Goal: Task Accomplishment & Management: Manage account settings

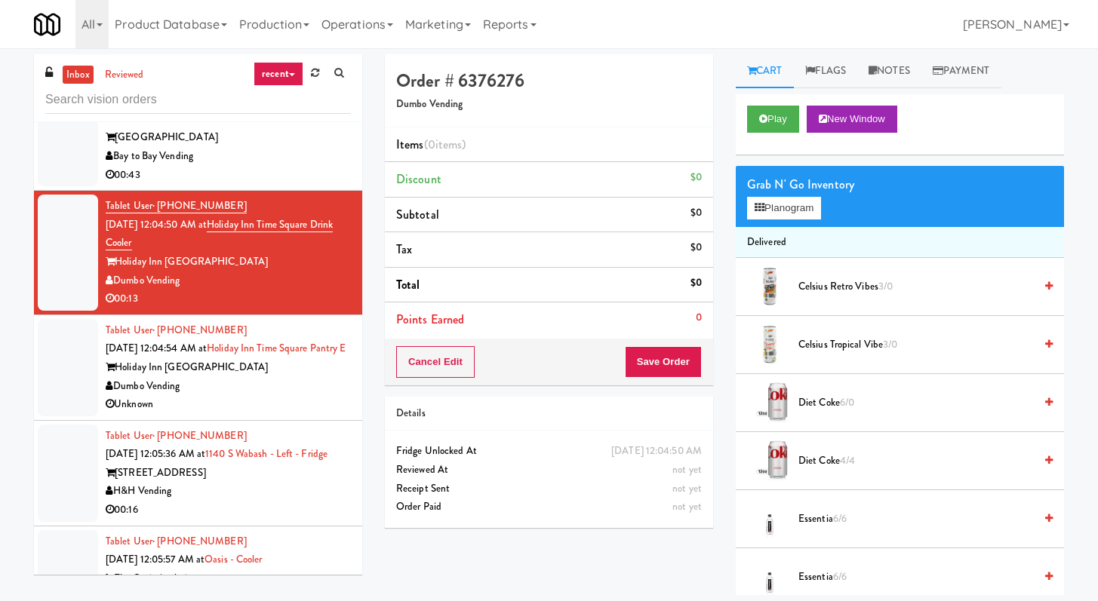
click at [348, 557] on li "Tablet User · (657) 357-6115 [DATE] 12:05:57 AM at [GEOGRAPHIC_DATA] The Oasis …" at bounding box center [198, 580] width 328 height 106
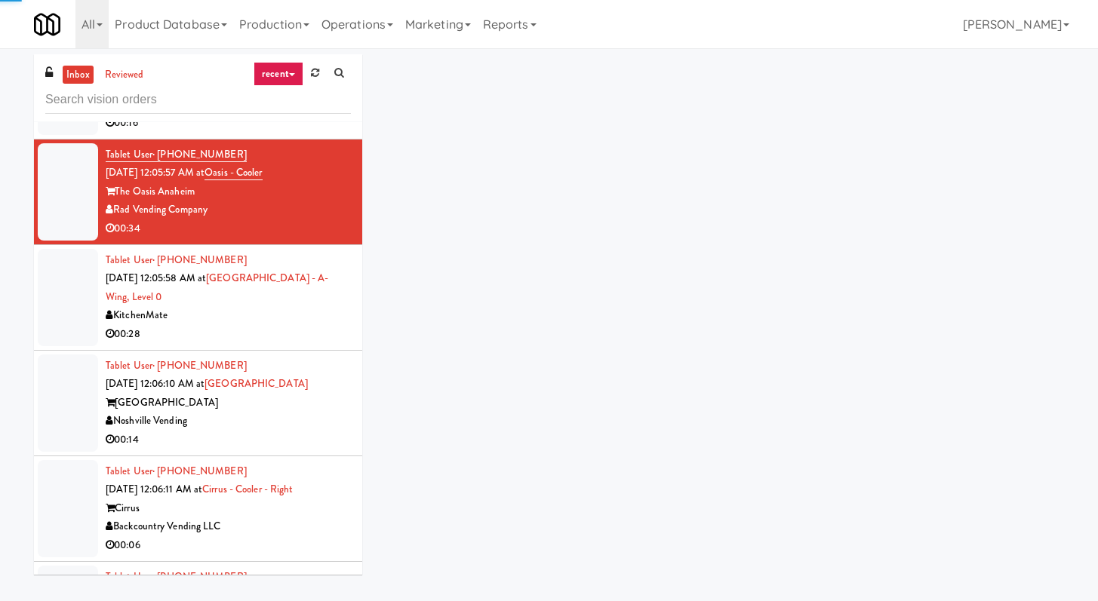
scroll to position [7127, 0]
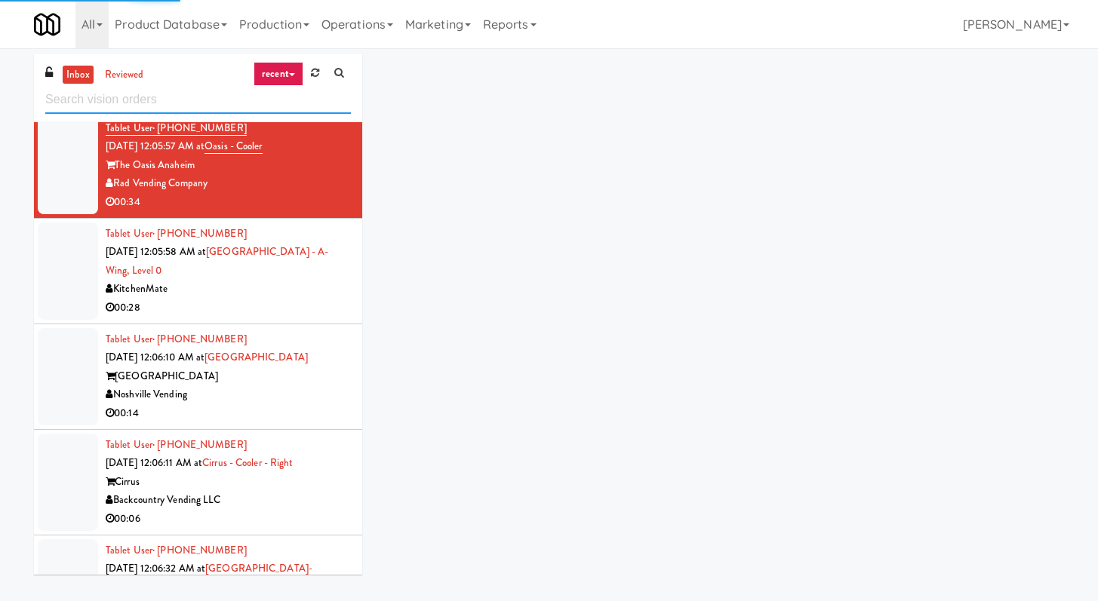
click at [135, 102] on input "text" at bounding box center [198, 100] width 306 height 28
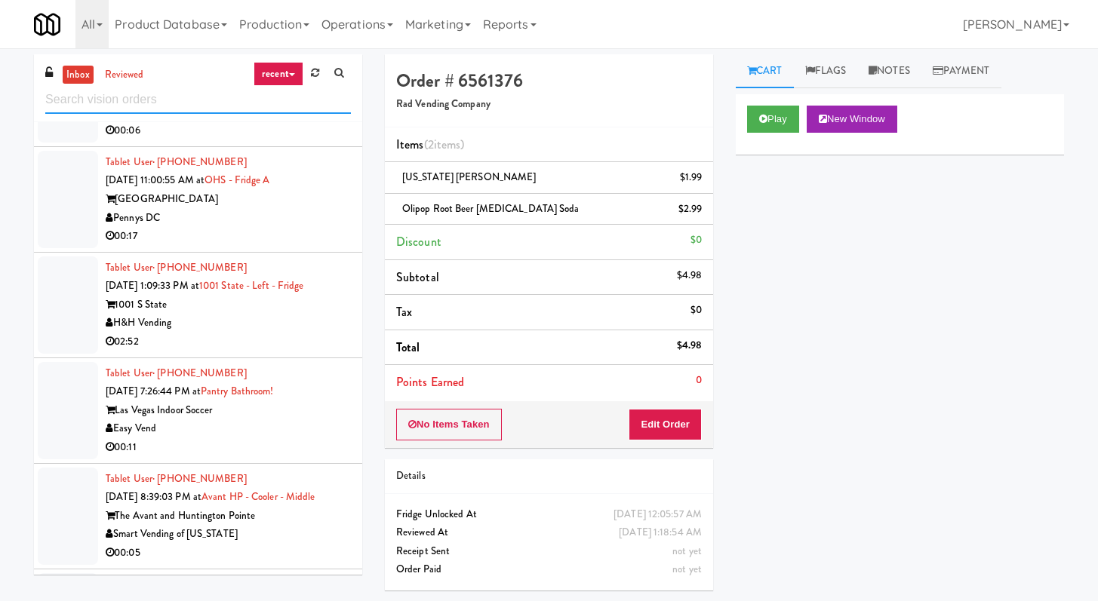
scroll to position [2181, 0]
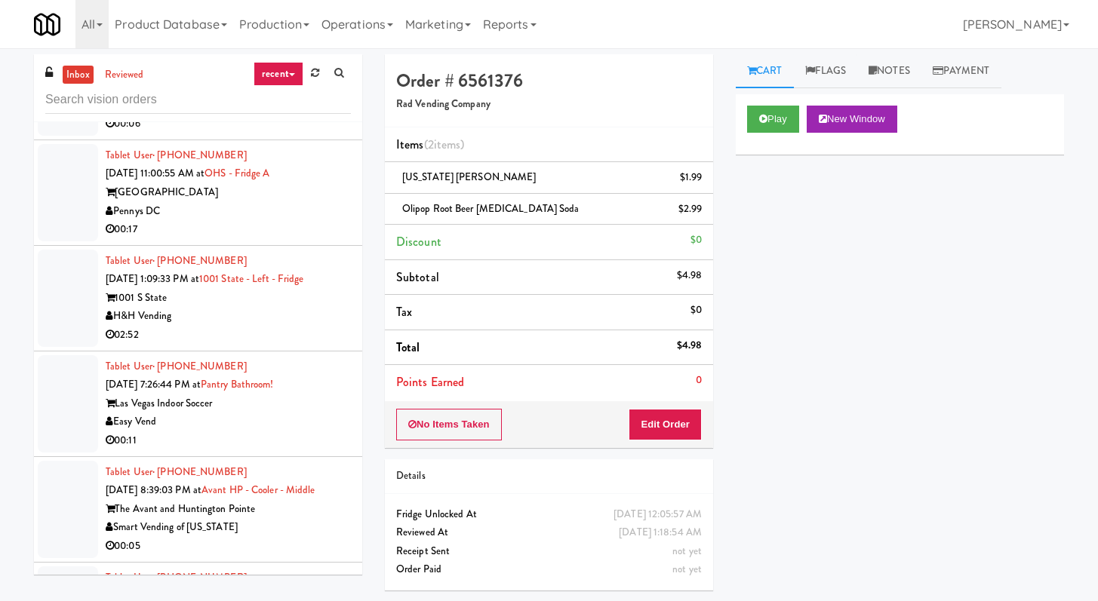
click at [293, 435] on div "00:11" at bounding box center [228, 441] width 245 height 19
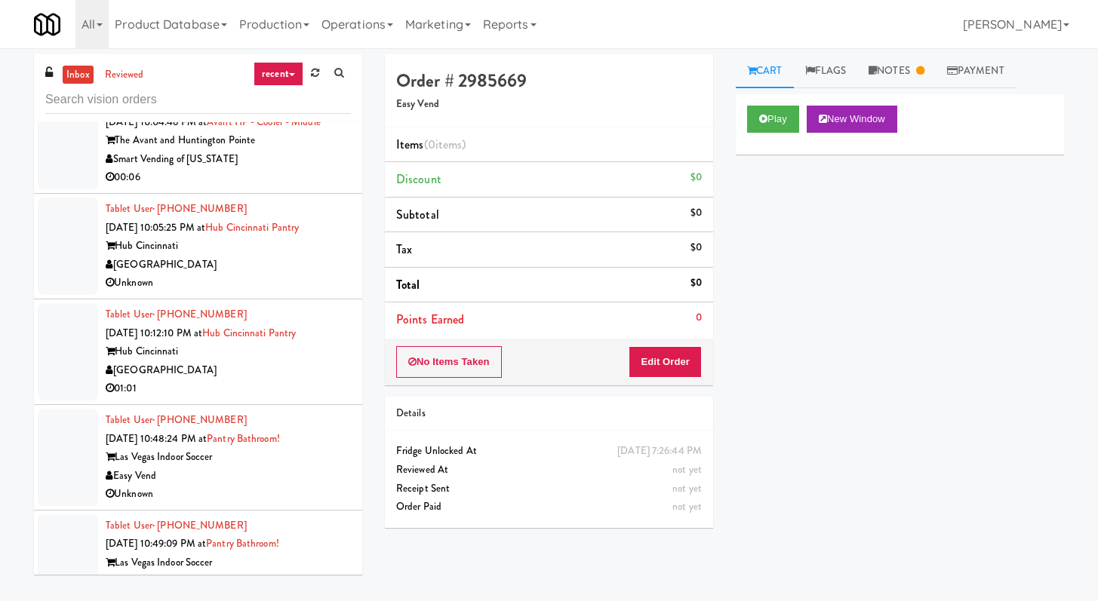
scroll to position [3774, 0]
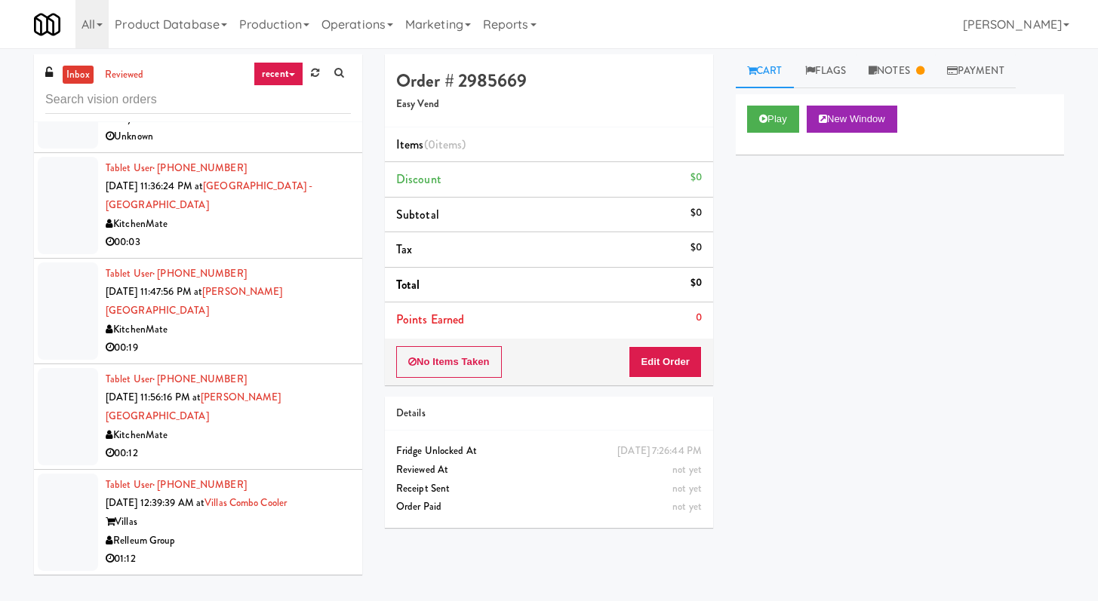
click at [262, 259] on li "Tablet User · (519) 702-7895 [DATE] 11:36:24 PM at [GEOGRAPHIC_DATA] - [GEOGRAP…" at bounding box center [198, 206] width 328 height 106
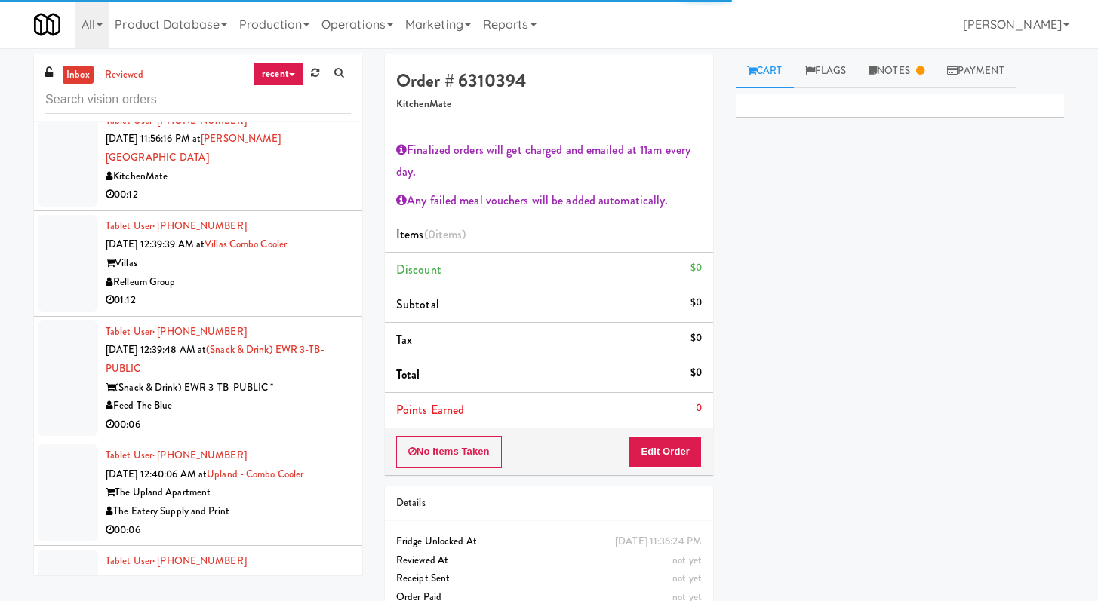
scroll to position [4269, 0]
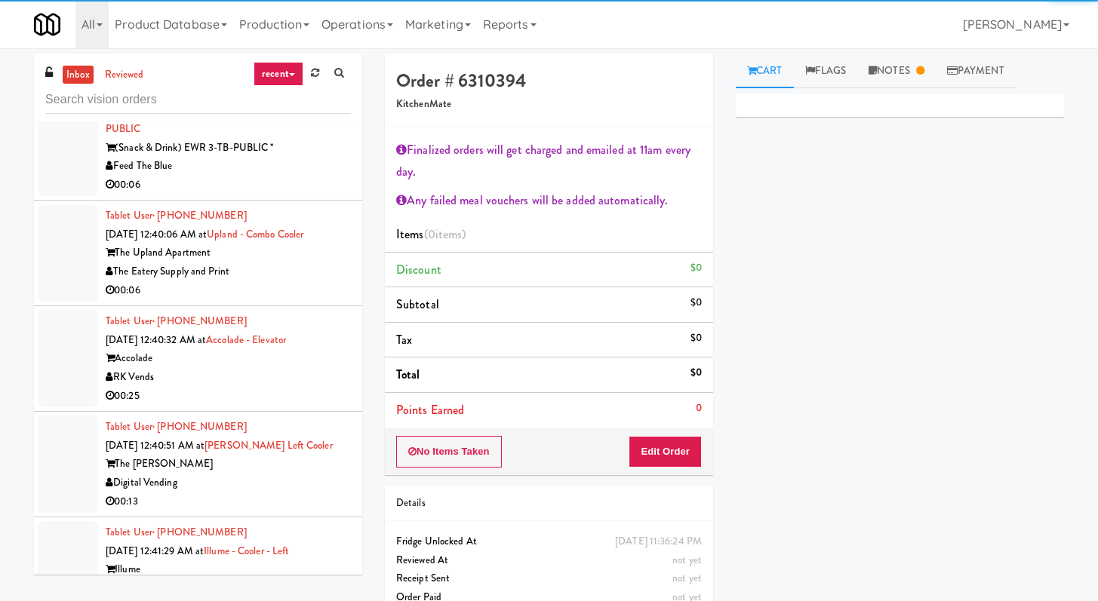
click at [318, 172] on div "Feed The Blue" at bounding box center [228, 166] width 245 height 19
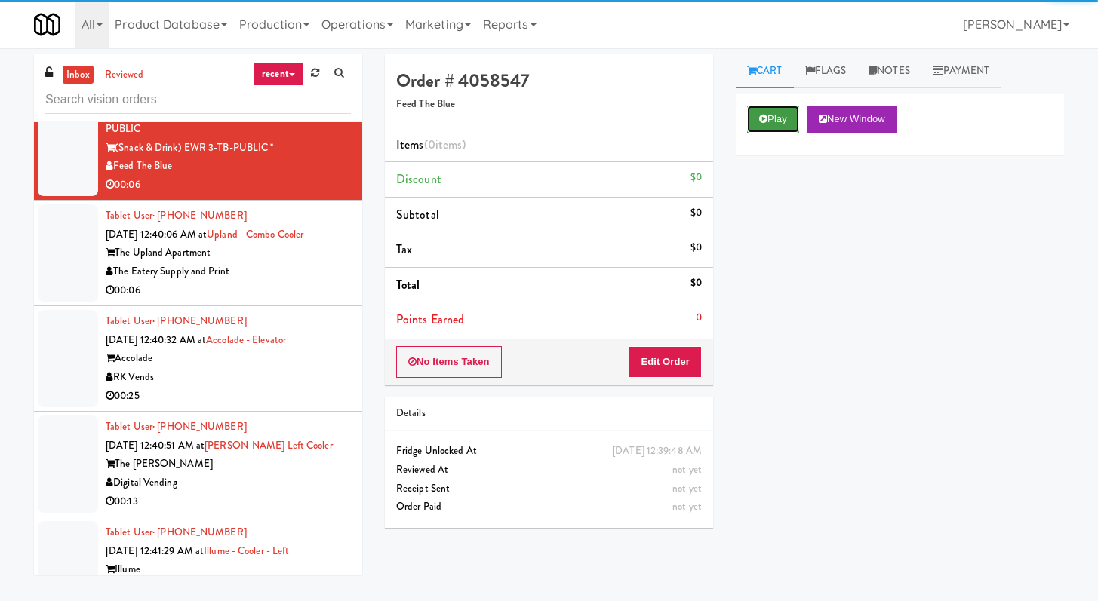
click at [771, 124] on button "Play" at bounding box center [773, 119] width 52 height 27
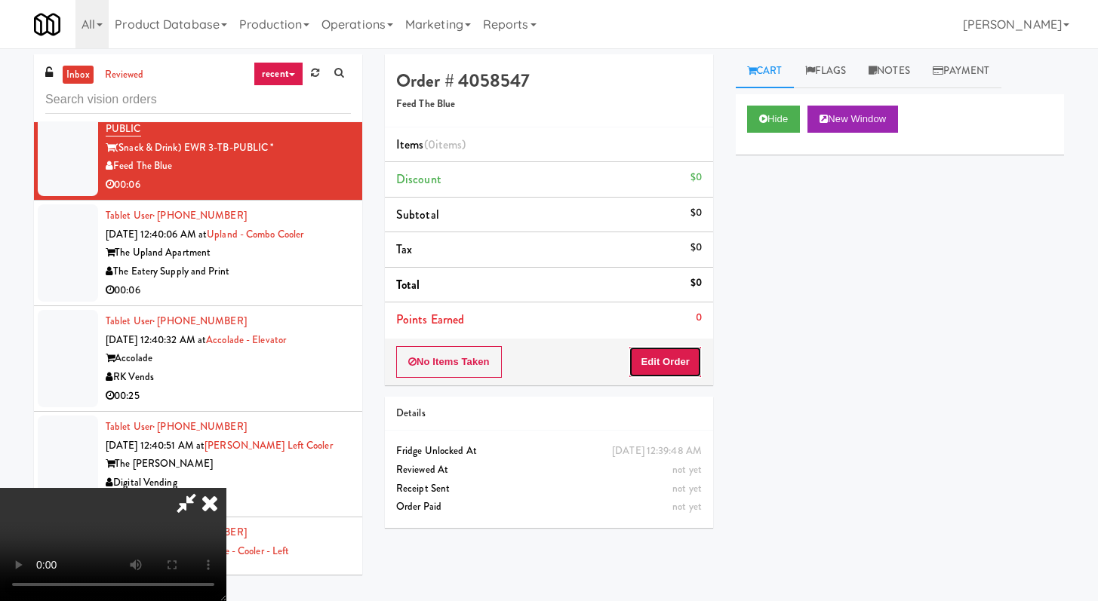
click at [644, 361] on button "Edit Order" at bounding box center [664, 362] width 73 height 32
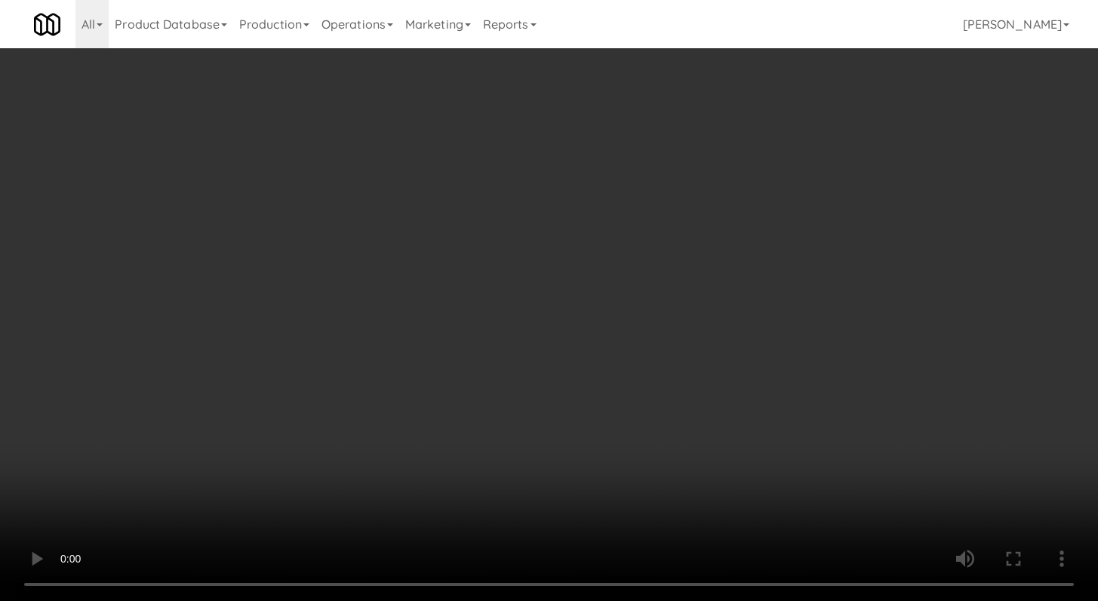
scroll to position [4232, 0]
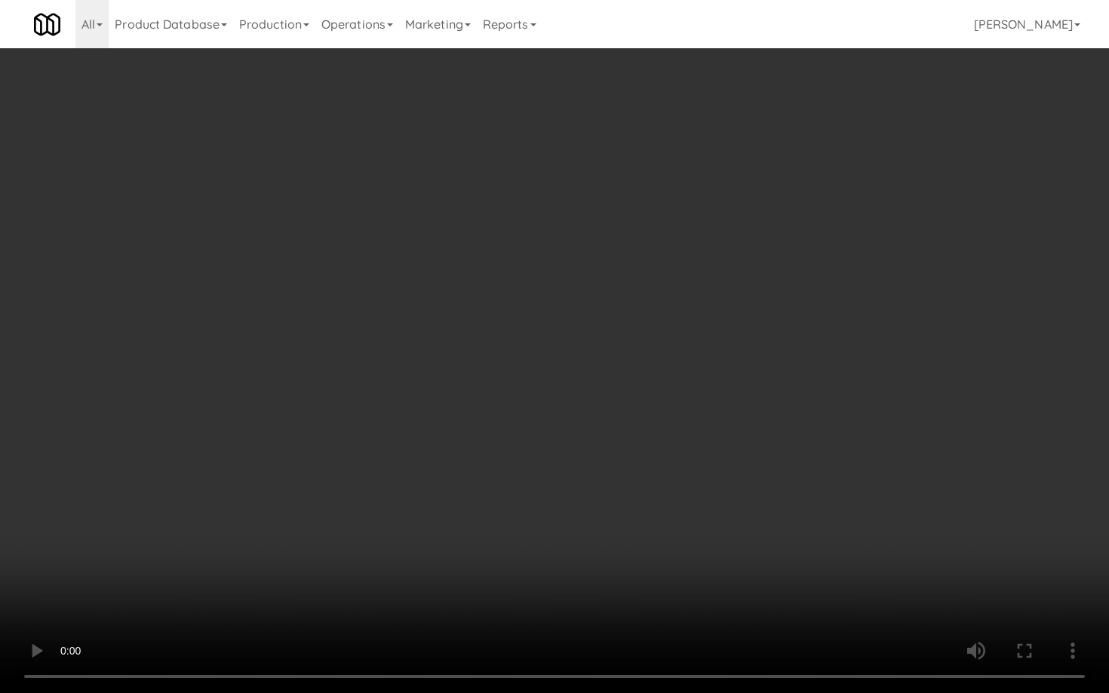
click at [638, 496] on video at bounding box center [554, 346] width 1109 height 693
click at [717, 406] on video at bounding box center [554, 346] width 1109 height 693
click at [723, 404] on video at bounding box center [554, 346] width 1109 height 693
click at [722, 405] on video at bounding box center [554, 346] width 1109 height 693
click at [770, 401] on video at bounding box center [554, 346] width 1109 height 693
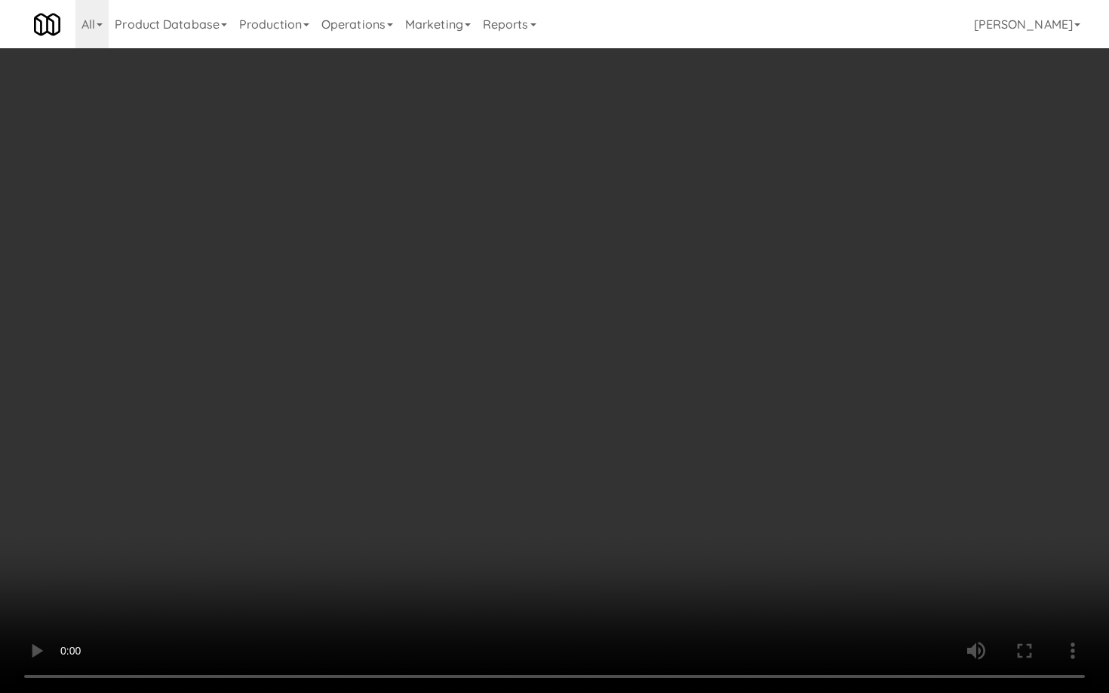
click at [788, 437] on video at bounding box center [554, 346] width 1109 height 693
click at [789, 435] on video at bounding box center [554, 346] width 1109 height 693
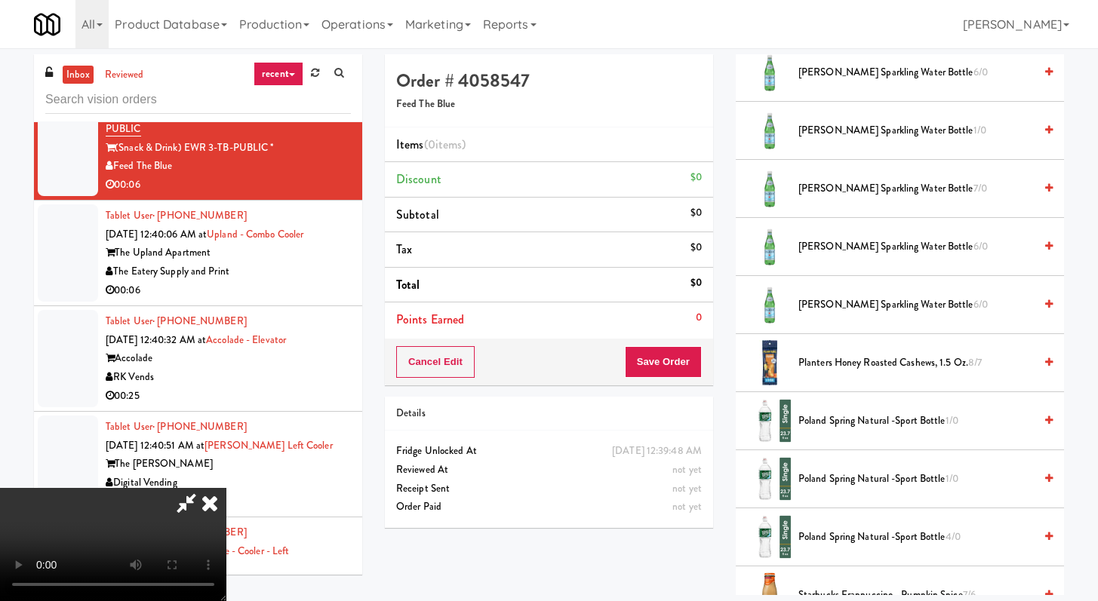
scroll to position [1365, 0]
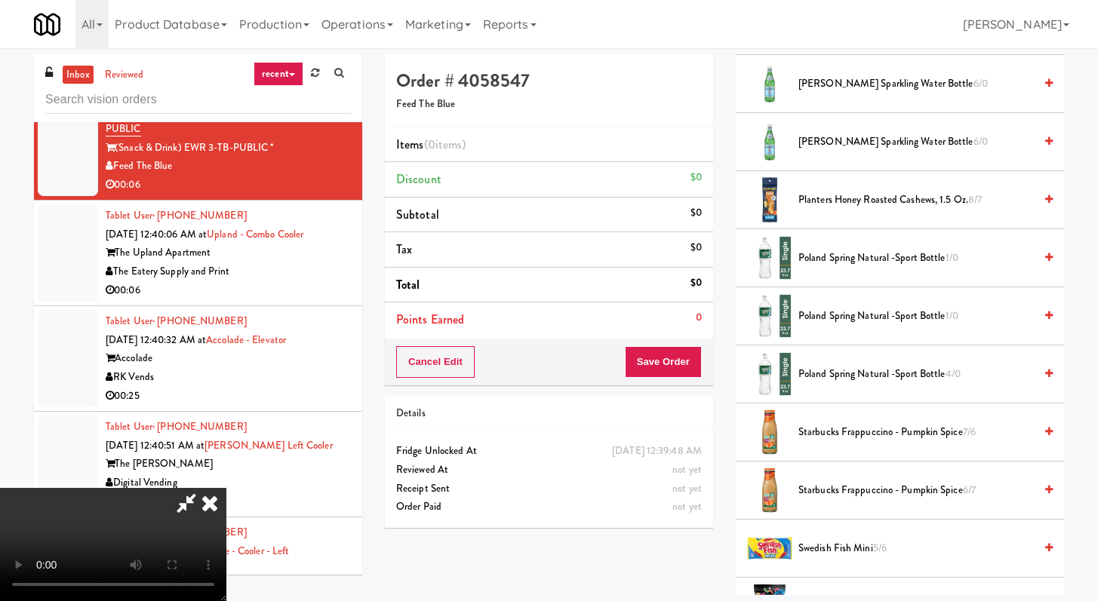
click at [853, 254] on span "Poland Spring Natural -Sport Bottle 1/0" at bounding box center [915, 258] width 235 height 19
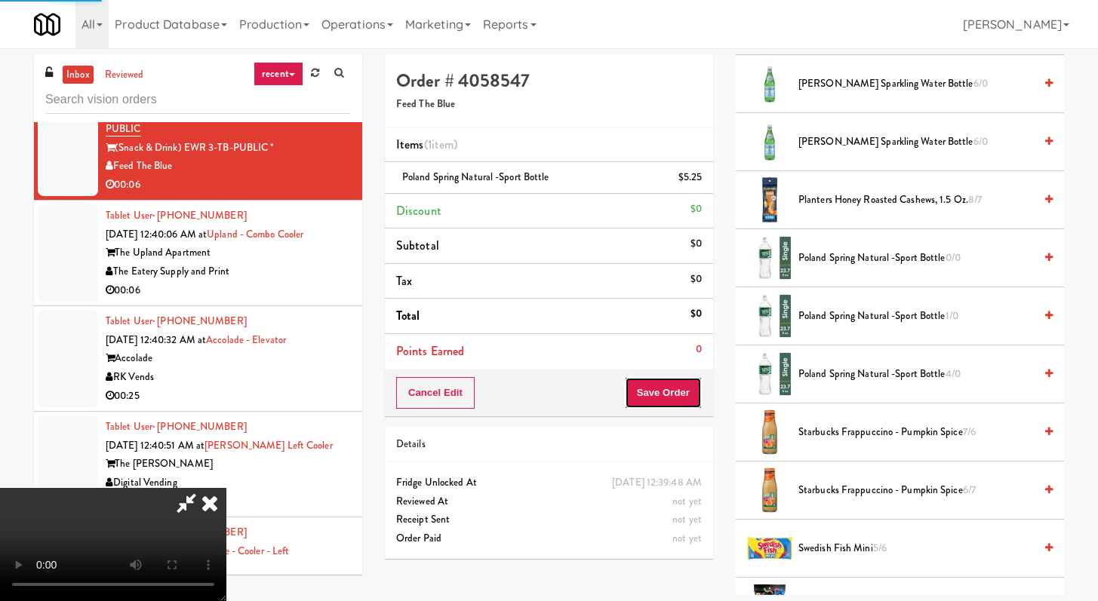
click at [696, 388] on button "Save Order" at bounding box center [663, 393] width 77 height 32
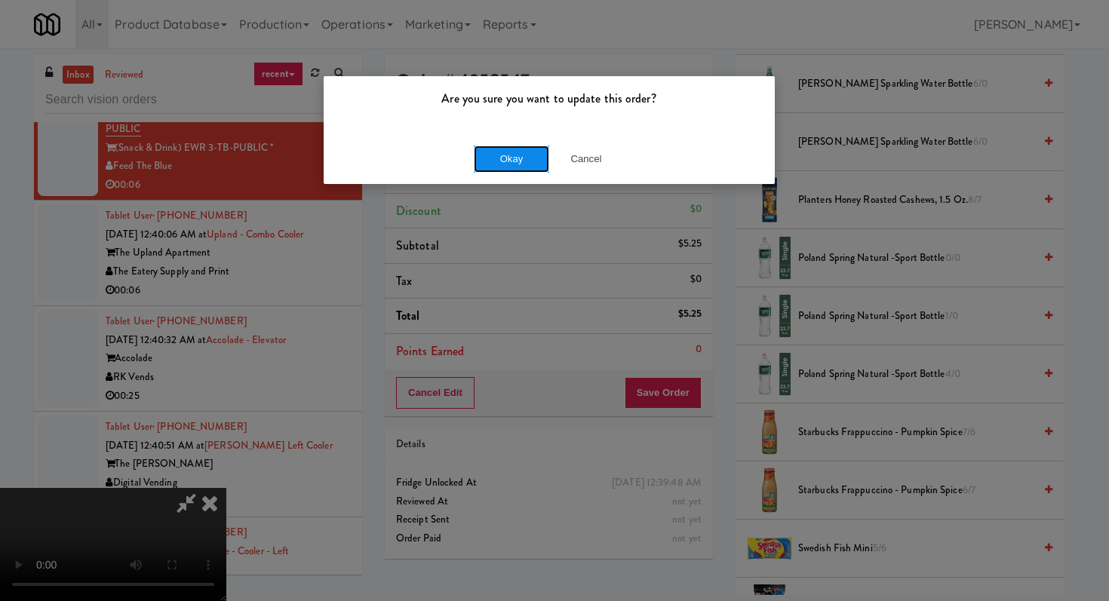
click at [486, 160] on button "Okay" at bounding box center [511, 159] width 75 height 27
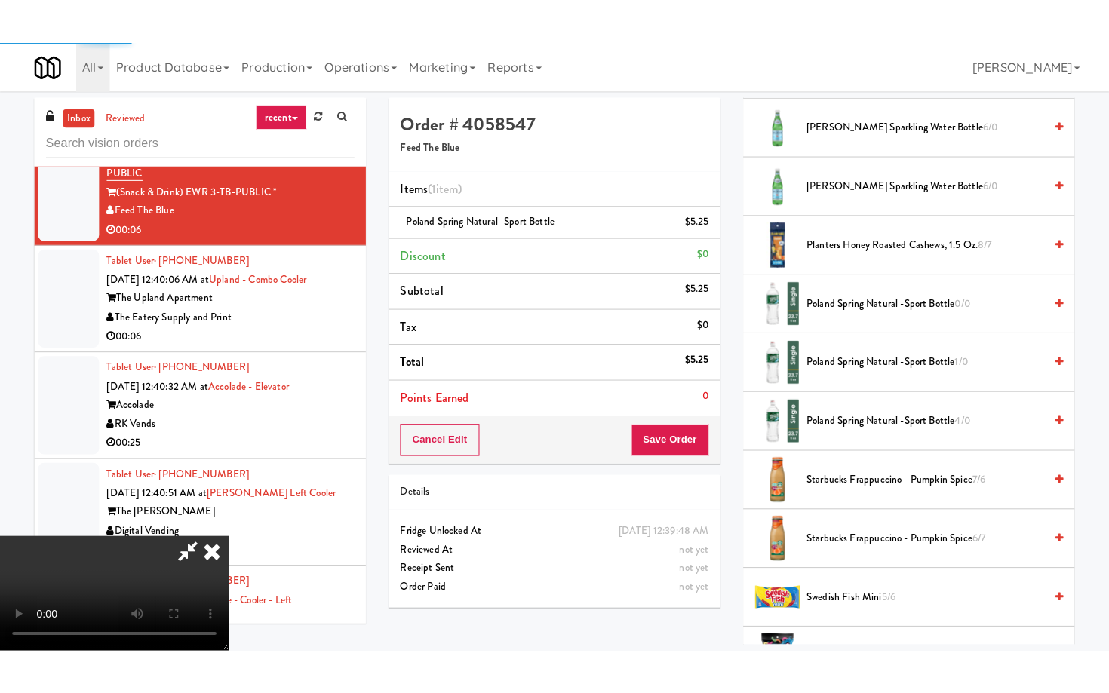
scroll to position [64, 0]
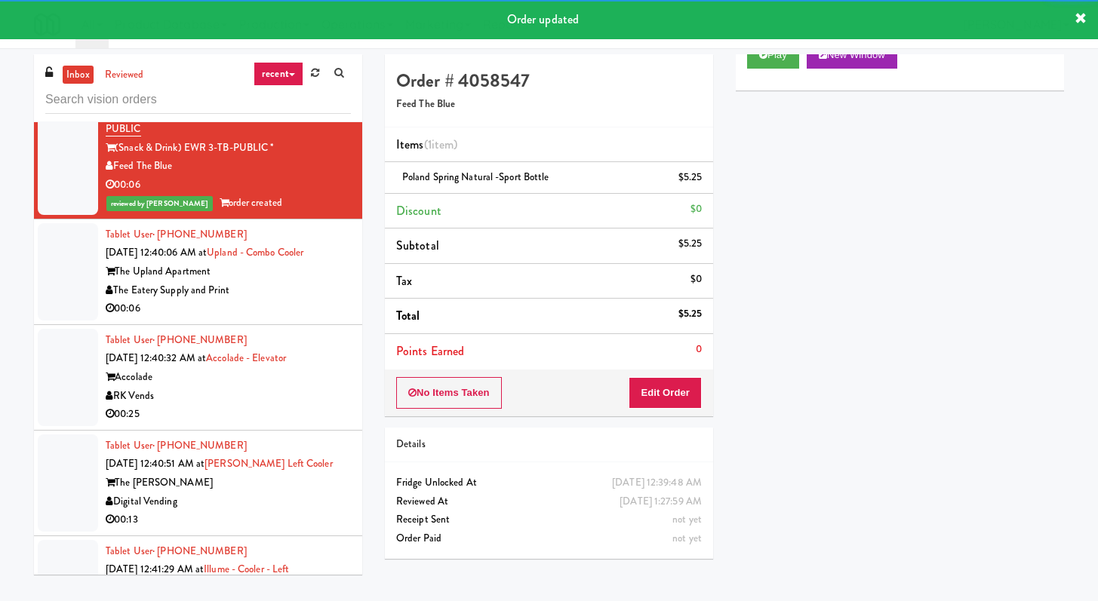
click at [300, 308] on div "00:06" at bounding box center [228, 309] width 245 height 19
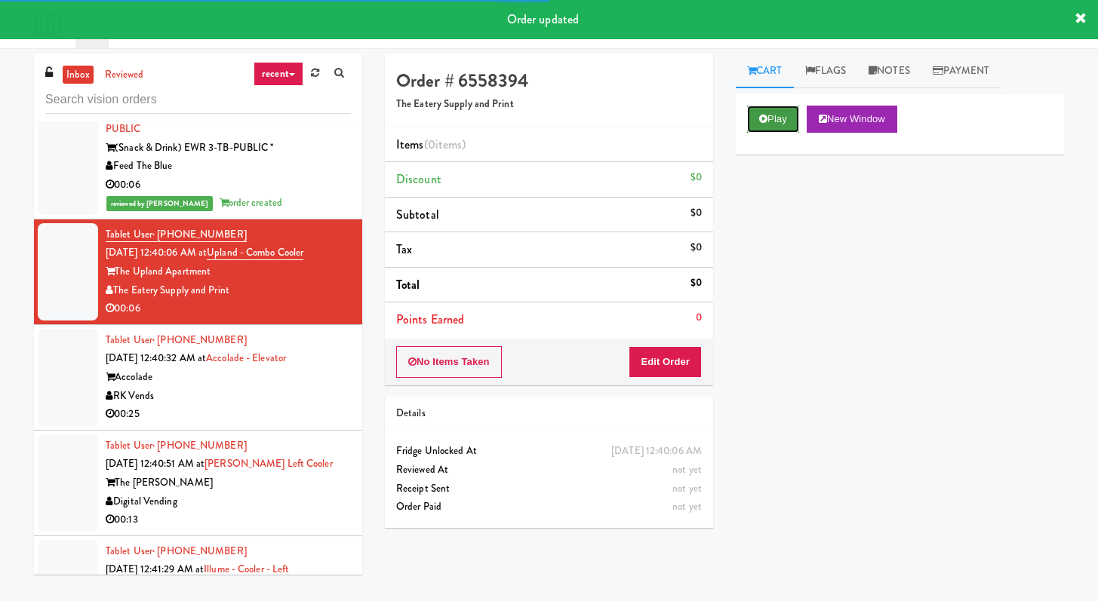
click at [759, 124] on icon at bounding box center [763, 119] width 8 height 10
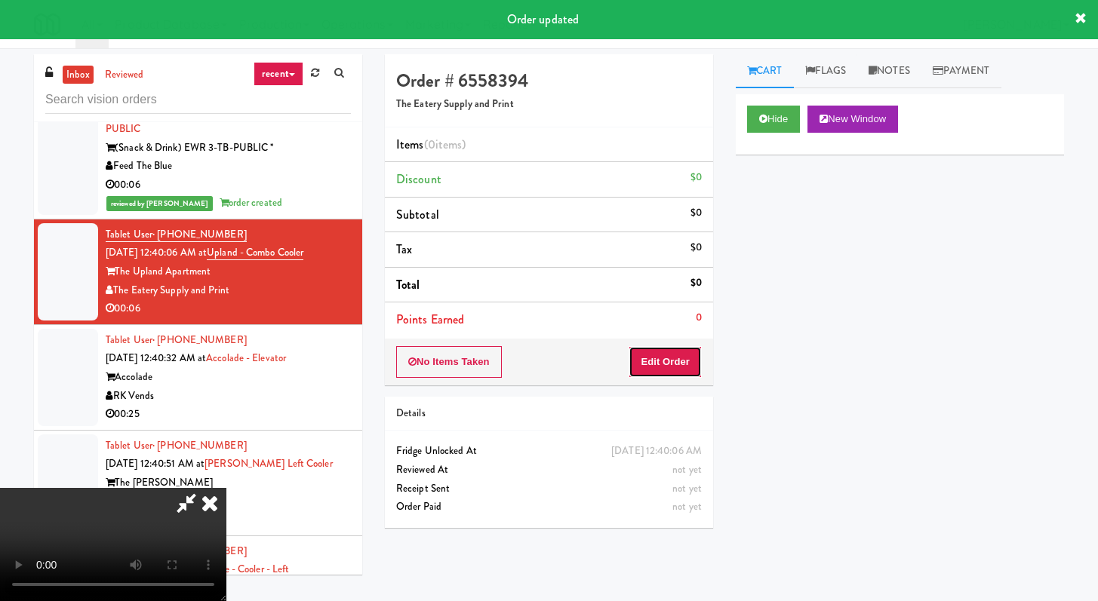
click at [696, 361] on button "Edit Order" at bounding box center [664, 362] width 73 height 32
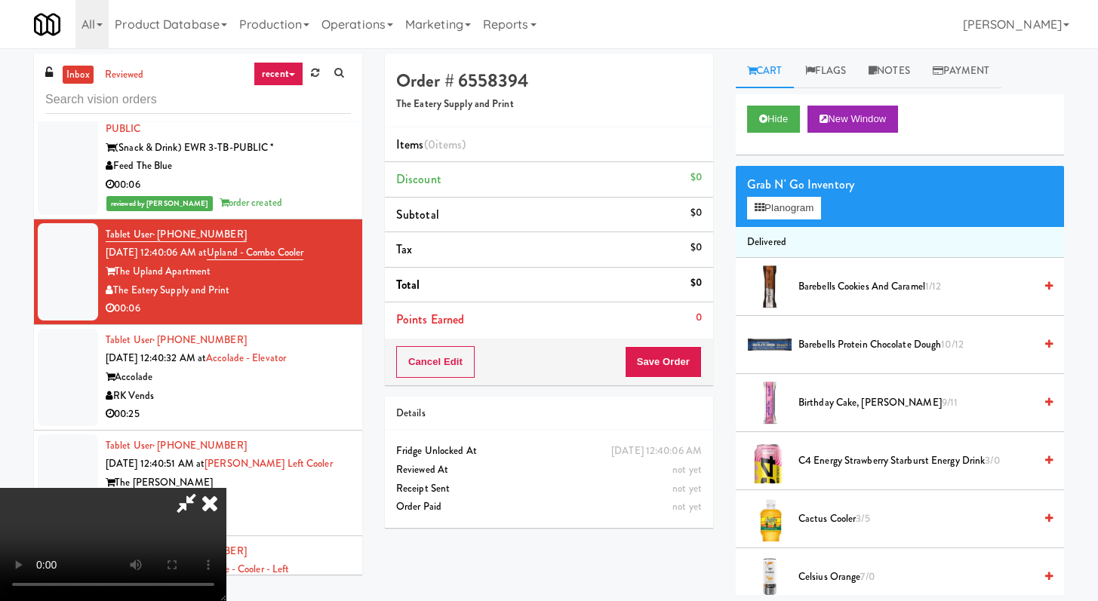
scroll to position [4232, 0]
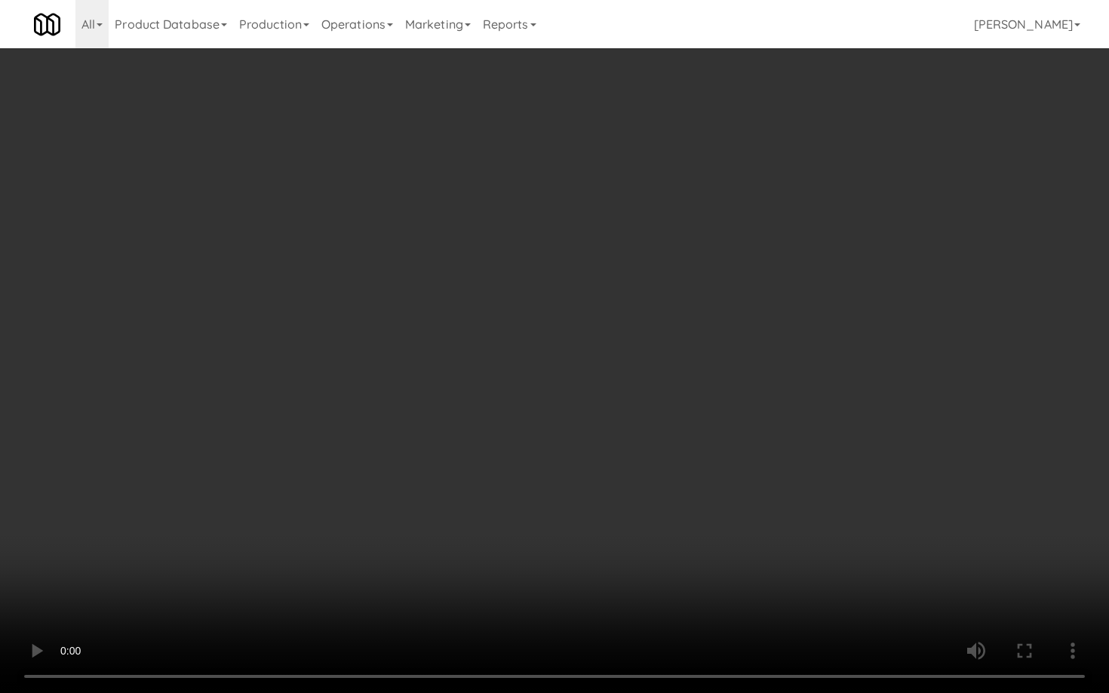
click at [522, 472] on video at bounding box center [554, 346] width 1109 height 693
click at [541, 459] on video at bounding box center [554, 346] width 1109 height 693
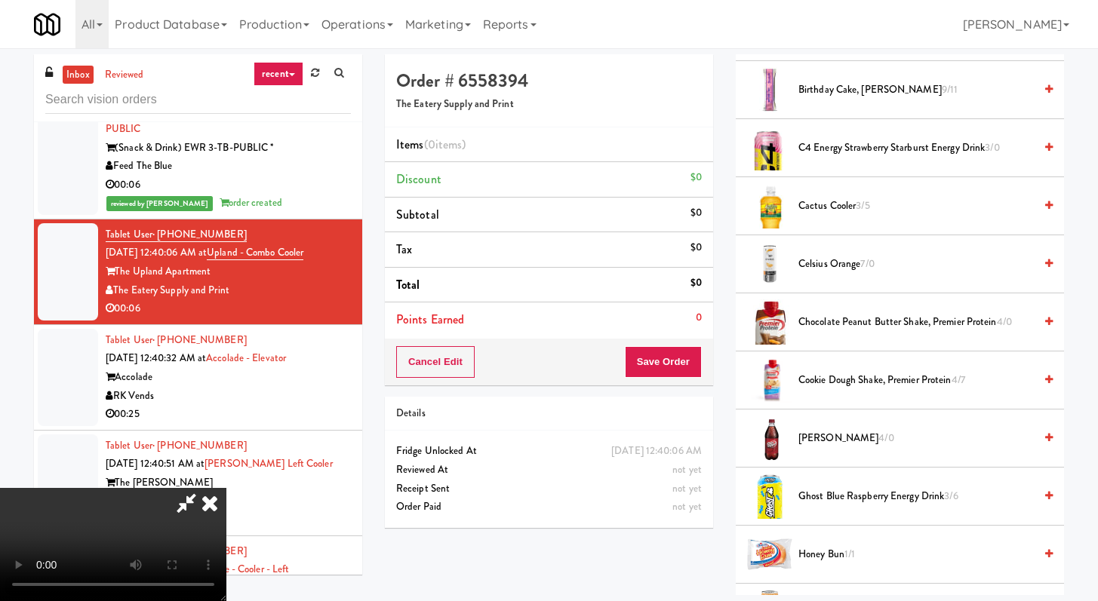
scroll to position [338, 0]
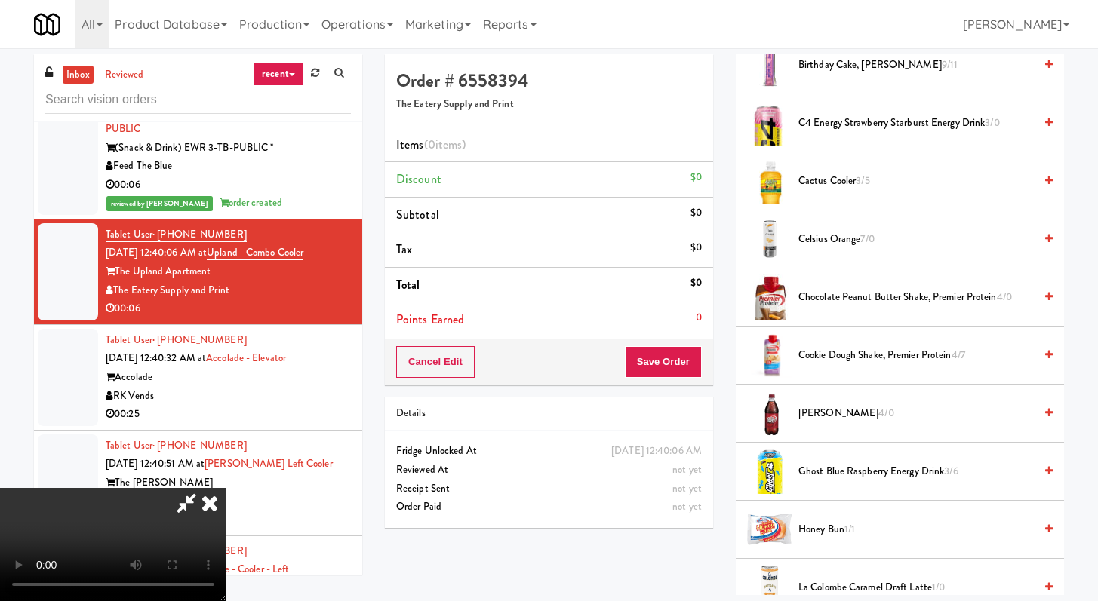
click at [825, 427] on li "[PERSON_NAME] 4/0" at bounding box center [900, 414] width 328 height 58
click at [826, 416] on span "[PERSON_NAME] 4/0" at bounding box center [915, 413] width 235 height 19
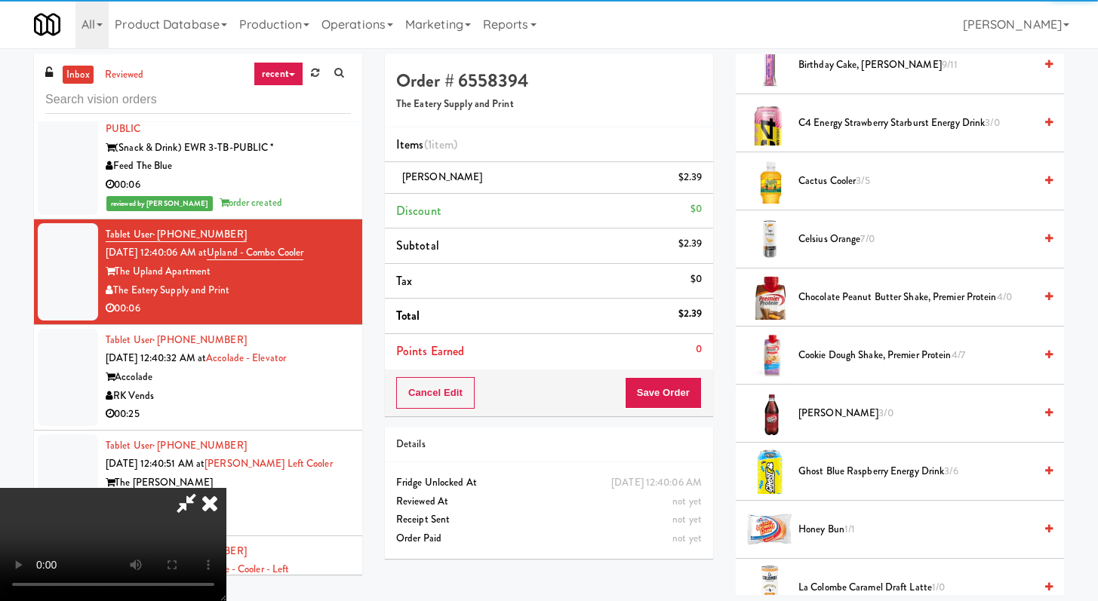
click at [226, 488] on video at bounding box center [113, 544] width 226 height 113
click at [673, 385] on button "Save Order" at bounding box center [663, 393] width 77 height 32
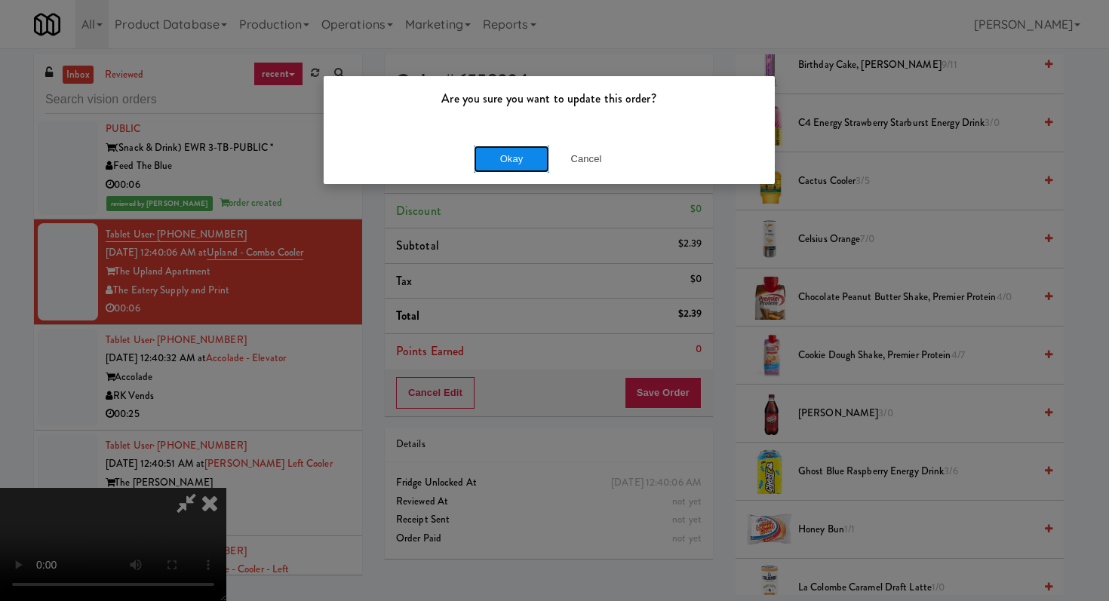
click at [521, 170] on button "Okay" at bounding box center [511, 159] width 75 height 27
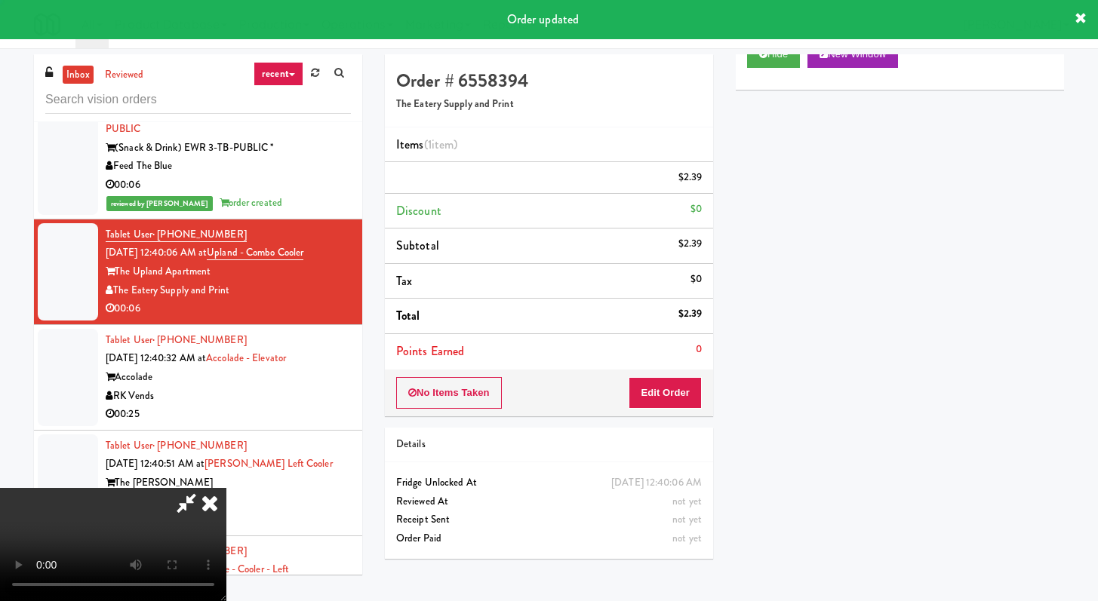
scroll to position [64, 0]
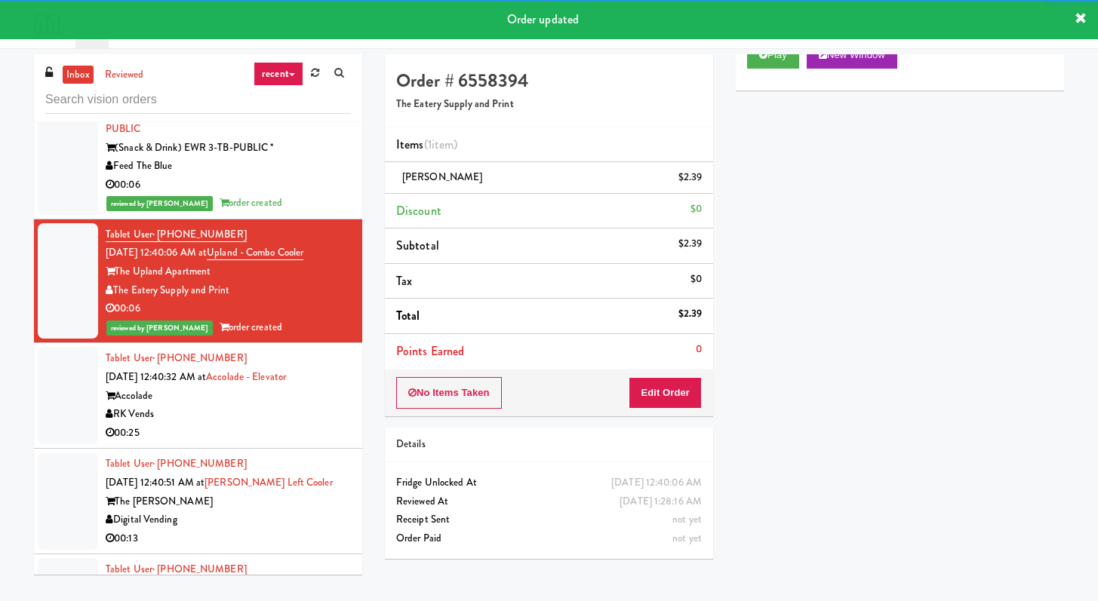
click at [264, 414] on div "RK Vends" at bounding box center [228, 414] width 245 height 19
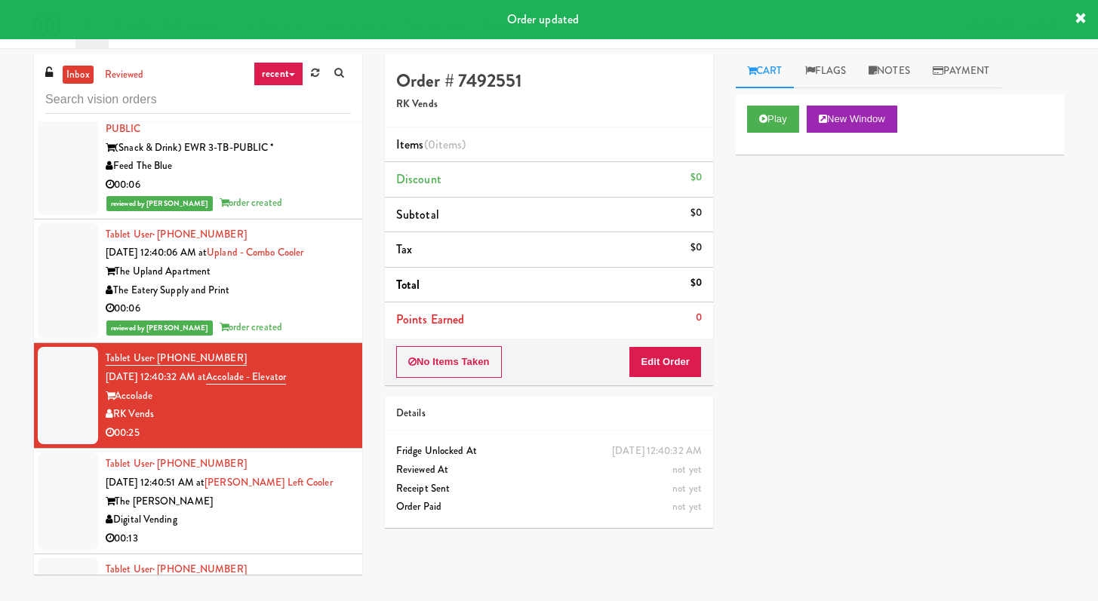
scroll to position [4490, 0]
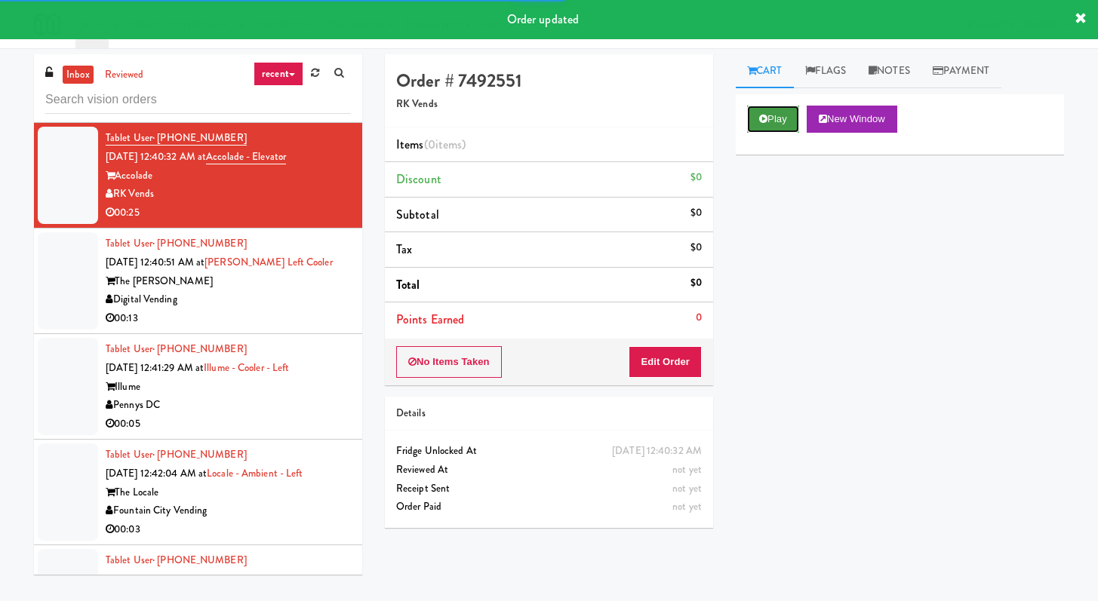
click at [797, 121] on button "Play" at bounding box center [773, 119] width 52 height 27
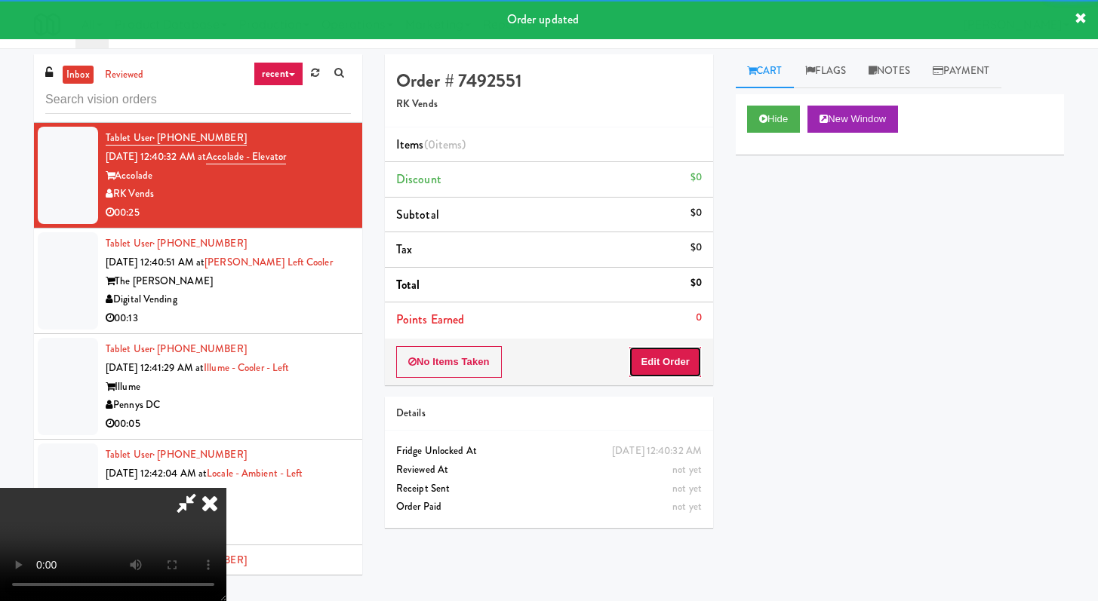
click at [696, 367] on button "Edit Order" at bounding box center [664, 362] width 73 height 32
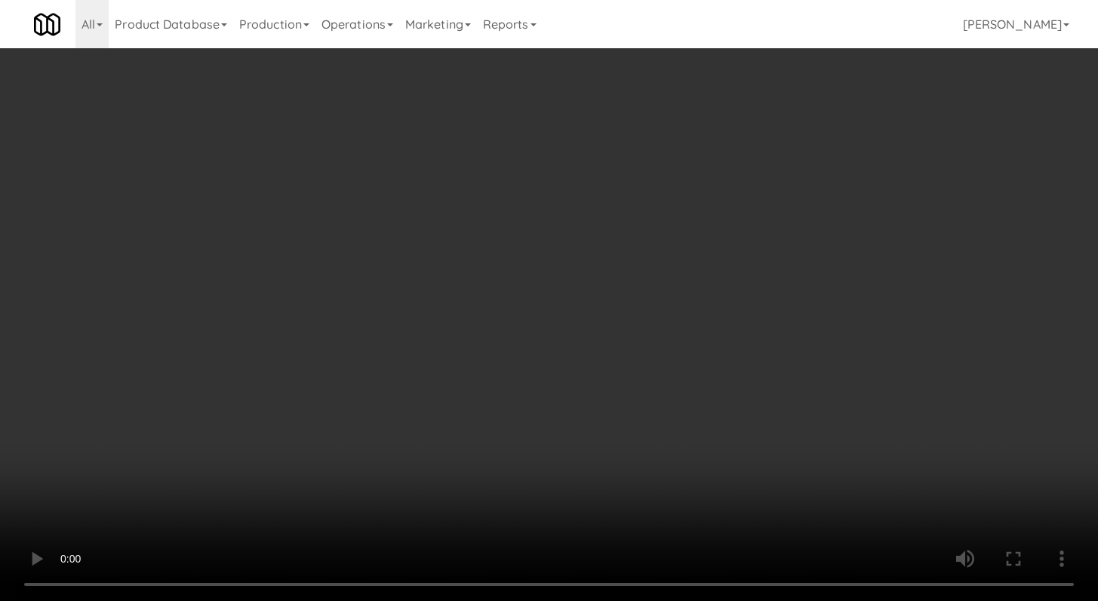
scroll to position [4453, 0]
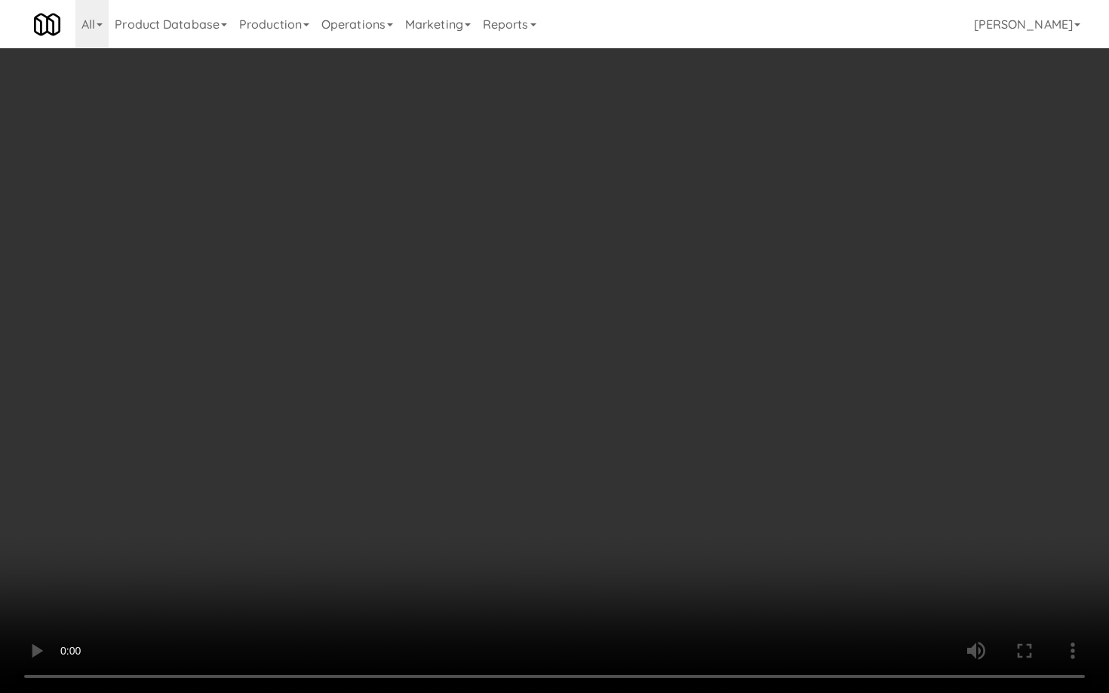
click at [528, 445] on video at bounding box center [554, 346] width 1109 height 693
click at [539, 435] on video at bounding box center [554, 346] width 1109 height 693
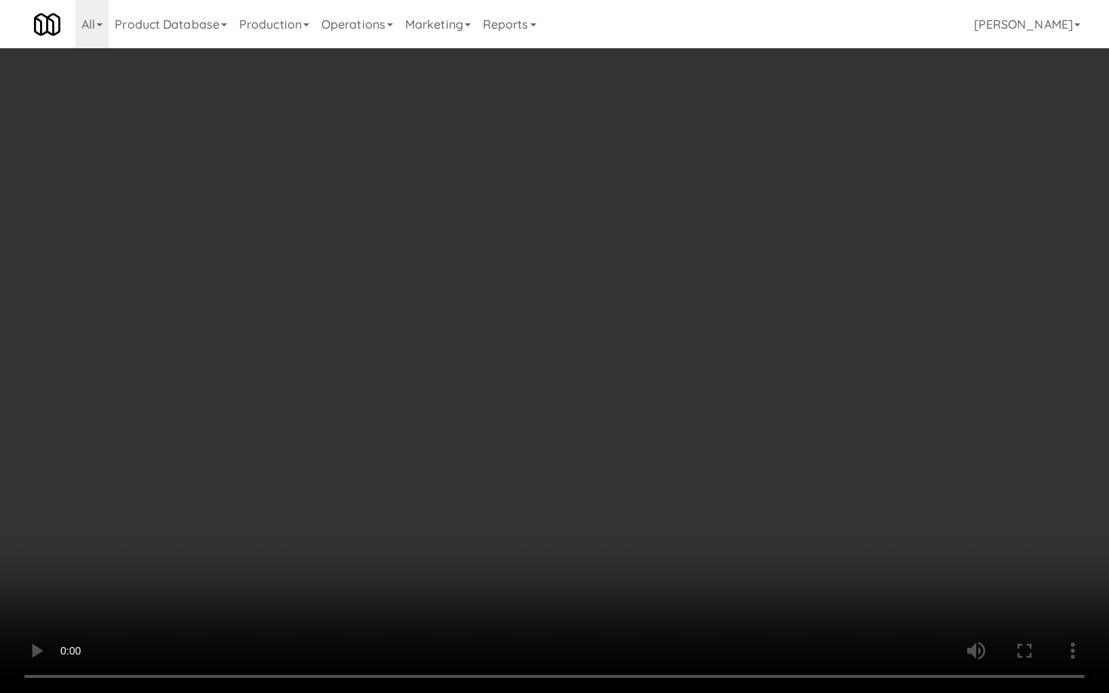
click at [539, 435] on video at bounding box center [554, 346] width 1109 height 693
click at [569, 417] on video at bounding box center [554, 346] width 1109 height 693
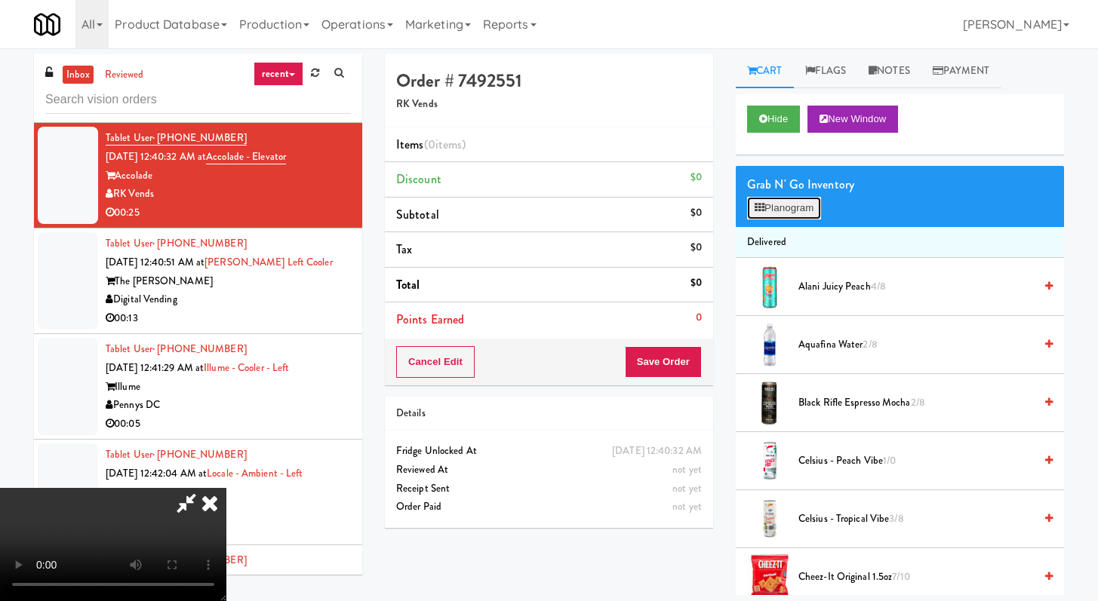
click at [806, 217] on button "Planogram" at bounding box center [784, 208] width 74 height 23
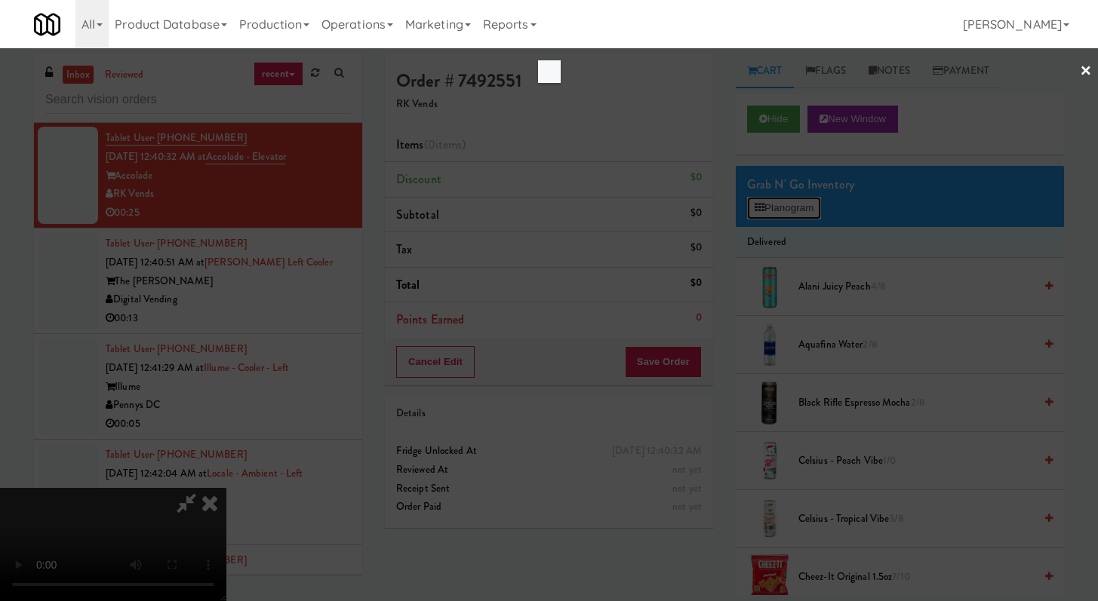
scroll to position [4453, 0]
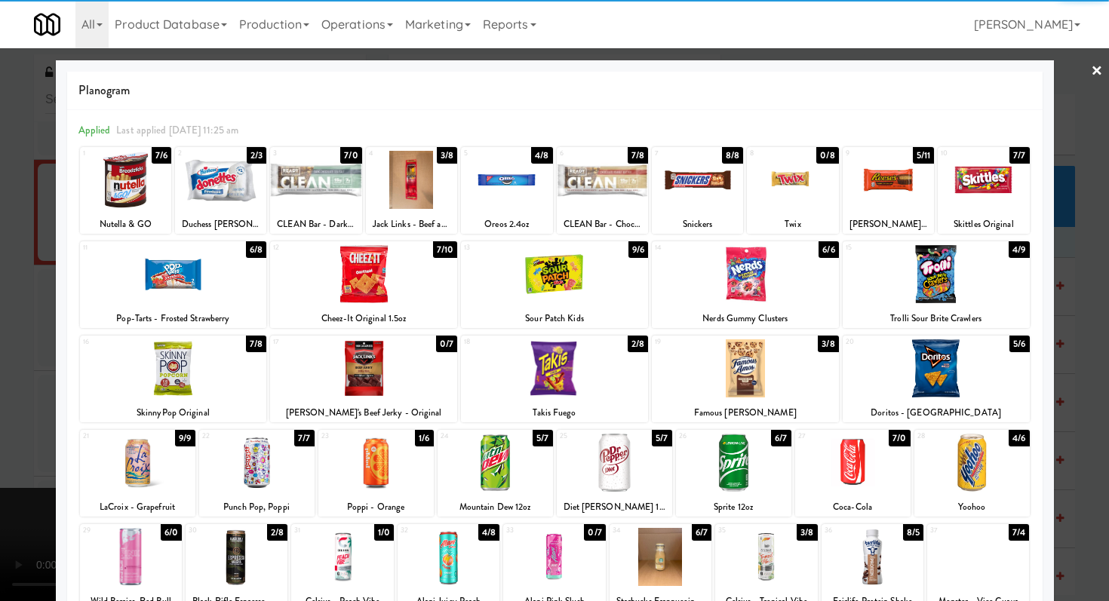
click at [358, 269] on div at bounding box center [363, 274] width 187 height 58
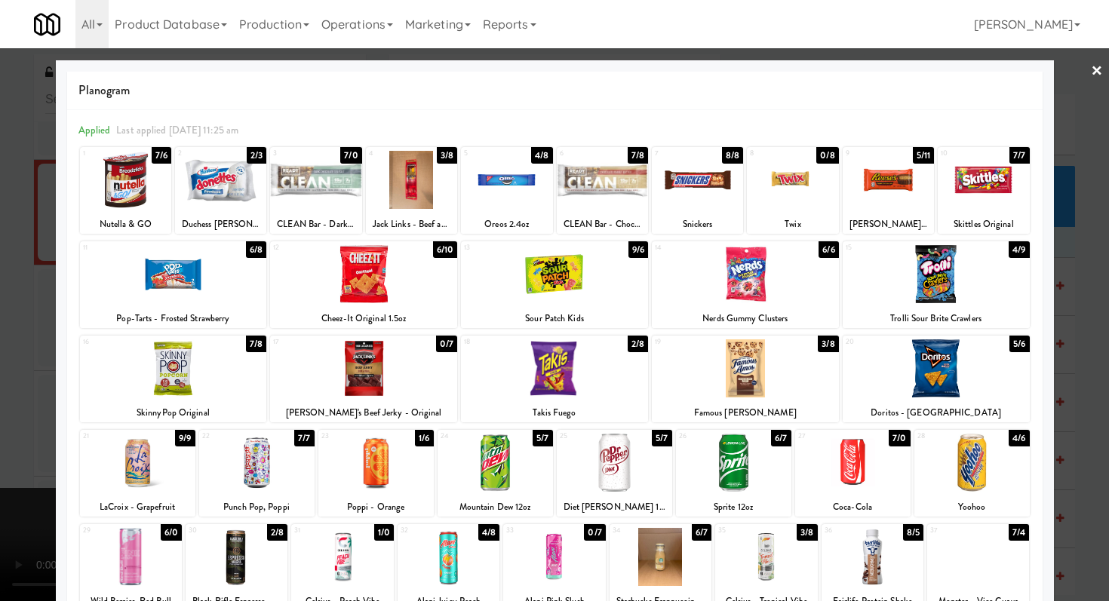
click at [0, 268] on div at bounding box center [554, 300] width 1109 height 601
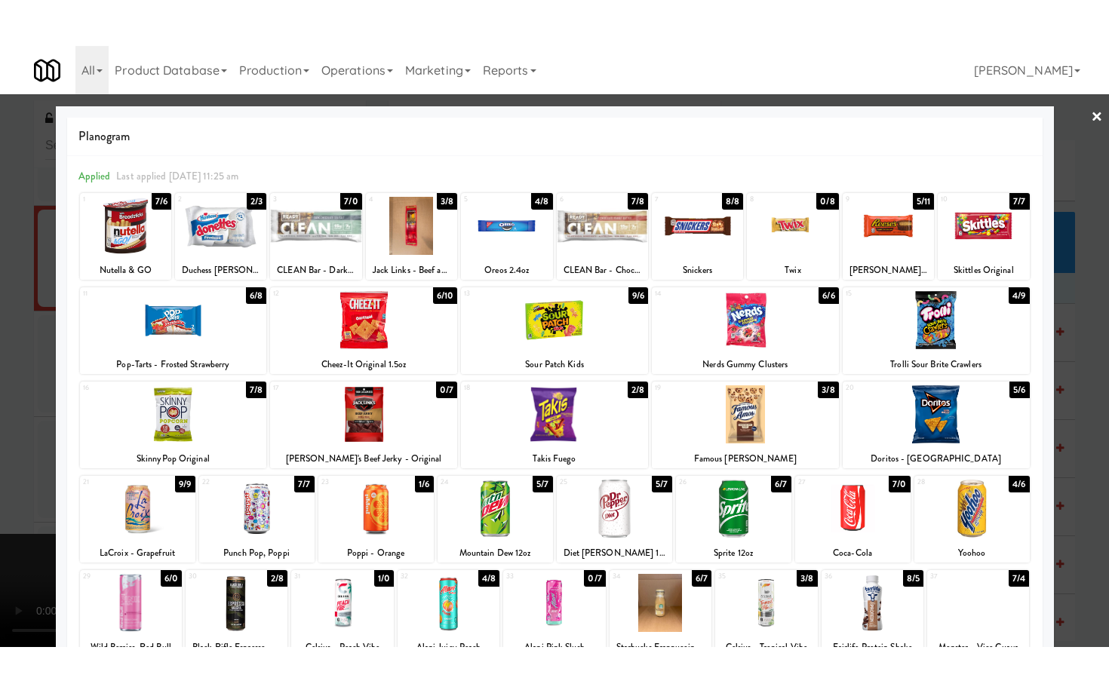
scroll to position [4490, 0]
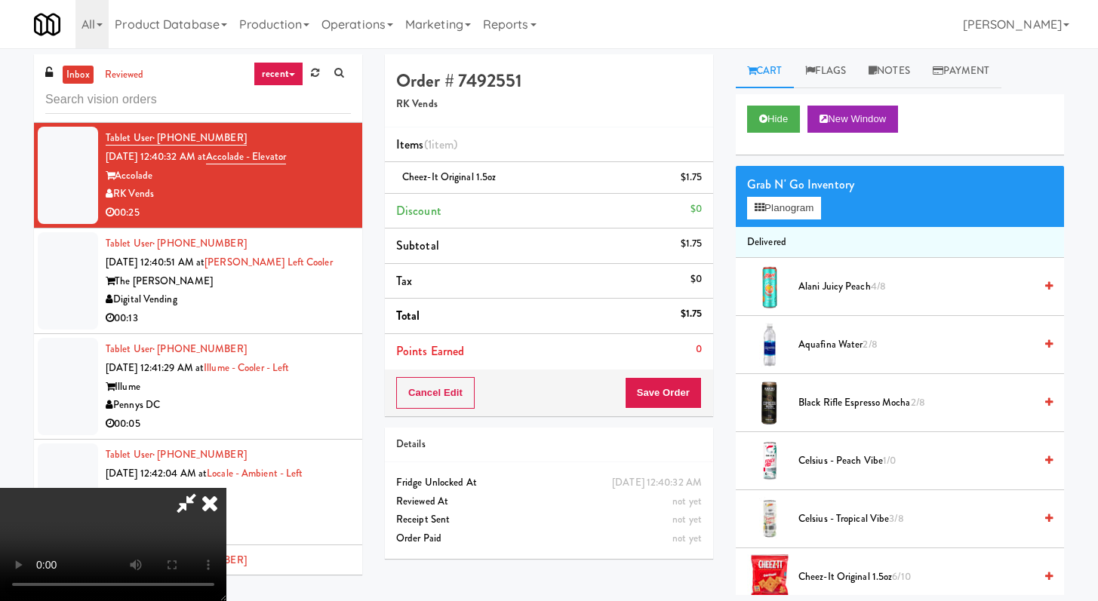
click at [711, 394] on div "Cancel Edit Save Order" at bounding box center [549, 393] width 328 height 47
click at [695, 395] on button "Save Order" at bounding box center [663, 393] width 77 height 32
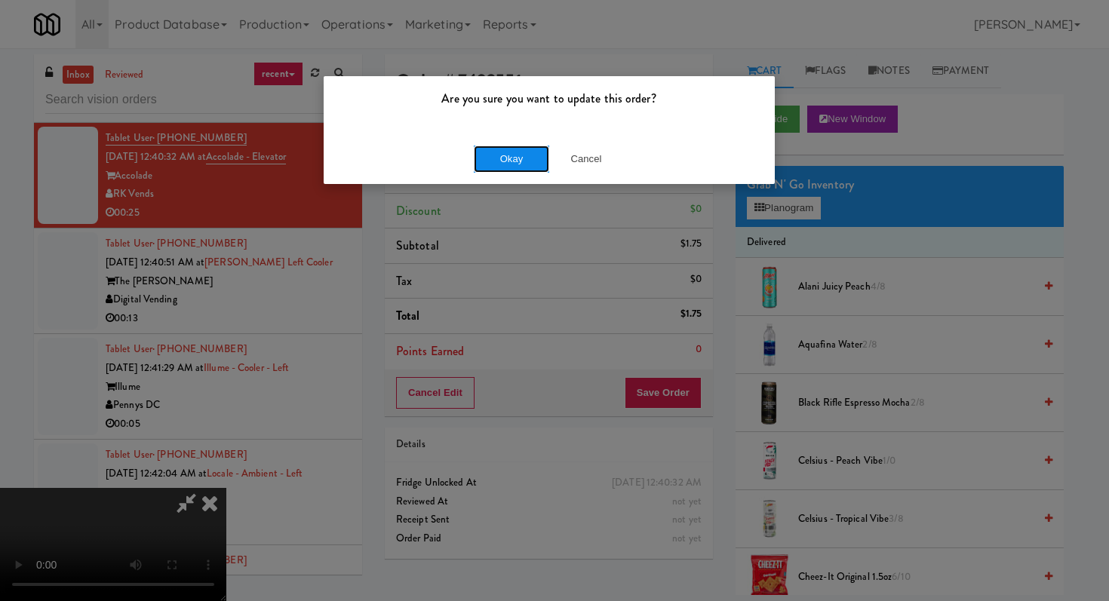
click at [526, 158] on button "Okay" at bounding box center [511, 159] width 75 height 27
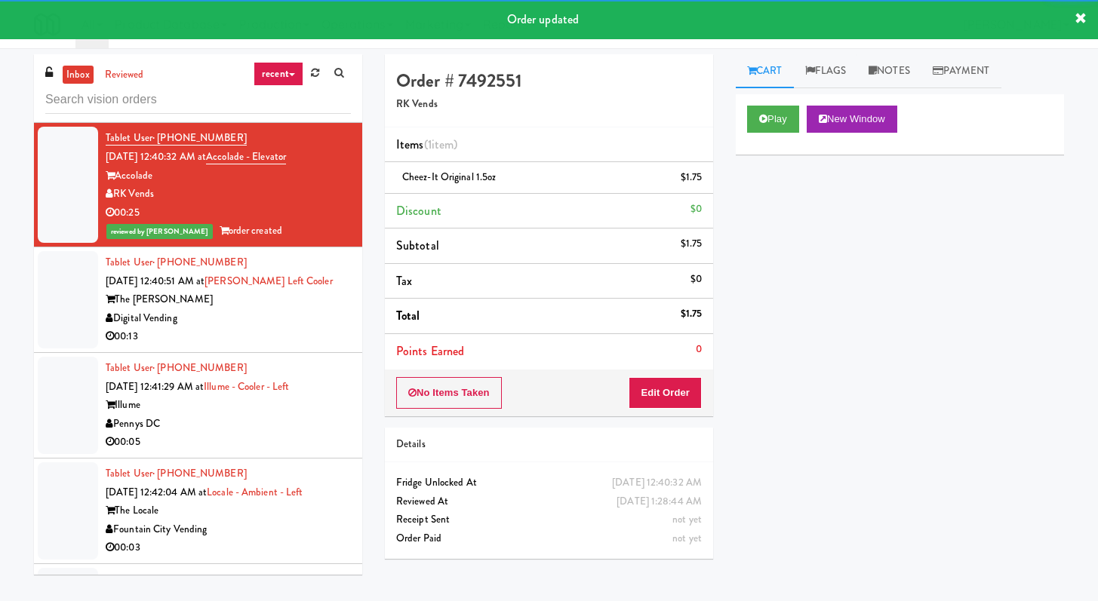
click at [348, 322] on li "Tablet User · (951) 663-8708 [DATE] 12:40:51 AM at [PERSON_NAME] Left Cooler Th…" at bounding box center [198, 300] width 328 height 106
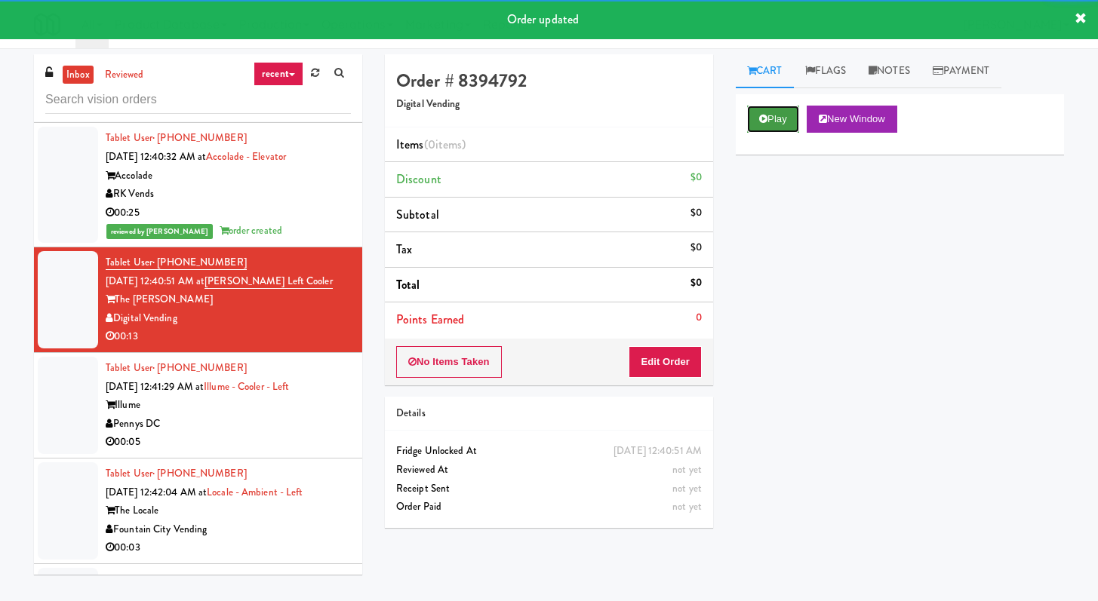
click at [765, 122] on icon at bounding box center [763, 119] width 8 height 10
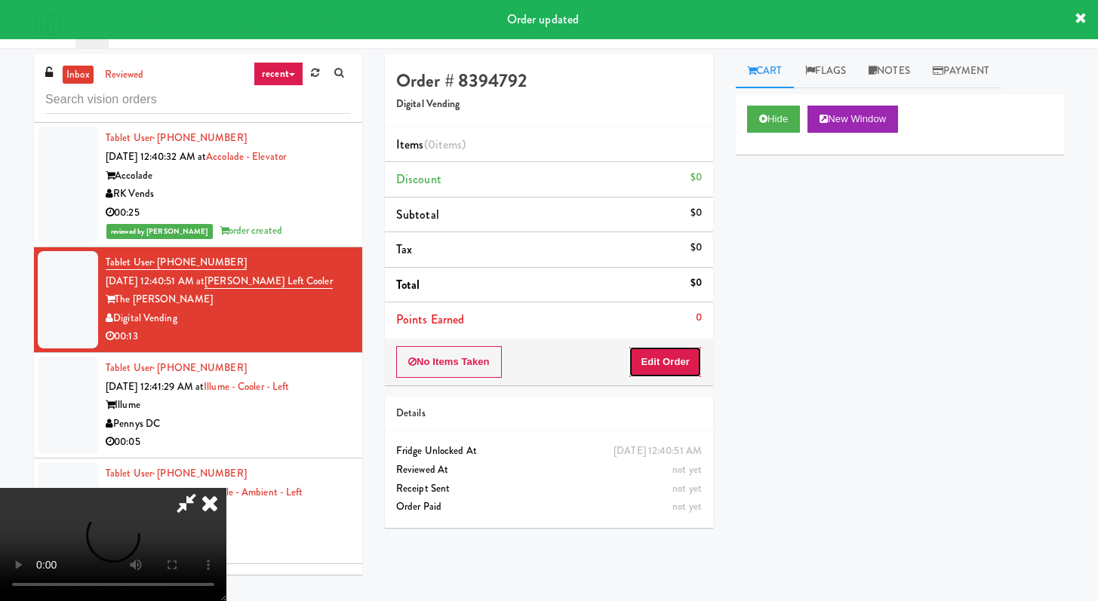
click at [662, 351] on button "Edit Order" at bounding box center [664, 362] width 73 height 32
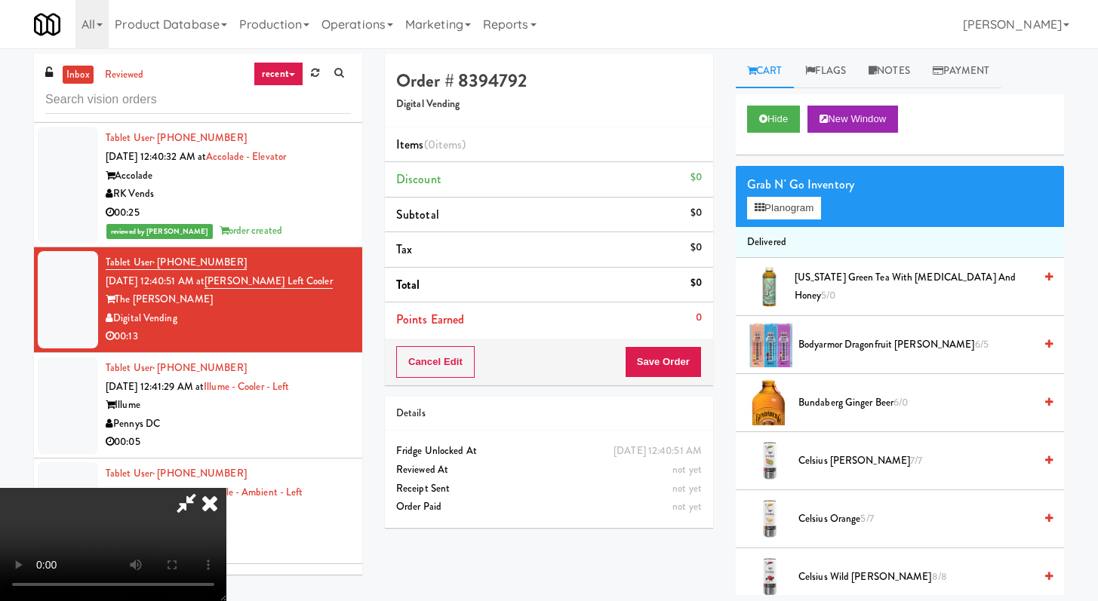
scroll to position [4453, 0]
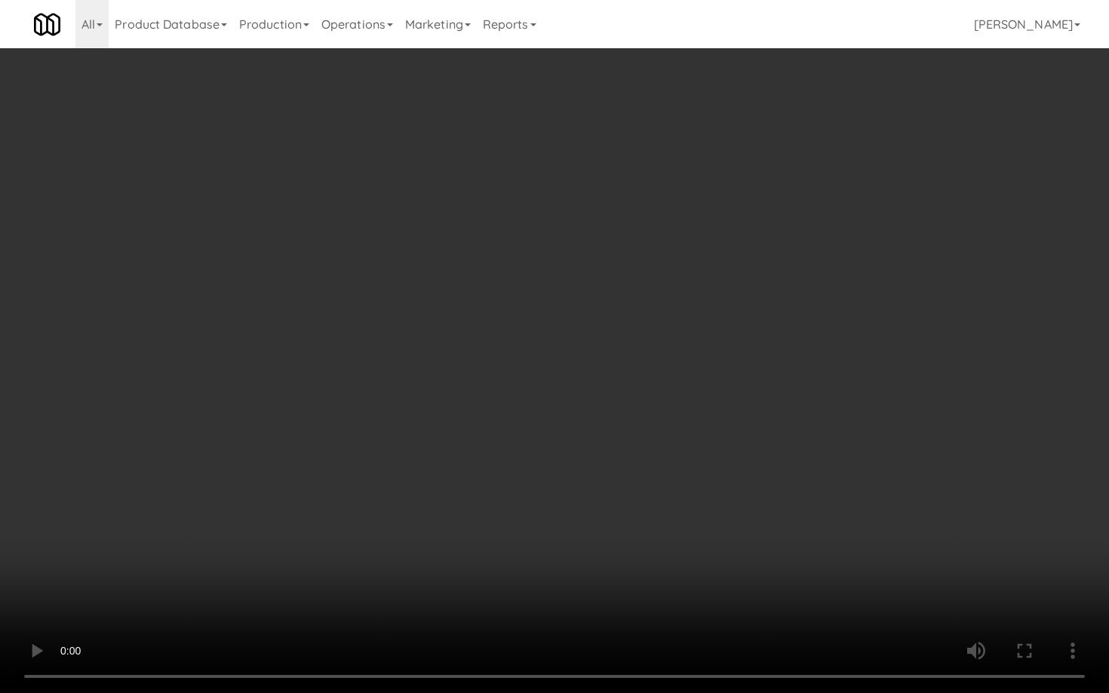
click at [800, 490] on video at bounding box center [554, 346] width 1109 height 693
click at [816, 466] on video at bounding box center [554, 346] width 1109 height 693
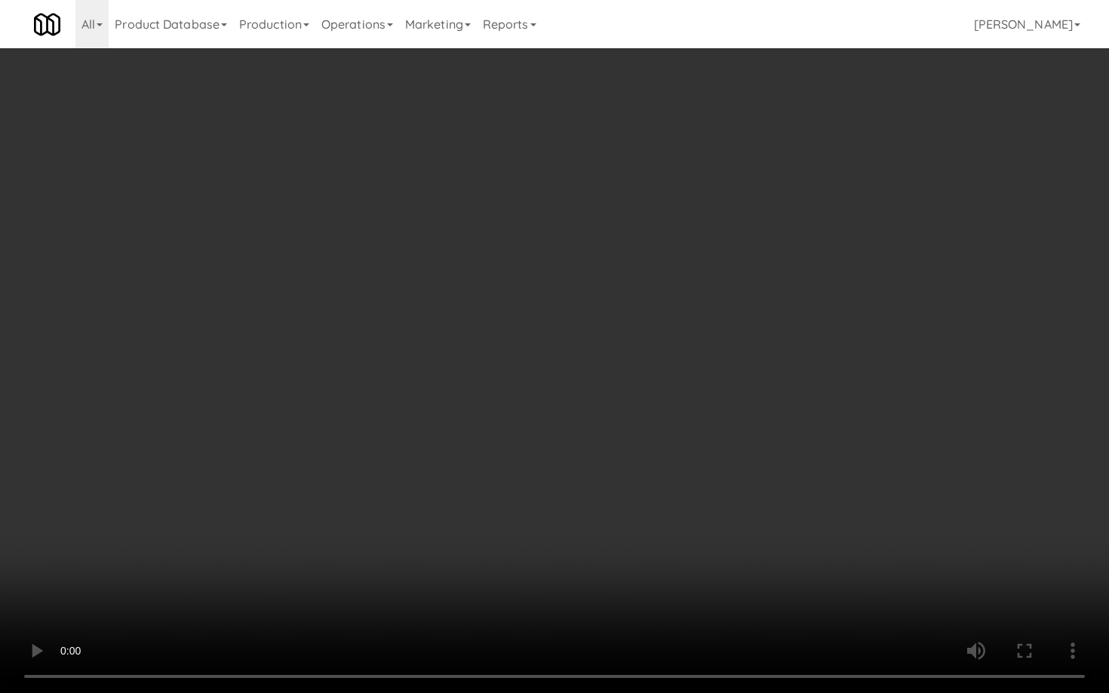
click at [816, 466] on video at bounding box center [554, 346] width 1109 height 693
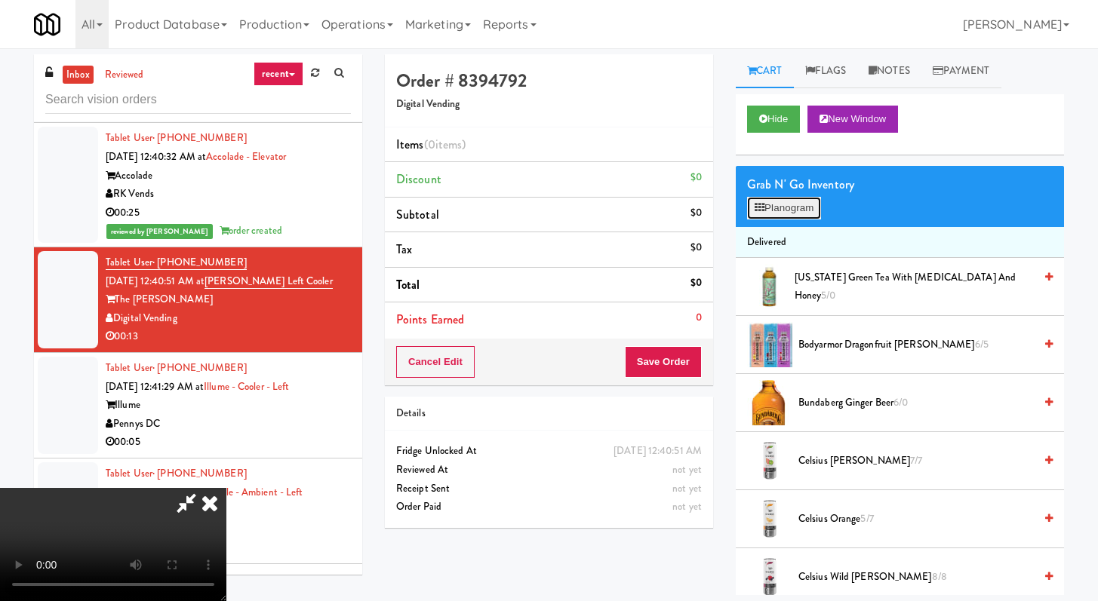
click at [767, 209] on button "Planogram" at bounding box center [784, 208] width 74 height 23
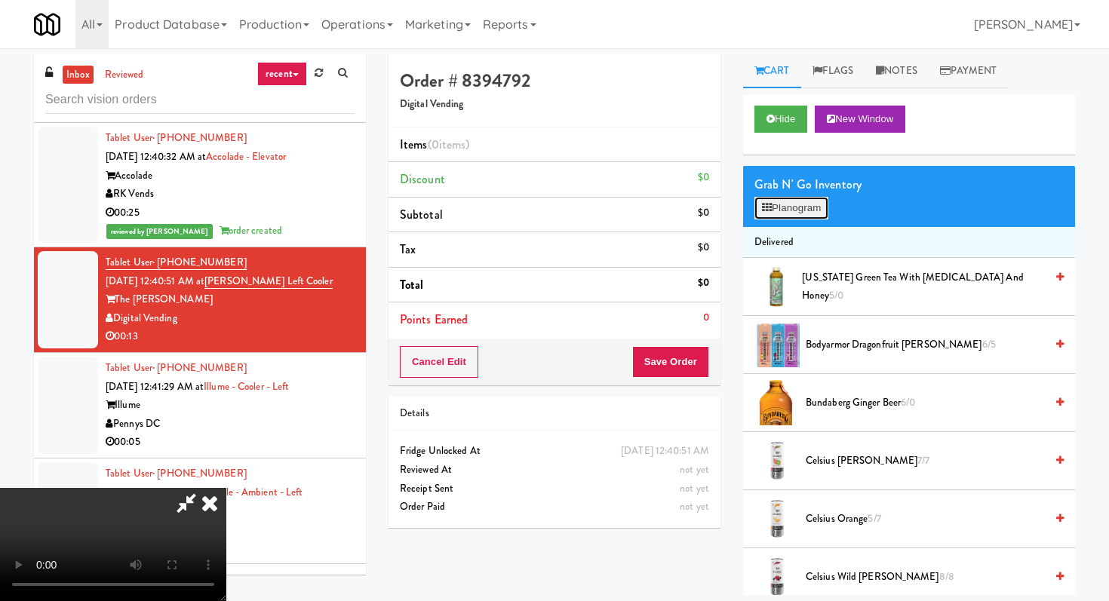
scroll to position [4453, 0]
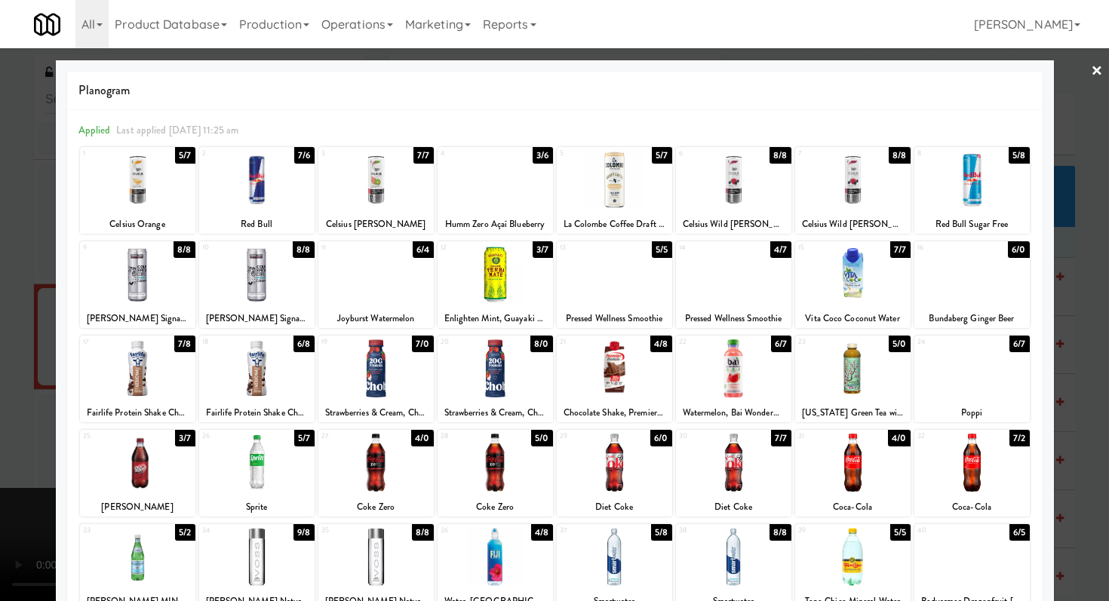
click at [744, 283] on div at bounding box center [733, 274] width 115 height 58
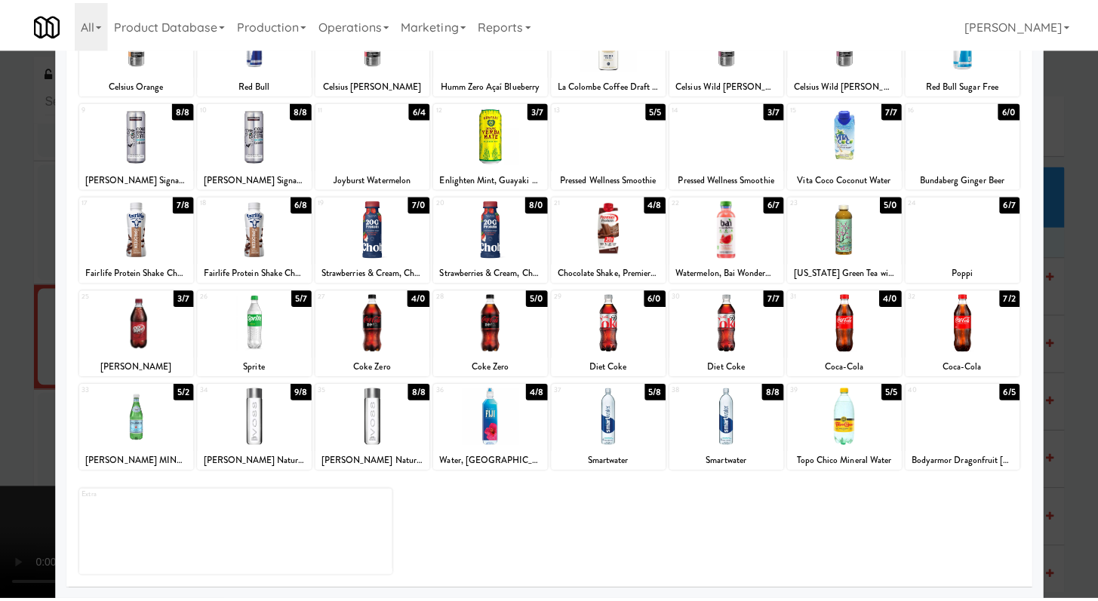
scroll to position [0, 0]
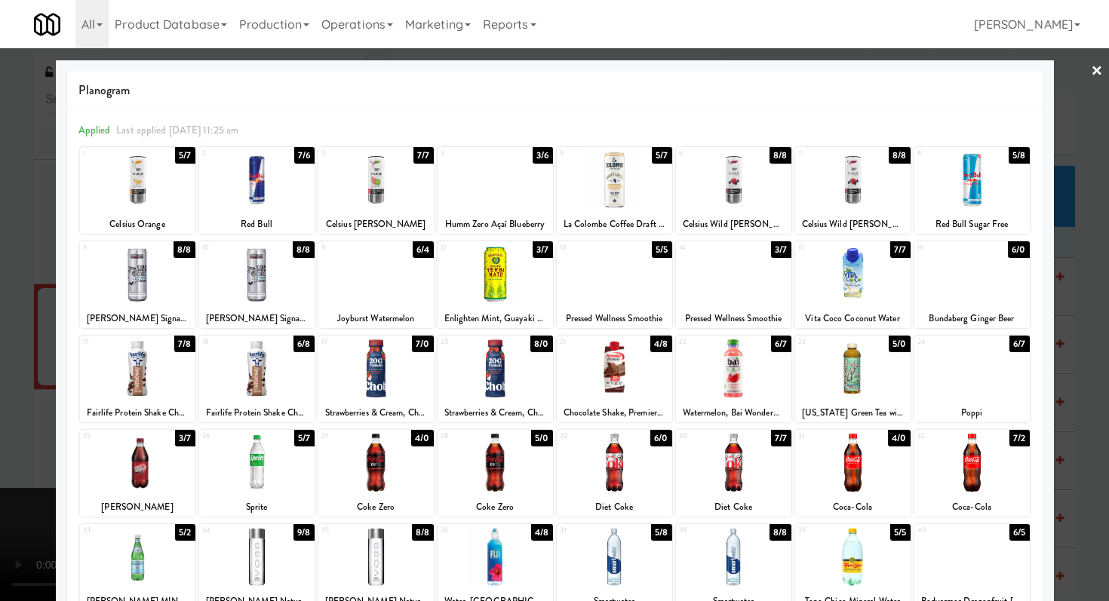
click at [0, 361] on div at bounding box center [554, 300] width 1109 height 601
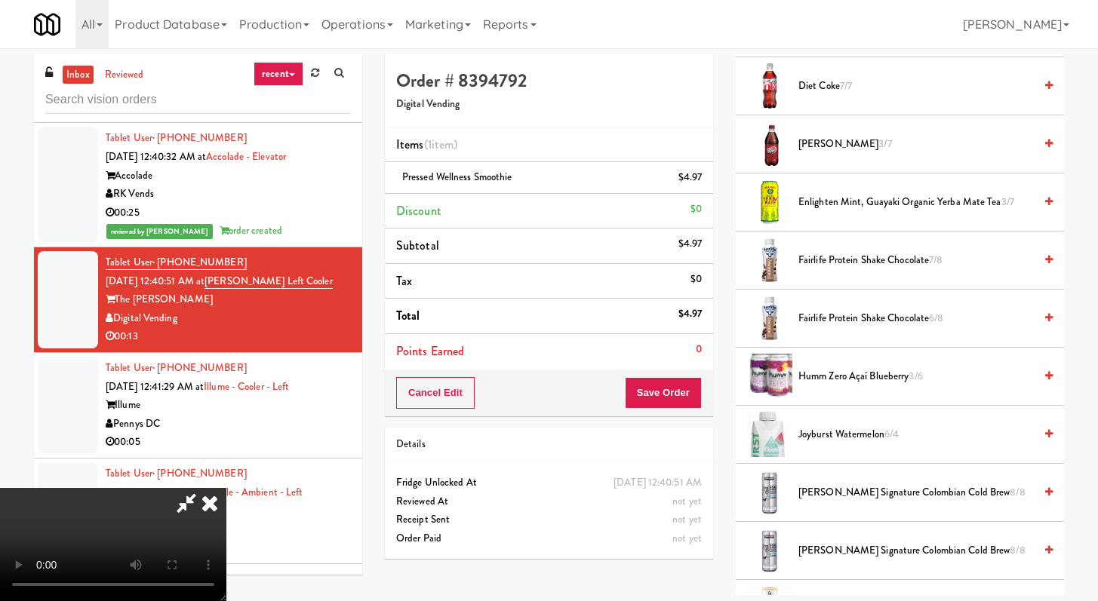
scroll to position [1182, 0]
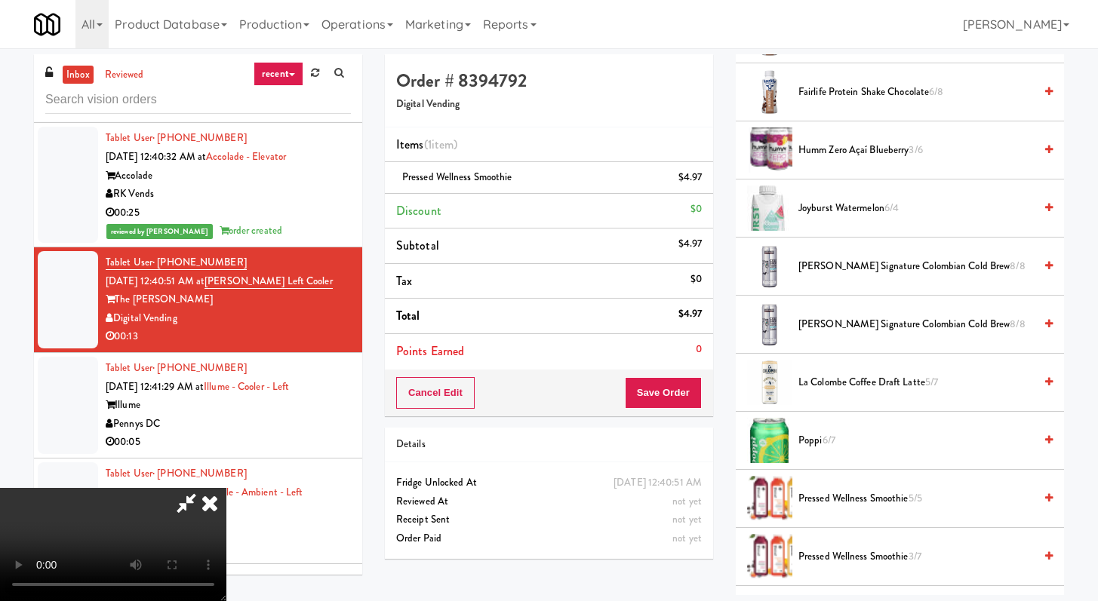
click at [226, 488] on video at bounding box center [113, 544] width 226 height 113
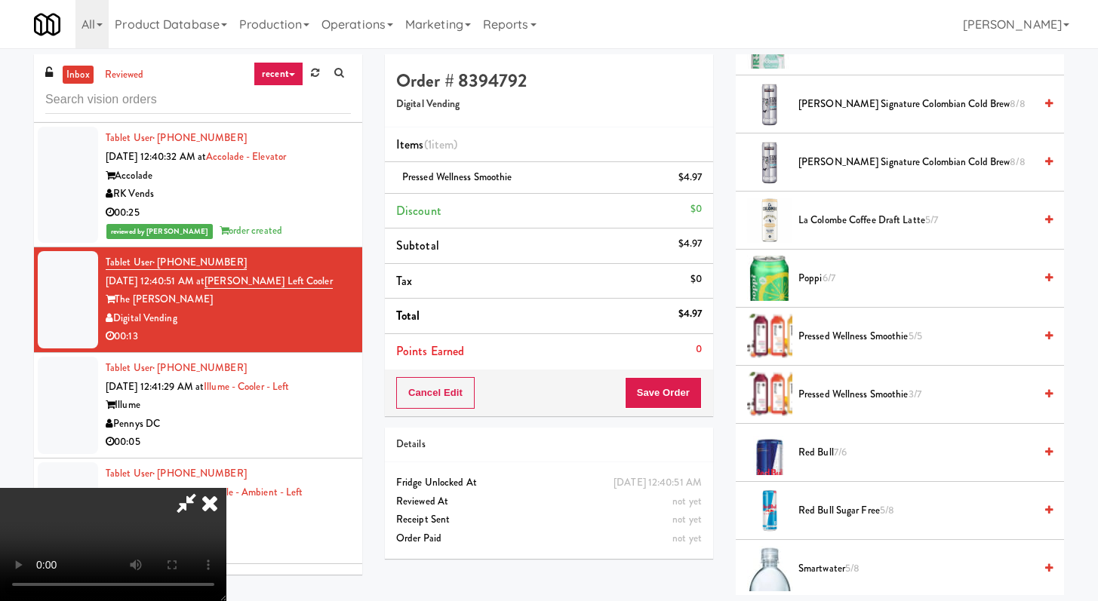
scroll to position [1576, 0]
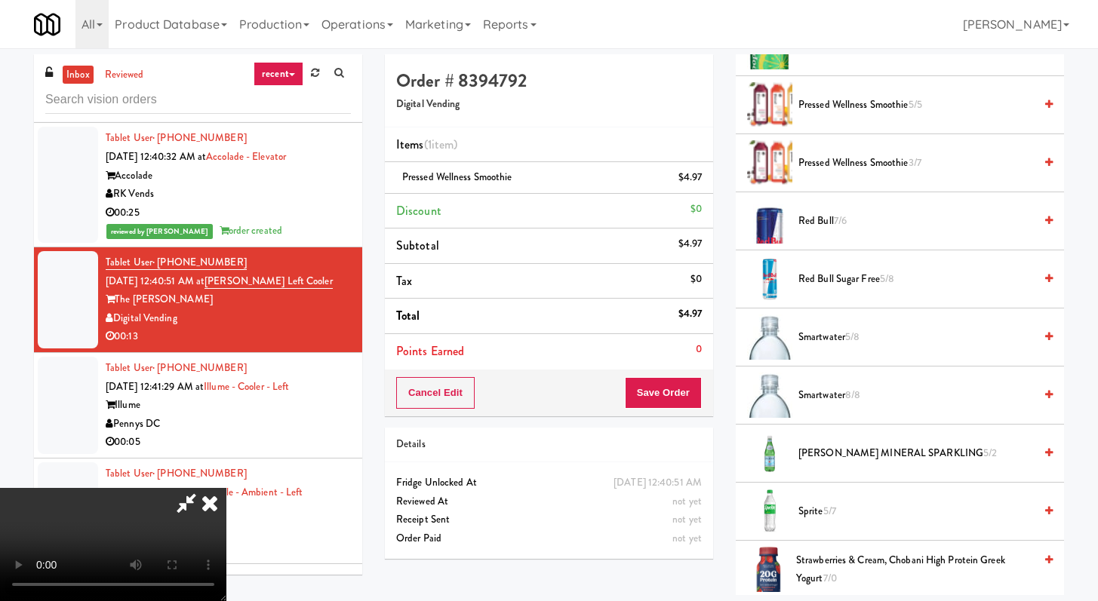
click at [804, 399] on span "Smartwater 8/8" at bounding box center [915, 395] width 235 height 19
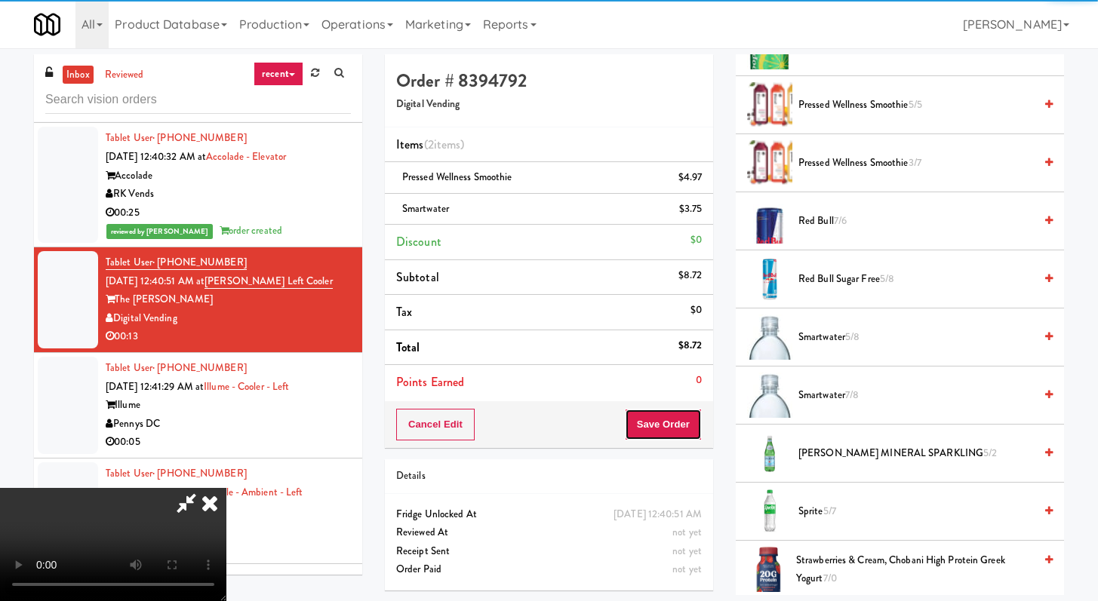
click at [693, 422] on button "Save Order" at bounding box center [663, 425] width 77 height 32
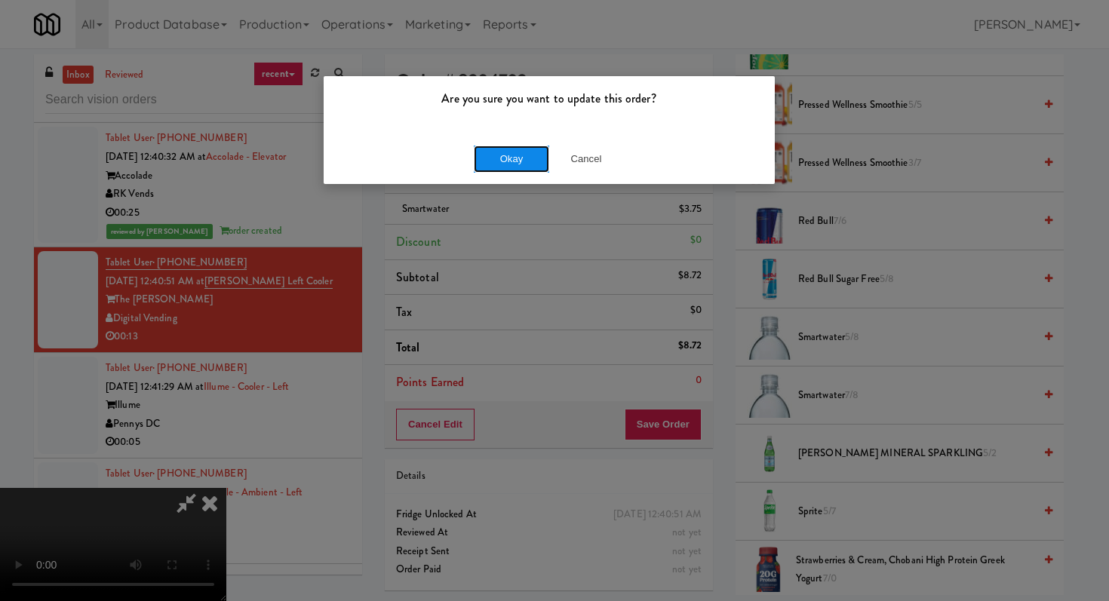
click at [505, 152] on button "Okay" at bounding box center [511, 159] width 75 height 27
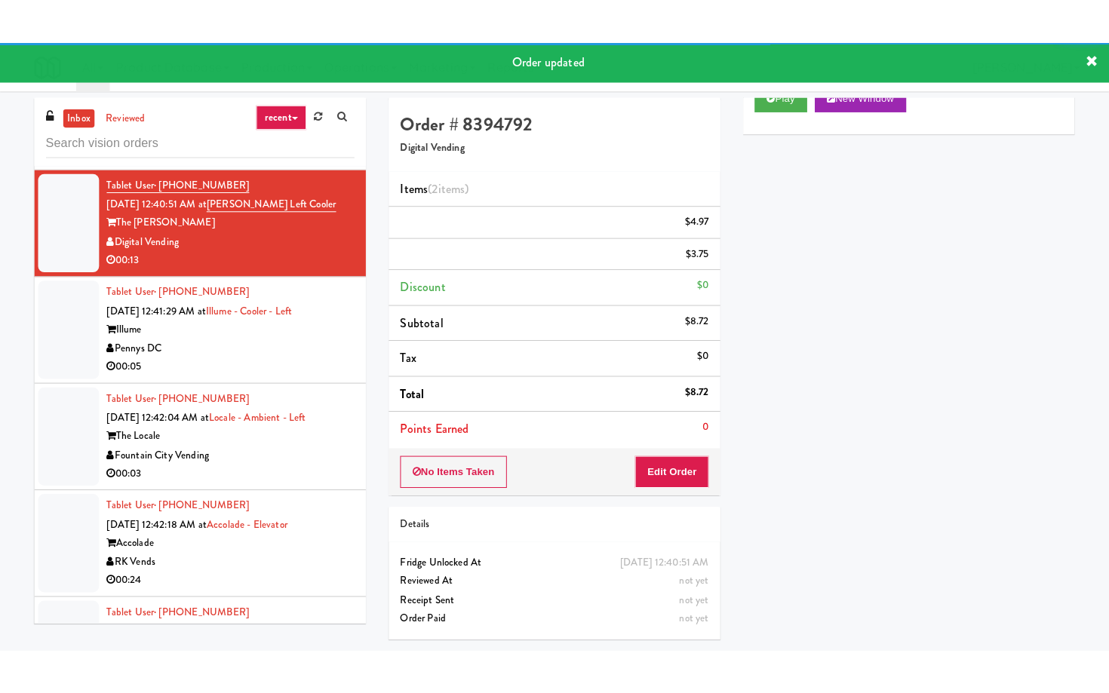
scroll to position [4711, 0]
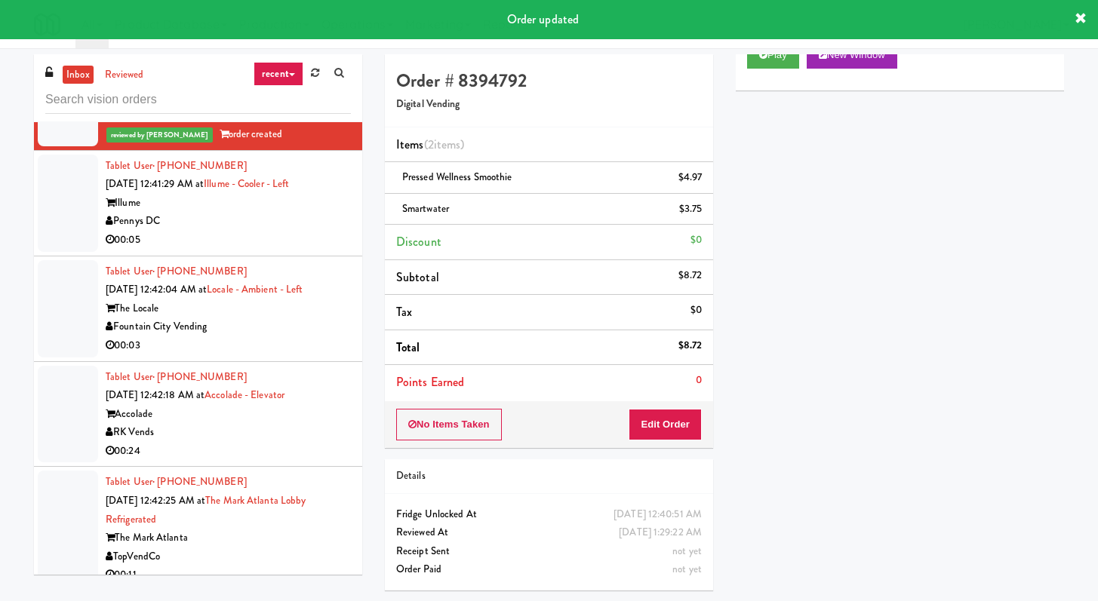
click at [288, 257] on li "Tablet User · (240) 603-6559 [DATE] 12:41:29 AM at Illume - Cooler - Left Illum…" at bounding box center [198, 204] width 328 height 106
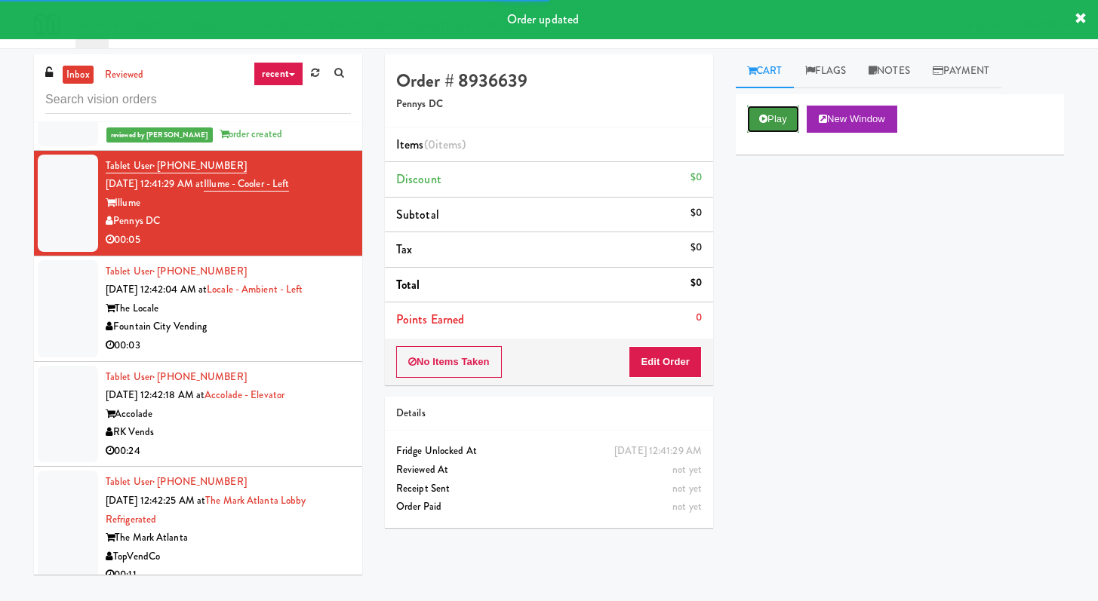
click at [769, 119] on button "Play" at bounding box center [773, 119] width 52 height 27
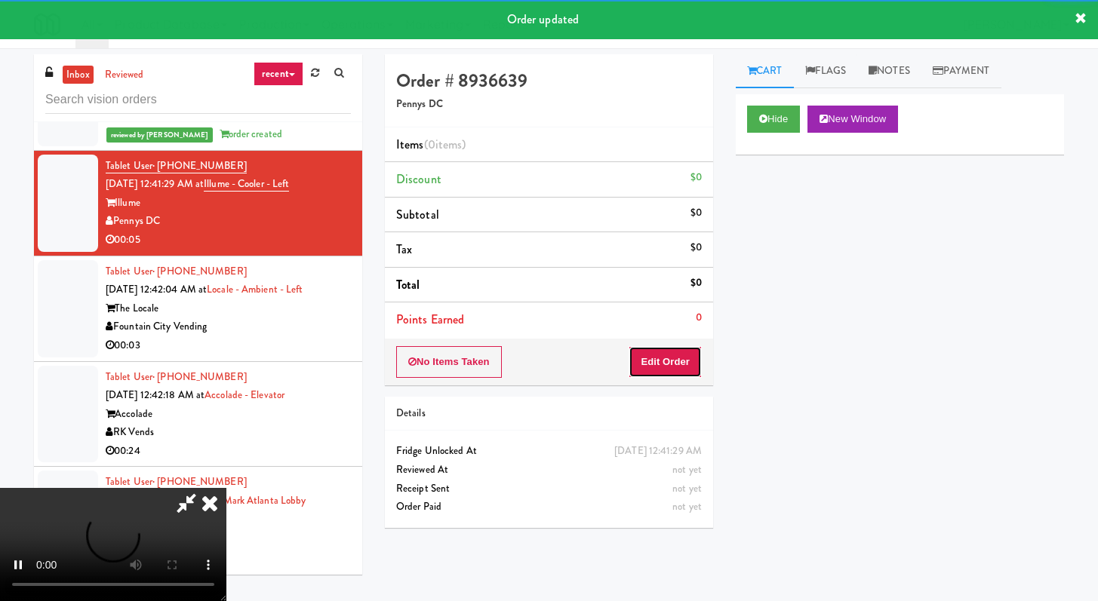
click at [673, 367] on button "Edit Order" at bounding box center [664, 362] width 73 height 32
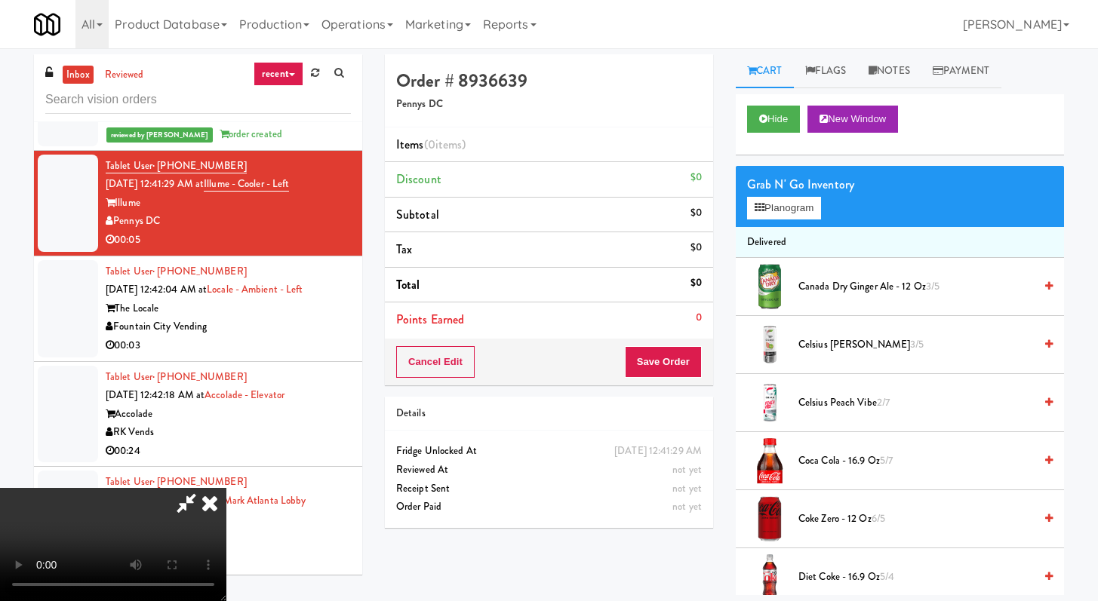
click at [226, 488] on video at bounding box center [113, 544] width 226 height 113
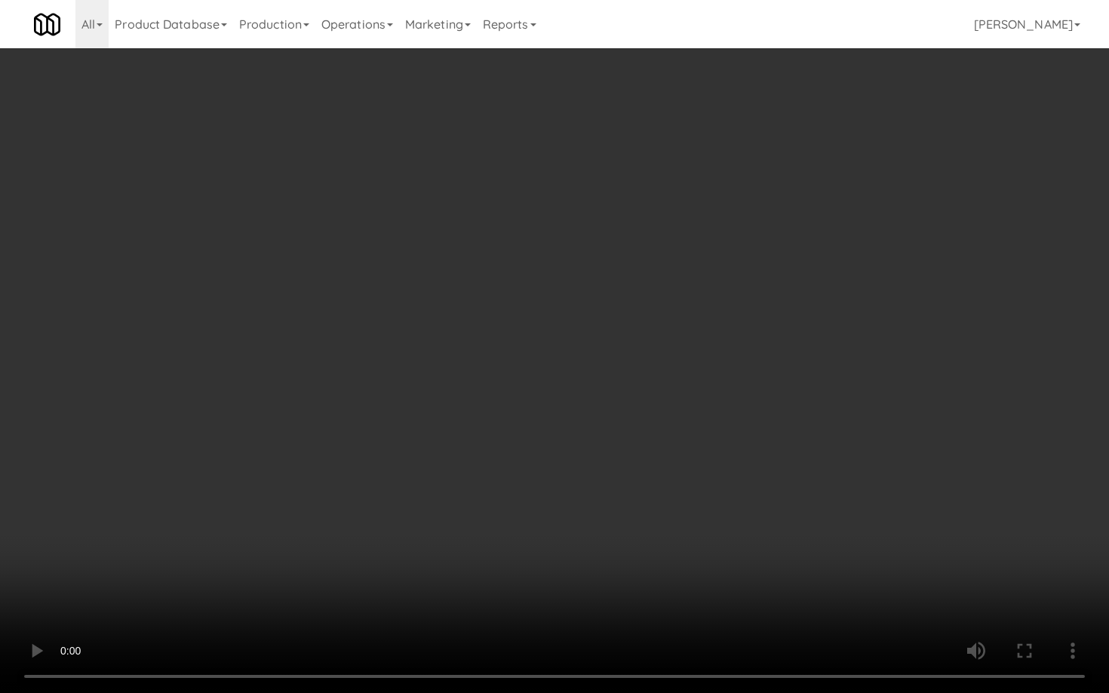
click at [763, 343] on video at bounding box center [554, 346] width 1109 height 693
click at [803, 309] on video at bounding box center [554, 346] width 1109 height 693
click at [822, 297] on video at bounding box center [554, 346] width 1109 height 693
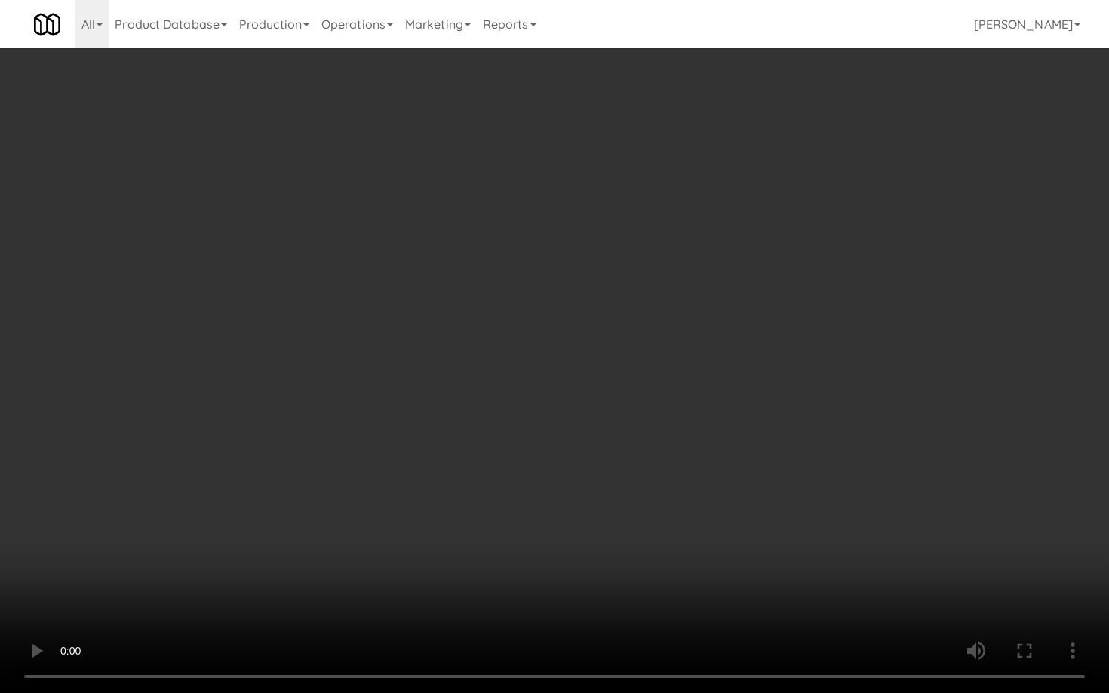
click at [826, 293] on video at bounding box center [554, 346] width 1109 height 693
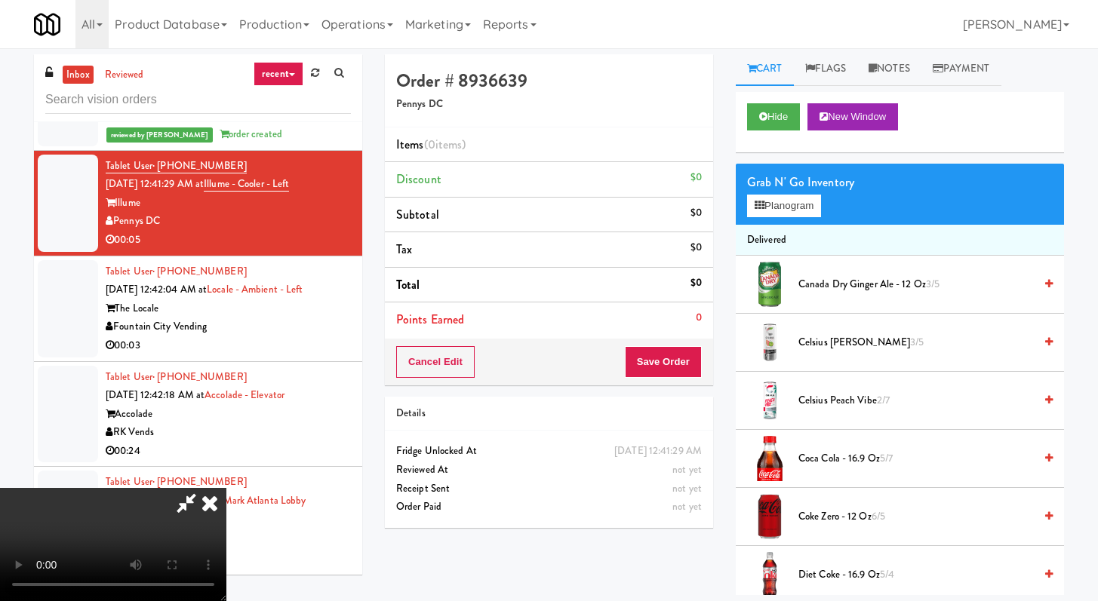
scroll to position [3, 0]
click at [883, 288] on span "Canada Dry Ginger Ale - 12 oz 3/5" at bounding box center [915, 284] width 235 height 19
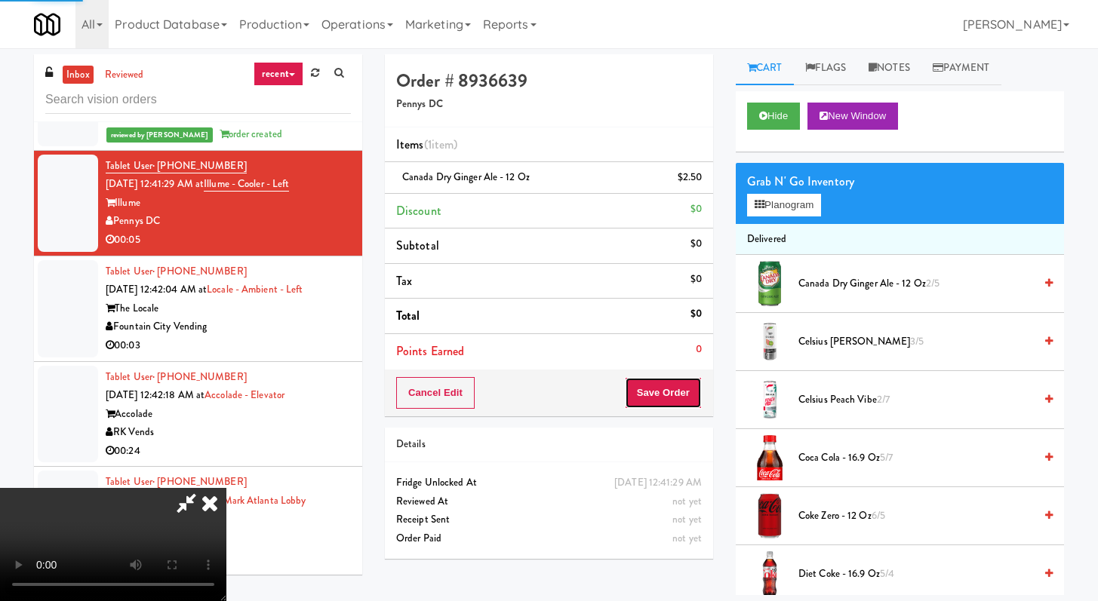
click at [686, 379] on button "Save Order" at bounding box center [663, 393] width 77 height 32
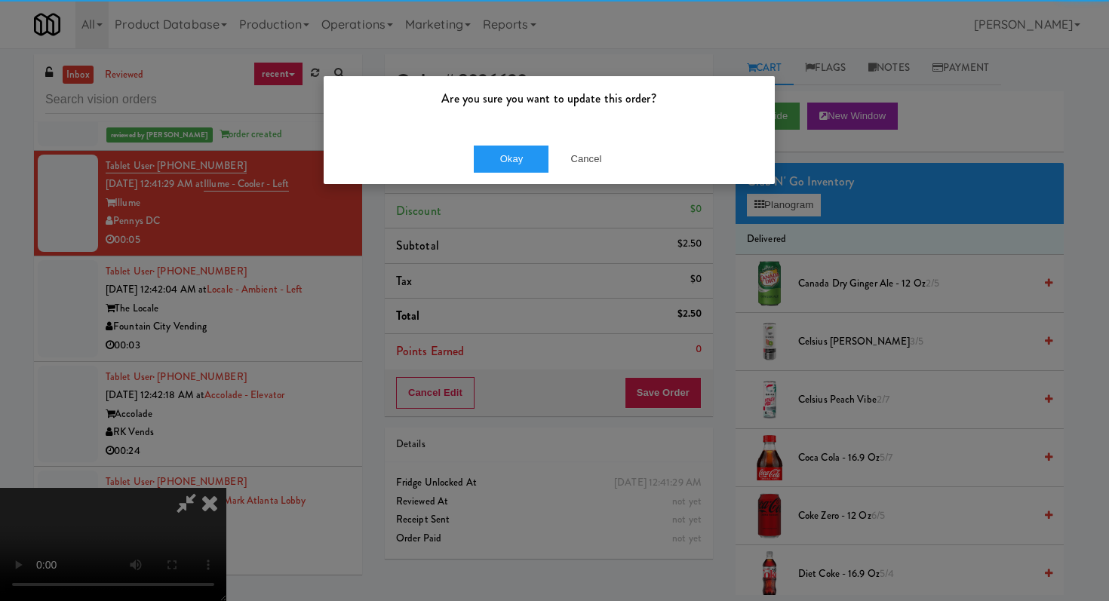
click at [520, 142] on div "Okay Cancel" at bounding box center [549, 159] width 451 height 51
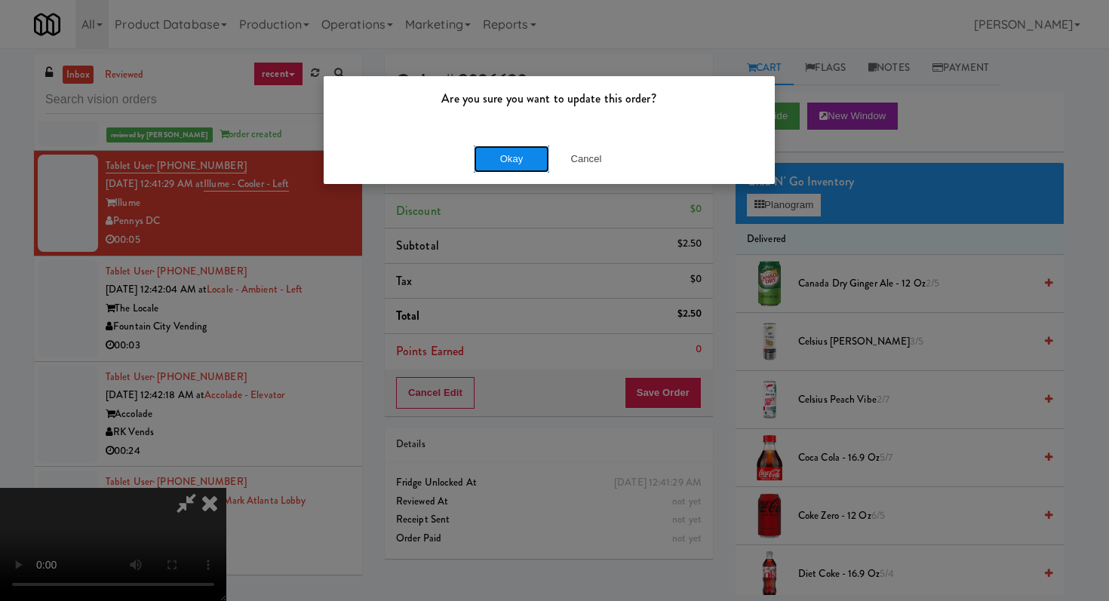
click at [521, 155] on button "Okay" at bounding box center [511, 159] width 75 height 27
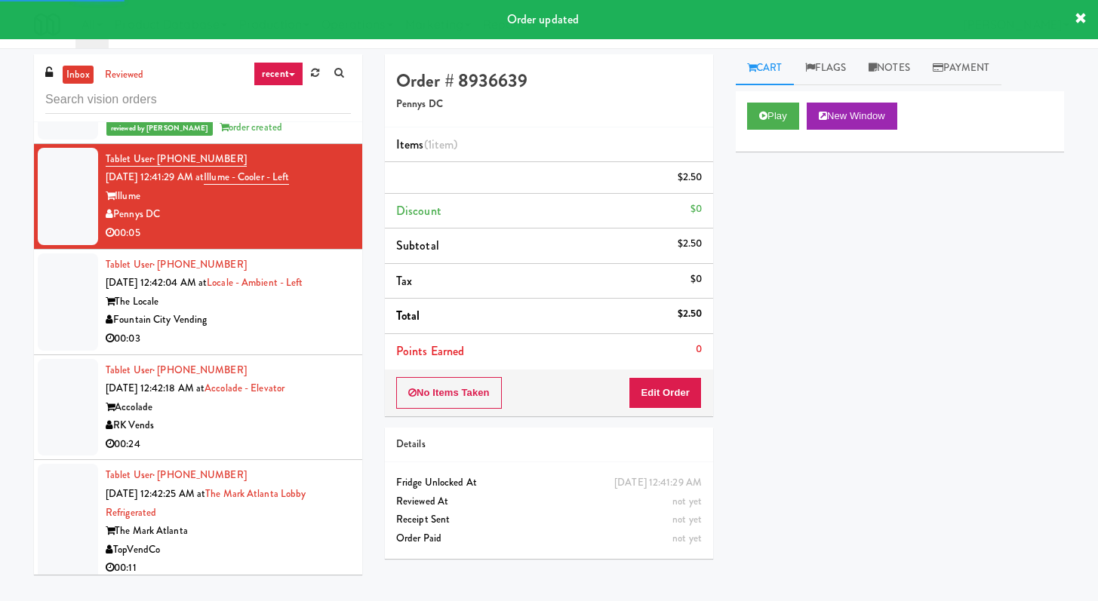
scroll to position [4812, 0]
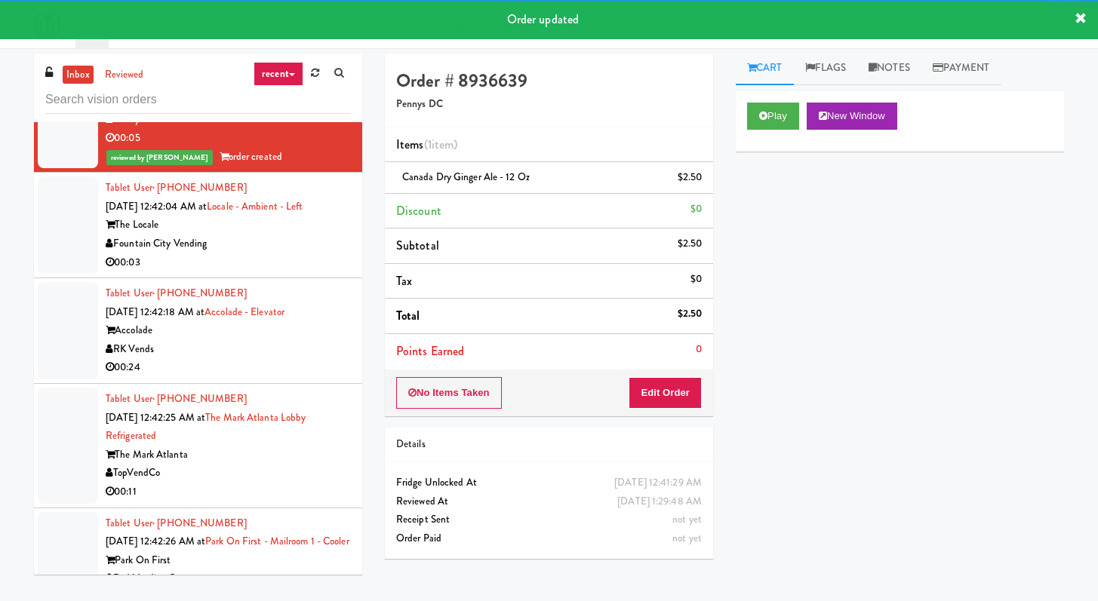
click at [271, 263] on div "00:03" at bounding box center [228, 262] width 245 height 19
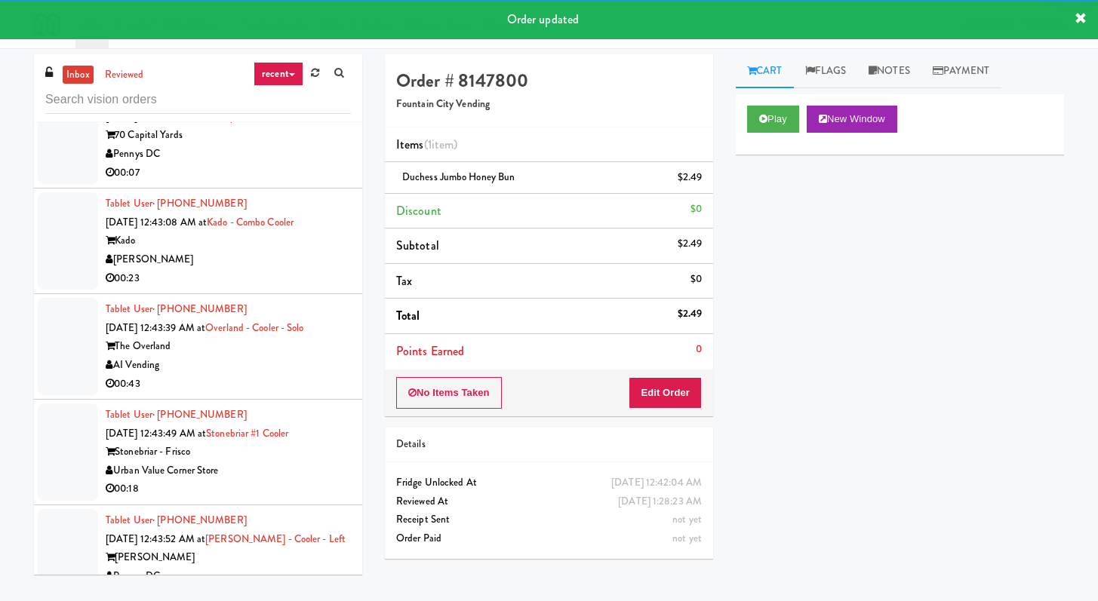
scroll to position [5534, 0]
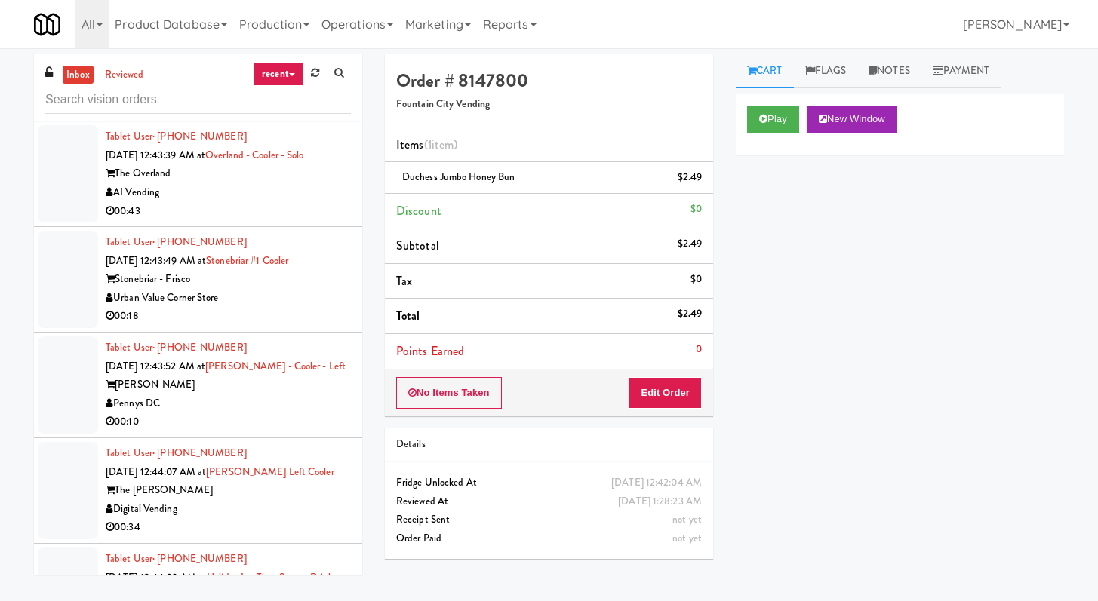
click at [284, 333] on li "Tablet User · (903) 952-1994 [DATE] 12:43:49 AM at [GEOGRAPHIC_DATA] #1 Cooler …" at bounding box center [198, 280] width 328 height 106
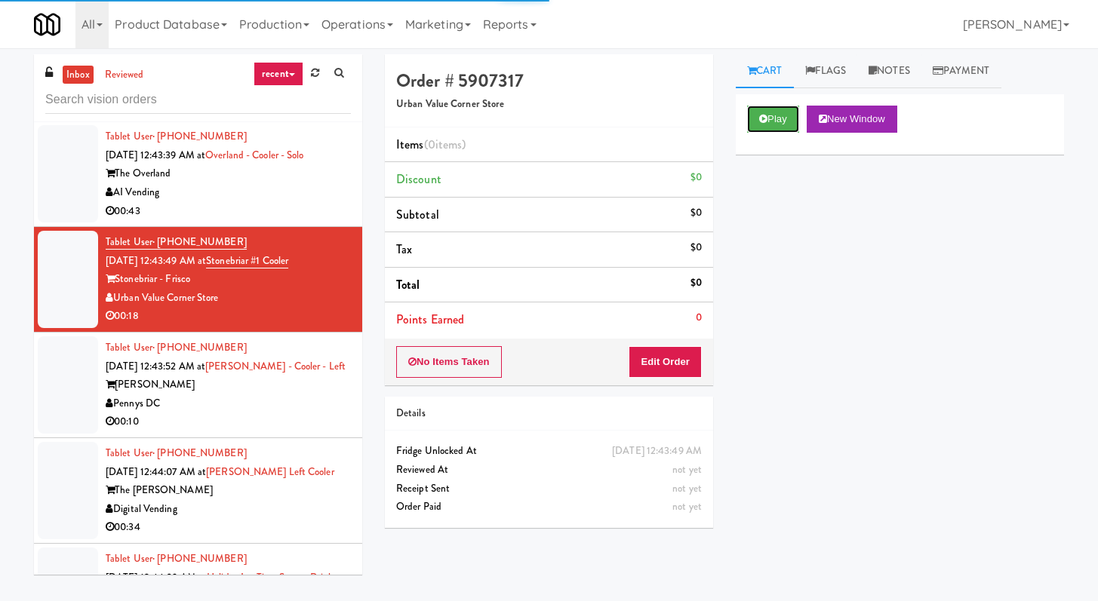
click at [763, 123] on icon at bounding box center [763, 119] width 8 height 10
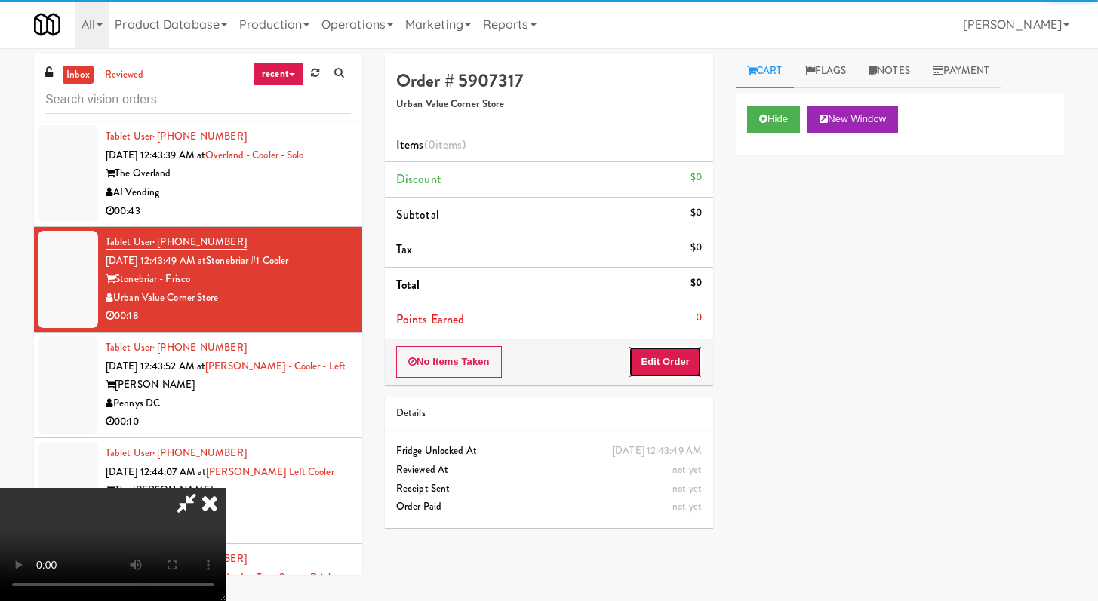
click at [668, 359] on button "Edit Order" at bounding box center [664, 362] width 73 height 32
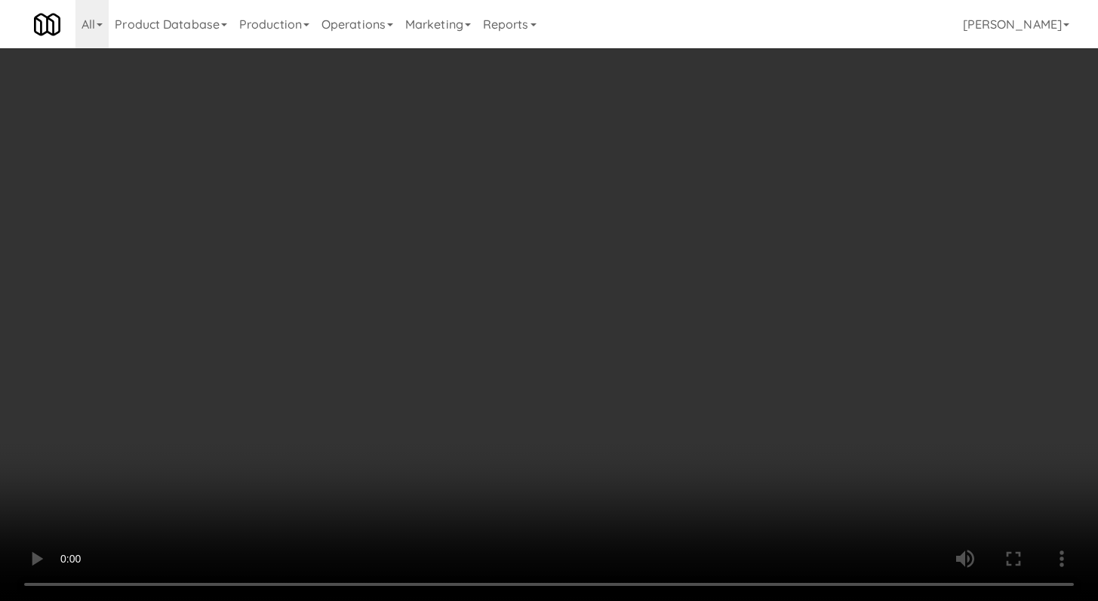
scroll to position [5497, 0]
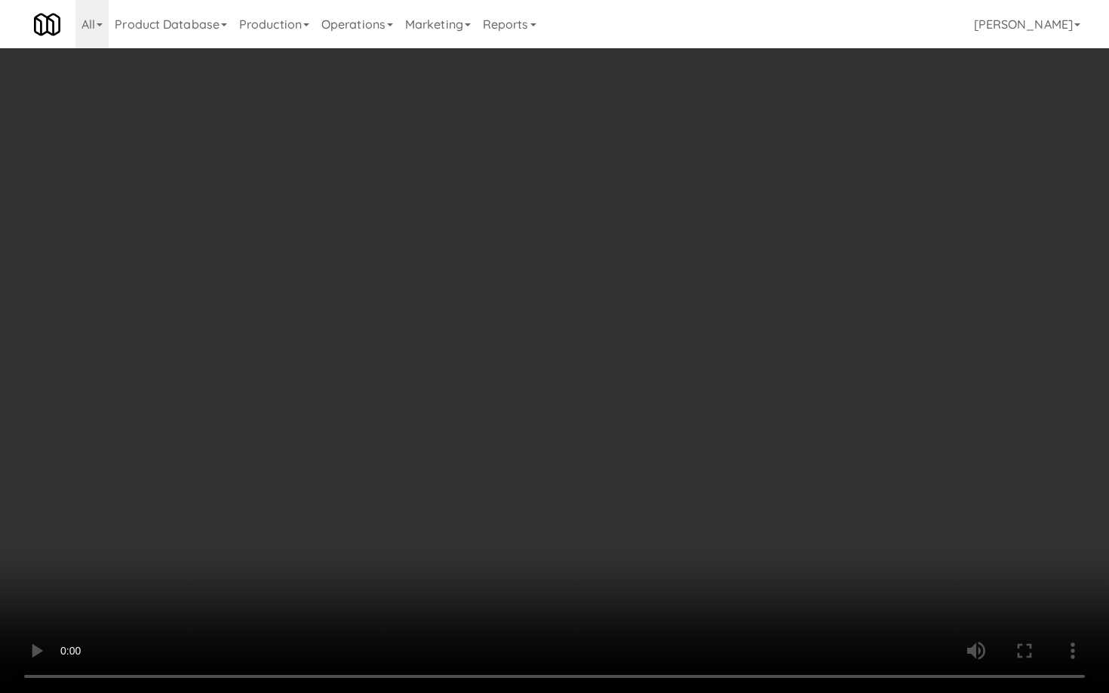
click at [584, 465] on video at bounding box center [554, 346] width 1109 height 693
click at [584, 466] on video at bounding box center [554, 346] width 1109 height 693
click at [590, 458] on video at bounding box center [554, 346] width 1109 height 693
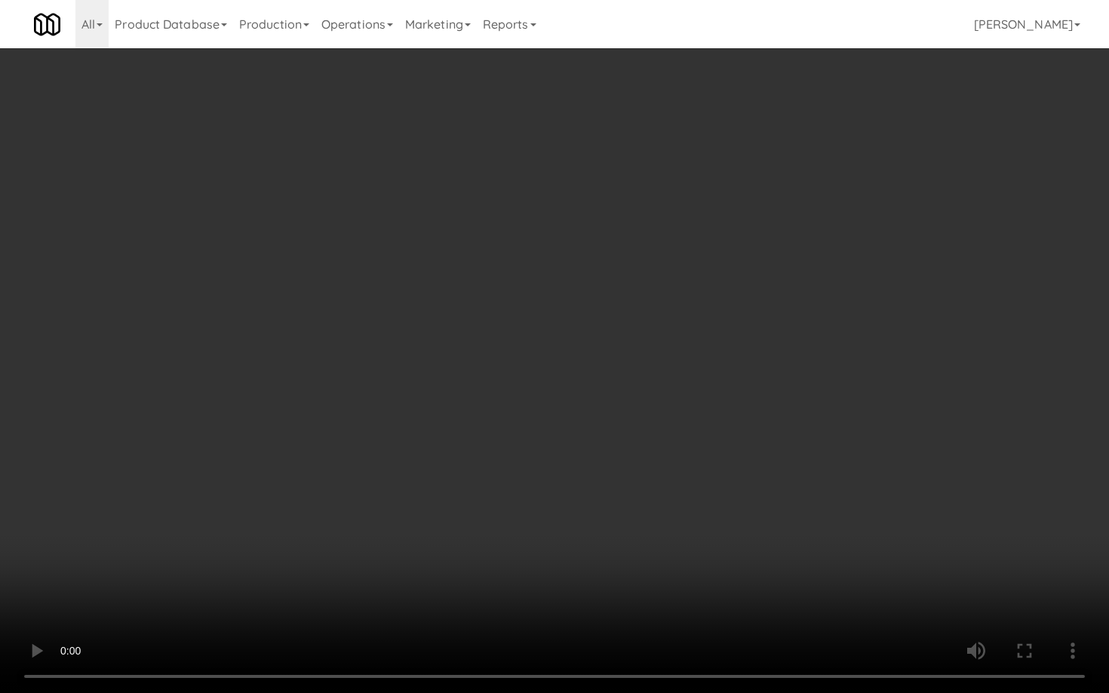
click at [590, 458] on video at bounding box center [554, 346] width 1109 height 693
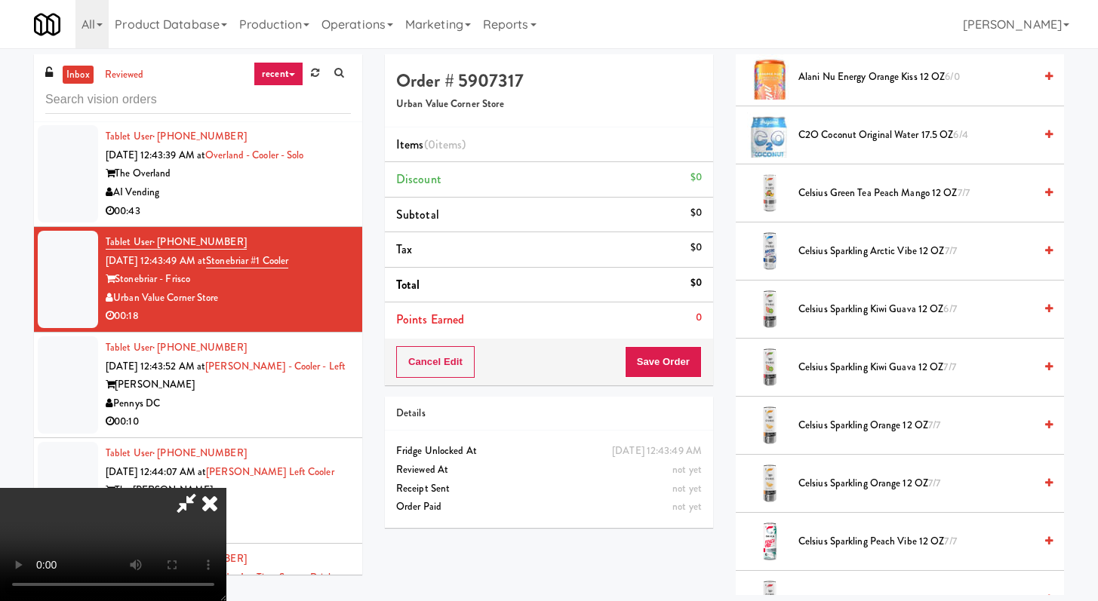
scroll to position [507, 0]
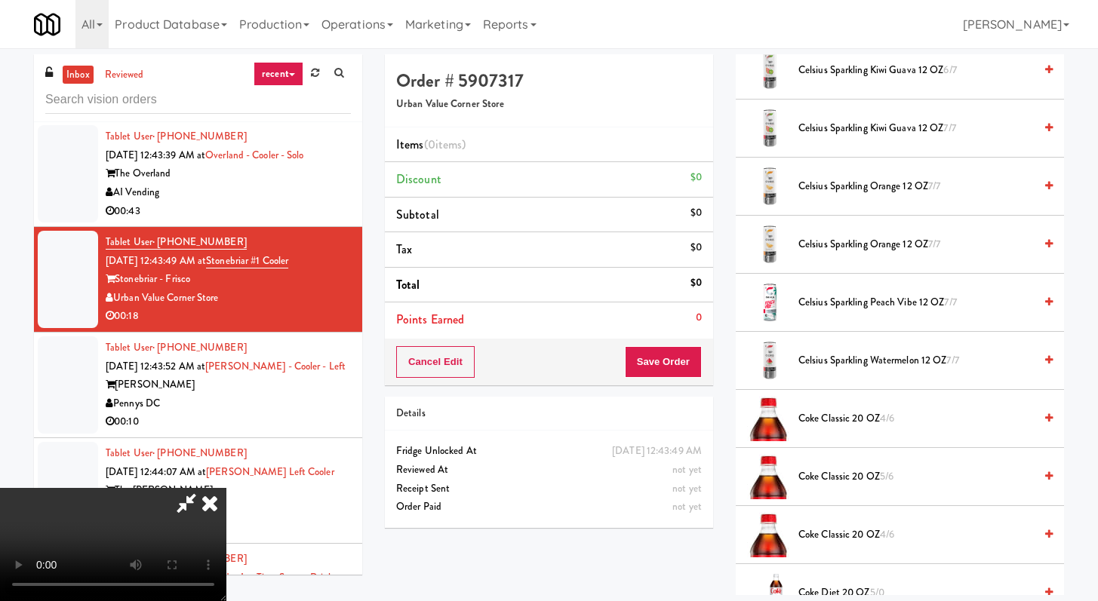
click at [836, 422] on span "Coke Classic 20 OZ 4/6" at bounding box center [915, 419] width 235 height 19
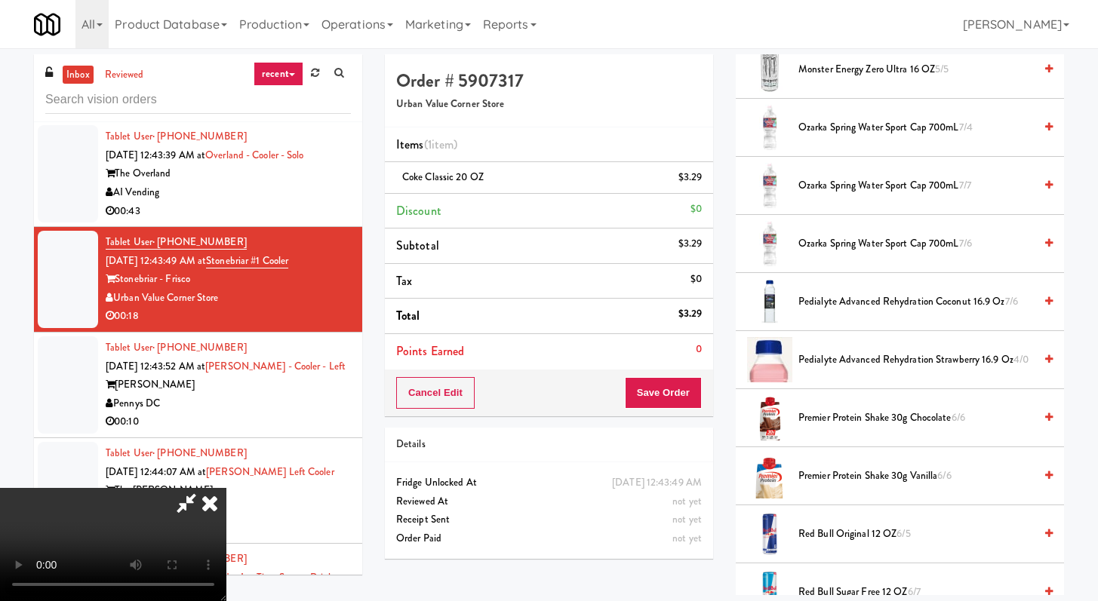
scroll to position [2103, 0]
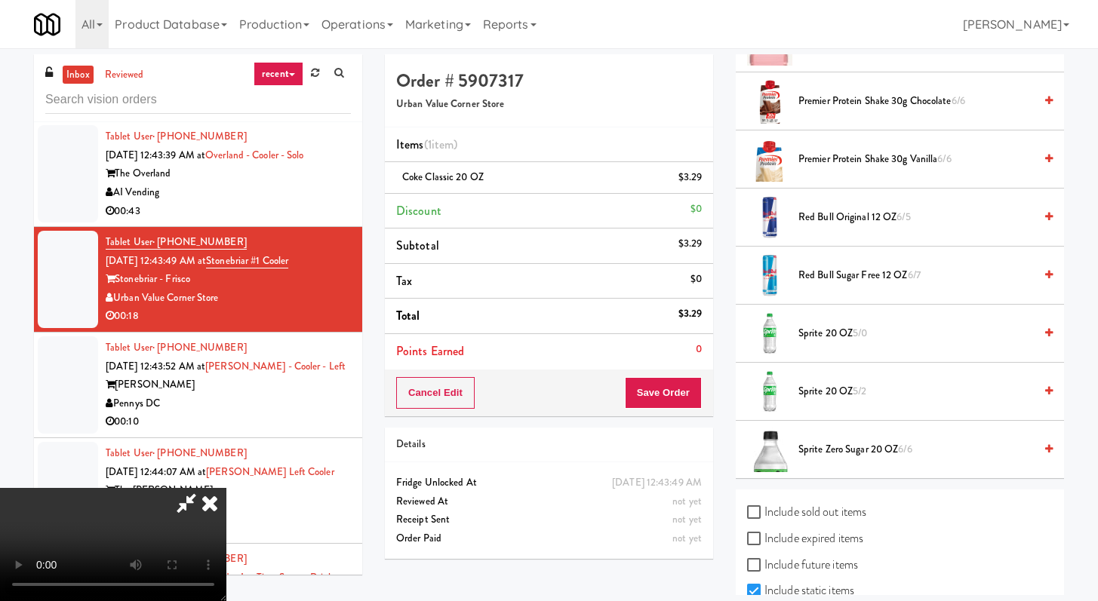
click at [835, 323] on li "Sprite 20 OZ 5/0" at bounding box center [900, 334] width 328 height 58
click at [831, 336] on span "Sprite 20 OZ 5/0" at bounding box center [915, 333] width 235 height 19
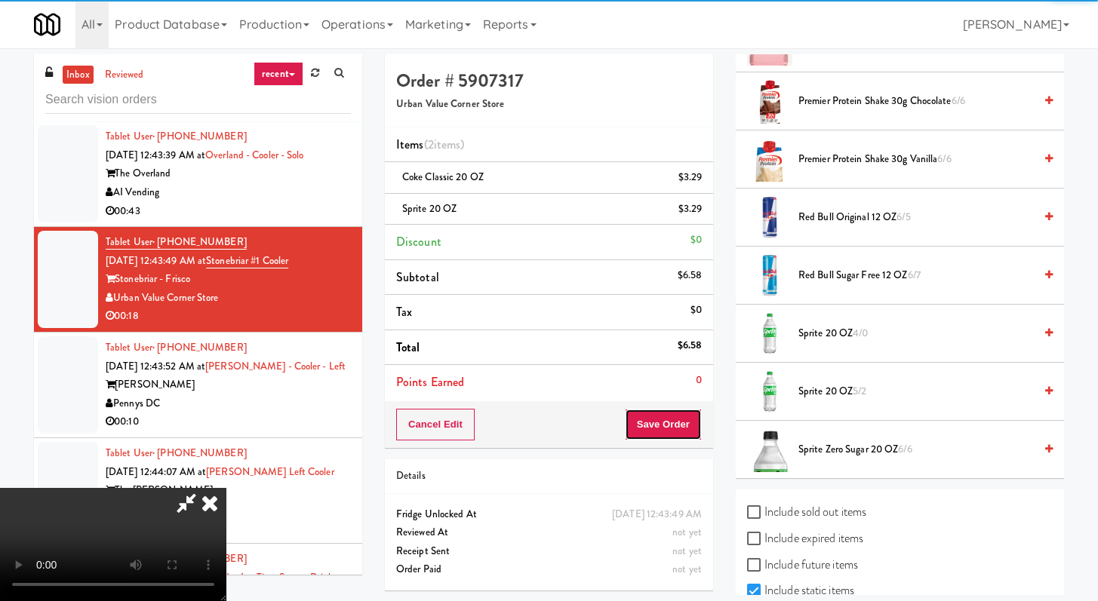
click at [694, 433] on button "Save Order" at bounding box center [663, 425] width 77 height 32
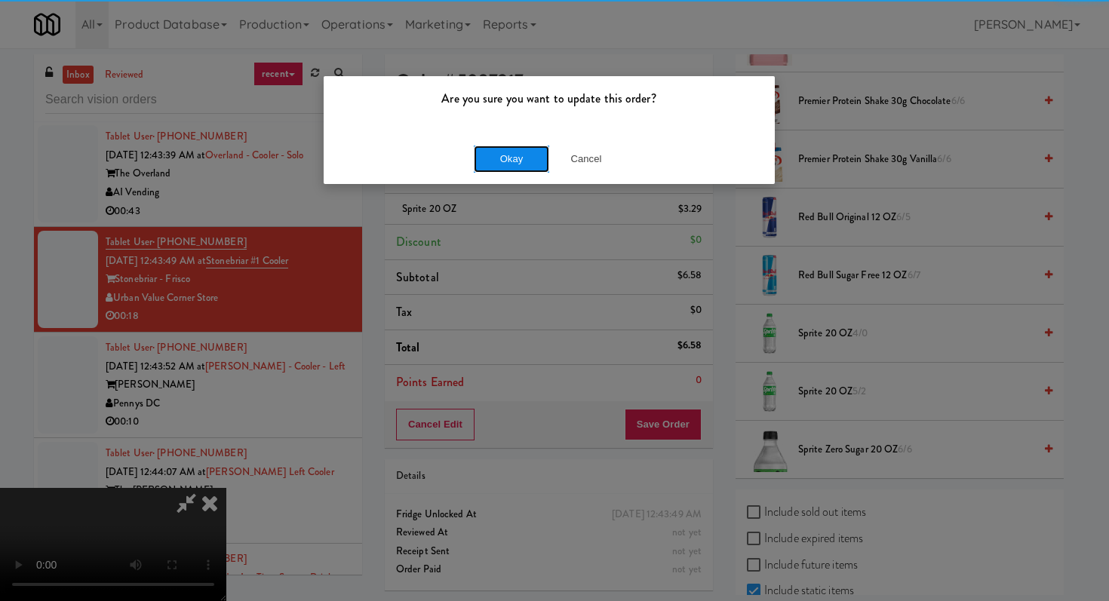
click at [474, 161] on button "Okay" at bounding box center [511, 159] width 75 height 27
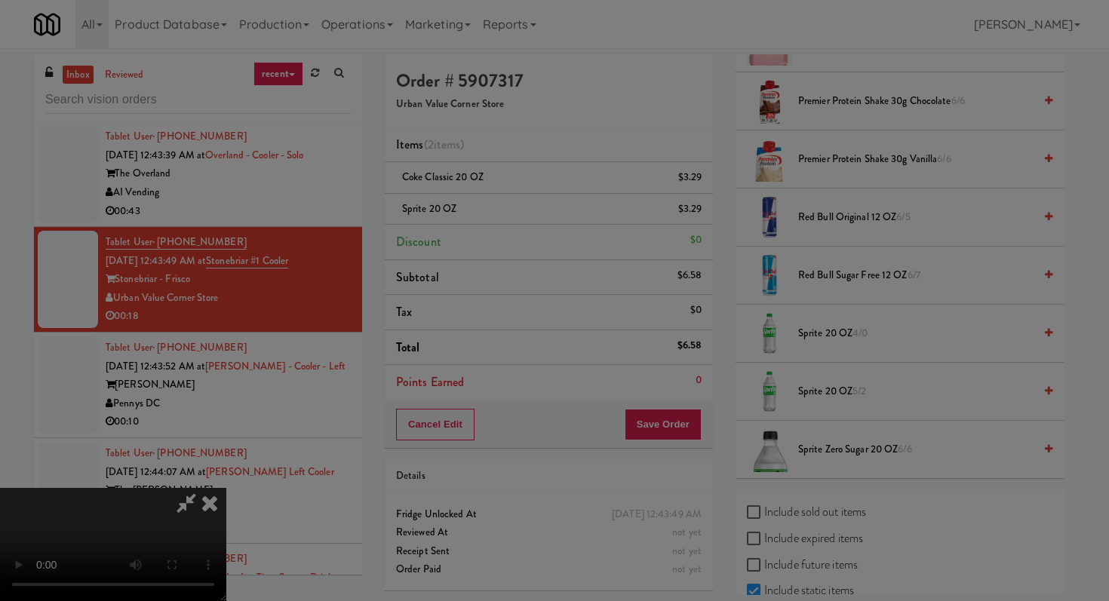
click at [476, 160] on div at bounding box center [554, 300] width 1109 height 601
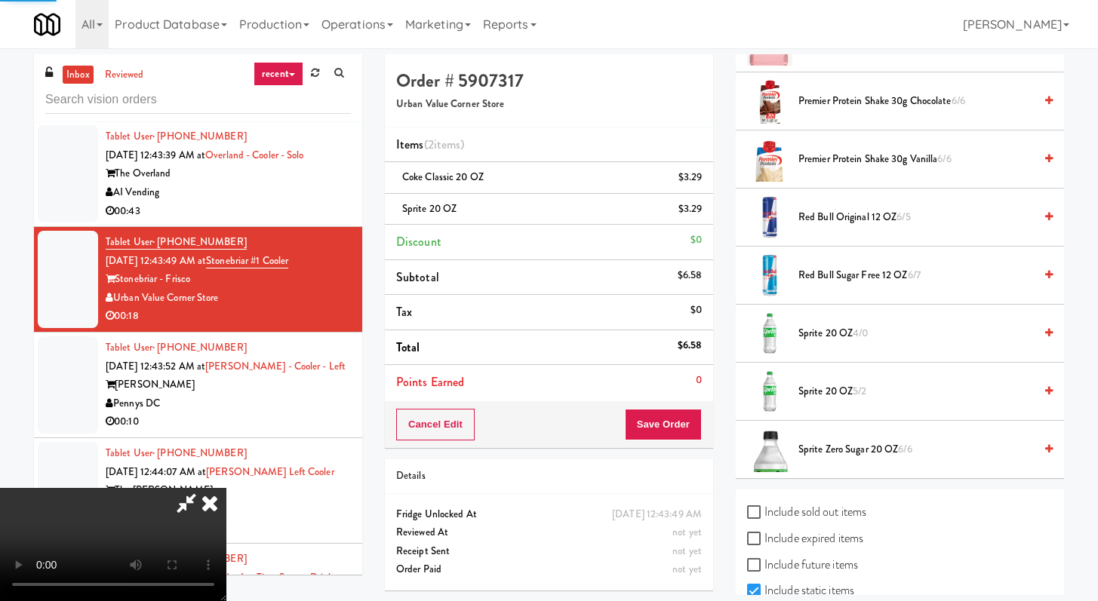
scroll to position [64, 0]
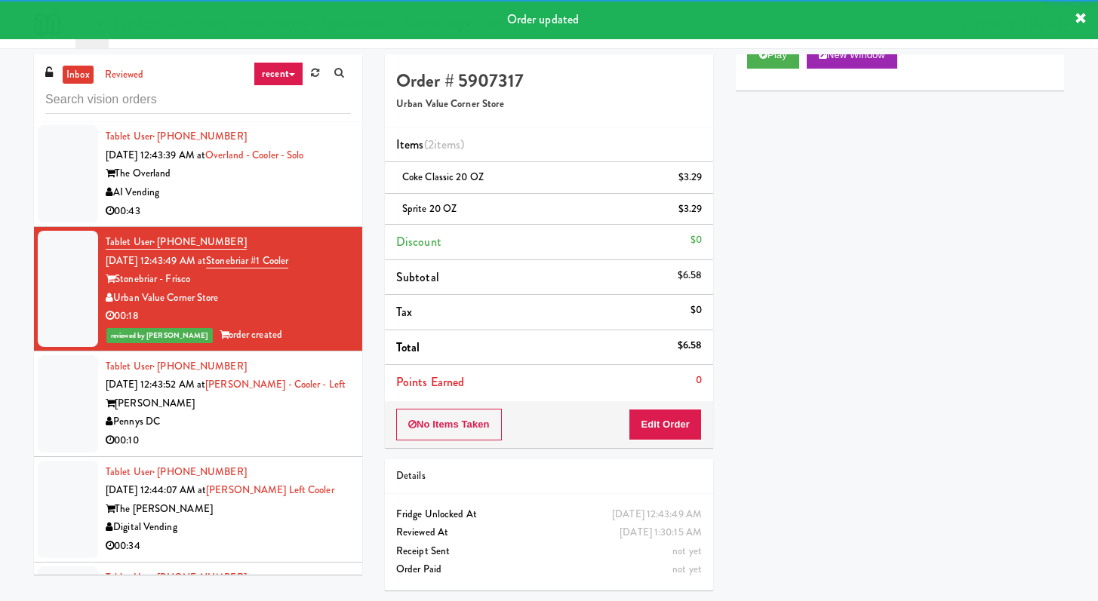
click at [298, 436] on div "Tablet User · (315) 941-6469 [DATE] 12:43:52 AM at [PERSON_NAME][GEOGRAPHIC_DAT…" at bounding box center [228, 404] width 245 height 93
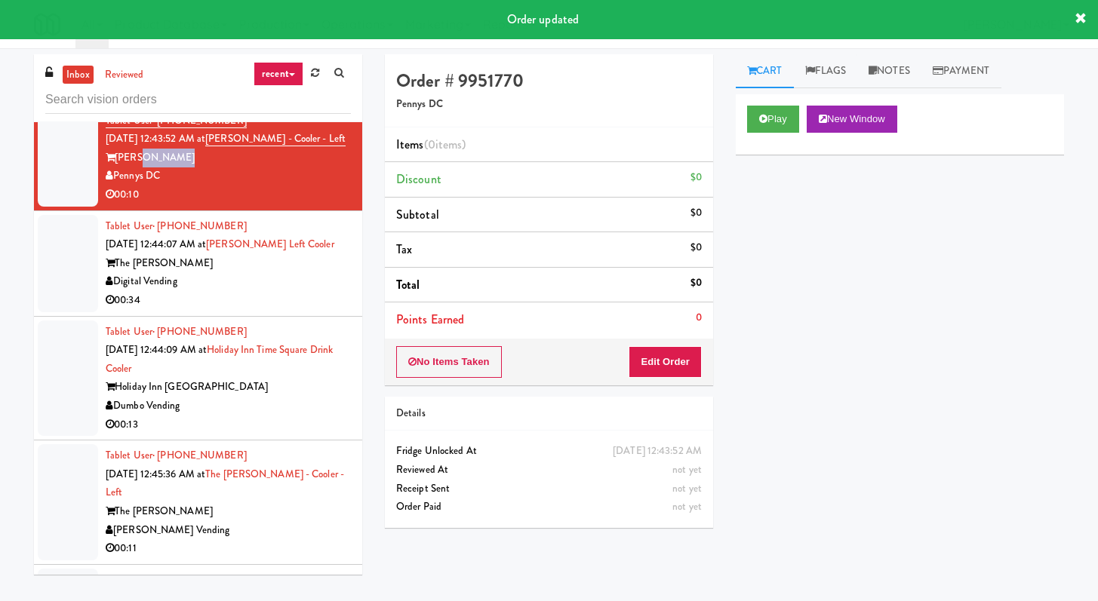
scroll to position [5806, 0]
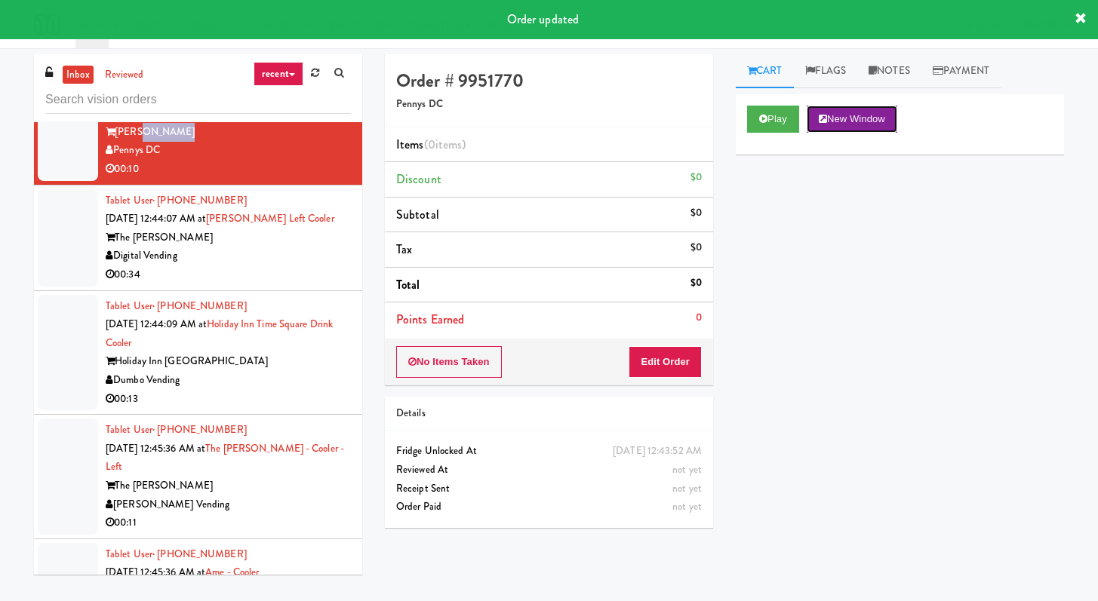
click at [809, 114] on button "New Window" at bounding box center [851, 119] width 91 height 27
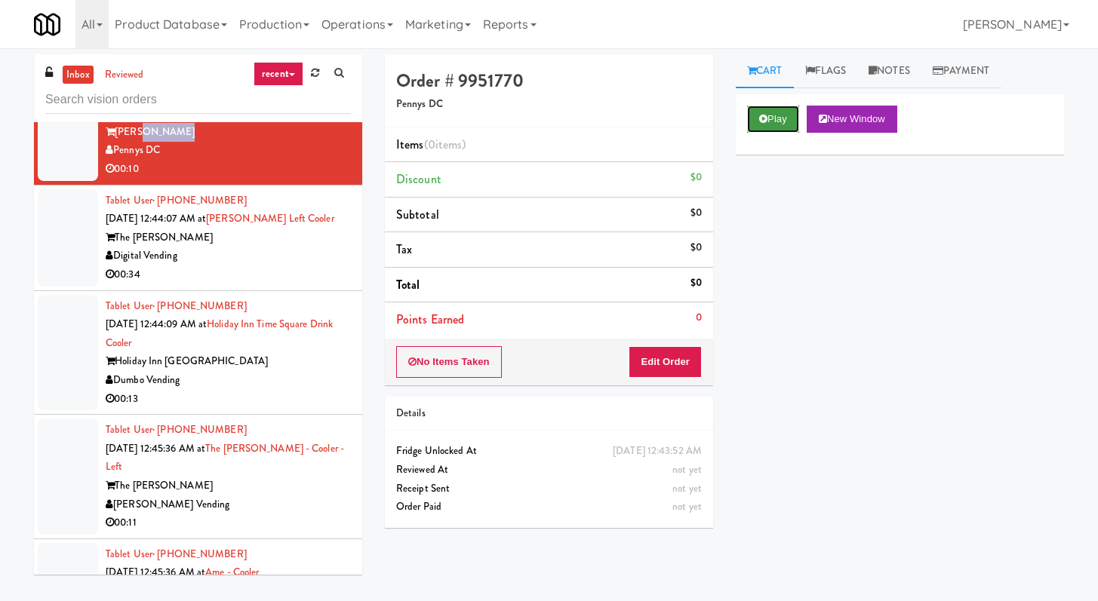
click at [779, 116] on button "Play" at bounding box center [773, 119] width 52 height 27
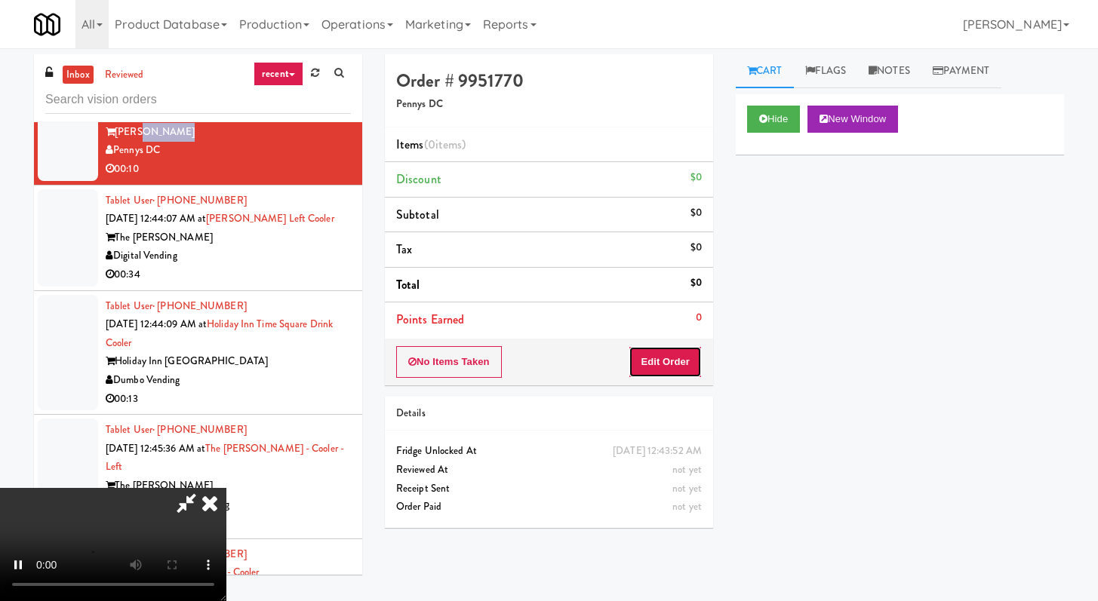
click at [676, 353] on button "Edit Order" at bounding box center [664, 362] width 73 height 32
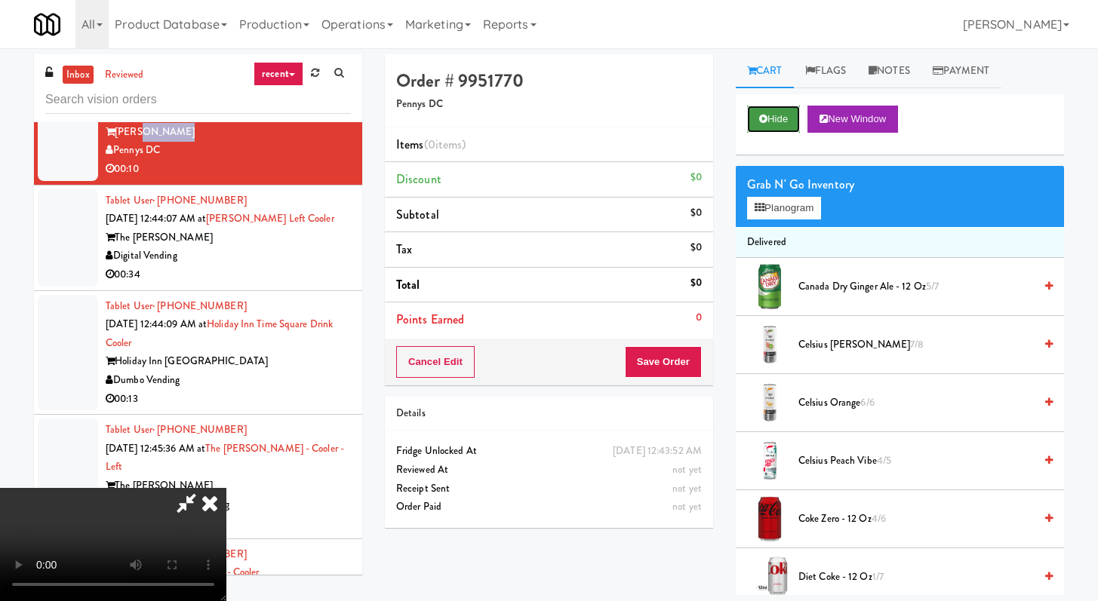
click at [785, 115] on button "Hide" at bounding box center [773, 119] width 53 height 27
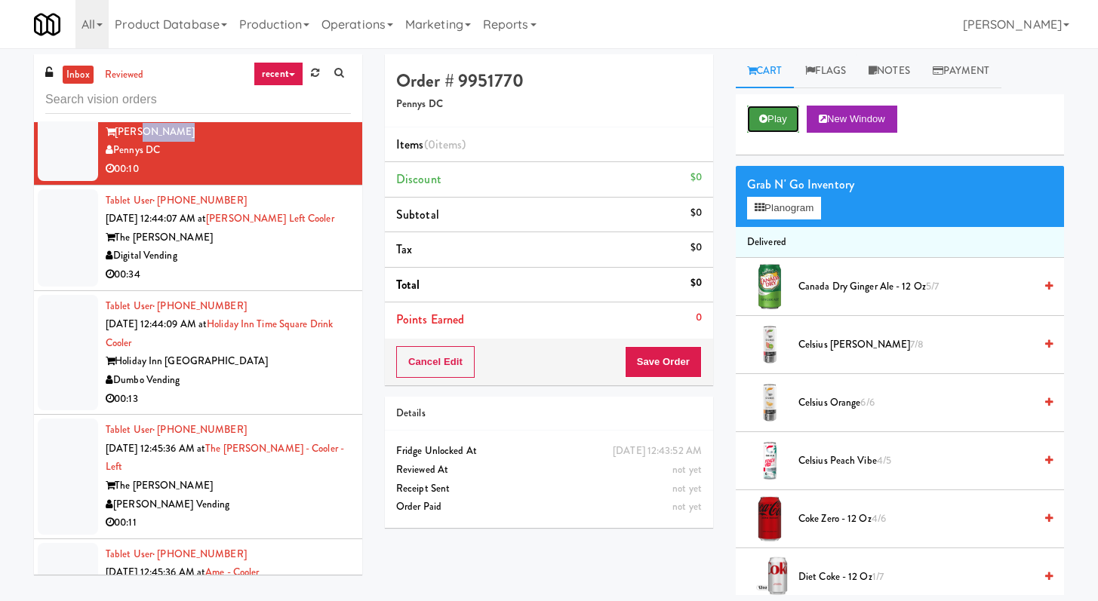
click at [785, 115] on button "Play" at bounding box center [773, 119] width 52 height 27
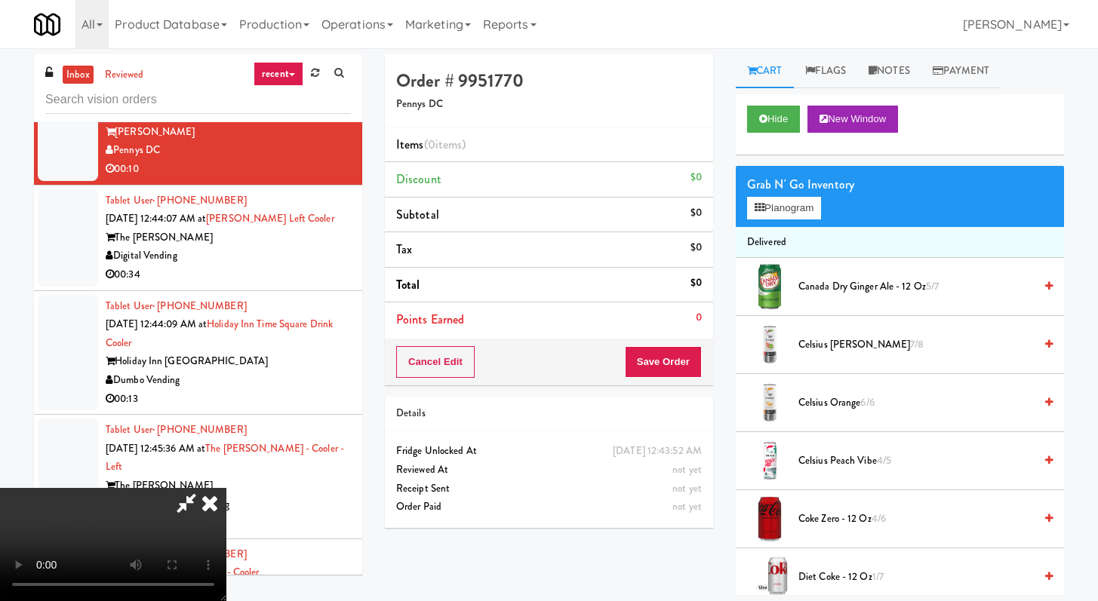
click at [226, 488] on icon at bounding box center [209, 503] width 33 height 30
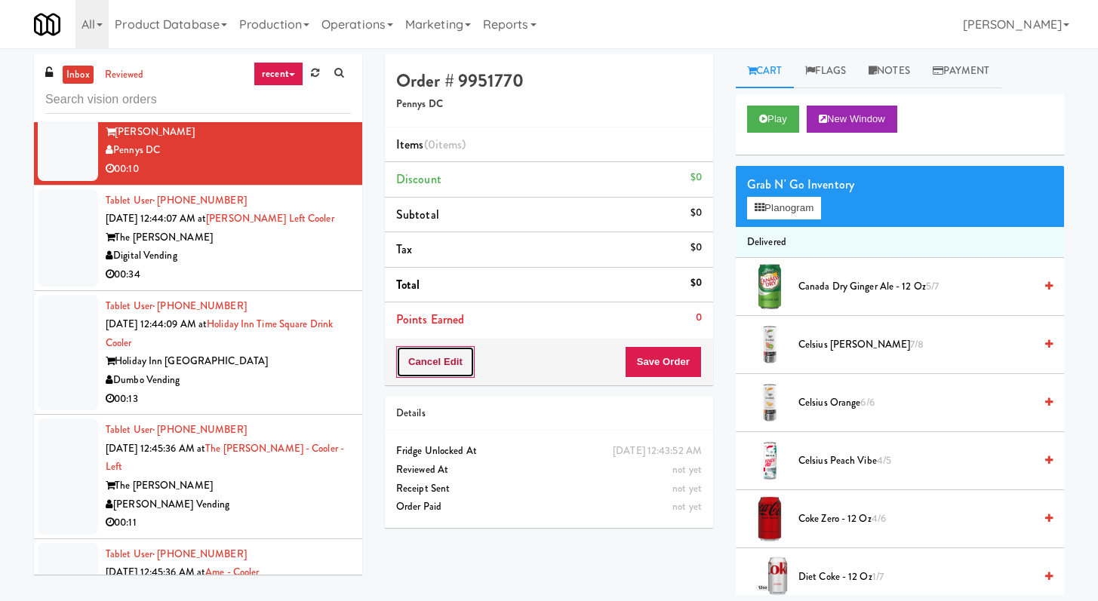
click at [466, 367] on button "Cancel Edit" at bounding box center [435, 362] width 78 height 32
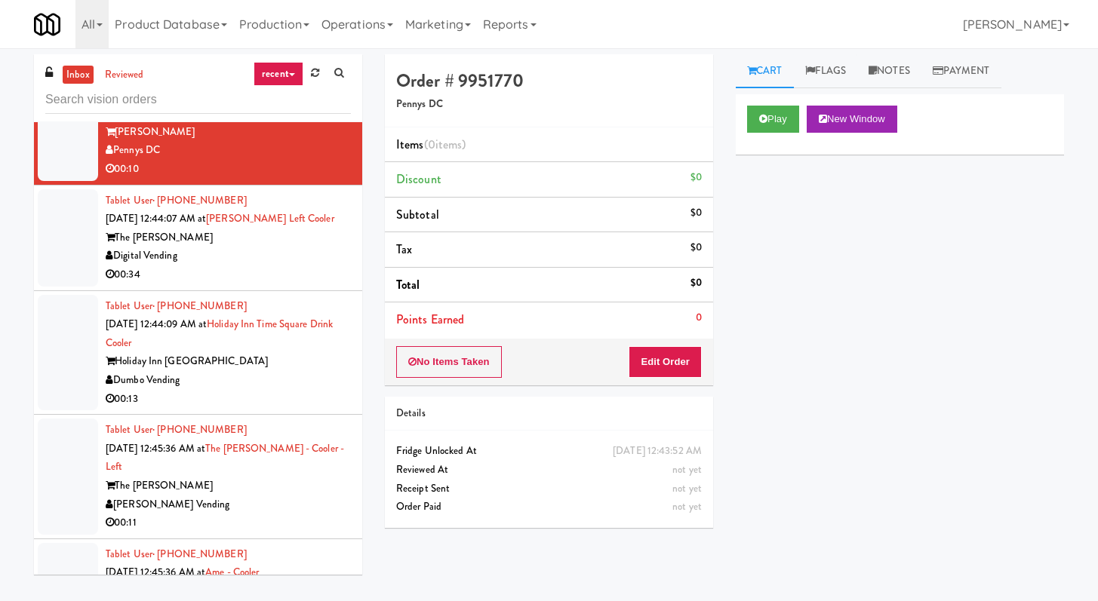
click at [466, 367] on button "No Items Taken" at bounding box center [449, 362] width 106 height 32
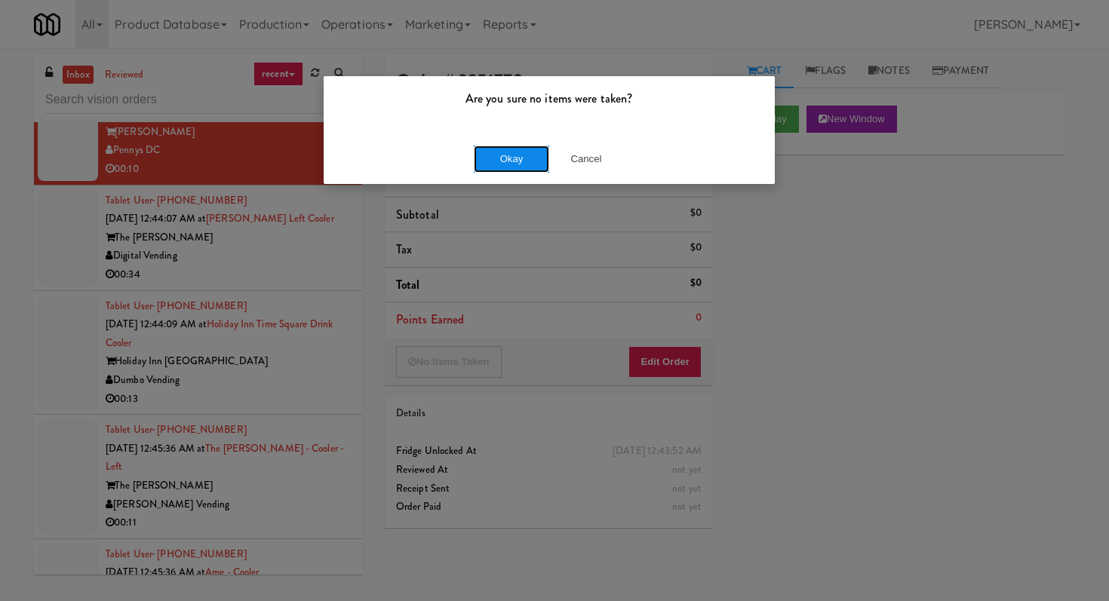
click at [505, 148] on button "Okay" at bounding box center [511, 159] width 75 height 27
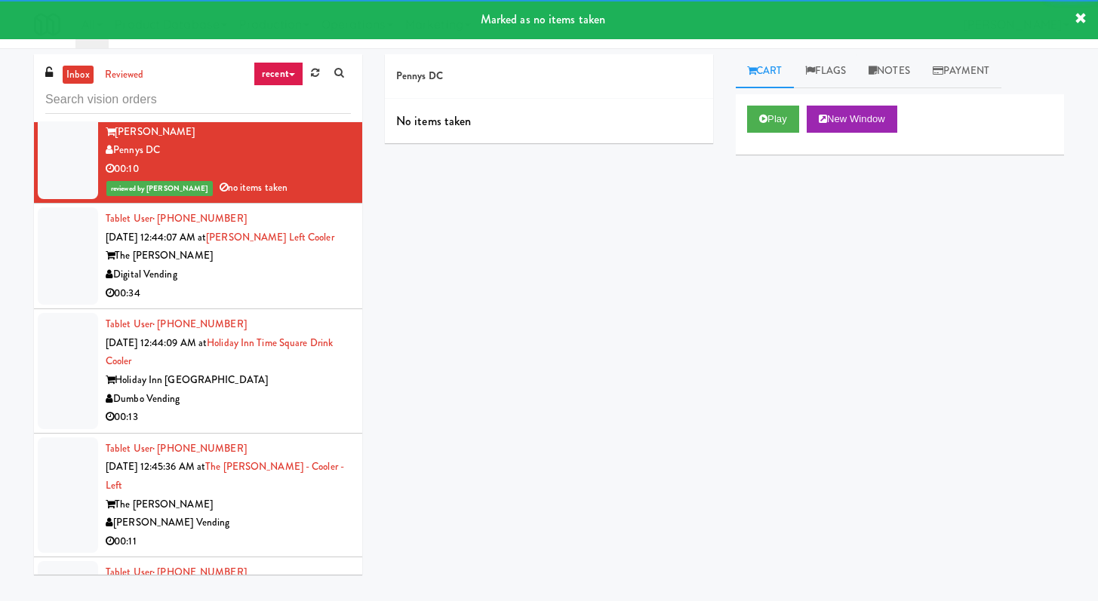
click at [279, 284] on div "Digital Vending" at bounding box center [228, 275] width 245 height 19
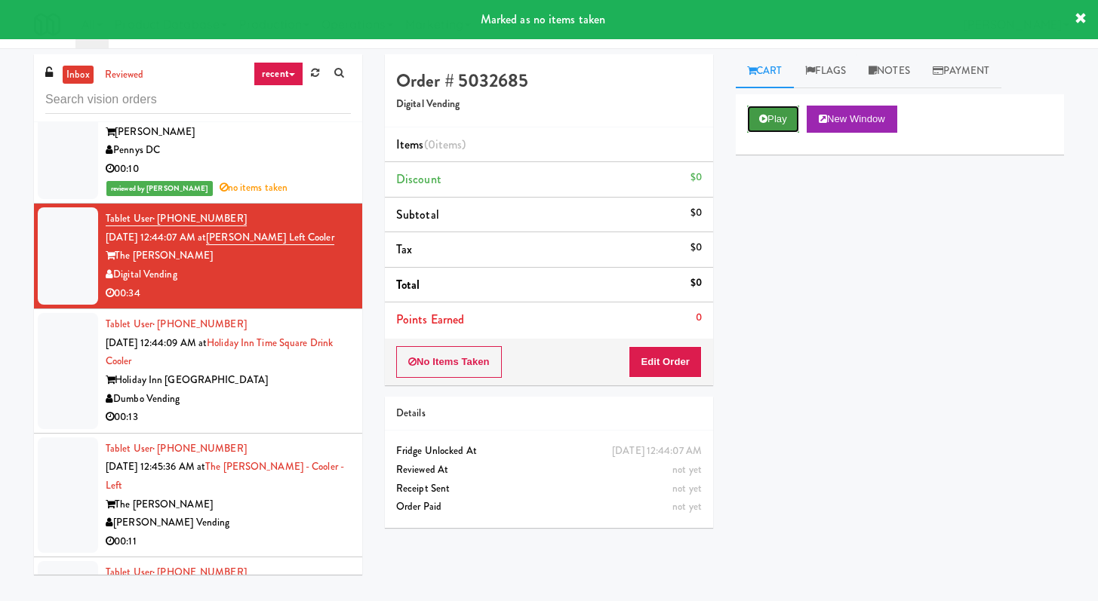
click at [769, 123] on button "Play" at bounding box center [773, 119] width 52 height 27
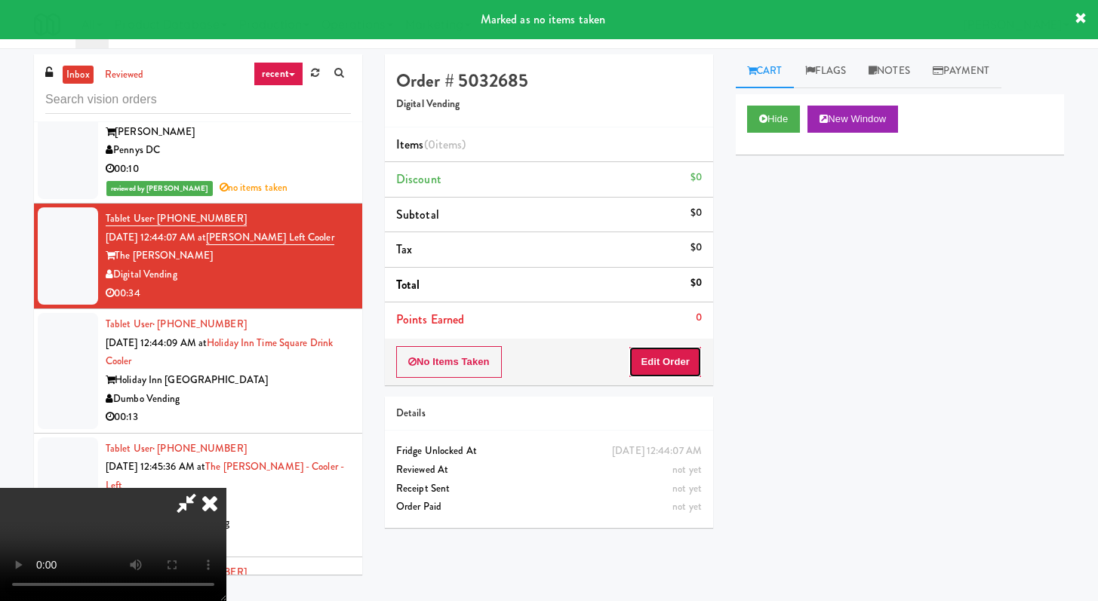
click at [671, 365] on button "Edit Order" at bounding box center [664, 362] width 73 height 32
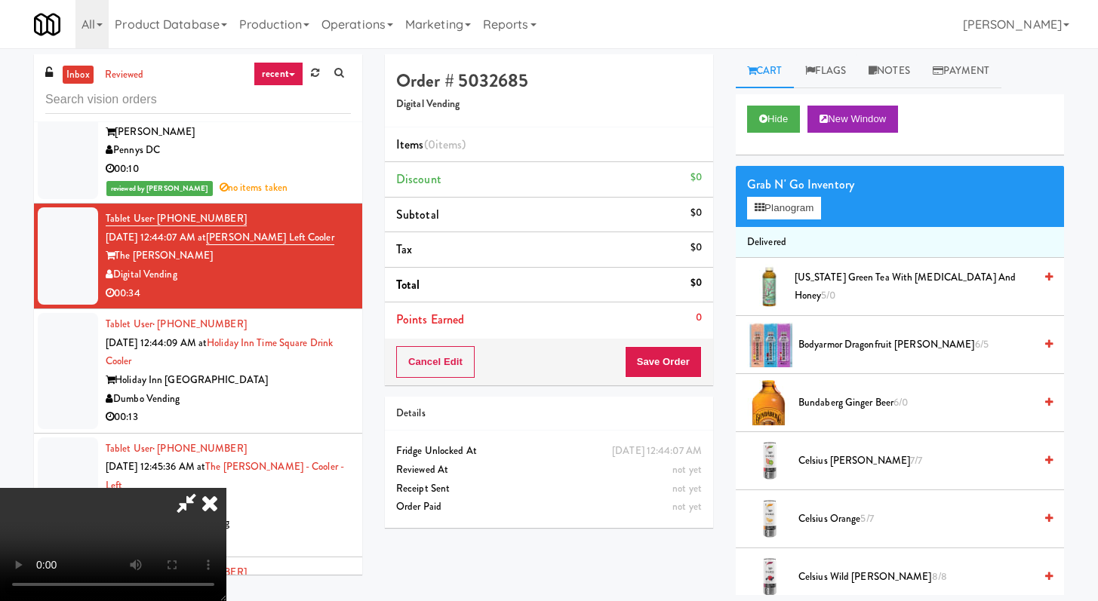
click at [226, 488] on icon at bounding box center [209, 503] width 33 height 30
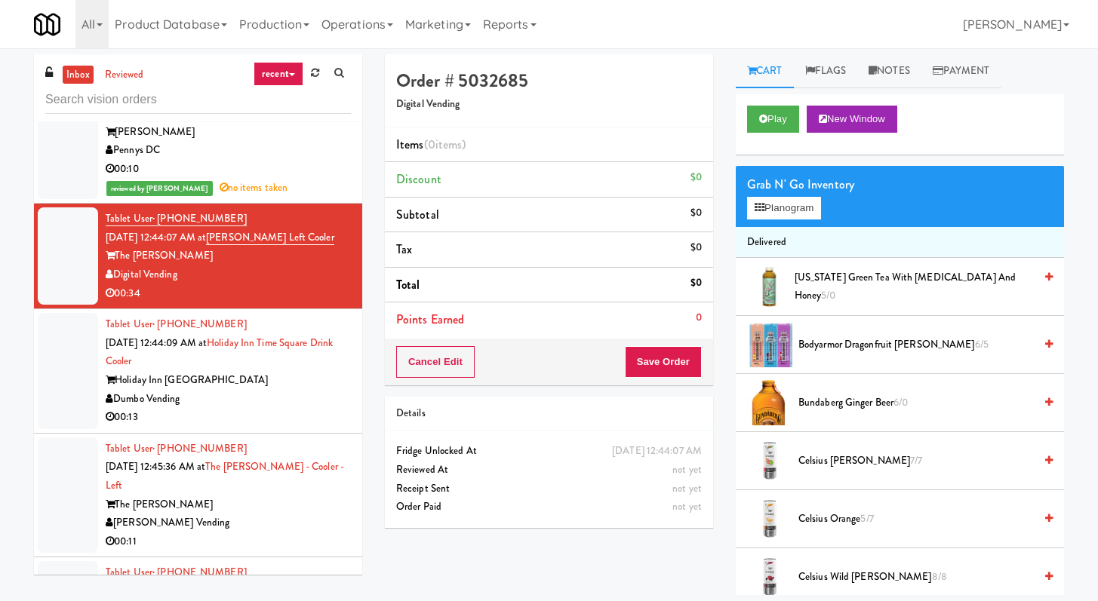
scroll to position [6818, 0]
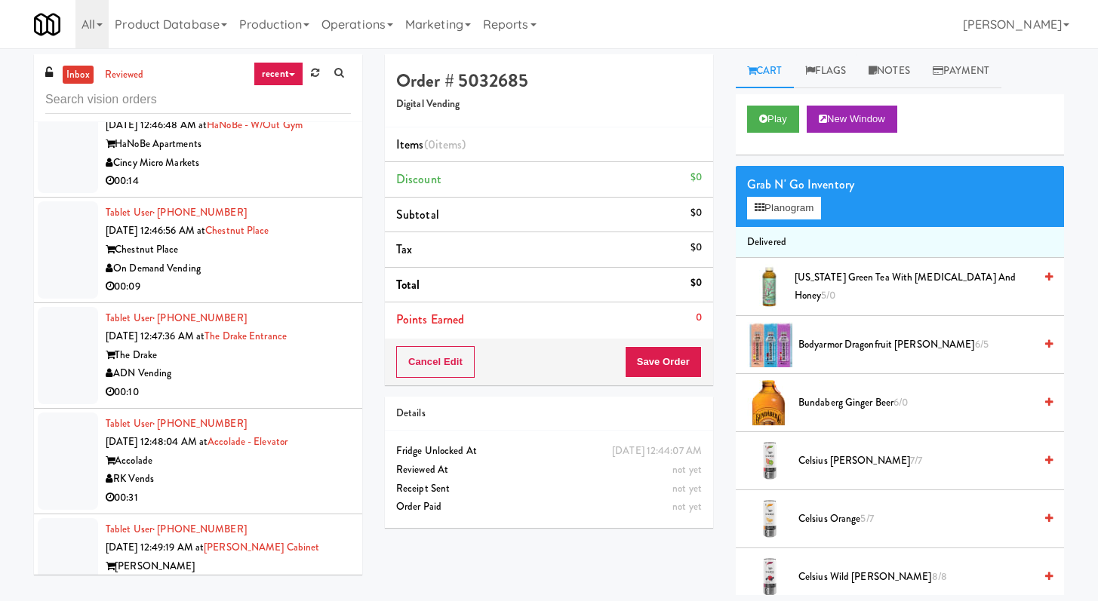
click at [287, 296] on div "00:09" at bounding box center [228, 287] width 245 height 19
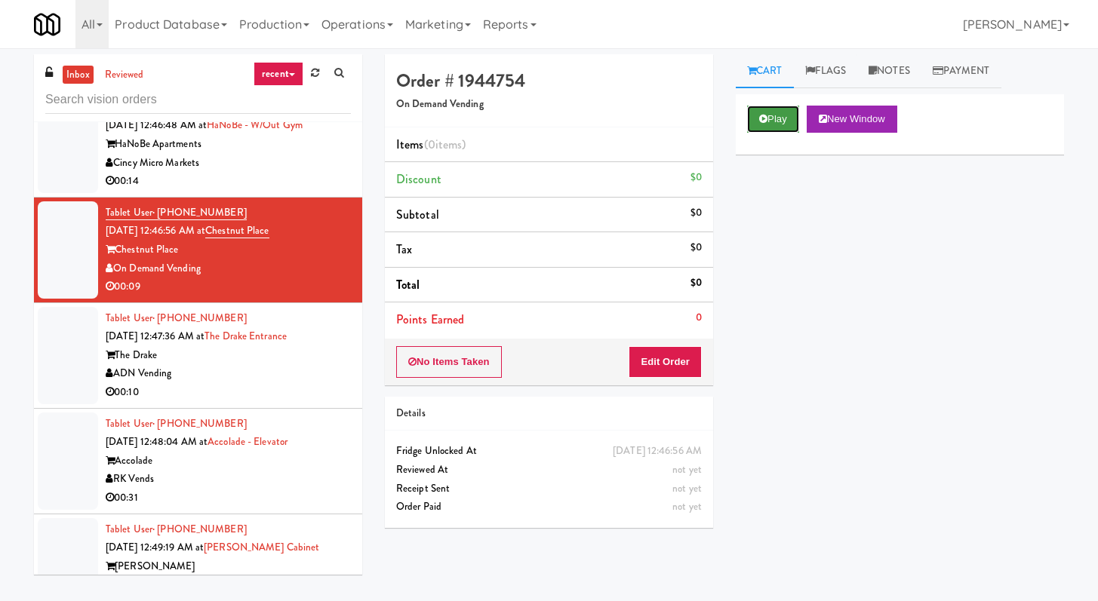
click at [769, 115] on button "Play" at bounding box center [773, 119] width 52 height 27
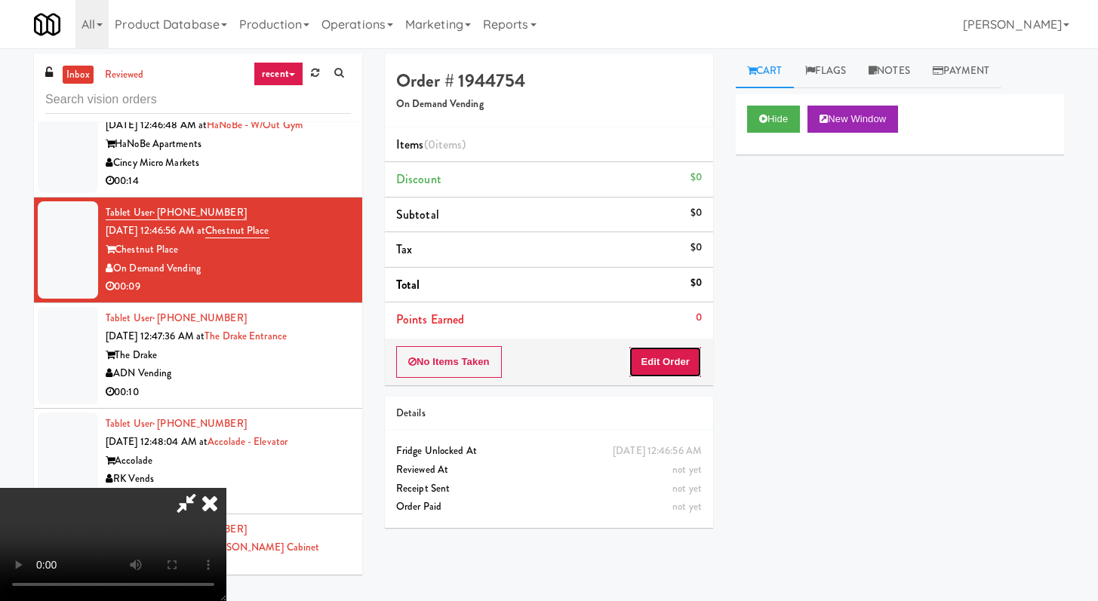
click at [665, 370] on button "Edit Order" at bounding box center [664, 362] width 73 height 32
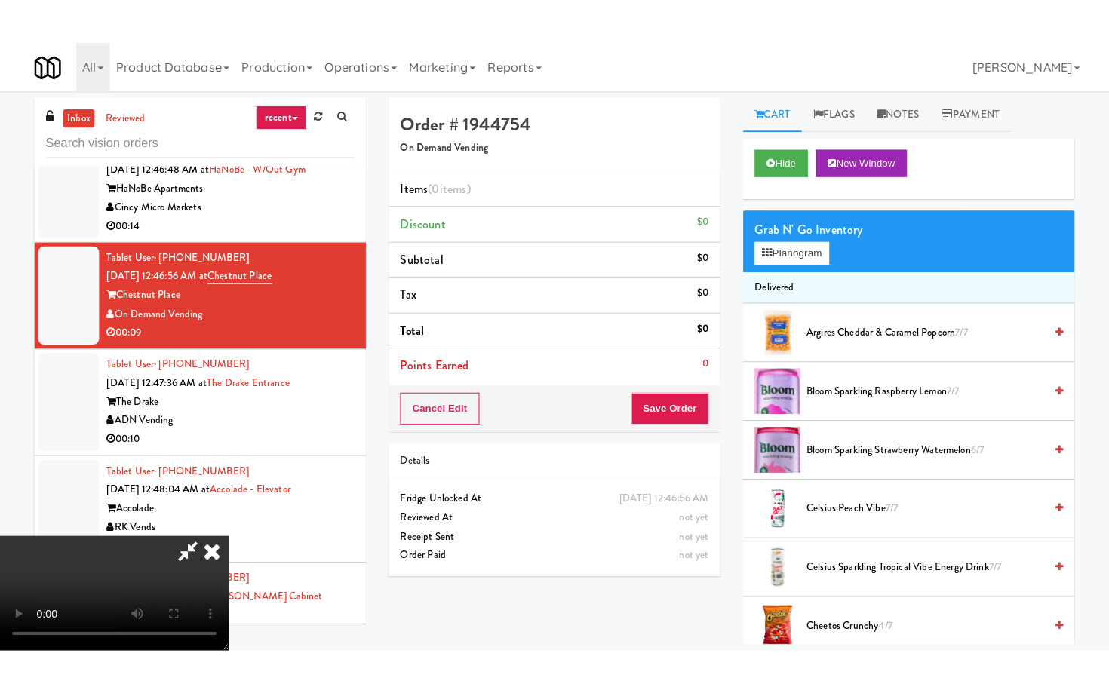
scroll to position [130, 0]
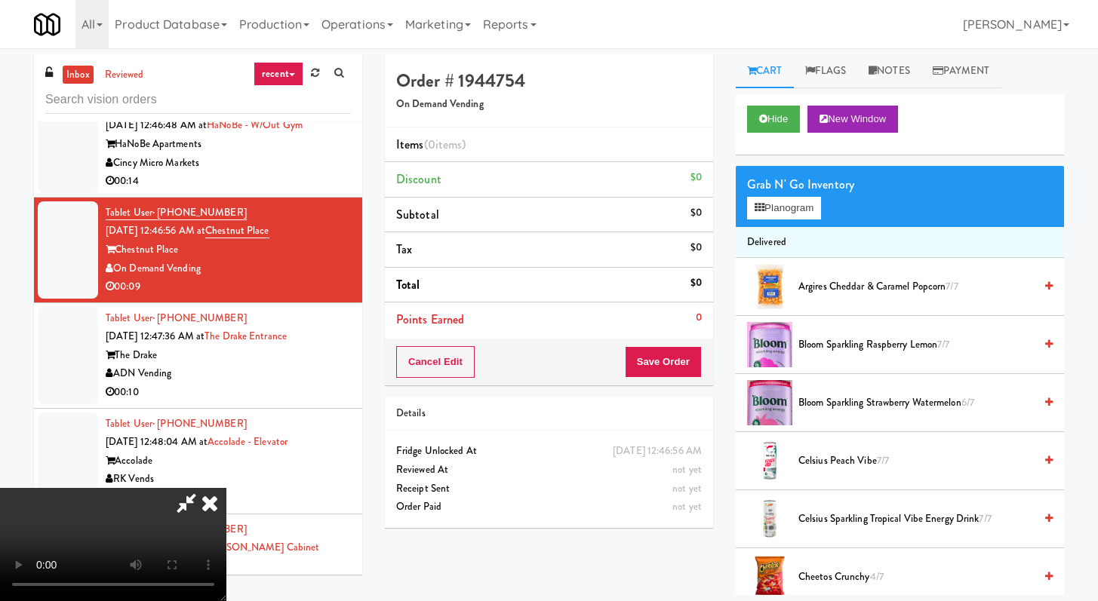
click at [226, 488] on video at bounding box center [113, 544] width 226 height 113
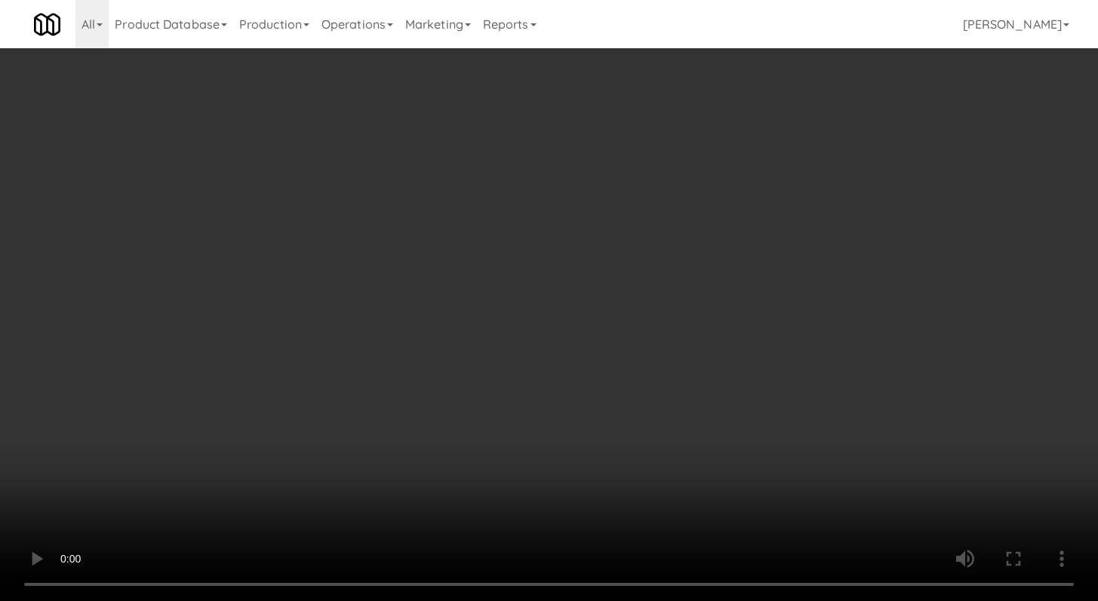
scroll to position [6781, 0]
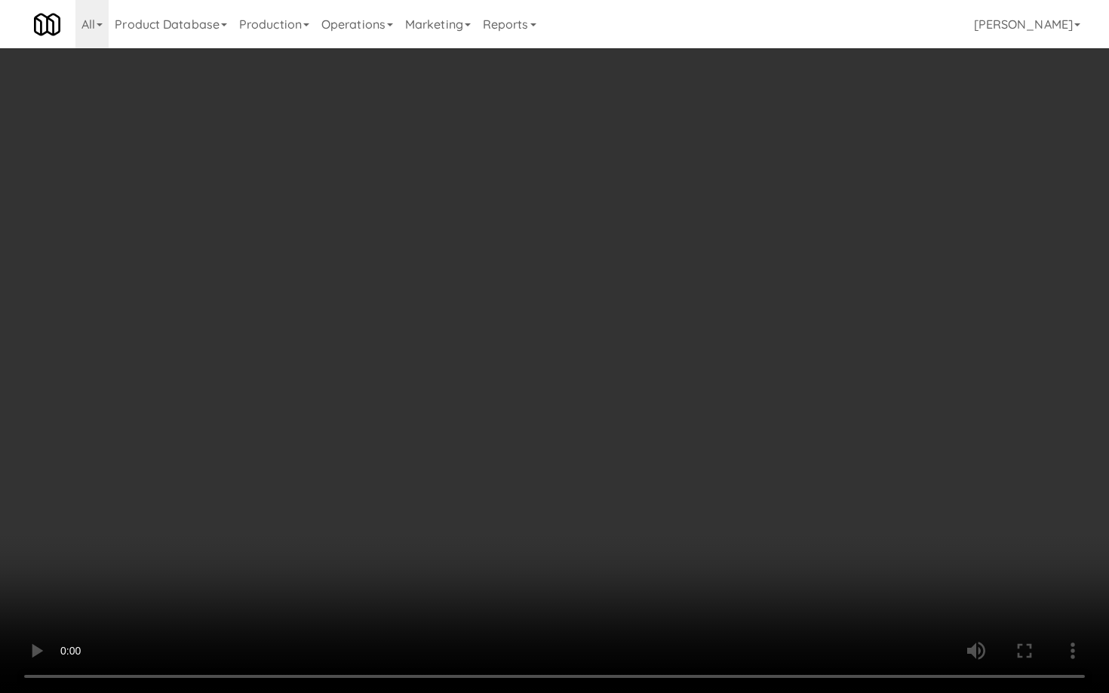
click at [629, 452] on video at bounding box center [554, 346] width 1109 height 693
click at [746, 369] on video at bounding box center [554, 346] width 1109 height 693
click at [747, 369] on video at bounding box center [554, 346] width 1109 height 693
click at [751, 367] on video at bounding box center [554, 346] width 1109 height 693
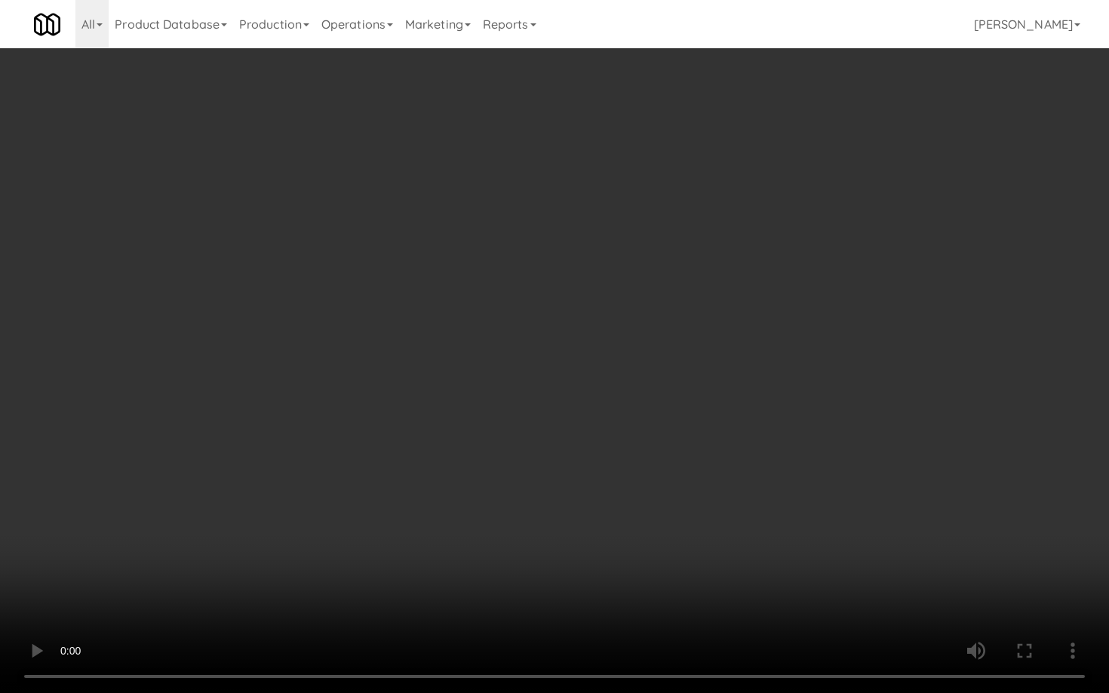
click at [766, 361] on video at bounding box center [554, 346] width 1109 height 693
click at [785, 381] on video at bounding box center [554, 346] width 1109 height 693
click at [785, 382] on video at bounding box center [554, 346] width 1109 height 693
click at [785, 392] on video at bounding box center [554, 346] width 1109 height 693
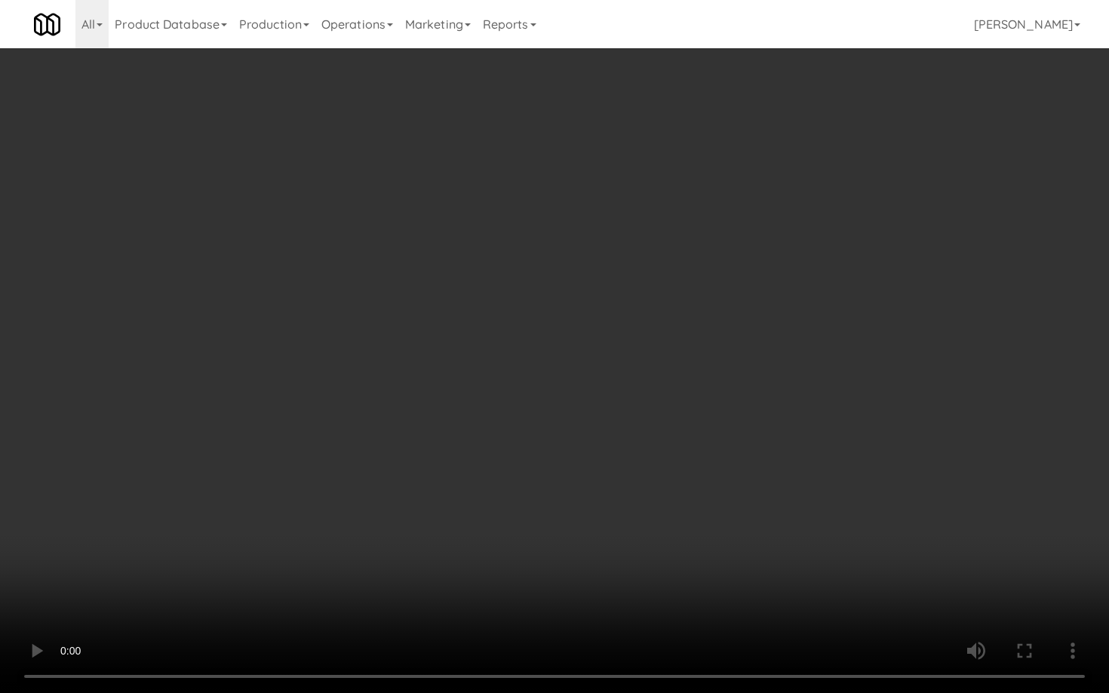
click at [785, 392] on video at bounding box center [554, 346] width 1109 height 693
click at [791, 389] on video at bounding box center [554, 346] width 1109 height 693
click at [801, 379] on video at bounding box center [554, 346] width 1109 height 693
click at [815, 371] on video at bounding box center [554, 346] width 1109 height 693
click at [817, 376] on video at bounding box center [554, 346] width 1109 height 693
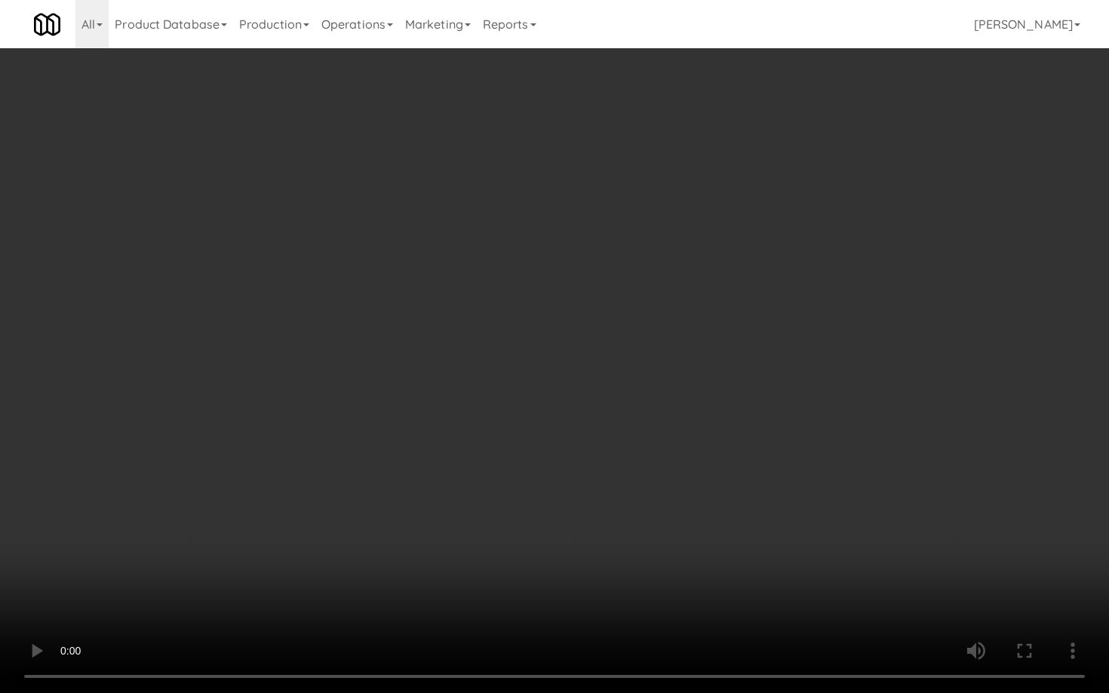
click at [859, 374] on video at bounding box center [554, 346] width 1109 height 693
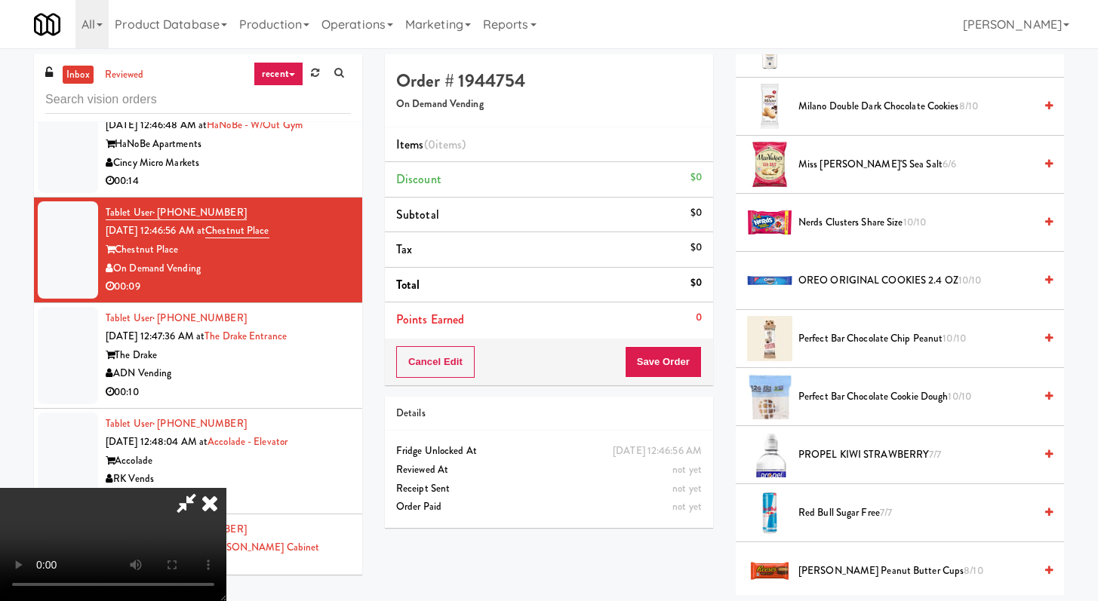
scroll to position [1609, 0]
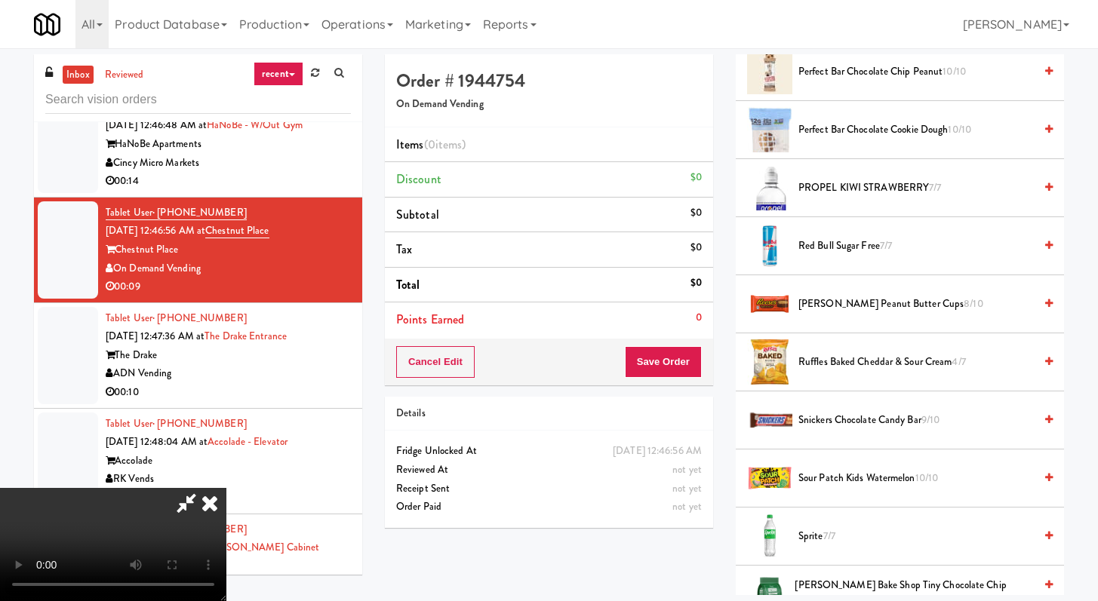
click at [876, 355] on span "Ruffles Baked Cheddar & Sour Cream 4/7" at bounding box center [915, 362] width 235 height 19
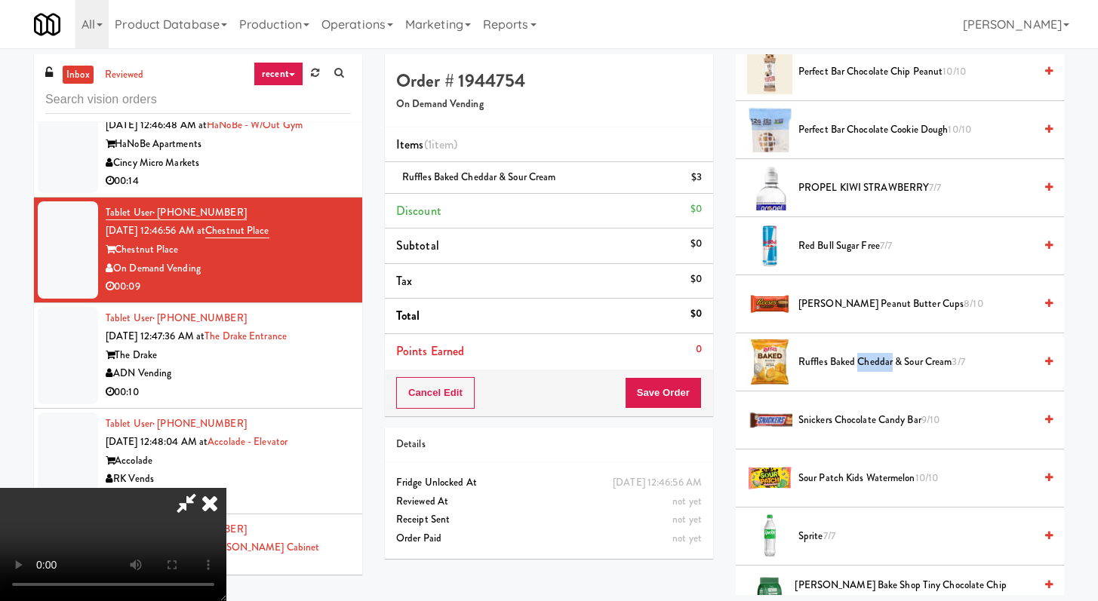
click at [876, 355] on span "Ruffles Baked Cheddar & Sour Cream 3/7" at bounding box center [915, 362] width 235 height 19
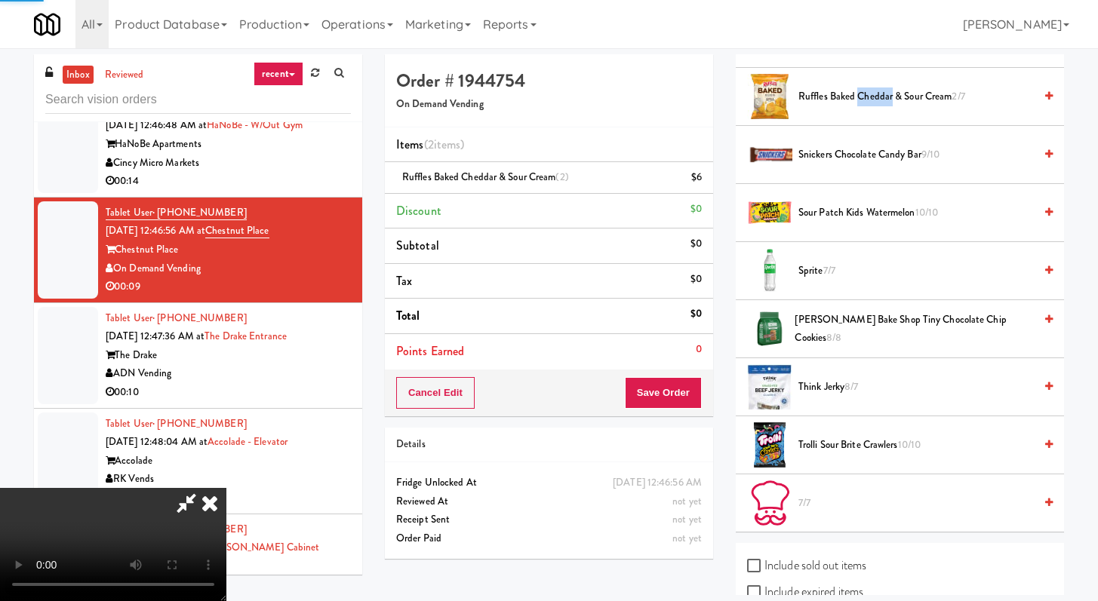
scroll to position [1987, 0]
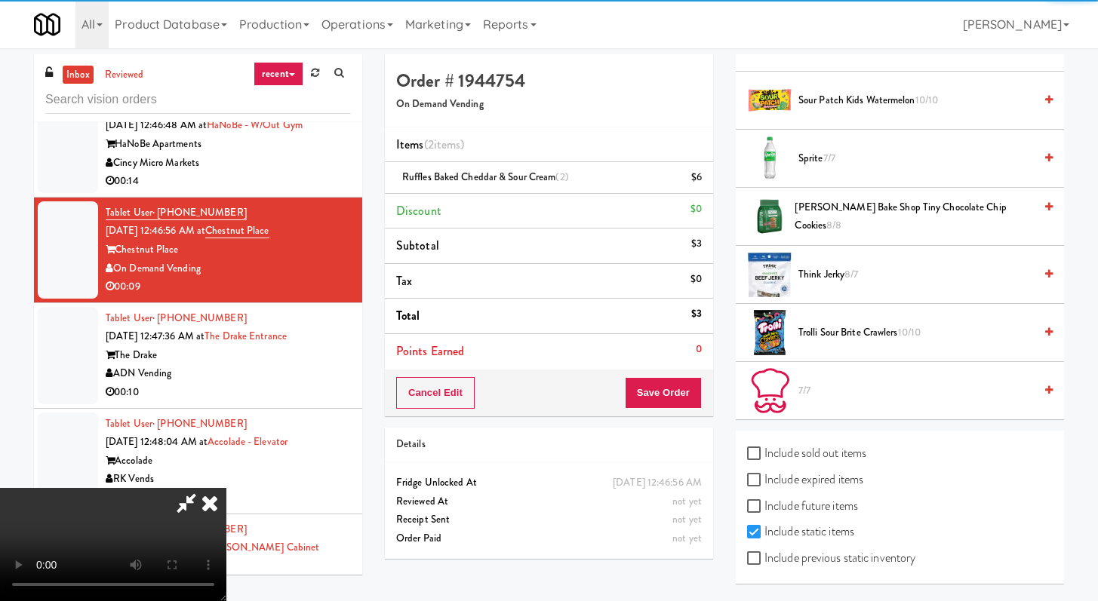
click at [850, 218] on span "[PERSON_NAME] Bake Shop Tiny Chocolate Chip Cookies 8/8" at bounding box center [913, 216] width 238 height 37
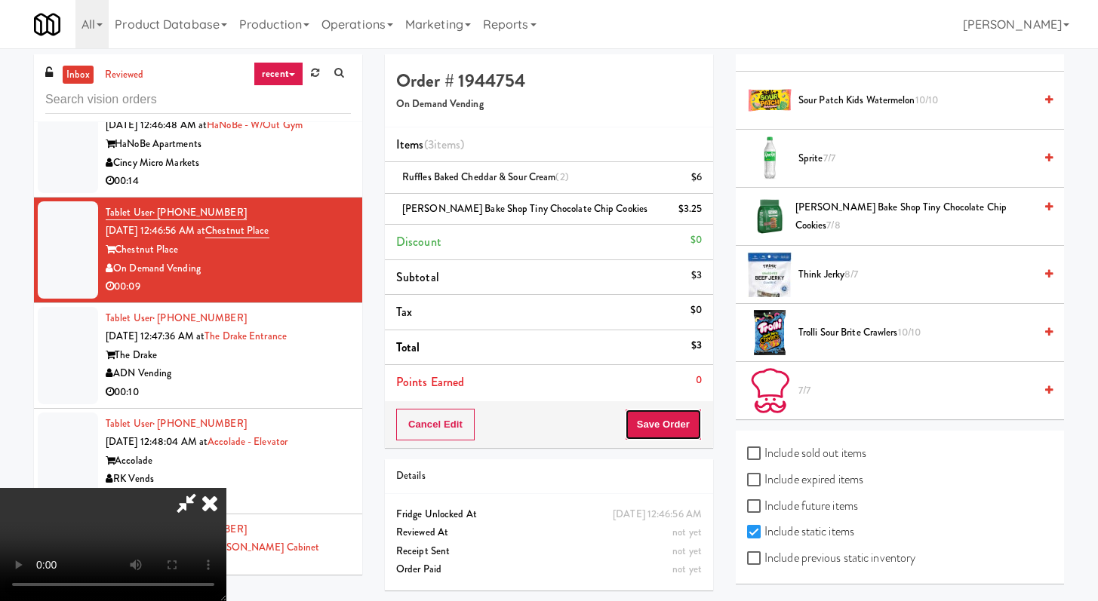
click at [687, 418] on button "Save Order" at bounding box center [663, 425] width 77 height 32
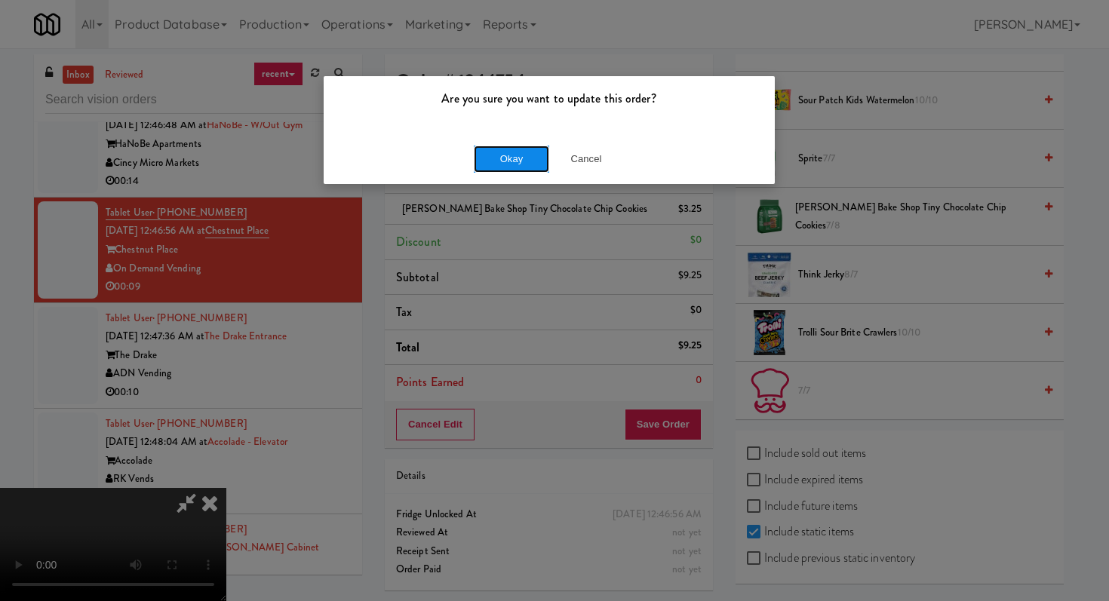
click at [487, 152] on button "Okay" at bounding box center [511, 159] width 75 height 27
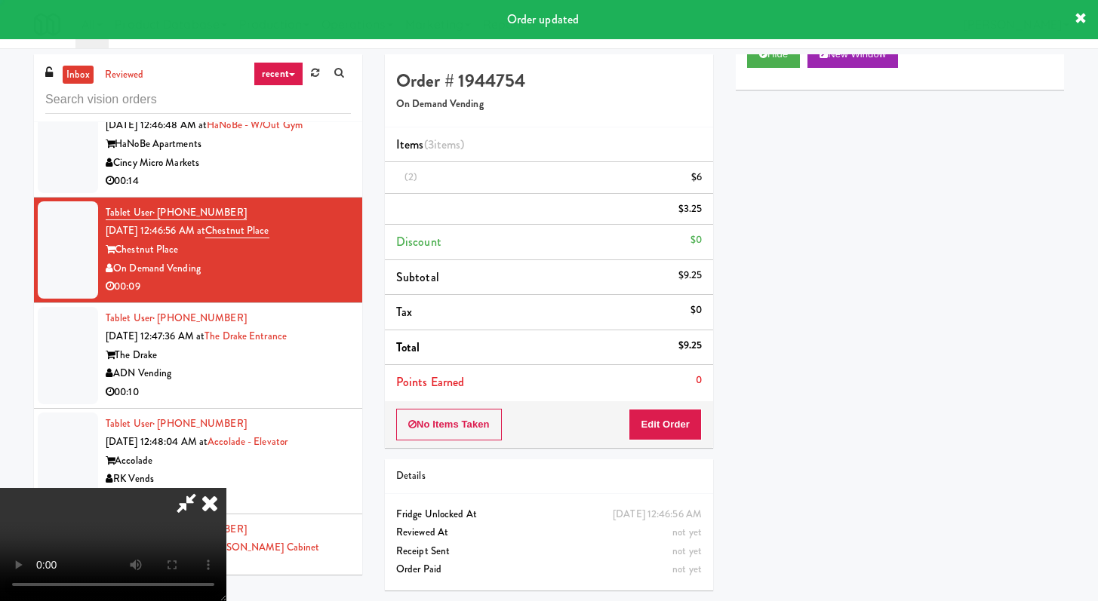
scroll to position [64, 0]
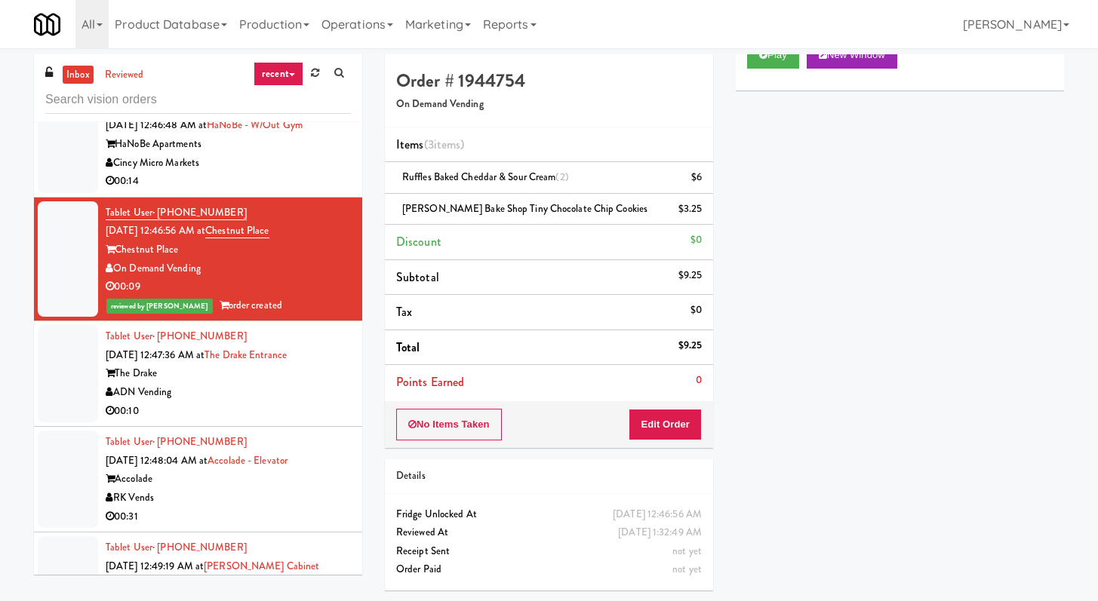
click at [487, 152] on li "Items (3 items )" at bounding box center [549, 144] width 328 height 35
click at [172, 103] on input "text" at bounding box center [198, 100] width 306 height 28
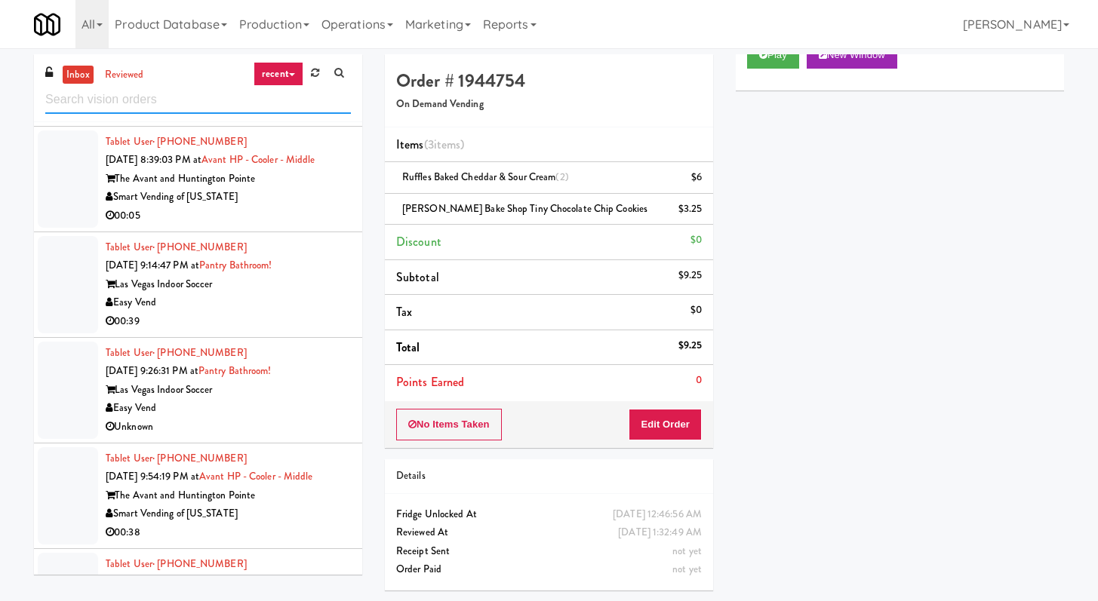
scroll to position [3443, 0]
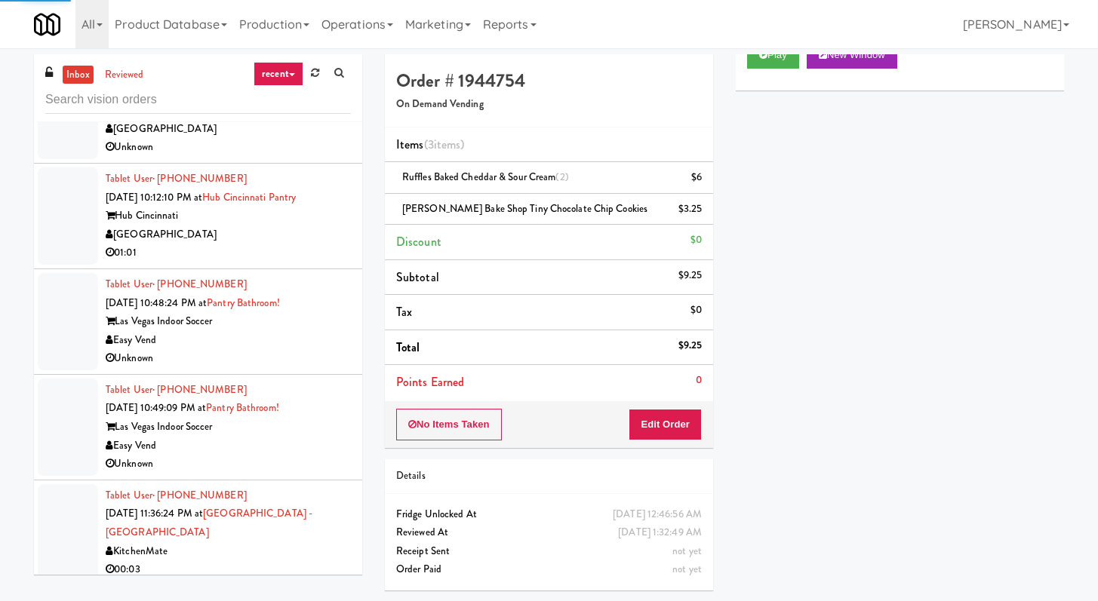
click at [261, 263] on div "01:01" at bounding box center [228, 253] width 245 height 19
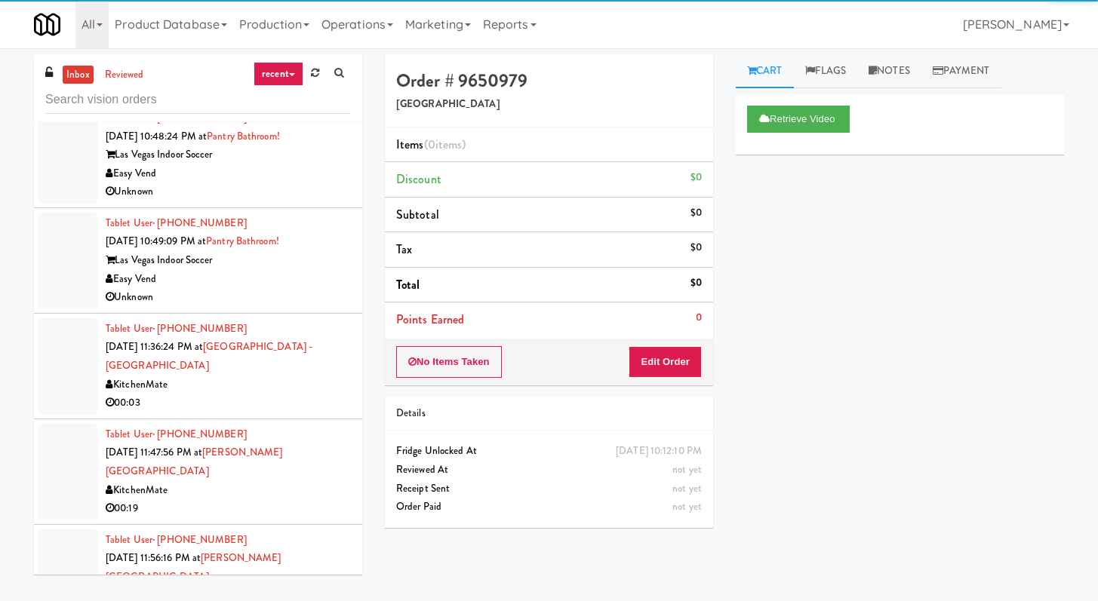
scroll to position [4060, 0]
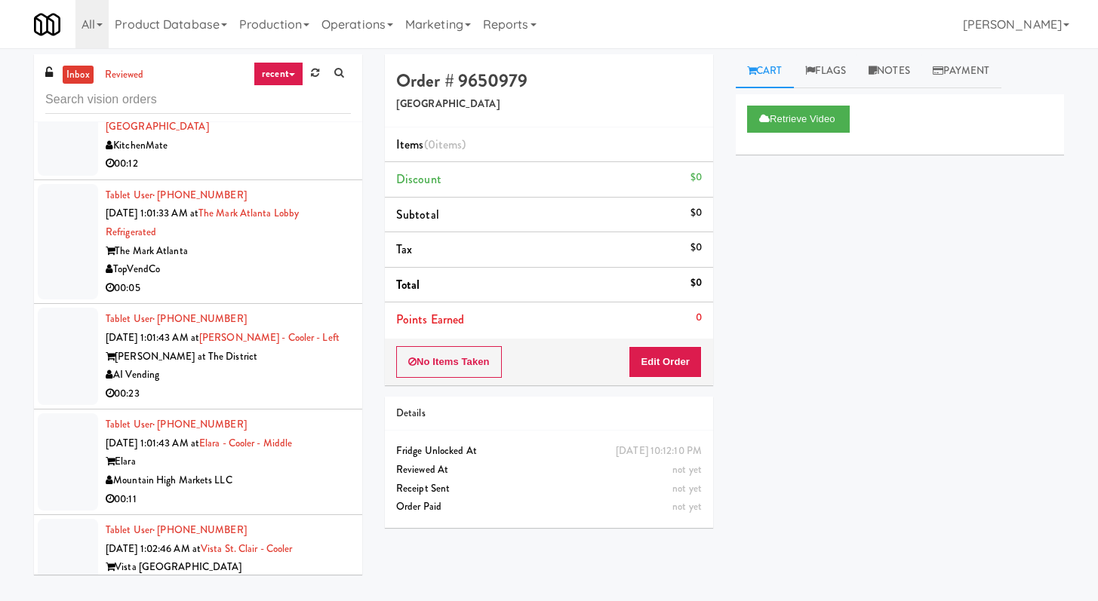
click at [300, 269] on div "TopVendCo" at bounding box center [228, 269] width 245 height 19
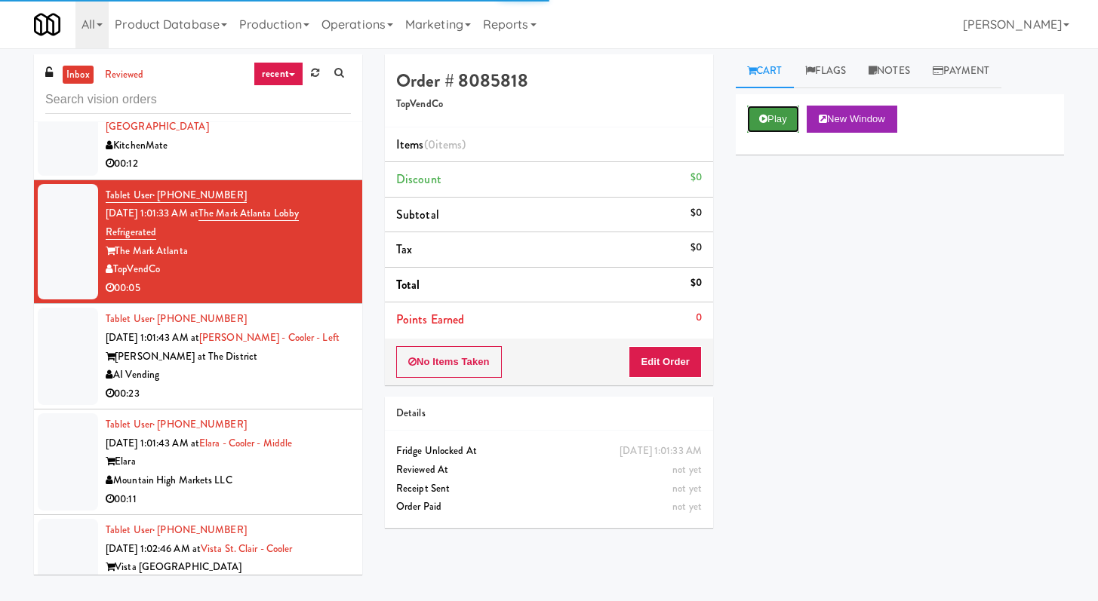
click at [779, 128] on button "Play" at bounding box center [773, 119] width 52 height 27
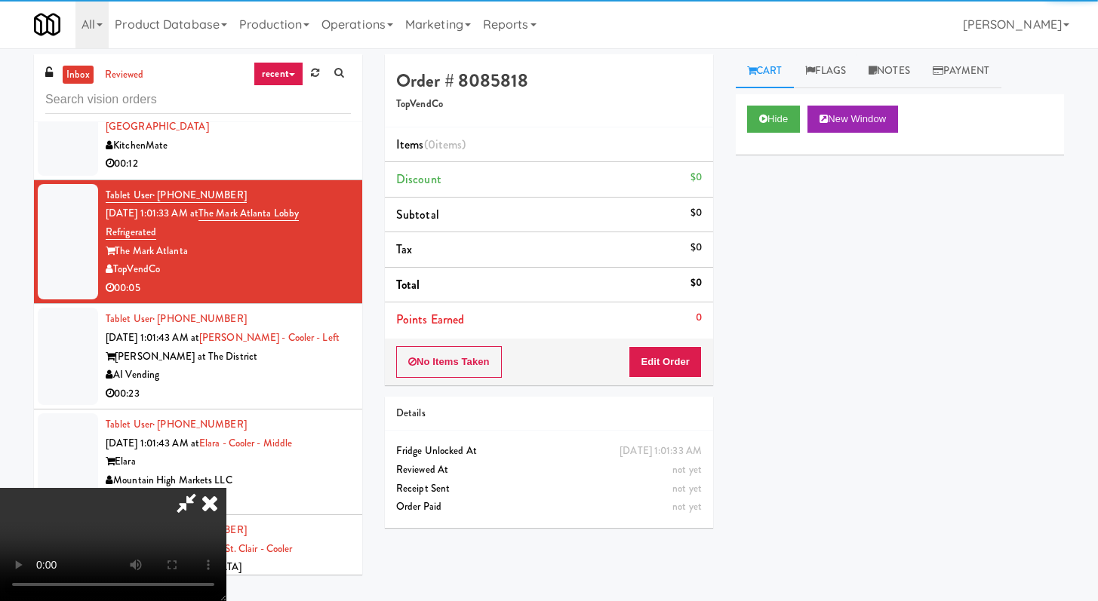
click at [665, 342] on div "No Items Taken Edit Order" at bounding box center [549, 362] width 328 height 47
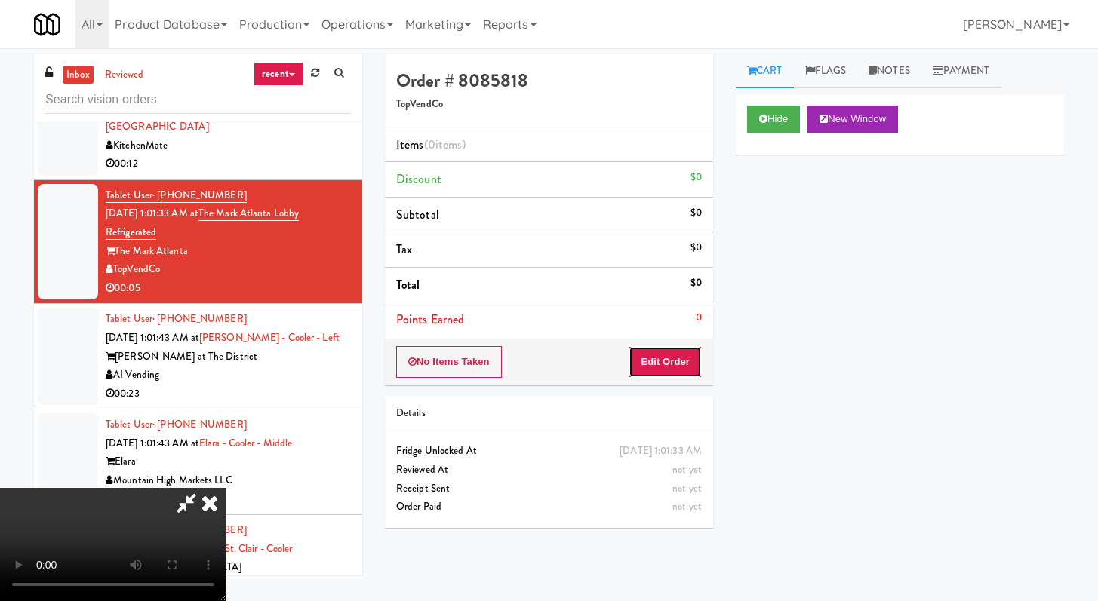
click at [654, 361] on button "Edit Order" at bounding box center [664, 362] width 73 height 32
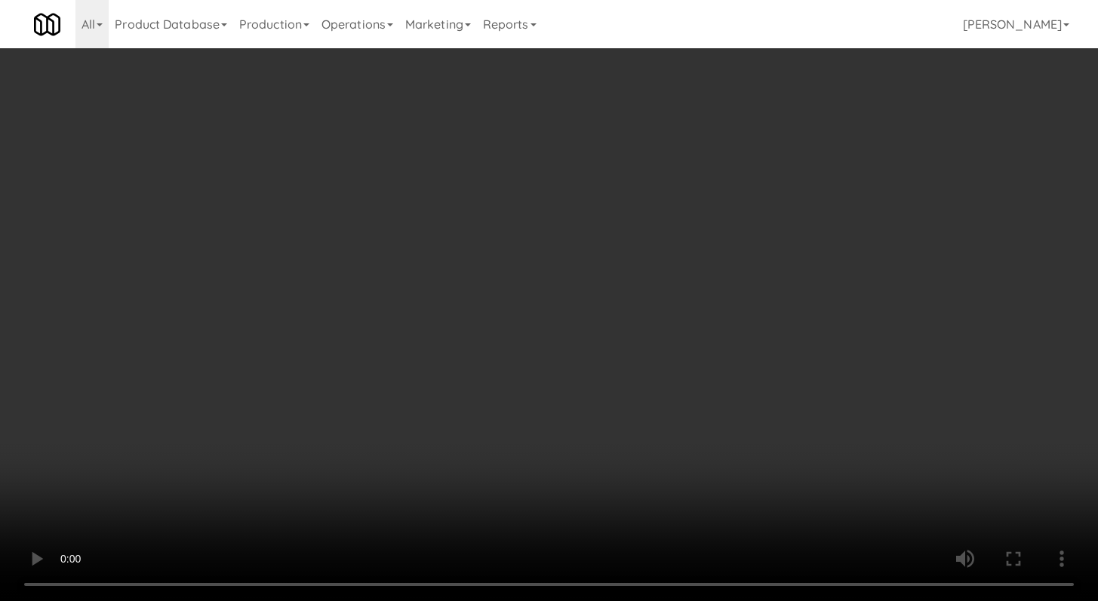
scroll to position [4023, 0]
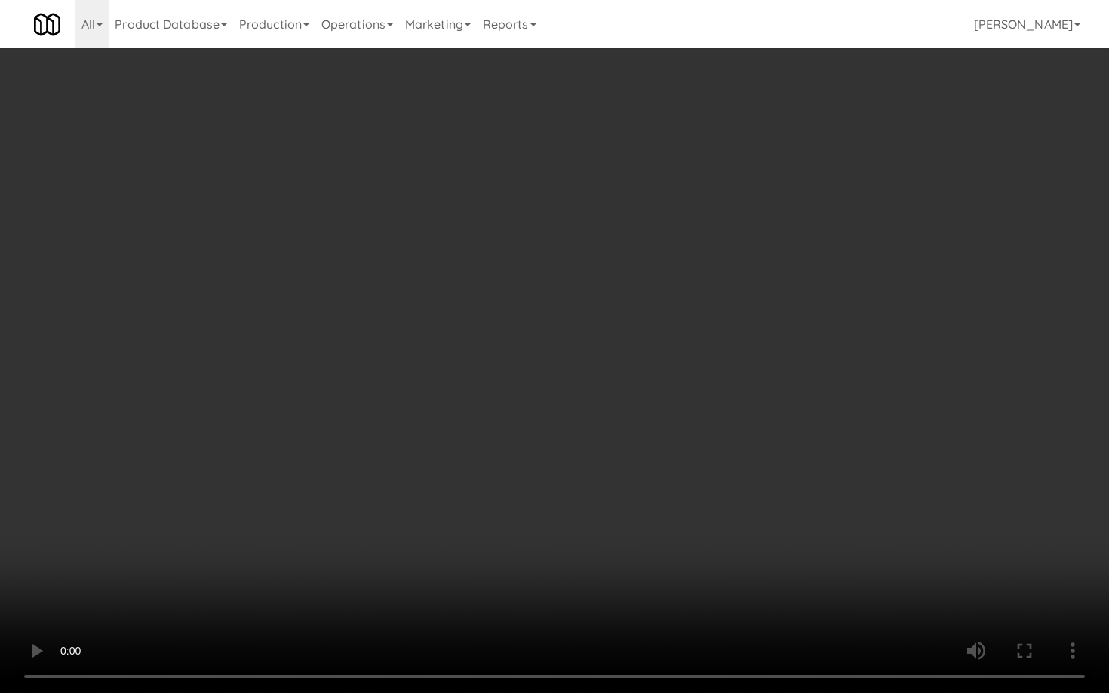
click at [550, 499] on video at bounding box center [554, 346] width 1109 height 693
click at [567, 498] on video at bounding box center [554, 346] width 1109 height 693
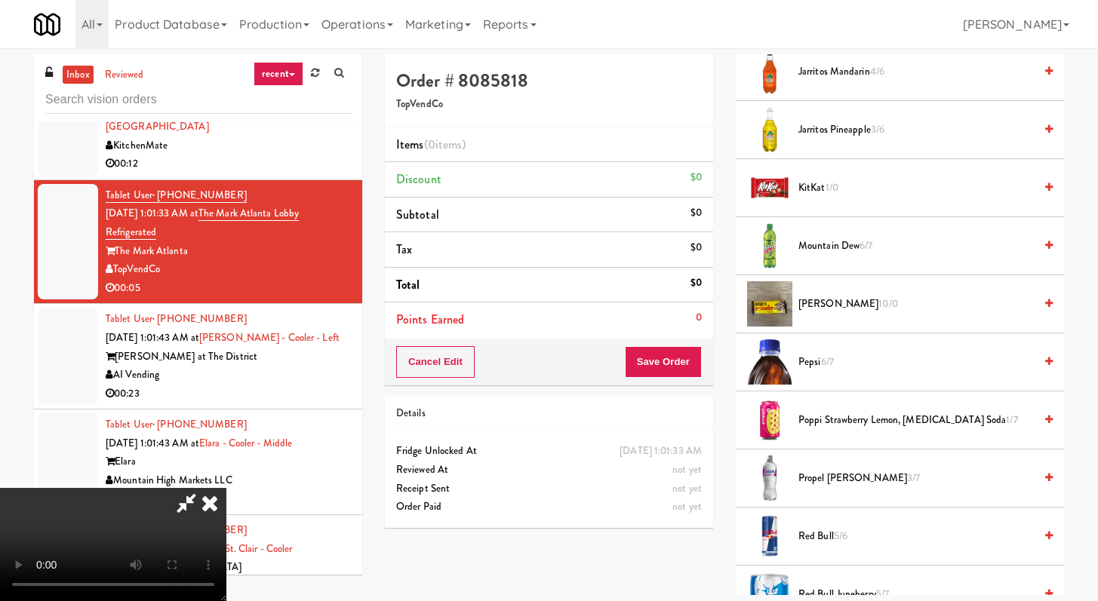
scroll to position [1427, 0]
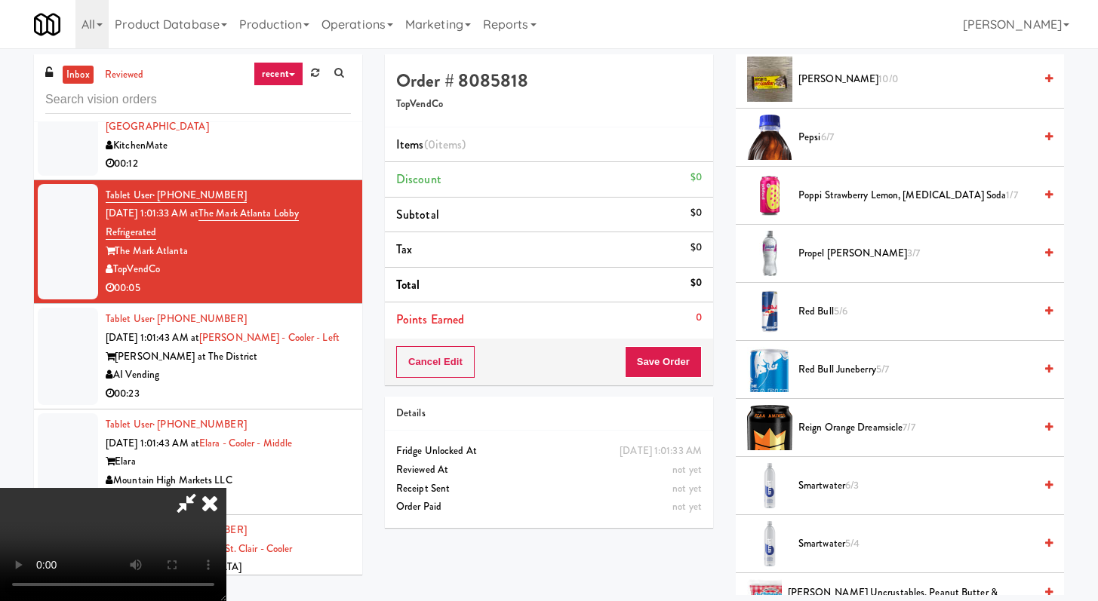
click at [847, 480] on span "6/3" at bounding box center [852, 485] width 14 height 14
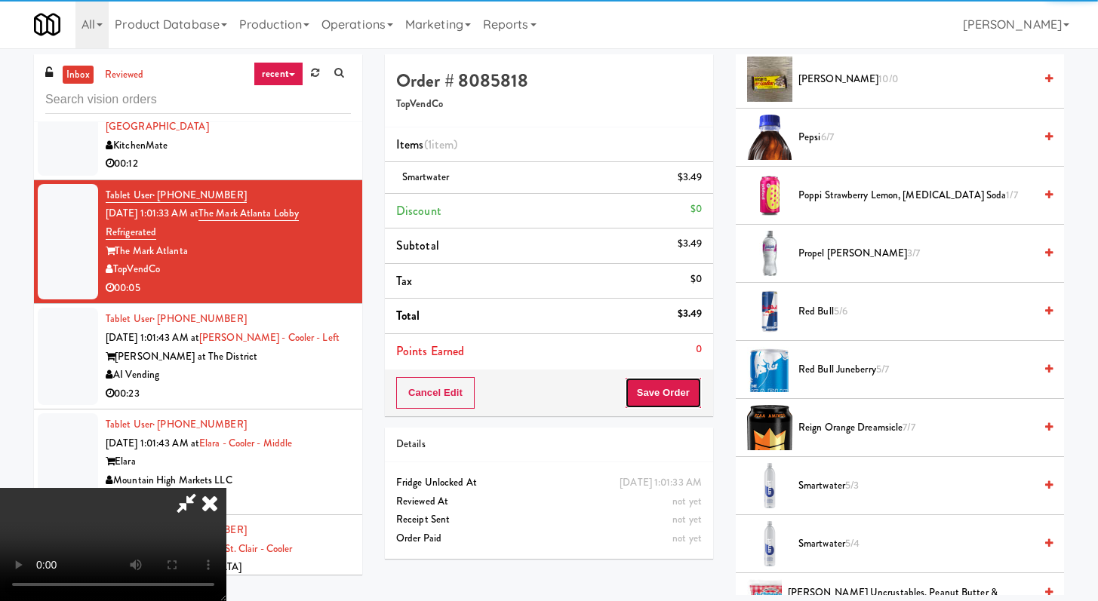
click at [682, 378] on button "Save Order" at bounding box center [663, 393] width 77 height 32
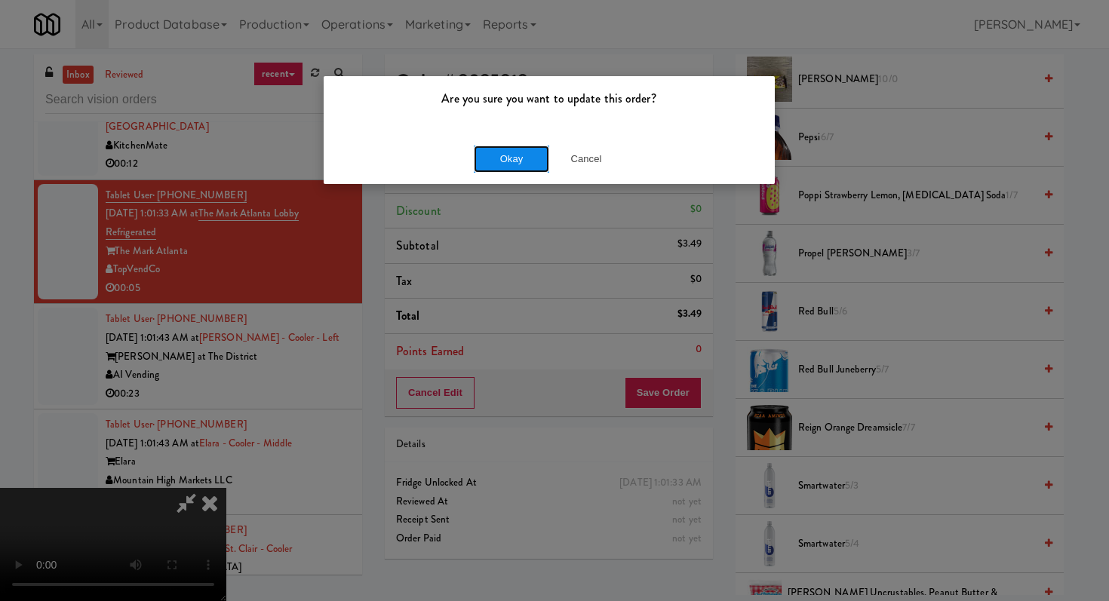
click at [528, 154] on button "Okay" at bounding box center [511, 159] width 75 height 27
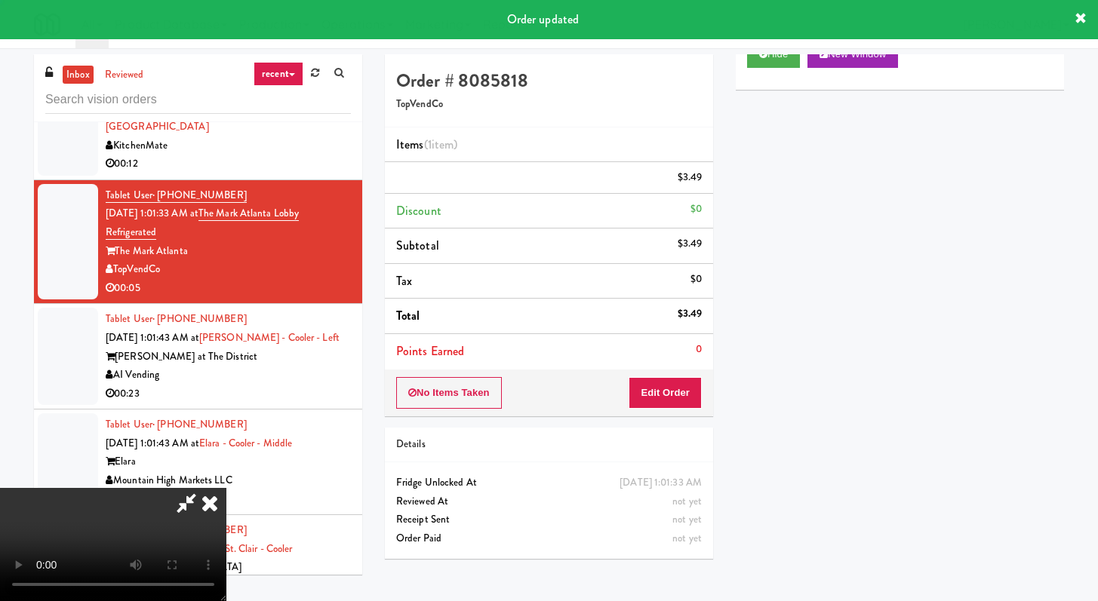
scroll to position [64, 0]
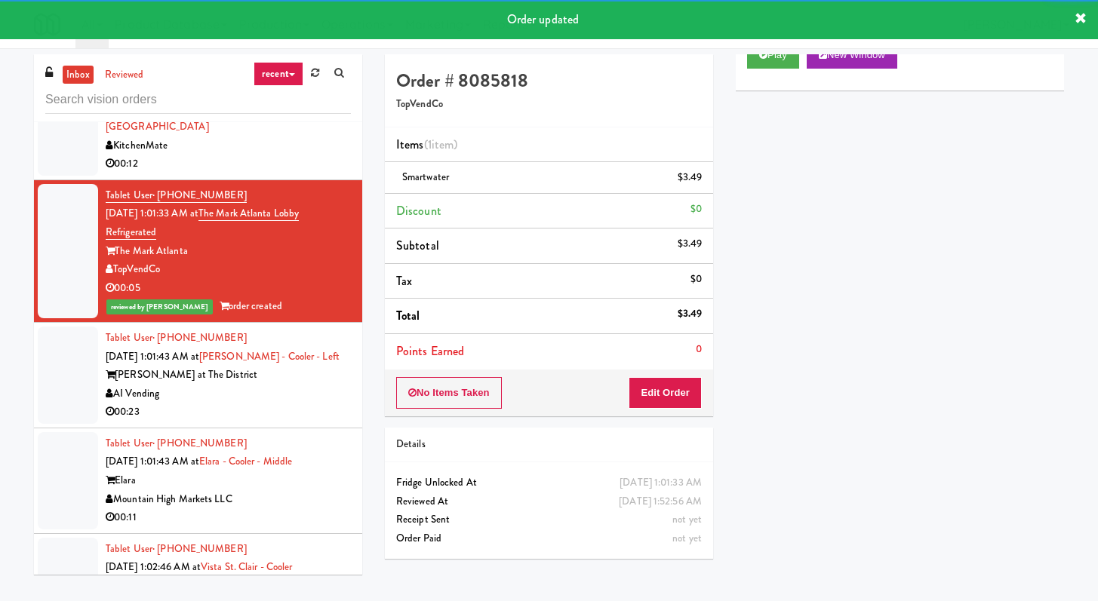
click at [270, 391] on div "AI Vending" at bounding box center [228, 394] width 245 height 19
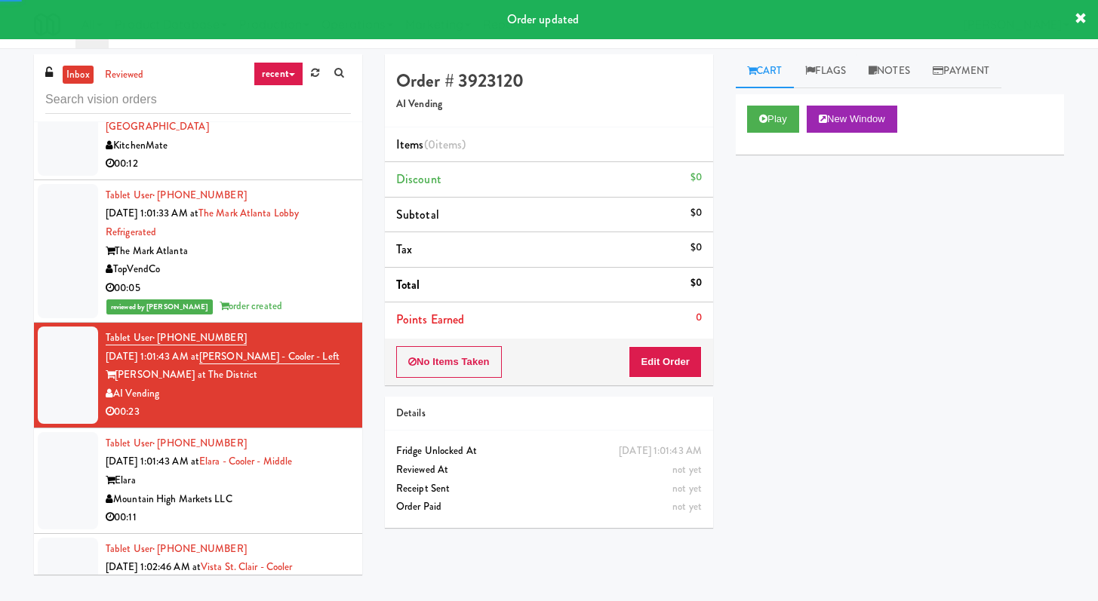
click at [788, 94] on div "Play New Window" at bounding box center [900, 124] width 328 height 60
click at [786, 112] on button "Play" at bounding box center [773, 119] width 52 height 27
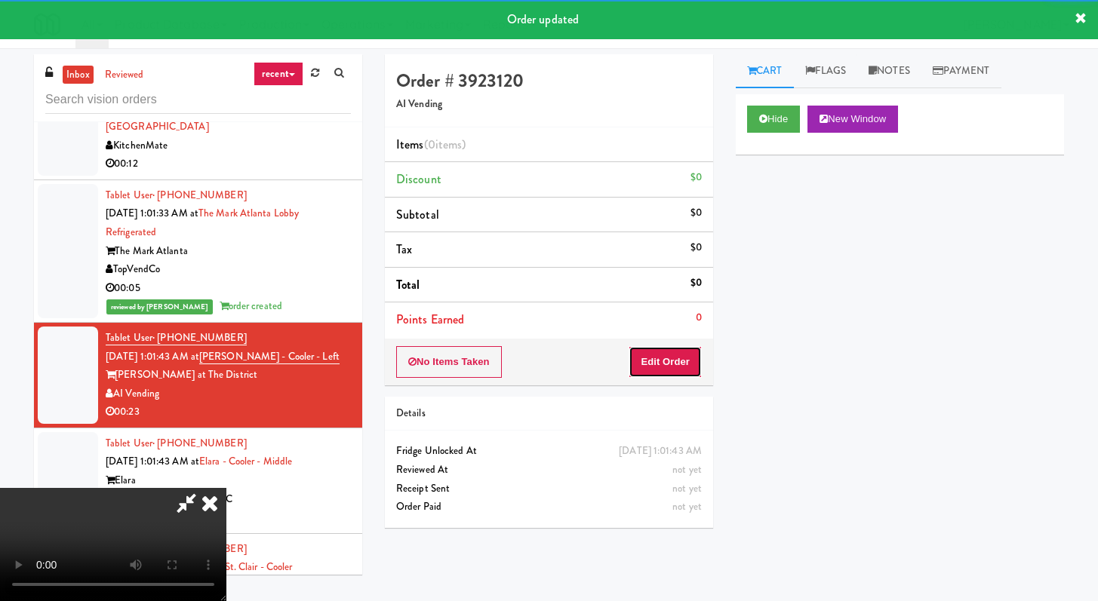
click at [664, 367] on button "Edit Order" at bounding box center [664, 362] width 73 height 32
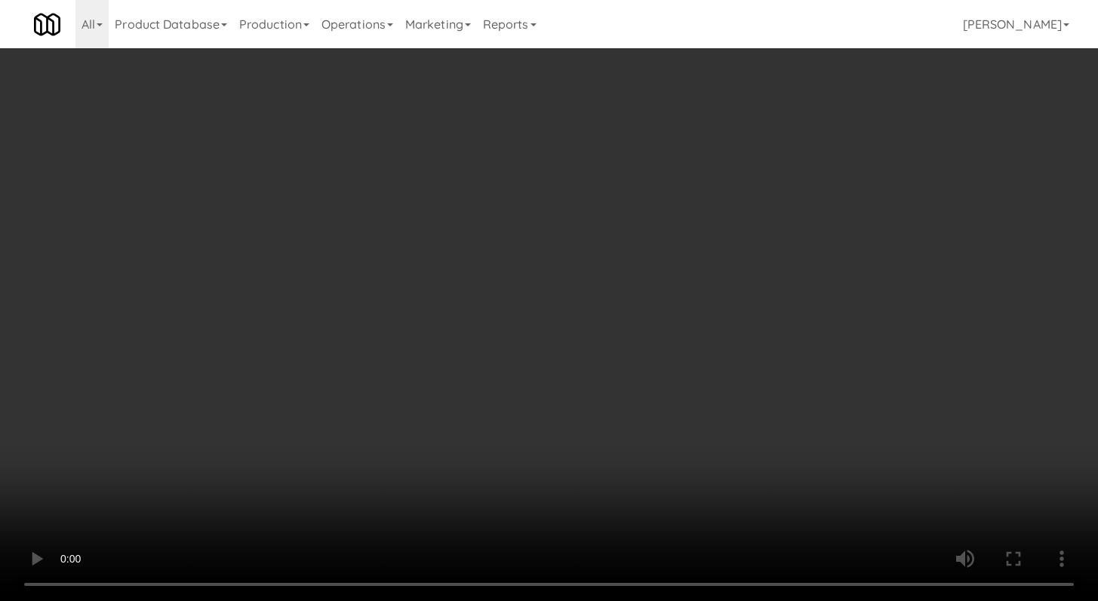
scroll to position [4023, 0]
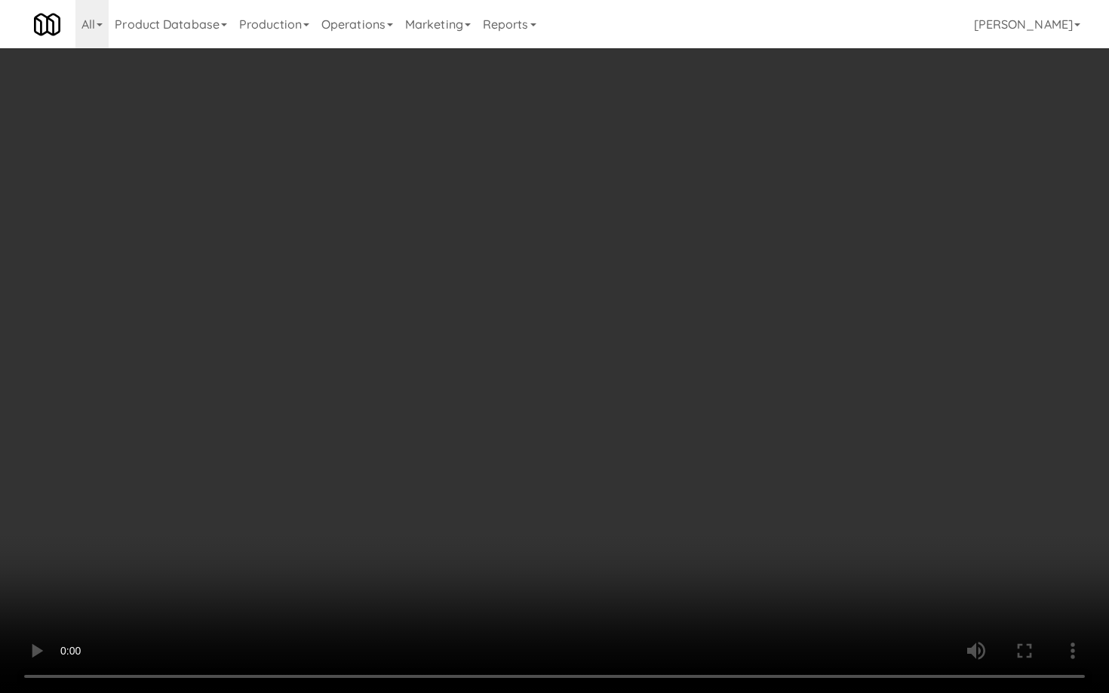
click at [598, 496] on video at bounding box center [554, 346] width 1109 height 693
click at [610, 481] on video at bounding box center [554, 346] width 1109 height 693
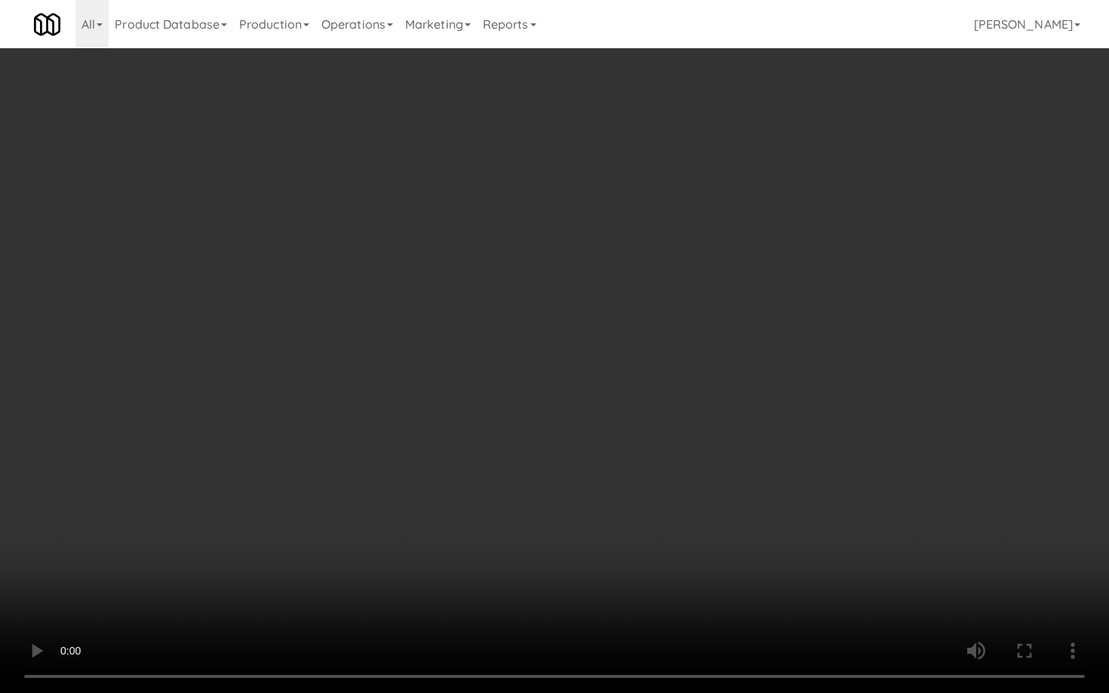
click at [610, 481] on video at bounding box center [554, 346] width 1109 height 693
click at [728, 481] on video at bounding box center [554, 346] width 1109 height 693
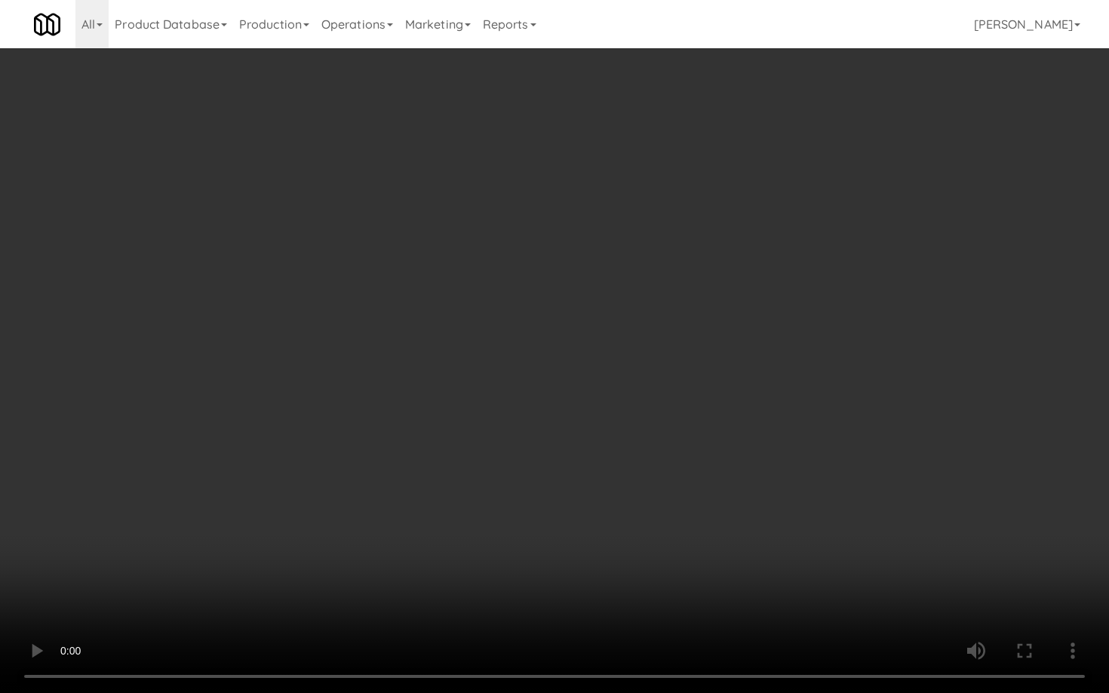
click at [762, 470] on video at bounding box center [554, 346] width 1109 height 693
click at [852, 343] on video at bounding box center [554, 346] width 1109 height 693
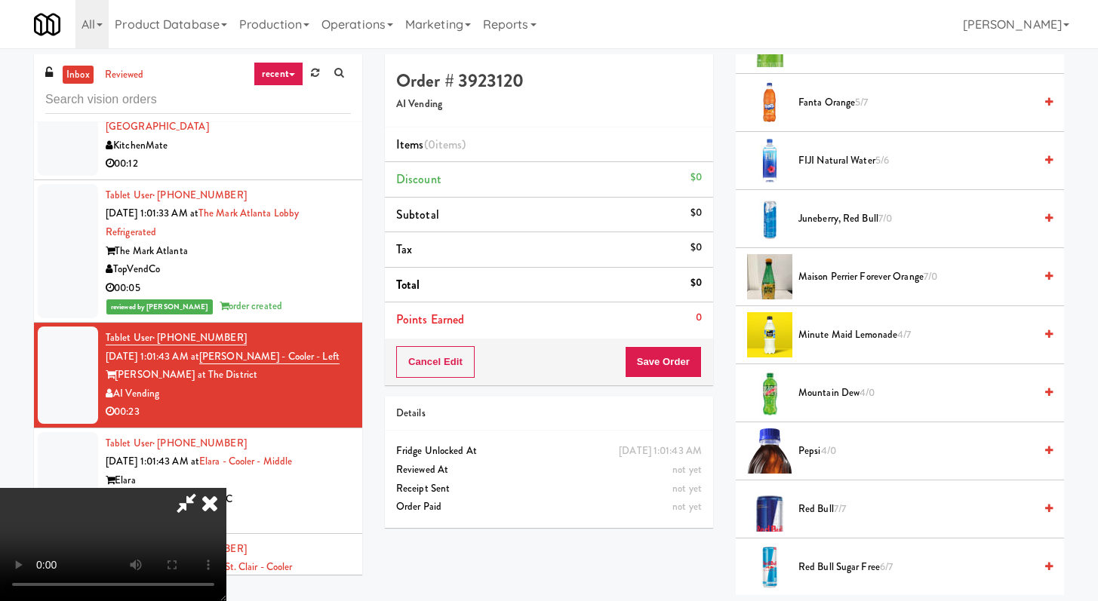
scroll to position [1559, 0]
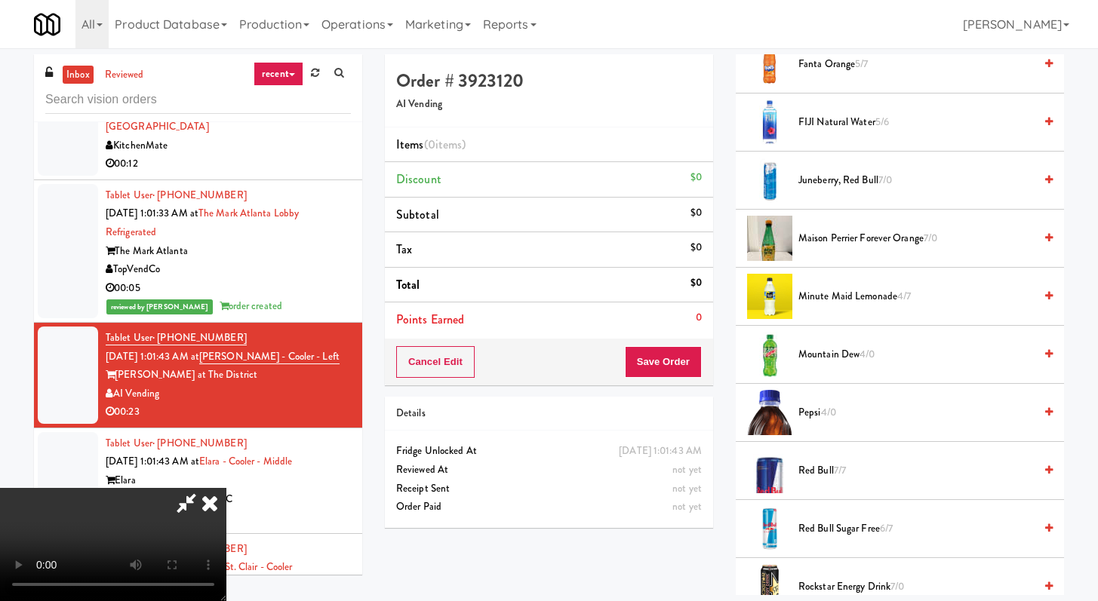
click at [829, 241] on span "Maison Perrier Forever Orange 7/0" at bounding box center [915, 238] width 235 height 19
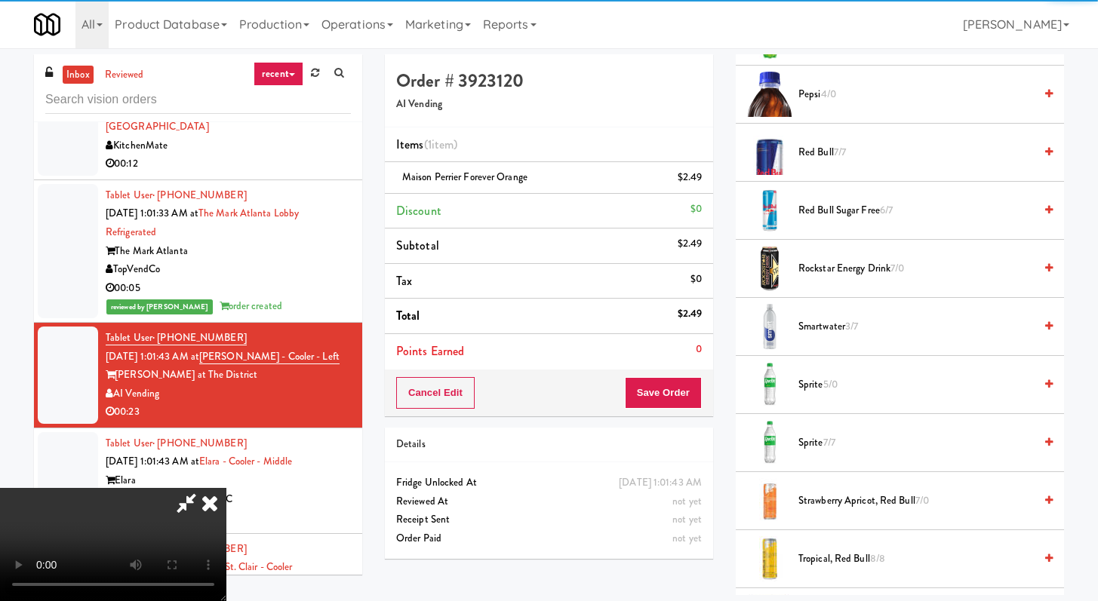
scroll to position [2103, 0]
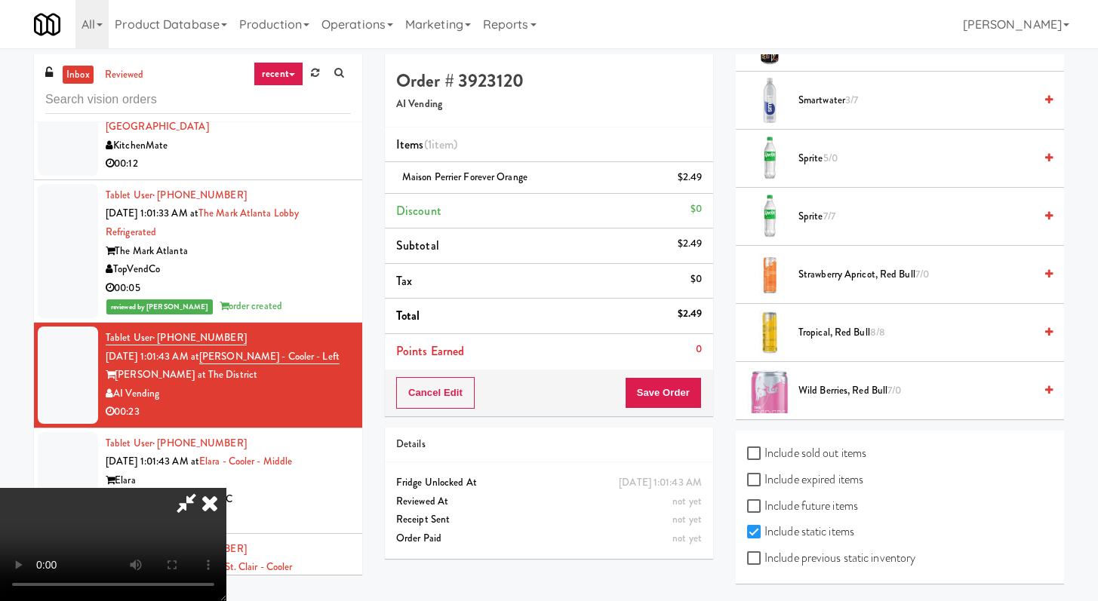
click at [820, 210] on span "Sprite 7/7" at bounding box center [915, 216] width 235 height 19
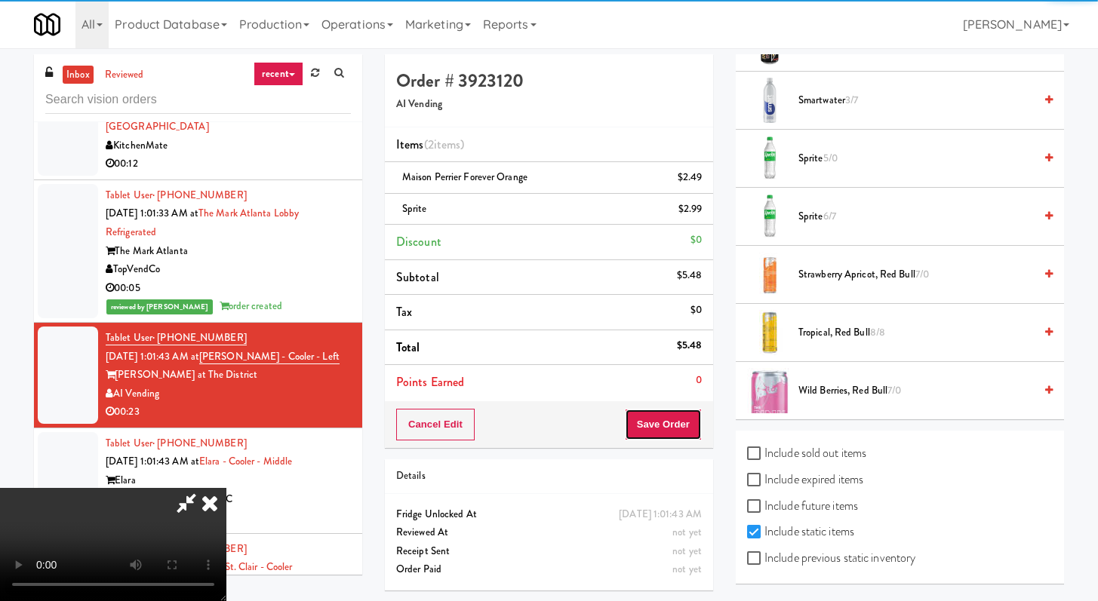
click at [689, 417] on button "Save Order" at bounding box center [663, 425] width 77 height 32
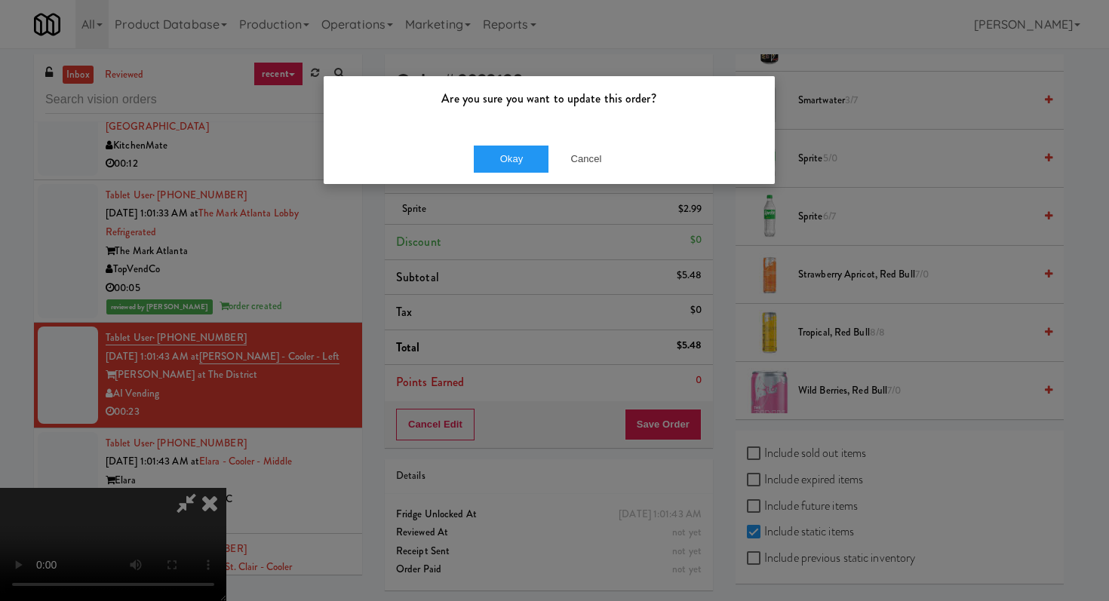
click at [512, 136] on div "Okay Cancel" at bounding box center [549, 159] width 451 height 51
click at [515, 153] on button "Okay" at bounding box center [511, 159] width 75 height 27
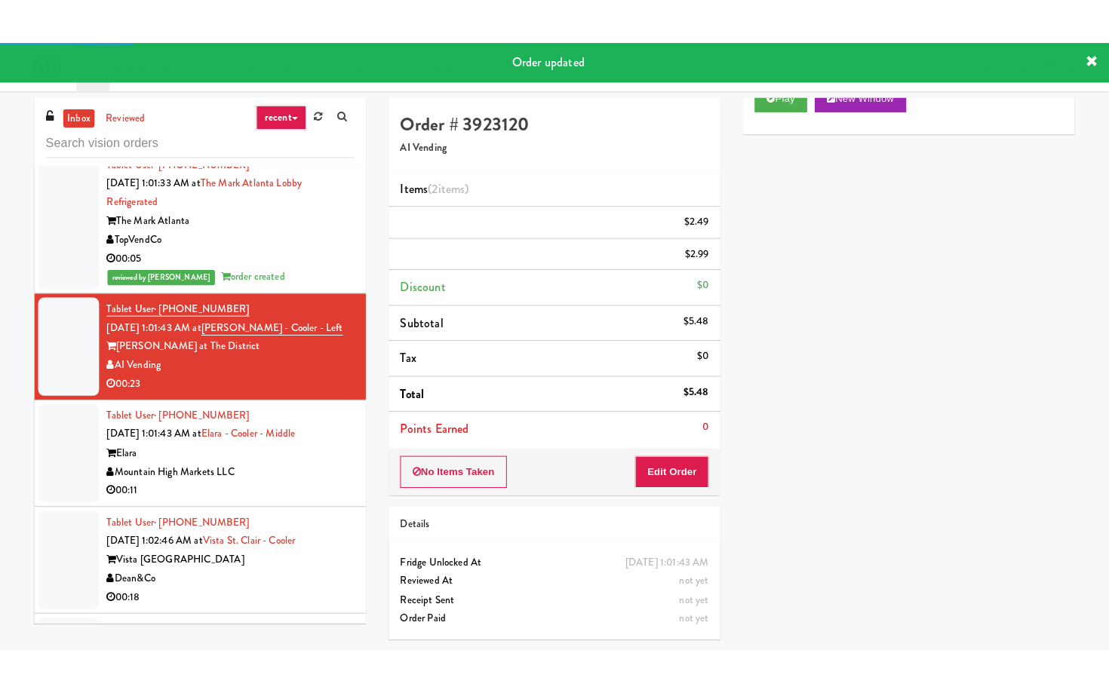
scroll to position [4333, 0]
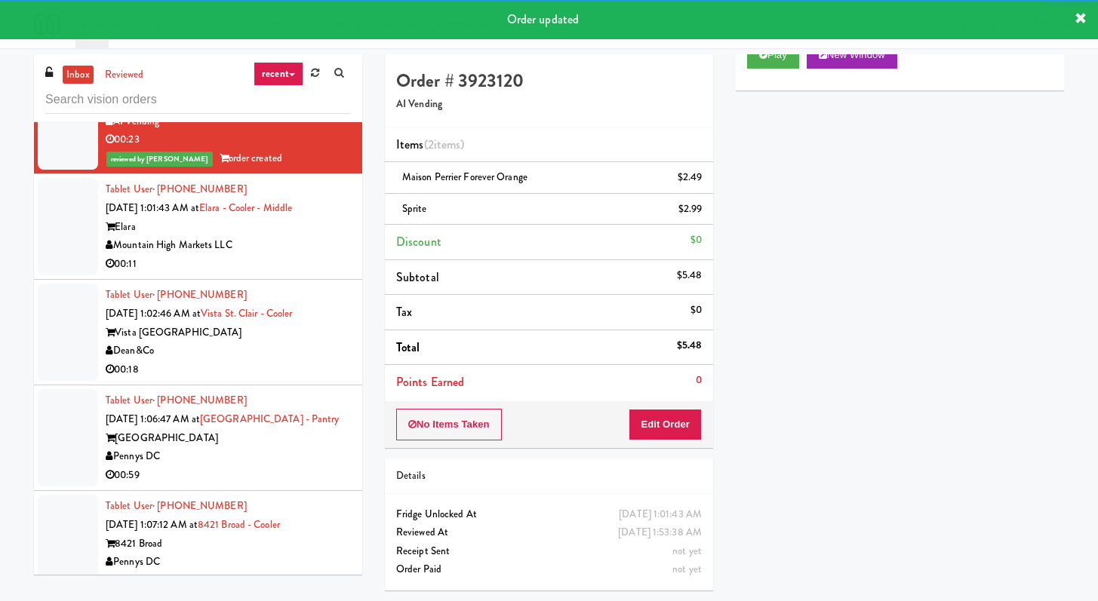
click at [285, 255] on div "Mountain High Markets LLC" at bounding box center [228, 245] width 245 height 19
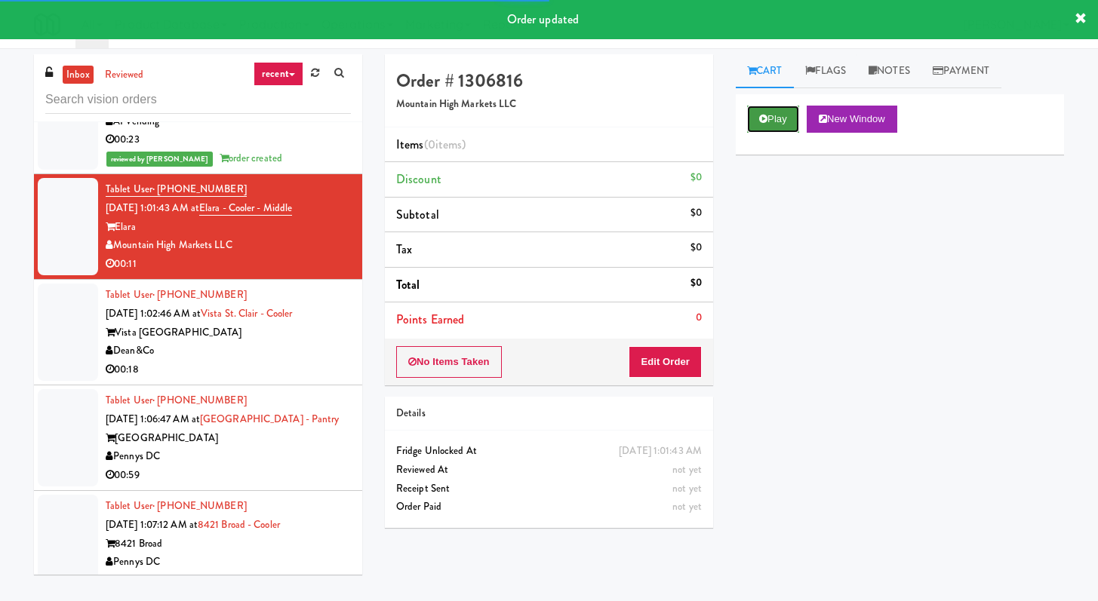
click at [773, 112] on button "Play" at bounding box center [773, 119] width 52 height 27
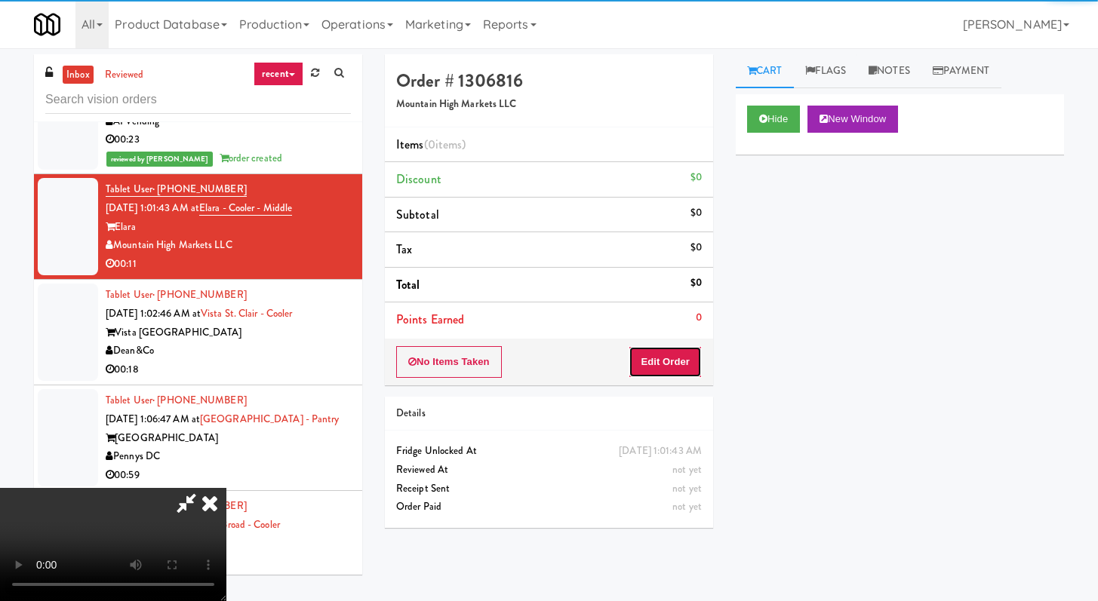
click at [648, 361] on button "Edit Order" at bounding box center [664, 362] width 73 height 32
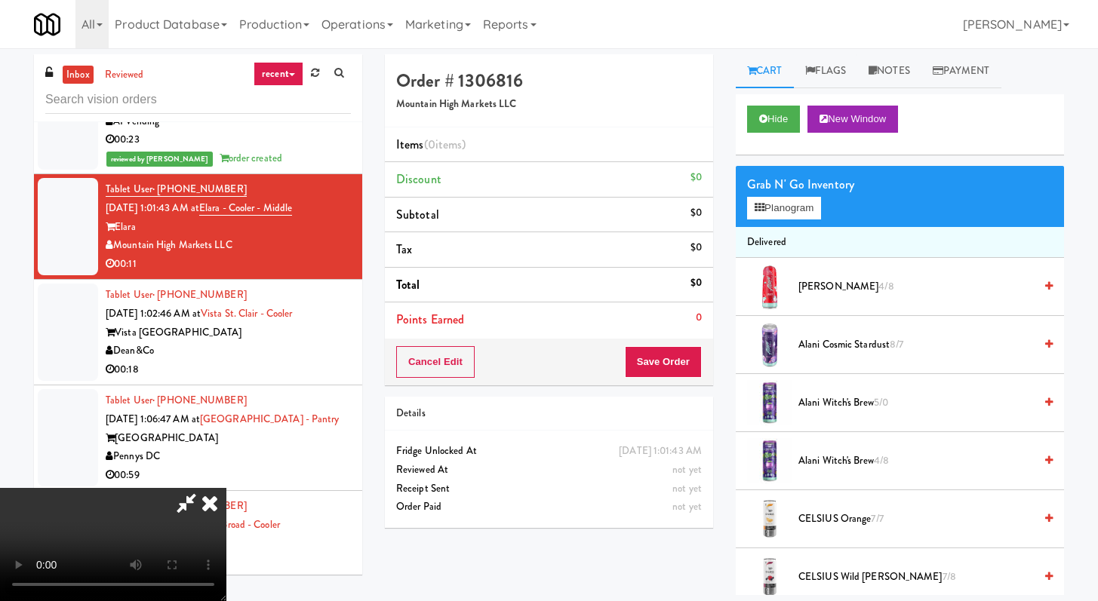
scroll to position [4296, 0]
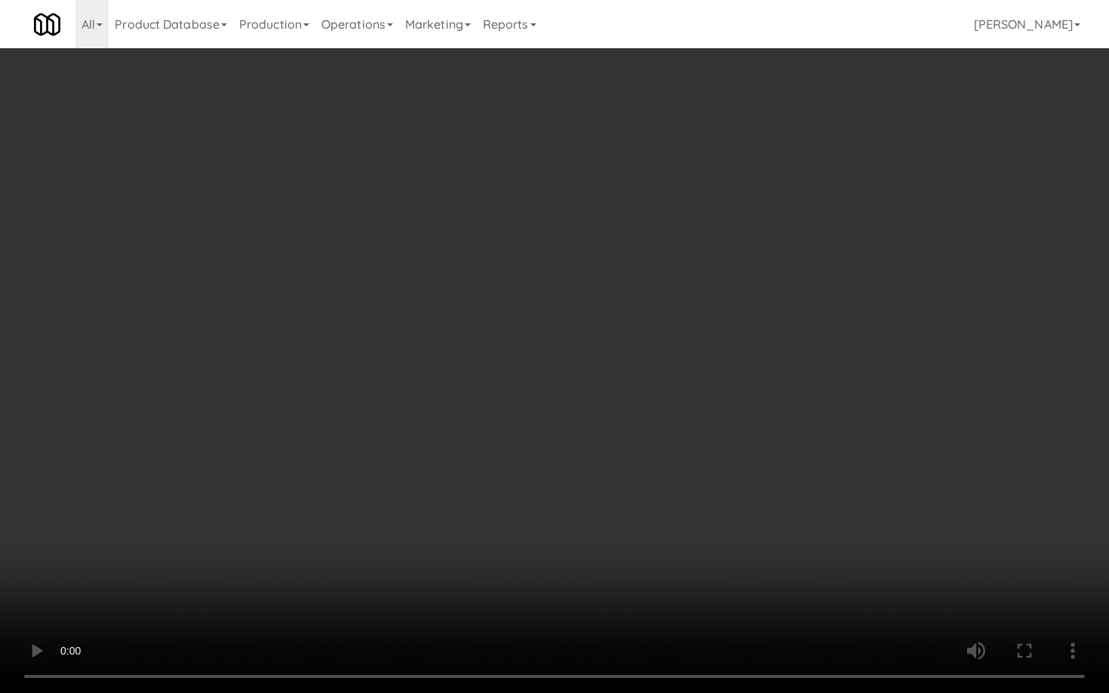
click at [768, 487] on video at bounding box center [554, 346] width 1109 height 693
click at [838, 513] on video at bounding box center [554, 346] width 1109 height 693
click at [836, 511] on video at bounding box center [554, 346] width 1109 height 693
click at [834, 508] on video at bounding box center [554, 346] width 1109 height 693
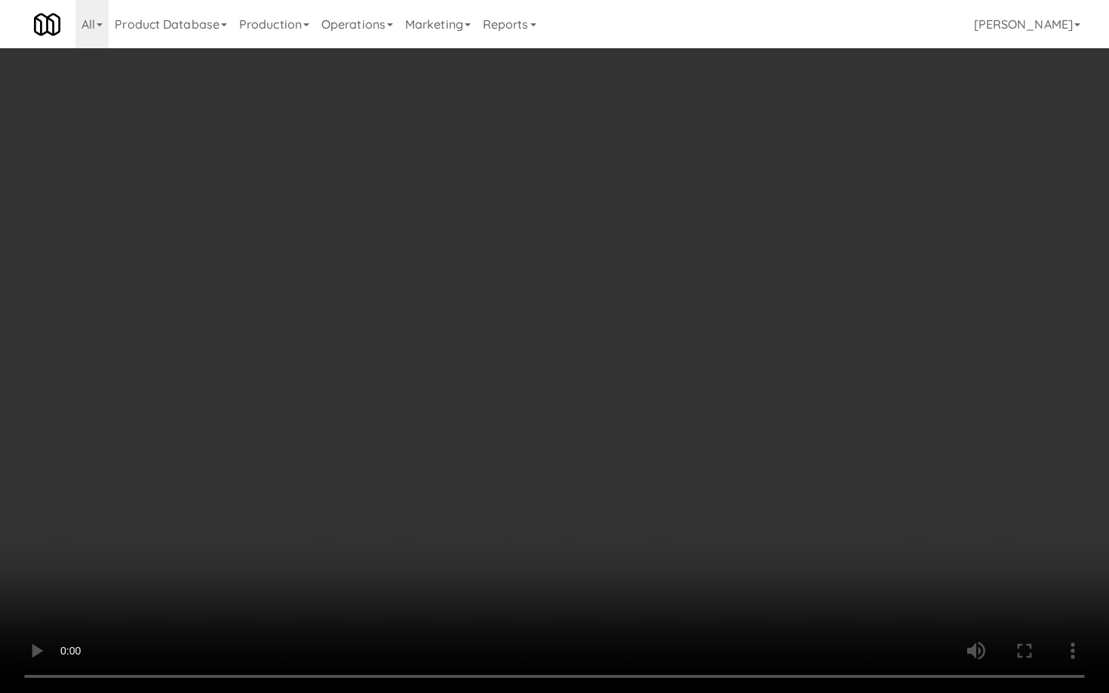
click at [834, 508] on video at bounding box center [554, 346] width 1109 height 693
click at [862, 547] on video at bounding box center [554, 346] width 1109 height 693
click at [862, 534] on video at bounding box center [554, 346] width 1109 height 693
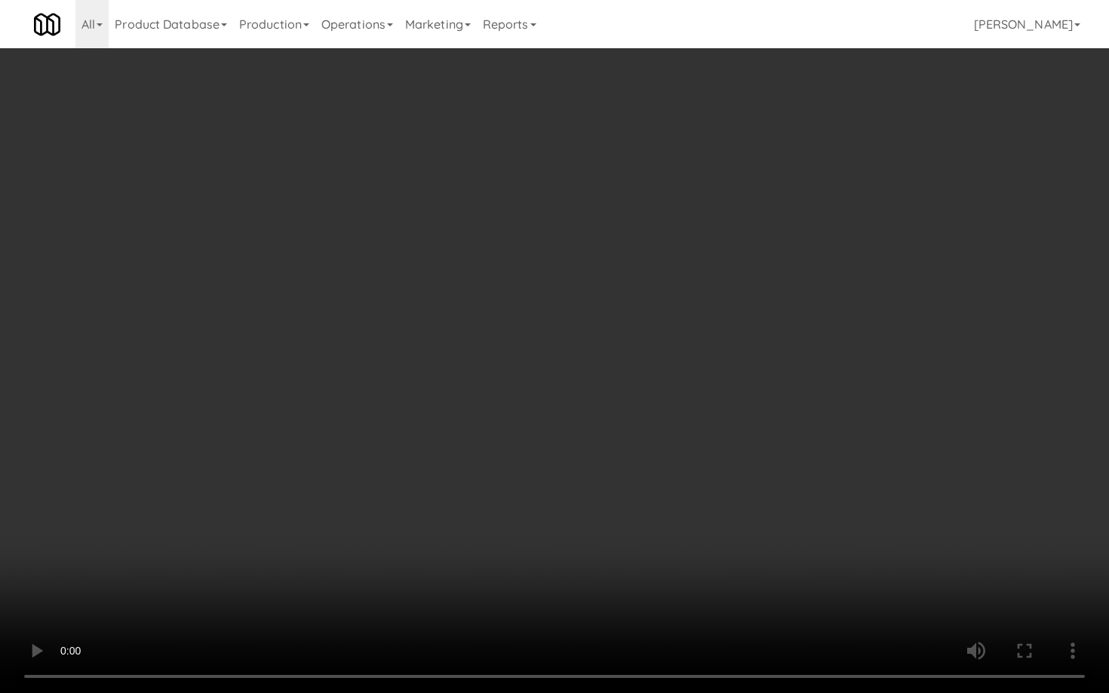
click at [862, 530] on video at bounding box center [554, 346] width 1109 height 693
click at [863, 522] on video at bounding box center [554, 346] width 1109 height 693
click at [864, 518] on video at bounding box center [554, 346] width 1109 height 693
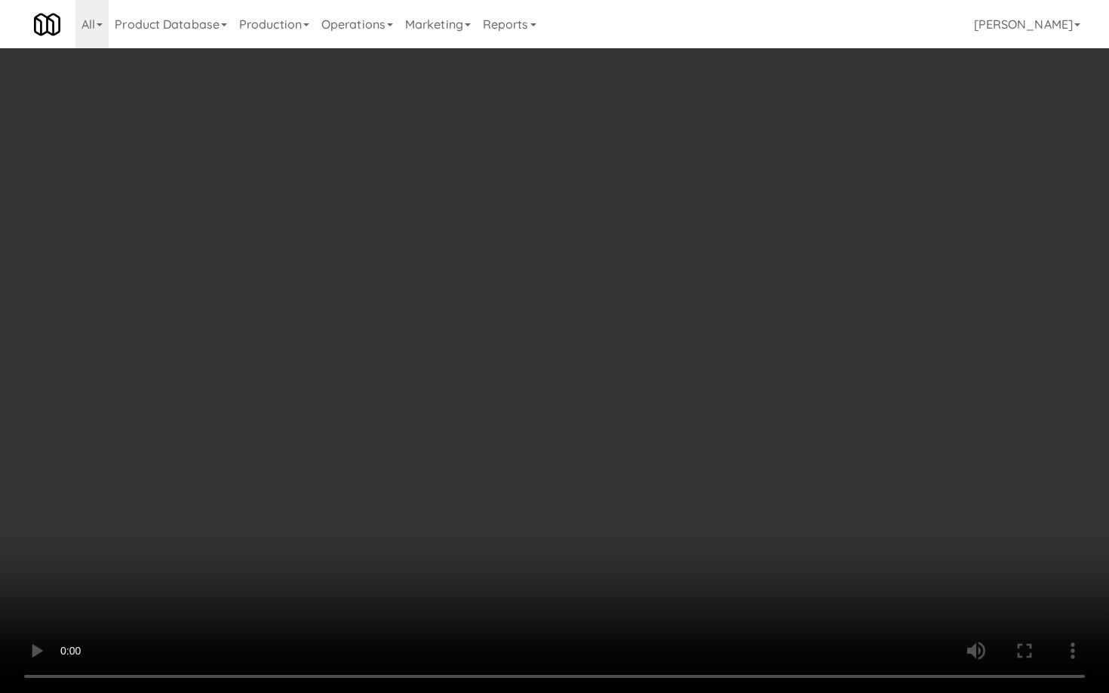
click at [864, 518] on video at bounding box center [554, 346] width 1109 height 693
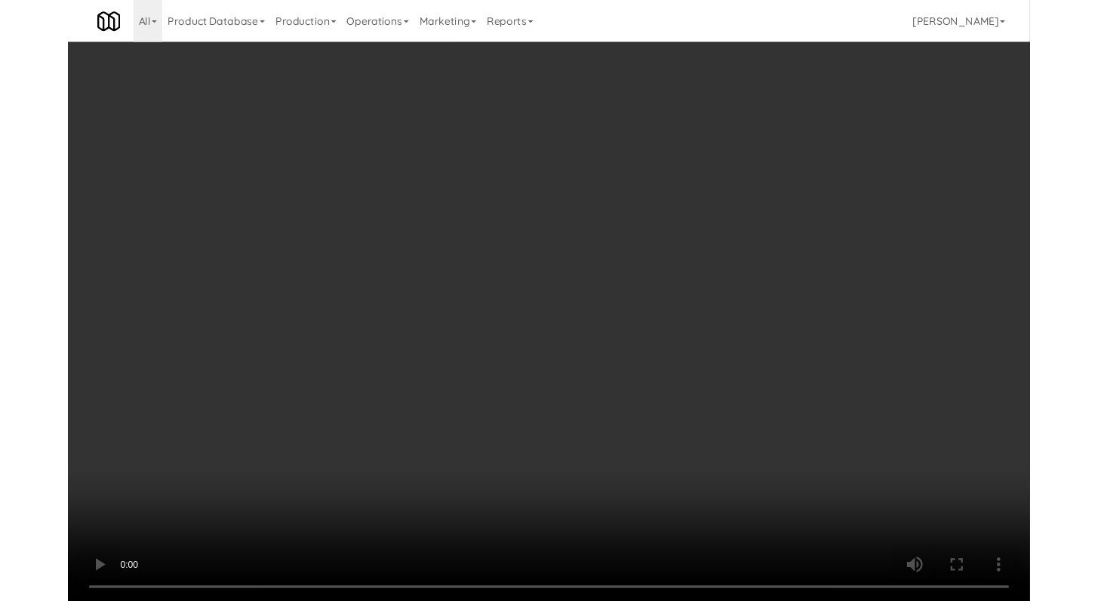
scroll to position [4333, 0]
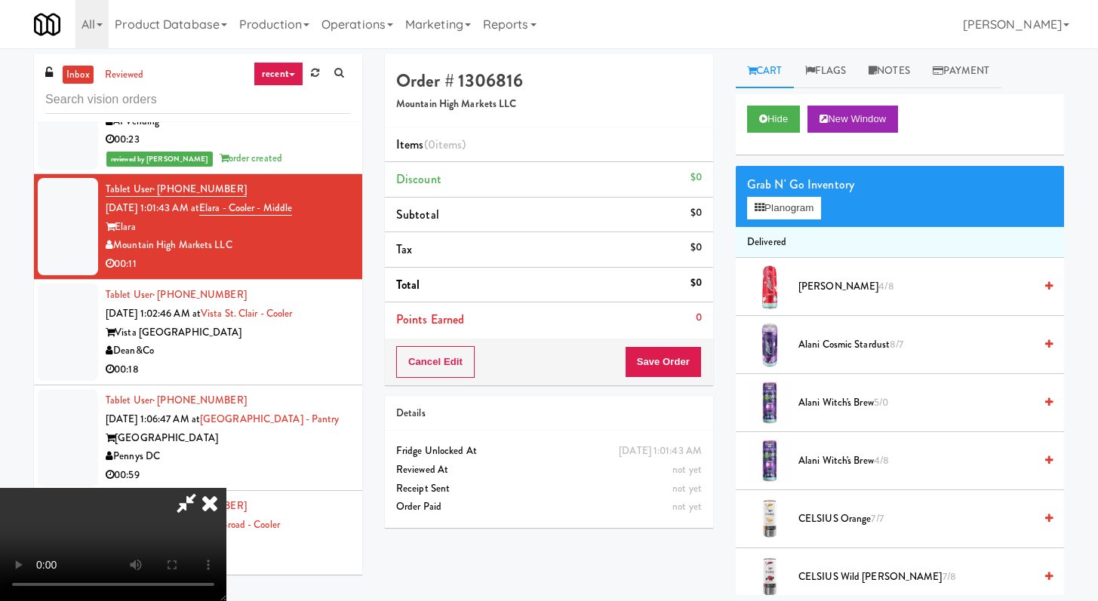
click at [805, 220] on div "Grab N' Go Inventory Planogram" at bounding box center [900, 196] width 328 height 61
click at [800, 213] on button "Planogram" at bounding box center [784, 208] width 74 height 23
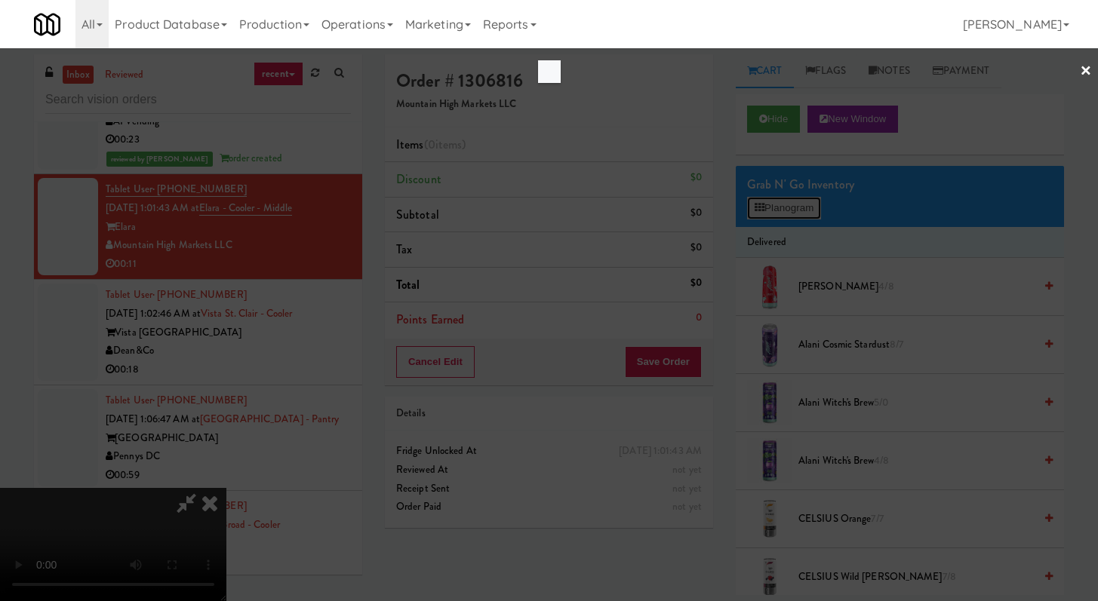
scroll to position [4296, 0]
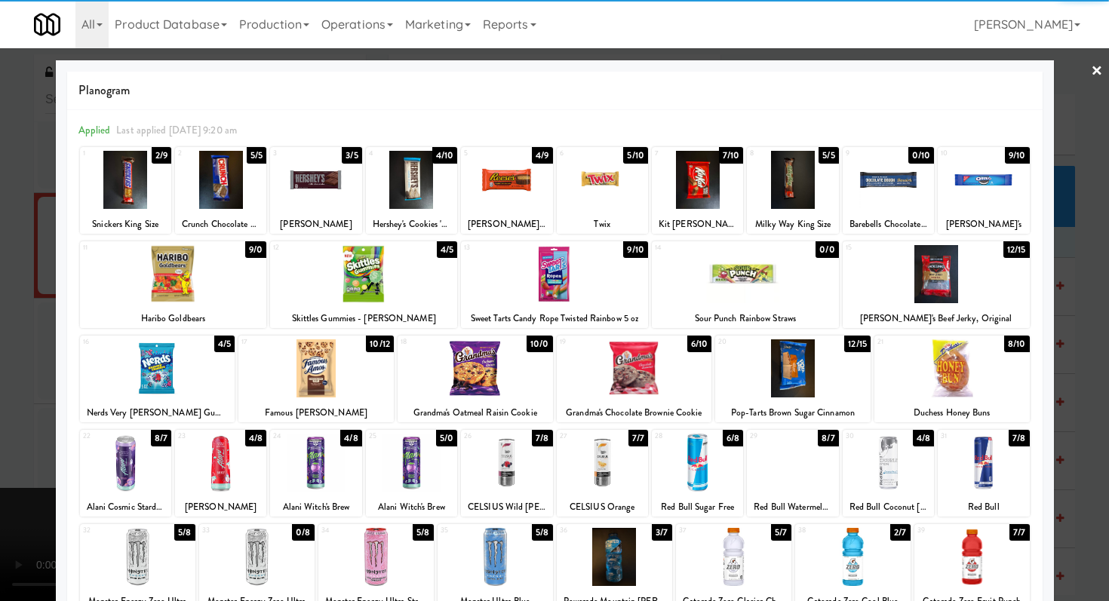
click at [789, 174] on div at bounding box center [792, 180] width 91 height 58
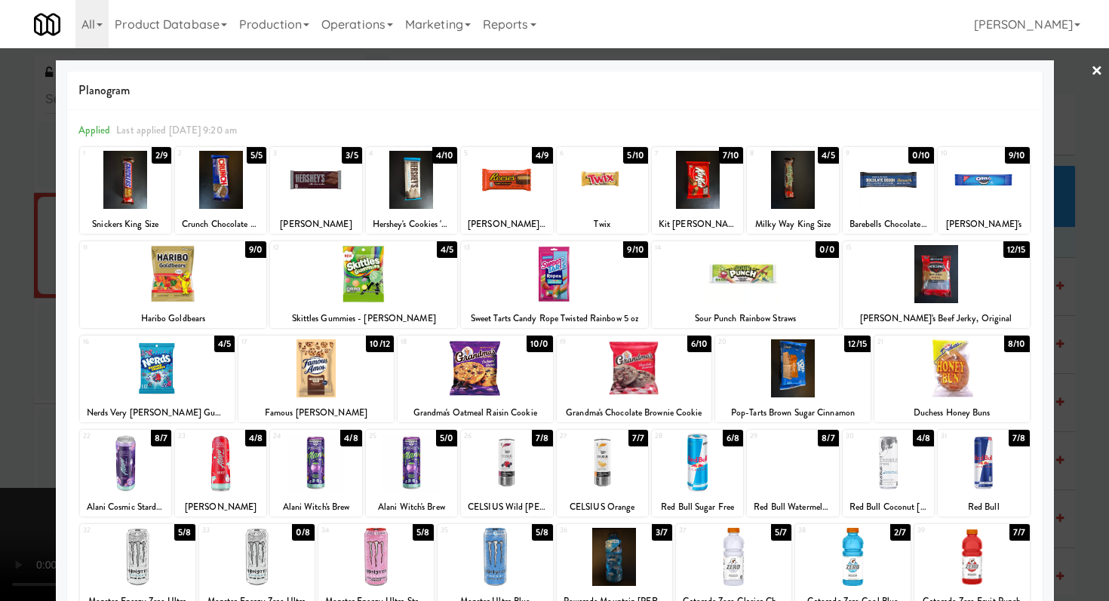
click at [0, 232] on div at bounding box center [554, 300] width 1109 height 601
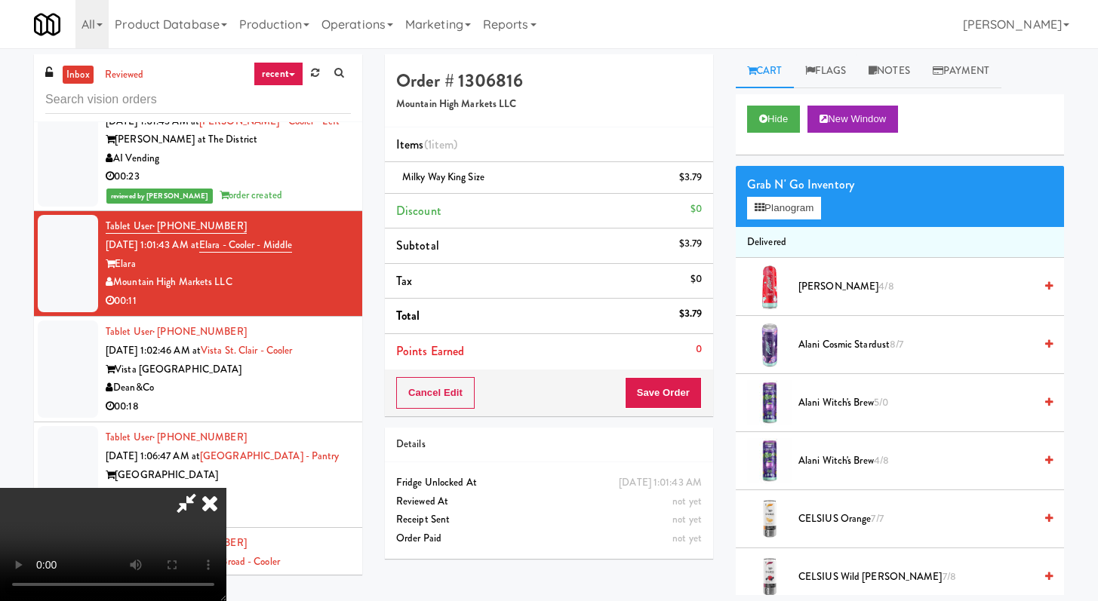
scroll to position [4333, 0]
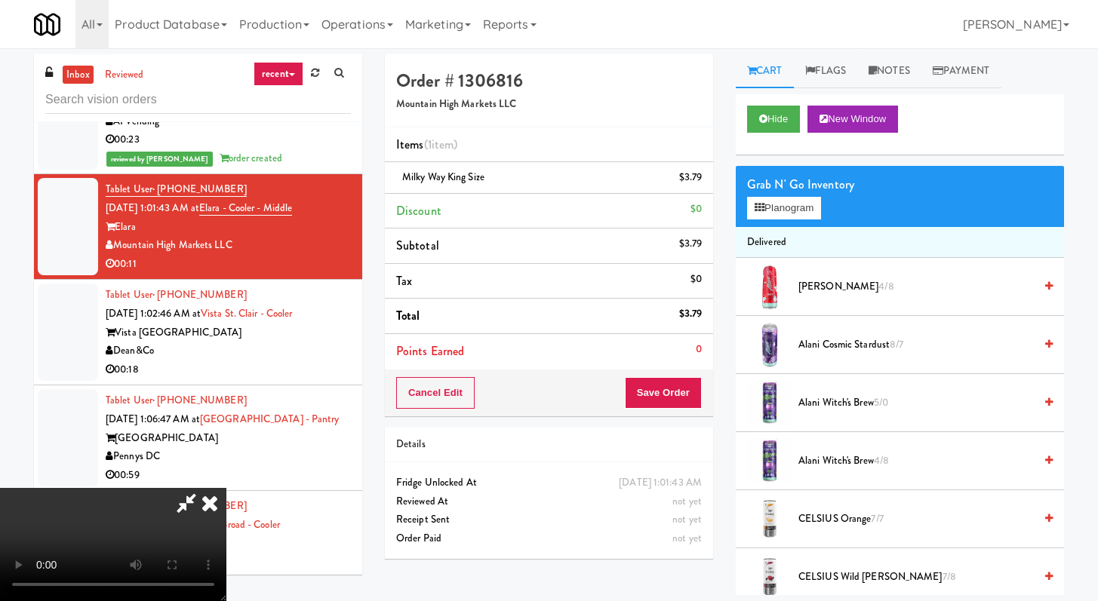
click at [226, 488] on video at bounding box center [113, 544] width 226 height 113
click at [831, 399] on span "Alani Witch's Brew 5/0" at bounding box center [915, 403] width 235 height 19
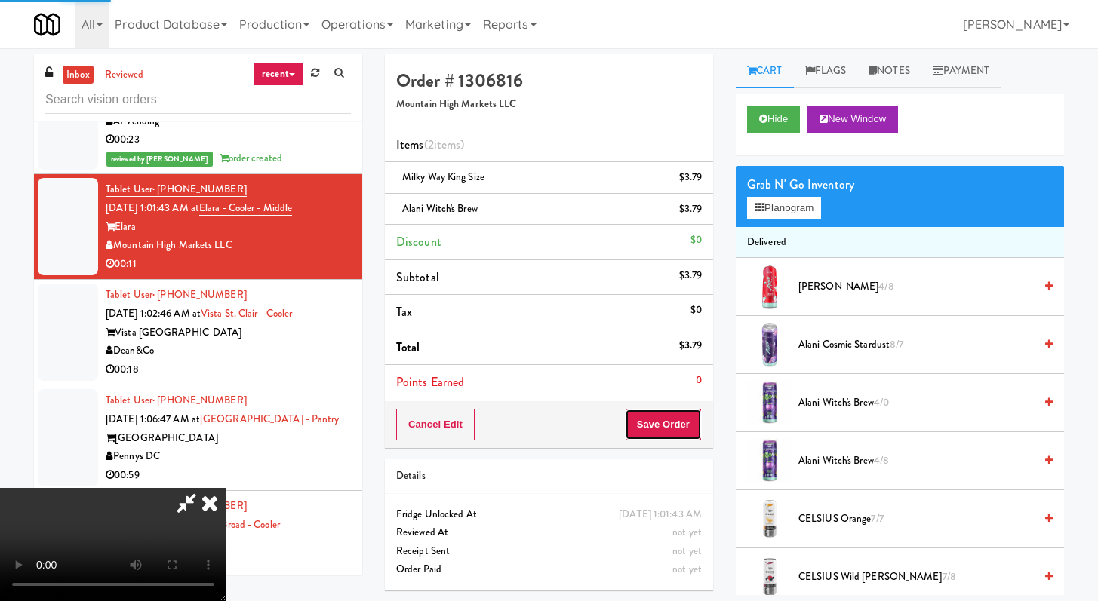
click at [687, 429] on button "Save Order" at bounding box center [663, 425] width 77 height 32
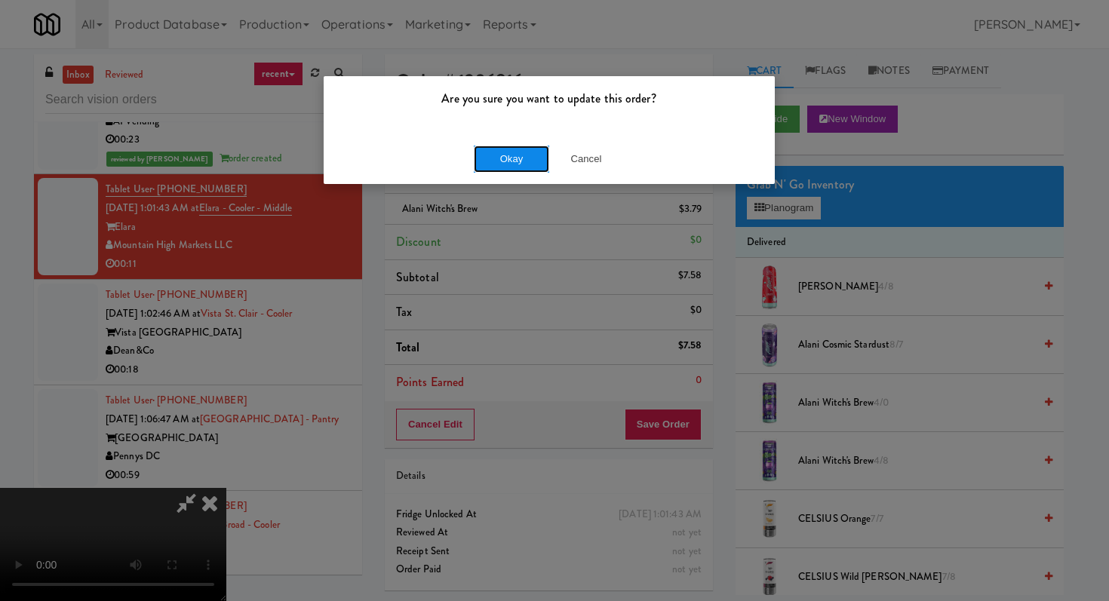
click at [527, 149] on button "Okay" at bounding box center [511, 159] width 75 height 27
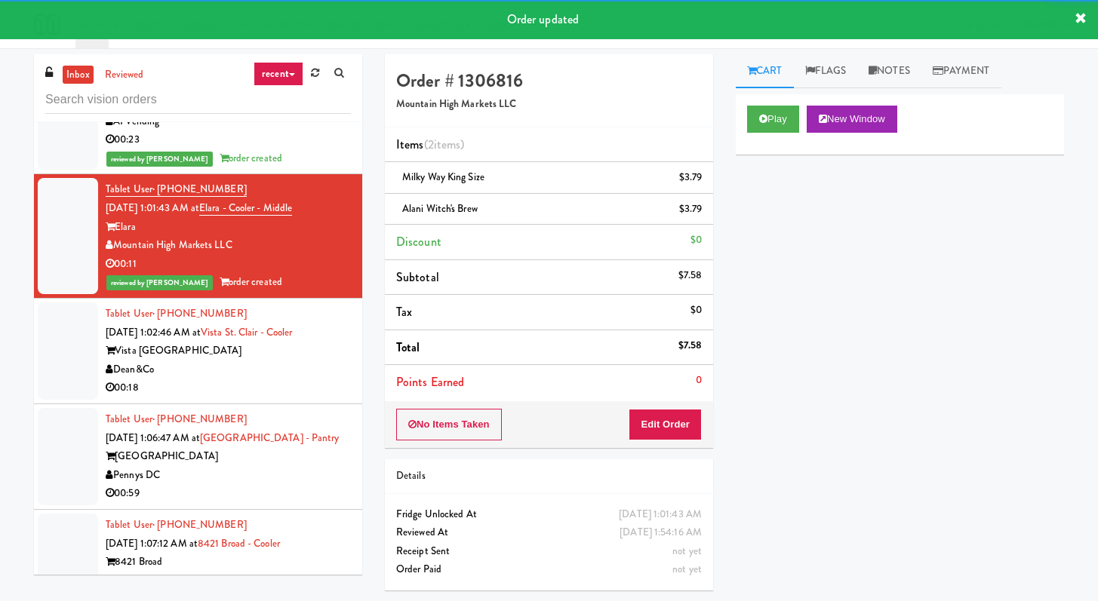
click at [324, 379] on div "Dean&Co" at bounding box center [228, 370] width 245 height 19
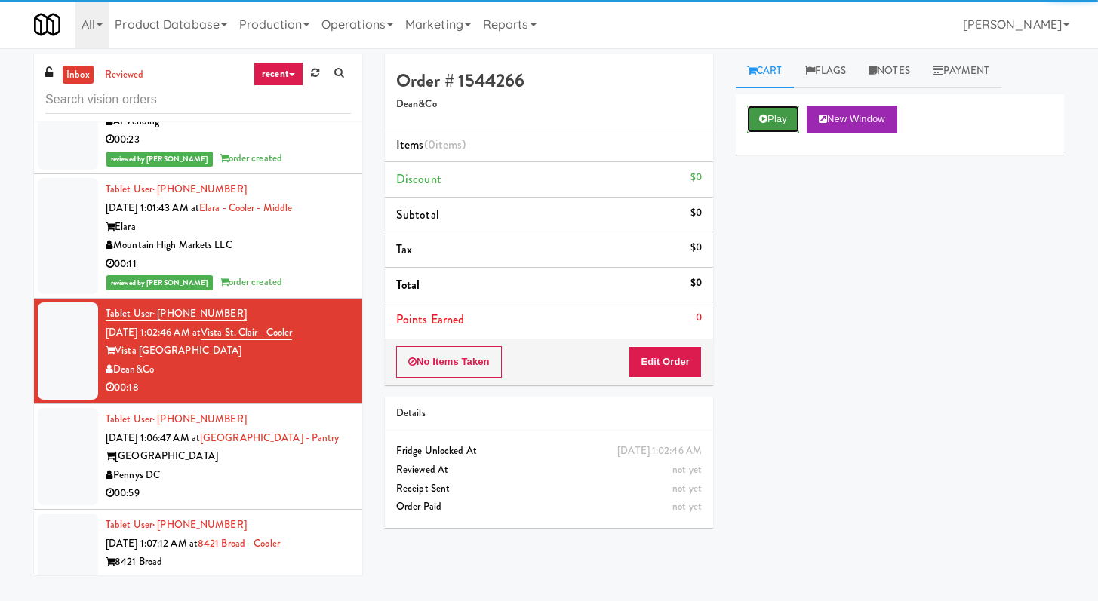
click at [776, 115] on button "Play" at bounding box center [773, 119] width 52 height 27
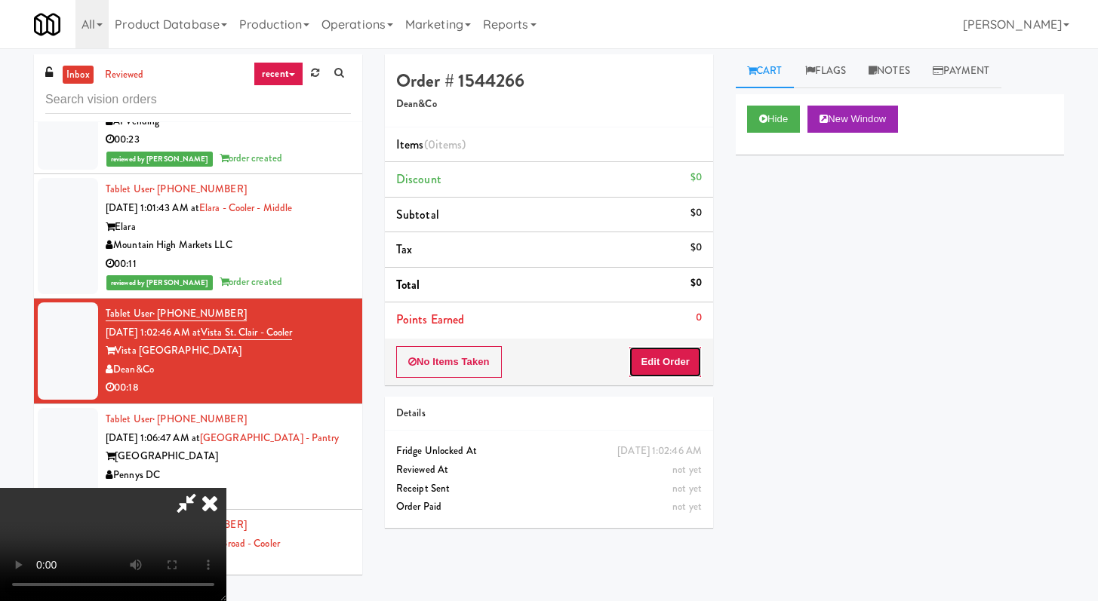
click at [684, 363] on button "Edit Order" at bounding box center [664, 362] width 73 height 32
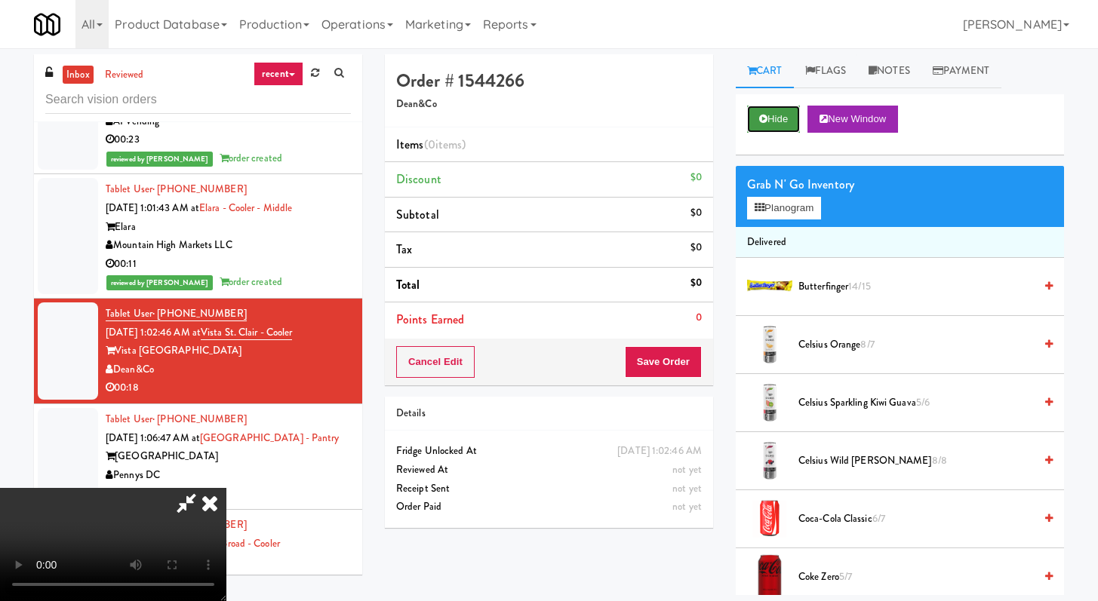
click at [763, 130] on button "Hide" at bounding box center [773, 119] width 53 height 27
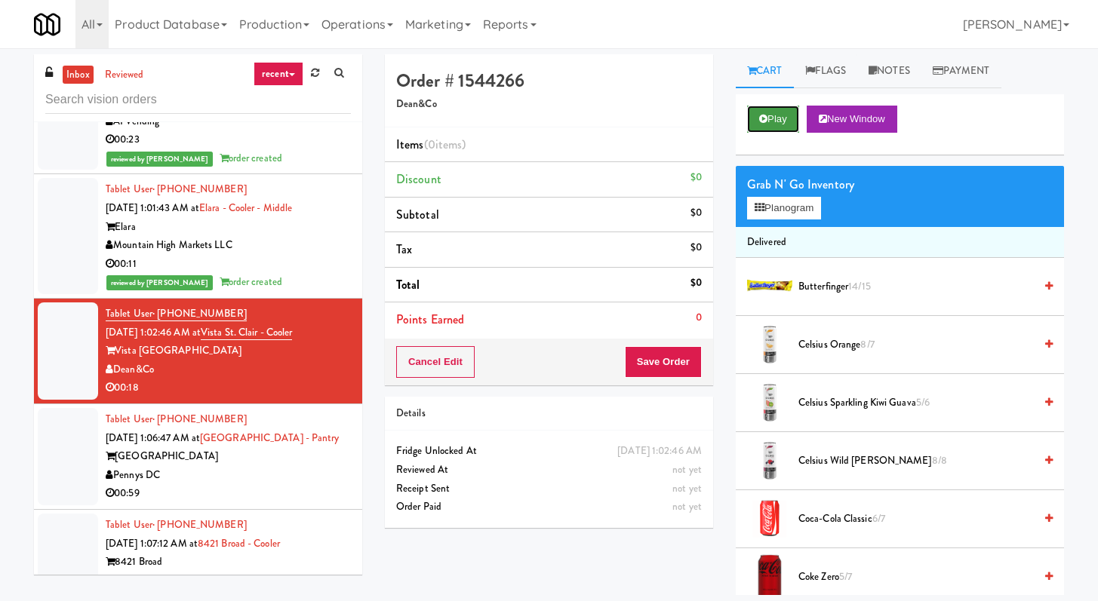
click at [764, 127] on button "Play" at bounding box center [773, 119] width 52 height 27
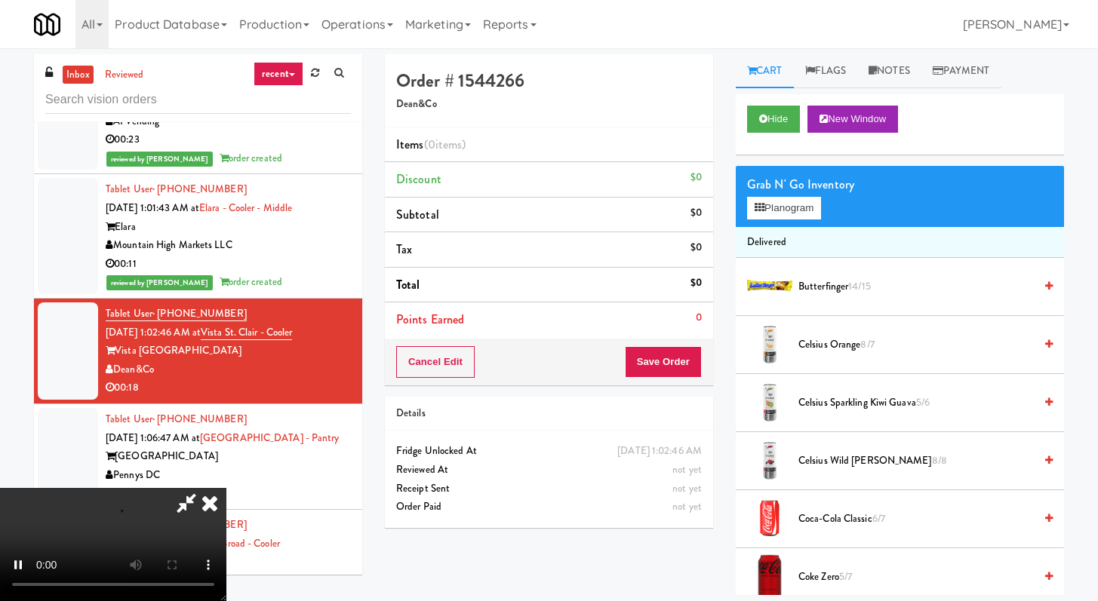
click at [775, 101] on div "Hide New Window" at bounding box center [900, 124] width 328 height 60
click at [750, 115] on button "Hide" at bounding box center [773, 119] width 53 height 27
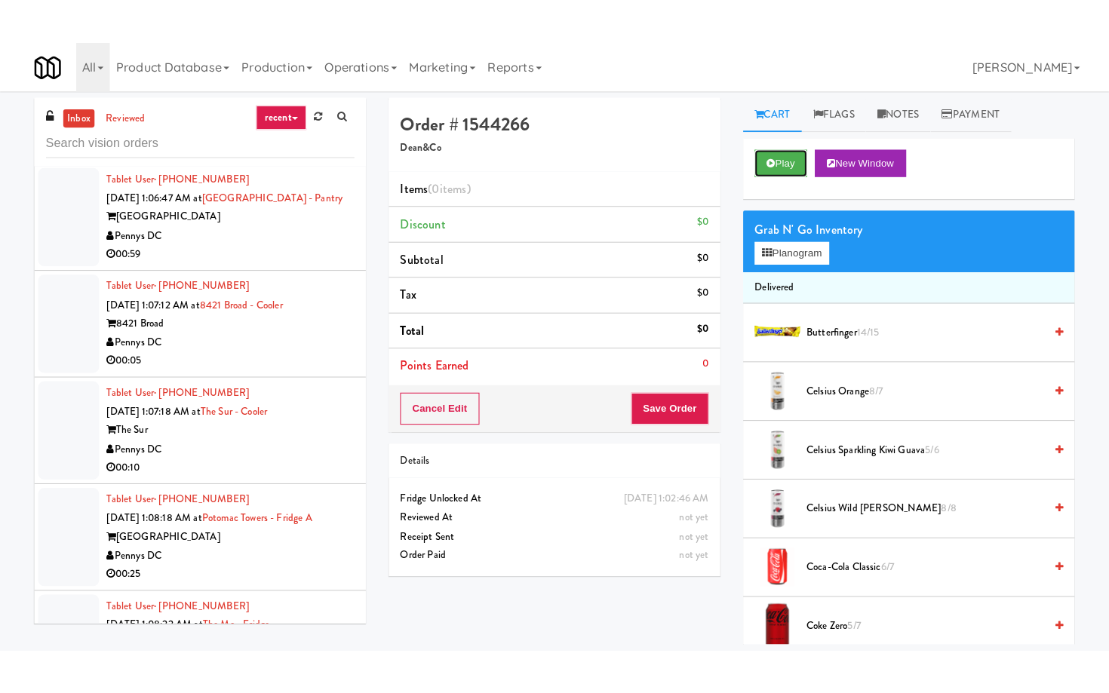
scroll to position [6230, 0]
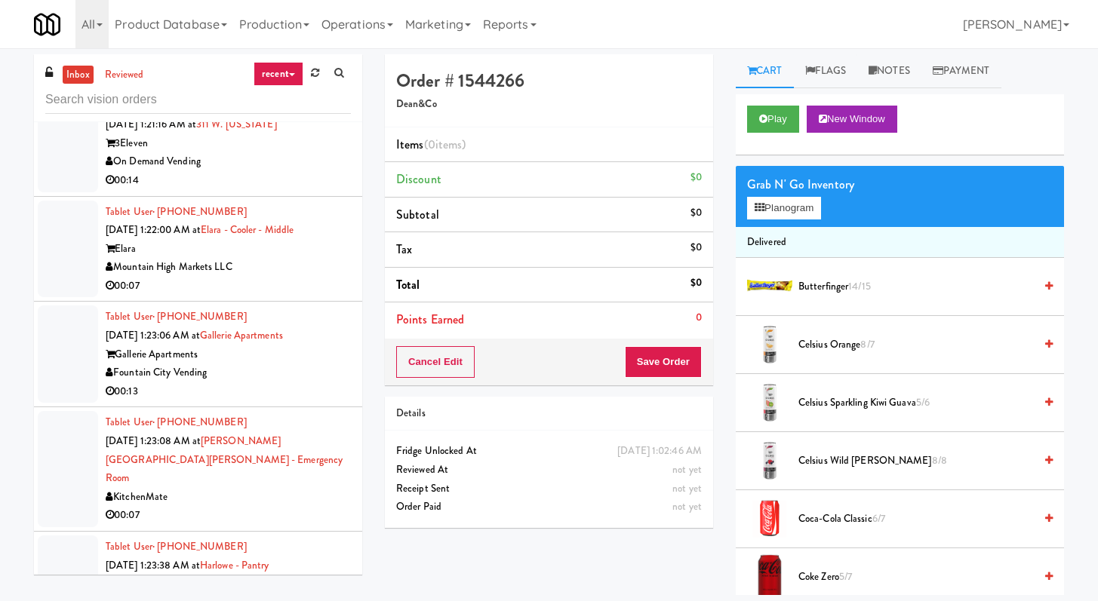
click at [322, 296] on div "00:07" at bounding box center [228, 286] width 245 height 19
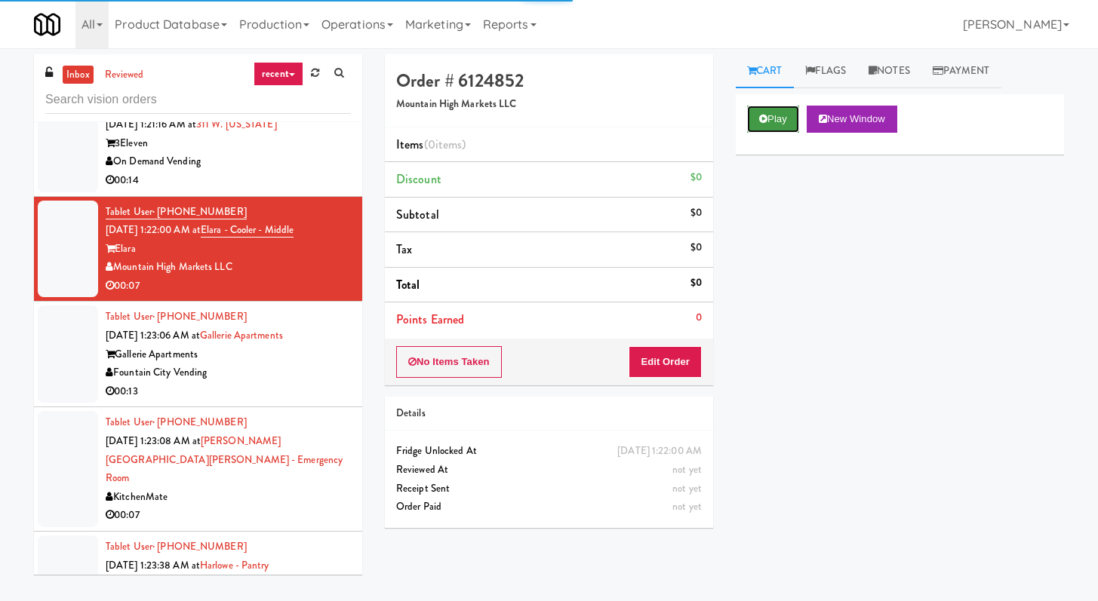
click at [789, 127] on button "Play" at bounding box center [773, 119] width 52 height 27
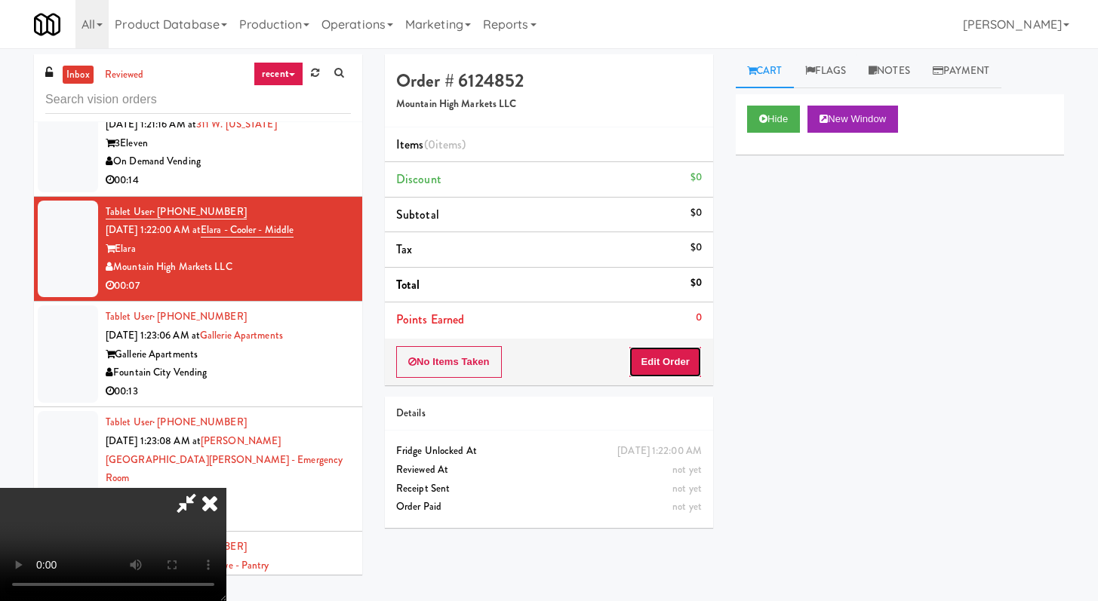
click at [665, 360] on button "Edit Order" at bounding box center [664, 362] width 73 height 32
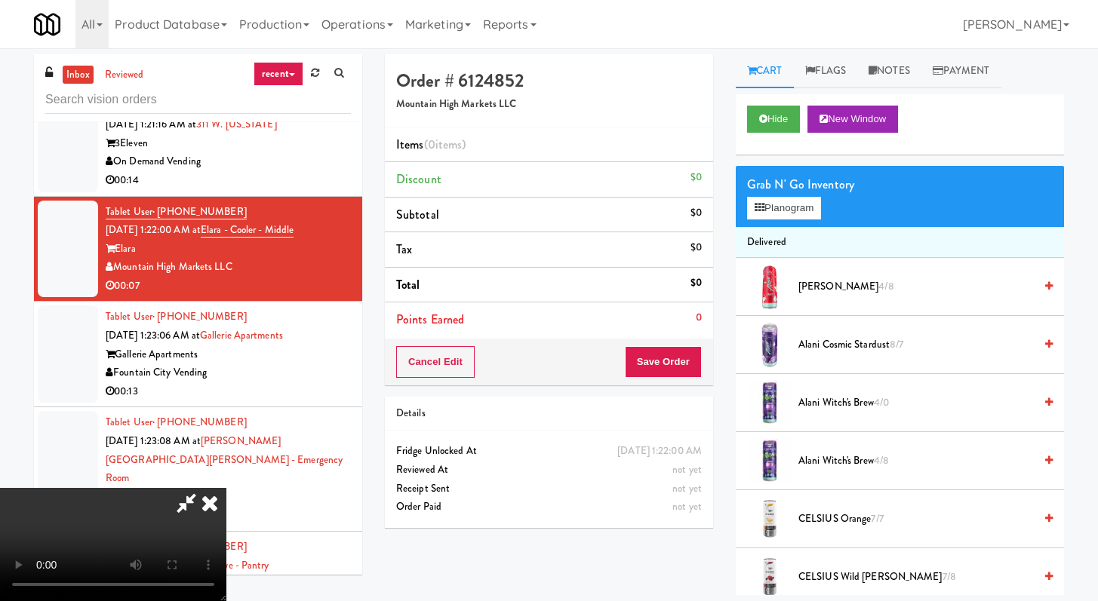
scroll to position [6193, 0]
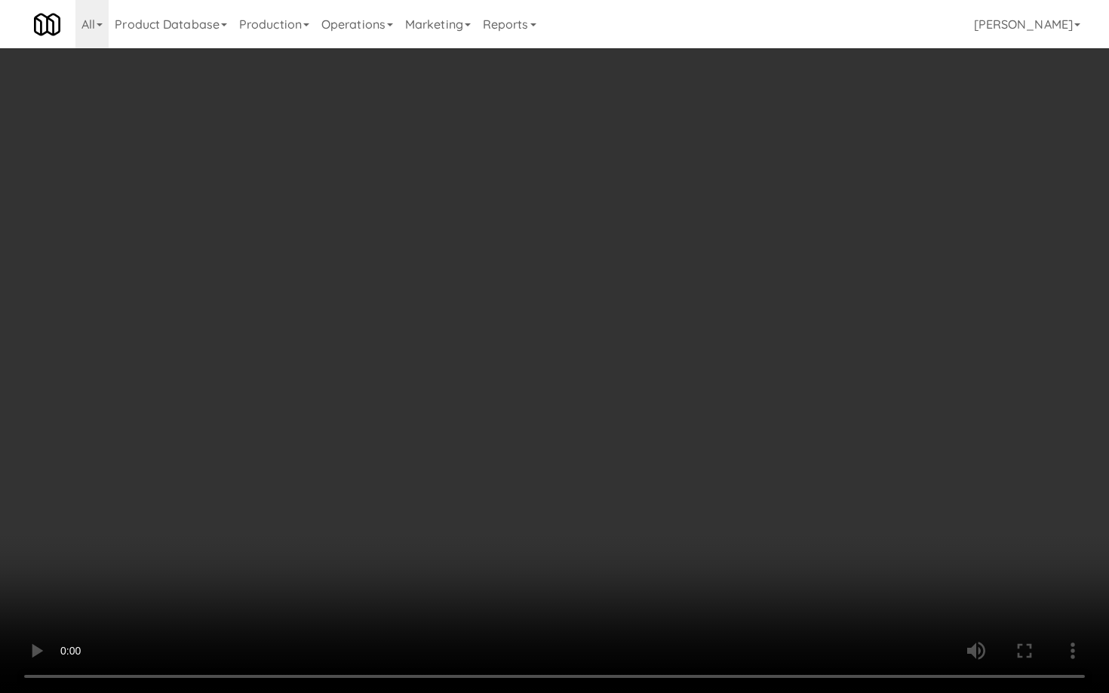
click at [745, 405] on video at bounding box center [554, 346] width 1109 height 693
click at [760, 376] on video at bounding box center [554, 346] width 1109 height 693
click at [772, 370] on video at bounding box center [554, 346] width 1109 height 693
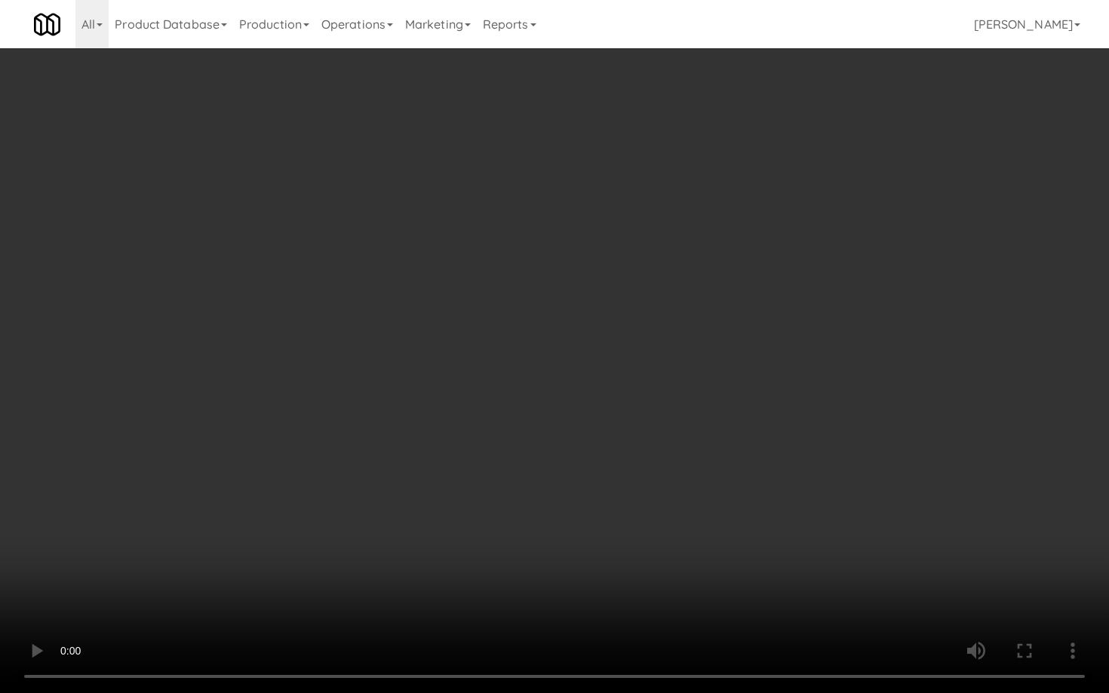
click at [772, 370] on video at bounding box center [554, 346] width 1109 height 693
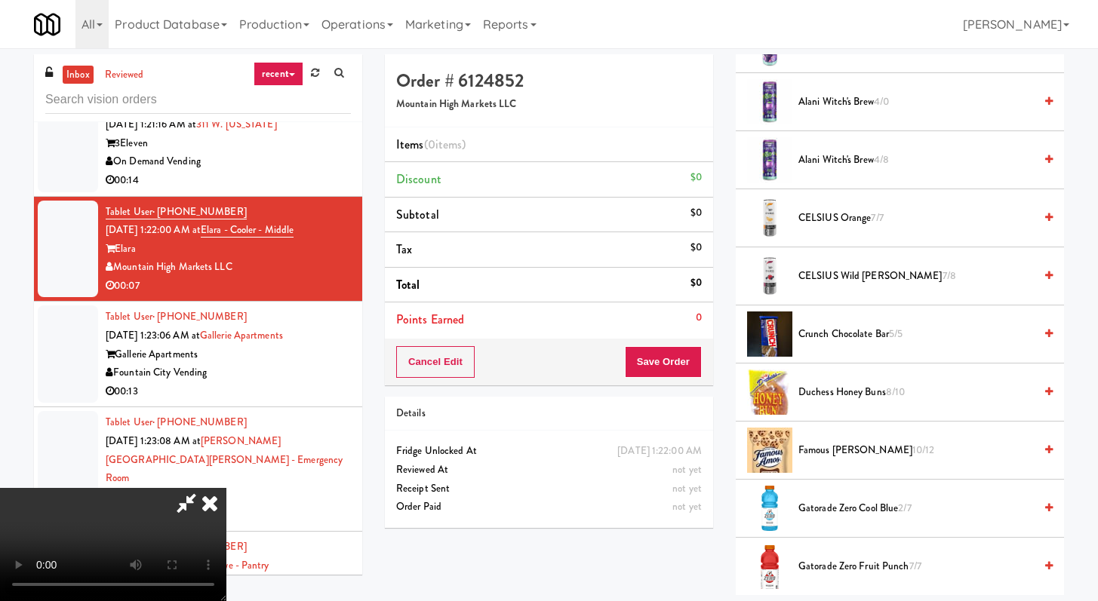
scroll to position [302, 0]
click at [861, 389] on span "Duchess Honey Buns 8/10" at bounding box center [915, 391] width 235 height 19
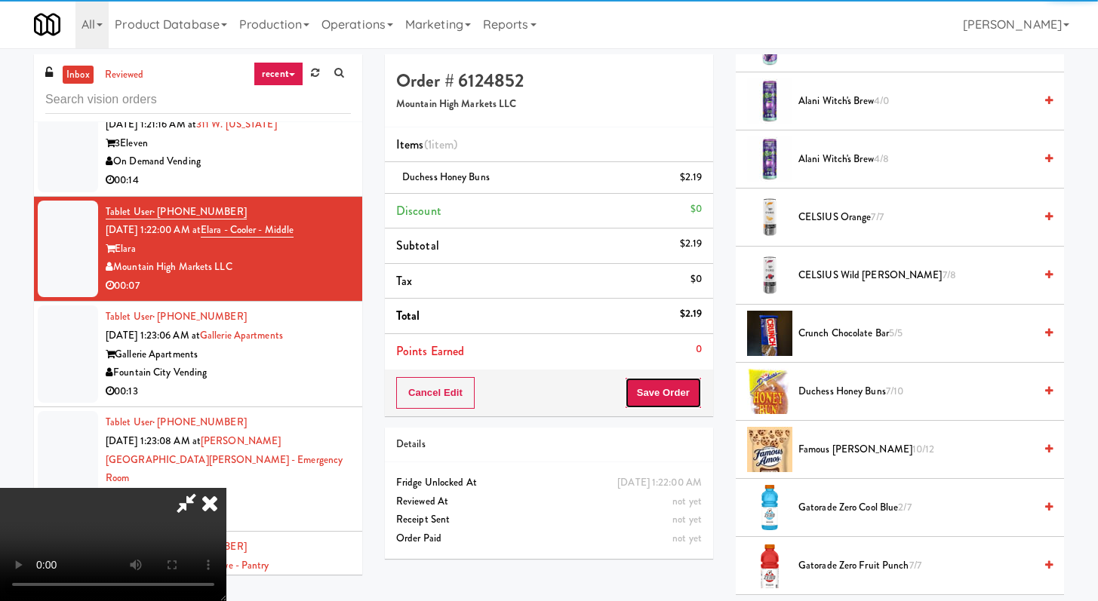
click at [682, 386] on button "Save Order" at bounding box center [663, 393] width 77 height 32
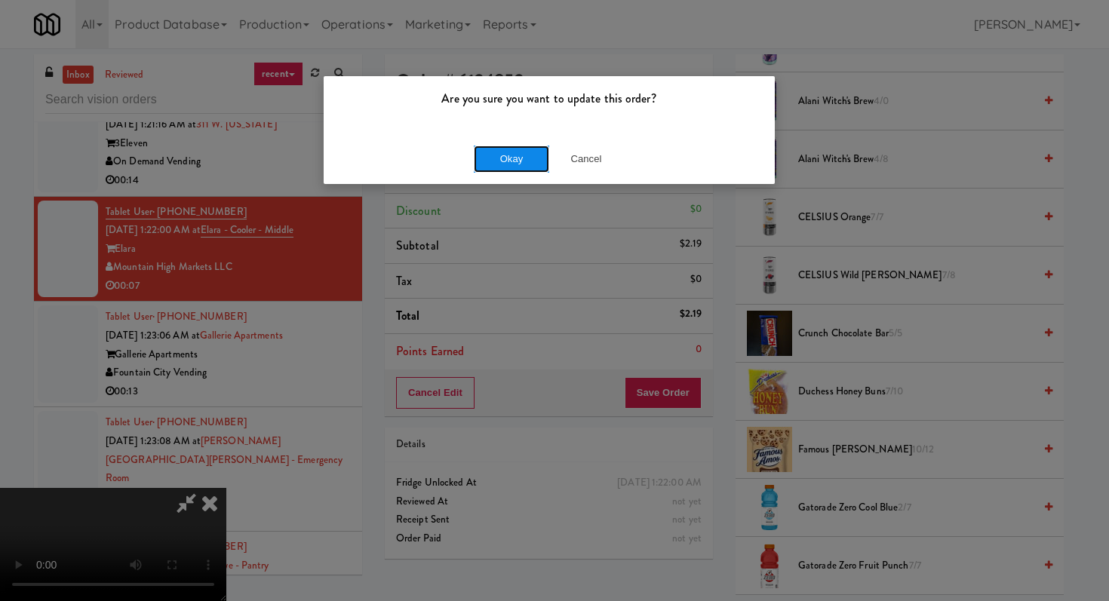
click at [500, 154] on button "Okay" at bounding box center [511, 159] width 75 height 27
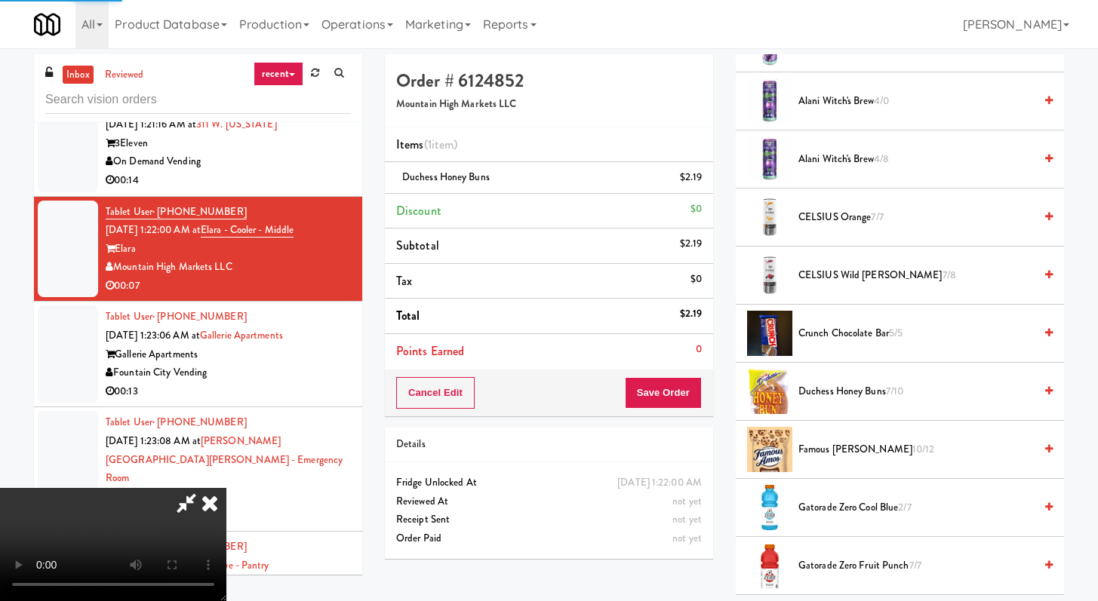
scroll to position [64, 0]
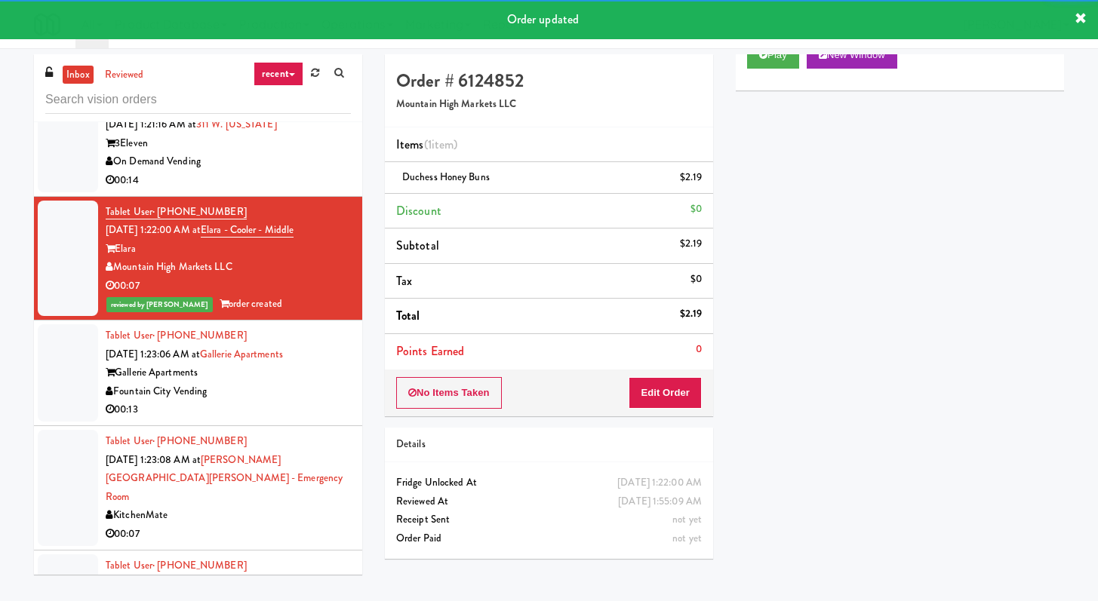
click at [278, 419] on div "00:13" at bounding box center [228, 410] width 245 height 19
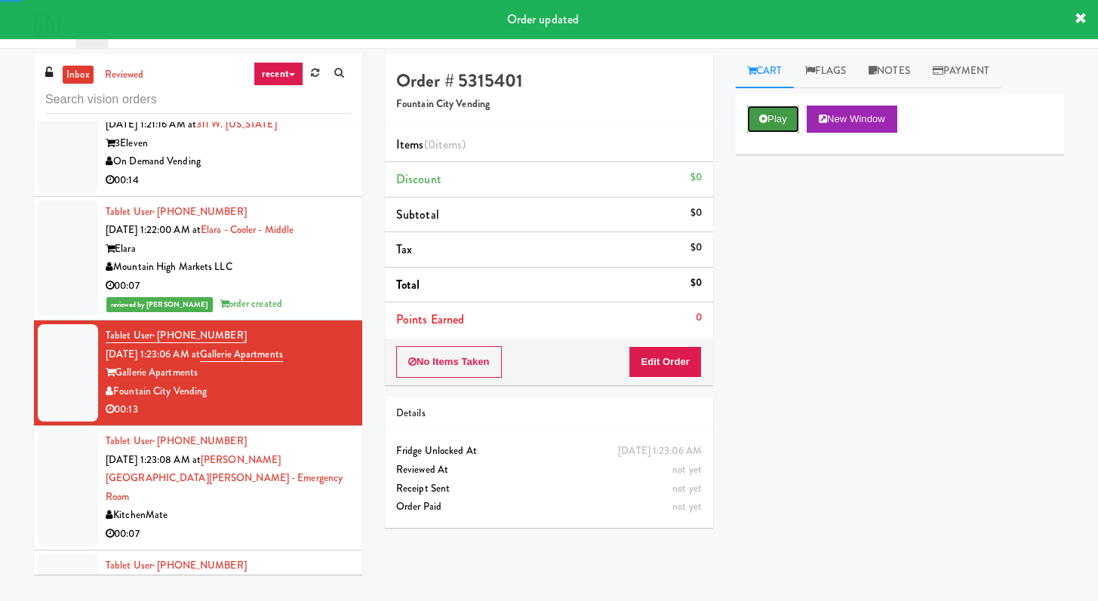
drag, startPoint x: 782, startPoint y: 111, endPoint x: 755, endPoint y: 154, distance: 50.9
click at [782, 111] on button "Play" at bounding box center [773, 119] width 52 height 27
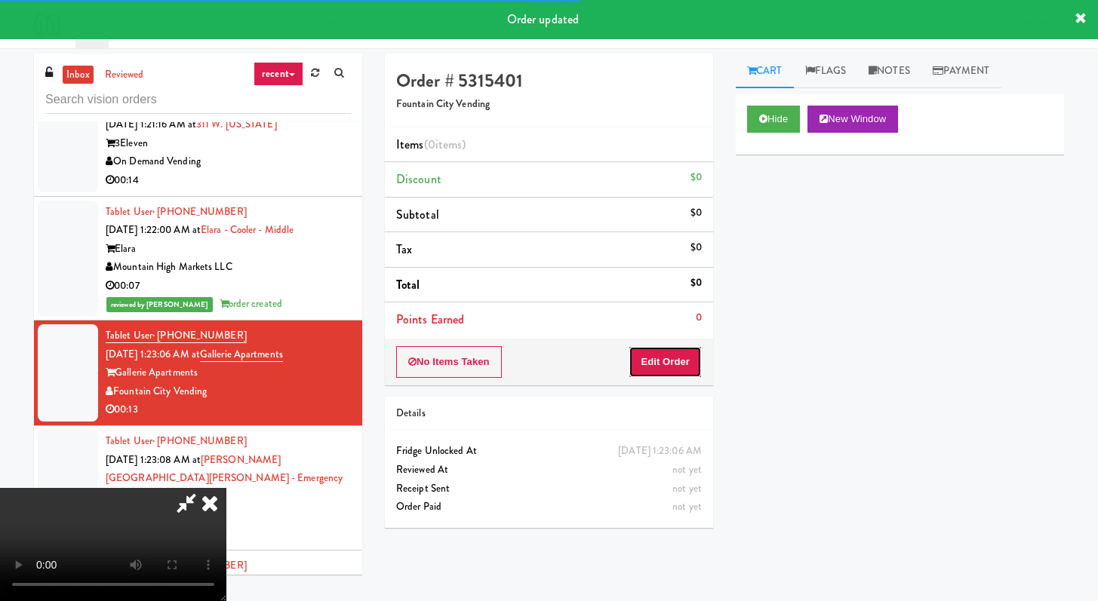
click at [691, 358] on button "Edit Order" at bounding box center [664, 362] width 73 height 32
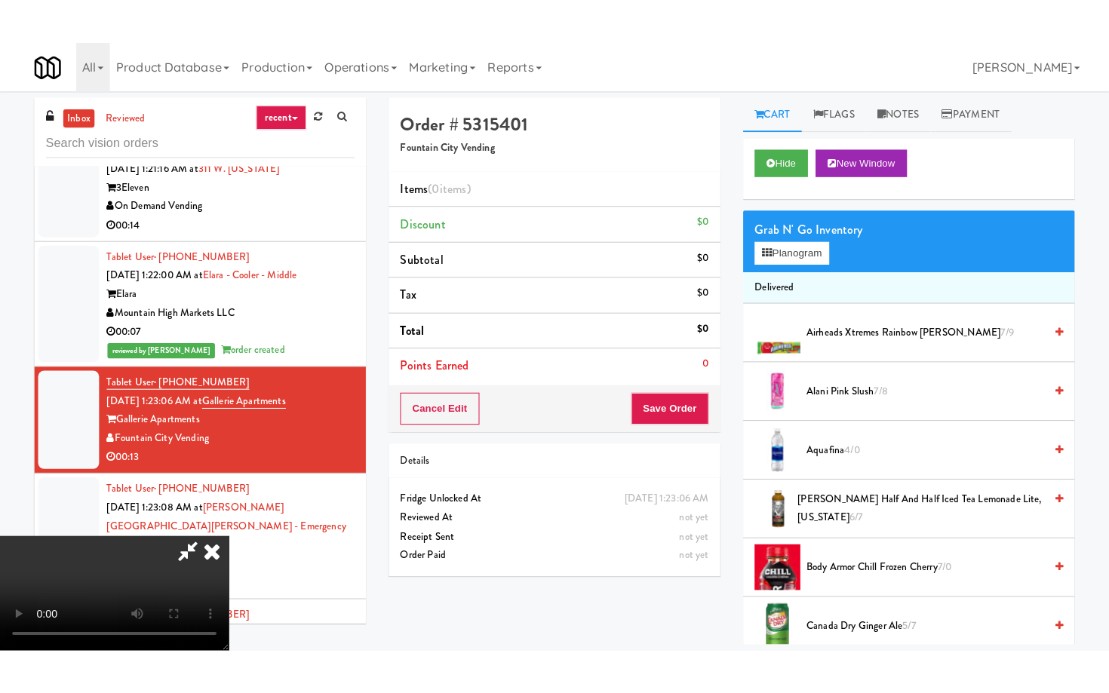
scroll to position [130, 0]
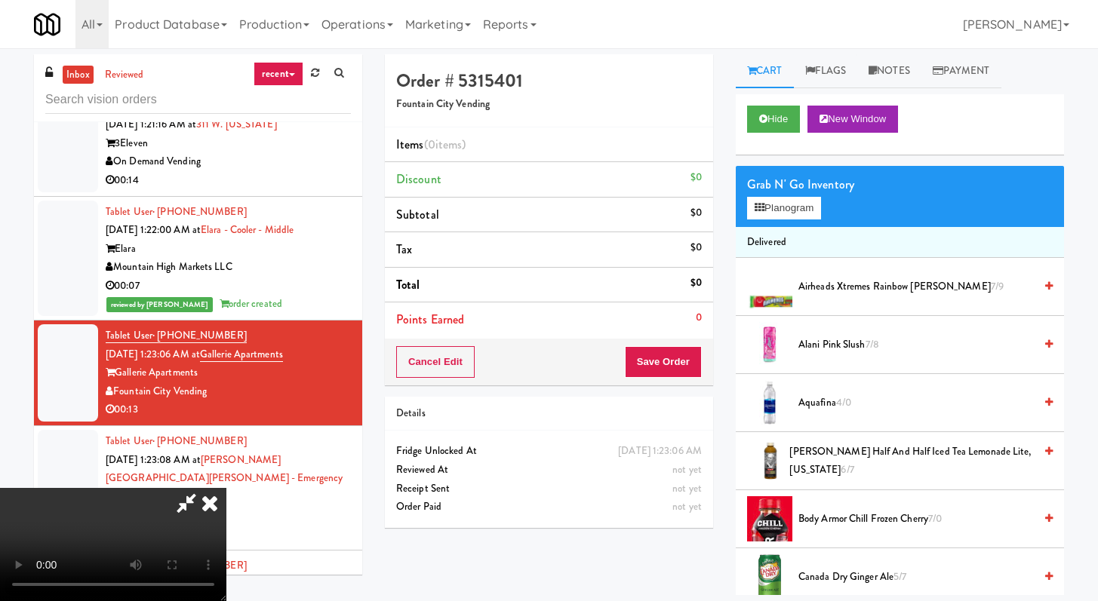
click at [226, 488] on video at bounding box center [113, 544] width 226 height 113
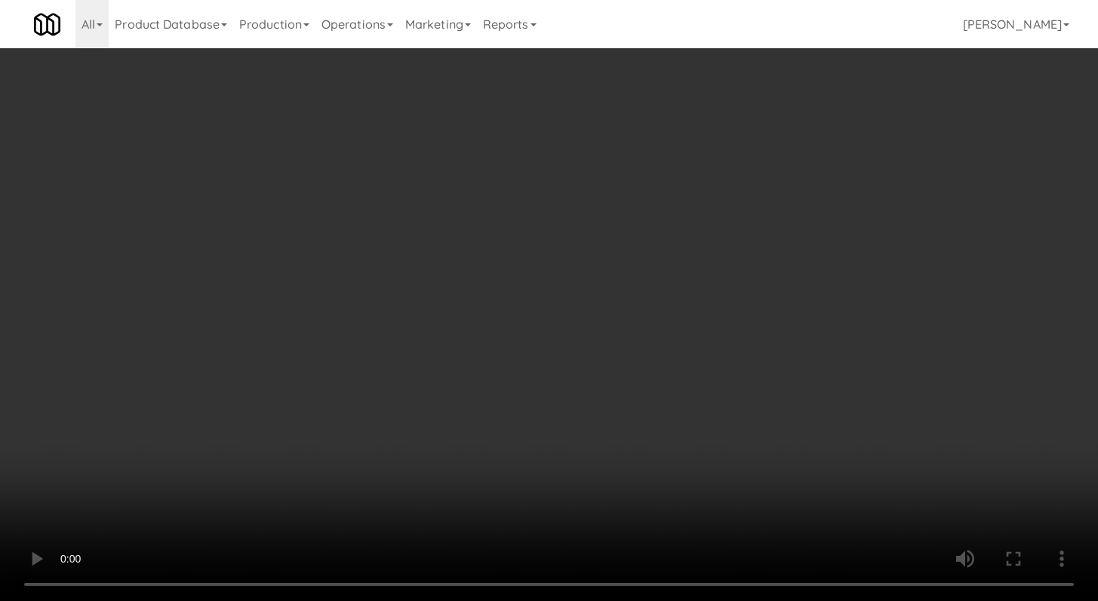
scroll to position [6193, 0]
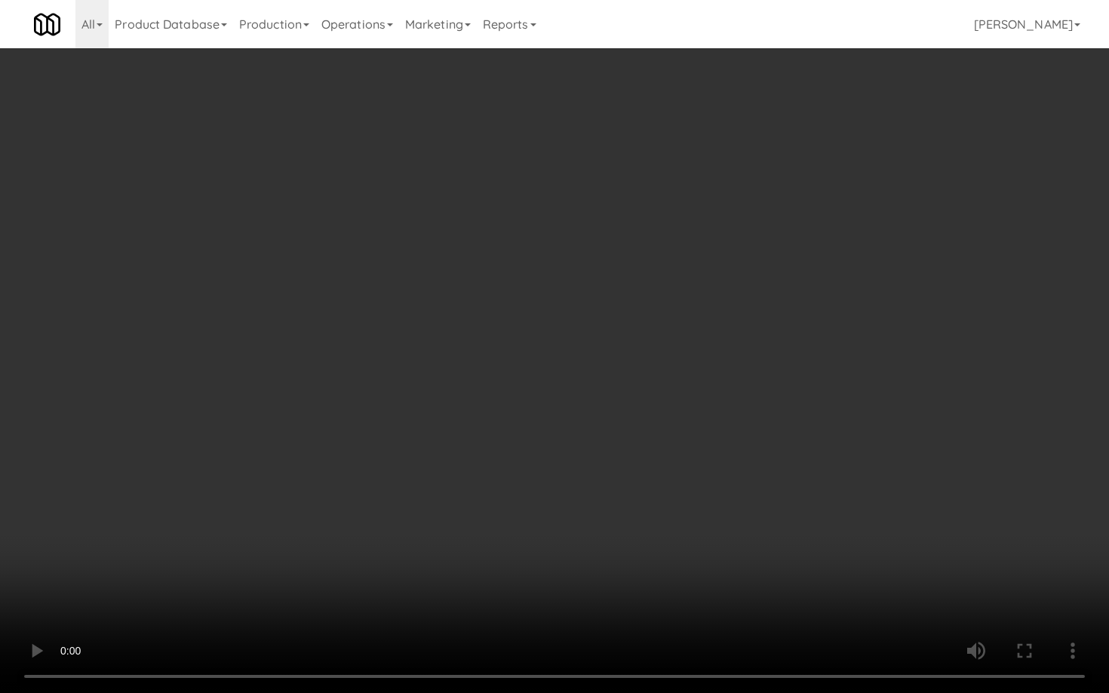
click at [544, 487] on video at bounding box center [554, 346] width 1109 height 693
click at [567, 447] on video at bounding box center [554, 346] width 1109 height 693
click at [618, 355] on video at bounding box center [554, 346] width 1109 height 693
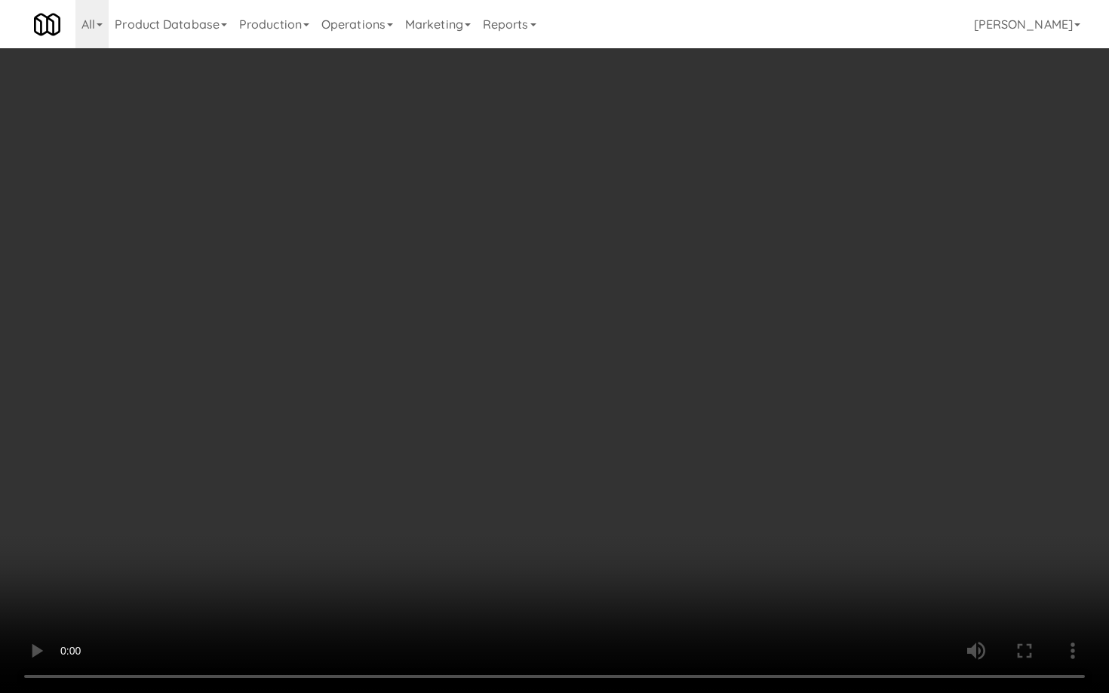
click at [618, 356] on video at bounding box center [554, 346] width 1109 height 693
click at [684, 331] on video at bounding box center [554, 346] width 1109 height 693
click at [778, 478] on video at bounding box center [554, 346] width 1109 height 693
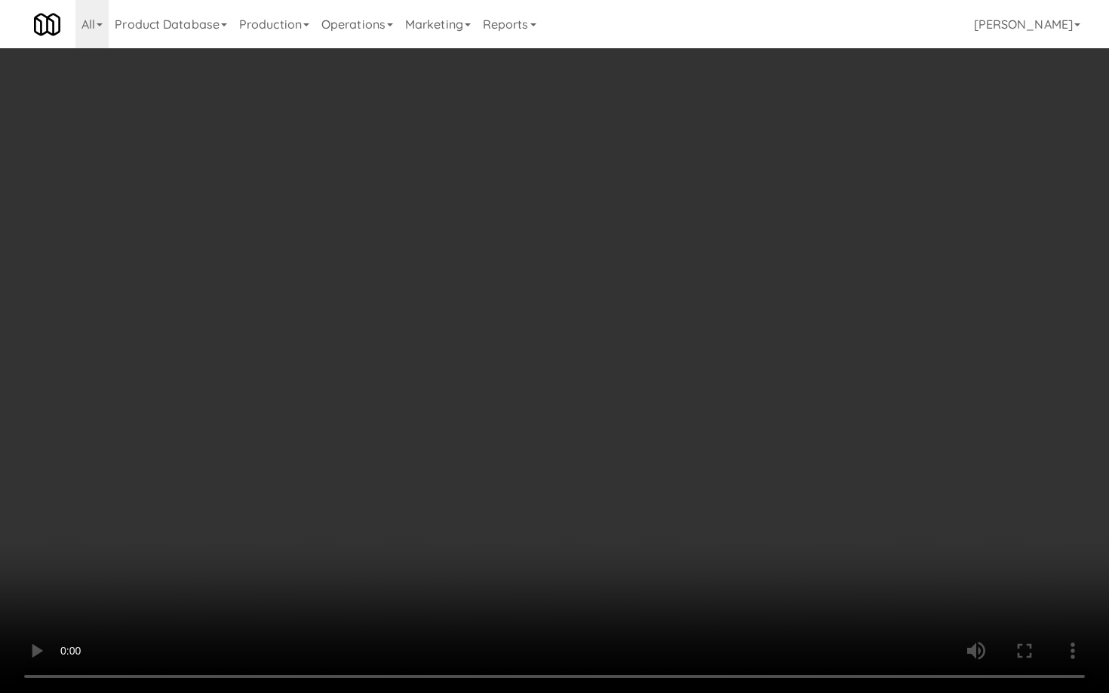
click at [778, 478] on video at bounding box center [554, 346] width 1109 height 693
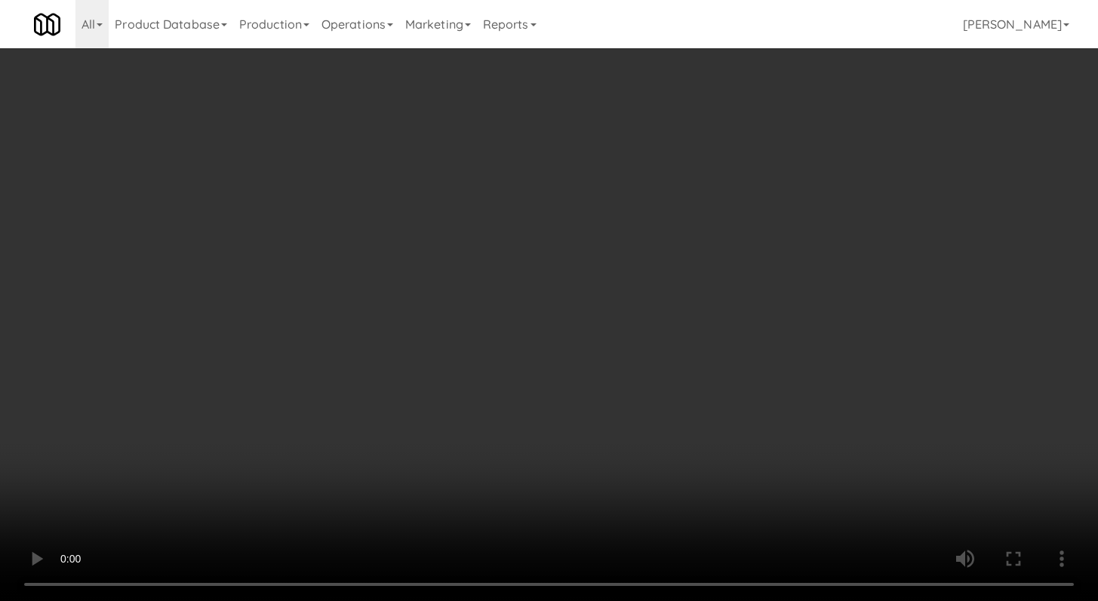
scroll to position [6230, 0]
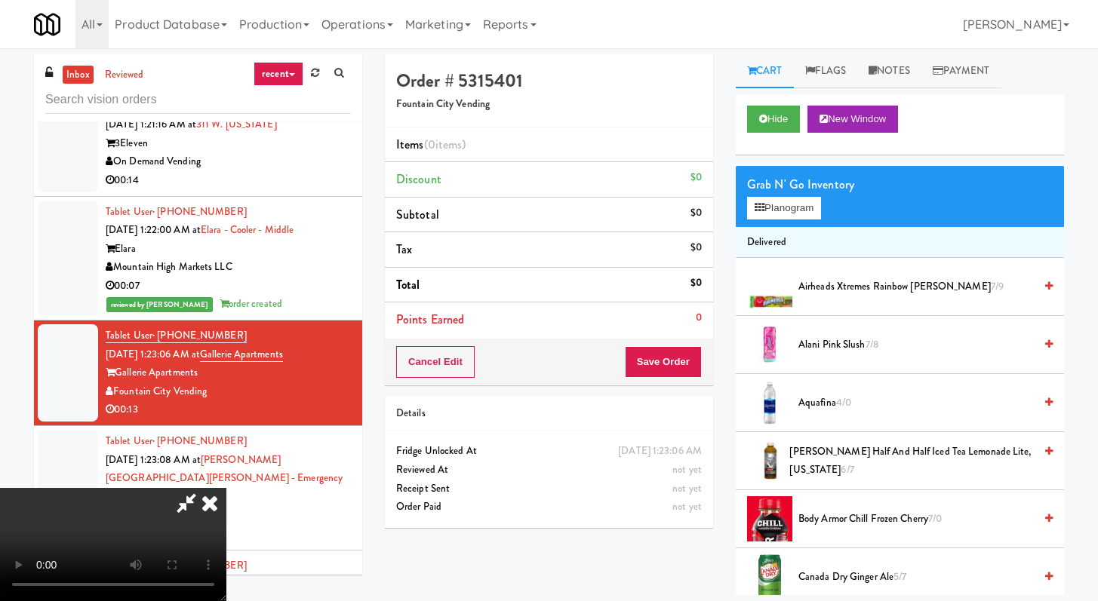
click at [818, 451] on span "[PERSON_NAME] Half and Half Iced Tea Lemonade Lite, [US_STATE] 6/7" at bounding box center [911, 461] width 244 height 37
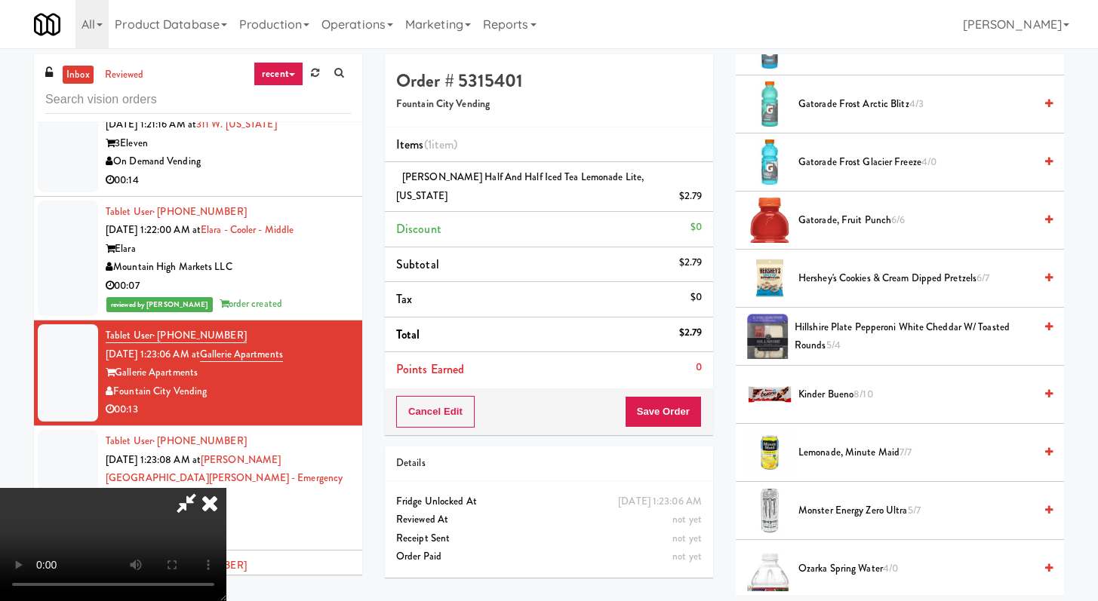
scroll to position [1364, 0]
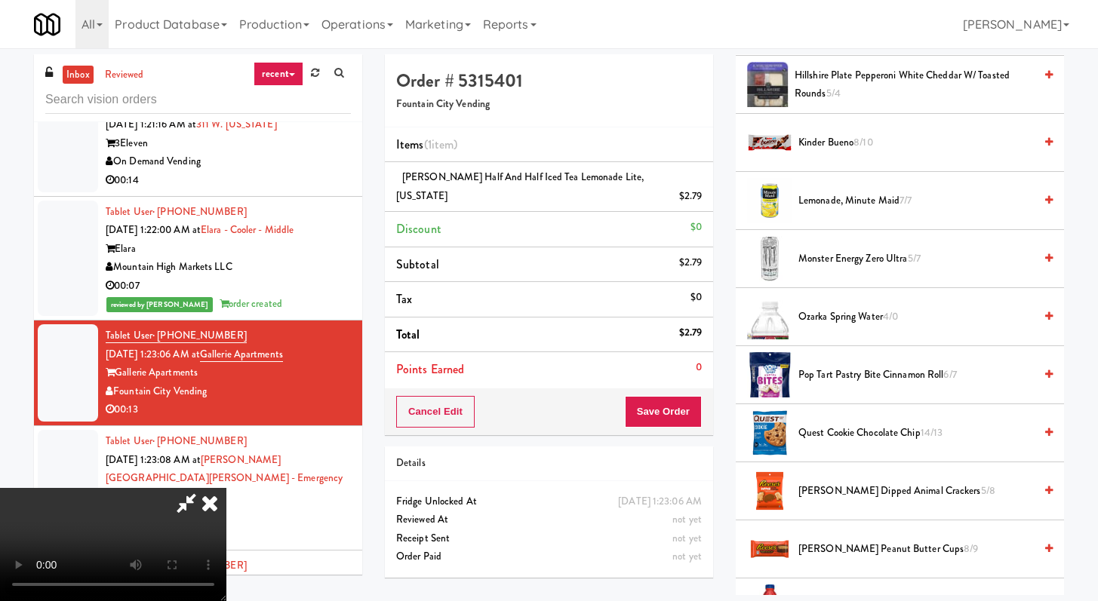
click at [842, 552] on span "[PERSON_NAME] Peanut Butter Cups 8/9" at bounding box center [915, 549] width 235 height 19
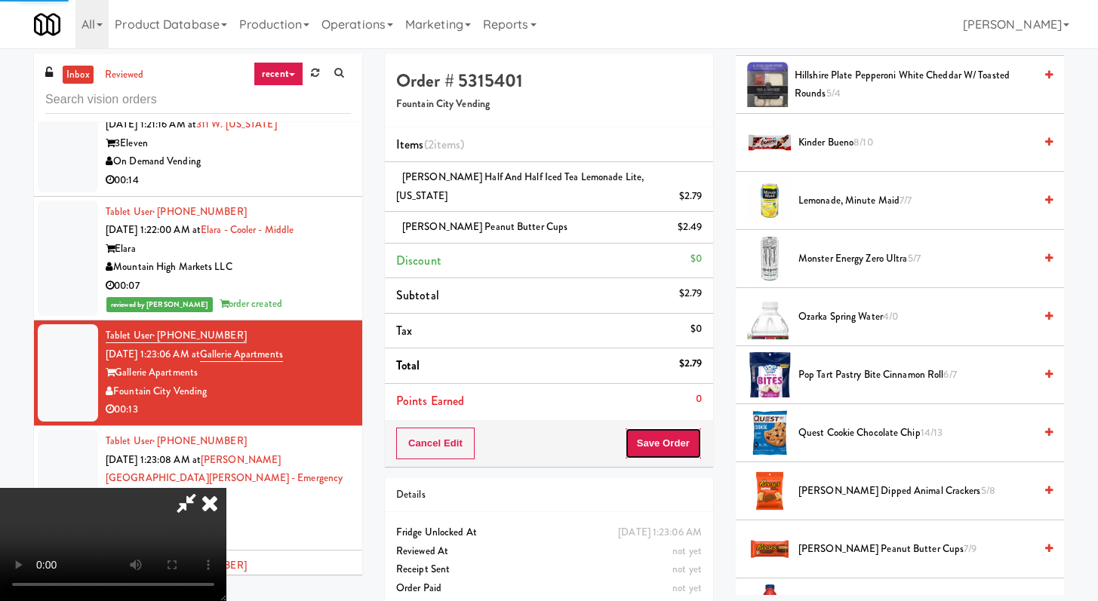
click at [687, 431] on button "Save Order" at bounding box center [663, 444] width 77 height 32
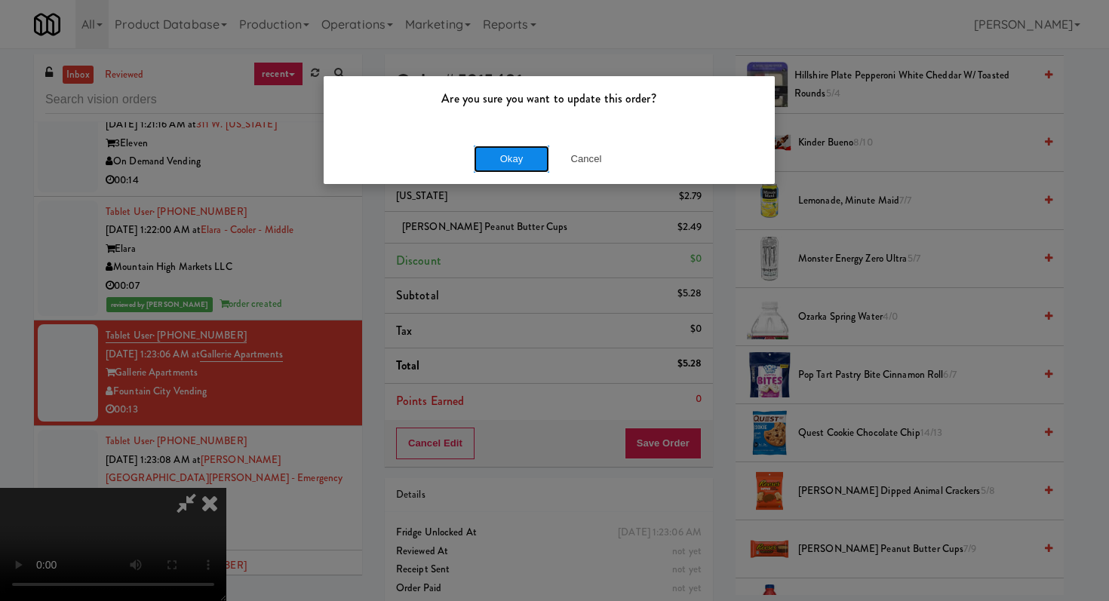
click at [506, 168] on button "Okay" at bounding box center [511, 159] width 75 height 27
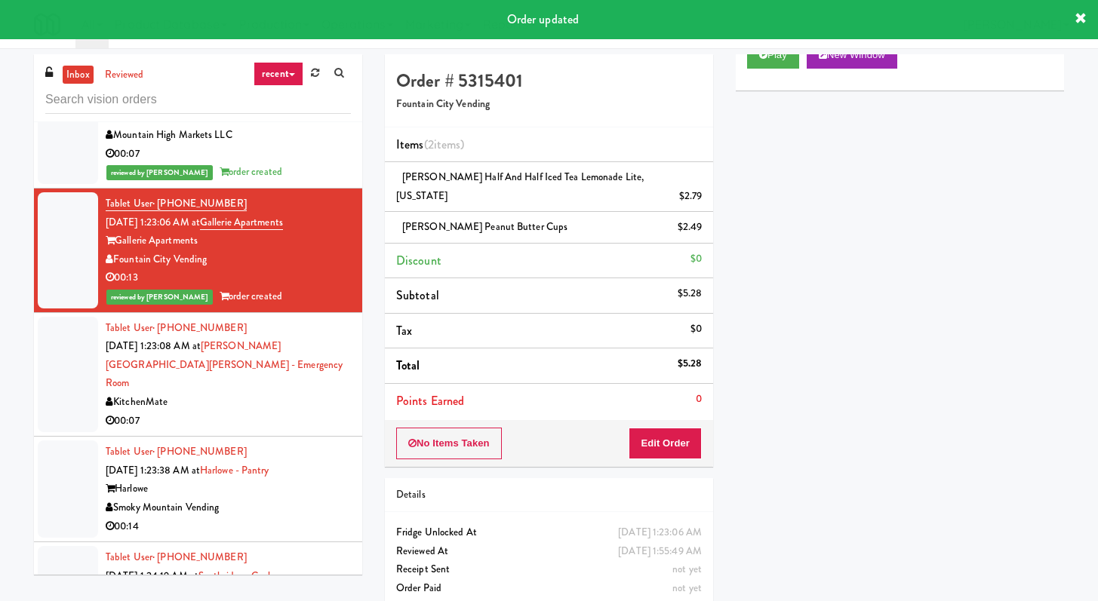
scroll to position [6465, 0]
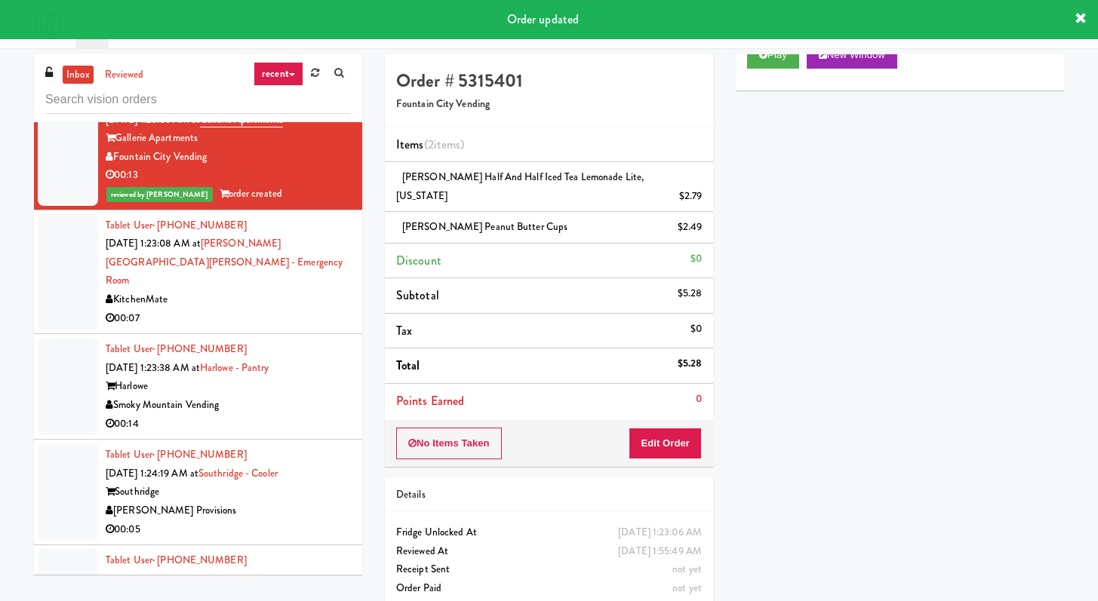
click at [278, 325] on div "00:07" at bounding box center [228, 318] width 245 height 19
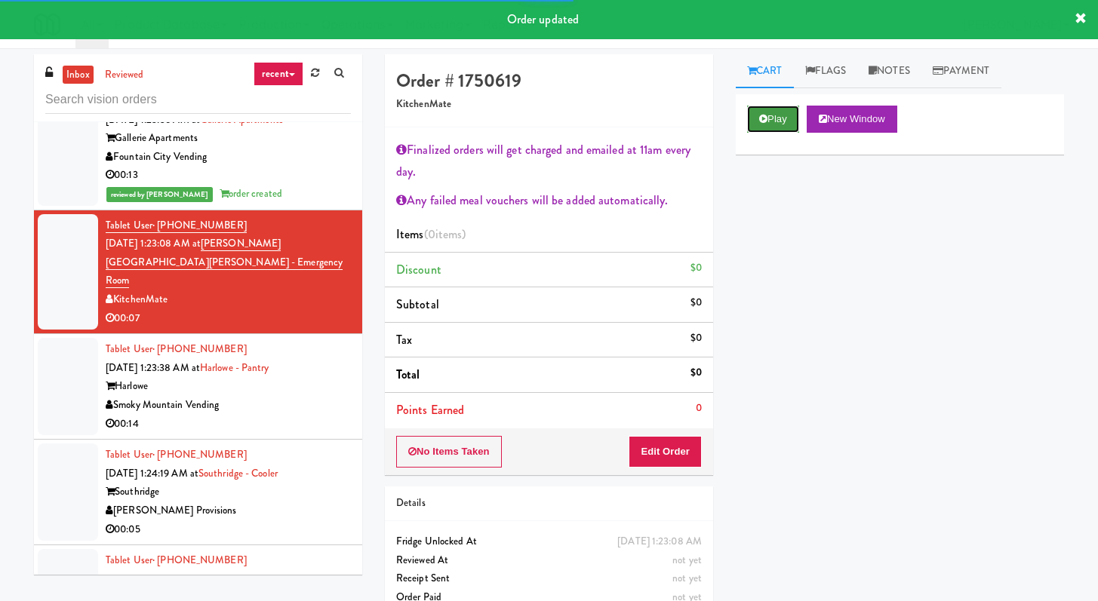
click at [788, 126] on button "Play" at bounding box center [773, 119] width 52 height 27
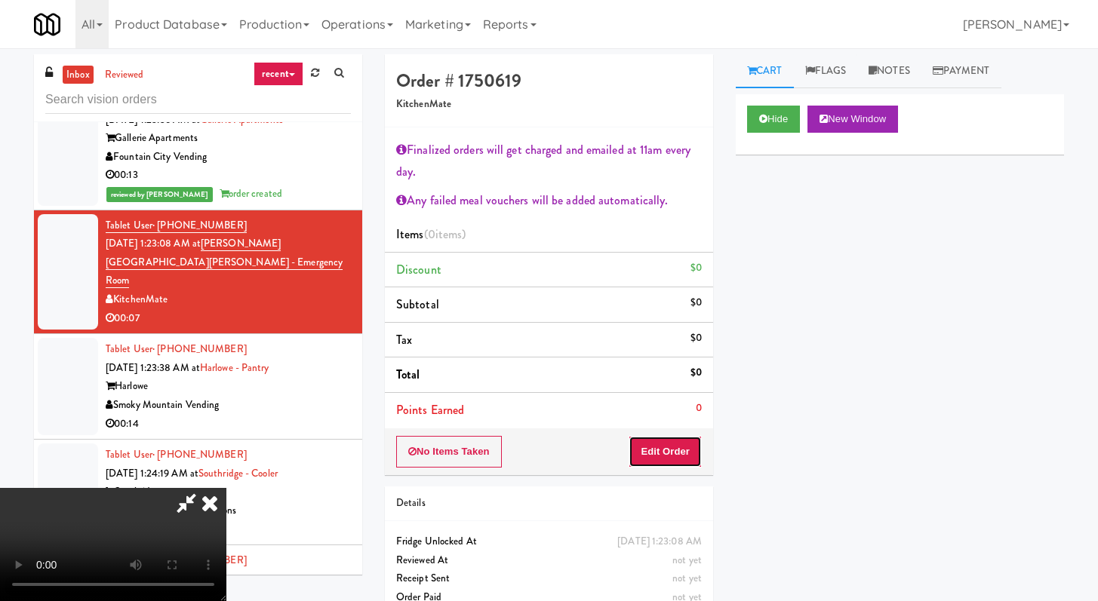
click at [689, 457] on button "Edit Order" at bounding box center [664, 452] width 73 height 32
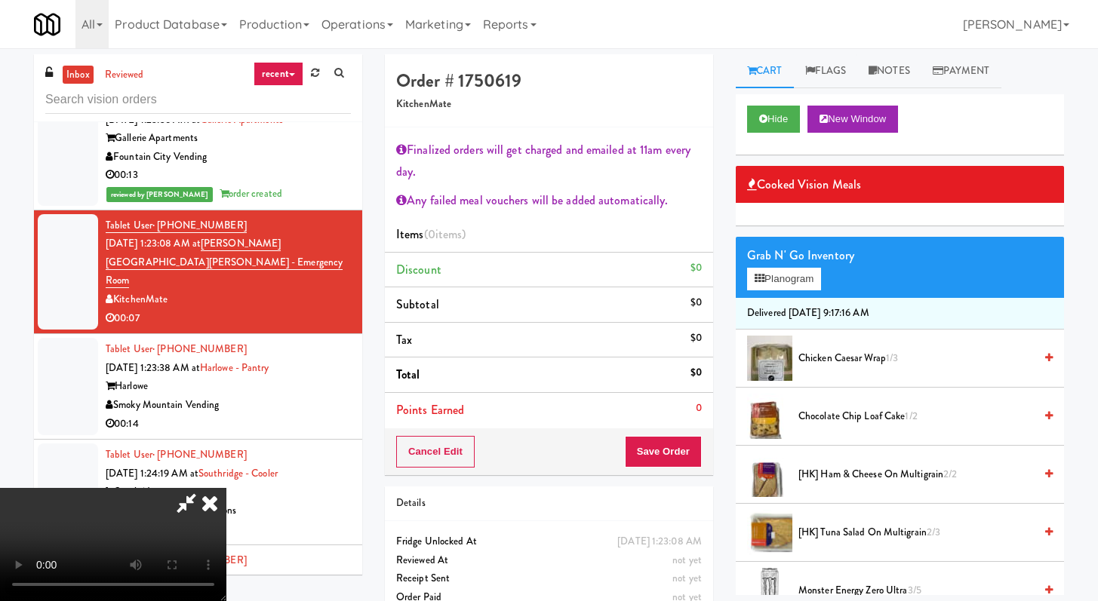
scroll to position [175, 0]
click at [226, 488] on video at bounding box center [113, 544] width 226 height 113
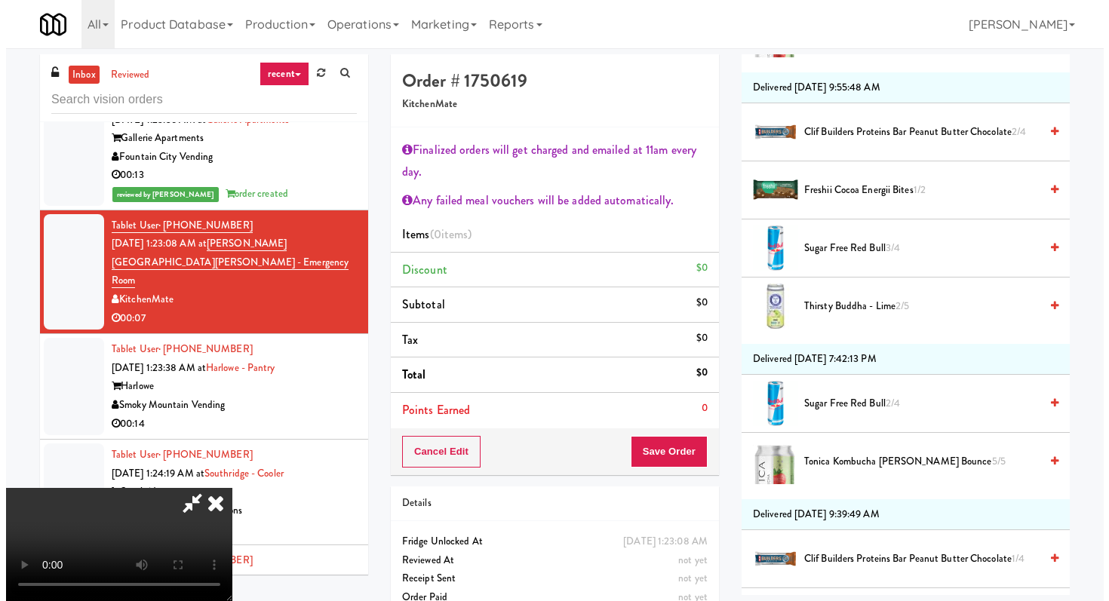
scroll to position [439, 0]
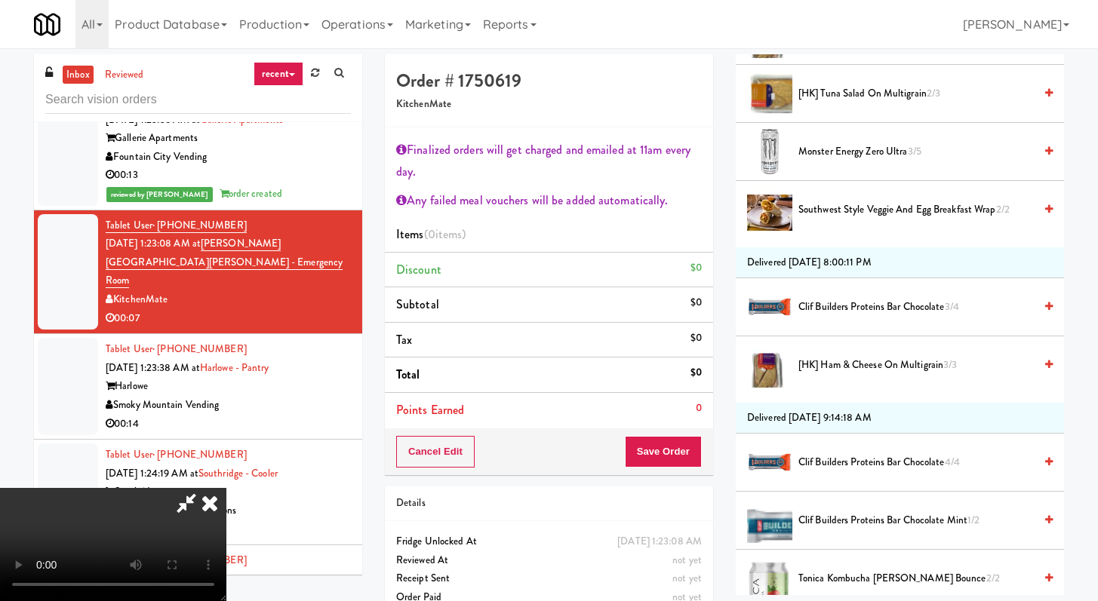
click at [822, 151] on span "Monster Energy Zero Ultra 3/5" at bounding box center [915, 152] width 235 height 19
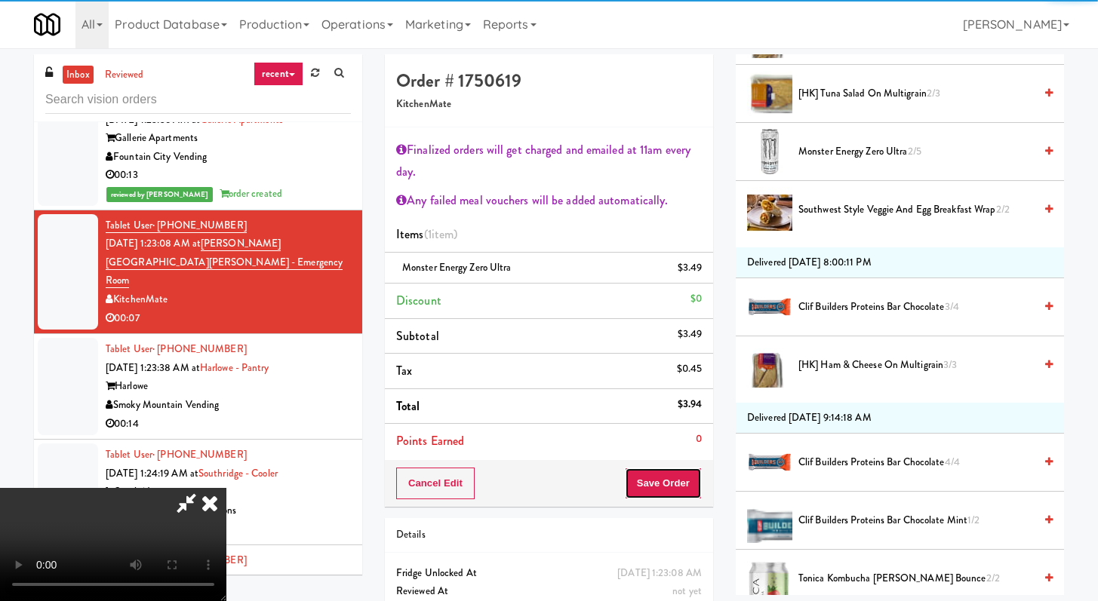
click at [690, 472] on button "Save Order" at bounding box center [663, 484] width 77 height 32
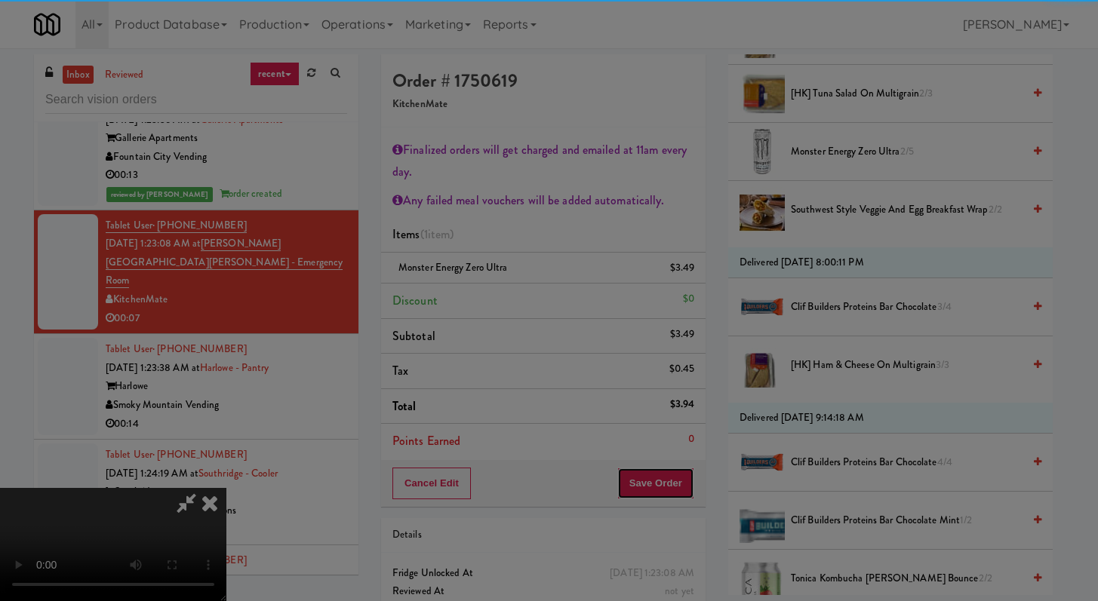
scroll to position [179, 0]
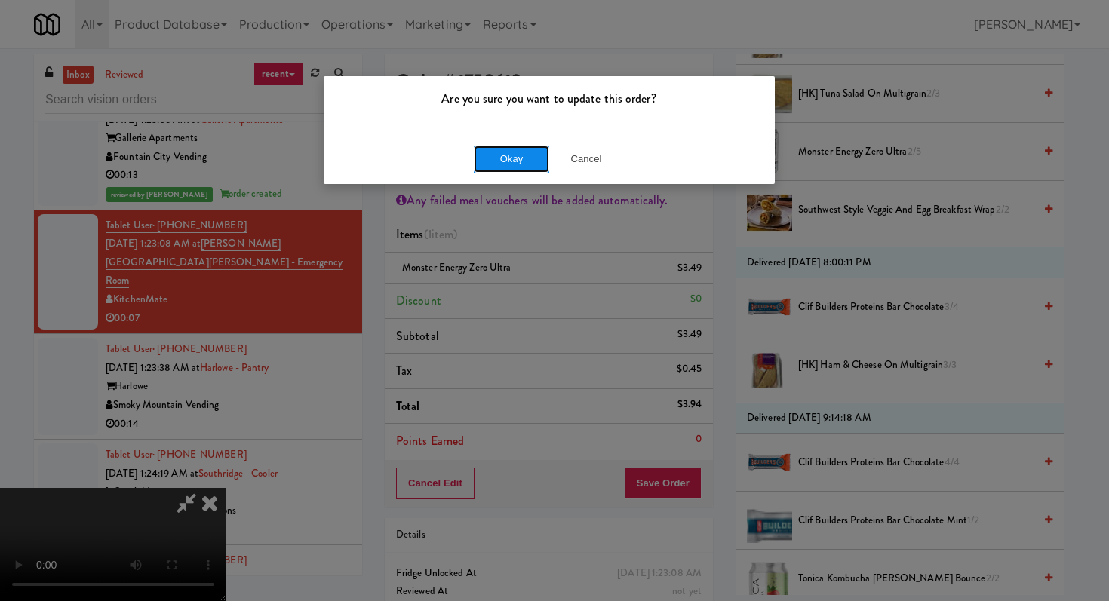
click at [507, 152] on button "Okay" at bounding box center [511, 159] width 75 height 27
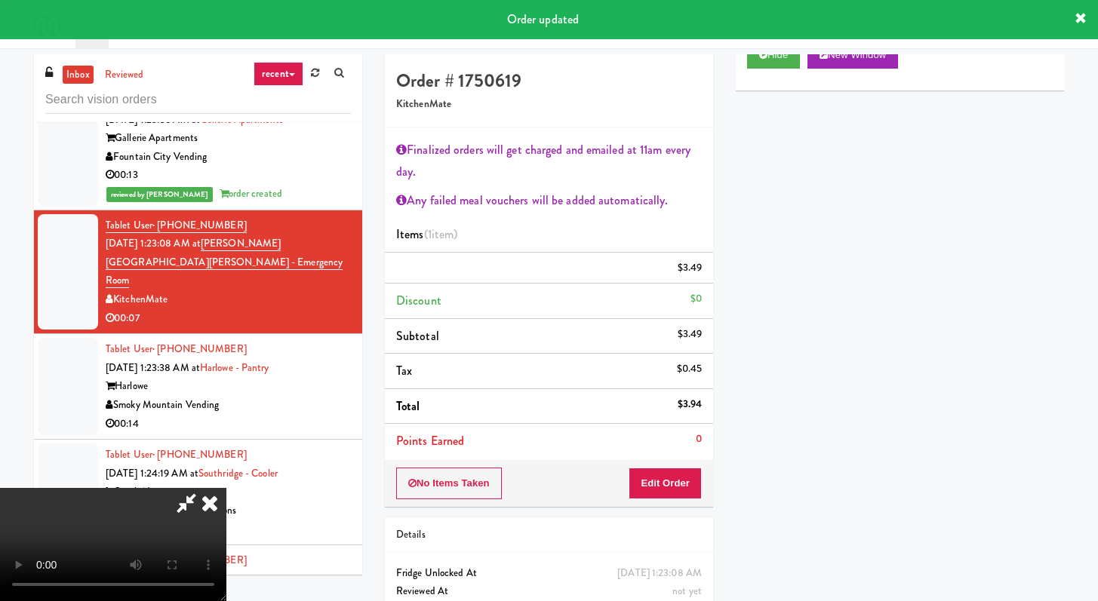
scroll to position [0, 0]
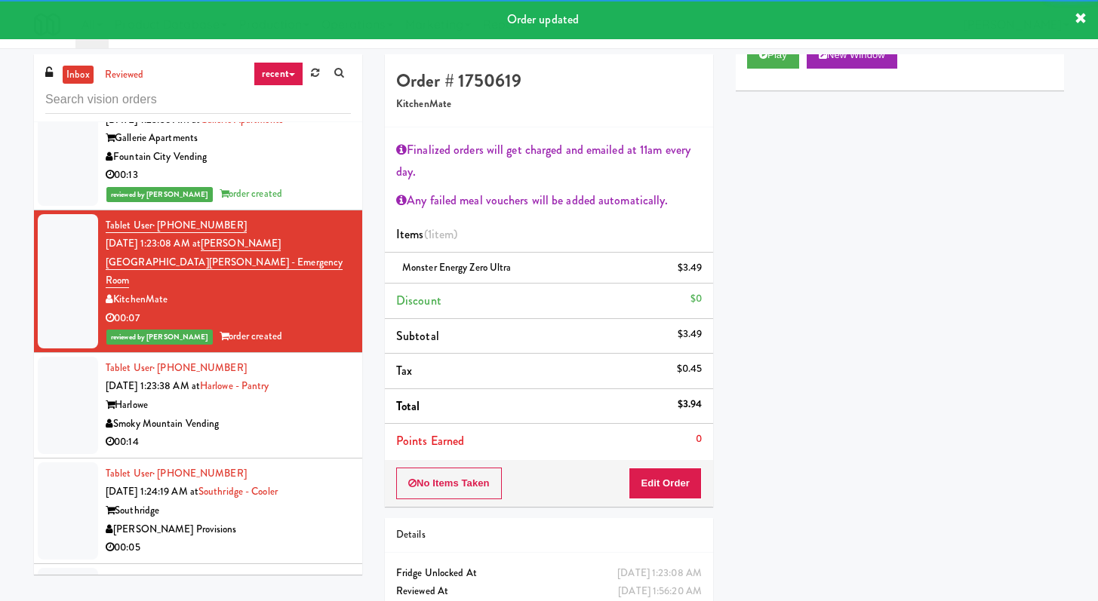
click at [327, 431] on div "Smoky Mountain Vending" at bounding box center [228, 424] width 245 height 19
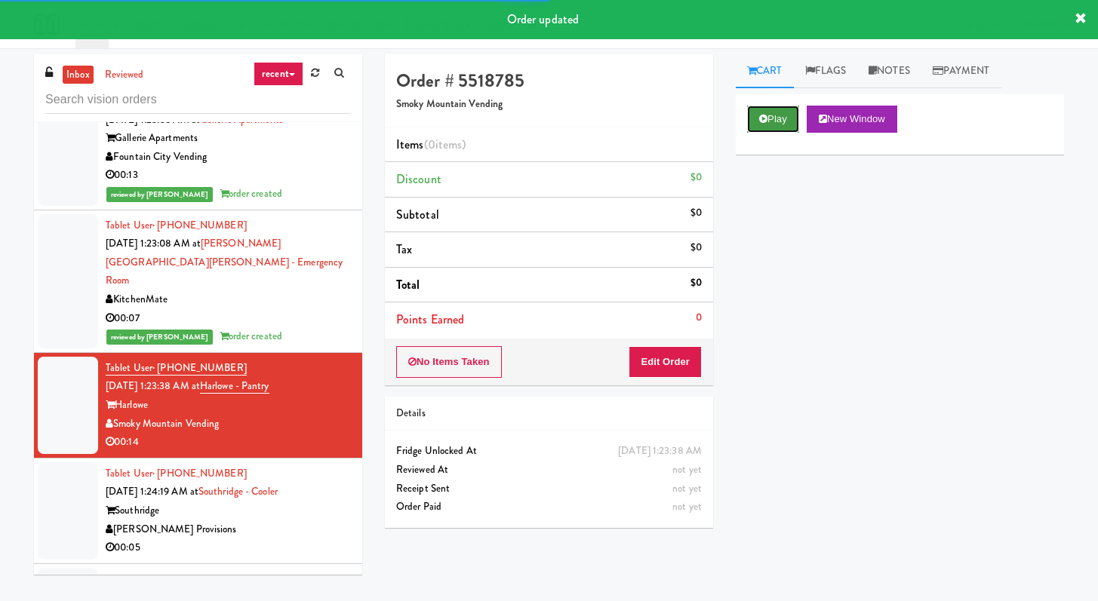
click at [769, 119] on button "Play" at bounding box center [773, 119] width 52 height 27
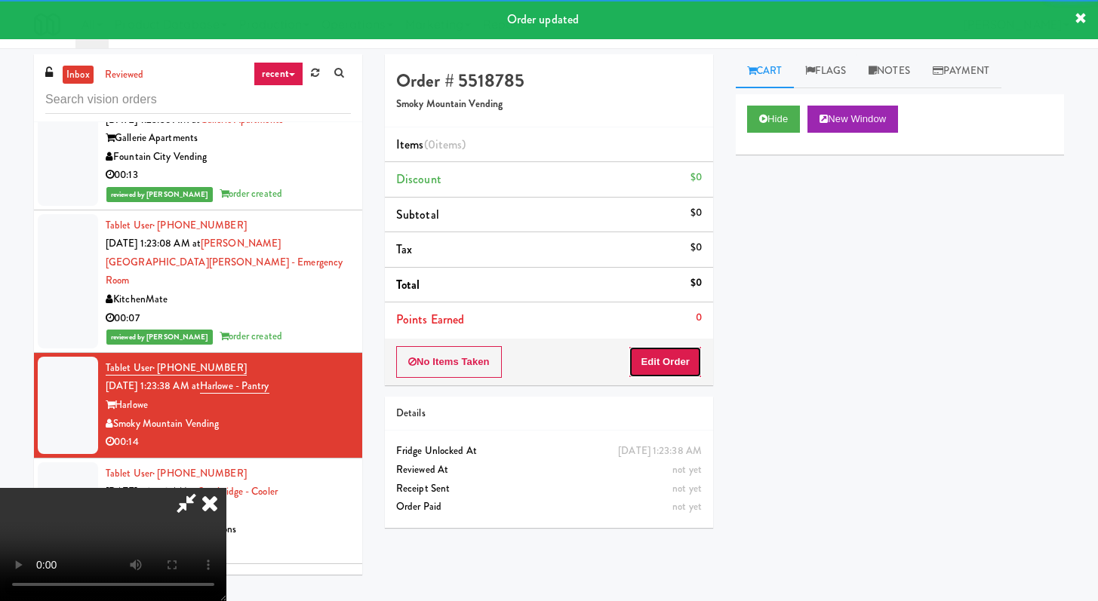
click at [659, 358] on button "Edit Order" at bounding box center [664, 362] width 73 height 32
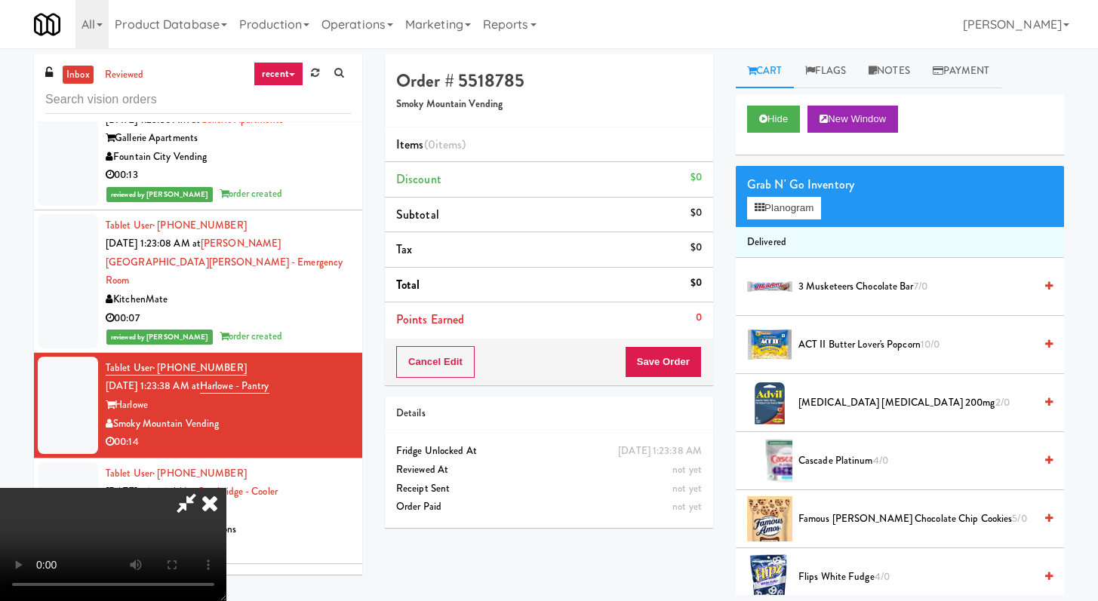
scroll to position [130, 0]
click at [226, 488] on video at bounding box center [113, 544] width 226 height 113
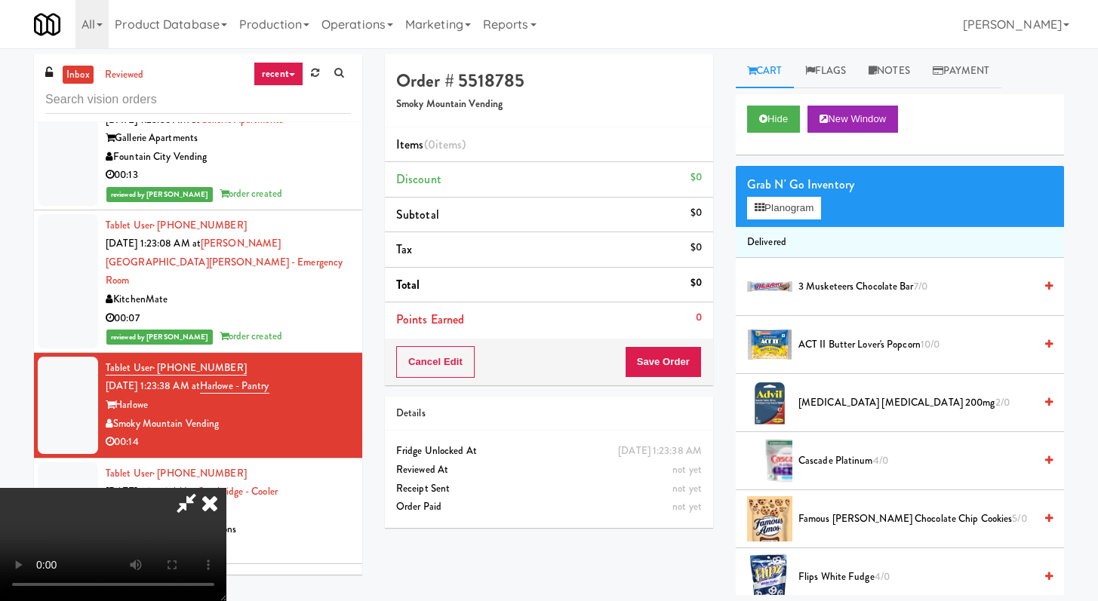
click at [226, 488] on video at bounding box center [113, 544] width 226 height 113
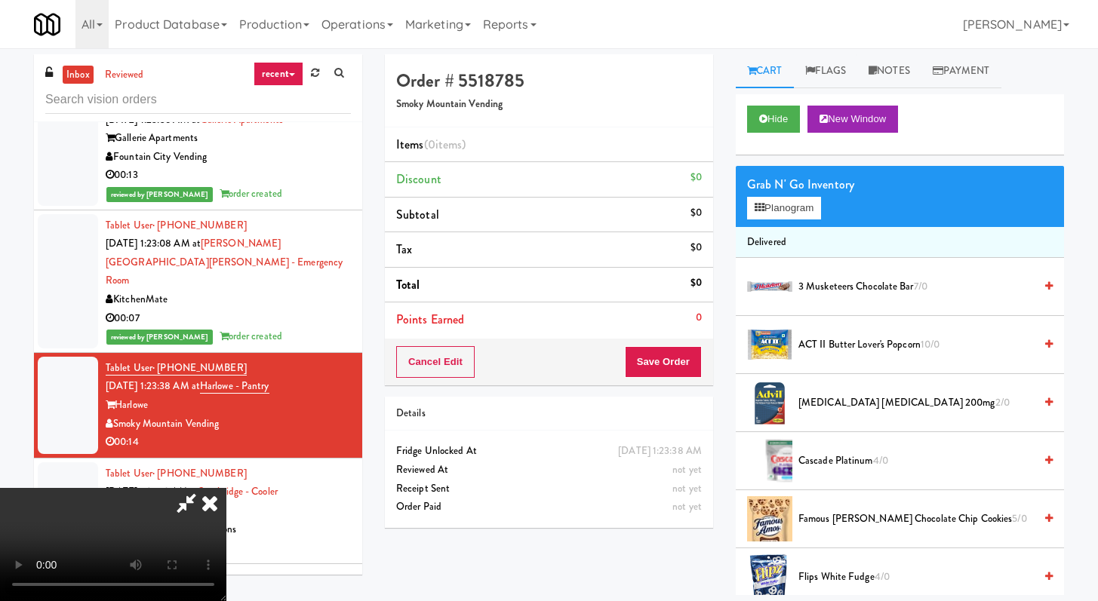
click at [226, 488] on video at bounding box center [113, 544] width 226 height 113
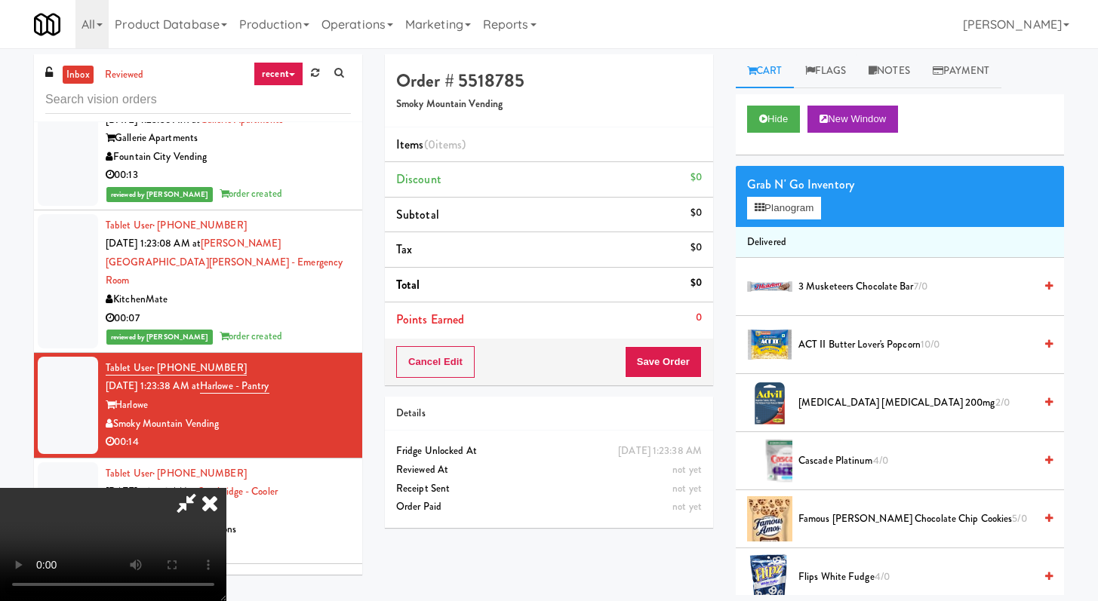
click at [226, 488] on video at bounding box center [113, 544] width 226 height 113
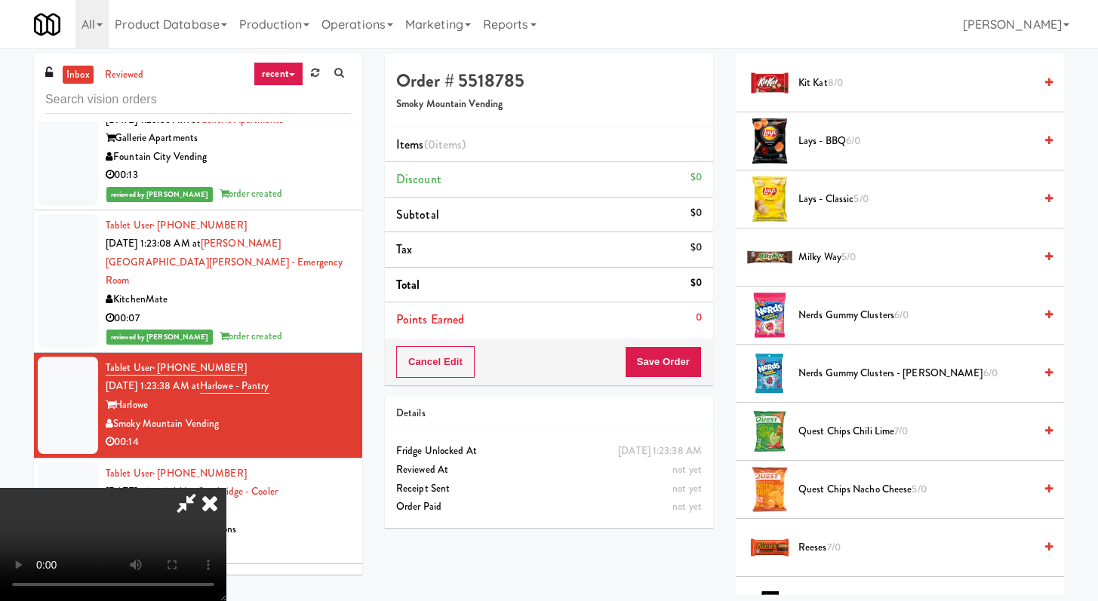
scroll to position [634, 0]
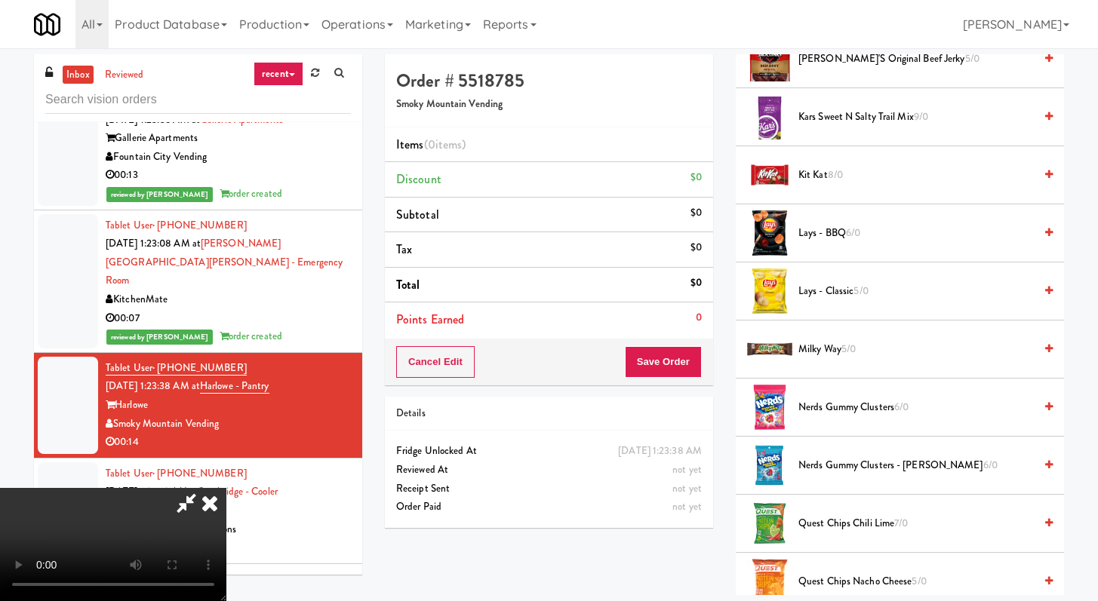
click at [821, 174] on span "Kit Kat 8/0" at bounding box center [915, 175] width 235 height 19
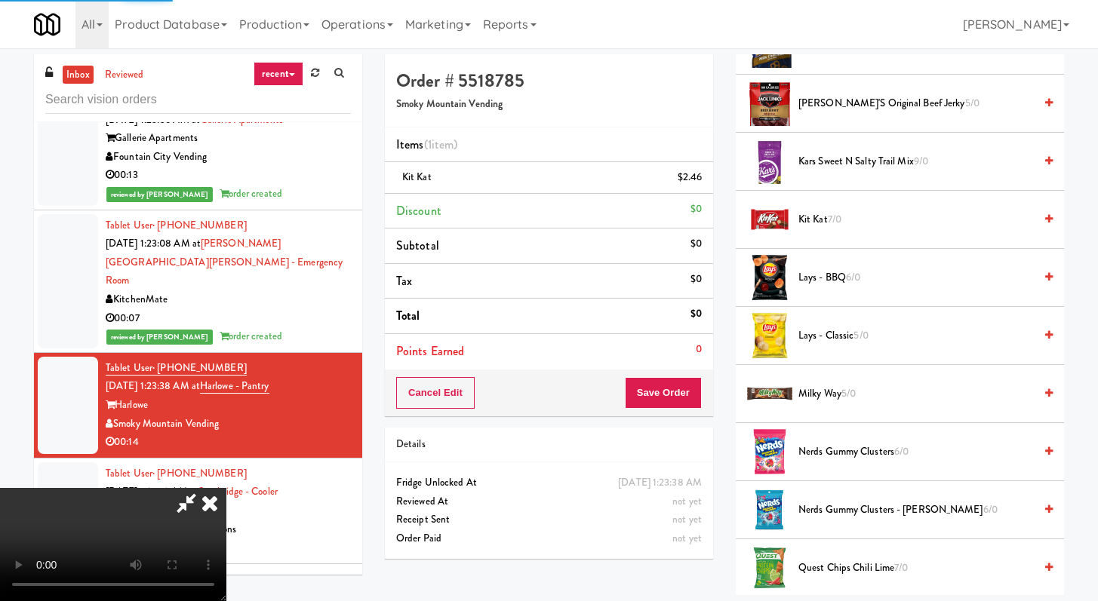
scroll to position [330, 0]
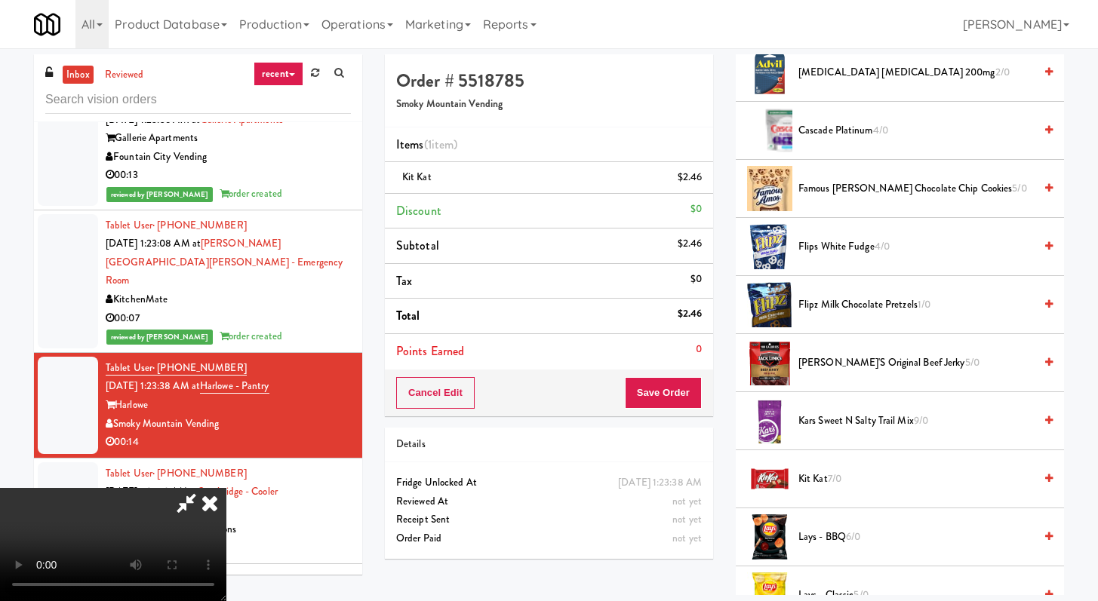
click at [860, 364] on span "[PERSON_NAME]'s Original Beef Jerky 5/0" at bounding box center [915, 363] width 235 height 19
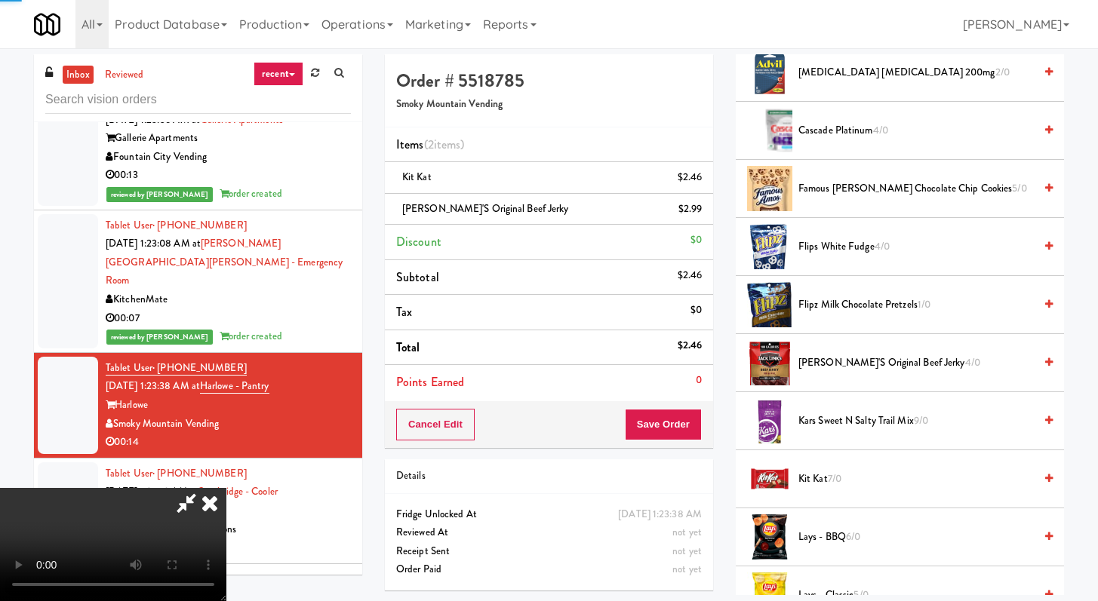
scroll to position [0, 0]
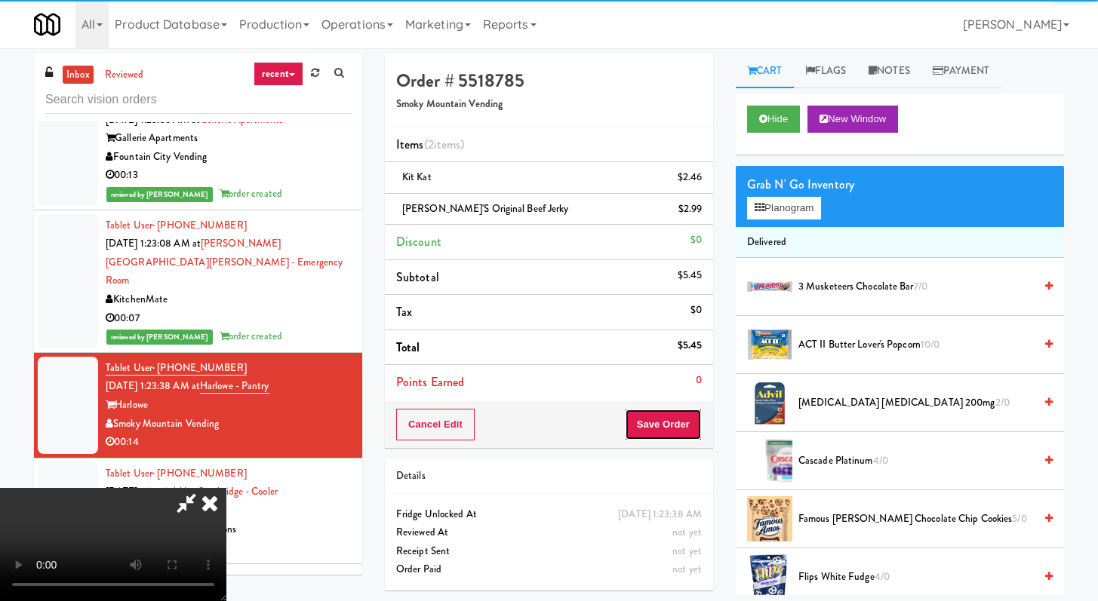
click at [672, 418] on button "Save Order" at bounding box center [663, 425] width 77 height 32
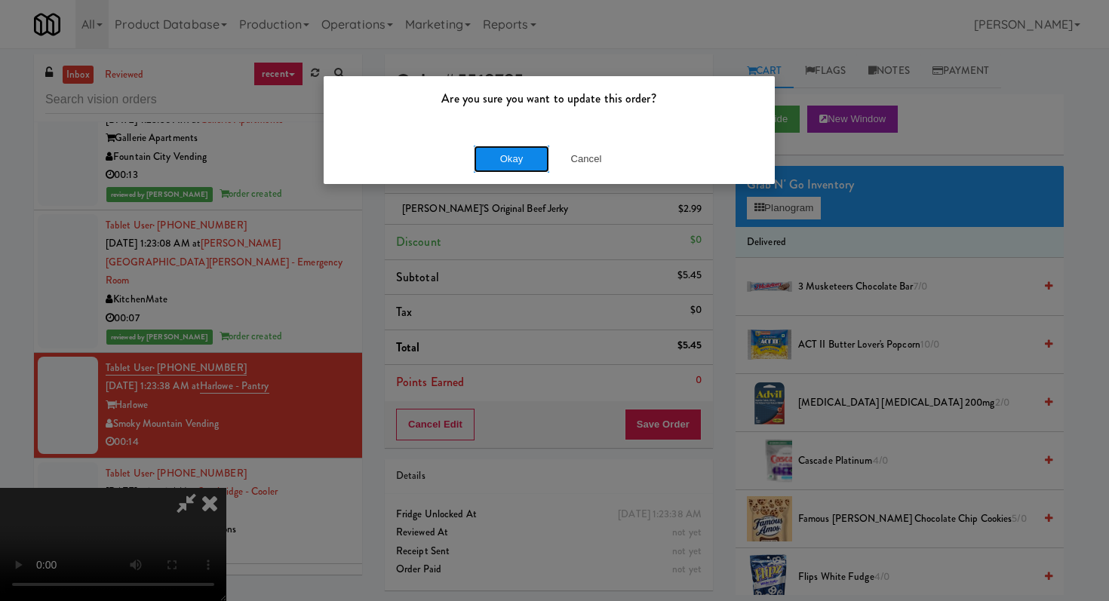
click at [497, 156] on button "Okay" at bounding box center [511, 159] width 75 height 27
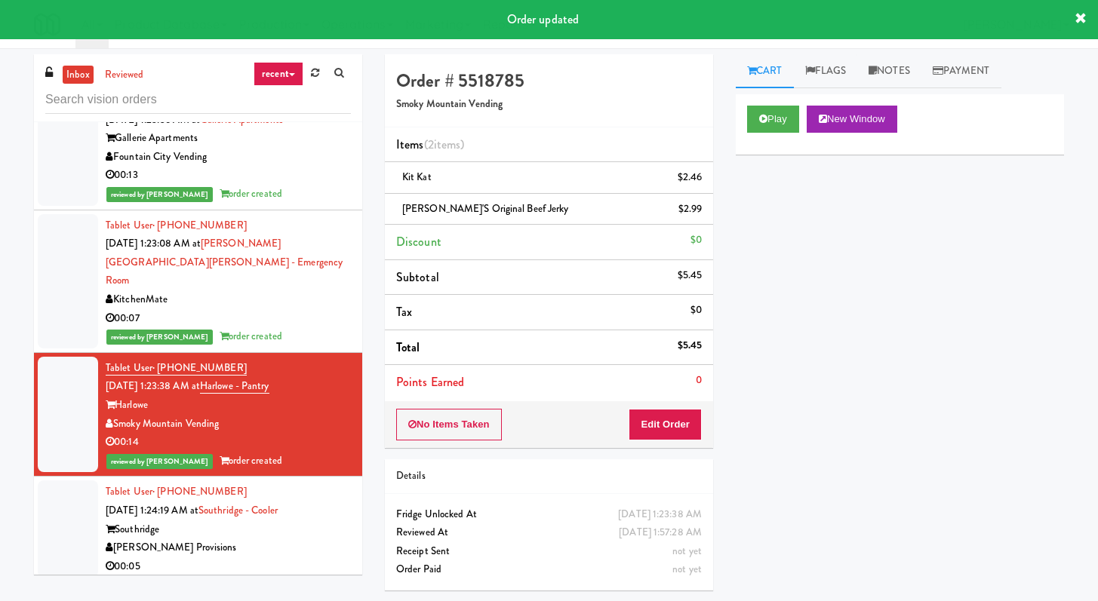
scroll to position [6701, 0]
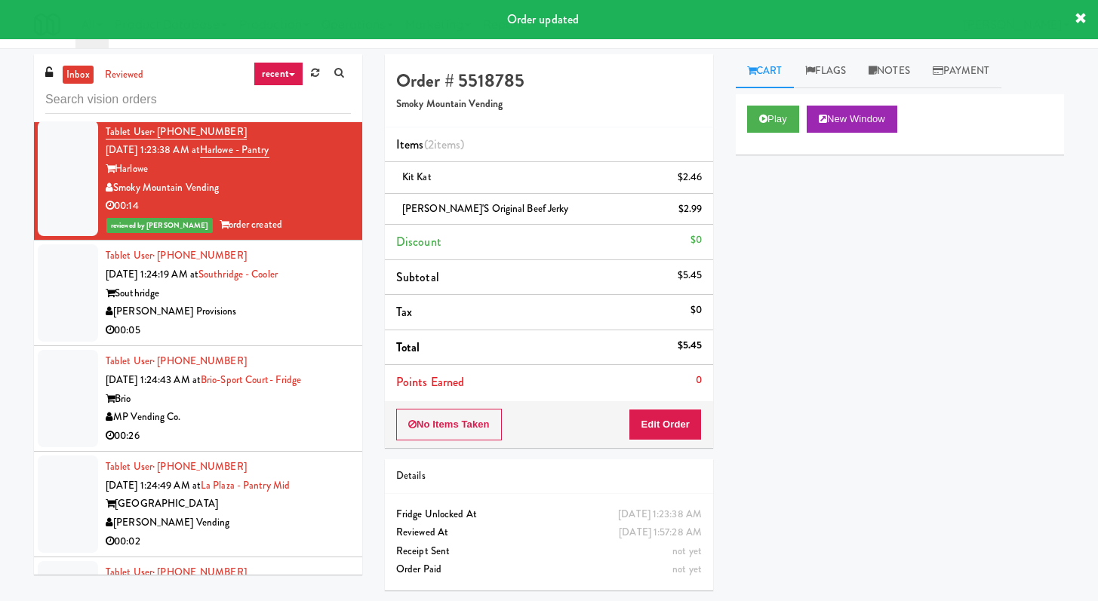
click at [276, 320] on div "[PERSON_NAME] Provisions" at bounding box center [228, 312] width 245 height 19
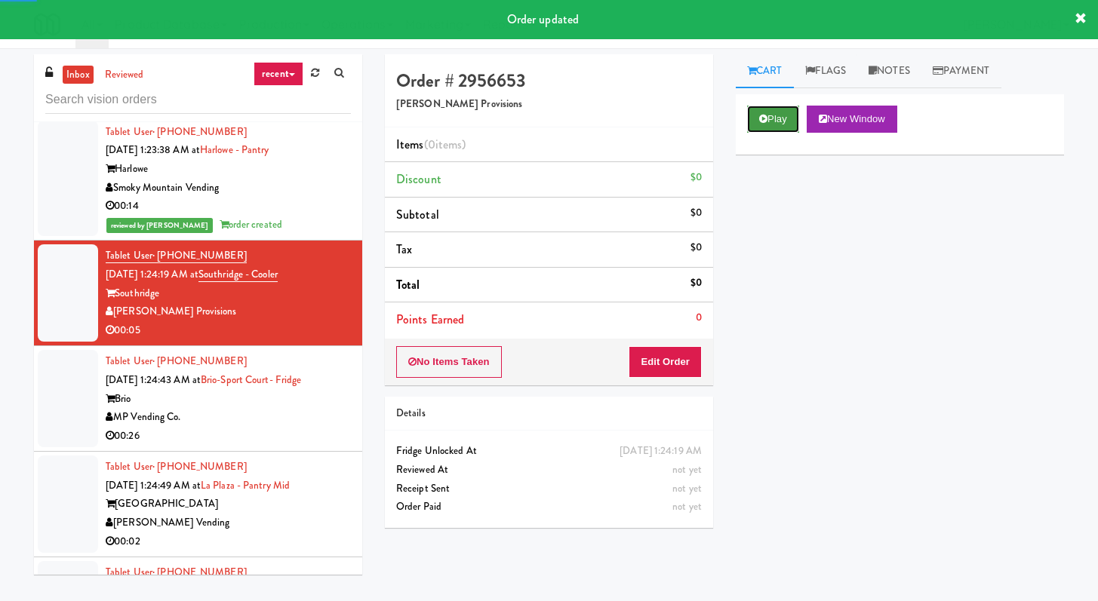
click at [762, 116] on icon at bounding box center [763, 119] width 8 height 10
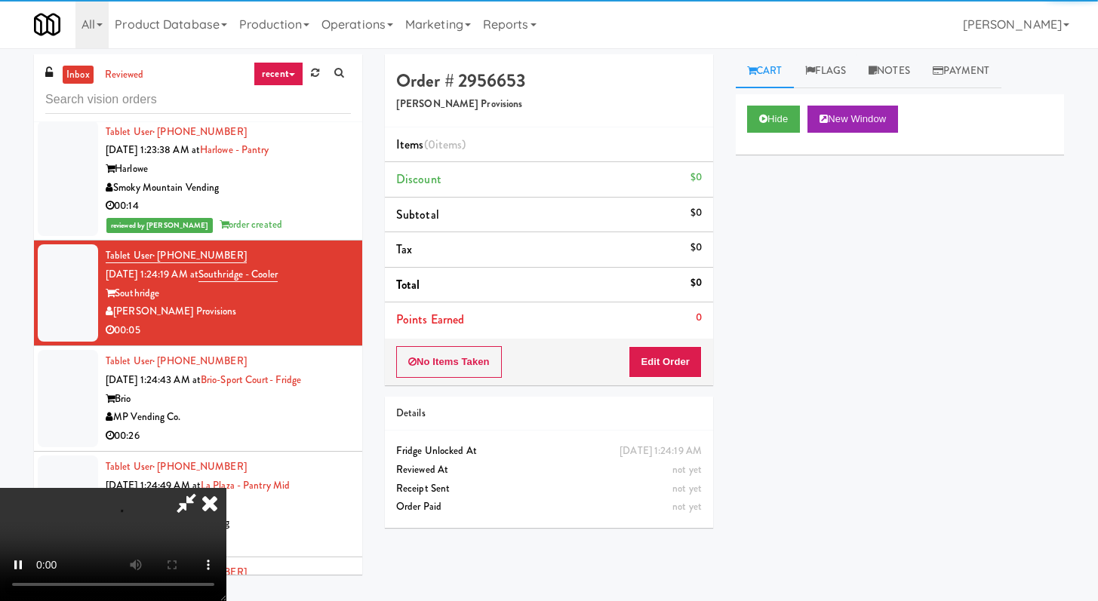
drag, startPoint x: 687, startPoint y: 379, endPoint x: 695, endPoint y: 364, distance: 16.9
click at [687, 379] on div "No Items Taken Edit Order" at bounding box center [549, 362] width 328 height 47
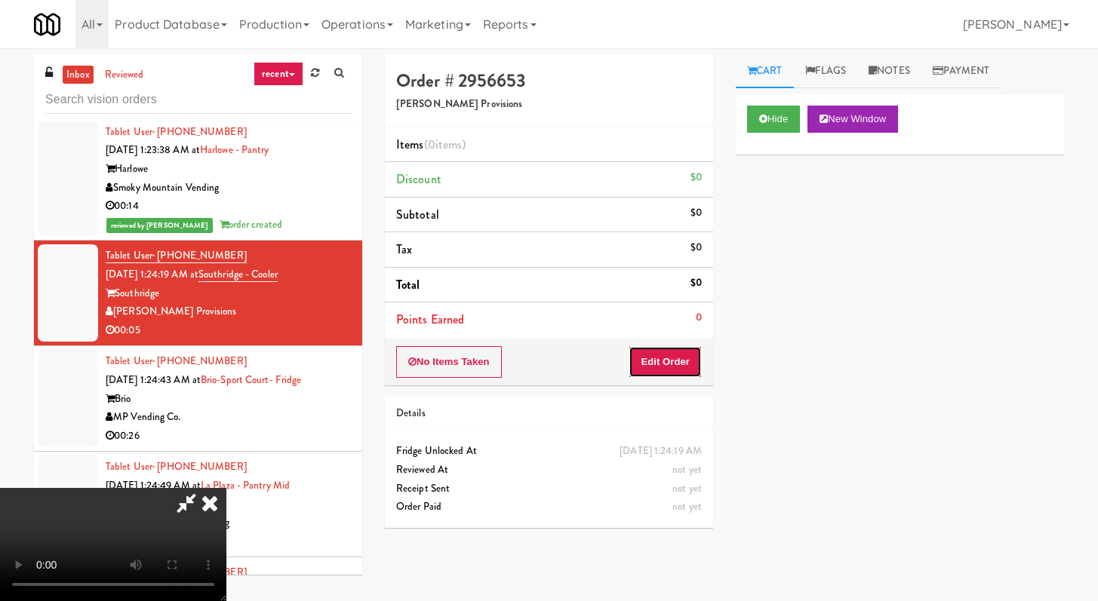
click at [695, 364] on button "Edit Order" at bounding box center [664, 362] width 73 height 32
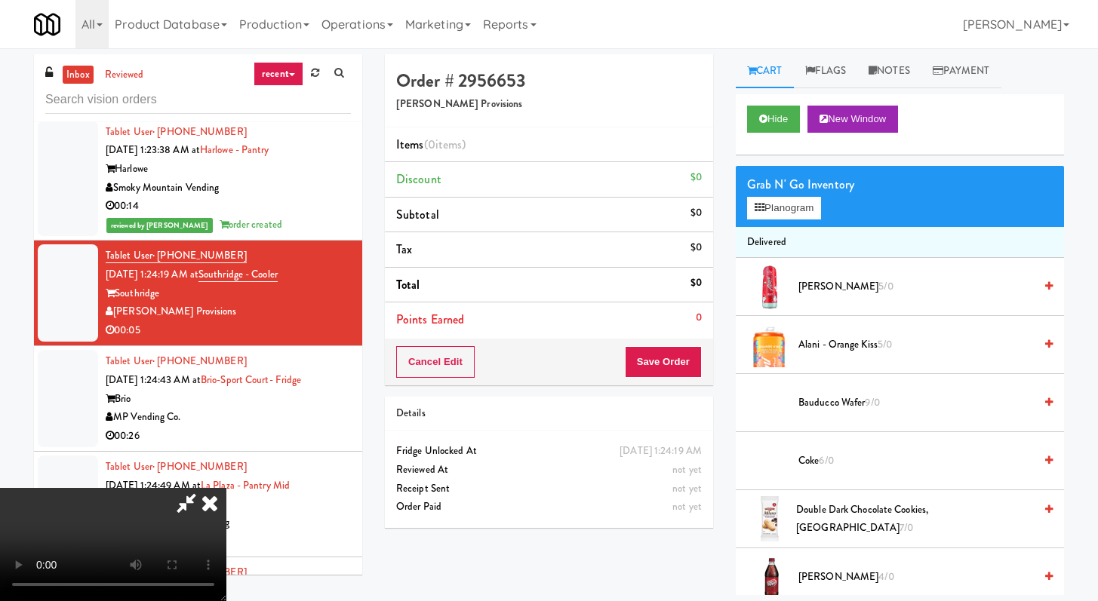
scroll to position [130, 0]
click at [226, 488] on video at bounding box center [113, 544] width 226 height 113
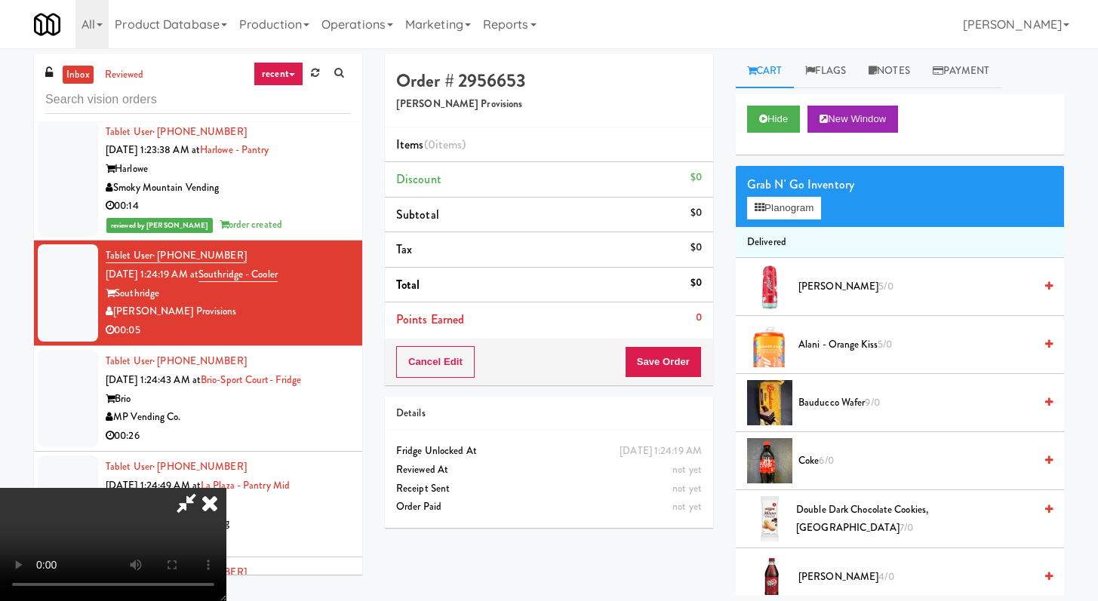
click at [226, 488] on video at bounding box center [113, 544] width 226 height 113
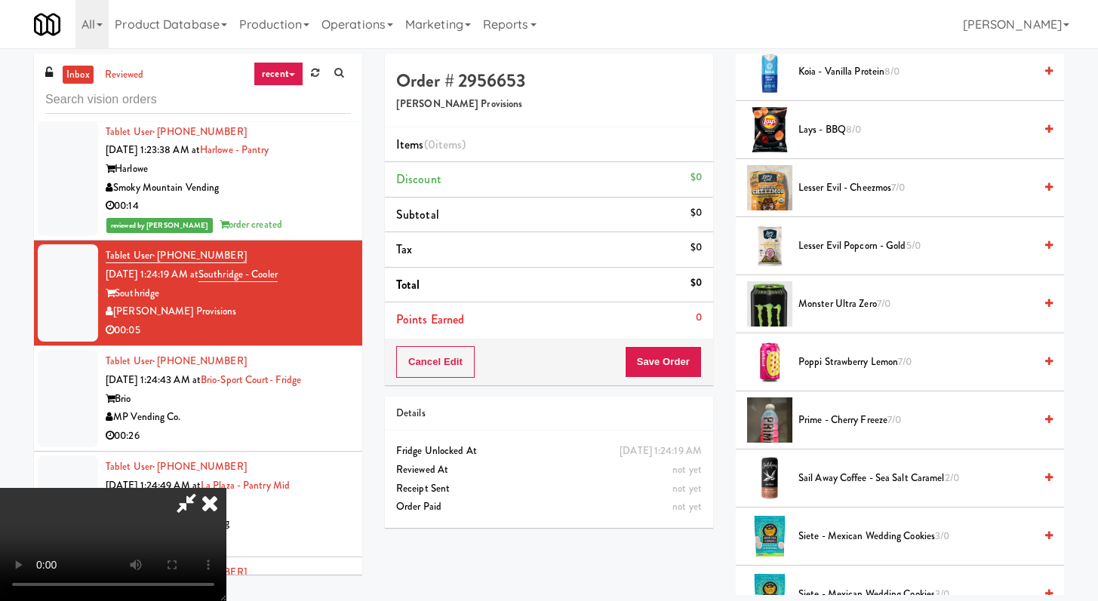
scroll to position [1581, 0]
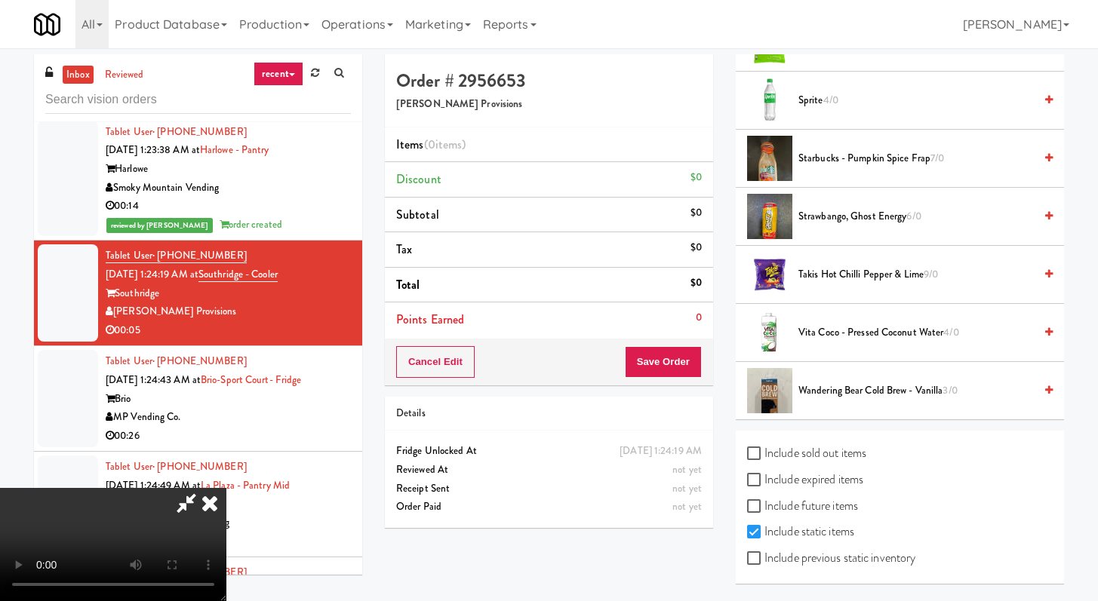
click at [815, 339] on span "Vita Coco - Pressed Coconut Water 4/0" at bounding box center [915, 333] width 235 height 19
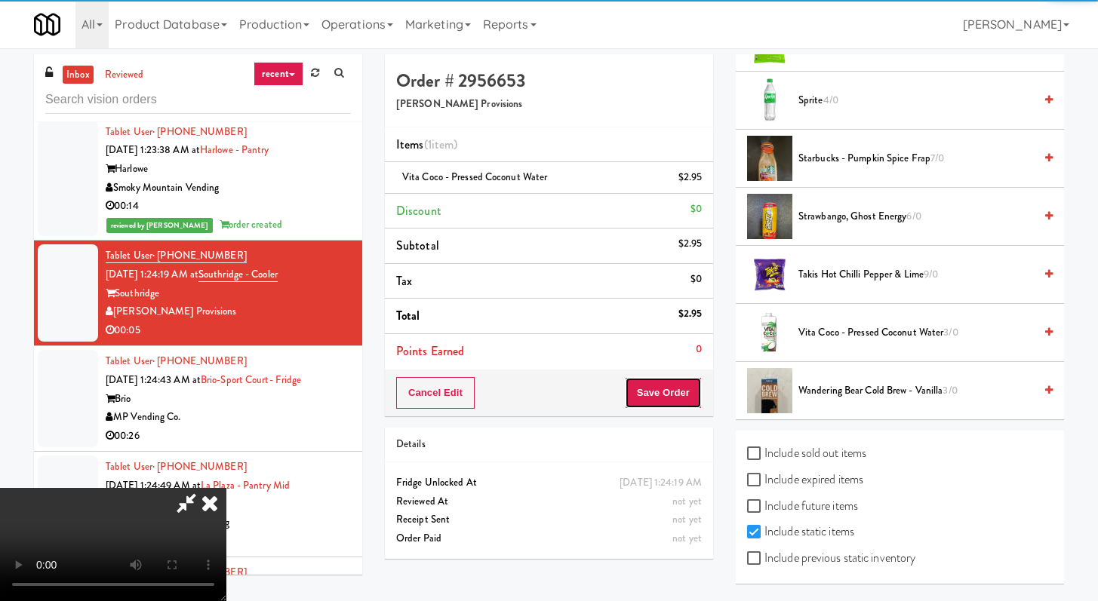
click at [670, 391] on button "Save Order" at bounding box center [663, 393] width 77 height 32
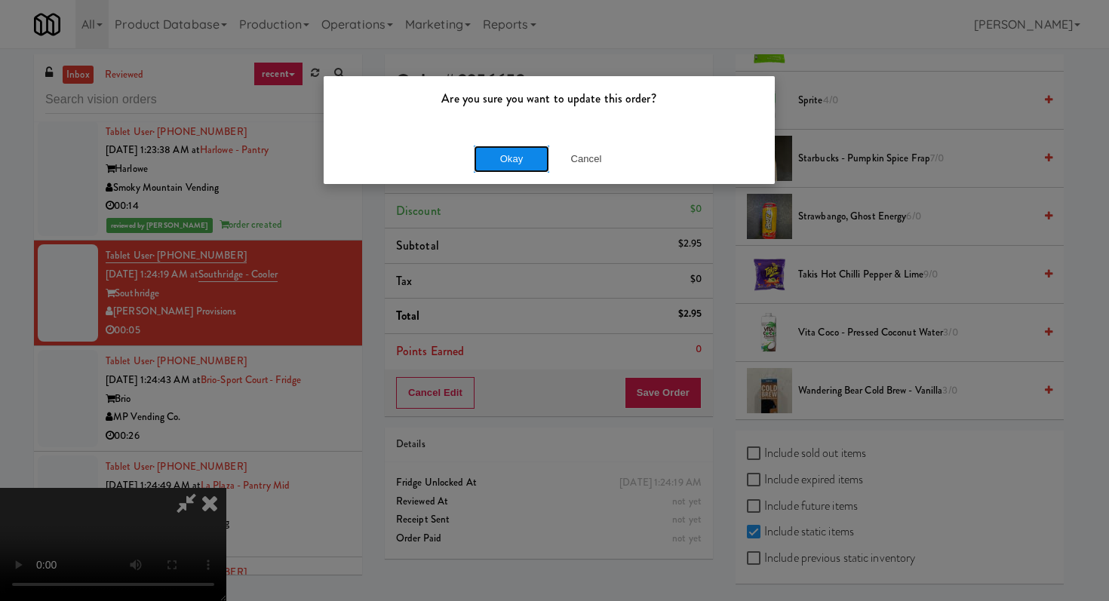
click at [526, 168] on button "Okay" at bounding box center [511, 159] width 75 height 27
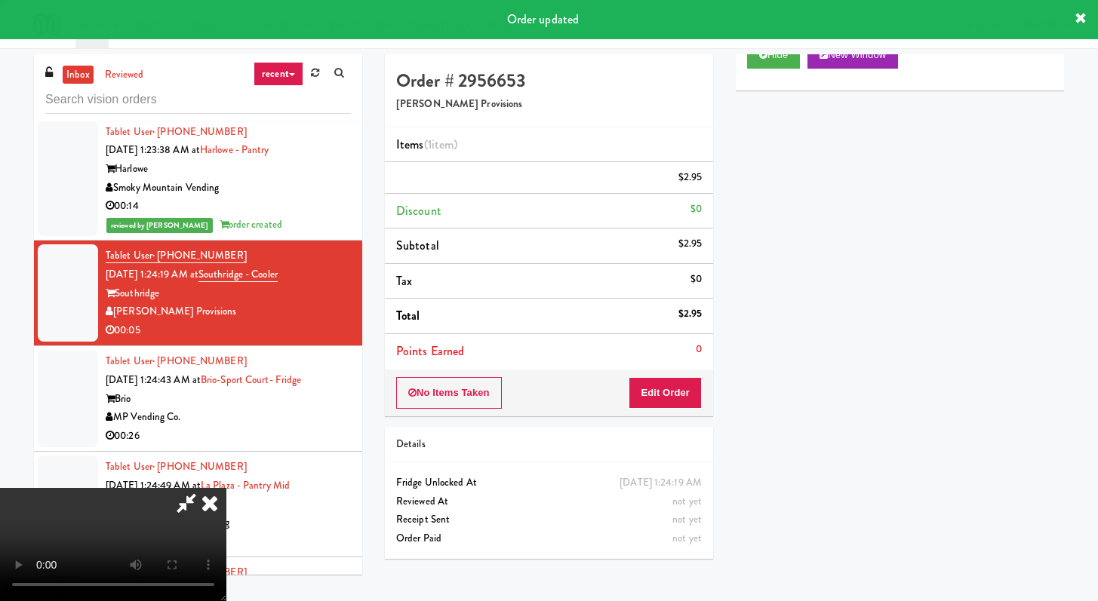
scroll to position [0, 0]
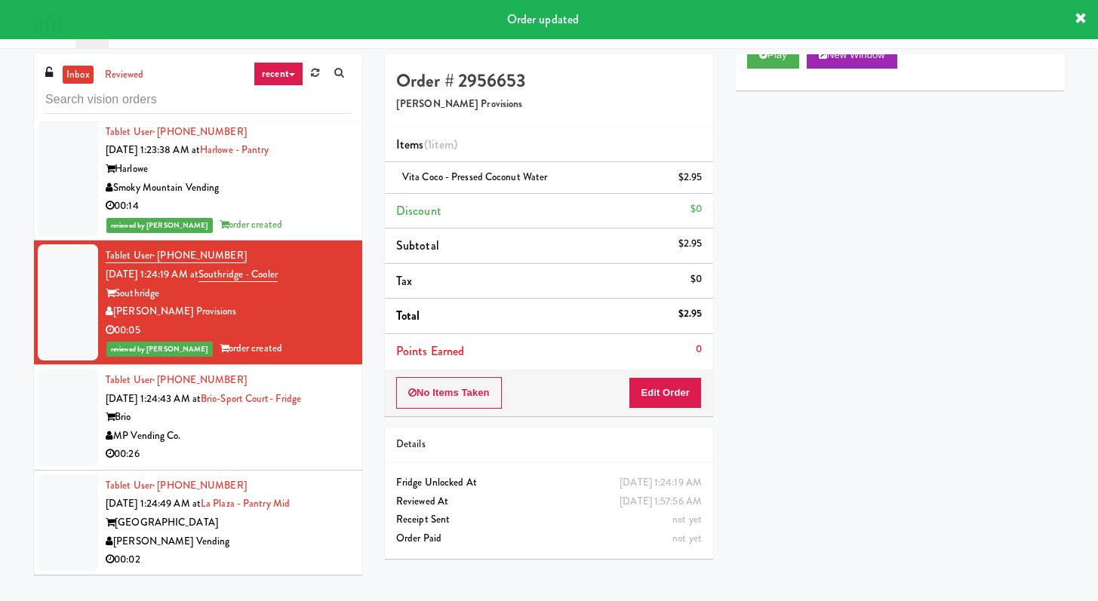
drag, startPoint x: 287, startPoint y: 464, endPoint x: 291, endPoint y: 451, distance: 13.6
click at [286, 464] on div "00:26" at bounding box center [228, 454] width 245 height 19
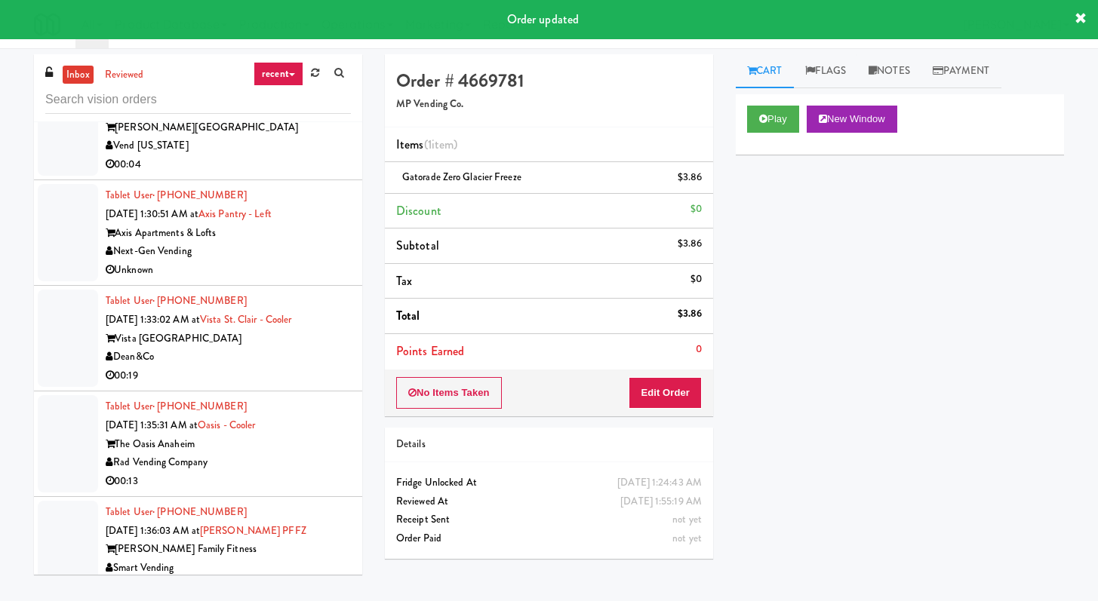
scroll to position [7999, 0]
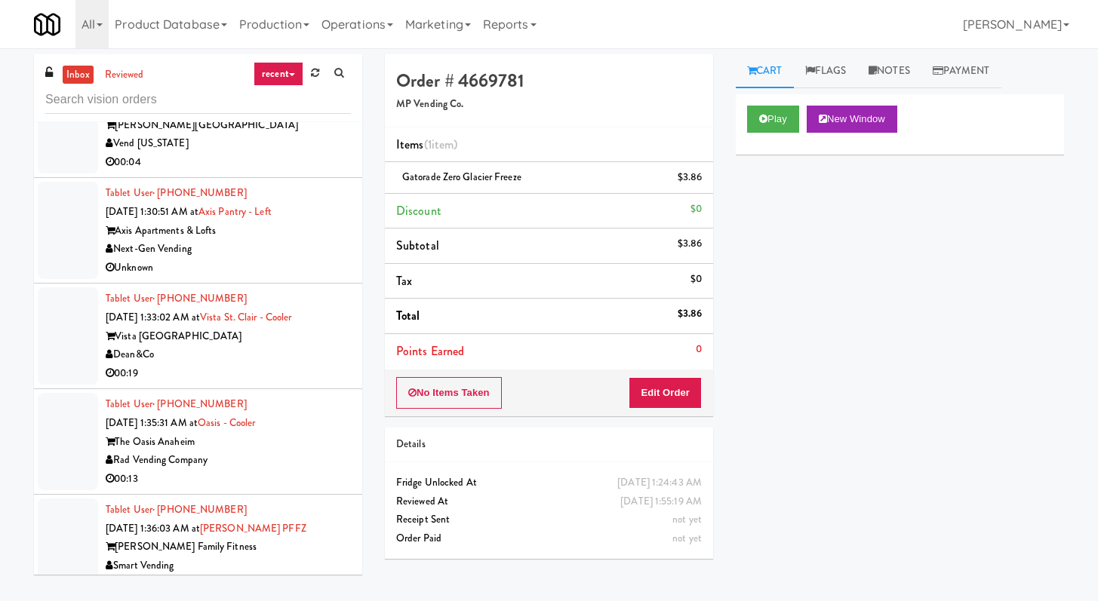
click at [310, 172] on div "00:04" at bounding box center [228, 162] width 245 height 19
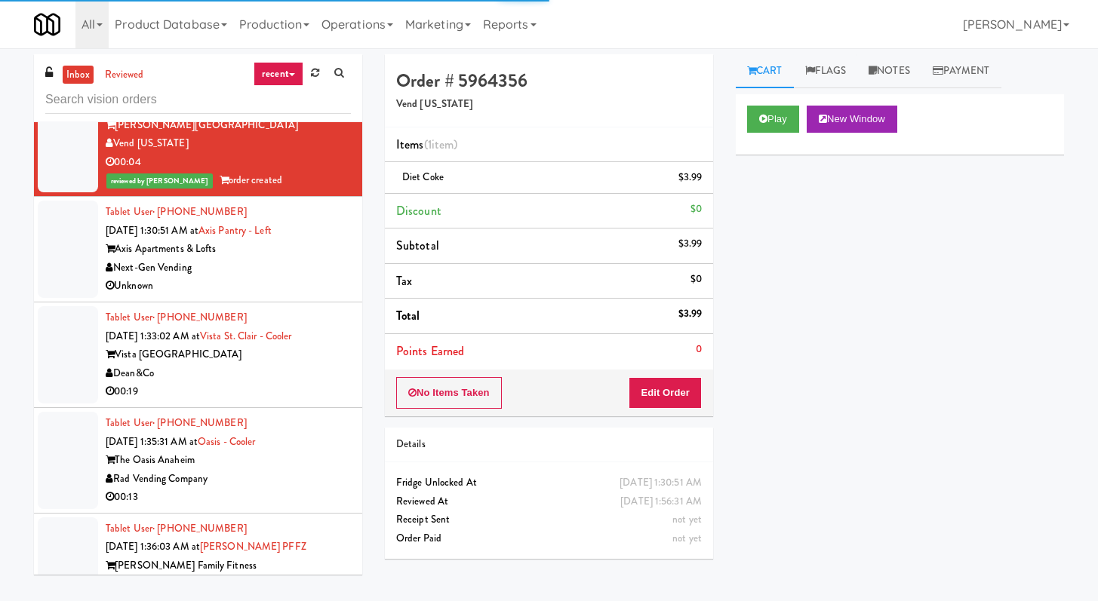
click at [315, 278] on div "Next-Gen Vending" at bounding box center [228, 268] width 245 height 19
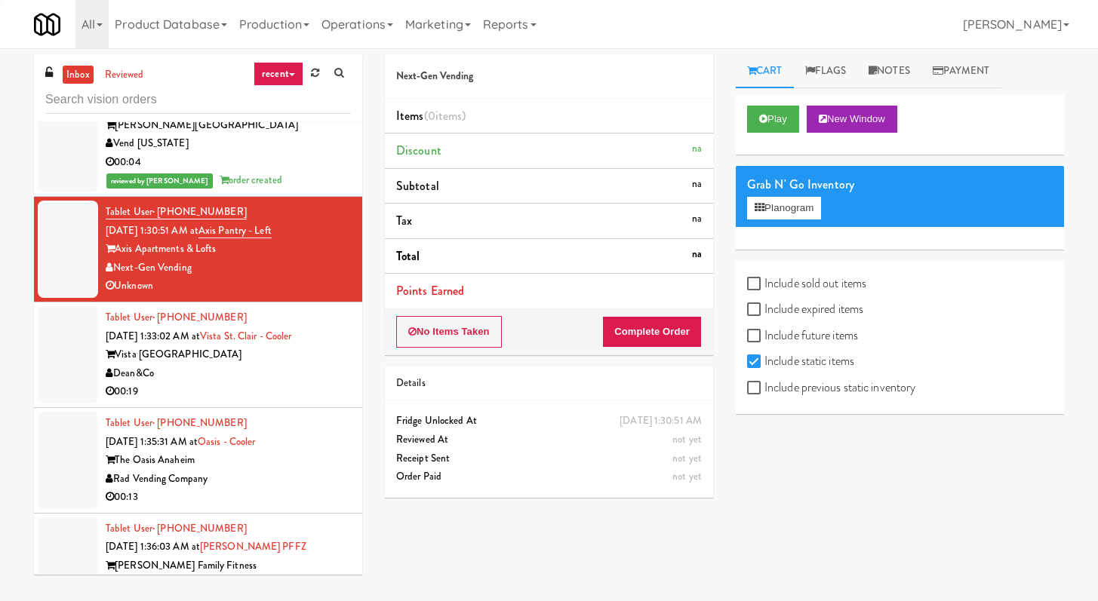
click at [317, 401] on div "00:19" at bounding box center [228, 391] width 245 height 19
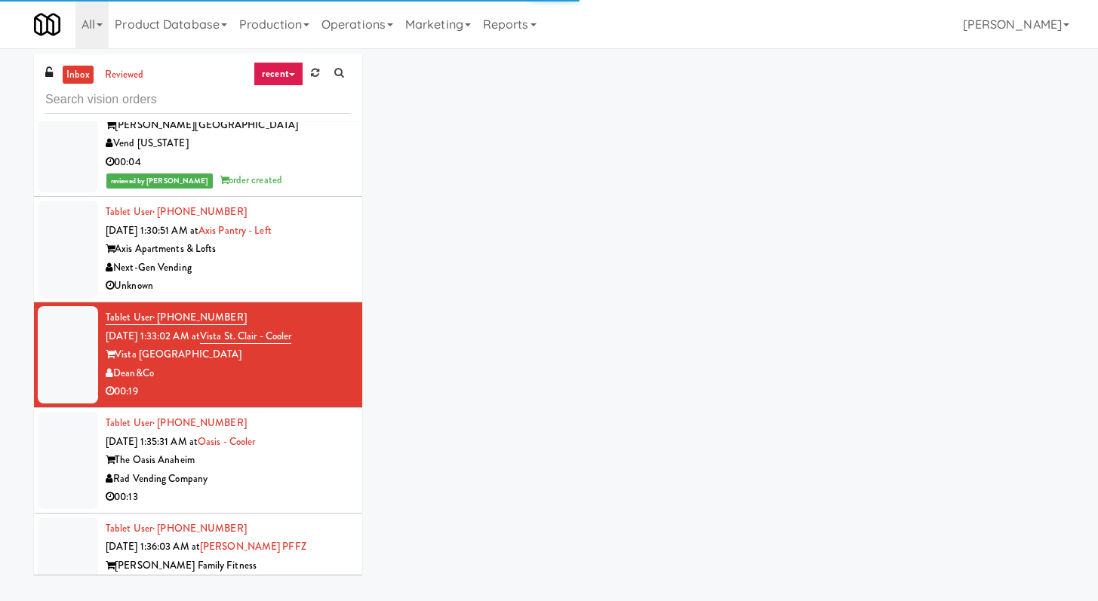
scroll to position [8052, 0]
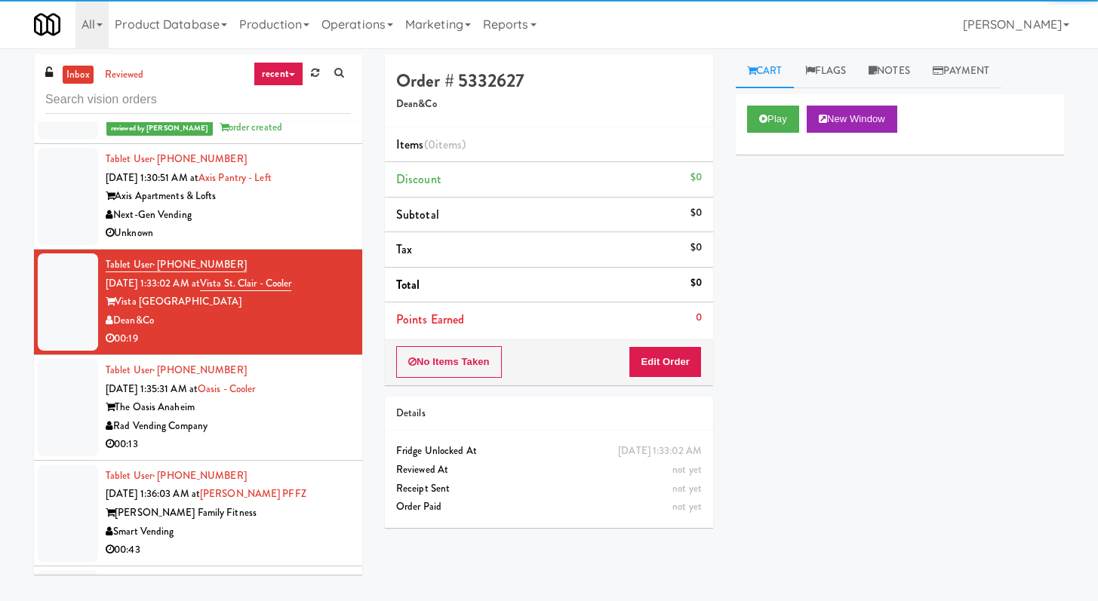
drag, startPoint x: 746, startPoint y: 116, endPoint x: 753, endPoint y: 150, distance: 34.6
click at [745, 117] on div "Play New Window" at bounding box center [900, 124] width 328 height 60
click at [775, 81] on link "Cart" at bounding box center [765, 71] width 58 height 34
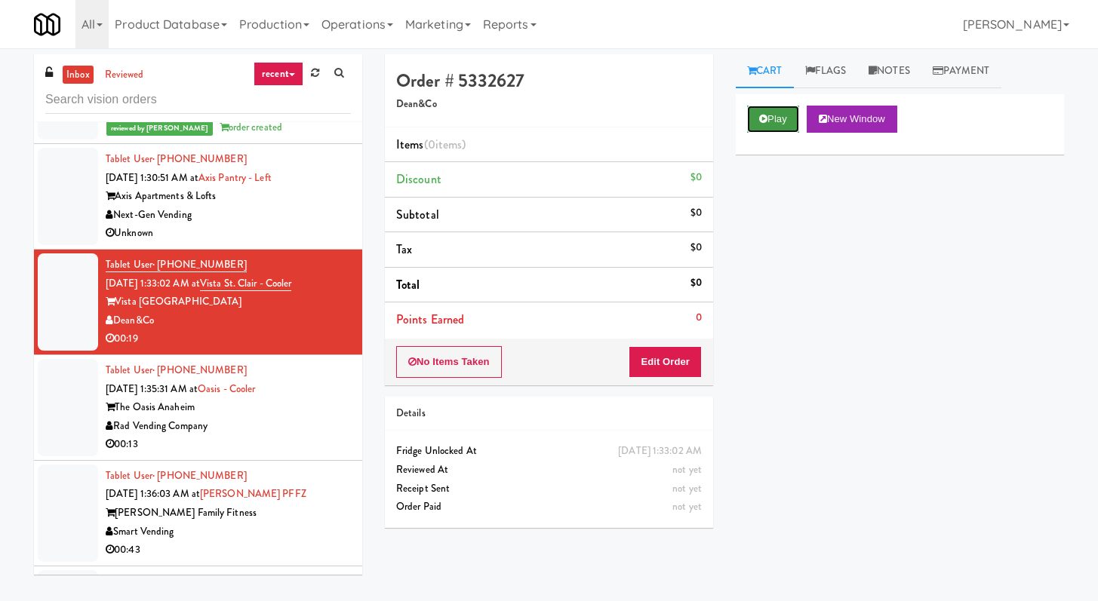
click at [775, 114] on button "Play" at bounding box center [773, 119] width 52 height 27
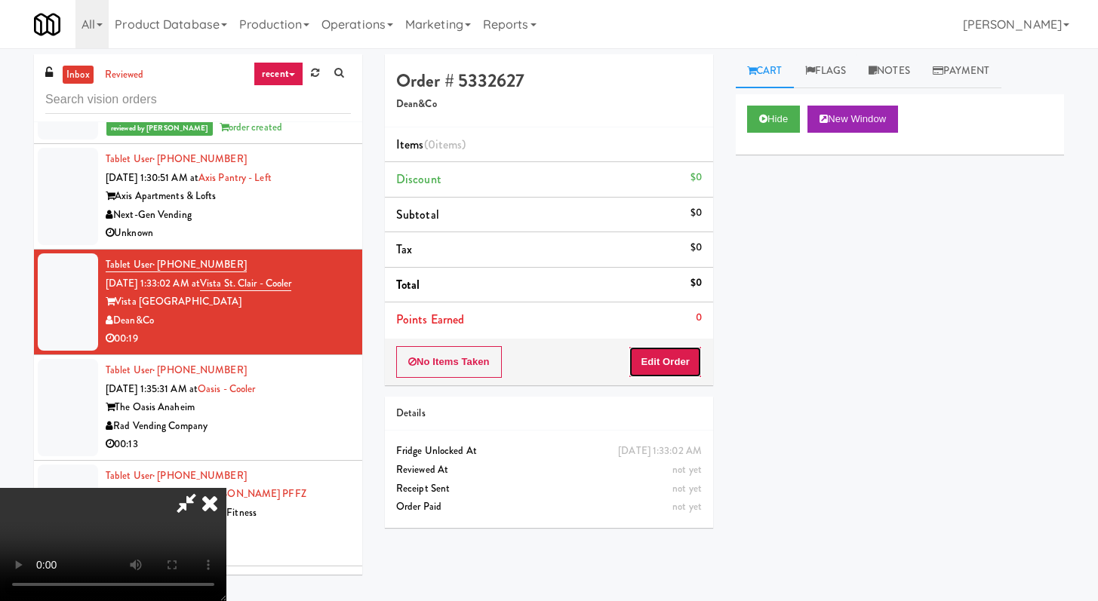
click at [690, 366] on button "Edit Order" at bounding box center [664, 362] width 73 height 32
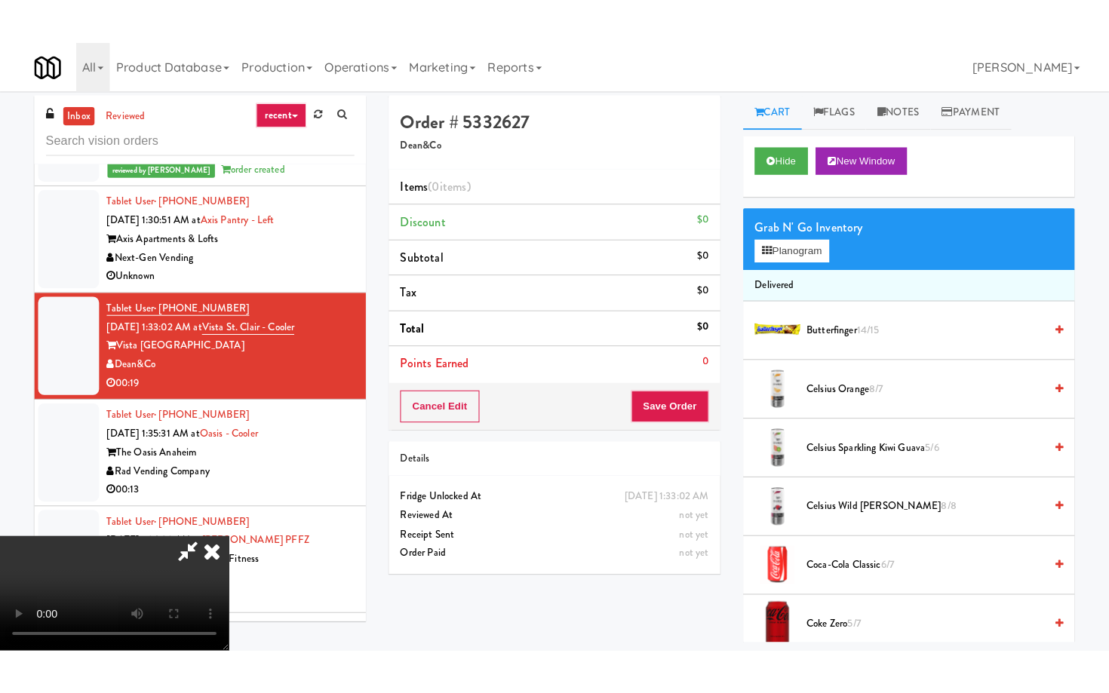
scroll to position [3, 0]
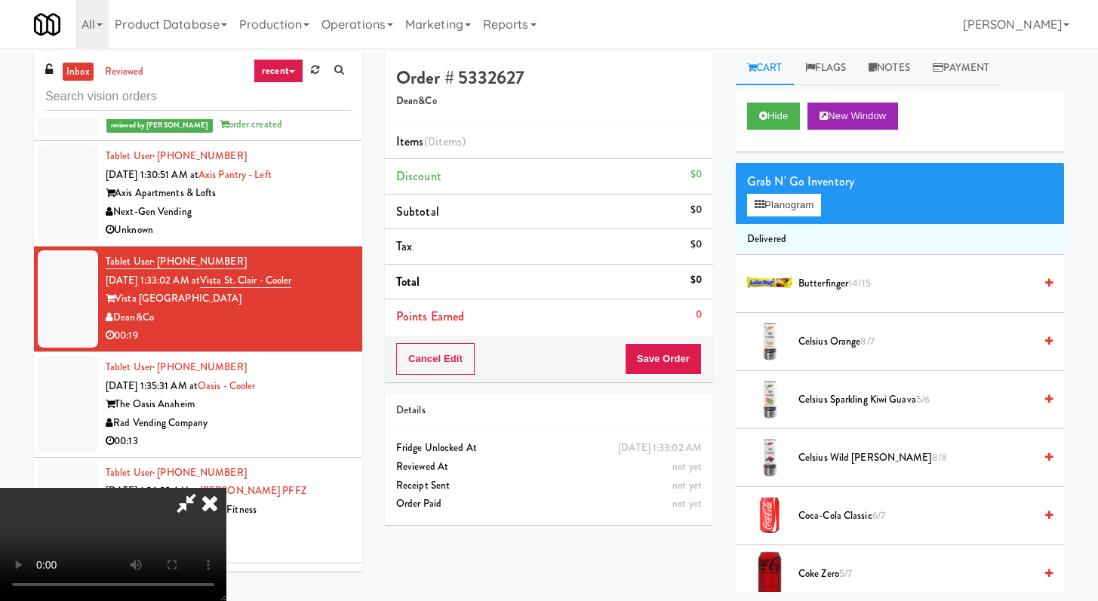
click at [226, 488] on video at bounding box center [113, 544] width 226 height 113
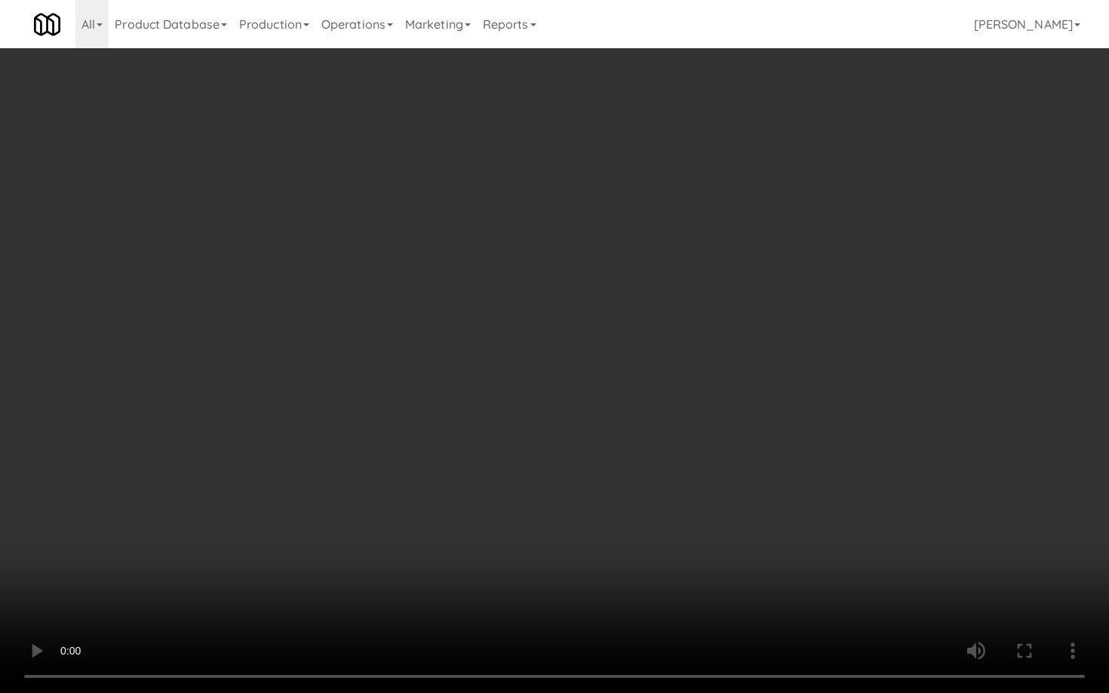
click at [502, 437] on video at bounding box center [554, 346] width 1109 height 693
click at [732, 466] on video at bounding box center [554, 346] width 1109 height 693
click at [727, 465] on video at bounding box center [554, 346] width 1109 height 693
click at [727, 466] on video at bounding box center [554, 346] width 1109 height 693
click at [727, 467] on video at bounding box center [554, 346] width 1109 height 693
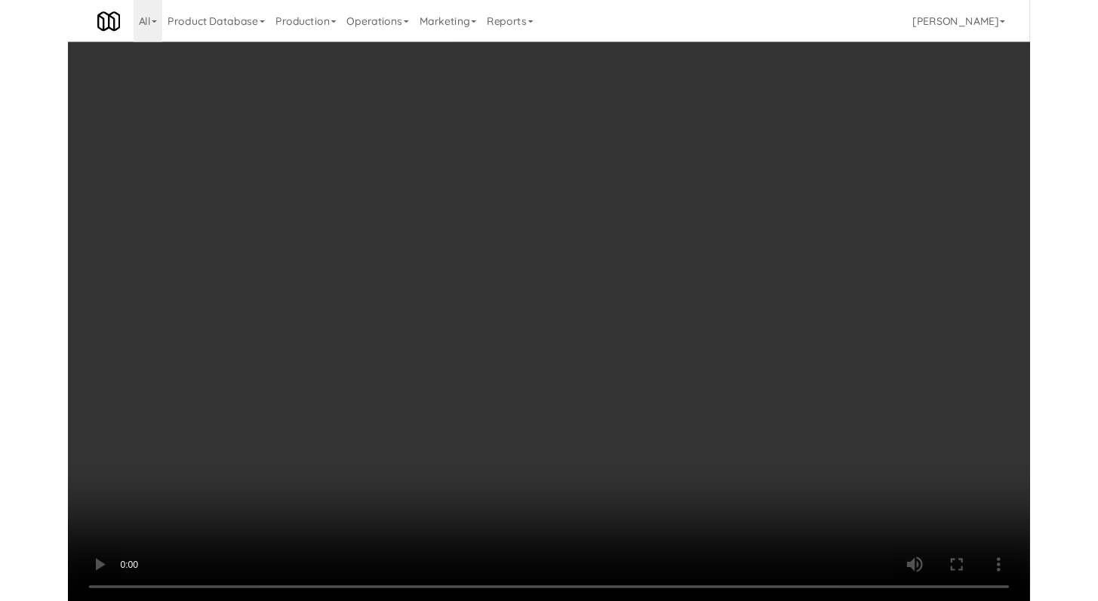
scroll to position [8052, 0]
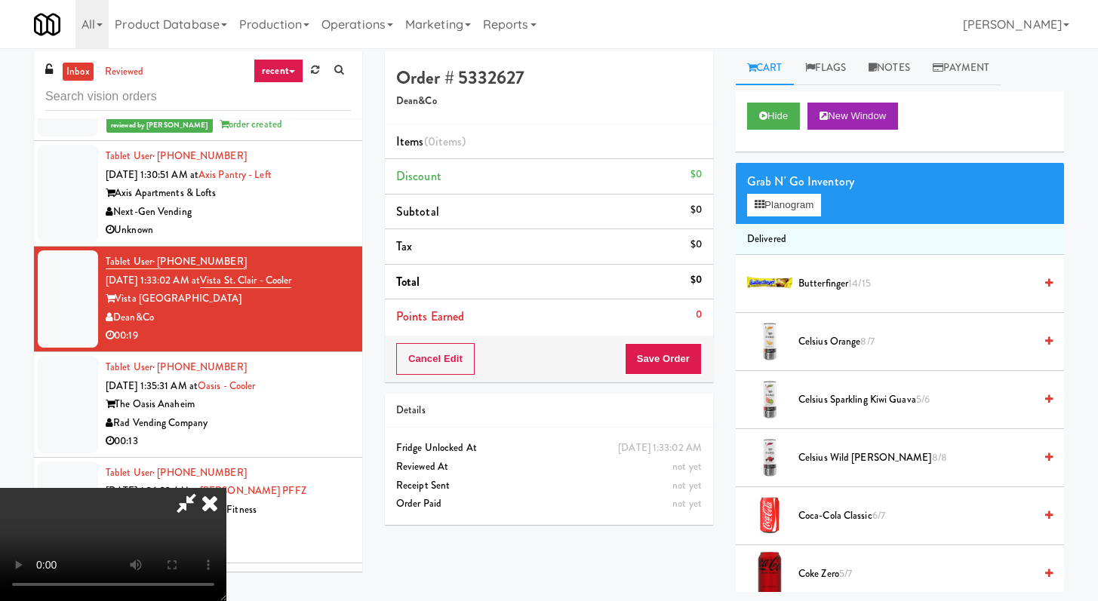
click at [226, 488] on icon at bounding box center [209, 503] width 33 height 30
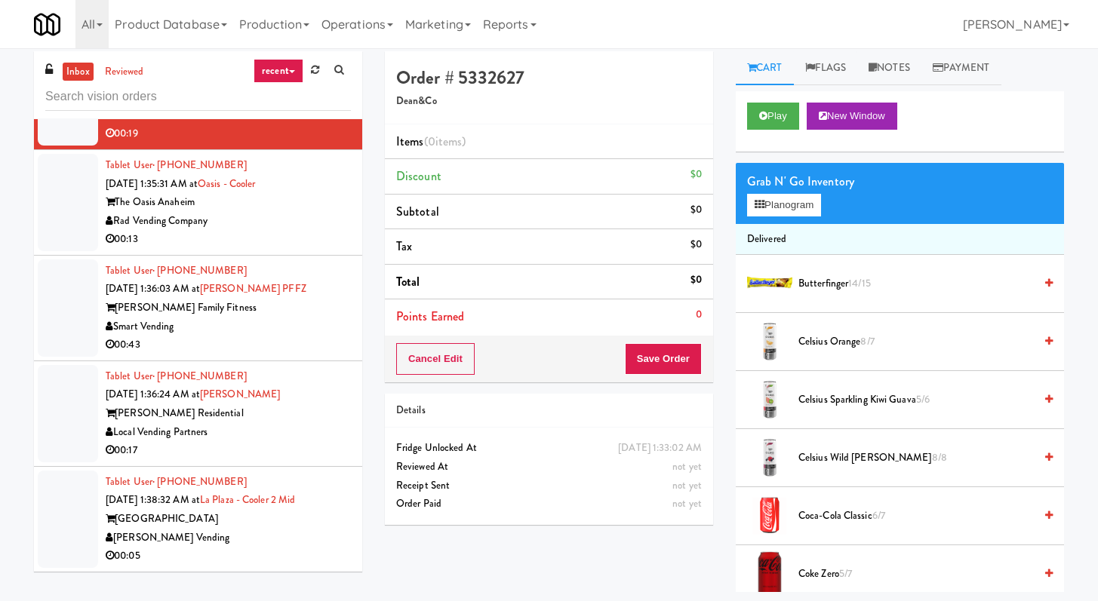
scroll to position [8280, 0]
click at [297, 244] on div "00:13" at bounding box center [228, 239] width 245 height 19
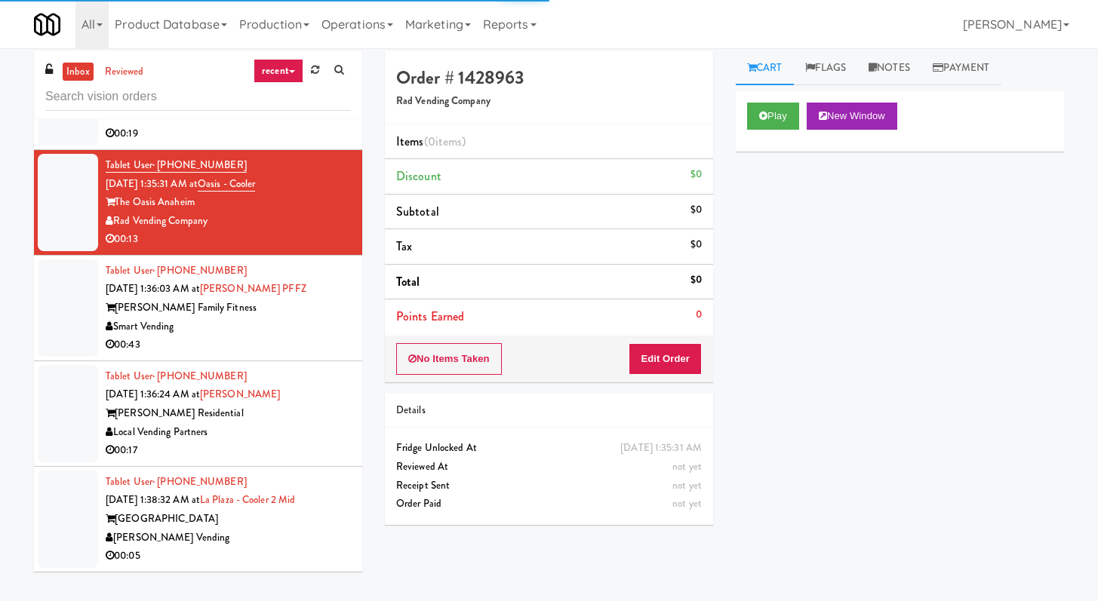
click at [264, 423] on div "Local Vending Partners" at bounding box center [228, 432] width 245 height 19
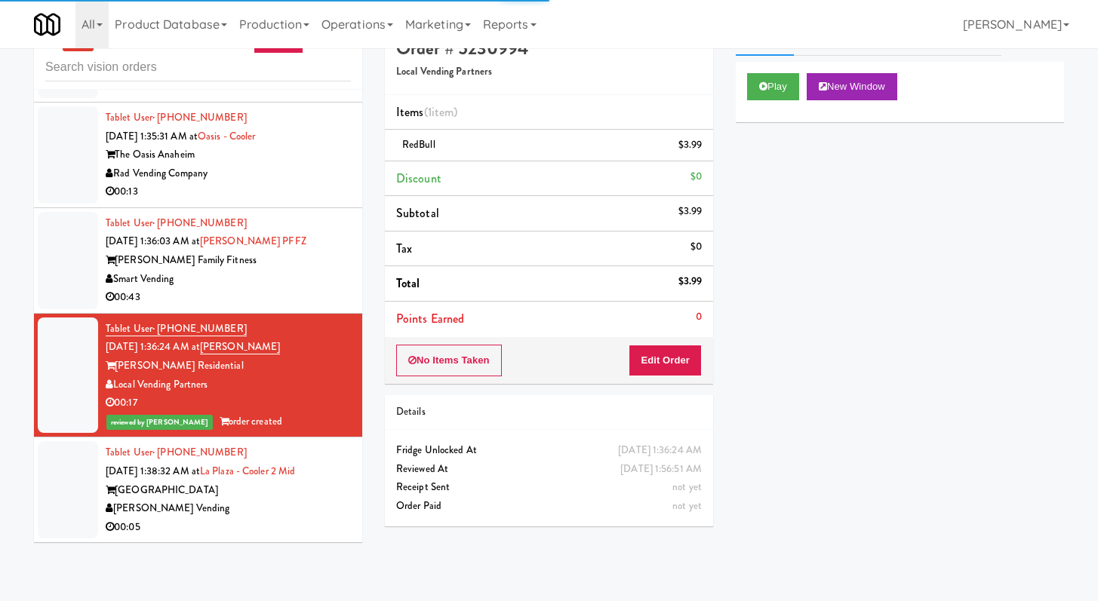
scroll to position [48, 0]
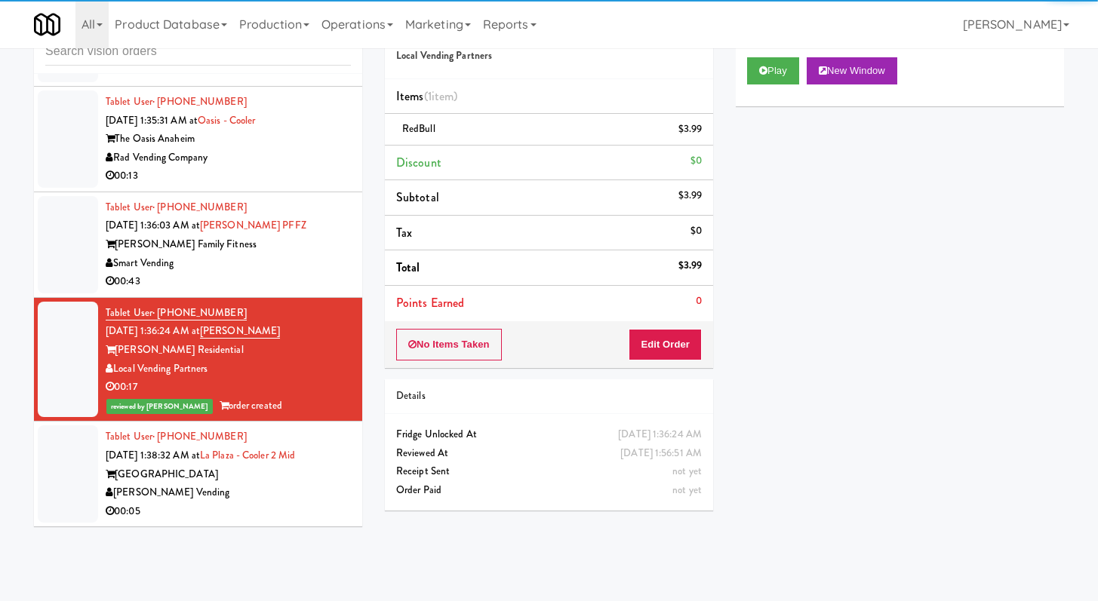
click at [277, 551] on body "Are you sure you want to update this order? Okay Cancel Okay Are you sure you w…" at bounding box center [549, 300] width 1098 height 601
click at [286, 508] on div "00:05" at bounding box center [228, 511] width 245 height 19
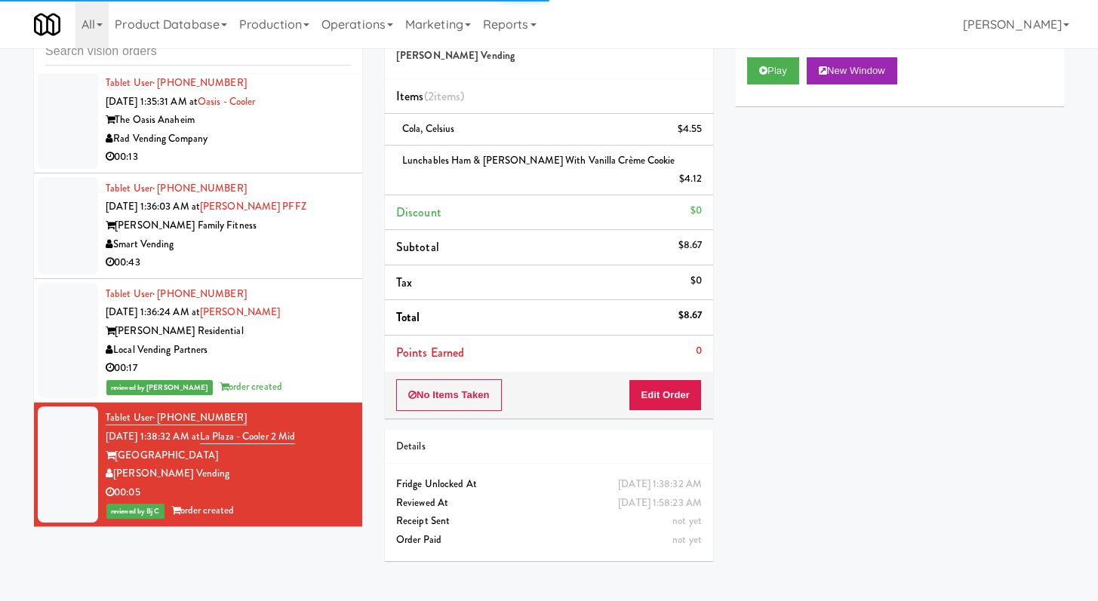
scroll to position [8317, 0]
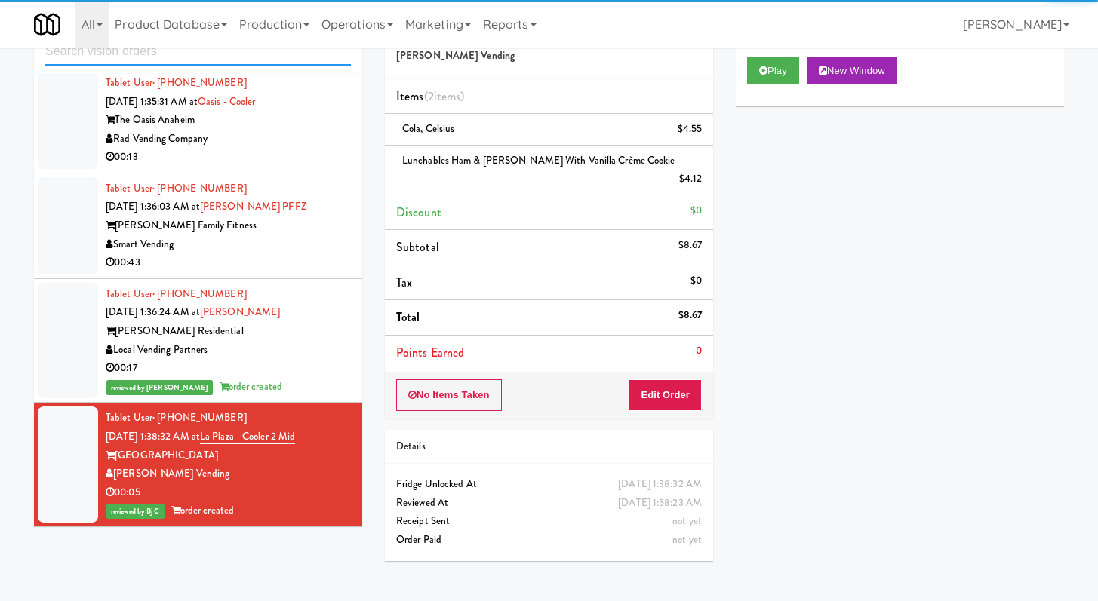
click at [226, 60] on input "text" at bounding box center [198, 52] width 306 height 28
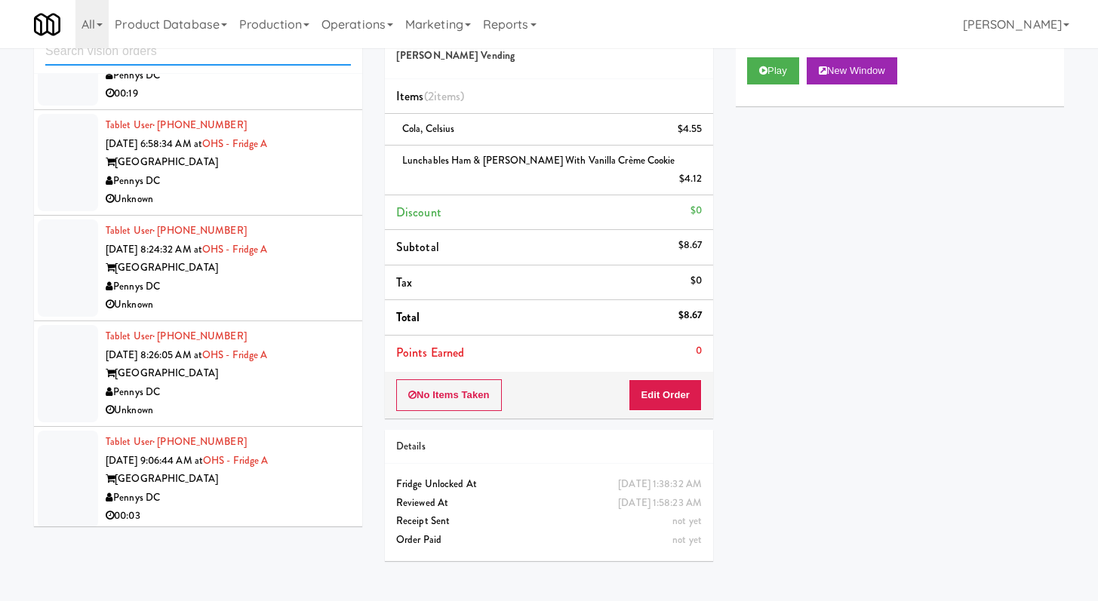
scroll to position [1847, 0]
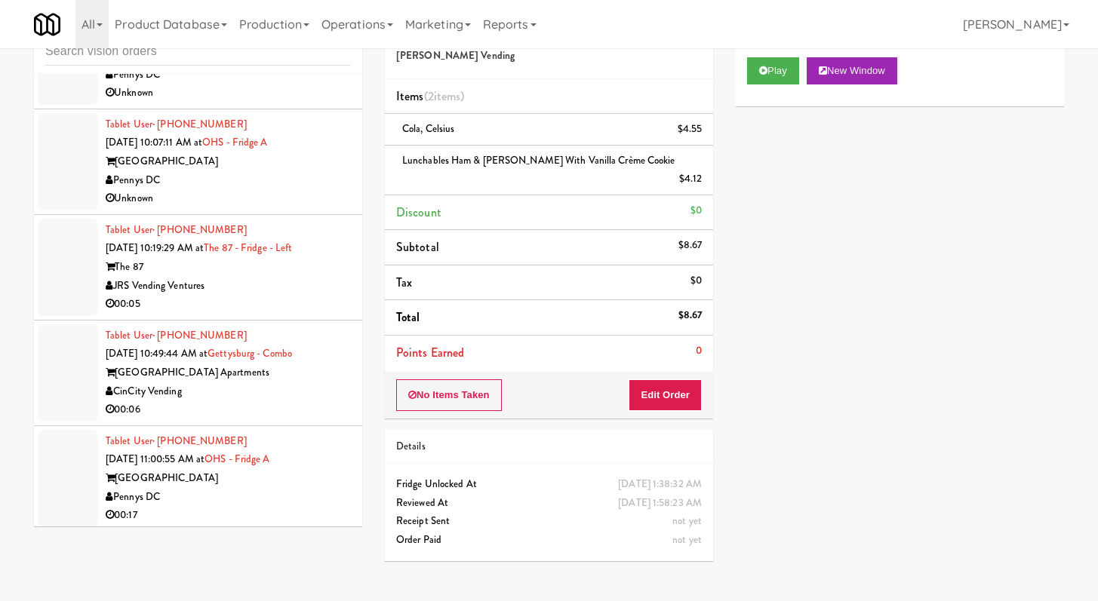
click at [263, 301] on div "00:05" at bounding box center [228, 304] width 245 height 19
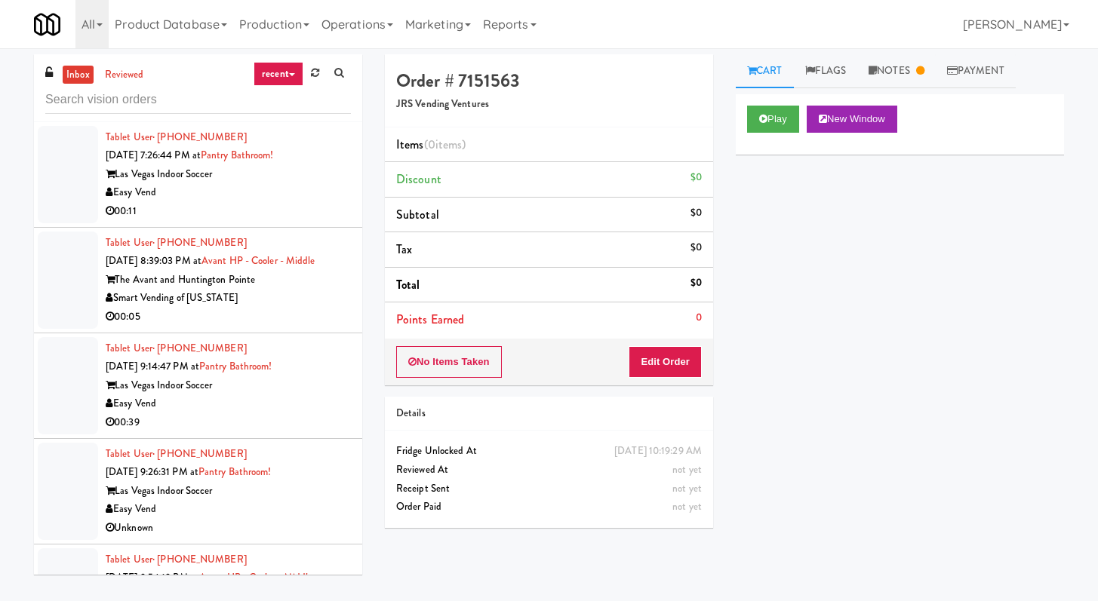
scroll to position [3291, 0]
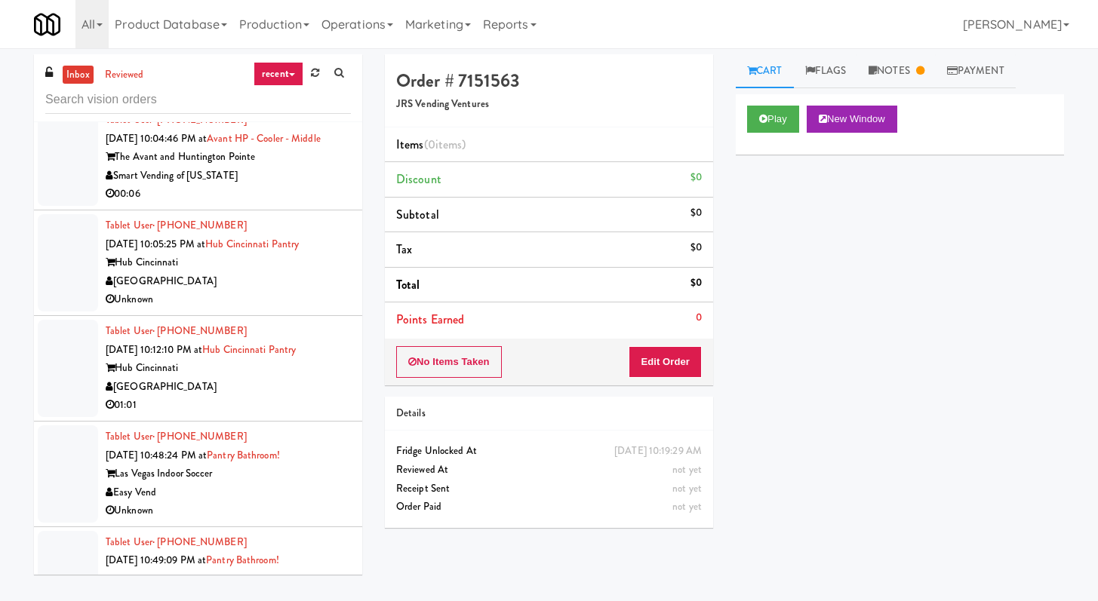
click at [287, 291] on div "[GEOGRAPHIC_DATA]" at bounding box center [228, 281] width 245 height 19
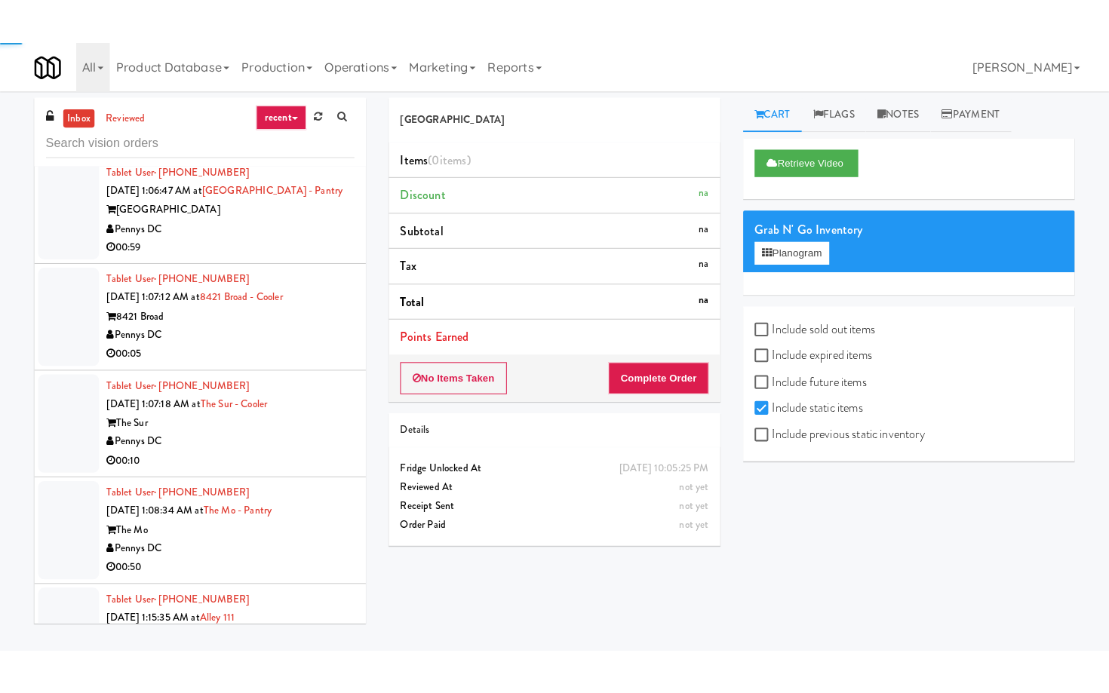
scroll to position [5493, 0]
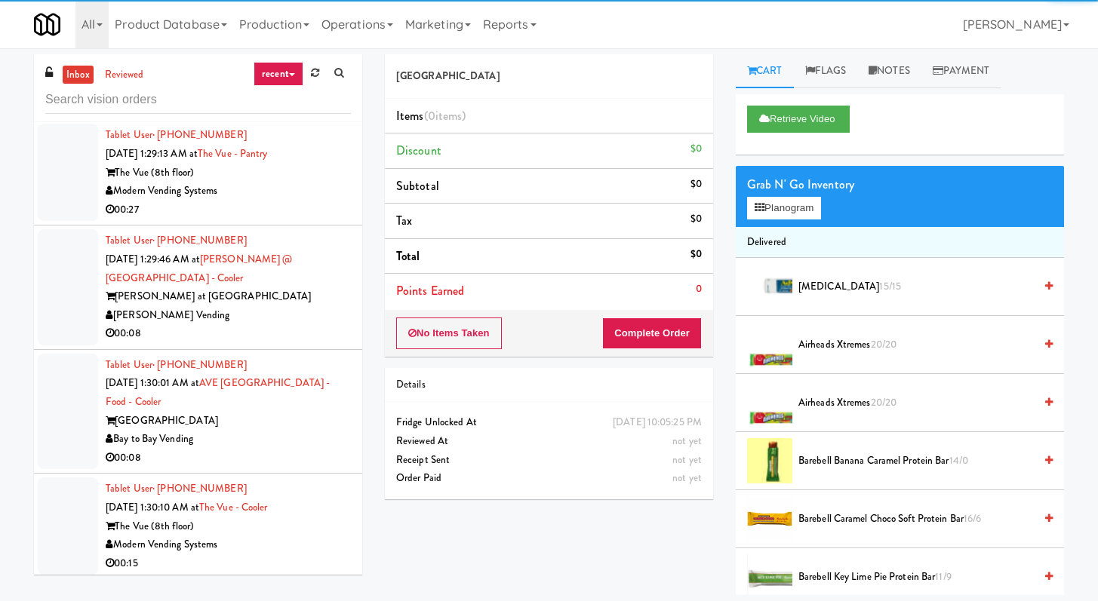
click at [309, 201] on div "Modern Vending Systems" at bounding box center [228, 191] width 245 height 19
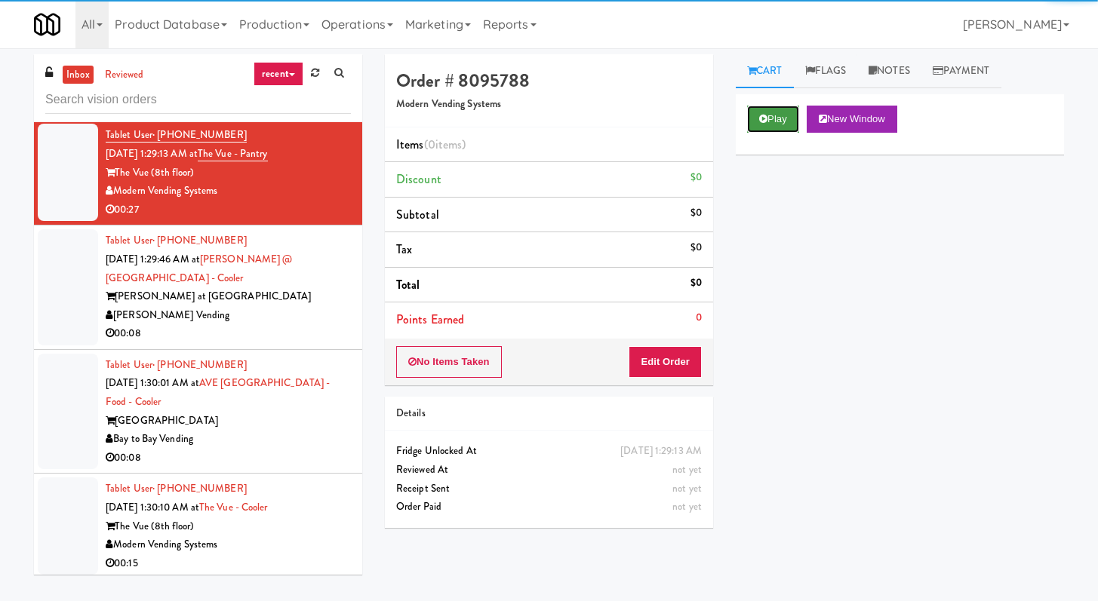
click at [781, 115] on button "Play" at bounding box center [773, 119] width 52 height 27
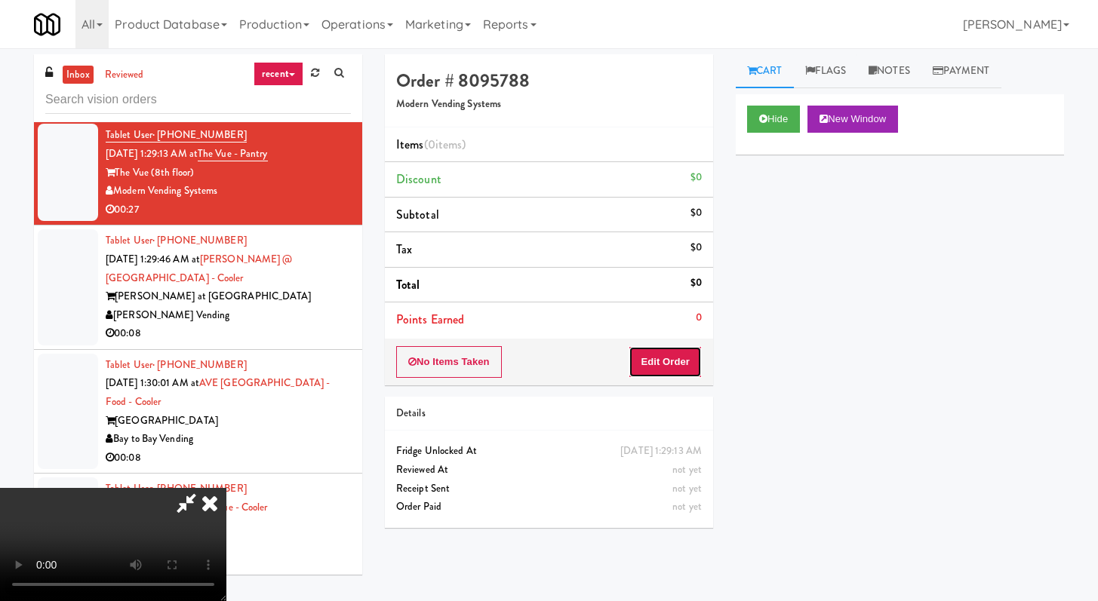
click at [668, 353] on button "Edit Order" at bounding box center [664, 362] width 73 height 32
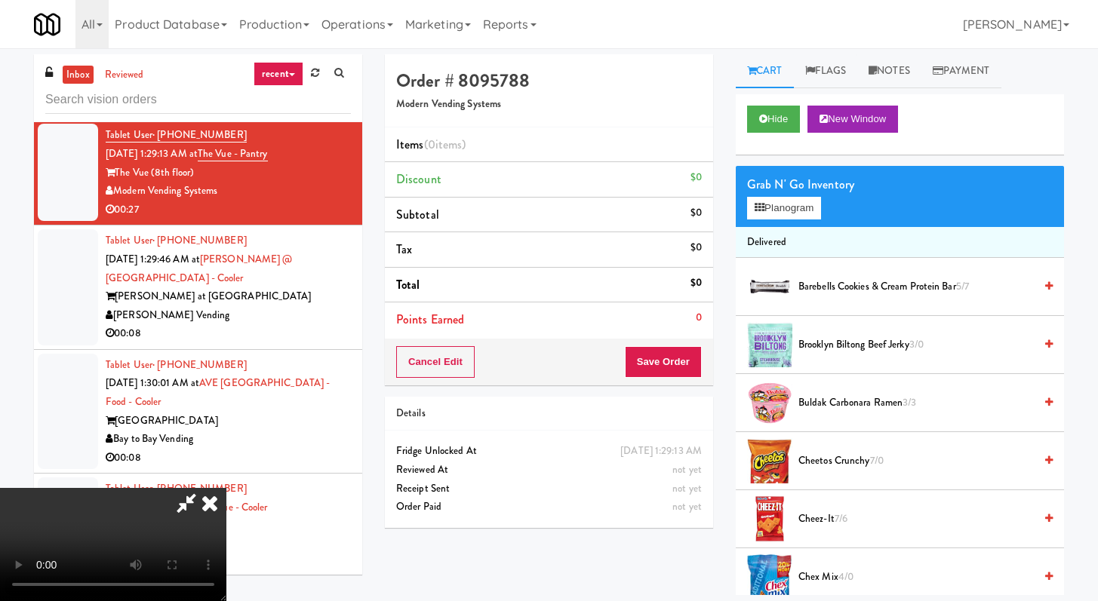
scroll to position [5456, 0]
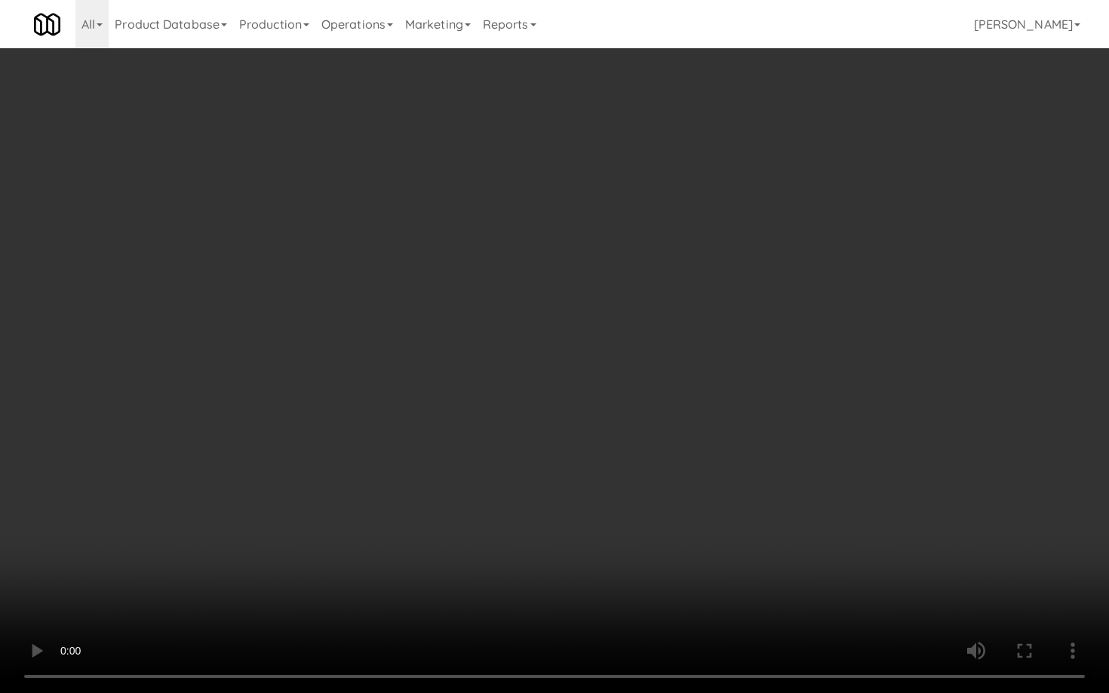
click at [755, 446] on video at bounding box center [554, 346] width 1109 height 693
click at [751, 438] on video at bounding box center [554, 346] width 1109 height 693
click at [753, 418] on video at bounding box center [554, 346] width 1109 height 693
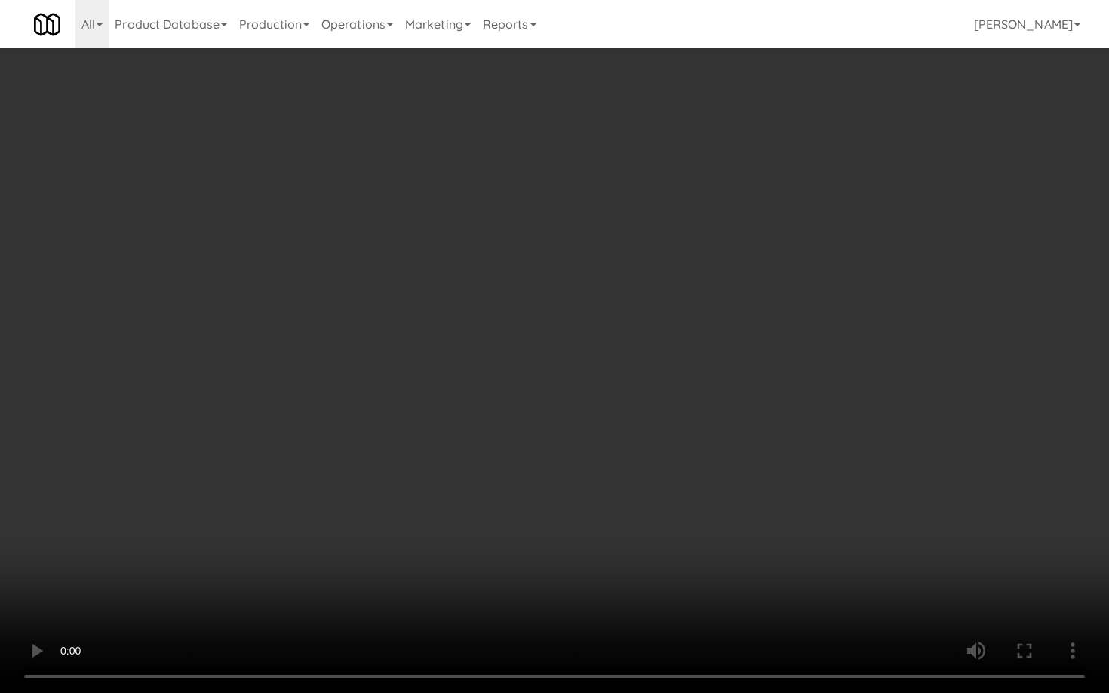
click at [753, 418] on video at bounding box center [554, 346] width 1109 height 693
click at [922, 561] on video at bounding box center [554, 346] width 1109 height 693
click at [505, 400] on video at bounding box center [554, 346] width 1109 height 693
click at [526, 381] on video at bounding box center [554, 346] width 1109 height 693
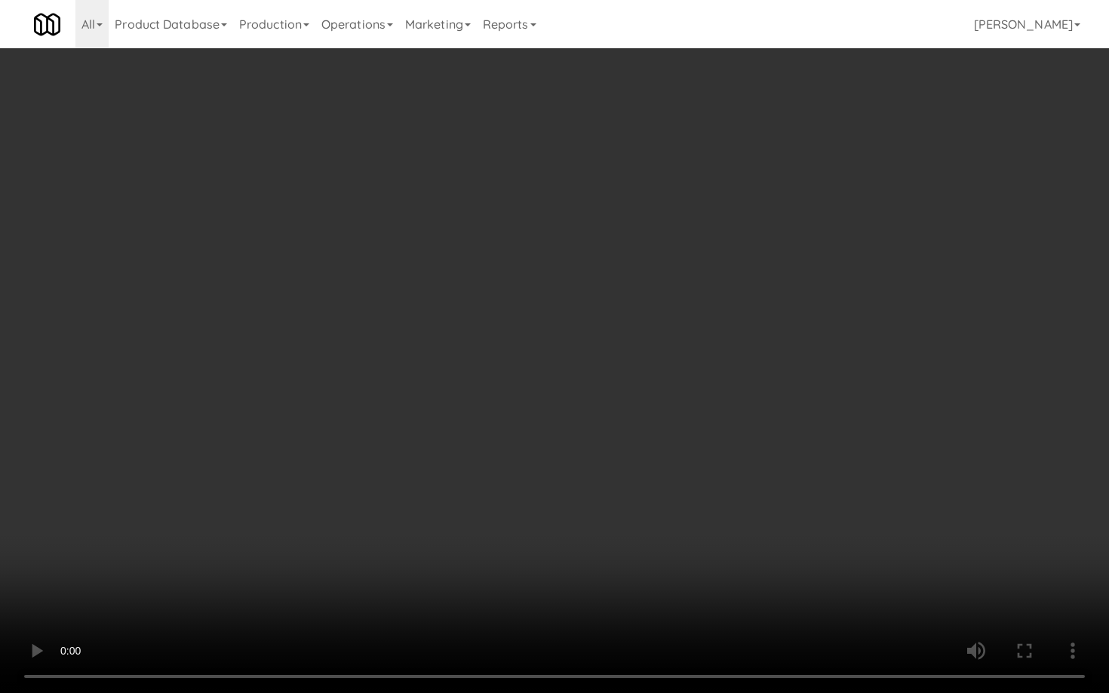
click at [554, 362] on video at bounding box center [554, 346] width 1109 height 693
click at [558, 357] on video at bounding box center [554, 346] width 1109 height 693
click at [559, 355] on video at bounding box center [554, 346] width 1109 height 693
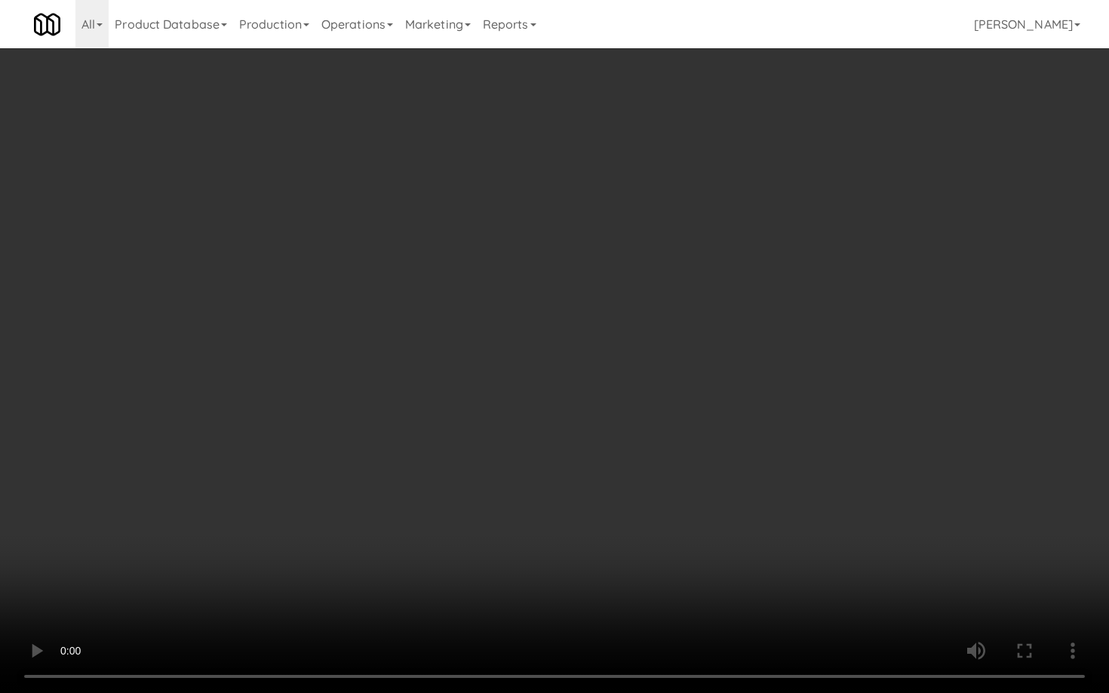
click at [559, 355] on video at bounding box center [554, 346] width 1109 height 693
click at [562, 352] on video at bounding box center [554, 346] width 1109 height 693
click at [553, 364] on video at bounding box center [554, 346] width 1109 height 693
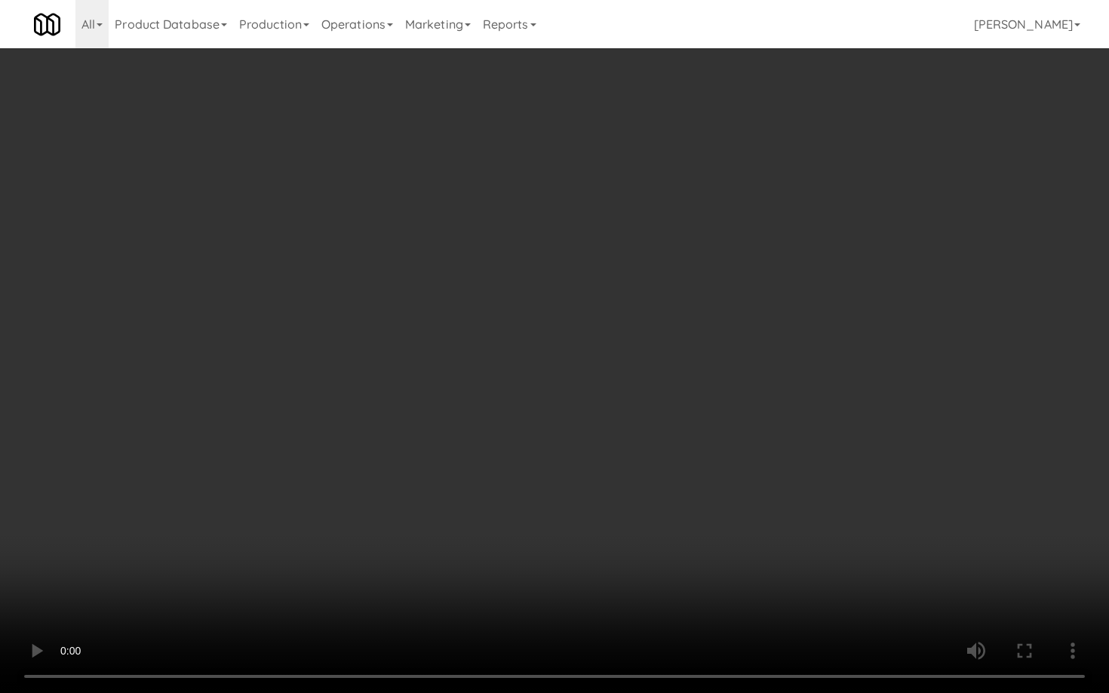
click at [559, 359] on video at bounding box center [554, 346] width 1109 height 693
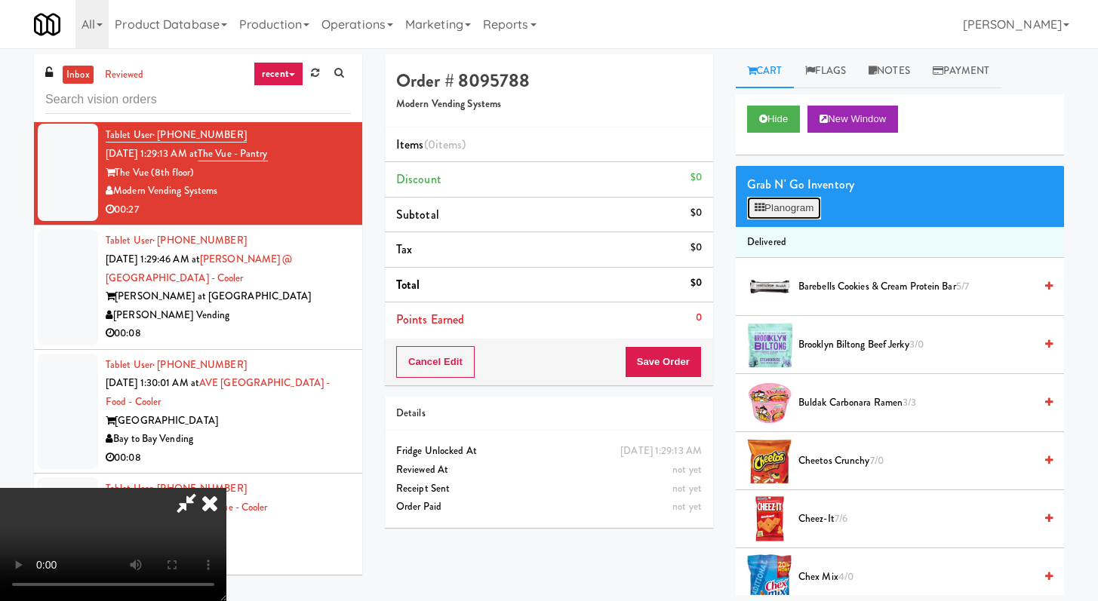
click at [812, 214] on button "Planogram" at bounding box center [784, 208] width 74 height 23
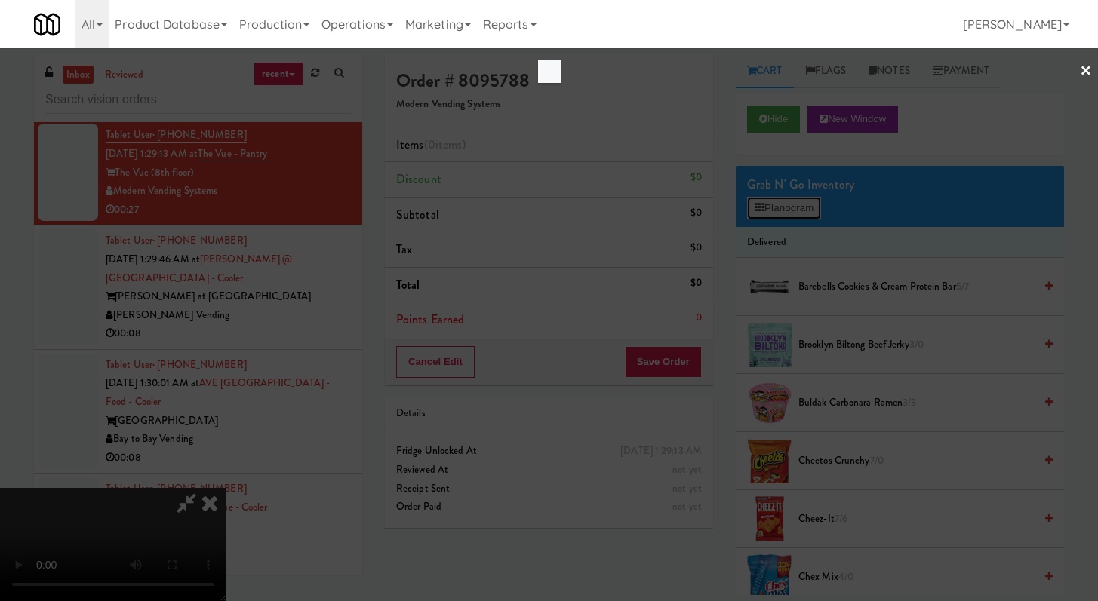
scroll to position [5456, 0]
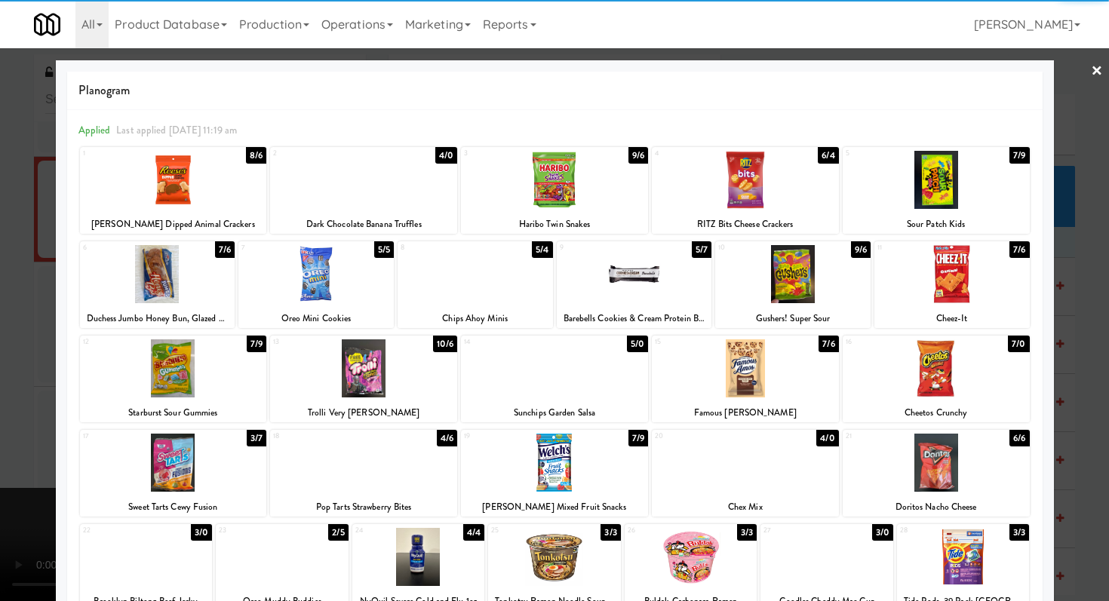
click at [957, 282] on div at bounding box center [951, 274] width 155 height 58
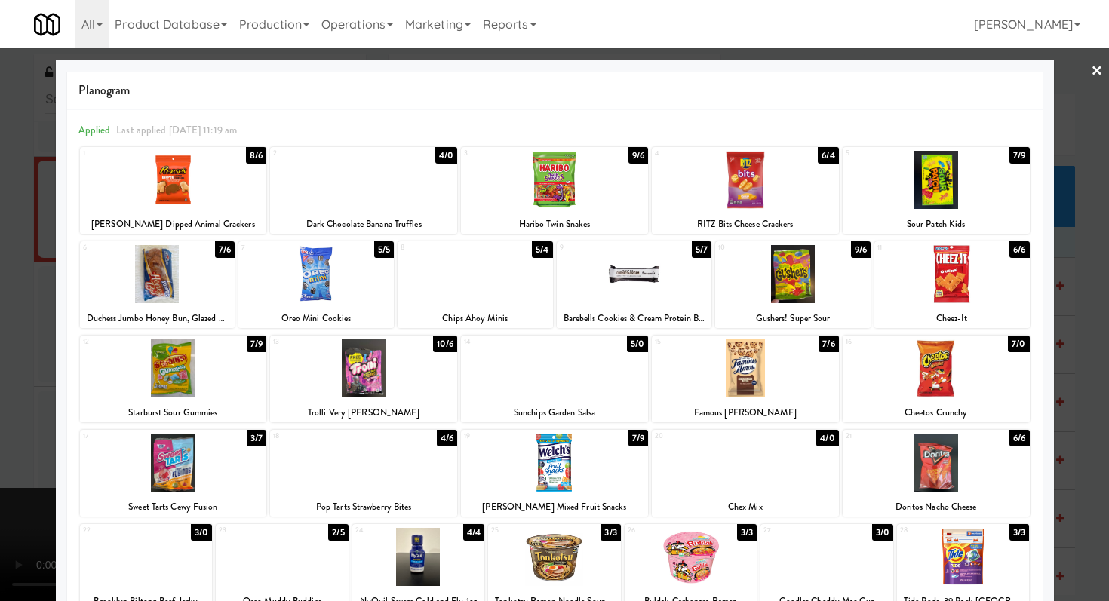
click at [940, 193] on div at bounding box center [936, 180] width 187 height 58
click at [583, 380] on div at bounding box center [554, 368] width 187 height 58
click at [355, 278] on div at bounding box center [315, 274] width 155 height 58
click at [0, 282] on div at bounding box center [554, 300] width 1109 height 601
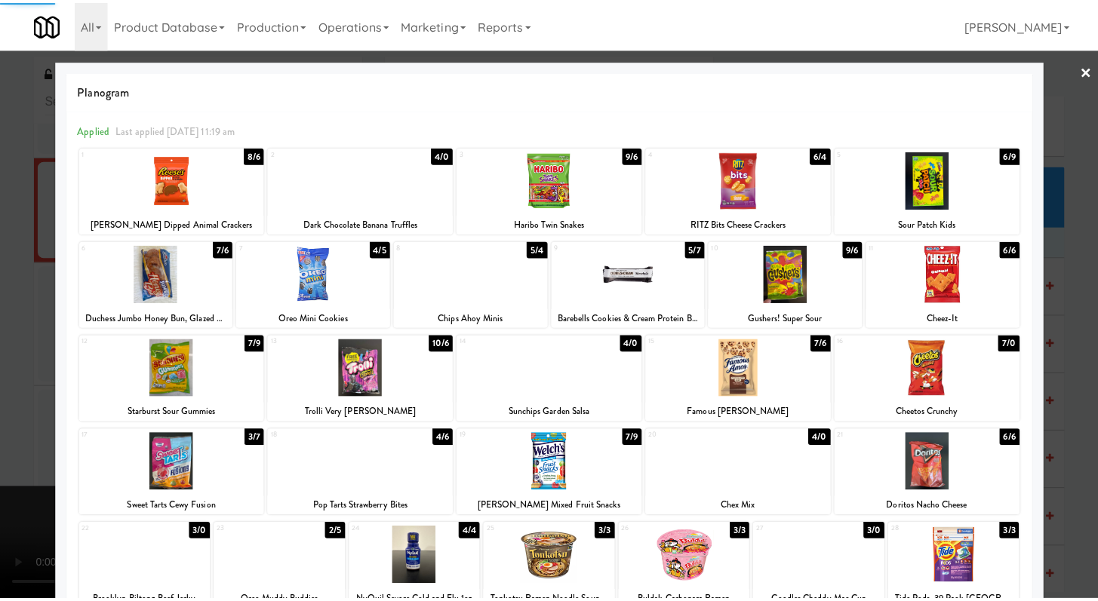
scroll to position [5493, 0]
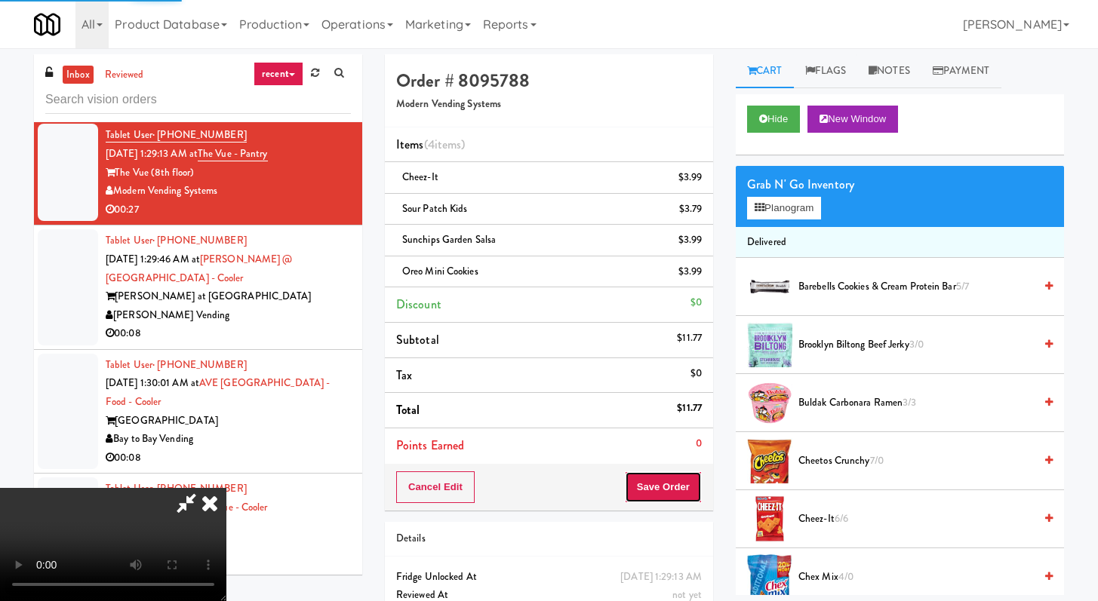
click at [696, 487] on button "Save Order" at bounding box center [663, 488] width 77 height 32
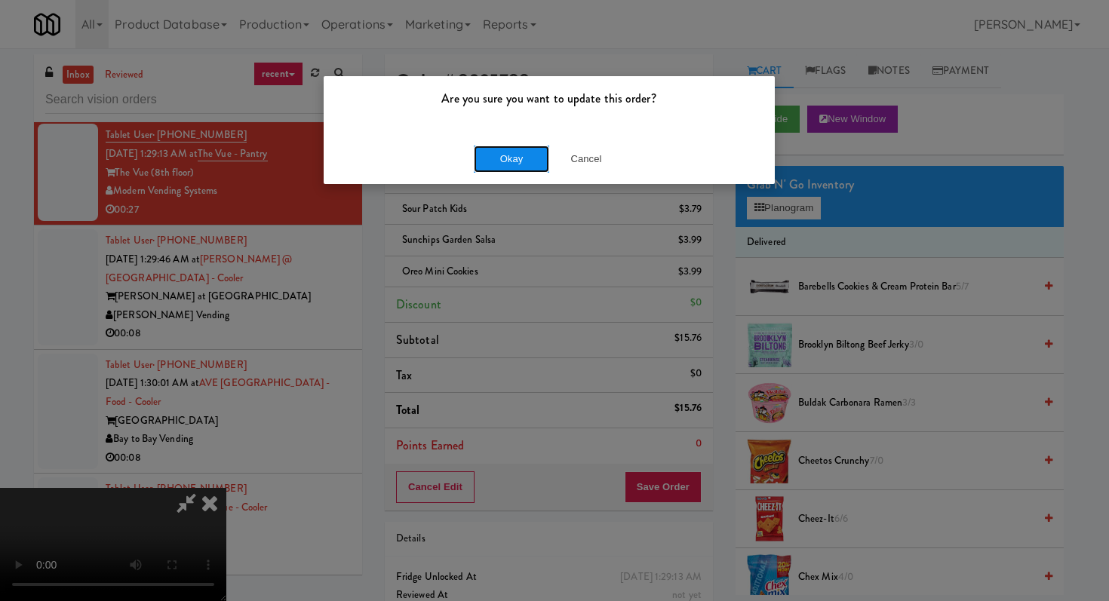
click at [524, 157] on button "Okay" at bounding box center [511, 159] width 75 height 27
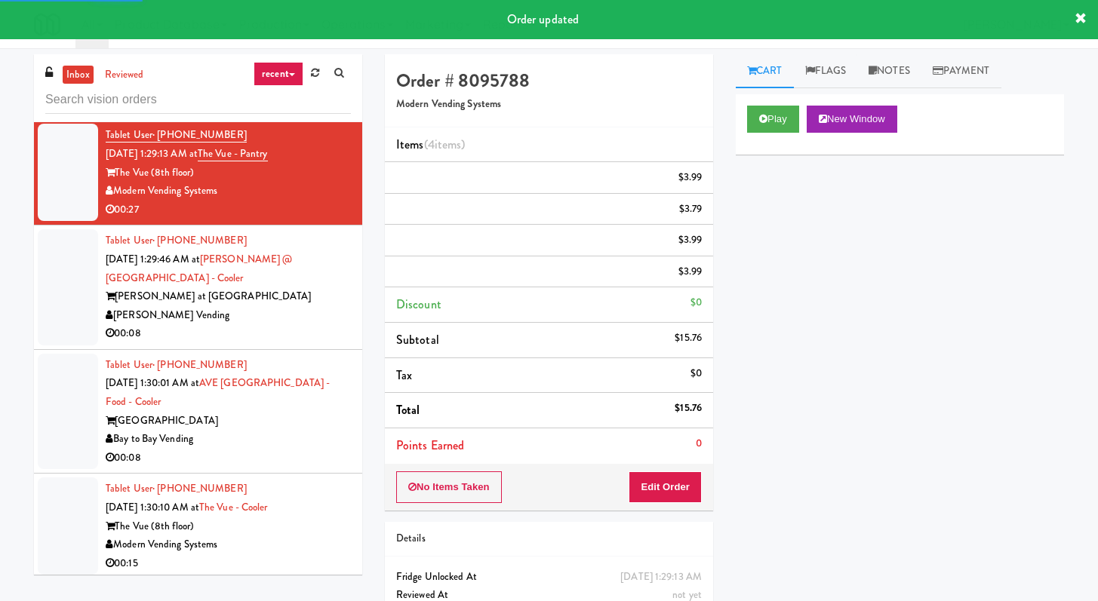
click at [273, 343] on div "00:08" at bounding box center [228, 333] width 245 height 19
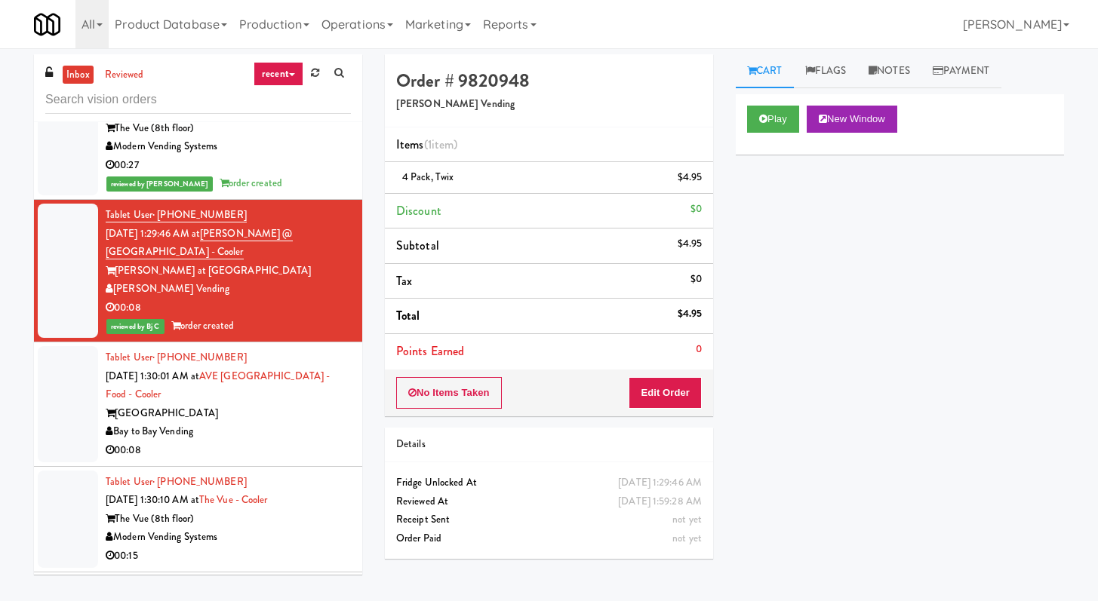
click at [272, 441] on div "Bay to Bay Vending" at bounding box center [228, 431] width 245 height 19
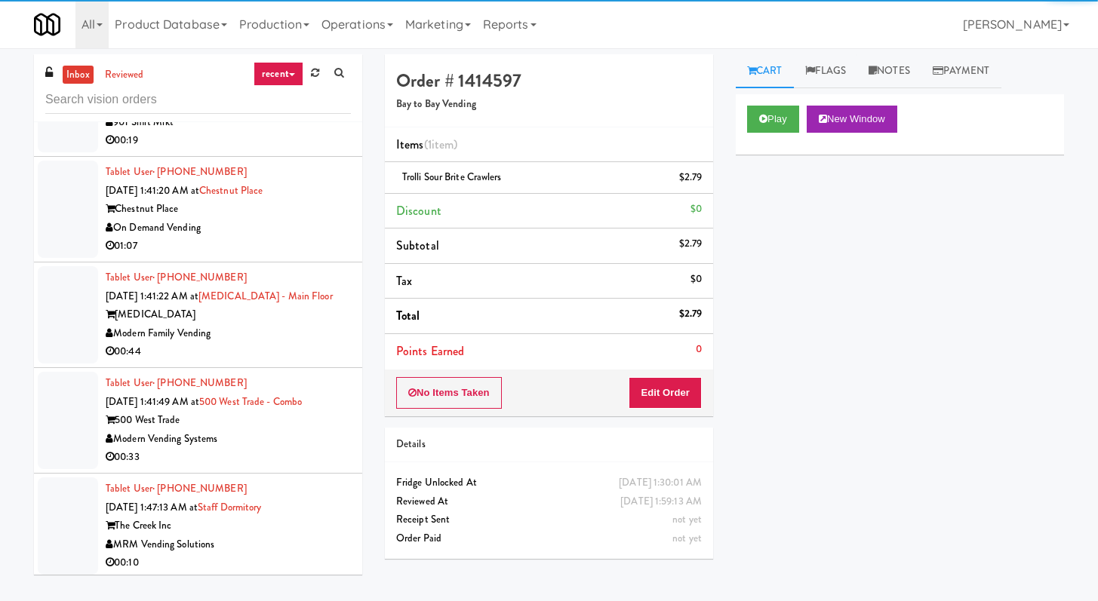
scroll to position [6705, 0]
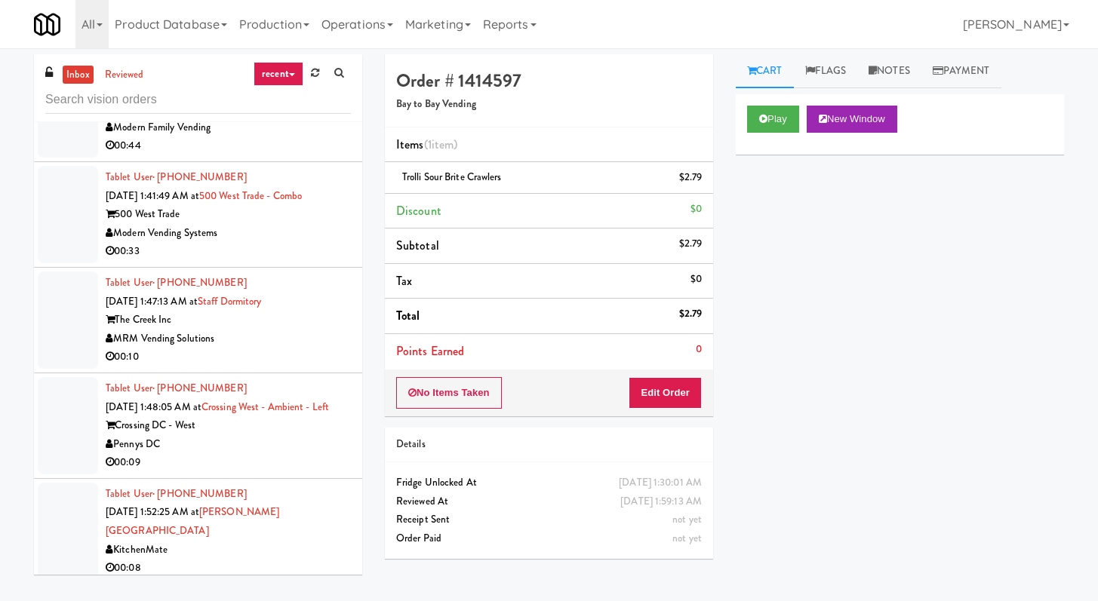
click at [324, 367] on div "00:10" at bounding box center [228, 357] width 245 height 19
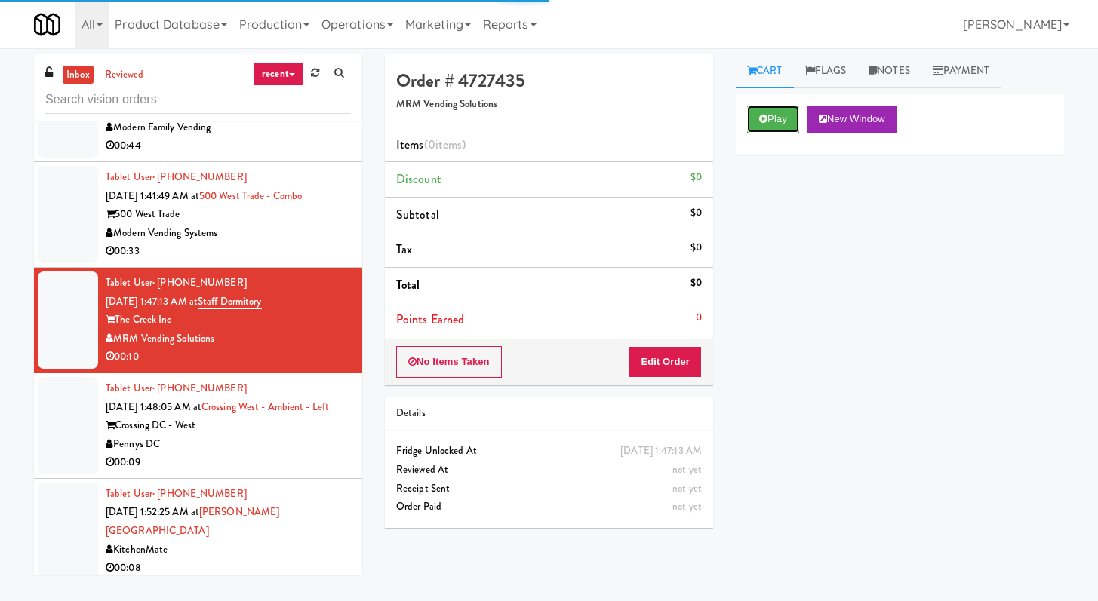
drag, startPoint x: 788, startPoint y: 118, endPoint x: 736, endPoint y: 213, distance: 108.4
click at [788, 118] on button "Play" at bounding box center [773, 119] width 52 height 27
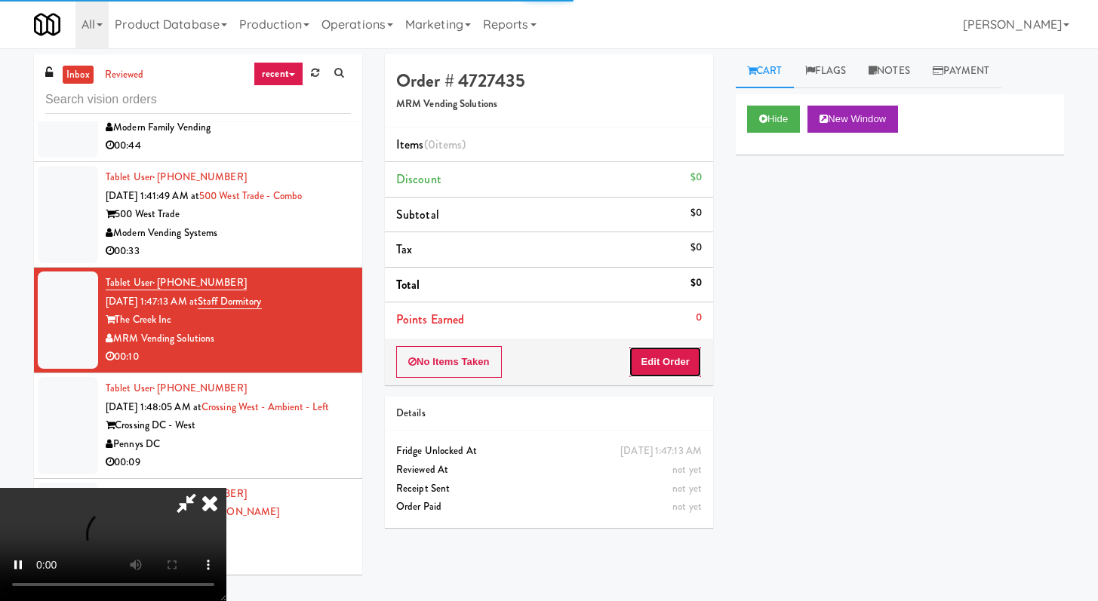
click at [693, 361] on button "Edit Order" at bounding box center [664, 362] width 73 height 32
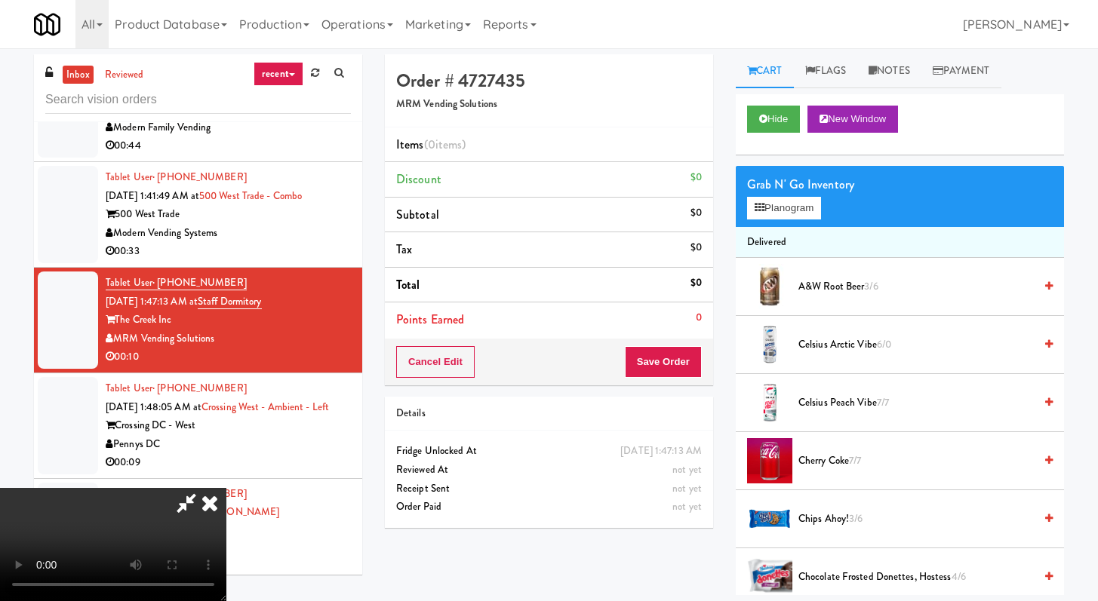
scroll to position [130, 0]
click at [763, 121] on icon at bounding box center [763, 119] width 8 height 10
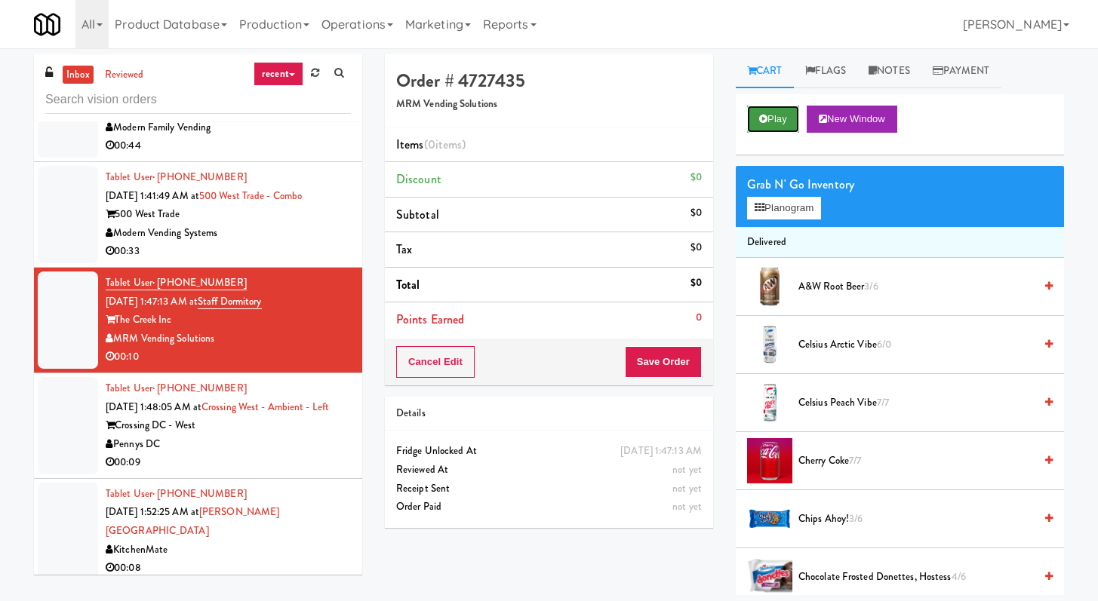
scroll to position [0, 0]
click at [763, 121] on icon at bounding box center [763, 119] width 8 height 10
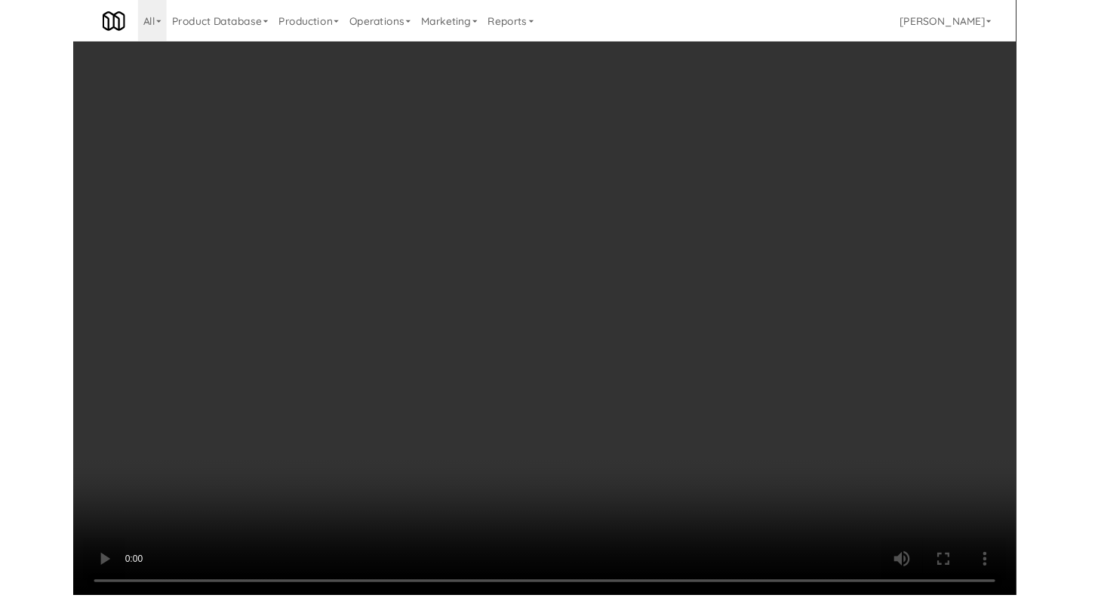
scroll to position [6668, 0]
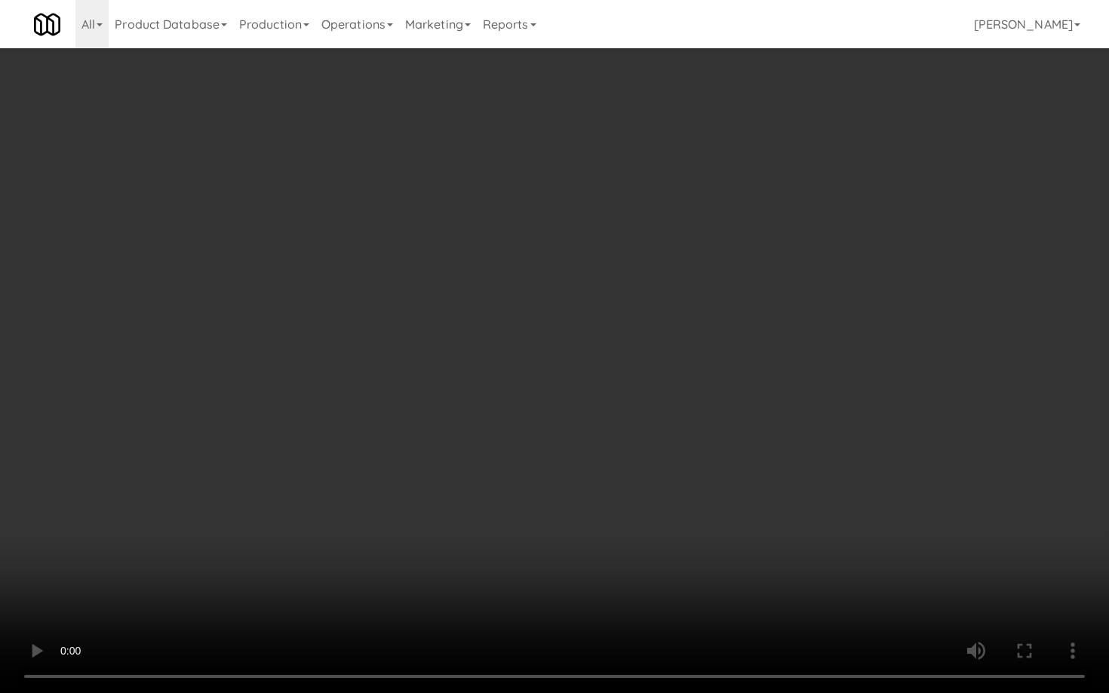
click at [502, 432] on video at bounding box center [554, 346] width 1109 height 693
click at [592, 324] on video at bounding box center [554, 346] width 1109 height 693
click at [613, 296] on video at bounding box center [554, 346] width 1109 height 693
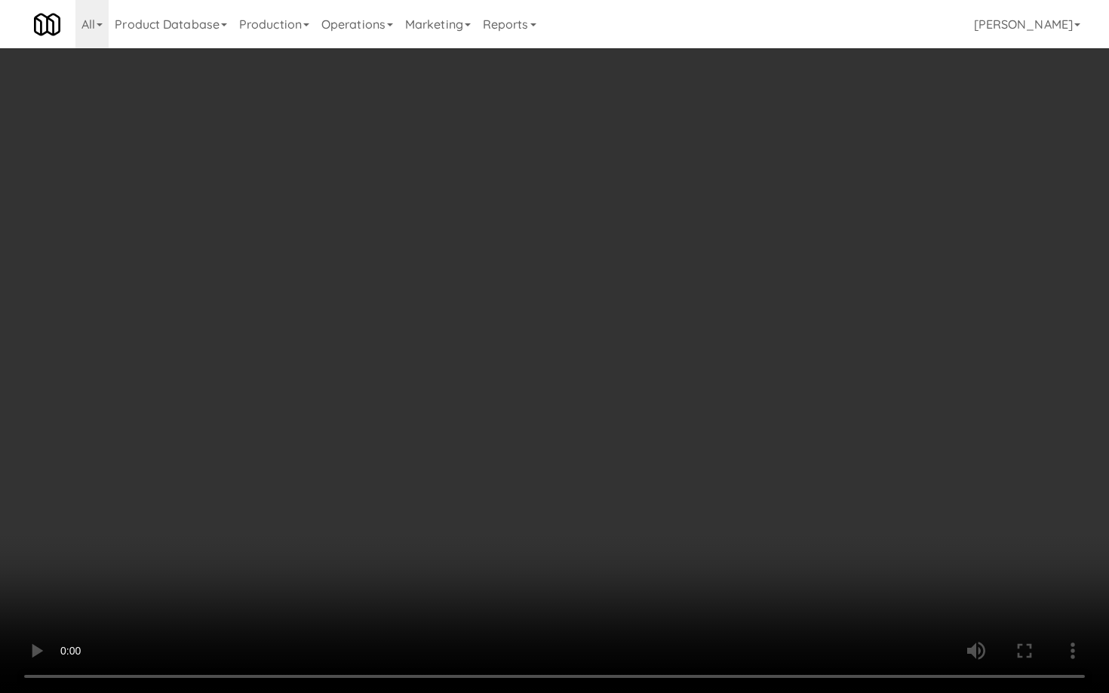
click at [613, 296] on video at bounding box center [554, 346] width 1109 height 693
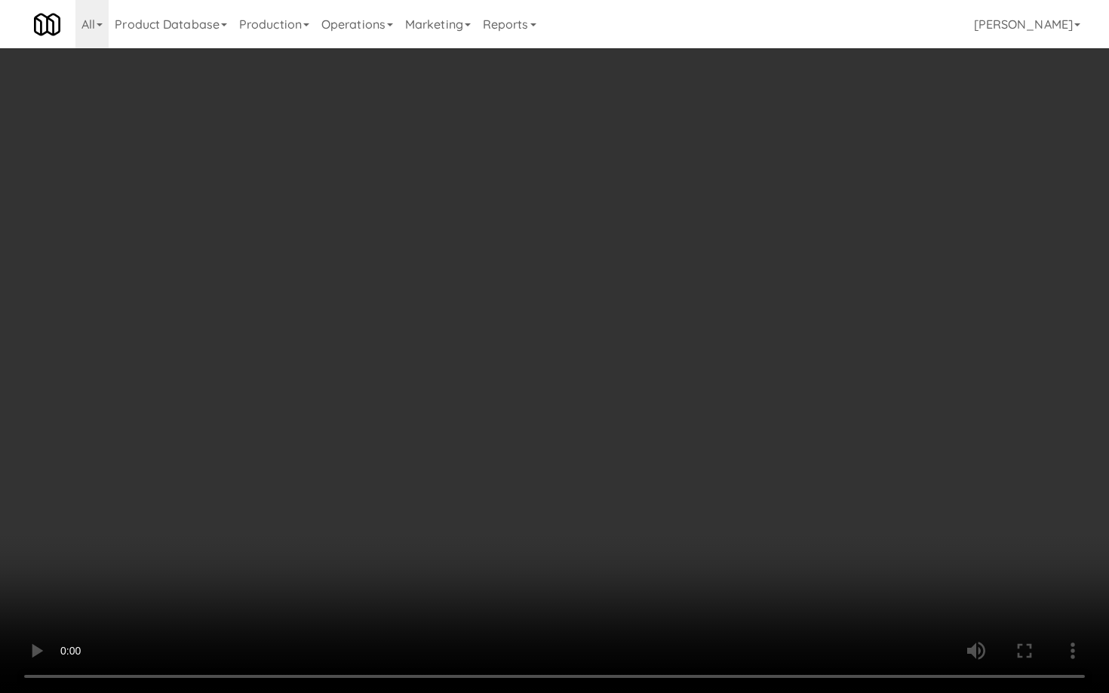
click at [613, 296] on video at bounding box center [554, 346] width 1109 height 693
click at [618, 293] on video at bounding box center [554, 346] width 1109 height 693
click at [618, 294] on video at bounding box center [554, 346] width 1109 height 693
click at [637, 283] on video at bounding box center [554, 346] width 1109 height 693
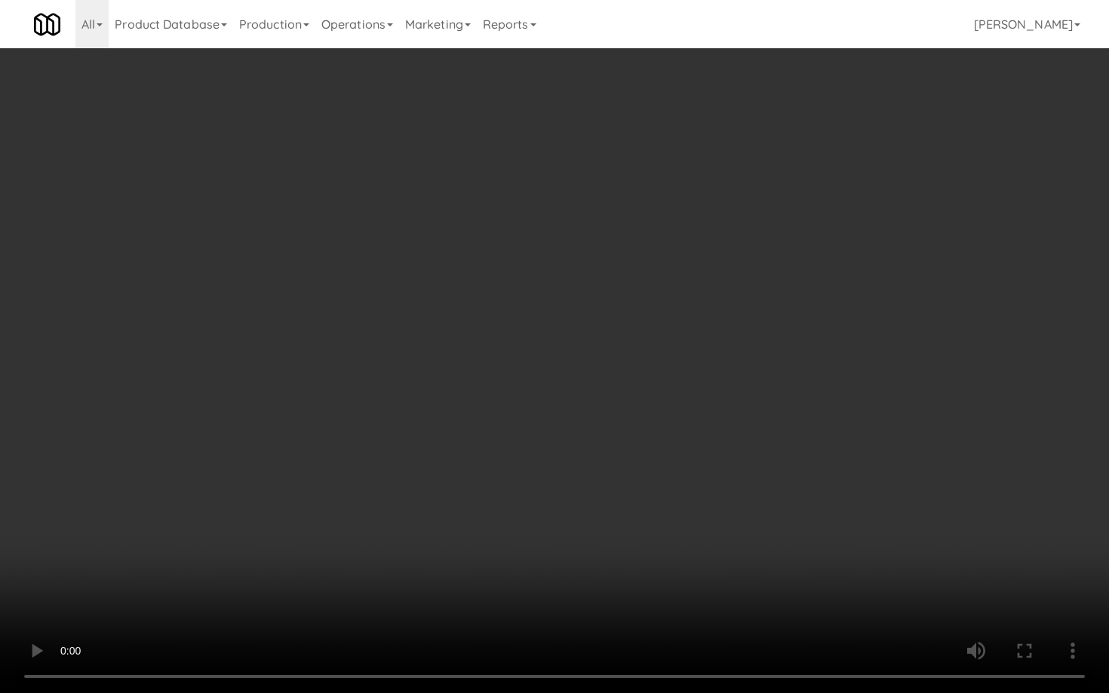
click at [637, 283] on video at bounding box center [554, 346] width 1109 height 693
click at [637, 284] on video at bounding box center [554, 346] width 1109 height 693
click at [671, 404] on video at bounding box center [554, 346] width 1109 height 693
click at [688, 373] on video at bounding box center [554, 346] width 1109 height 693
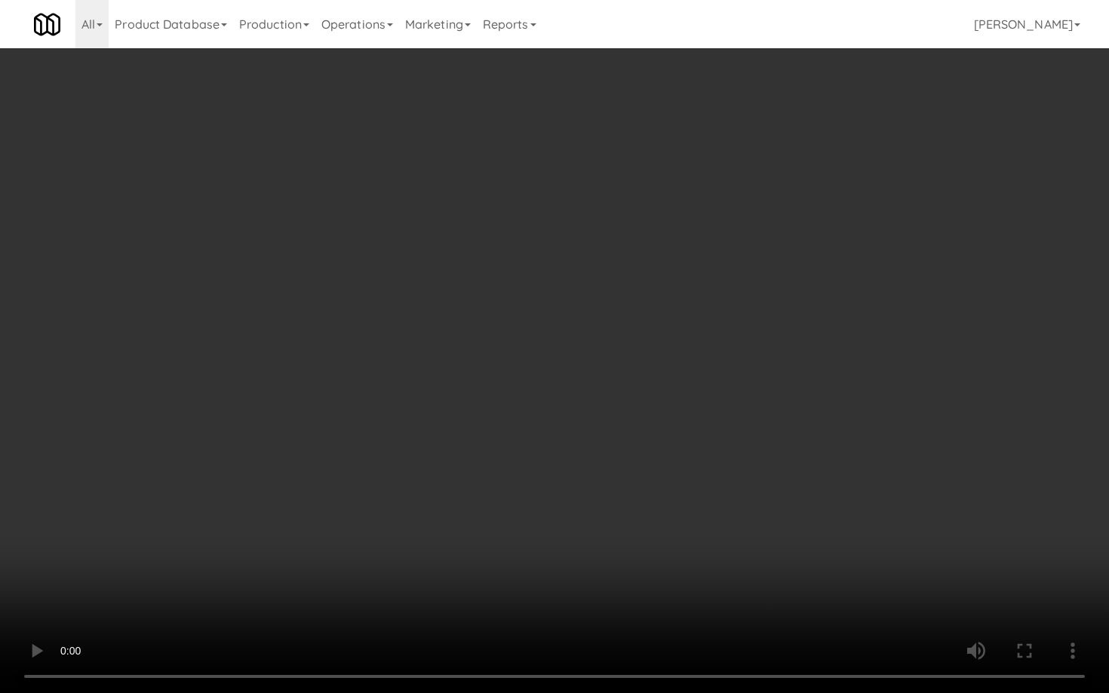
click at [693, 361] on video at bounding box center [554, 346] width 1109 height 693
click at [694, 358] on video at bounding box center [554, 346] width 1109 height 693
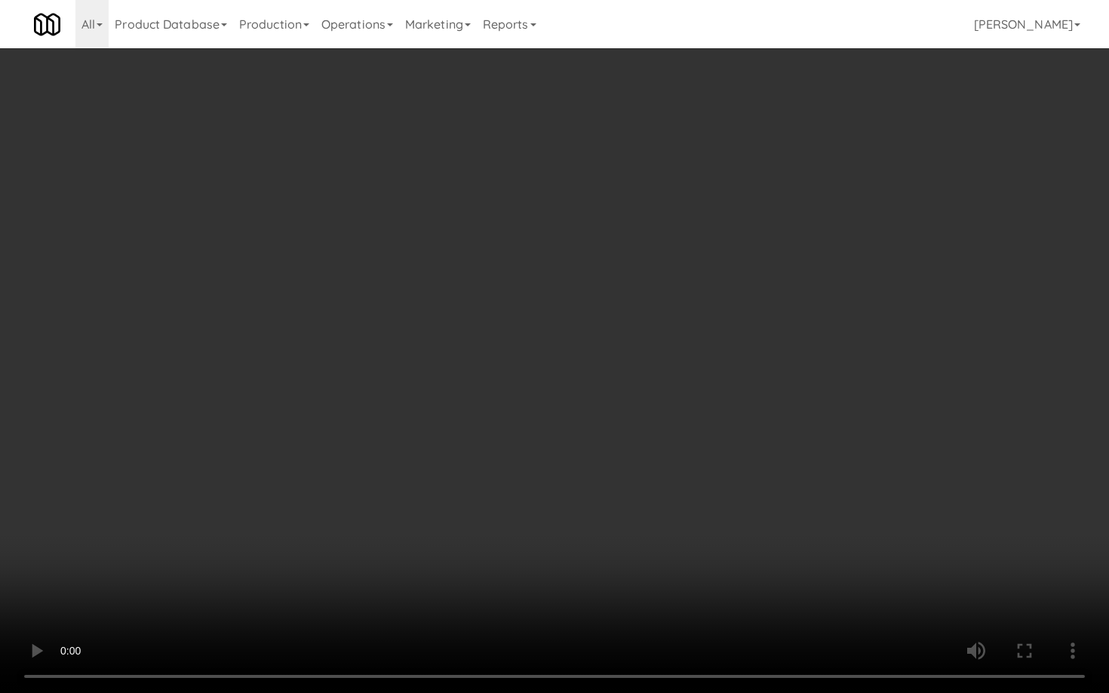
click at [694, 358] on video at bounding box center [554, 346] width 1109 height 693
click at [710, 348] on video at bounding box center [554, 346] width 1109 height 693
click at [709, 351] on video at bounding box center [554, 346] width 1109 height 693
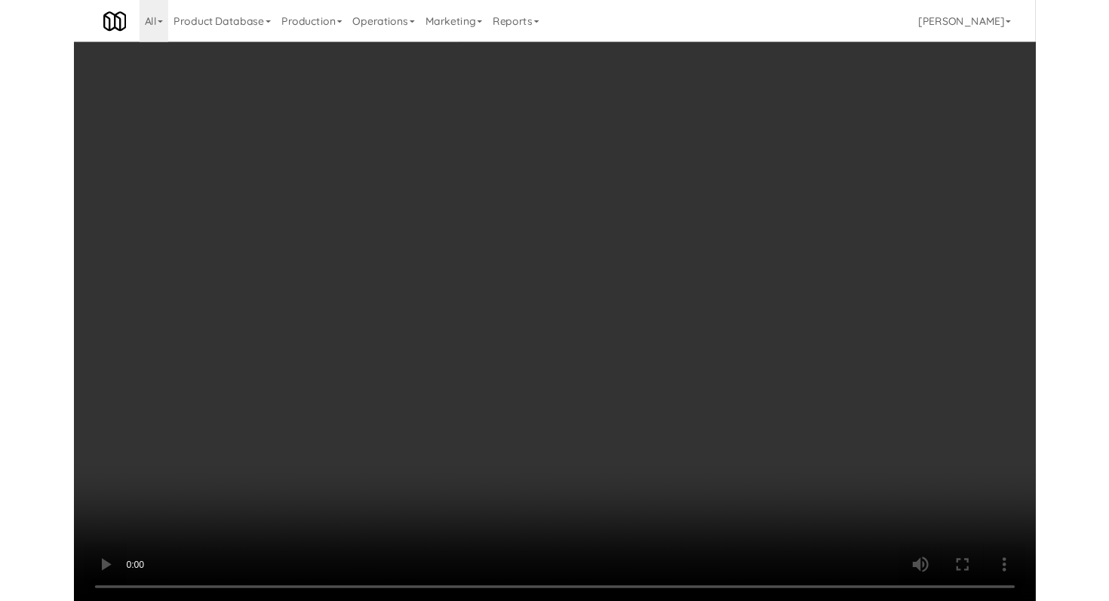
scroll to position [6705, 0]
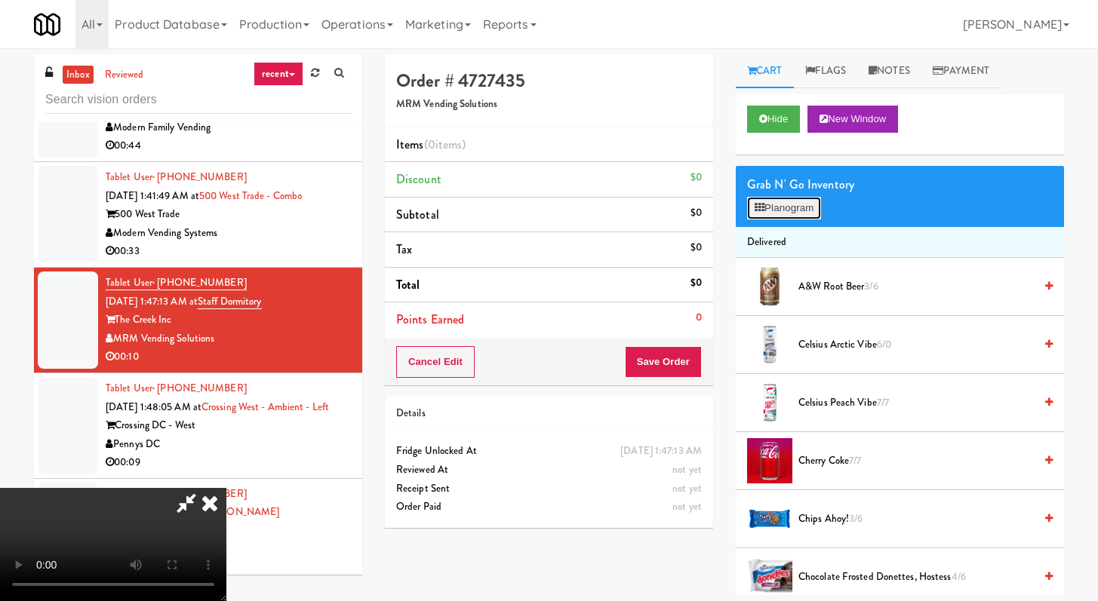
click at [812, 208] on button "Planogram" at bounding box center [784, 208] width 74 height 23
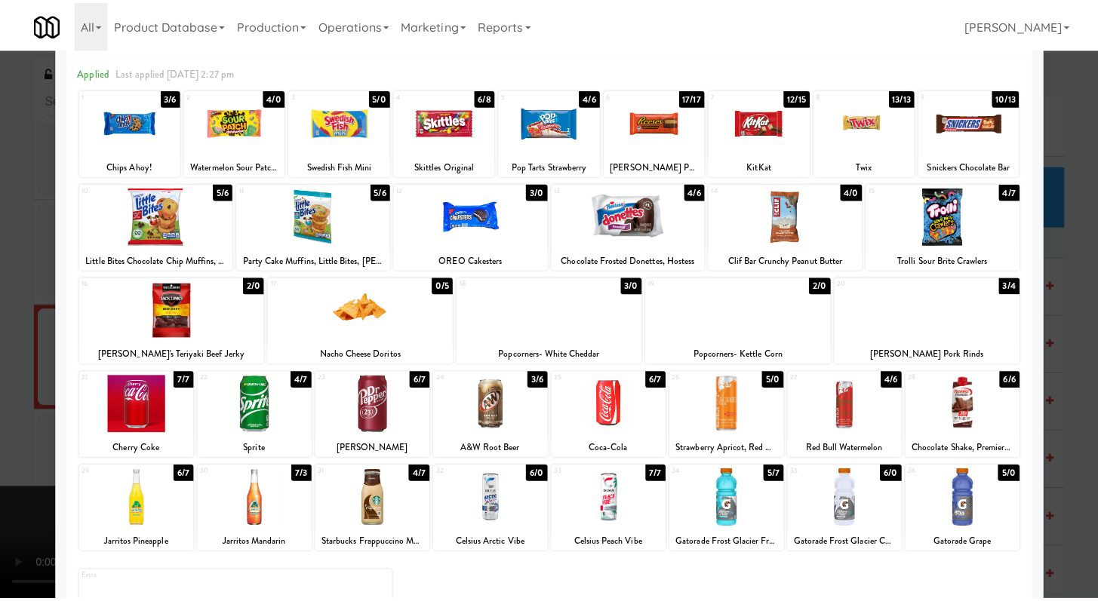
scroll to position [140, 0]
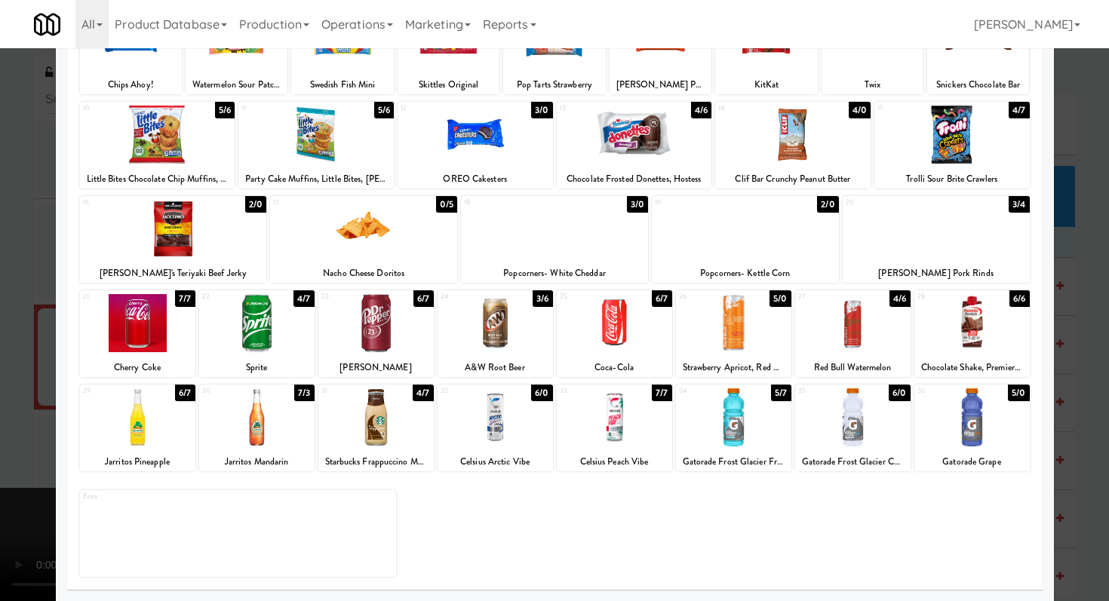
click at [578, 226] on div at bounding box center [554, 229] width 187 height 58
click at [747, 426] on div at bounding box center [733, 418] width 115 height 58
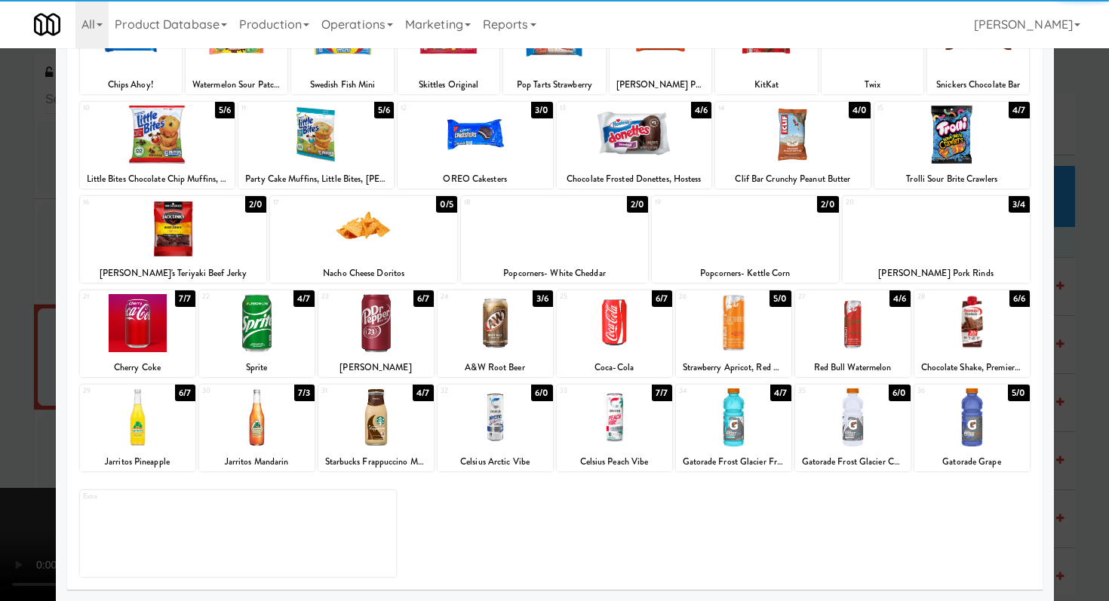
click at [0, 312] on div at bounding box center [554, 300] width 1109 height 601
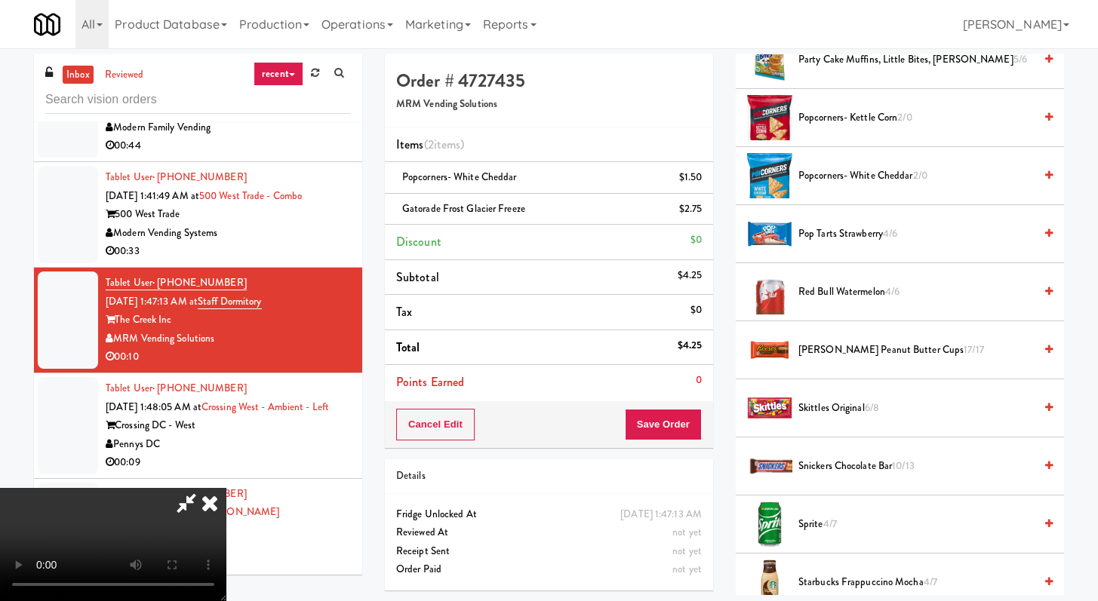
scroll to position [1203, 0]
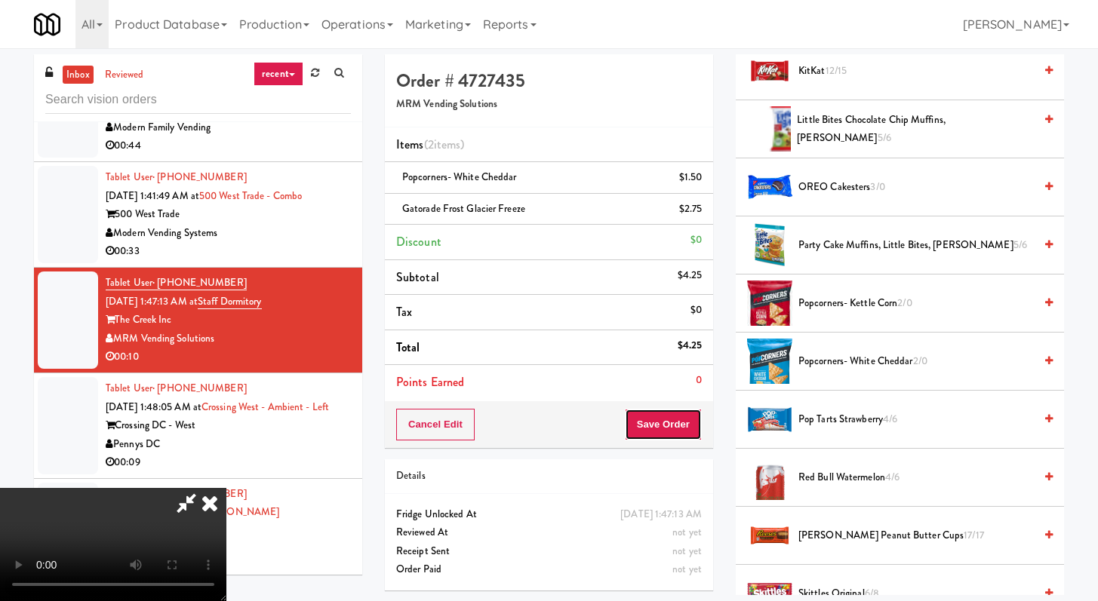
click at [675, 419] on button "Save Order" at bounding box center [663, 425] width 77 height 32
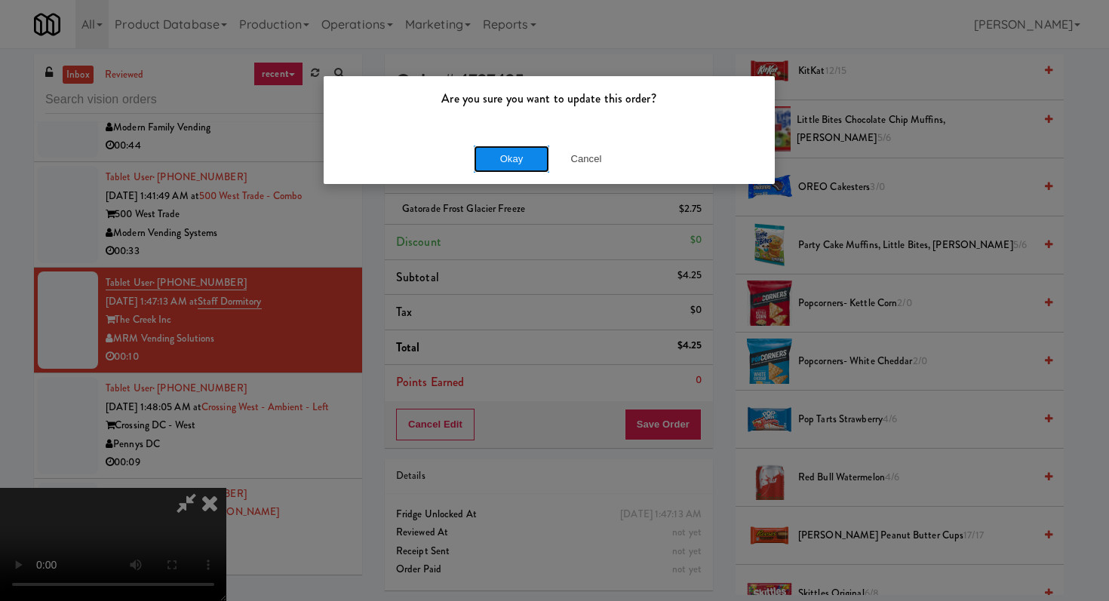
click at [512, 166] on button "Okay" at bounding box center [511, 159] width 75 height 27
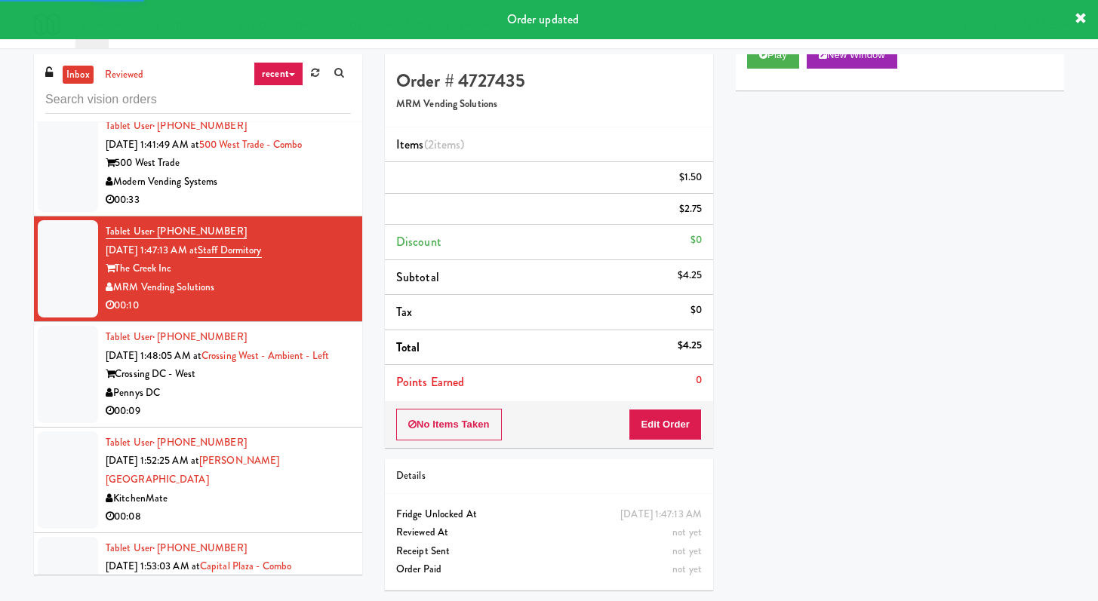
scroll to position [6883, 0]
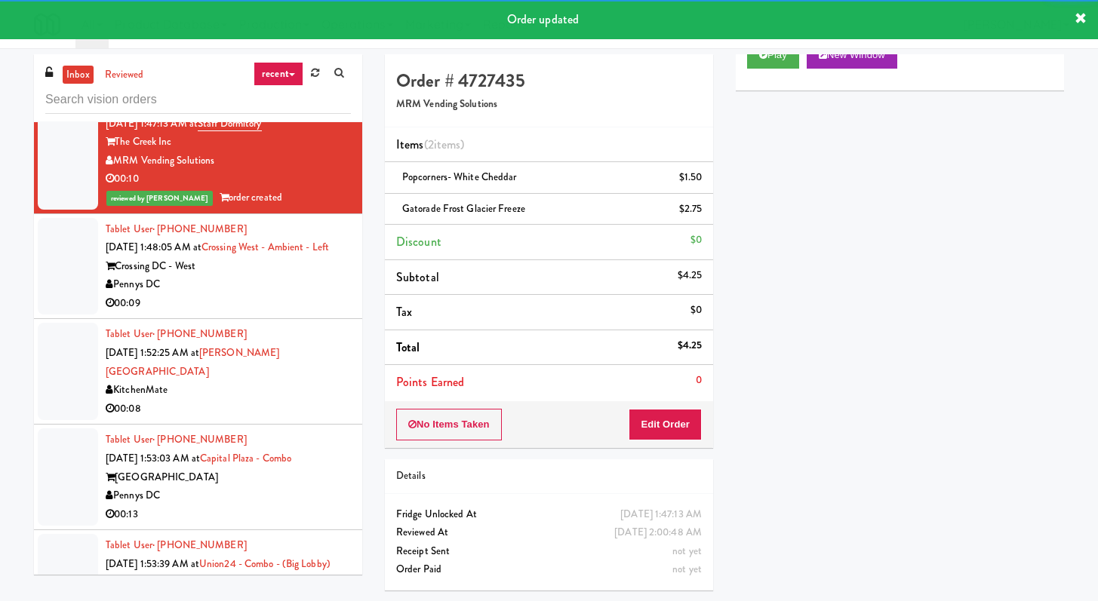
click at [296, 294] on div "Pennys DC" at bounding box center [228, 284] width 245 height 19
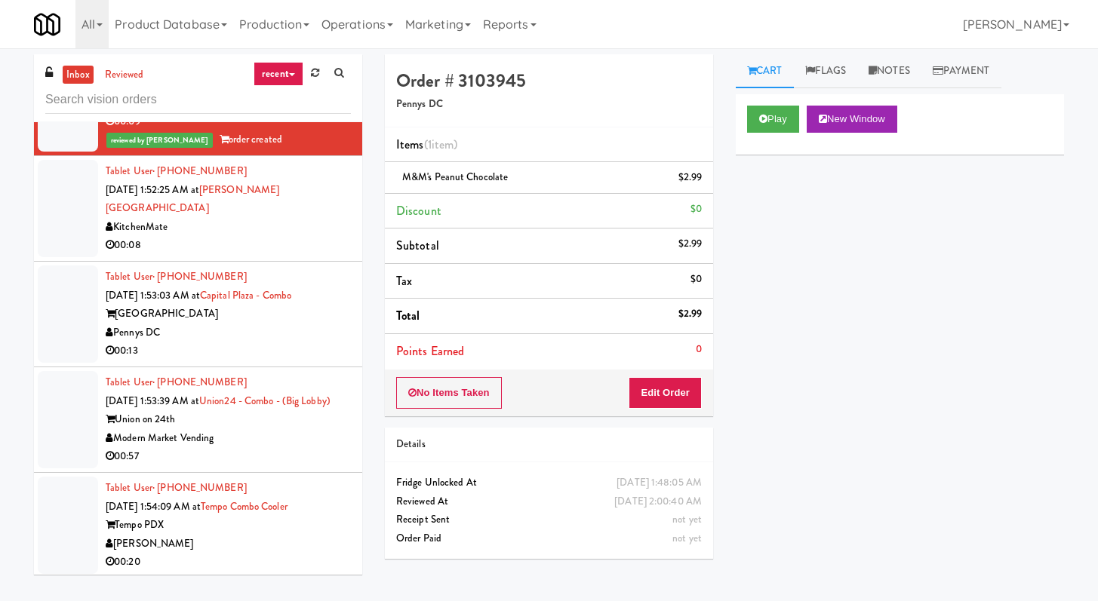
scroll to position [7157, 0]
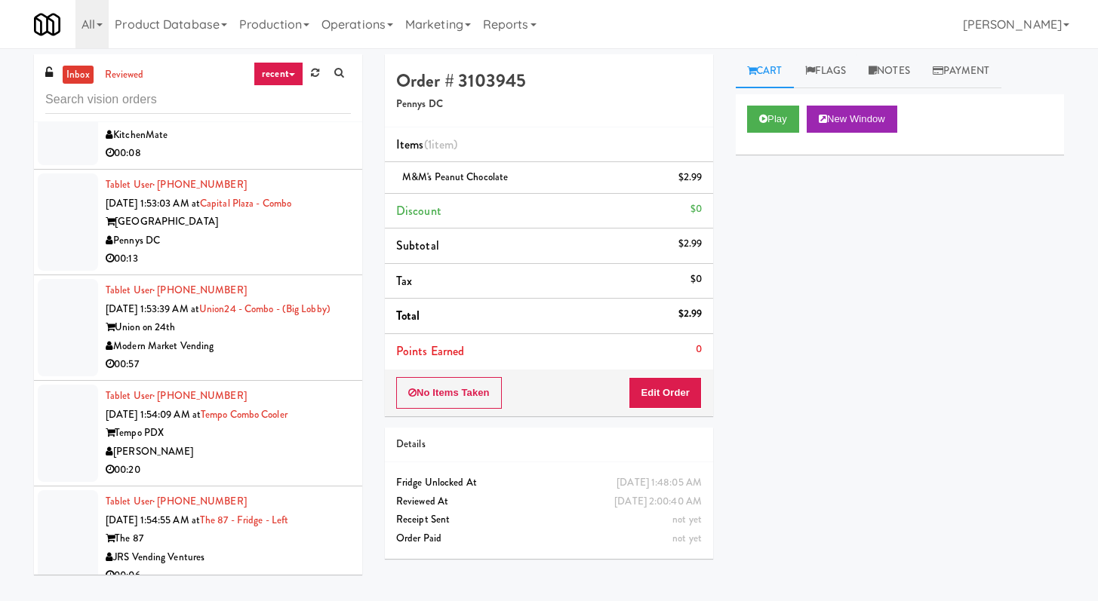
click at [265, 269] on div "00:13" at bounding box center [228, 259] width 245 height 19
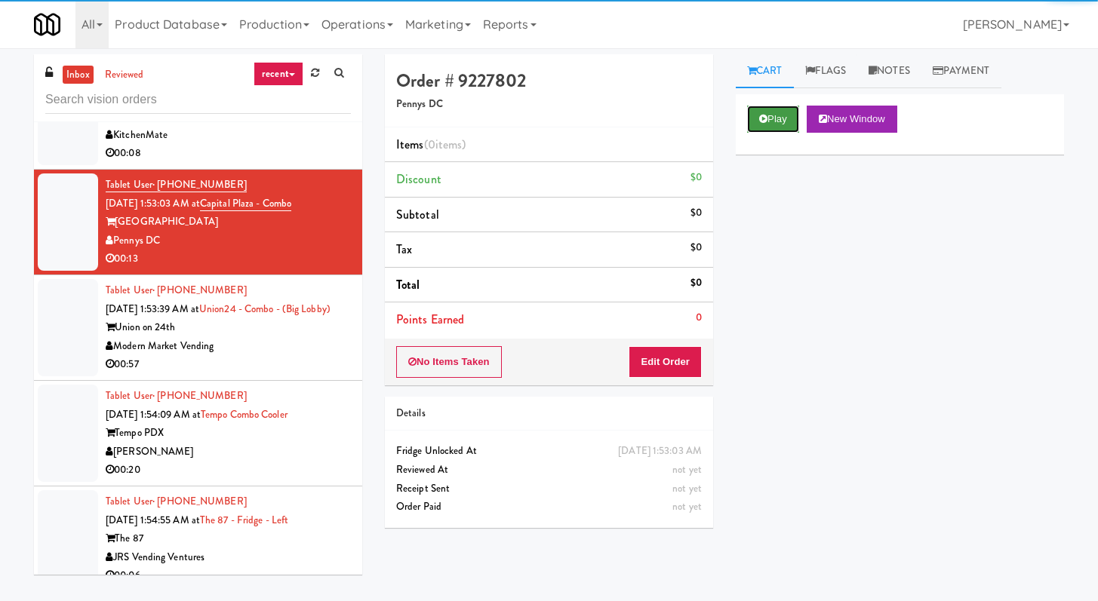
click at [772, 124] on button "Play" at bounding box center [773, 119] width 52 height 27
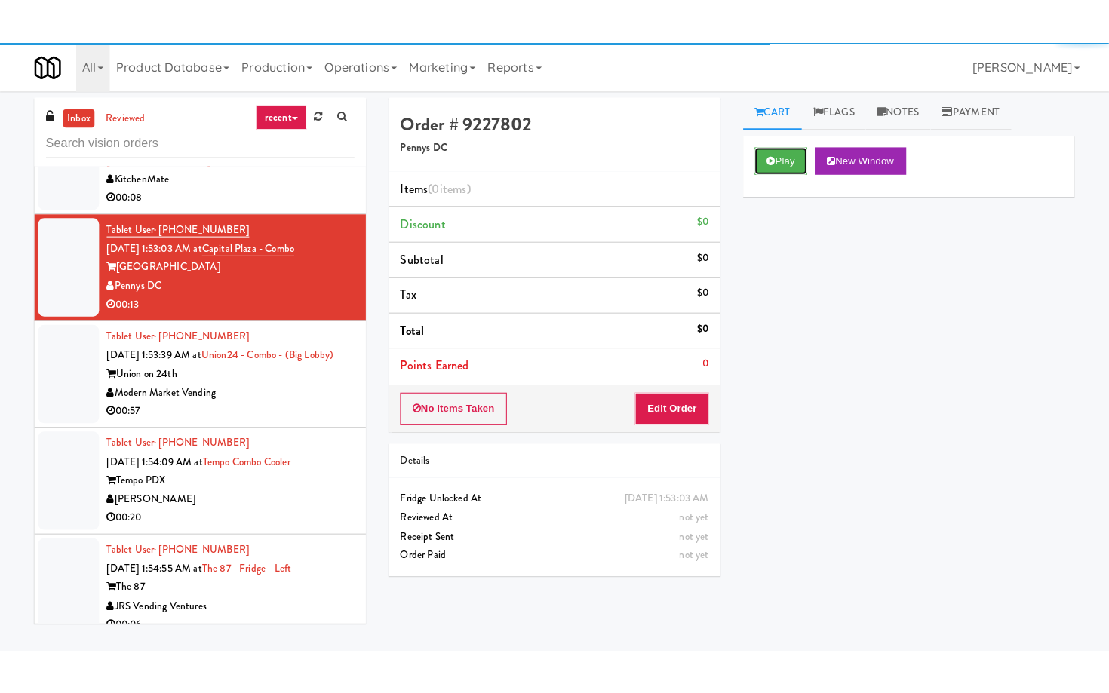
scroll to position [3, 0]
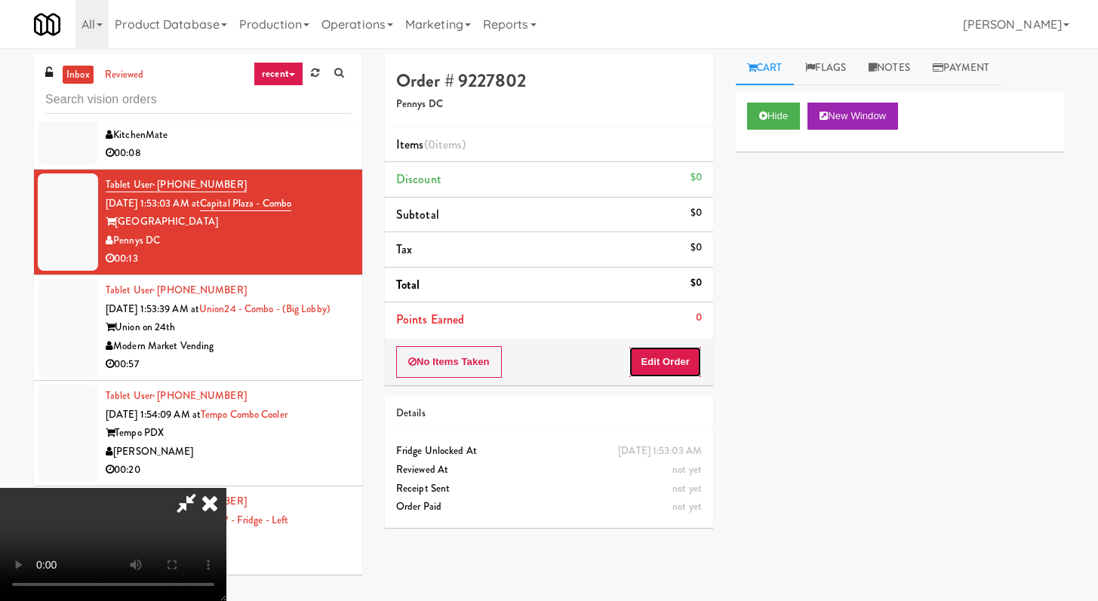
click at [666, 363] on button "Edit Order" at bounding box center [664, 362] width 73 height 32
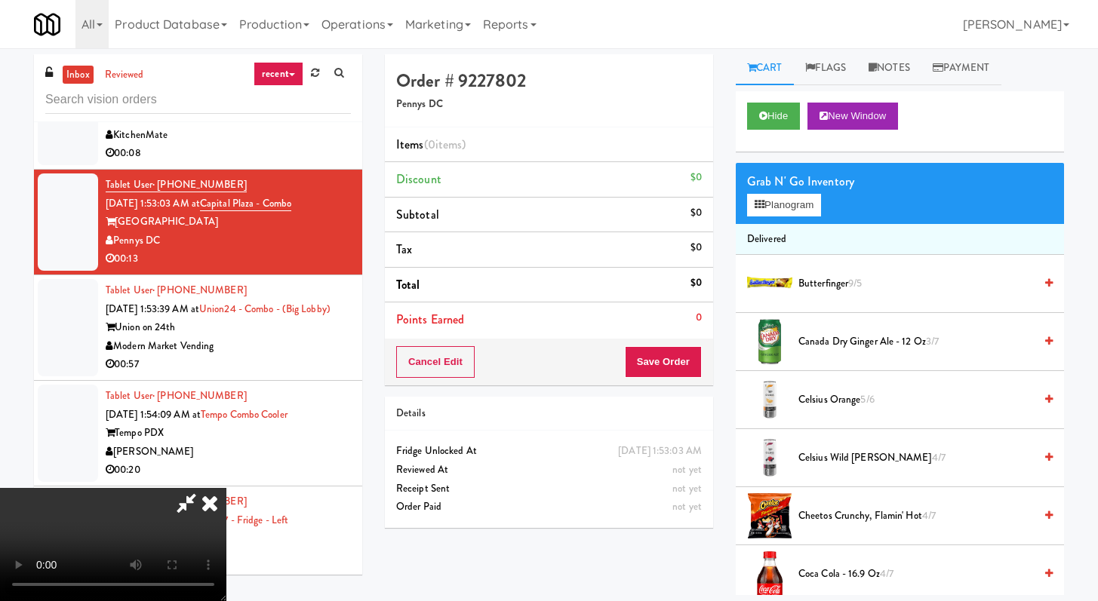
click at [204, 488] on icon at bounding box center [186, 503] width 35 height 30
click at [763, 118] on icon at bounding box center [763, 116] width 8 height 10
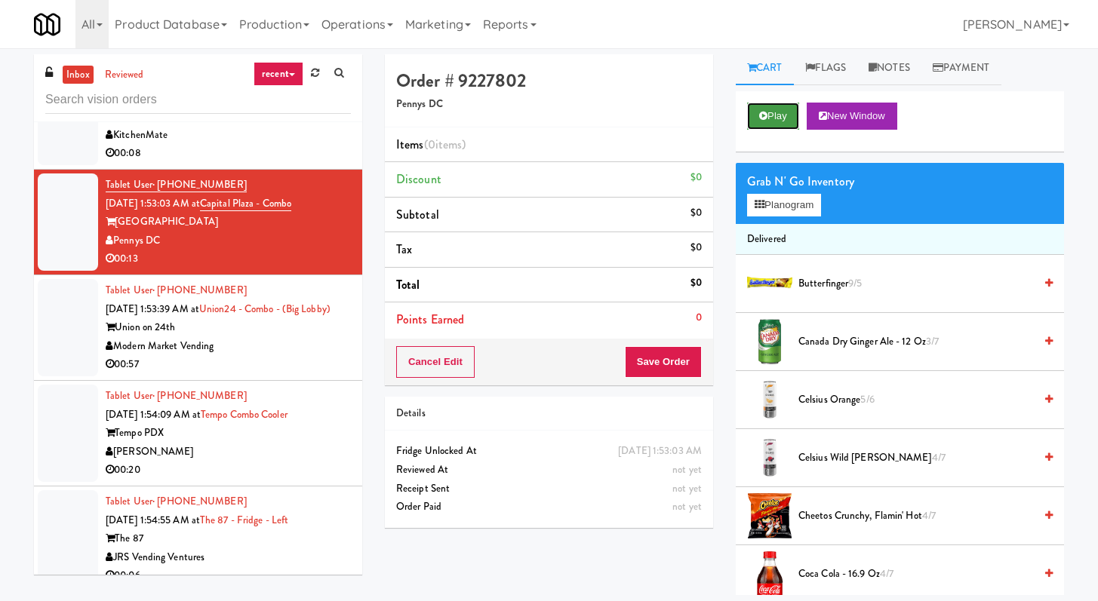
click at [763, 118] on icon at bounding box center [763, 116] width 8 height 10
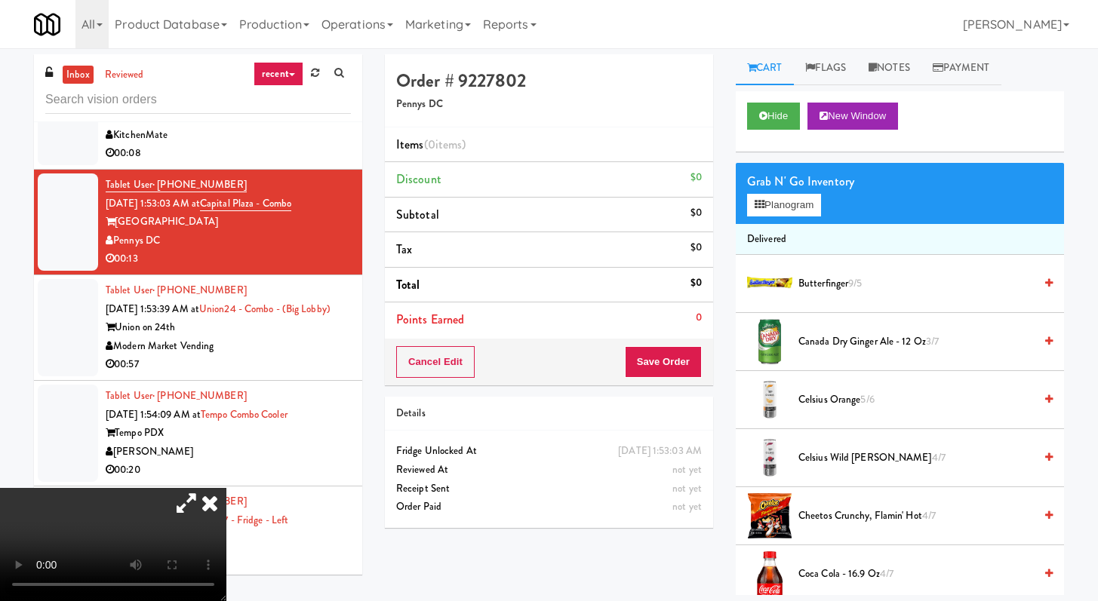
scroll to position [7120, 0]
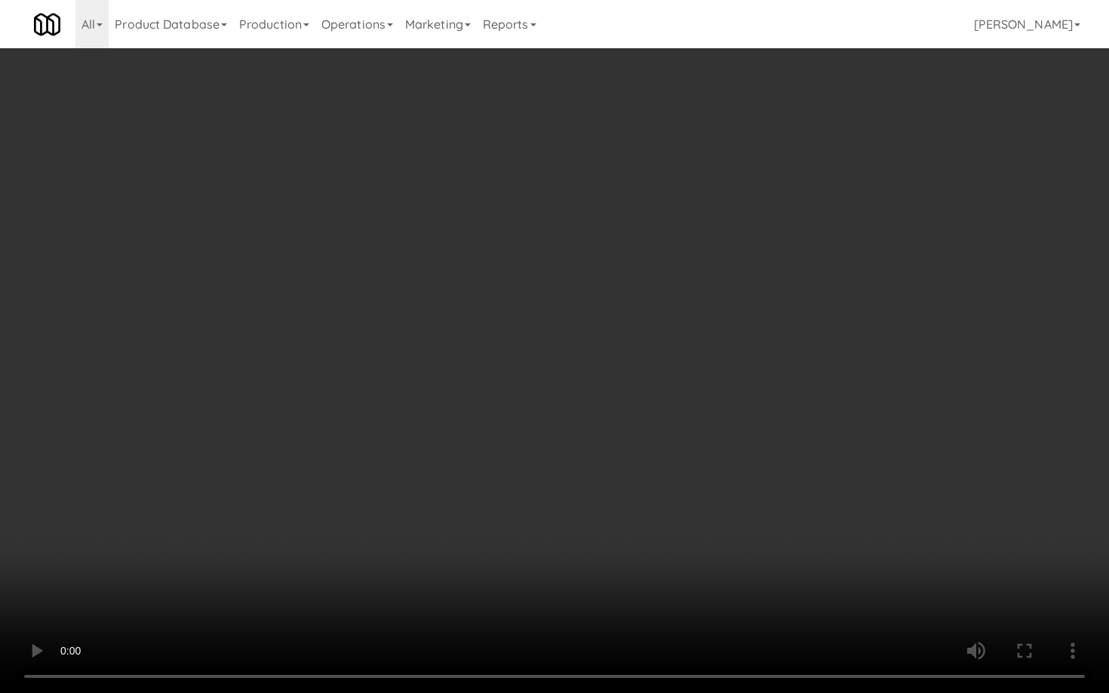
click at [702, 395] on video at bounding box center [554, 346] width 1109 height 693
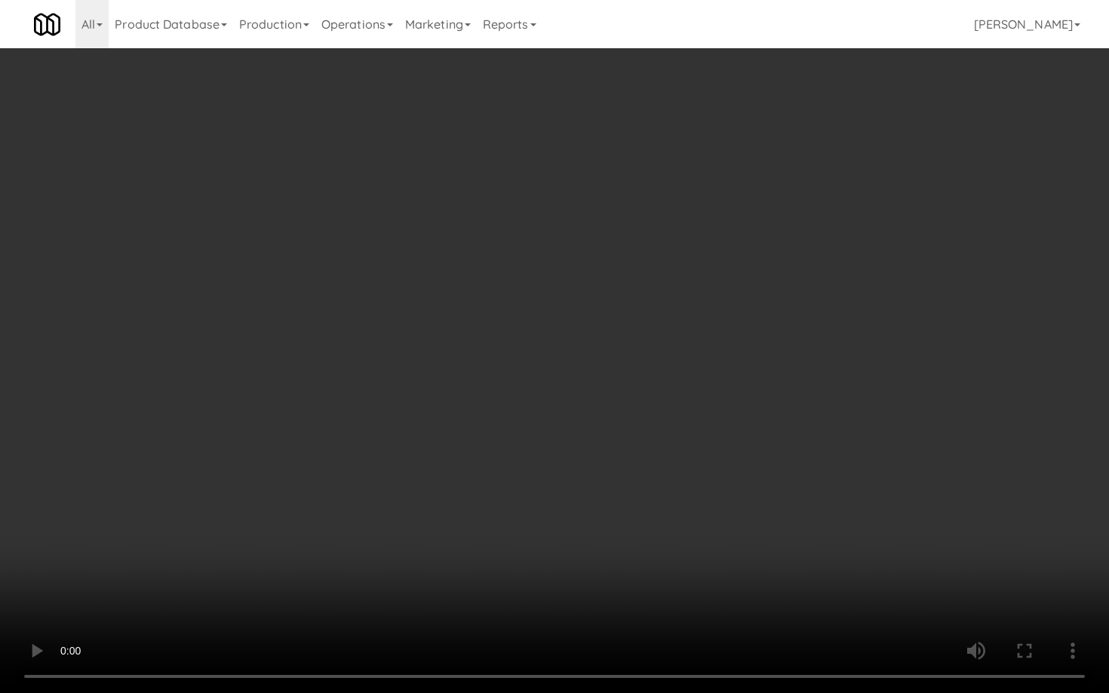
click at [702, 395] on video at bounding box center [554, 346] width 1109 height 693
click at [702, 394] on video at bounding box center [554, 346] width 1109 height 693
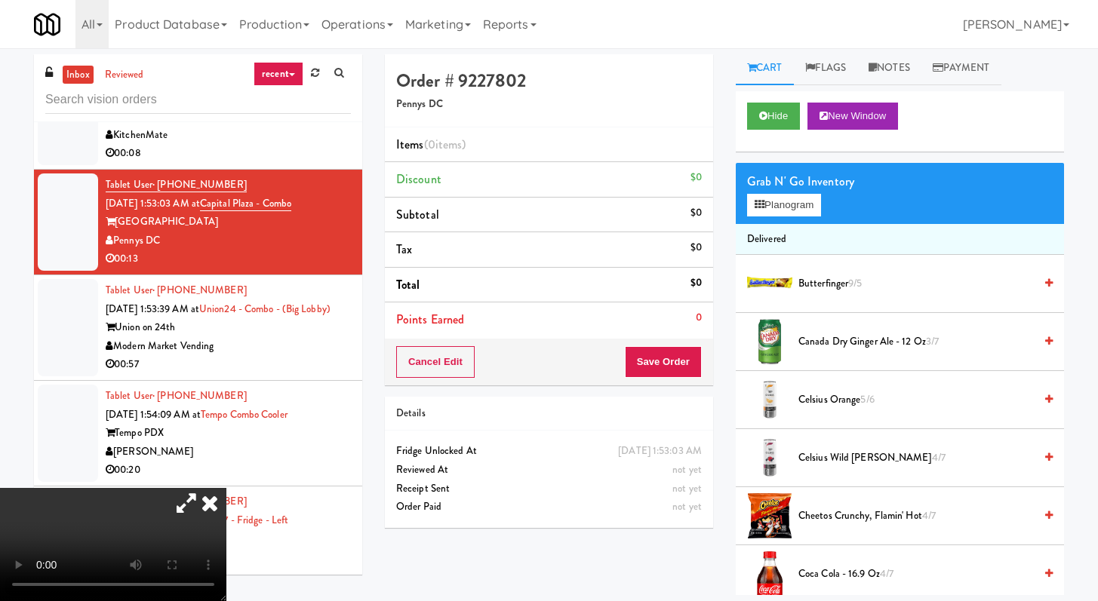
scroll to position [614, 0]
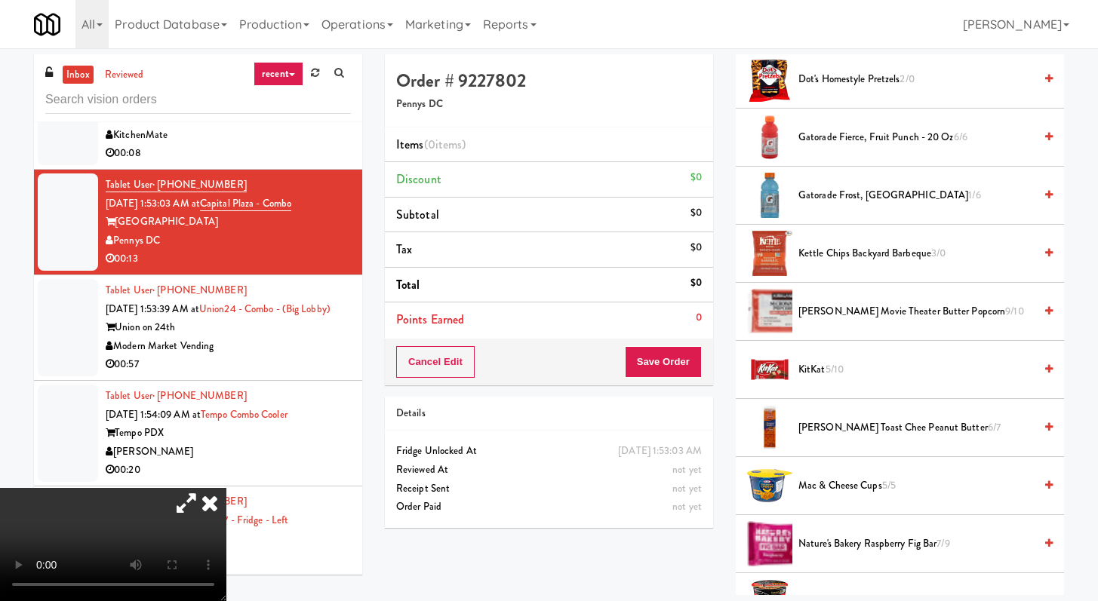
click at [827, 236] on li "Kettle Chips Backyard Barbeque 3/0" at bounding box center [900, 254] width 328 height 58
click at [828, 248] on span "Kettle Chips Backyard Barbeque 3/0" at bounding box center [915, 253] width 235 height 19
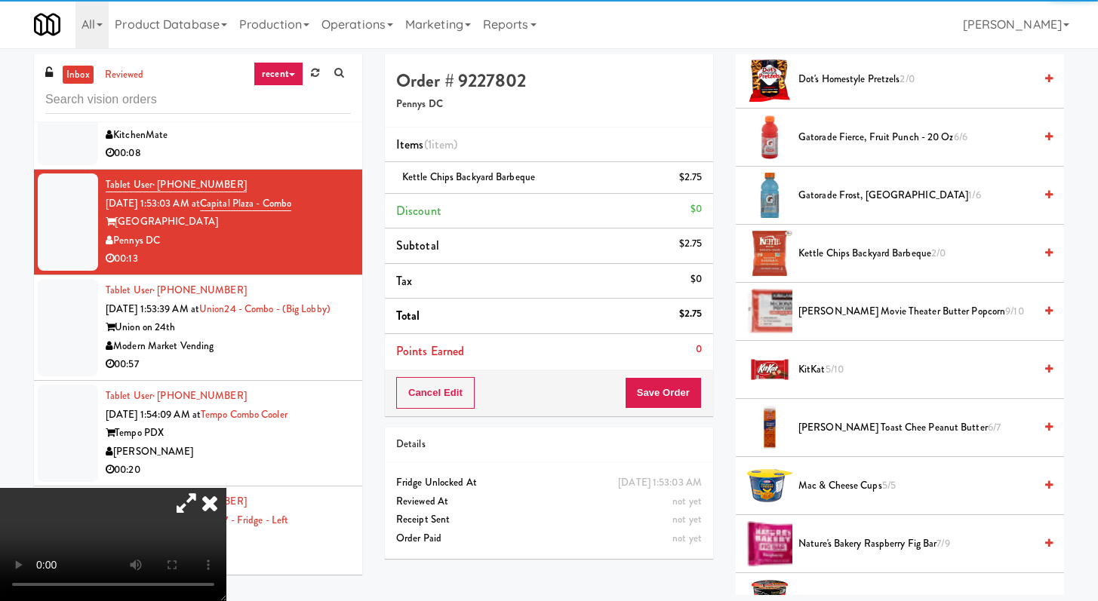
scroll to position [410, 0]
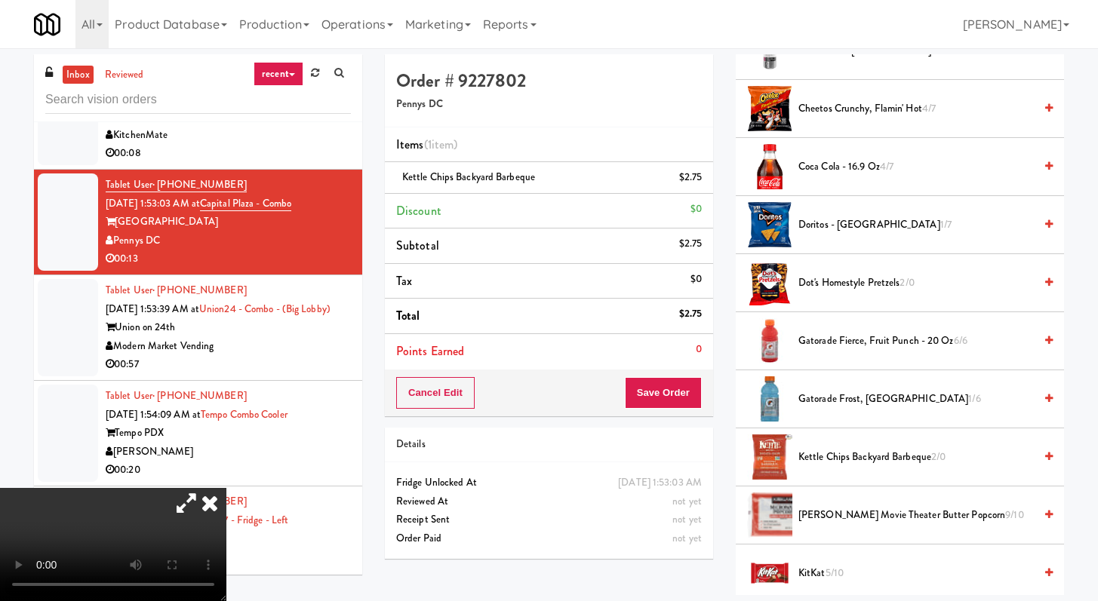
click at [808, 152] on li "Coca Cola - 16.9 oz 4/7" at bounding box center [900, 167] width 328 height 58
click at [807, 166] on span "Coca Cola - 16.9 oz 4/7" at bounding box center [915, 167] width 235 height 19
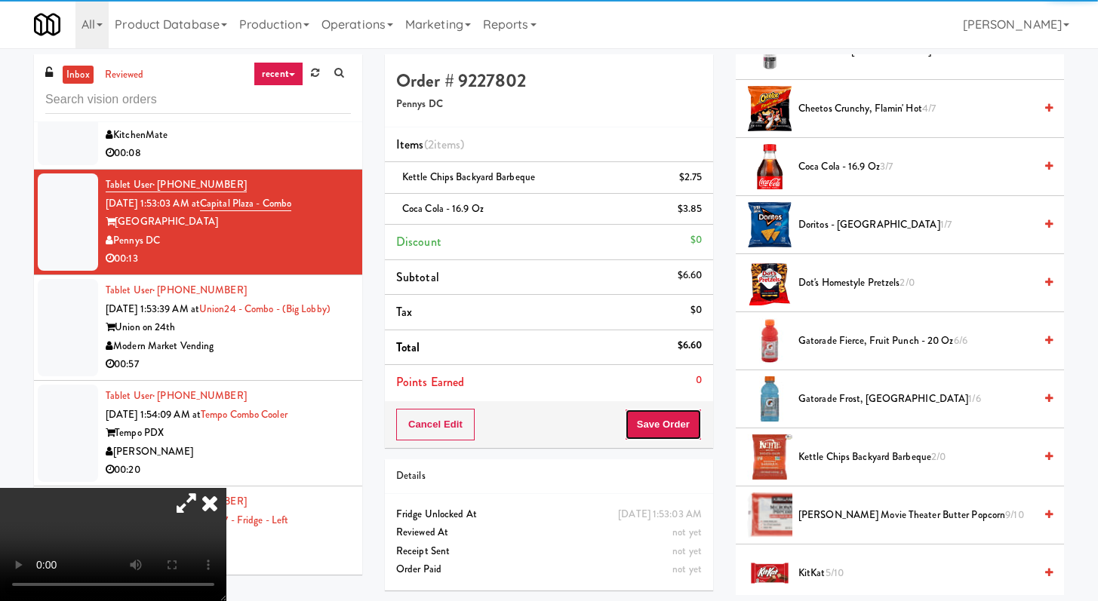
click at [661, 426] on button "Save Order" at bounding box center [663, 425] width 77 height 32
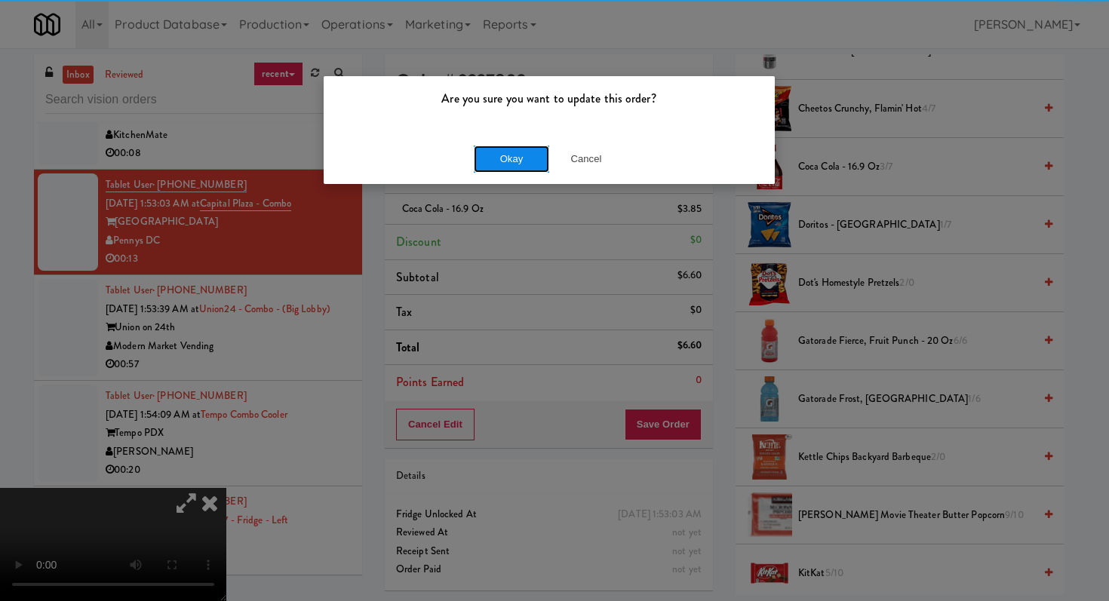
click at [509, 155] on button "Okay" at bounding box center [511, 159] width 75 height 27
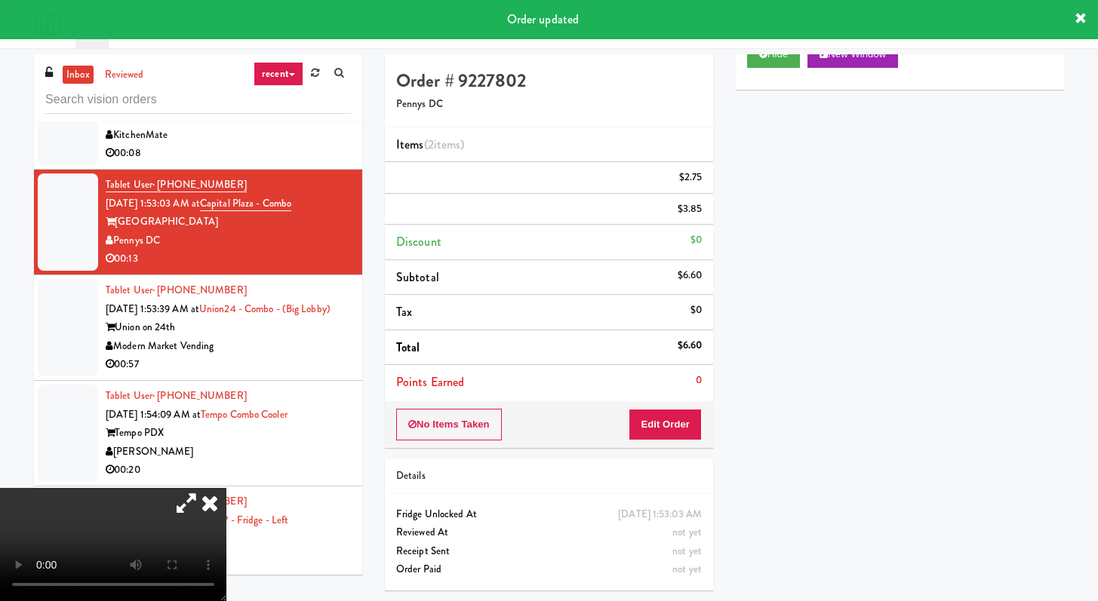
scroll to position [64, 0]
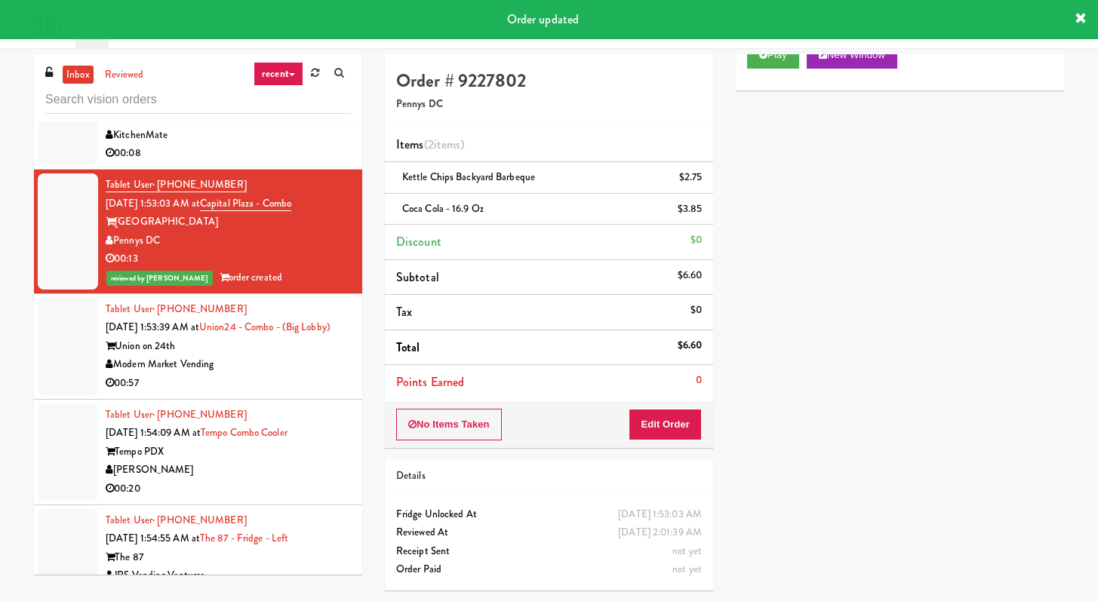
click at [277, 374] on div "Modern Market Vending" at bounding box center [228, 364] width 245 height 19
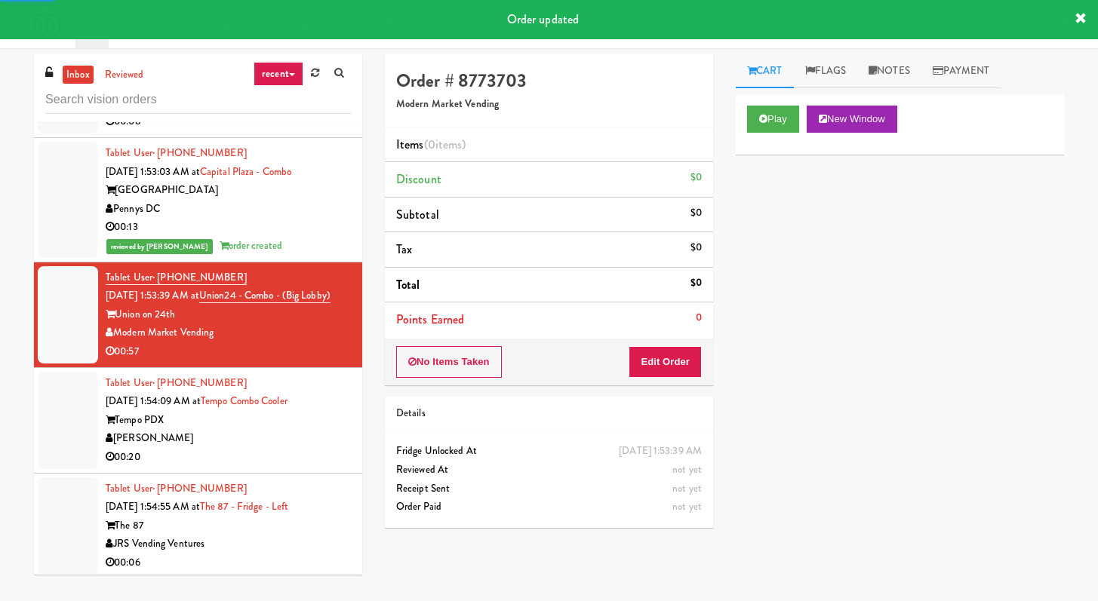
scroll to position [7381, 0]
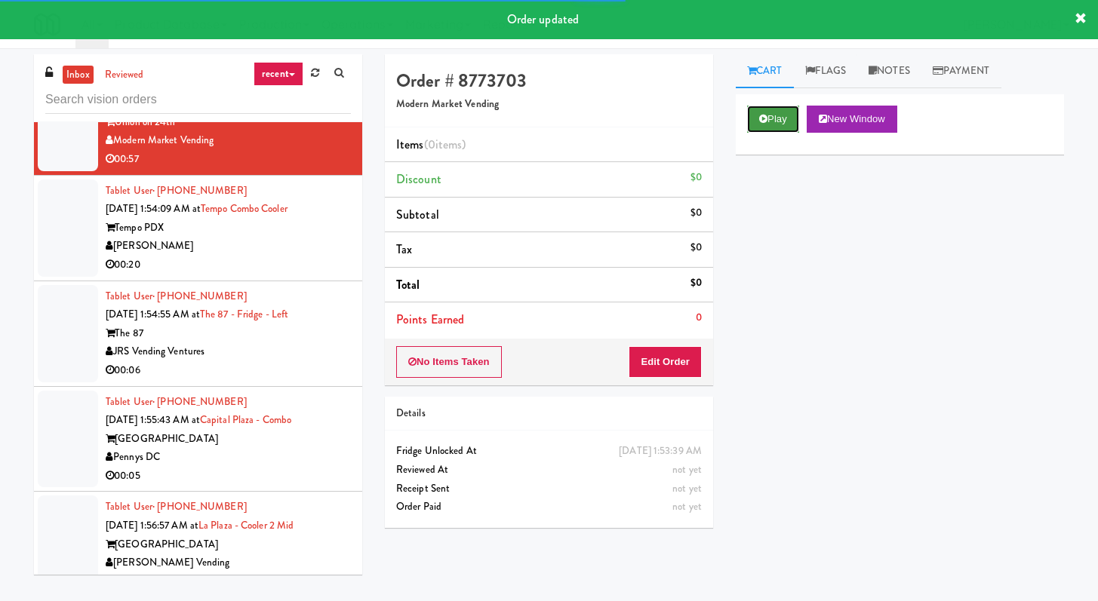
click at [777, 121] on button "Play" at bounding box center [773, 119] width 52 height 27
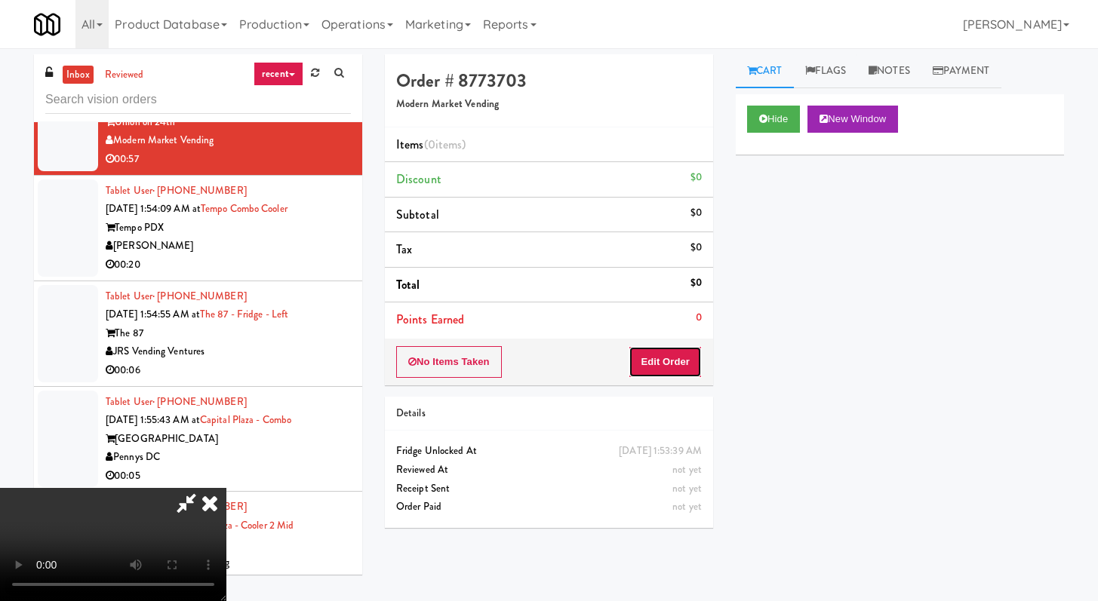
click at [674, 351] on button "Edit Order" at bounding box center [664, 362] width 73 height 32
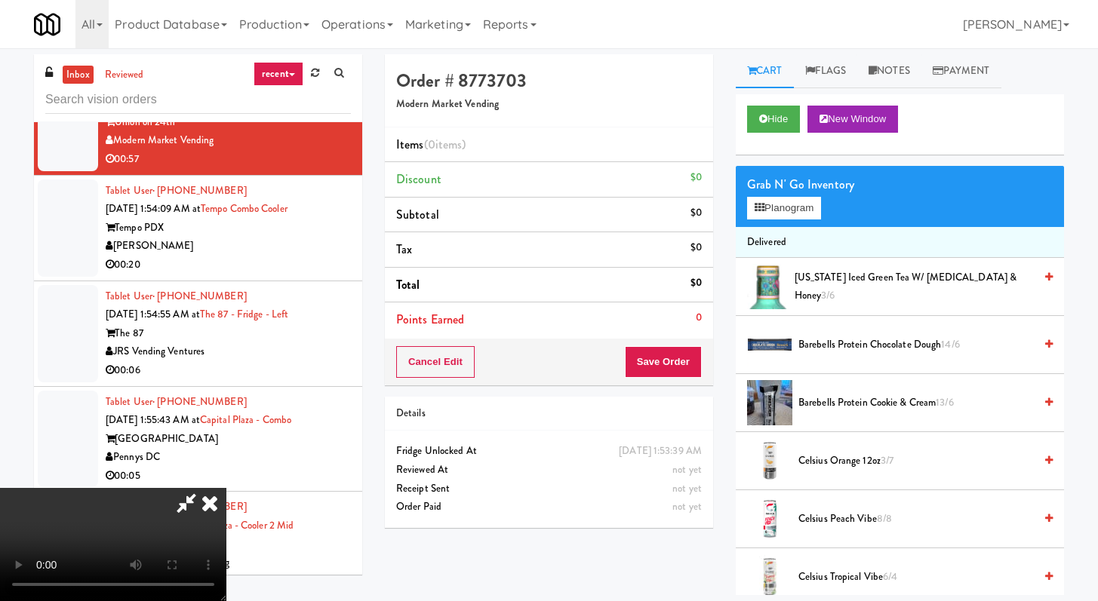
click at [189, 488] on video at bounding box center [113, 544] width 226 height 113
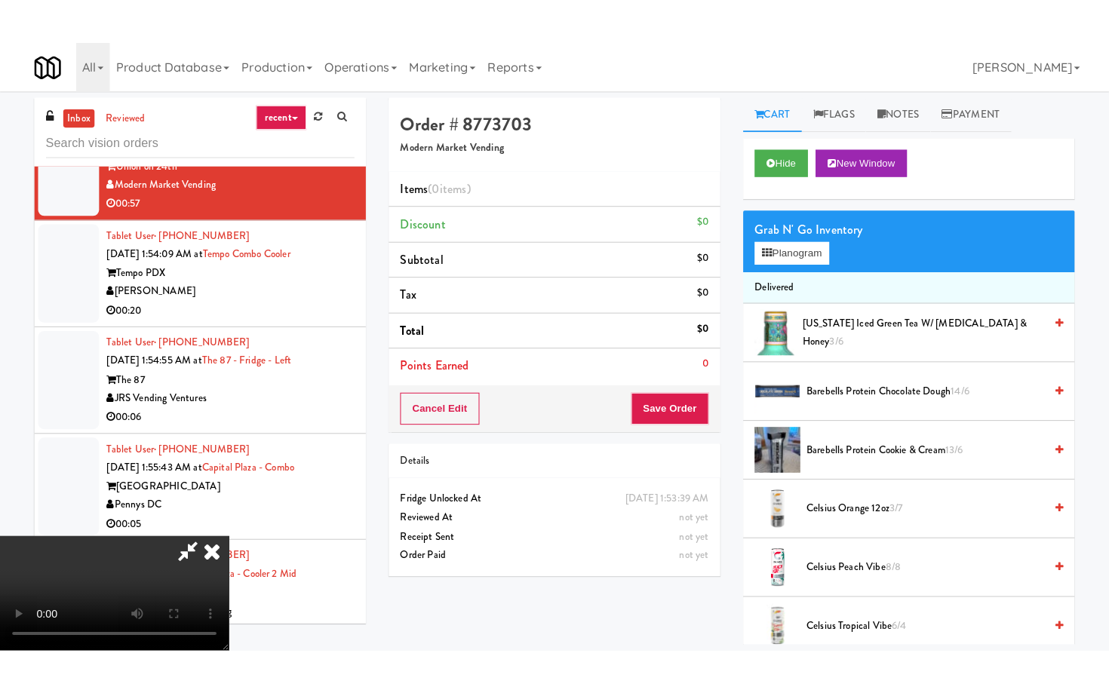
scroll to position [130, 0]
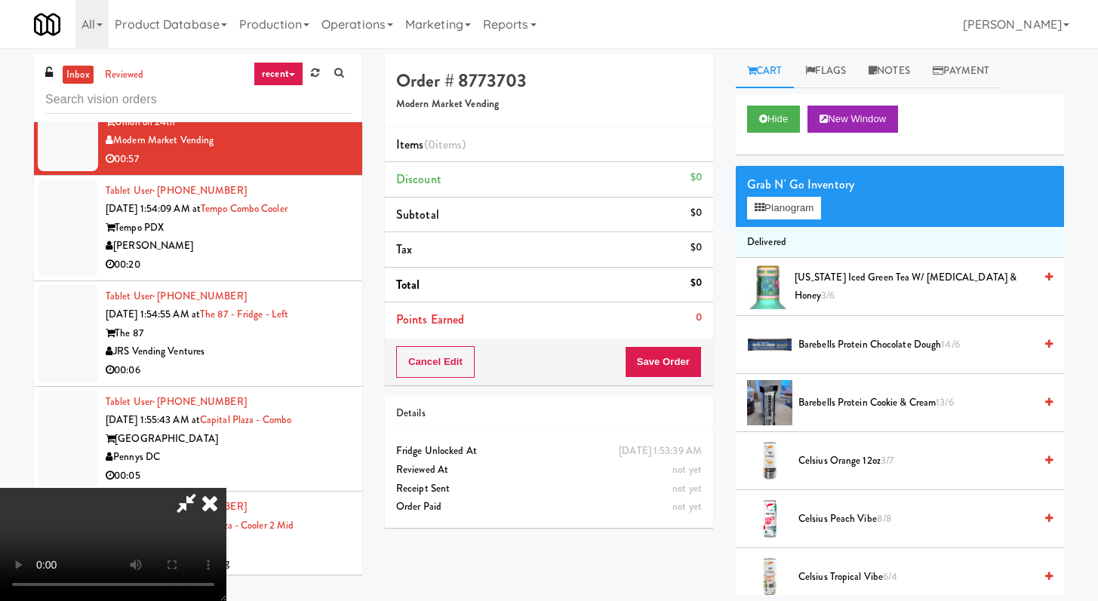
click at [226, 488] on video at bounding box center [113, 544] width 226 height 113
click at [811, 288] on span "[US_STATE] Iced Green Tea w/ [MEDICAL_DATA] & Honey 3/6" at bounding box center [913, 287] width 239 height 37
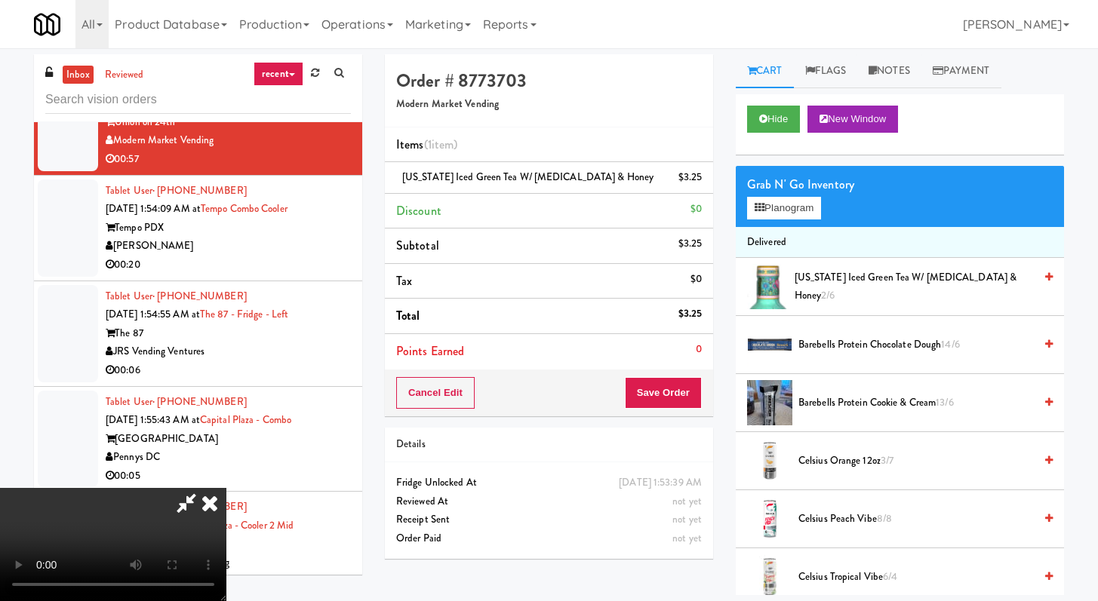
click at [226, 488] on video at bounding box center [113, 544] width 226 height 113
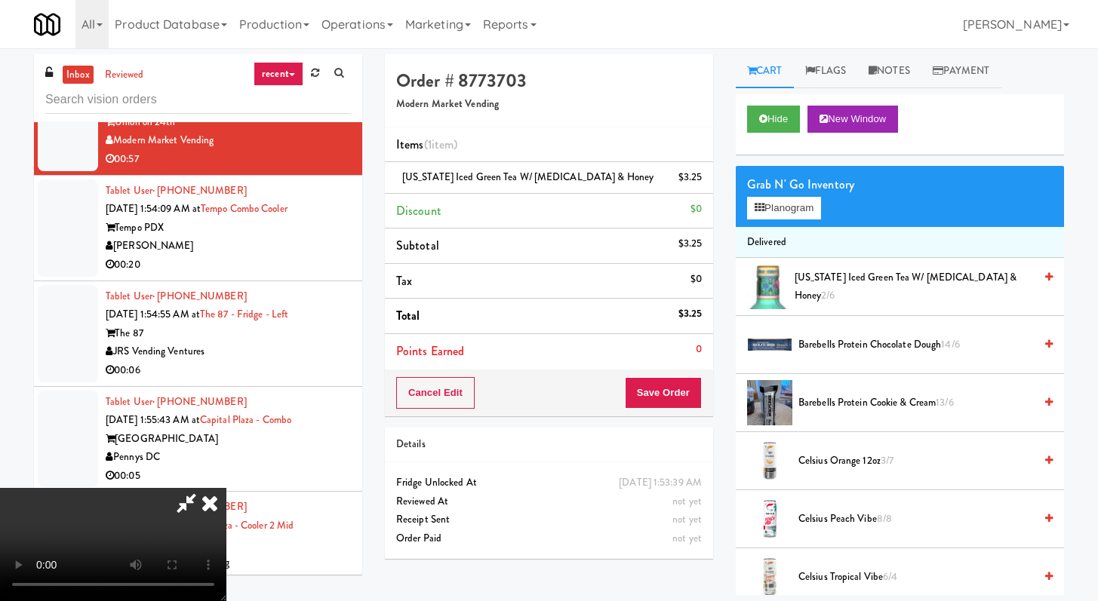
click at [226, 488] on video at bounding box center [113, 544] width 226 height 113
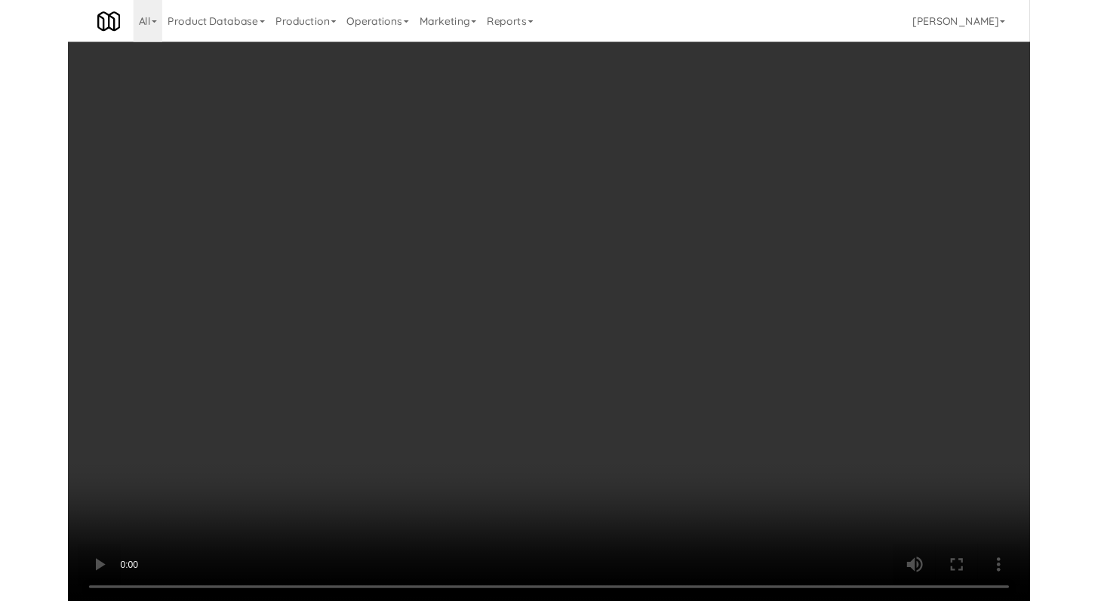
scroll to position [7344, 0]
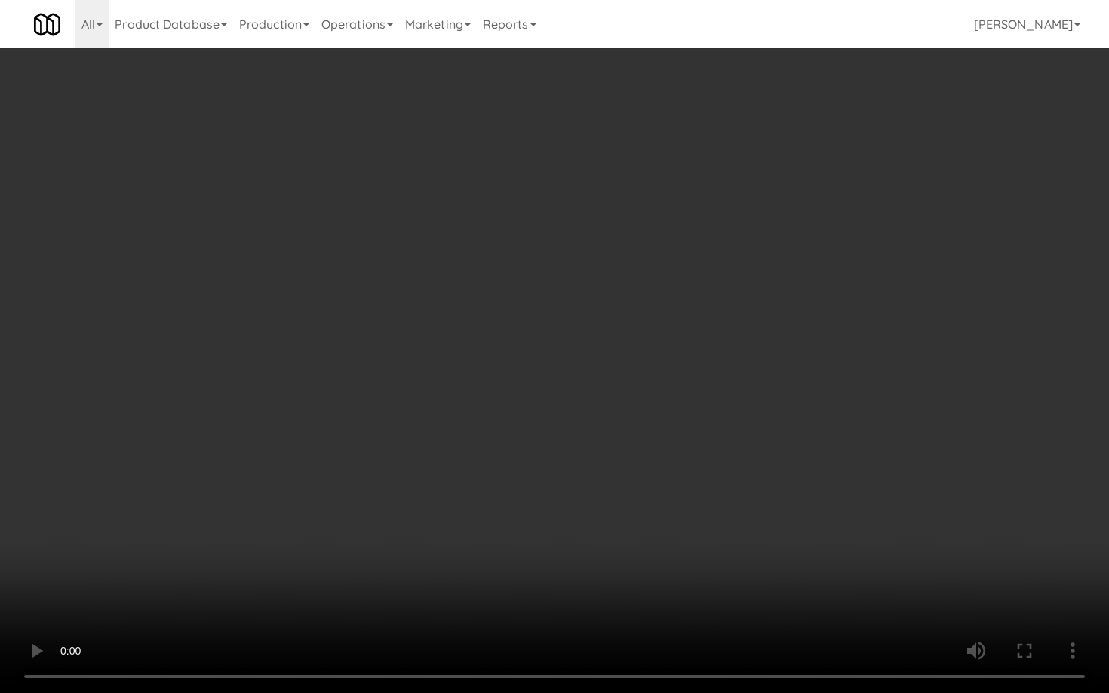
click at [528, 520] on video at bounding box center [554, 346] width 1109 height 693
click at [530, 520] on video at bounding box center [554, 346] width 1109 height 693
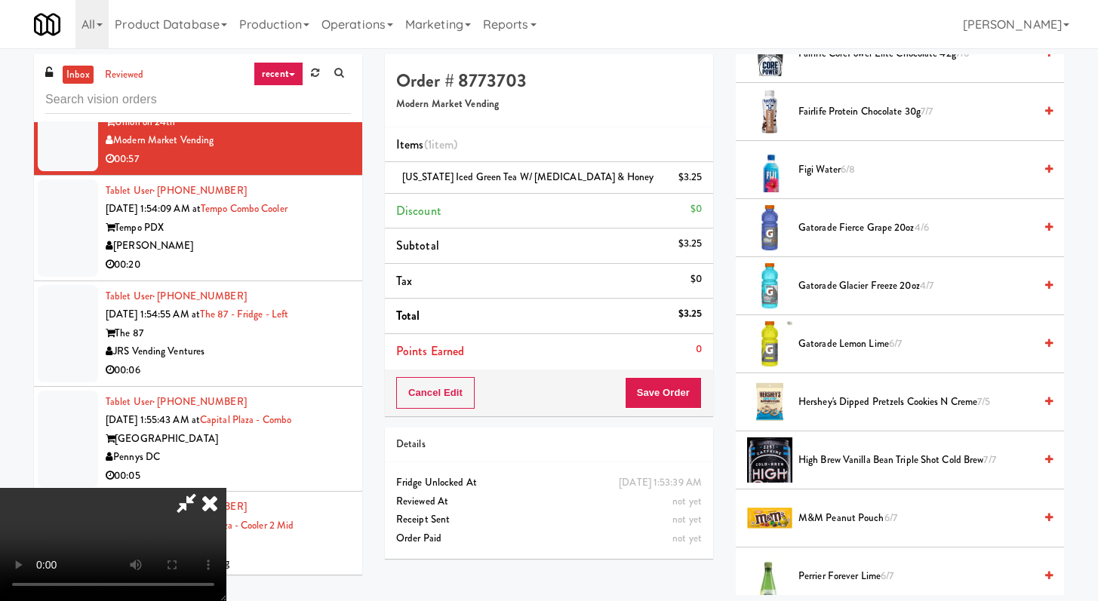
scroll to position [1436, 0]
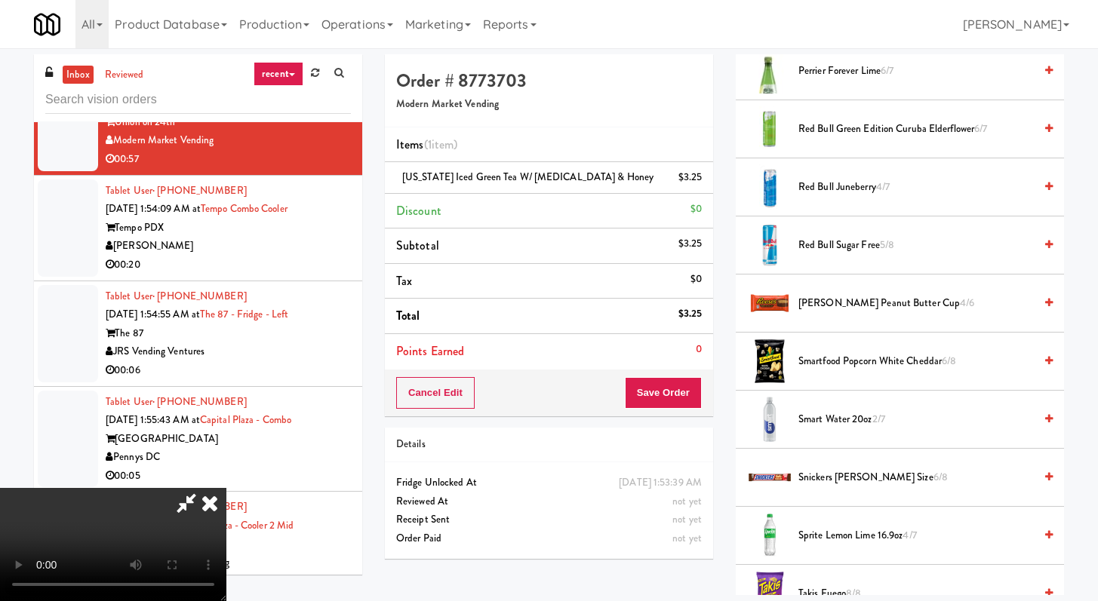
click at [854, 416] on span "Smart Water 20oz 2/7" at bounding box center [915, 419] width 235 height 19
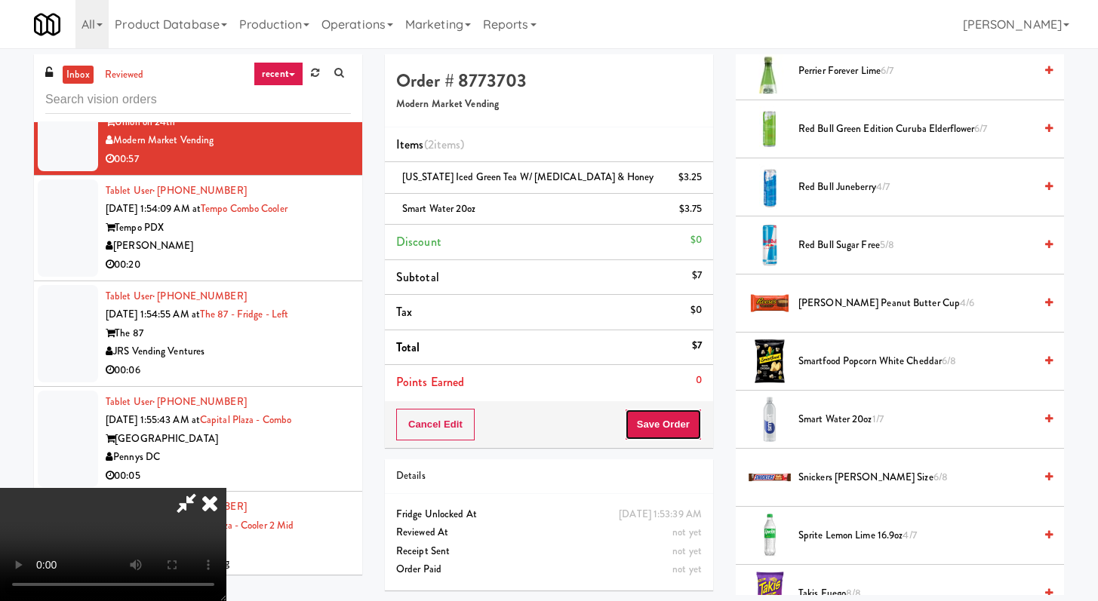
click at [687, 421] on button "Save Order" at bounding box center [663, 425] width 77 height 32
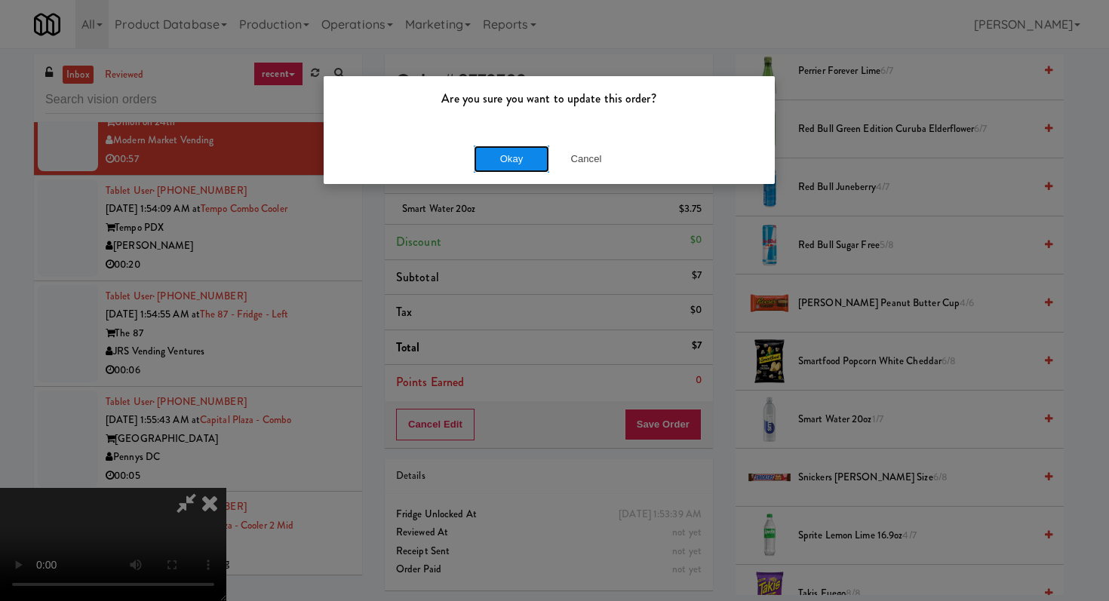
click at [499, 161] on button "Okay" at bounding box center [511, 159] width 75 height 27
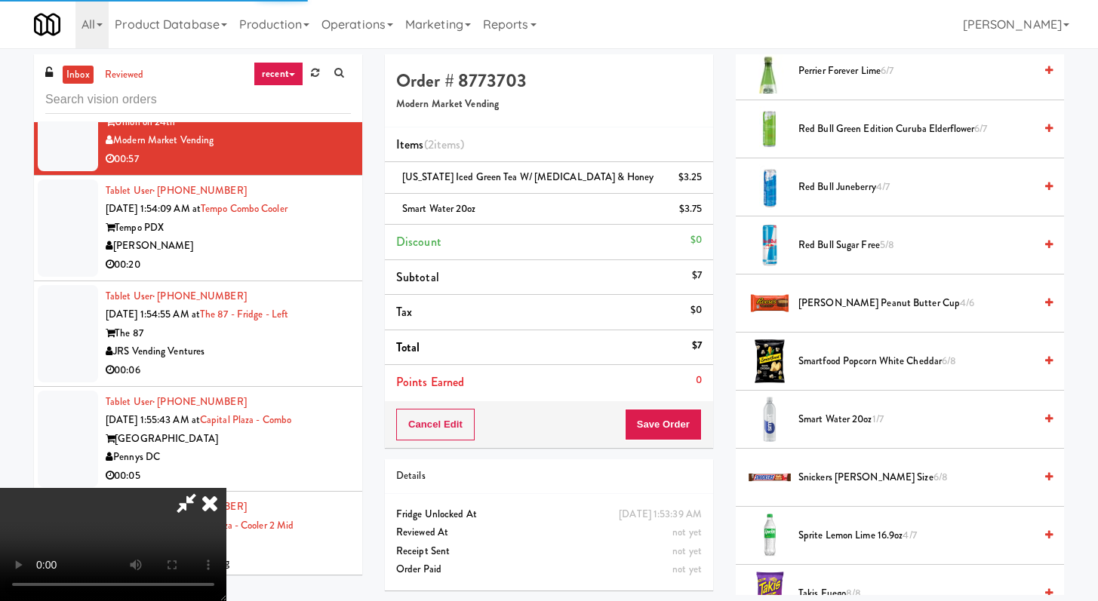
scroll to position [64, 0]
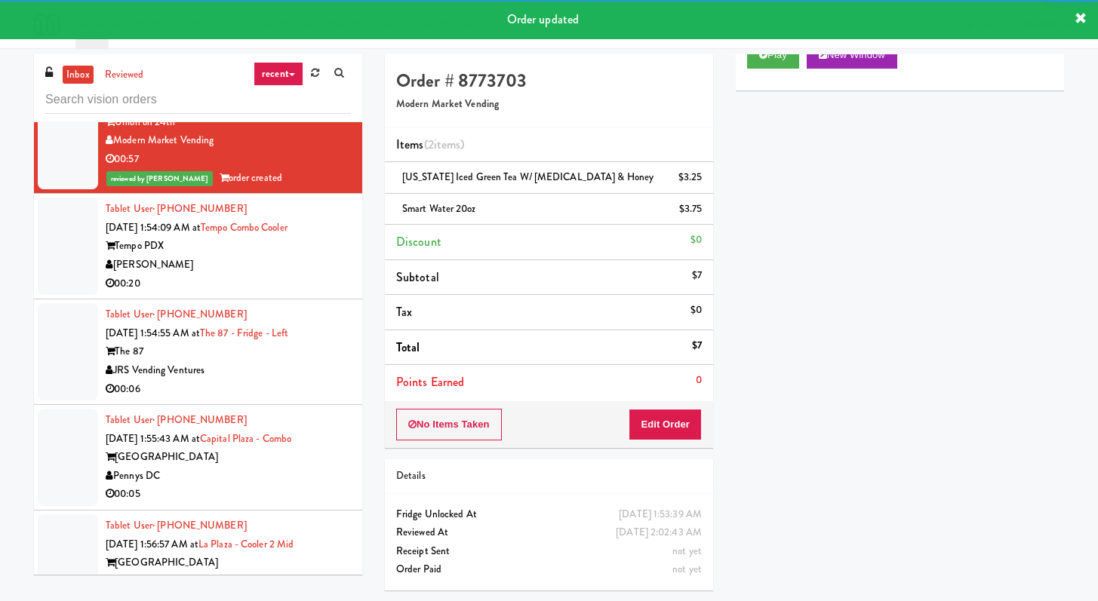
click at [275, 293] on div "00:20" at bounding box center [228, 284] width 245 height 19
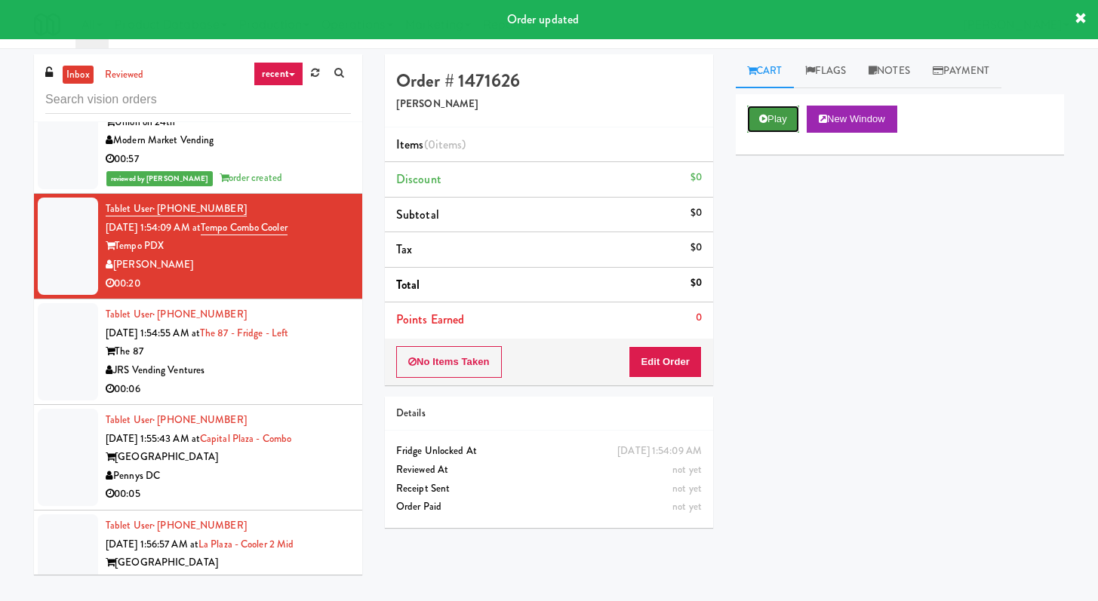
click at [775, 121] on button "Play" at bounding box center [773, 119] width 52 height 27
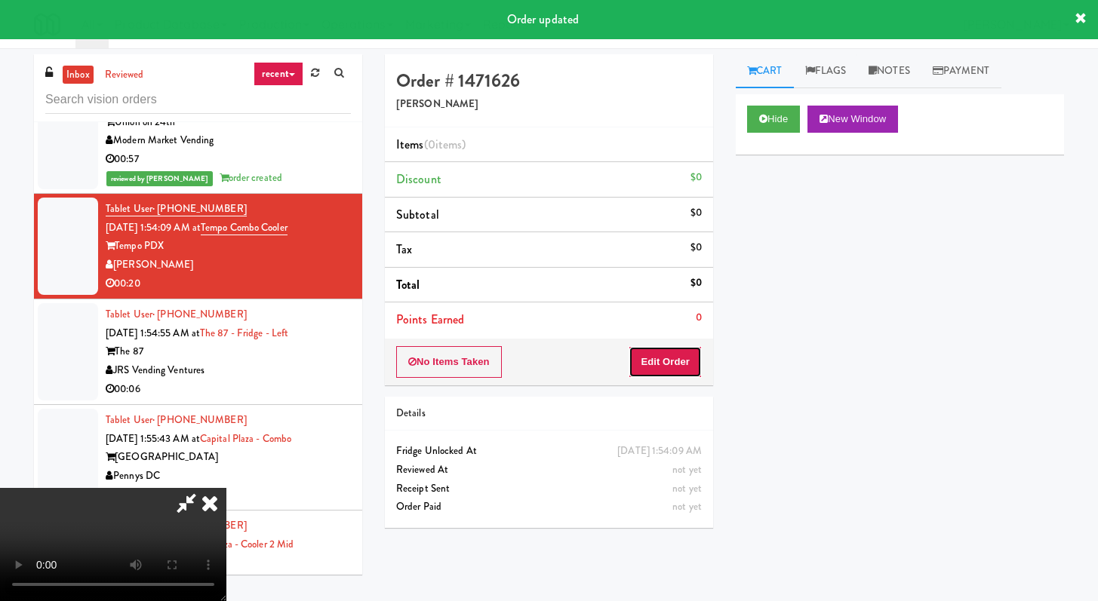
click at [664, 365] on button "Edit Order" at bounding box center [664, 362] width 73 height 32
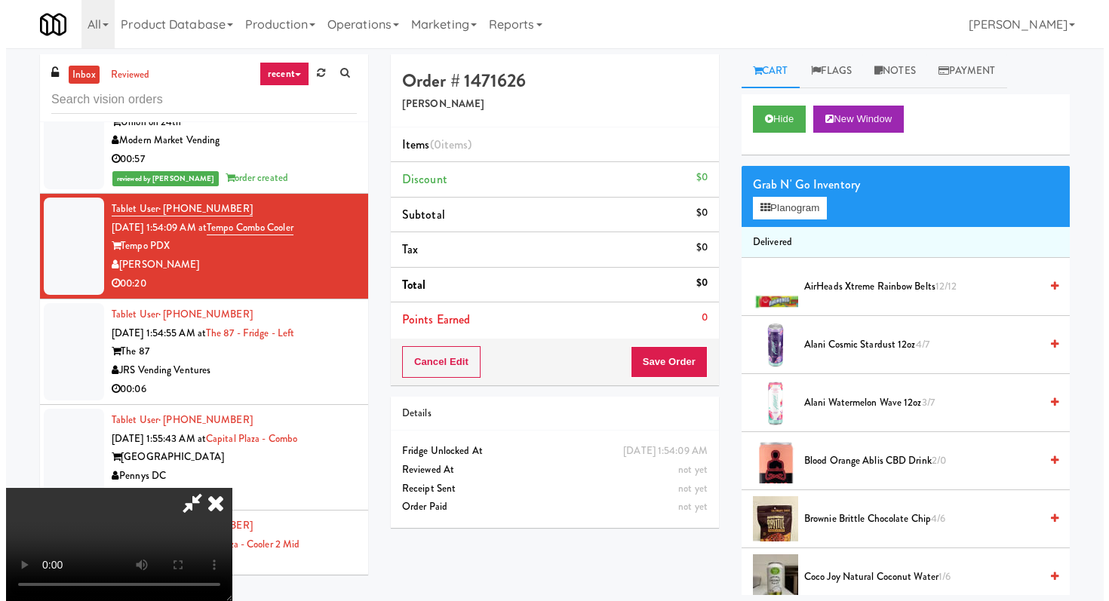
scroll to position [130, 0]
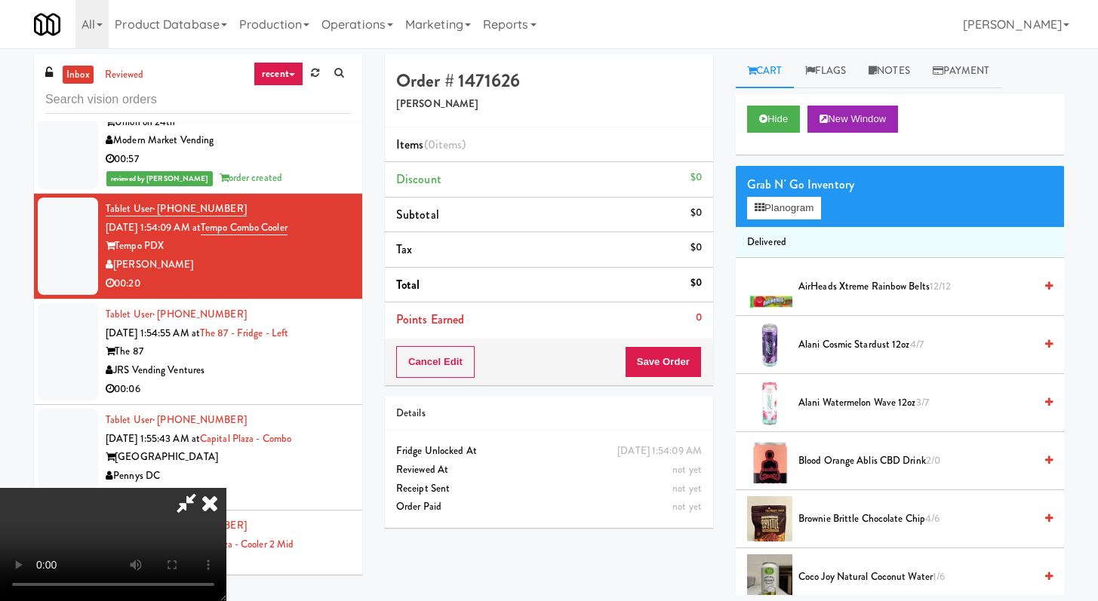
click at [226, 488] on video at bounding box center [113, 544] width 226 height 113
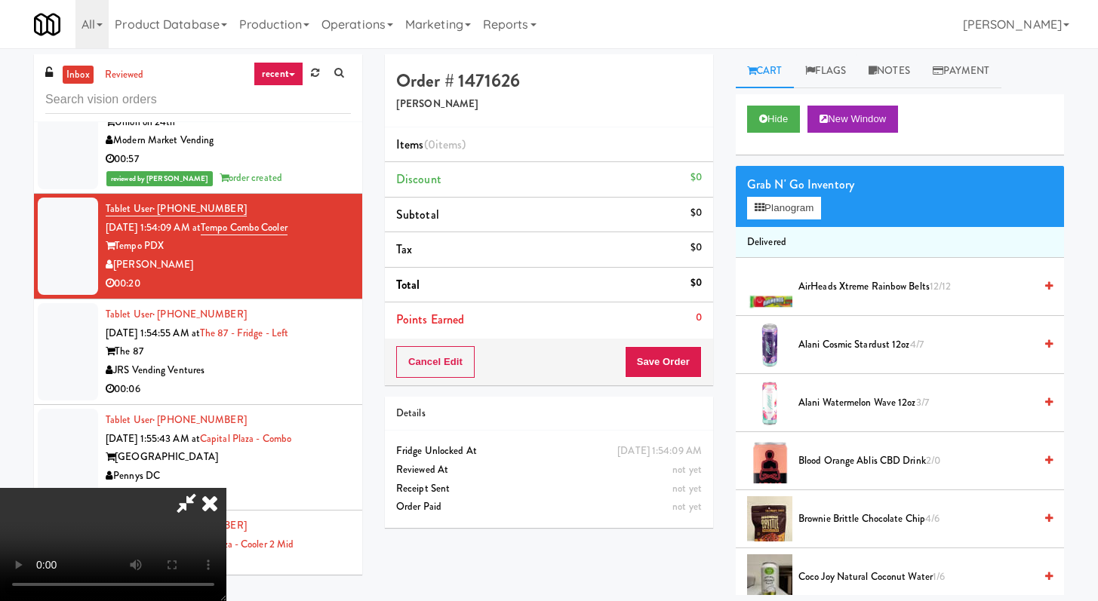
click at [226, 488] on video at bounding box center [113, 544] width 226 height 113
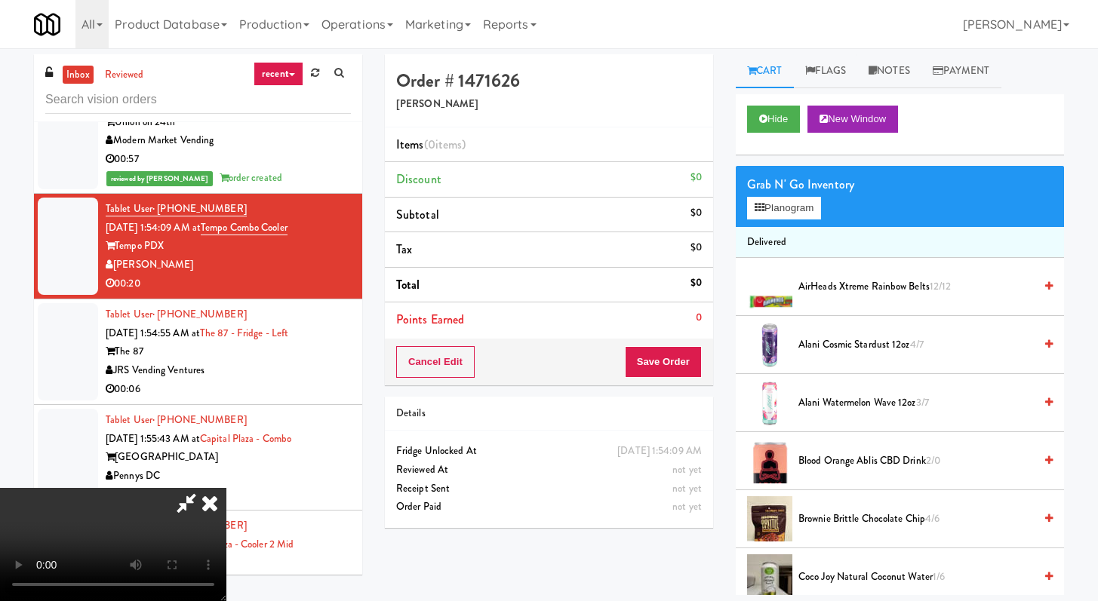
click at [226, 488] on video at bounding box center [113, 544] width 226 height 113
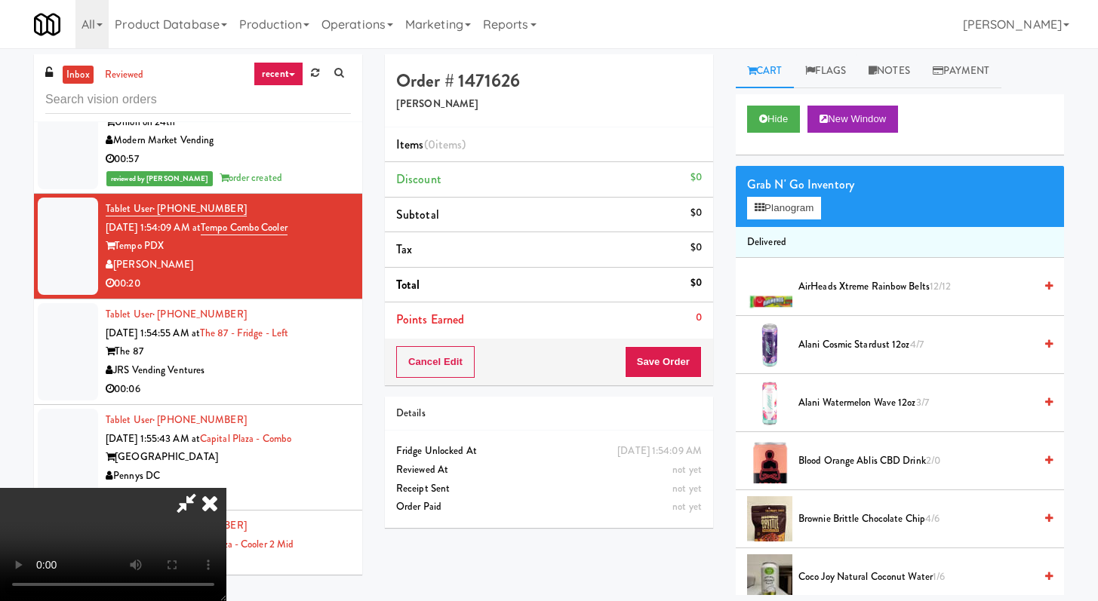
click at [226, 488] on video at bounding box center [113, 544] width 226 height 113
click at [801, 214] on button "Planogram" at bounding box center [784, 208] width 74 height 23
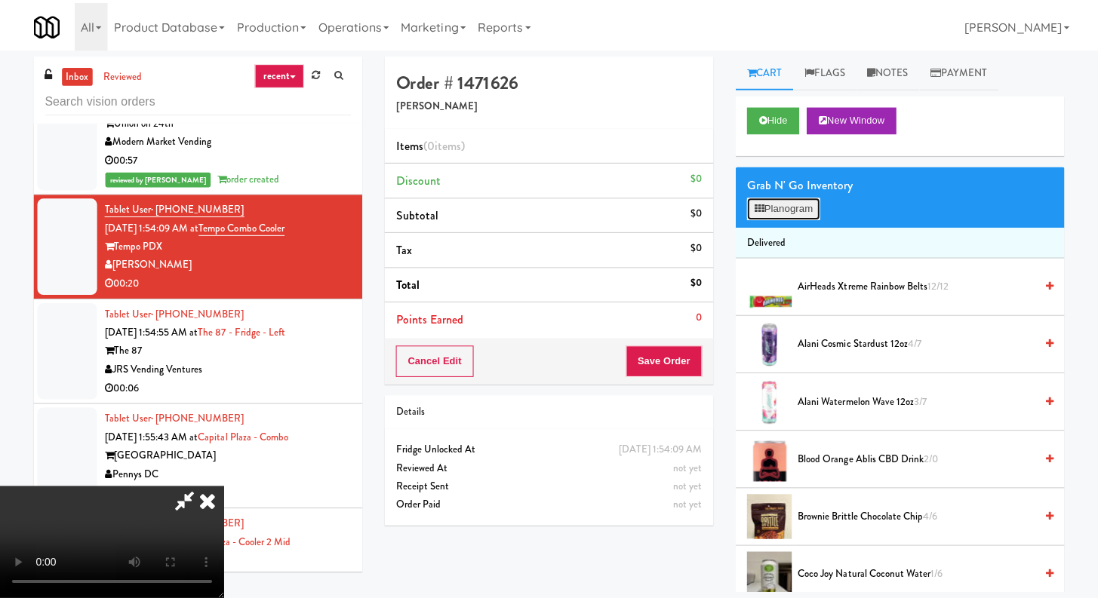
scroll to position [134, 0]
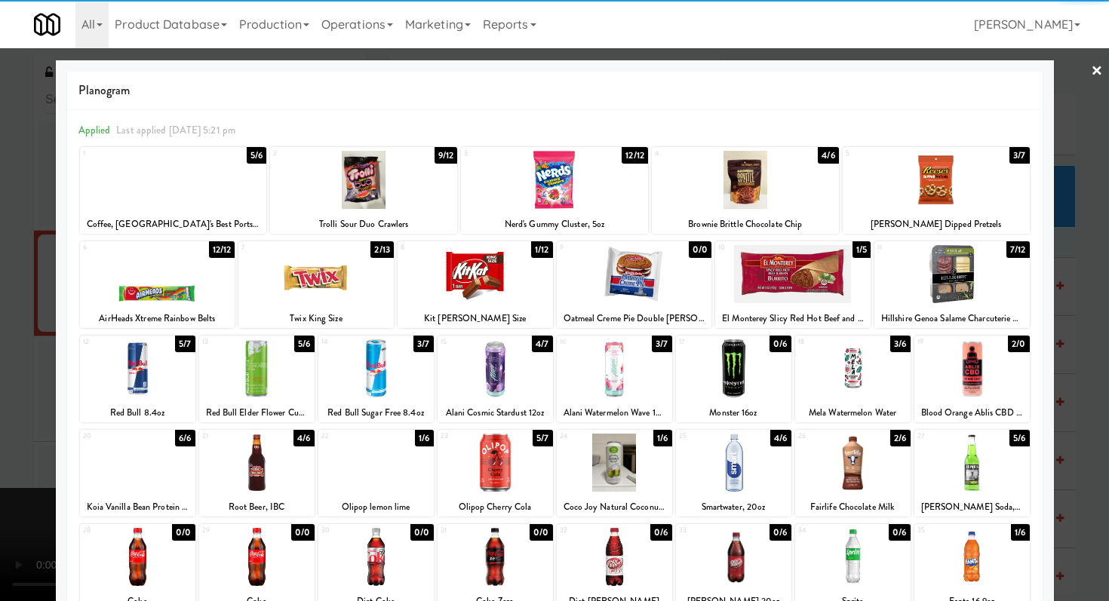
click at [264, 456] on div at bounding box center [256, 463] width 115 height 58
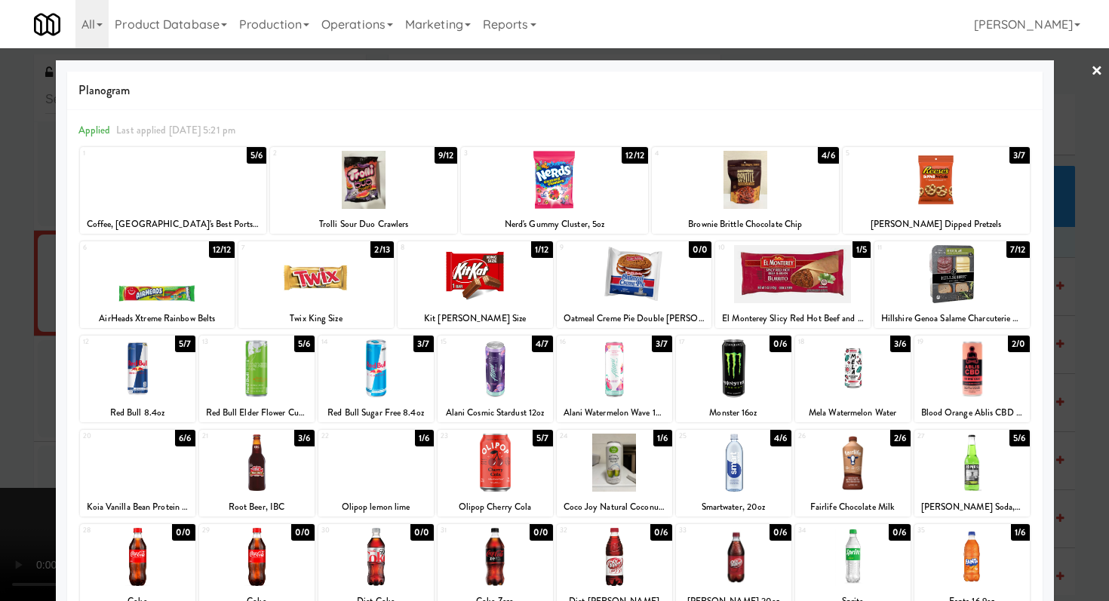
click at [159, 270] on div at bounding box center [157, 274] width 155 height 58
click at [318, 291] on div at bounding box center [315, 274] width 155 height 58
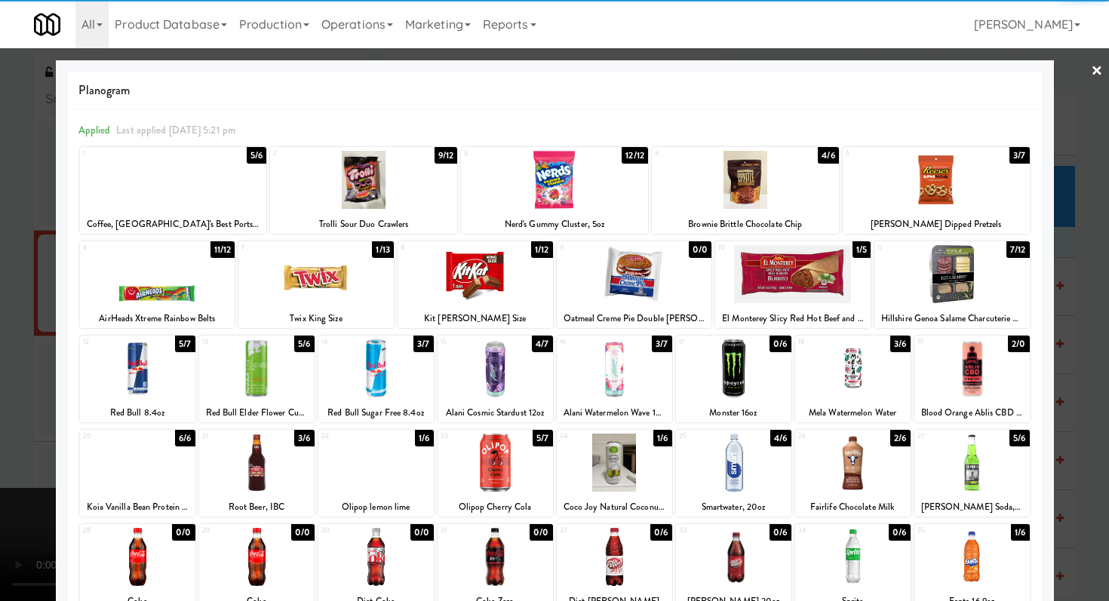
click at [0, 329] on div at bounding box center [554, 300] width 1109 height 601
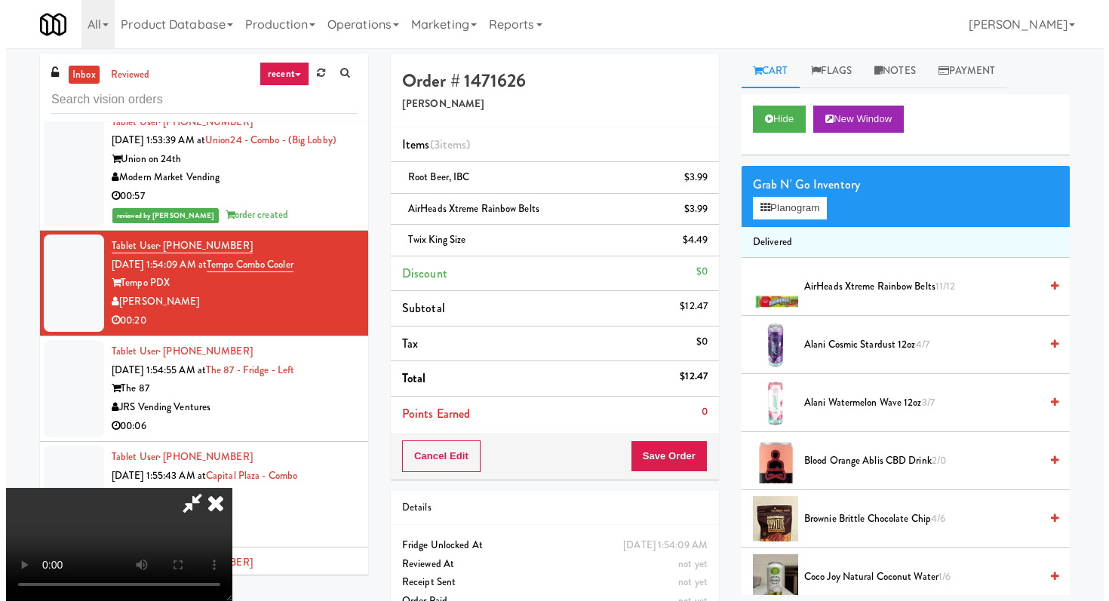
scroll to position [7381, 0]
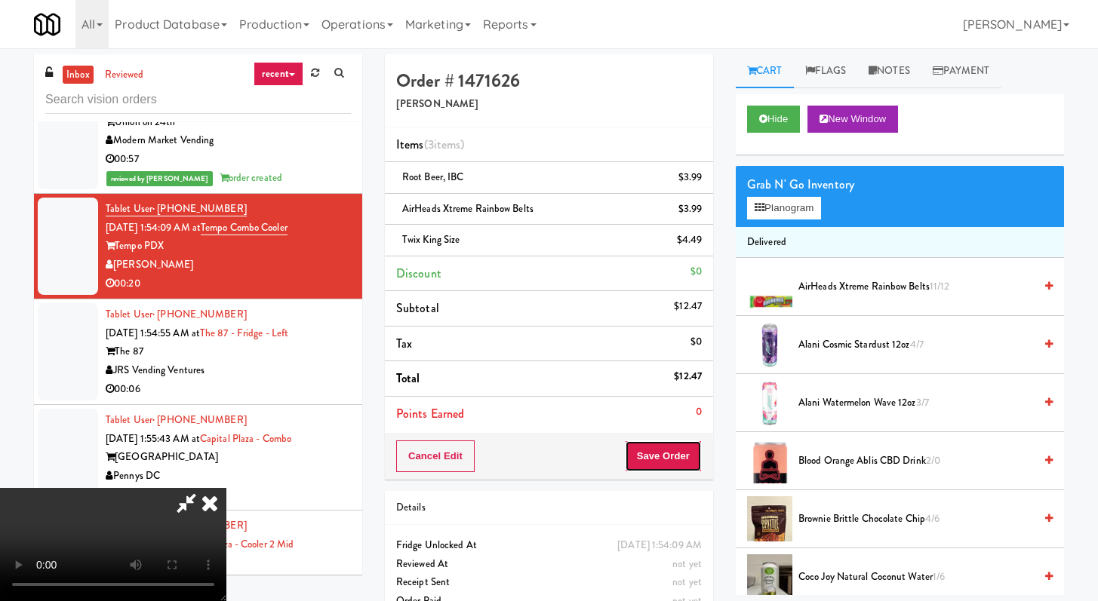
click at [672, 447] on button "Save Order" at bounding box center [663, 457] width 77 height 32
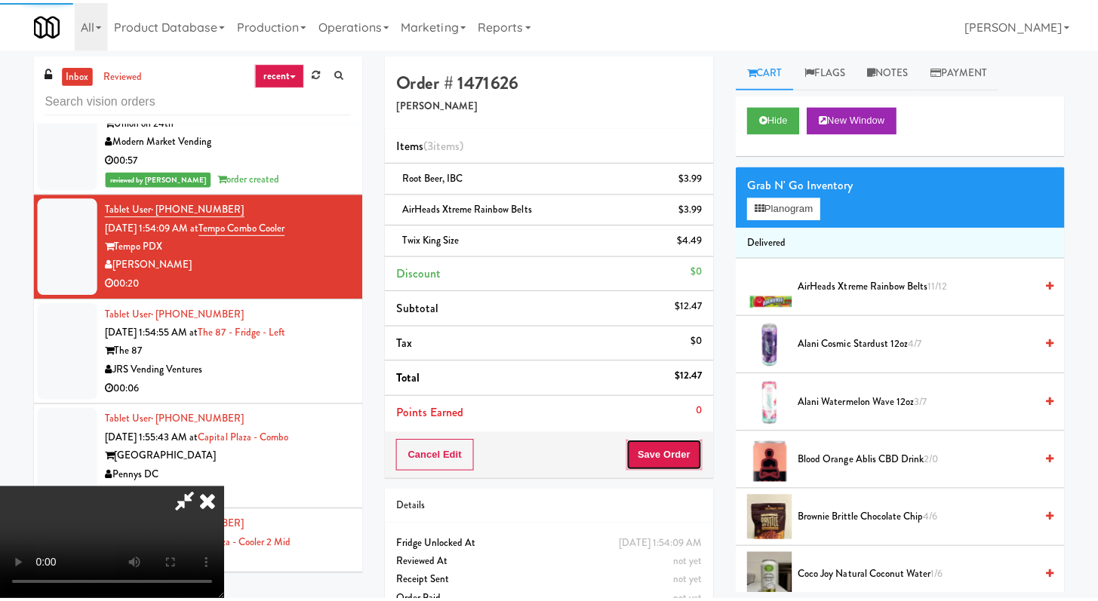
scroll to position [134, 0]
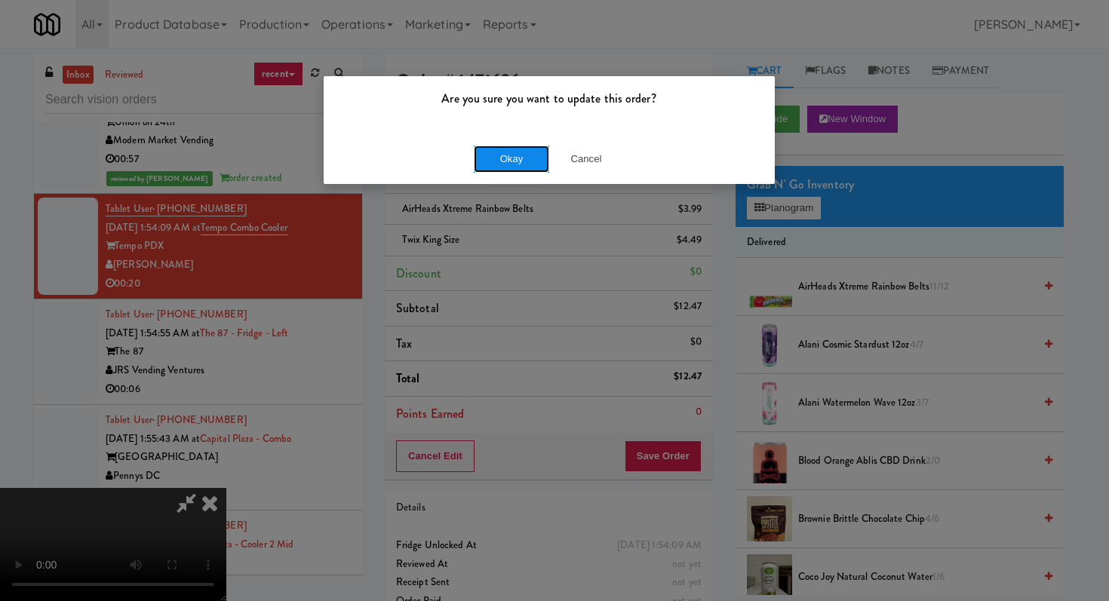
click at [496, 167] on button "Okay" at bounding box center [511, 159] width 75 height 27
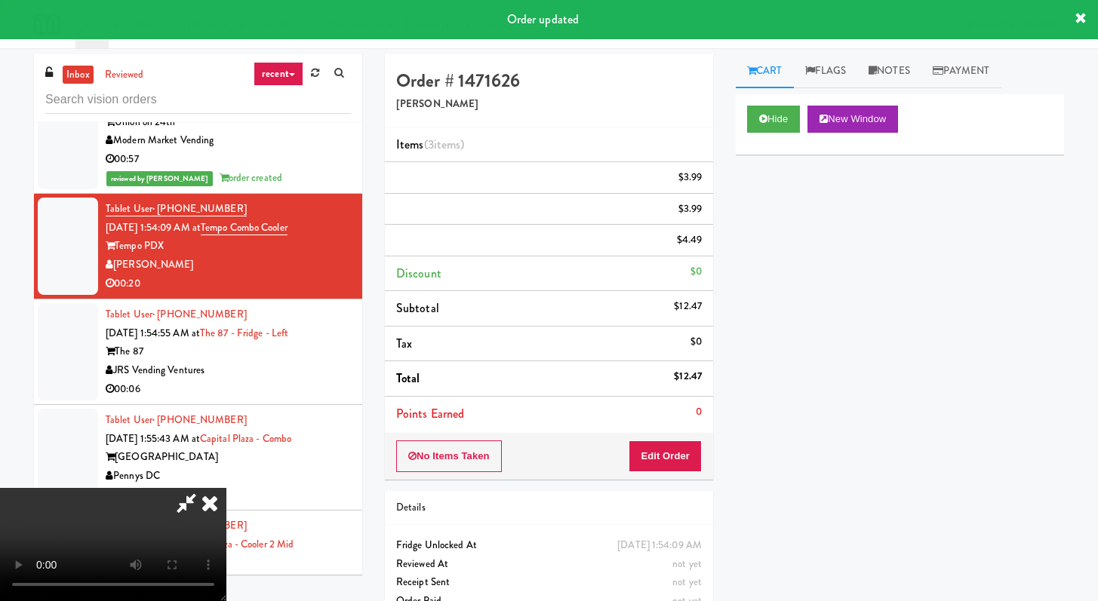
scroll to position [0, 0]
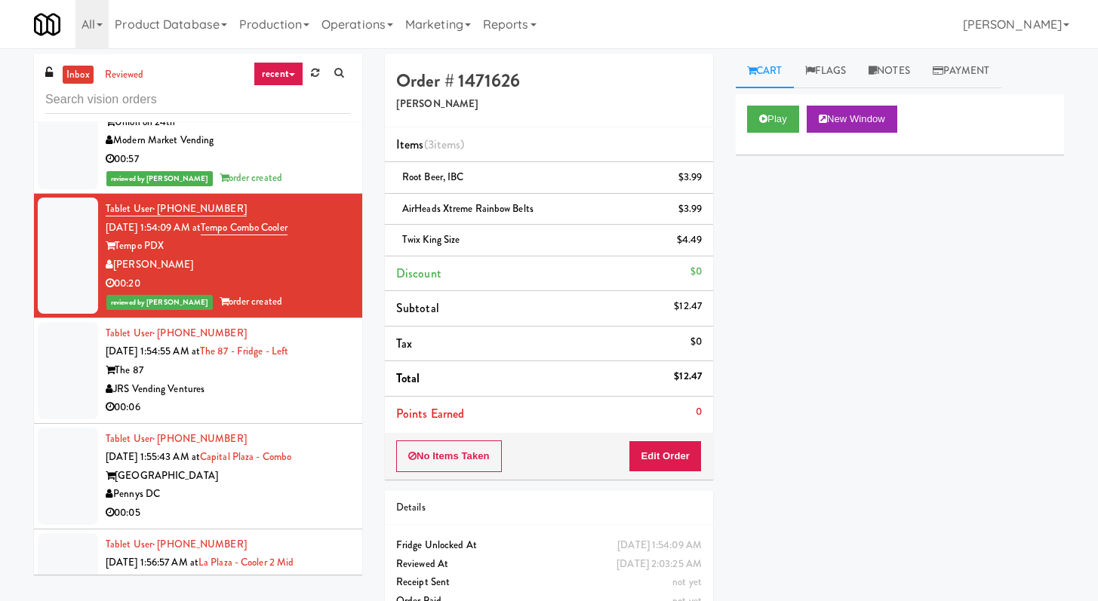
click at [257, 399] on div "JRS Vending Ventures" at bounding box center [228, 389] width 245 height 19
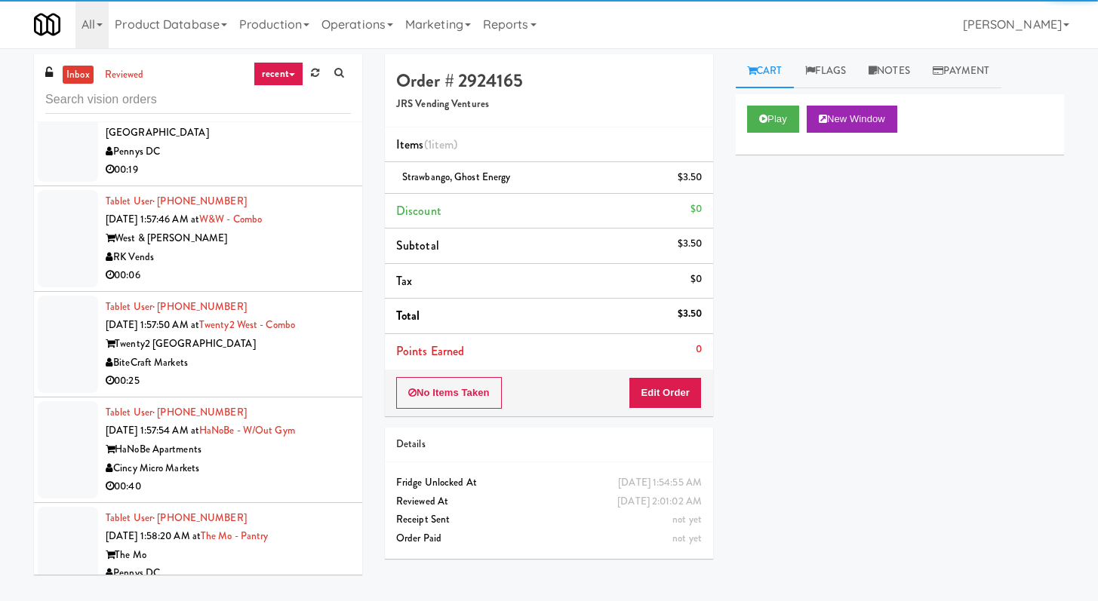
scroll to position [8174, 0]
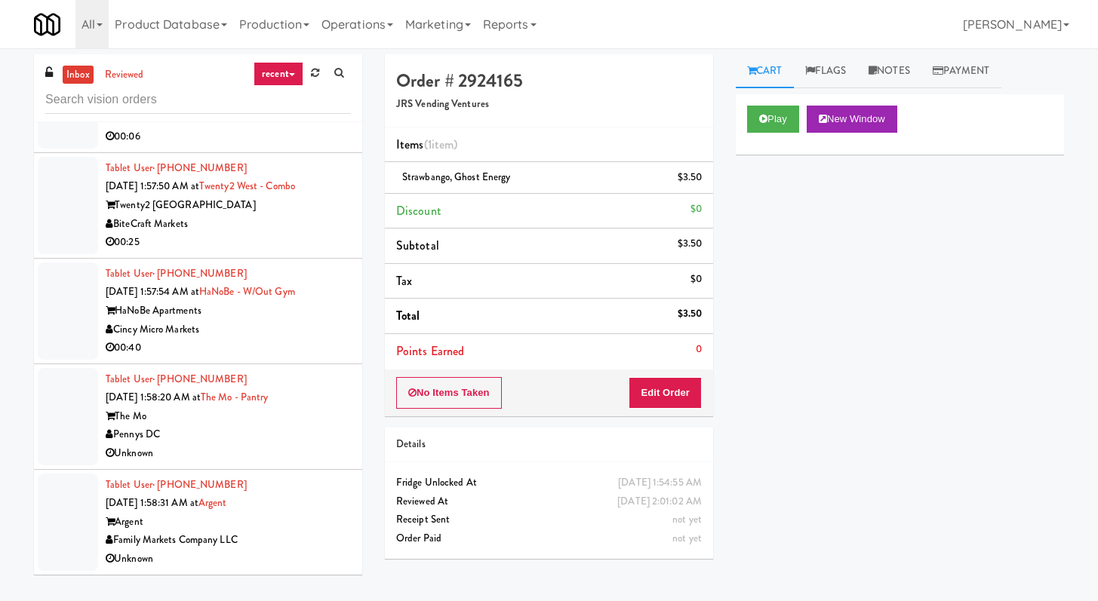
click at [307, 358] on li "Tablet User · (513) 602-3742 [DATE] 1:57:54 AM at HaNoBe - w/out Gym HaNoBe Apa…" at bounding box center [198, 312] width 328 height 106
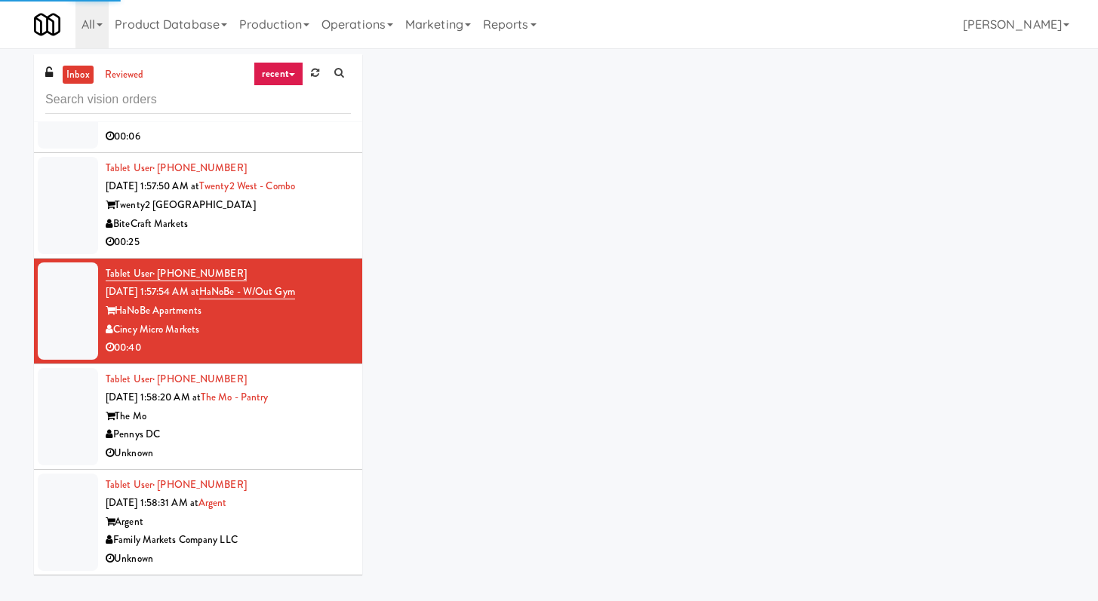
click at [318, 454] on div "Unknown" at bounding box center [228, 453] width 245 height 19
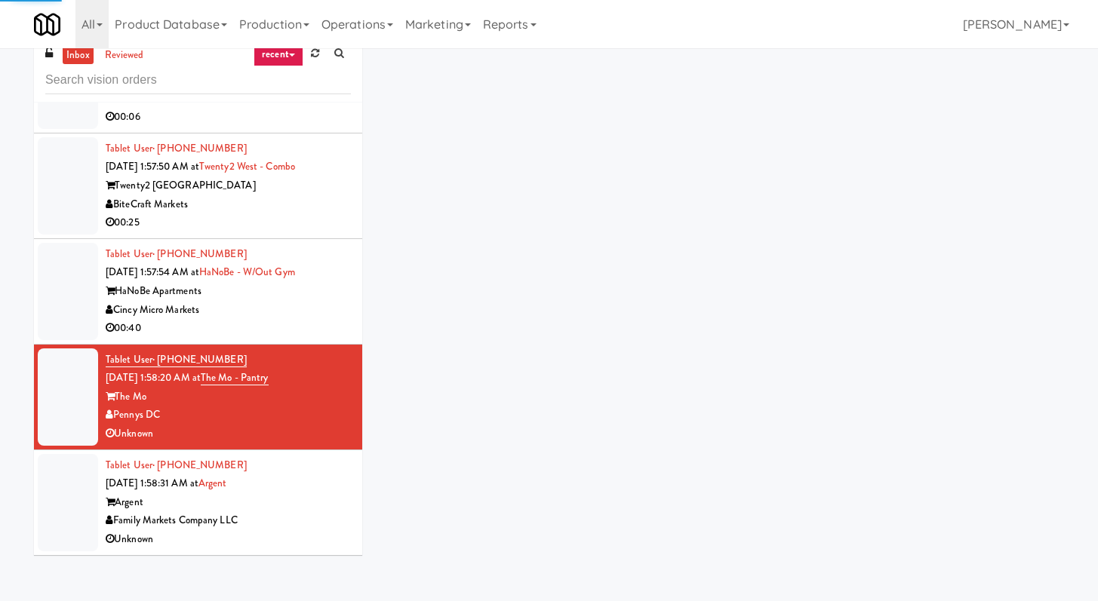
scroll to position [44, 0]
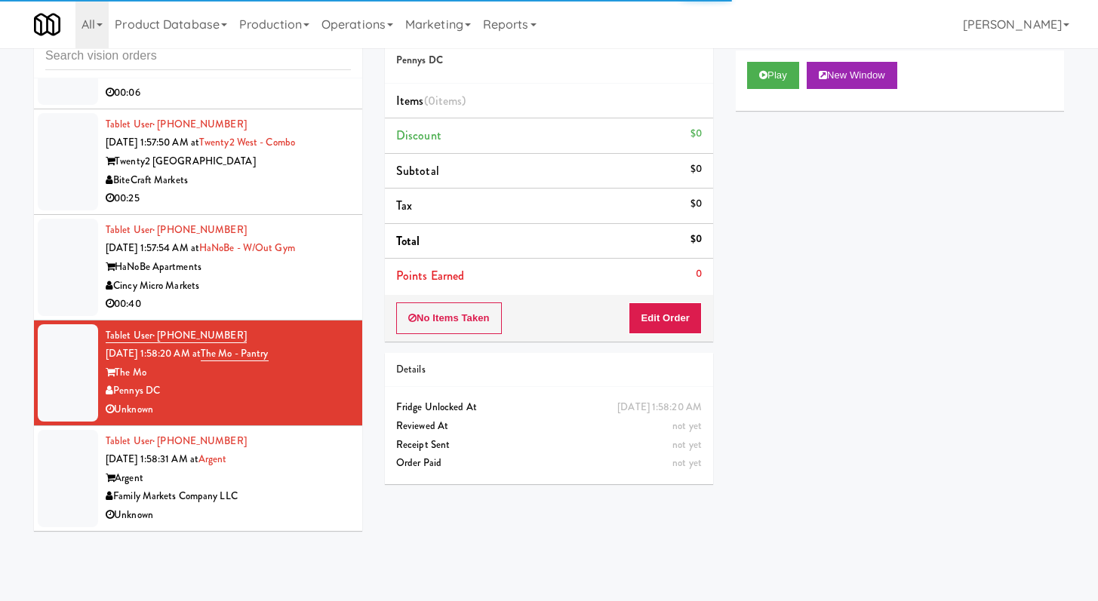
click at [314, 197] on div "00:25" at bounding box center [228, 198] width 245 height 19
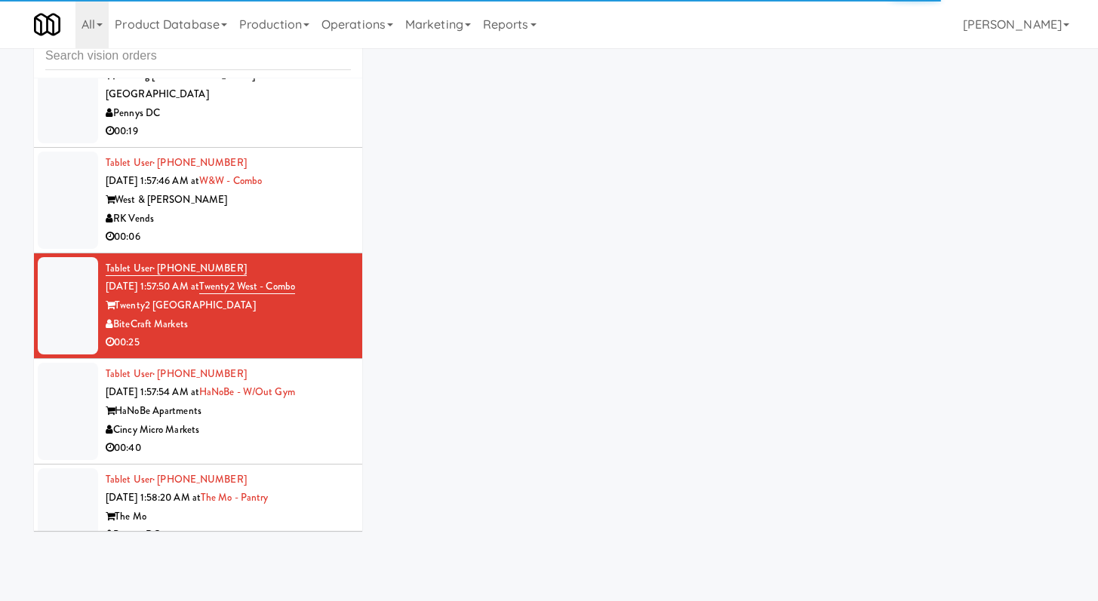
scroll to position [7958, 0]
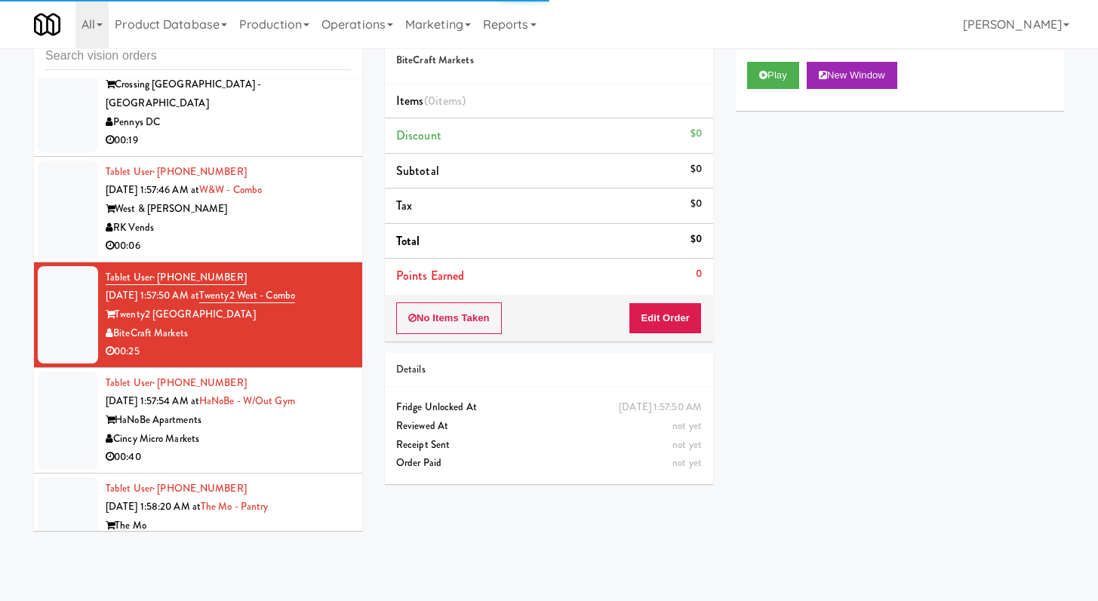
click at [283, 238] on div "RK Vends" at bounding box center [228, 228] width 245 height 19
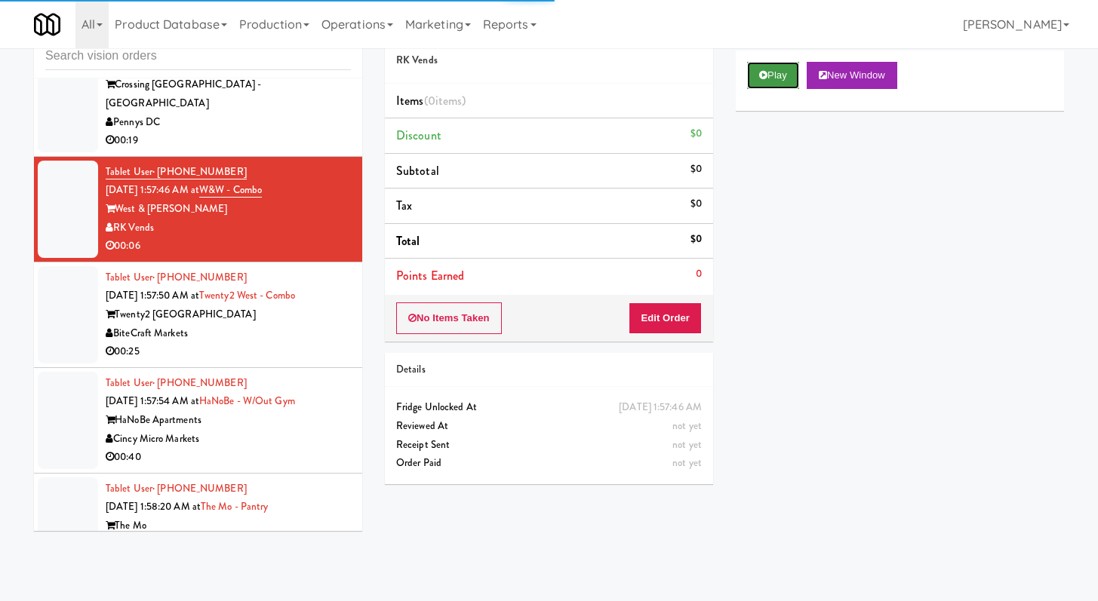
click at [773, 81] on button "Play" at bounding box center [773, 75] width 52 height 27
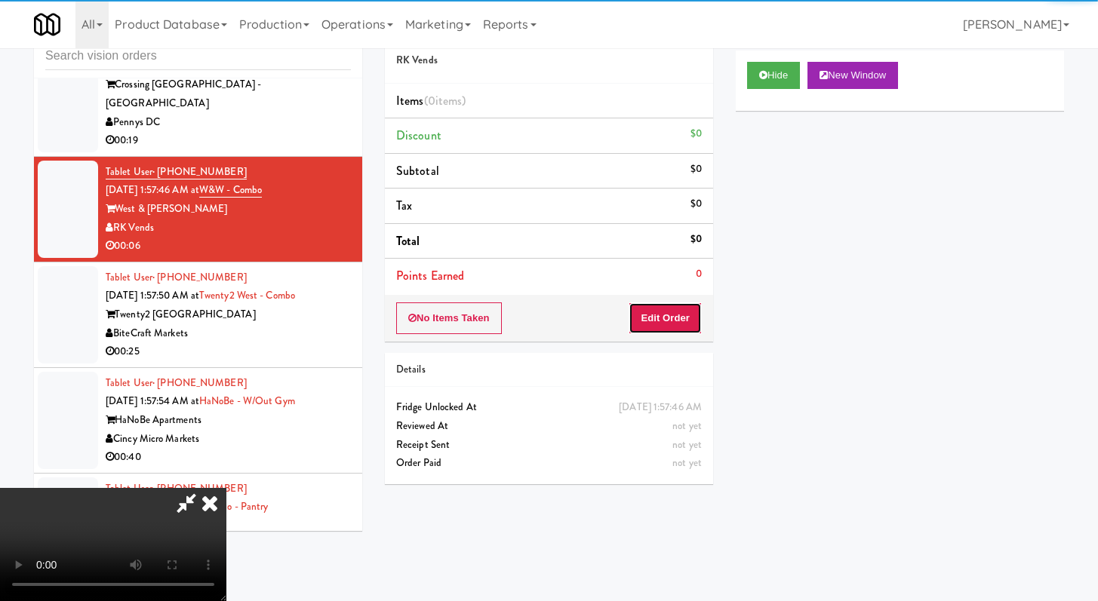
click at [674, 314] on button "Edit Order" at bounding box center [664, 319] width 73 height 32
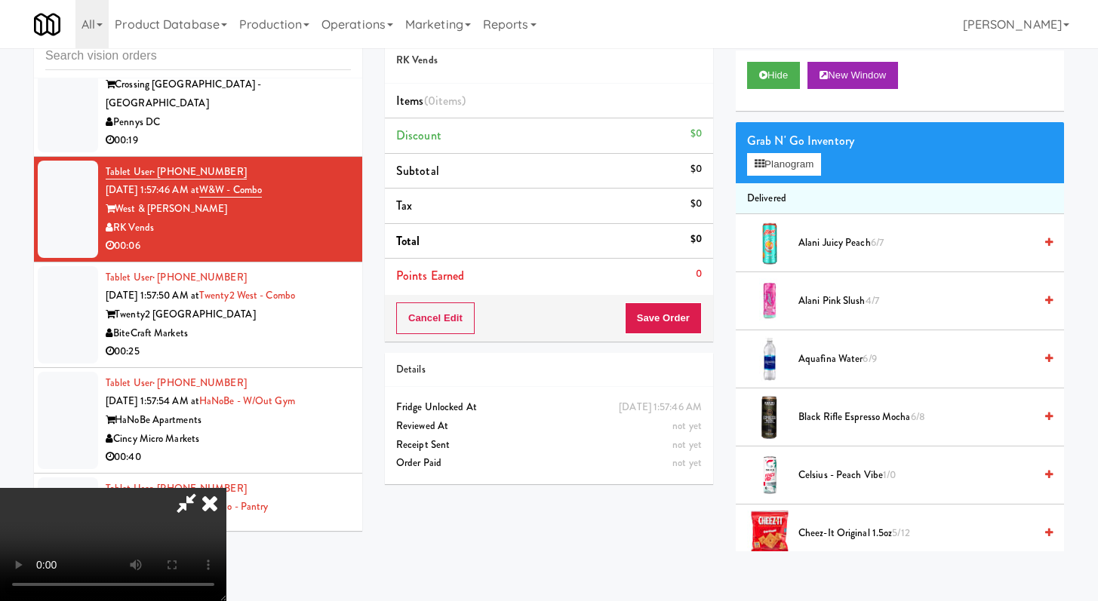
scroll to position [130, 0]
click at [226, 489] on video at bounding box center [113, 544] width 226 height 113
click at [226, 488] on video at bounding box center [113, 544] width 226 height 113
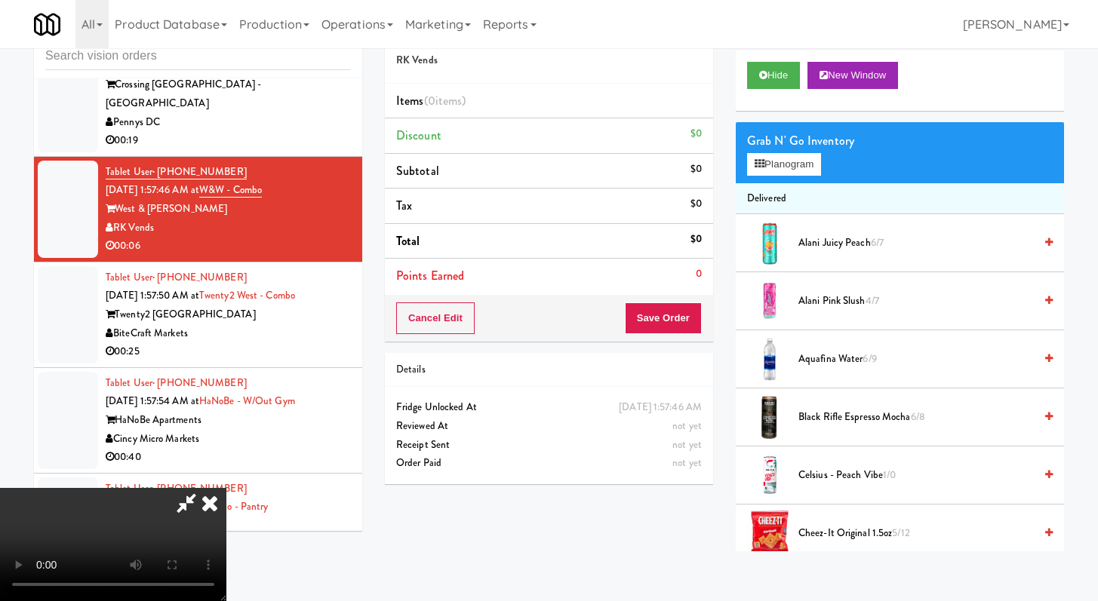
click at [226, 488] on video at bounding box center [113, 544] width 226 height 113
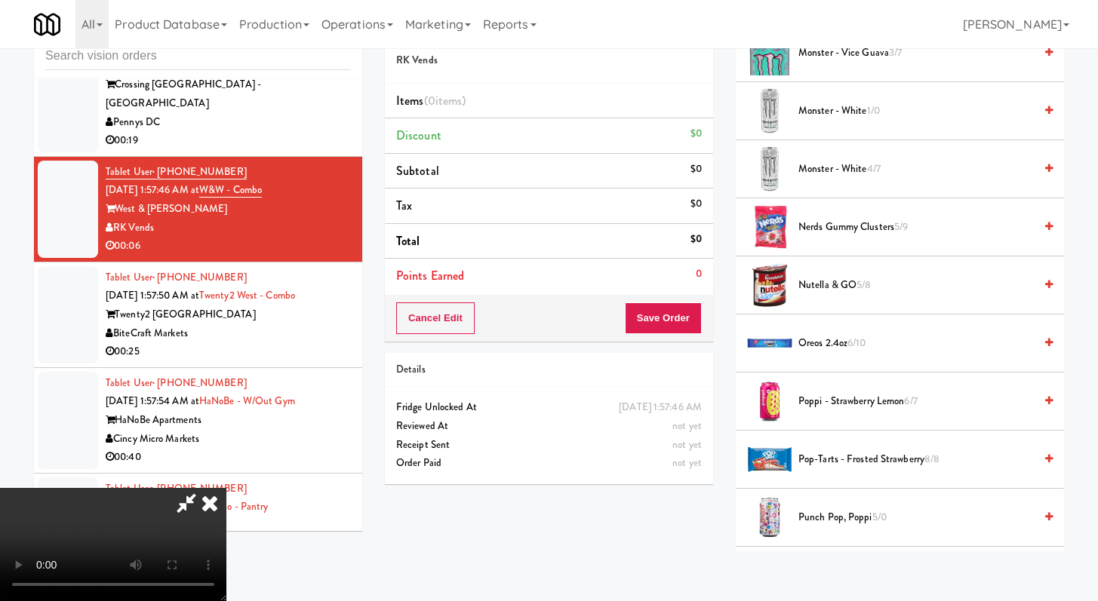
scroll to position [1197, 0]
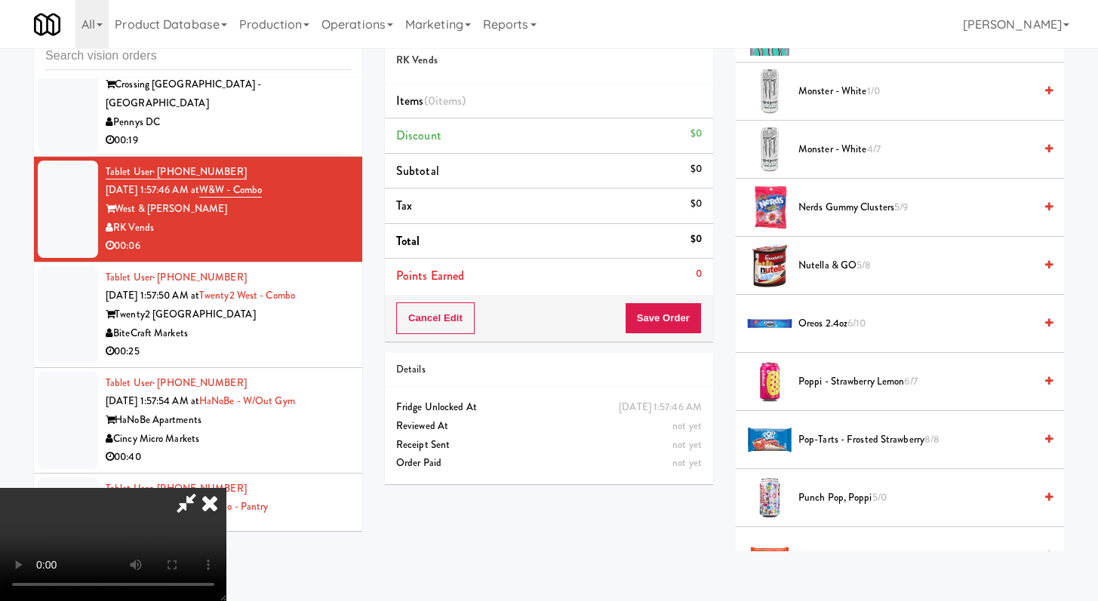
click at [828, 379] on span "Poppi - Strawberry Lemon 6/7" at bounding box center [915, 382] width 235 height 19
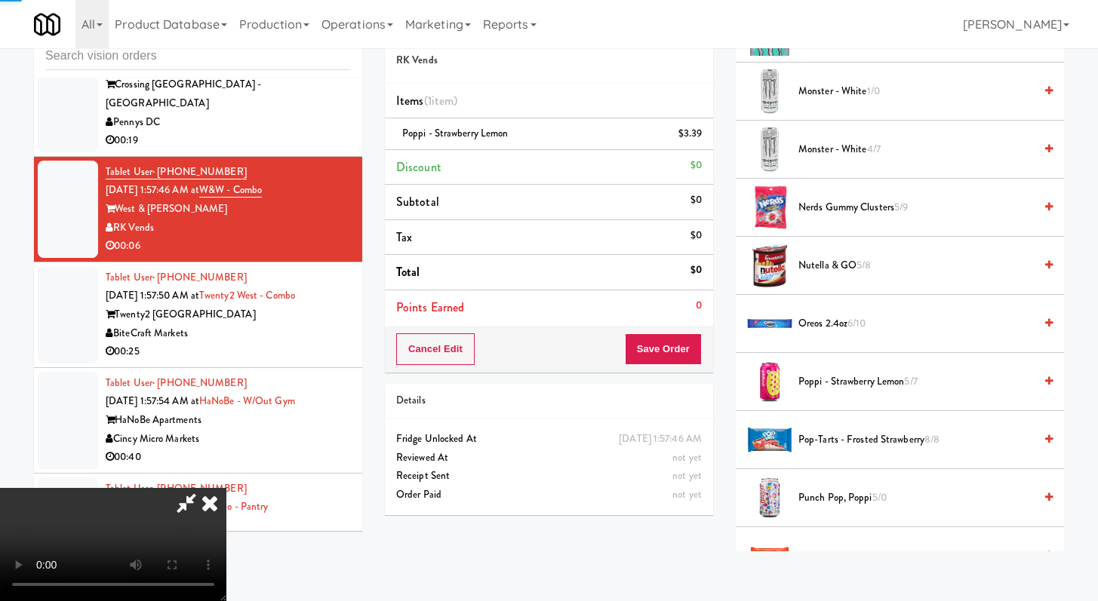
click at [707, 355] on div "Cancel Edit Save Order" at bounding box center [549, 349] width 328 height 47
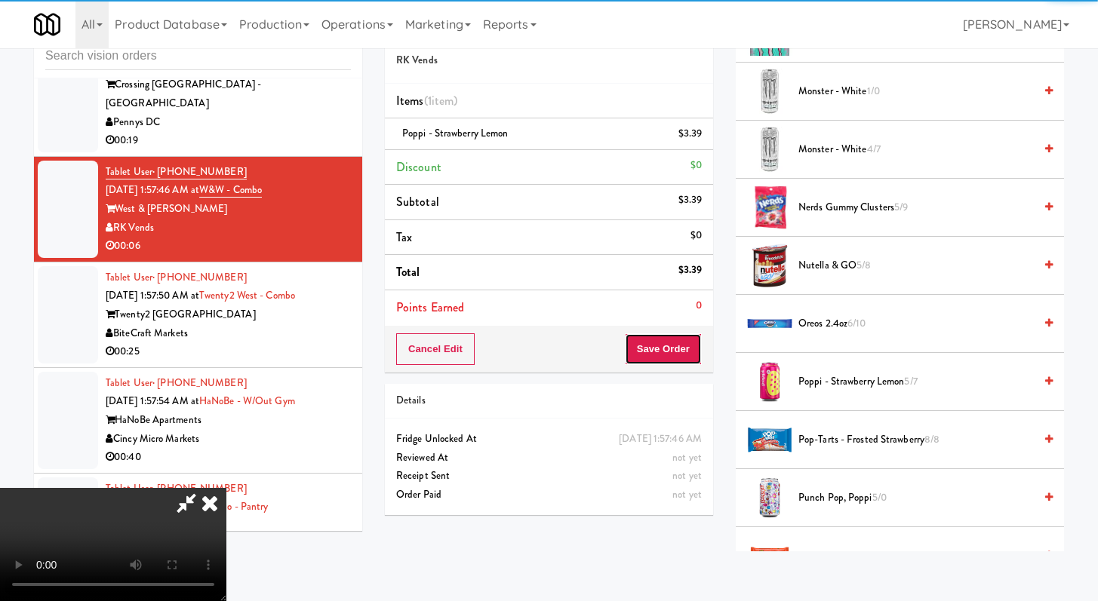
click at [689, 350] on button "Save Order" at bounding box center [663, 349] width 77 height 32
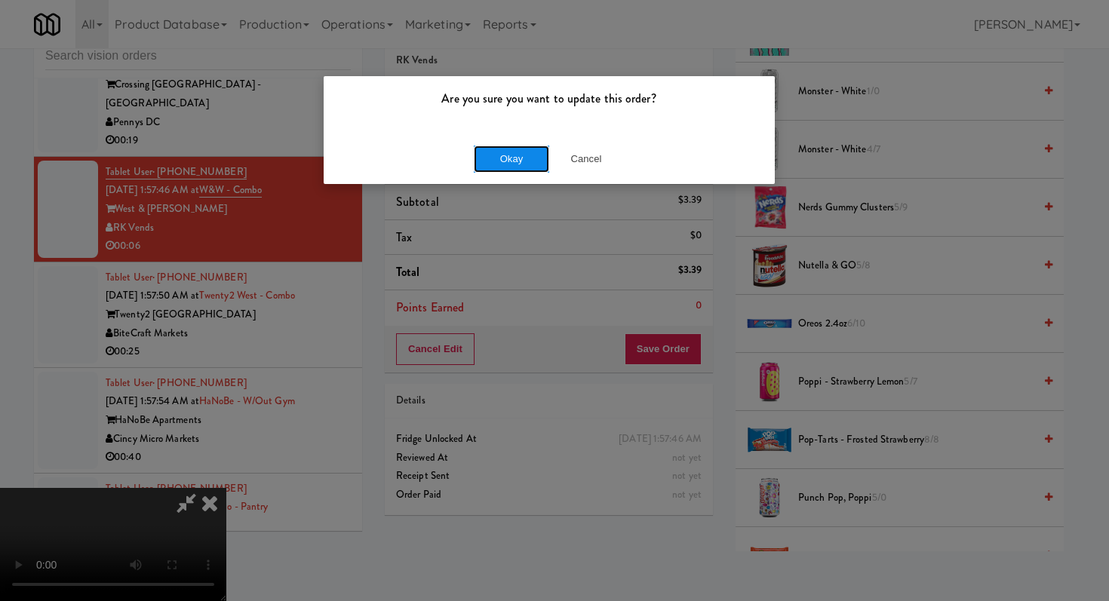
click at [515, 158] on button "Okay" at bounding box center [511, 159] width 75 height 27
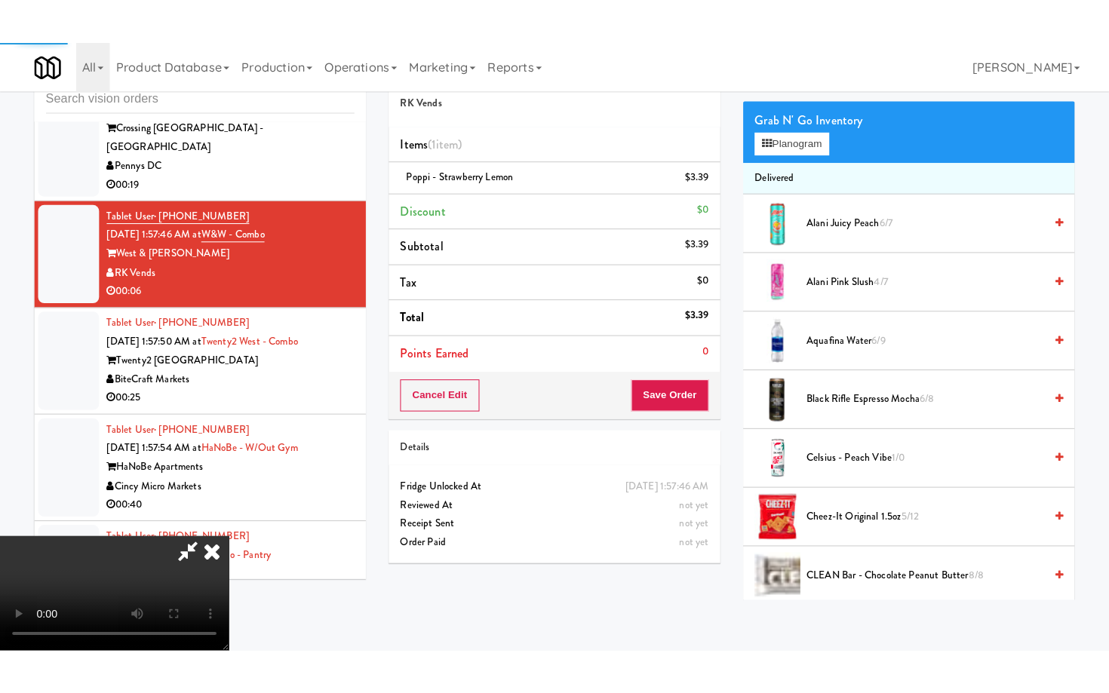
scroll to position [0, 0]
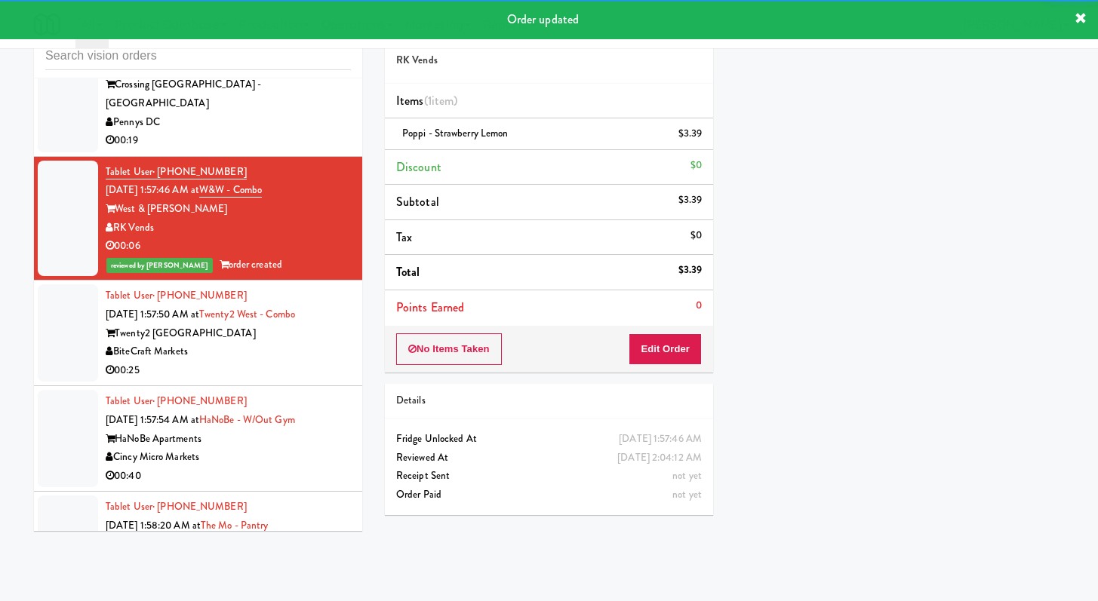
click at [318, 132] on div "Pennys DC" at bounding box center [228, 122] width 245 height 19
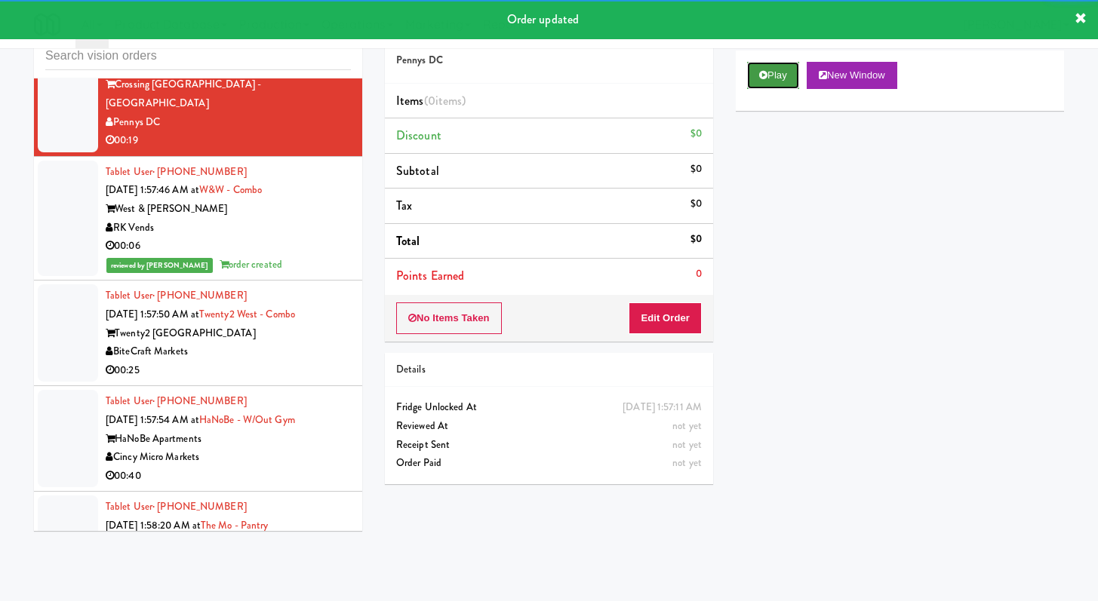
click at [770, 79] on button "Play" at bounding box center [773, 75] width 52 height 27
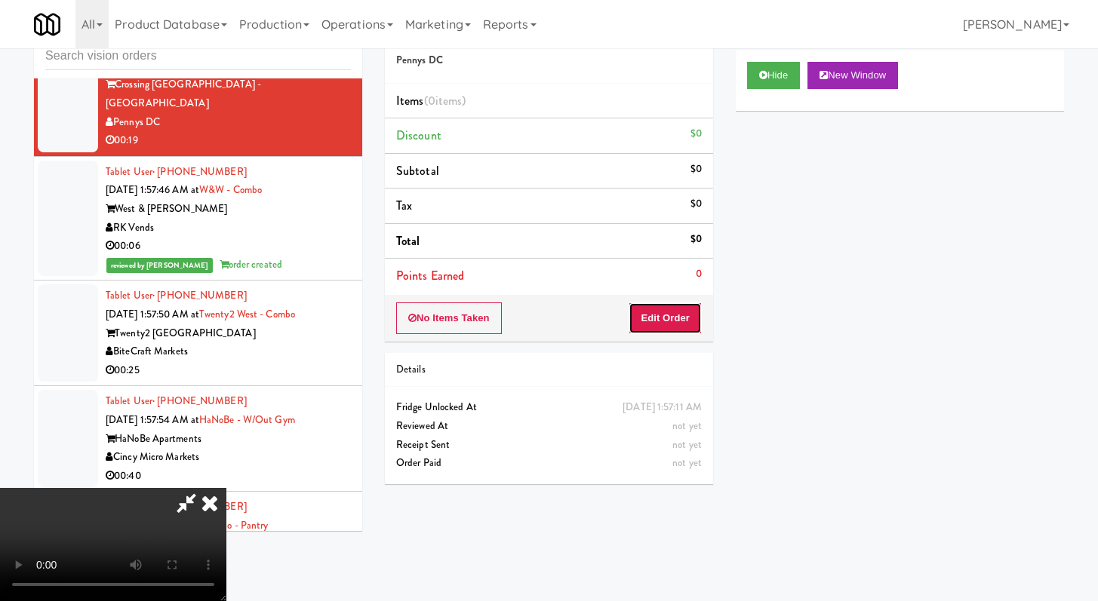
click at [677, 324] on button "Edit Order" at bounding box center [664, 319] width 73 height 32
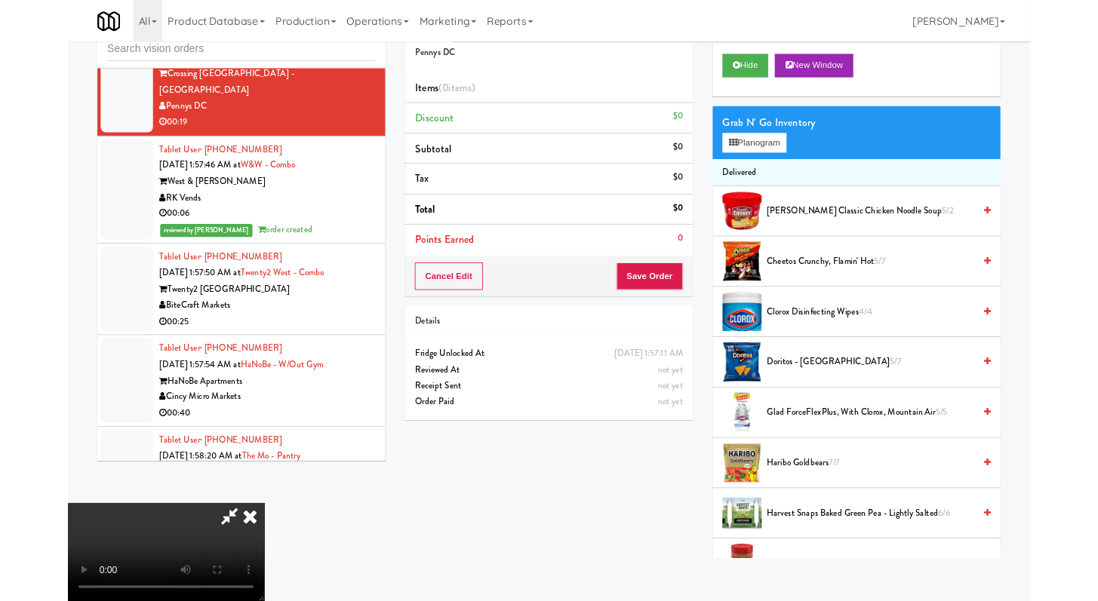
scroll to position [7921, 0]
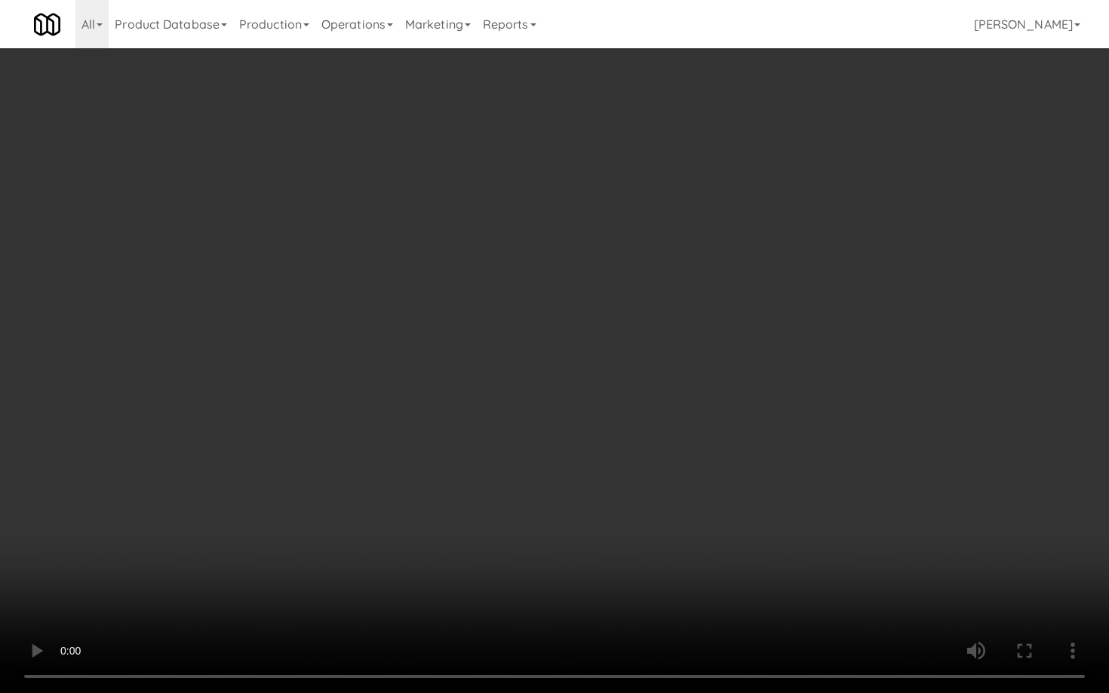
click at [705, 450] on video at bounding box center [554, 346] width 1109 height 693
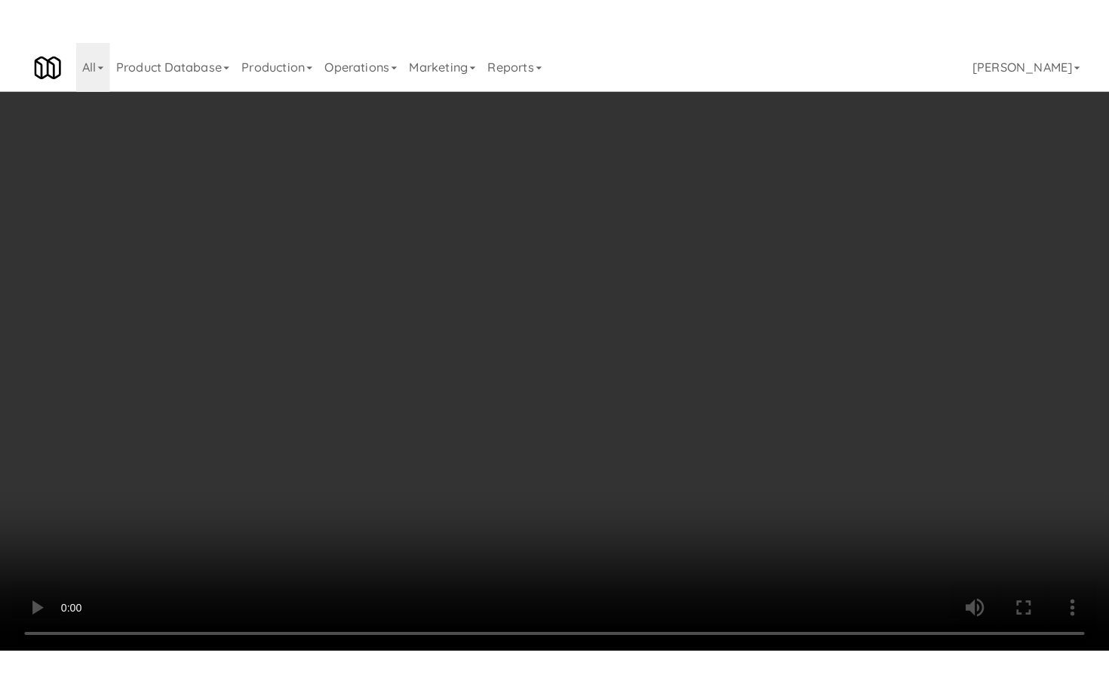
scroll to position [7958, 0]
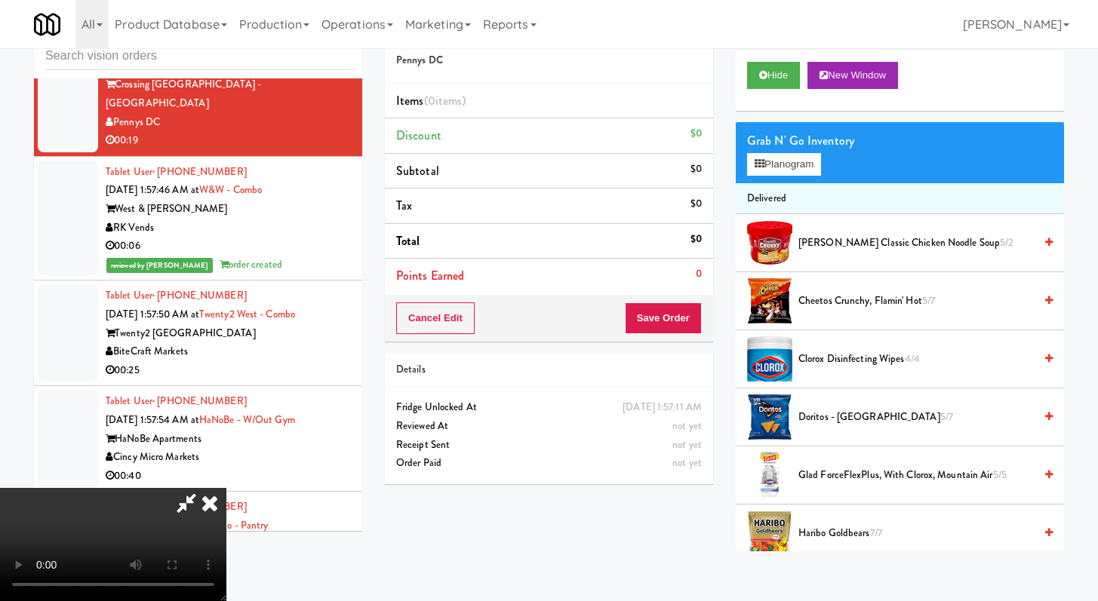
click at [226, 494] on video at bounding box center [113, 544] width 226 height 113
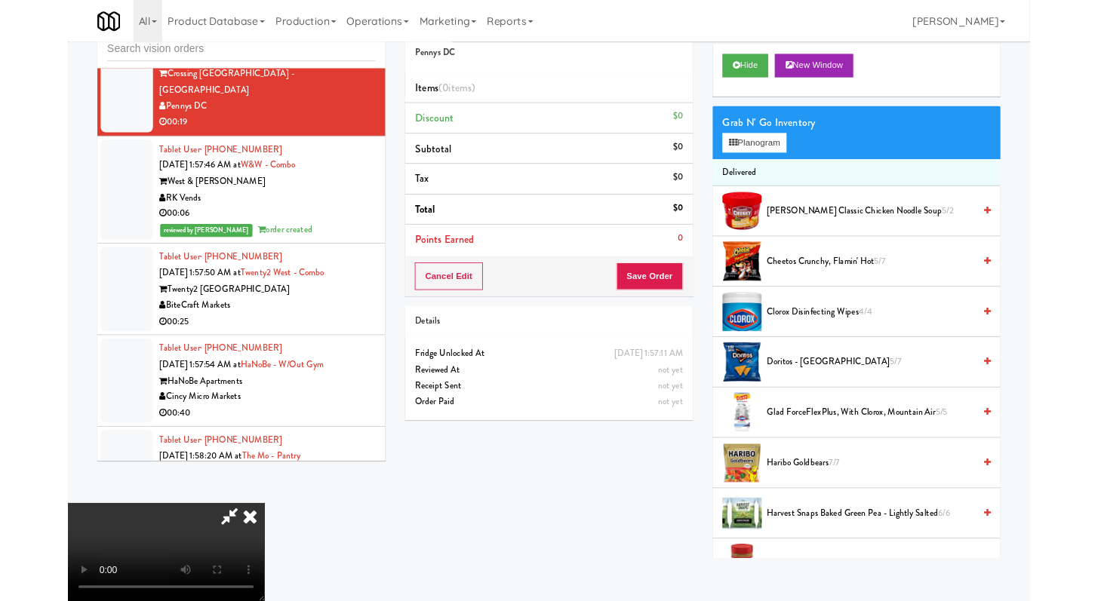
scroll to position [7921, 0]
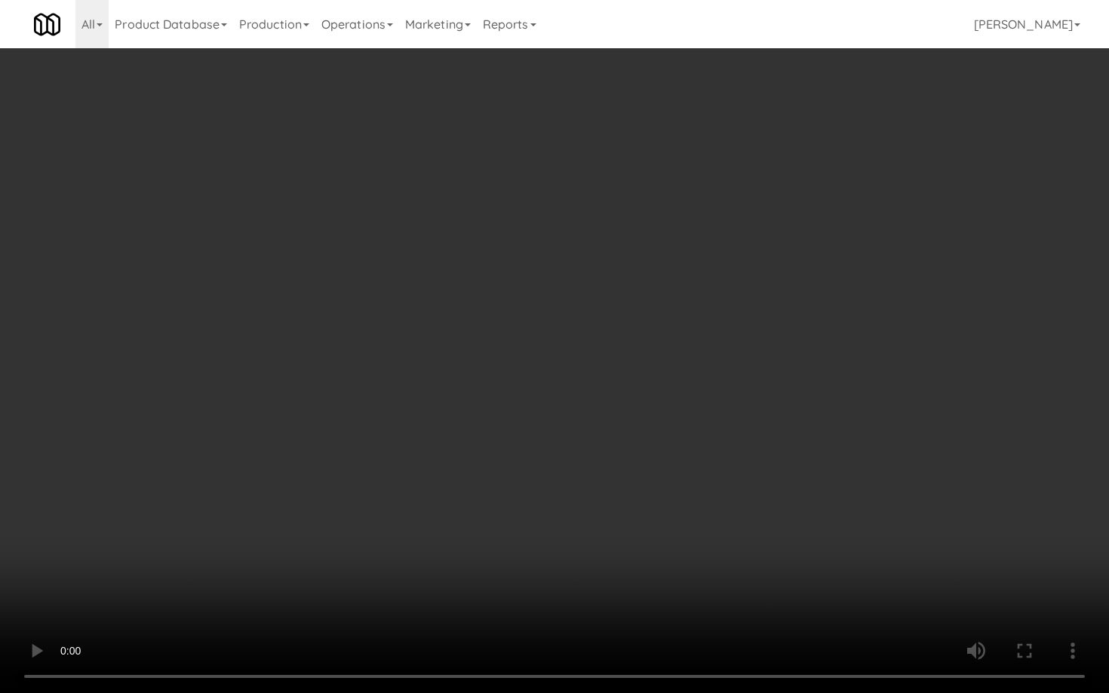
click at [602, 535] on video at bounding box center [554, 346] width 1109 height 693
click at [622, 511] on video at bounding box center [554, 346] width 1109 height 693
click at [662, 485] on video at bounding box center [554, 346] width 1109 height 693
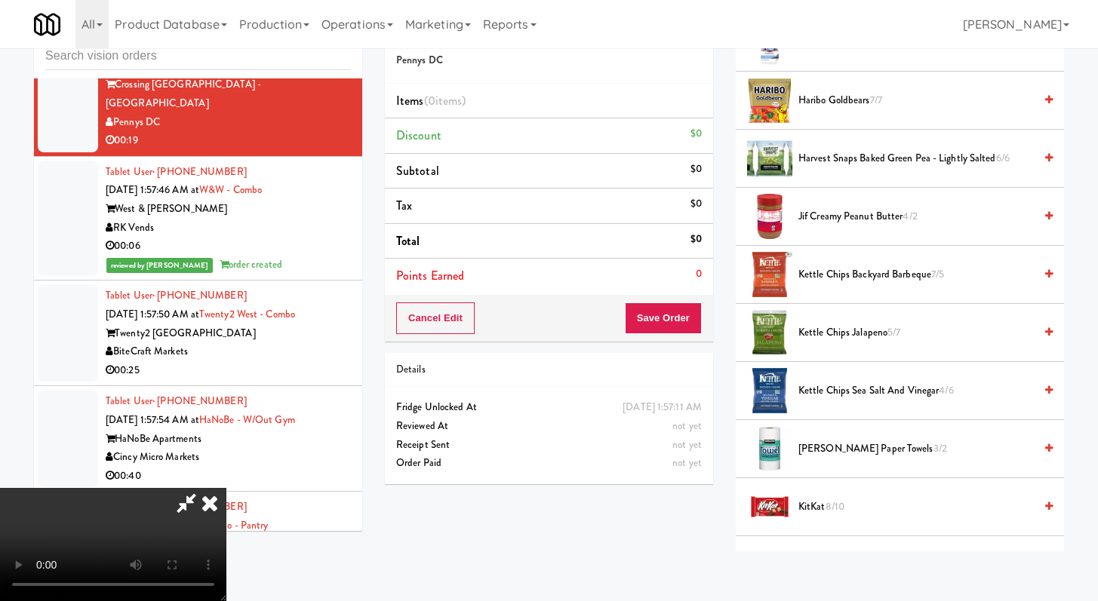
scroll to position [539, 0]
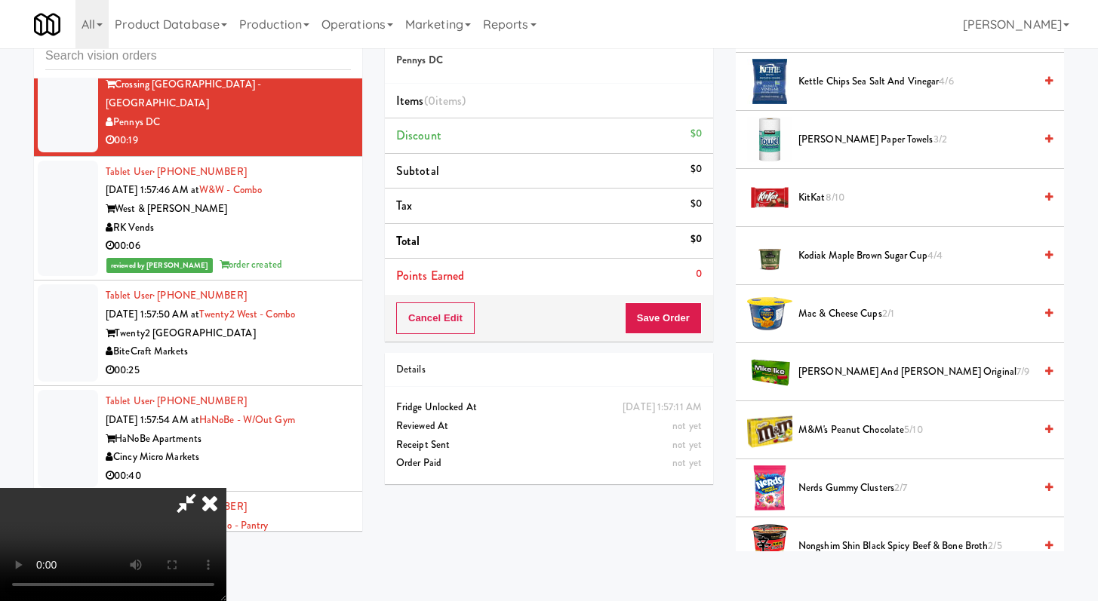
click at [835, 365] on span "[PERSON_NAME] and [PERSON_NAME] Original 7/9" at bounding box center [915, 372] width 235 height 19
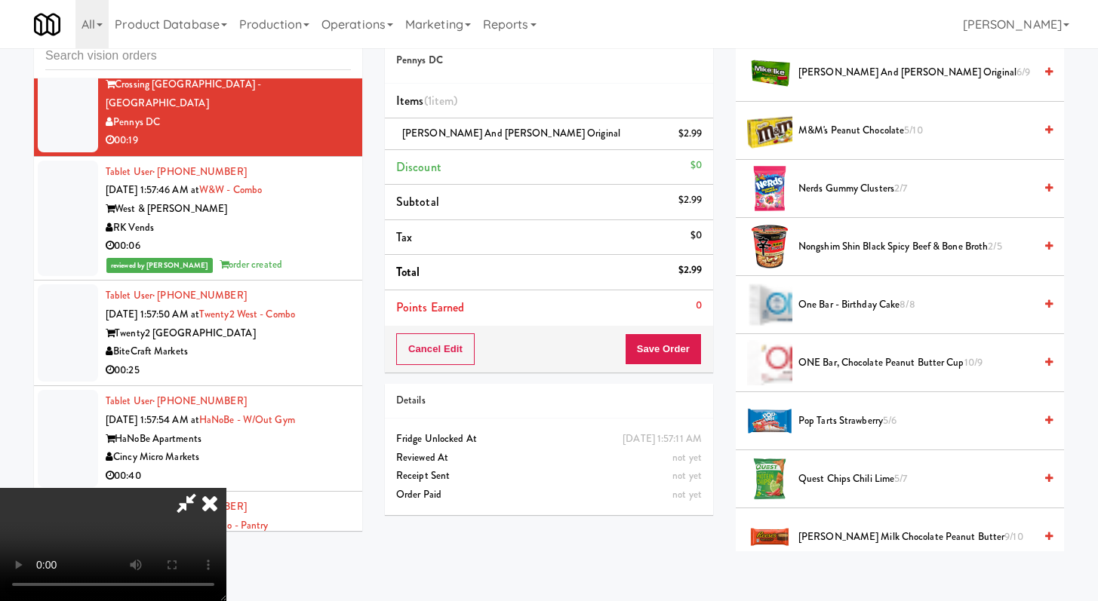
scroll to position [773, 0]
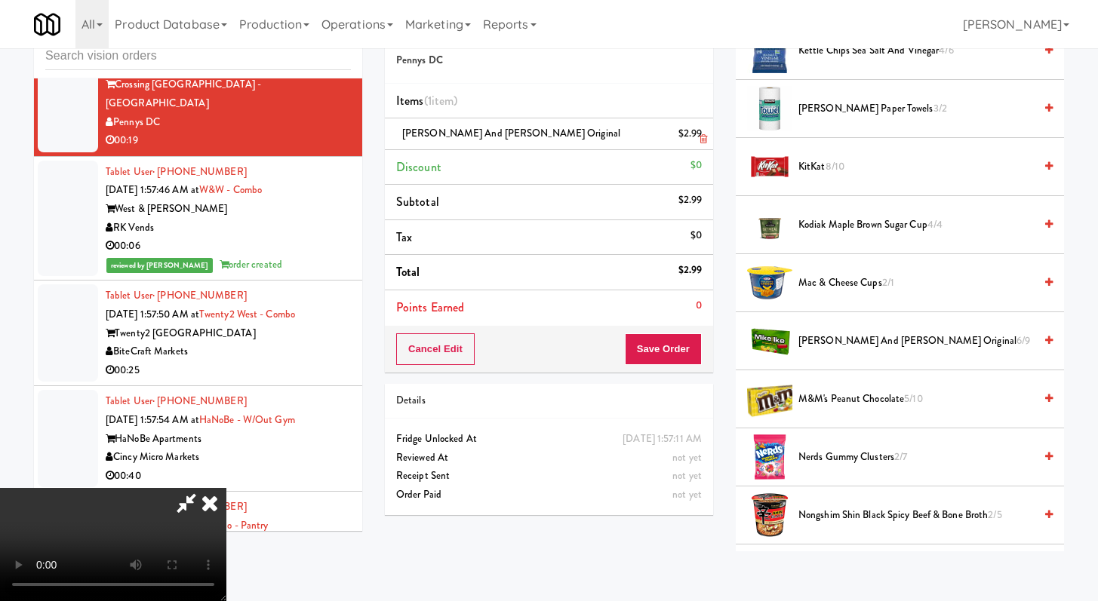
click at [702, 137] on link at bounding box center [700, 140] width 14 height 19
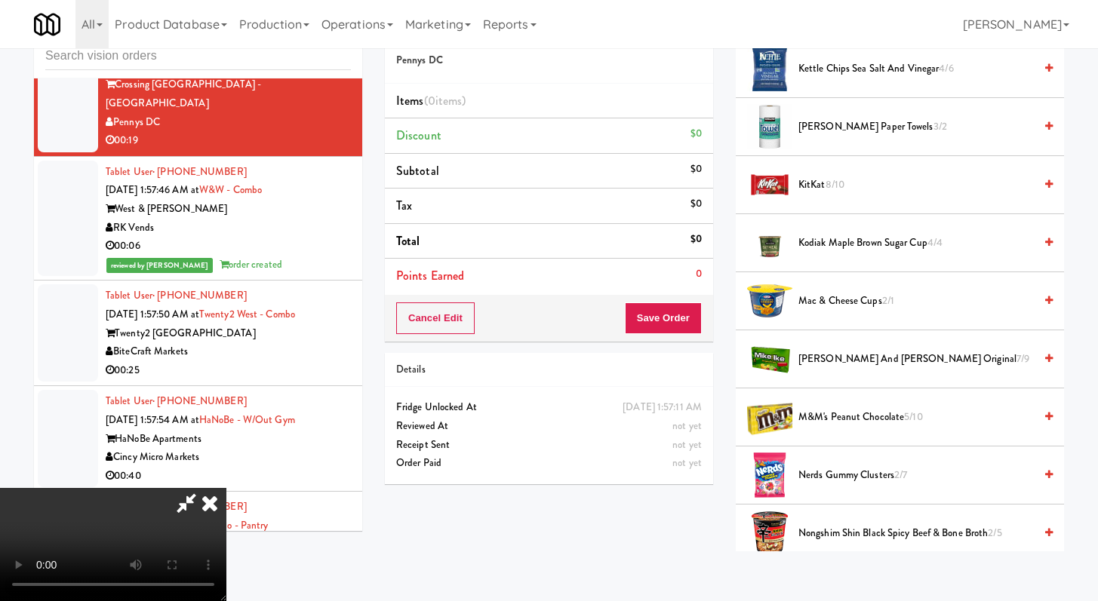
scroll to position [740, 0]
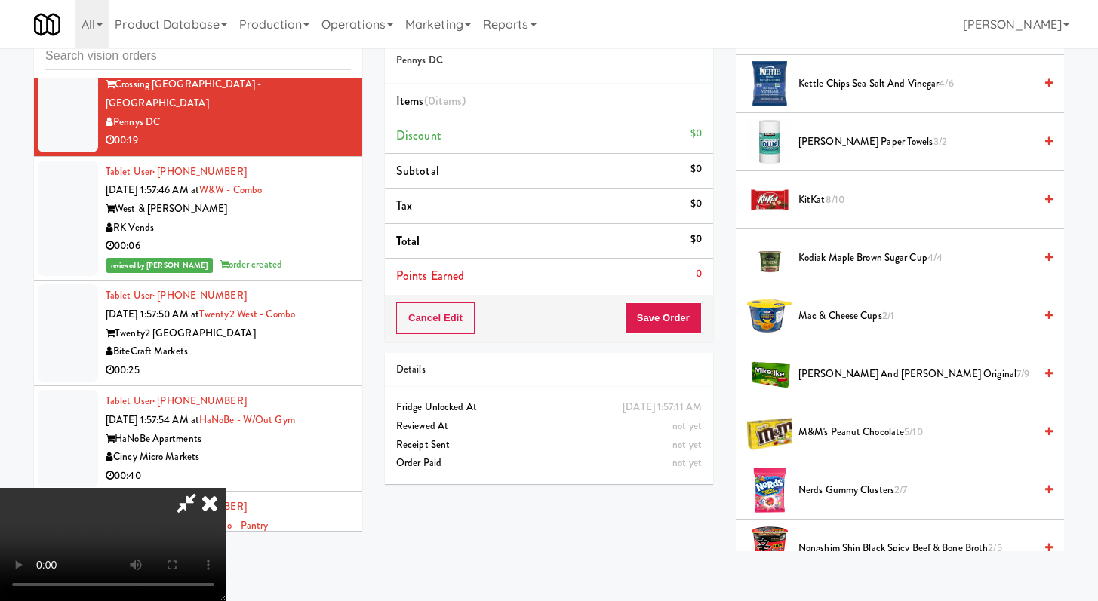
click at [829, 311] on span "Mac & Cheese Cups 2/1" at bounding box center [915, 316] width 235 height 19
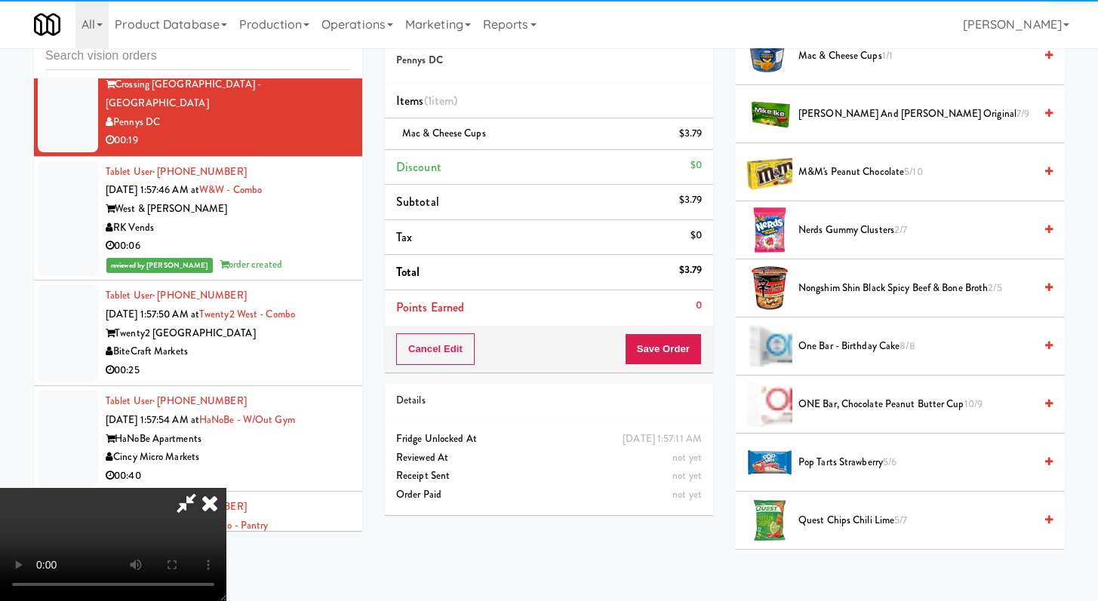
scroll to position [1178, 0]
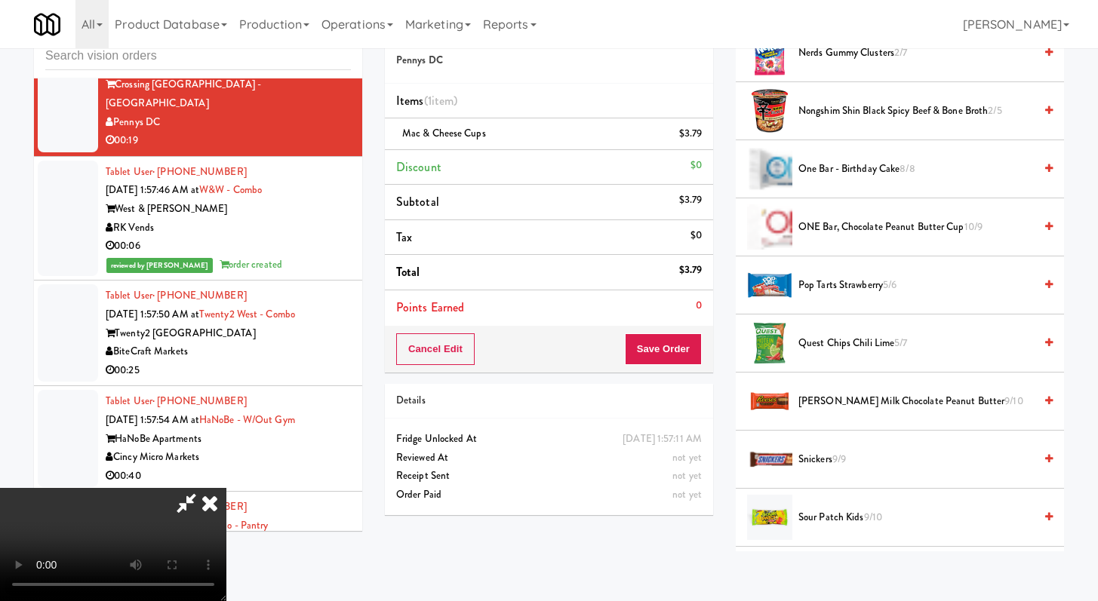
click at [836, 343] on span "Quest Chips Chili Lime 5/7" at bounding box center [915, 343] width 235 height 19
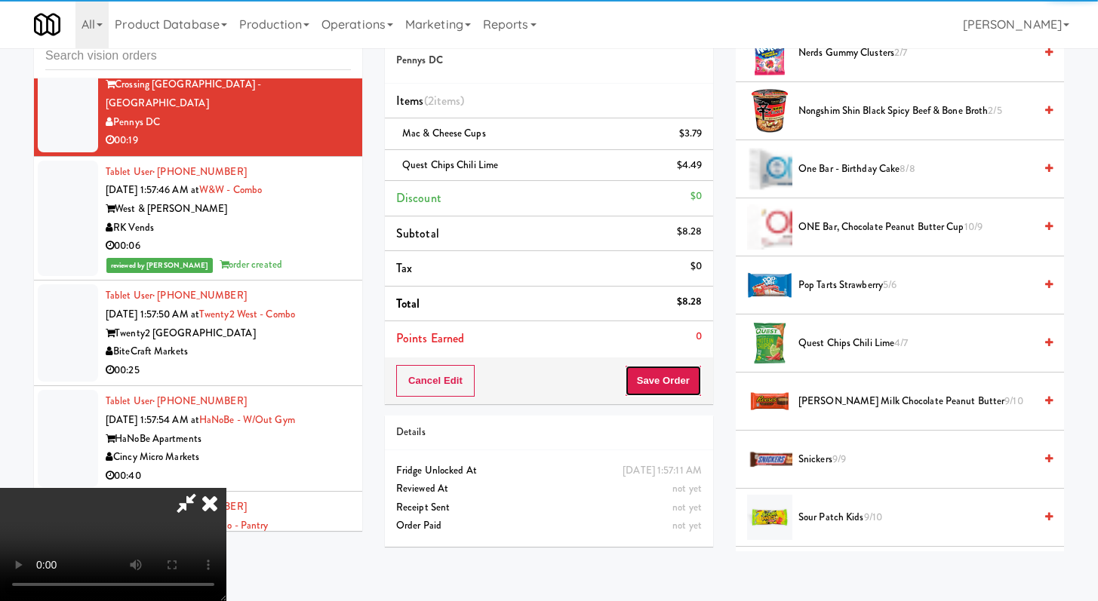
click at [688, 381] on button "Save Order" at bounding box center [663, 381] width 77 height 32
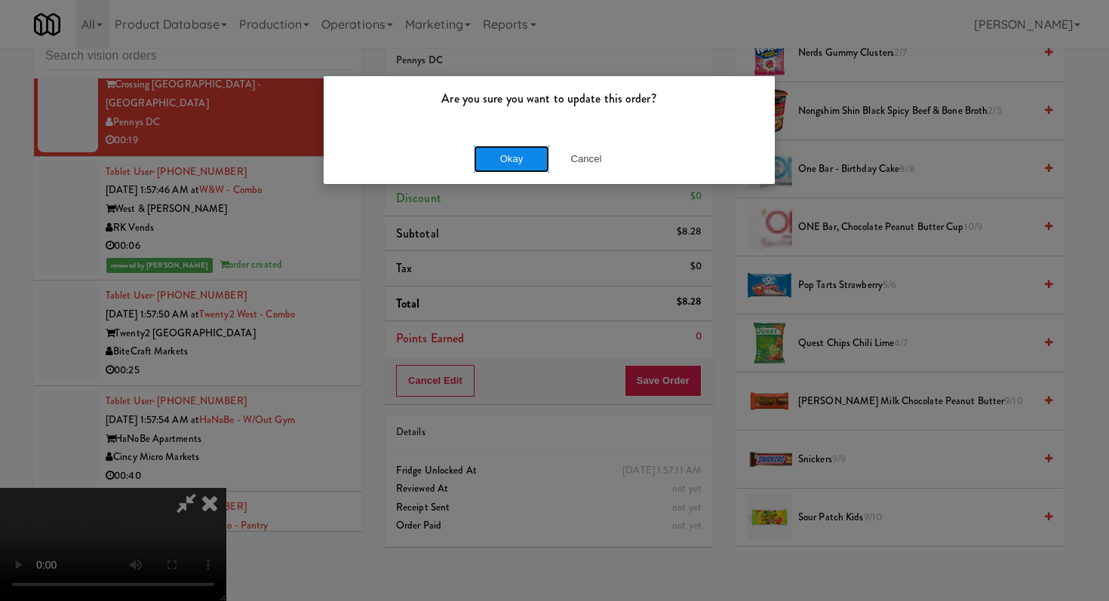
click at [491, 155] on button "Okay" at bounding box center [511, 159] width 75 height 27
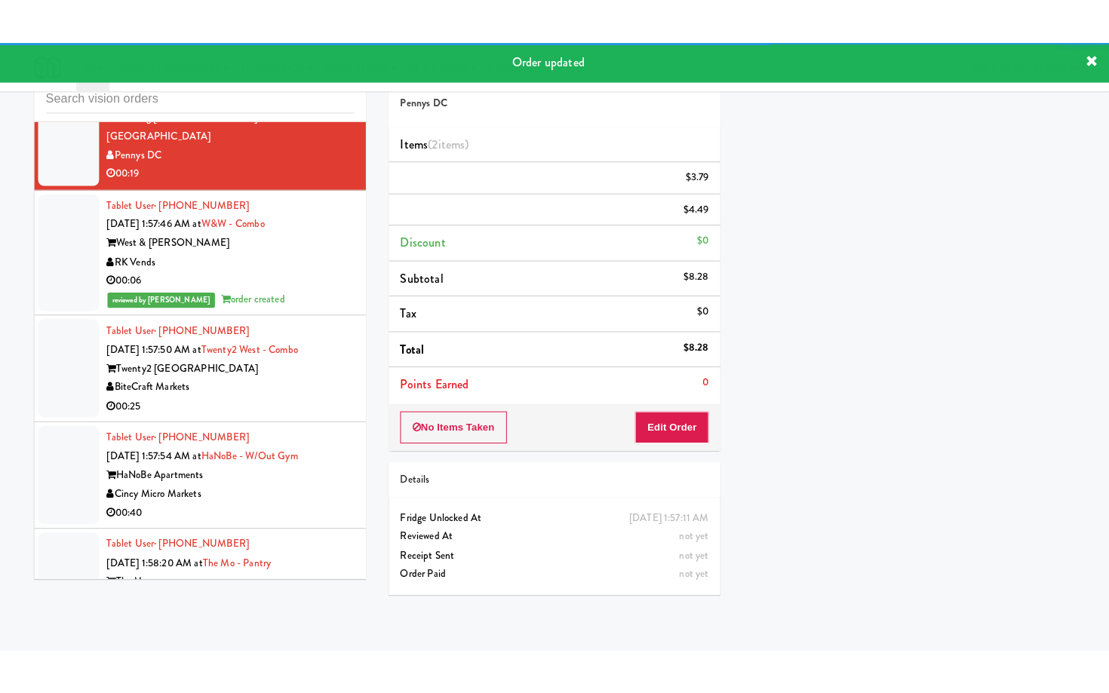
scroll to position [8121, 0]
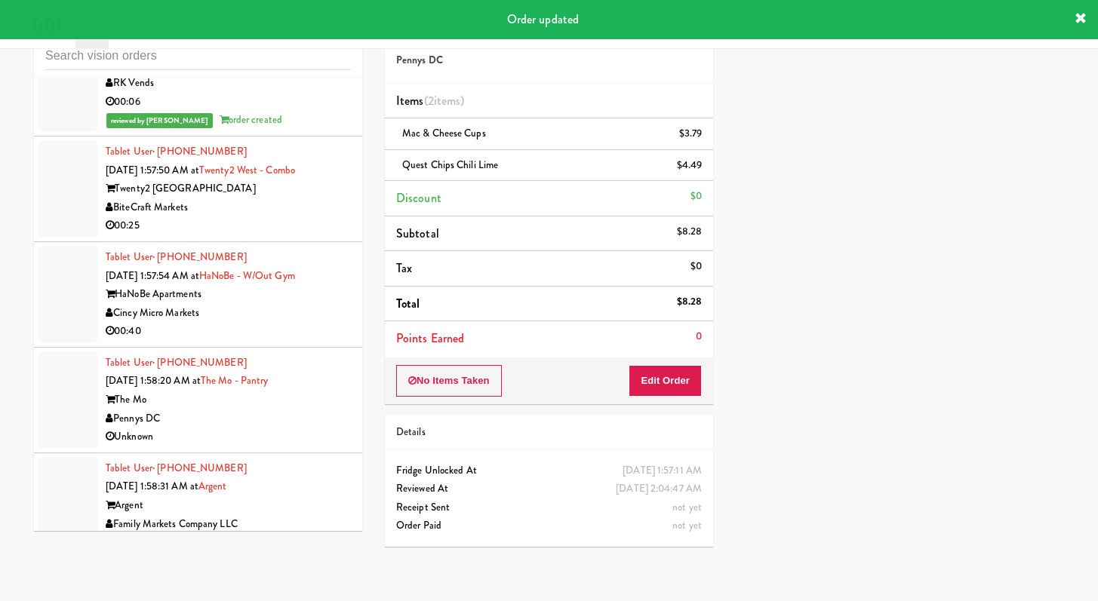
click at [312, 235] on div "00:25" at bounding box center [228, 226] width 245 height 19
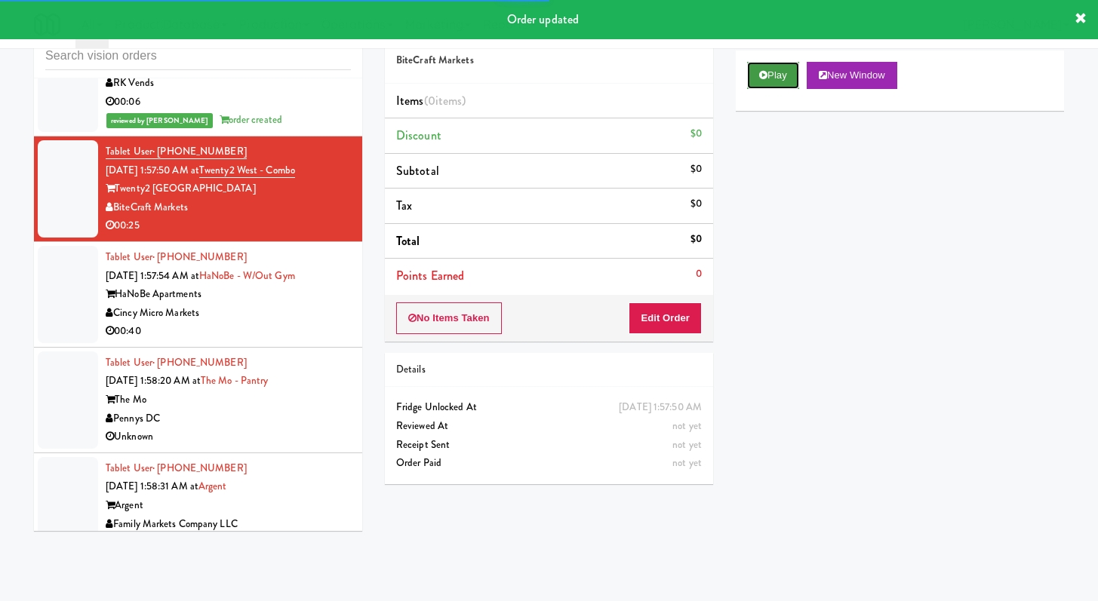
click at [766, 85] on button "Play" at bounding box center [773, 75] width 52 height 27
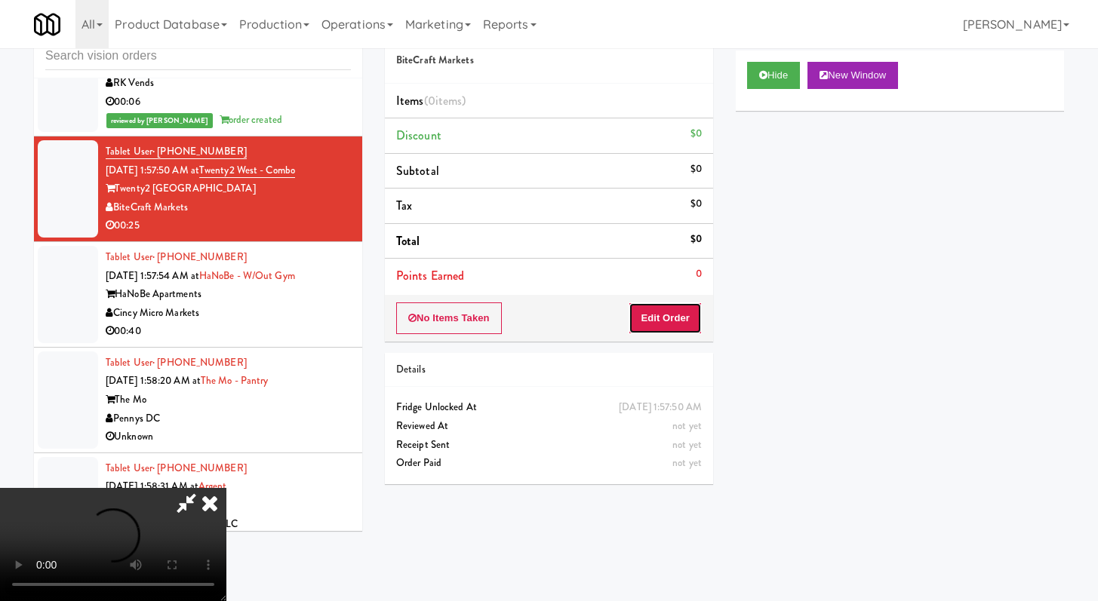
click at [680, 325] on button "Edit Order" at bounding box center [664, 319] width 73 height 32
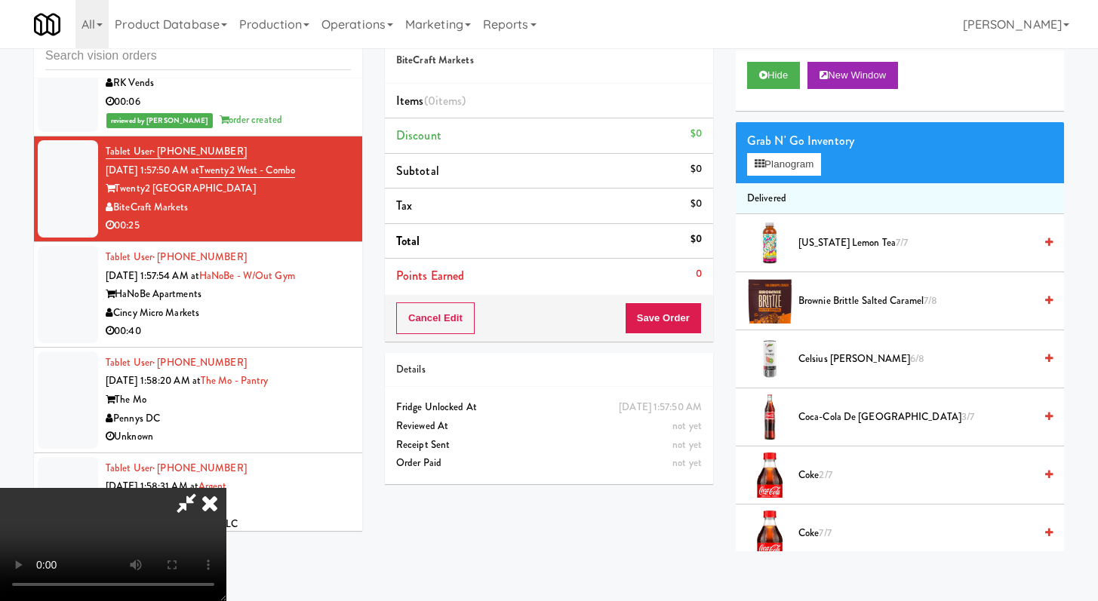
scroll to position [8084, 0]
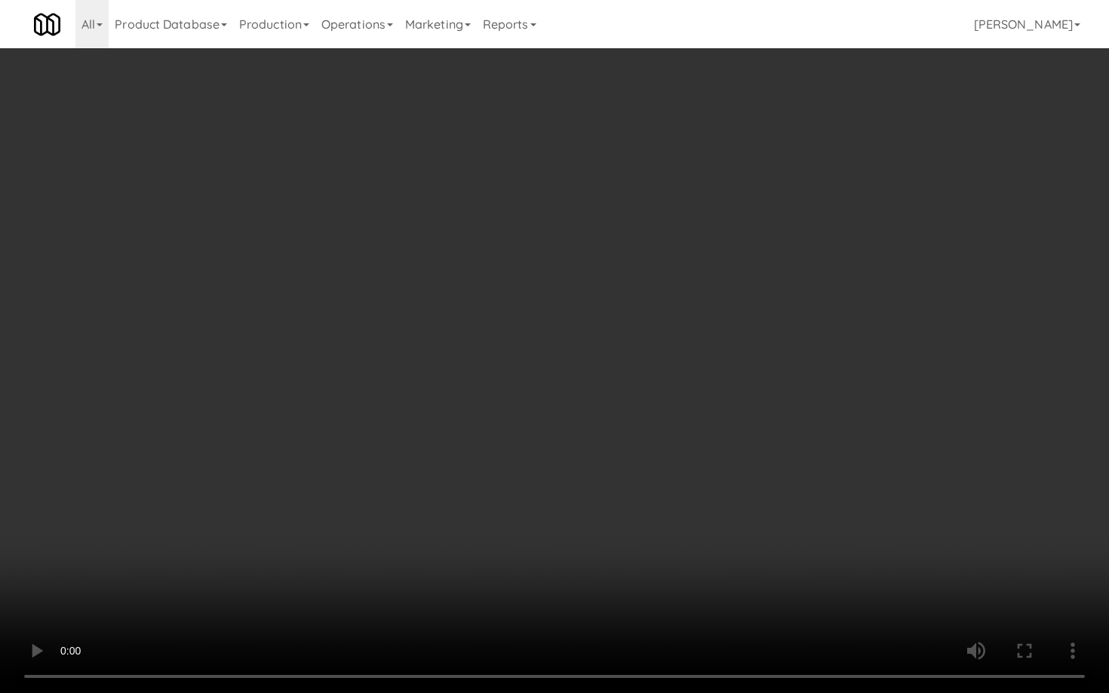
click at [822, 310] on video at bounding box center [554, 346] width 1109 height 693
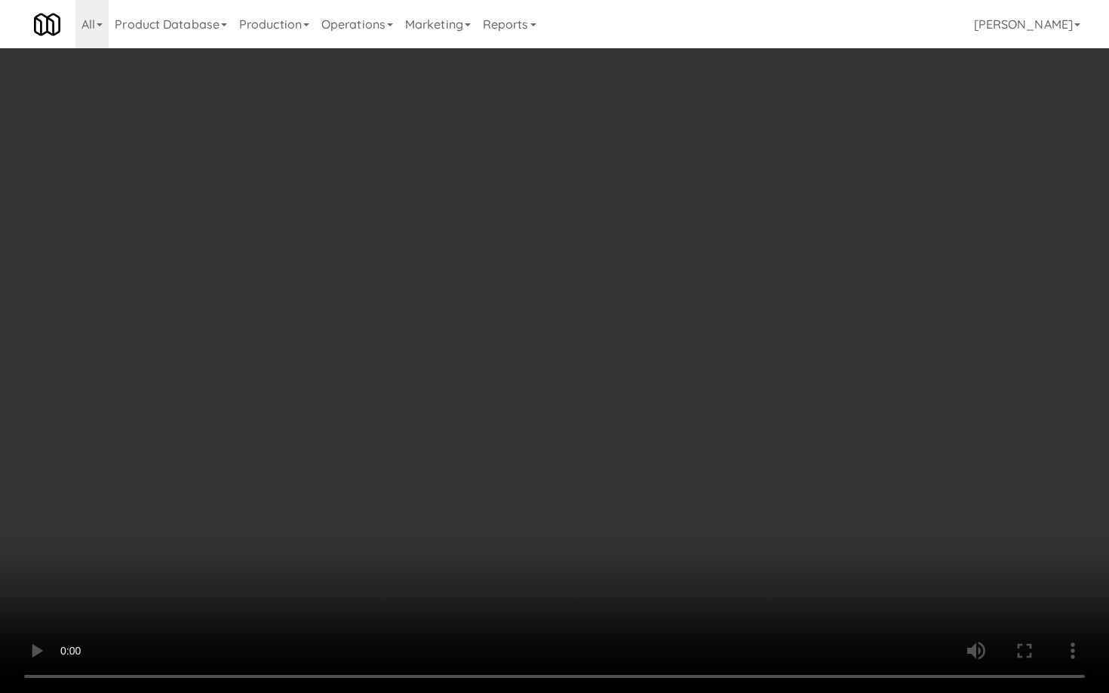
click at [822, 310] on video at bounding box center [554, 346] width 1109 height 693
click at [821, 310] on video at bounding box center [554, 346] width 1109 height 693
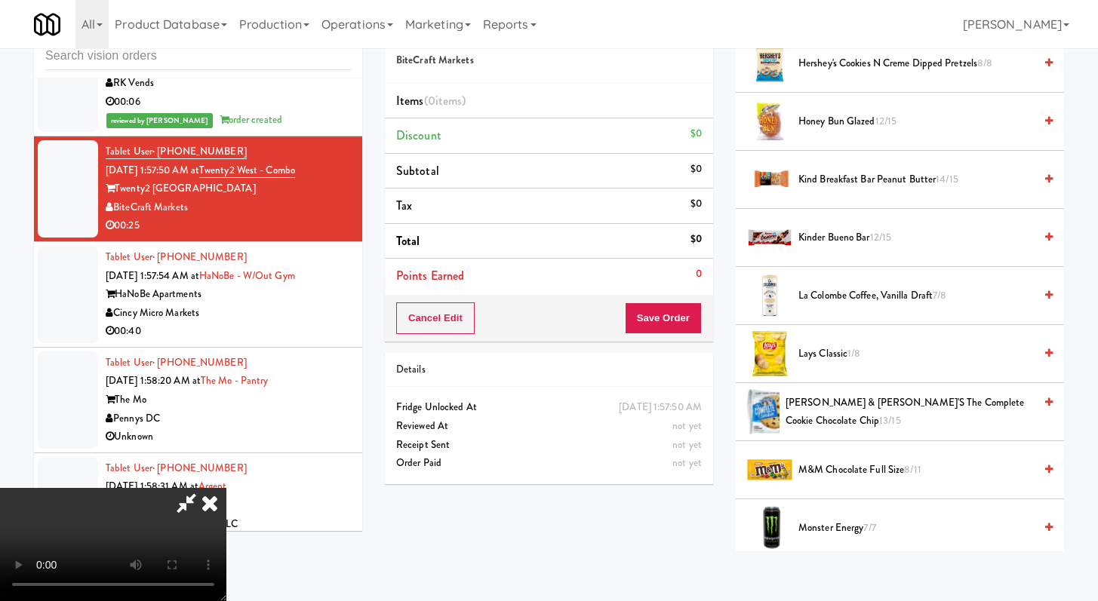
scroll to position [1046, 0]
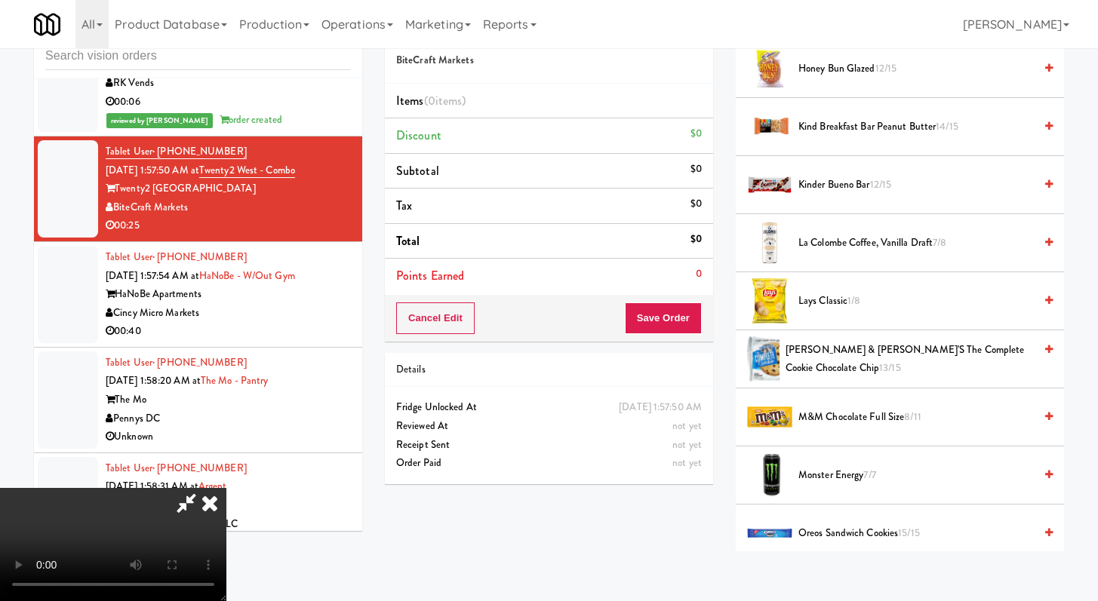
click at [825, 73] on span "Honey Bun Glazed 12/15" at bounding box center [915, 69] width 235 height 19
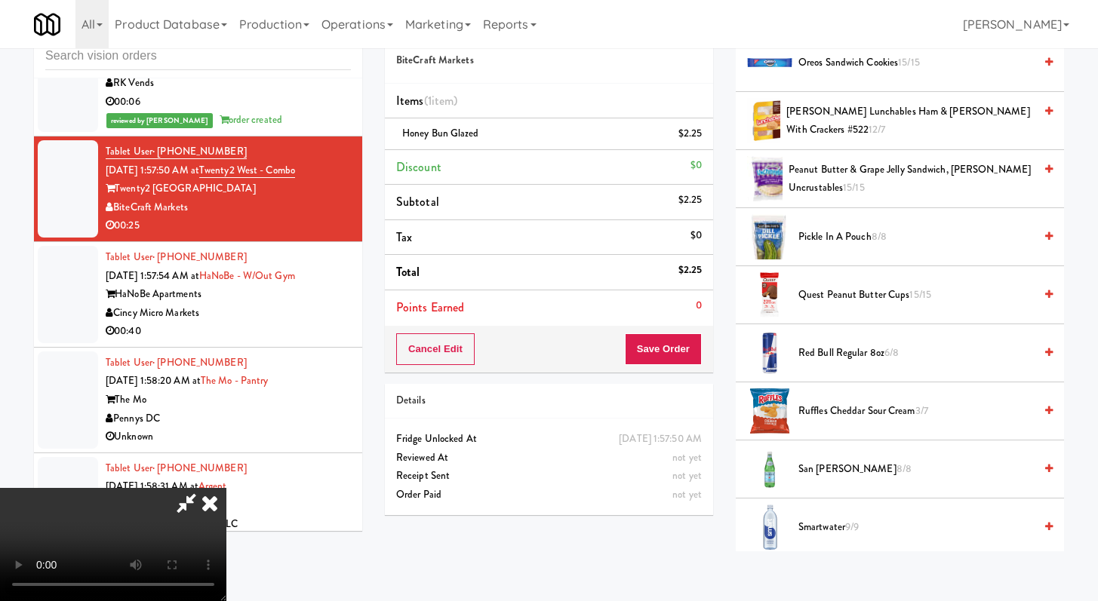
scroll to position [1553, 0]
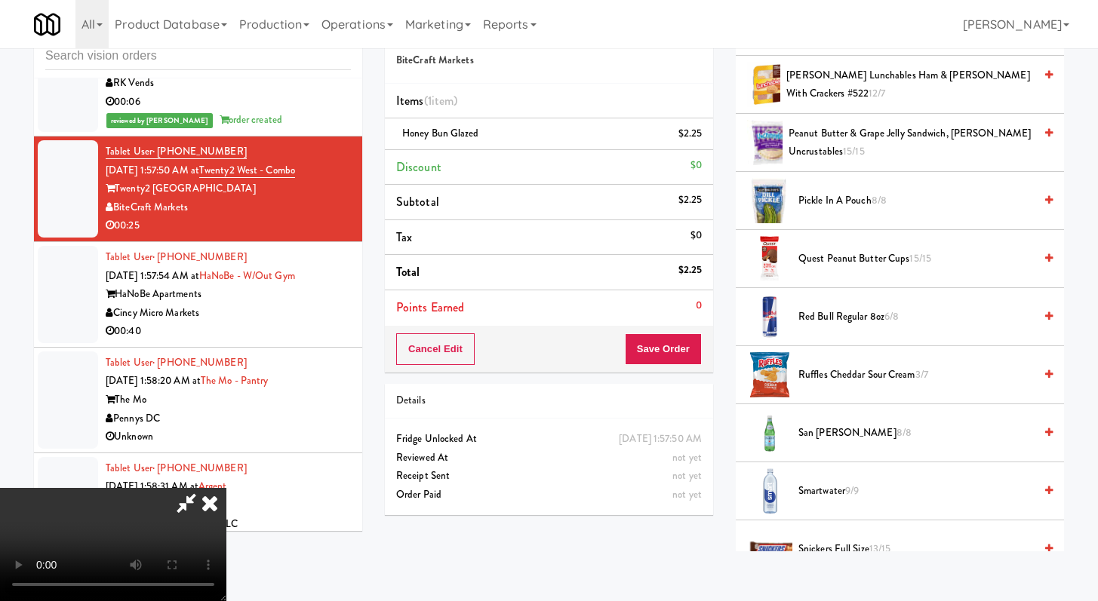
click at [846, 377] on span "Ruffles Cheddar Sour Cream 3/7" at bounding box center [915, 375] width 235 height 19
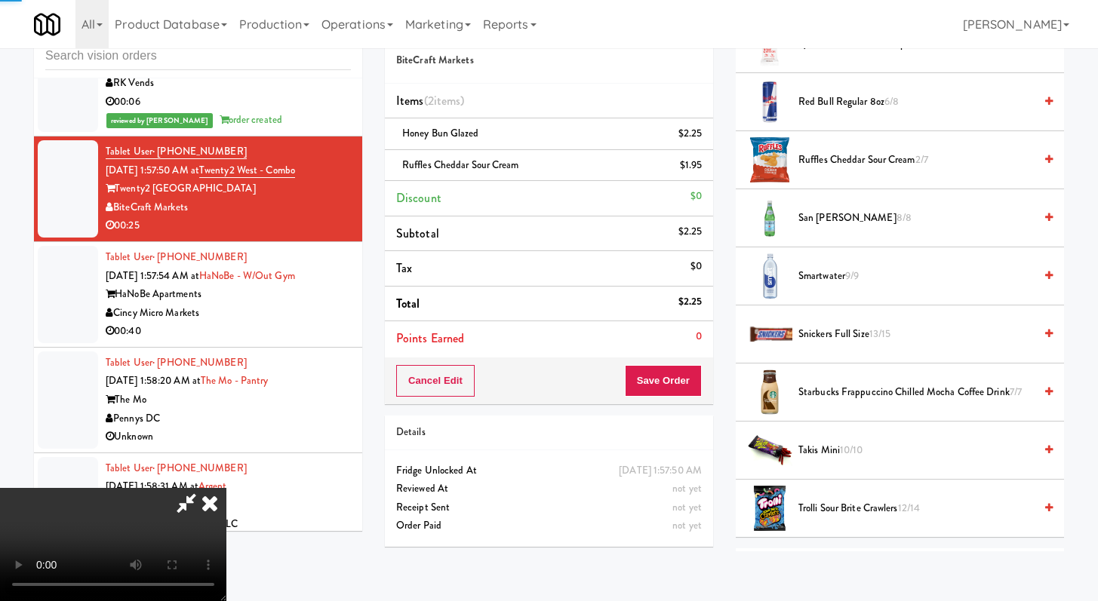
scroll to position [1826, 0]
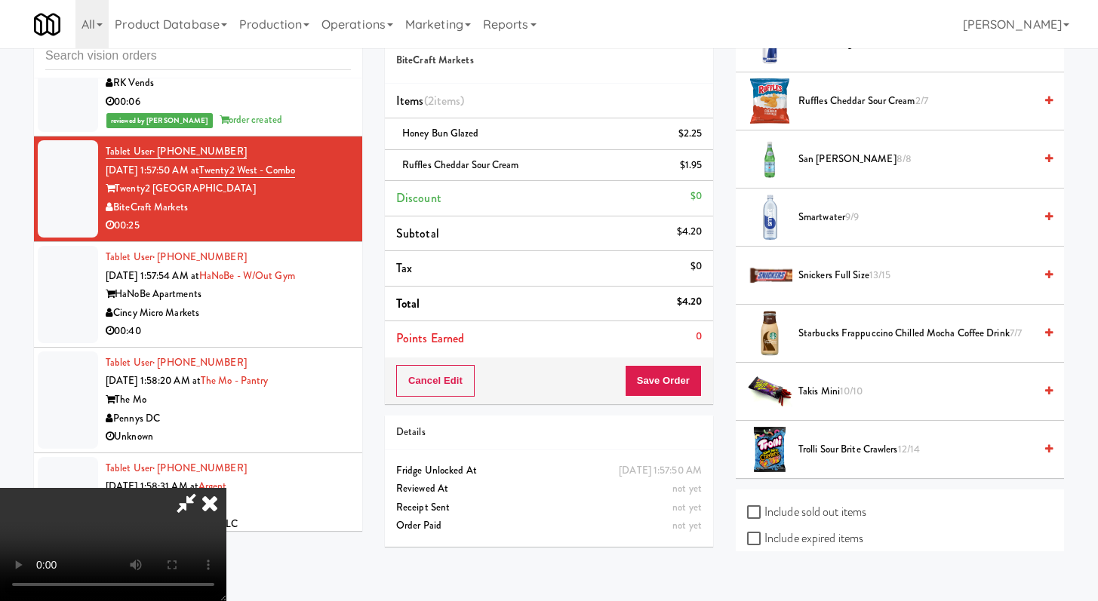
click at [831, 336] on span "Starbucks Frappuccino Chilled Mocha Coffee Drink 7/7" at bounding box center [915, 333] width 235 height 19
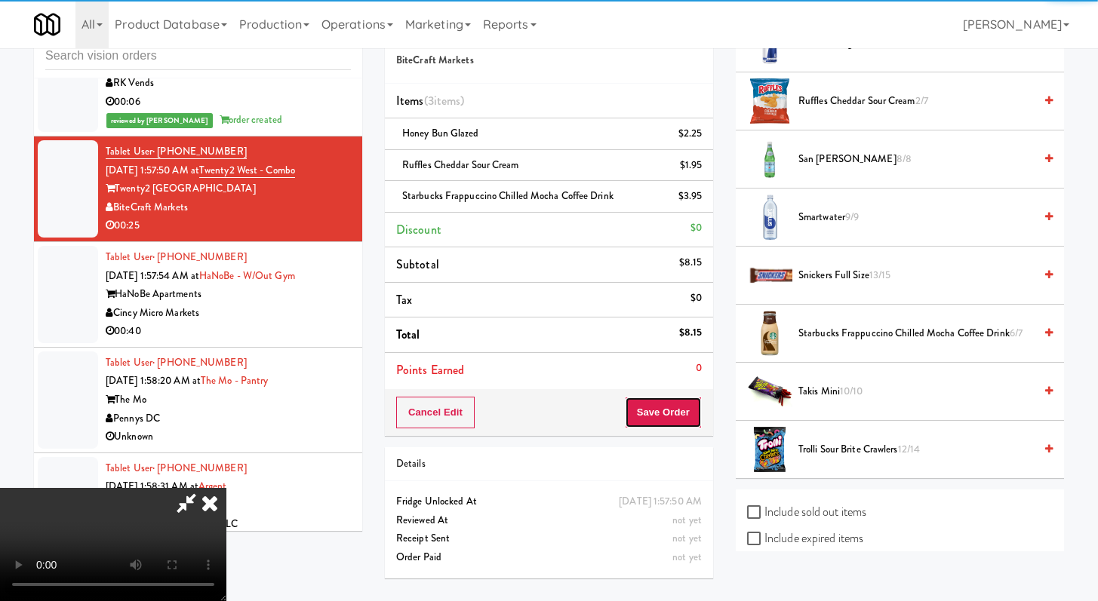
click at [691, 410] on button "Save Order" at bounding box center [663, 413] width 77 height 32
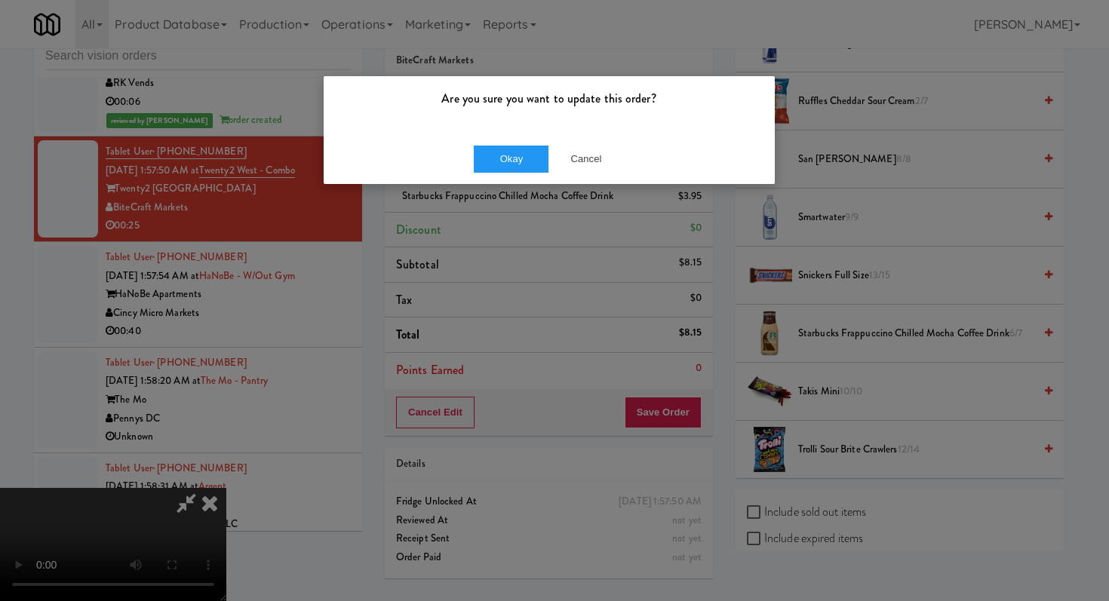
click at [518, 173] on div "Okay Cancel" at bounding box center [549, 159] width 451 height 51
click at [519, 161] on button "Okay" at bounding box center [511, 159] width 75 height 27
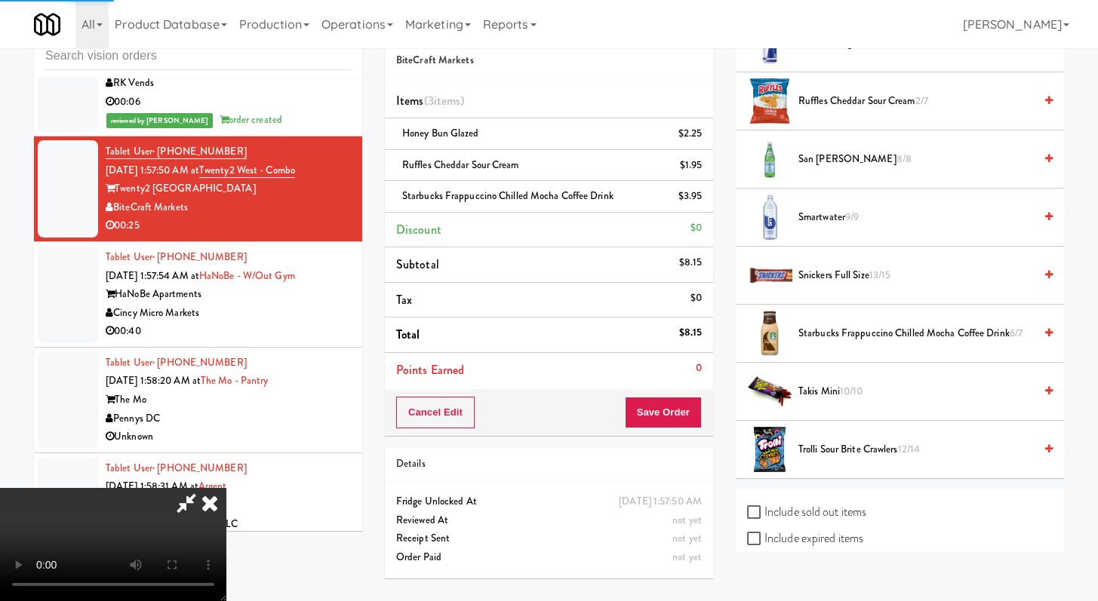
scroll to position [64, 0]
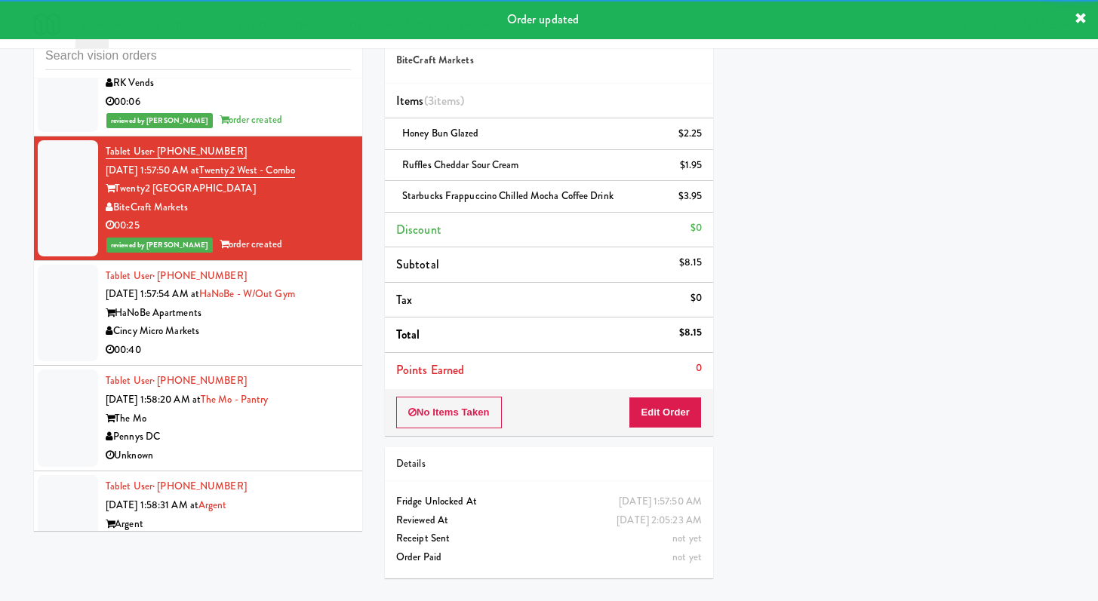
click at [274, 341] on div "Cincy Micro Markets" at bounding box center [228, 331] width 245 height 19
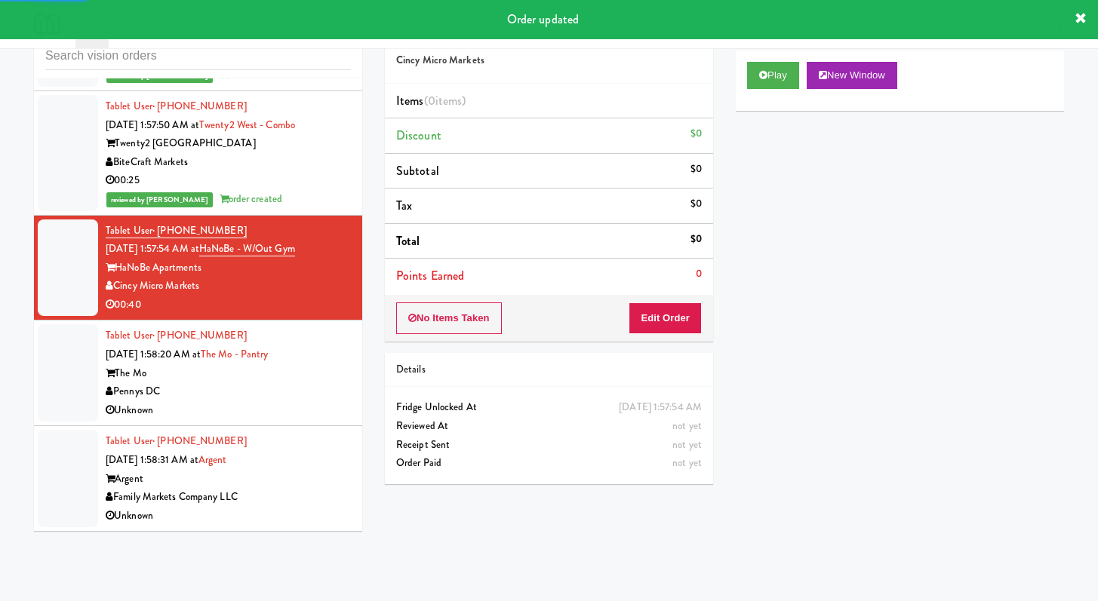
scroll to position [8208, 0]
click at [774, 77] on button "Play" at bounding box center [773, 75] width 52 height 27
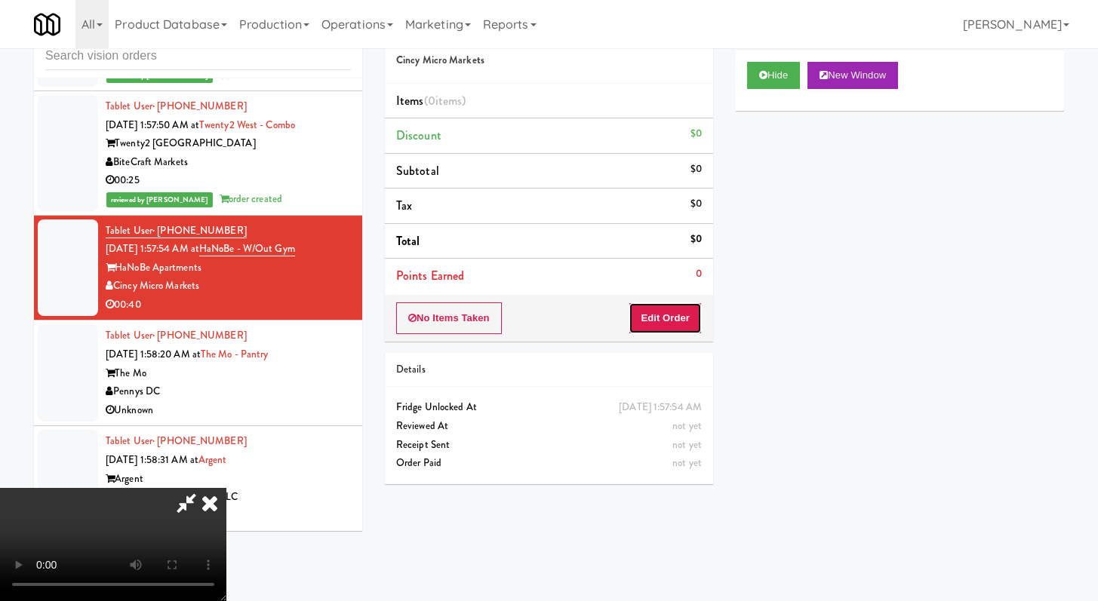
click at [654, 319] on button "Edit Order" at bounding box center [664, 319] width 73 height 32
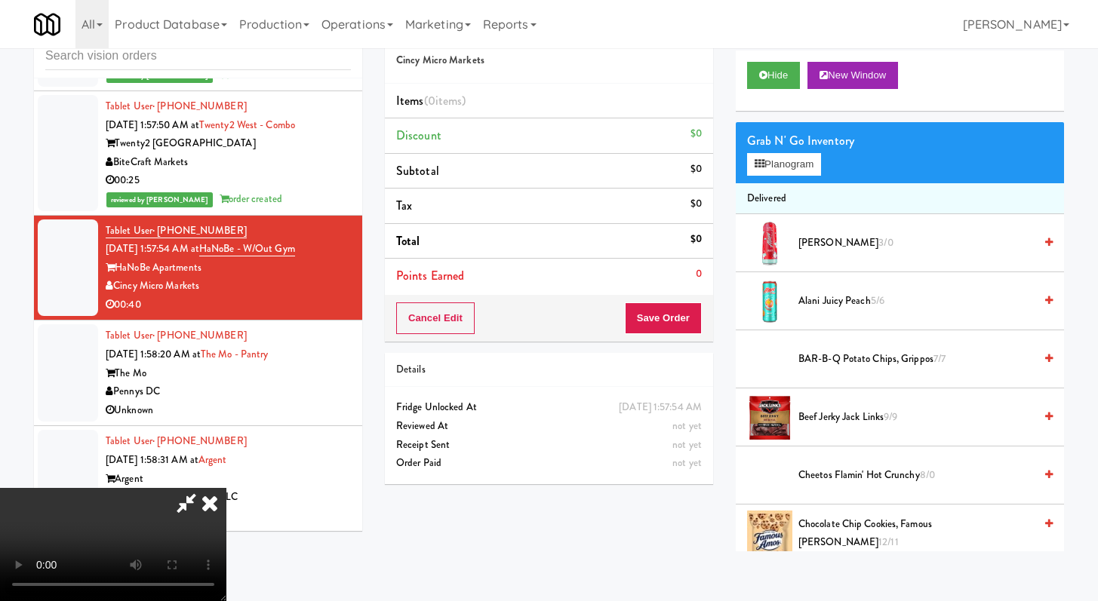
scroll to position [130, 0]
click at [226, 515] on video at bounding box center [113, 544] width 226 height 113
click at [226, 488] on video at bounding box center [113, 544] width 226 height 113
click at [226, 488] on icon at bounding box center [209, 503] width 33 height 30
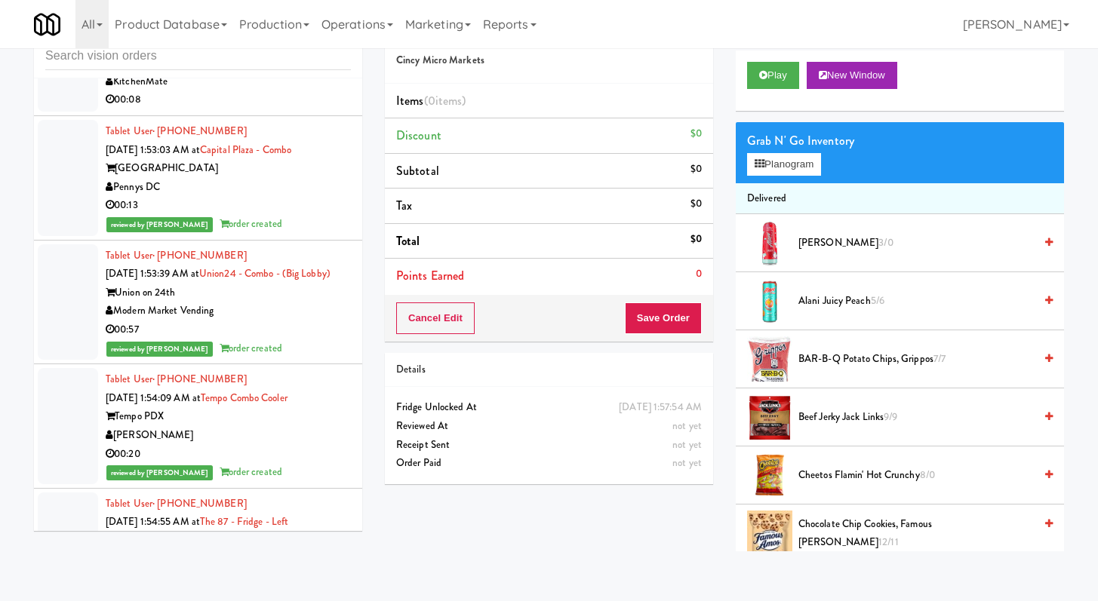
scroll to position [6319, 0]
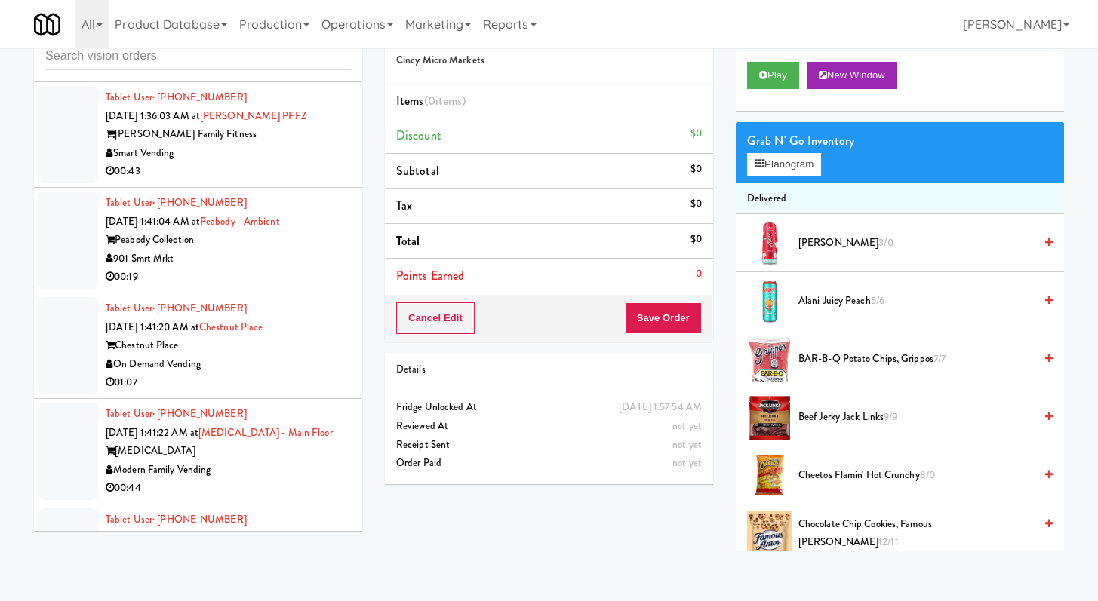
click at [290, 287] on div "00:19" at bounding box center [228, 277] width 245 height 19
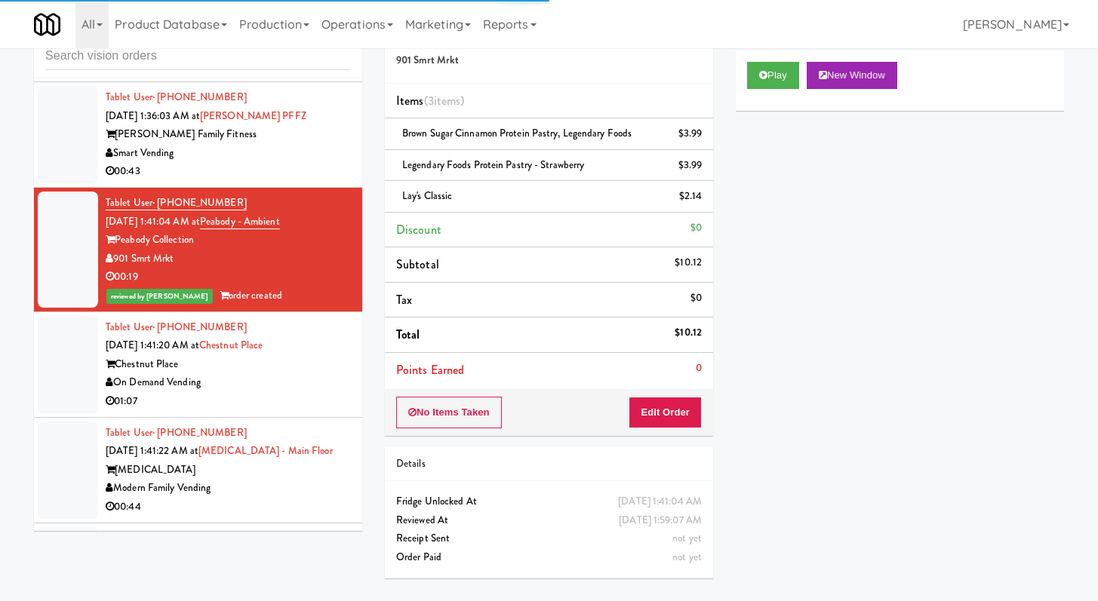
click at [299, 392] on div "On Demand Vending" at bounding box center [228, 382] width 245 height 19
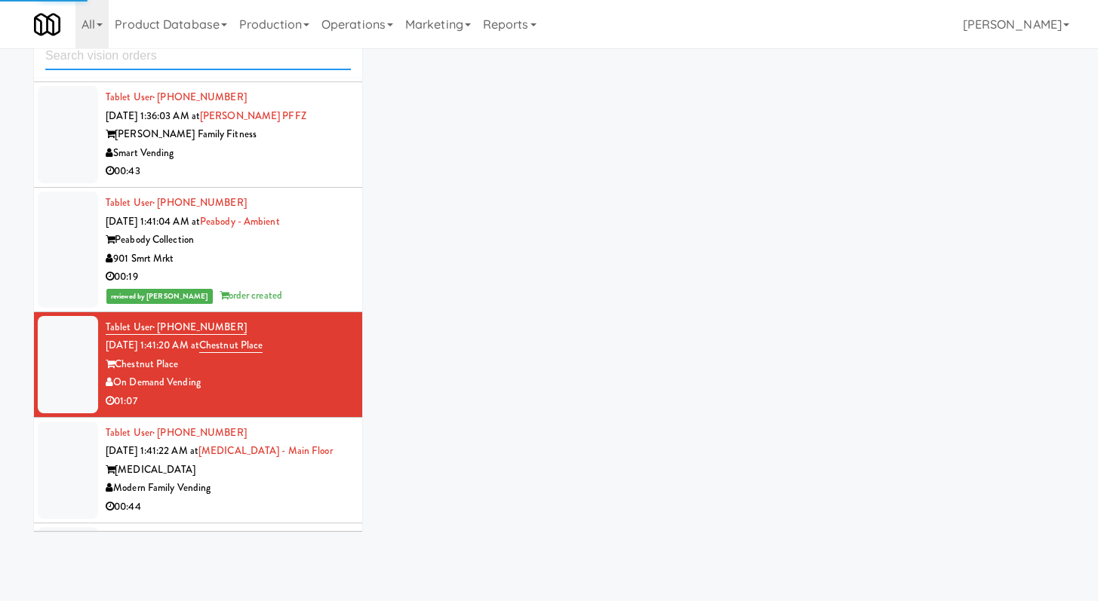
click at [228, 66] on input "text" at bounding box center [198, 56] width 306 height 28
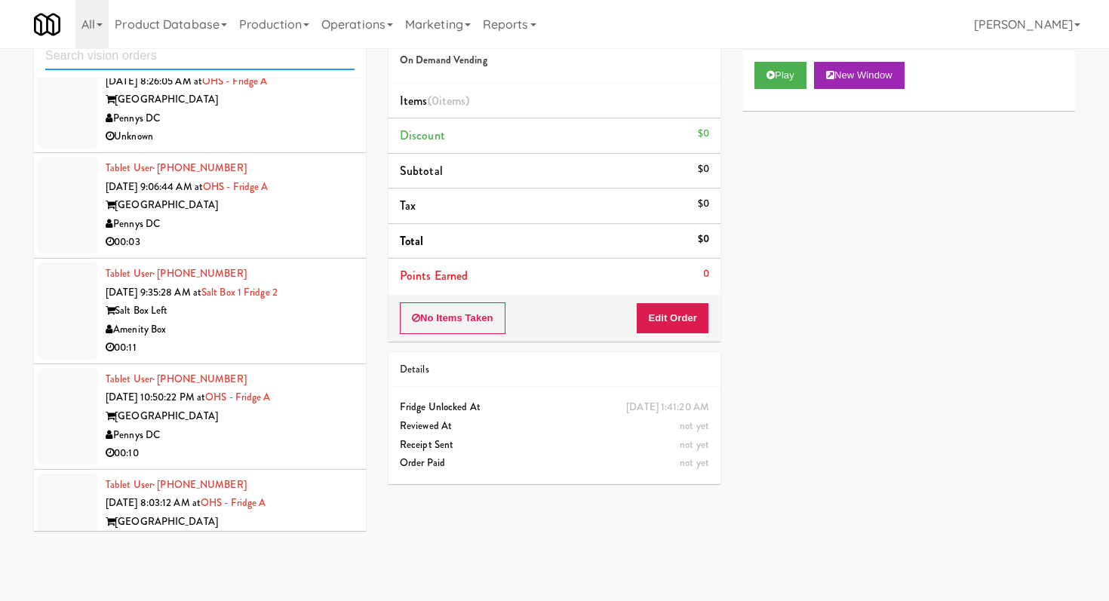
scroll to position [1565, 0]
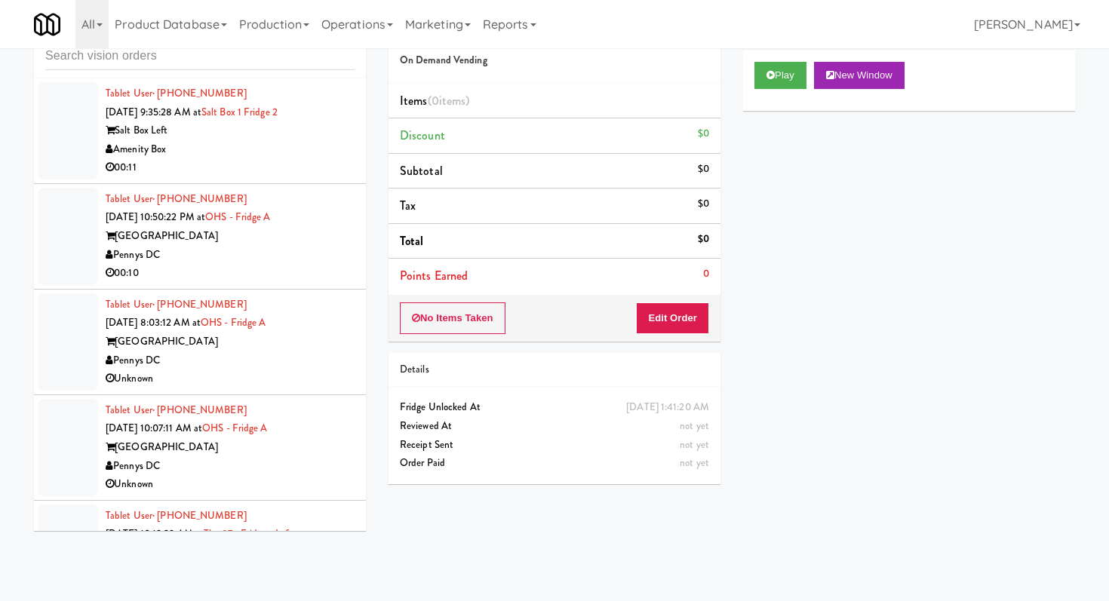
click at [290, 285] on li "Tablet User · (334) 531-9464 [DATE] 10:50:22 PM at OHS - Fridge A One Hill Sout…" at bounding box center [200, 237] width 332 height 106
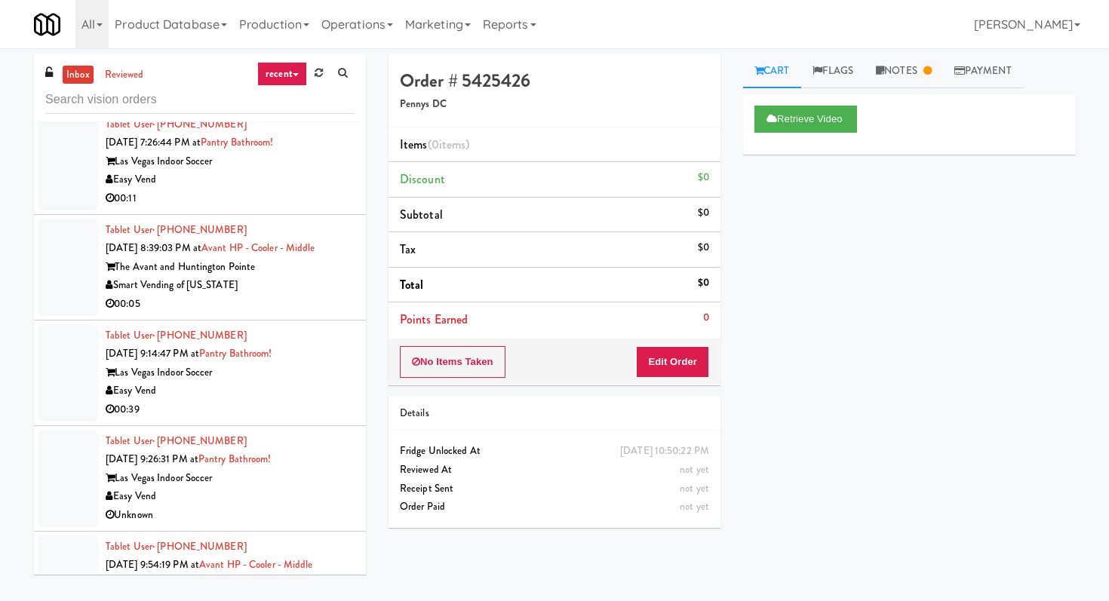
scroll to position [3391, 0]
click at [318, 308] on div "01:01" at bounding box center [230, 305] width 249 height 19
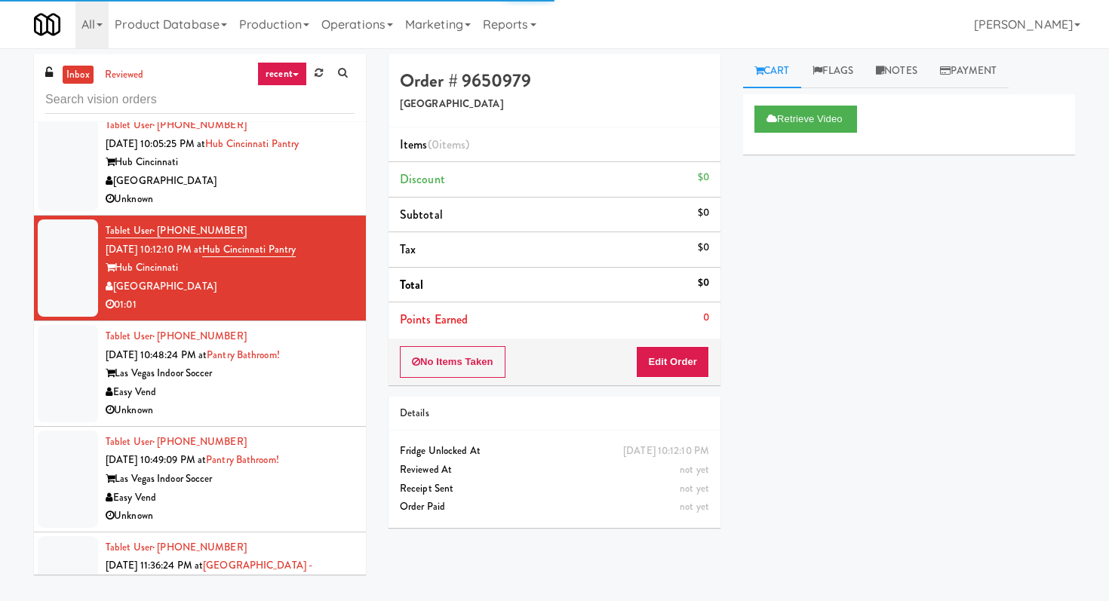
click at [320, 424] on li "Tablet User · (702) 626-9075 [DATE] 10:48:24 PM at [GEOGRAPHIC_DATA]! Las Vegas…" at bounding box center [200, 374] width 332 height 106
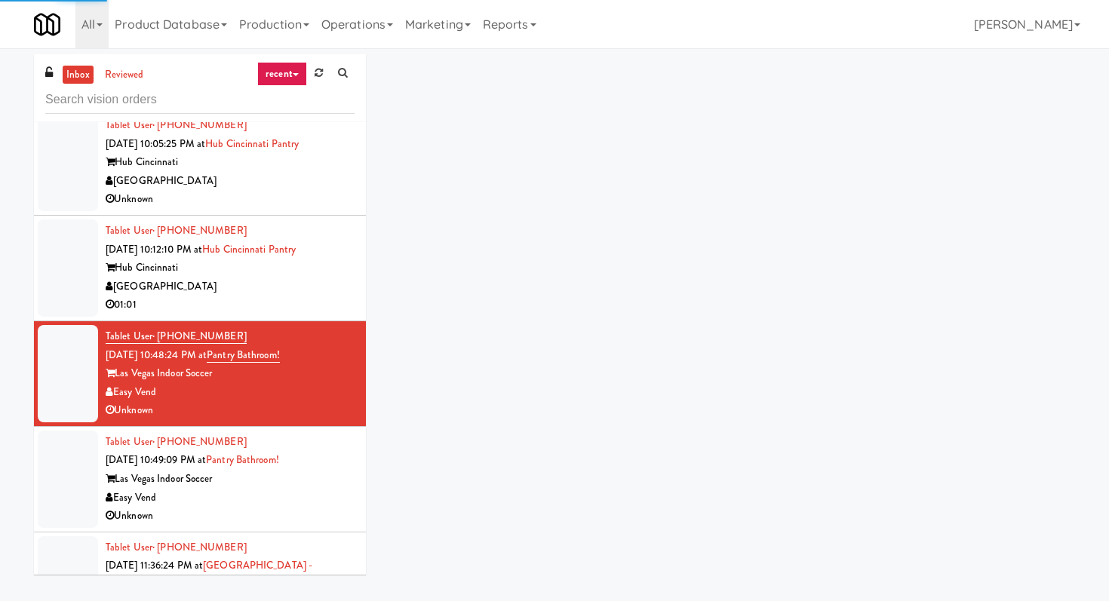
scroll to position [3999, 0]
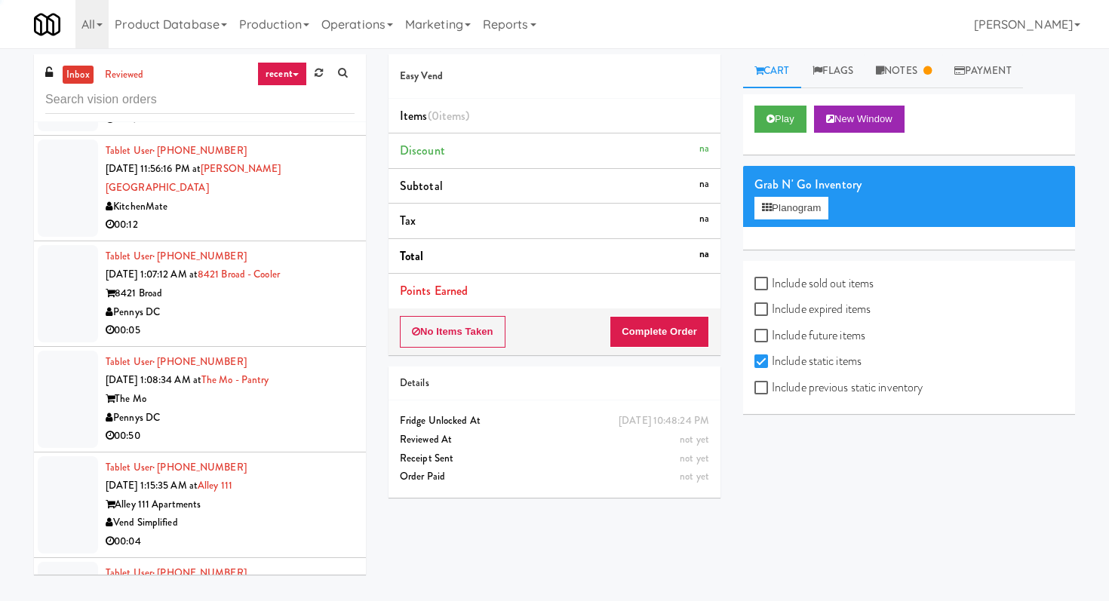
click at [300, 321] on div "00:05" at bounding box center [230, 330] width 249 height 19
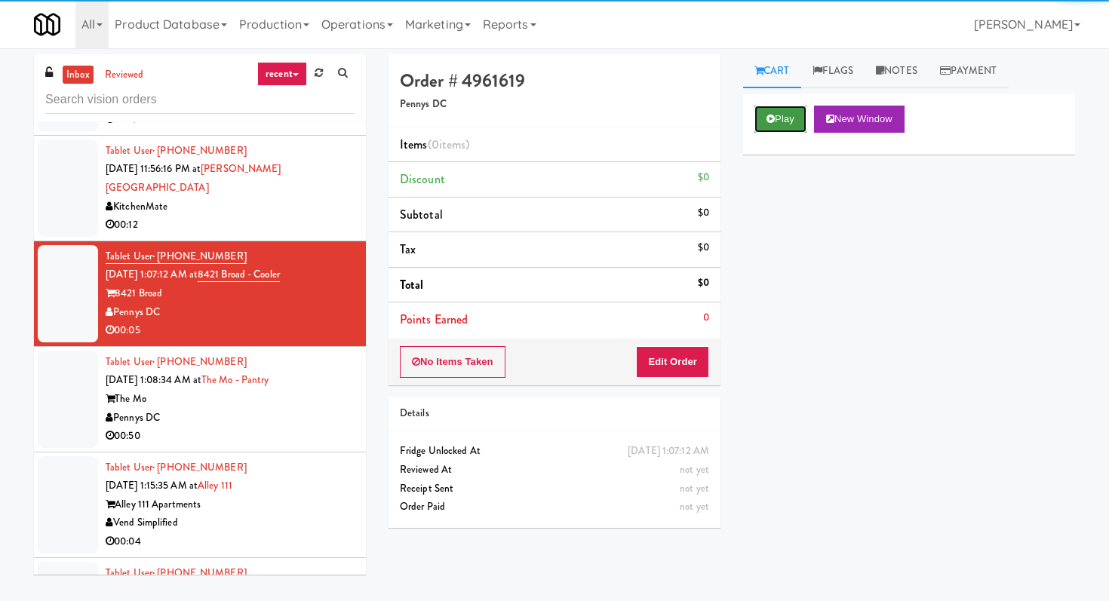
click at [790, 121] on button "Play" at bounding box center [780, 119] width 52 height 27
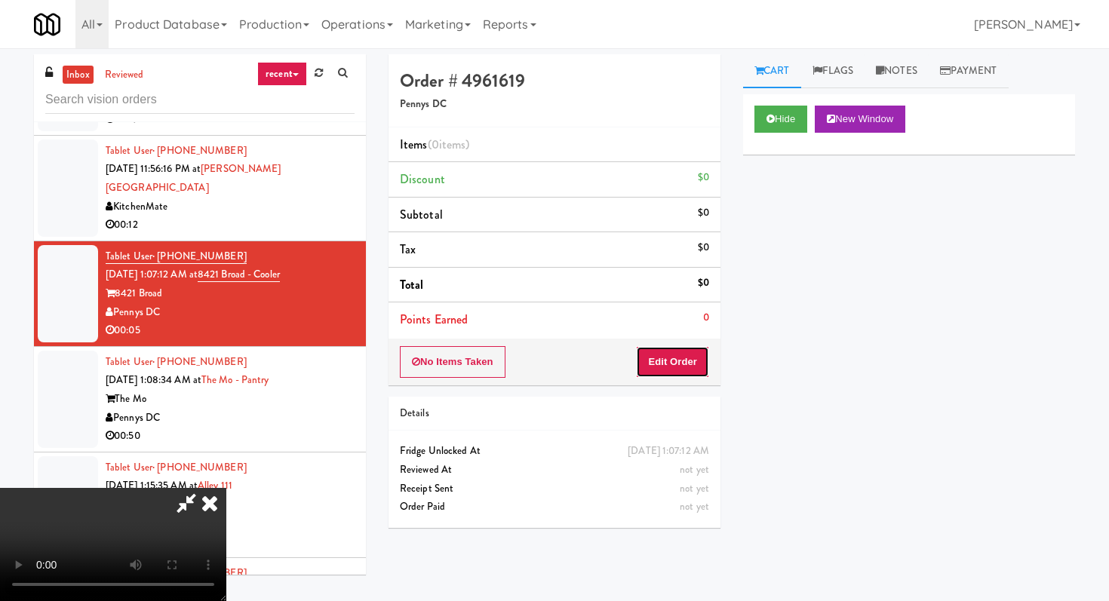
click at [674, 351] on button "Edit Order" at bounding box center [672, 362] width 73 height 32
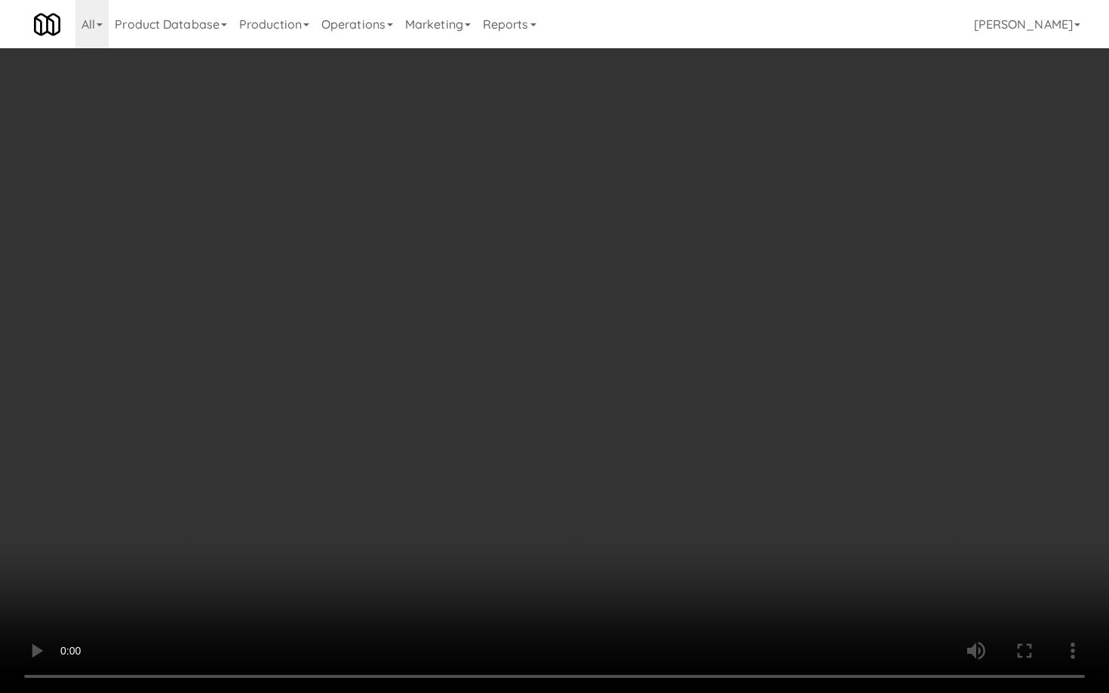
click at [591, 530] on video at bounding box center [554, 346] width 1109 height 693
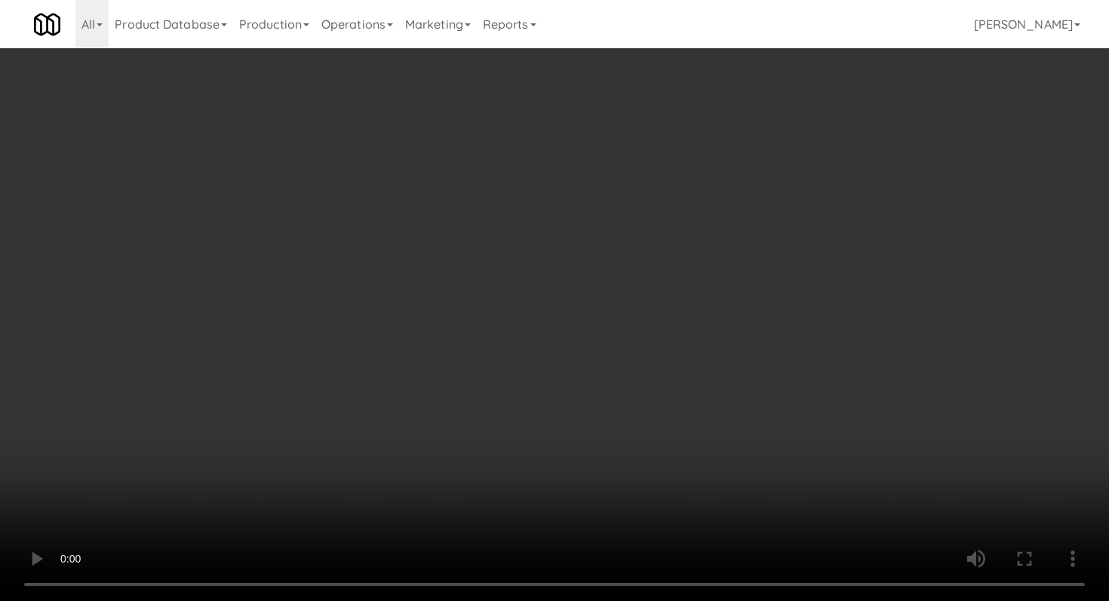
scroll to position [499, 0]
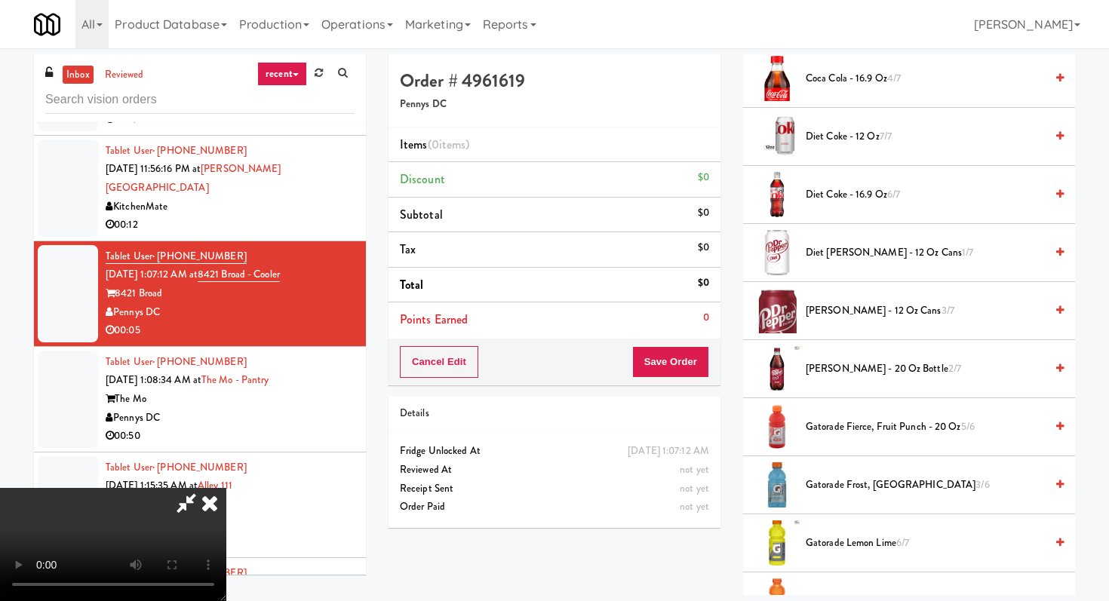
click at [861, 367] on span "[PERSON_NAME] - 20 oz Bottle 2/7" at bounding box center [925, 369] width 239 height 19
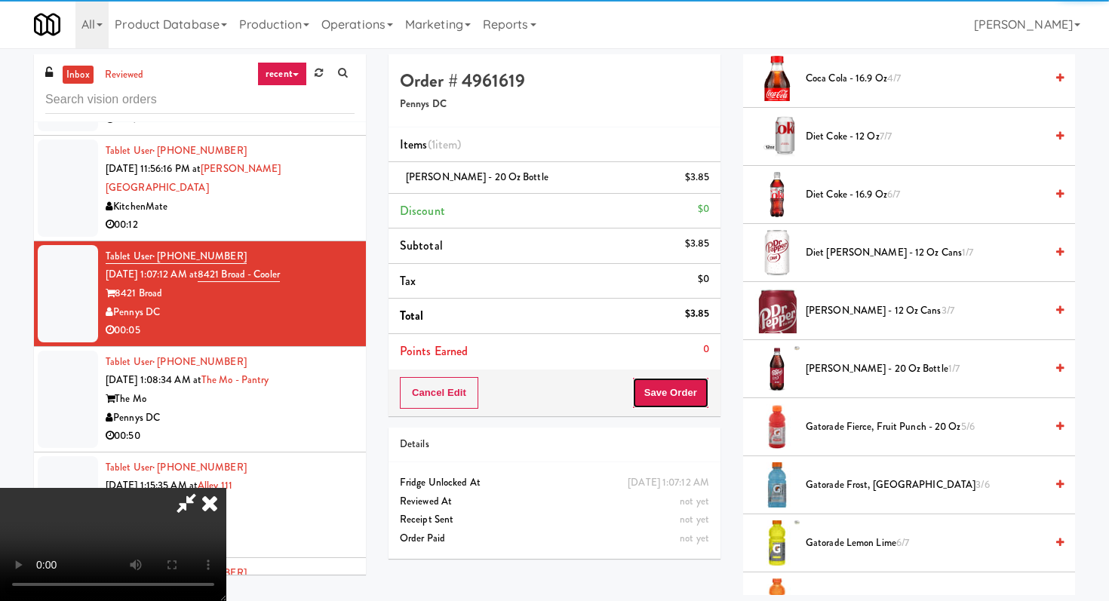
click at [689, 405] on button "Save Order" at bounding box center [670, 393] width 77 height 32
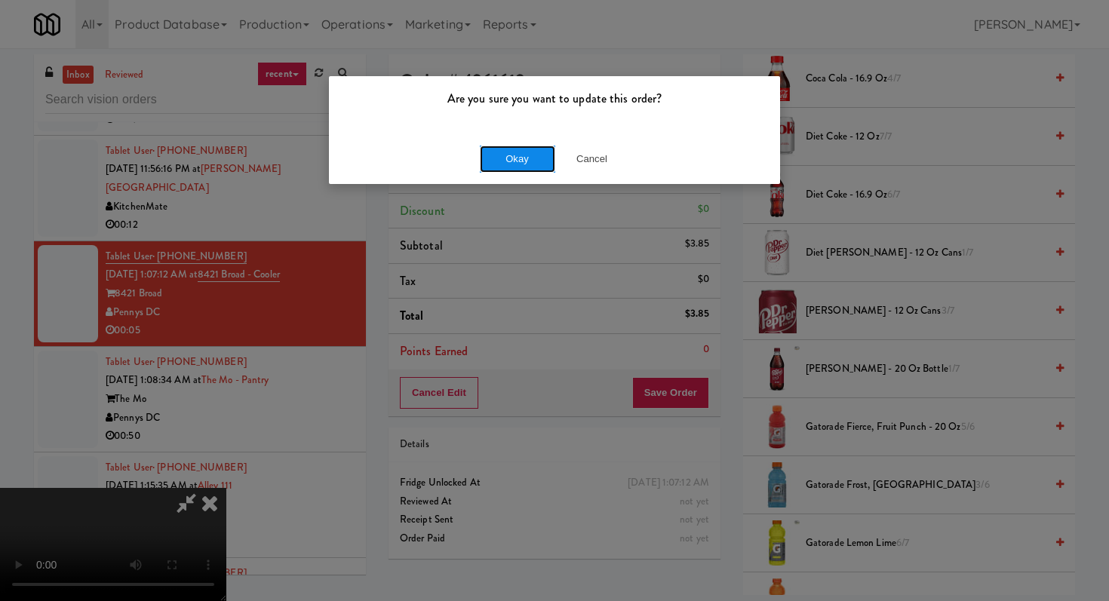
click at [490, 148] on button "Okay" at bounding box center [517, 159] width 75 height 27
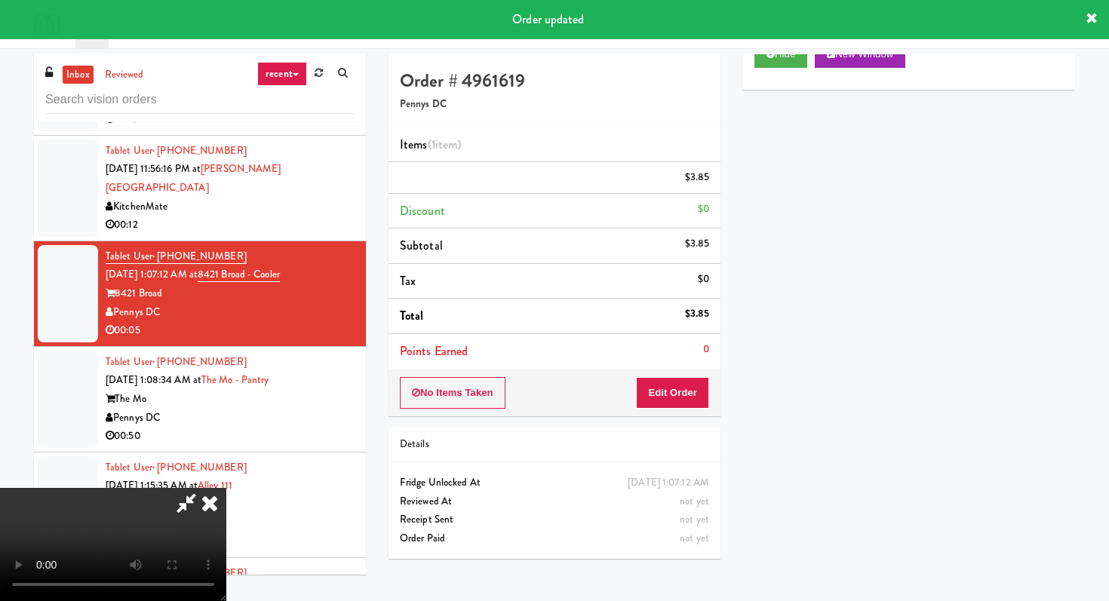
scroll to position [64, 0]
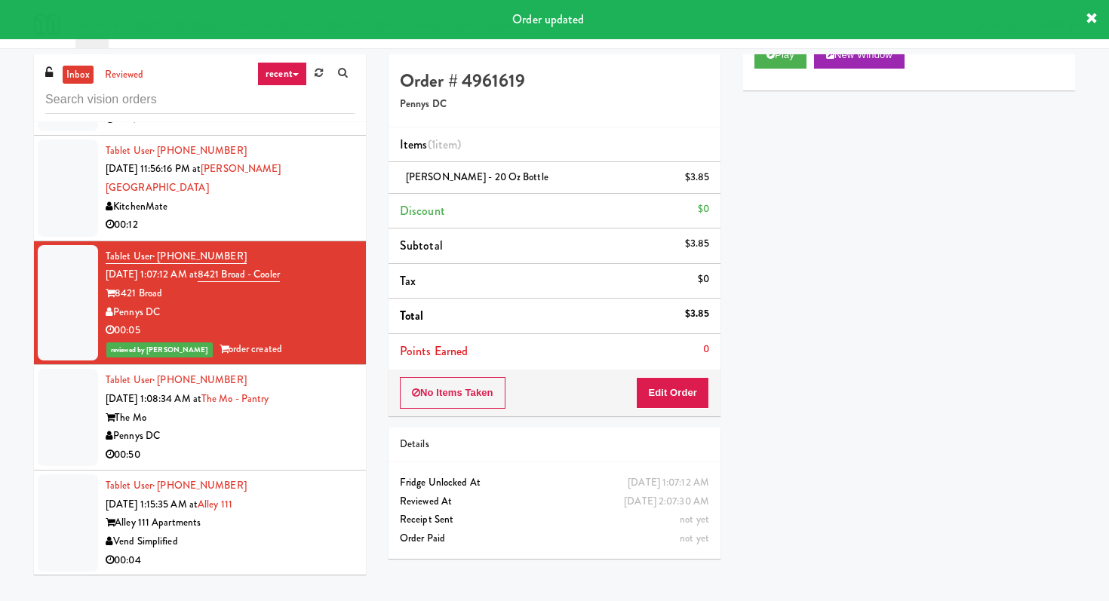
click at [281, 433] on li "Tablet User · (216) 463-5510 [DATE] 1:08:34 AM at [GEOGRAPHIC_DATA] The Mo Penn…" at bounding box center [200, 418] width 332 height 106
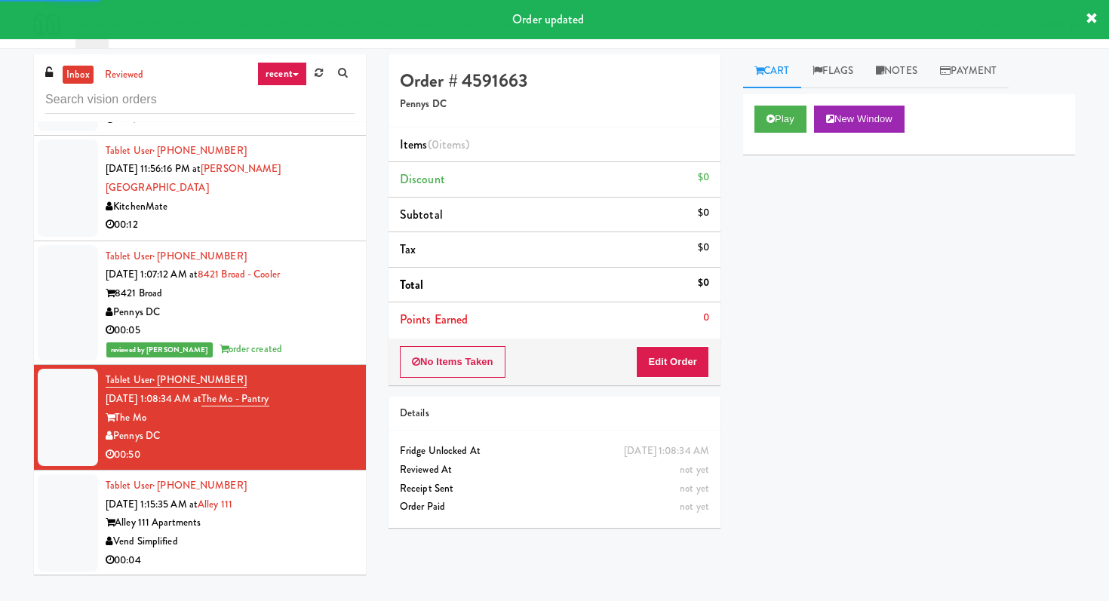
click at [776, 94] on div "Play New Window" at bounding box center [909, 124] width 332 height 60
click at [774, 124] on button "Play" at bounding box center [780, 119] width 52 height 27
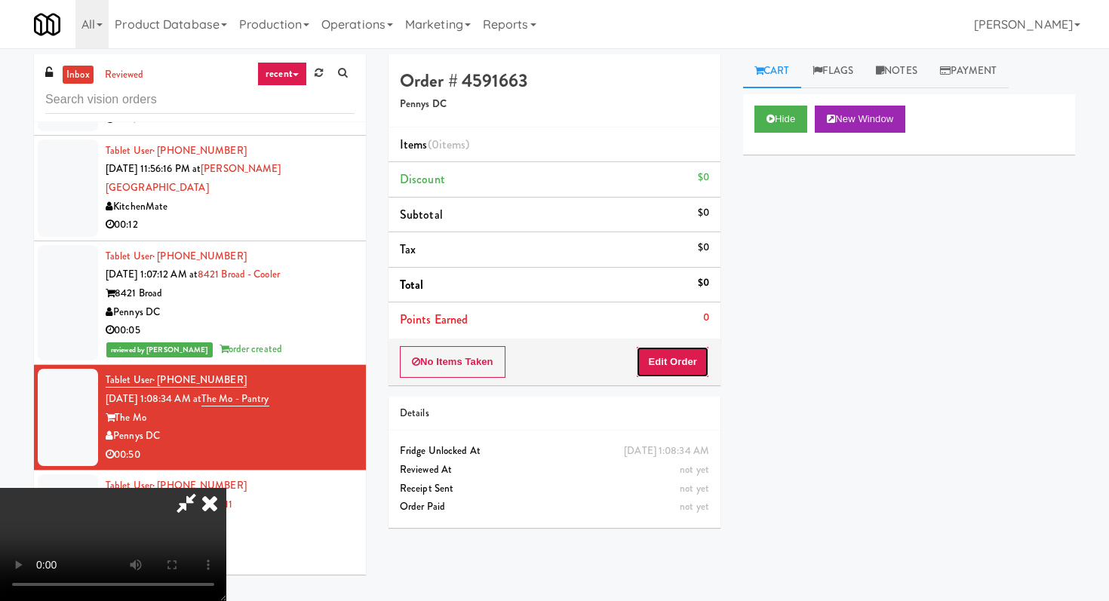
click at [684, 365] on button "Edit Order" at bounding box center [672, 362] width 73 height 32
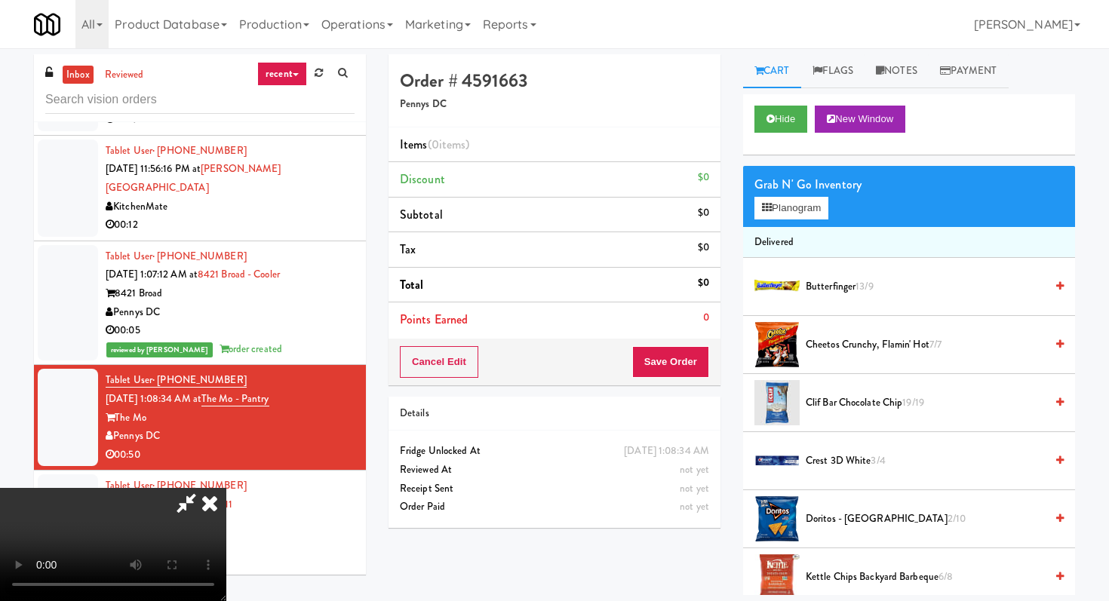
scroll to position [149, 0]
click at [226, 488] on video at bounding box center [113, 544] width 226 height 113
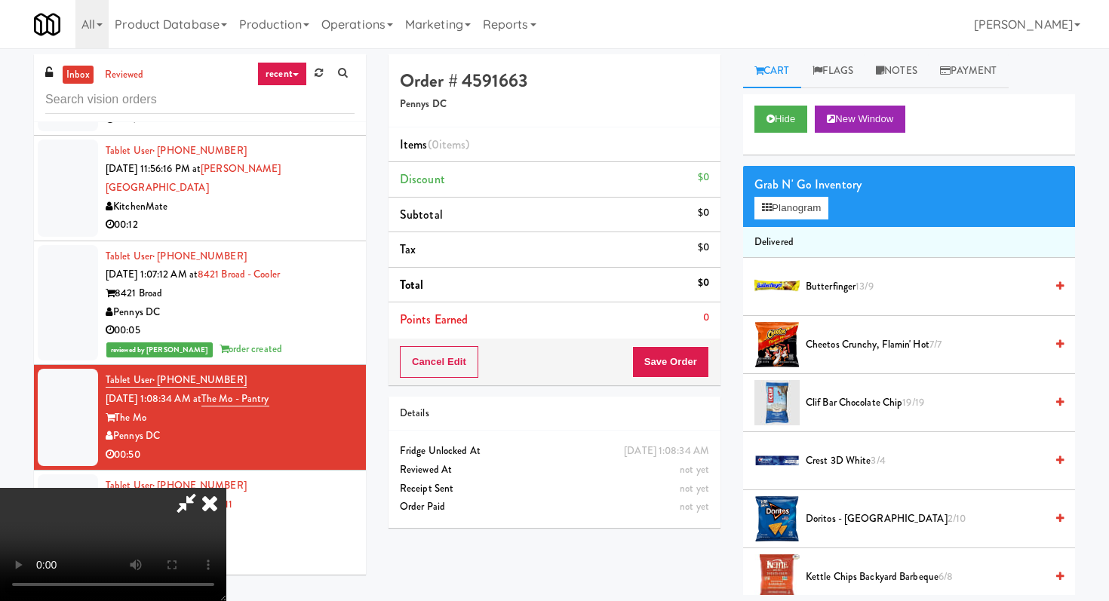
click at [226, 488] on icon at bounding box center [209, 503] width 33 height 30
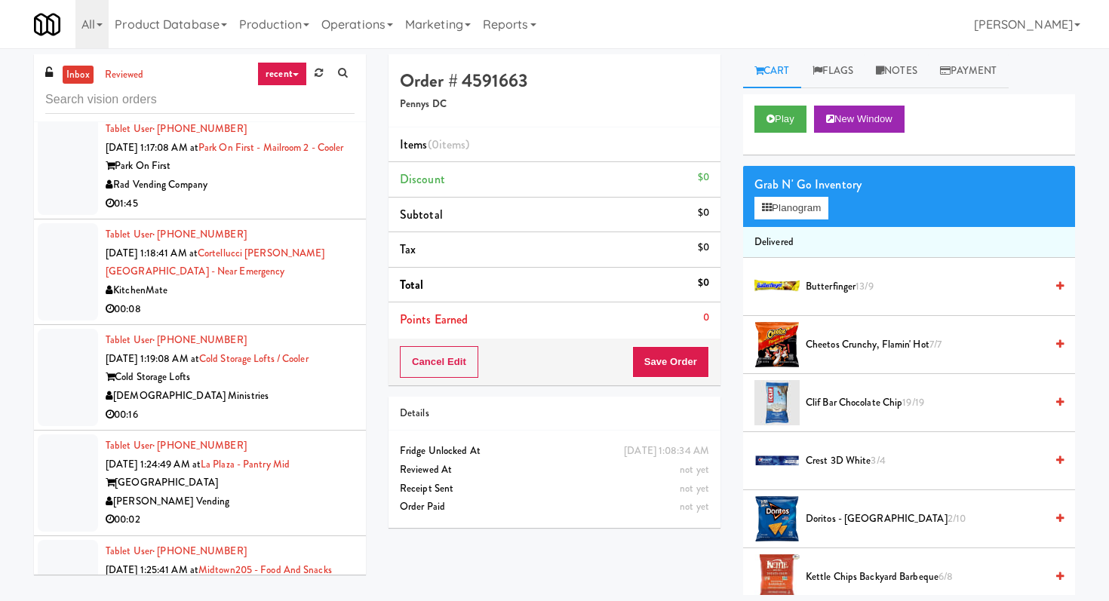
scroll to position [4796, 0]
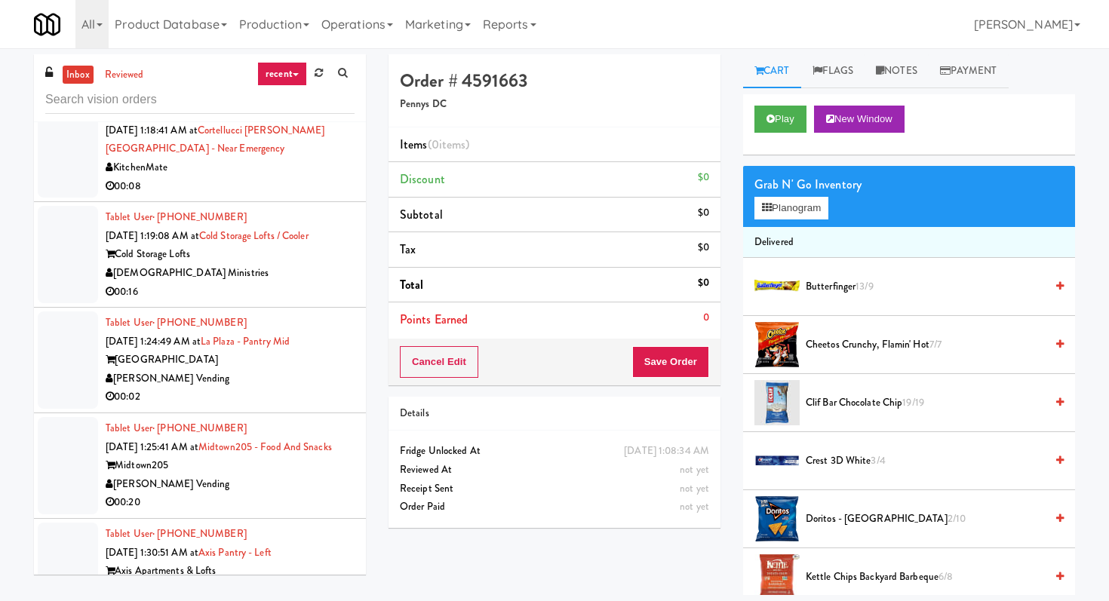
click at [321, 388] on div "00:02" at bounding box center [230, 397] width 249 height 19
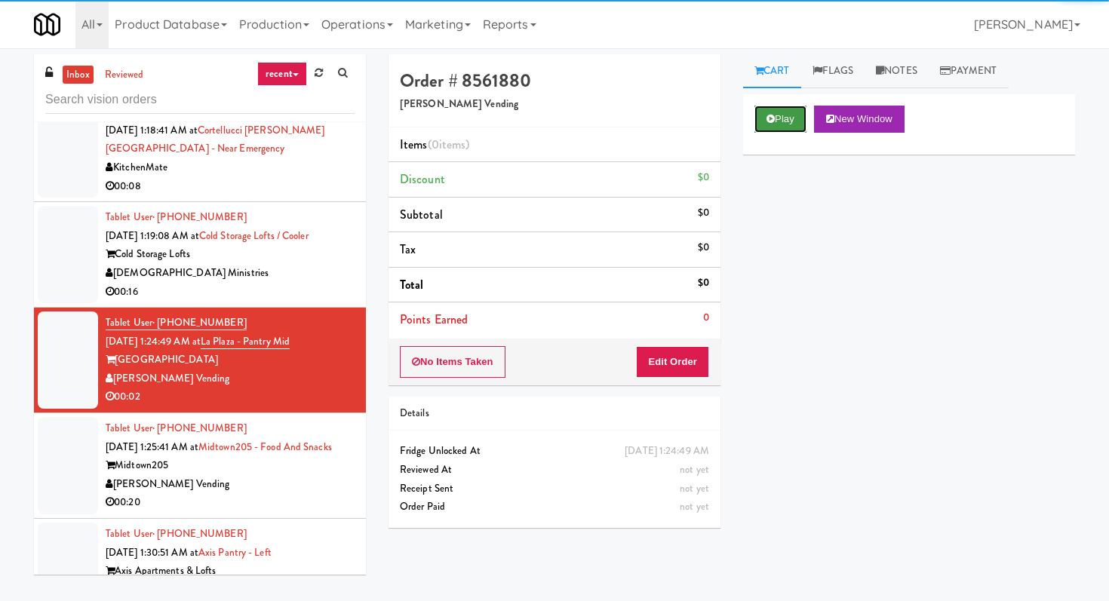
click at [773, 125] on button "Play" at bounding box center [780, 119] width 52 height 27
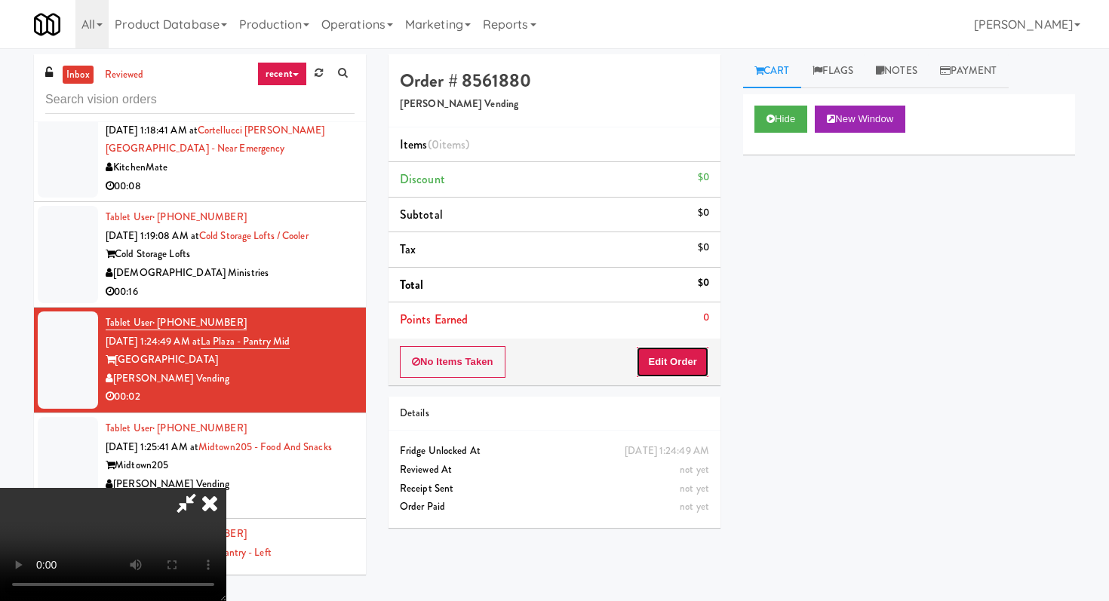
click at [689, 367] on button "Edit Order" at bounding box center [672, 362] width 73 height 32
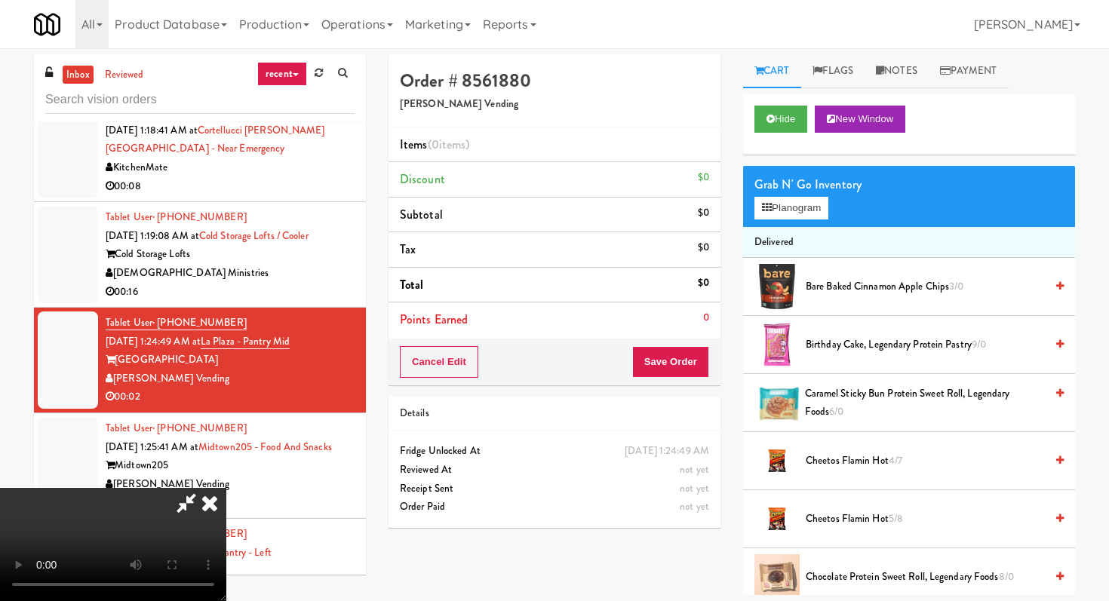
scroll to position [149, 0]
click at [226, 488] on video at bounding box center [113, 544] width 226 height 113
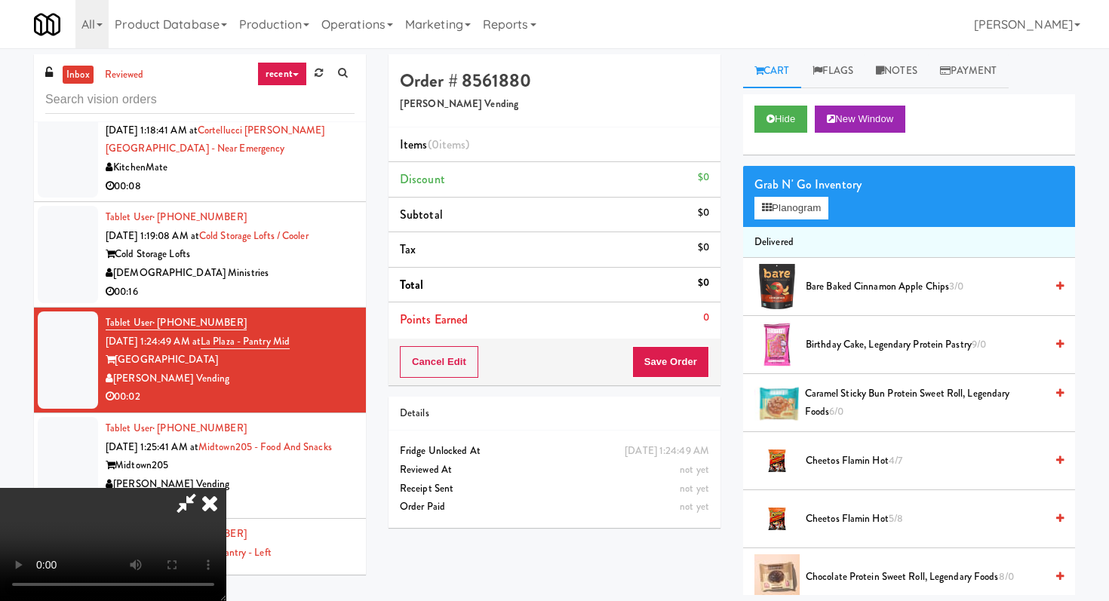
click at [226, 488] on video at bounding box center [113, 544] width 226 height 113
click at [858, 468] on span "Cheetos Flamin Hot 4/7" at bounding box center [925, 461] width 239 height 19
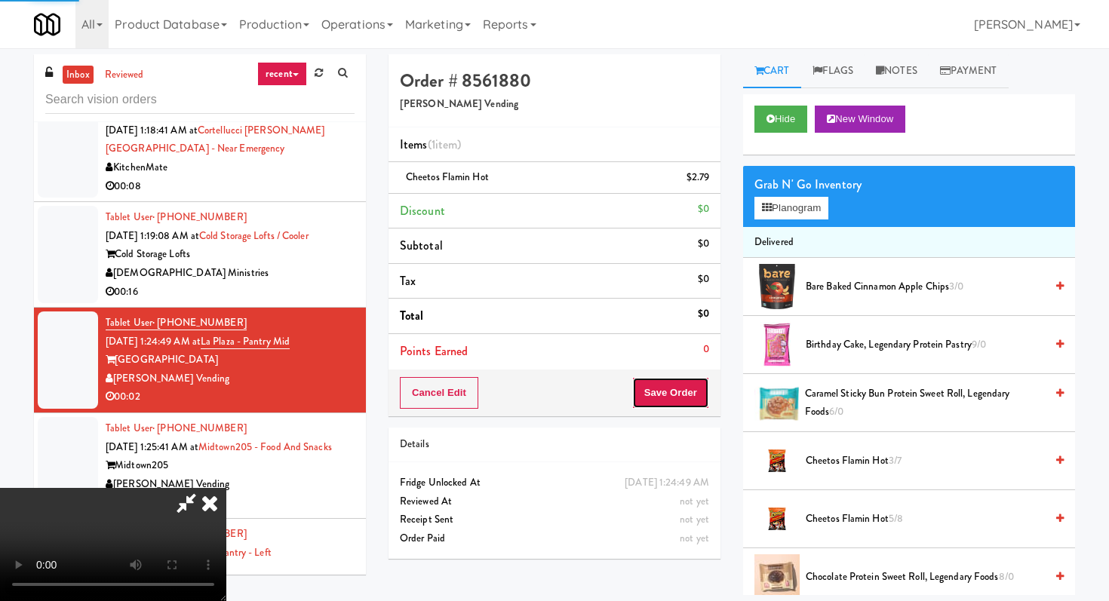
click at [678, 392] on button "Save Order" at bounding box center [670, 393] width 77 height 32
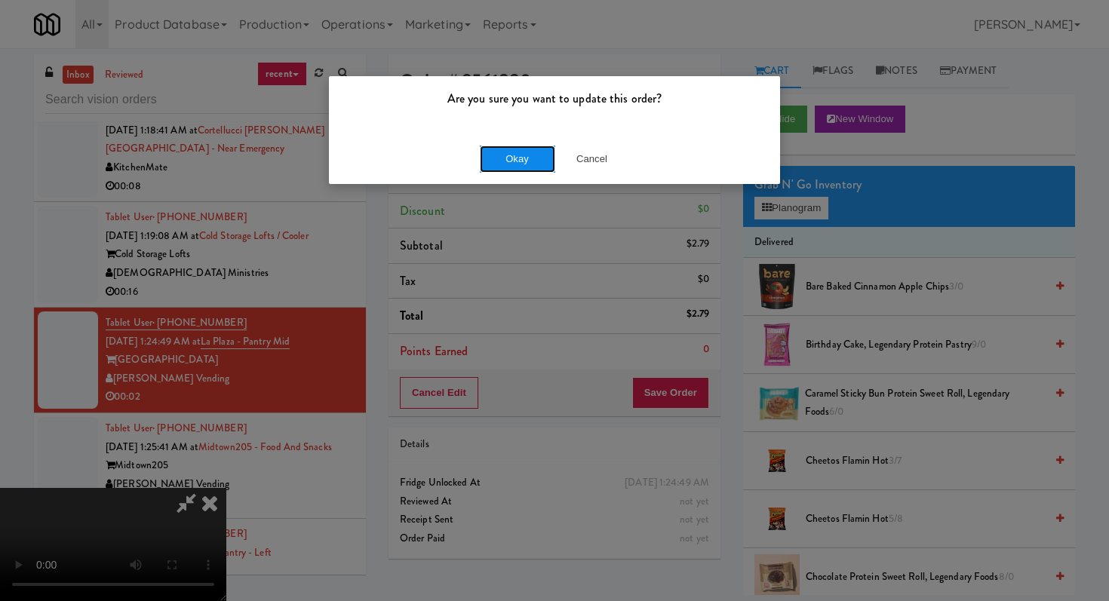
click at [545, 152] on button "Okay" at bounding box center [517, 159] width 75 height 27
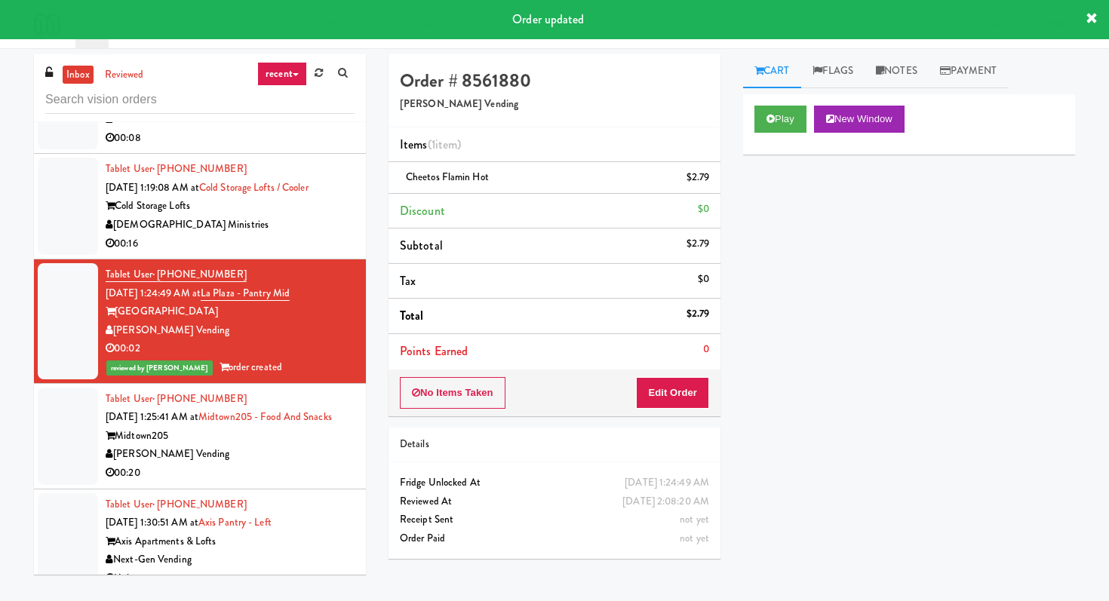
scroll to position [4845, 0]
click at [300, 447] on div "[PERSON_NAME] Vending" at bounding box center [230, 453] width 249 height 19
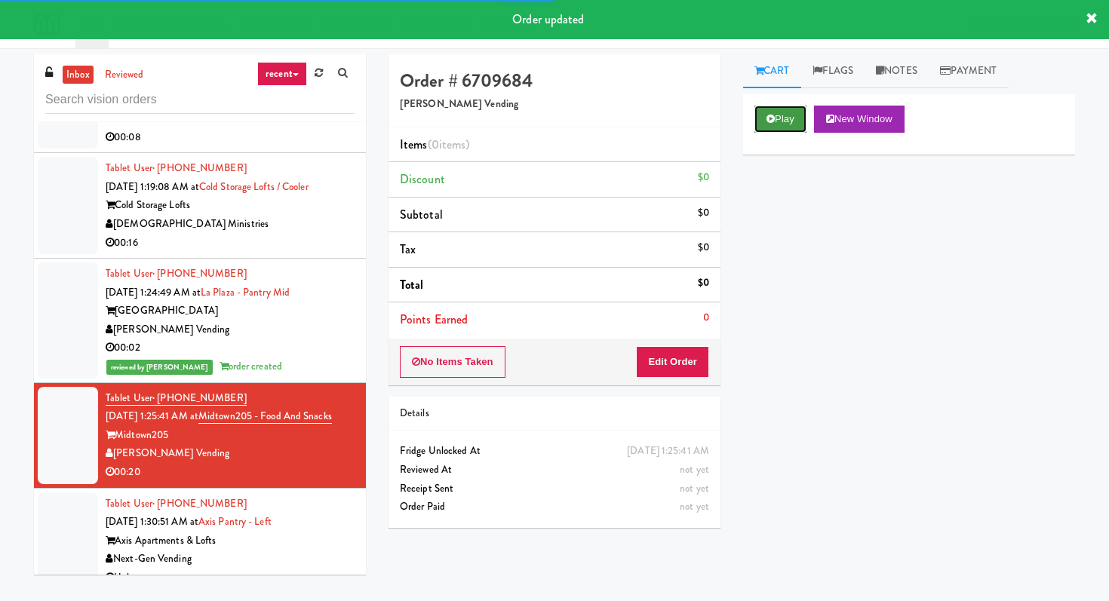
click at [794, 112] on button "Play" at bounding box center [780, 119] width 52 height 27
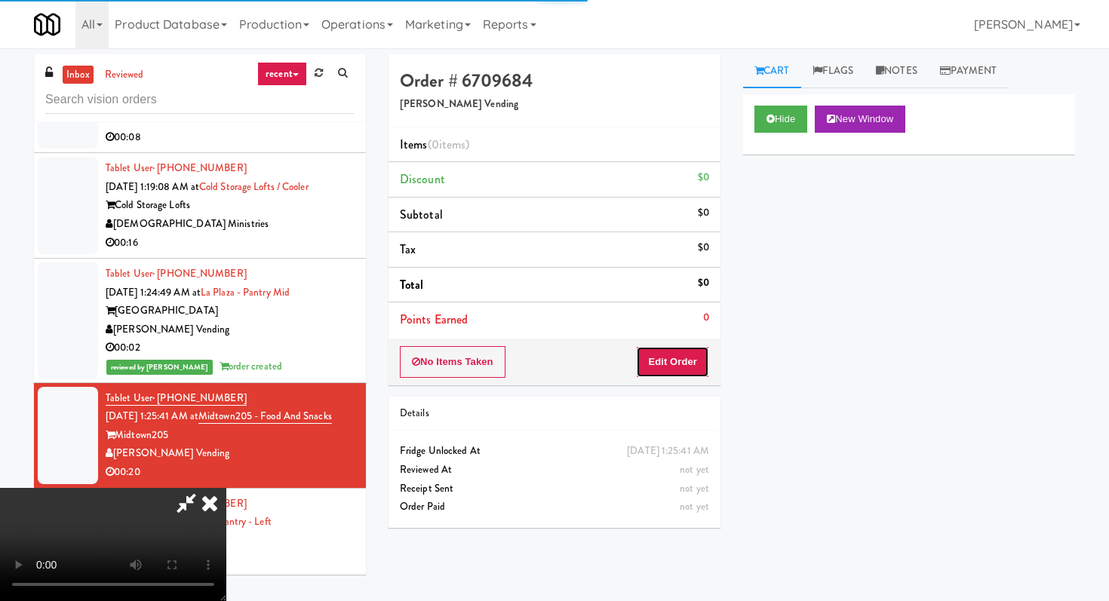
click at [661, 360] on button "Edit Order" at bounding box center [672, 362] width 73 height 32
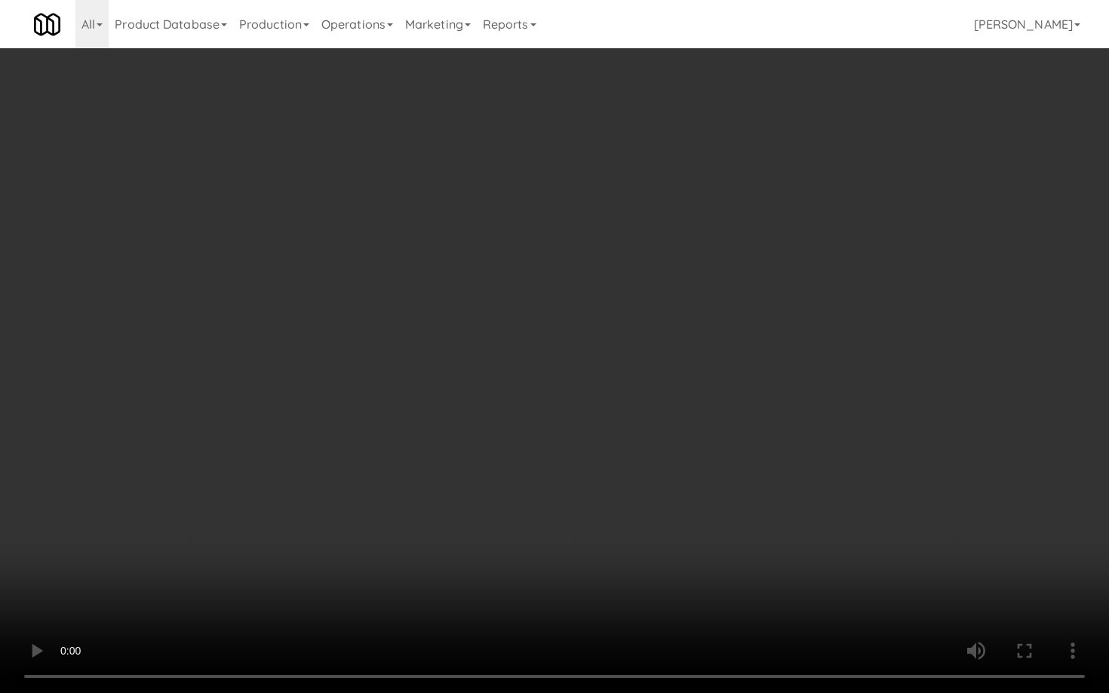
click at [584, 468] on video at bounding box center [554, 346] width 1109 height 693
click at [585, 464] on video at bounding box center [554, 346] width 1109 height 693
click at [588, 461] on video at bounding box center [554, 346] width 1109 height 693
click at [591, 456] on video at bounding box center [554, 346] width 1109 height 693
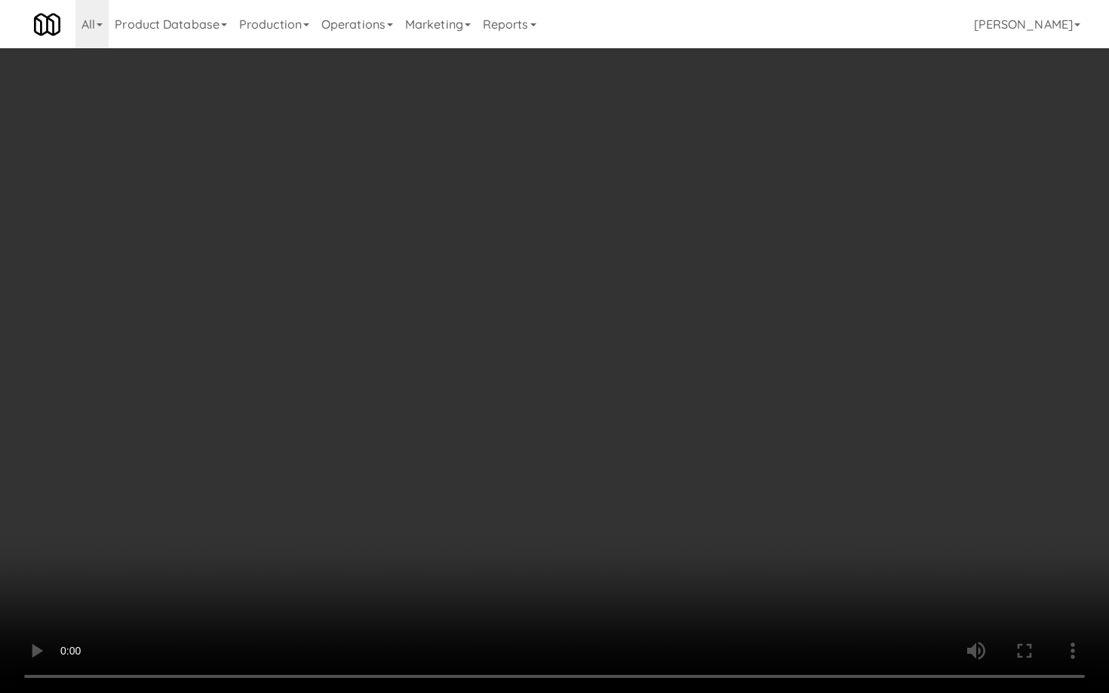
click at [591, 456] on video at bounding box center [554, 346] width 1109 height 693
click at [598, 447] on video at bounding box center [554, 346] width 1109 height 693
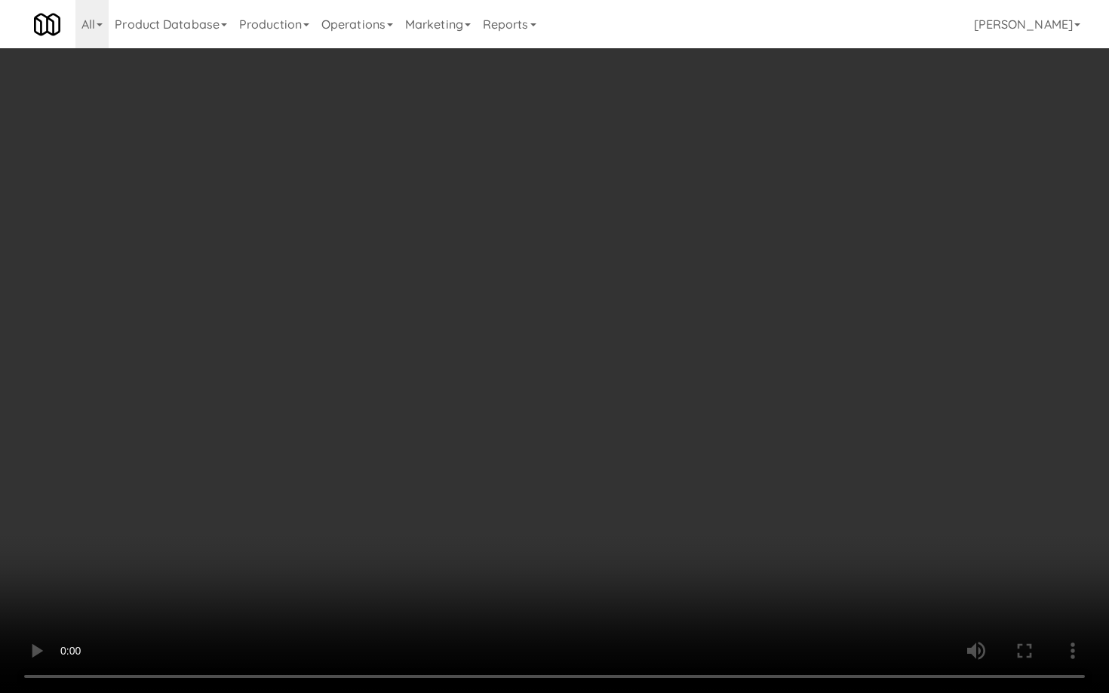
click at [598, 447] on video at bounding box center [554, 346] width 1109 height 693
click at [596, 447] on video at bounding box center [554, 346] width 1109 height 693
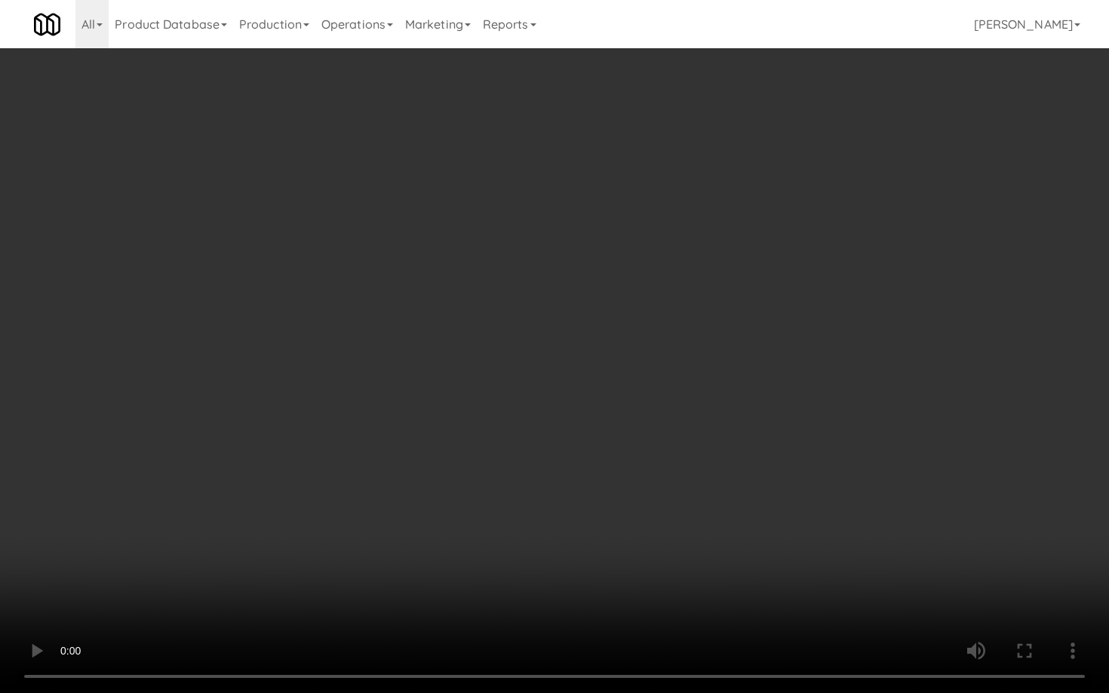
click at [596, 447] on video at bounding box center [554, 346] width 1109 height 693
click at [599, 442] on video at bounding box center [554, 346] width 1109 height 693
click at [610, 431] on video at bounding box center [554, 346] width 1109 height 693
click at [616, 431] on video at bounding box center [554, 346] width 1109 height 693
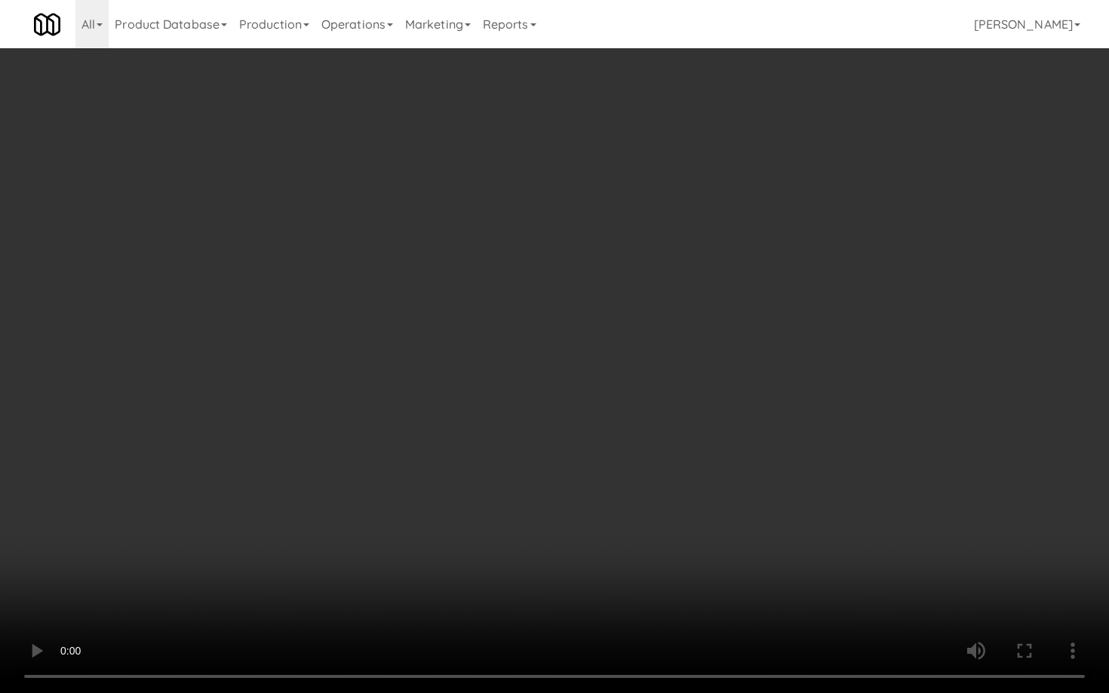
click at [674, 433] on video at bounding box center [554, 346] width 1109 height 693
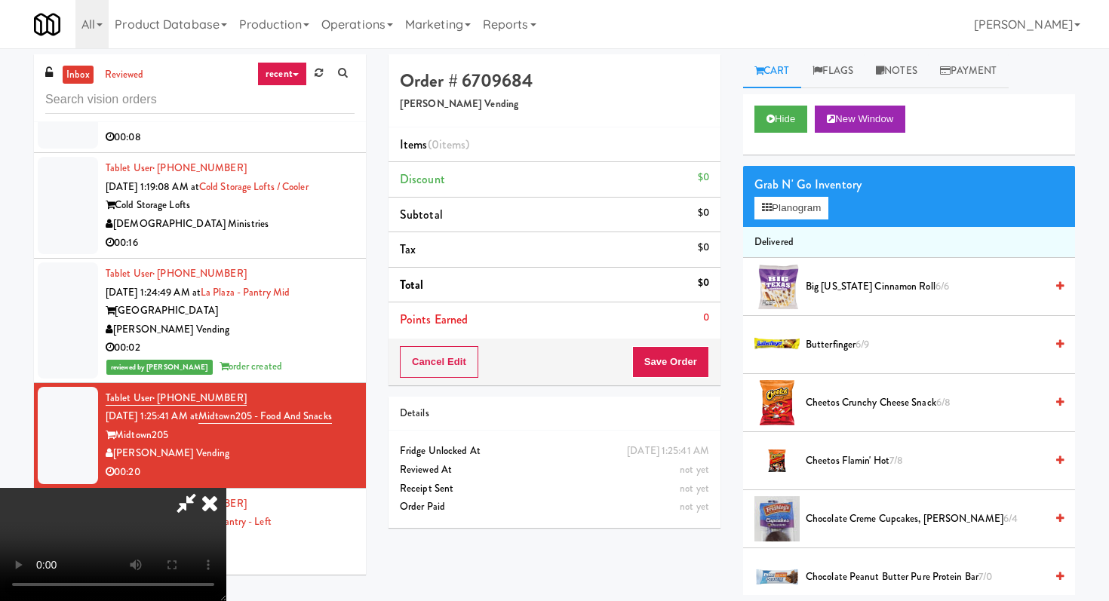
click at [226, 488] on icon at bounding box center [209, 503] width 33 height 30
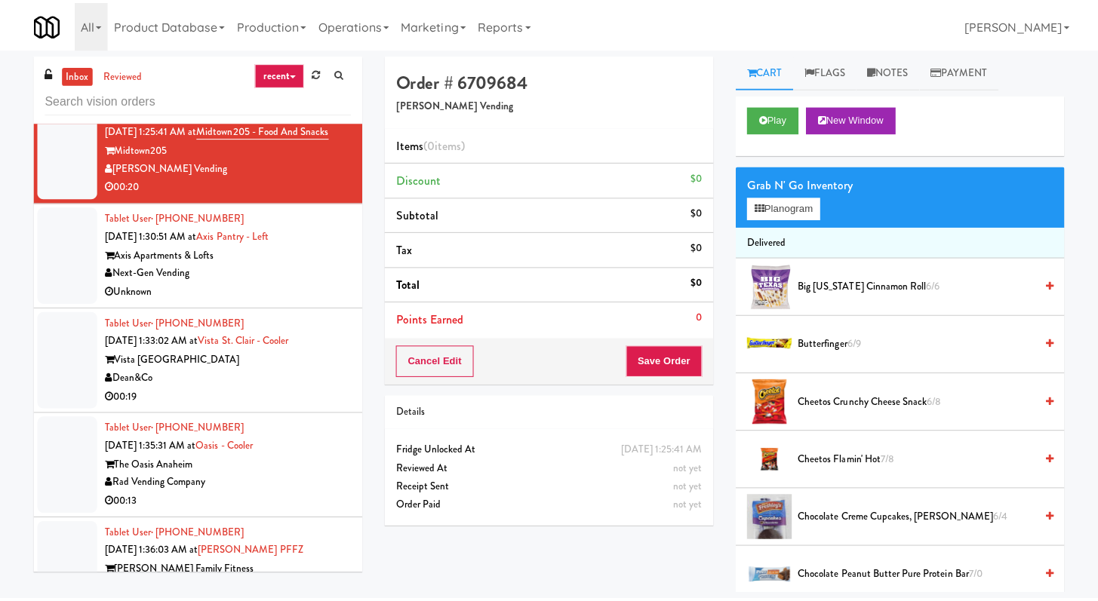
scroll to position [5817, 0]
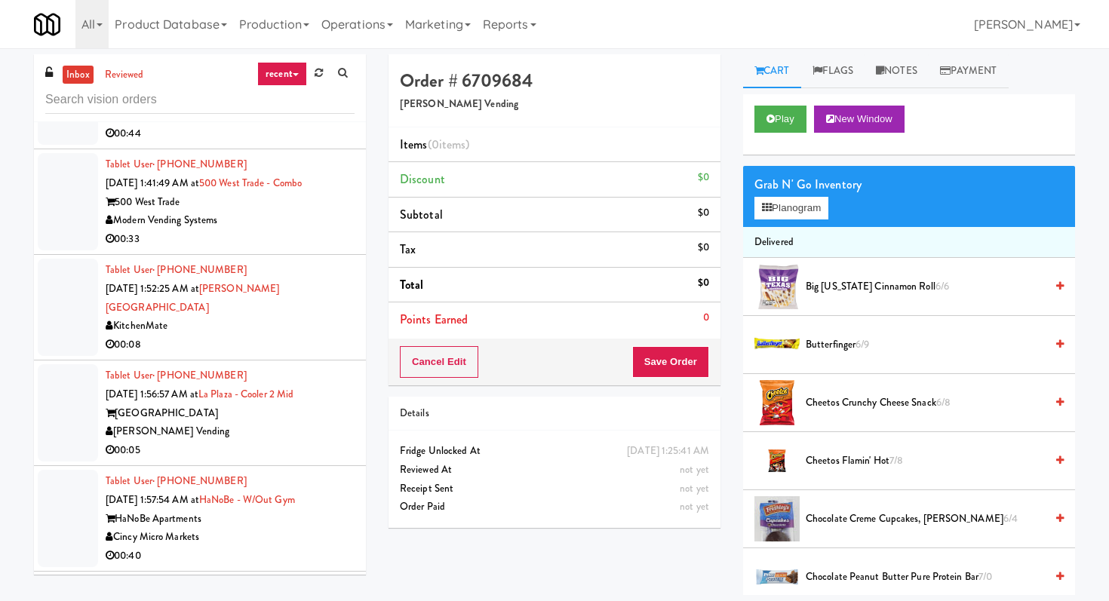
click at [306, 214] on div "Modern Vending Systems" at bounding box center [230, 220] width 249 height 19
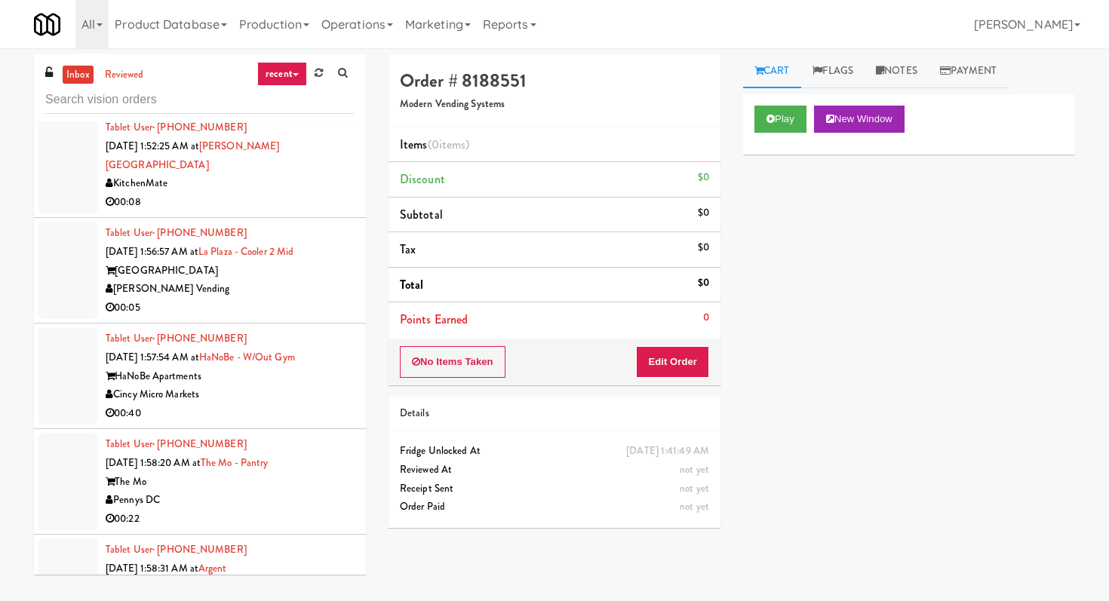
scroll to position [6337, 0]
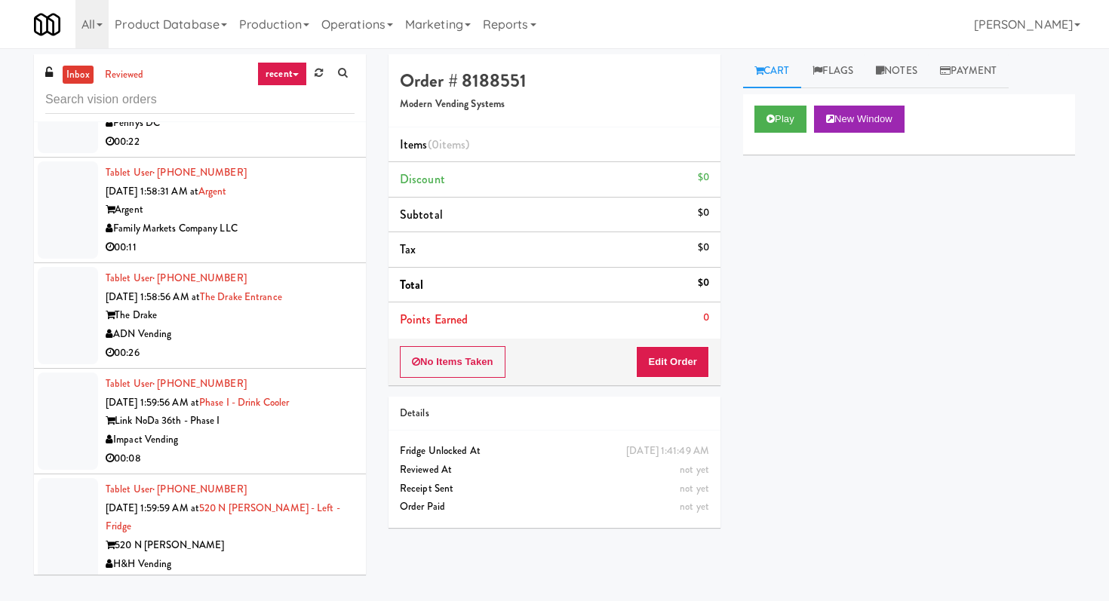
click at [314, 344] on div "00:26" at bounding box center [230, 353] width 249 height 19
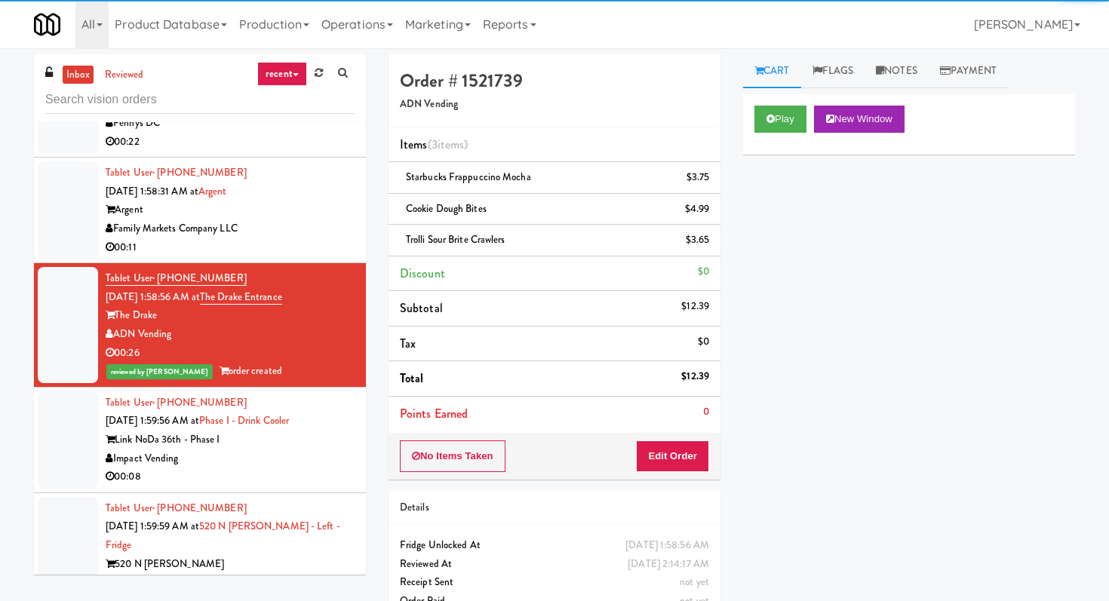
click at [318, 220] on div "Family Markets Company LLC" at bounding box center [230, 229] width 249 height 19
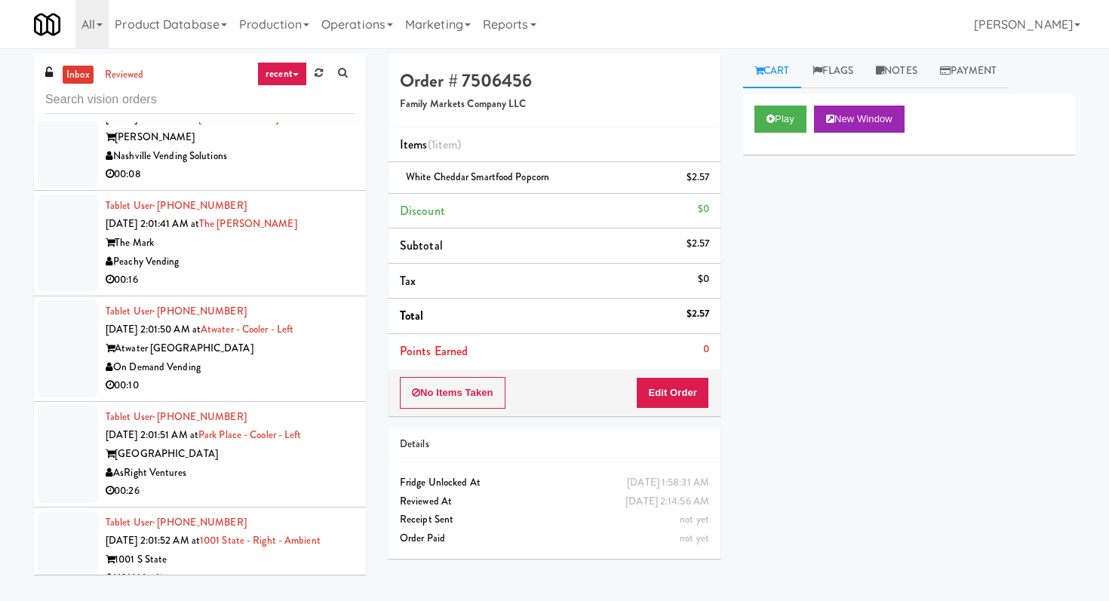
scroll to position [7758, 0]
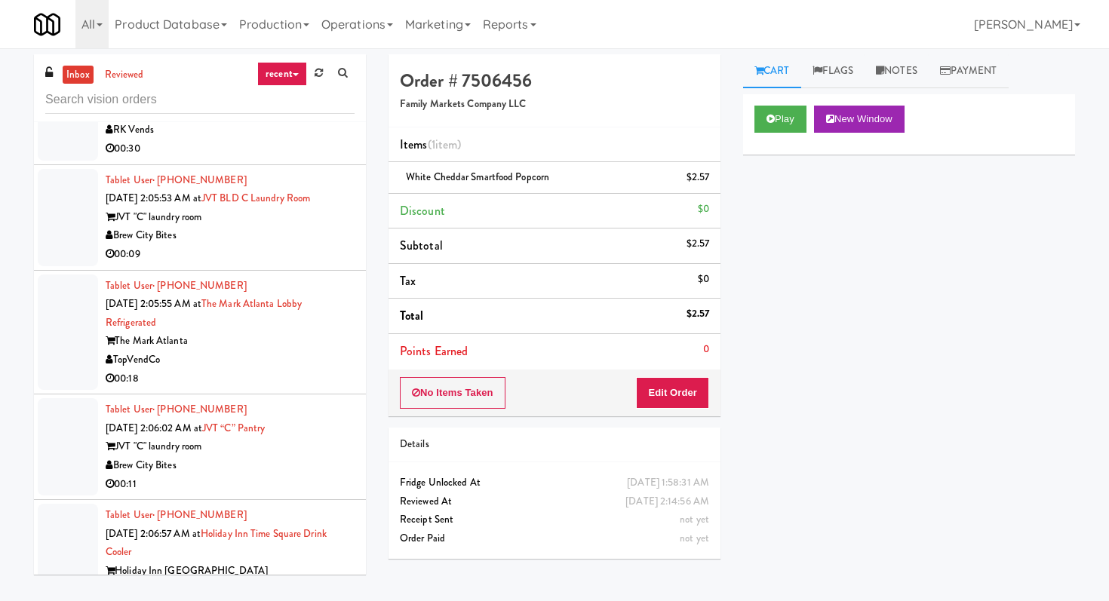
click at [296, 370] on div "00:18" at bounding box center [230, 379] width 249 height 19
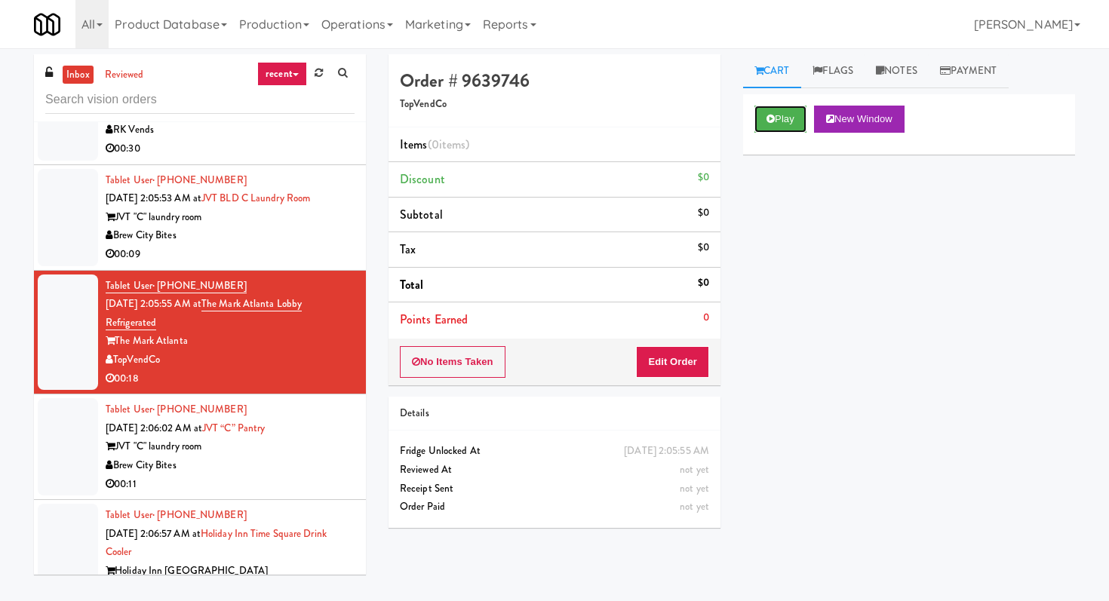
drag, startPoint x: 777, startPoint y: 106, endPoint x: 756, endPoint y: 149, distance: 47.9
click at [778, 104] on div "Play New Window" at bounding box center [909, 124] width 332 height 60
click at [680, 361] on button "Edit Order" at bounding box center [672, 362] width 73 height 32
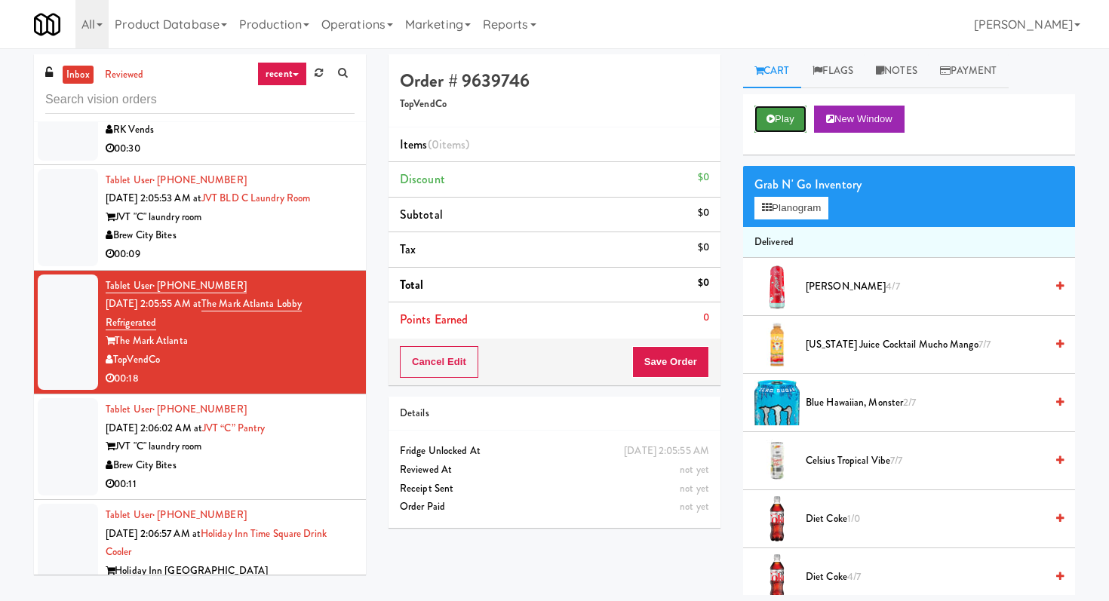
click at [763, 115] on button "Play" at bounding box center [780, 119] width 52 height 27
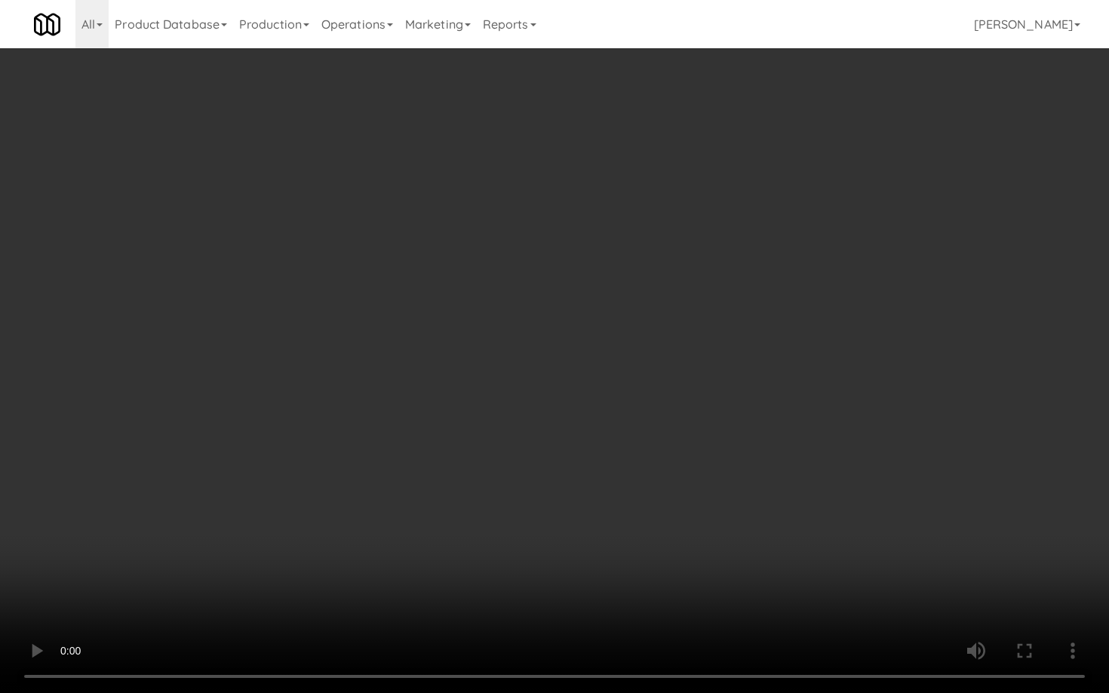
click at [955, 398] on video at bounding box center [554, 346] width 1109 height 693
click at [945, 371] on video at bounding box center [554, 346] width 1109 height 693
click at [952, 366] on video at bounding box center [554, 346] width 1109 height 693
click at [953, 367] on video at bounding box center [554, 346] width 1109 height 693
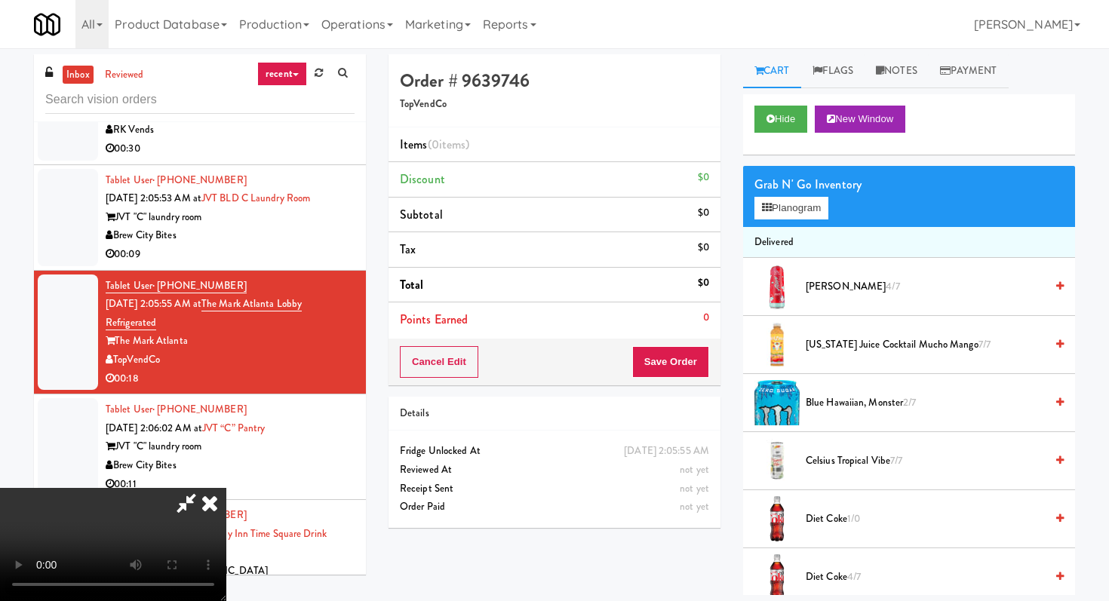
click at [226, 488] on icon at bounding box center [209, 503] width 33 height 30
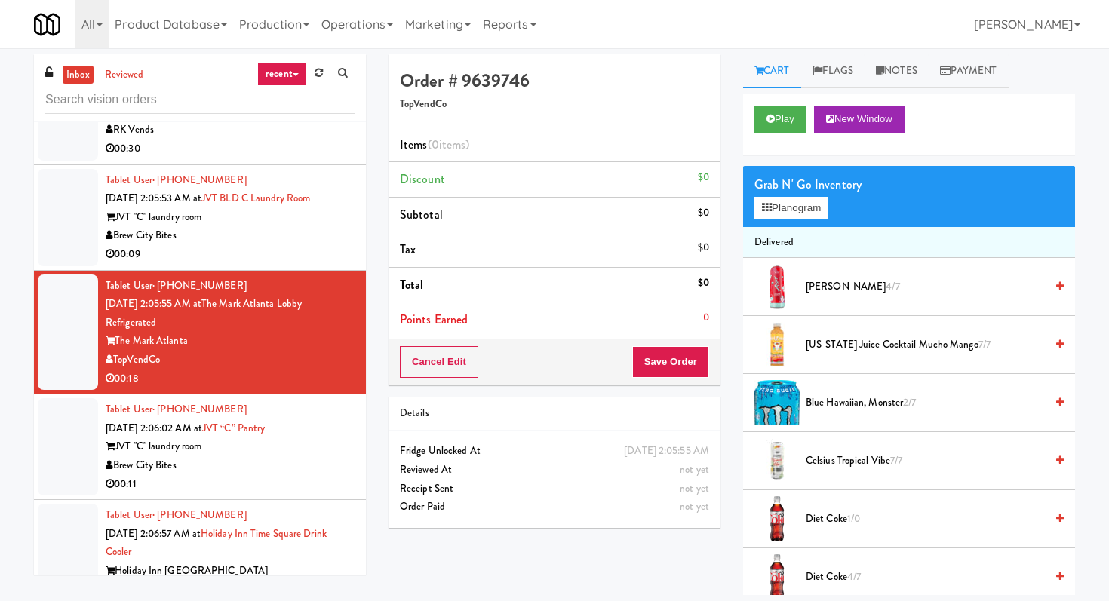
click at [766, 97] on div "Play New Window" at bounding box center [909, 124] width 332 height 60
click at [771, 128] on div "Play New Window" at bounding box center [909, 124] width 332 height 60
click at [779, 122] on button "Play" at bounding box center [780, 119] width 52 height 27
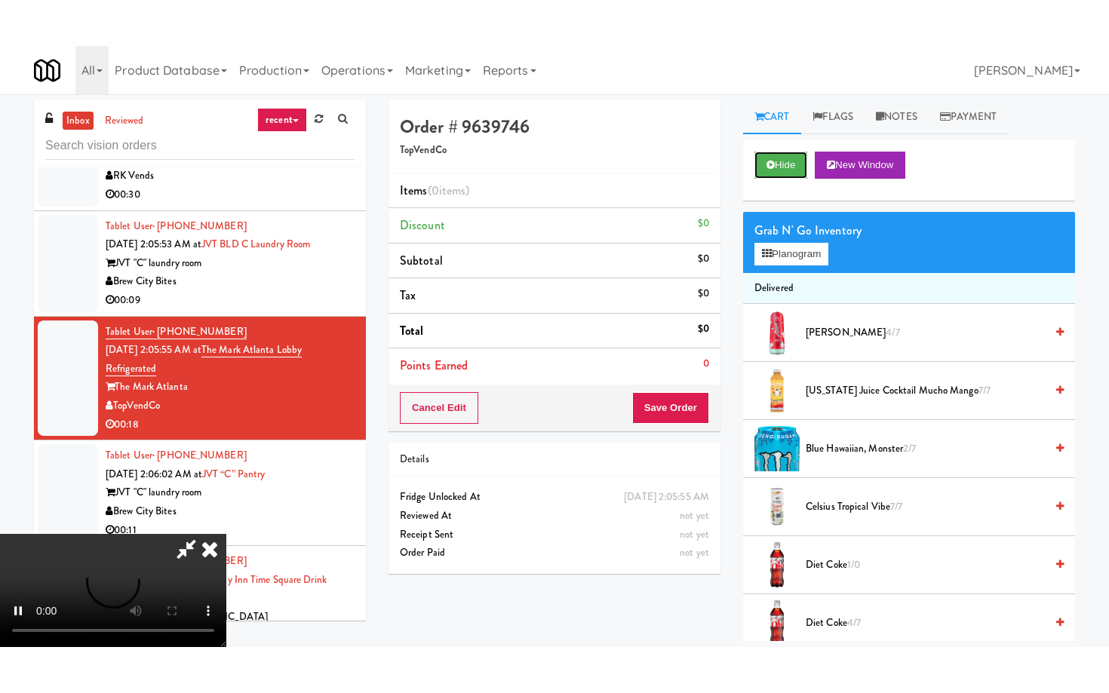
scroll to position [149, 0]
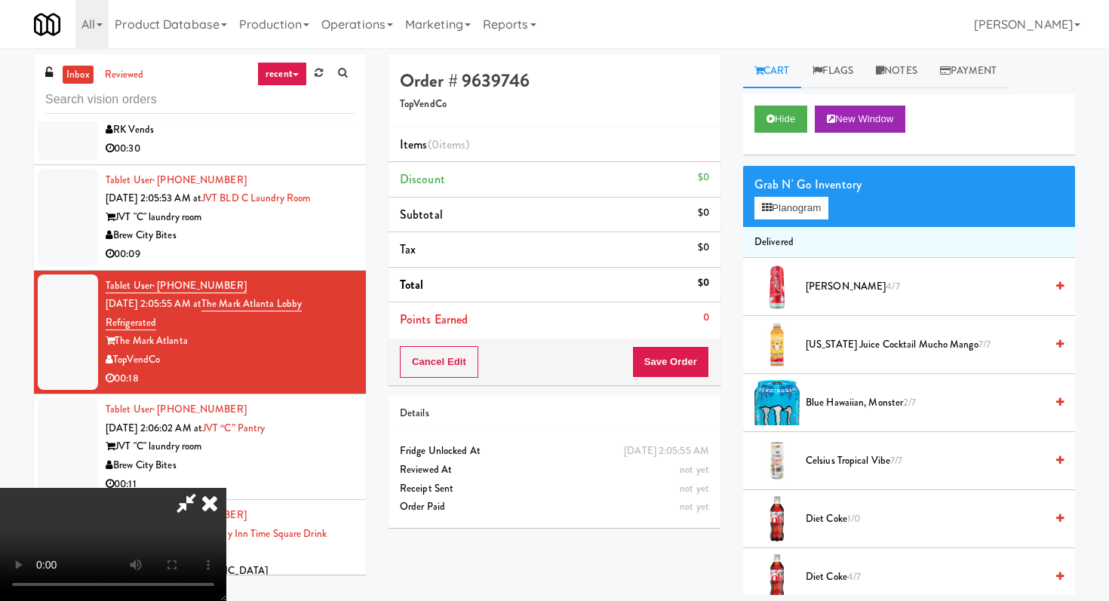
click at [226, 488] on video at bounding box center [113, 544] width 226 height 113
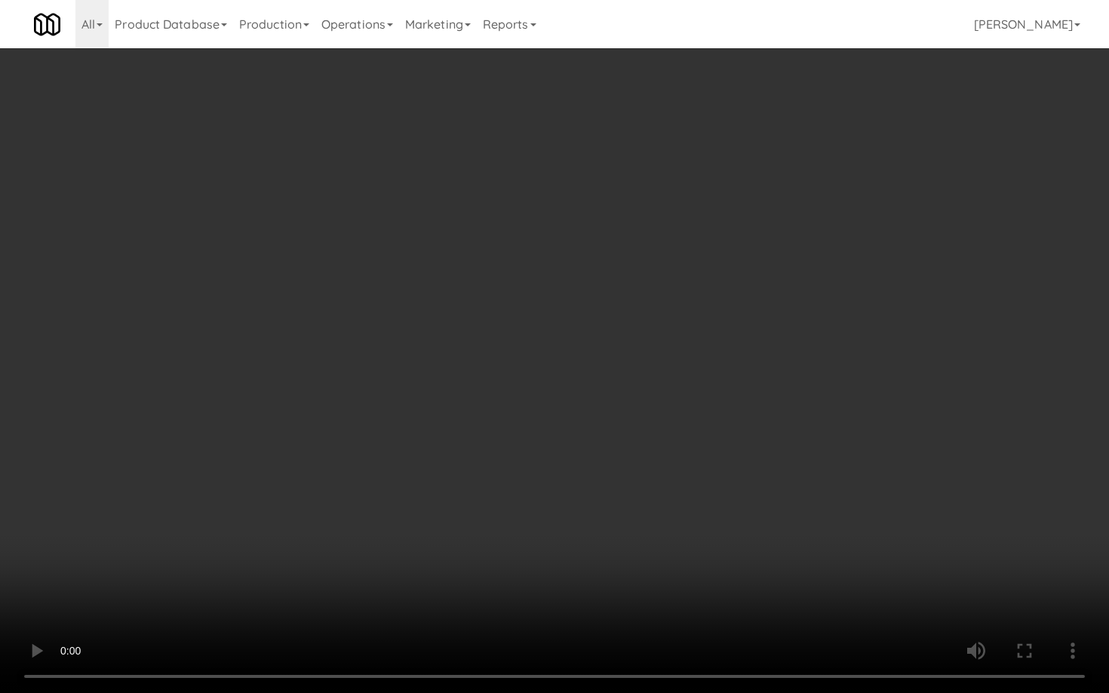
click at [836, 465] on video at bounding box center [554, 346] width 1109 height 693
click at [830, 457] on video at bounding box center [554, 346] width 1109 height 693
click at [635, 243] on video at bounding box center [554, 346] width 1109 height 693
click at [655, 228] on video at bounding box center [554, 346] width 1109 height 693
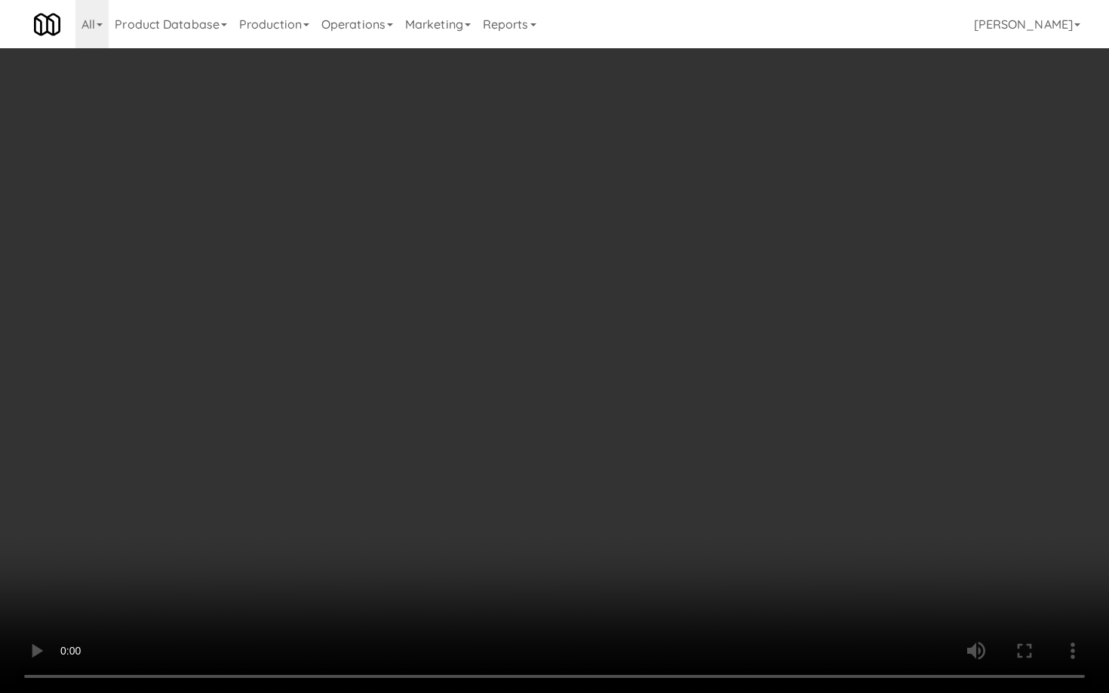
click at [655, 228] on video at bounding box center [554, 346] width 1109 height 693
click at [654, 225] on video at bounding box center [554, 346] width 1109 height 693
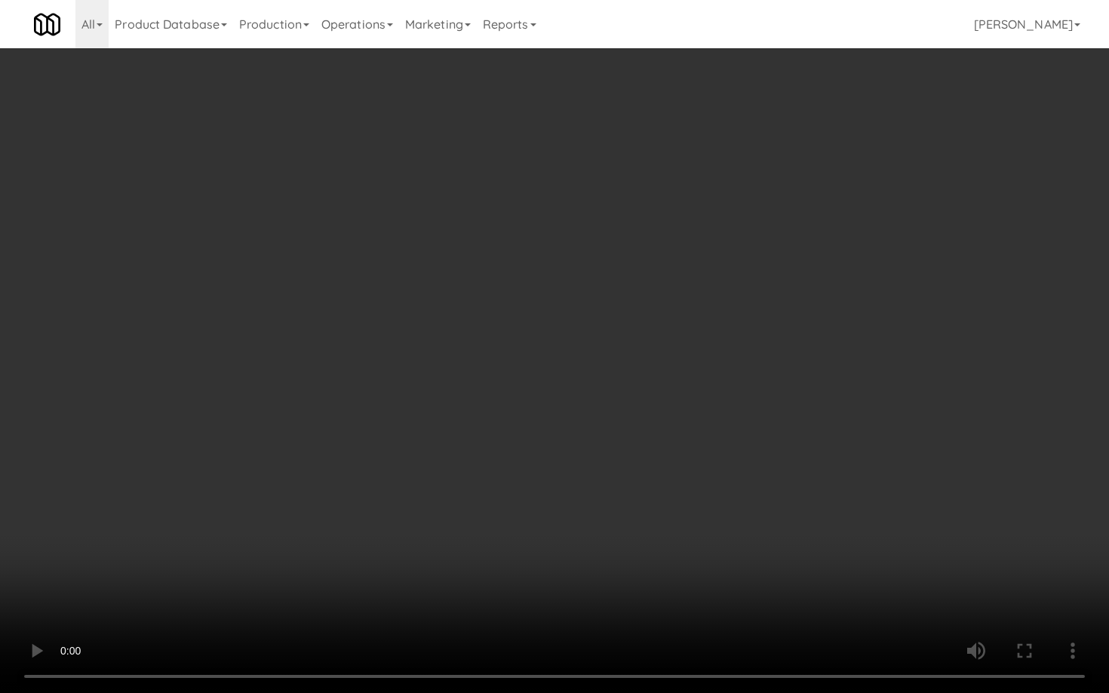
click at [654, 225] on video at bounding box center [554, 346] width 1109 height 693
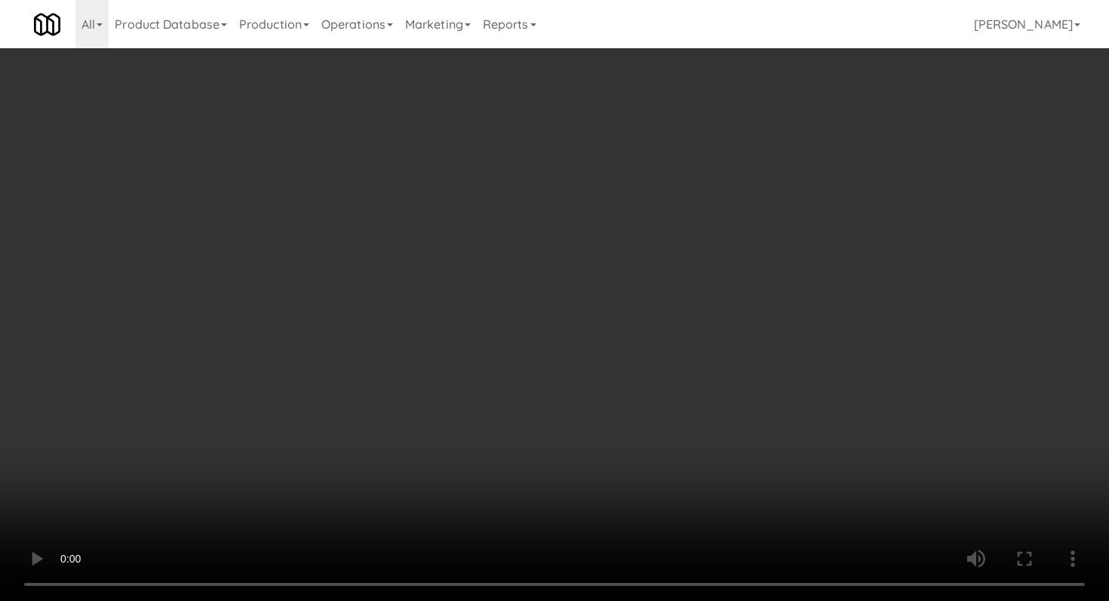
scroll to position [1163, 0]
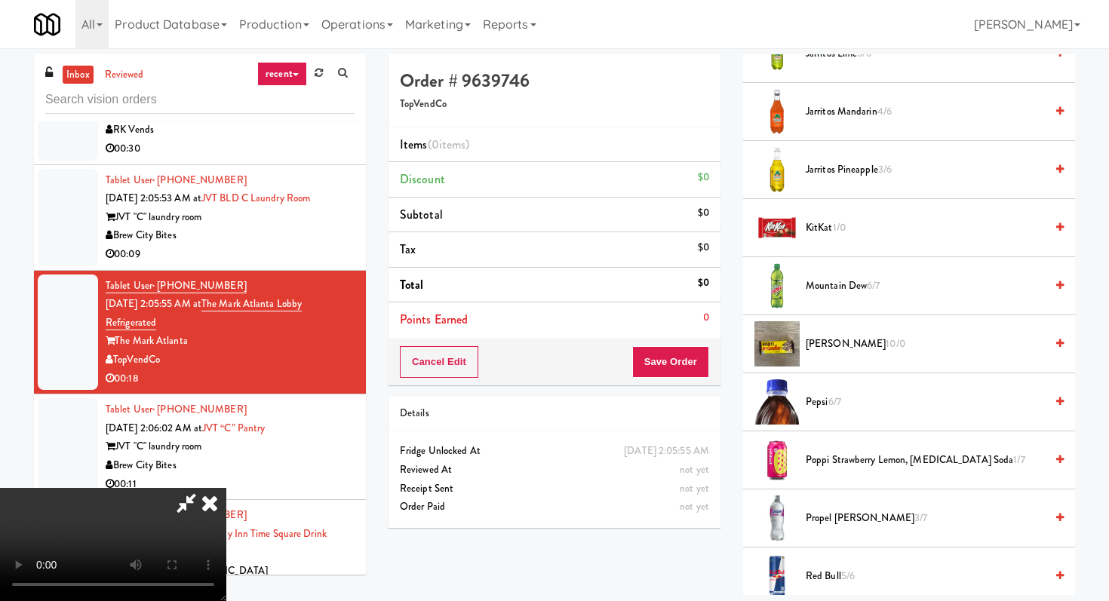
click at [812, 230] on span "KitKat 1/0" at bounding box center [925, 228] width 239 height 19
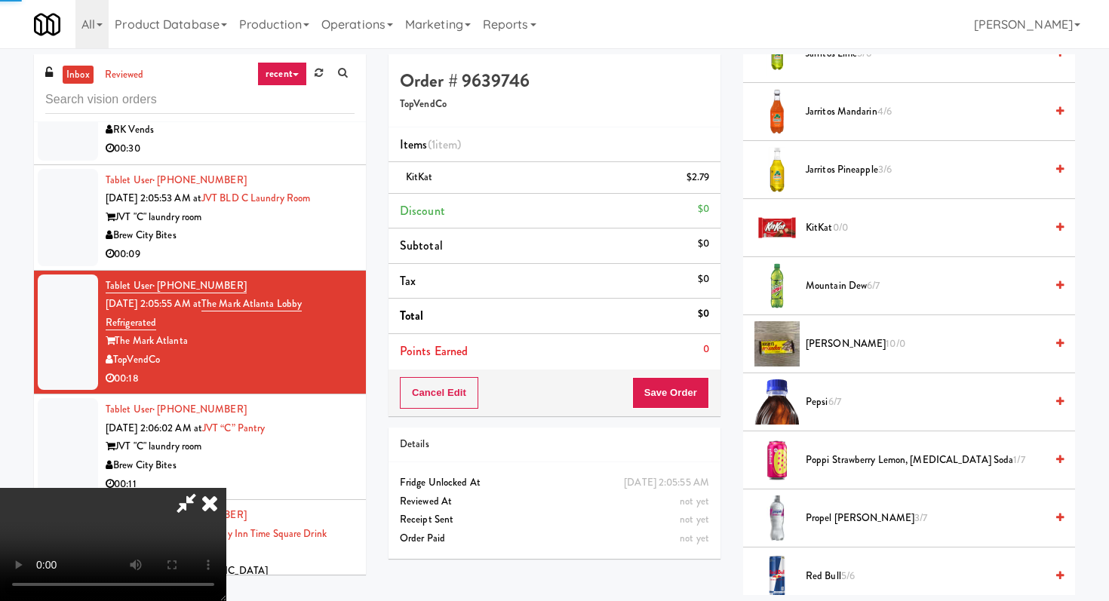
scroll to position [1759, 0]
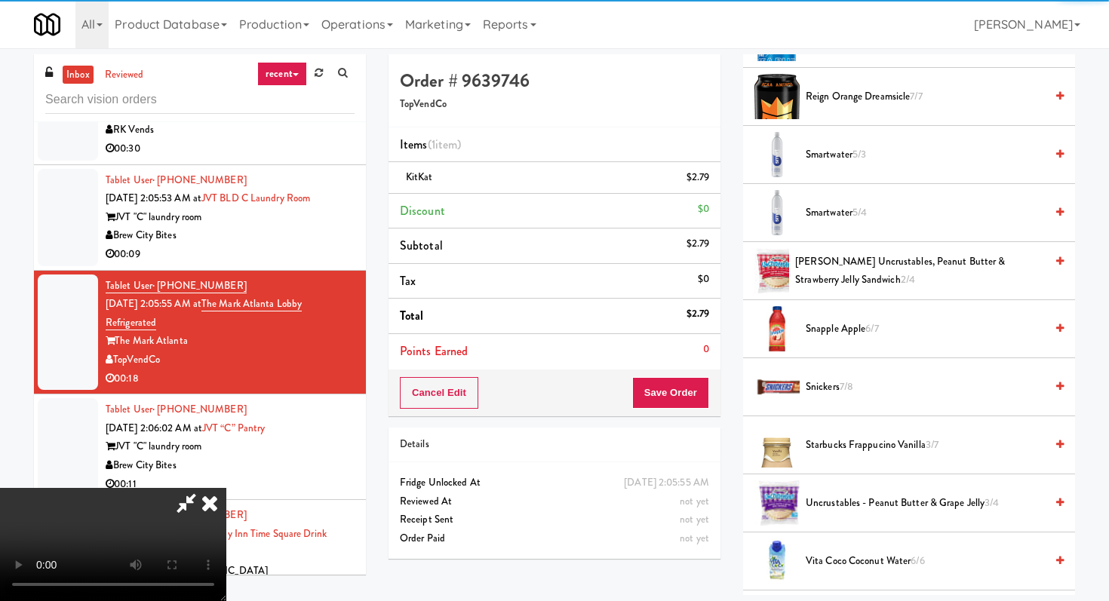
click at [840, 171] on li "Smartwater 5/3" at bounding box center [909, 155] width 332 height 58
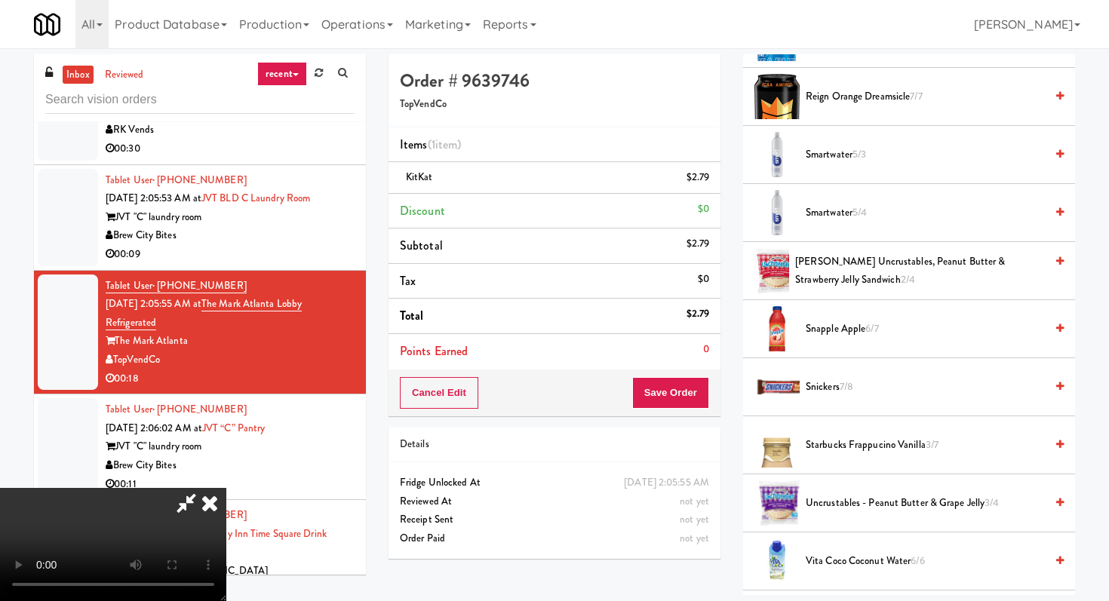
click at [836, 149] on span "Smartwater 5/3" at bounding box center [925, 155] width 239 height 19
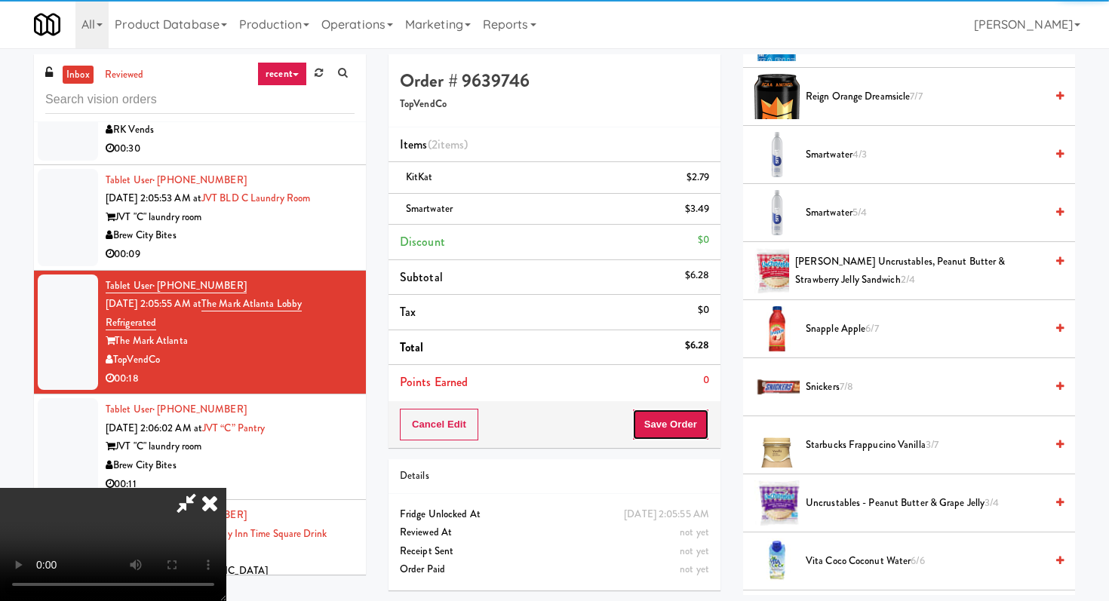
click at [684, 413] on button "Save Order" at bounding box center [670, 425] width 77 height 32
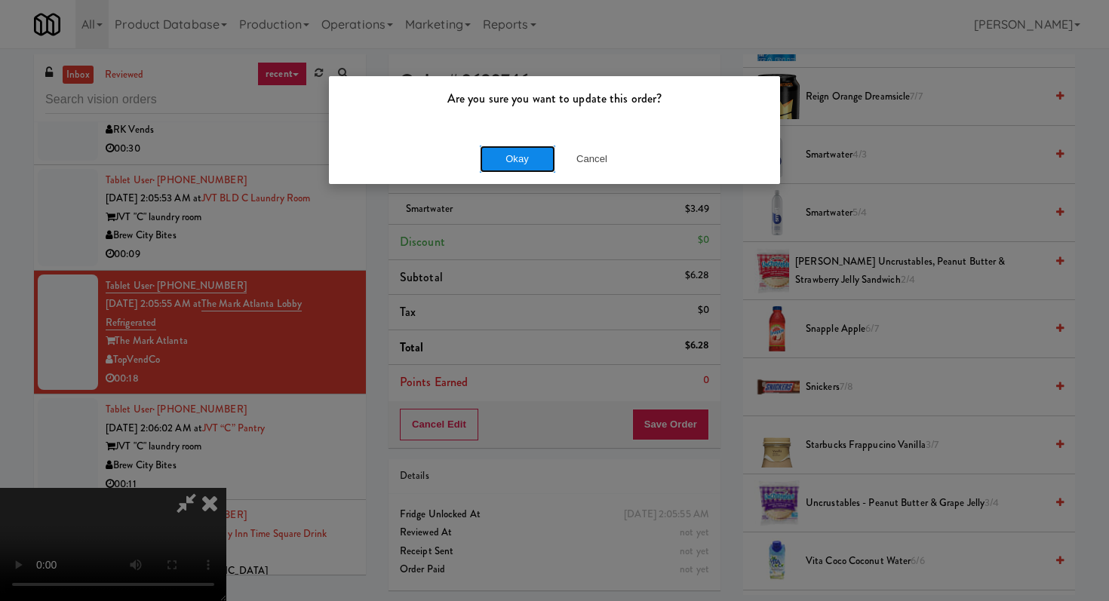
click at [501, 146] on button "Okay" at bounding box center [517, 159] width 75 height 27
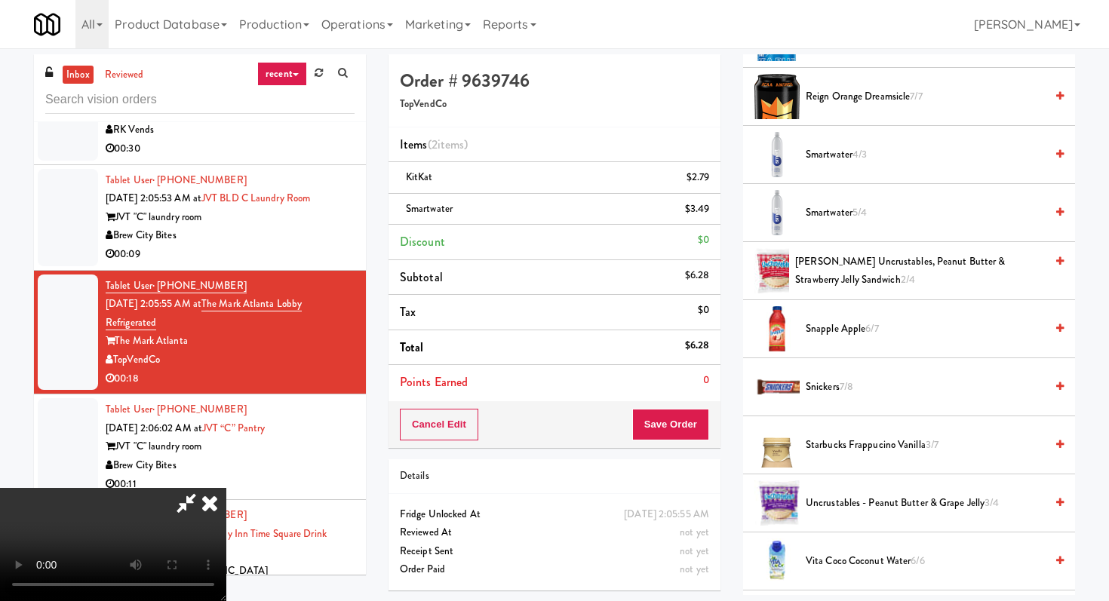
click at [502, 160] on div at bounding box center [554, 300] width 1109 height 601
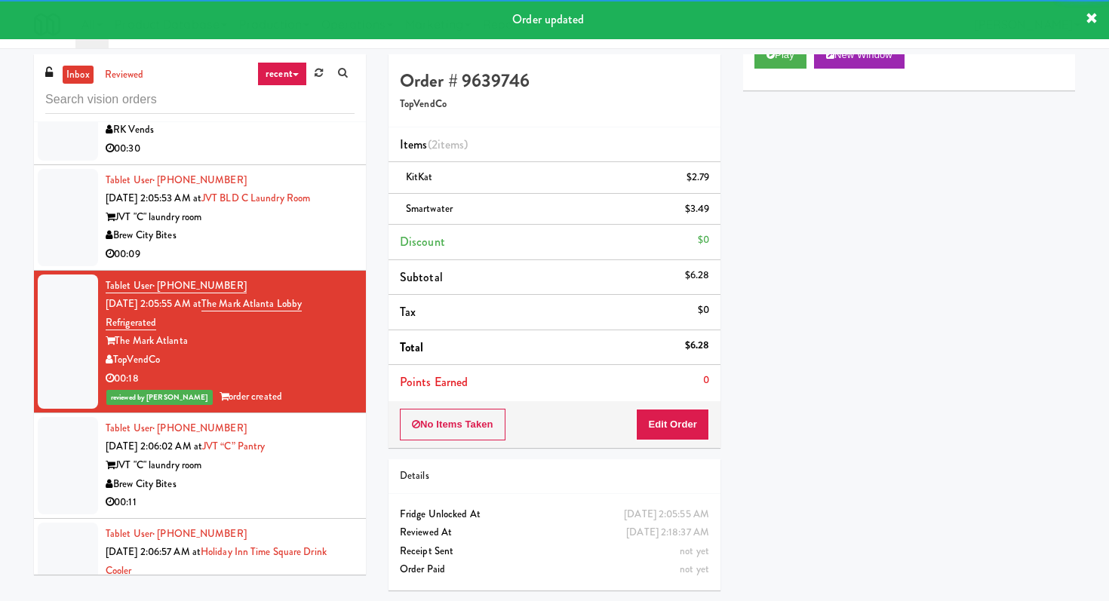
scroll to position [7777, 0]
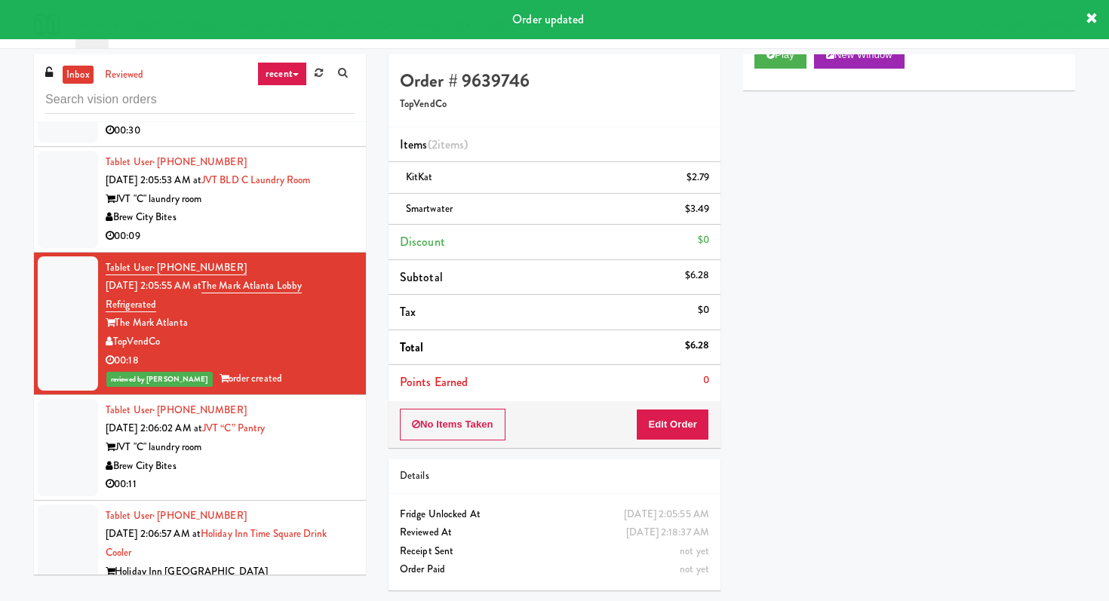
click at [313, 446] on li "Tablet User · (715) 928-3338 [DATE] 2:06:02 AM at JVT “C” pantry JVT "C" laundr…" at bounding box center [200, 448] width 332 height 106
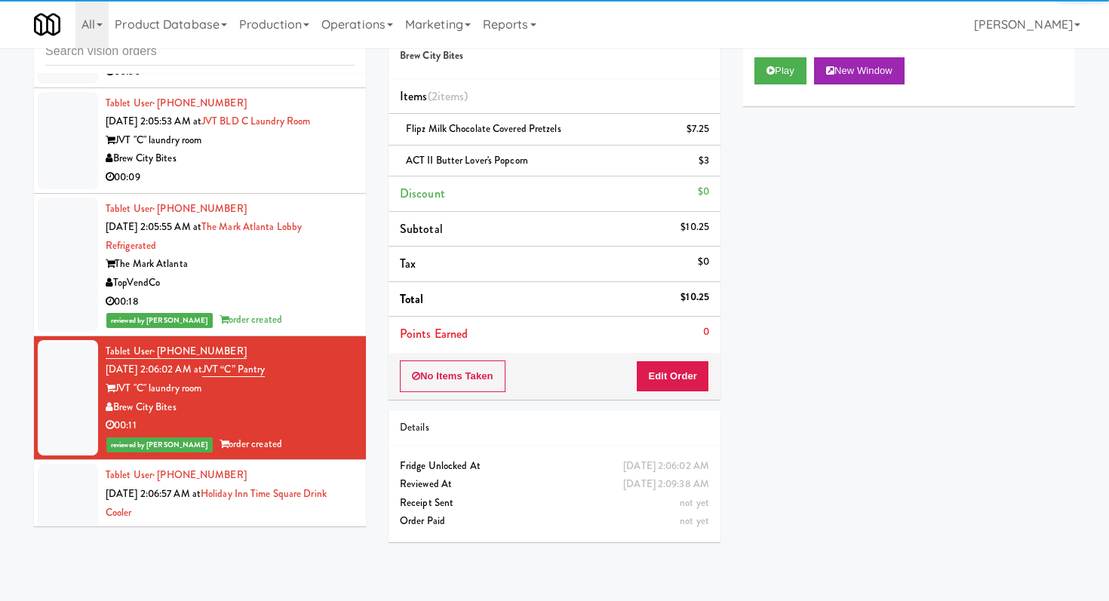
scroll to position [7795, 0]
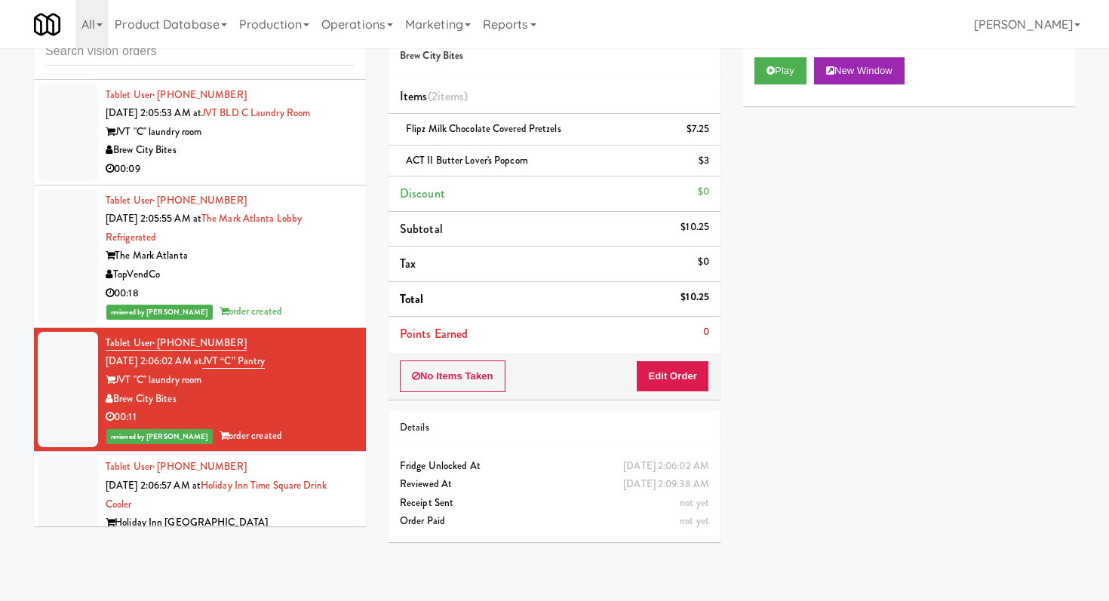
click at [270, 514] on div "Holiday Inn [GEOGRAPHIC_DATA]" at bounding box center [230, 523] width 249 height 19
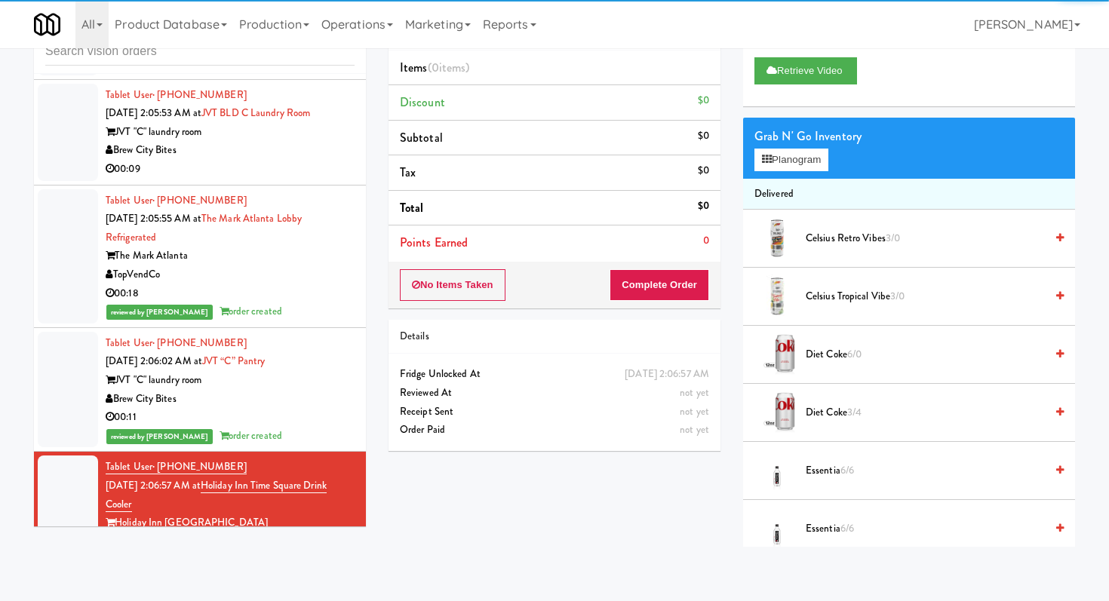
click at [234, 160] on div "00:09" at bounding box center [230, 169] width 249 height 19
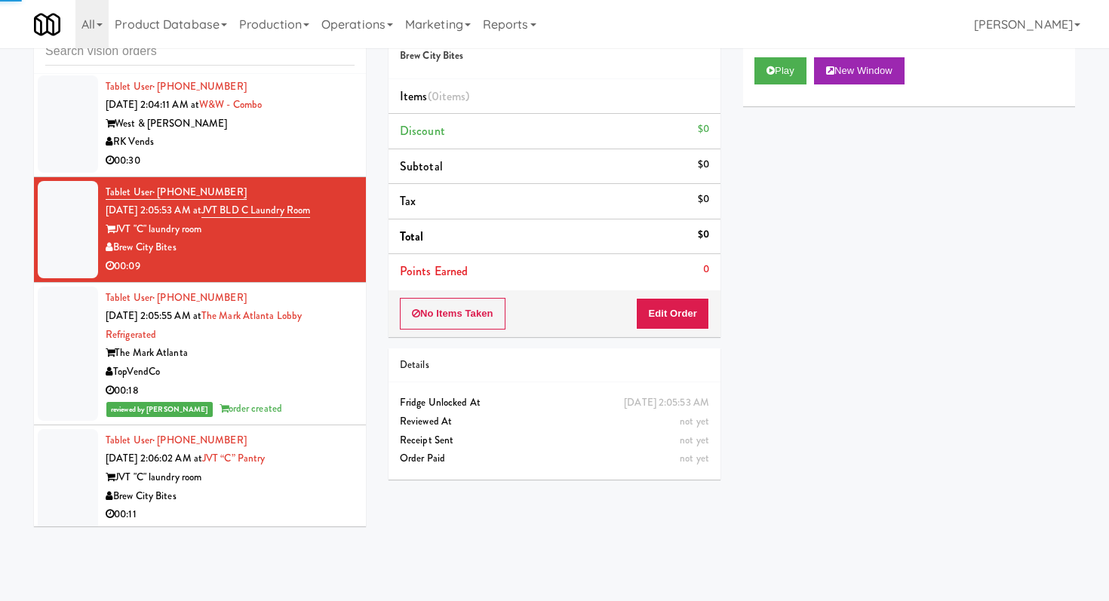
scroll to position [7614, 0]
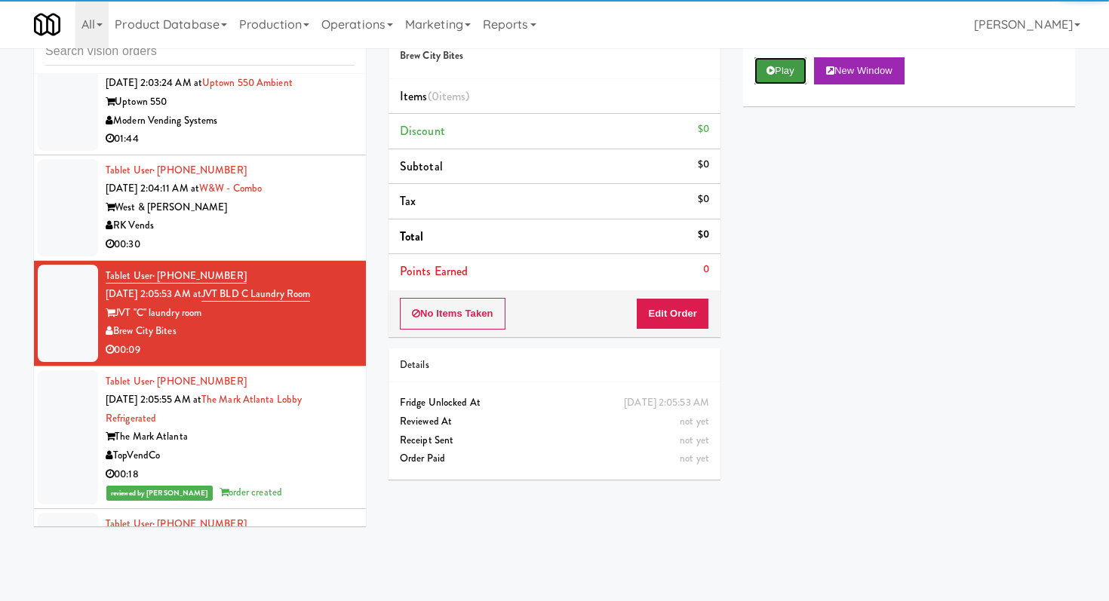
click at [782, 63] on button "Play" at bounding box center [780, 70] width 52 height 27
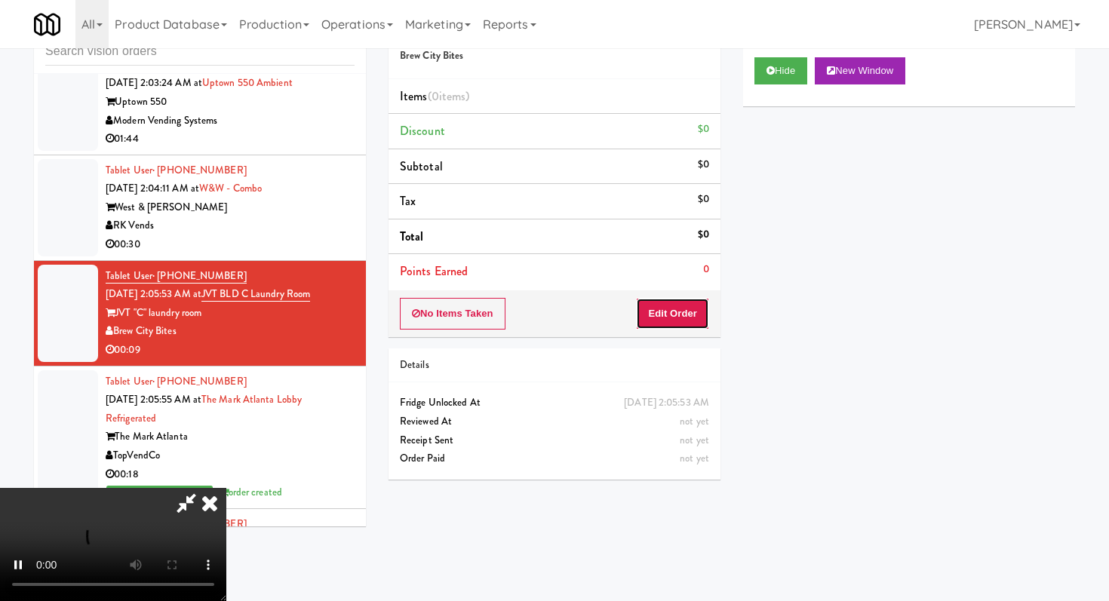
click at [677, 316] on button "Edit Order" at bounding box center [672, 314] width 73 height 32
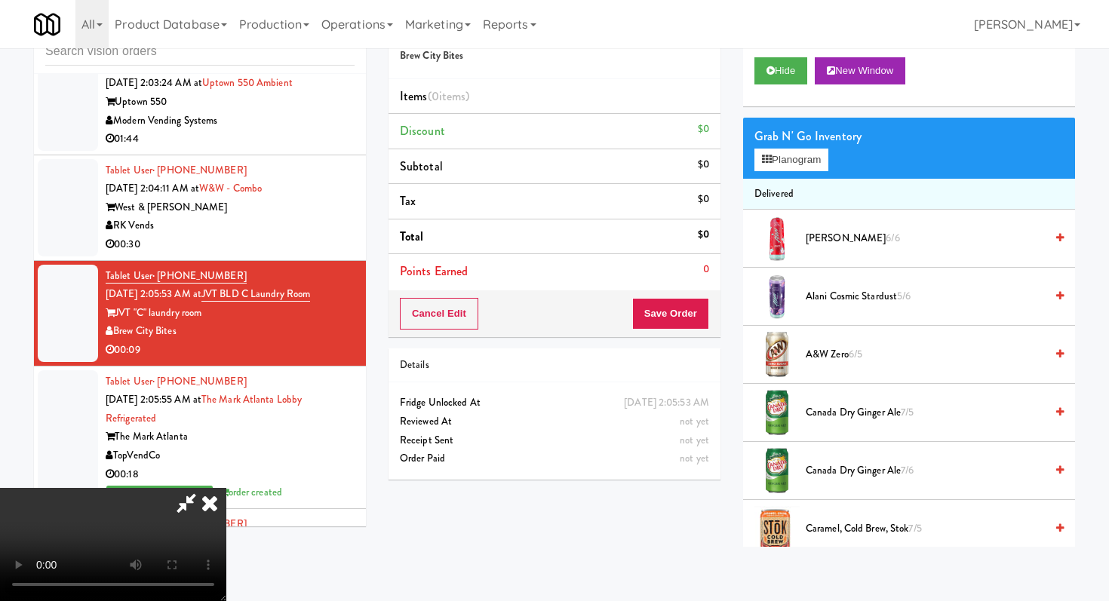
scroll to position [0, 0]
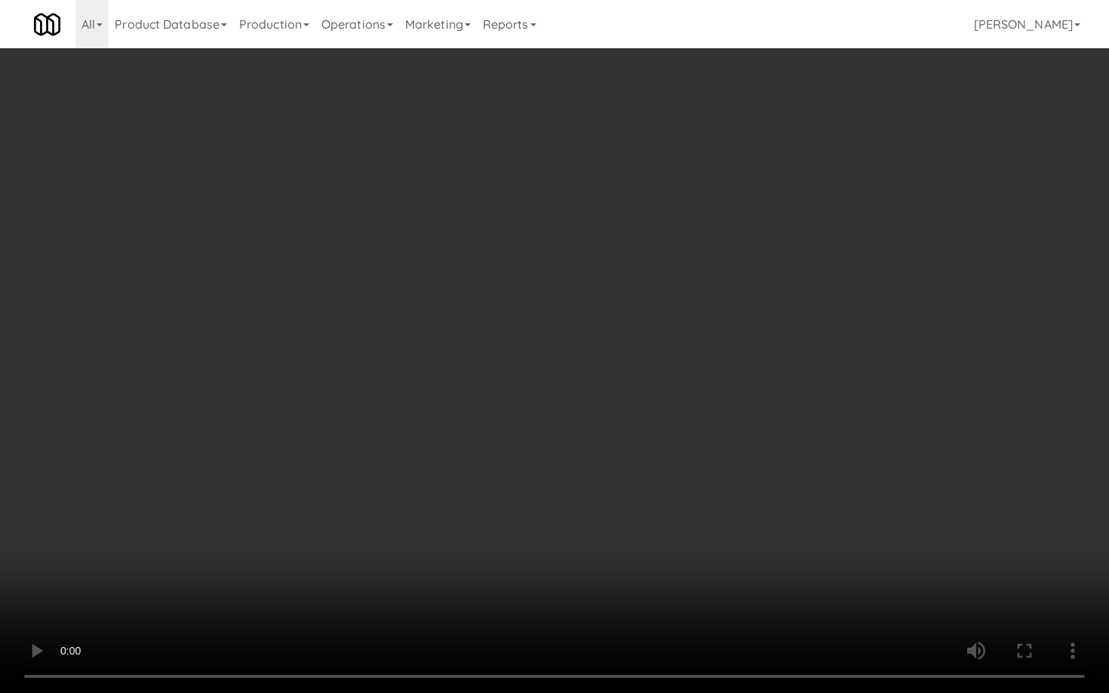
click at [602, 480] on video at bounding box center [554, 346] width 1109 height 693
click at [624, 467] on video at bounding box center [554, 346] width 1109 height 693
click at [636, 447] on video at bounding box center [554, 346] width 1109 height 693
click at [657, 423] on video at bounding box center [554, 346] width 1109 height 693
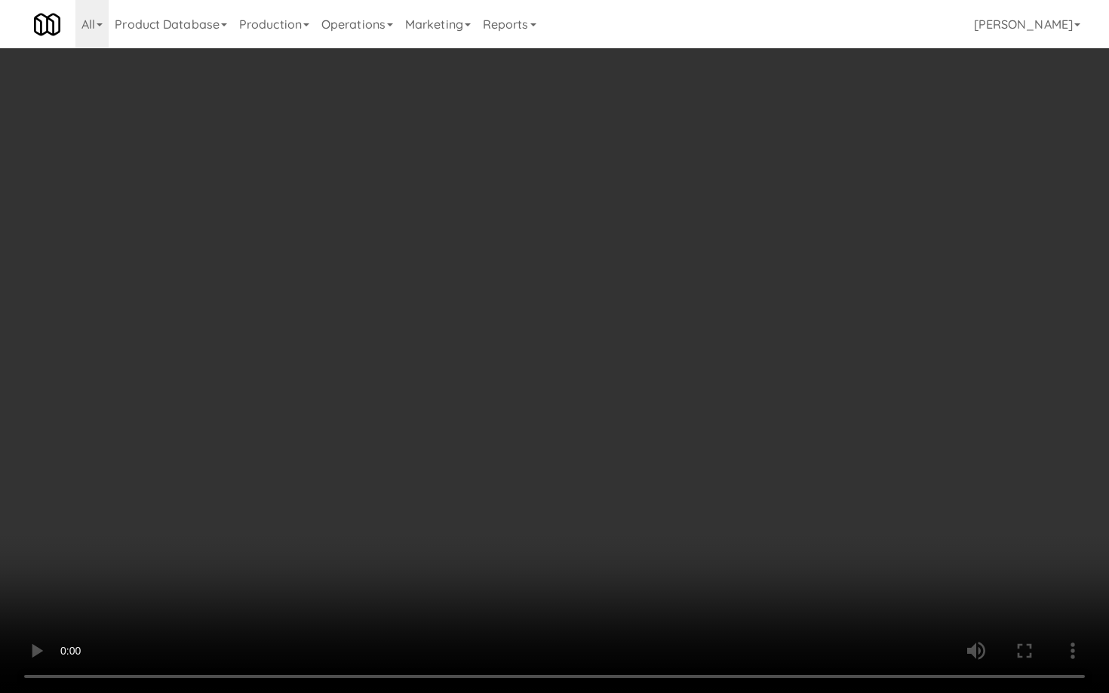
click at [657, 423] on video at bounding box center [554, 346] width 1109 height 693
click at [662, 413] on video at bounding box center [554, 346] width 1109 height 693
click at [684, 399] on video at bounding box center [554, 346] width 1109 height 693
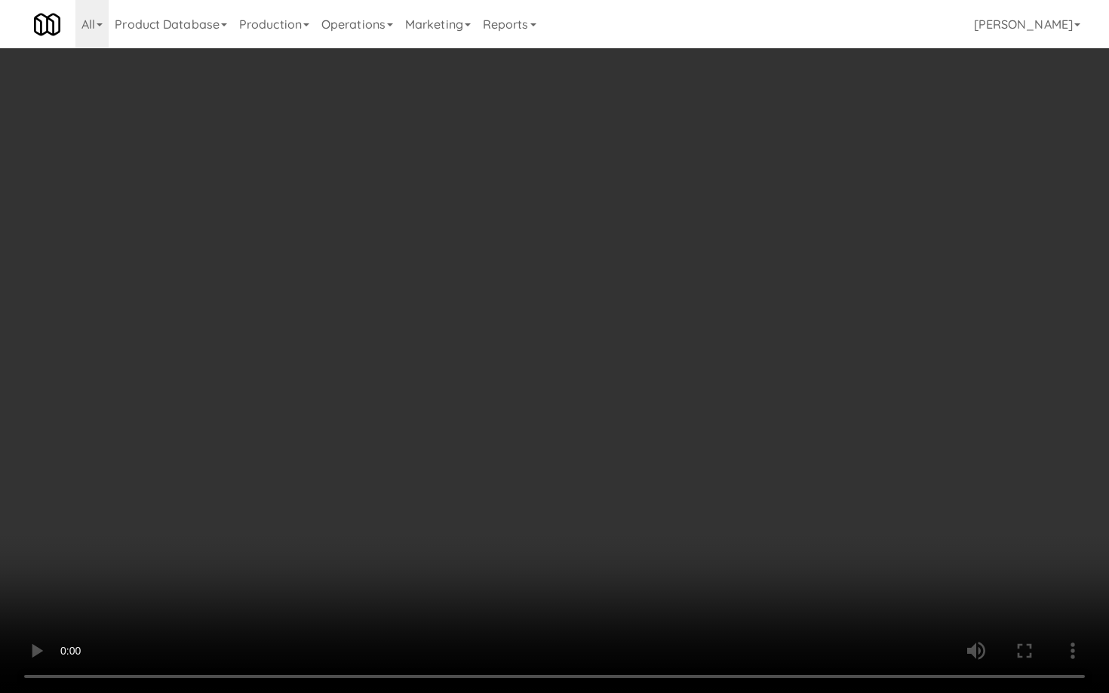
click at [684, 399] on video at bounding box center [554, 346] width 1109 height 693
drag, startPoint x: 684, startPoint y: 400, endPoint x: 710, endPoint y: 450, distance: 56.7
click at [684, 401] on video at bounding box center [554, 346] width 1109 height 693
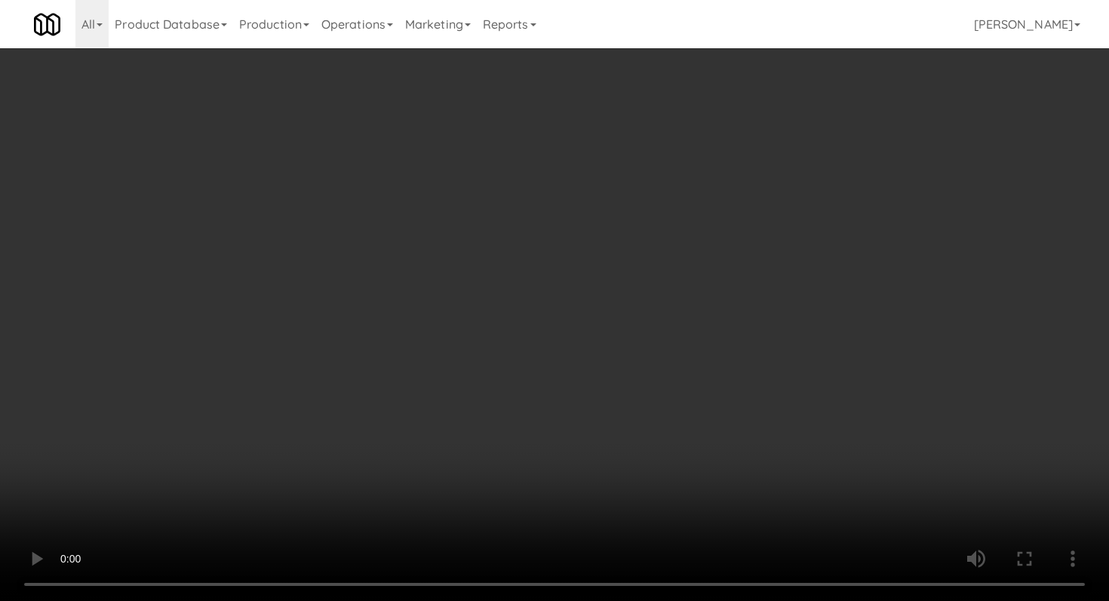
click at [422, 369] on video at bounding box center [554, 300] width 1109 height 601
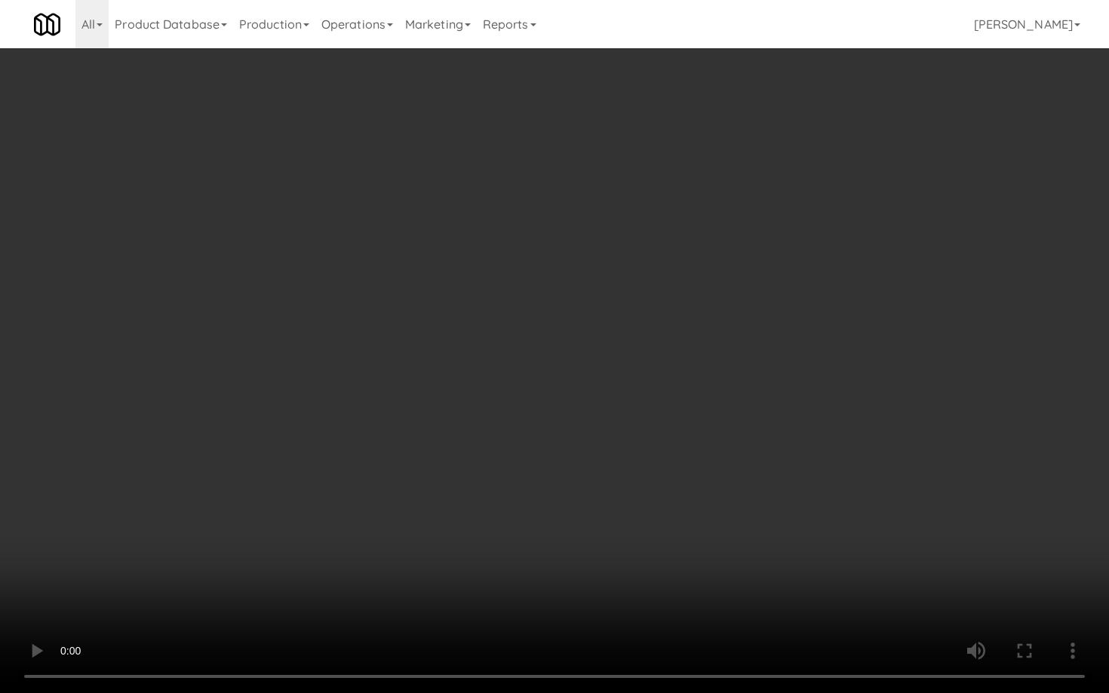
click at [625, 521] on video at bounding box center [554, 346] width 1109 height 693
click at [675, 476] on video at bounding box center [554, 346] width 1109 height 693
click at [687, 458] on video at bounding box center [554, 346] width 1109 height 693
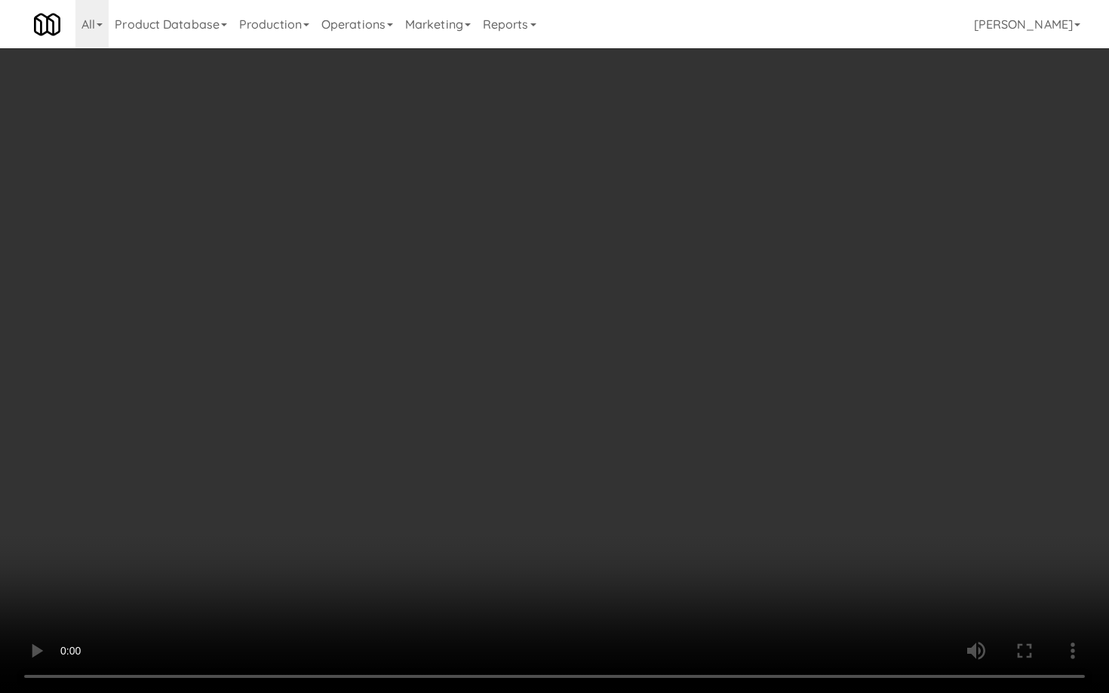
click at [690, 456] on video at bounding box center [554, 346] width 1109 height 693
click at [690, 455] on video at bounding box center [554, 346] width 1109 height 693
click at [702, 440] on video at bounding box center [554, 346] width 1109 height 693
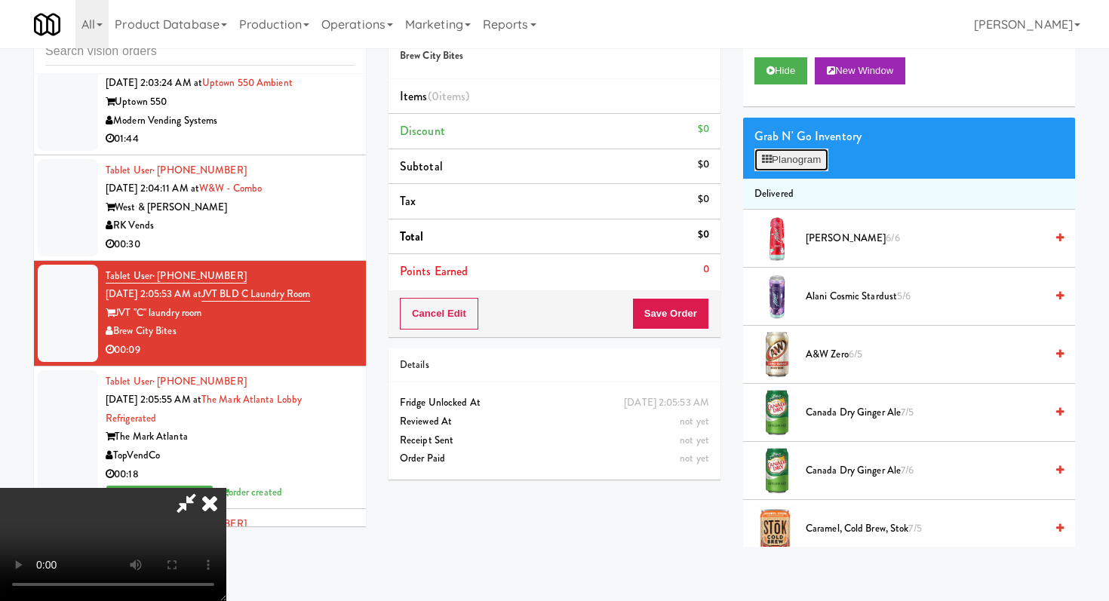
click at [803, 162] on button "Planogram" at bounding box center [791, 160] width 74 height 23
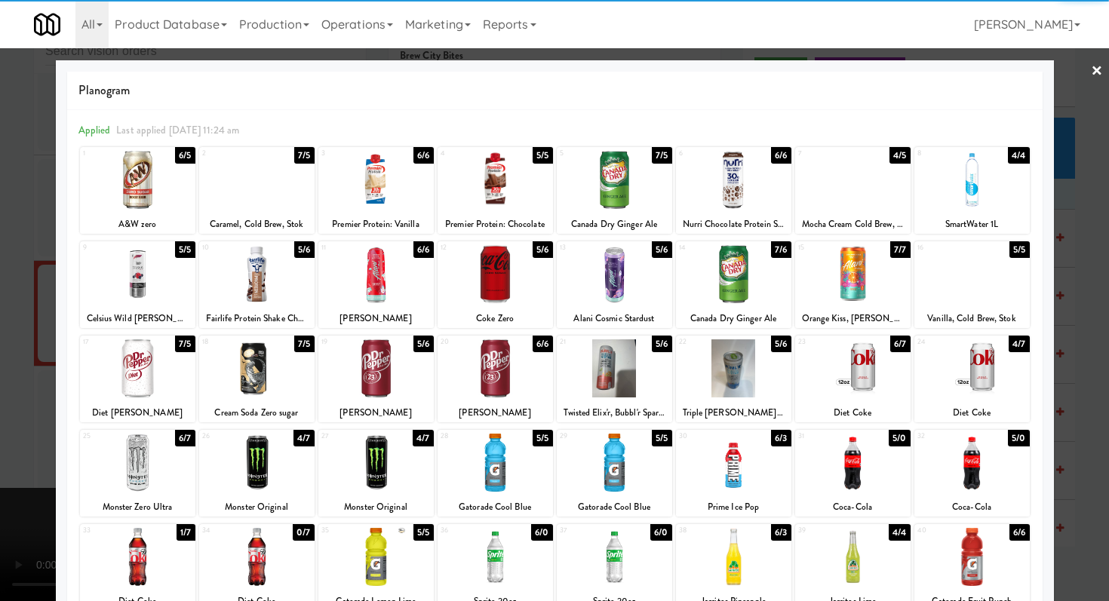
click at [367, 473] on div at bounding box center [375, 463] width 115 height 58
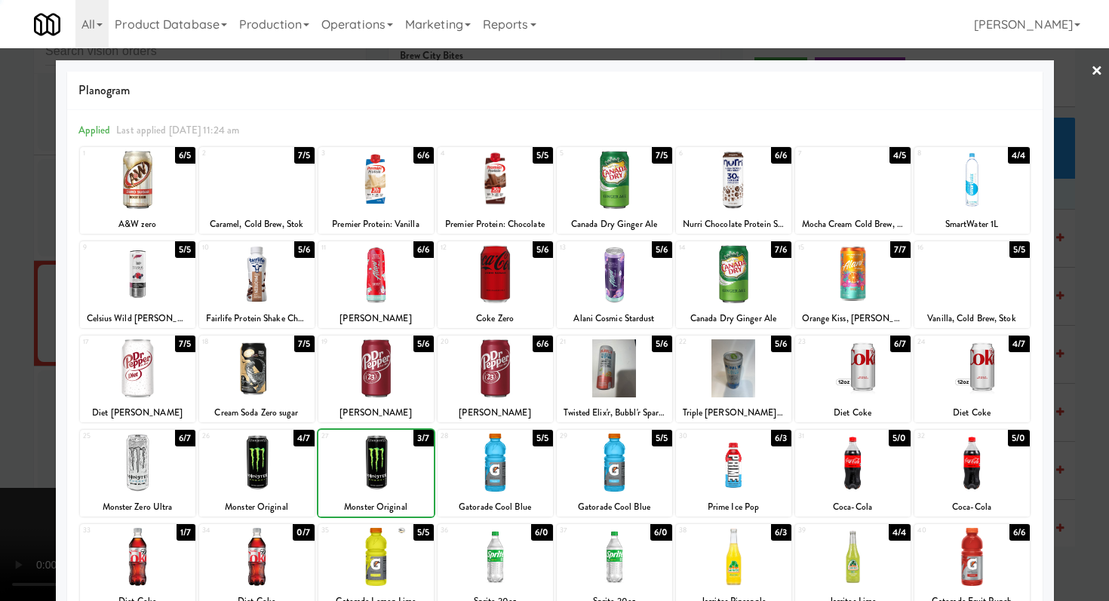
click at [367, 473] on div at bounding box center [375, 463] width 115 height 58
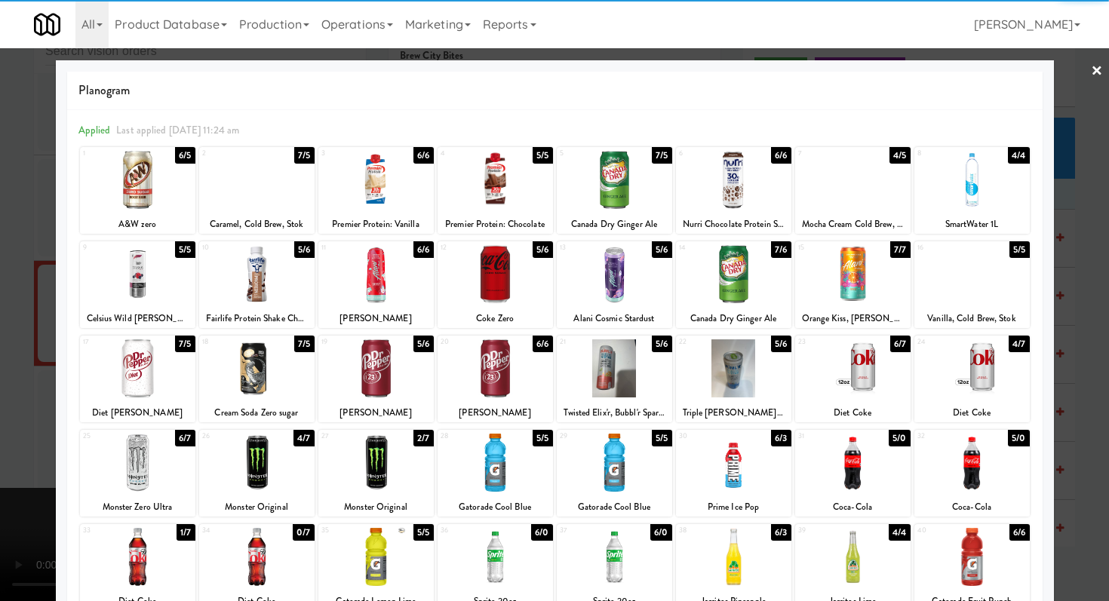
click at [370, 374] on div at bounding box center [375, 368] width 115 height 58
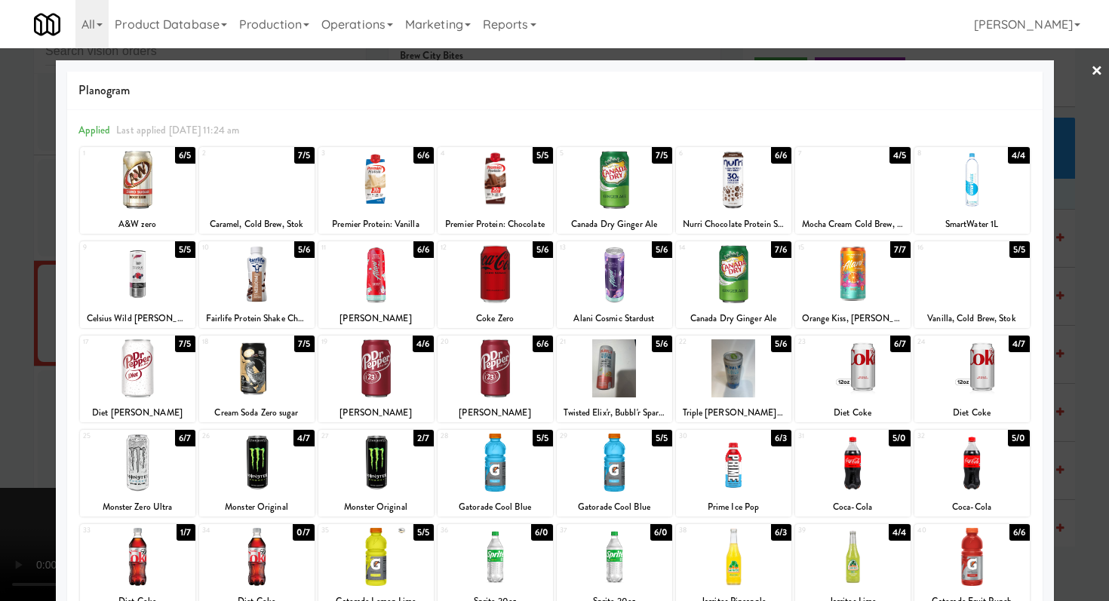
drag, startPoint x: 1093, startPoint y: 75, endPoint x: 894, endPoint y: 137, distance: 208.6
click at [1093, 75] on link "×" at bounding box center [1097, 71] width 12 height 47
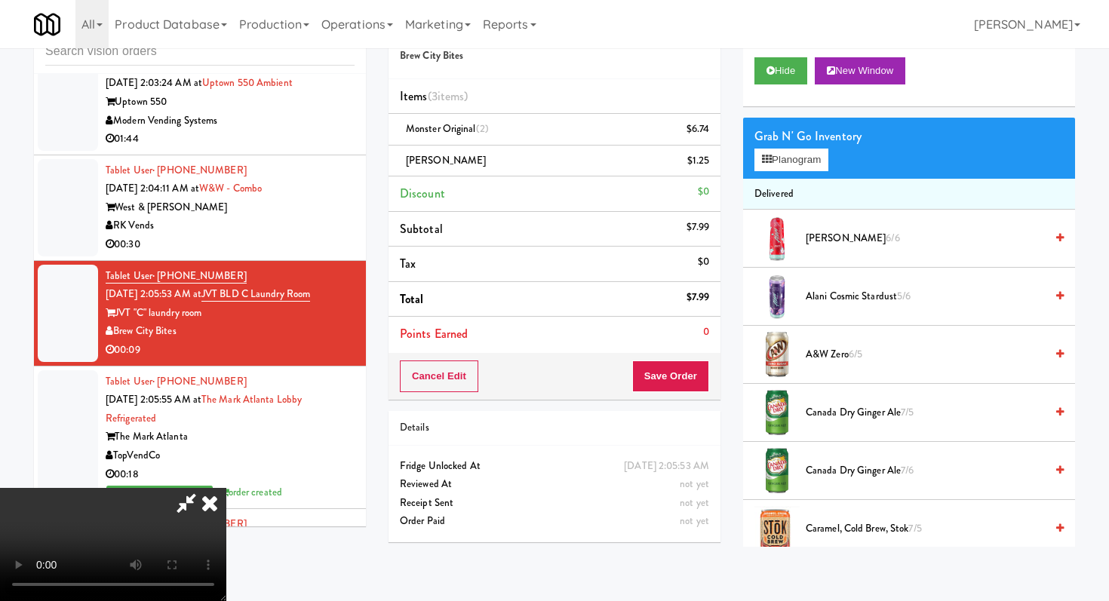
click at [687, 393] on div "Cancel Edit Save Order" at bounding box center [555, 376] width 332 height 47
click at [687, 379] on button "Save Order" at bounding box center [670, 377] width 77 height 32
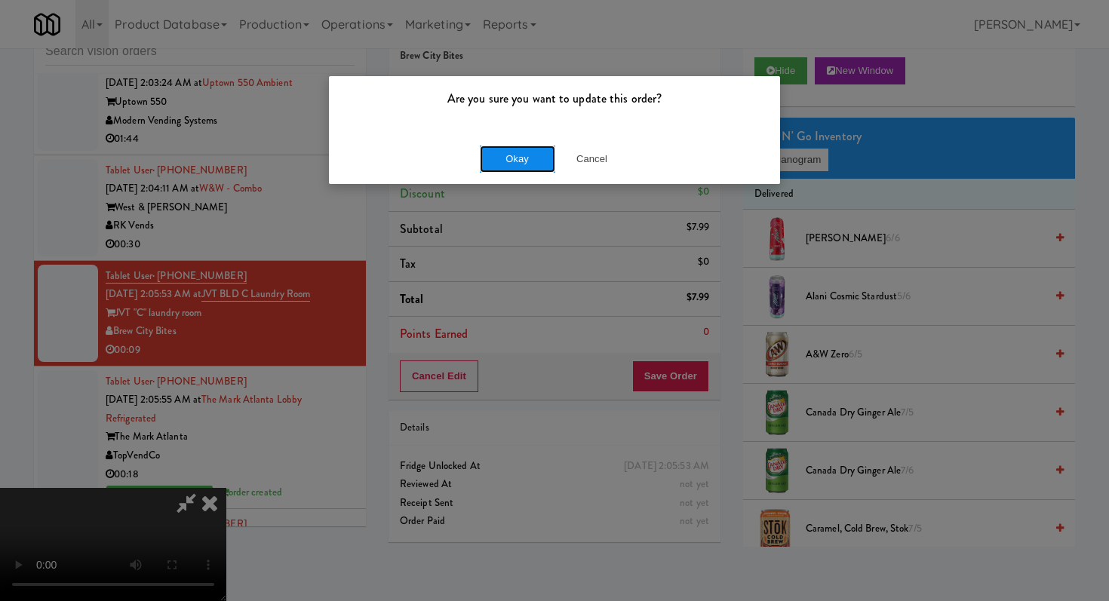
click at [518, 161] on button "Okay" at bounding box center [517, 159] width 75 height 27
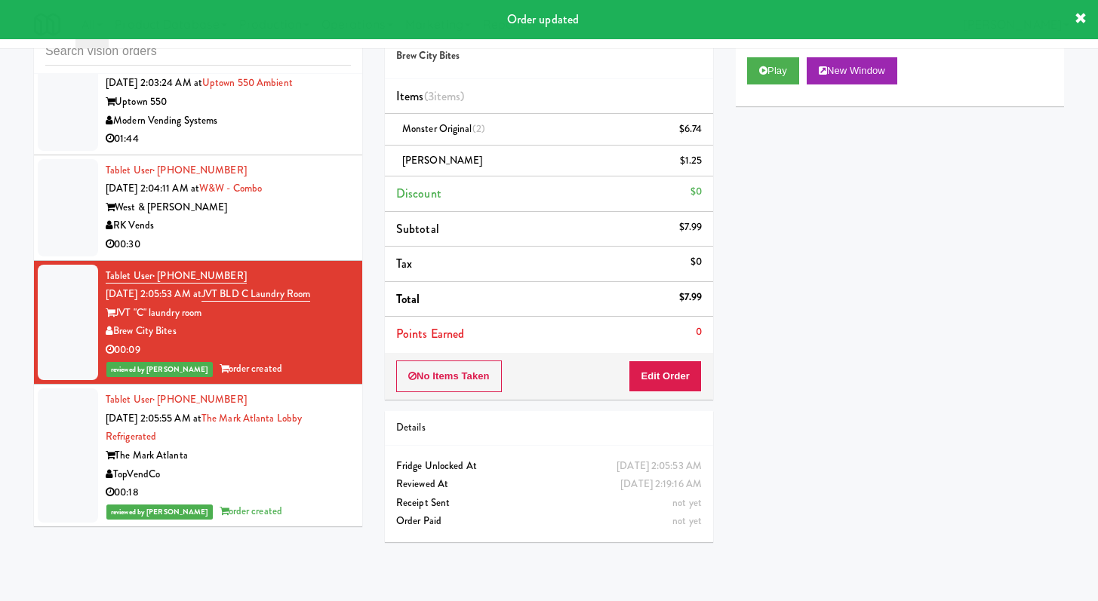
scroll to position [7708, 0]
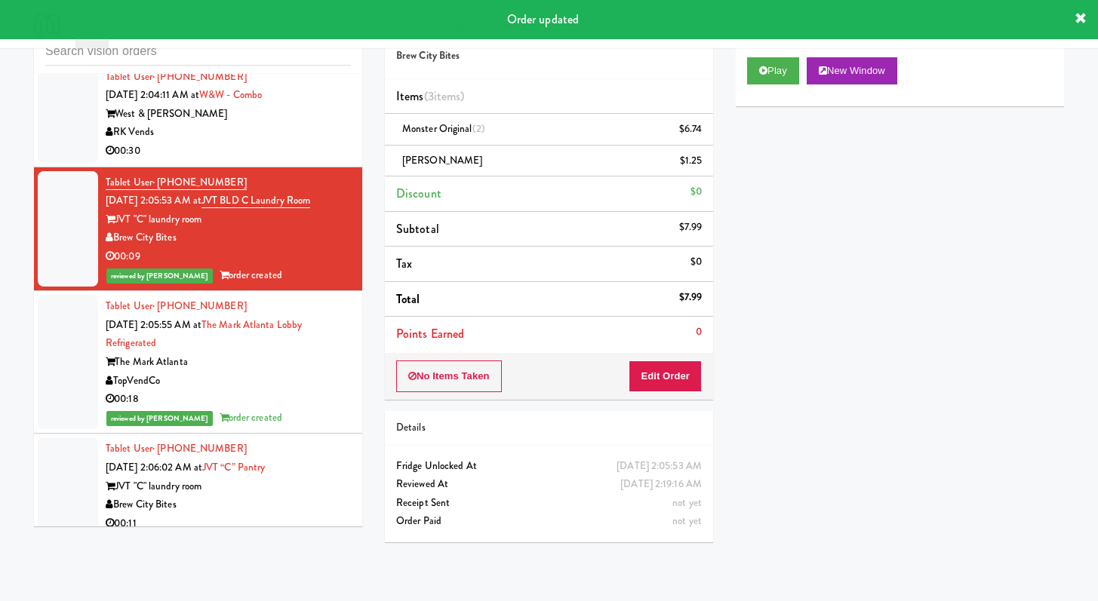
click at [309, 161] on div "00:30" at bounding box center [228, 151] width 245 height 19
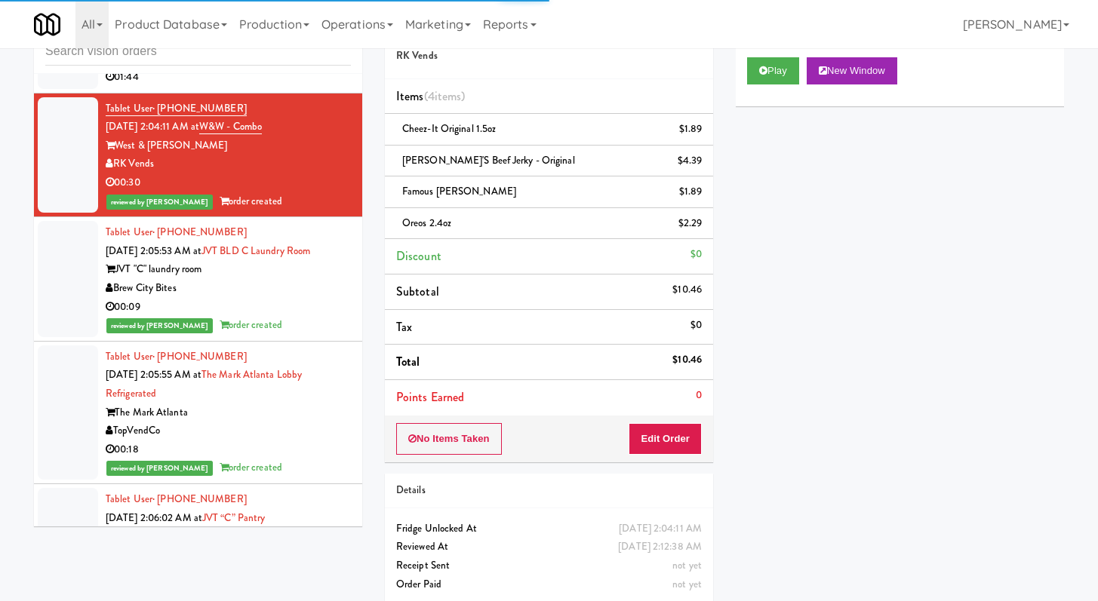
scroll to position [7662, 0]
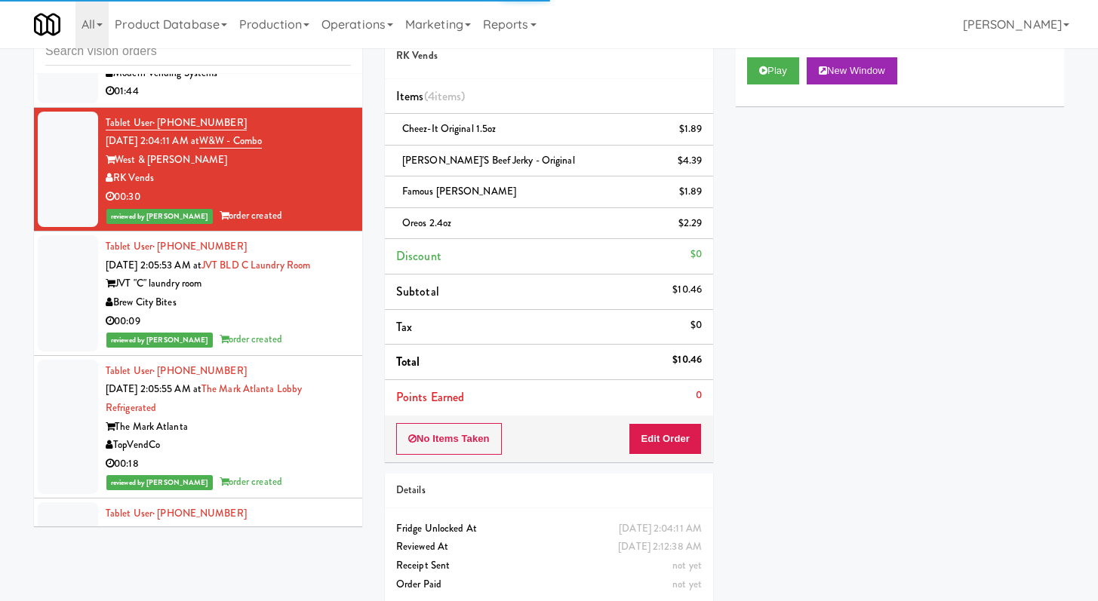
click at [301, 108] on li "Tablet User · (630) 740-9644 [DATE] 2:03:24 AM at [GEOGRAPHIC_DATA] 550 Ambient…" at bounding box center [198, 55] width 328 height 106
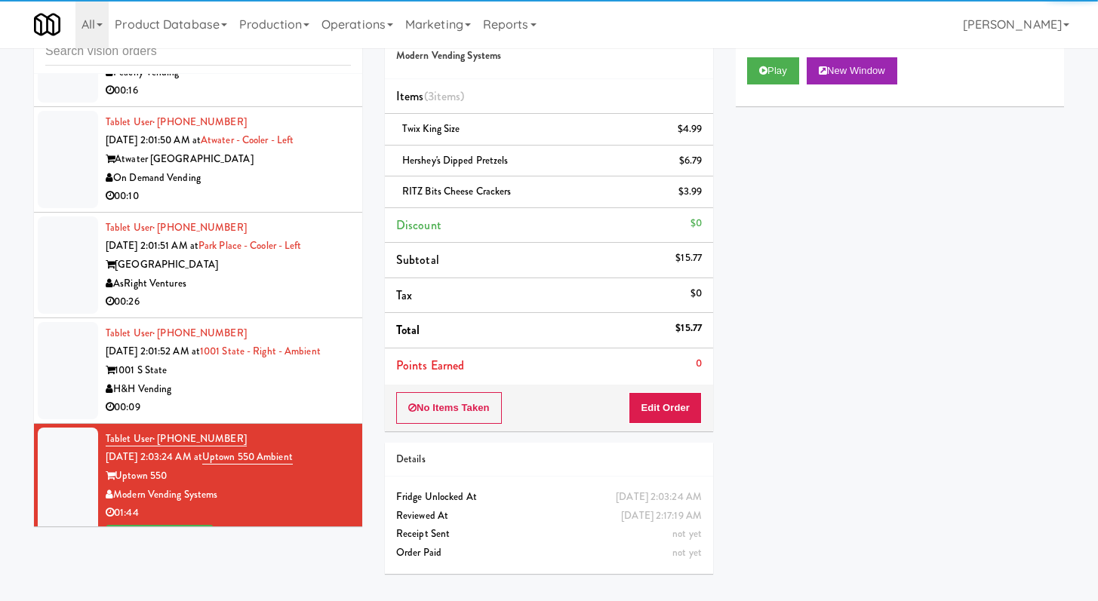
scroll to position [7116, 0]
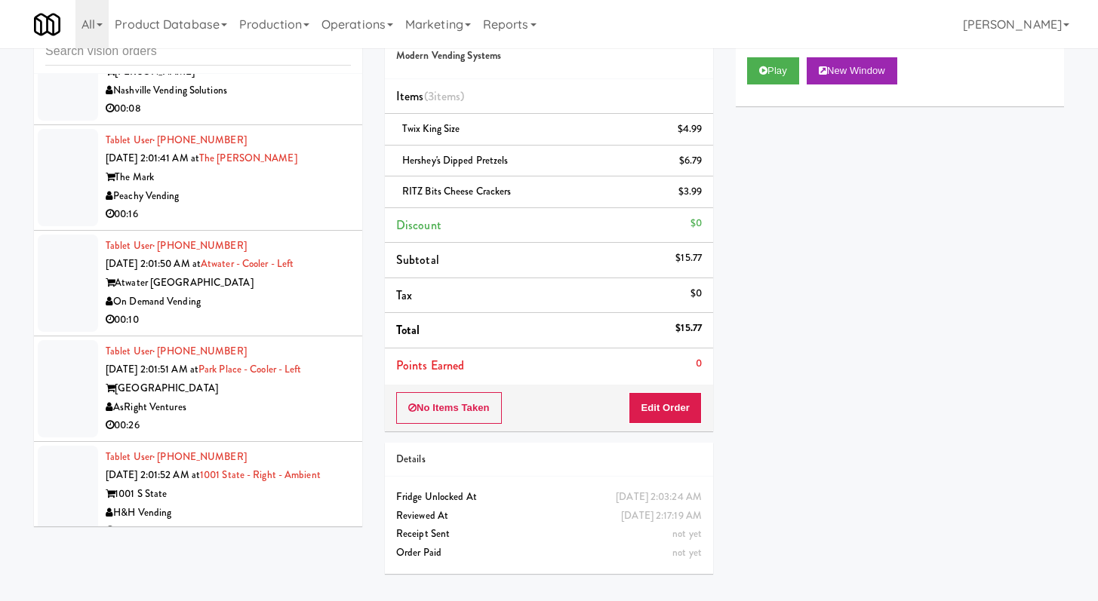
click at [299, 224] on div "00:16" at bounding box center [228, 214] width 245 height 19
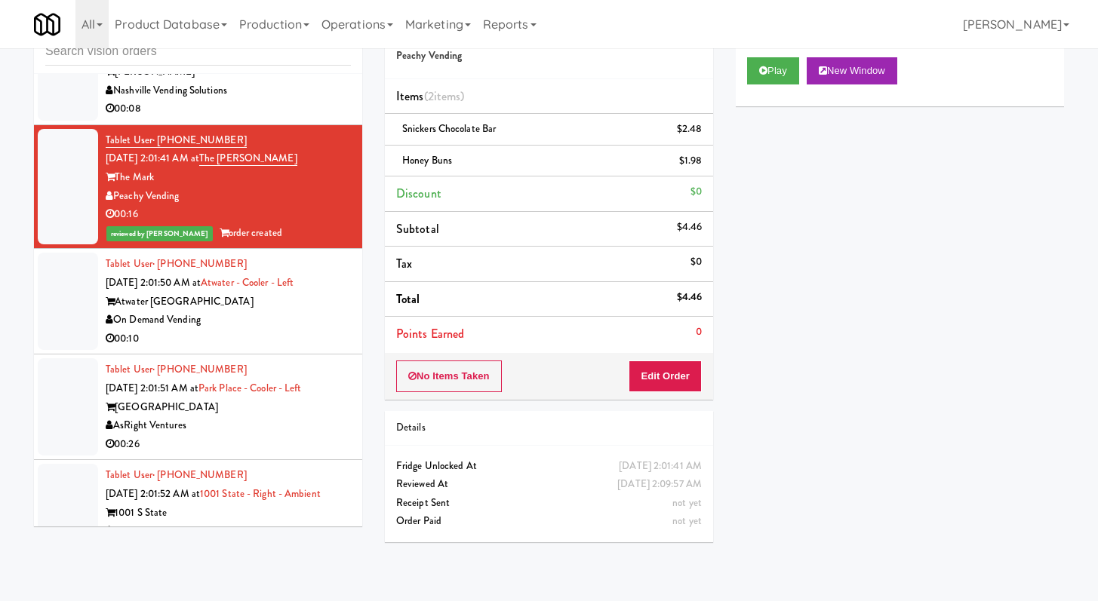
click at [305, 100] on div "Nashville Vending Solutions" at bounding box center [228, 90] width 245 height 19
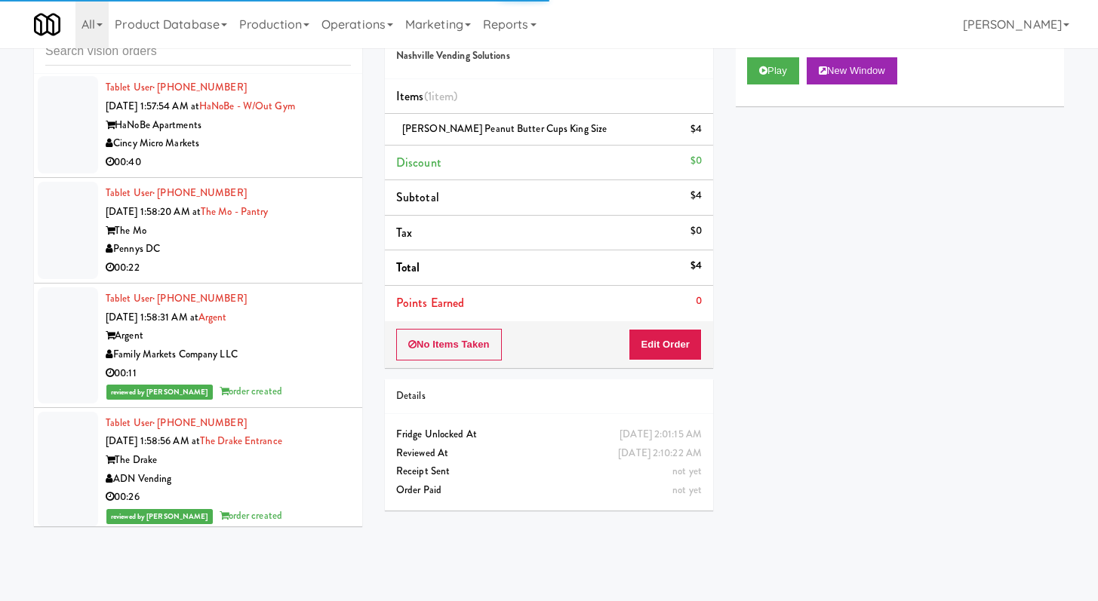
scroll to position [5692, 0]
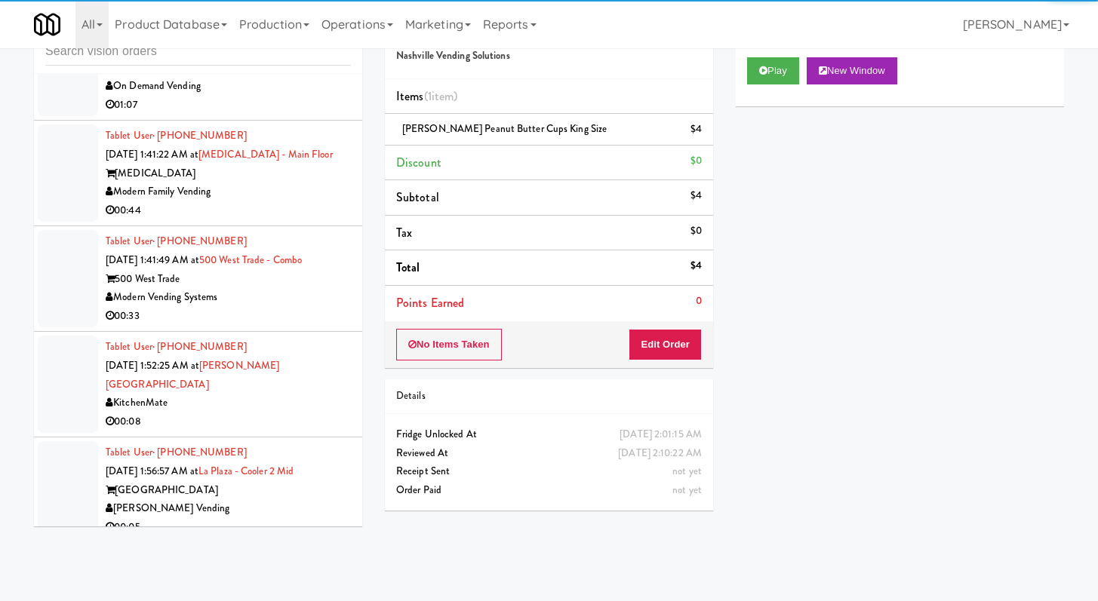
click at [290, 220] on div "00:44" at bounding box center [228, 210] width 245 height 19
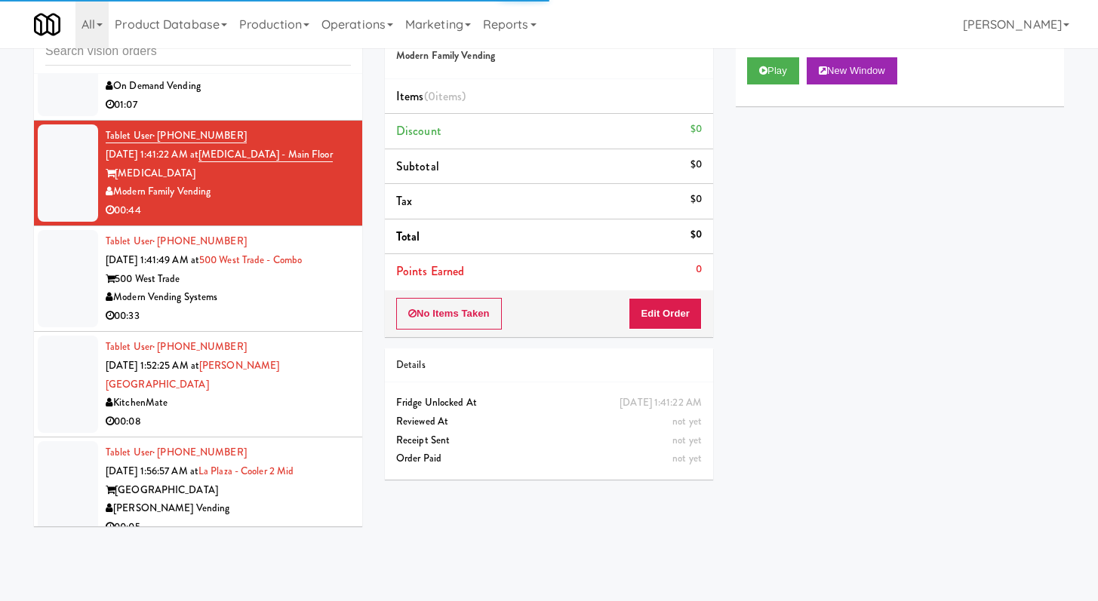
click at [296, 326] on div "00:33" at bounding box center [228, 316] width 245 height 19
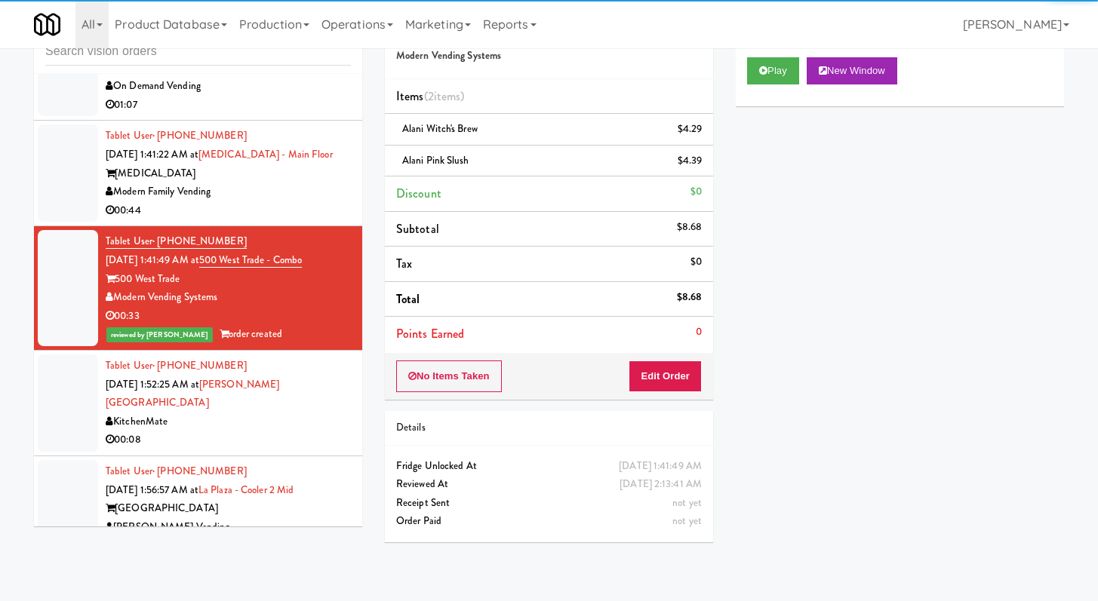
click at [290, 121] on li "Tablet User · (847) 868-4796 [DATE] 1:41:20 AM at [GEOGRAPHIC_DATA] On Demand V…" at bounding box center [198, 69] width 328 height 106
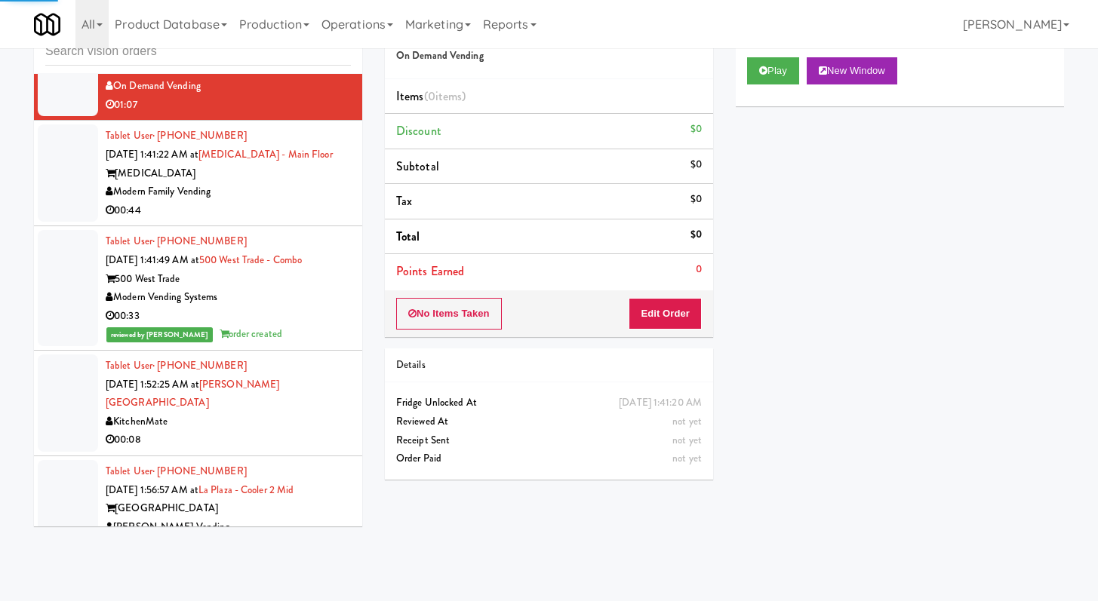
scroll to position [6679, 0]
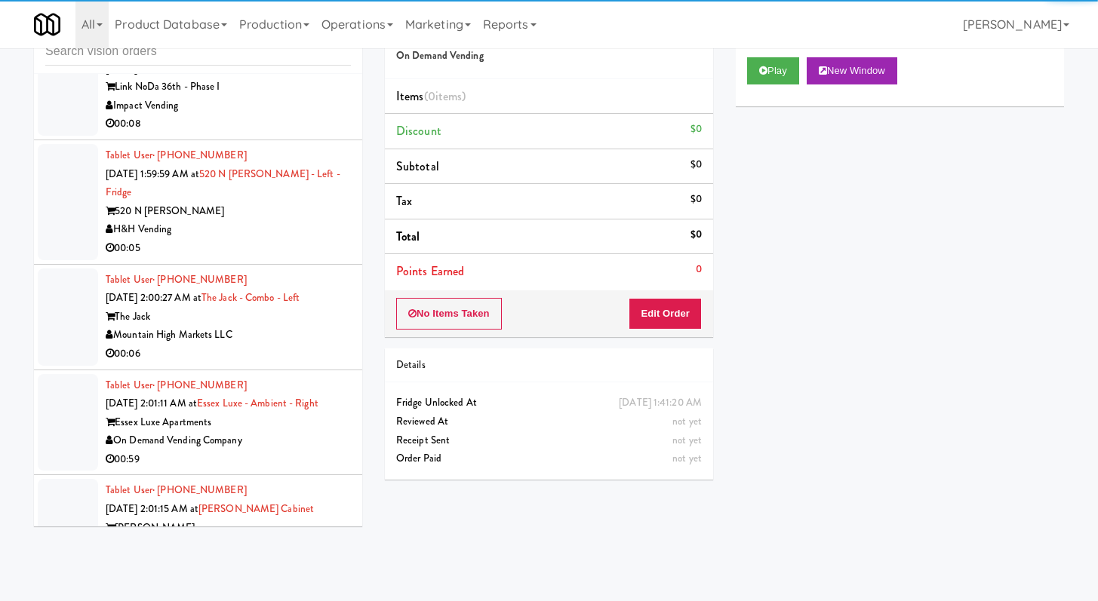
click at [302, 258] on div "00:05" at bounding box center [228, 248] width 245 height 19
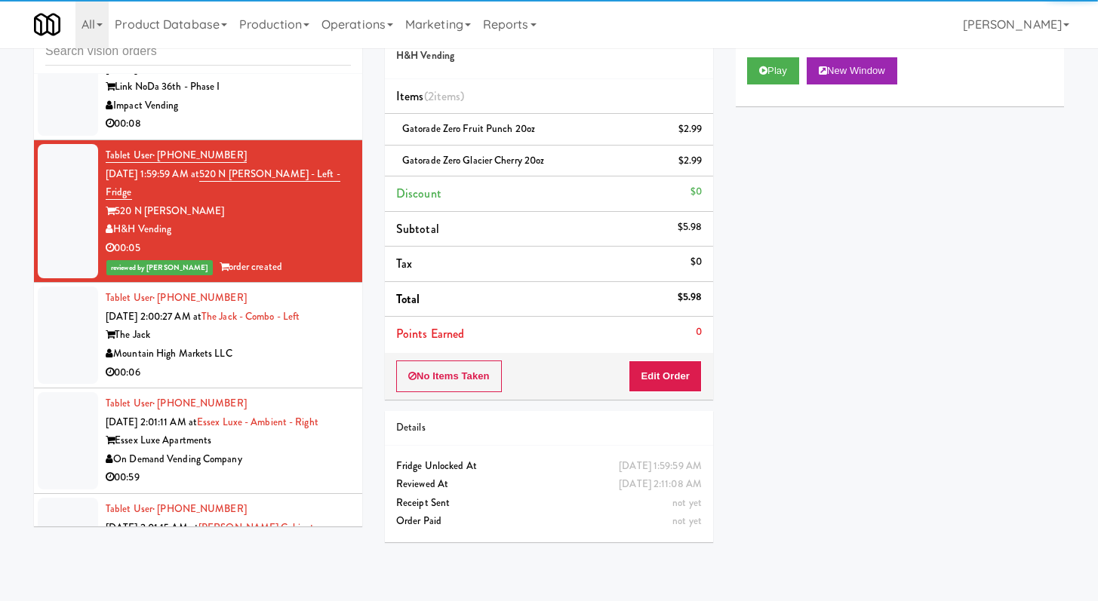
click at [242, 382] on div "00:06" at bounding box center [228, 373] width 245 height 19
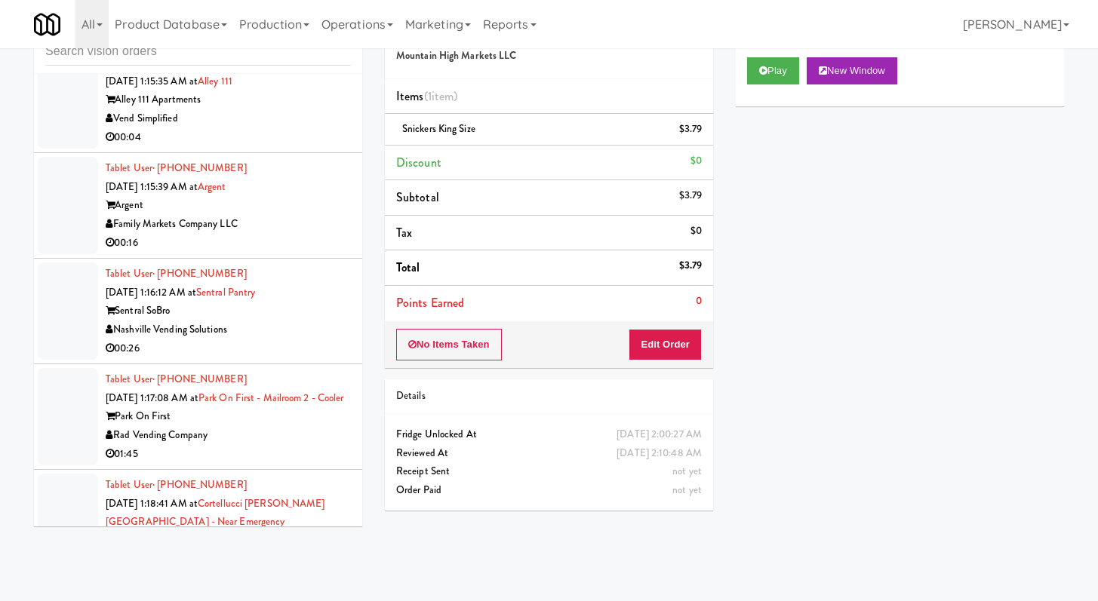
scroll to position [4078, 0]
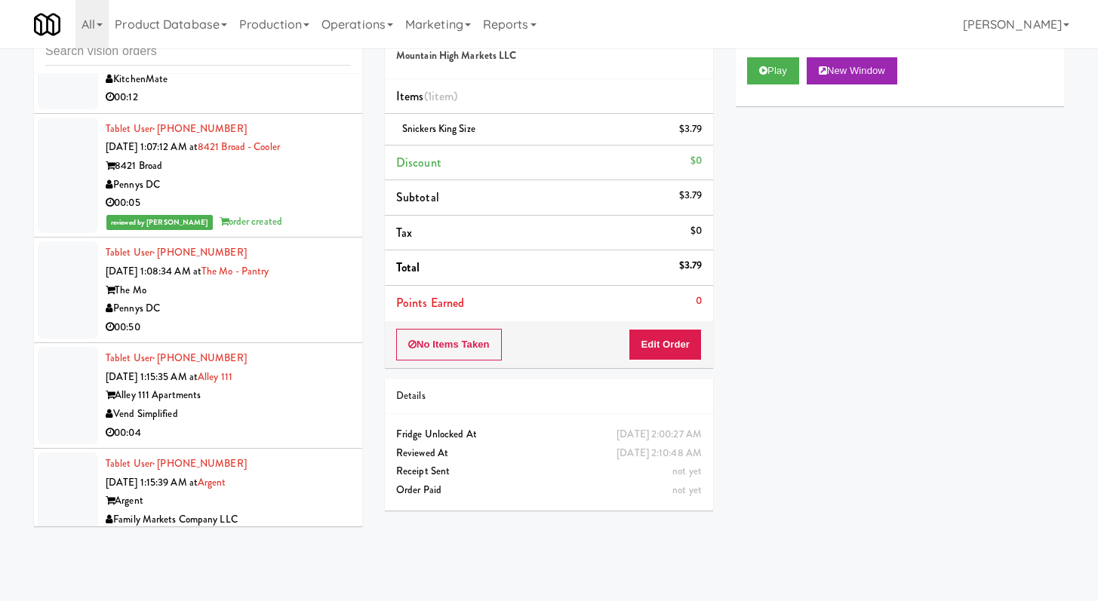
click at [309, 331] on div "00:50" at bounding box center [228, 327] width 245 height 19
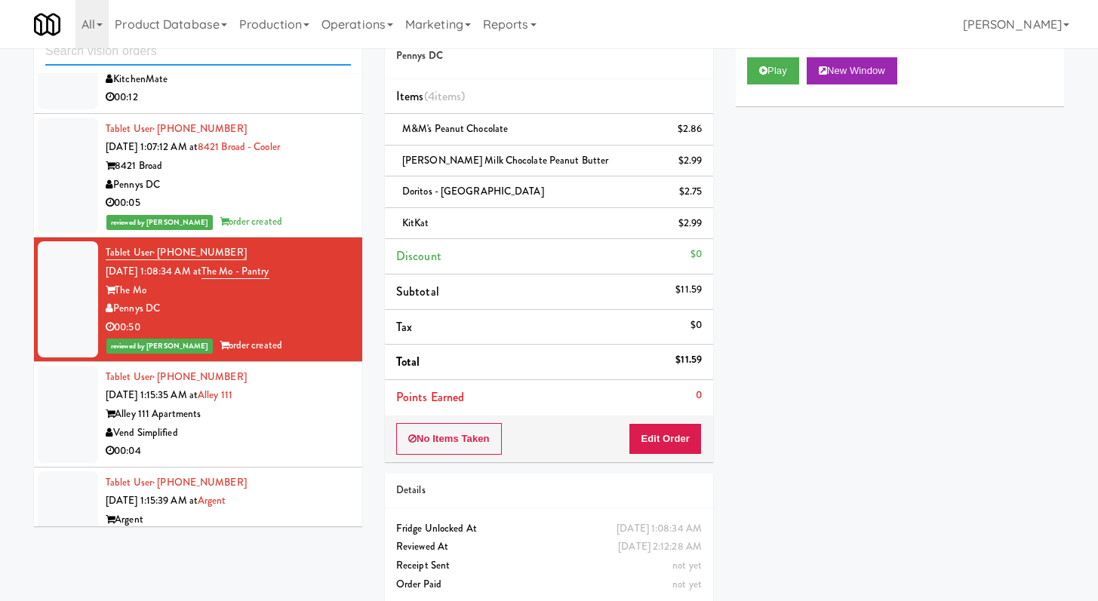
click at [207, 57] on input "text" at bounding box center [198, 52] width 306 height 28
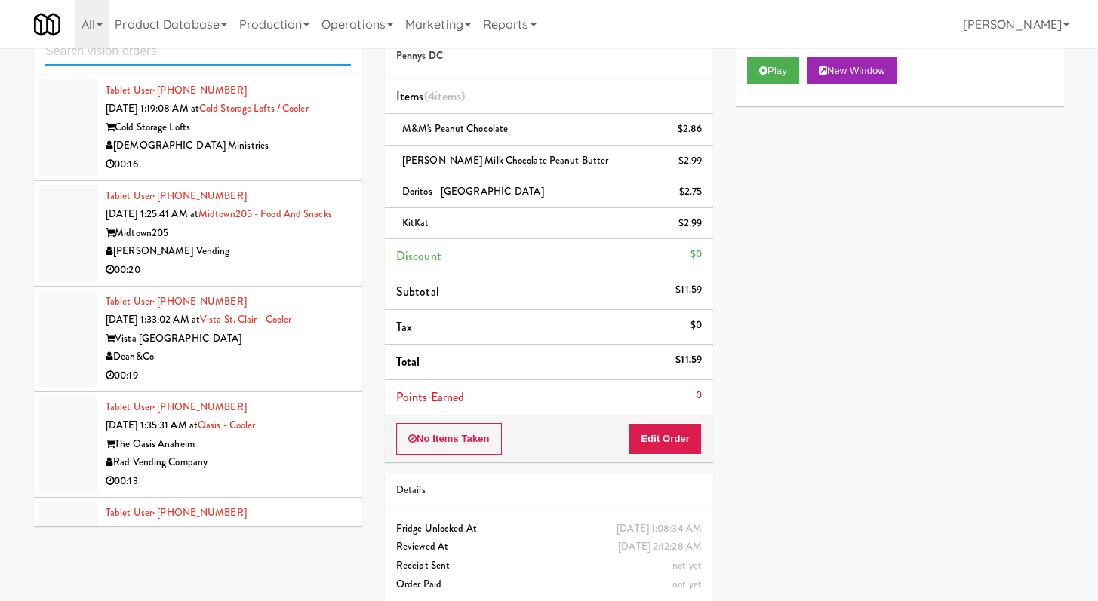
scroll to position [4430, 0]
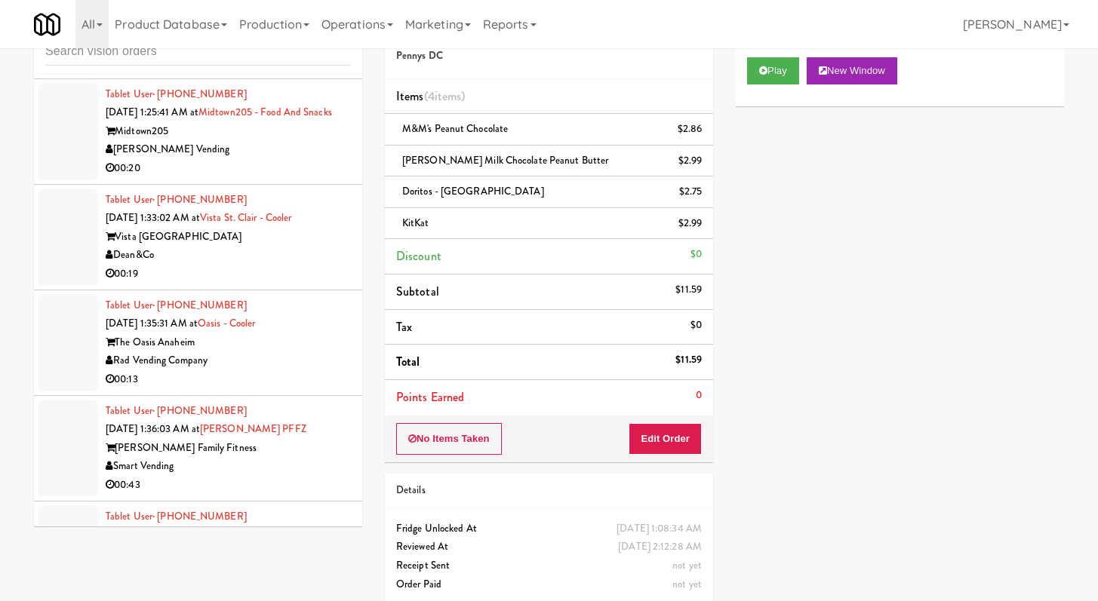
click at [287, 284] on div "00:19" at bounding box center [228, 274] width 245 height 19
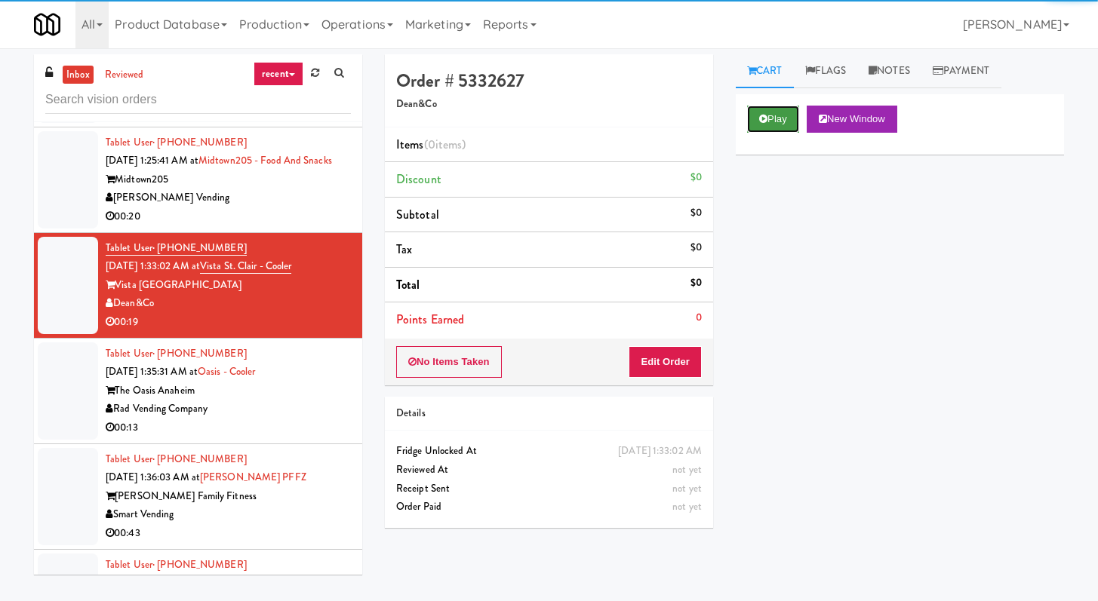
click at [769, 106] on button "Play" at bounding box center [773, 119] width 52 height 27
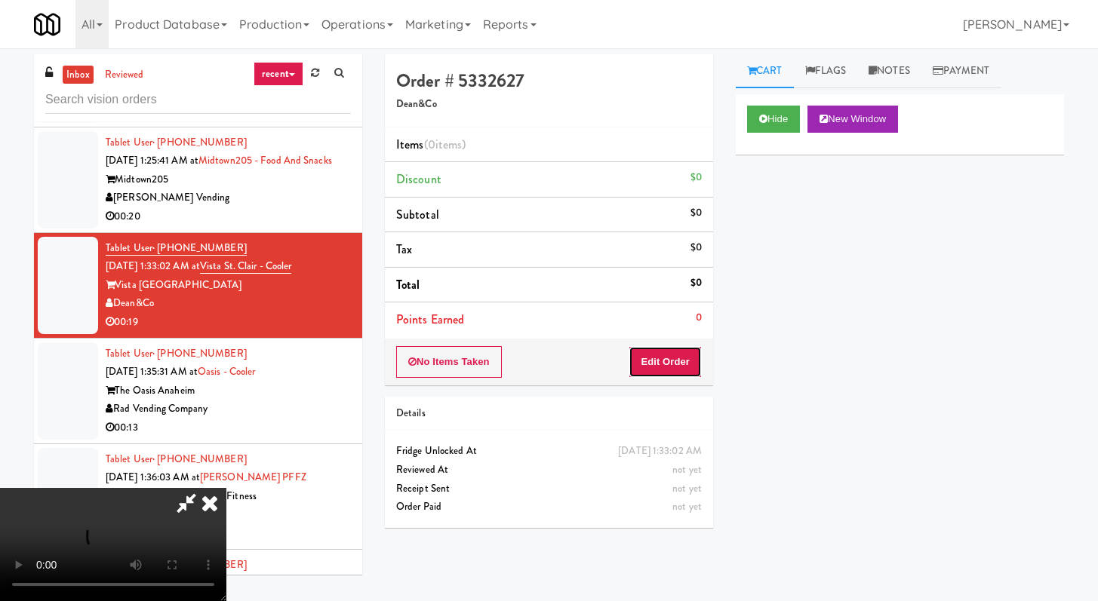
click at [640, 372] on button "Edit Order" at bounding box center [664, 362] width 73 height 32
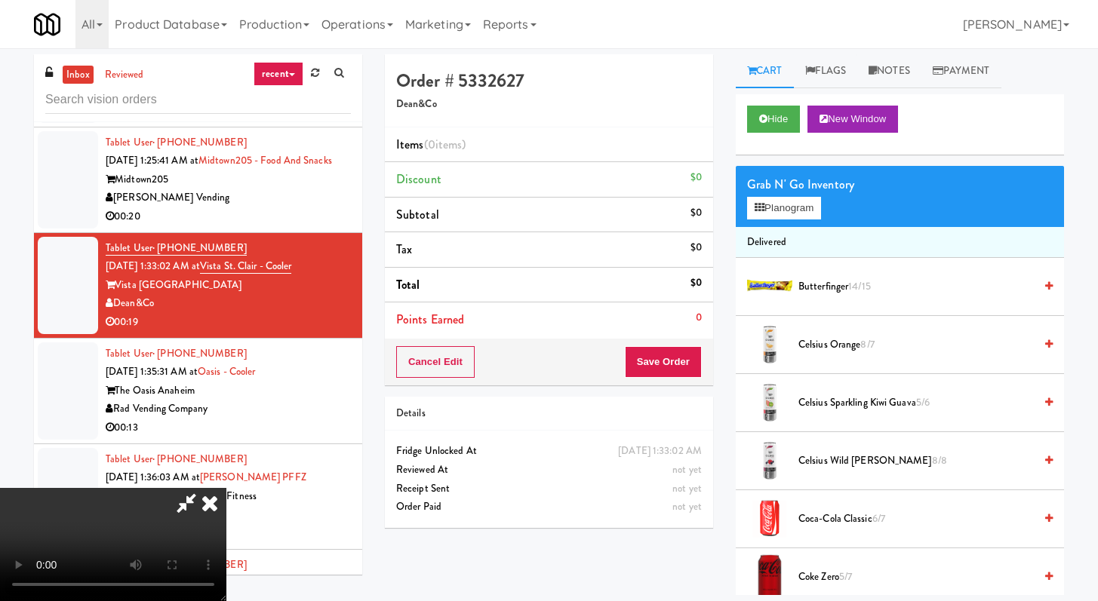
scroll to position [4393, 0]
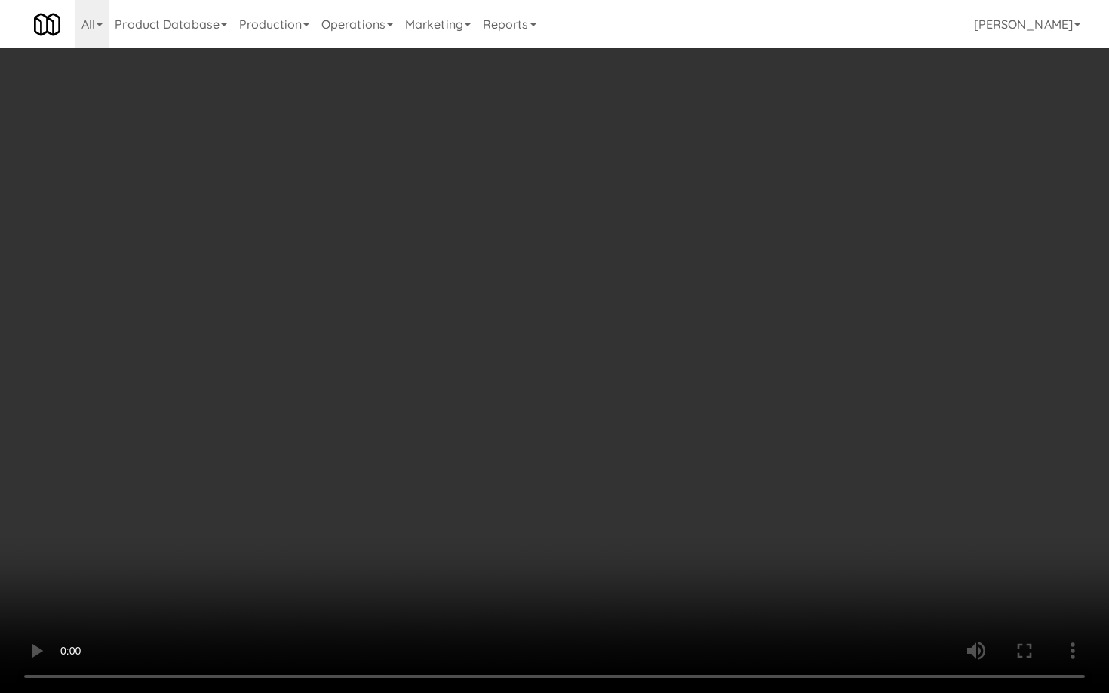
click at [641, 497] on video at bounding box center [554, 346] width 1109 height 693
click at [557, 351] on video at bounding box center [554, 346] width 1109 height 693
click at [564, 346] on video at bounding box center [554, 346] width 1109 height 693
click at [575, 342] on video at bounding box center [554, 346] width 1109 height 693
click at [582, 336] on video at bounding box center [554, 346] width 1109 height 693
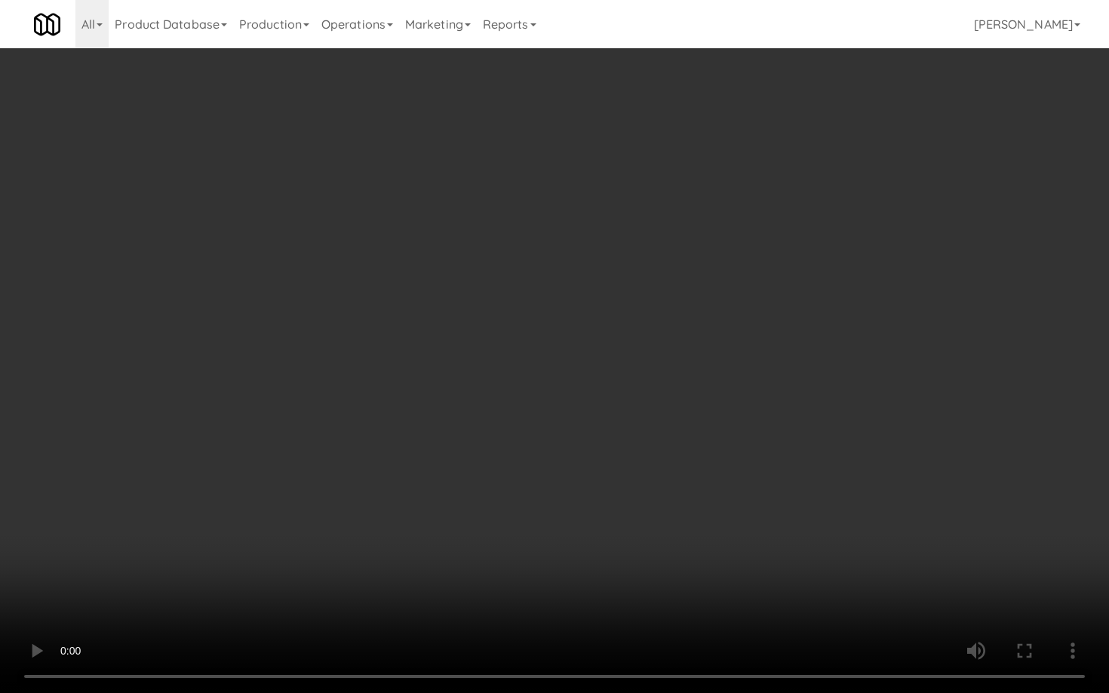
click at [582, 336] on video at bounding box center [554, 346] width 1109 height 693
click at [586, 329] on video at bounding box center [554, 346] width 1109 height 693
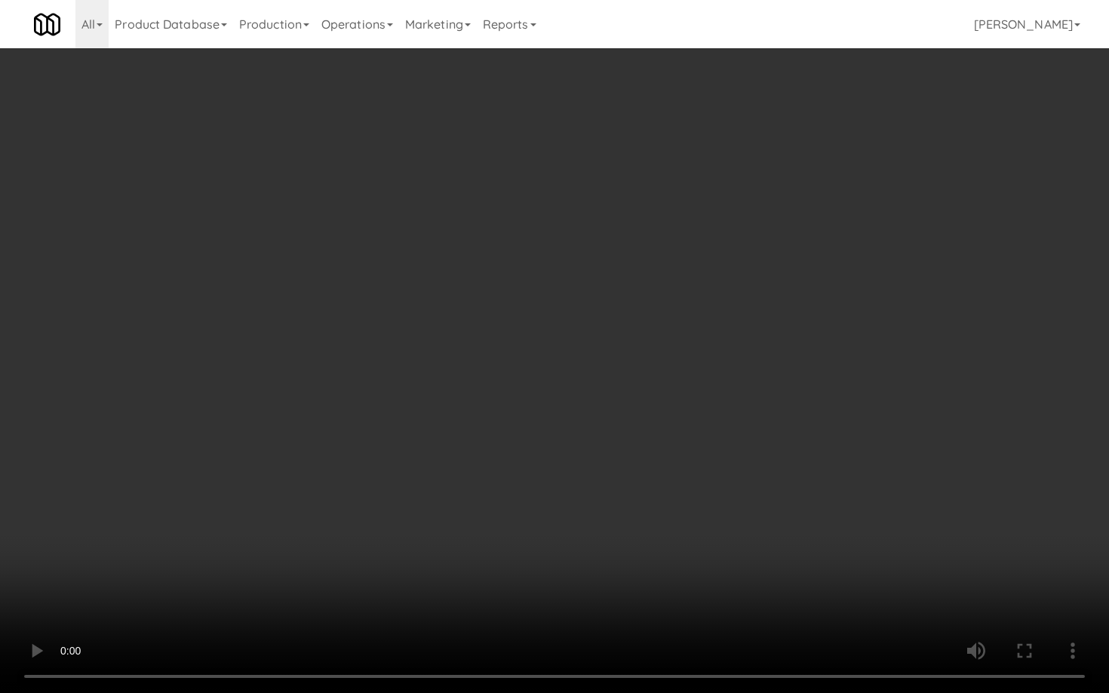
click at [586, 329] on video at bounding box center [554, 346] width 1109 height 693
click at [634, 419] on video at bounding box center [554, 346] width 1109 height 693
click at [615, 382] on video at bounding box center [554, 346] width 1109 height 693
click at [637, 469] on video at bounding box center [554, 346] width 1109 height 693
click at [652, 449] on video at bounding box center [554, 346] width 1109 height 693
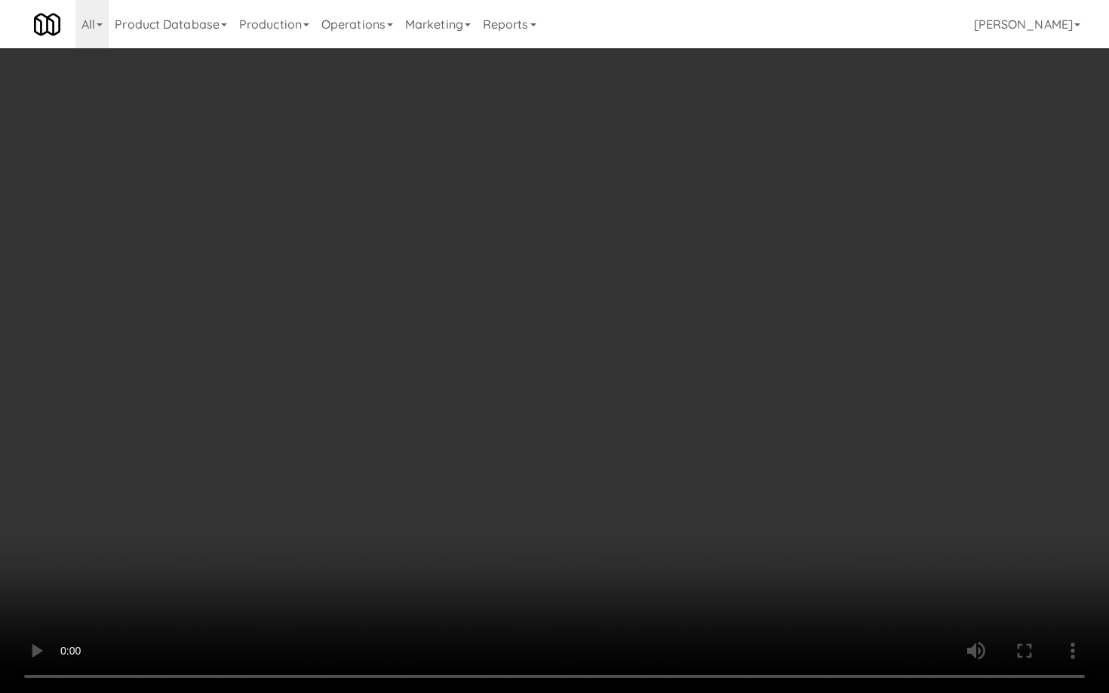
click at [652, 449] on video at bounding box center [554, 346] width 1109 height 693
click at [649, 419] on video at bounding box center [554, 346] width 1109 height 693
click at [649, 416] on video at bounding box center [554, 346] width 1109 height 693
click at [787, 496] on video at bounding box center [554, 346] width 1109 height 693
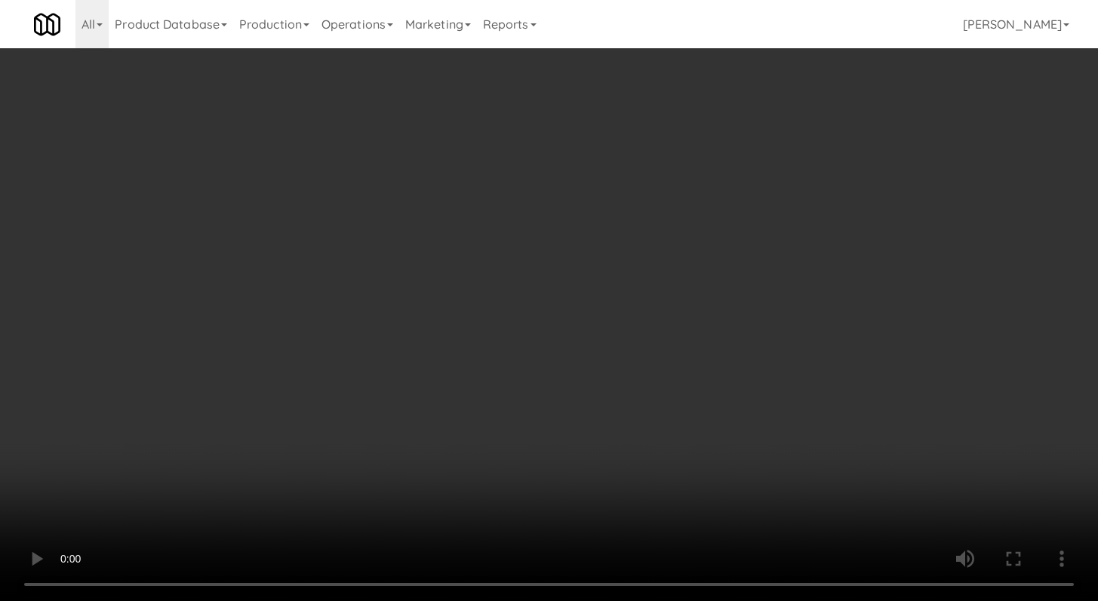
scroll to position [4430, 0]
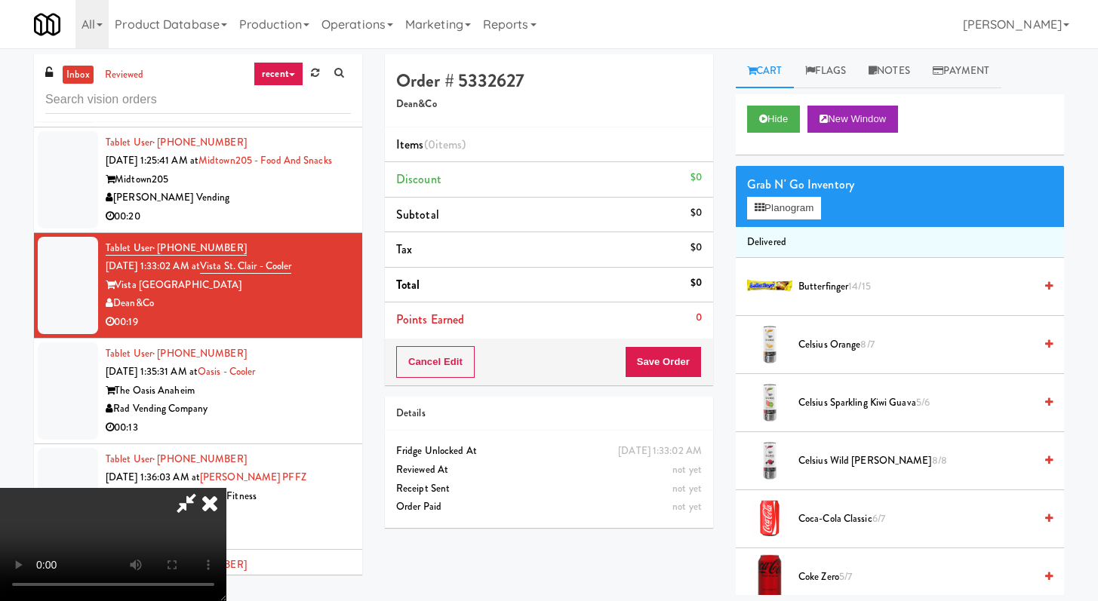
click at [204, 488] on icon at bounding box center [186, 503] width 35 height 30
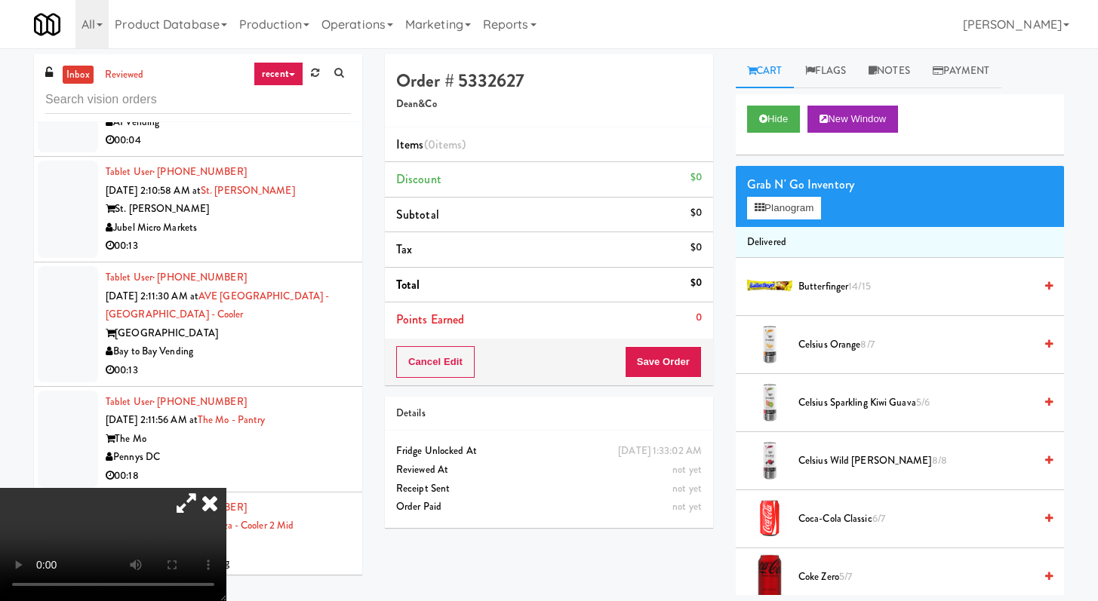
click at [204, 488] on icon at bounding box center [186, 503] width 35 height 30
click at [226, 488] on icon at bounding box center [209, 503] width 33 height 30
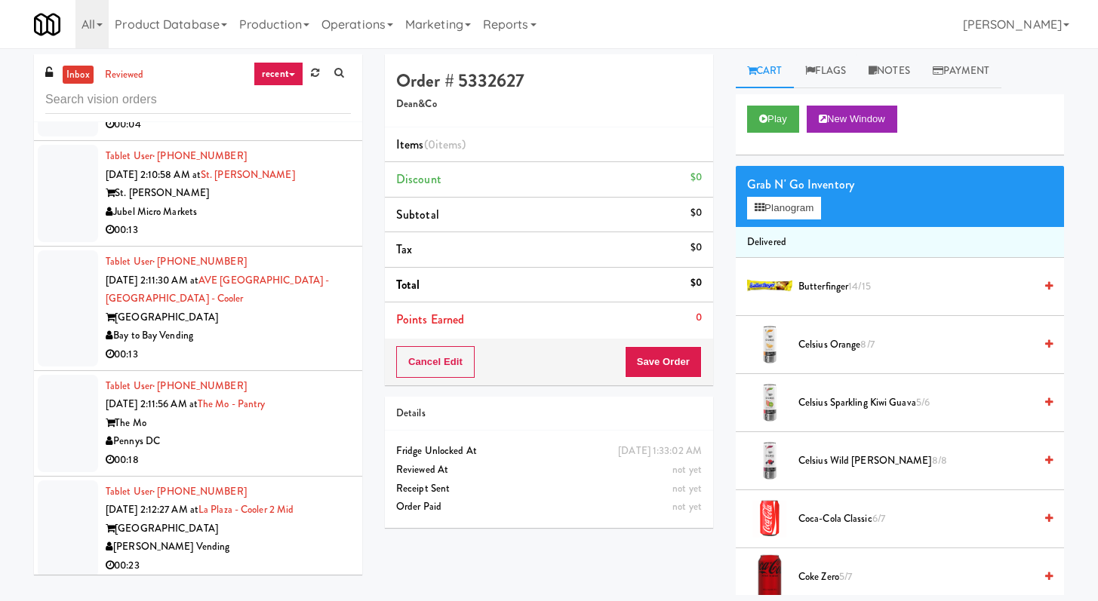
scroll to position [5866, 0]
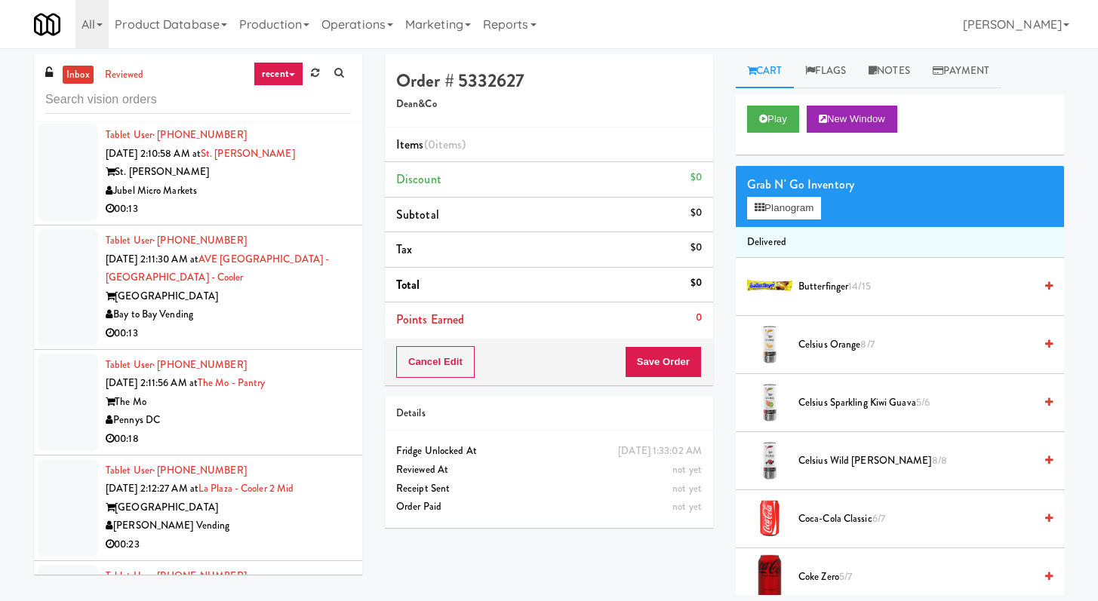
click at [278, 321] on div "Bay to Bay Vending" at bounding box center [228, 315] width 245 height 19
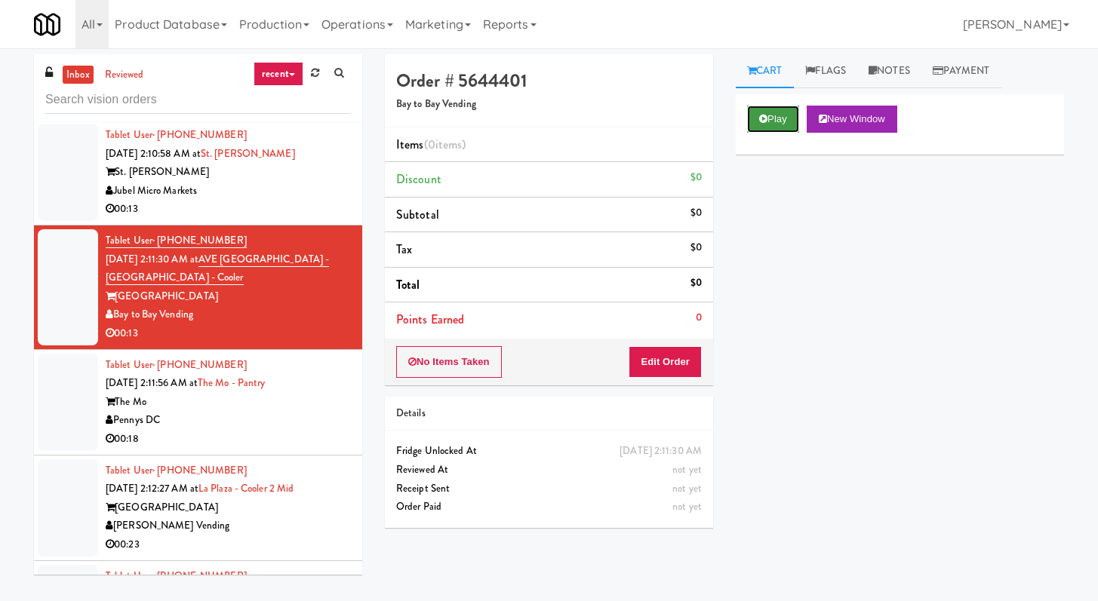
click at [798, 117] on button "Play" at bounding box center [773, 119] width 52 height 27
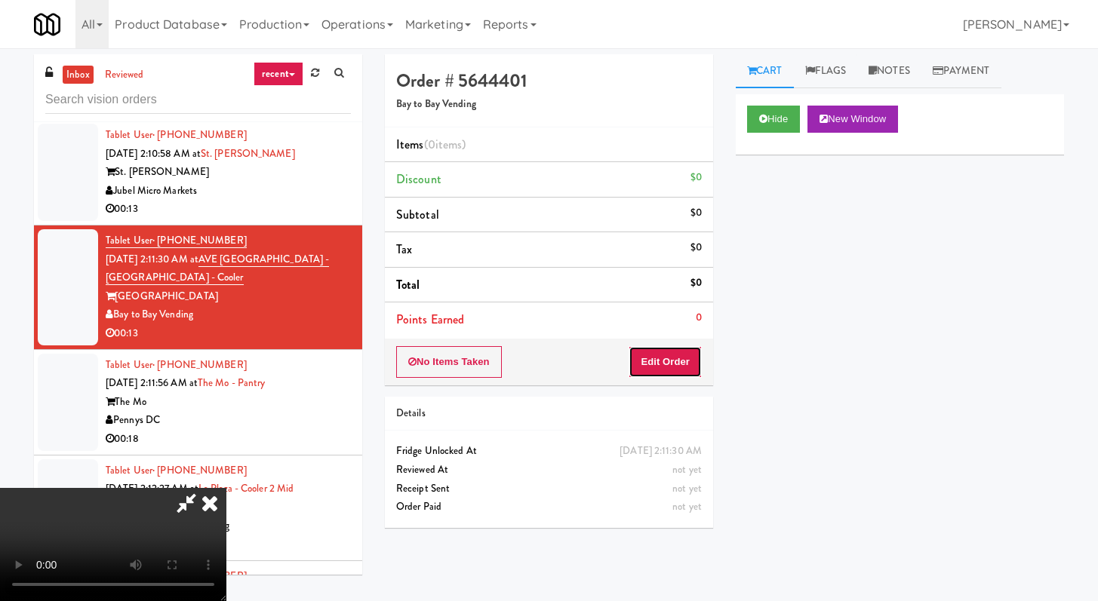
click at [662, 353] on button "Edit Order" at bounding box center [664, 362] width 73 height 32
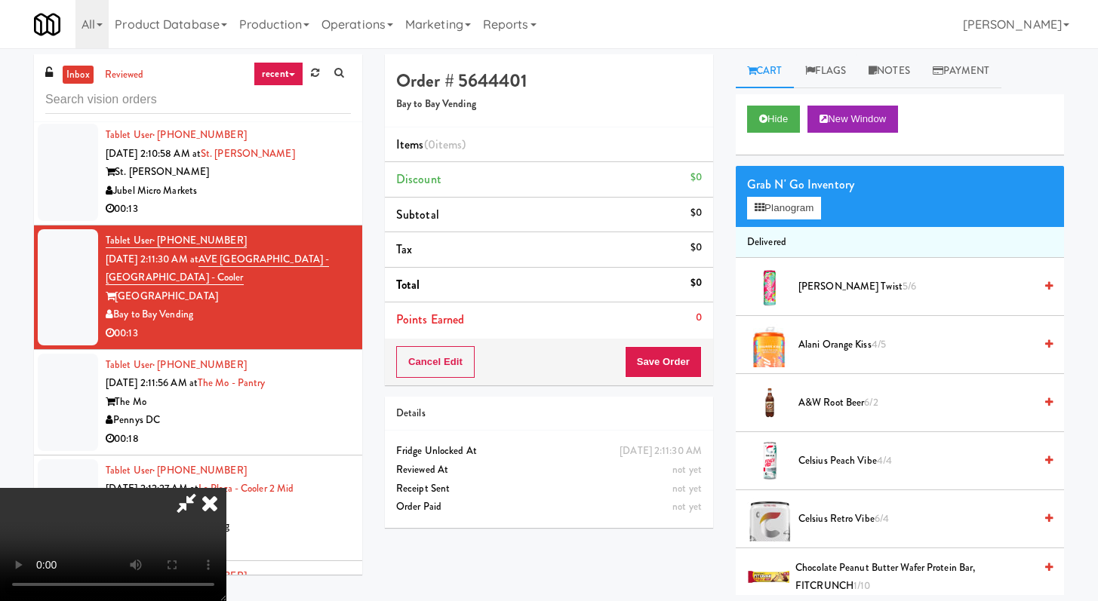
scroll to position [130, 0]
click at [763, 121] on icon at bounding box center [763, 119] width 8 height 10
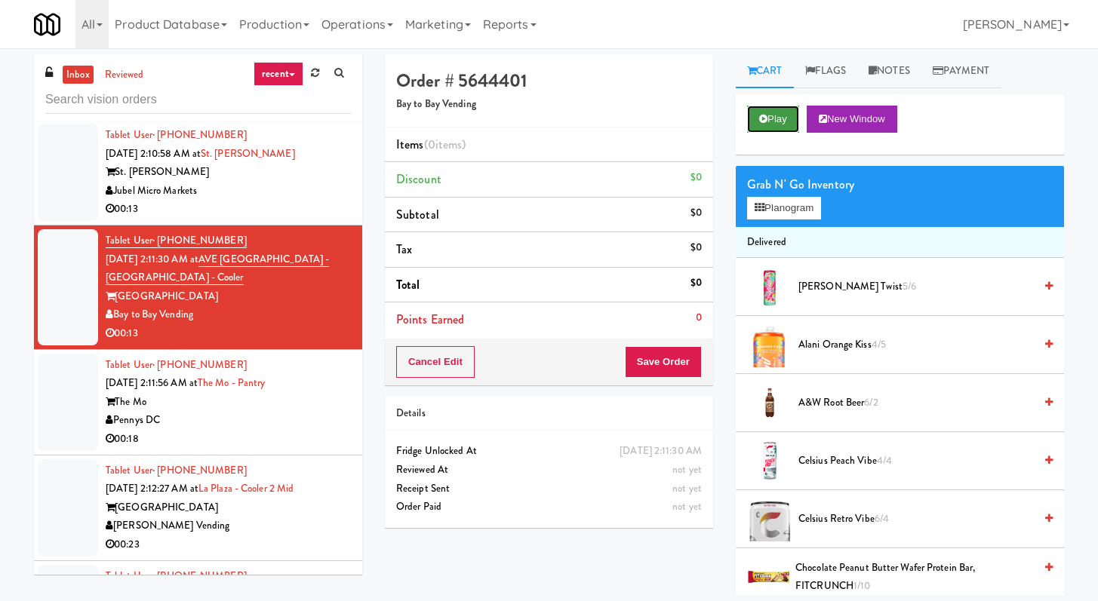
scroll to position [0, 0]
click at [763, 121] on icon at bounding box center [763, 119] width 8 height 10
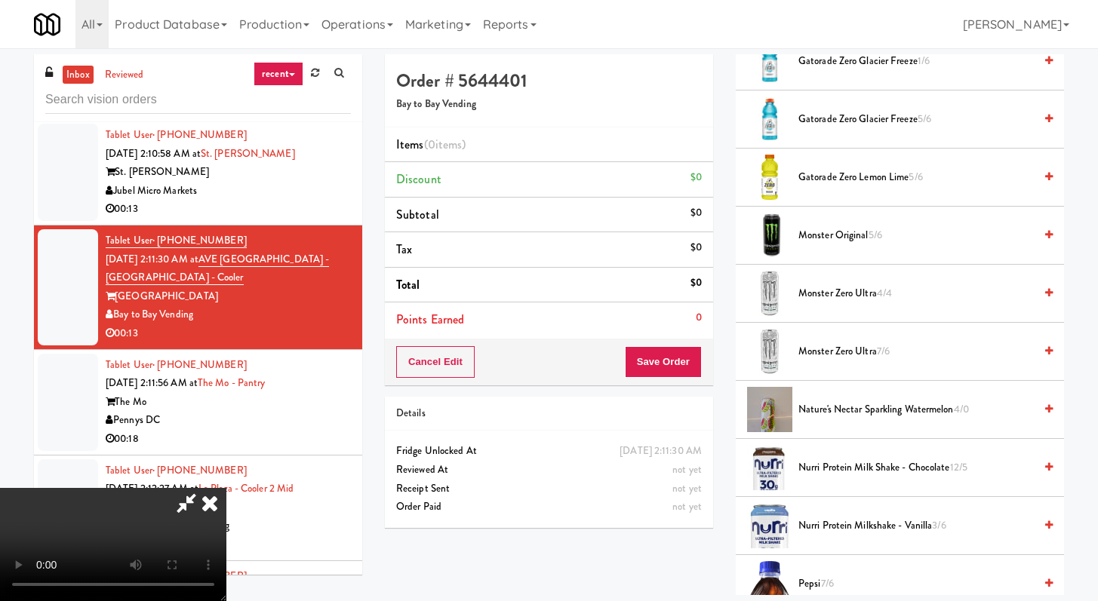
scroll to position [983, 0]
click at [226, 488] on video at bounding box center [113, 544] width 226 height 113
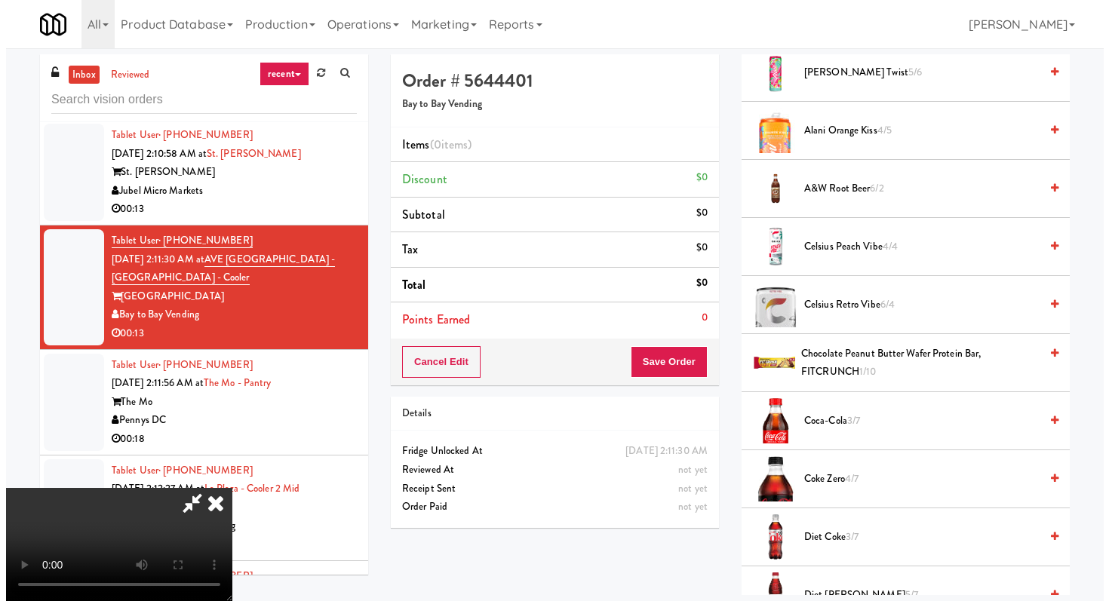
scroll to position [0, 0]
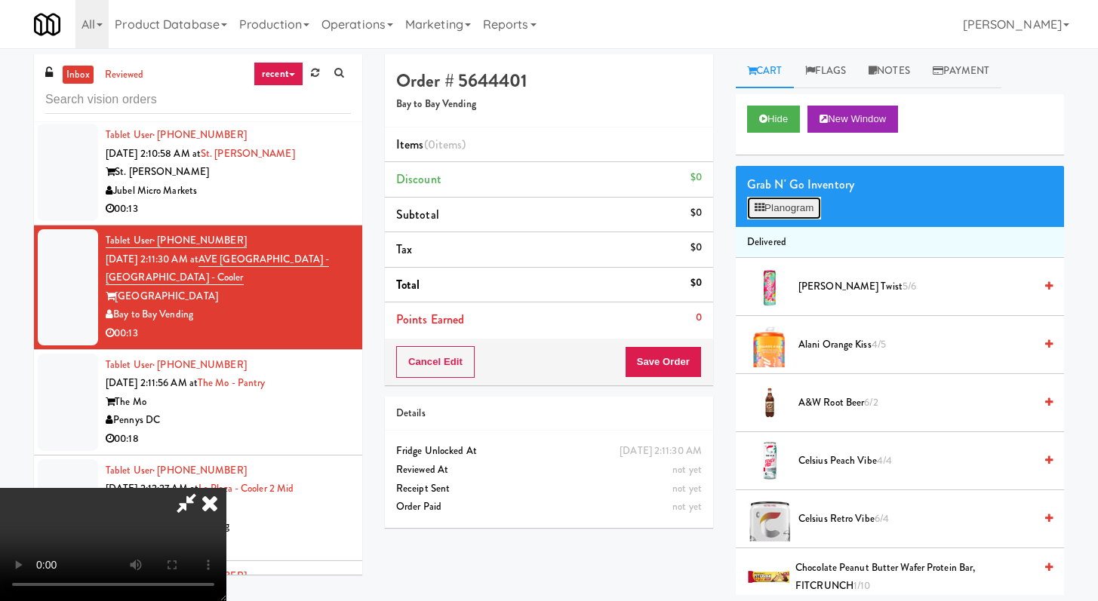
click at [799, 208] on button "Planogram" at bounding box center [784, 208] width 74 height 23
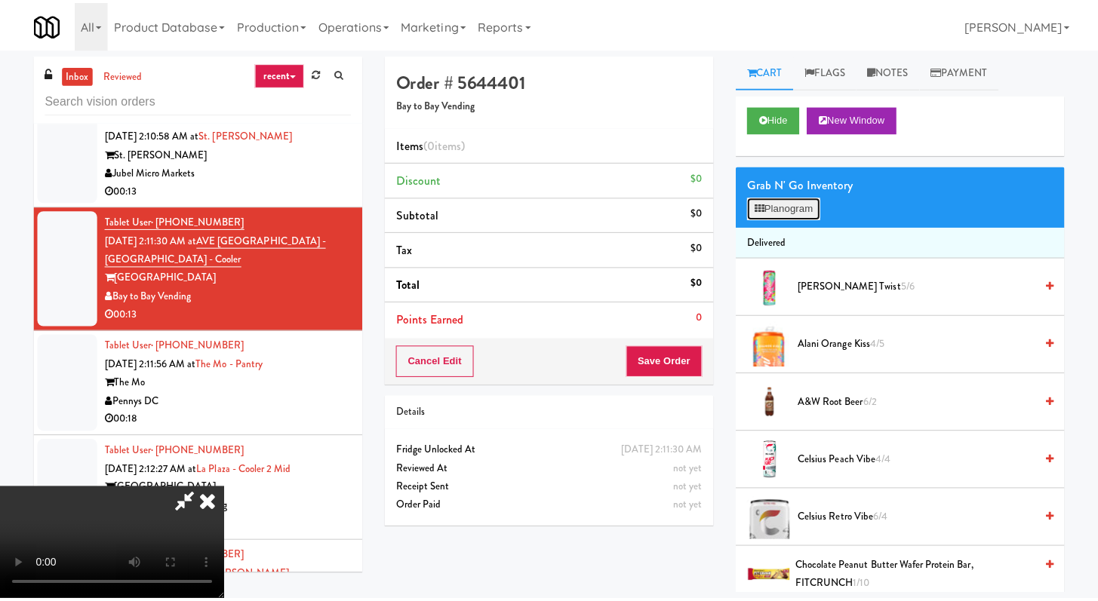
scroll to position [5829, 0]
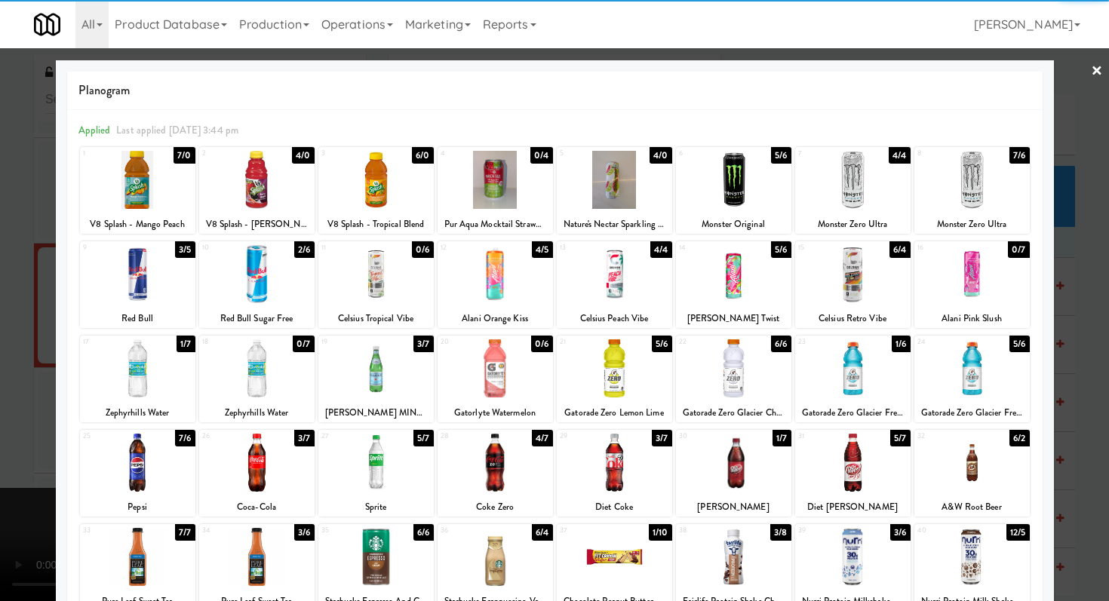
click at [524, 563] on div at bounding box center [495, 557] width 115 height 58
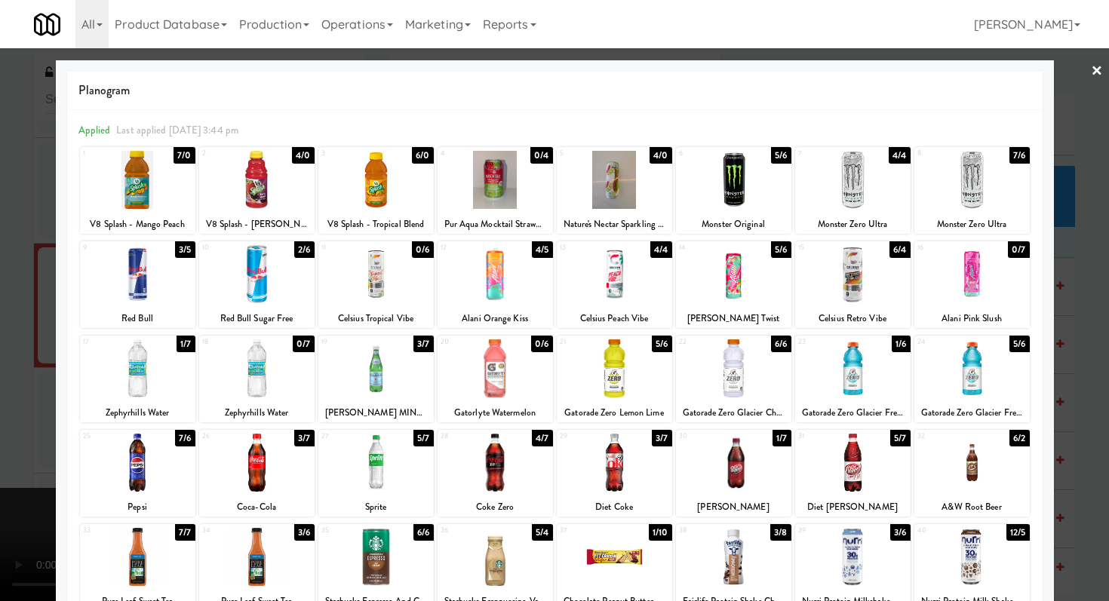
click at [843, 551] on div at bounding box center [852, 557] width 115 height 58
click at [0, 274] on div at bounding box center [554, 300] width 1109 height 601
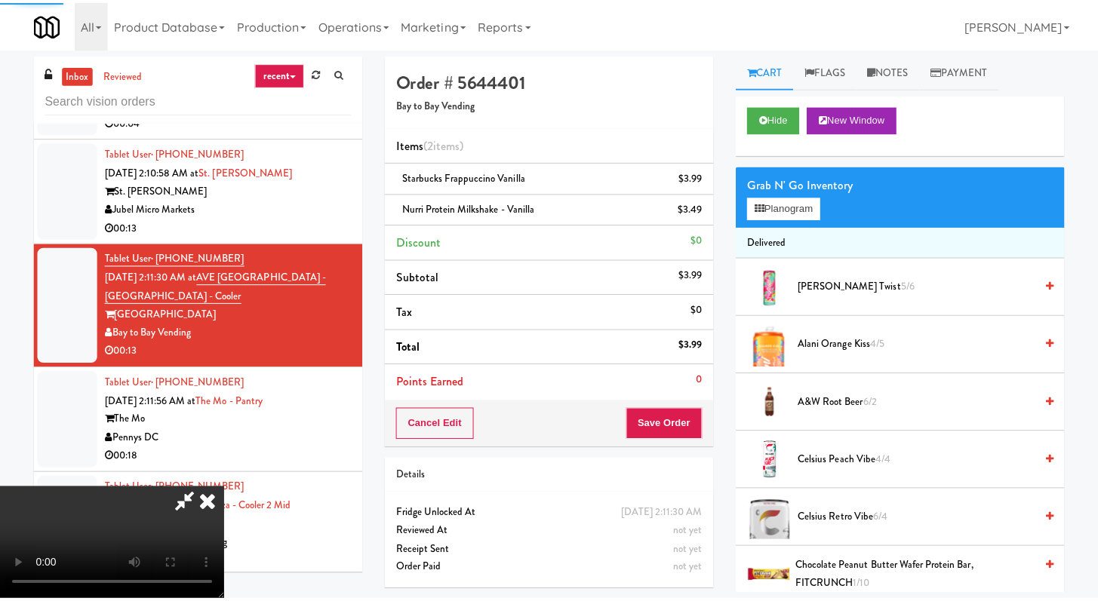
scroll to position [5866, 0]
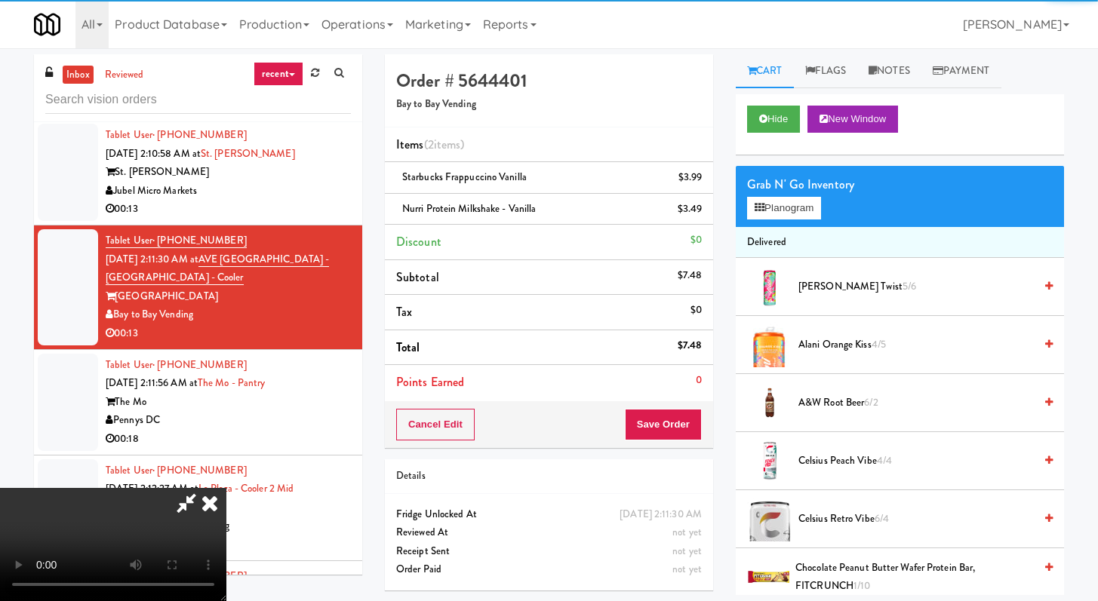
click at [213, 488] on video at bounding box center [113, 544] width 226 height 113
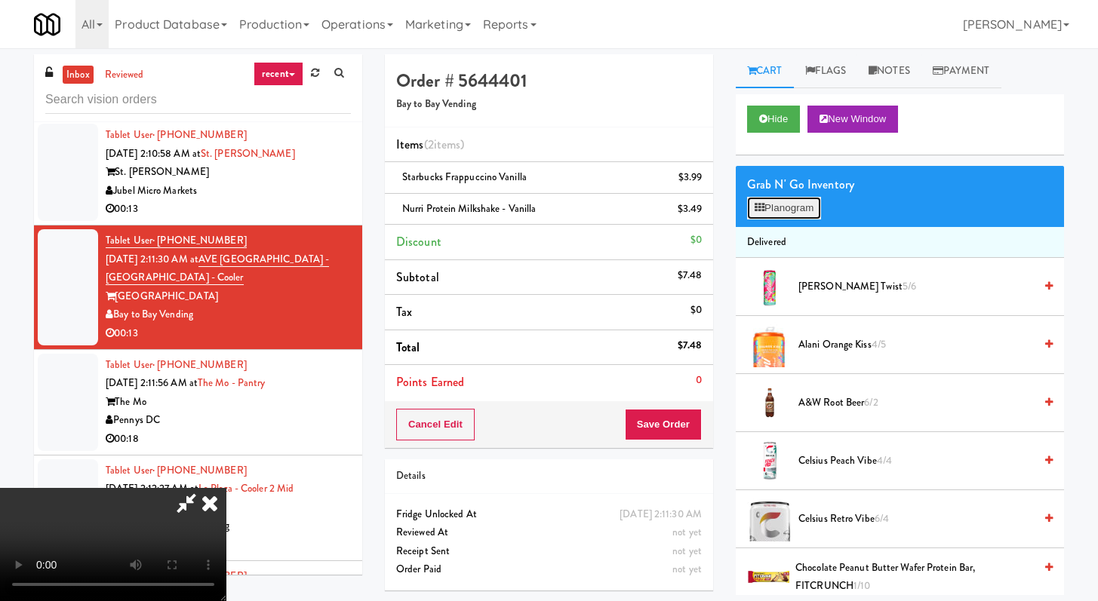
click at [776, 210] on button "Planogram" at bounding box center [784, 208] width 74 height 23
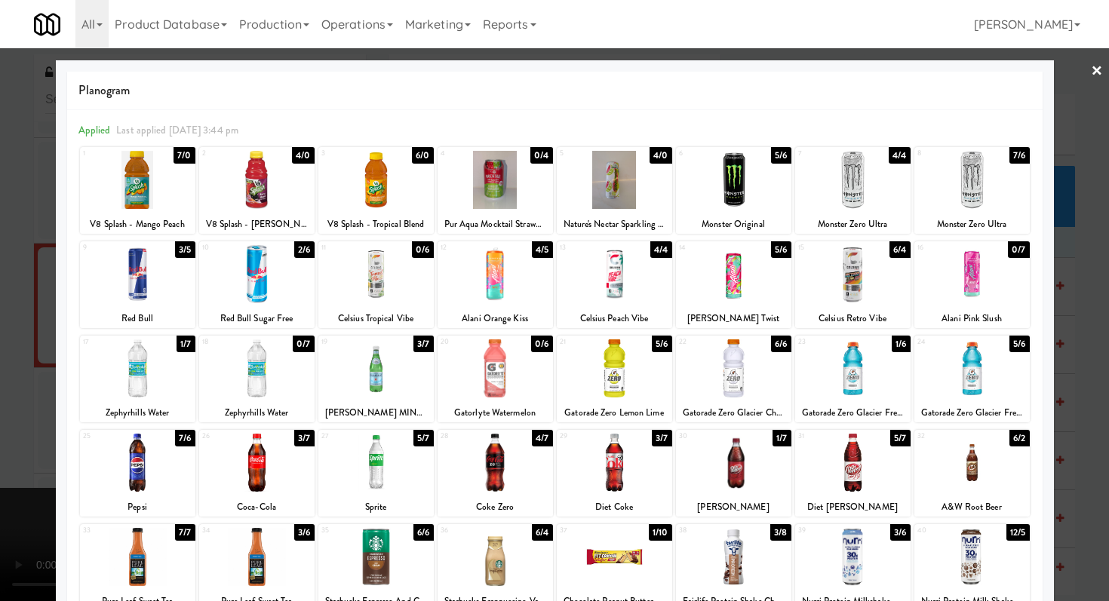
click at [985, 547] on div at bounding box center [971, 557] width 115 height 58
click at [1090, 529] on div at bounding box center [554, 300] width 1109 height 601
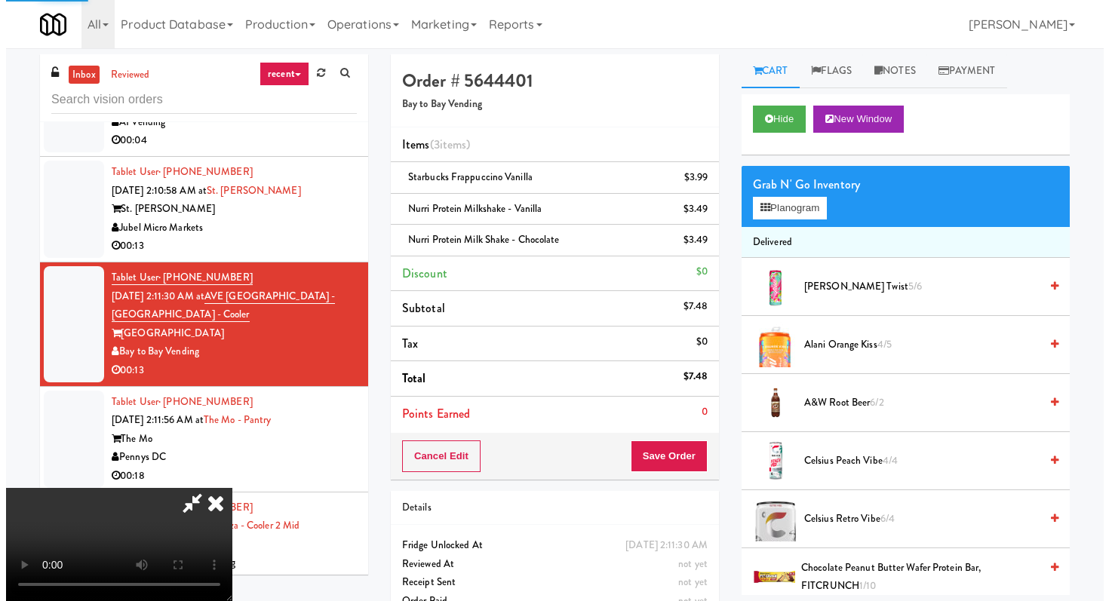
scroll to position [5866, 0]
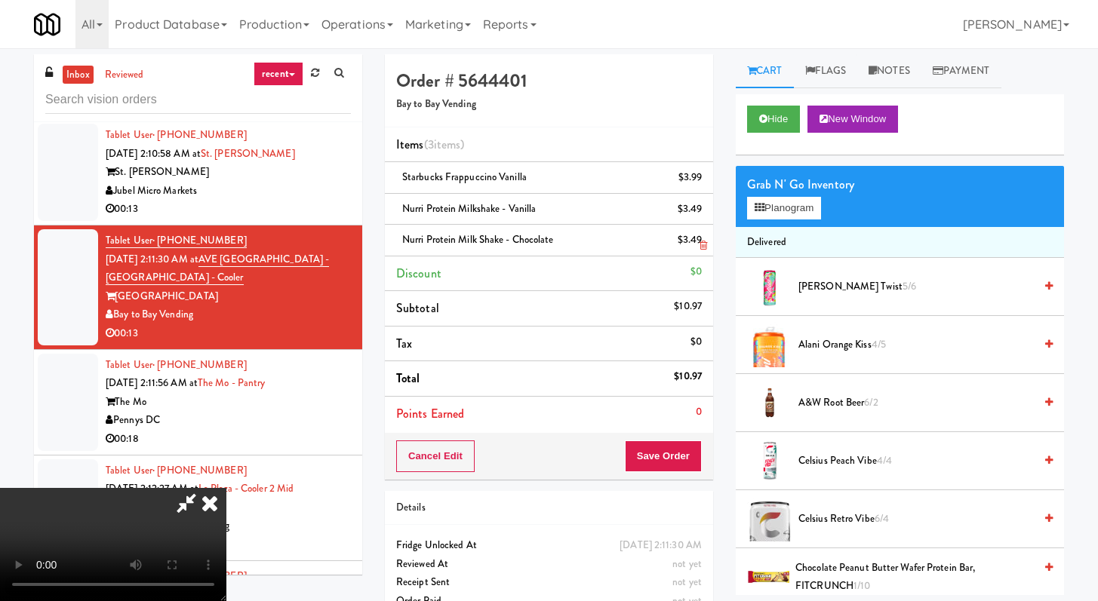
drag, startPoint x: 699, startPoint y: 224, endPoint x: 705, endPoint y: 214, distance: 11.8
click at [699, 223] on link at bounding box center [700, 215] width 14 height 19
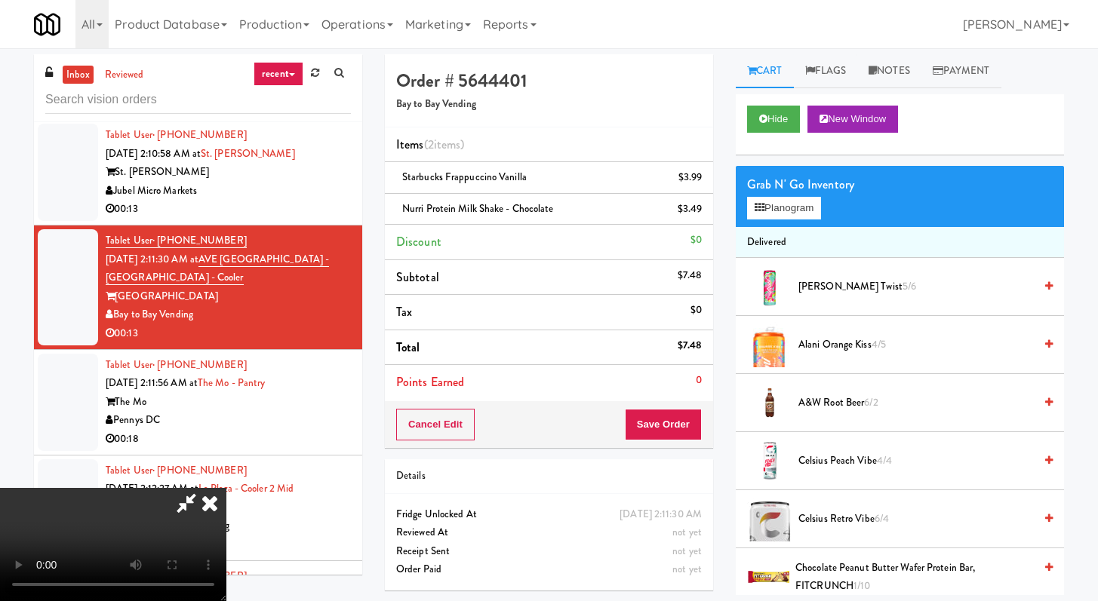
click at [698, 210] on link at bounding box center [700, 215] width 14 height 19
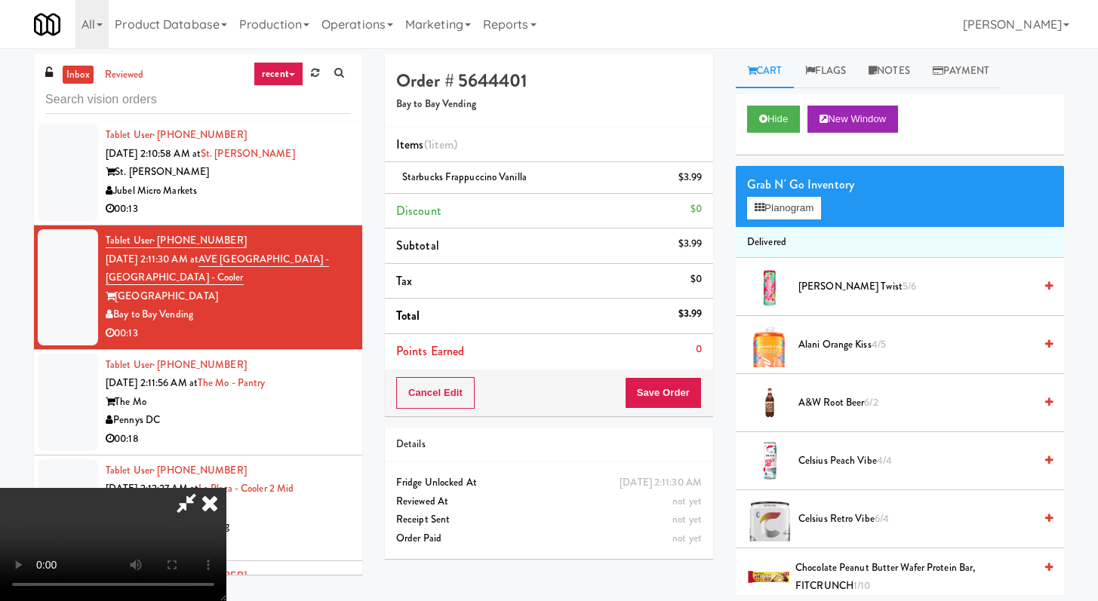
click at [226, 488] on video at bounding box center [113, 544] width 226 height 113
click at [780, 213] on button "Planogram" at bounding box center [784, 208] width 74 height 23
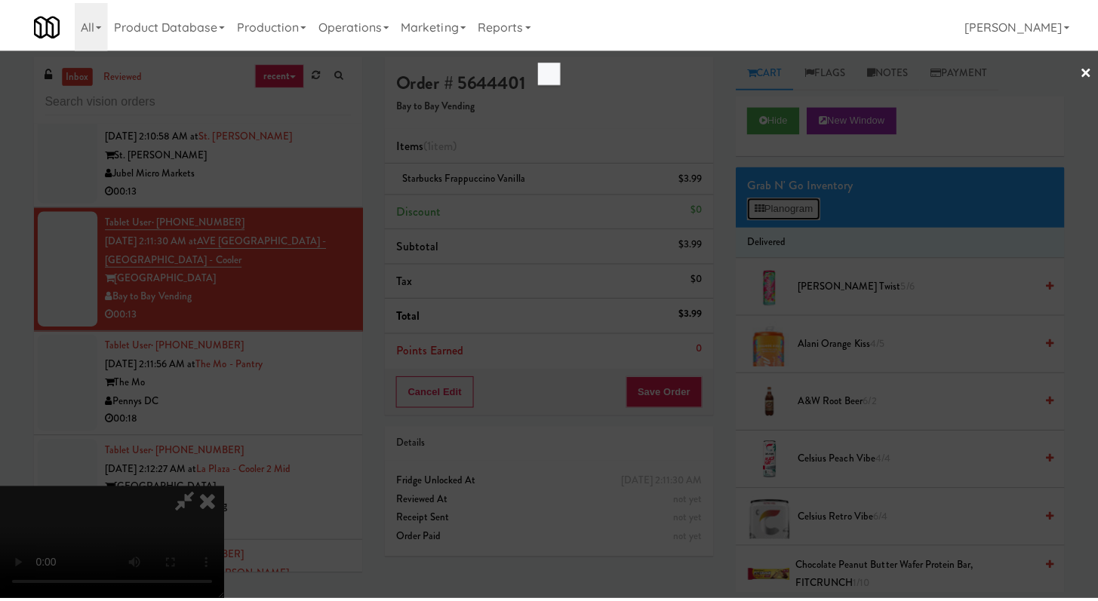
scroll to position [5829, 0]
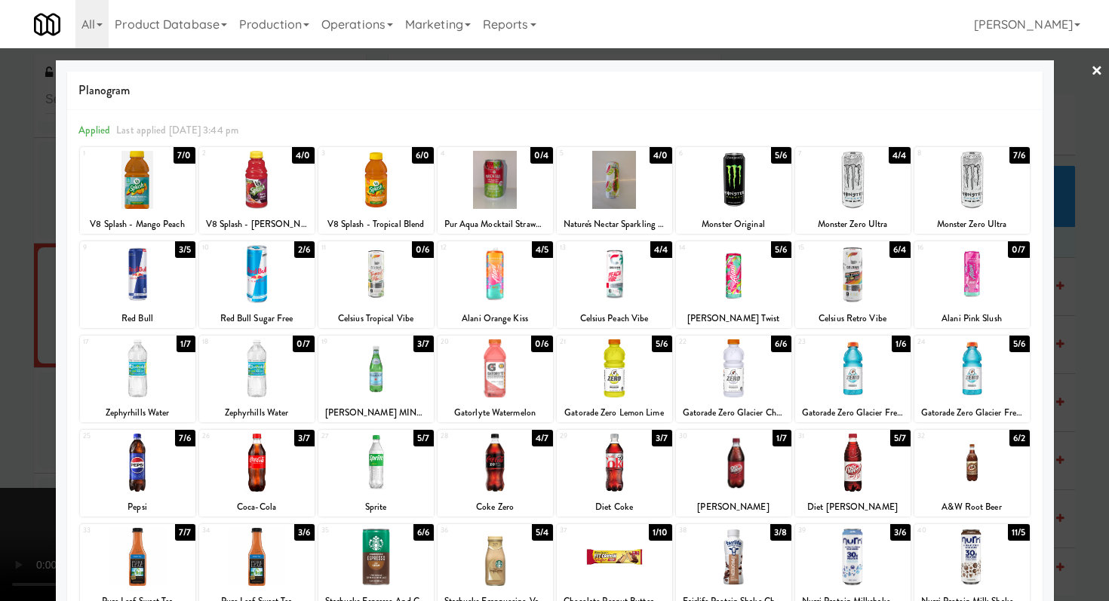
drag, startPoint x: 988, startPoint y: 563, endPoint x: 1037, endPoint y: 545, distance: 52.3
click at [988, 563] on div at bounding box center [971, 557] width 115 height 58
click at [954, 555] on div at bounding box center [971, 557] width 115 height 58
click at [1072, 523] on div at bounding box center [554, 300] width 1109 height 601
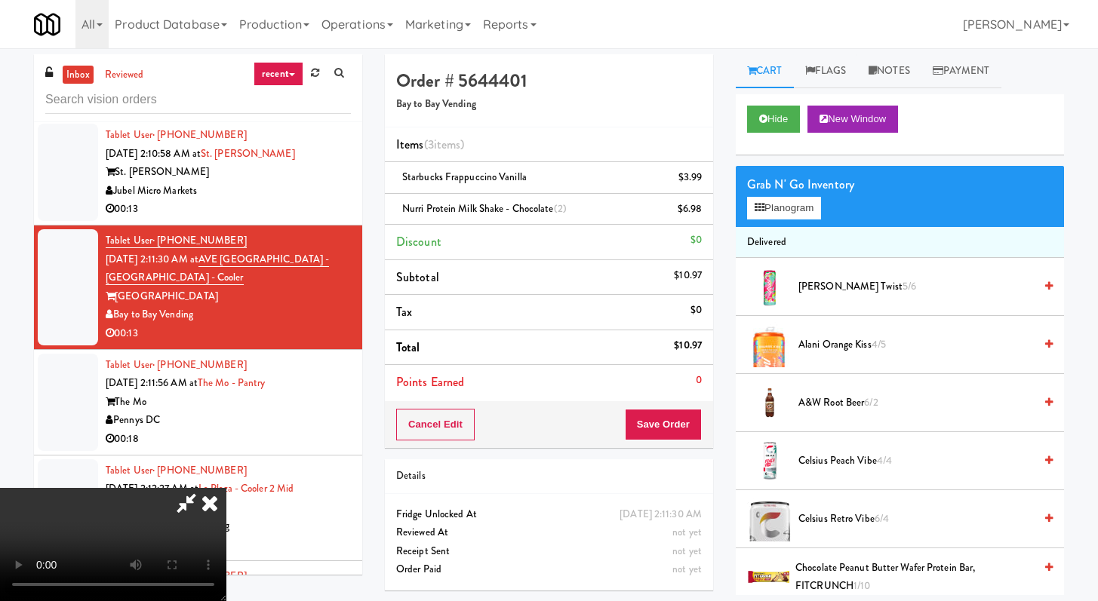
click at [226, 488] on icon at bounding box center [209, 503] width 33 height 30
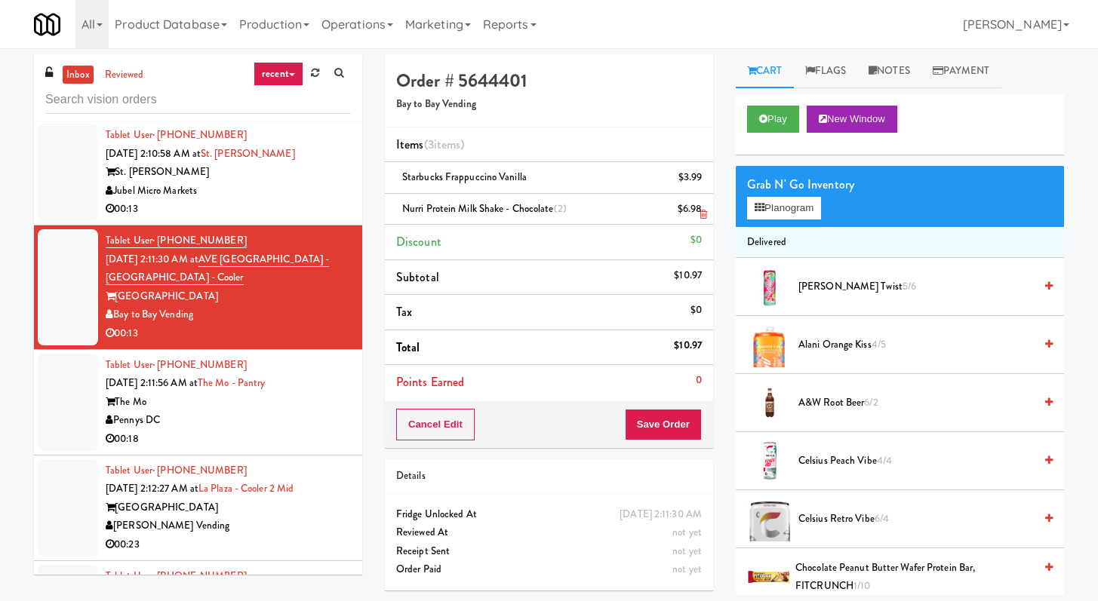
click at [703, 212] on icon at bounding box center [703, 215] width 8 height 10
click at [654, 413] on button "Save Order" at bounding box center [663, 425] width 77 height 32
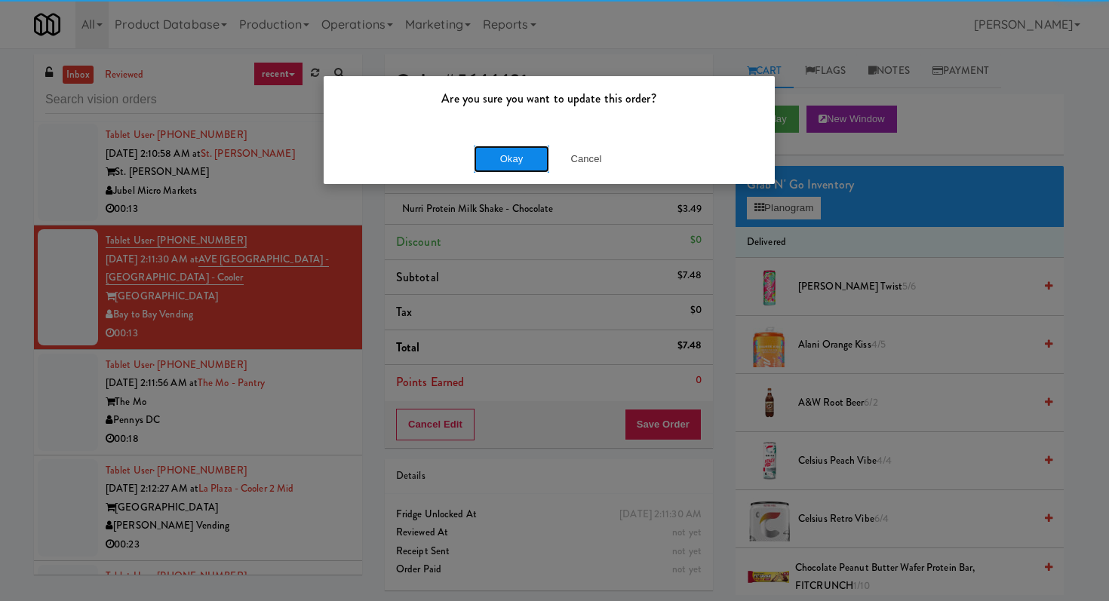
click at [511, 157] on button "Okay" at bounding box center [511, 159] width 75 height 27
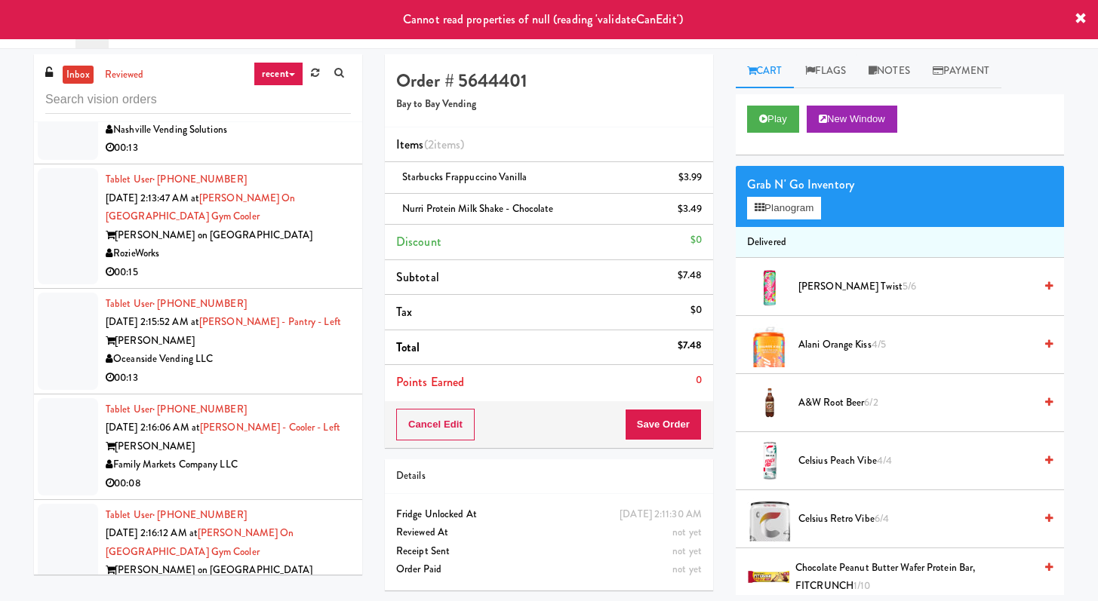
scroll to position [7282, 0]
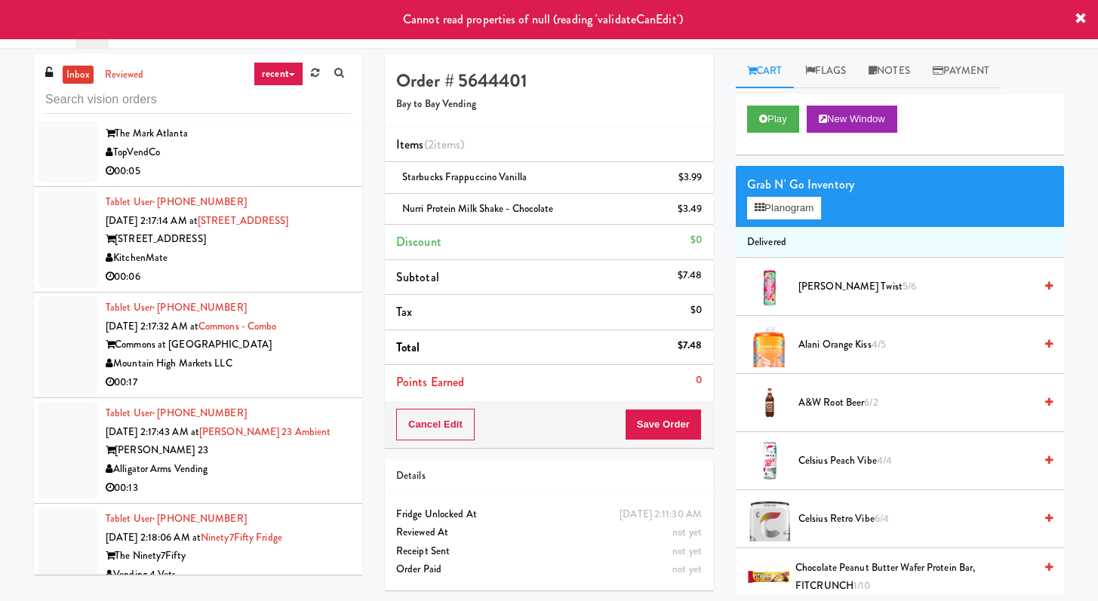
click at [272, 287] on div "00:06" at bounding box center [228, 277] width 245 height 19
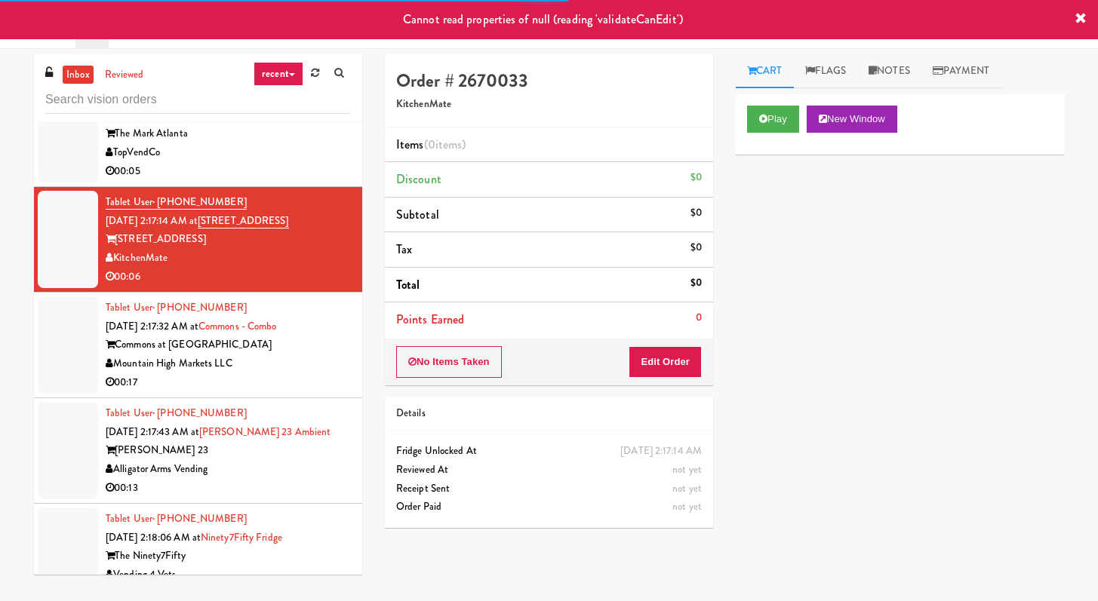
click at [318, 392] on div "00:17" at bounding box center [228, 382] width 245 height 19
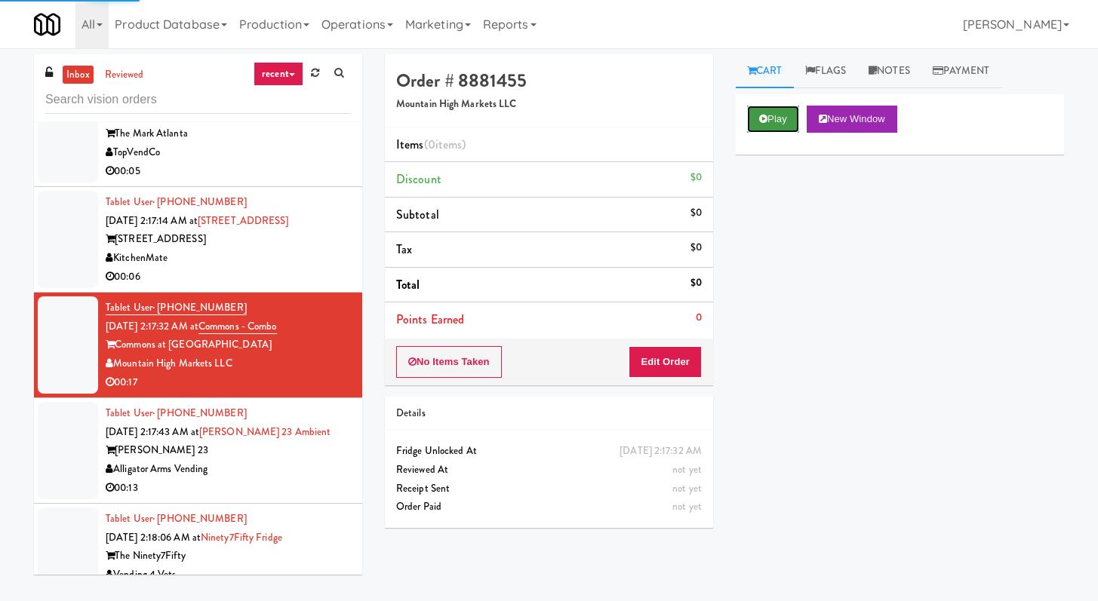
click at [766, 112] on button "Play" at bounding box center [773, 119] width 52 height 27
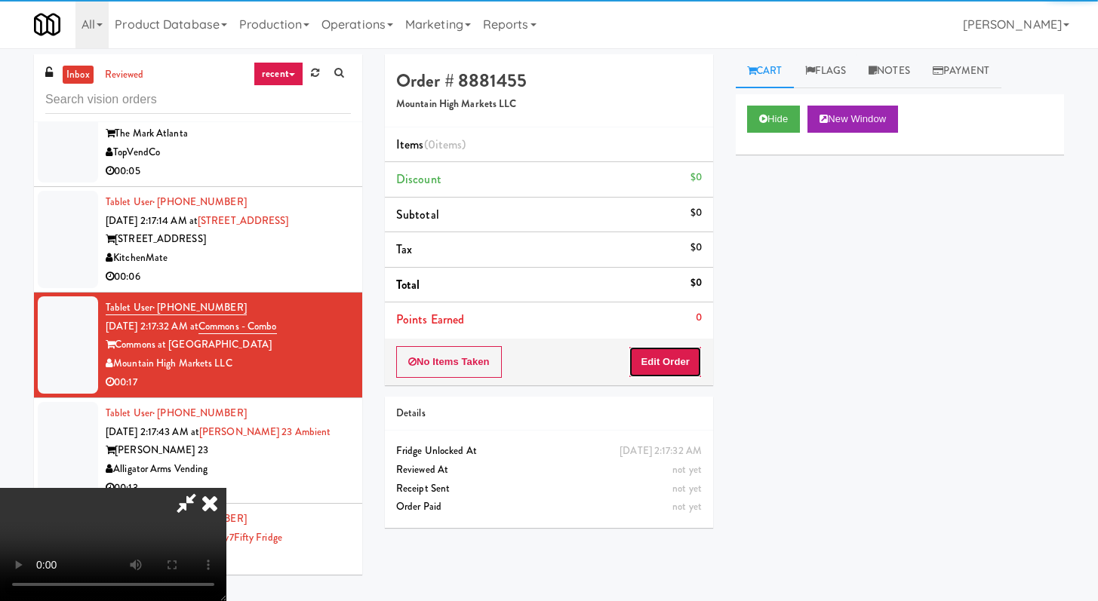
click at [670, 356] on button "Edit Order" at bounding box center [664, 362] width 73 height 32
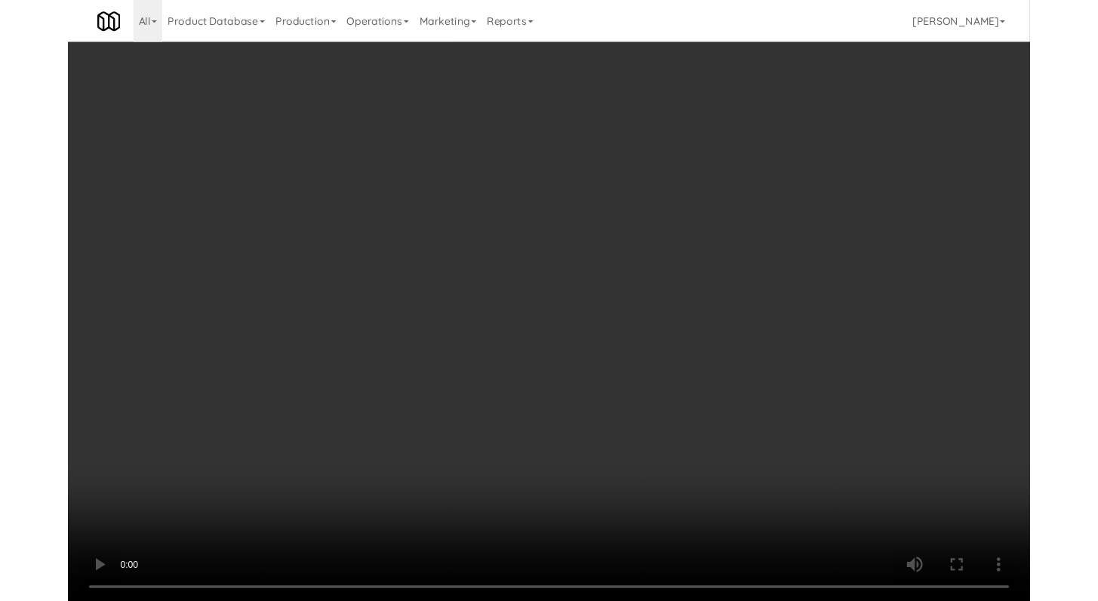
scroll to position [7245, 0]
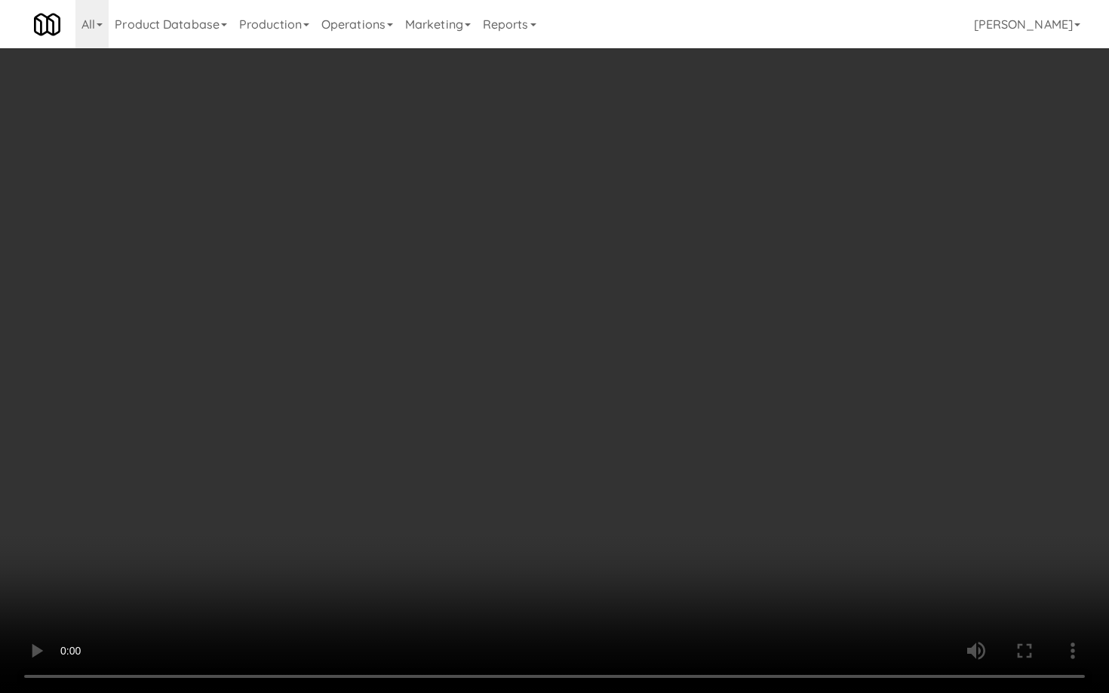
click at [530, 492] on video at bounding box center [554, 346] width 1109 height 693
click at [557, 411] on video at bounding box center [554, 346] width 1109 height 693
click at [563, 350] on video at bounding box center [554, 346] width 1109 height 693
click at [579, 339] on video at bounding box center [554, 346] width 1109 height 693
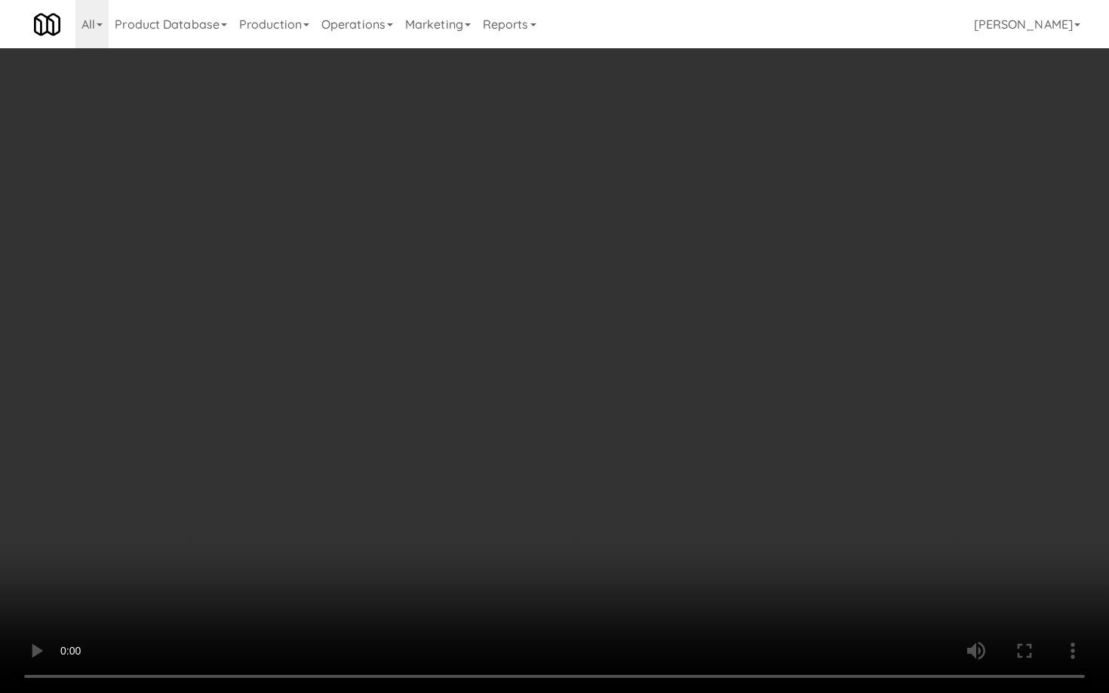
click at [579, 339] on video at bounding box center [554, 346] width 1109 height 693
click at [579, 341] on video at bounding box center [554, 346] width 1109 height 693
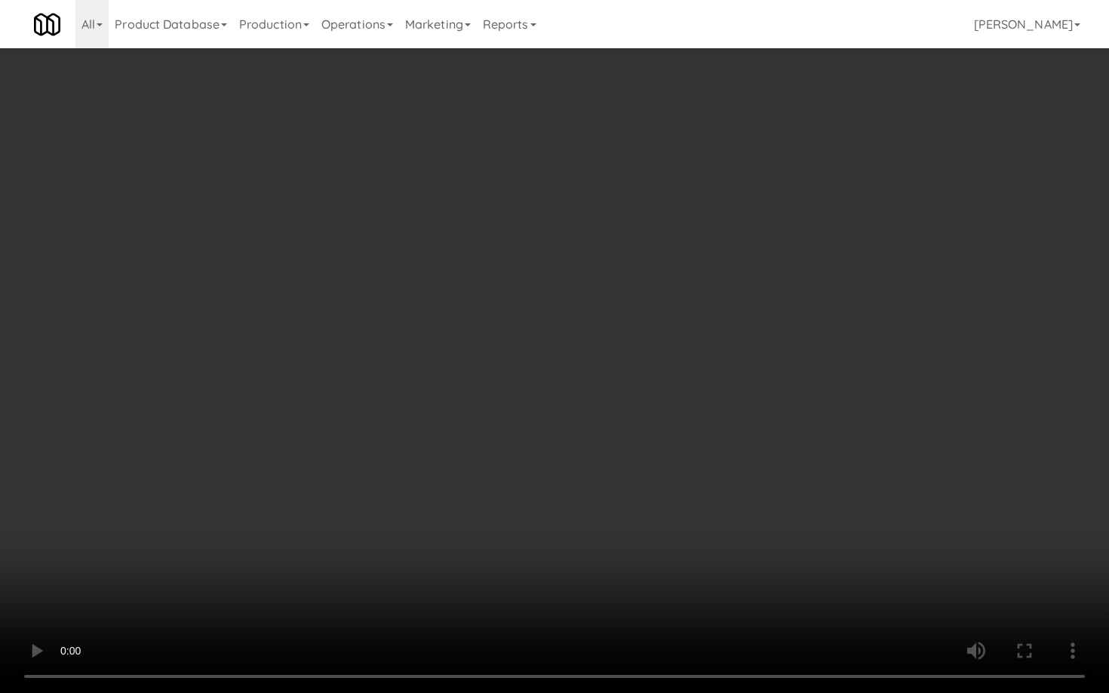
click at [579, 341] on video at bounding box center [554, 346] width 1109 height 693
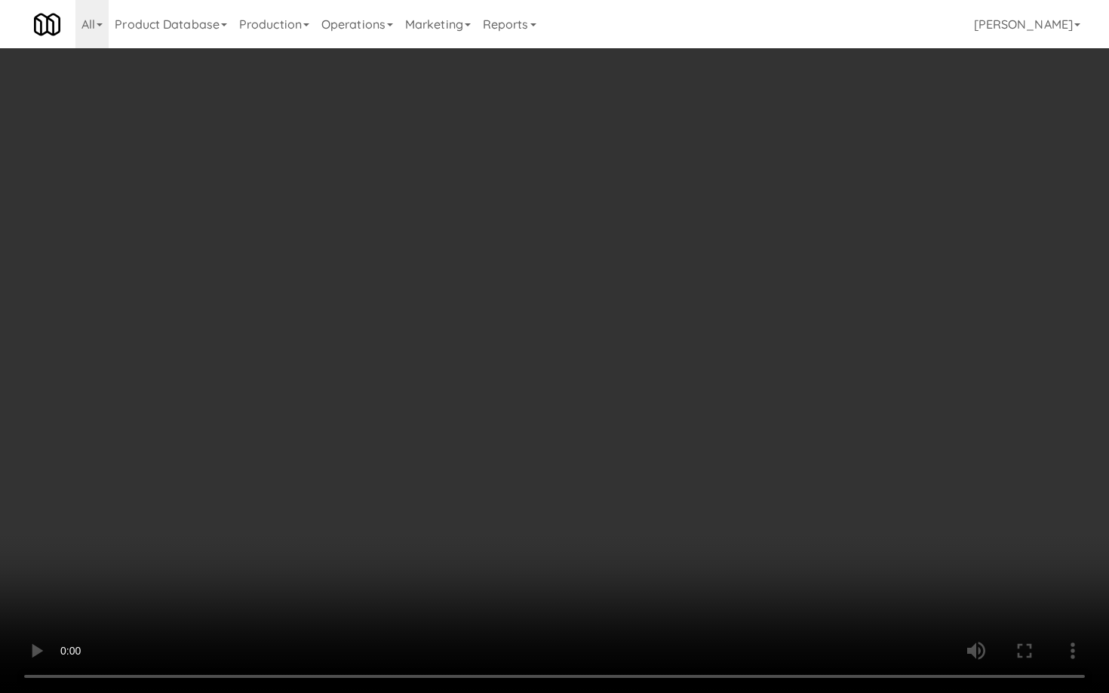
click at [579, 341] on video at bounding box center [554, 346] width 1109 height 693
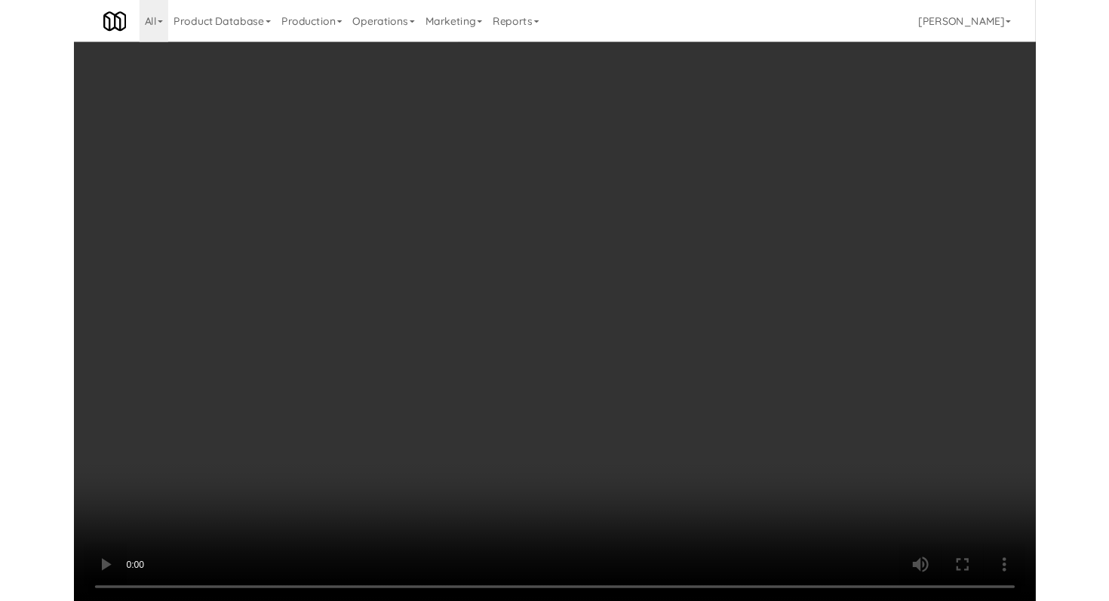
scroll to position [7282, 0]
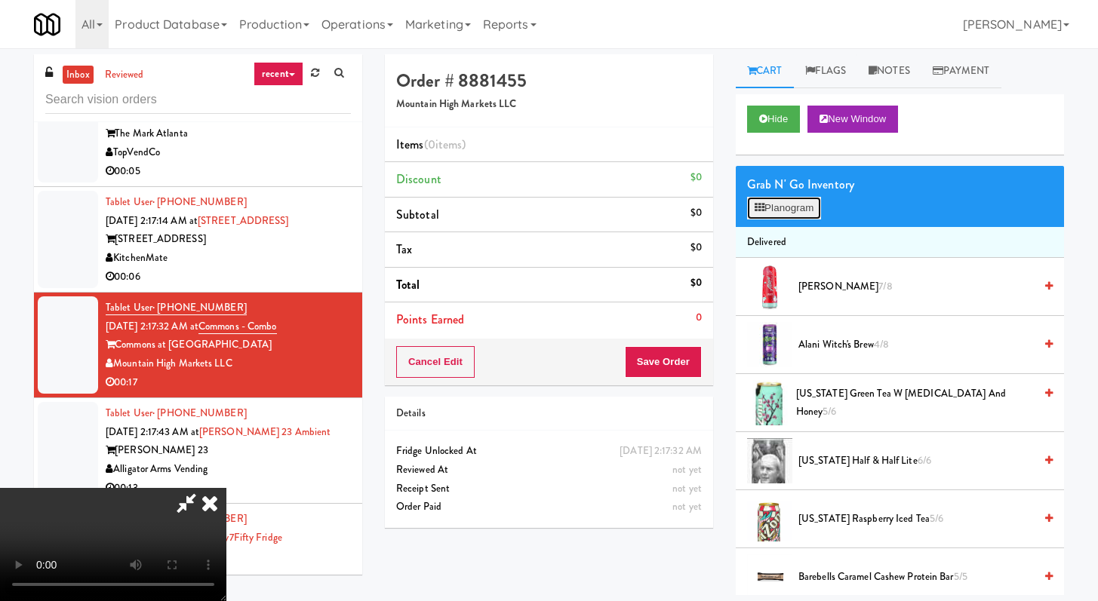
click at [796, 204] on button "Planogram" at bounding box center [784, 208] width 74 height 23
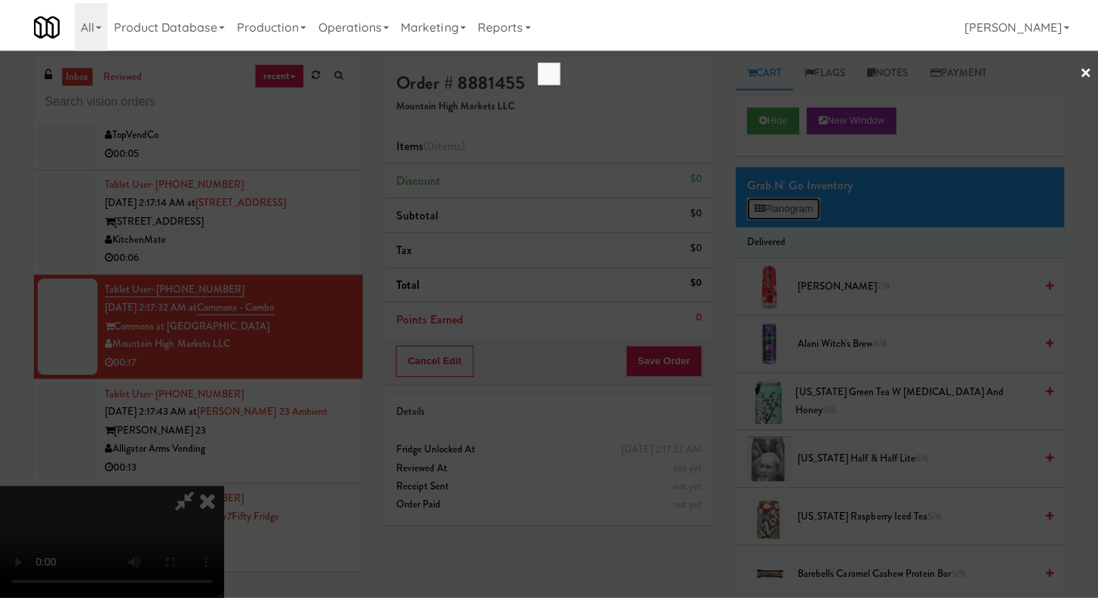
scroll to position [7245, 0]
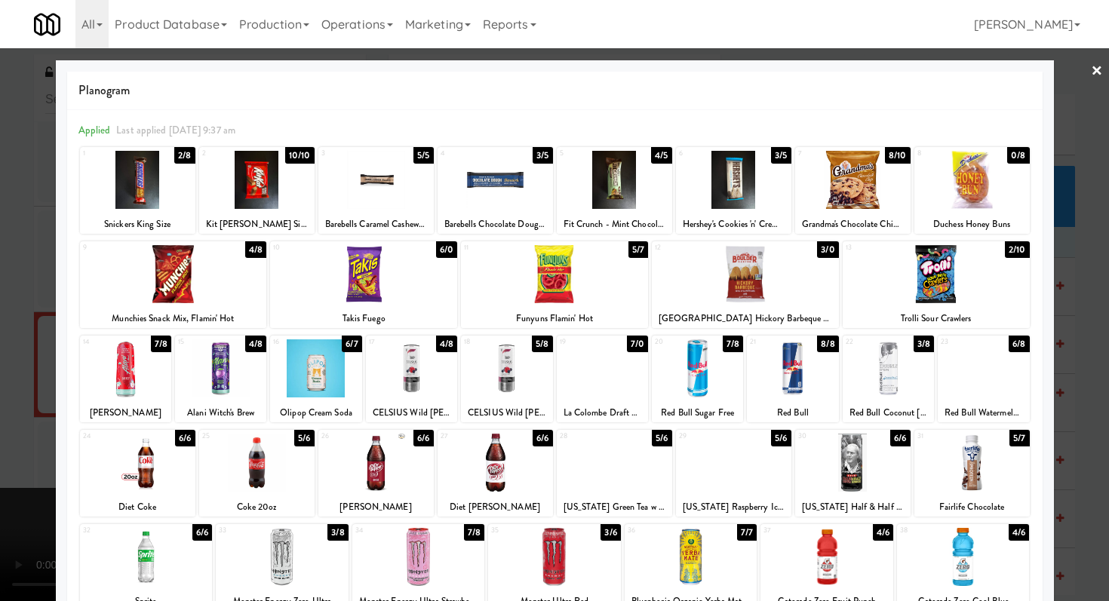
click at [250, 171] on div at bounding box center [256, 180] width 115 height 58
click at [386, 274] on div at bounding box center [363, 274] width 187 height 58
click at [863, 172] on div at bounding box center [852, 180] width 115 height 58
click at [0, 351] on div at bounding box center [554, 300] width 1109 height 601
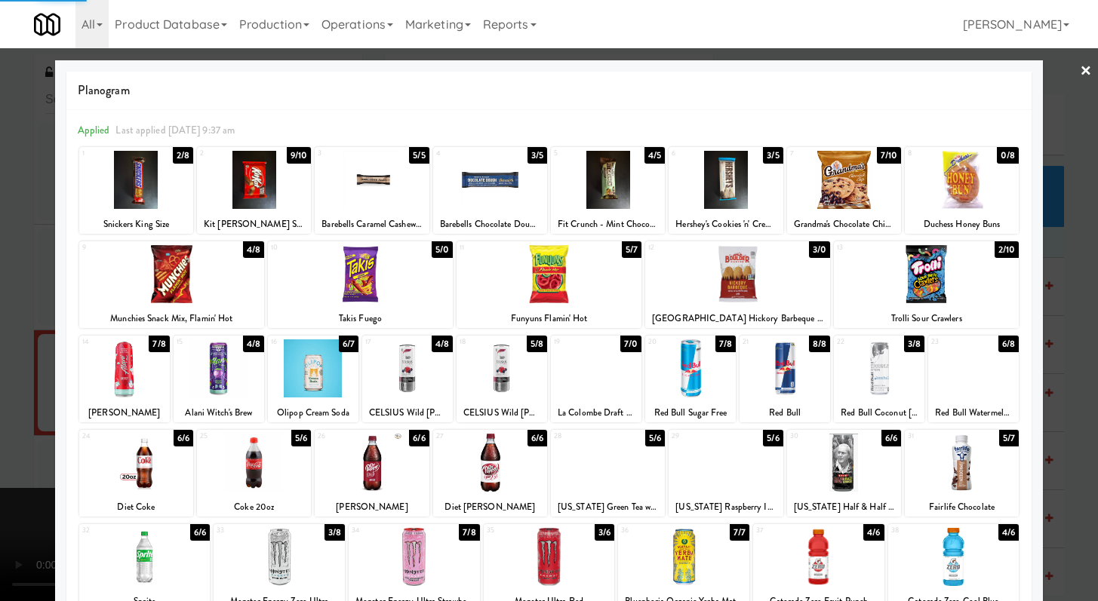
scroll to position [7282, 0]
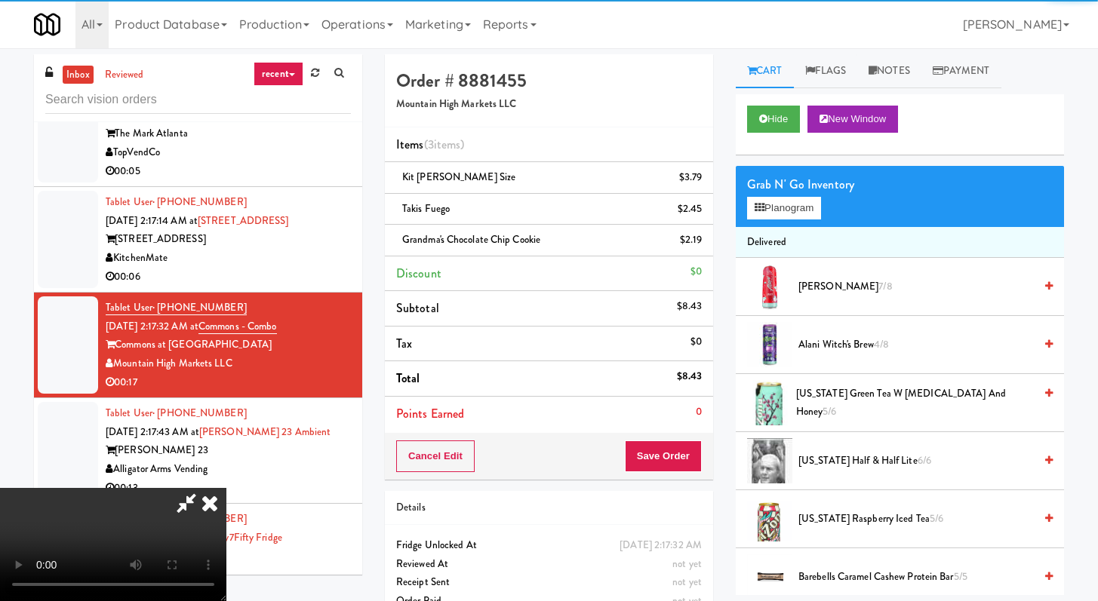
click at [226, 488] on video at bounding box center [113, 544] width 226 height 113
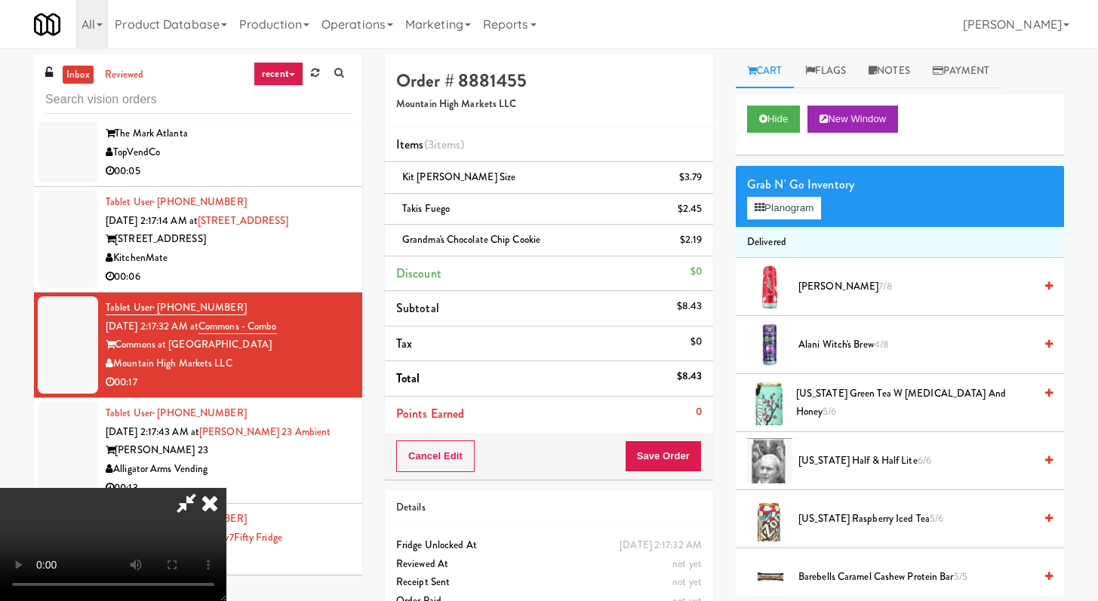
scroll to position [130, 0]
click at [683, 479] on div "Cancel Edit Save Order" at bounding box center [549, 456] width 328 height 47
click at [689, 461] on button "Save Order" at bounding box center [663, 457] width 77 height 32
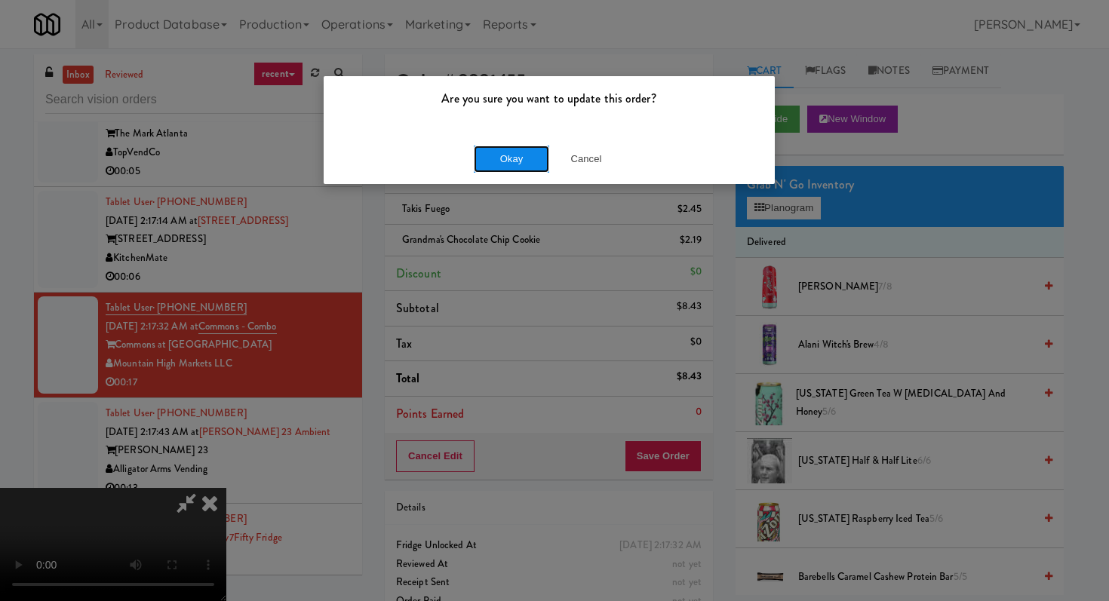
click at [488, 152] on button "Okay" at bounding box center [511, 159] width 75 height 27
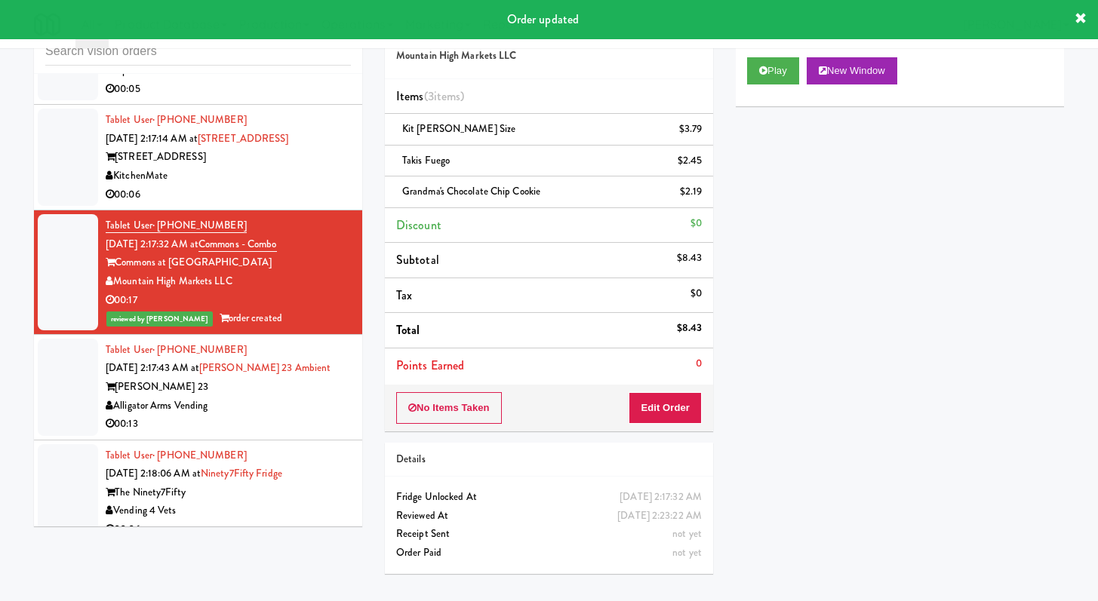
scroll to position [7332, 0]
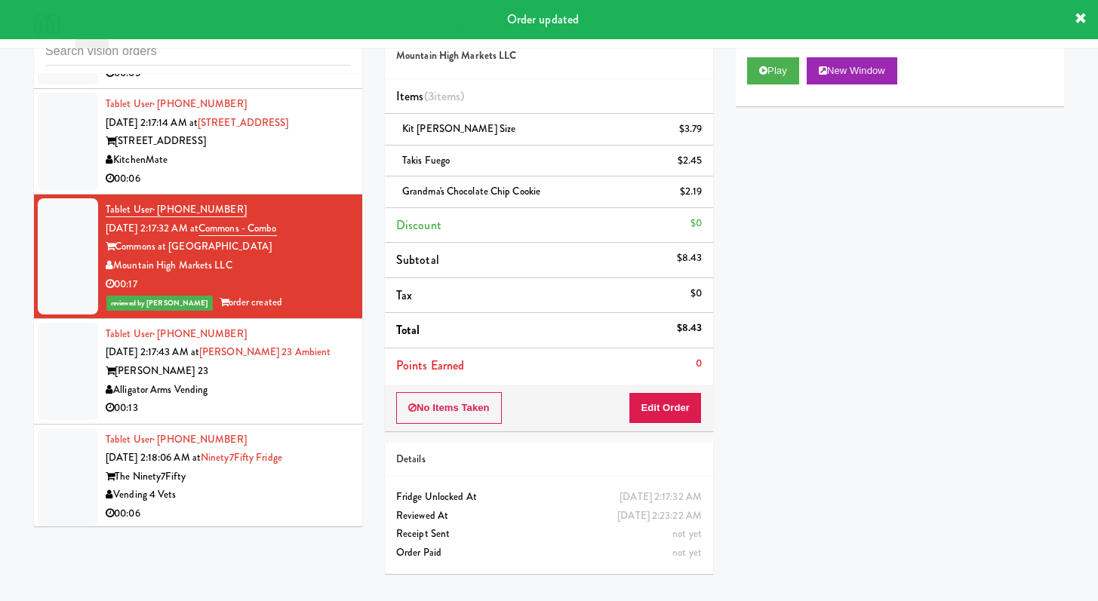
click at [290, 400] on div "Alligator Arms Vending" at bounding box center [228, 390] width 245 height 19
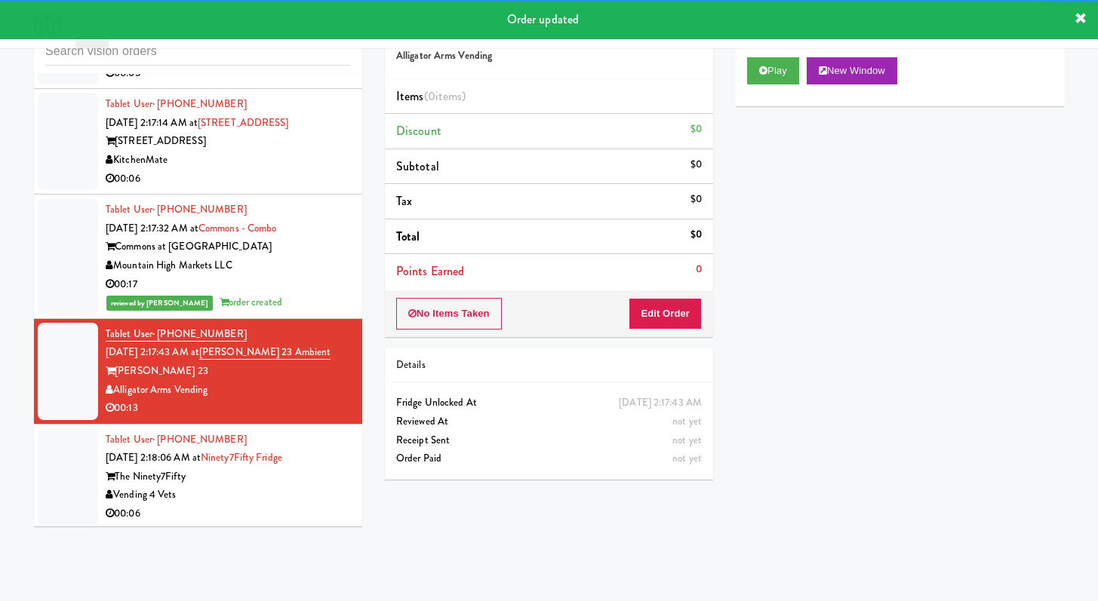
click at [760, 57] on div "Play New Window" at bounding box center [900, 76] width 328 height 60
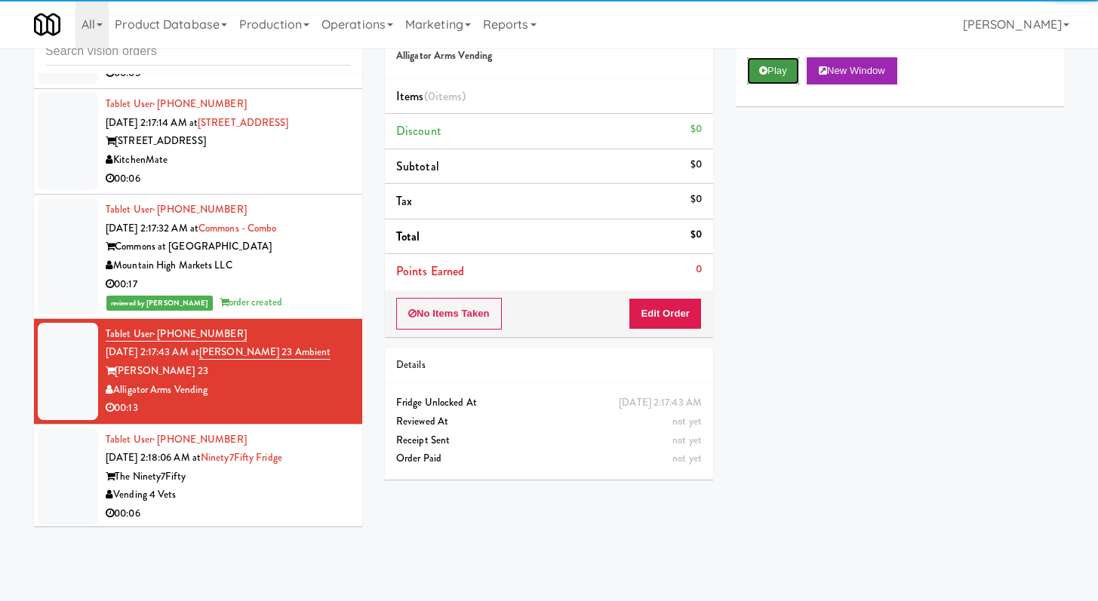
click at [763, 68] on icon at bounding box center [763, 71] width 8 height 10
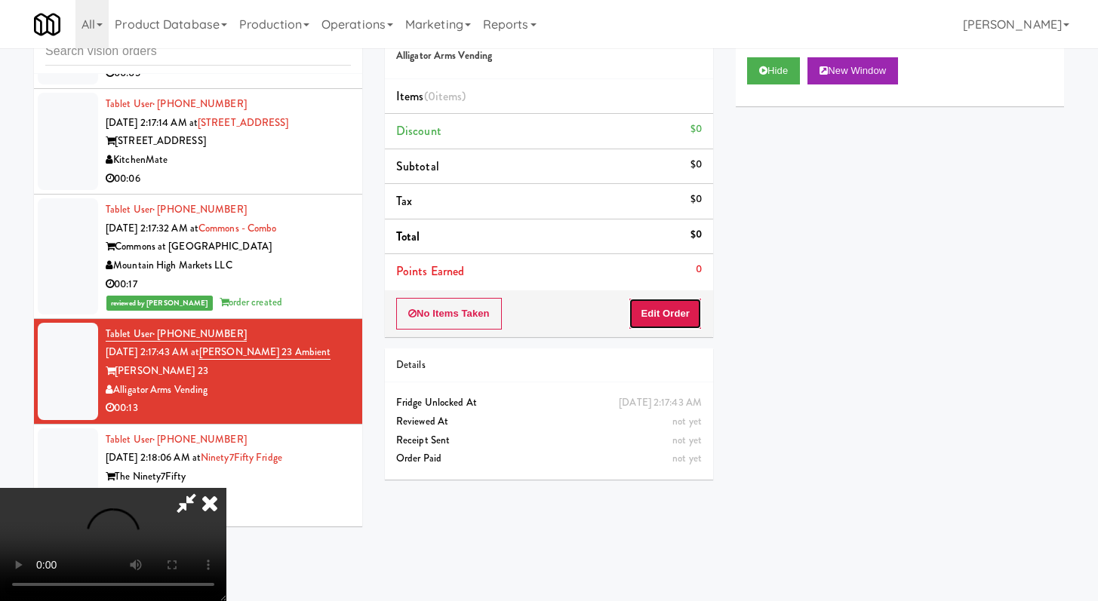
click at [670, 313] on button "Edit Order" at bounding box center [664, 314] width 73 height 32
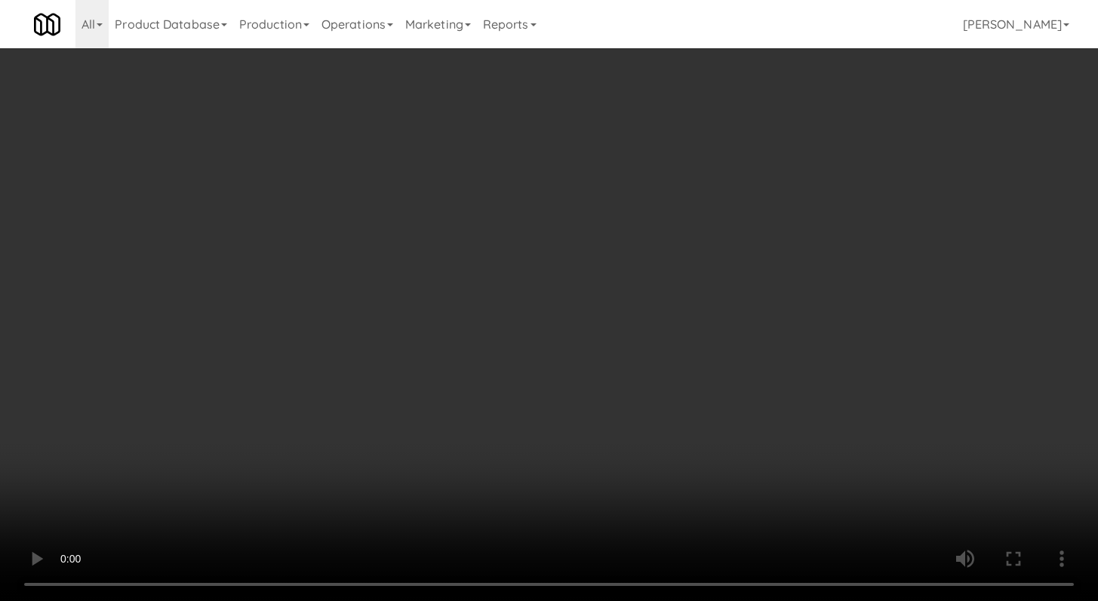
scroll to position [7295, 0]
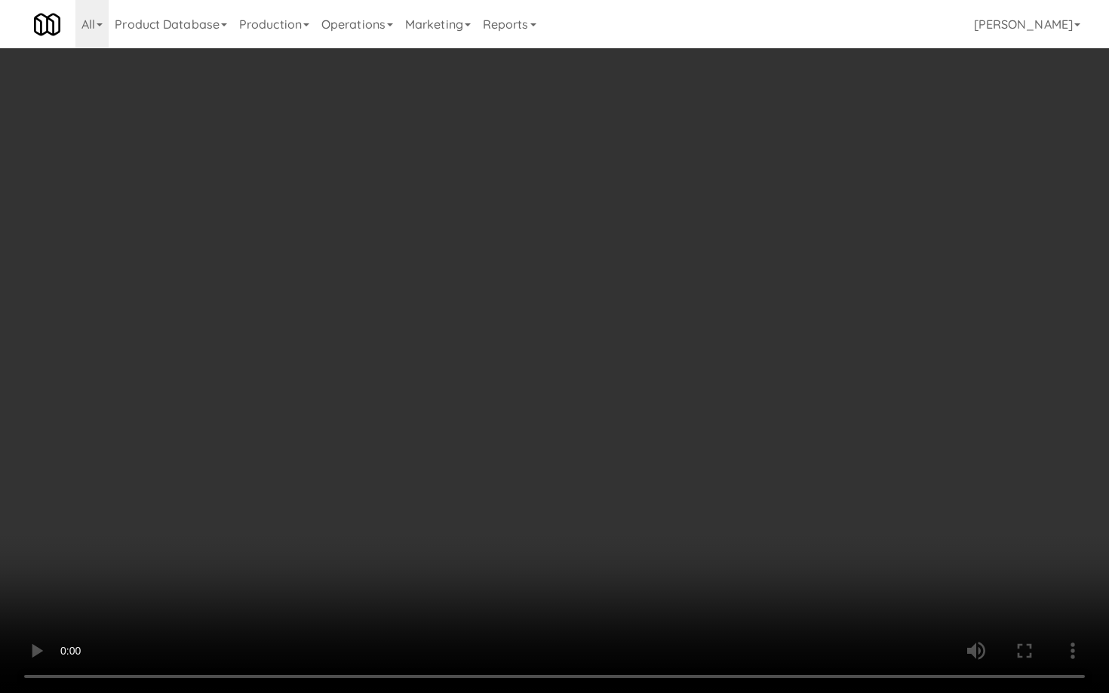
click at [568, 559] on video at bounding box center [554, 346] width 1109 height 693
click at [577, 473] on video at bounding box center [554, 346] width 1109 height 693
click at [578, 473] on video at bounding box center [554, 346] width 1109 height 693
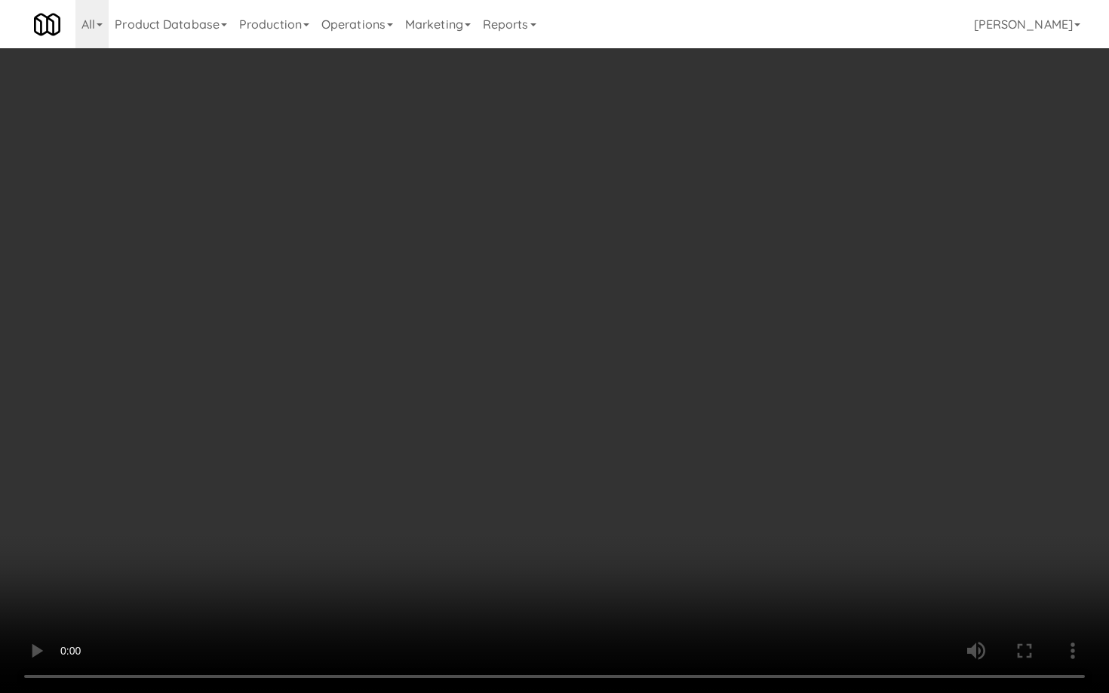
click at [578, 473] on video at bounding box center [554, 346] width 1109 height 693
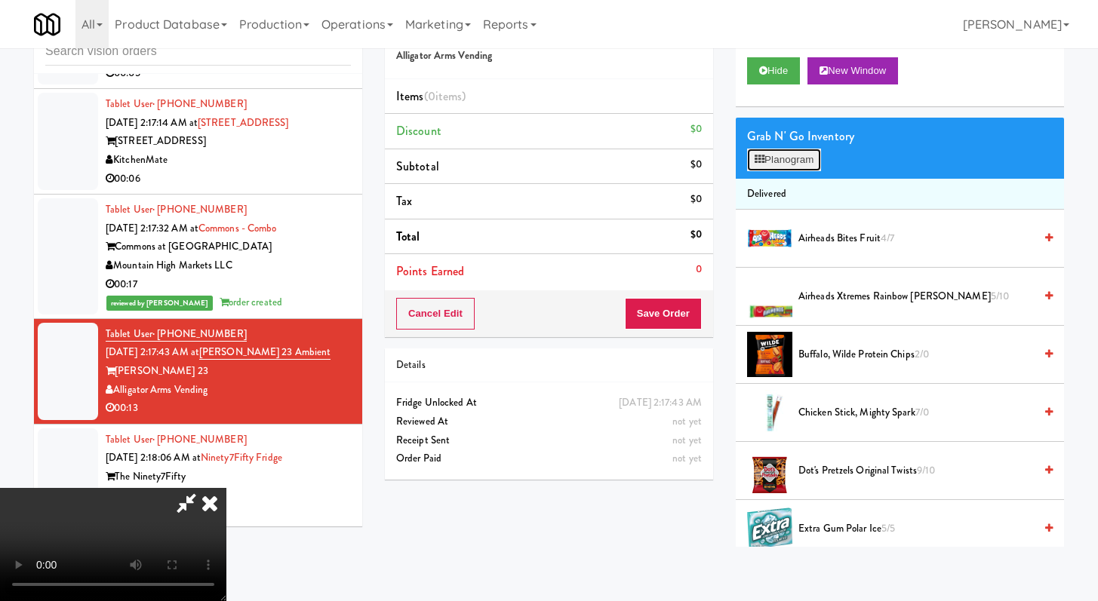
click at [770, 159] on button "Planogram" at bounding box center [784, 160] width 74 height 23
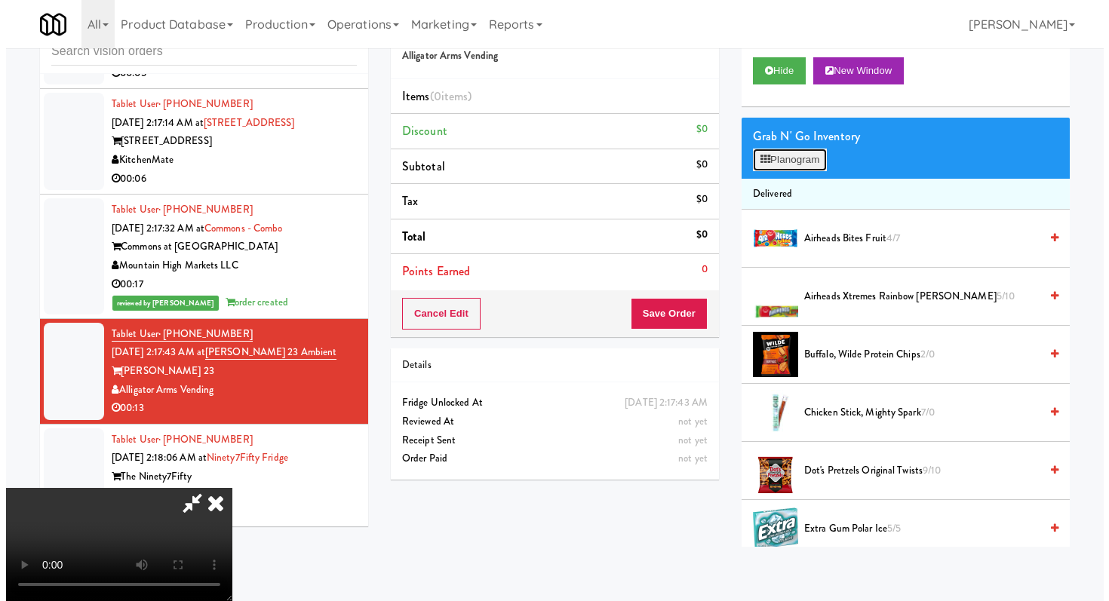
scroll to position [7295, 0]
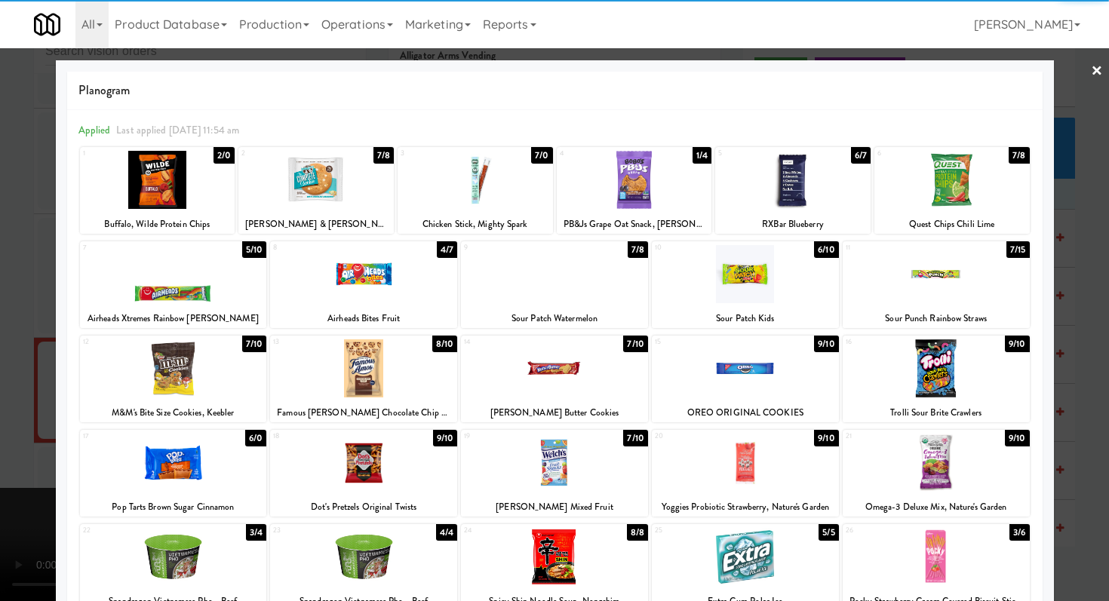
click at [942, 193] on div at bounding box center [951, 180] width 155 height 58
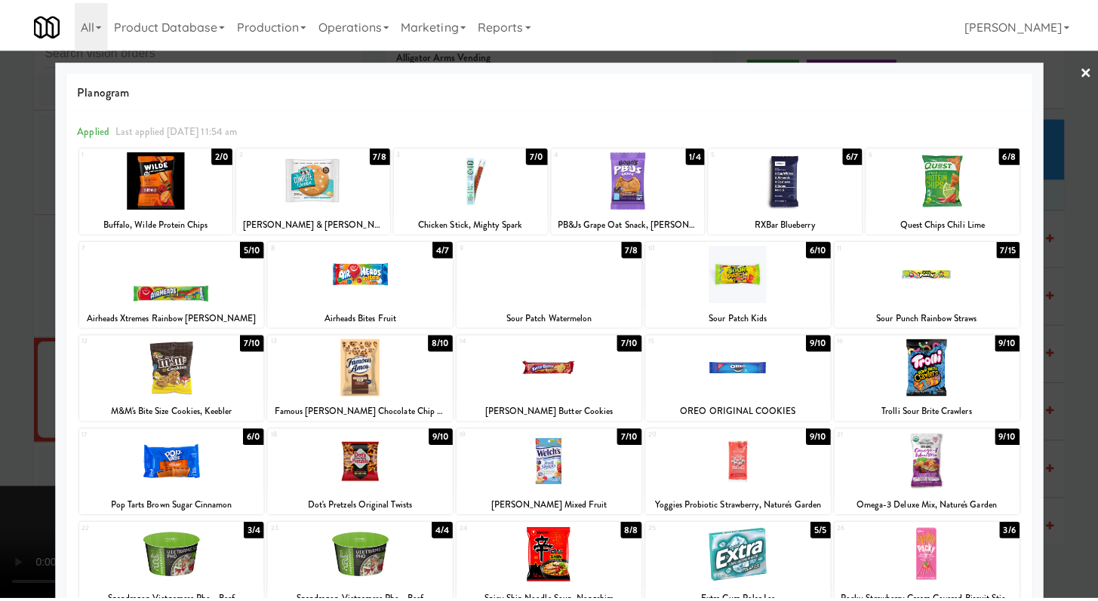
scroll to position [140, 0]
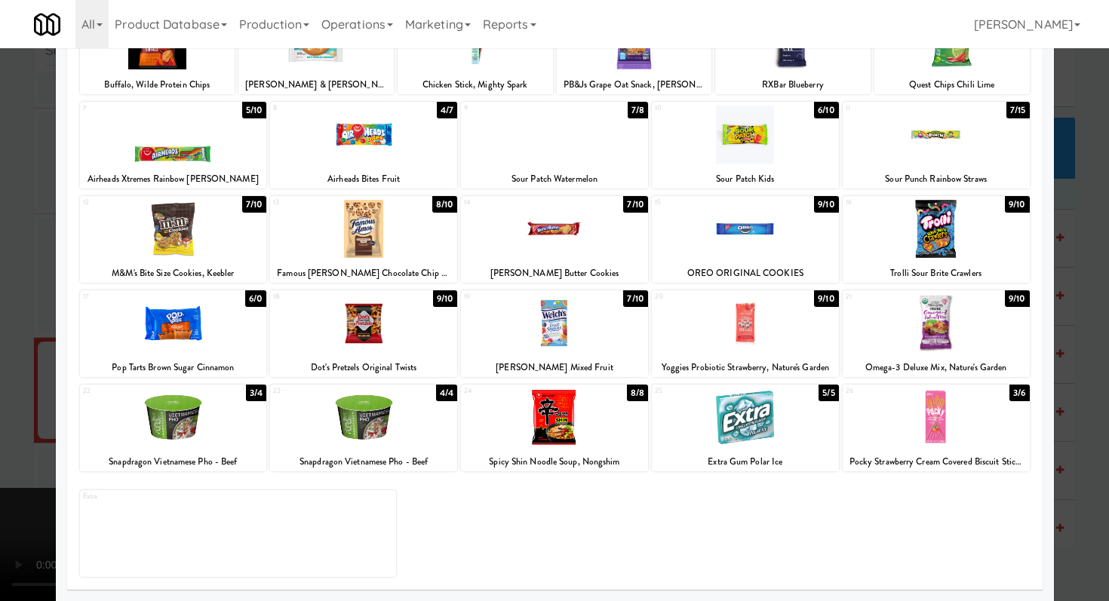
click at [591, 412] on div at bounding box center [554, 418] width 187 height 58
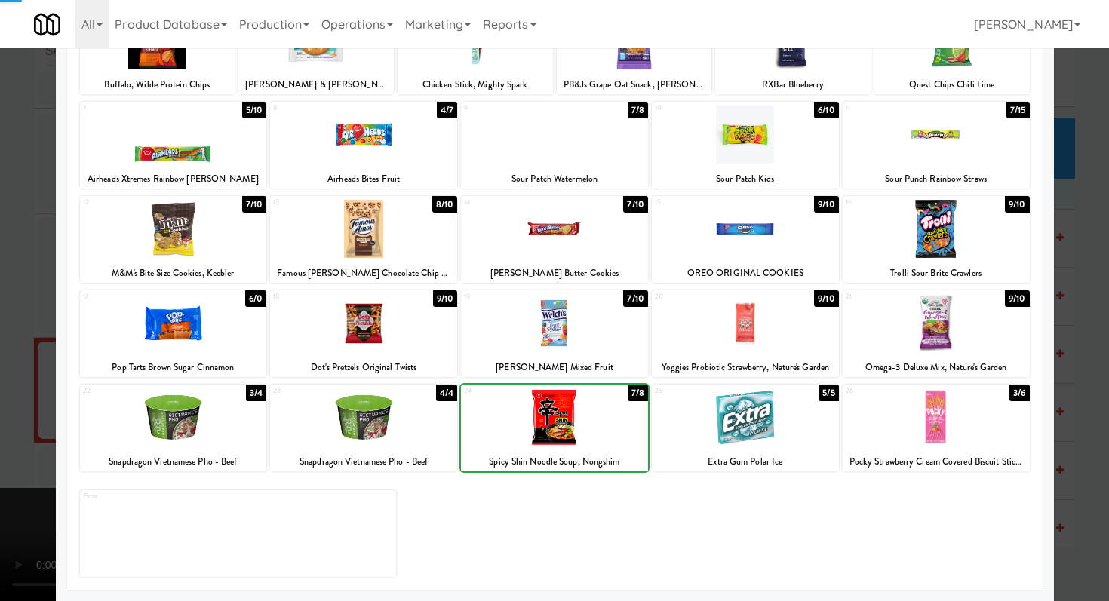
click at [0, 240] on div at bounding box center [554, 300] width 1109 height 601
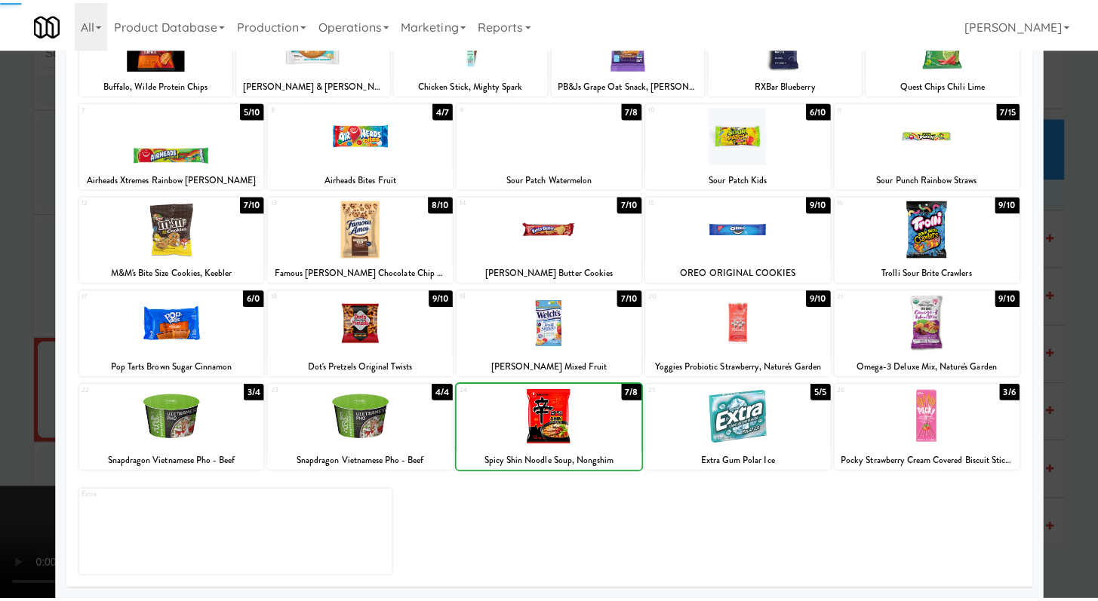
scroll to position [7332, 0]
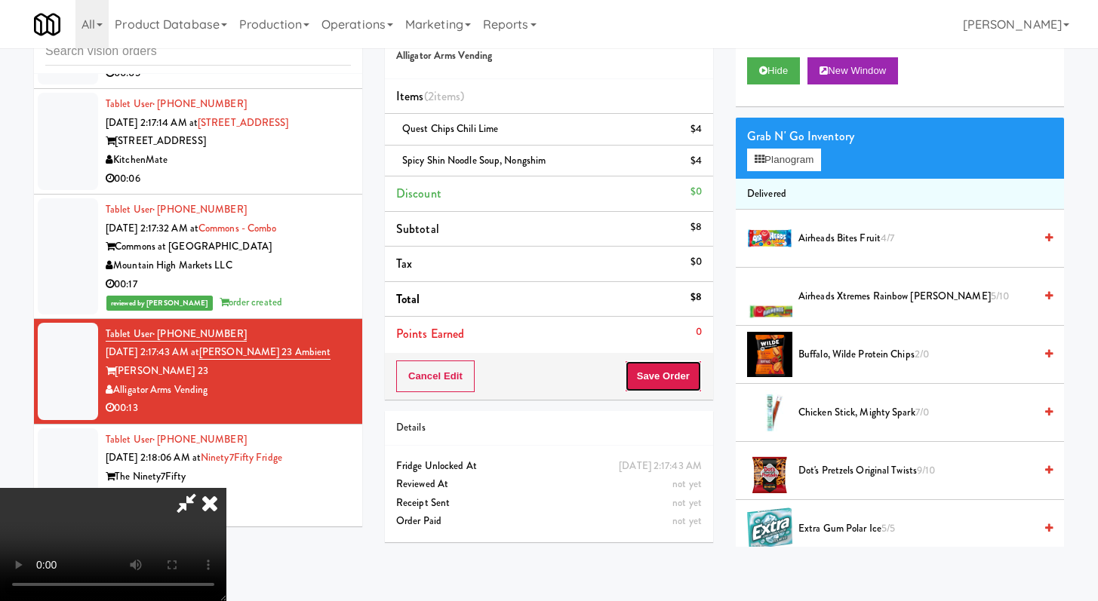
click at [690, 371] on button "Save Order" at bounding box center [663, 377] width 77 height 32
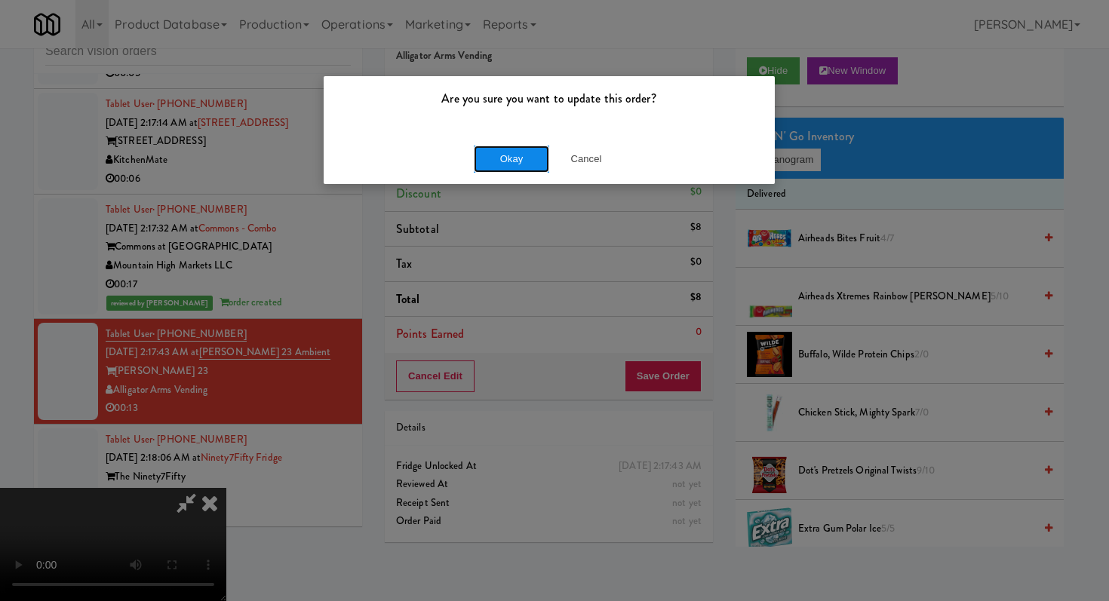
click at [507, 165] on button "Okay" at bounding box center [511, 159] width 75 height 27
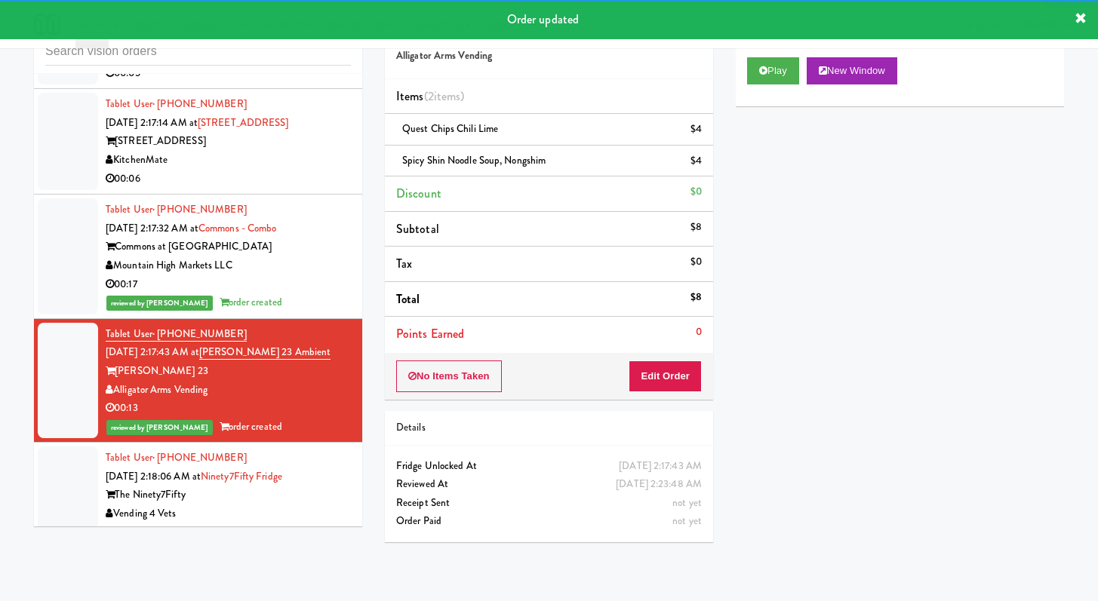
scroll to position [7575, 0]
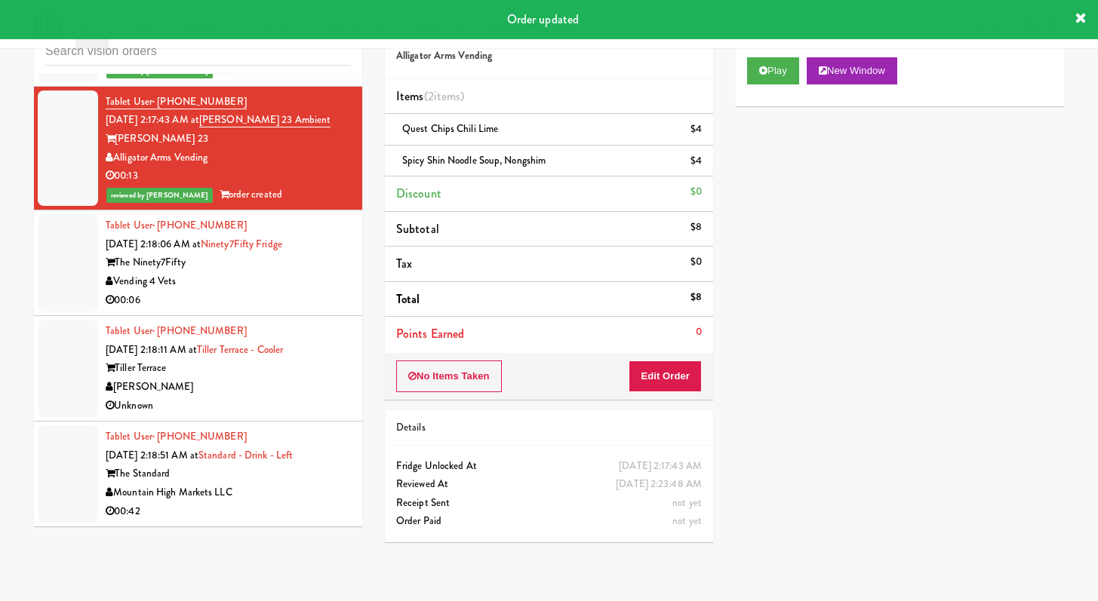
click at [306, 310] on div "00:06" at bounding box center [228, 300] width 245 height 19
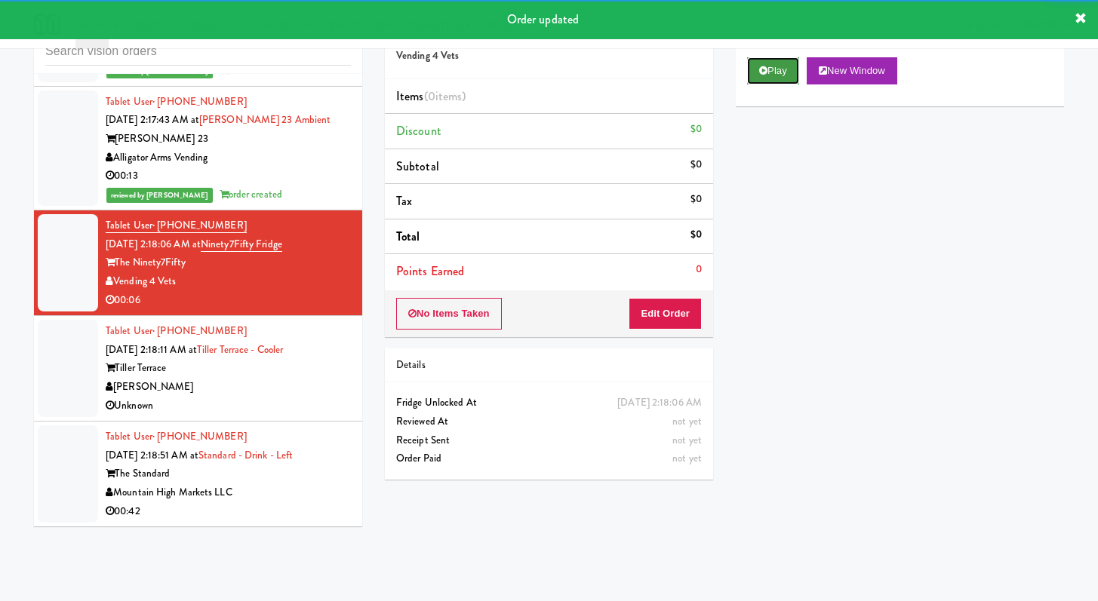
click at [760, 71] on icon at bounding box center [763, 71] width 8 height 10
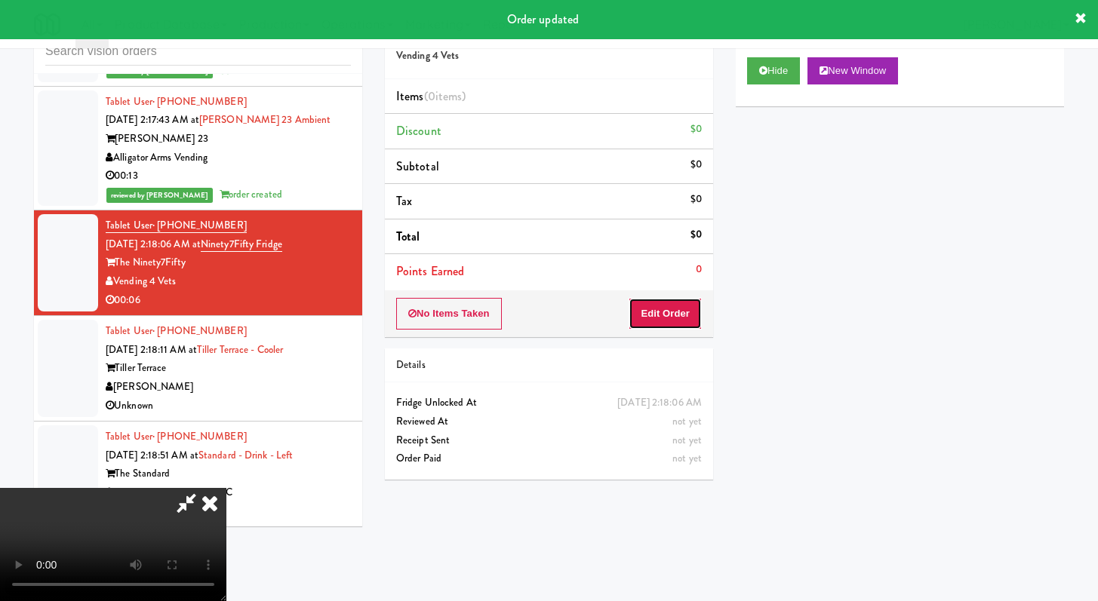
click at [657, 321] on button "Edit Order" at bounding box center [664, 314] width 73 height 32
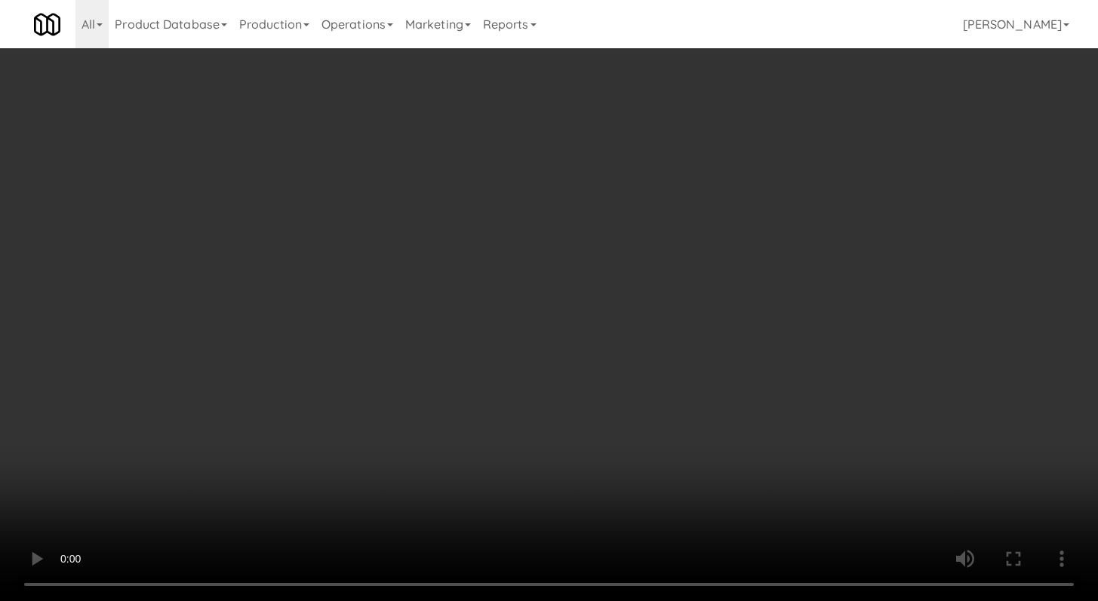
scroll to position [7538, 0]
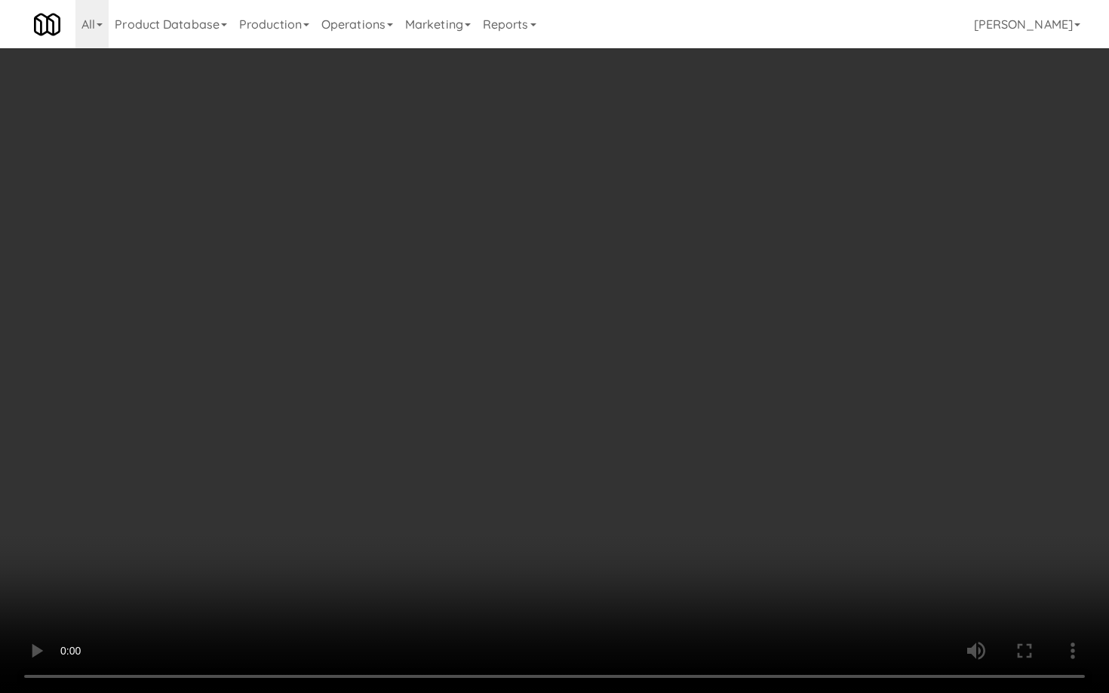
click at [607, 508] on video at bounding box center [554, 346] width 1109 height 693
click at [665, 478] on video at bounding box center [554, 346] width 1109 height 693
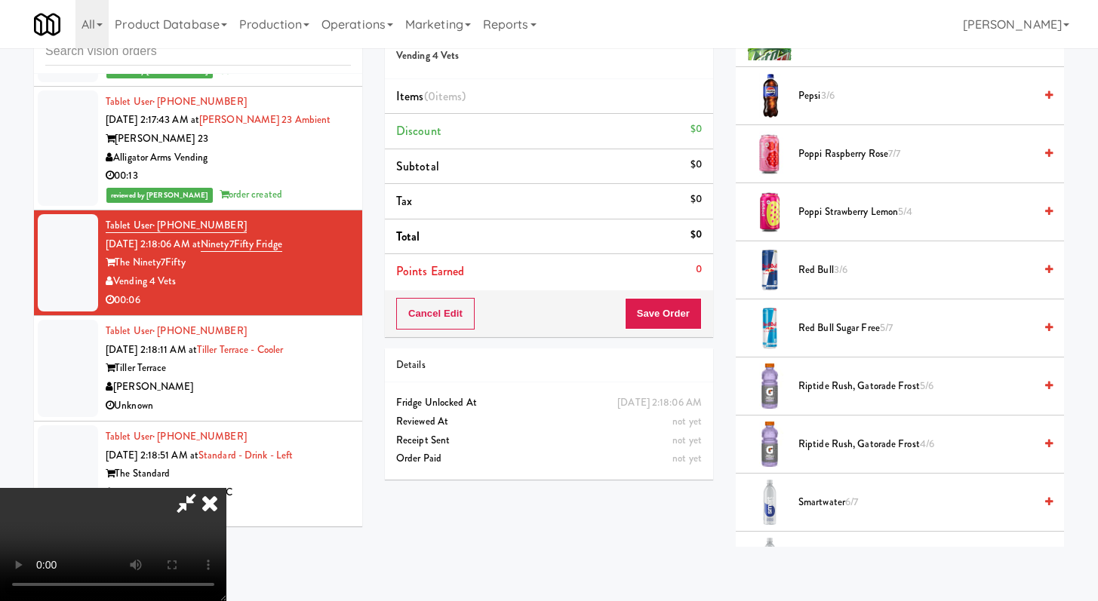
scroll to position [1481, 0]
drag, startPoint x: 857, startPoint y: 383, endPoint x: 835, endPoint y: 381, distance: 22.0
click at [856, 383] on span "Riptide Rush, Gatorade Frost 5/6" at bounding box center [915, 384] width 235 height 19
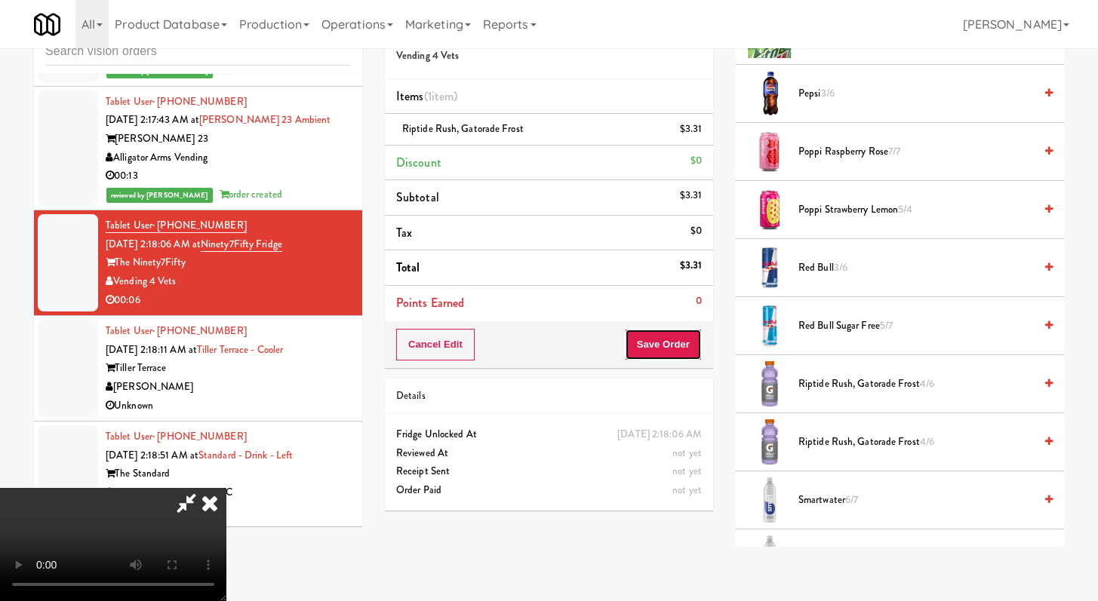
click at [676, 341] on button "Save Order" at bounding box center [663, 345] width 77 height 32
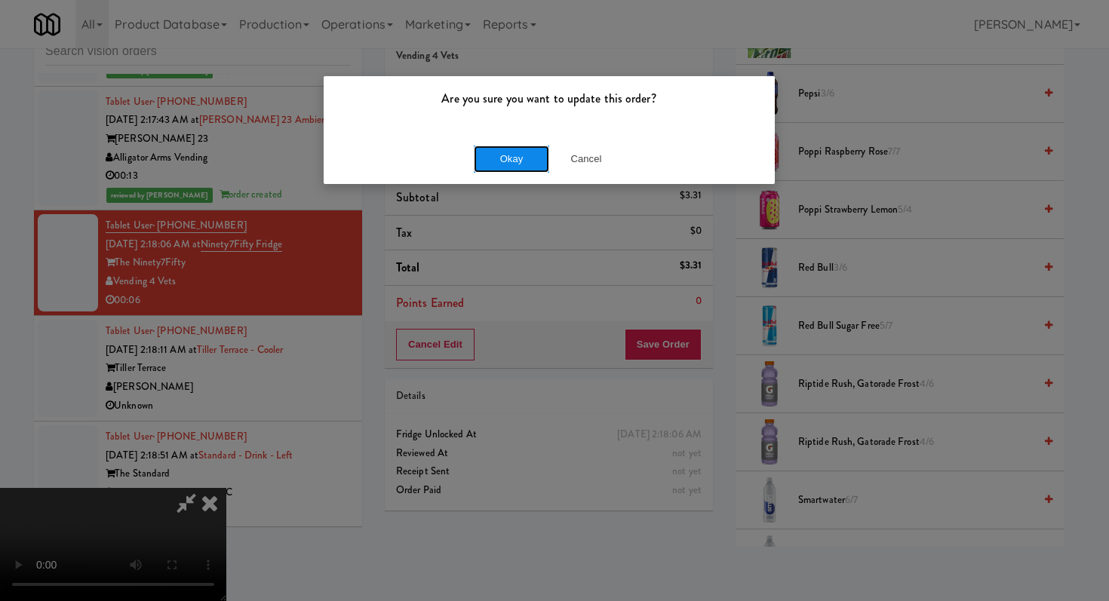
click at [502, 154] on button "Okay" at bounding box center [511, 159] width 75 height 27
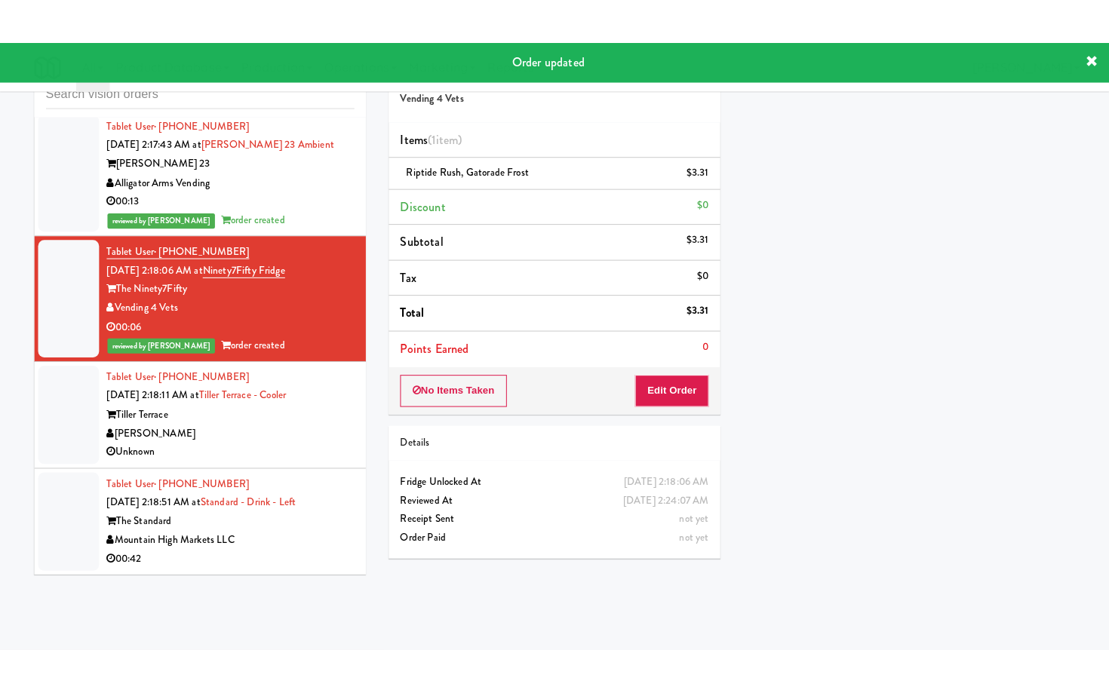
scroll to position [7608, 0]
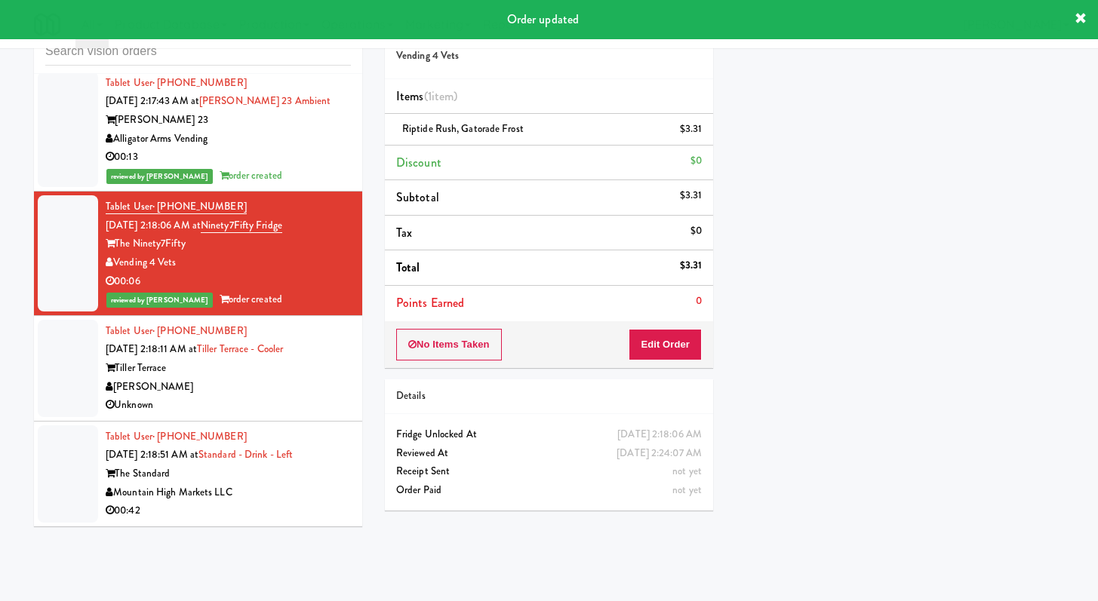
click at [291, 398] on div "Unknown" at bounding box center [228, 405] width 245 height 19
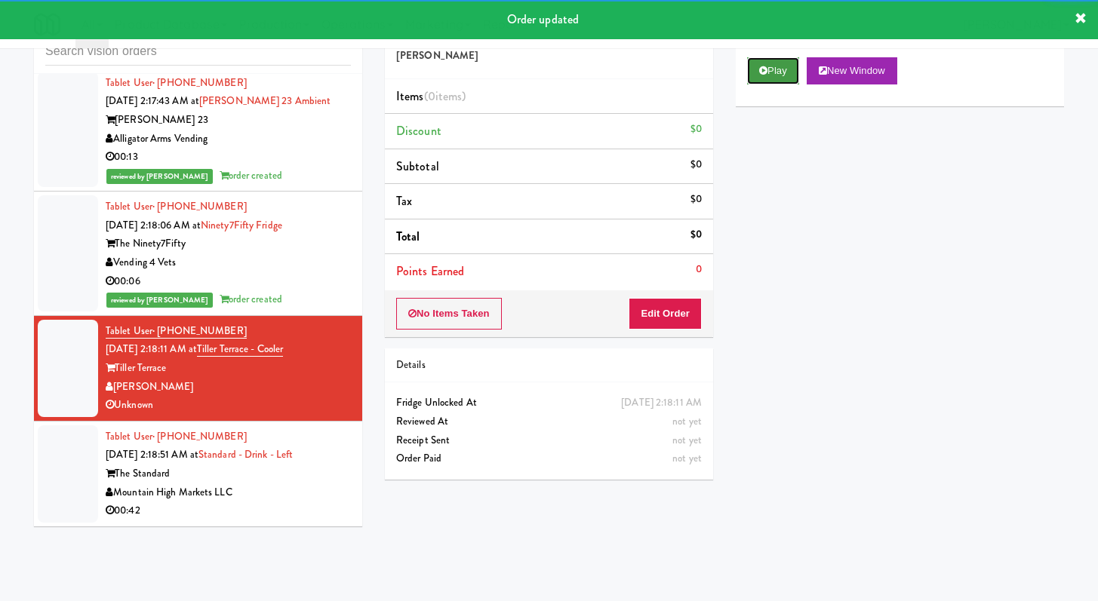
click at [764, 71] on icon at bounding box center [763, 71] width 8 height 10
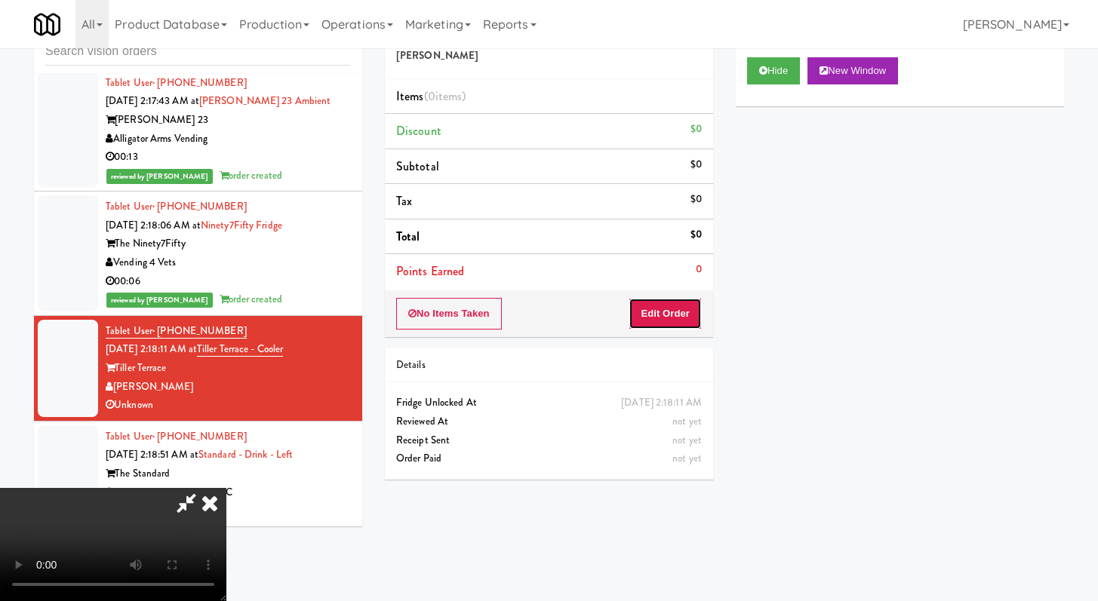
click at [666, 314] on button "Edit Order" at bounding box center [664, 314] width 73 height 32
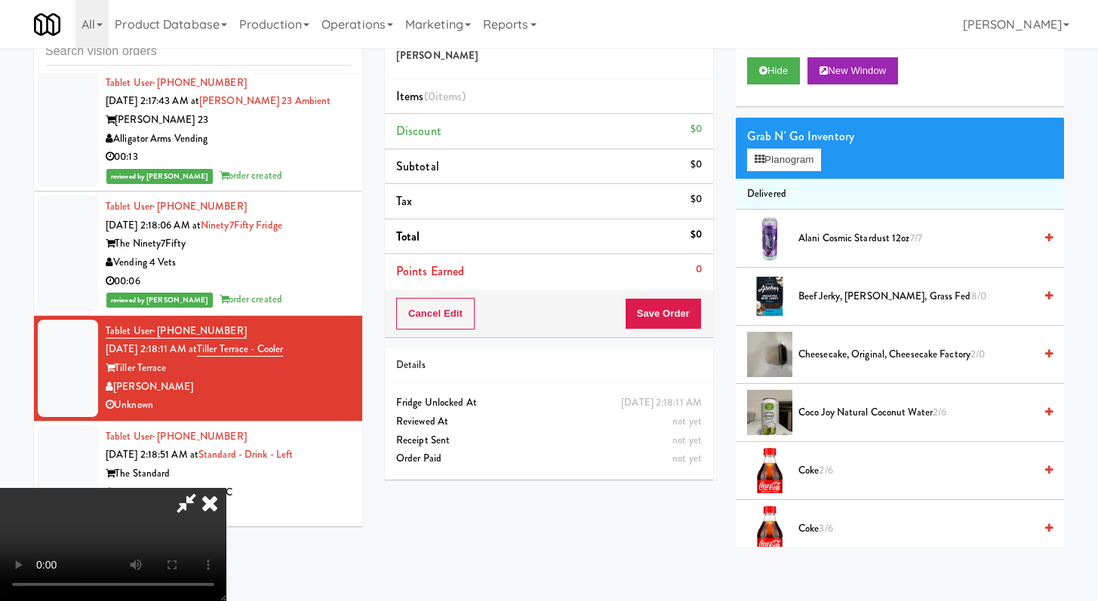
scroll to position [7571, 0]
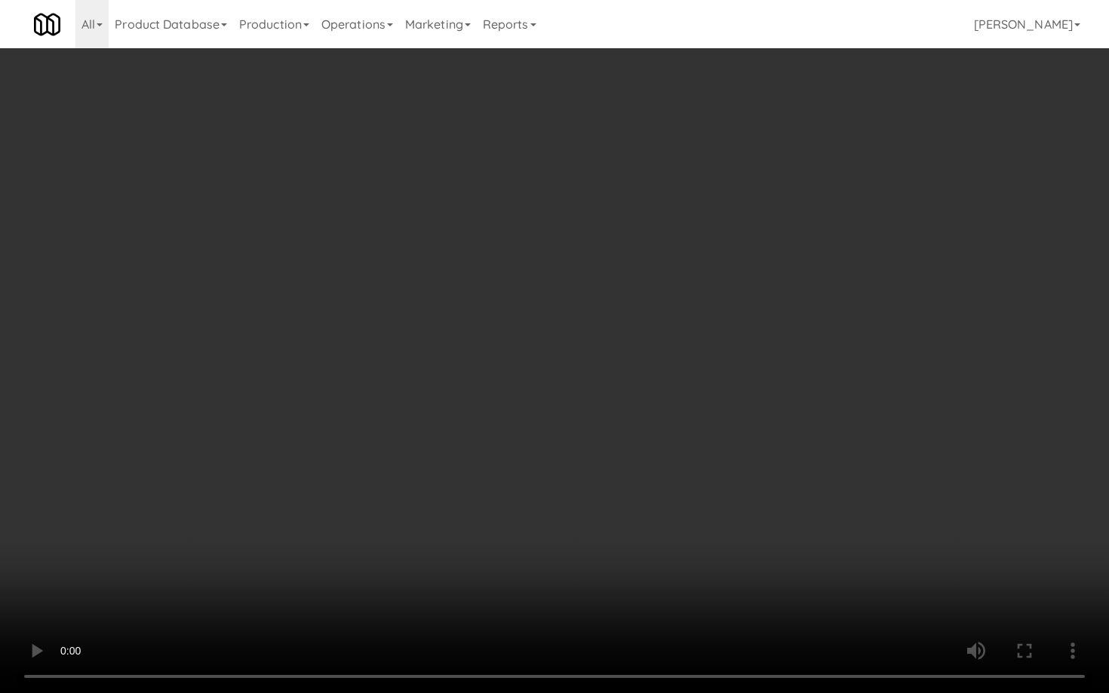
click at [680, 460] on video at bounding box center [554, 346] width 1109 height 693
click at [683, 445] on video at bounding box center [554, 346] width 1109 height 693
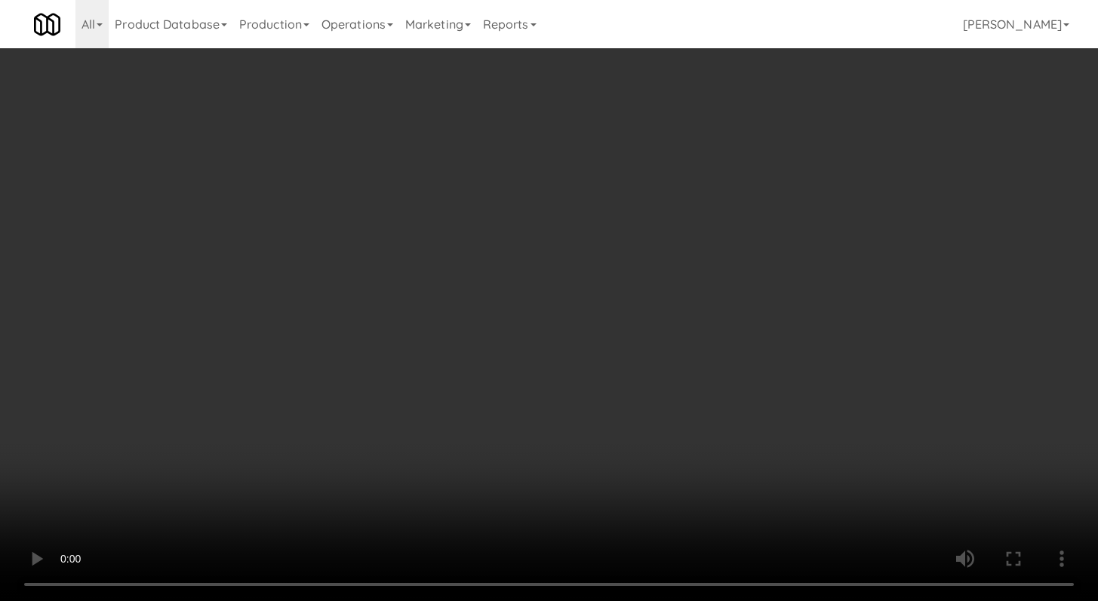
scroll to position [7608, 0]
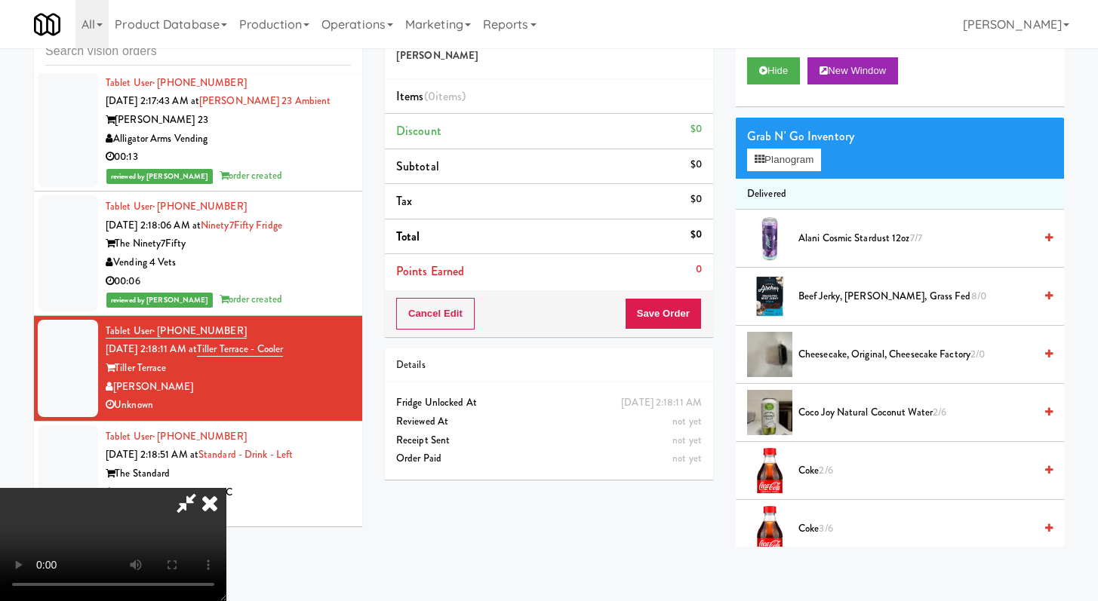
click at [204, 488] on icon at bounding box center [186, 503] width 35 height 30
click at [226, 488] on icon at bounding box center [209, 503] width 33 height 30
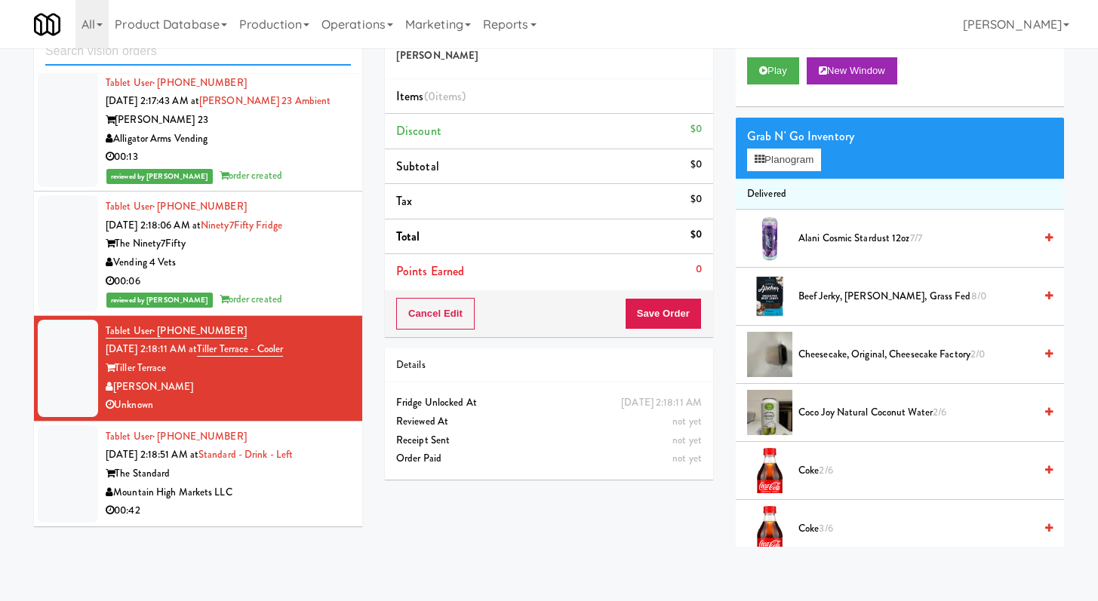
click at [223, 65] on input "text" at bounding box center [198, 52] width 306 height 28
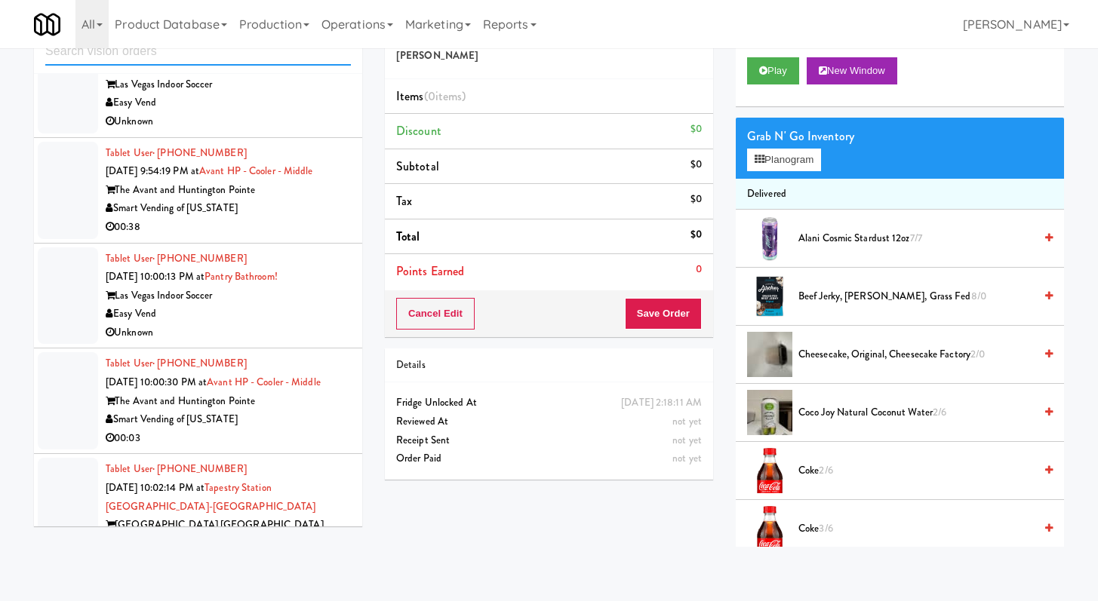
scroll to position [3093, 0]
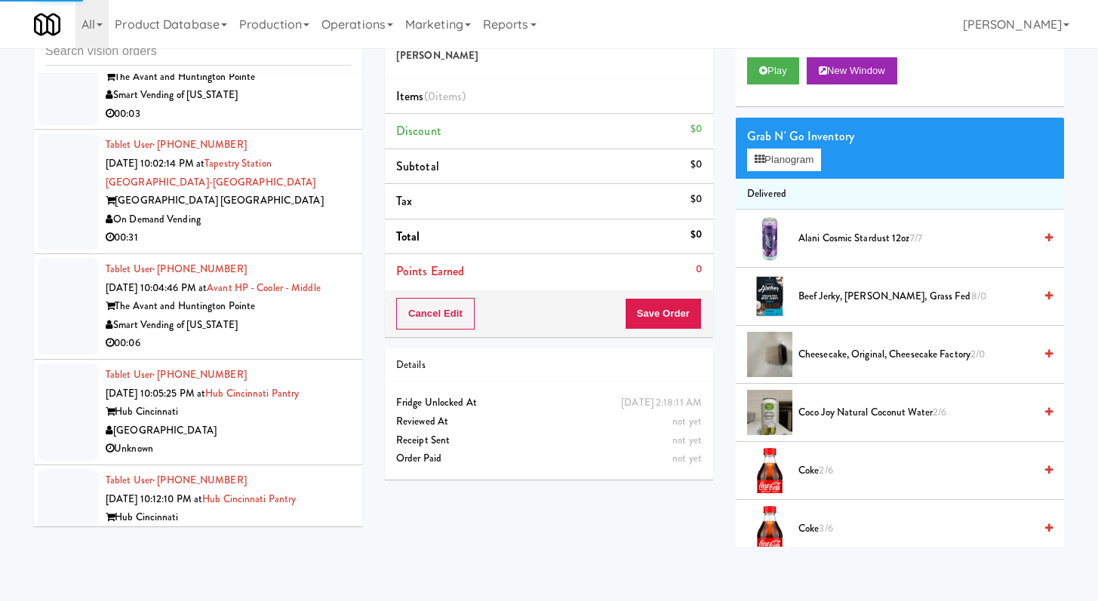
click at [320, 335] on div "Smart Vending of [US_STATE]" at bounding box center [228, 325] width 245 height 19
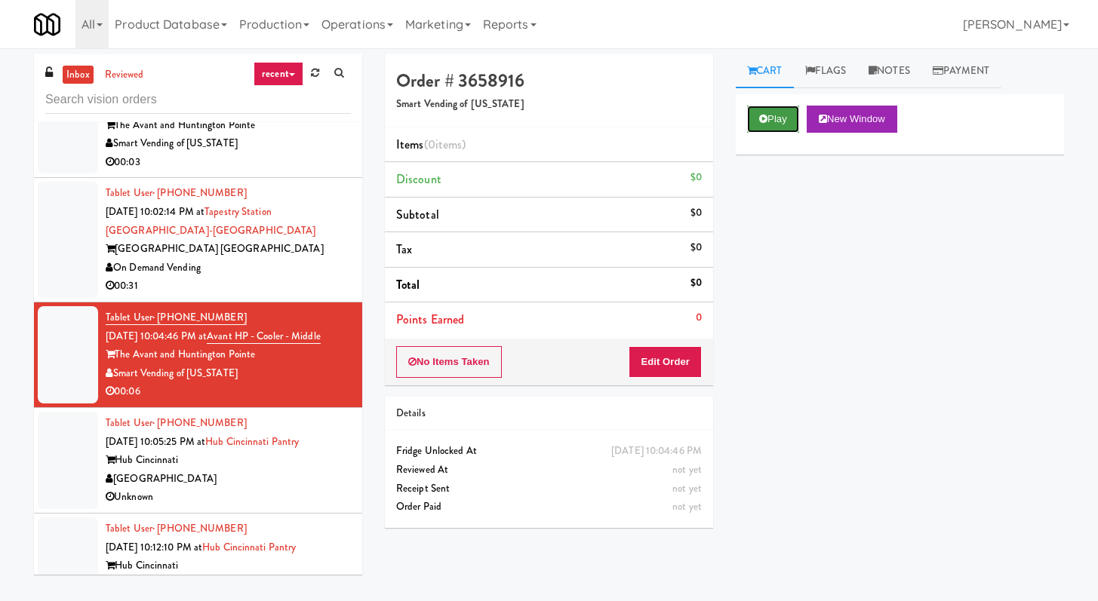
click at [784, 120] on button "Play" at bounding box center [773, 119] width 52 height 27
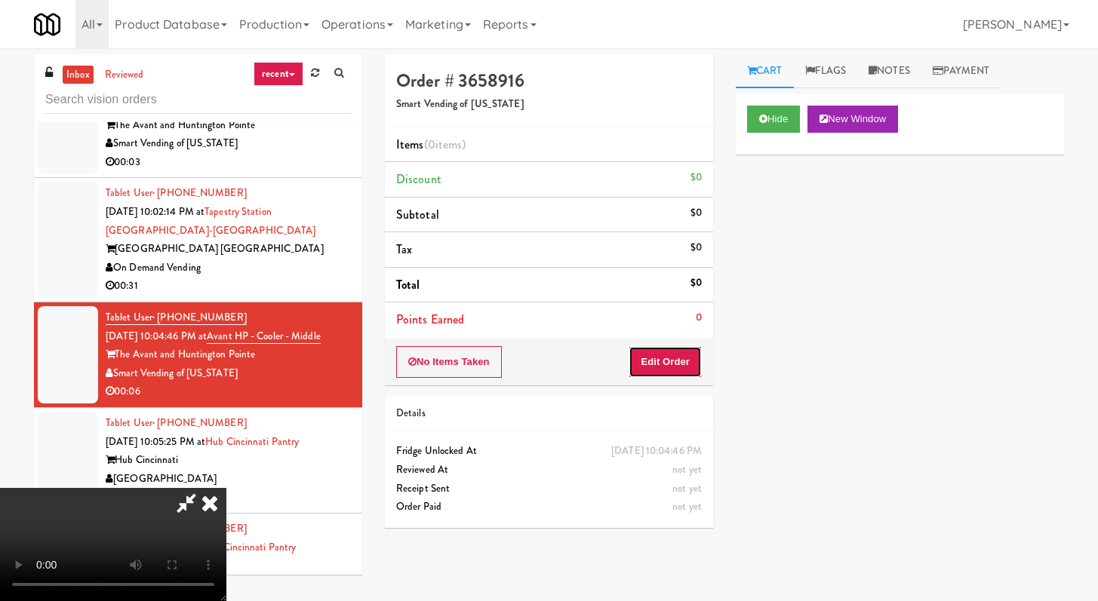
click at [668, 359] on button "Edit Order" at bounding box center [664, 362] width 73 height 32
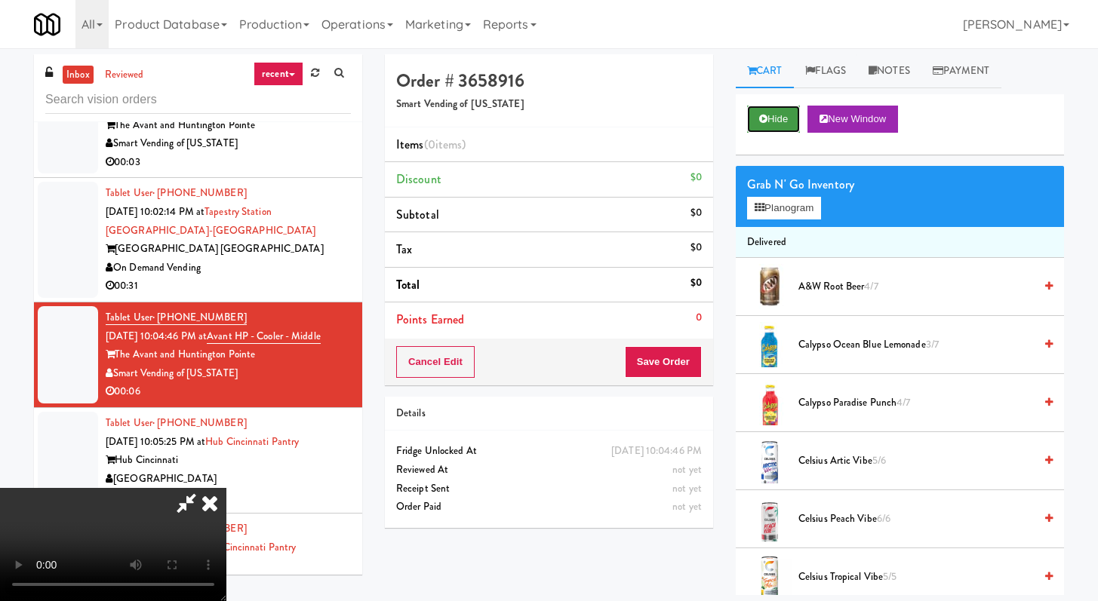
click at [767, 116] on button "Hide" at bounding box center [773, 119] width 53 height 27
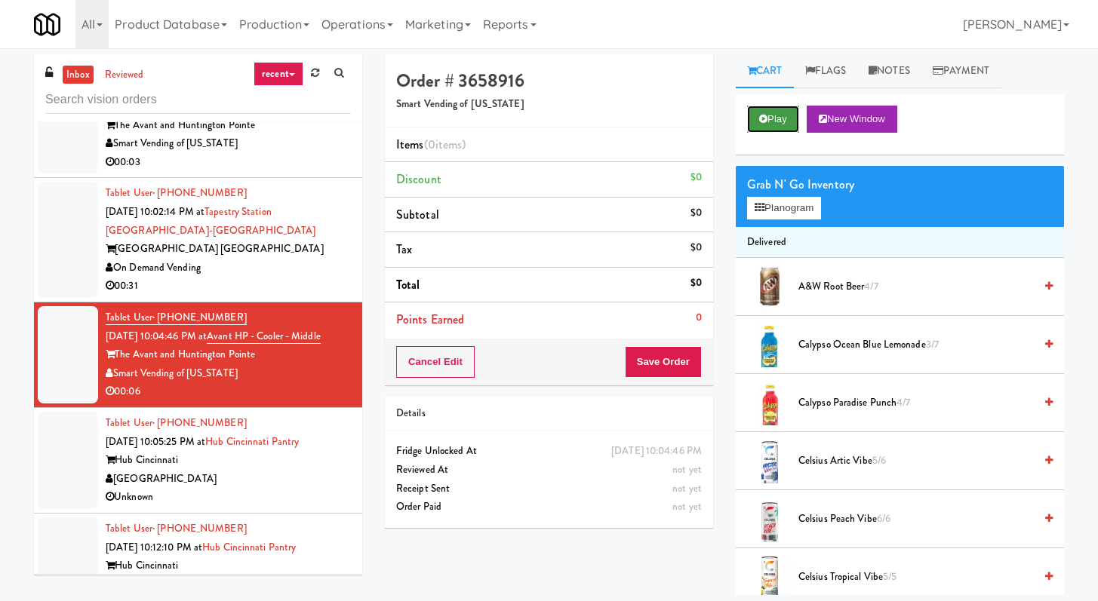
click at [767, 116] on button "Play" at bounding box center [773, 119] width 52 height 27
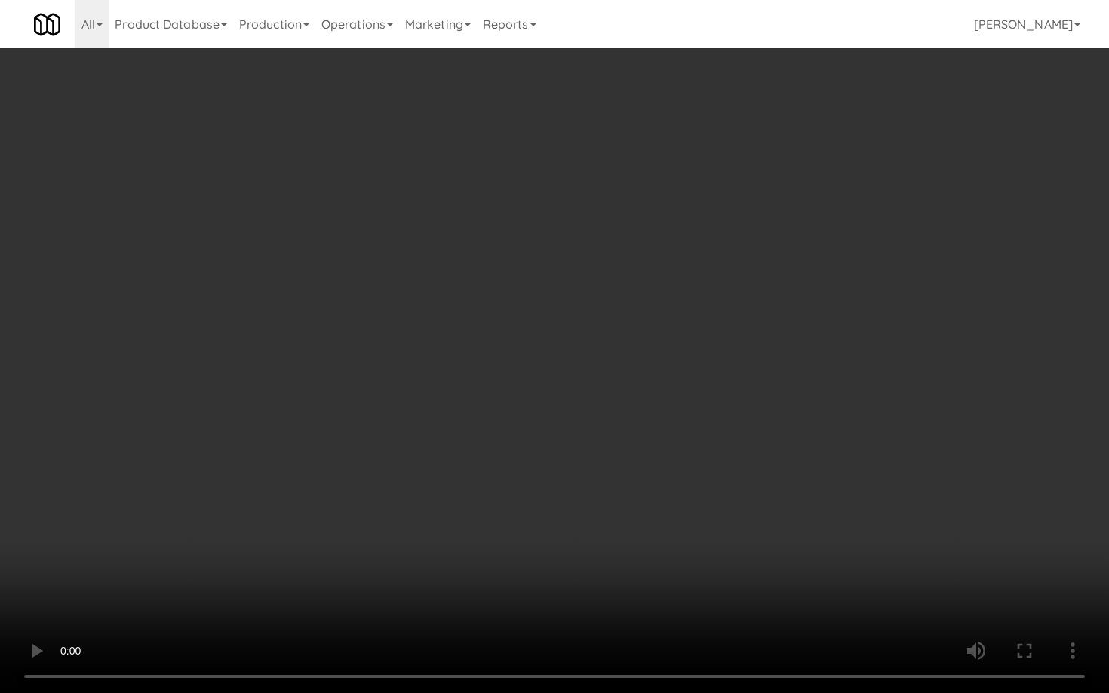
click at [448, 406] on video at bounding box center [554, 346] width 1109 height 693
click at [935, 370] on video at bounding box center [554, 346] width 1109 height 693
click at [945, 351] on video at bounding box center [554, 346] width 1109 height 693
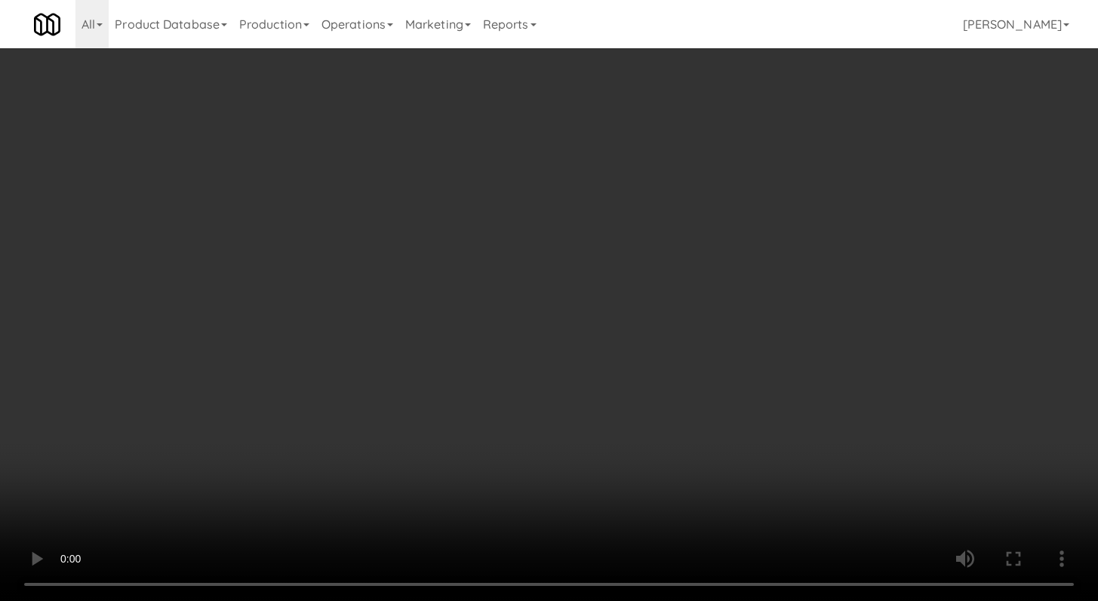
scroll to position [544, 0]
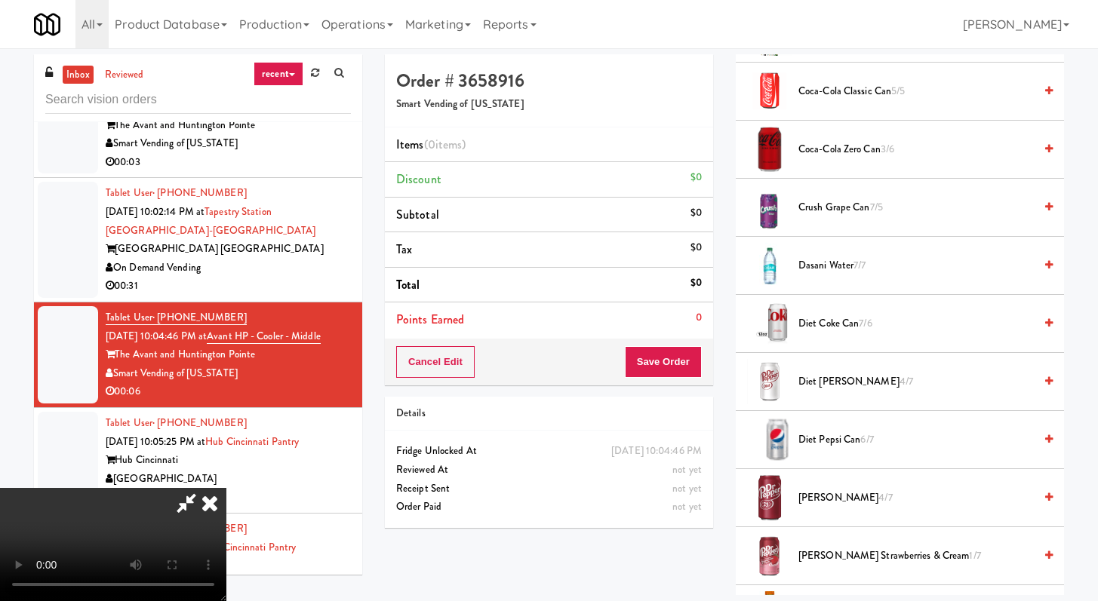
click at [837, 502] on span "[PERSON_NAME] Can 4/7" at bounding box center [915, 498] width 235 height 19
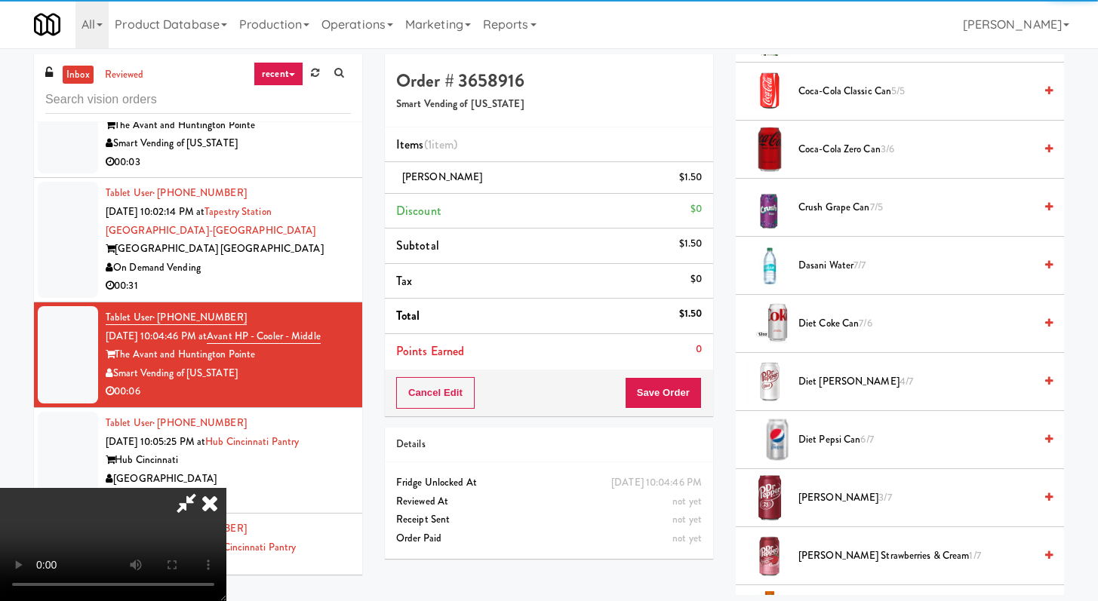
click at [708, 381] on div "Cancel Edit Save Order" at bounding box center [549, 393] width 328 height 47
click at [685, 395] on button "Save Order" at bounding box center [663, 393] width 77 height 32
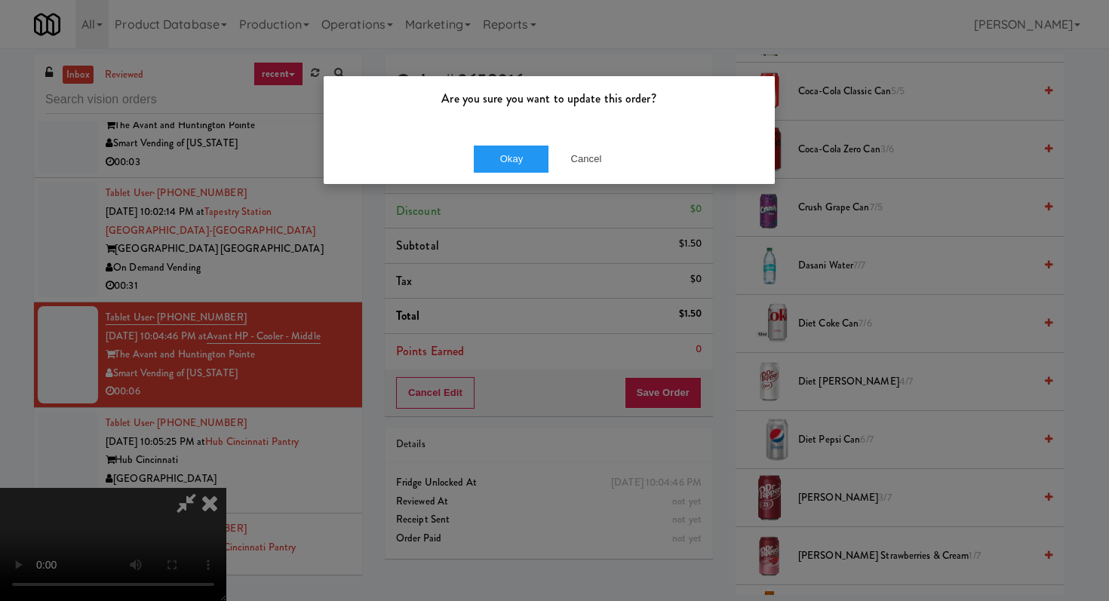
click at [519, 143] on div "Okay Cancel" at bounding box center [549, 159] width 451 height 51
click at [513, 154] on button "Okay" at bounding box center [511, 159] width 75 height 27
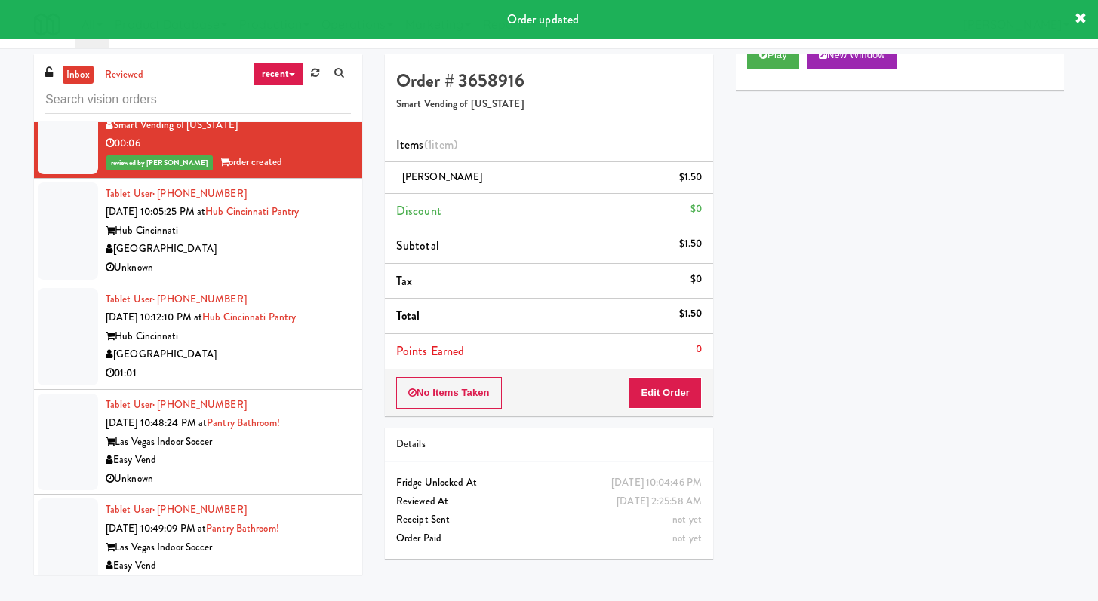
scroll to position [3397, 0]
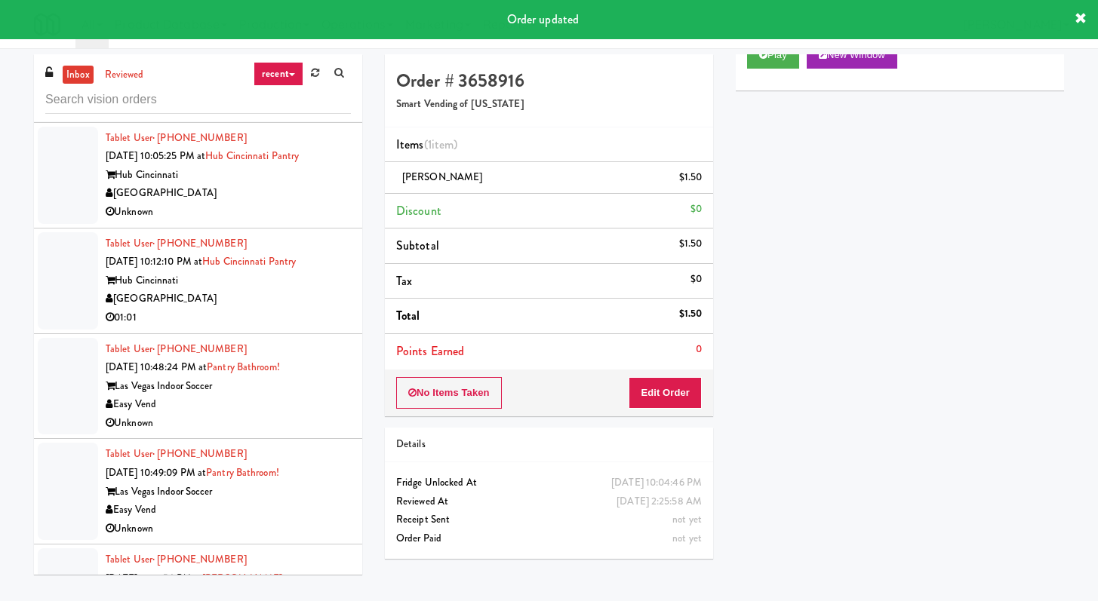
click at [300, 222] on div "Unknown" at bounding box center [228, 212] width 245 height 19
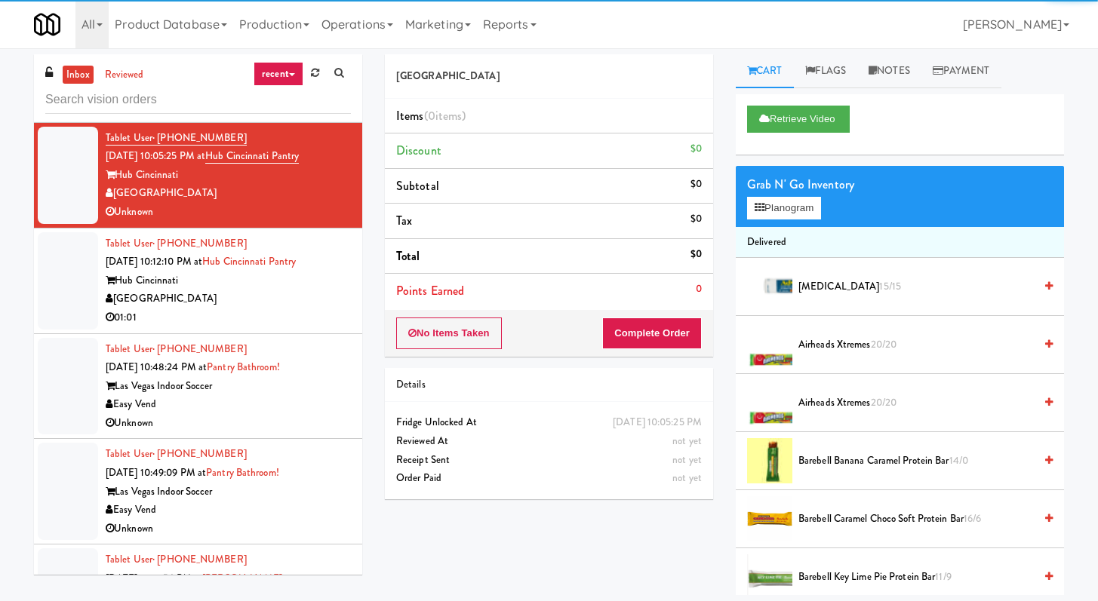
click at [239, 327] on div "01:01" at bounding box center [228, 318] width 245 height 19
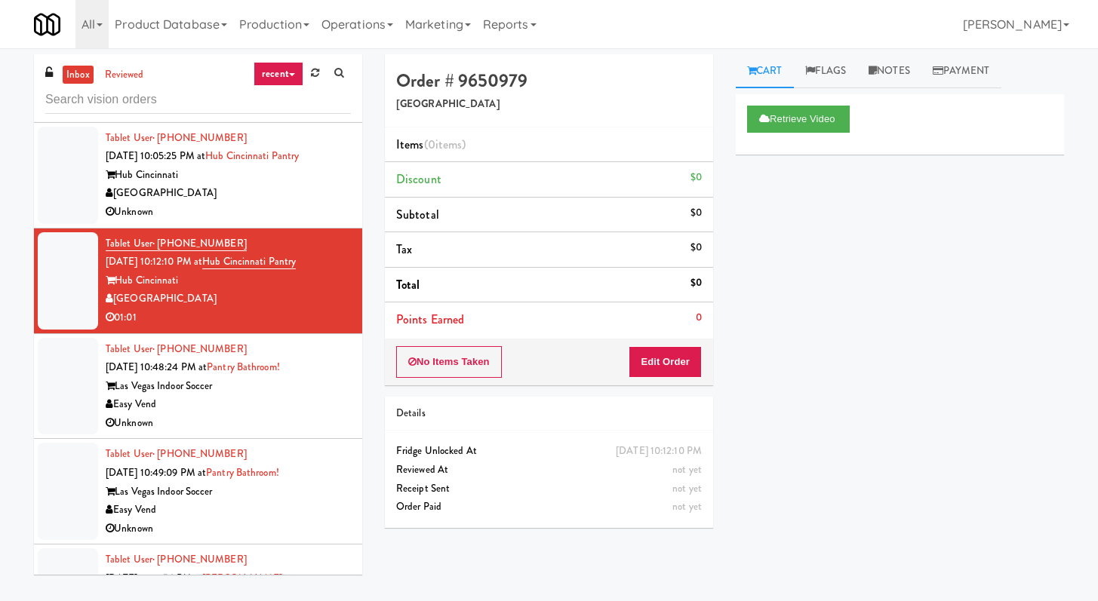
scroll to position [3442, 0]
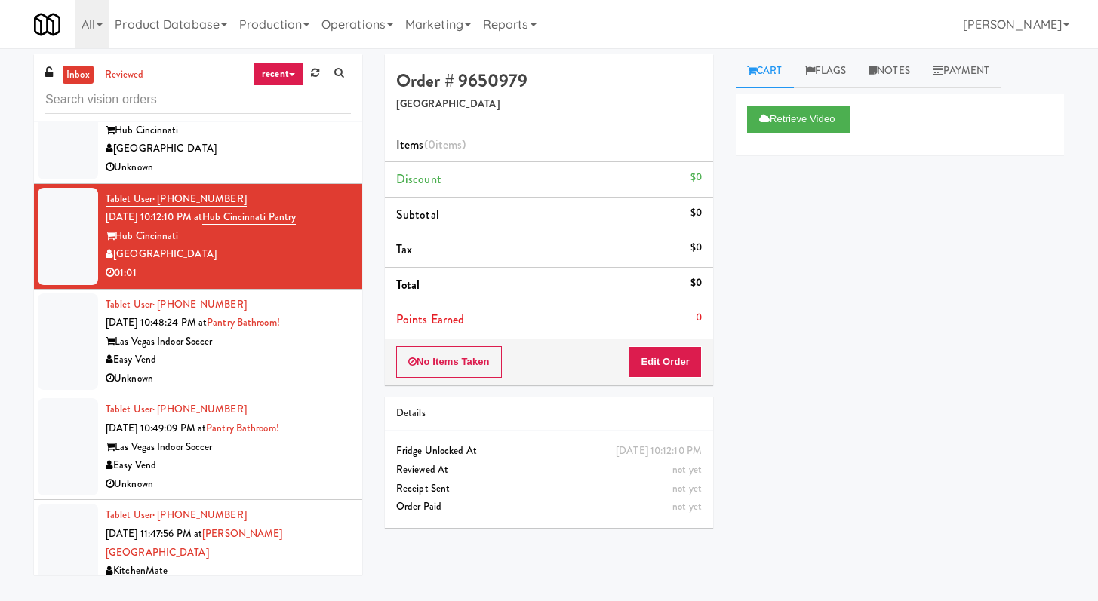
click at [296, 389] on div "Unknown" at bounding box center [228, 379] width 245 height 19
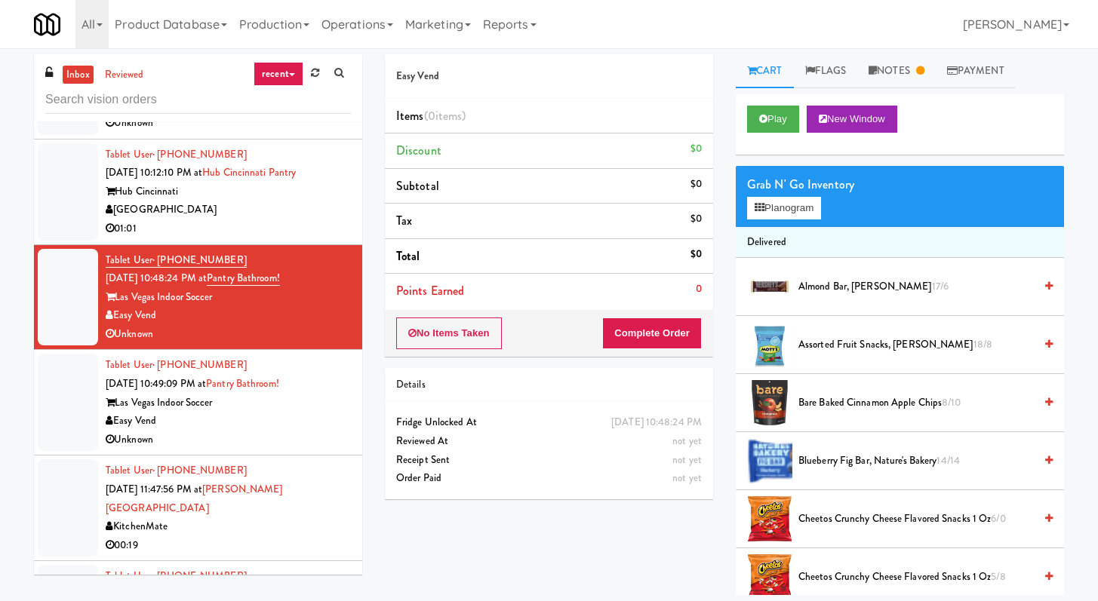
scroll to position [3233, 0]
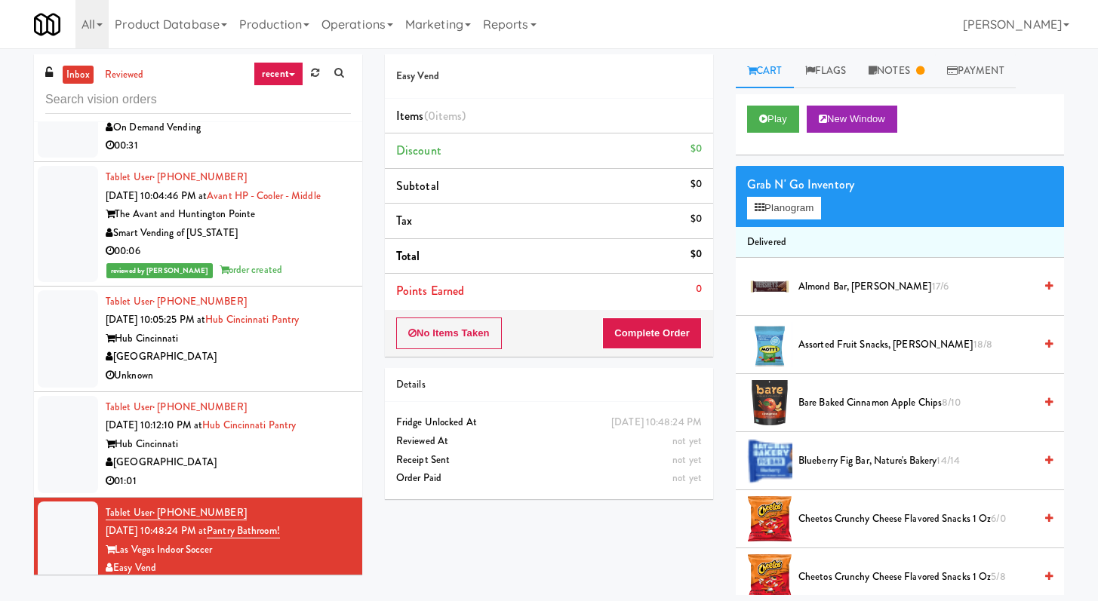
click at [324, 243] on div "Smart Vending of [US_STATE]" at bounding box center [228, 233] width 245 height 19
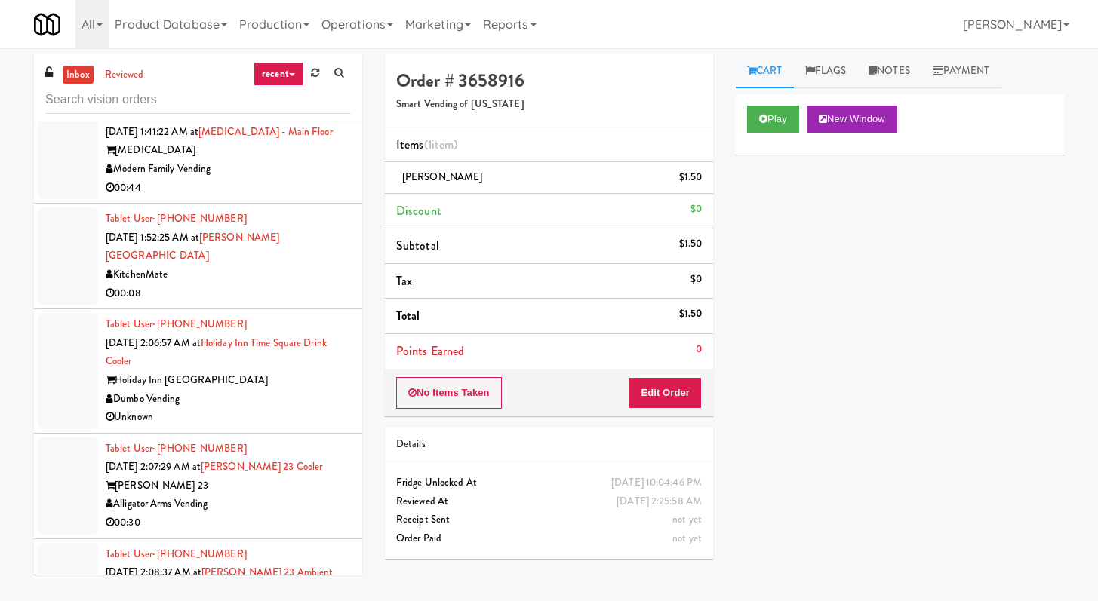
scroll to position [4754, 0]
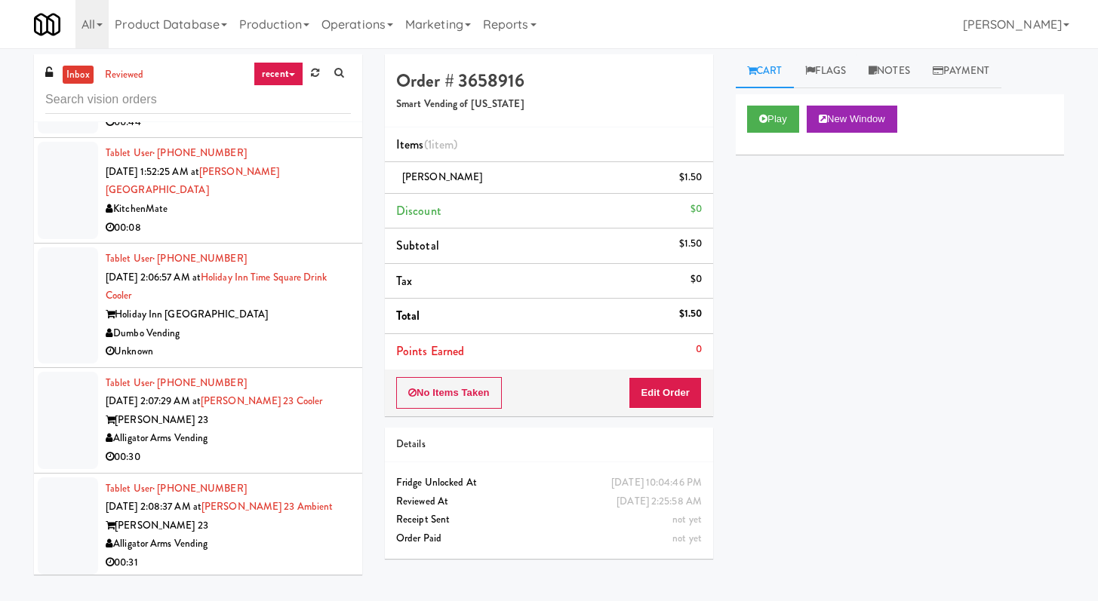
click at [300, 353] on div "Unknown" at bounding box center [228, 352] width 245 height 19
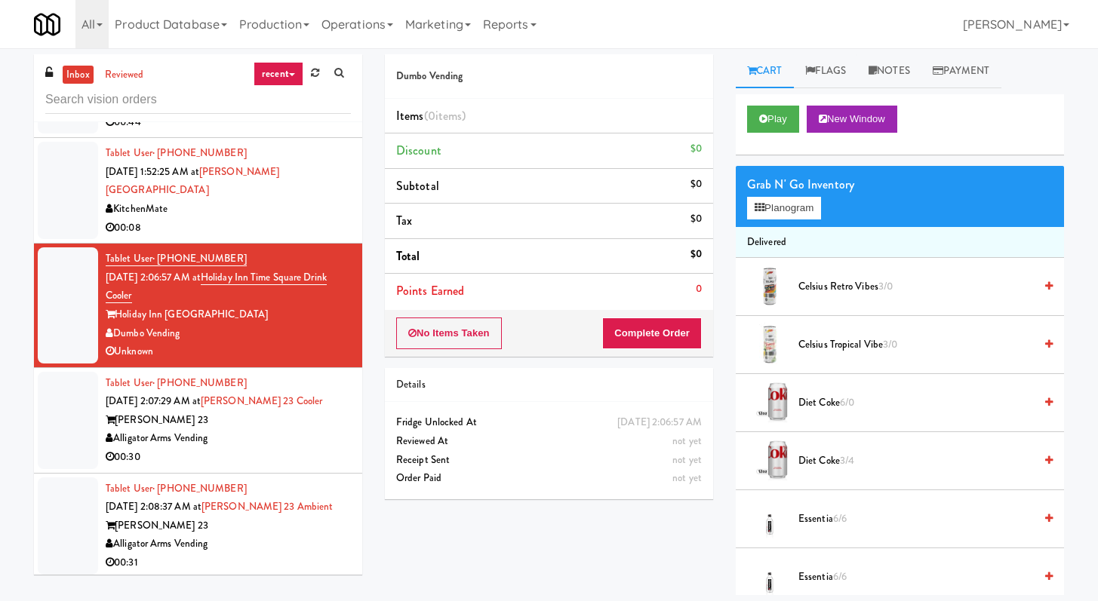
click at [272, 467] on div "00:30" at bounding box center [228, 457] width 245 height 19
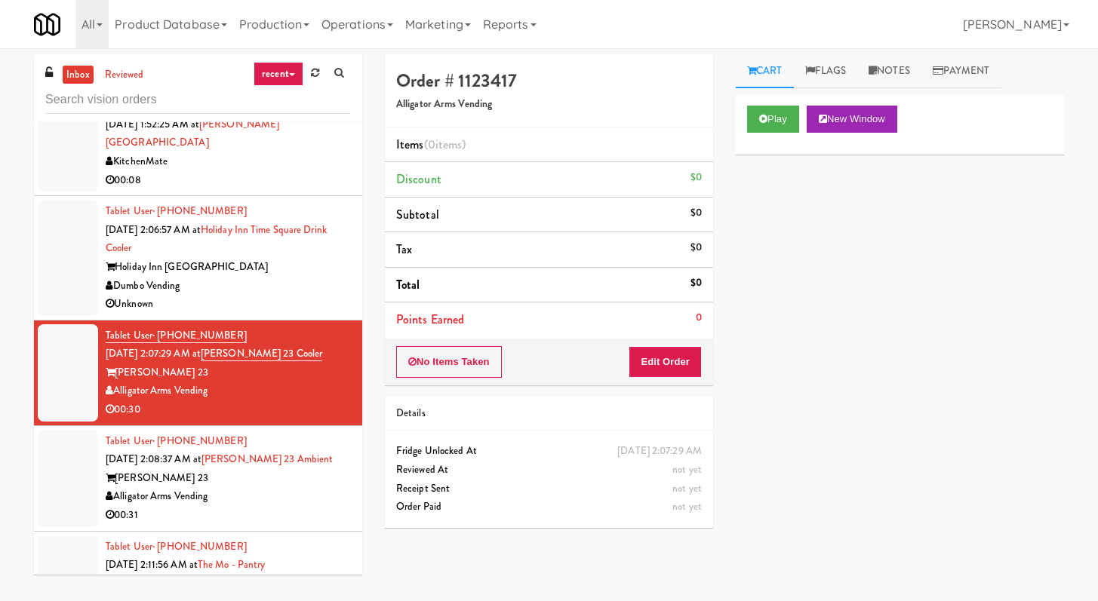
scroll to position [5777, 0]
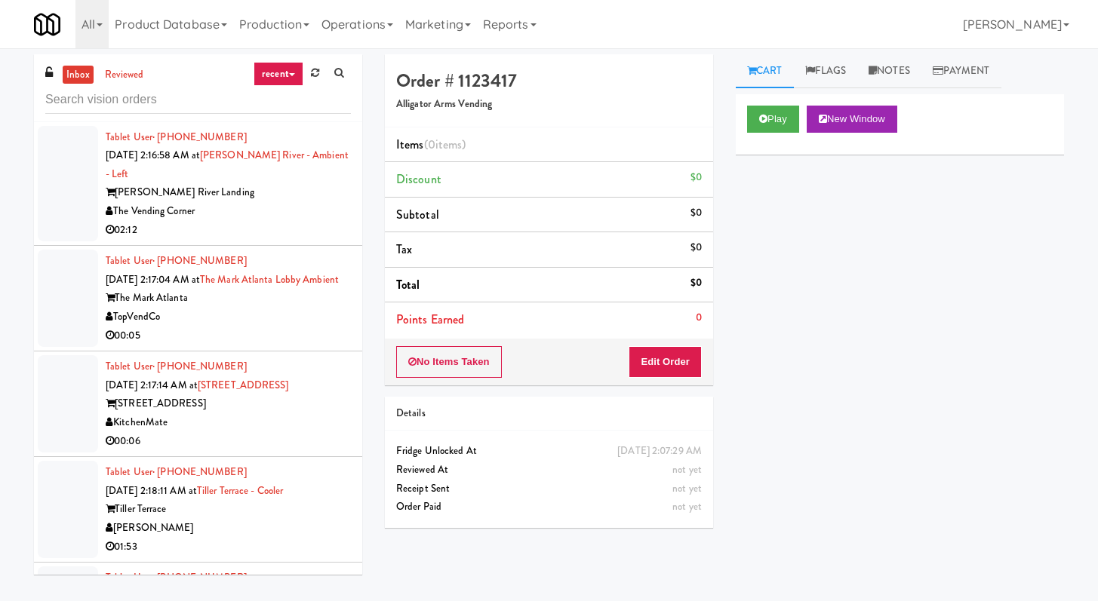
click at [282, 327] on div "TopVendCo" at bounding box center [228, 317] width 245 height 19
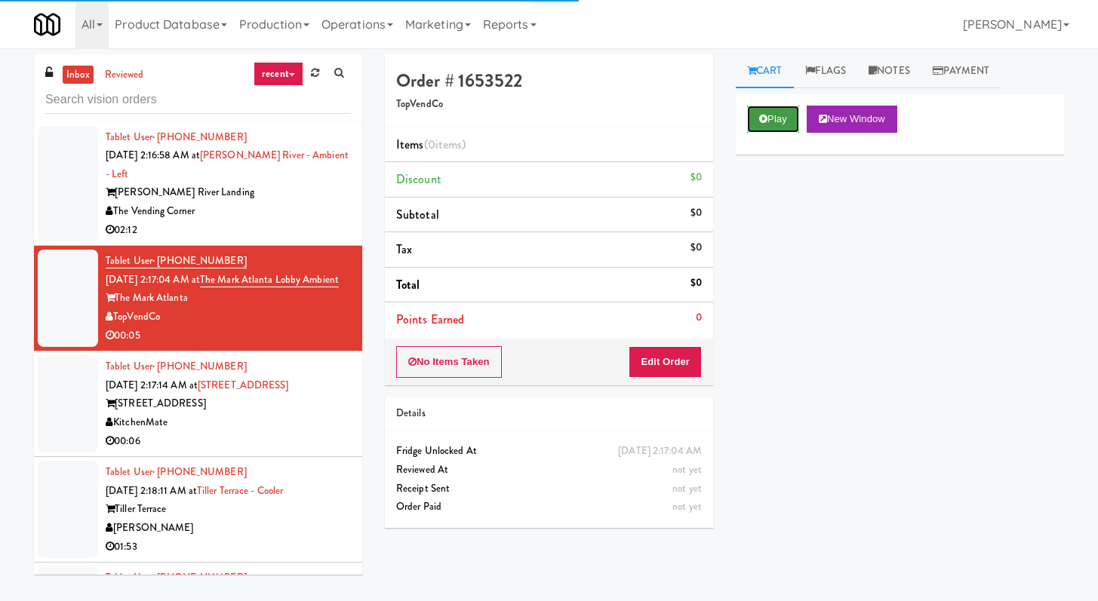
click at [763, 131] on button "Play" at bounding box center [773, 119] width 52 height 27
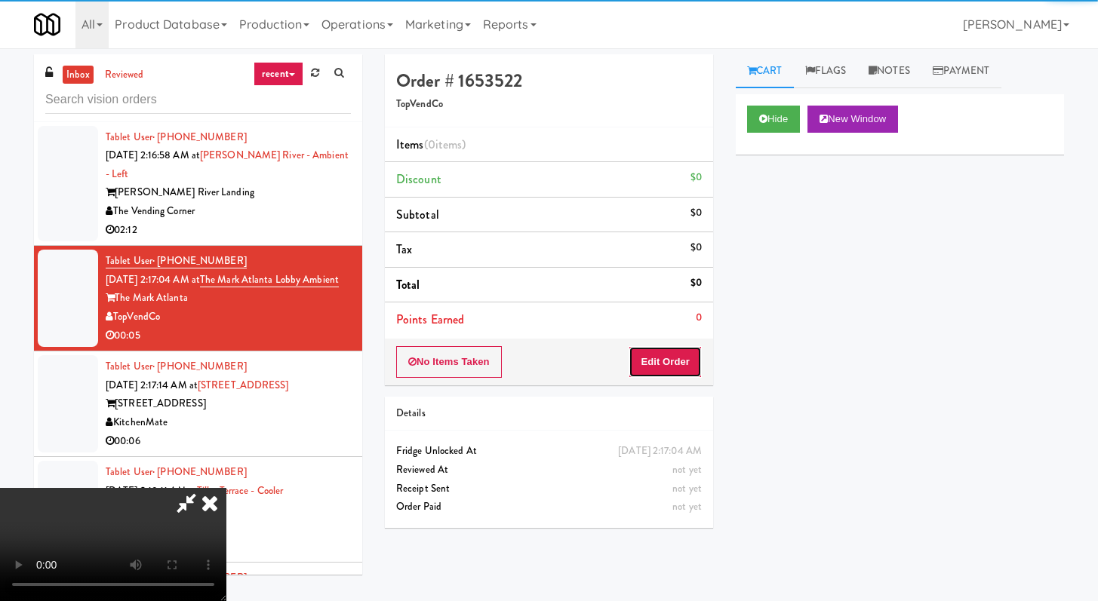
click at [693, 358] on button "Edit Order" at bounding box center [664, 362] width 73 height 32
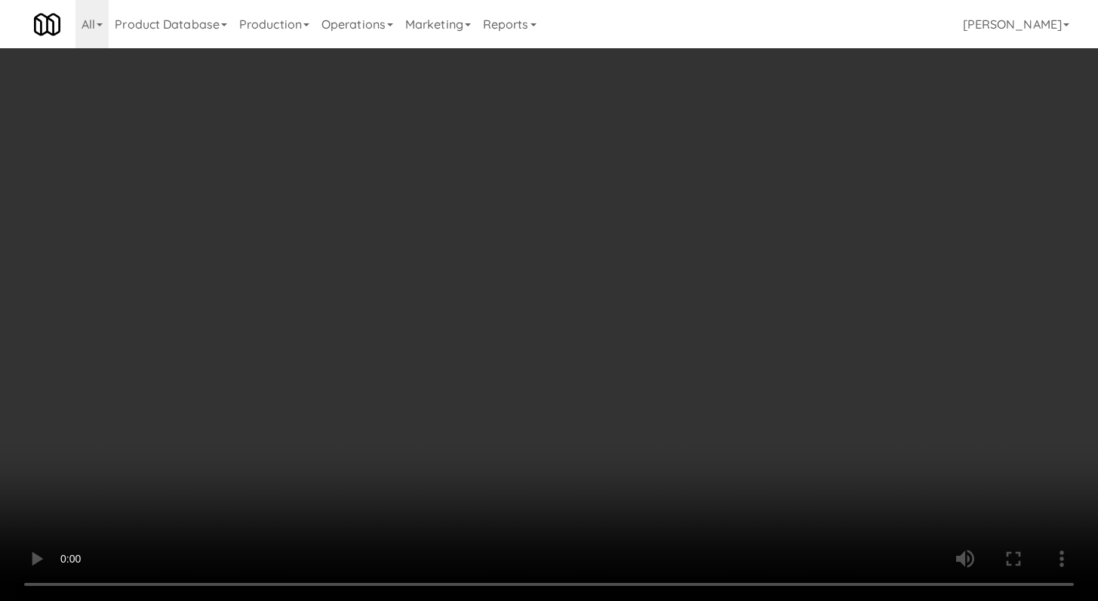
scroll to position [5739, 0]
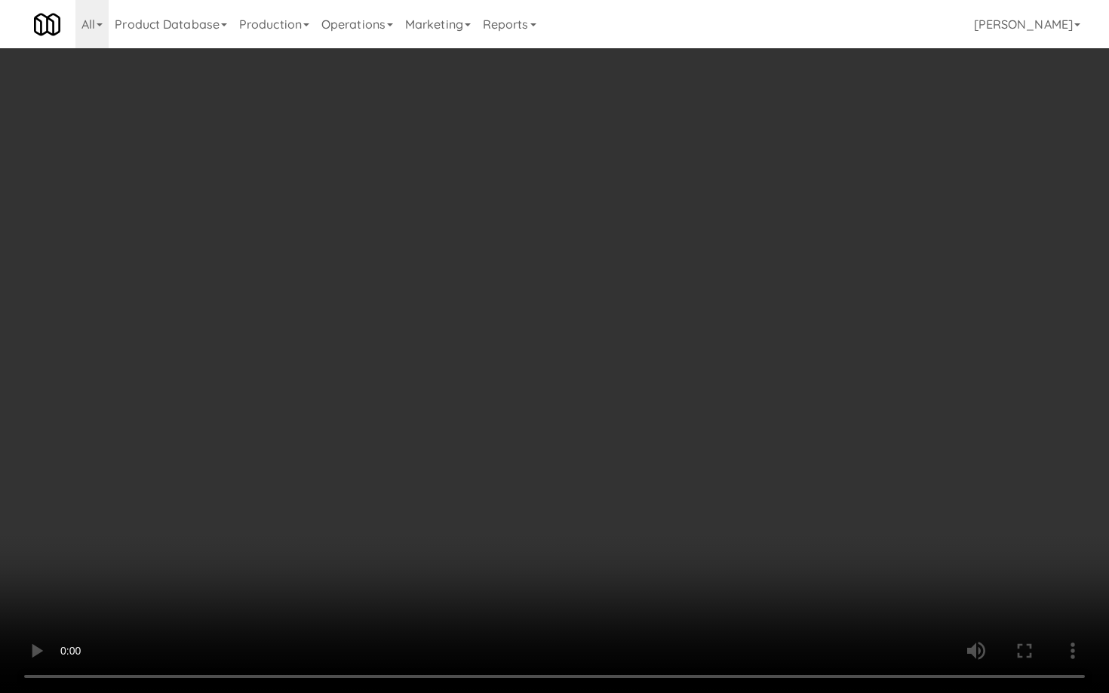
click at [531, 516] on video at bounding box center [554, 346] width 1109 height 693
click at [574, 416] on video at bounding box center [554, 346] width 1109 height 693
click at [628, 387] on video at bounding box center [554, 346] width 1109 height 693
click at [656, 348] on video at bounding box center [554, 346] width 1109 height 693
click at [714, 415] on video at bounding box center [554, 346] width 1109 height 693
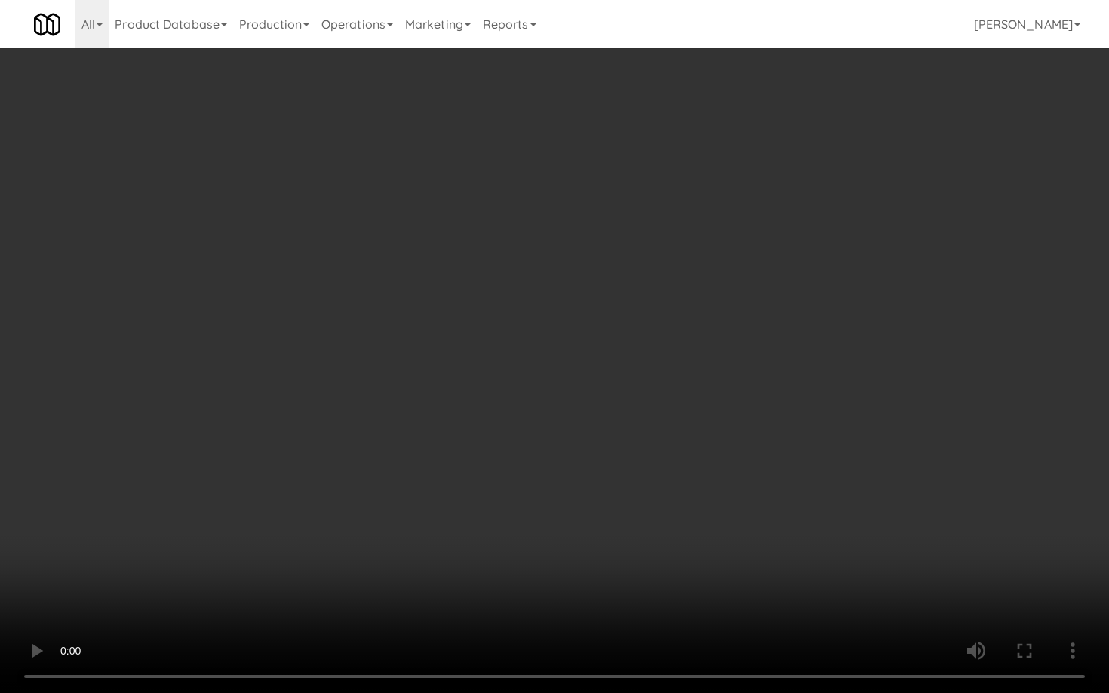
click at [713, 400] on video at bounding box center [554, 346] width 1109 height 693
click at [724, 373] on video at bounding box center [554, 346] width 1109 height 693
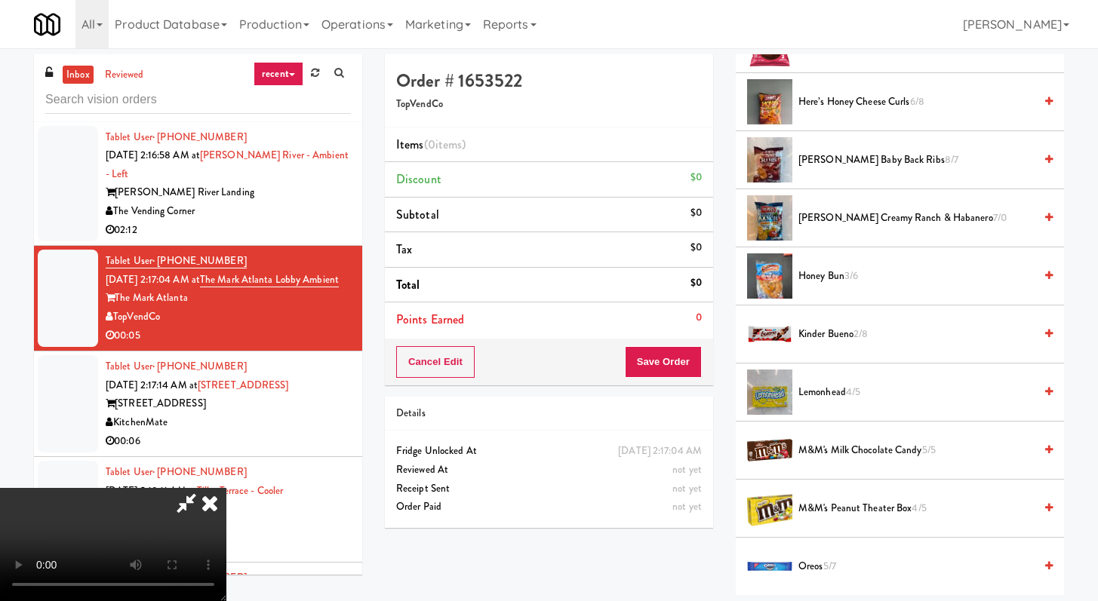
scroll to position [796, 0]
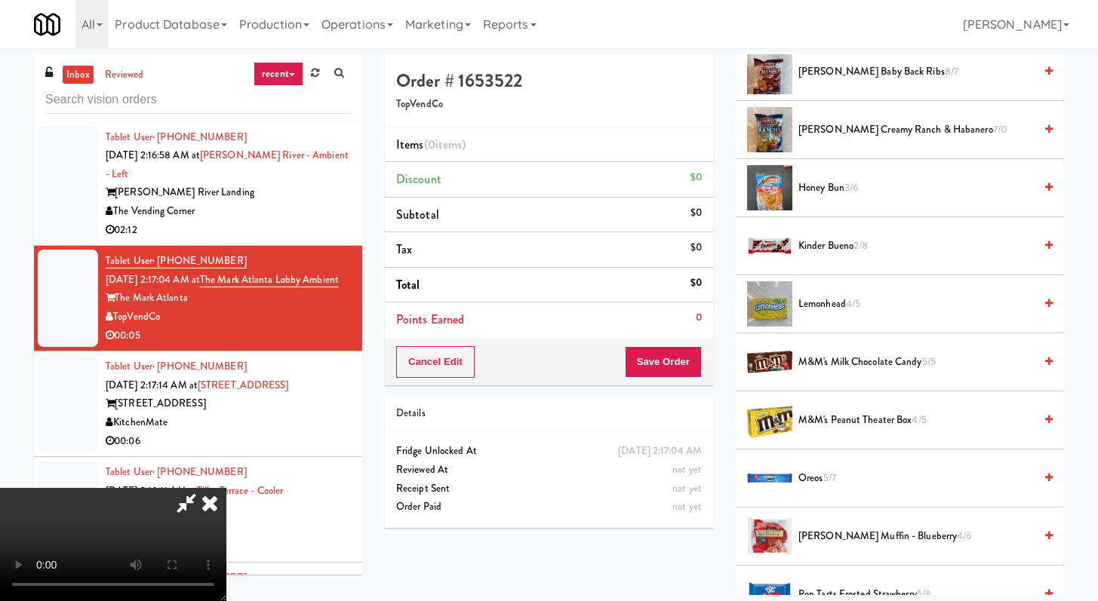
click at [853, 478] on span "Oreos 5/7" at bounding box center [915, 478] width 235 height 19
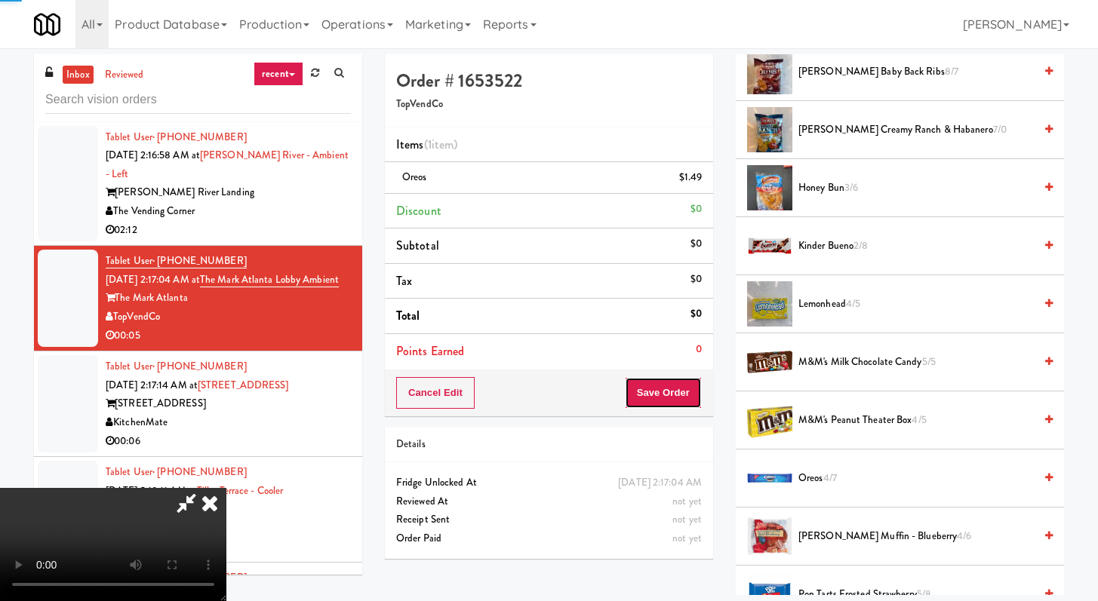
click at [691, 403] on button "Save Order" at bounding box center [663, 393] width 77 height 32
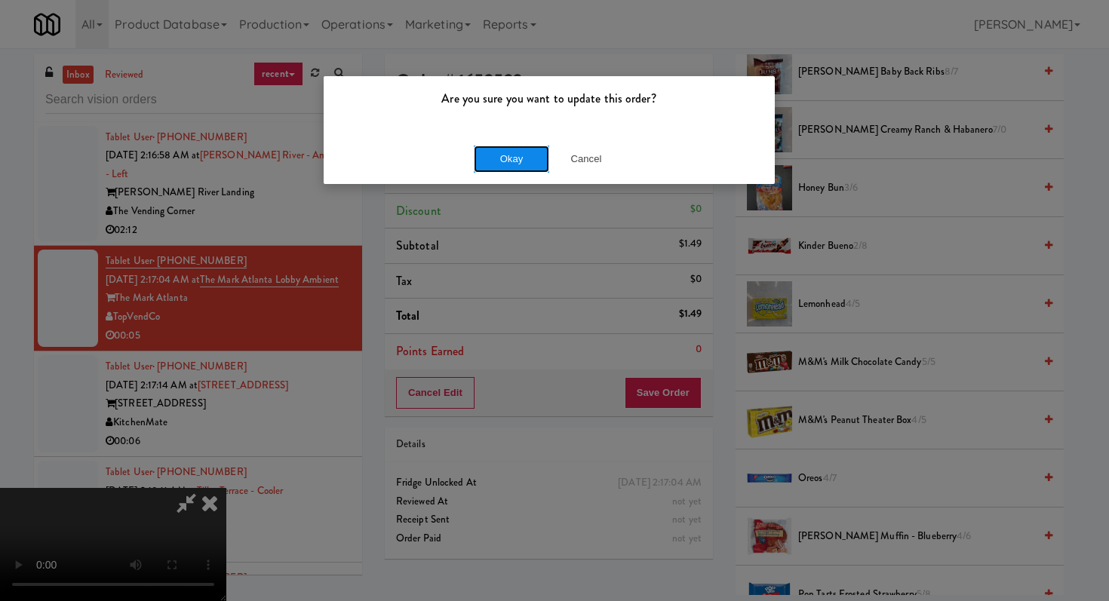
click at [513, 158] on button "Okay" at bounding box center [511, 159] width 75 height 27
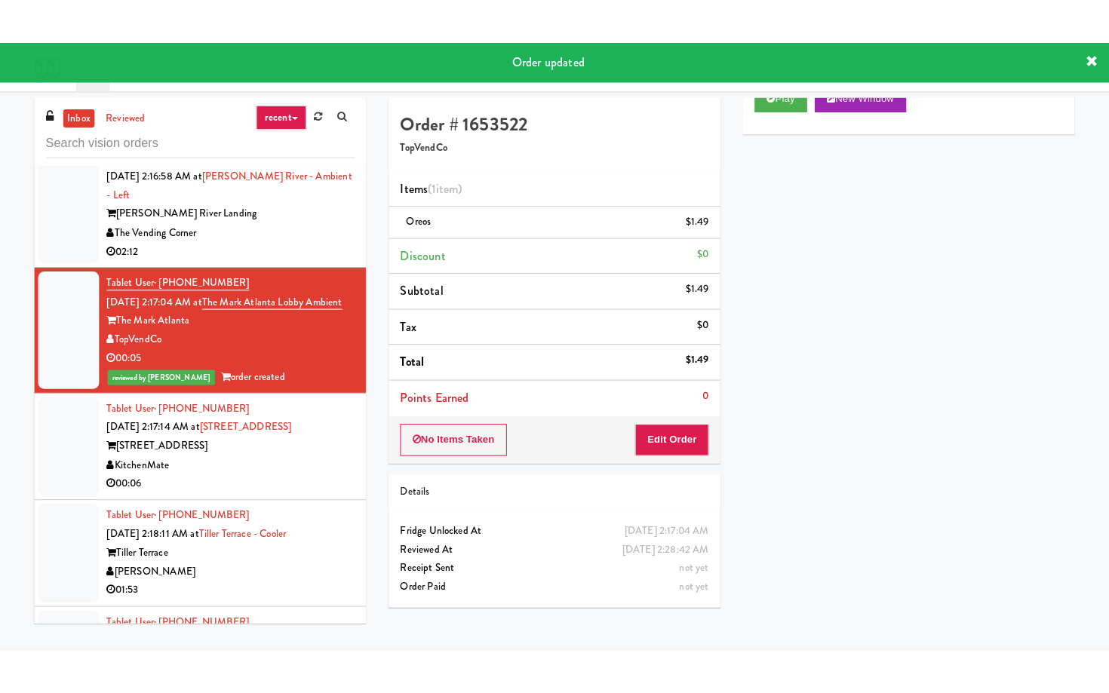
scroll to position [5829, 0]
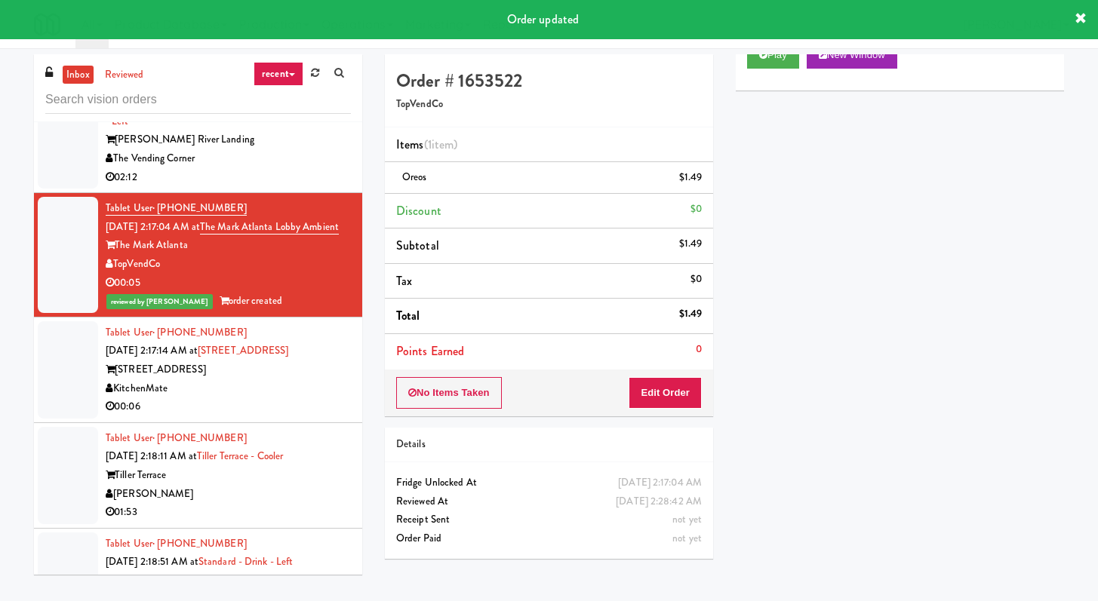
click at [293, 416] on div "00:06" at bounding box center [228, 407] width 245 height 19
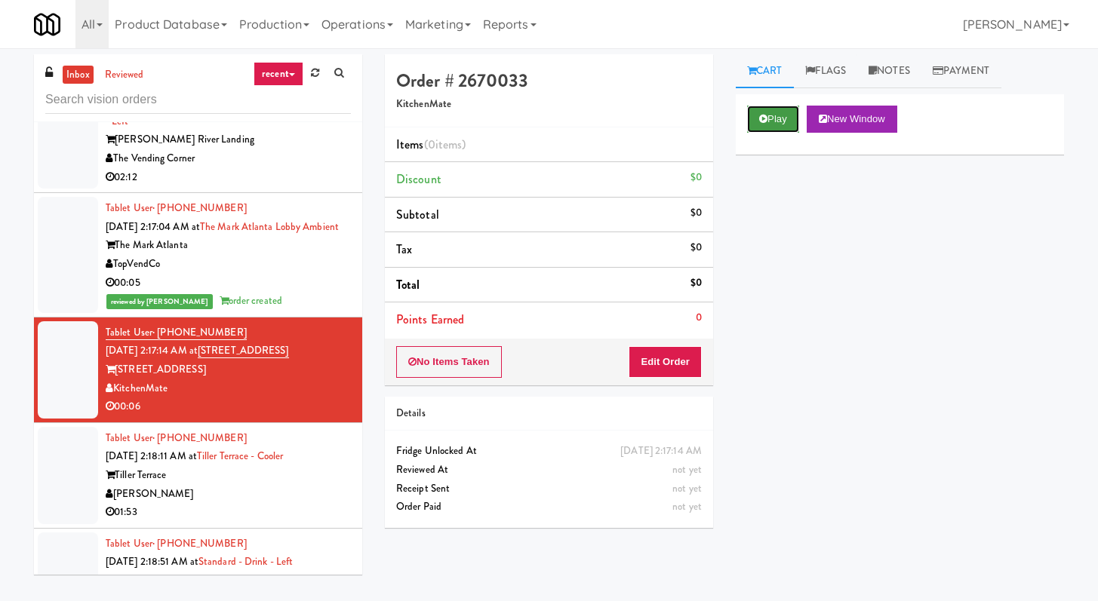
click at [776, 113] on button "Play" at bounding box center [773, 119] width 52 height 27
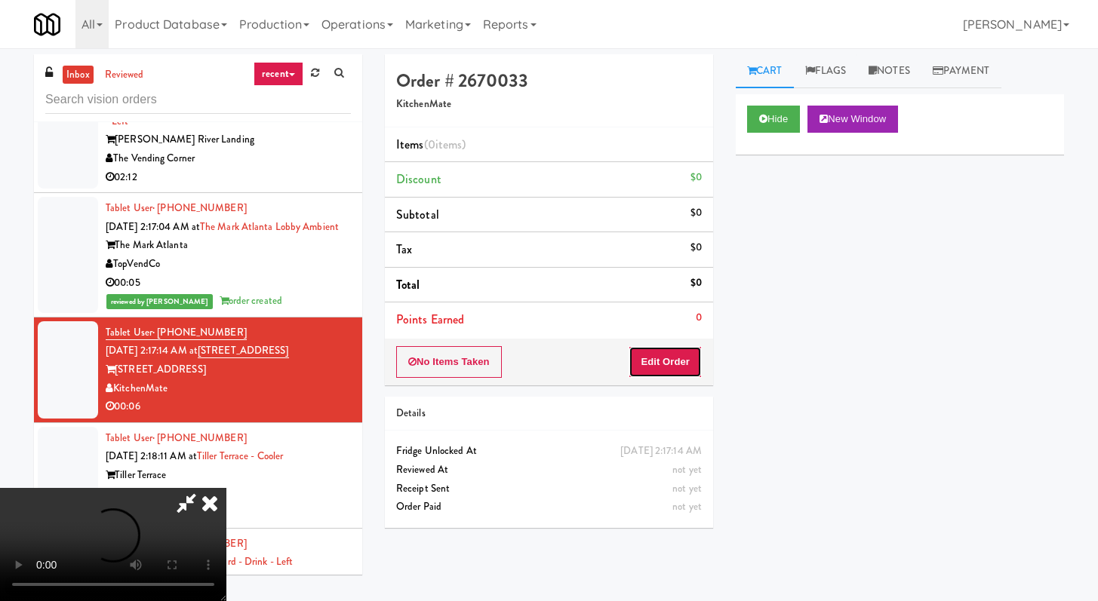
click at [648, 356] on button "Edit Order" at bounding box center [664, 362] width 73 height 32
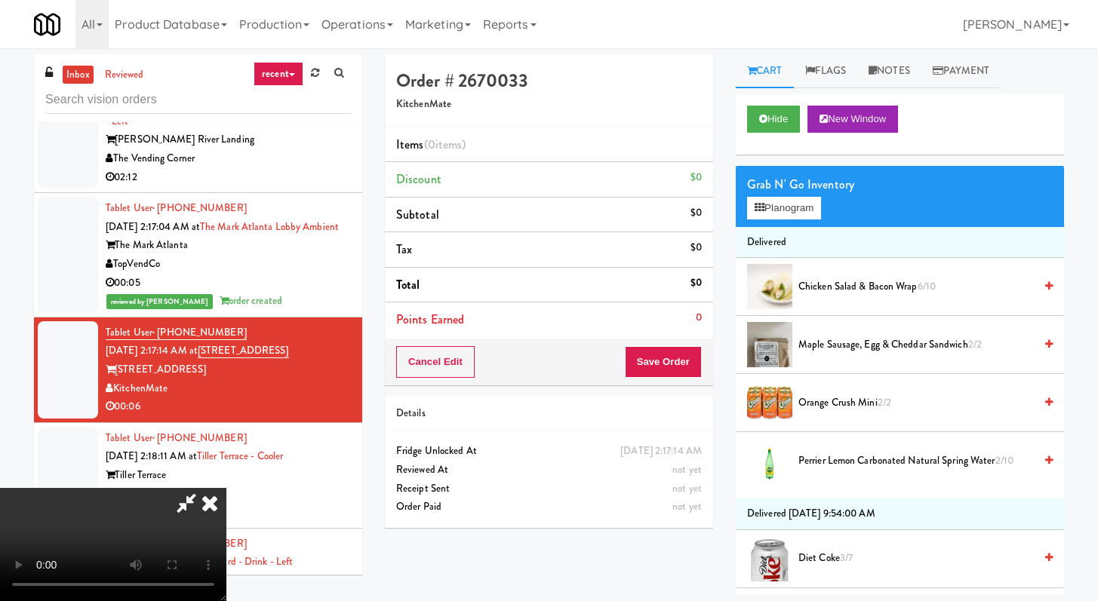
scroll to position [5792, 0]
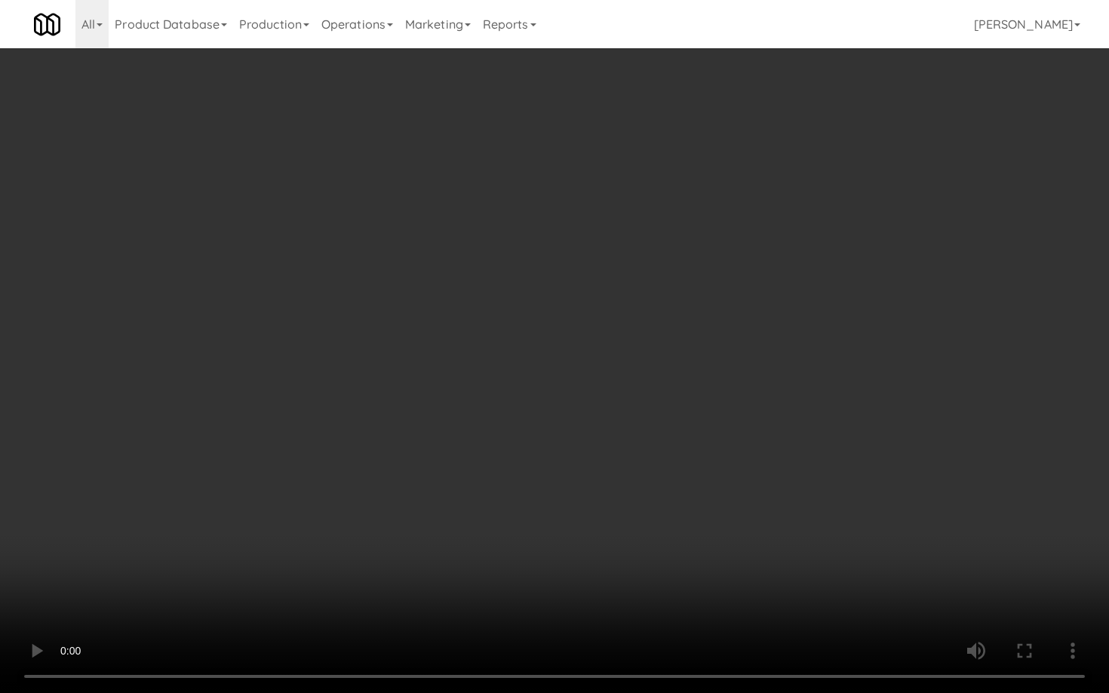
click at [518, 428] on video at bounding box center [554, 346] width 1109 height 693
click at [540, 406] on video at bounding box center [554, 346] width 1109 height 693
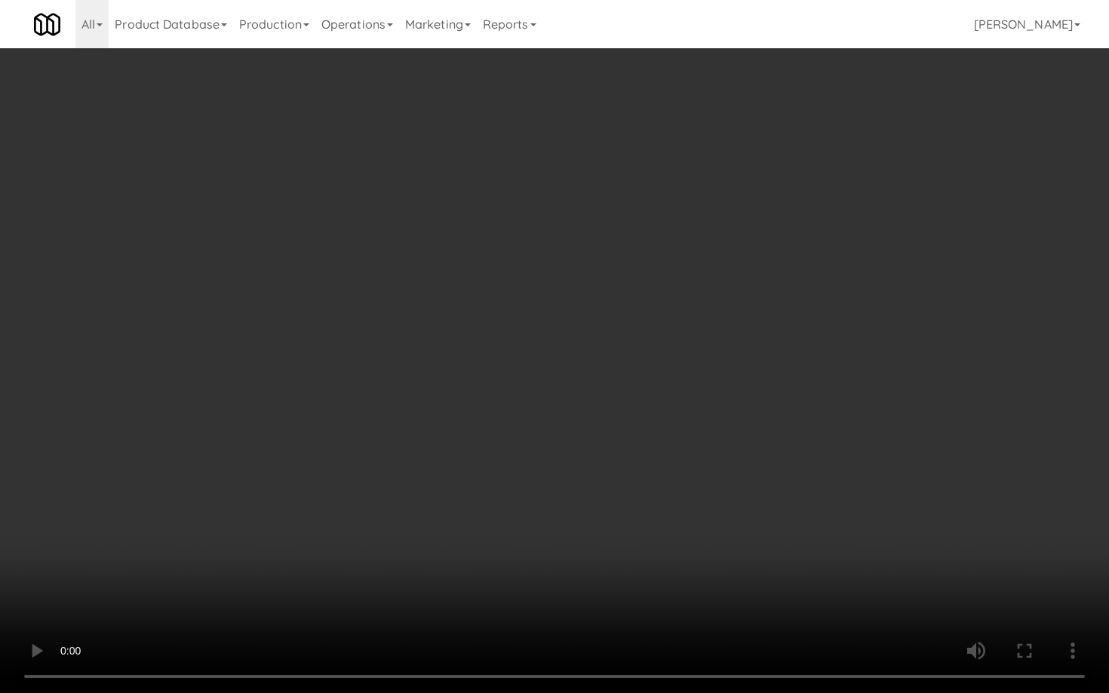
click at [540, 406] on video at bounding box center [554, 346] width 1109 height 693
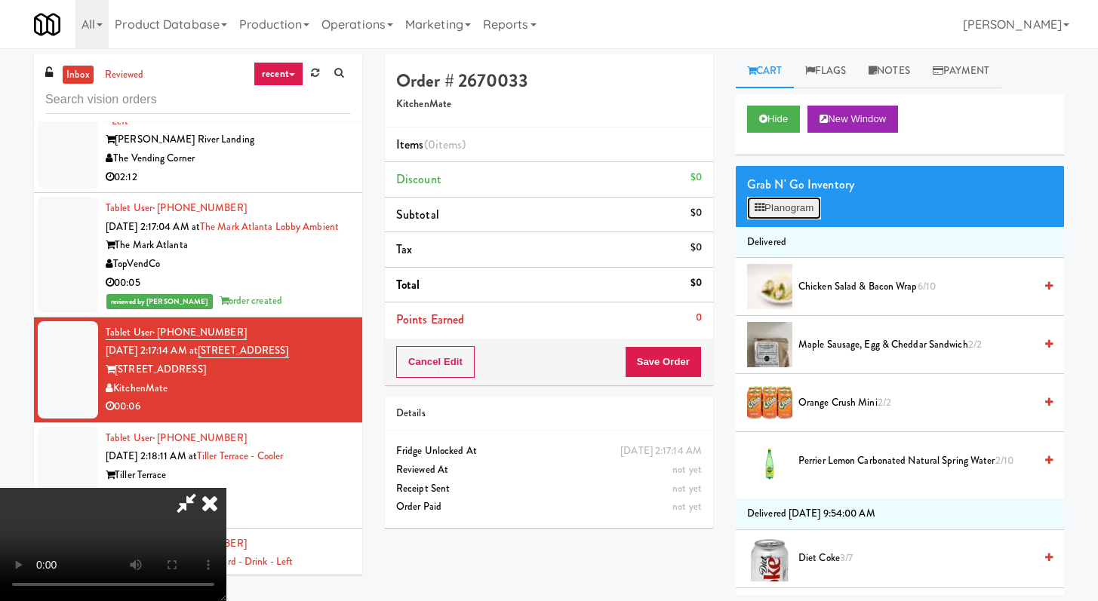
click at [803, 208] on button "Planogram" at bounding box center [784, 208] width 74 height 23
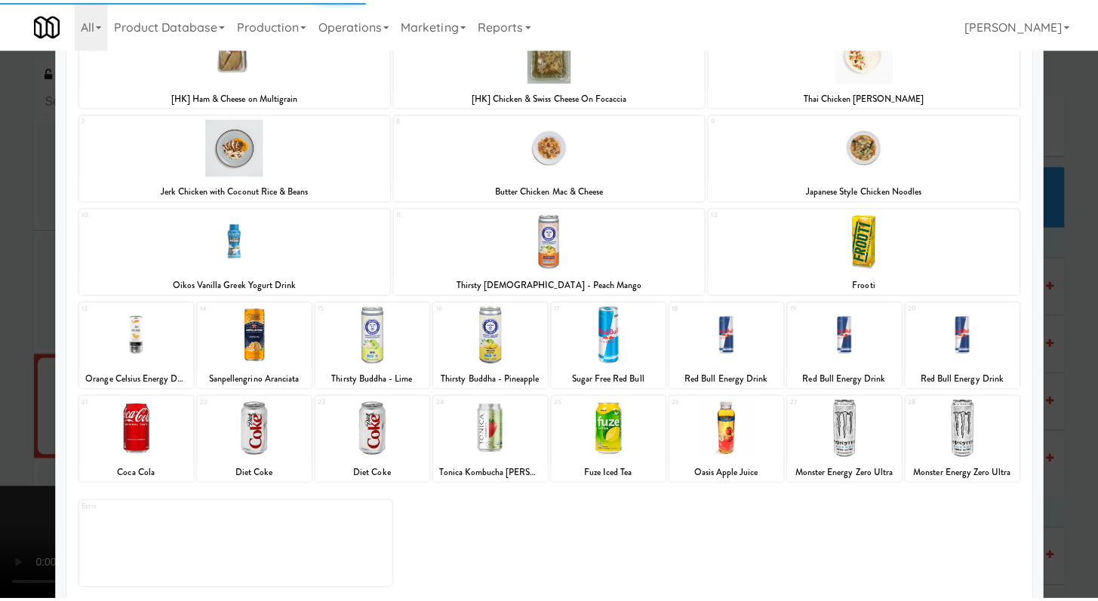
scroll to position [234, 0]
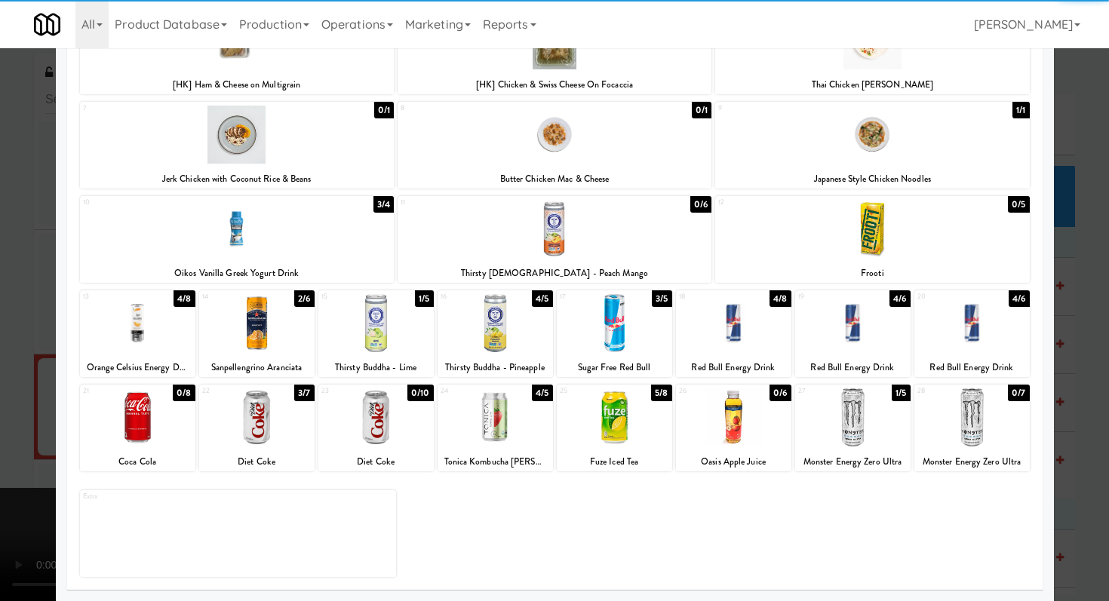
click at [643, 420] on div at bounding box center [614, 418] width 115 height 58
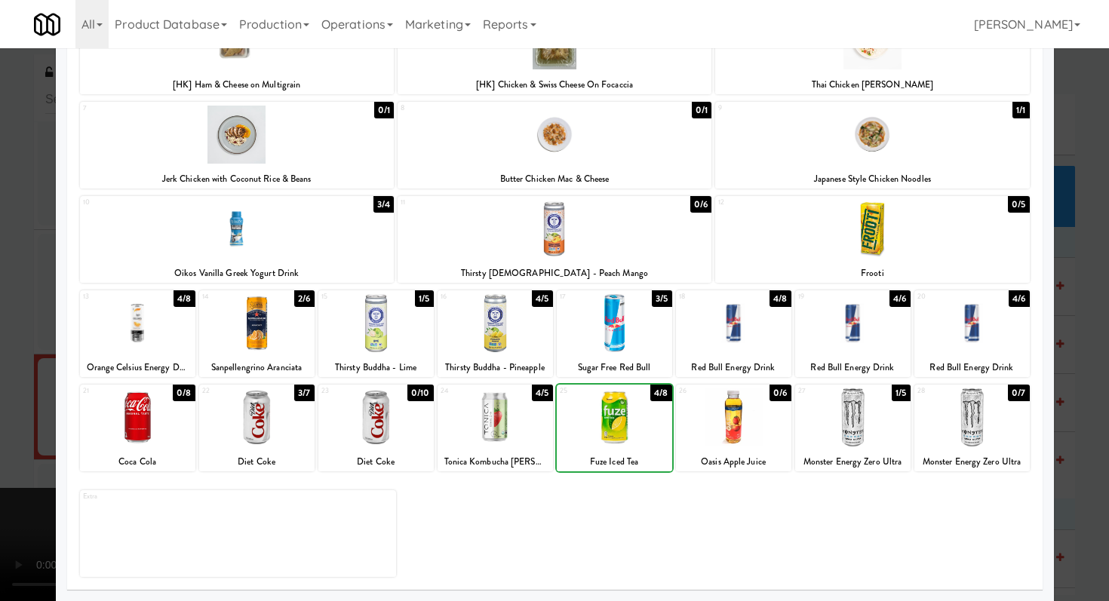
click at [0, 295] on div at bounding box center [554, 300] width 1109 height 601
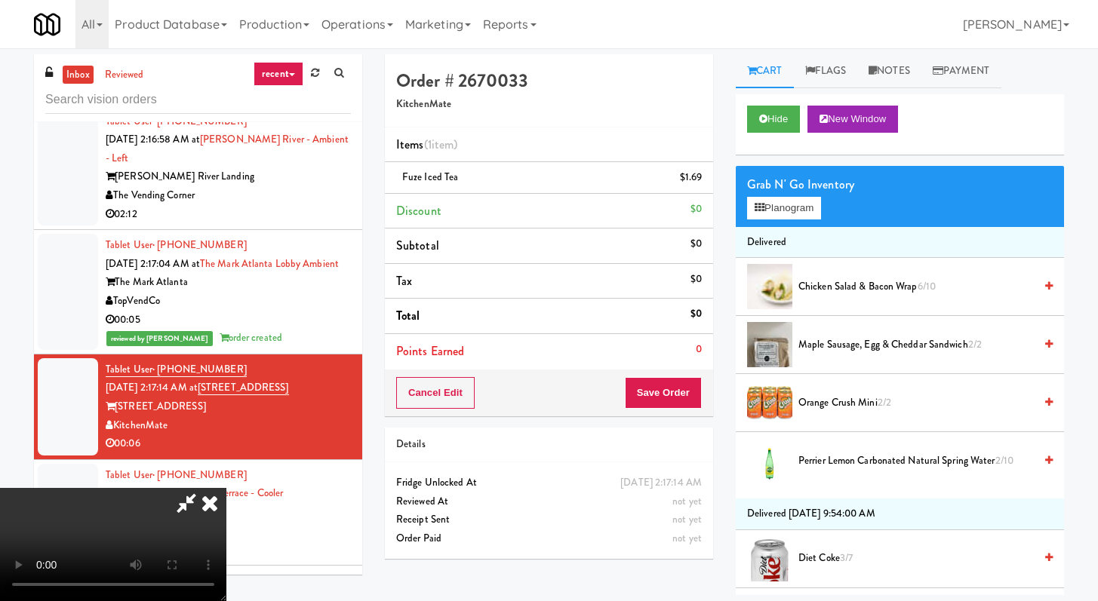
scroll to position [5829, 0]
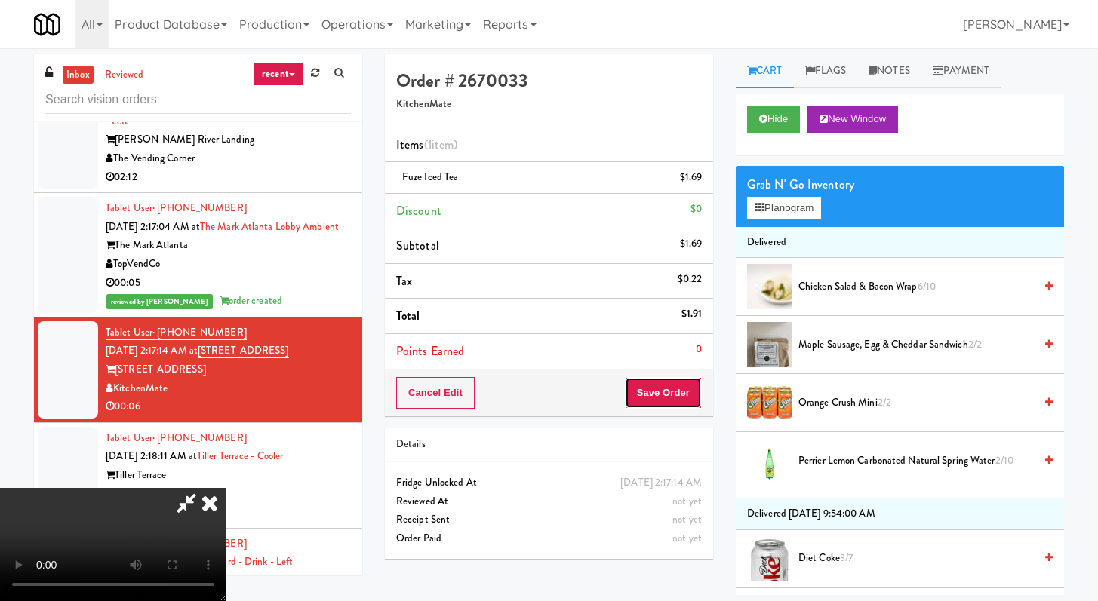
click at [688, 397] on button "Save Order" at bounding box center [663, 393] width 77 height 32
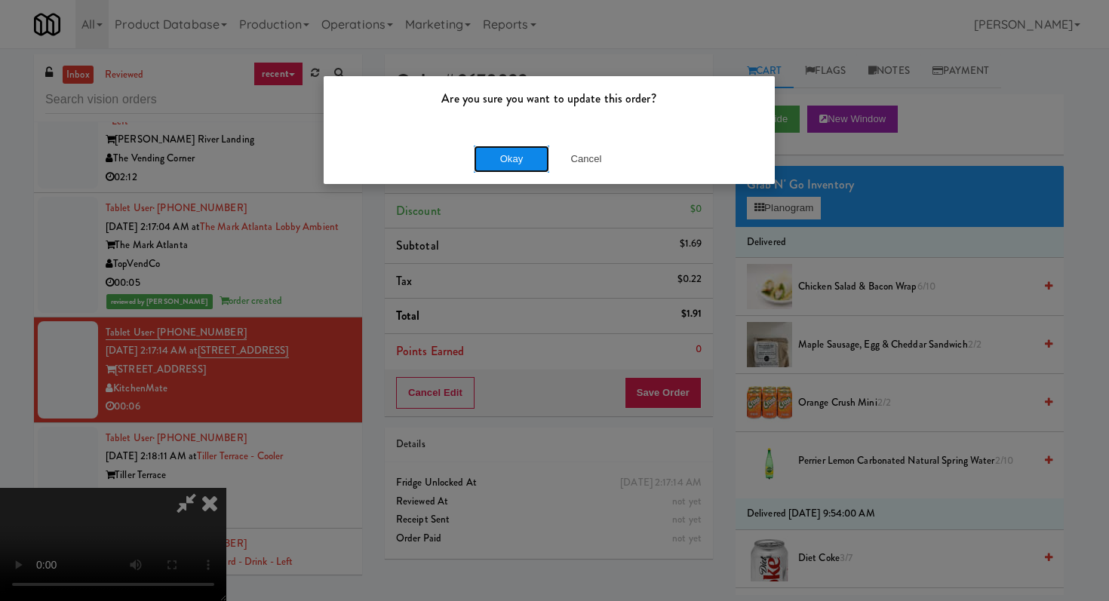
click at [525, 164] on button "Okay" at bounding box center [511, 159] width 75 height 27
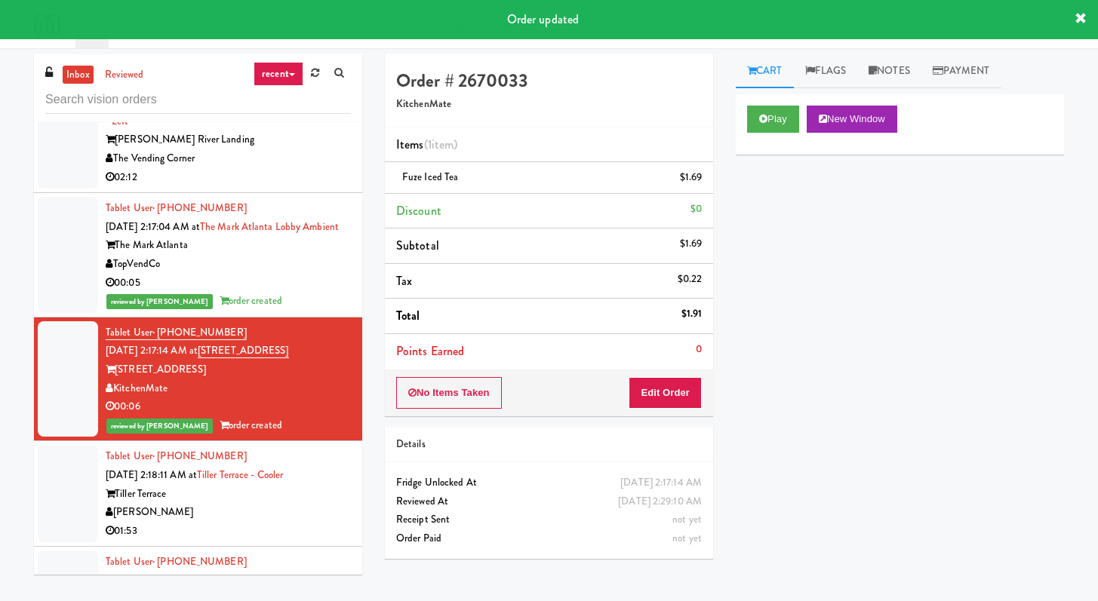
scroll to position [6080, 0]
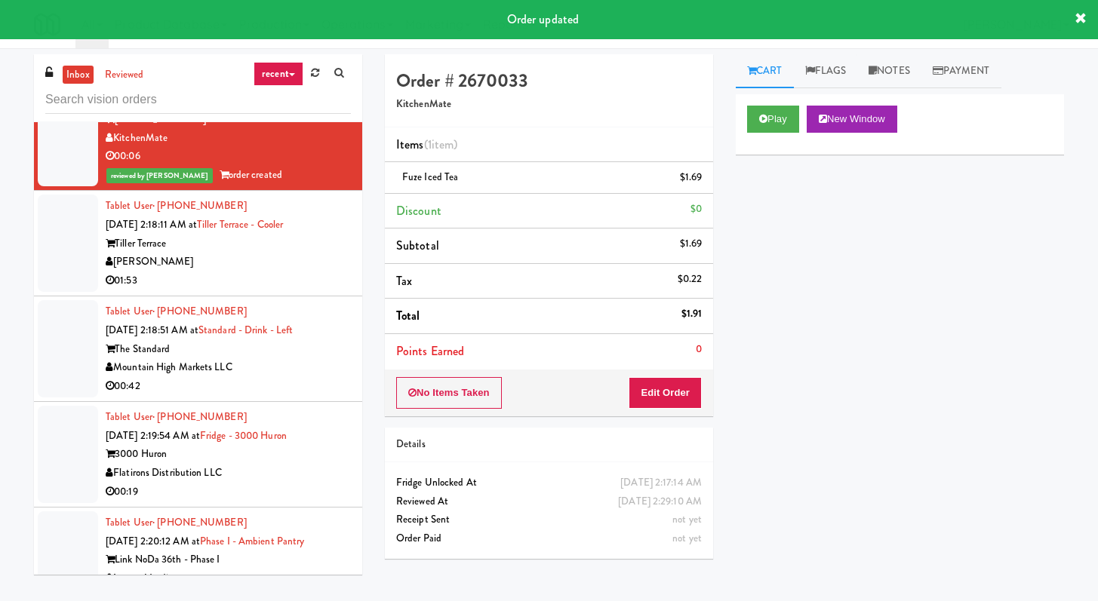
click at [304, 290] on div "01:53" at bounding box center [228, 281] width 245 height 19
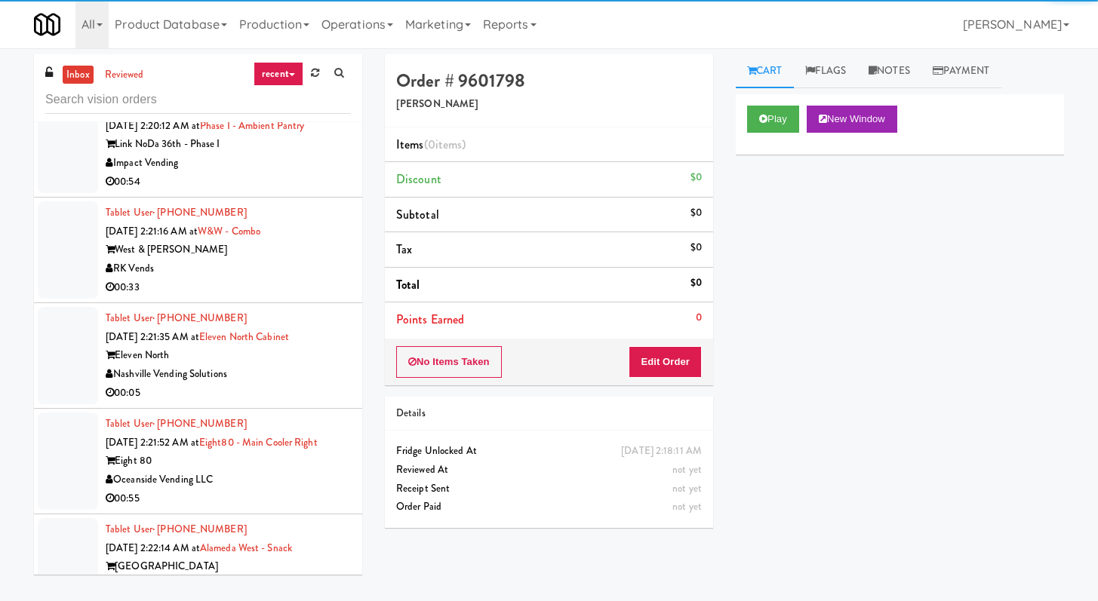
scroll to position [6775, 0]
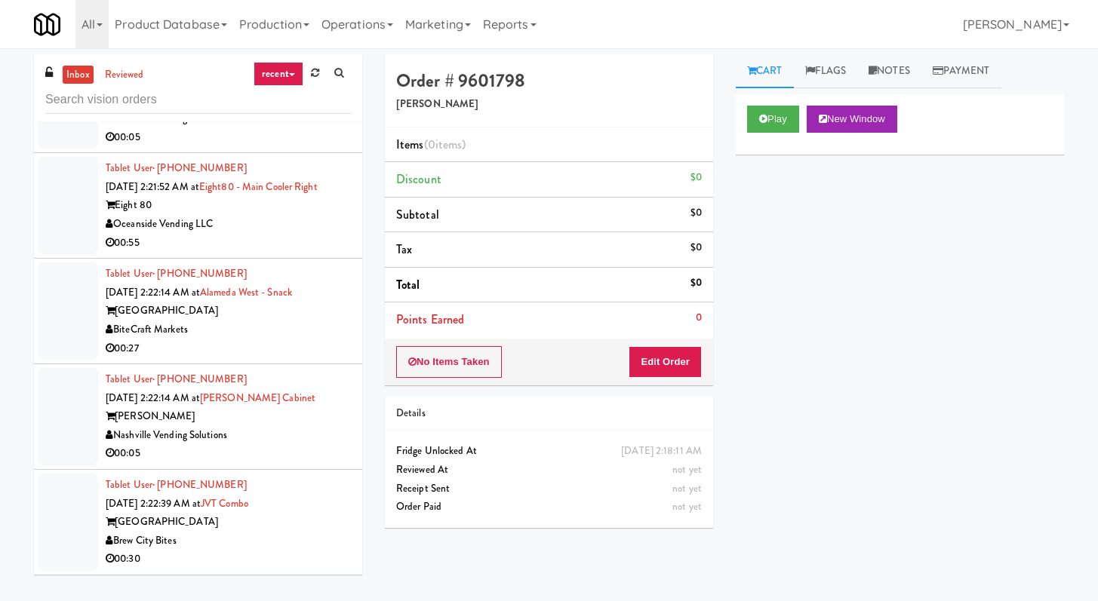
drag, startPoint x: 289, startPoint y: 344, endPoint x: 300, endPoint y: 354, distance: 14.4
click at [289, 345] on div "00:27" at bounding box center [228, 348] width 245 height 19
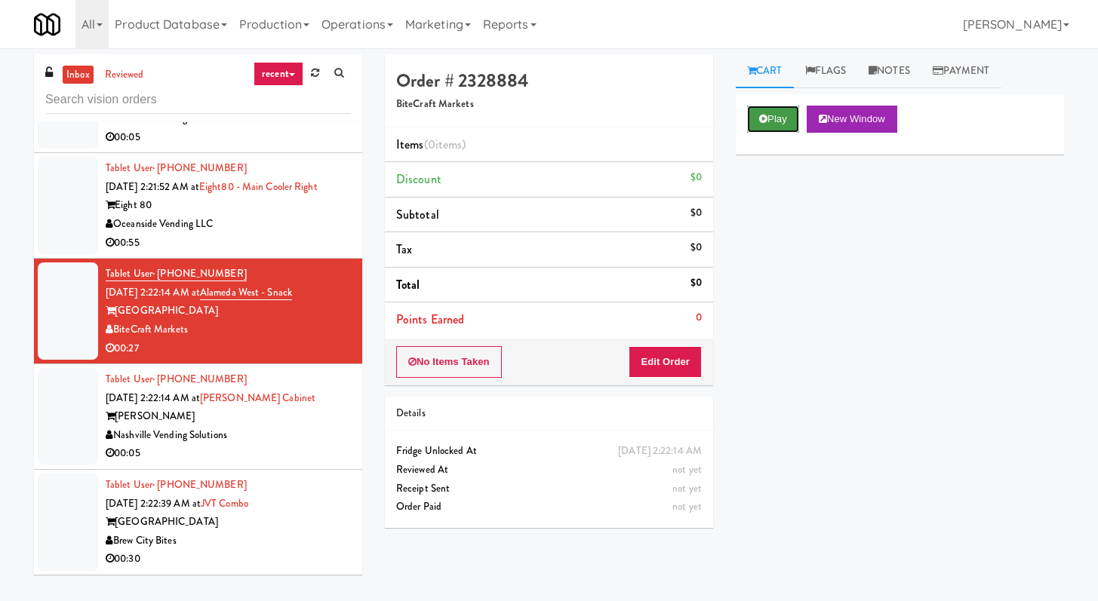
click at [794, 114] on button "Play" at bounding box center [773, 119] width 52 height 27
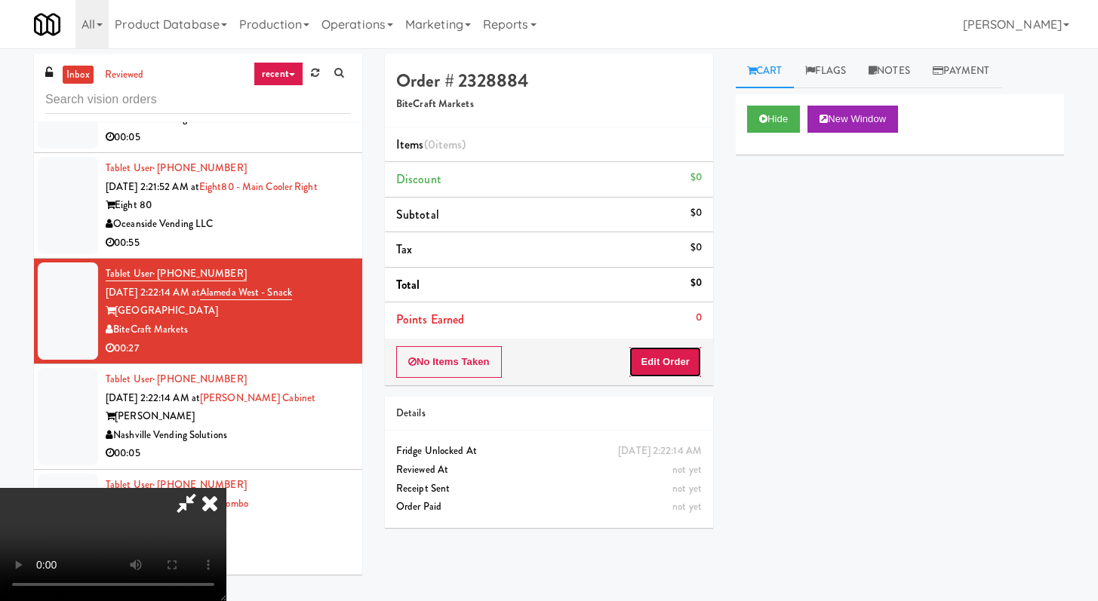
click at [674, 364] on button "Edit Order" at bounding box center [664, 362] width 73 height 32
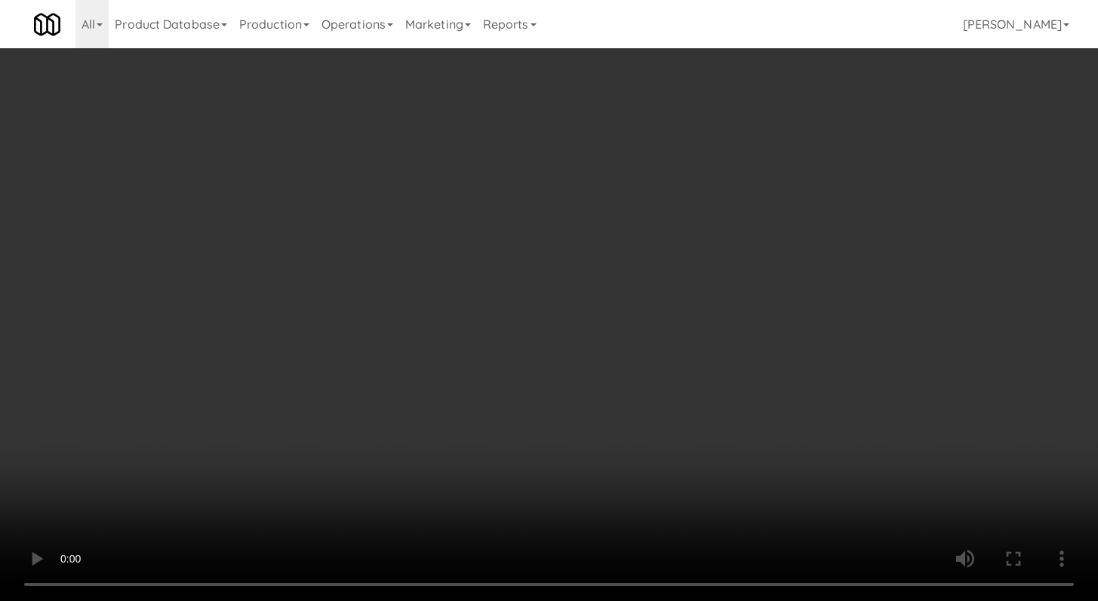
scroll to position [6739, 0]
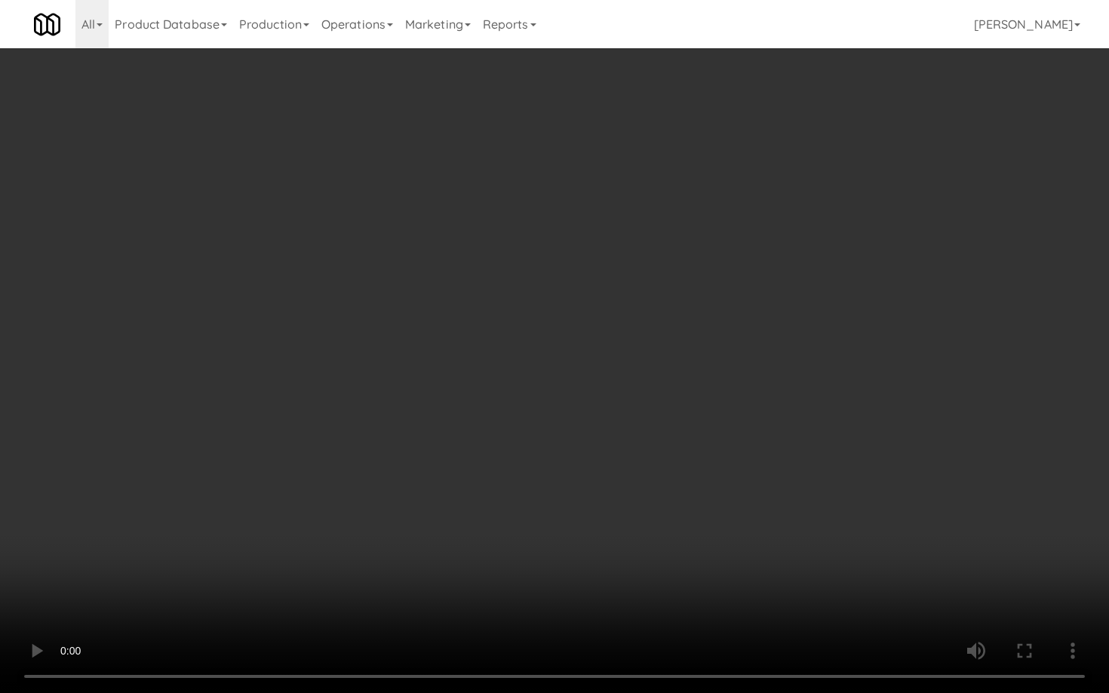
click at [593, 515] on video at bounding box center [554, 346] width 1109 height 693
click at [596, 507] on video at bounding box center [554, 346] width 1109 height 693
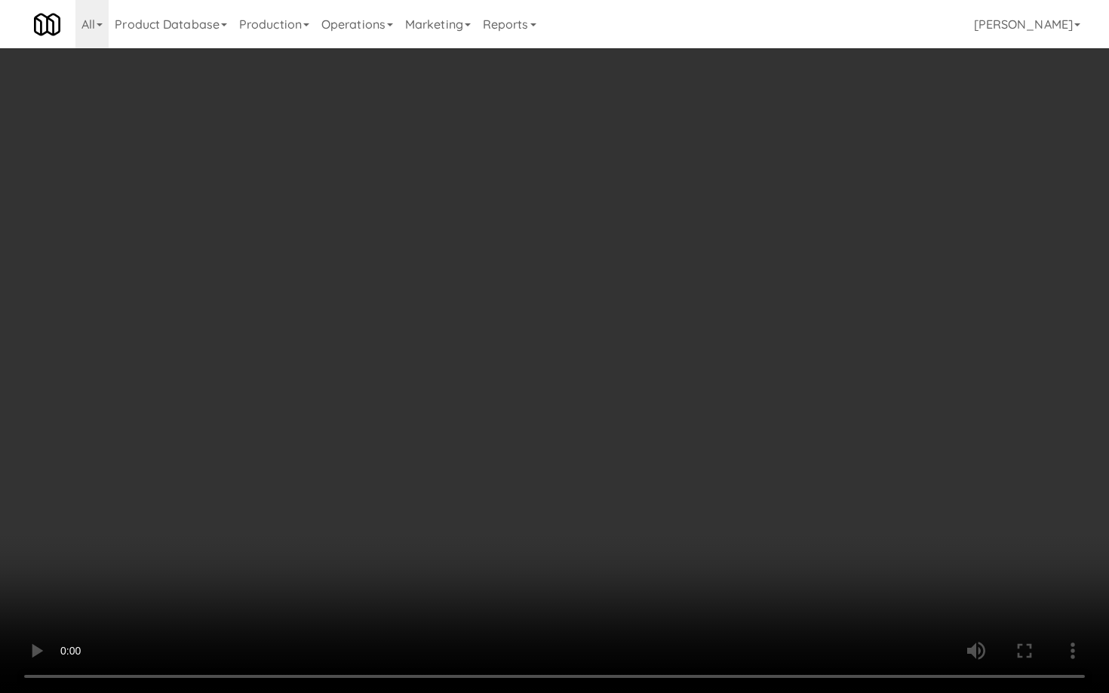
click at [595, 507] on video at bounding box center [554, 346] width 1109 height 693
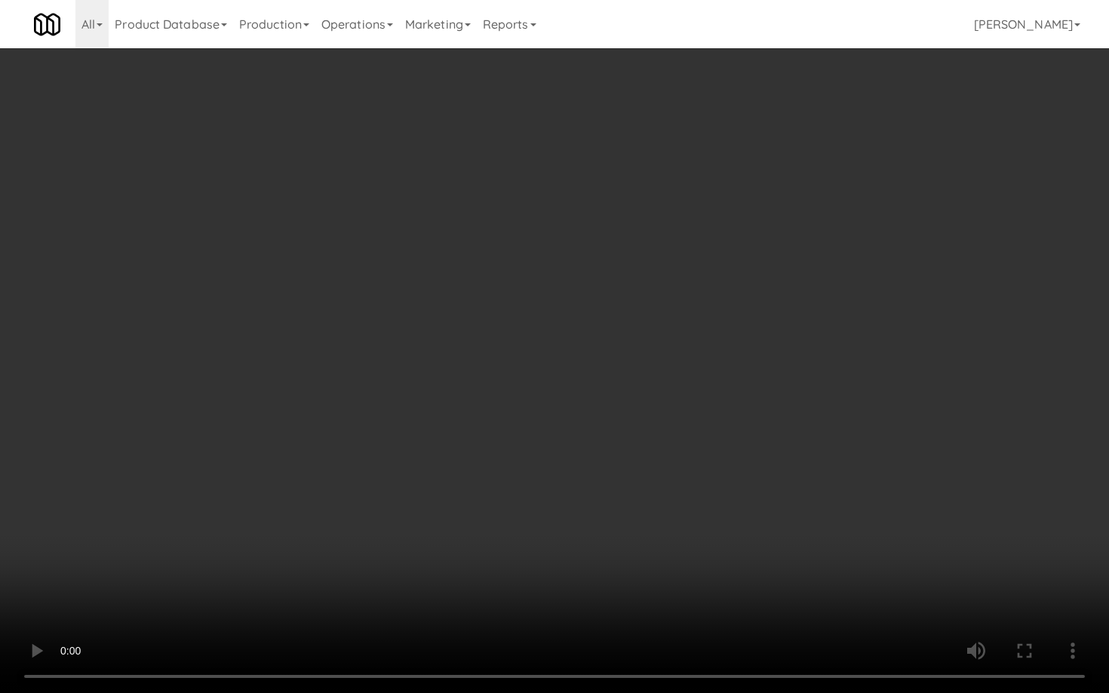
click at [598, 502] on video at bounding box center [554, 346] width 1109 height 693
click at [600, 500] on video at bounding box center [554, 346] width 1109 height 693
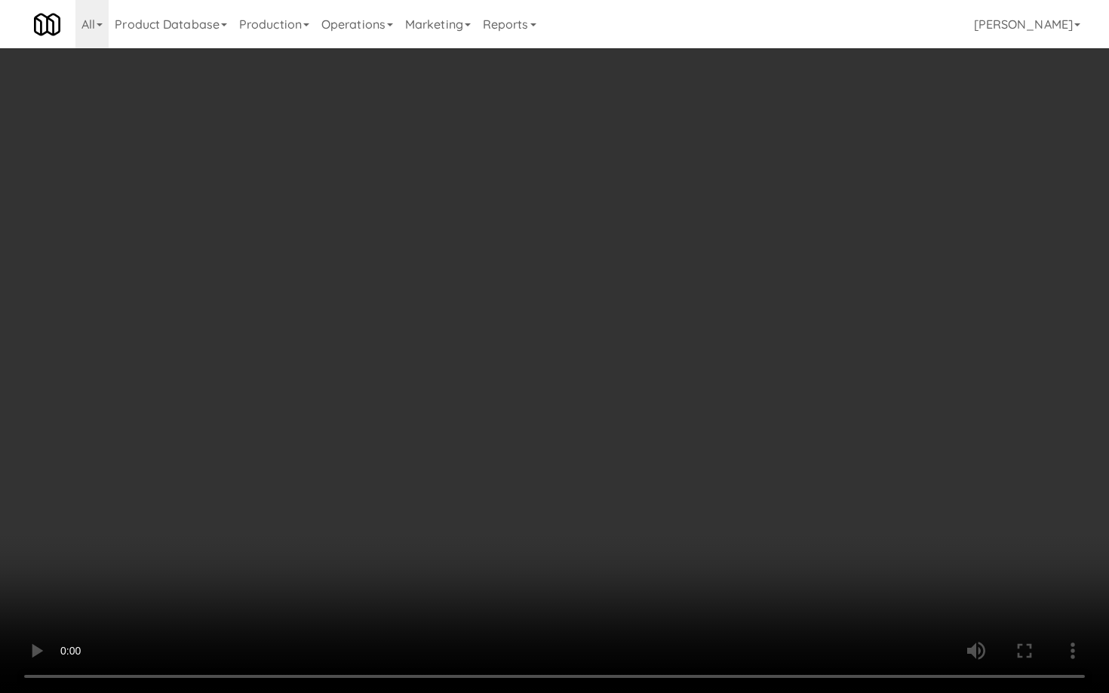
click at [600, 501] on video at bounding box center [554, 346] width 1109 height 693
click at [603, 497] on video at bounding box center [554, 346] width 1109 height 693
click at [602, 498] on video at bounding box center [554, 346] width 1109 height 693
click at [883, 578] on video at bounding box center [554, 346] width 1109 height 693
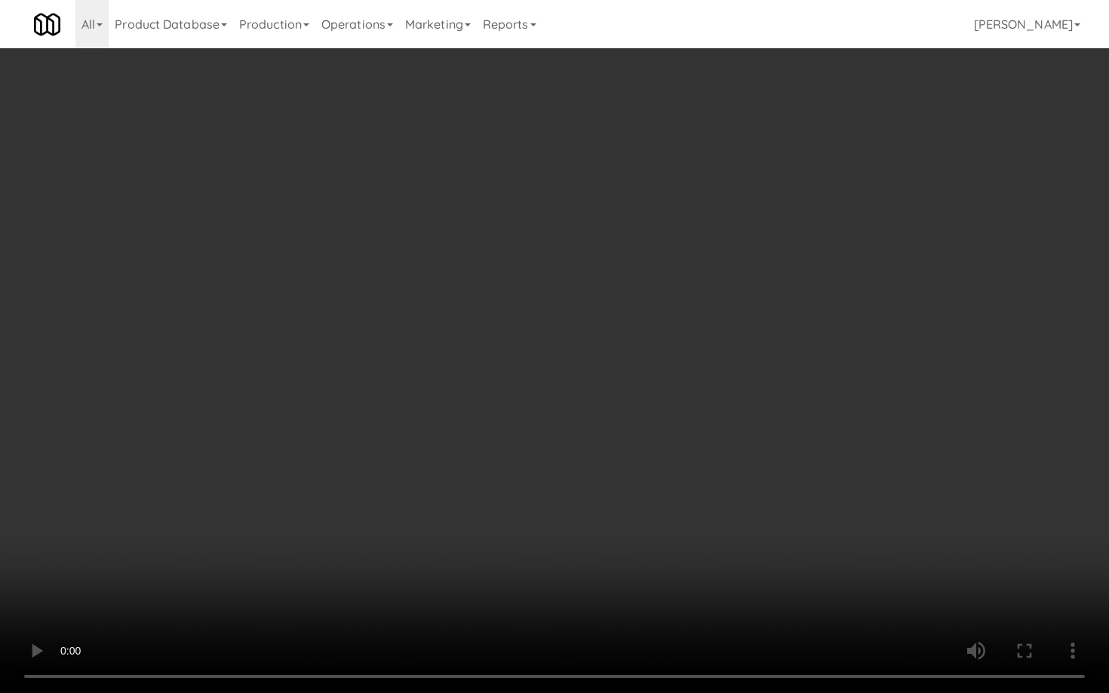
click at [877, 570] on video at bounding box center [554, 346] width 1109 height 693
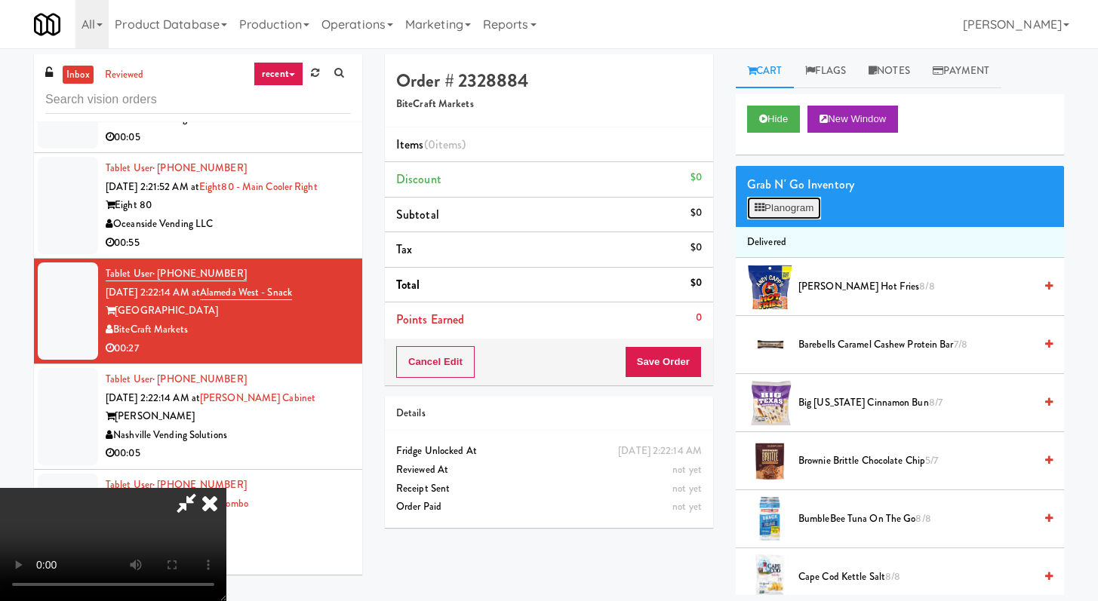
click at [792, 217] on button "Planogram" at bounding box center [784, 208] width 74 height 23
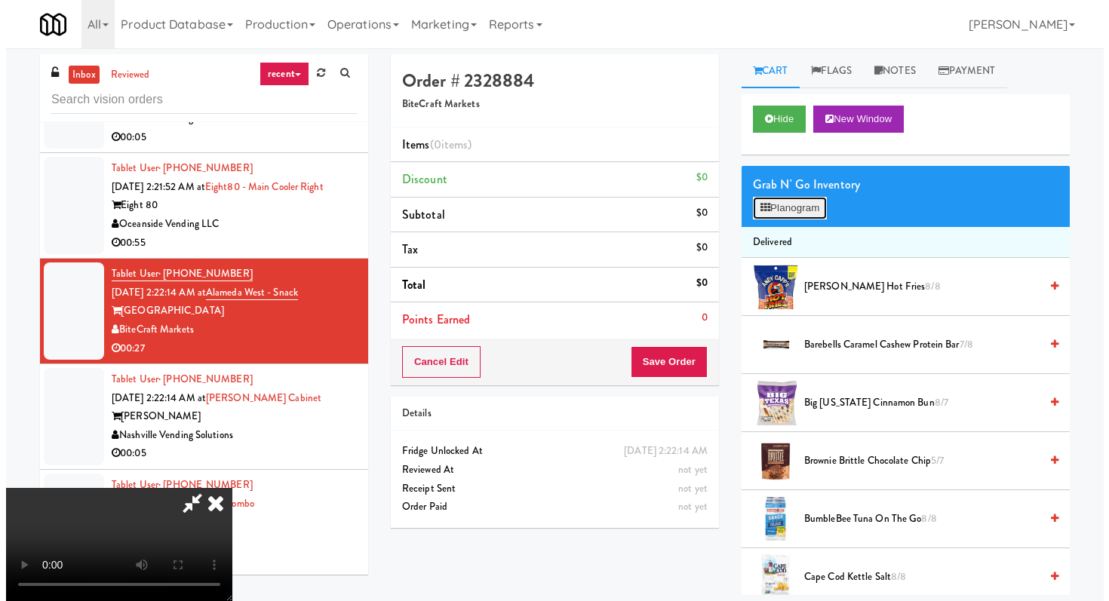
scroll to position [6739, 0]
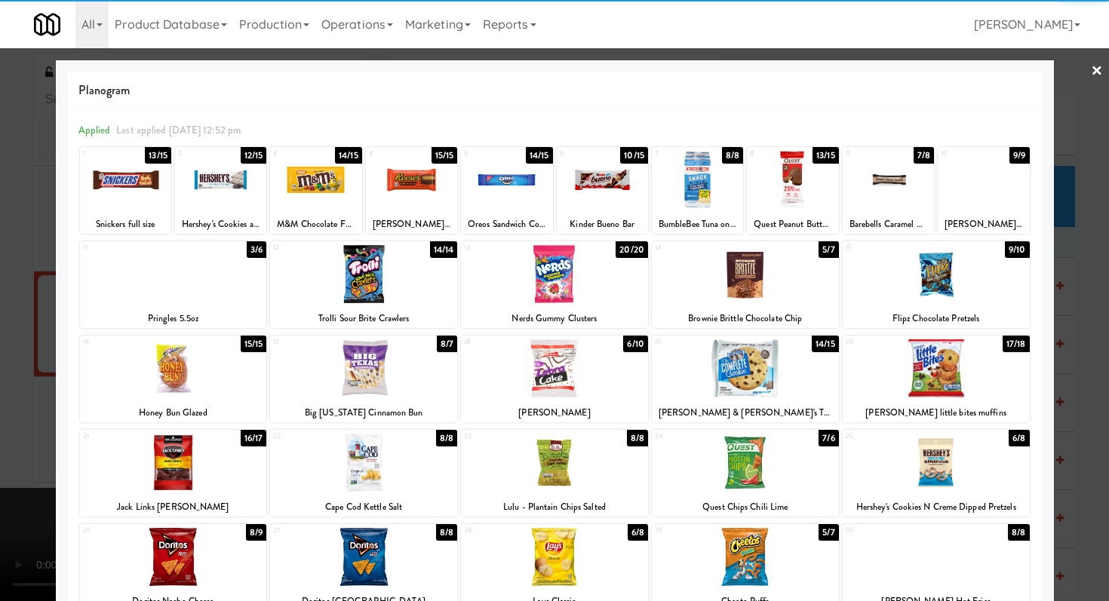
click at [509, 186] on div at bounding box center [506, 180] width 91 height 58
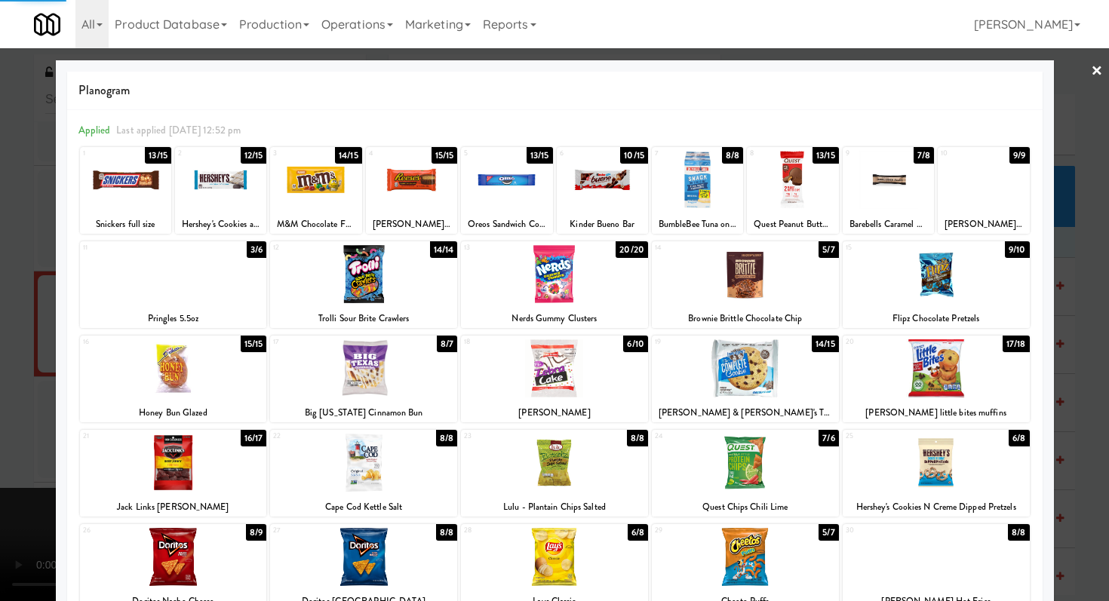
click at [761, 292] on div at bounding box center [745, 274] width 187 height 58
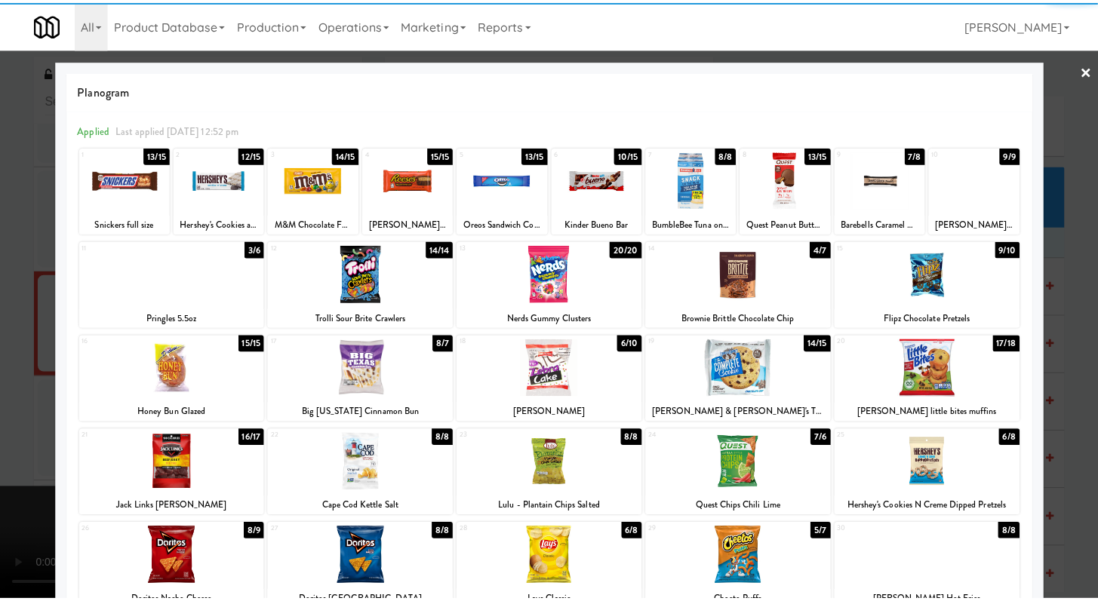
scroll to position [140, 0]
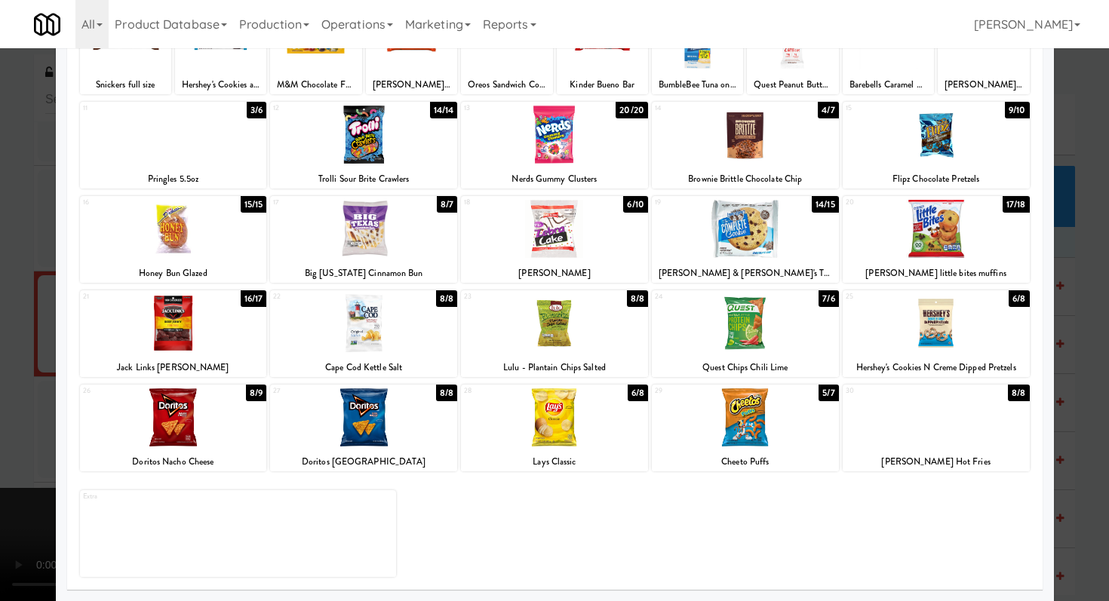
click at [1052, 441] on div at bounding box center [554, 300] width 1109 height 601
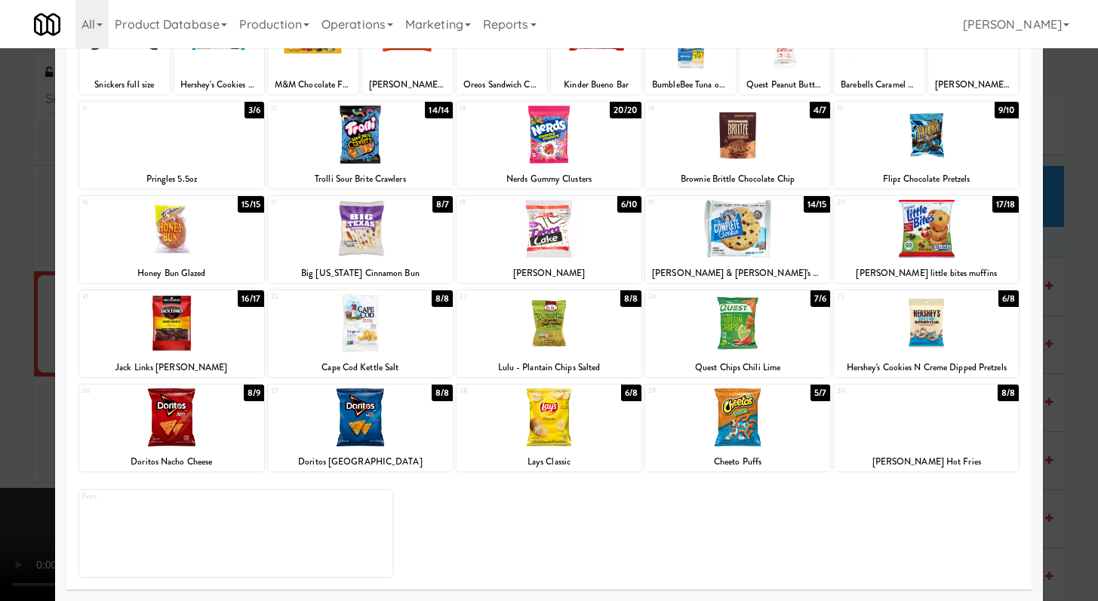
scroll to position [6775, 0]
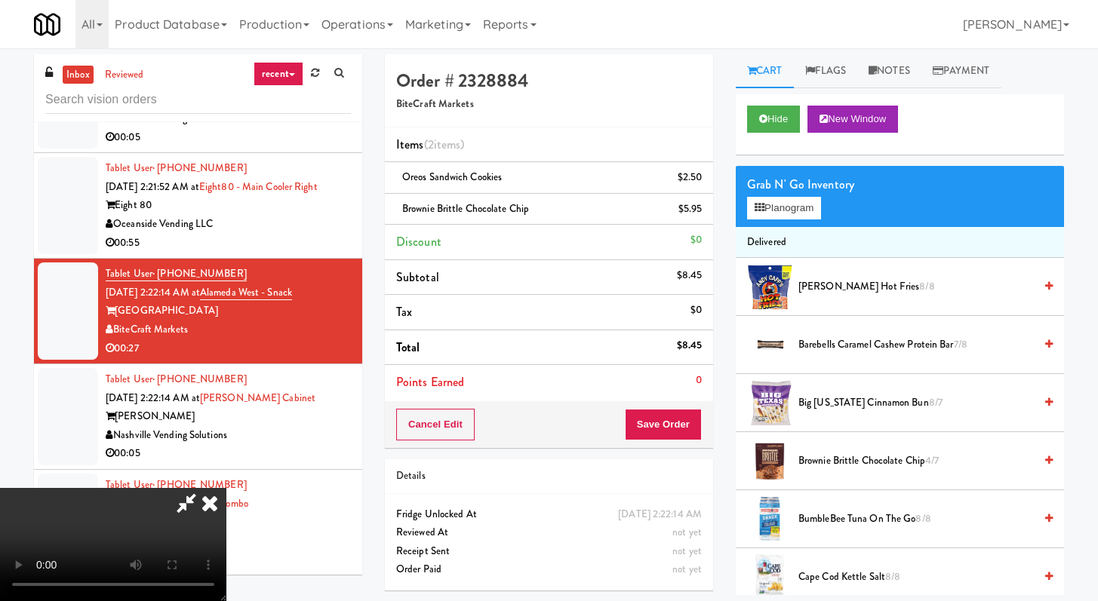
click at [866, 289] on span "[PERSON_NAME] Hot Fries 8/8" at bounding box center [915, 287] width 235 height 19
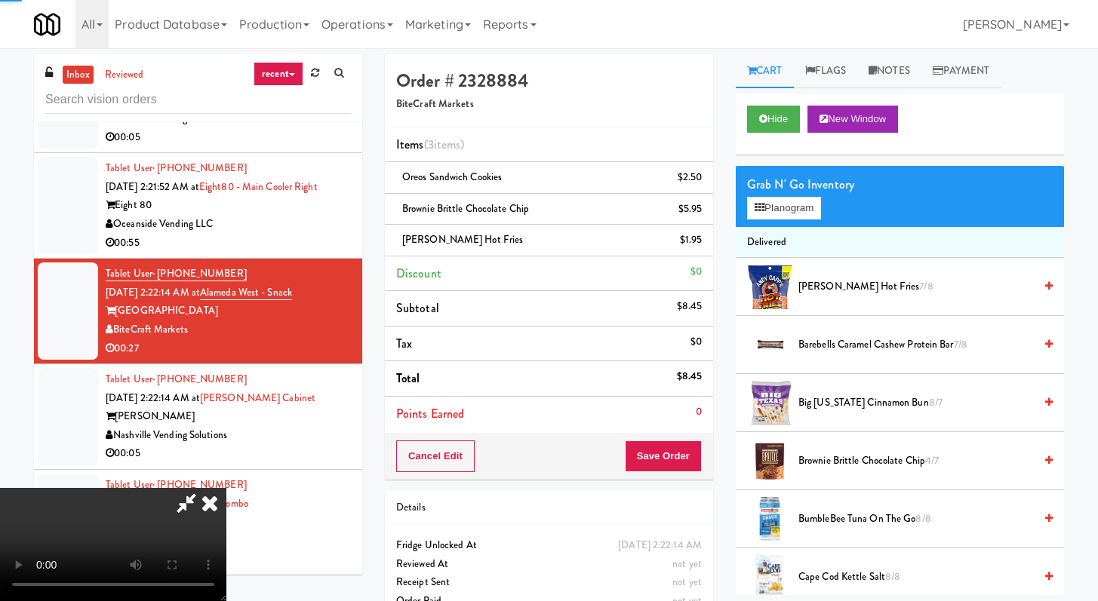
scroll to position [130, 0]
click at [226, 488] on video at bounding box center [113, 544] width 226 height 113
click at [675, 456] on button "Save Order" at bounding box center [663, 457] width 77 height 32
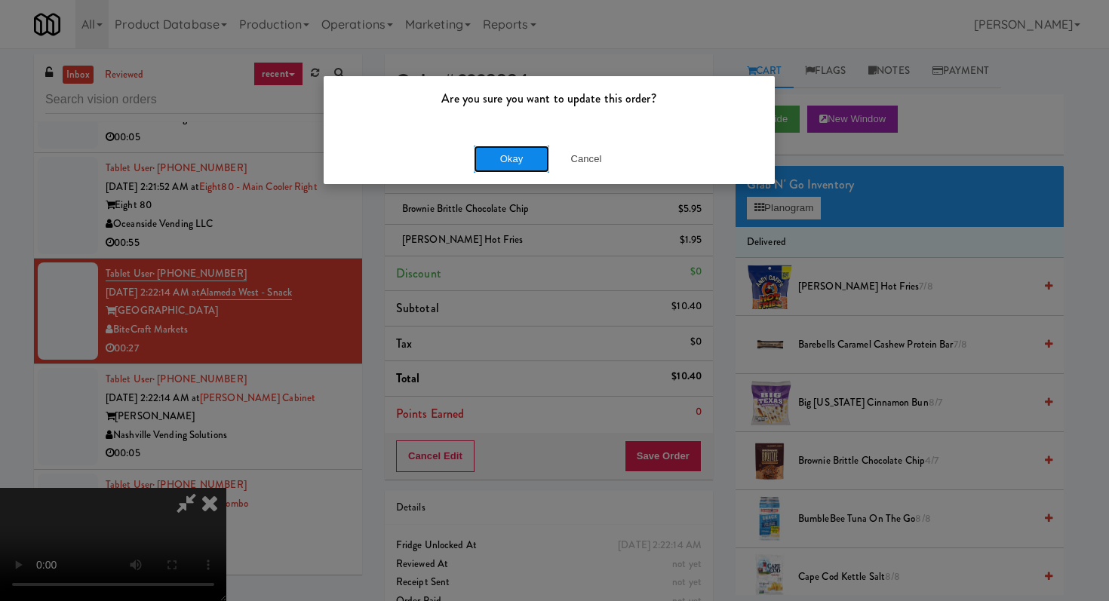
click at [533, 168] on button "Okay" at bounding box center [511, 159] width 75 height 27
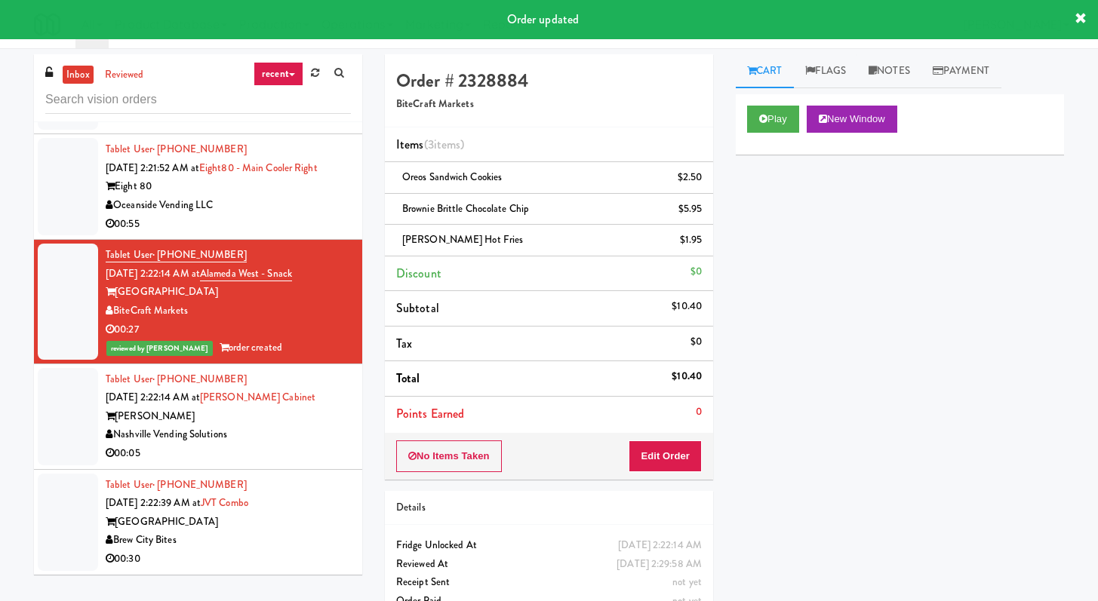
scroll to position [45, 0]
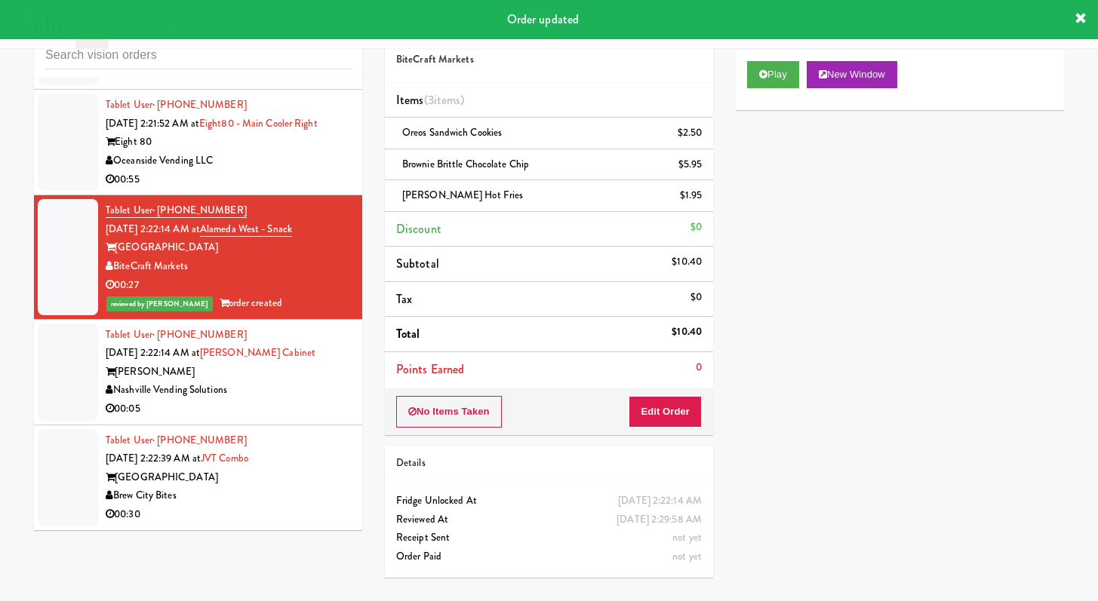
click at [308, 400] on div "00:05" at bounding box center [228, 409] width 245 height 19
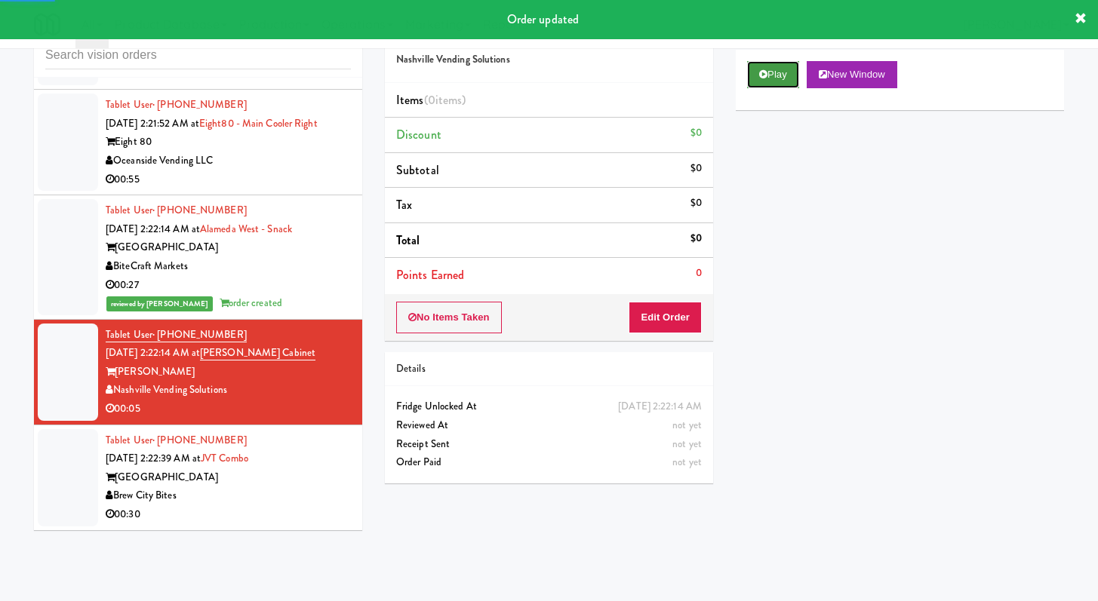
click at [773, 70] on button "Play" at bounding box center [773, 74] width 52 height 27
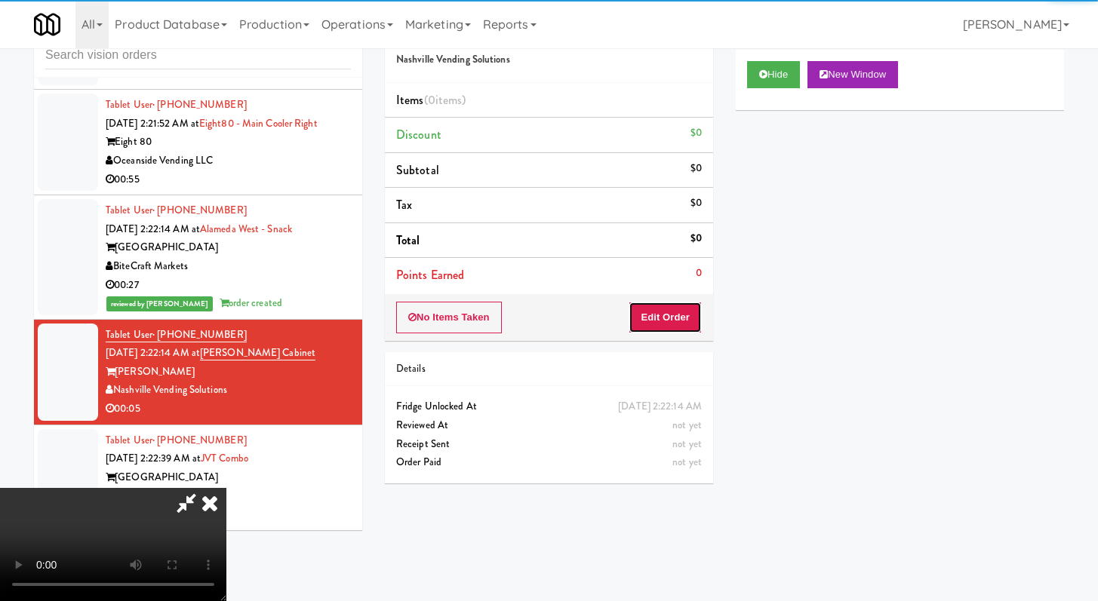
click at [658, 326] on button "Edit Order" at bounding box center [664, 318] width 73 height 32
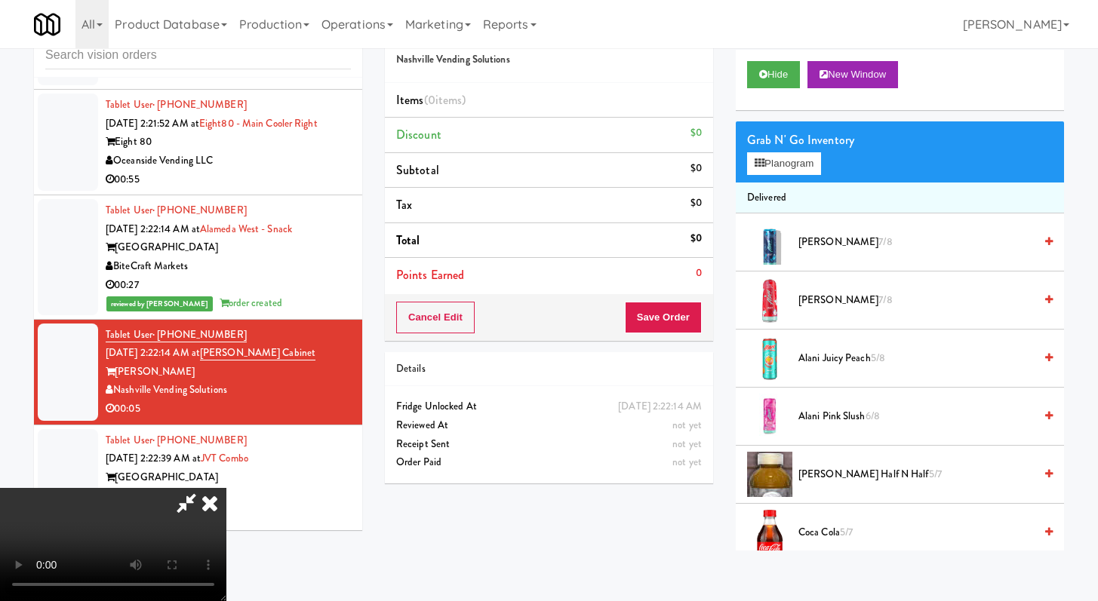
scroll to position [130, 0]
click at [226, 488] on video at bounding box center [113, 544] width 226 height 113
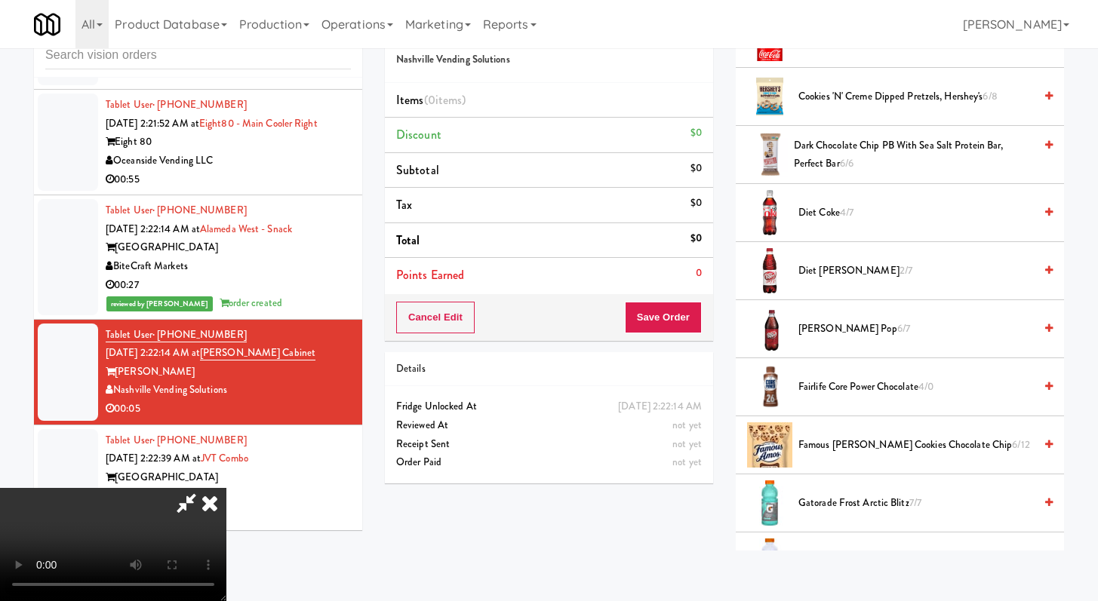
scroll to position [634, 0]
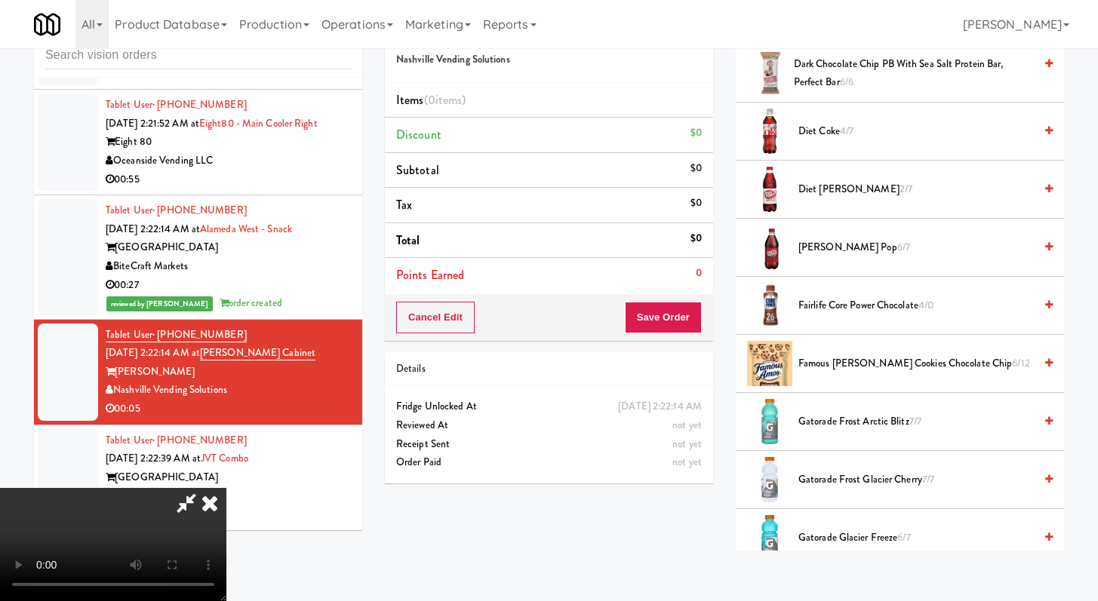
click at [815, 127] on span "Diet Coke 4/7" at bounding box center [915, 131] width 235 height 19
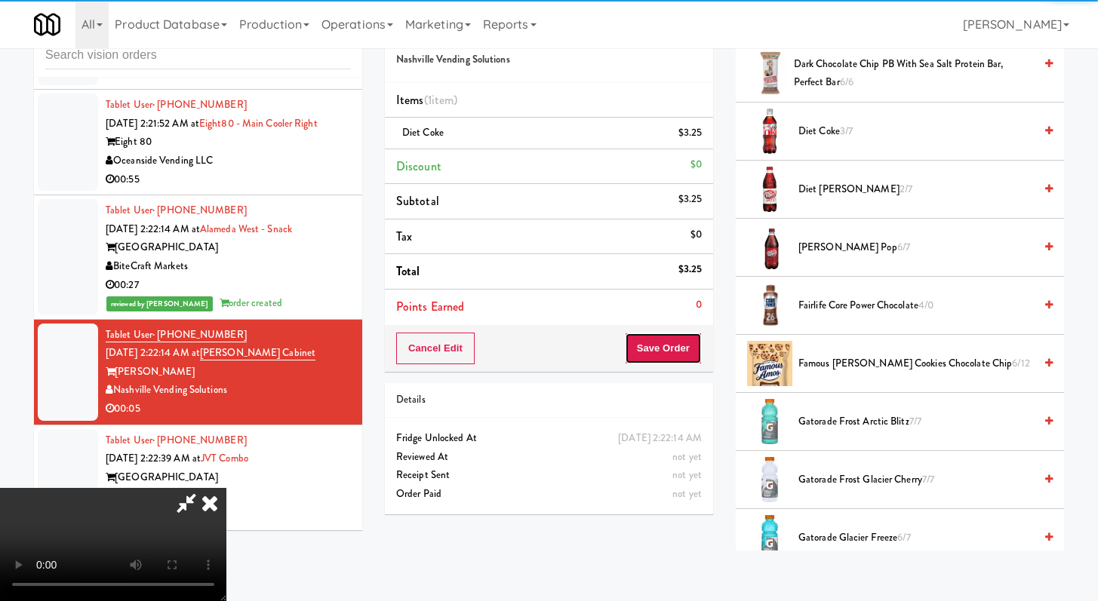
click at [678, 352] on button "Save Order" at bounding box center [663, 349] width 77 height 32
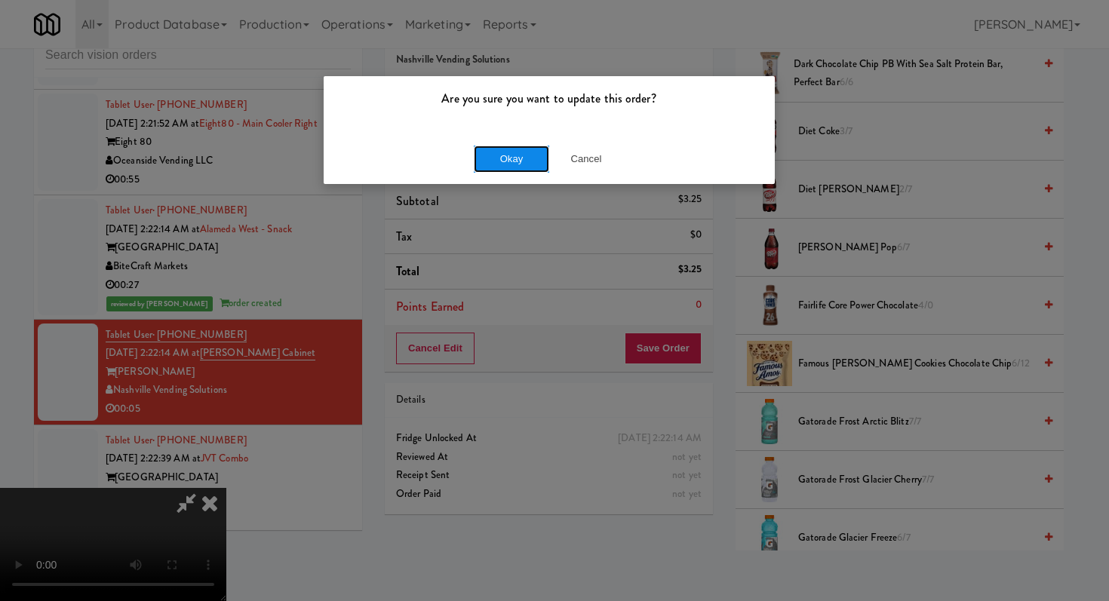
click at [508, 161] on button "Okay" at bounding box center [511, 159] width 75 height 27
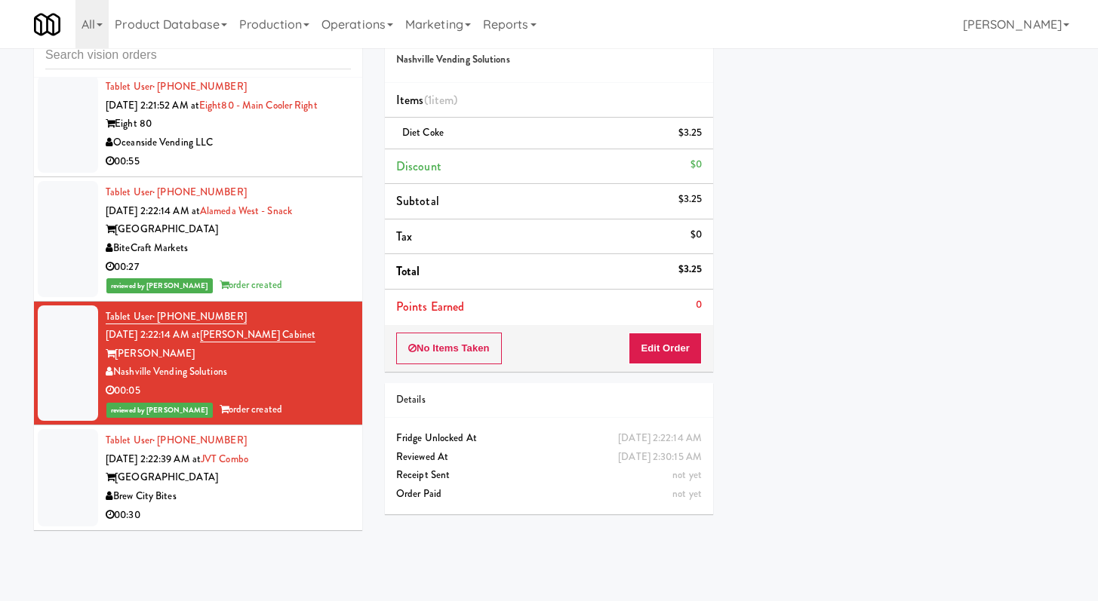
scroll to position [6813, 0]
click at [264, 496] on div "Brew City Bites" at bounding box center [228, 496] width 245 height 19
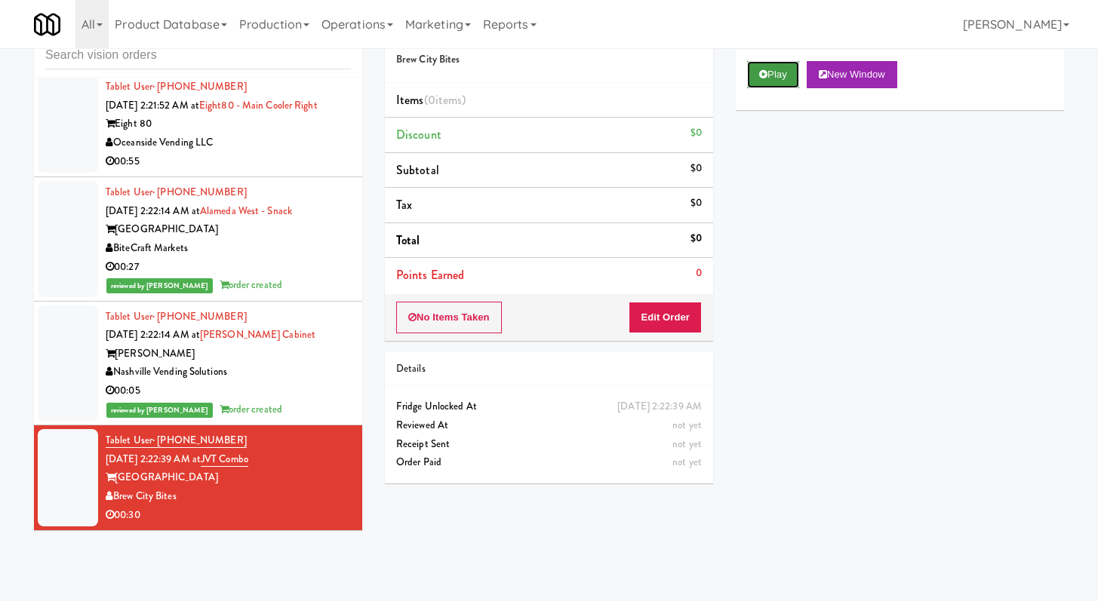
click at [762, 66] on button "Play" at bounding box center [773, 74] width 52 height 27
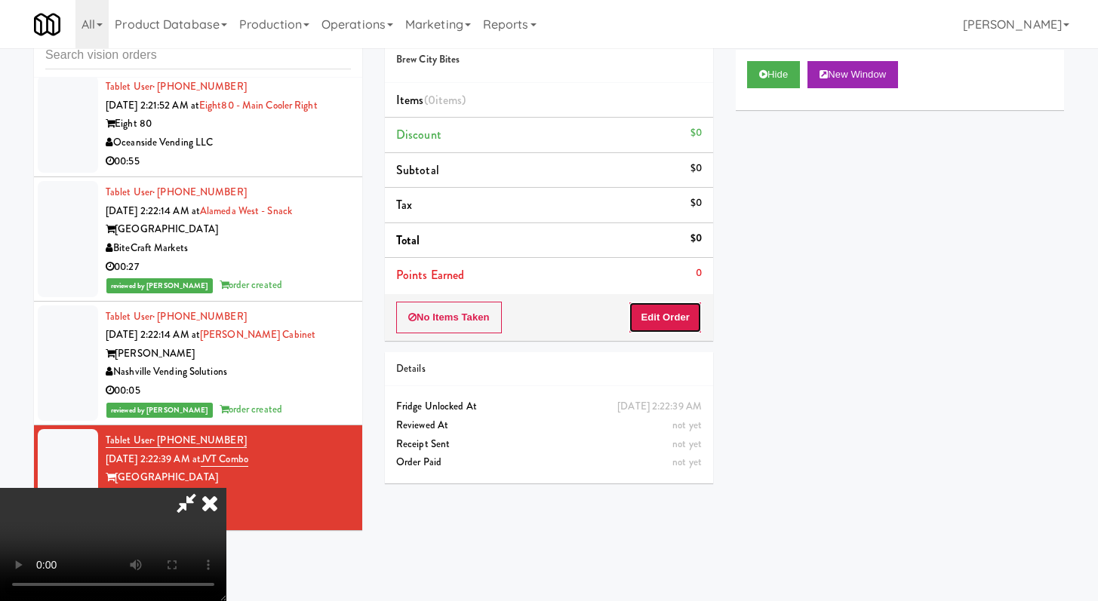
click at [683, 308] on button "Edit Order" at bounding box center [664, 318] width 73 height 32
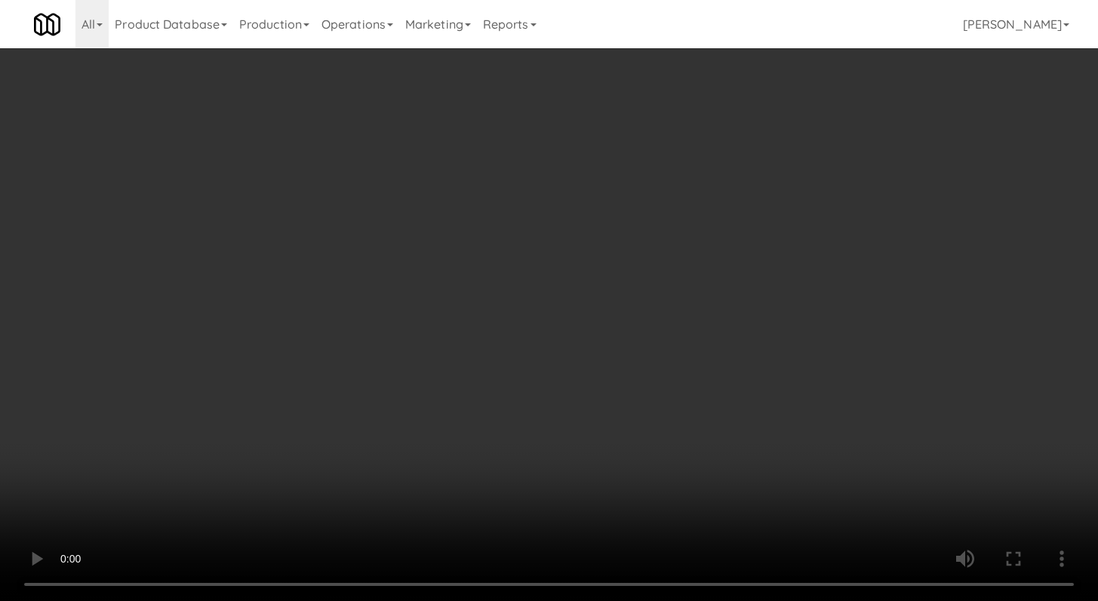
scroll to position [6775, 0]
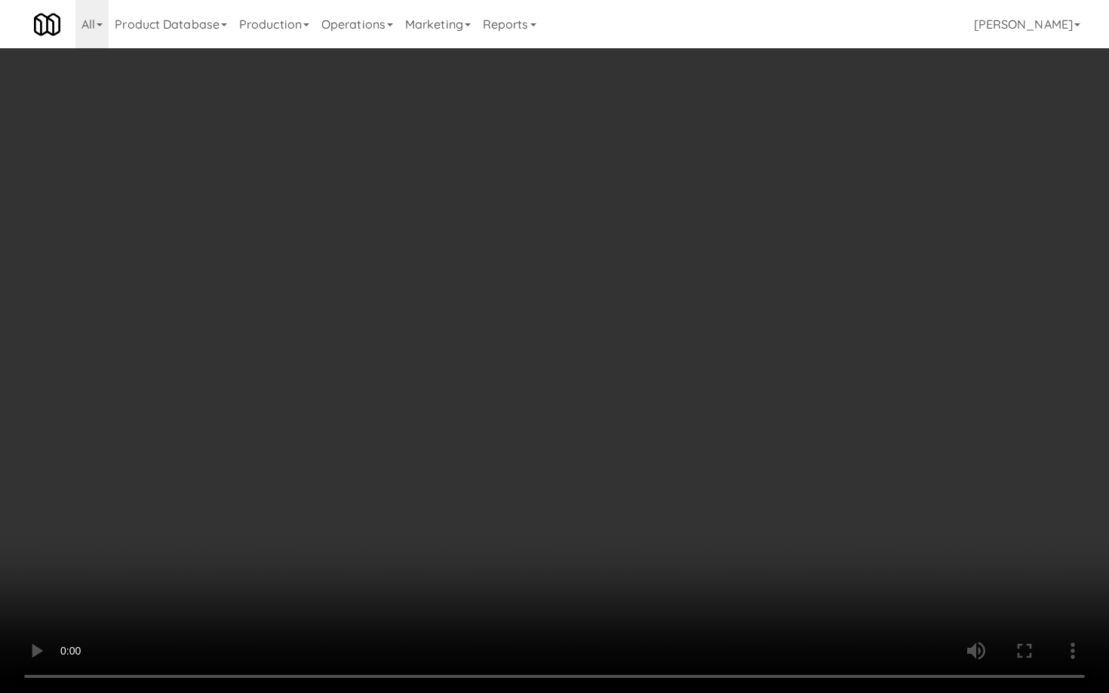
click at [545, 508] on video at bounding box center [554, 346] width 1109 height 693
click at [531, 529] on video at bounding box center [554, 346] width 1109 height 693
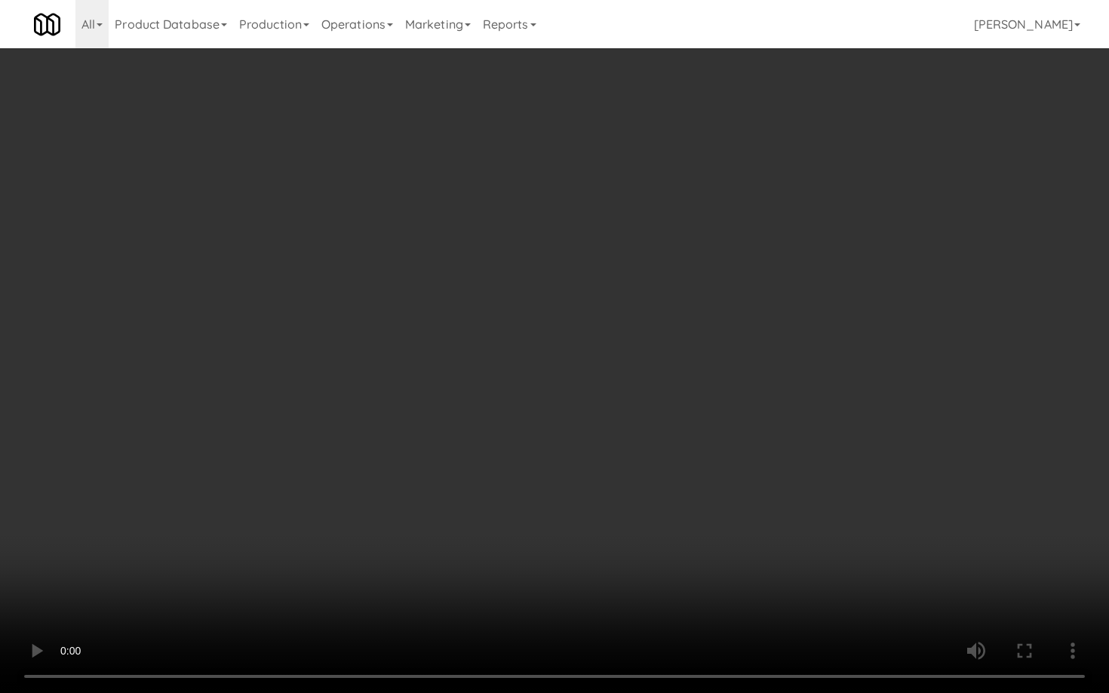
click at [531, 529] on video at bounding box center [554, 346] width 1109 height 693
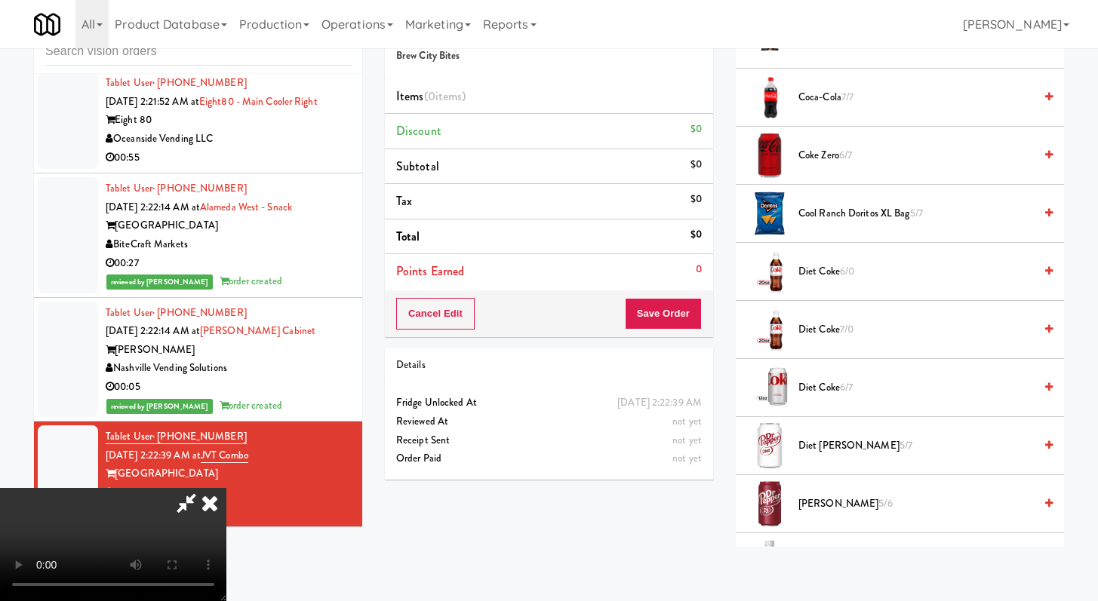
scroll to position [447, 0]
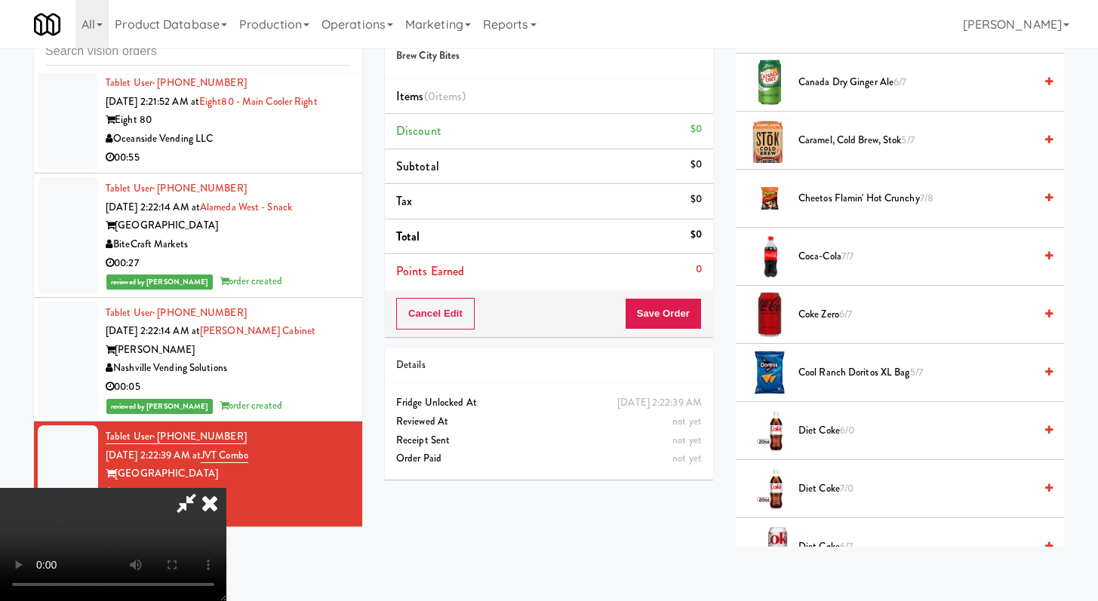
click at [852, 201] on span "Cheetos Flamin' Hot Crunchy 7/8" at bounding box center [915, 198] width 235 height 19
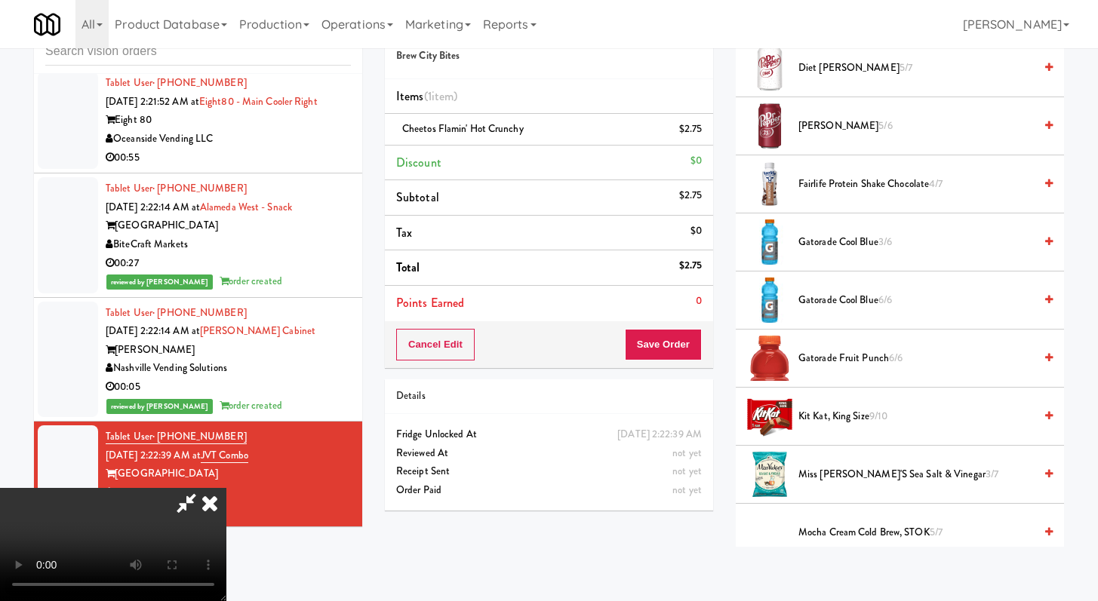
scroll to position [1011, 0]
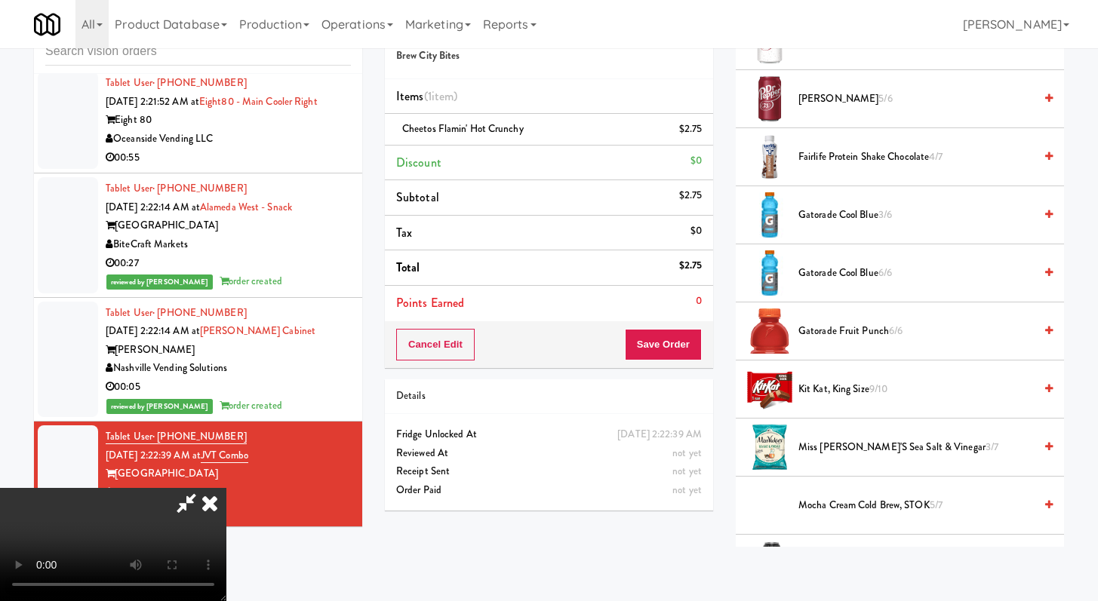
click at [855, 448] on span "Miss [PERSON_NAME]'s Sea Salt & Vinegar 3/7" at bounding box center [915, 447] width 235 height 19
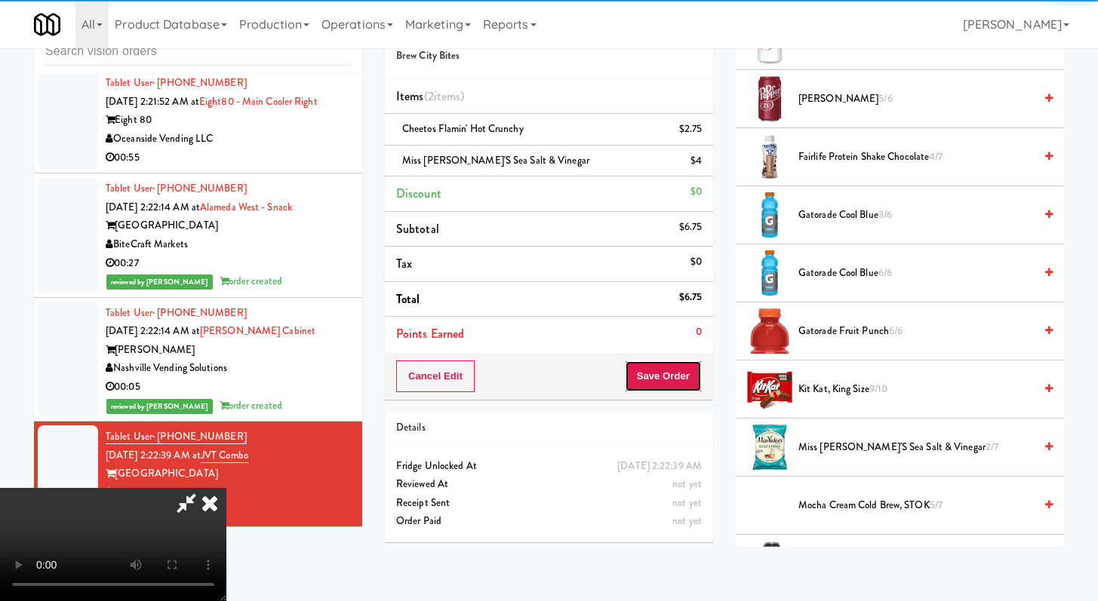
click at [690, 383] on button "Save Order" at bounding box center [663, 377] width 77 height 32
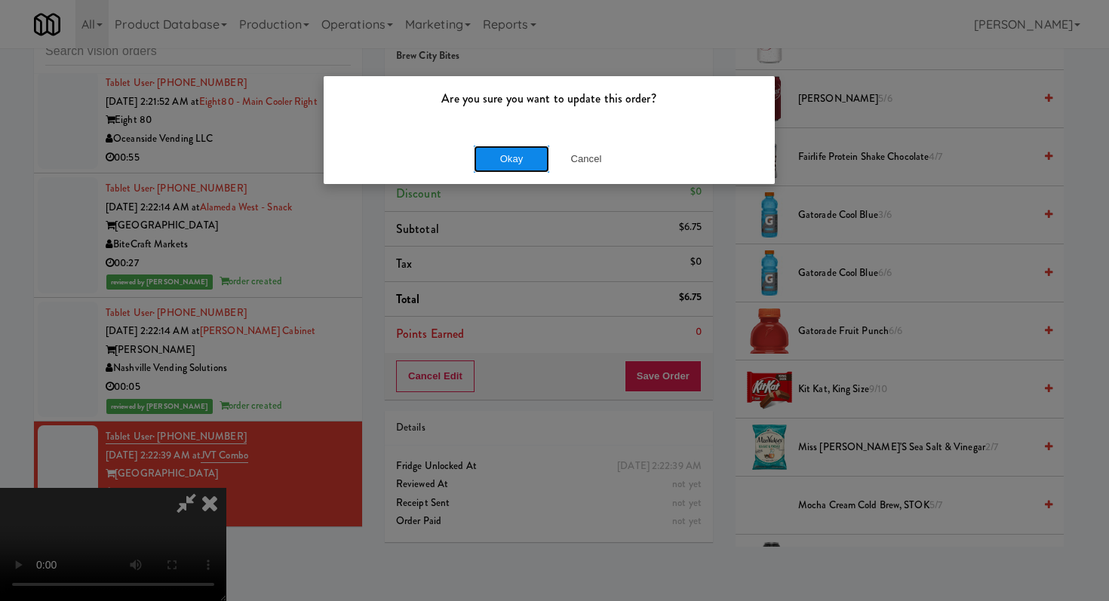
click at [499, 161] on button "Okay" at bounding box center [511, 159] width 75 height 27
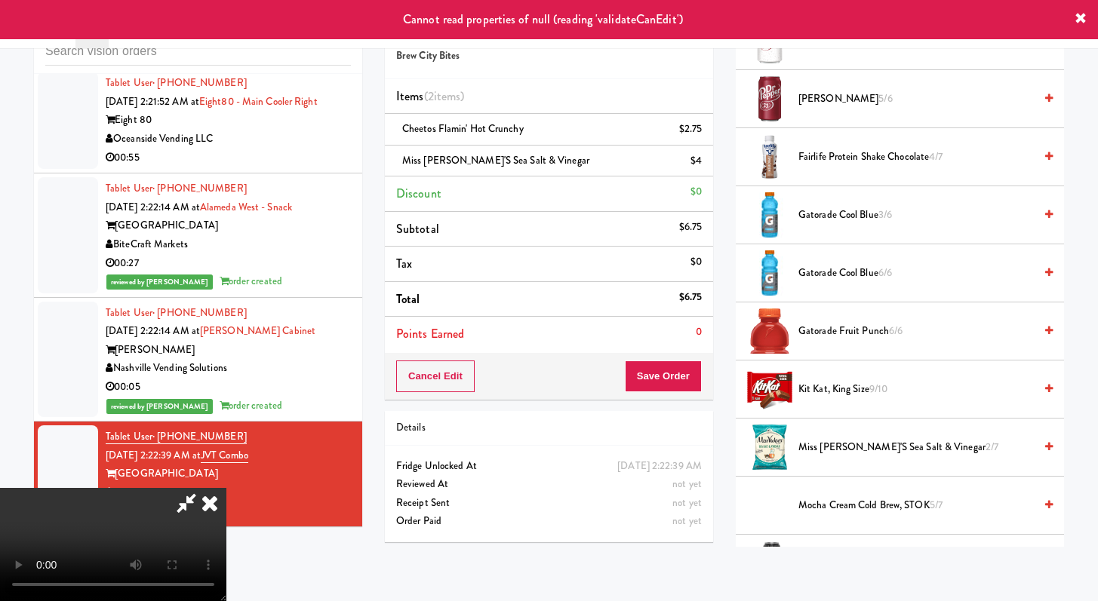
click at [226, 488] on icon at bounding box center [209, 503] width 33 height 30
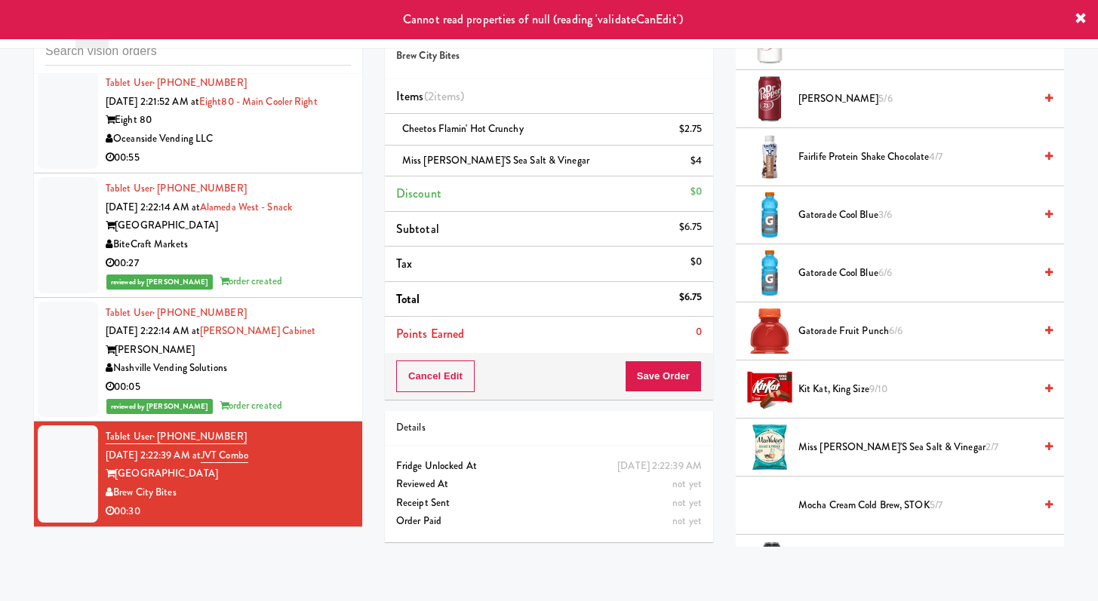
click at [242, 162] on div "00:55" at bounding box center [228, 158] width 245 height 19
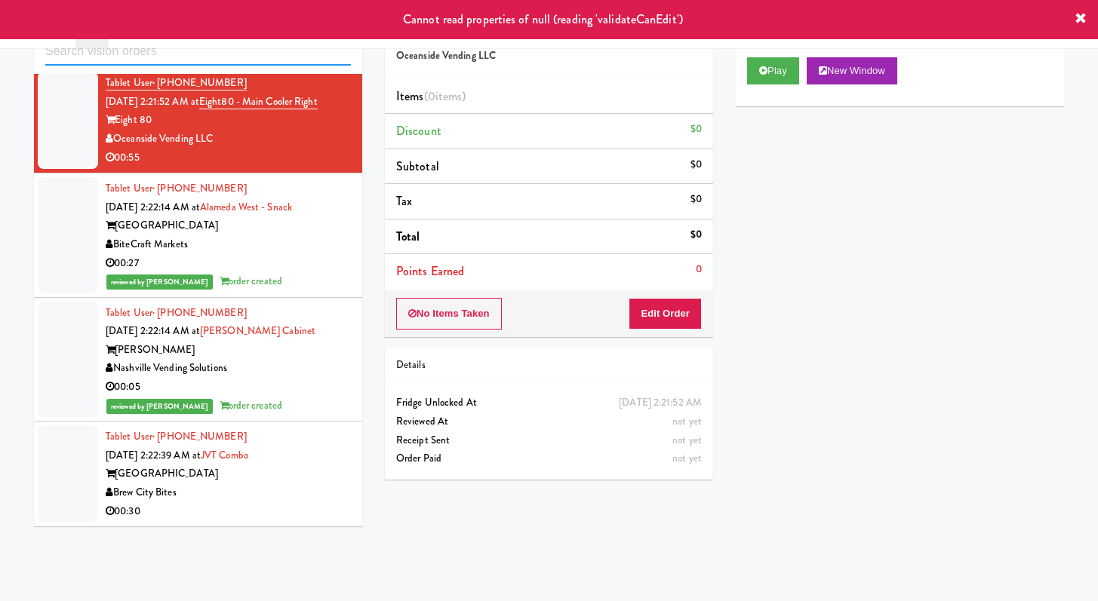
click at [272, 52] on input "text" at bounding box center [198, 52] width 306 height 28
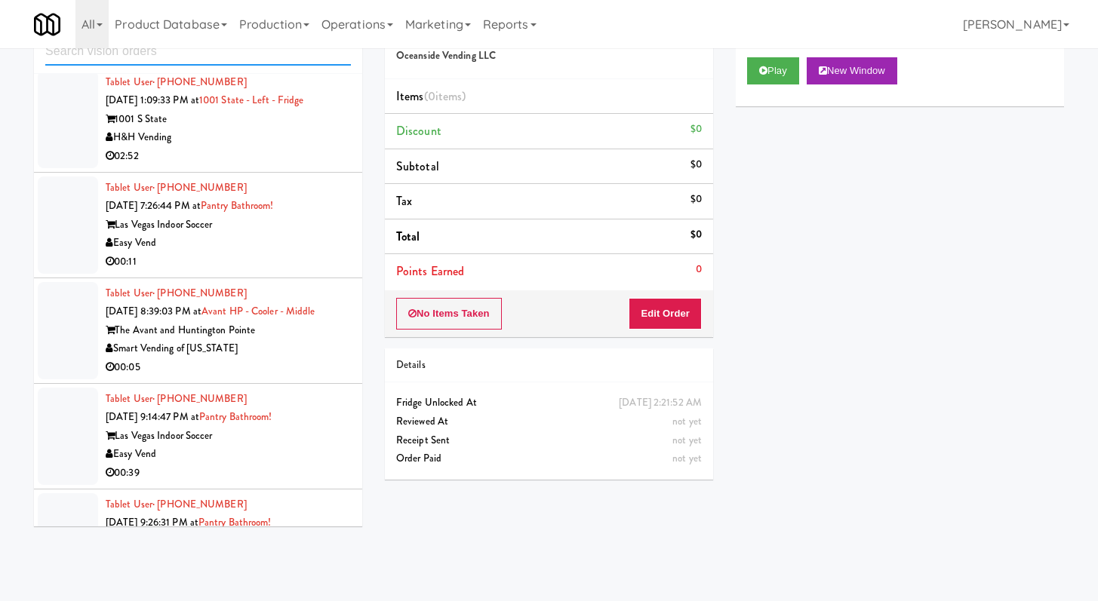
scroll to position [2462, 0]
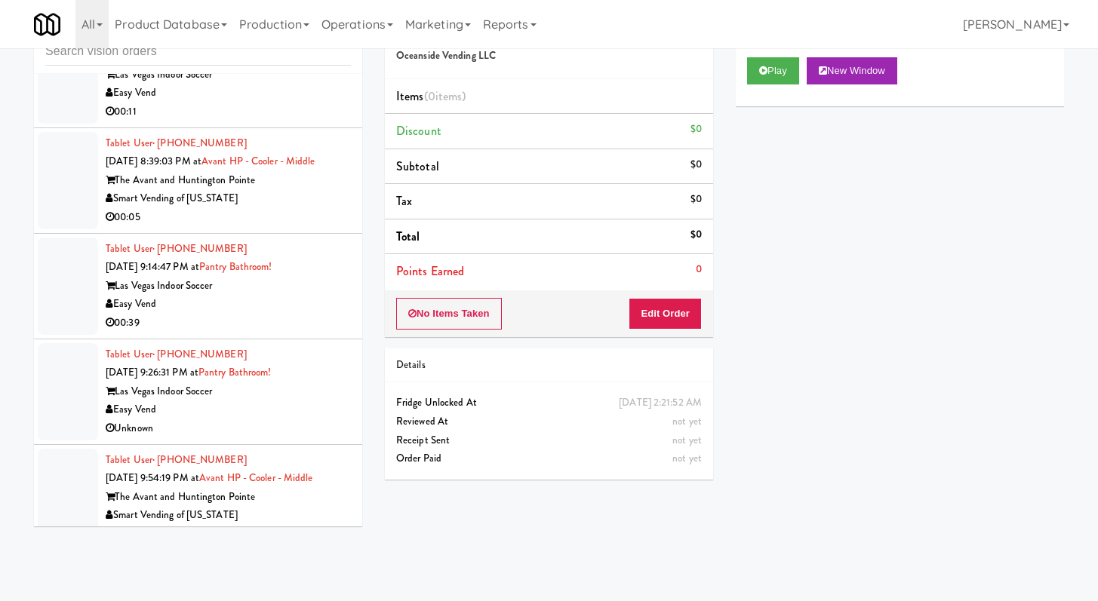
click at [285, 303] on div "Easy Vend" at bounding box center [228, 304] width 245 height 19
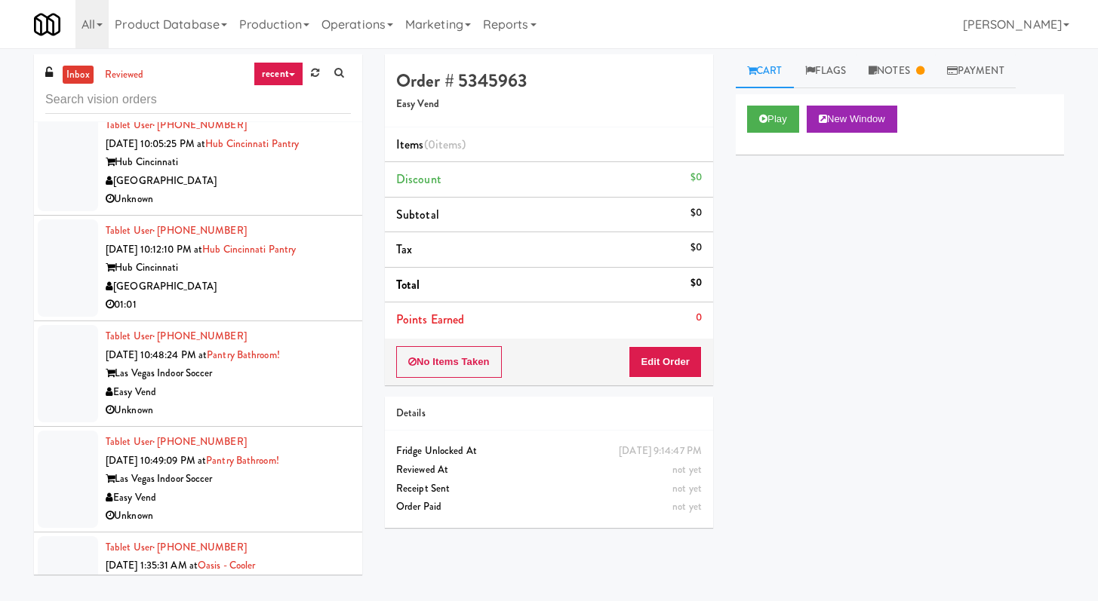
scroll to position [3774, 0]
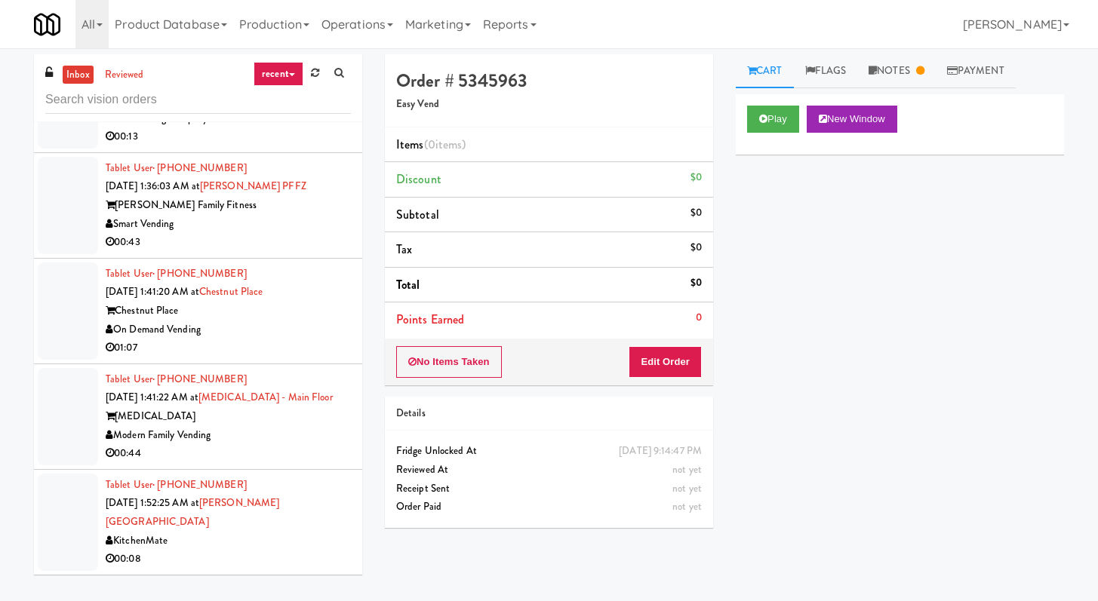
click at [280, 339] on div "On Demand Vending" at bounding box center [228, 330] width 245 height 19
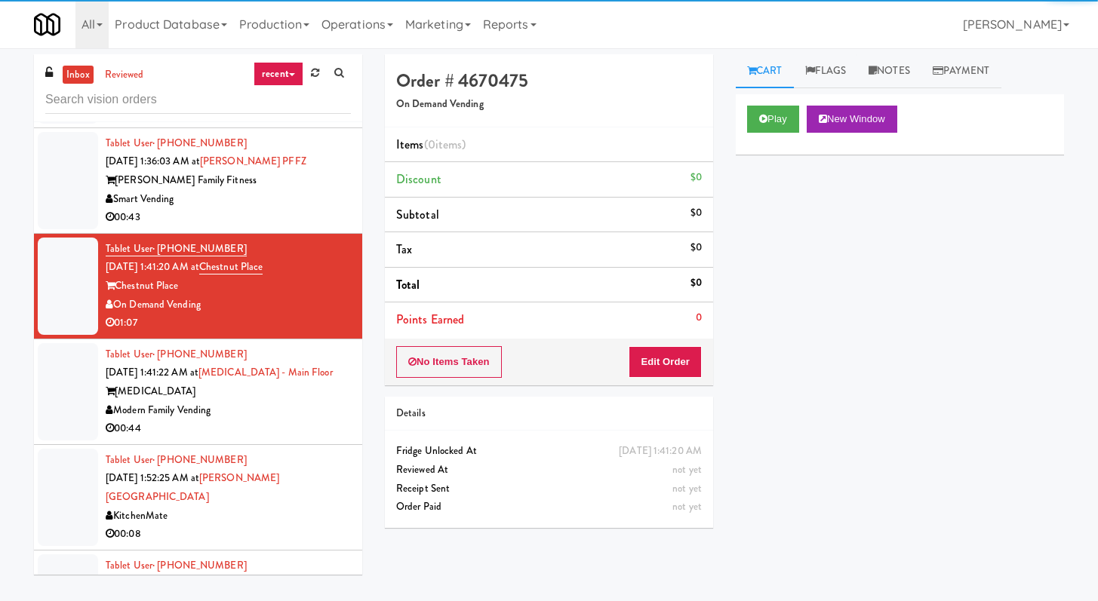
scroll to position [3894, 0]
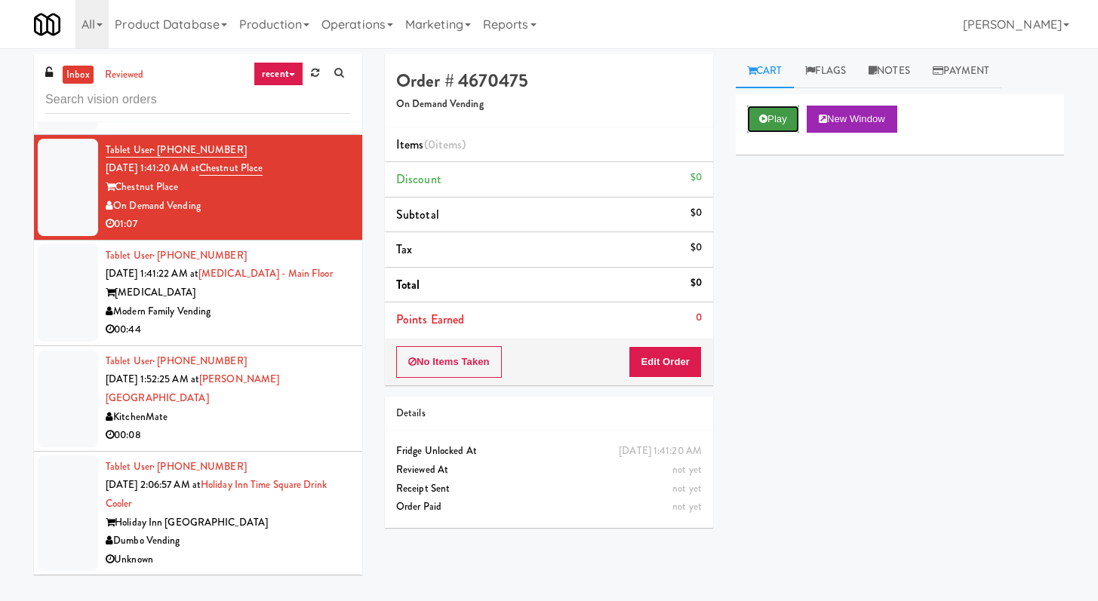
click at [787, 120] on button "Play" at bounding box center [773, 119] width 52 height 27
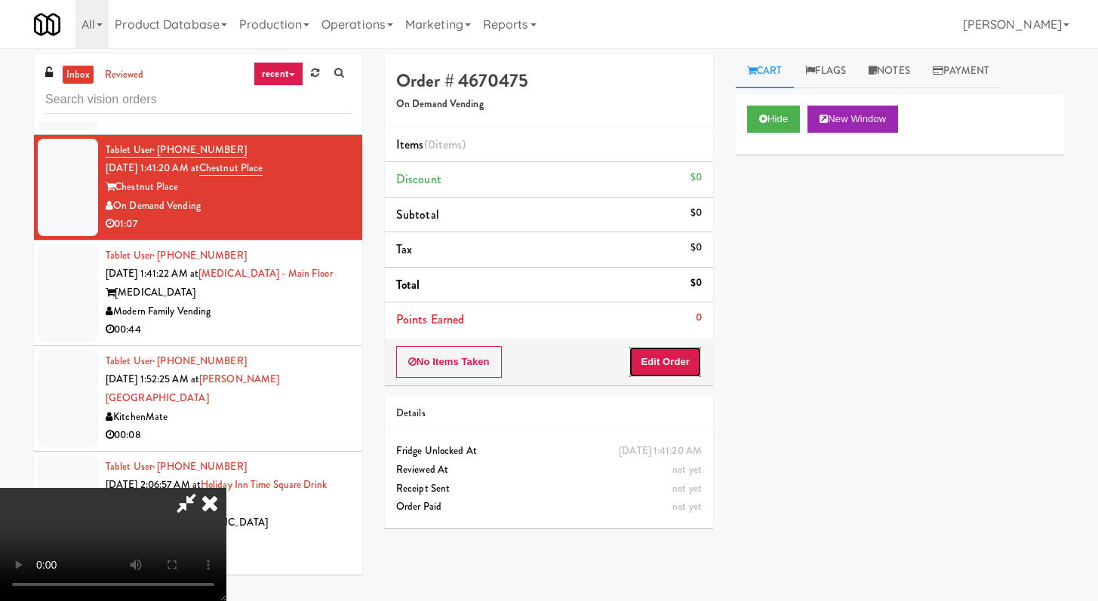
click at [663, 360] on button "Edit Order" at bounding box center [664, 362] width 73 height 32
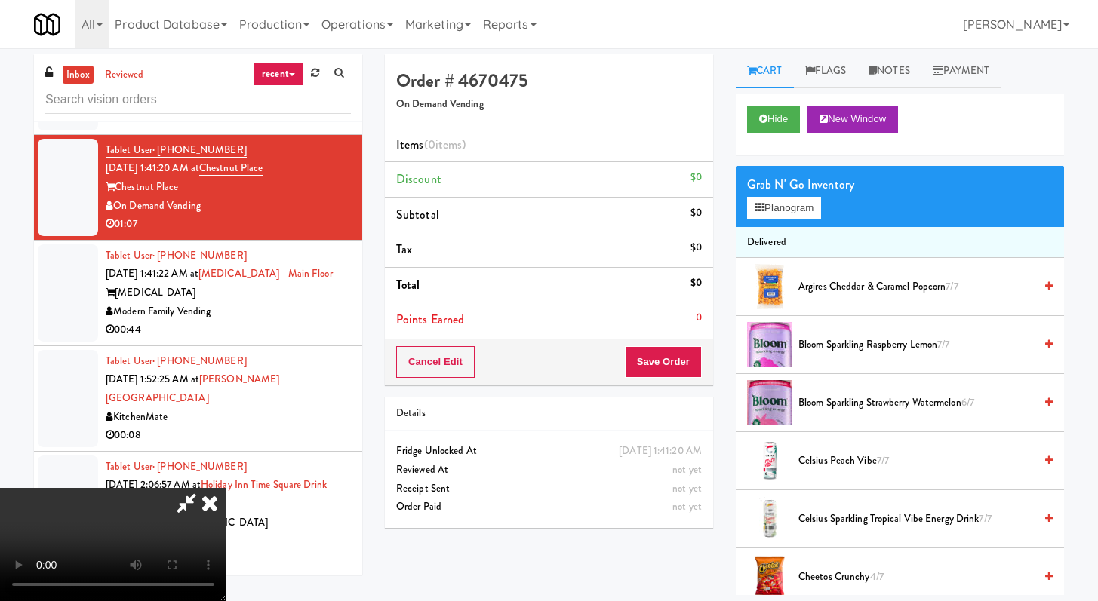
scroll to position [130, 0]
click at [226, 488] on video at bounding box center [113, 544] width 226 height 113
click at [204, 488] on icon at bounding box center [186, 503] width 35 height 30
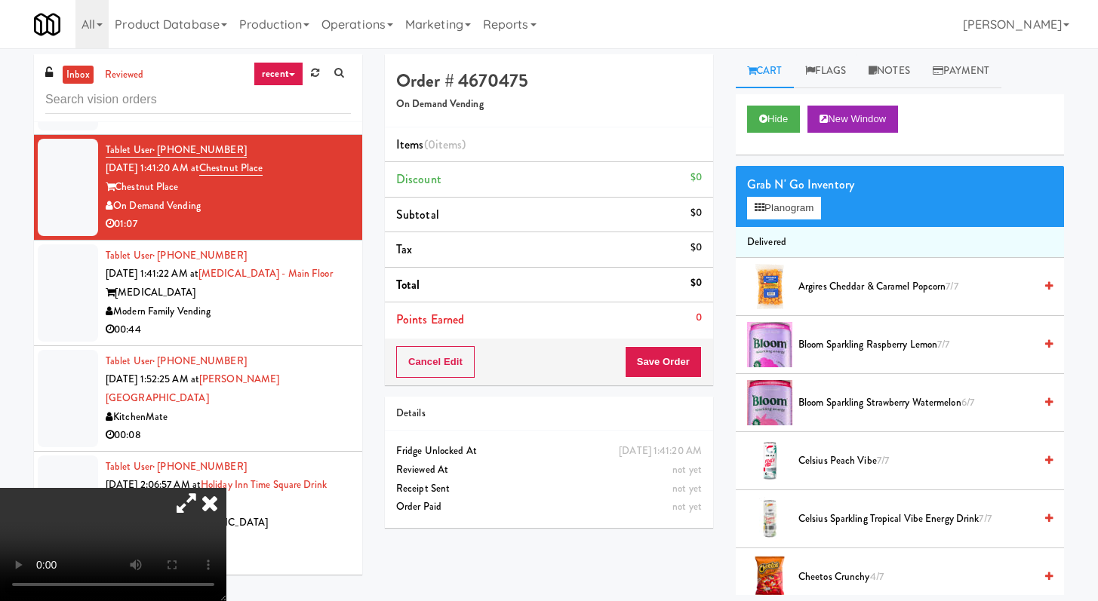
click at [226, 488] on icon at bounding box center [209, 503] width 33 height 30
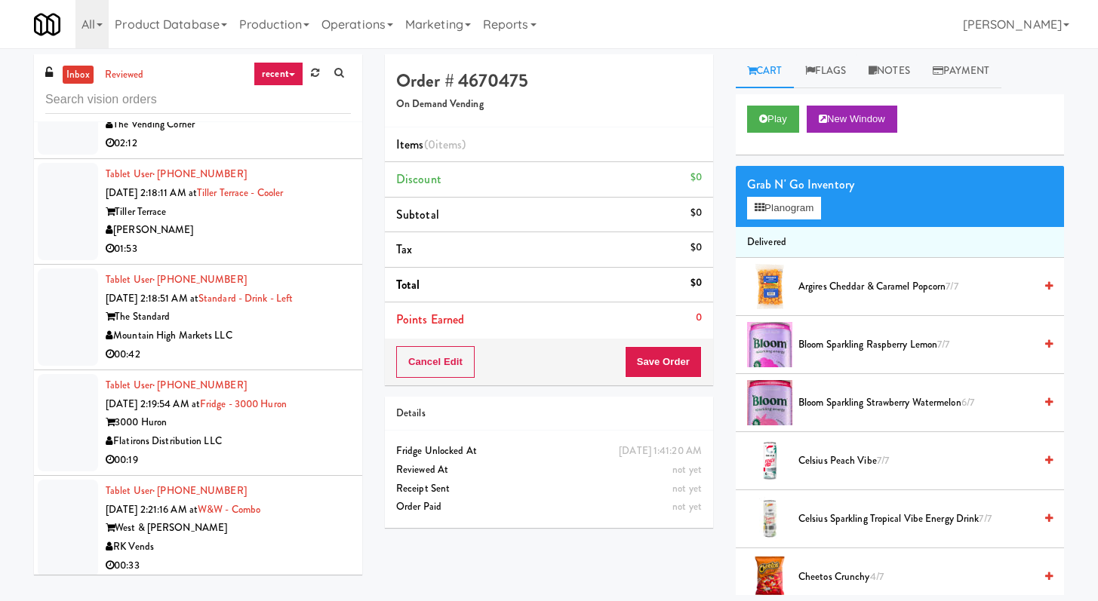
scroll to position [5332, 0]
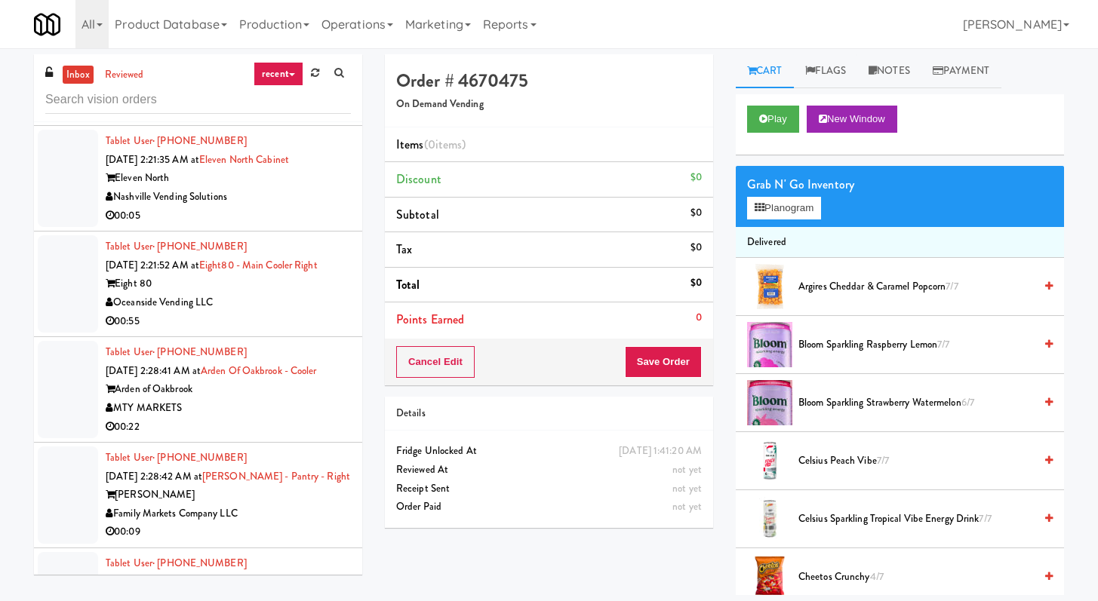
click at [270, 317] on div "00:55" at bounding box center [228, 321] width 245 height 19
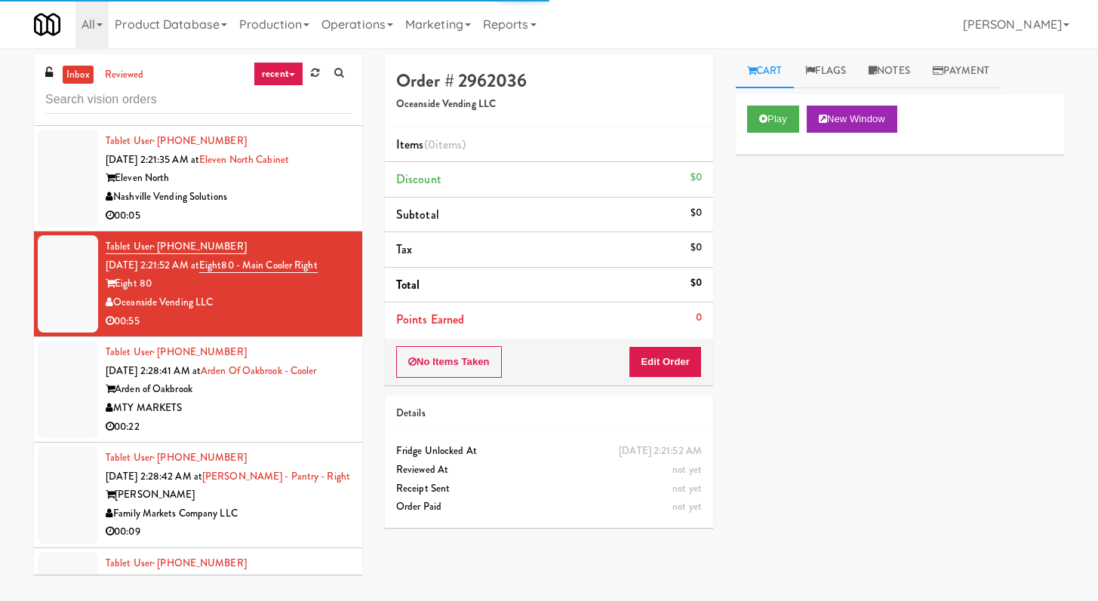
click at [309, 418] on div "MTY MARKETS" at bounding box center [228, 408] width 245 height 19
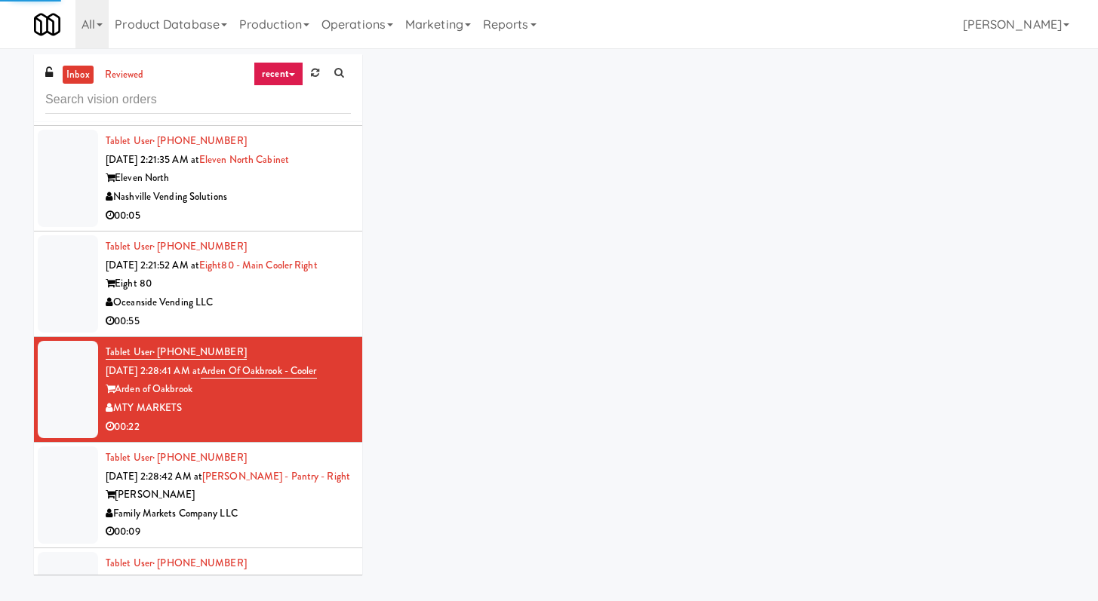
scroll to position [5377, 0]
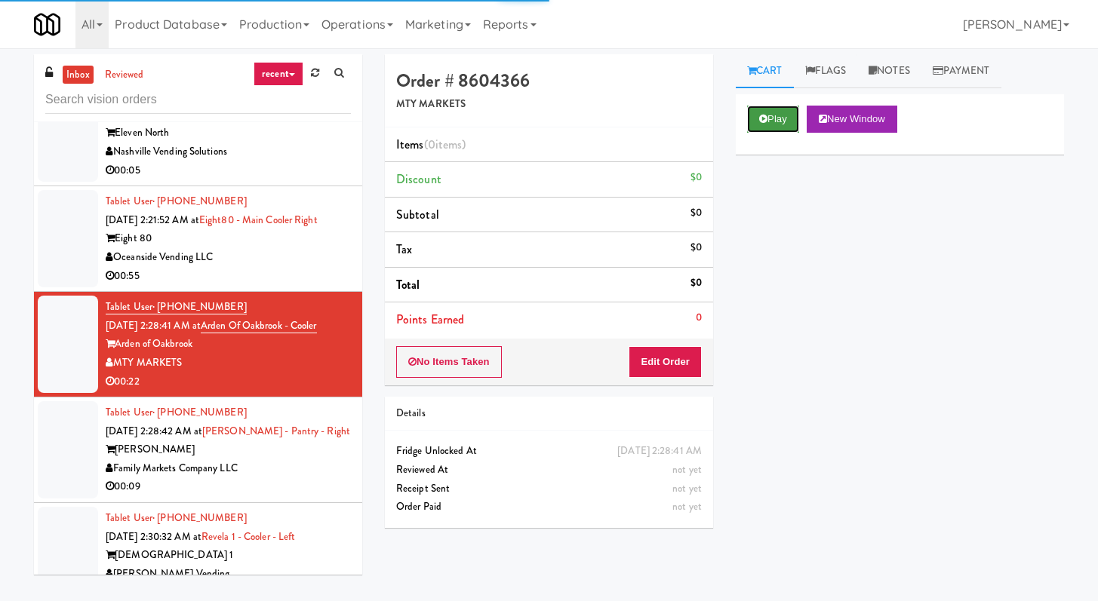
click at [776, 116] on button "Play" at bounding box center [773, 119] width 52 height 27
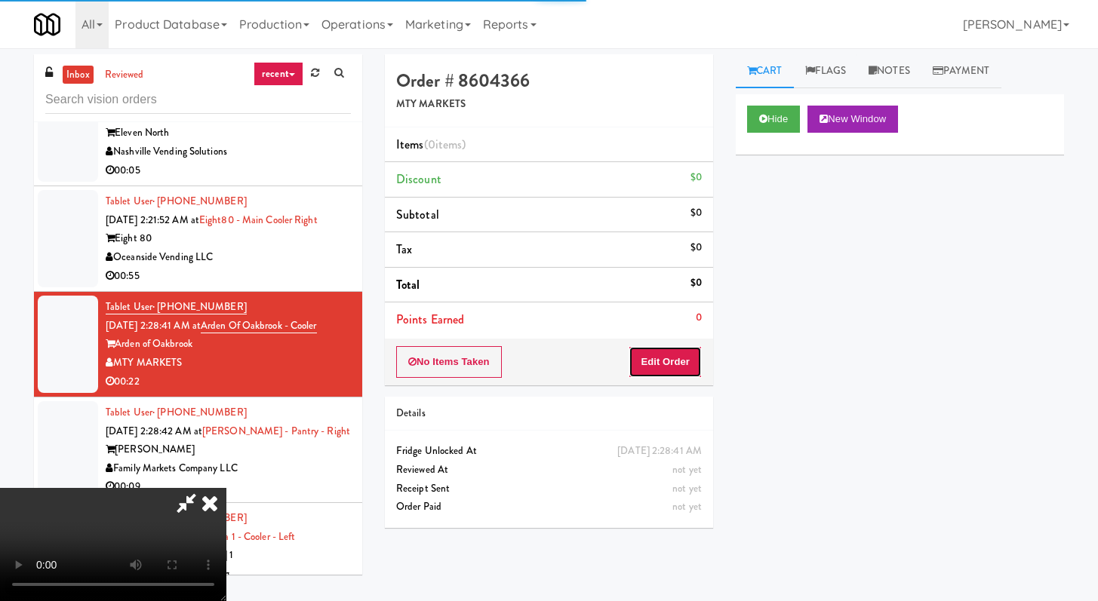
click at [655, 368] on button "Edit Order" at bounding box center [664, 362] width 73 height 32
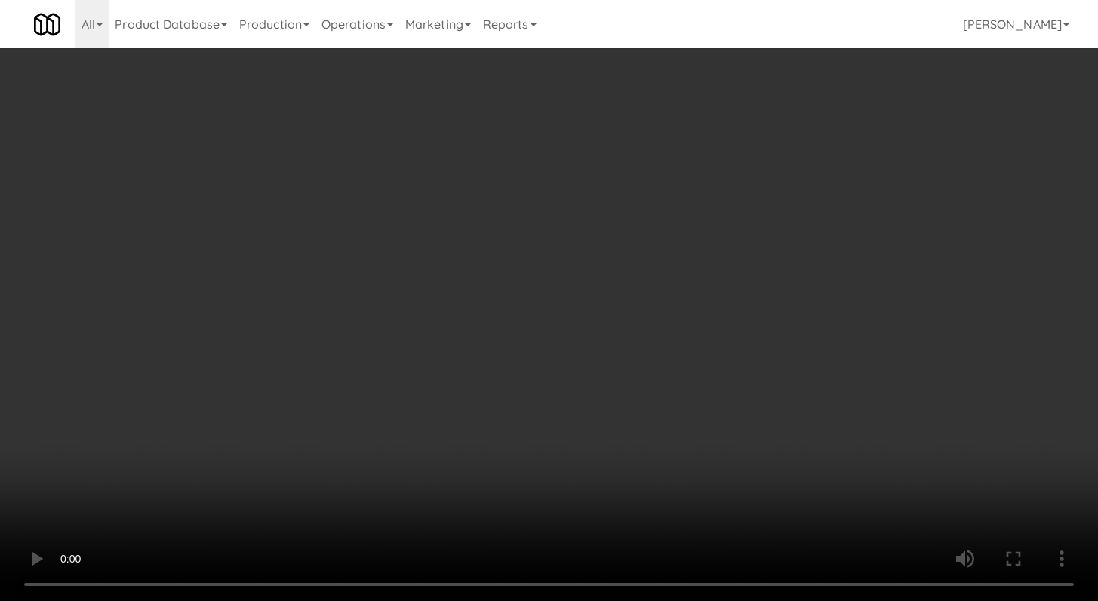
scroll to position [5358, 0]
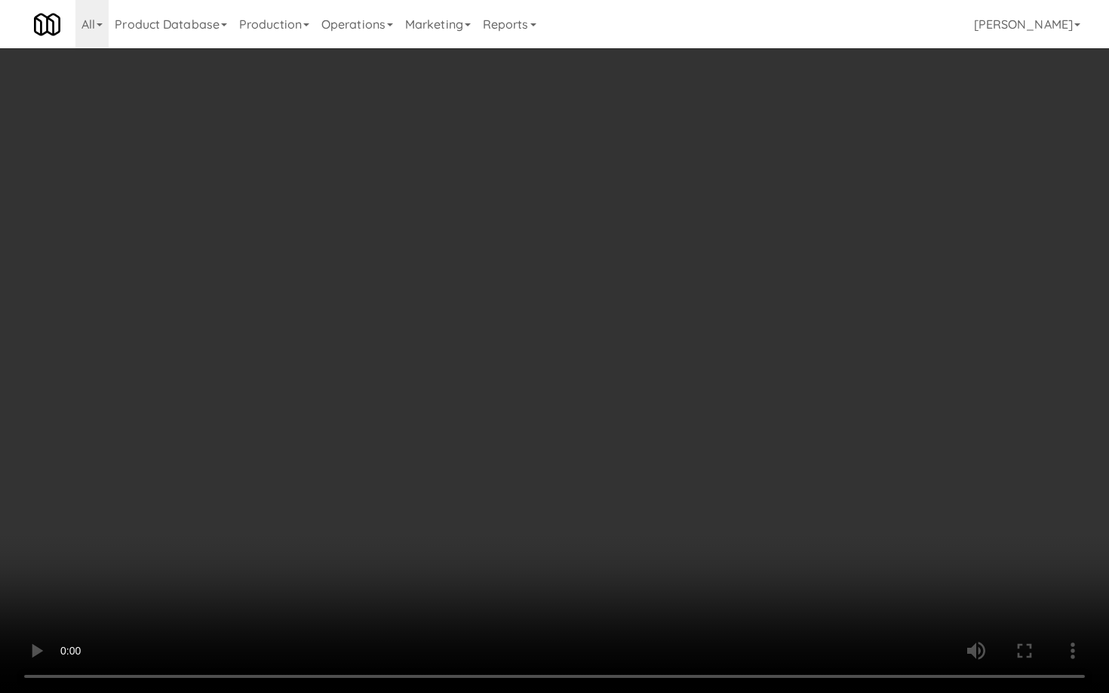
click at [546, 447] on video at bounding box center [554, 346] width 1109 height 693
click at [621, 398] on video at bounding box center [554, 346] width 1109 height 693
click at [620, 398] on video at bounding box center [554, 346] width 1109 height 693
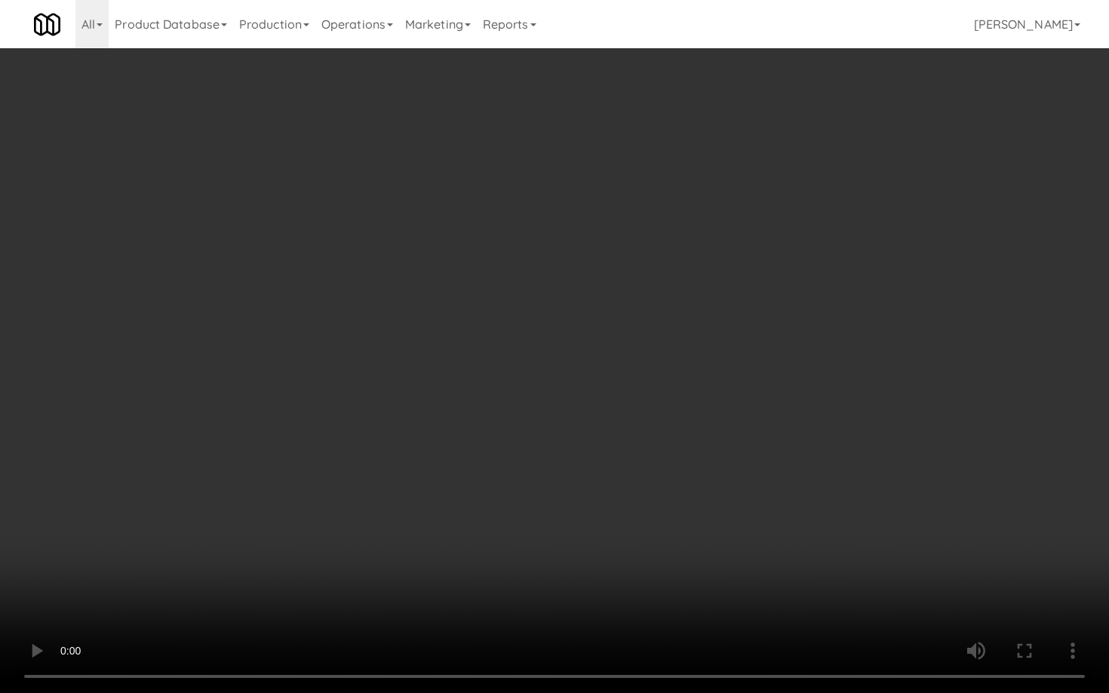
click at [620, 398] on video at bounding box center [554, 346] width 1109 height 693
click at [621, 397] on video at bounding box center [554, 346] width 1109 height 693
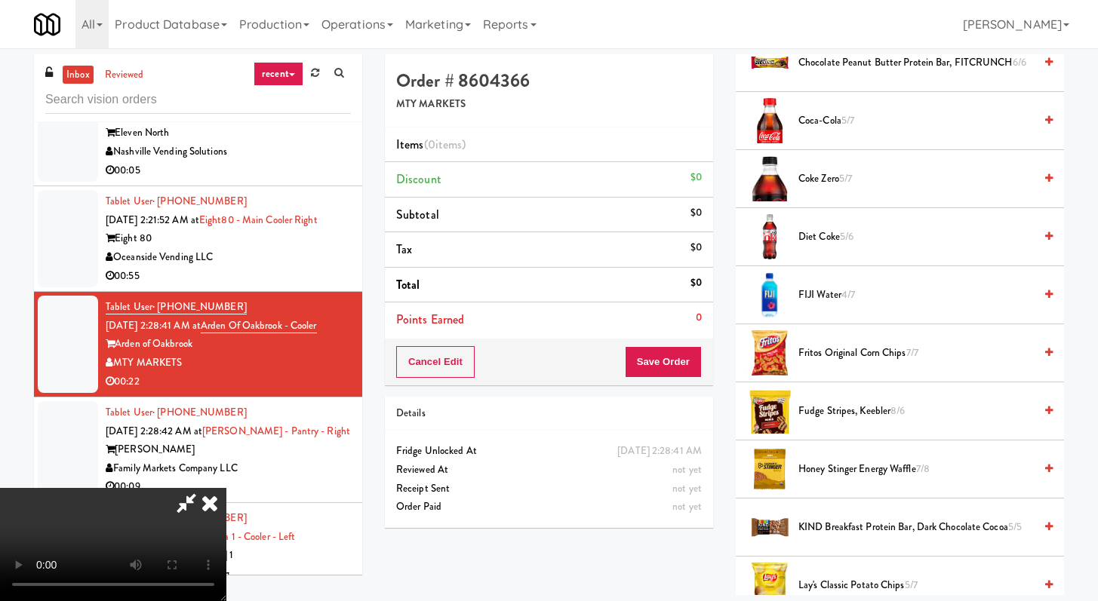
scroll to position [680, 0]
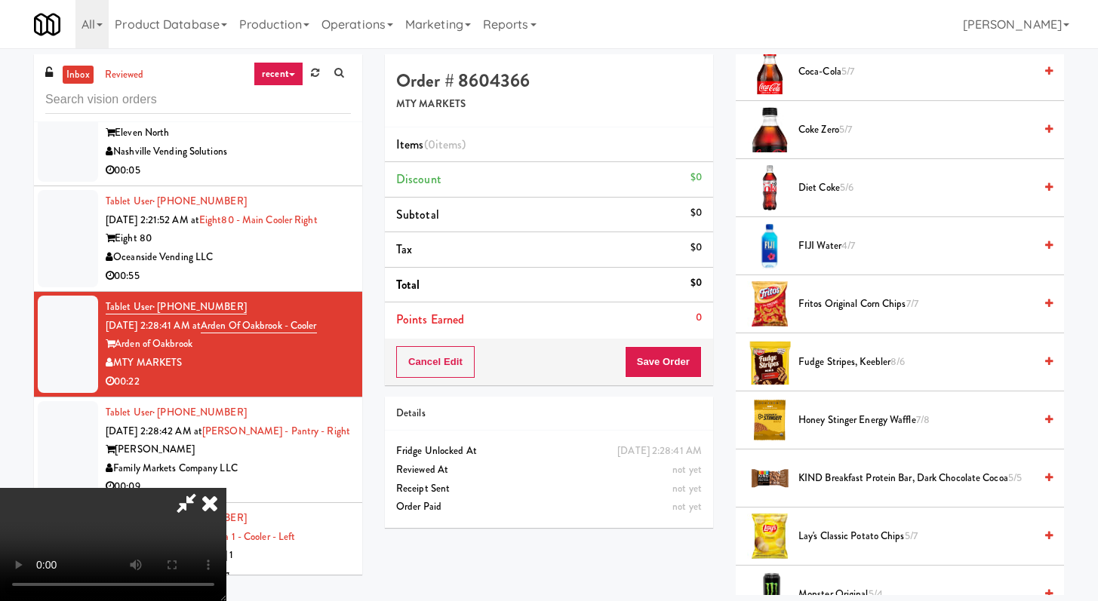
click at [841, 366] on span "Fudge Stripes, Keebler 8/6" at bounding box center [915, 362] width 235 height 19
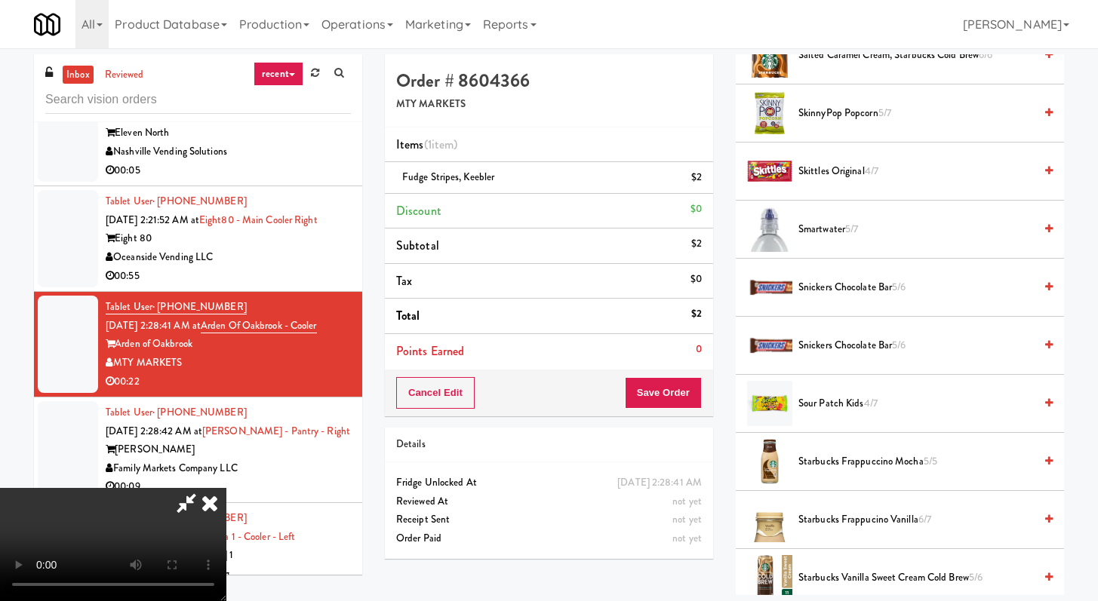
scroll to position [1896, 0]
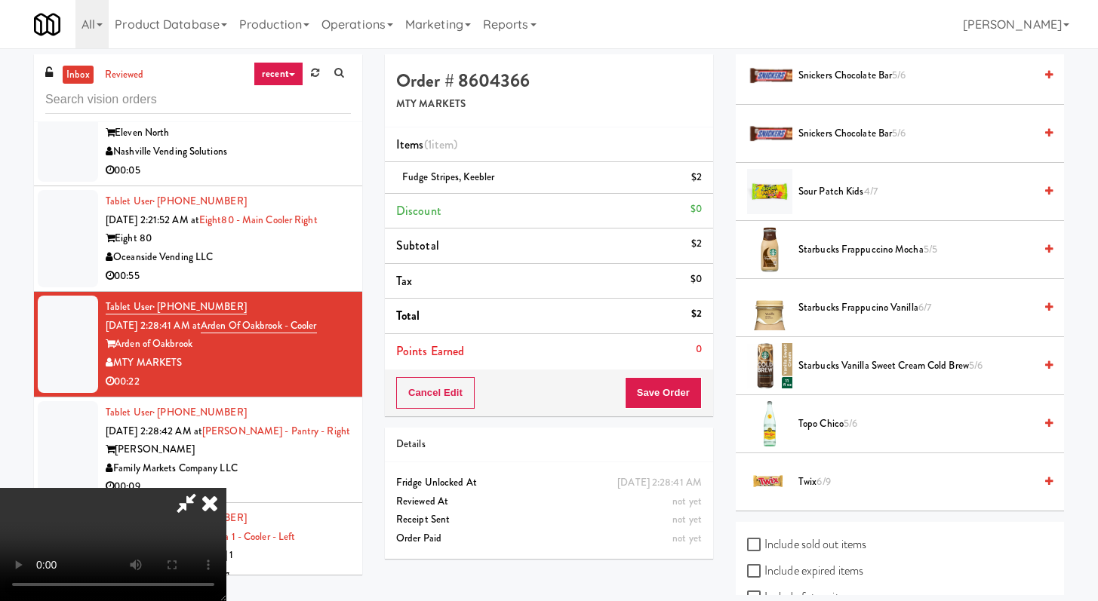
click at [852, 314] on span "Starbucks Frappucino Vanilla 6/7" at bounding box center [915, 308] width 235 height 19
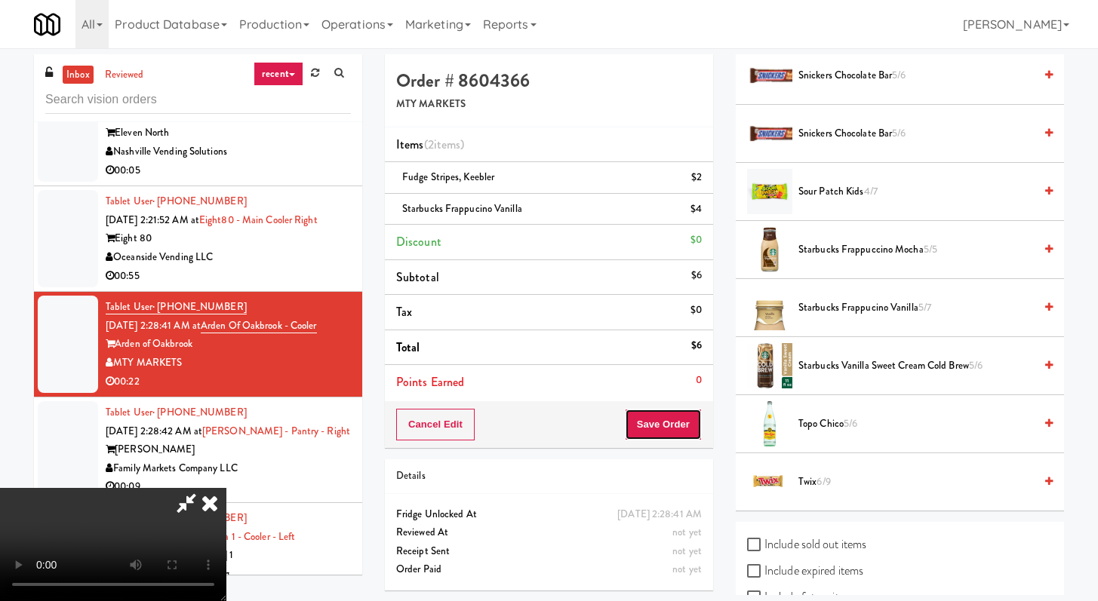
click at [677, 428] on button "Save Order" at bounding box center [663, 425] width 77 height 32
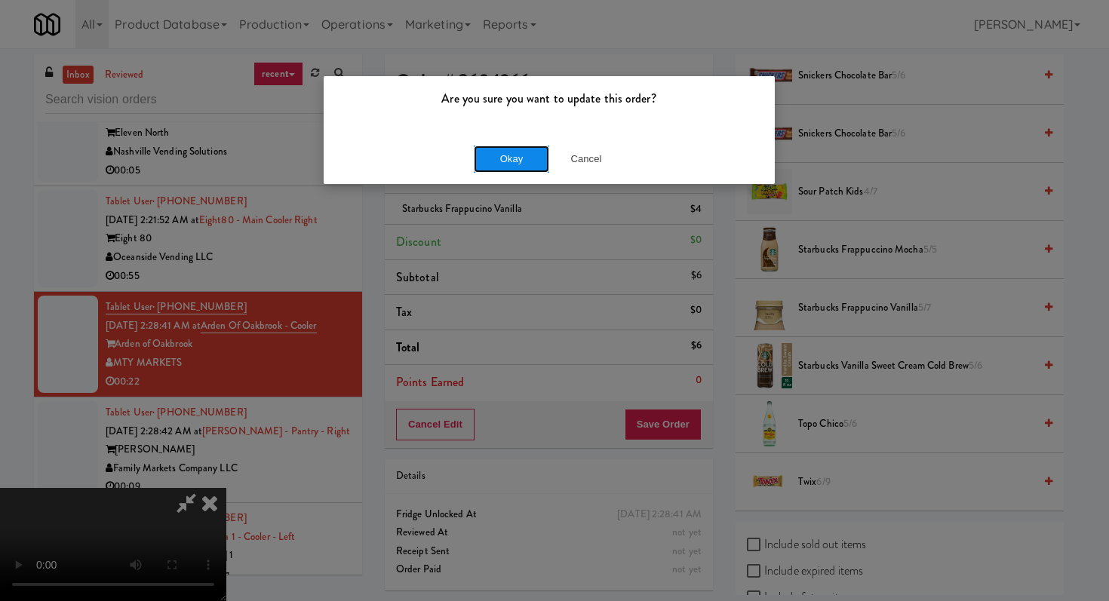
click at [511, 158] on button "Okay" at bounding box center [511, 159] width 75 height 27
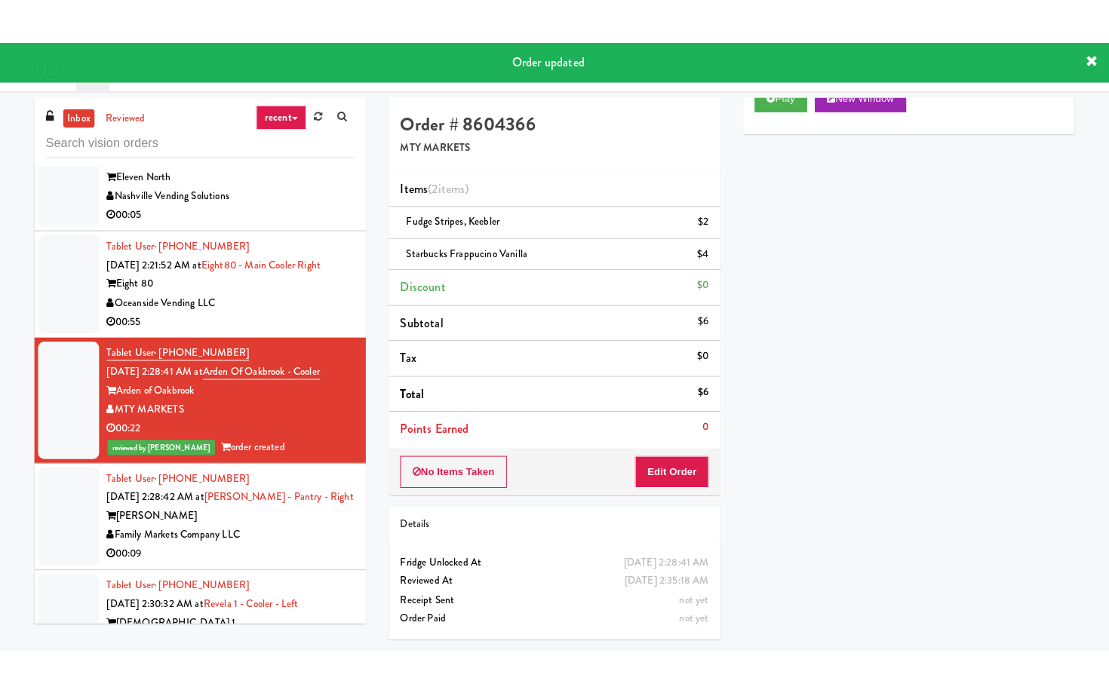
scroll to position [5620, 0]
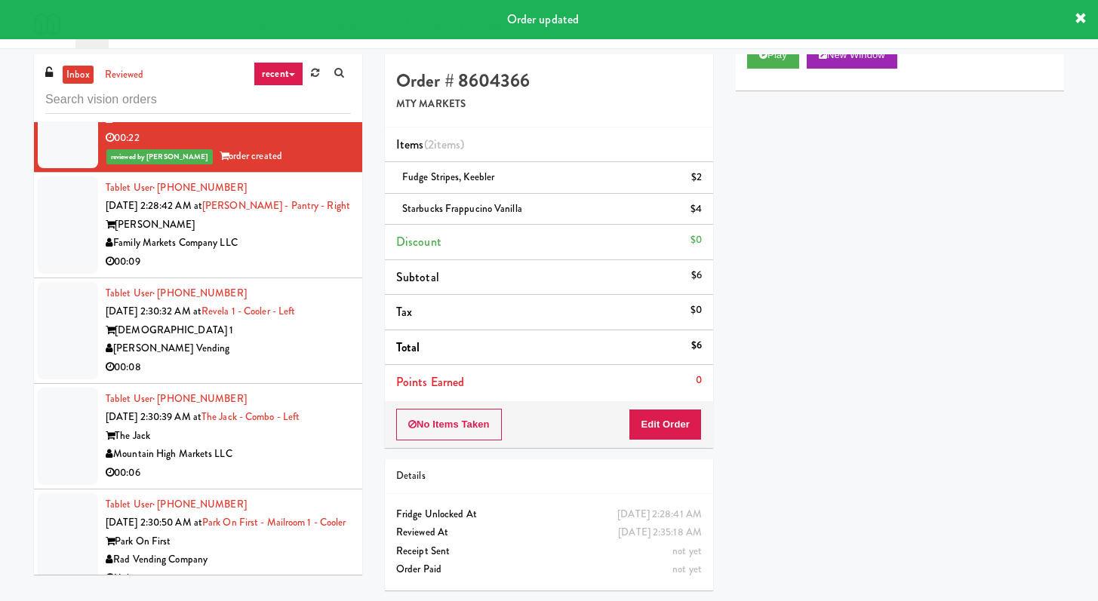
click at [321, 272] on div "00:09" at bounding box center [228, 262] width 245 height 19
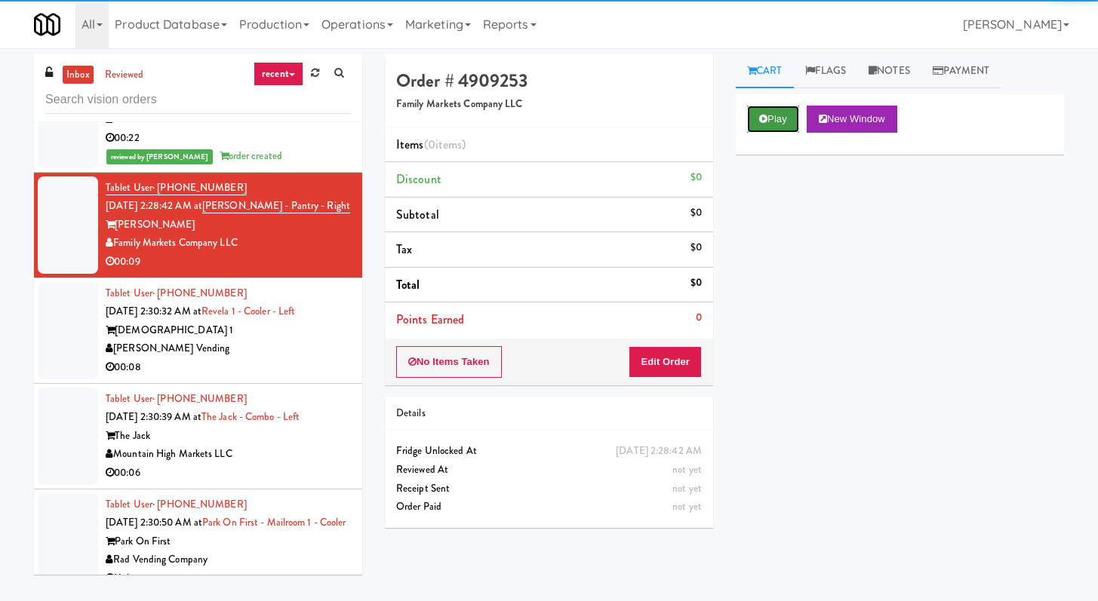
click at [782, 114] on button "Play" at bounding box center [773, 119] width 52 height 27
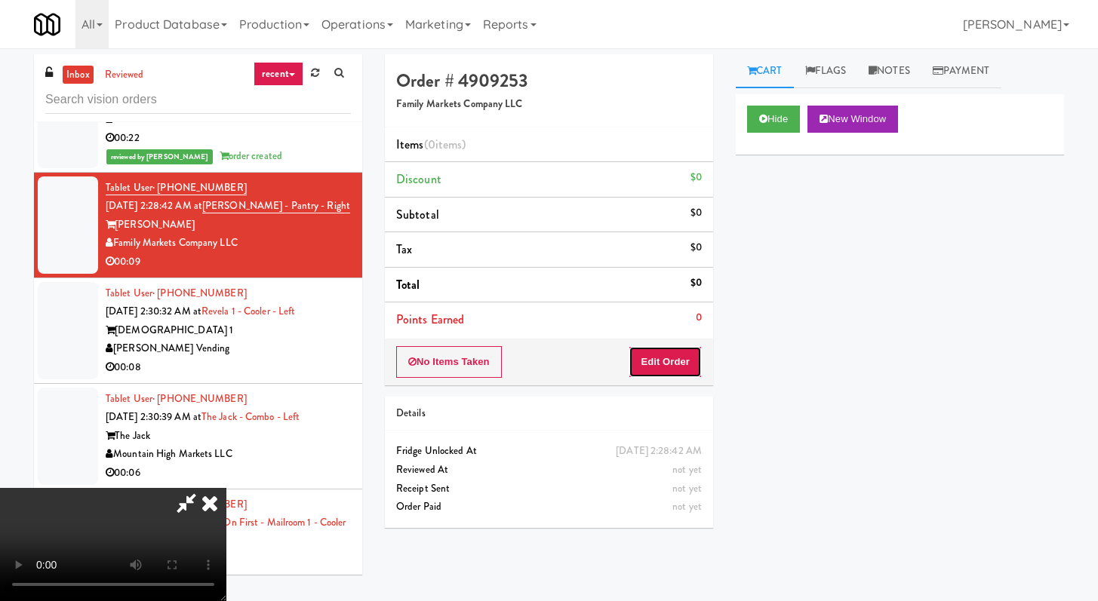
click at [657, 364] on button "Edit Order" at bounding box center [664, 362] width 73 height 32
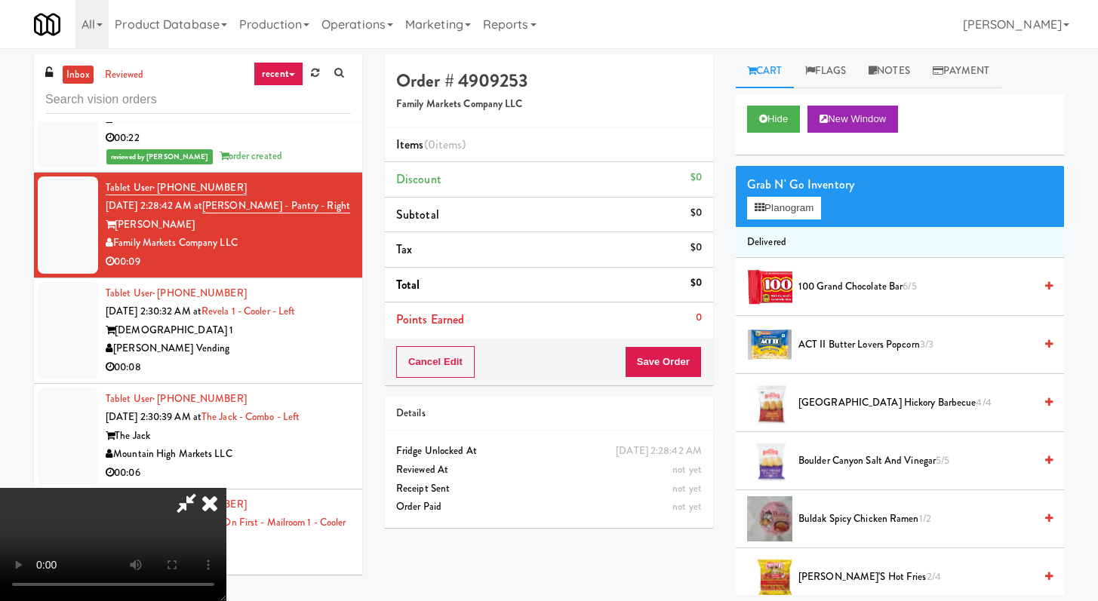
click at [226, 497] on video at bounding box center [113, 544] width 226 height 113
click at [226, 491] on video at bounding box center [113, 544] width 226 height 113
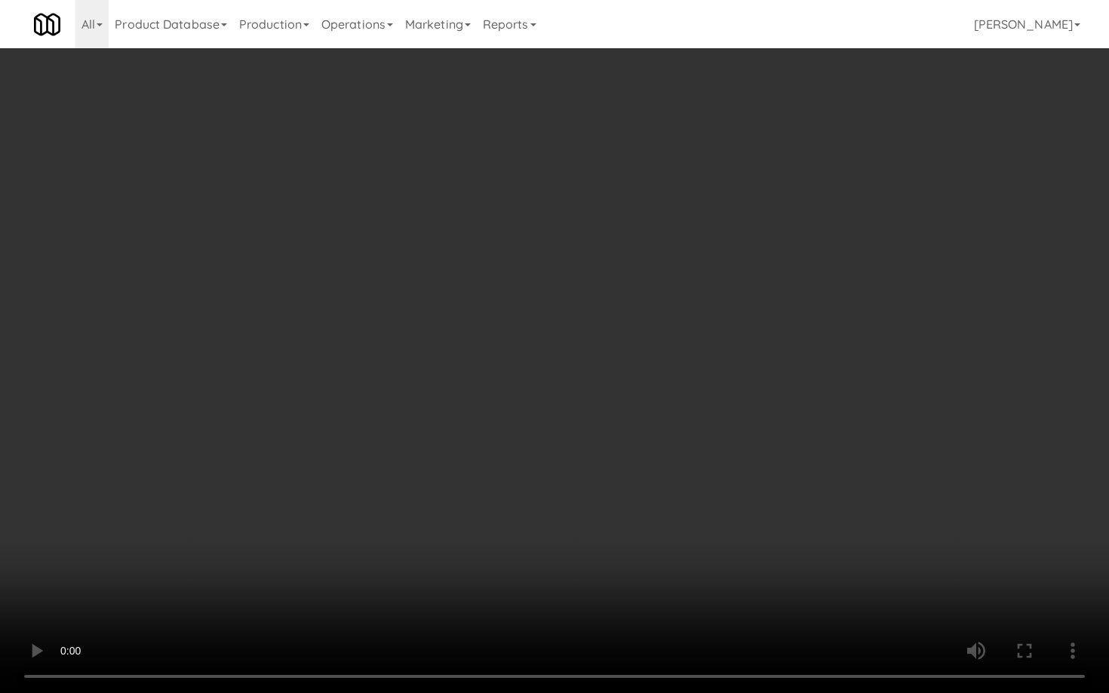
click at [754, 336] on video at bounding box center [554, 346] width 1109 height 693
click at [759, 326] on video at bounding box center [554, 346] width 1109 height 693
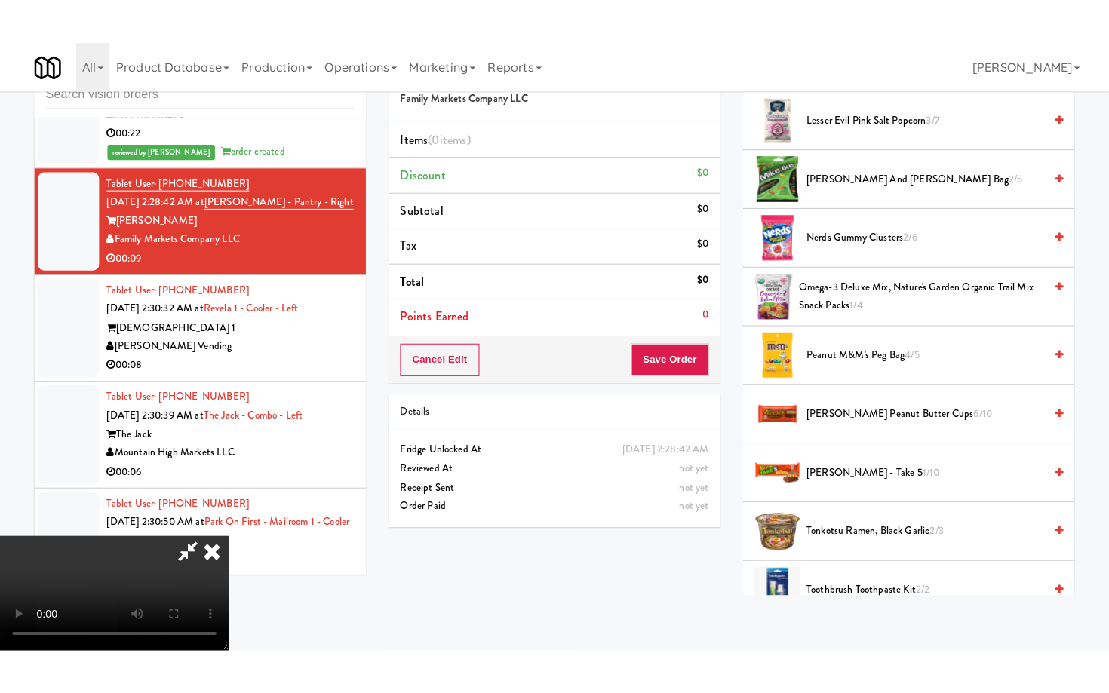
scroll to position [1043, 0]
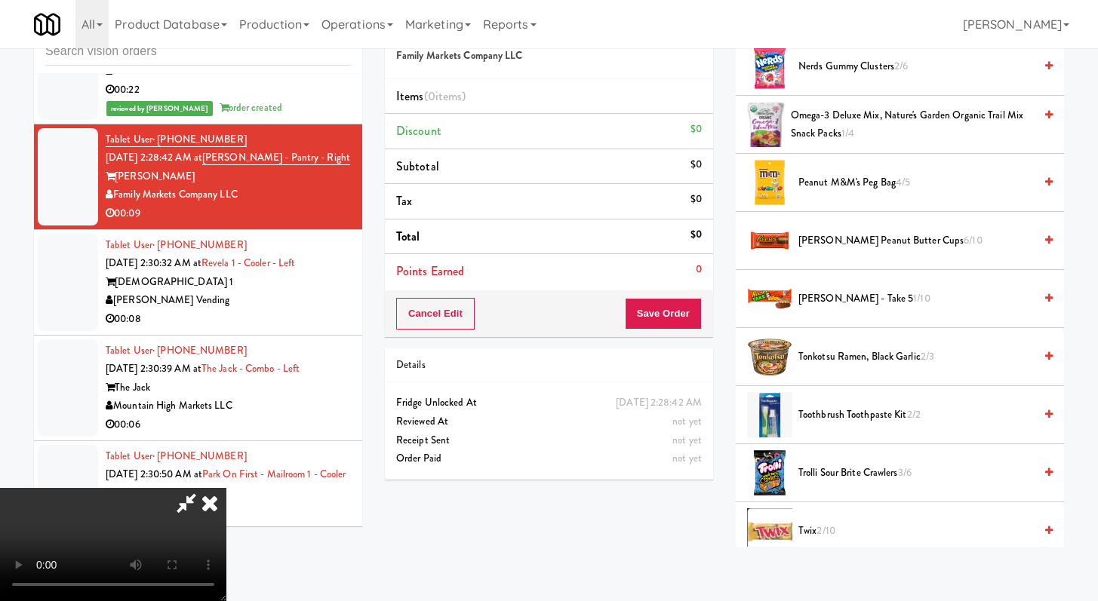
click at [819, 180] on span "Peanut M&M's Peg Bag 4/5" at bounding box center [915, 183] width 235 height 19
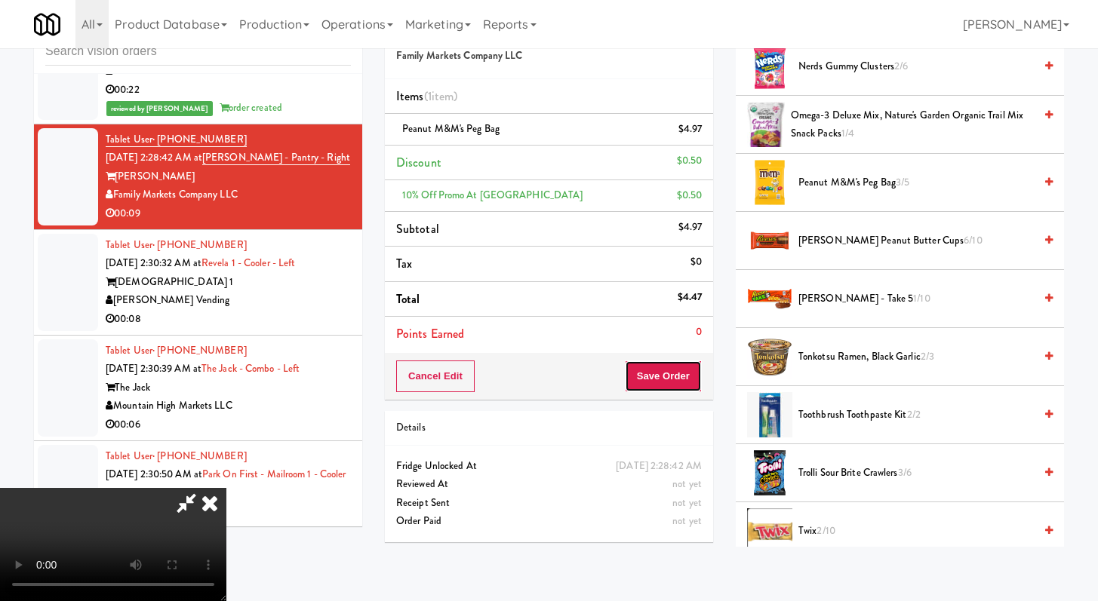
click at [684, 384] on button "Save Order" at bounding box center [663, 377] width 77 height 32
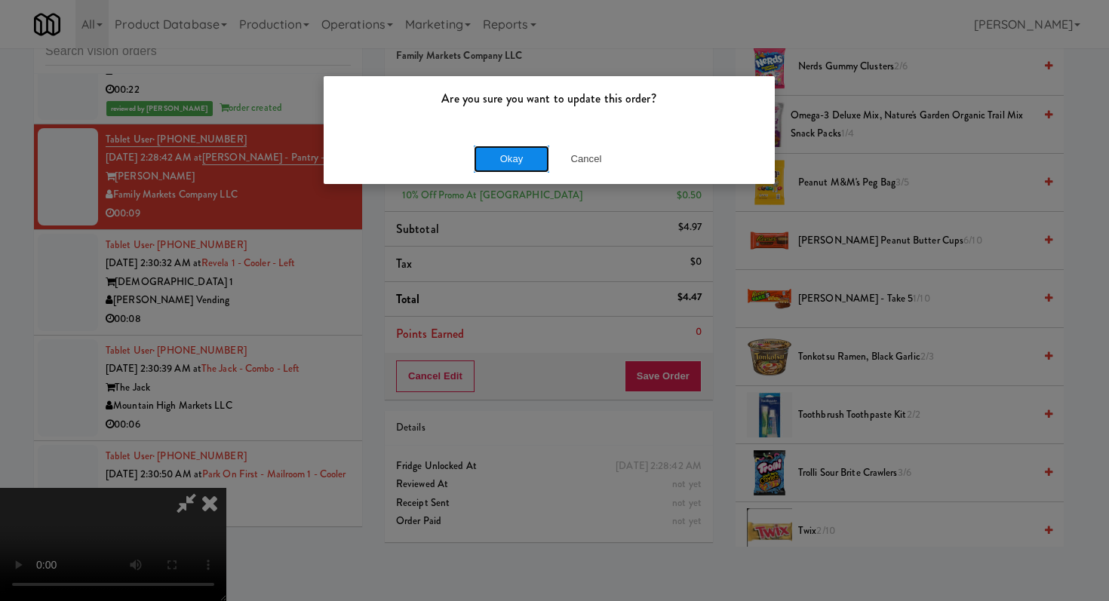
click at [506, 156] on button "Okay" at bounding box center [511, 159] width 75 height 27
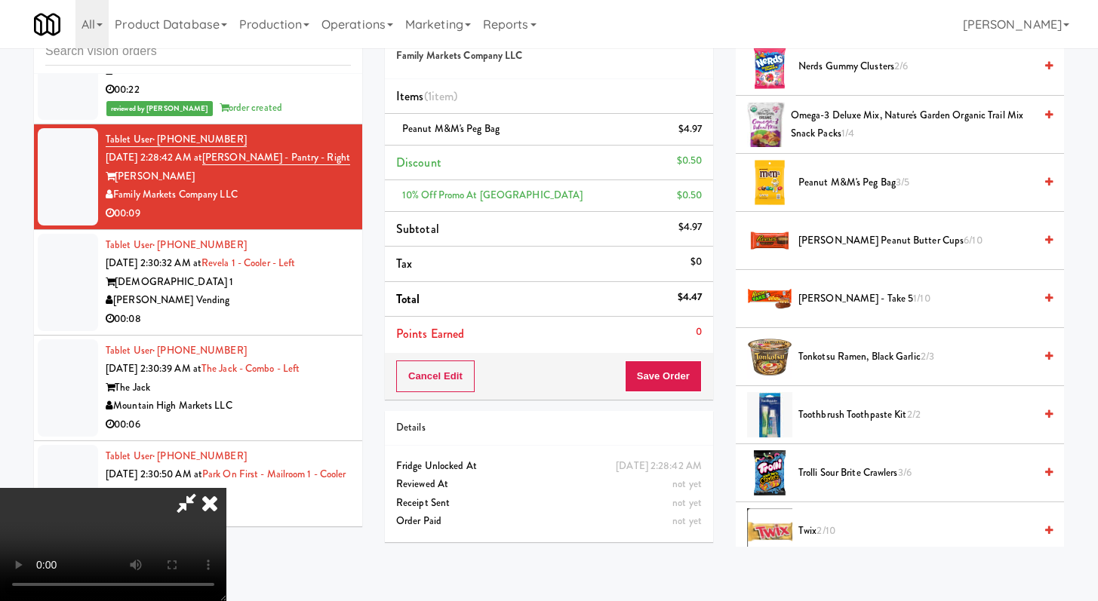
click at [226, 488] on icon at bounding box center [209, 503] width 33 height 30
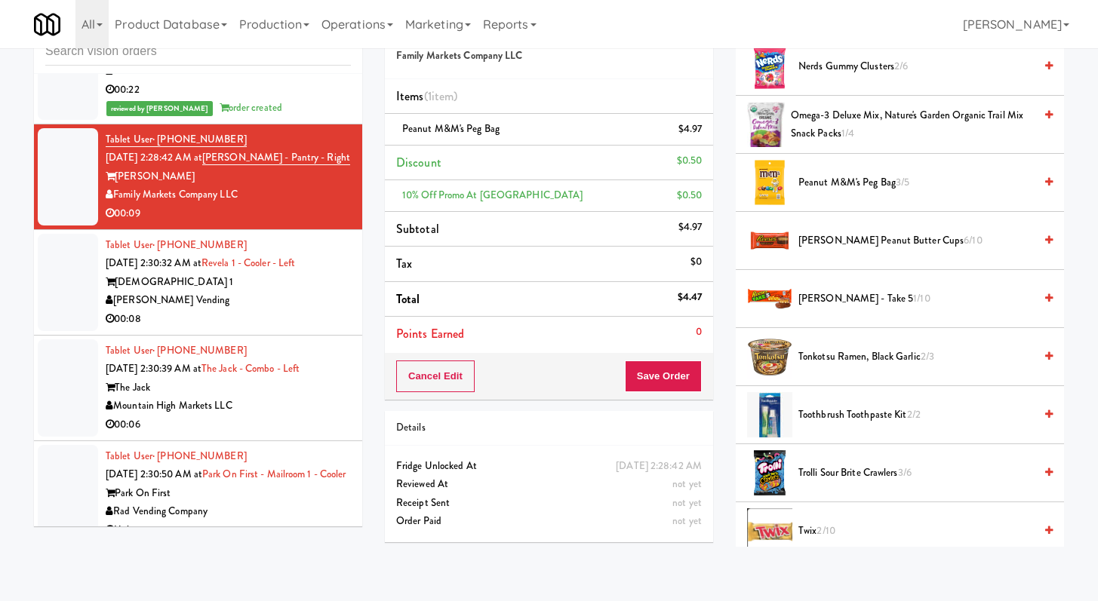
click at [319, 329] on div "00:08" at bounding box center [228, 319] width 245 height 19
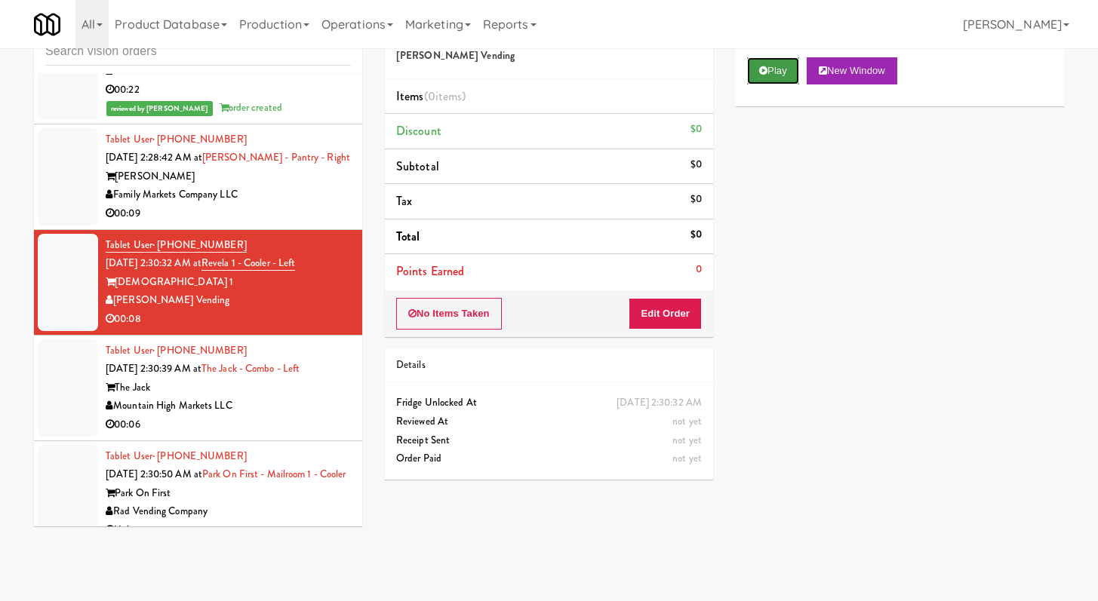
click at [770, 76] on button "Play" at bounding box center [773, 70] width 52 height 27
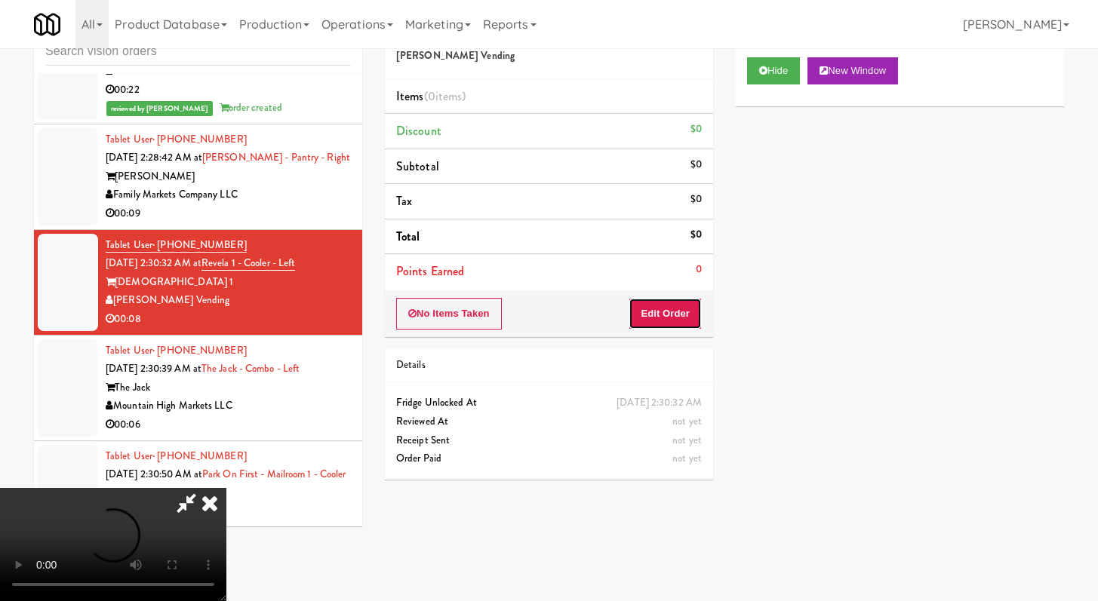
click at [684, 312] on button "Edit Order" at bounding box center [664, 314] width 73 height 32
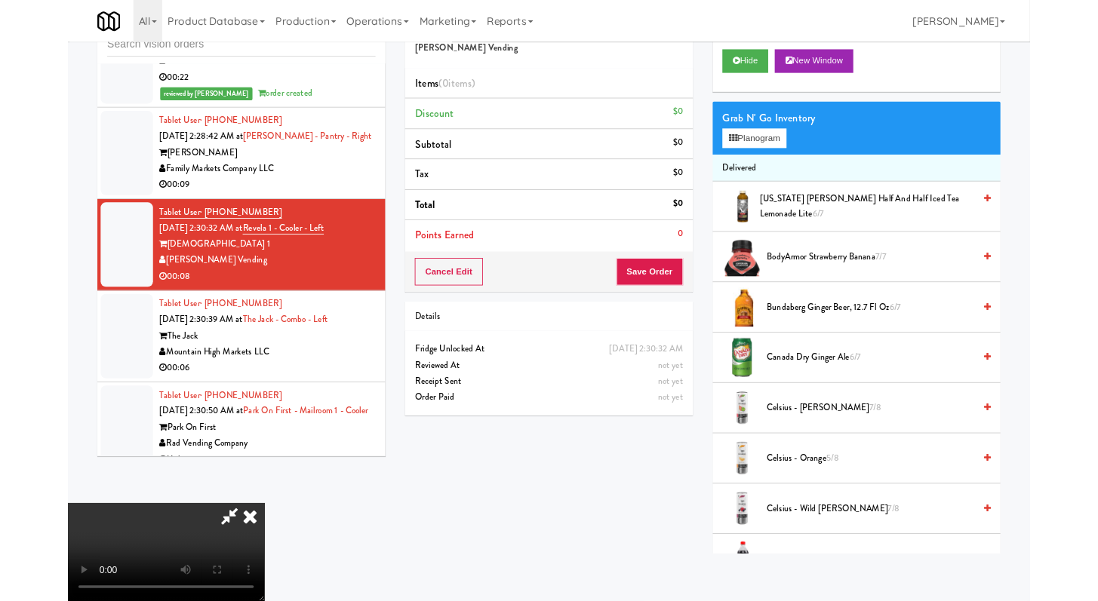
scroll to position [5583, 0]
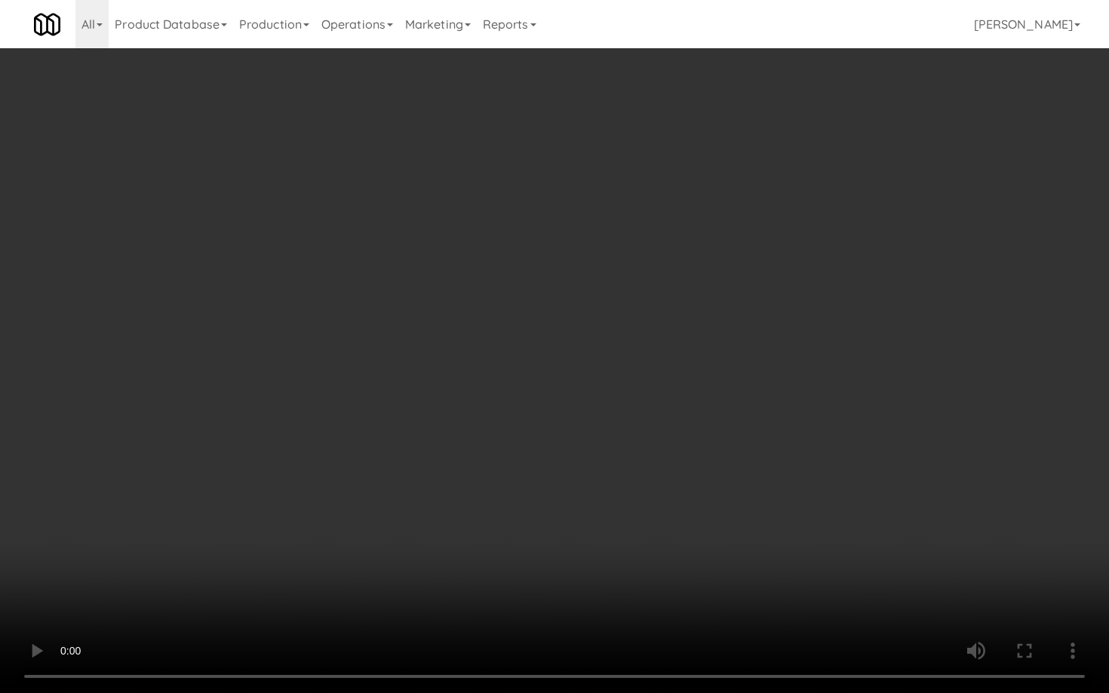
click at [848, 556] on video at bounding box center [554, 346] width 1109 height 693
click at [849, 556] on video at bounding box center [554, 346] width 1109 height 693
click at [849, 553] on video at bounding box center [554, 346] width 1109 height 693
click at [856, 537] on video at bounding box center [554, 346] width 1109 height 693
click at [860, 530] on video at bounding box center [554, 346] width 1109 height 693
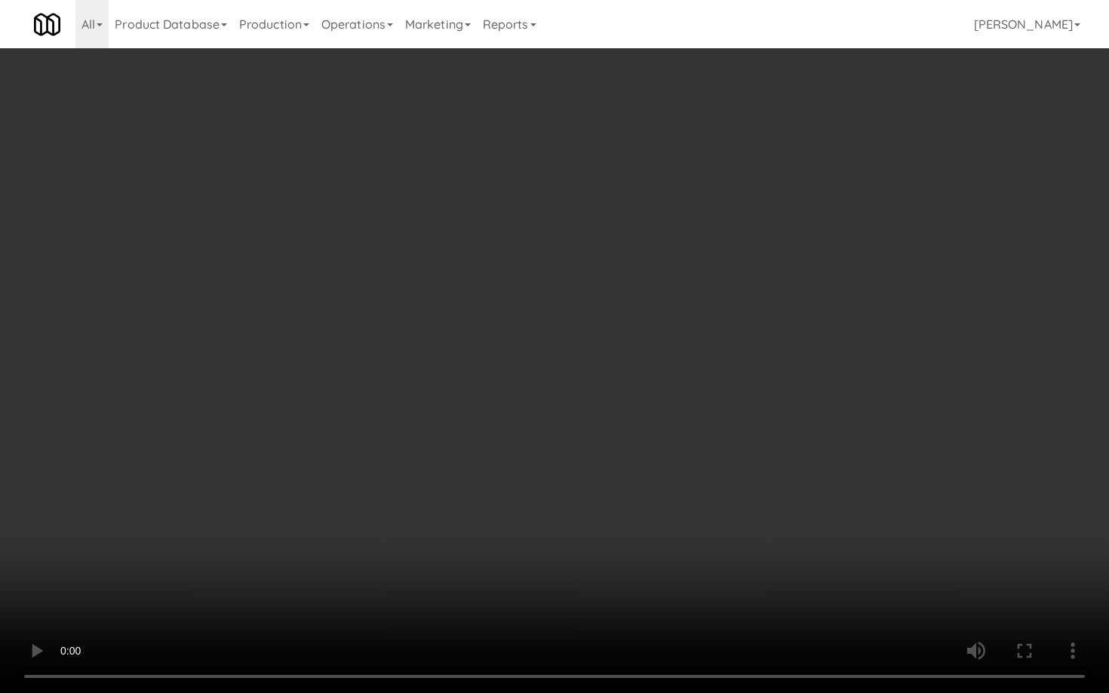
click at [860, 530] on video at bounding box center [554, 346] width 1109 height 693
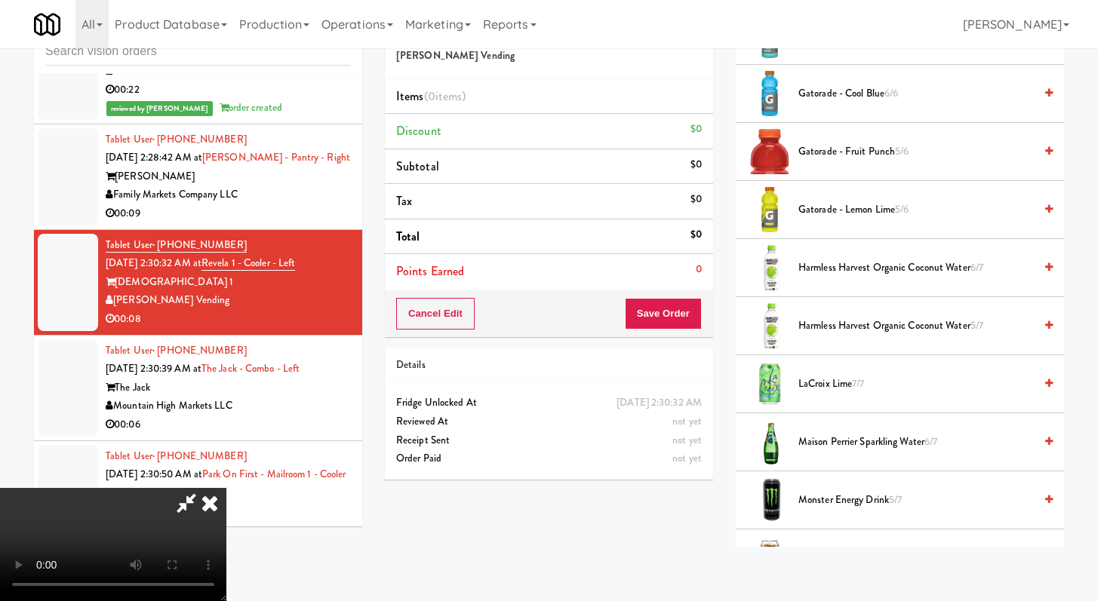
scroll to position [1335, 0]
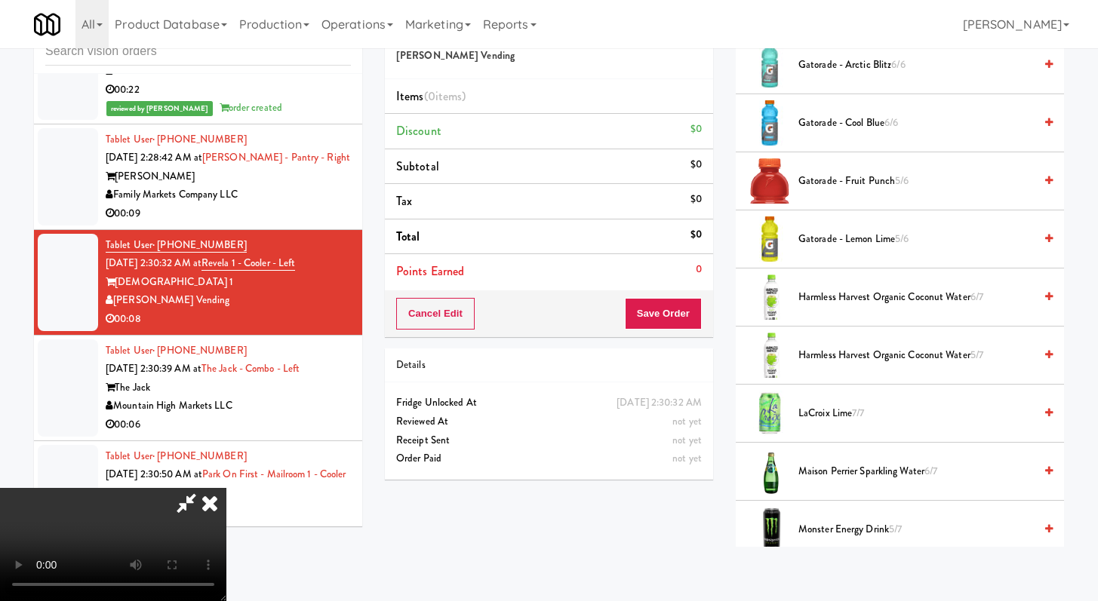
click at [851, 238] on span "Gatorade - Lemon Lime 5/6" at bounding box center [915, 239] width 235 height 19
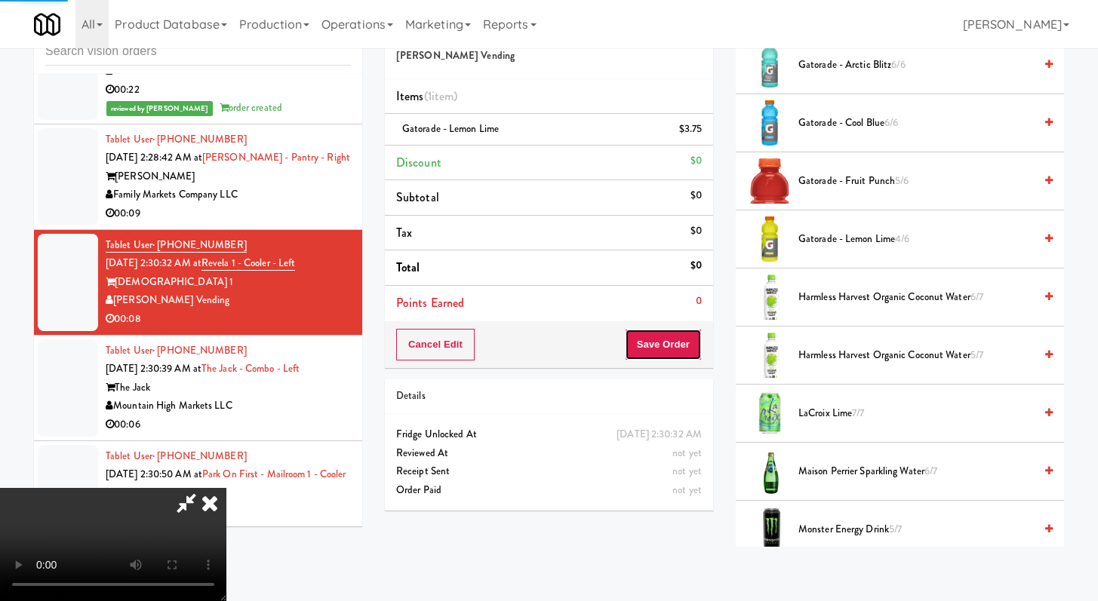
click at [696, 340] on button "Save Order" at bounding box center [663, 345] width 77 height 32
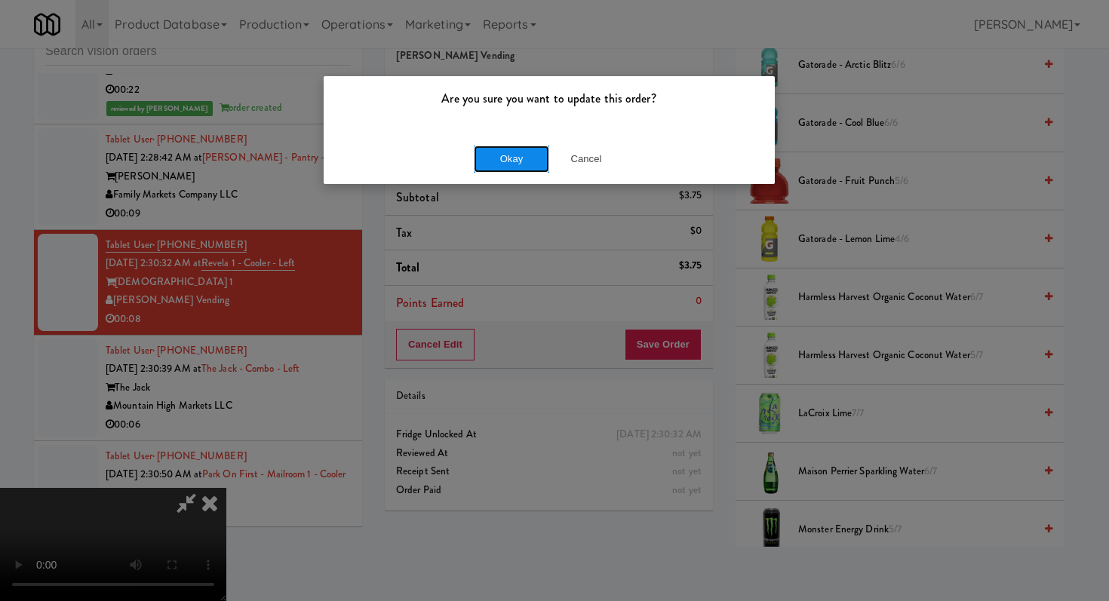
click at [511, 159] on button "Okay" at bounding box center [511, 159] width 75 height 27
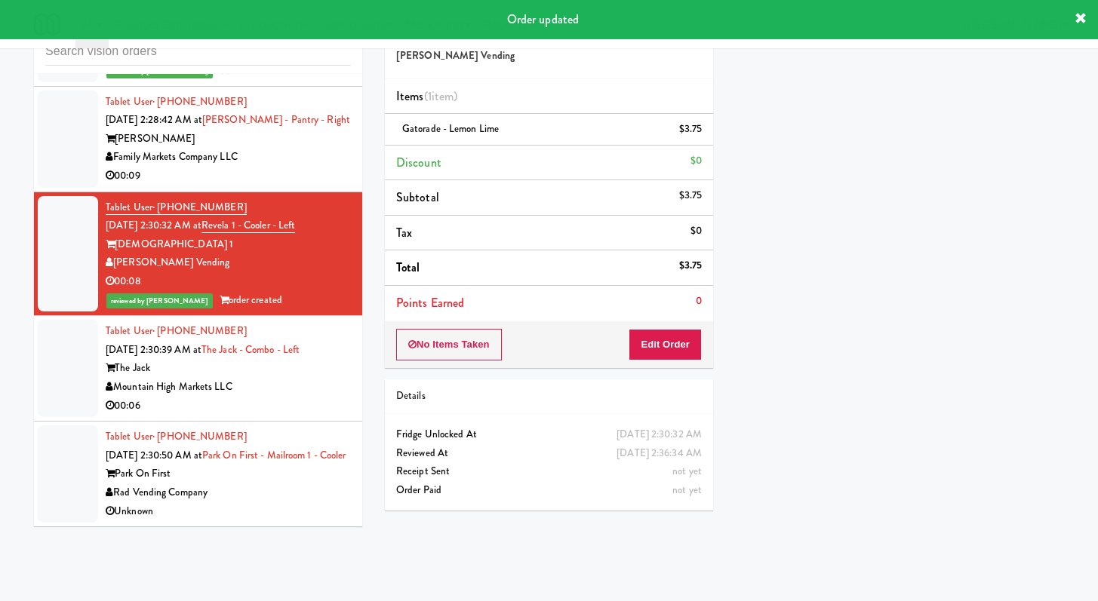
scroll to position [5700, 0]
click at [295, 378] on div "Mountain High Markets LLC" at bounding box center [228, 387] width 245 height 19
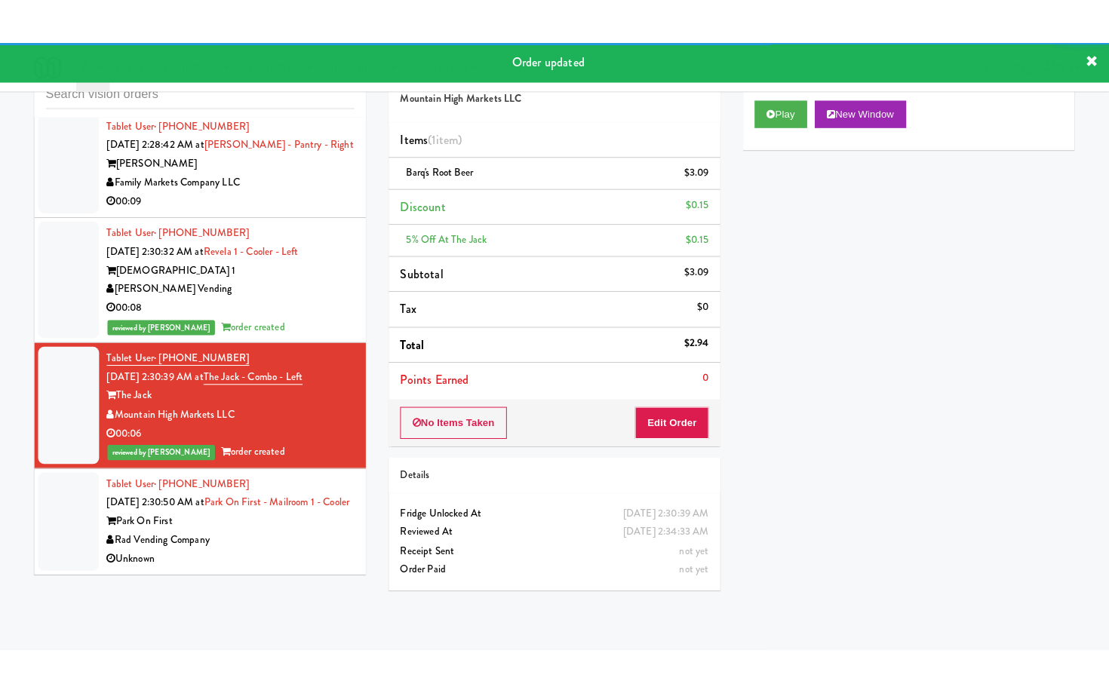
scroll to position [5719, 0]
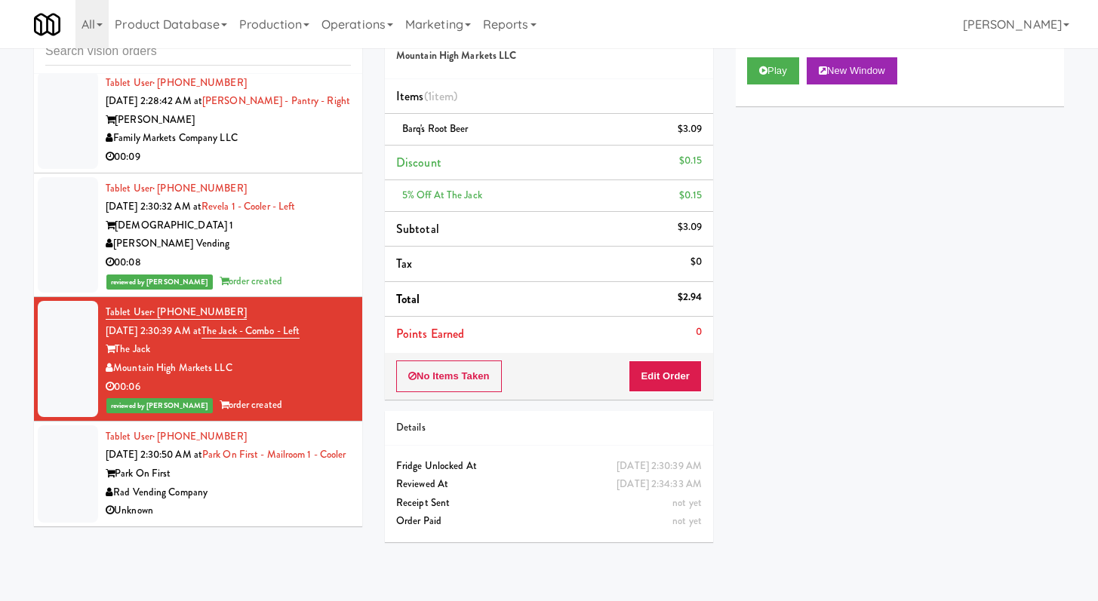
click at [254, 483] on div "Tablet User · (909) 726-0119 [DATE] 2:30:50 AM at Park on First - Mailroom 1 - …" at bounding box center [228, 474] width 245 height 93
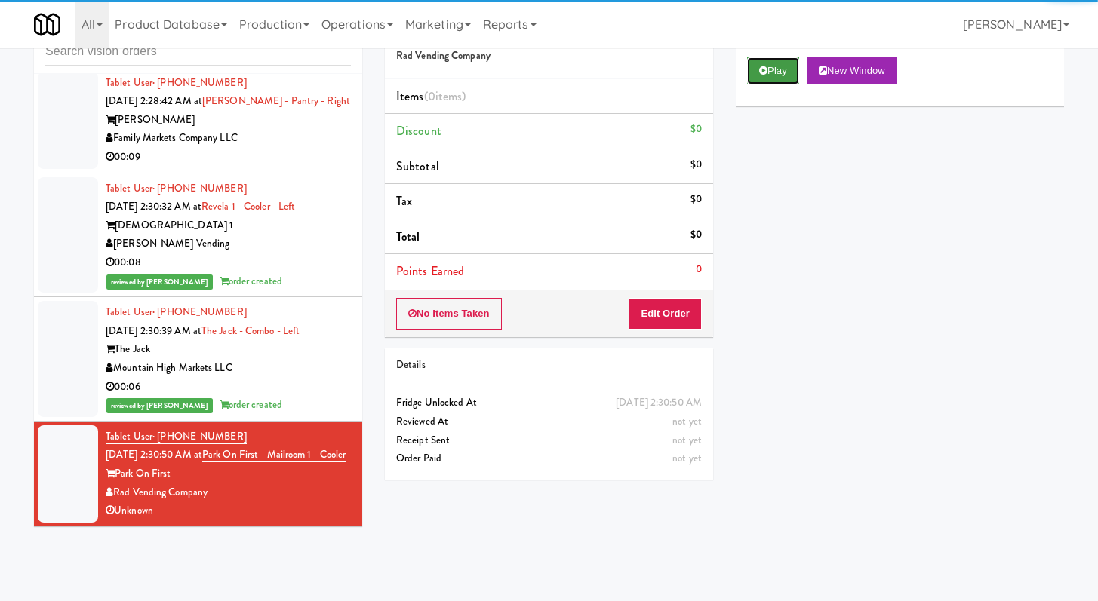
click at [779, 76] on button "Play" at bounding box center [773, 70] width 52 height 27
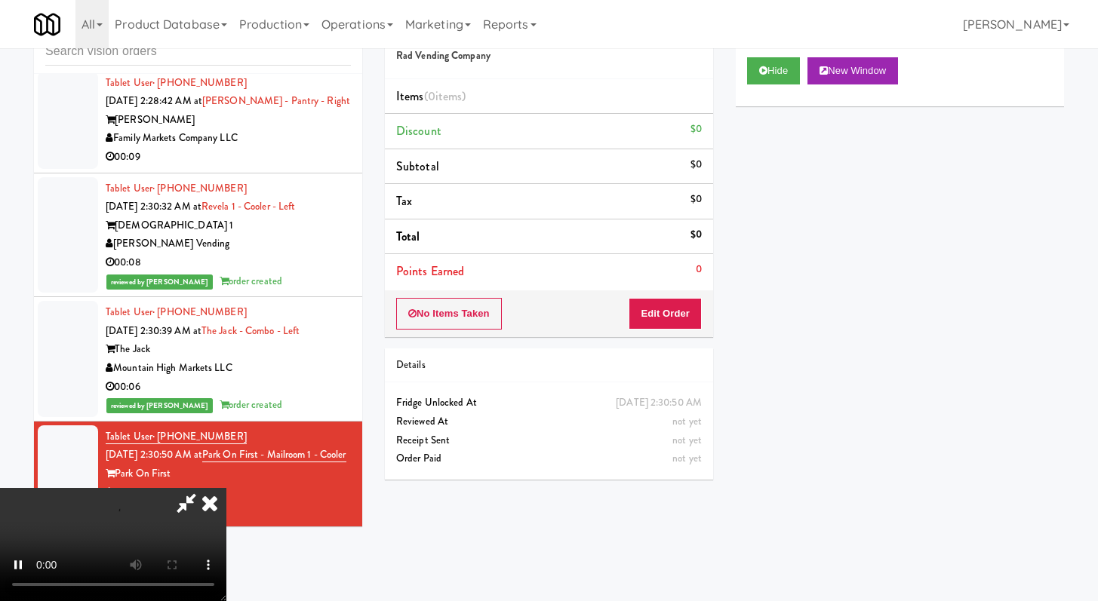
drag, startPoint x: 690, startPoint y: 336, endPoint x: 693, endPoint y: 320, distance: 16.8
click at [690, 336] on div "No Items Taken Edit Order" at bounding box center [549, 313] width 328 height 47
click at [690, 317] on button "Edit Order" at bounding box center [664, 314] width 73 height 32
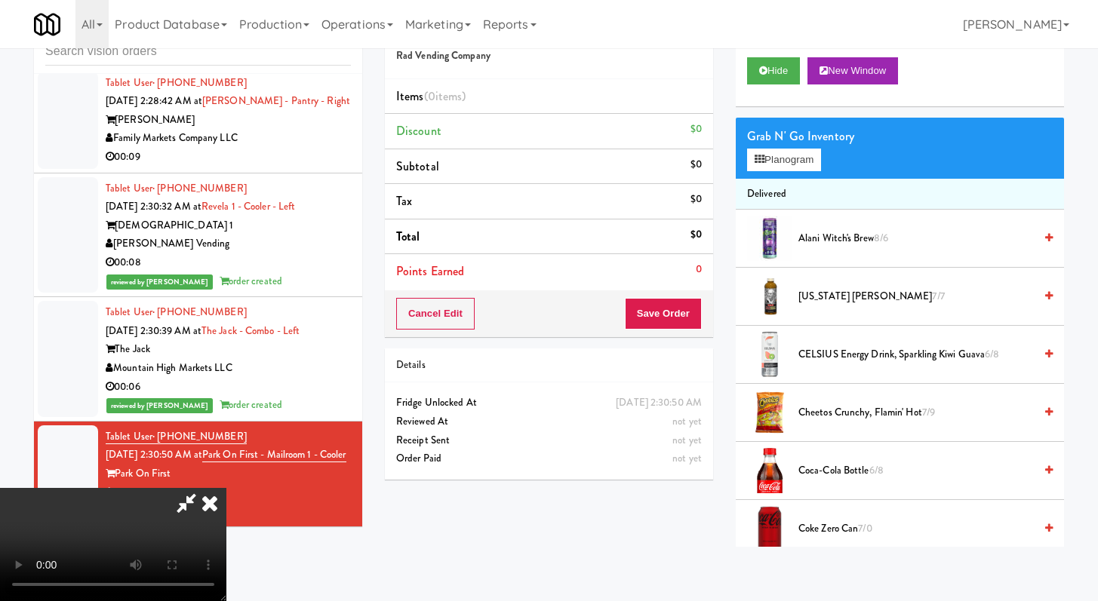
scroll to position [5682, 0]
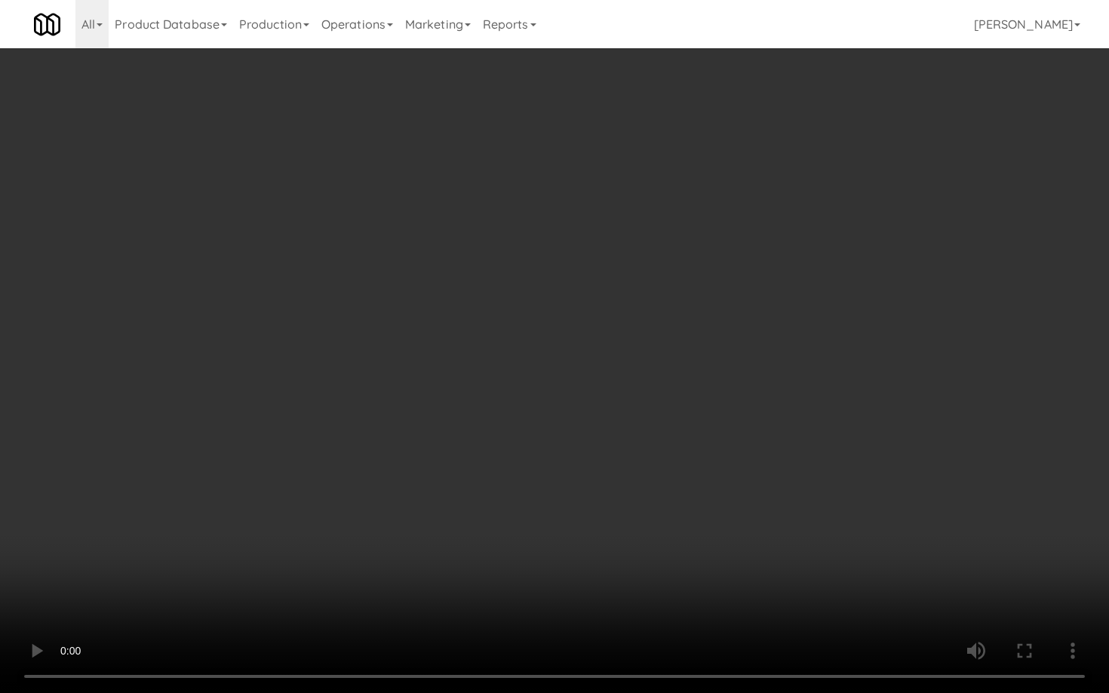
click at [585, 484] on video at bounding box center [554, 346] width 1109 height 693
click at [592, 456] on video at bounding box center [554, 346] width 1109 height 693
click at [598, 450] on video at bounding box center [554, 346] width 1109 height 693
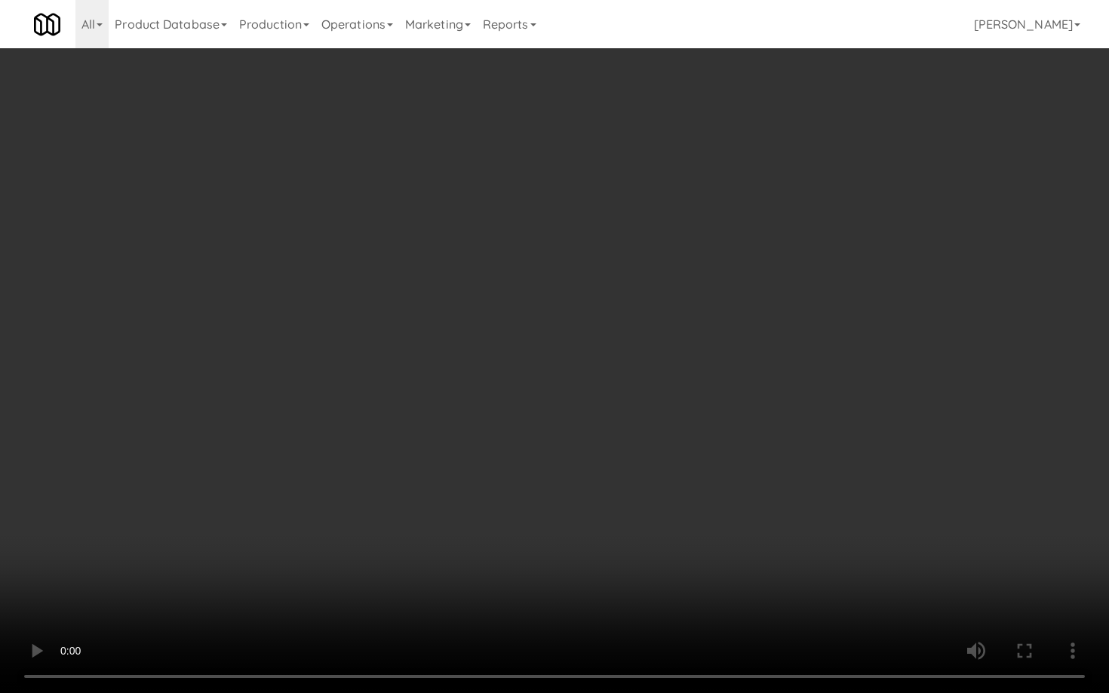
click at [598, 450] on video at bounding box center [554, 346] width 1109 height 693
click at [601, 447] on video at bounding box center [554, 346] width 1109 height 693
click at [603, 443] on video at bounding box center [554, 346] width 1109 height 693
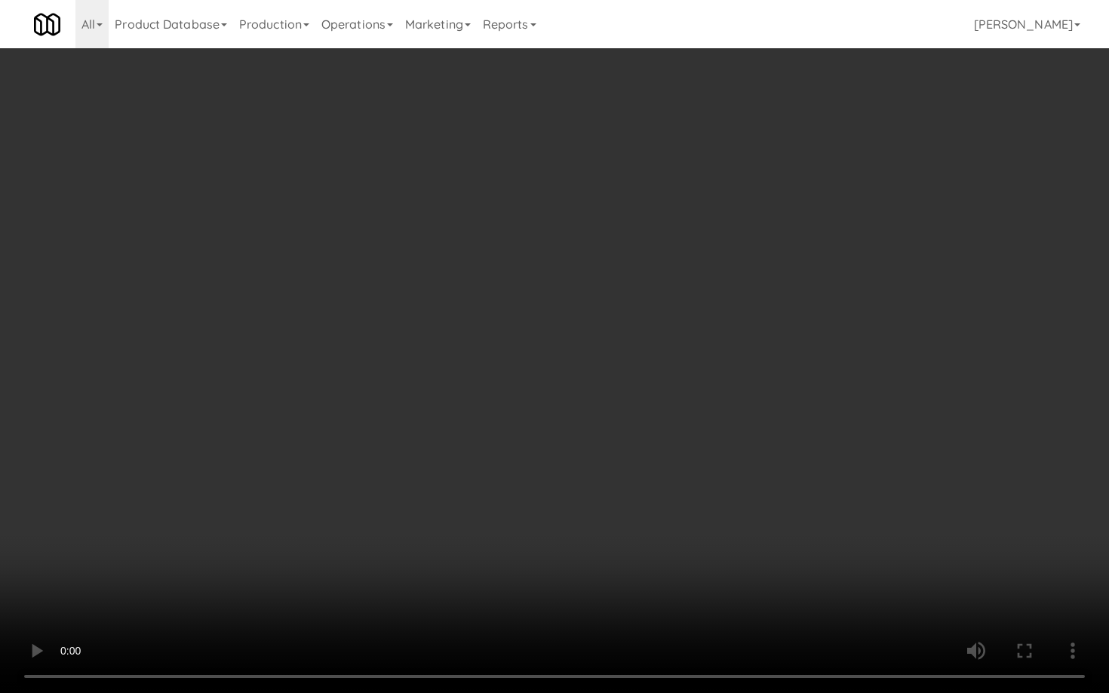
click at [604, 441] on video at bounding box center [554, 346] width 1109 height 693
click at [605, 435] on video at bounding box center [554, 346] width 1109 height 693
click at [604, 435] on video at bounding box center [554, 346] width 1109 height 693
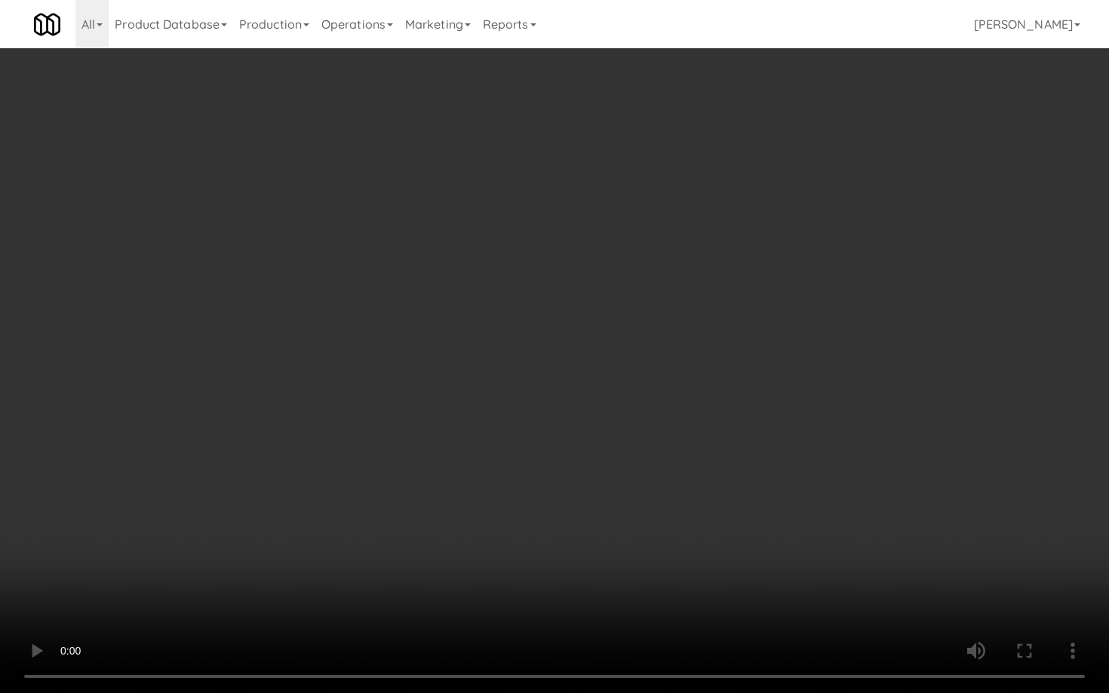
click at [604, 435] on video at bounding box center [554, 346] width 1109 height 693
click at [605, 435] on video at bounding box center [554, 346] width 1109 height 693
click at [604, 435] on video at bounding box center [554, 346] width 1109 height 693
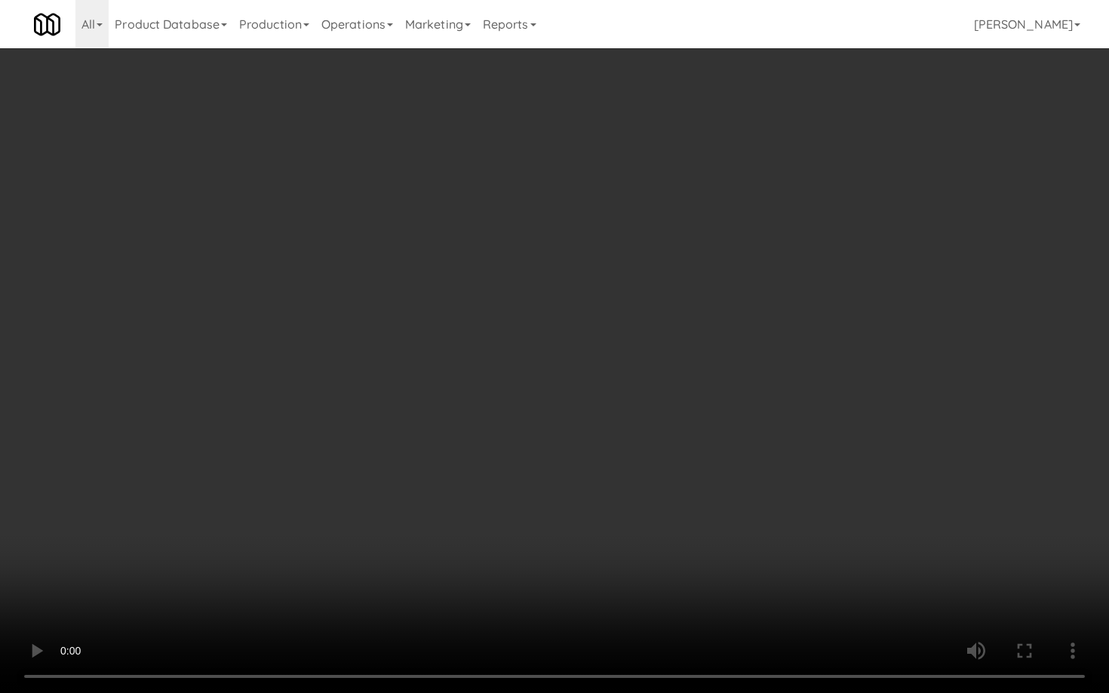
click at [604, 435] on video at bounding box center [554, 346] width 1109 height 693
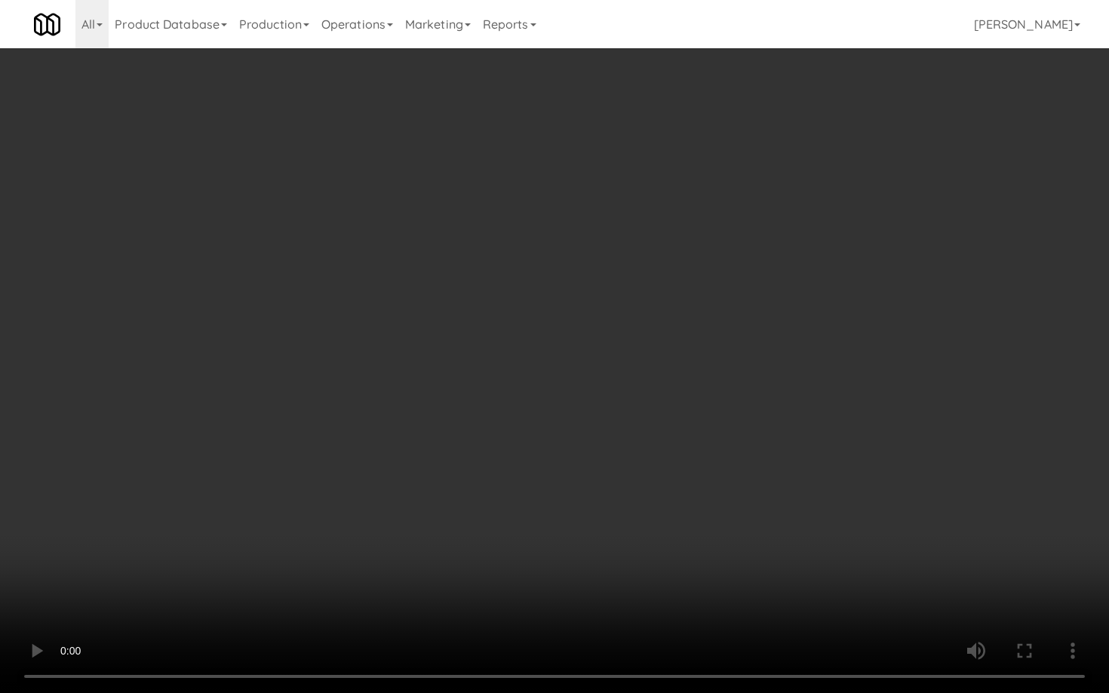
click at [604, 435] on video at bounding box center [554, 346] width 1109 height 693
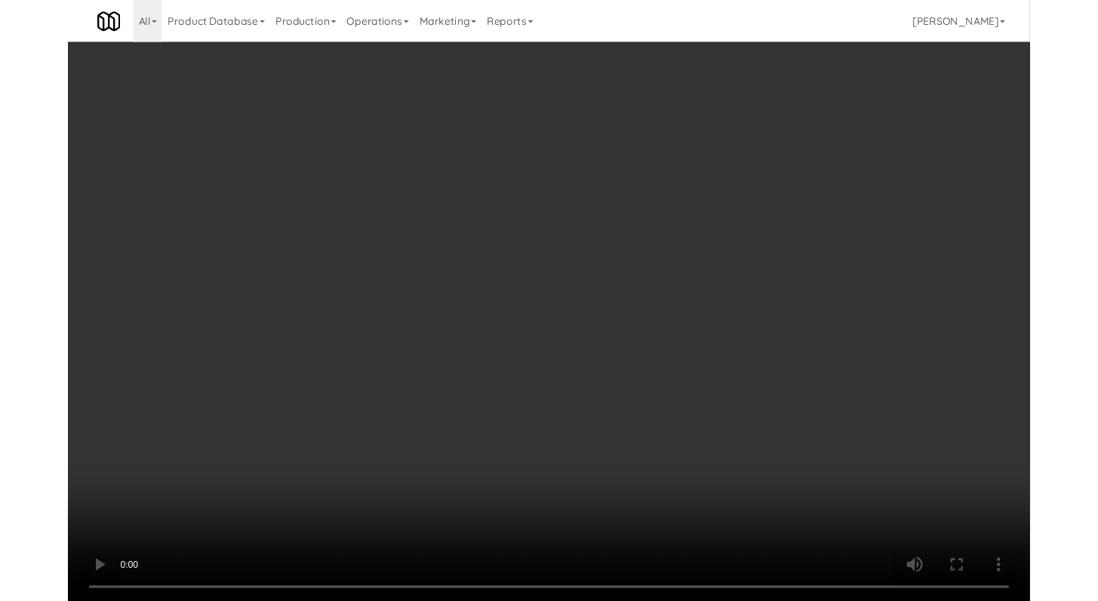
scroll to position [5719, 0]
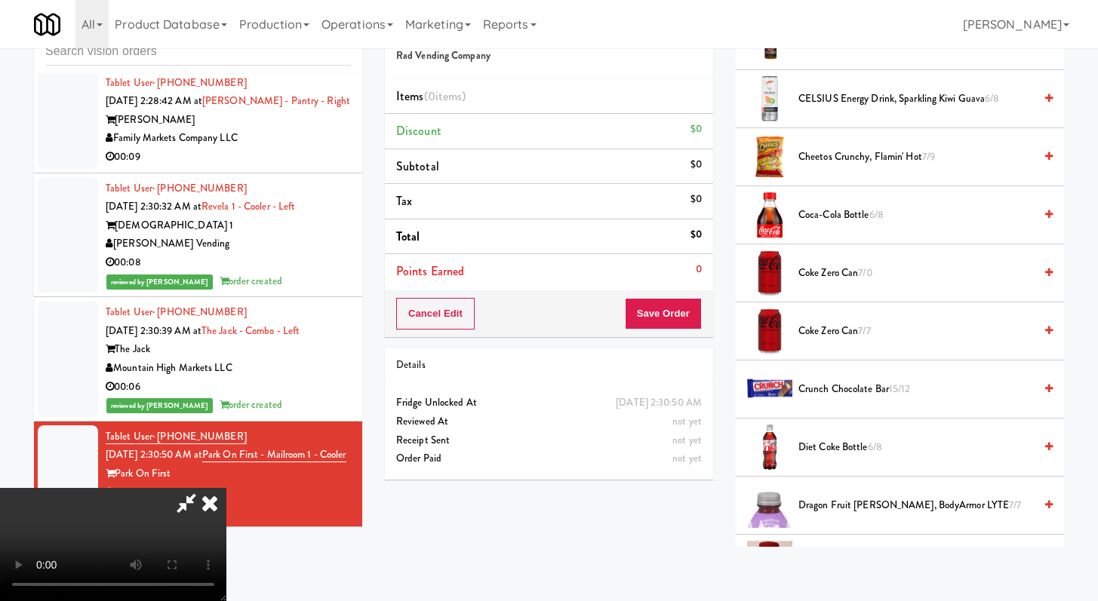
click at [838, 268] on span "Coke Zero Can 7/0" at bounding box center [915, 273] width 235 height 19
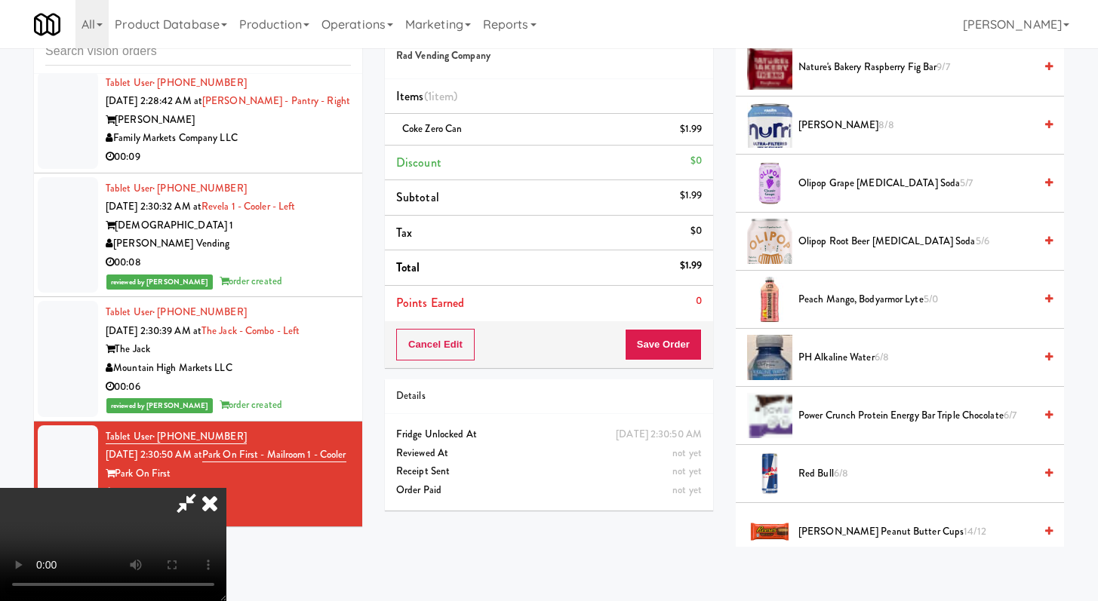
scroll to position [1514, 0]
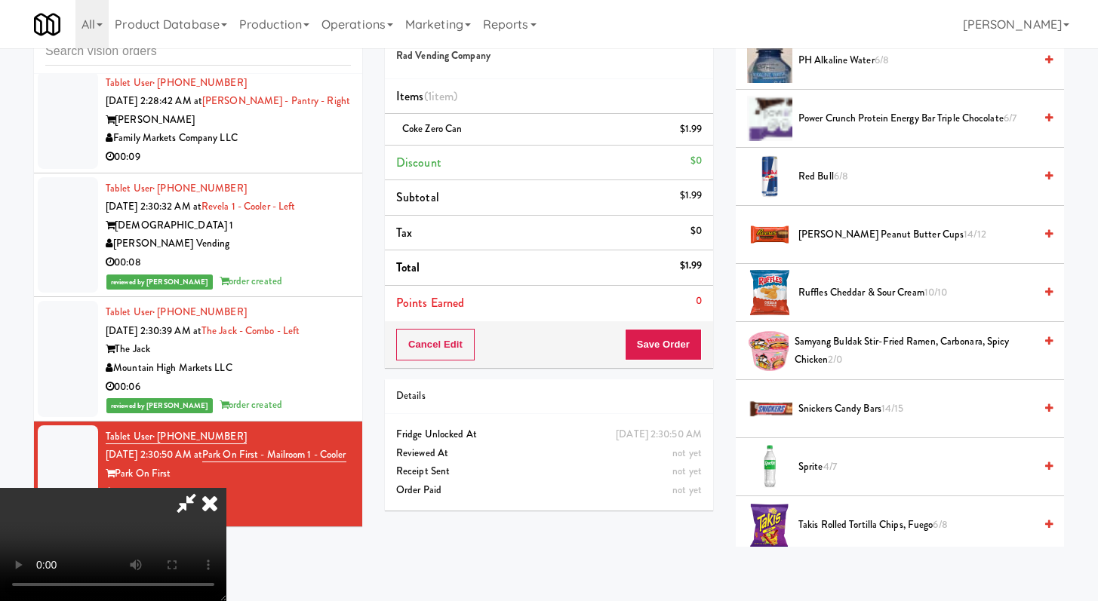
click at [862, 353] on span "Samyang Buldak Stir-Fried Ramen, Carbonara, Spicy Chicken 2/0" at bounding box center [913, 351] width 239 height 37
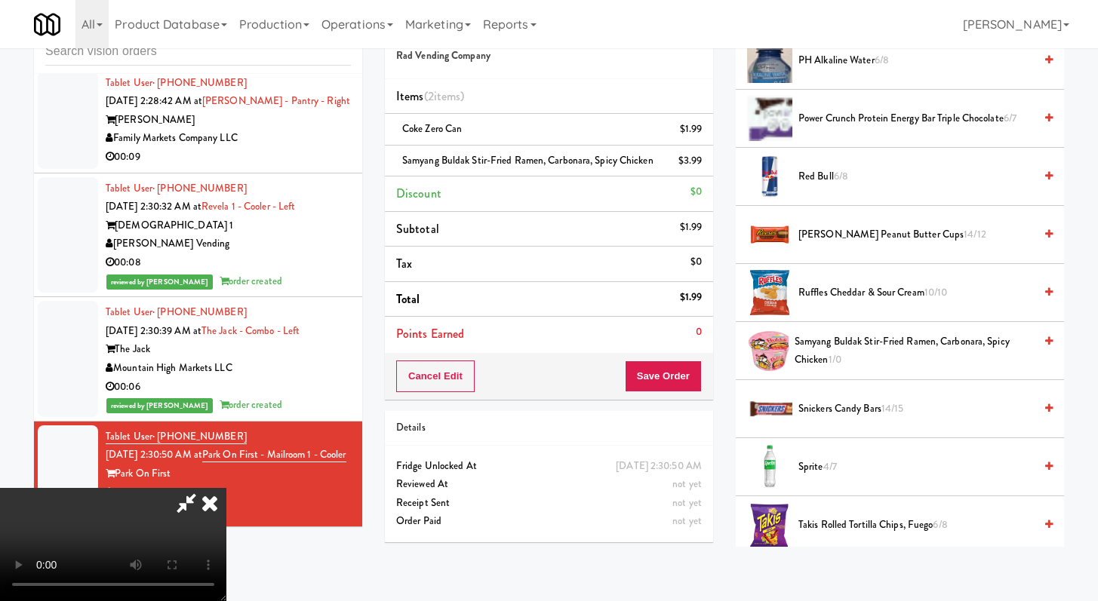
click at [862, 353] on span "Samyang Buldak Stir-Fried Ramen, Carbonara, Spicy Chicken 1/0" at bounding box center [913, 351] width 239 height 37
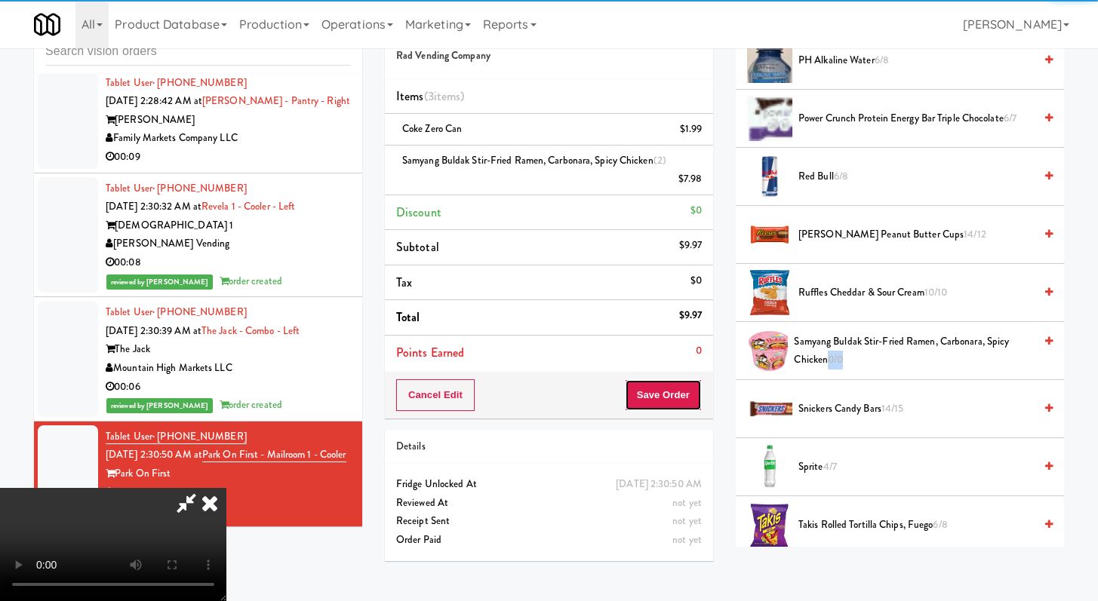
click at [693, 393] on button "Save Order" at bounding box center [663, 395] width 77 height 32
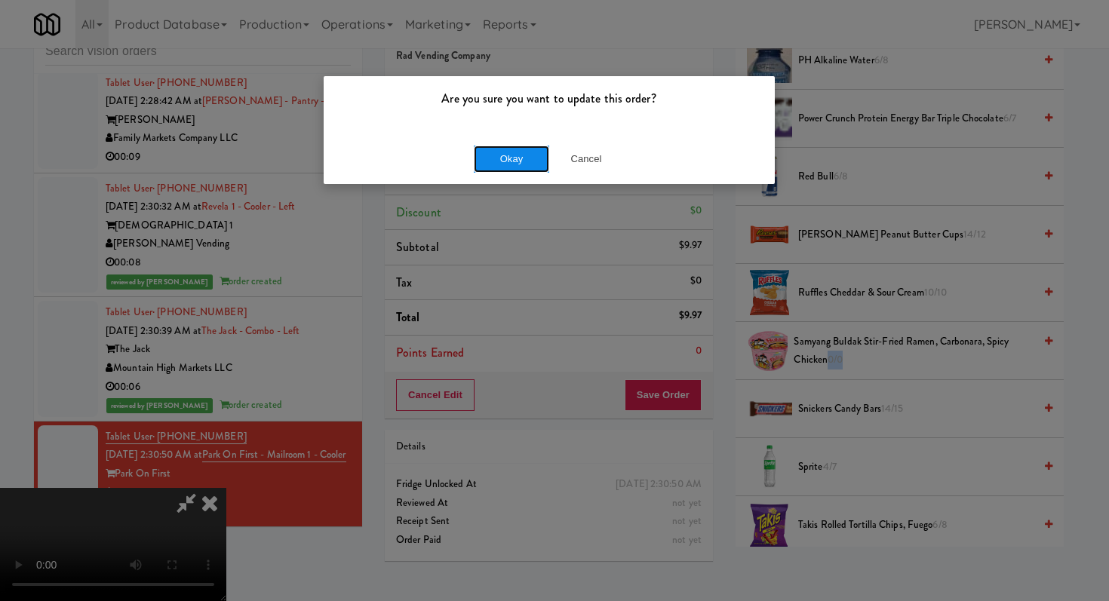
click at [523, 147] on button "Okay" at bounding box center [511, 159] width 75 height 27
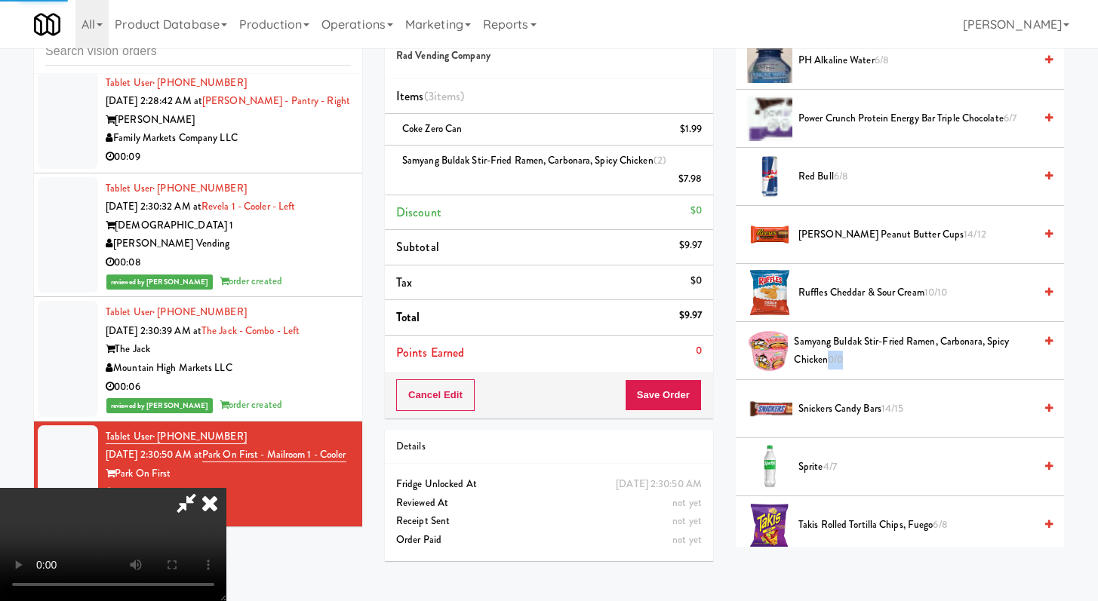
scroll to position [64, 0]
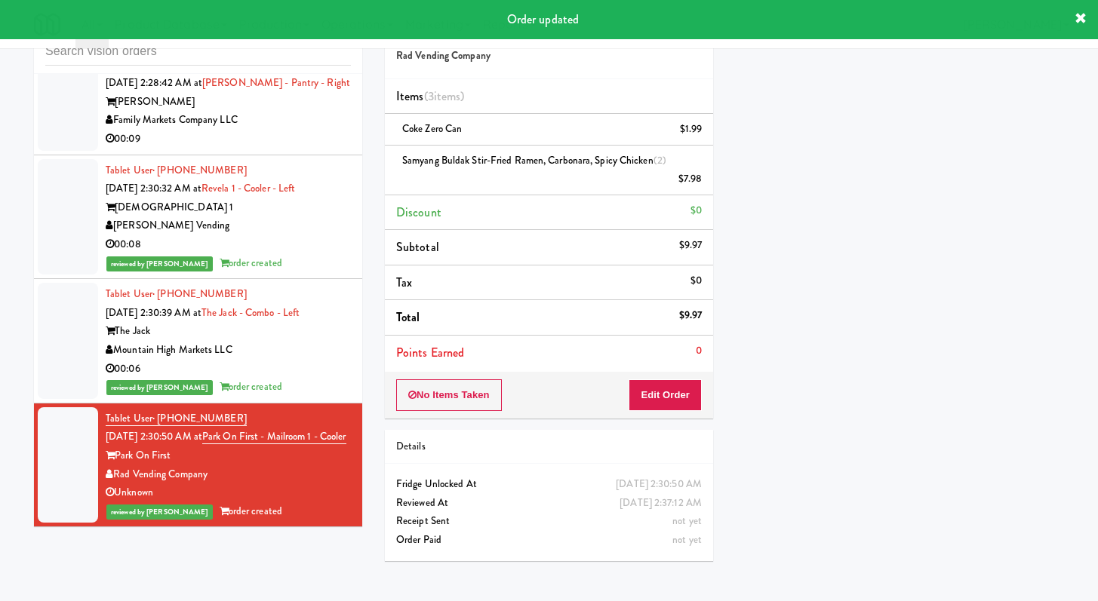
click at [263, 130] on div "00:09" at bounding box center [228, 139] width 245 height 19
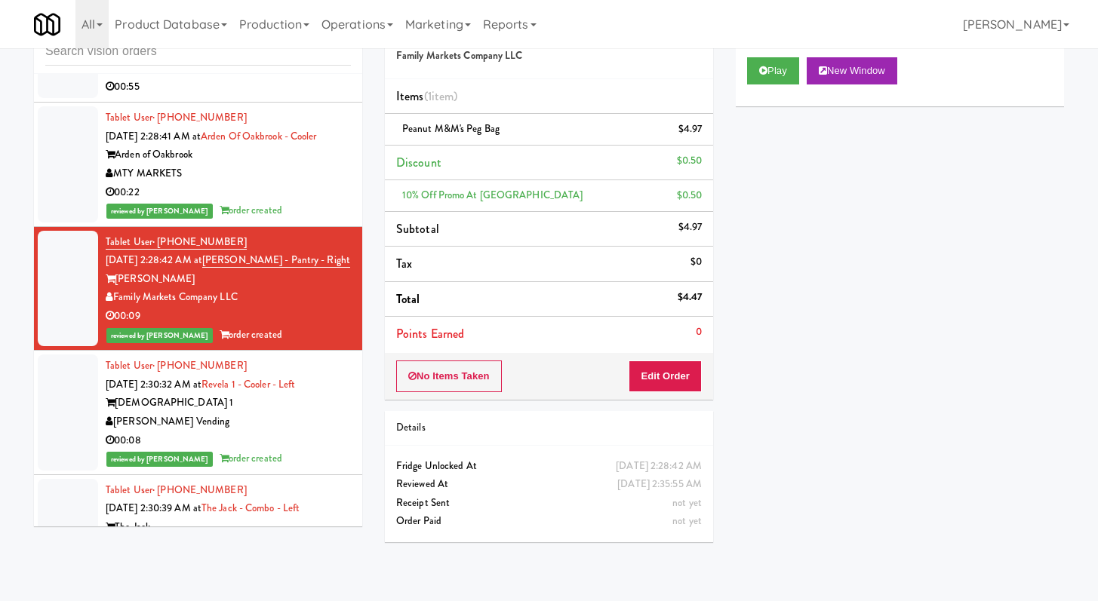
scroll to position [5473, 0]
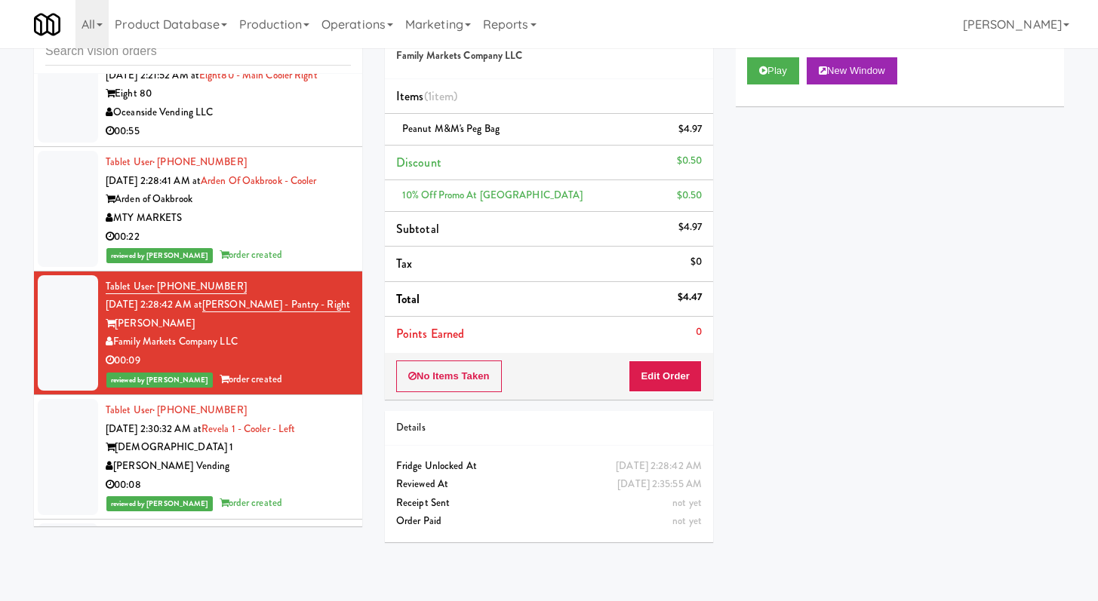
click at [317, 121] on div "Oceanside Vending LLC" at bounding box center [228, 112] width 245 height 19
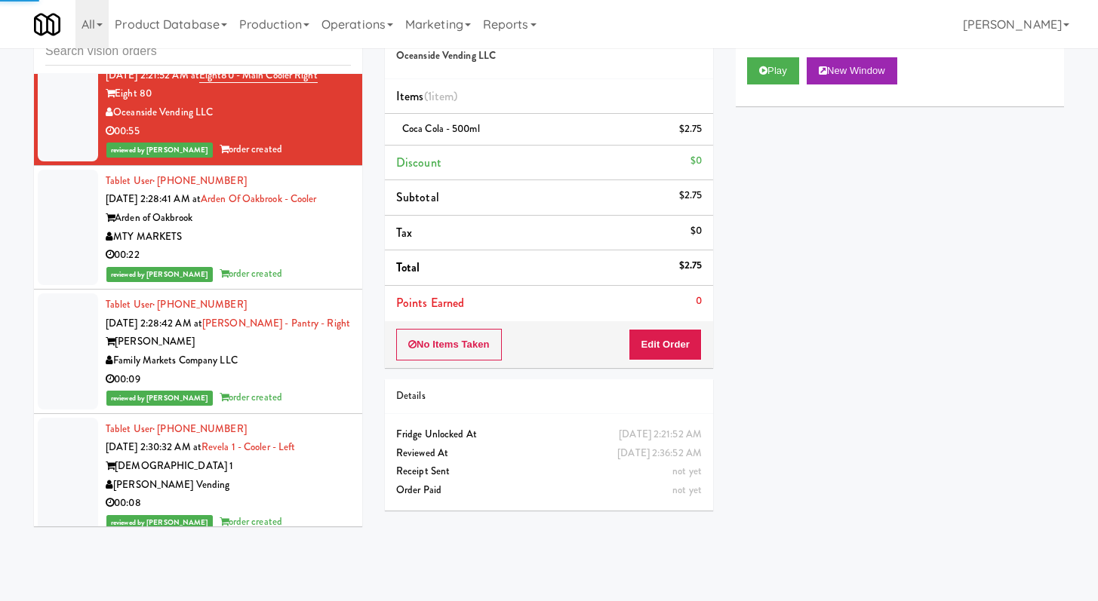
scroll to position [5218, 0]
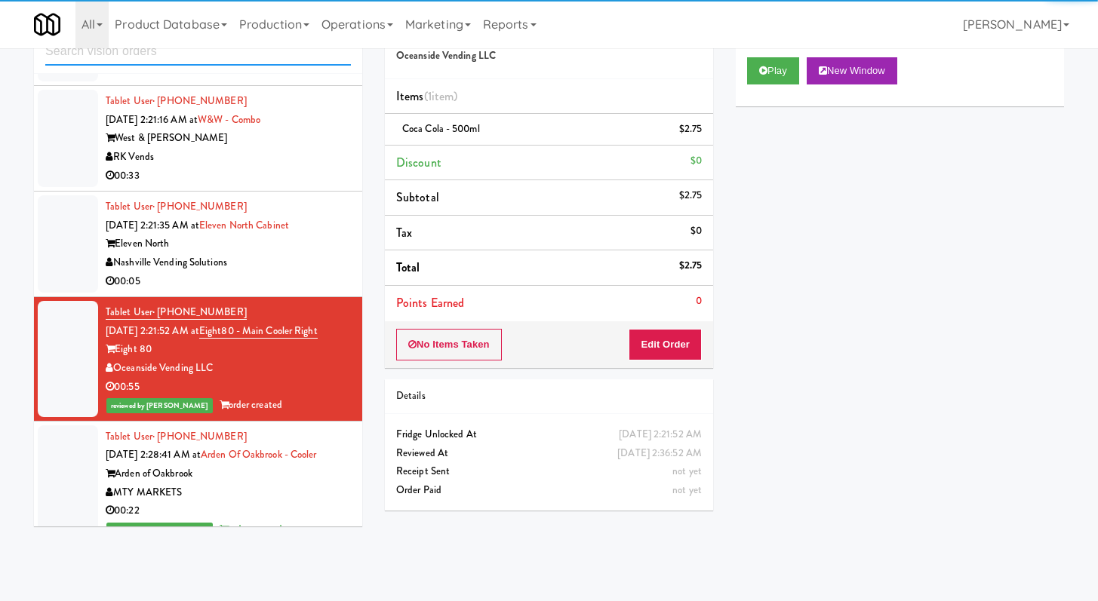
click at [276, 57] on input "text" at bounding box center [198, 52] width 306 height 28
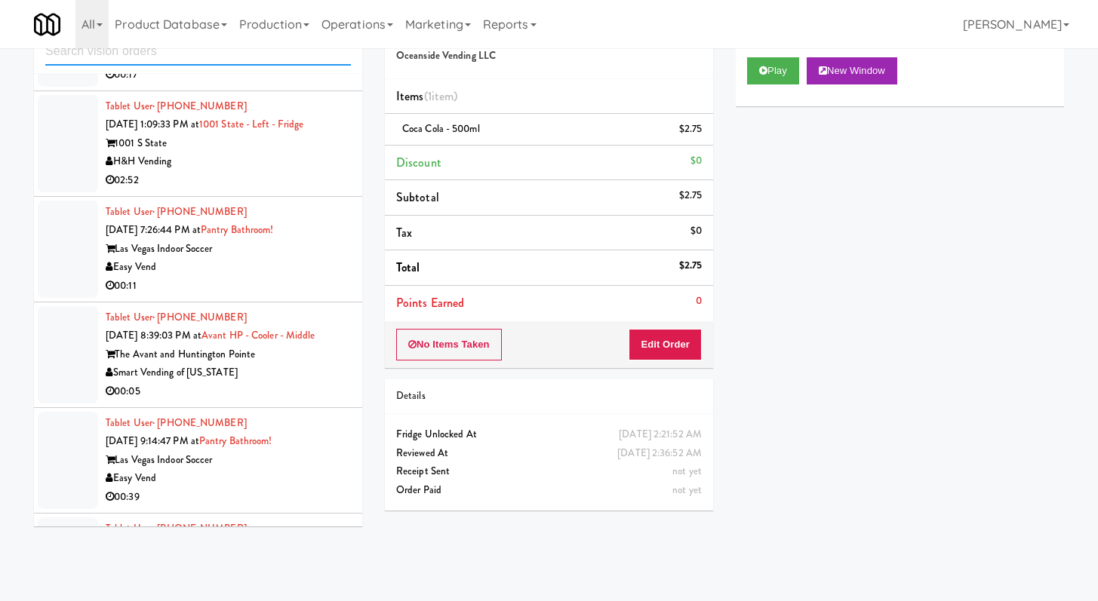
scroll to position [3315, 0]
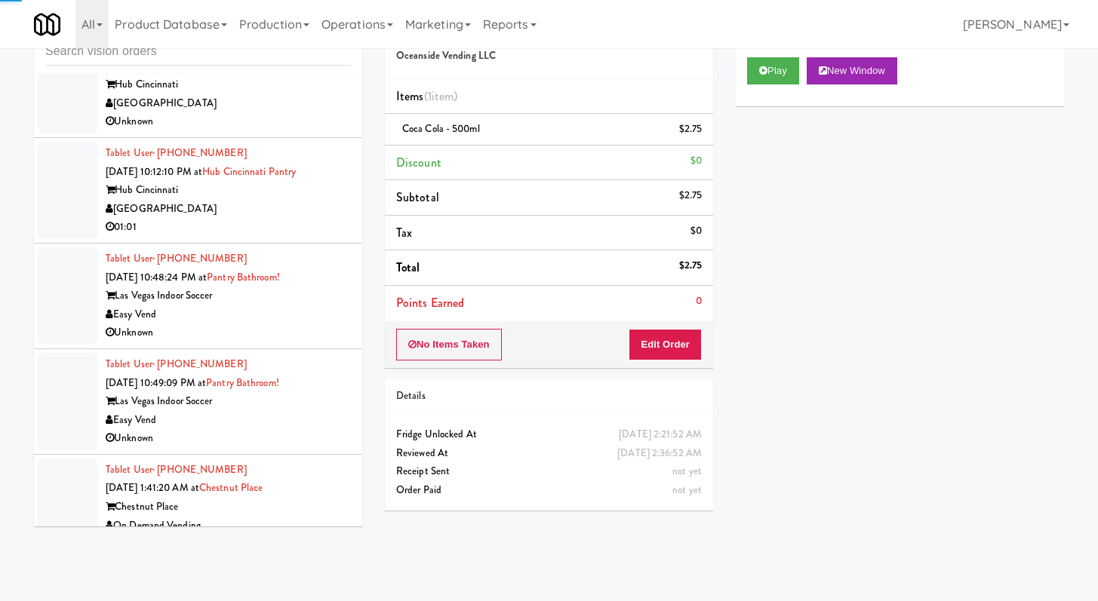
click at [296, 324] on div "Easy Vend" at bounding box center [228, 315] width 245 height 19
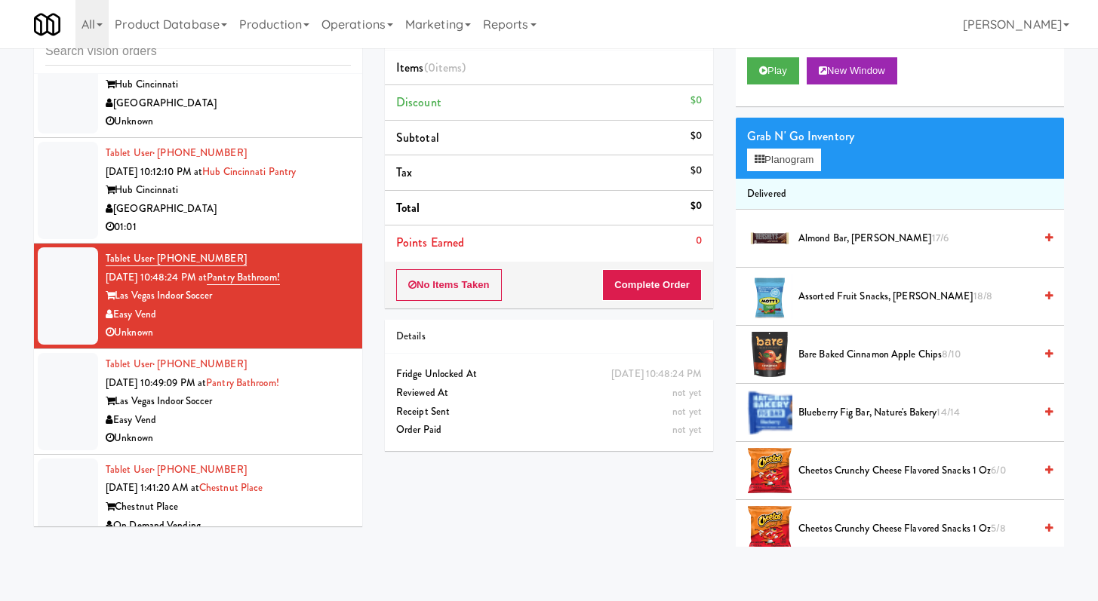
click at [287, 448] on div "Unknown" at bounding box center [228, 438] width 245 height 19
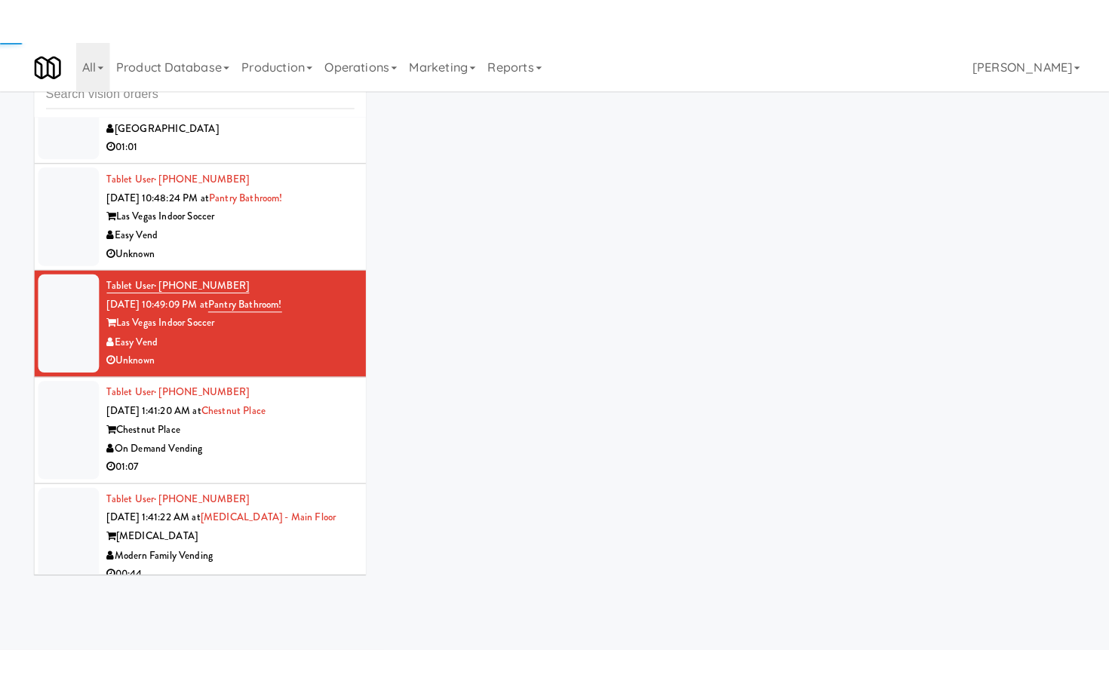
scroll to position [3934, 0]
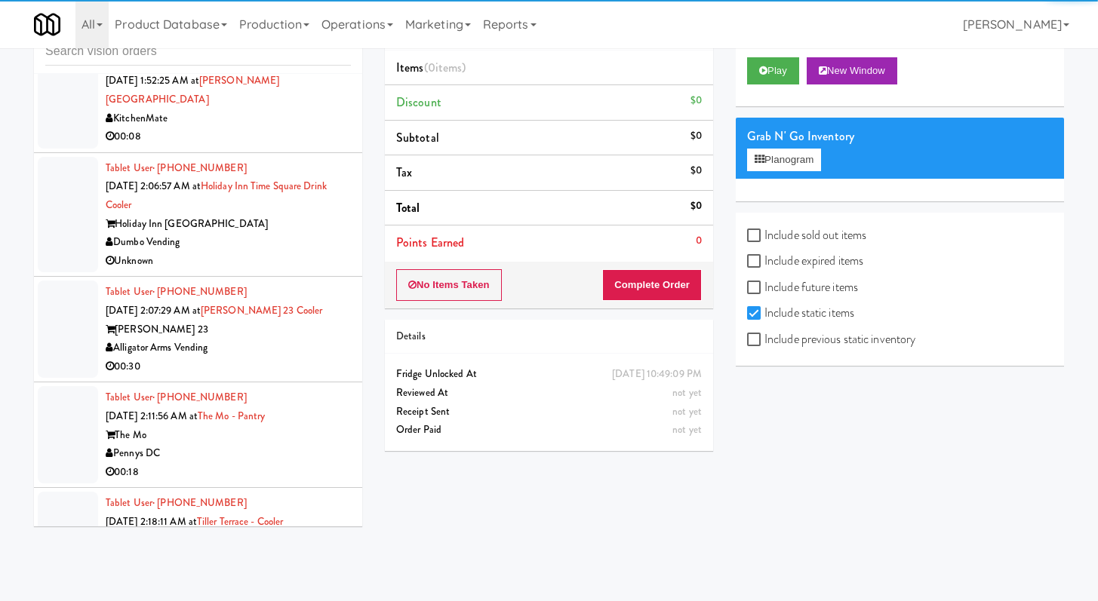
click at [290, 257] on div "Unknown" at bounding box center [228, 261] width 245 height 19
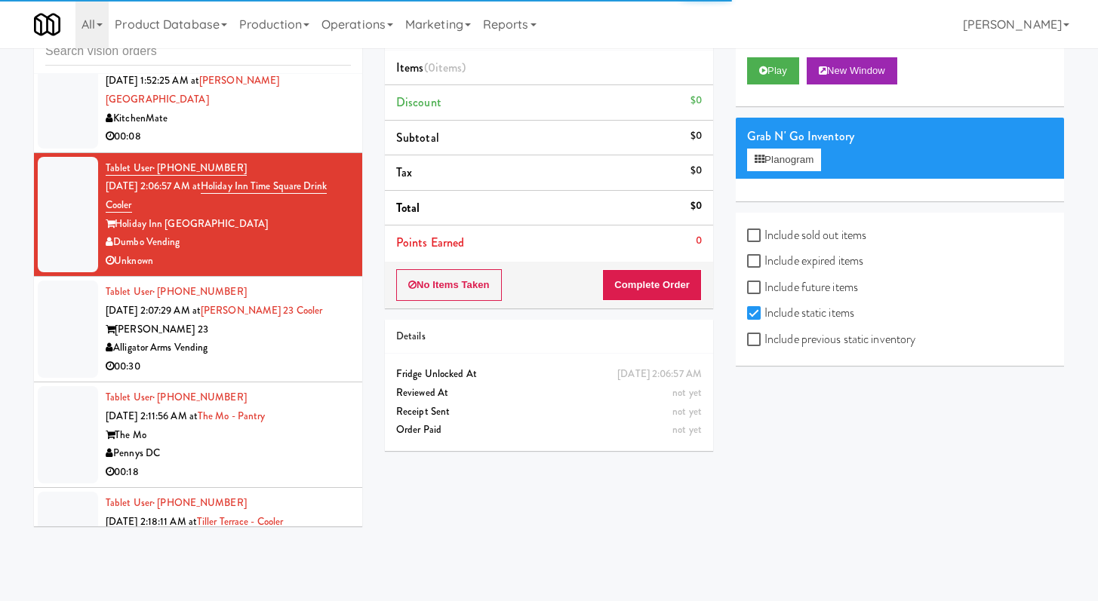
click at [283, 348] on div "Alligator Arms Vending" at bounding box center [228, 348] width 245 height 19
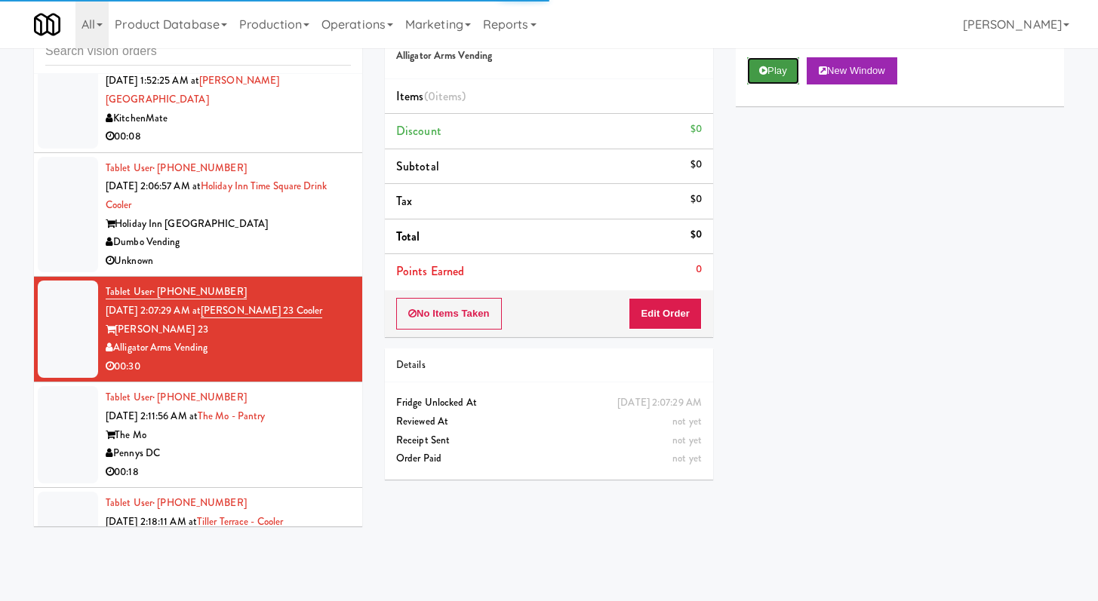
click at [758, 76] on button "Play" at bounding box center [773, 70] width 52 height 27
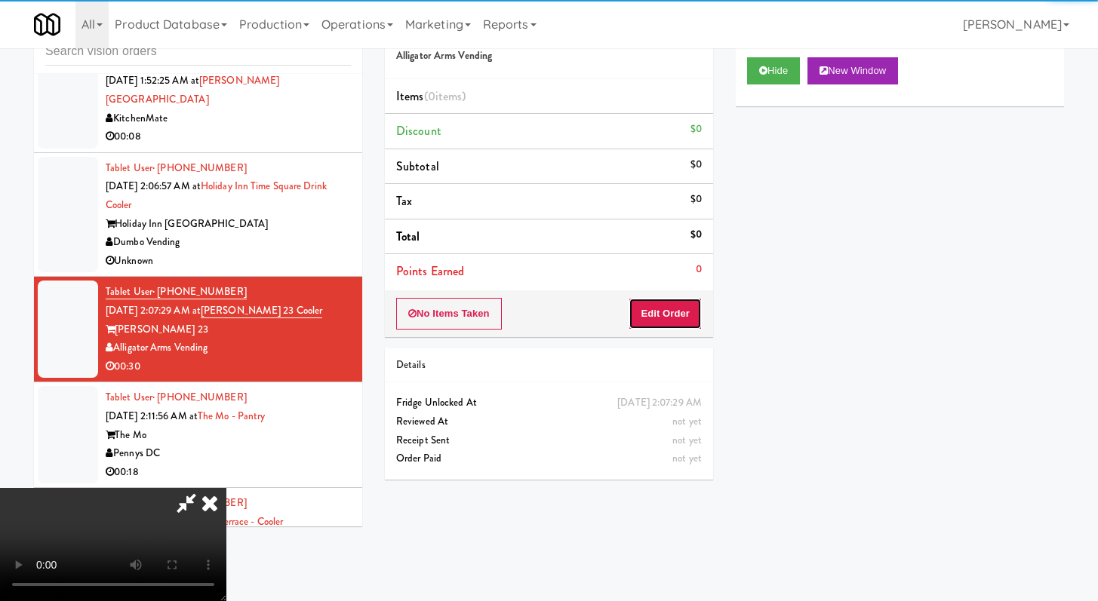
click at [649, 312] on button "Edit Order" at bounding box center [664, 314] width 73 height 32
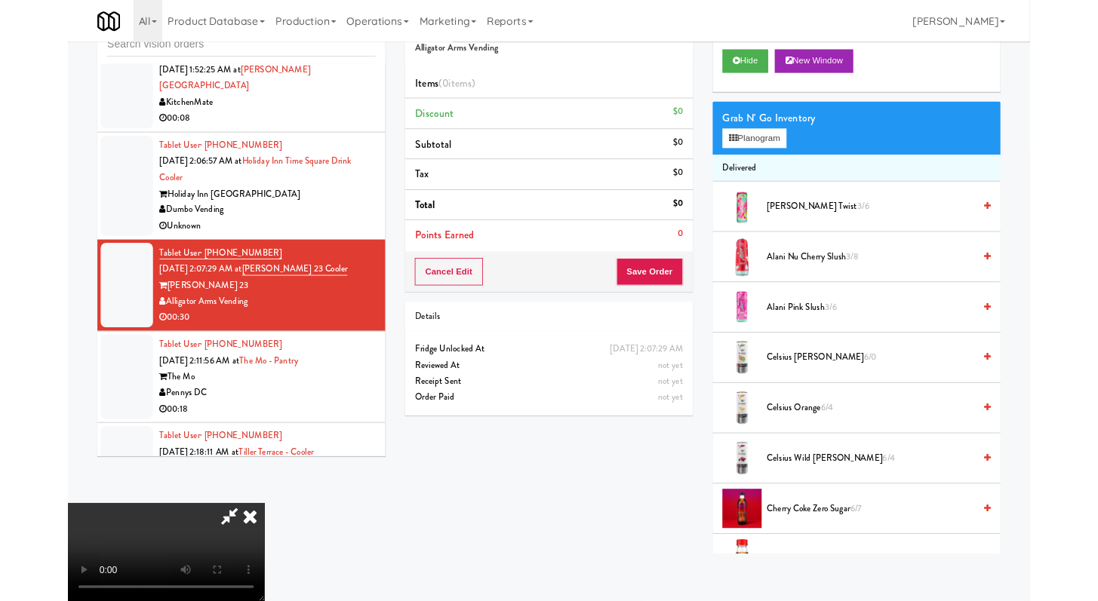
scroll to position [3915, 0]
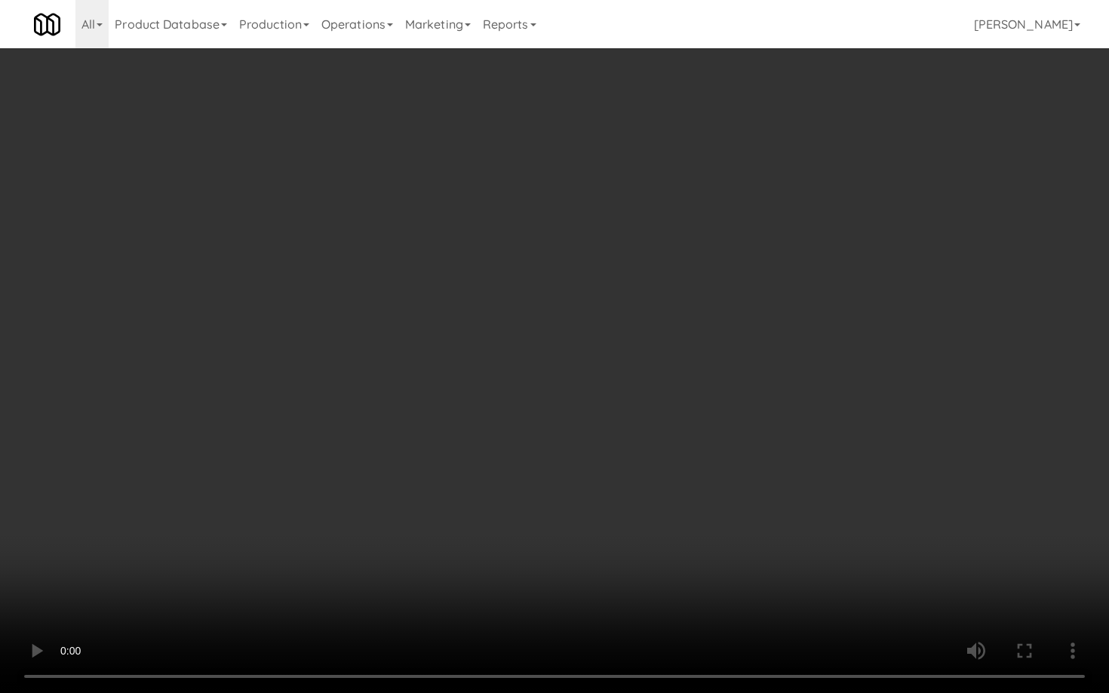
click at [615, 385] on video at bounding box center [554, 346] width 1109 height 693
click at [642, 368] on video at bounding box center [554, 346] width 1109 height 693
click at [650, 364] on video at bounding box center [554, 346] width 1109 height 693
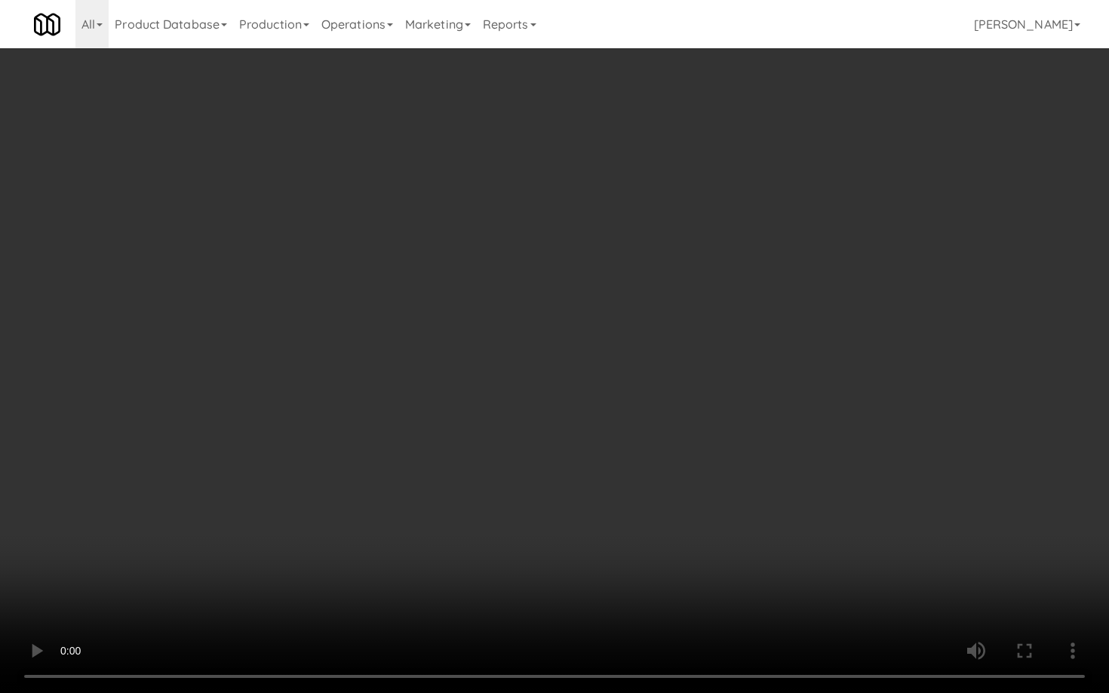
click at [650, 365] on video at bounding box center [554, 346] width 1109 height 693
click at [653, 366] on video at bounding box center [554, 346] width 1109 height 693
click at [651, 365] on video at bounding box center [554, 346] width 1109 height 693
click at [650, 365] on video at bounding box center [554, 346] width 1109 height 693
click at [616, 458] on video at bounding box center [554, 346] width 1109 height 693
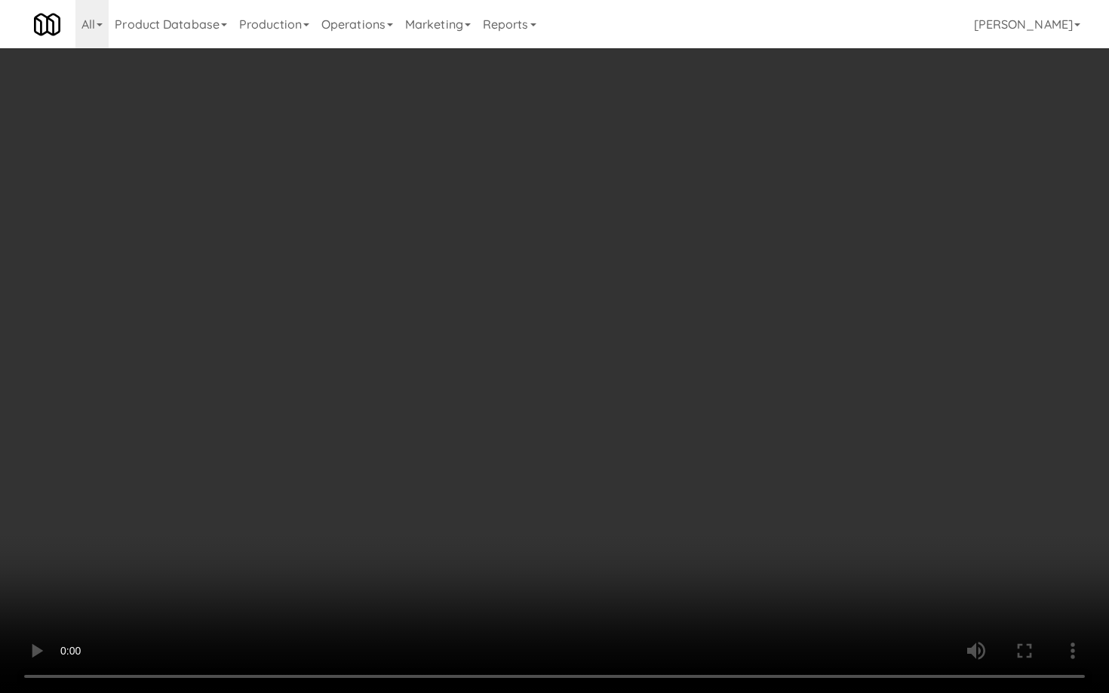
click at [631, 435] on video at bounding box center [554, 346] width 1109 height 693
click at [639, 431] on video at bounding box center [554, 346] width 1109 height 693
click at [647, 427] on video at bounding box center [554, 346] width 1109 height 693
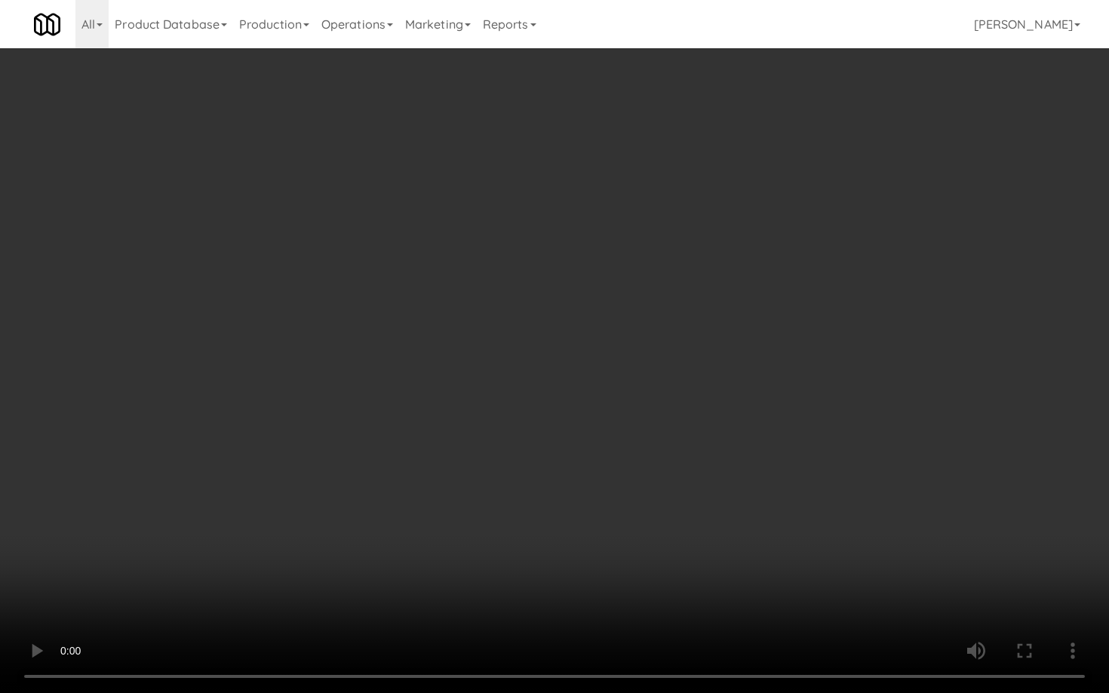
click at [647, 427] on video at bounding box center [554, 346] width 1109 height 693
click at [649, 425] on video at bounding box center [554, 346] width 1109 height 693
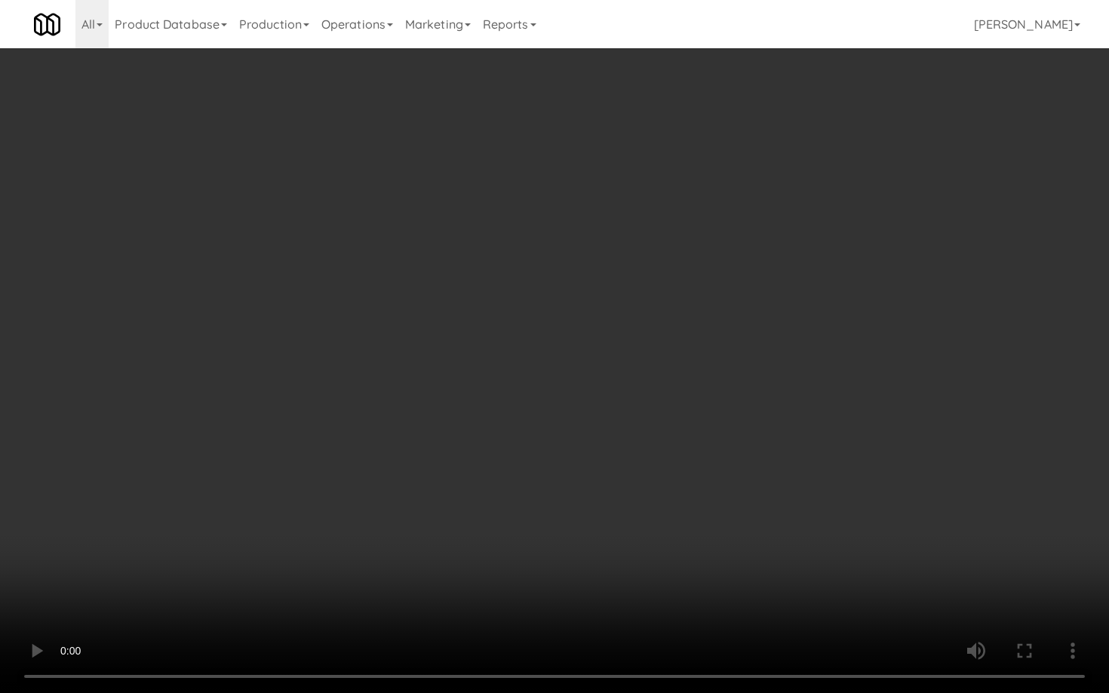
click at [649, 425] on video at bounding box center [554, 346] width 1109 height 693
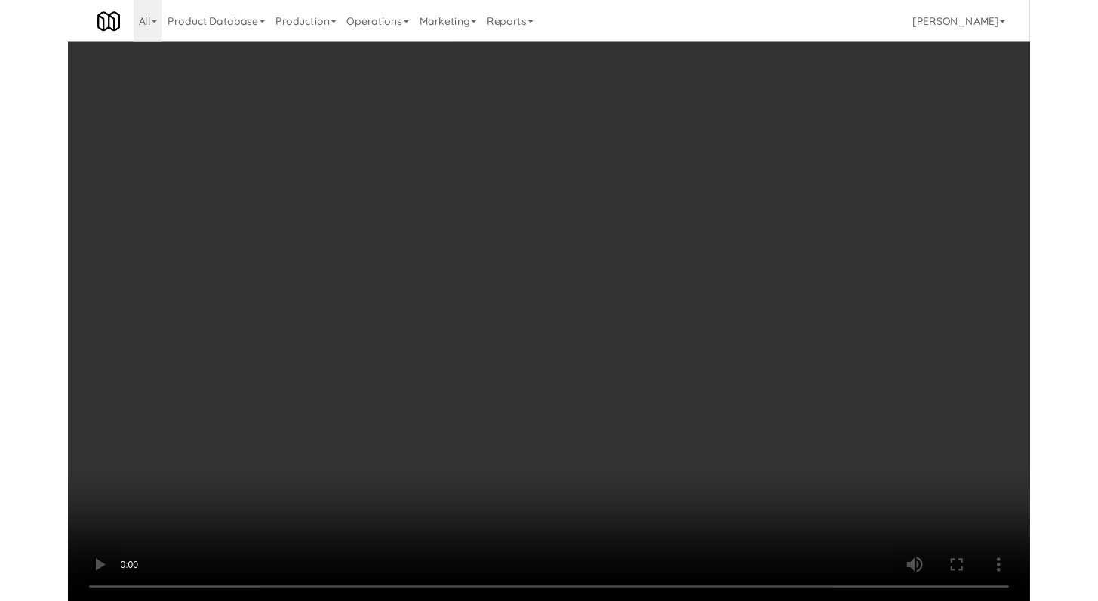
scroll to position [3934, 0]
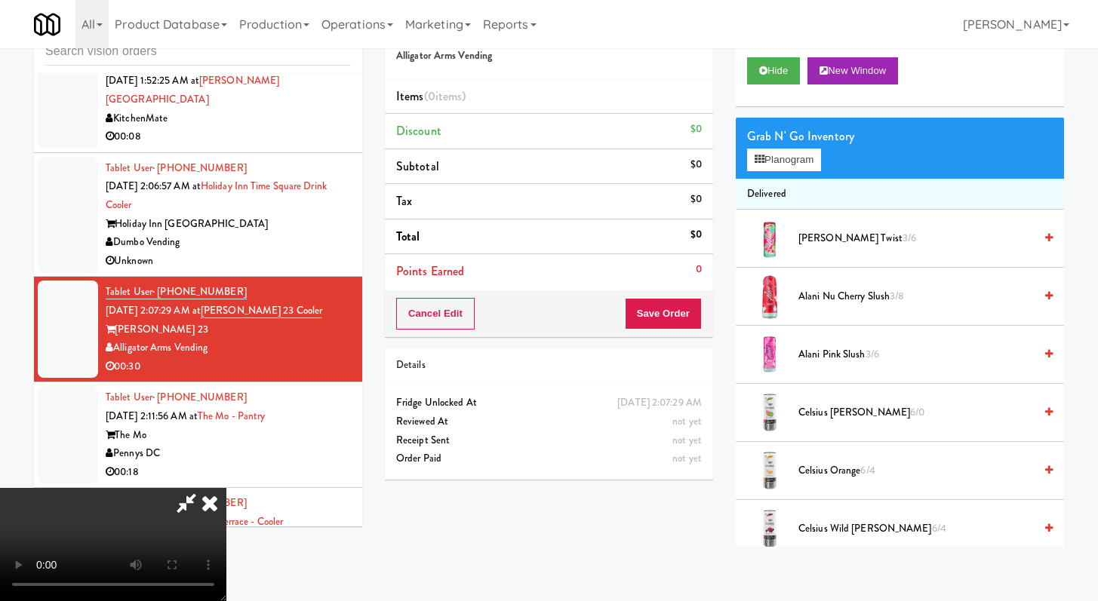
click at [816, 296] on span "Alani Nu Cherry Slush 3/8" at bounding box center [915, 296] width 235 height 19
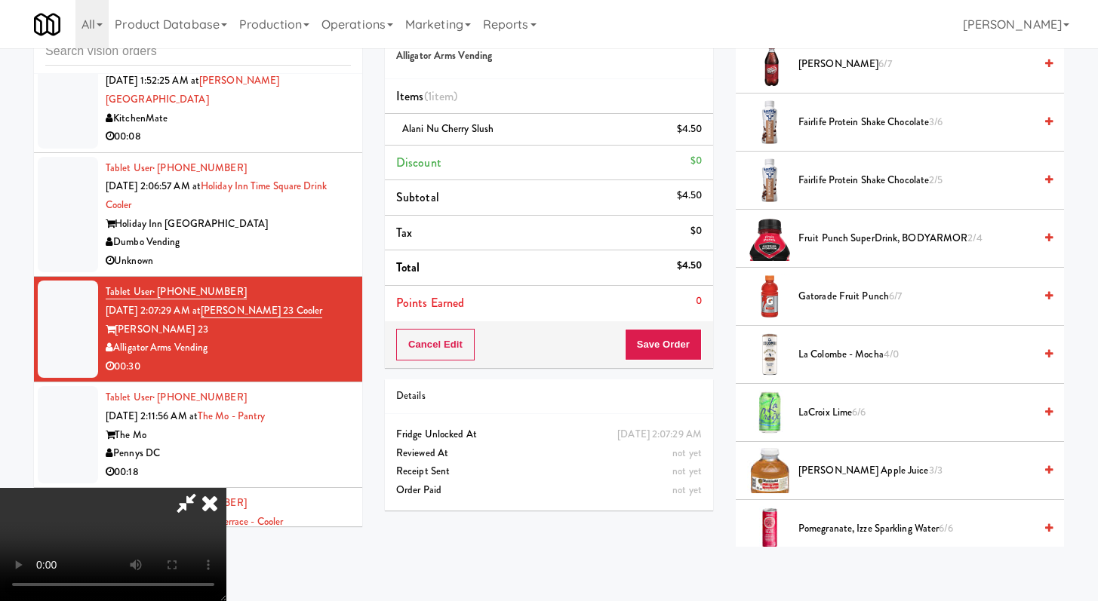
scroll to position [1299, 0]
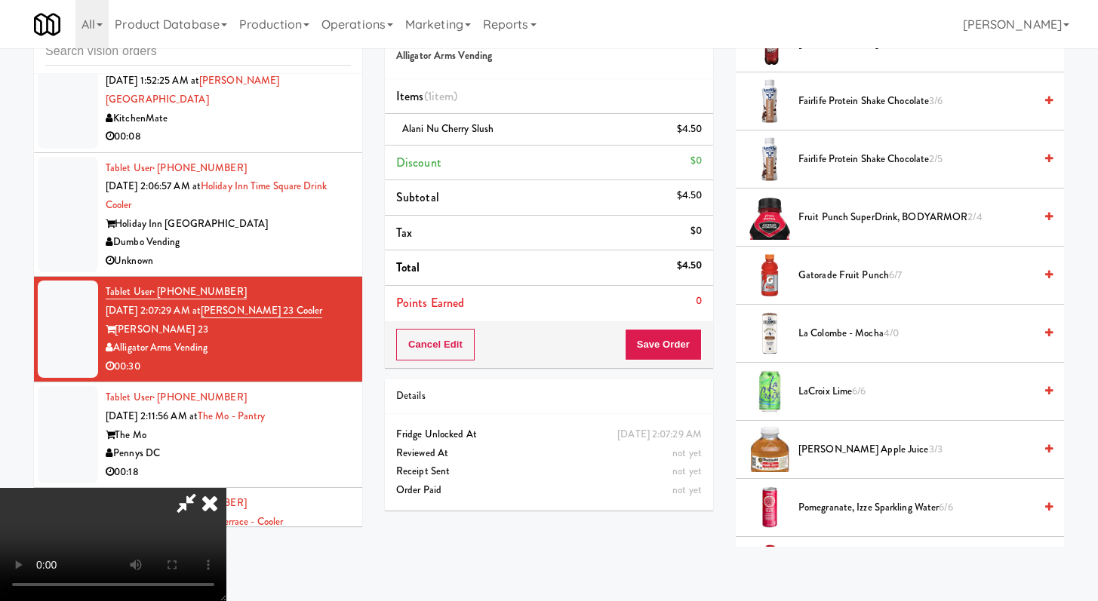
click at [855, 220] on span "Fruit Punch SuperDrink, BODYARMOR 2/4" at bounding box center [915, 217] width 235 height 19
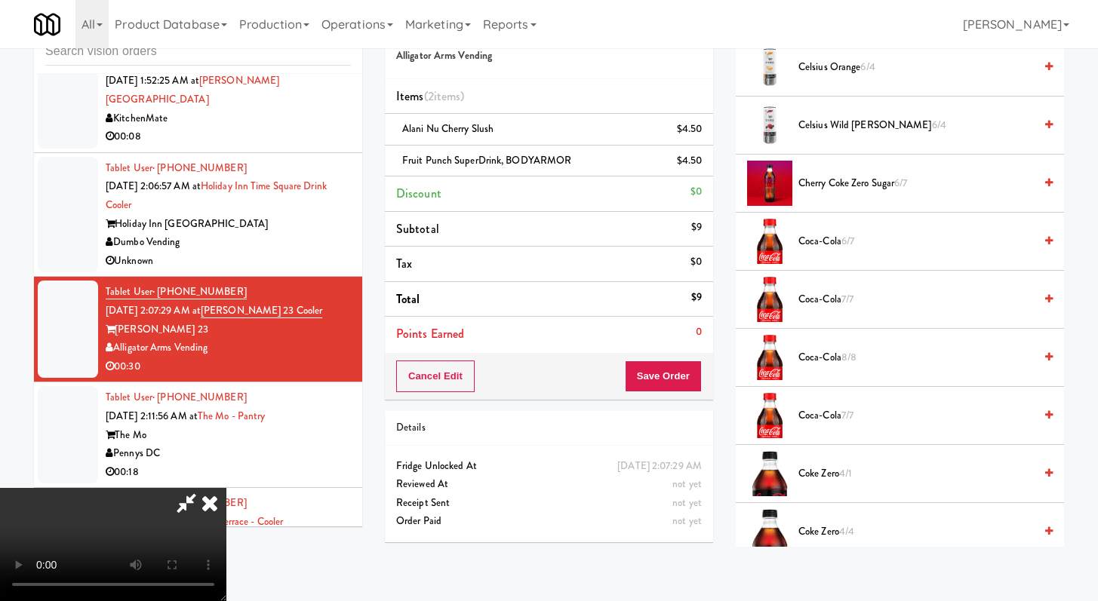
scroll to position [0, 0]
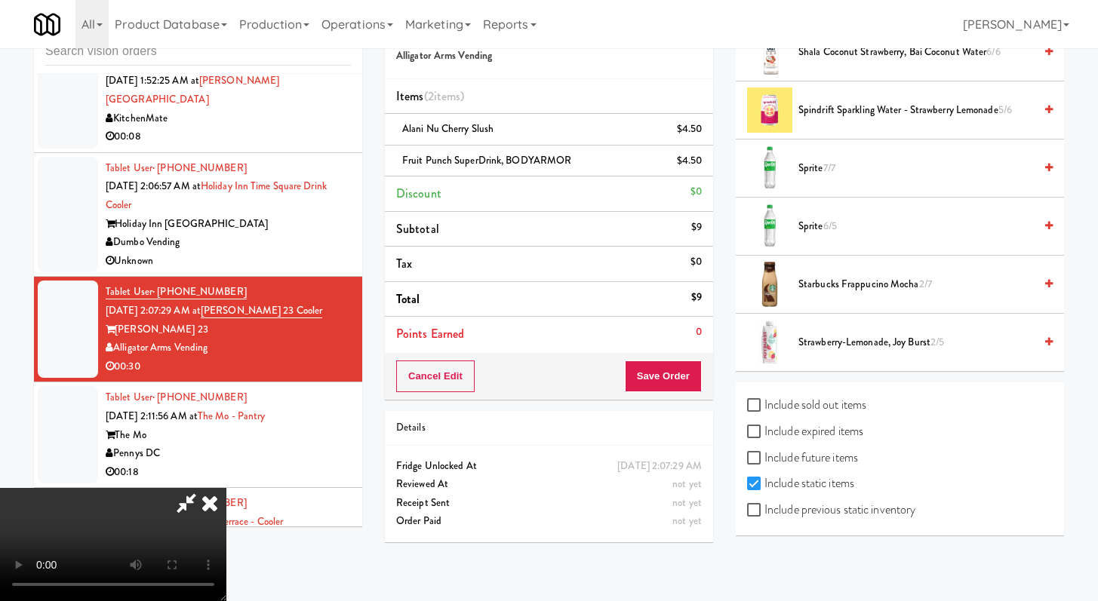
click at [768, 517] on label "Include previous static inventory" at bounding box center [831, 510] width 168 height 23
click at [764, 517] on input "Include previous static inventory" at bounding box center [755, 511] width 17 height 12
checkbox input "true"
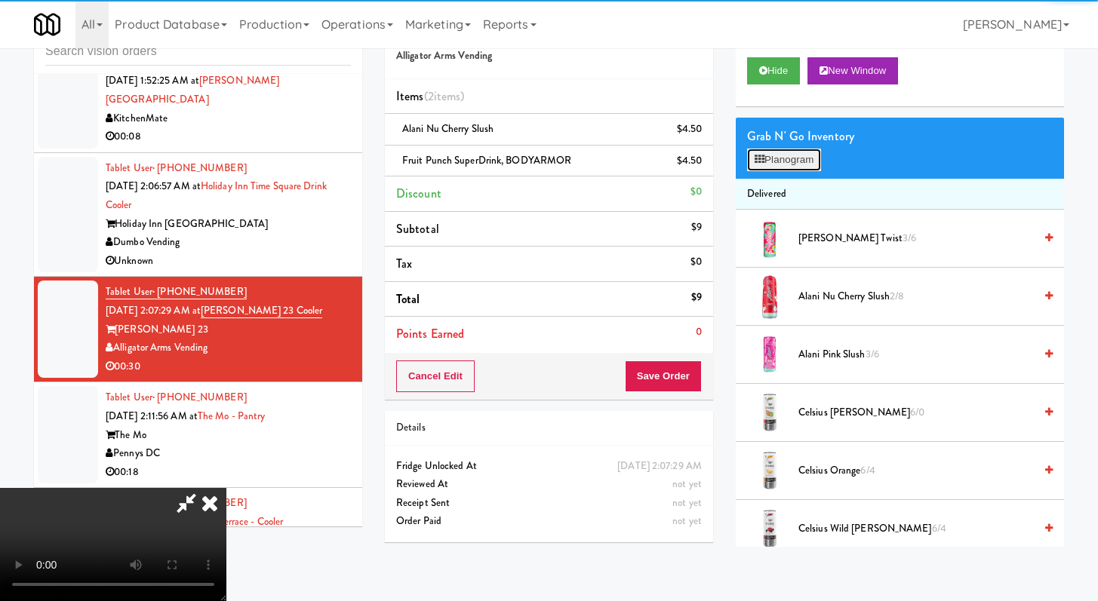
click at [797, 152] on button "Planogram" at bounding box center [784, 160] width 74 height 23
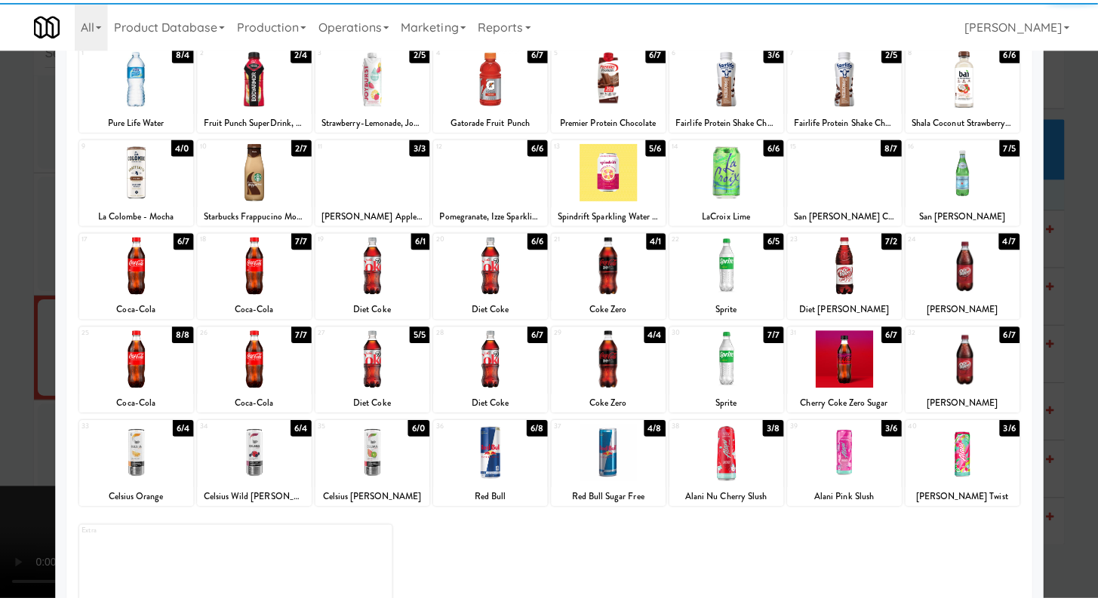
scroll to position [140, 0]
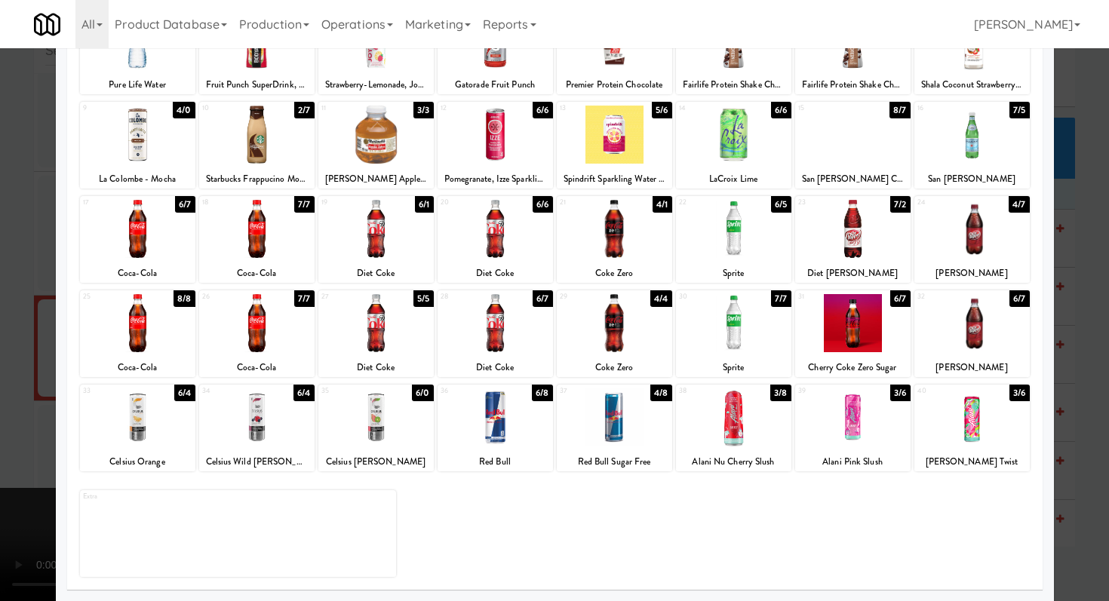
click at [752, 437] on div at bounding box center [733, 418] width 115 height 58
click at [0, 306] on div at bounding box center [554, 300] width 1109 height 601
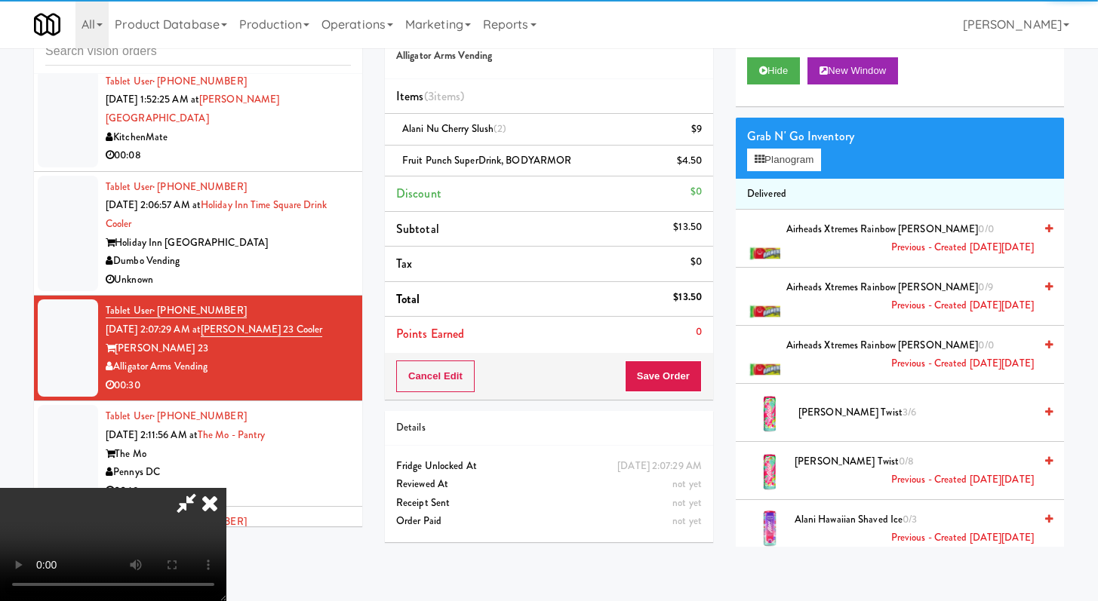
scroll to position [3934, 0]
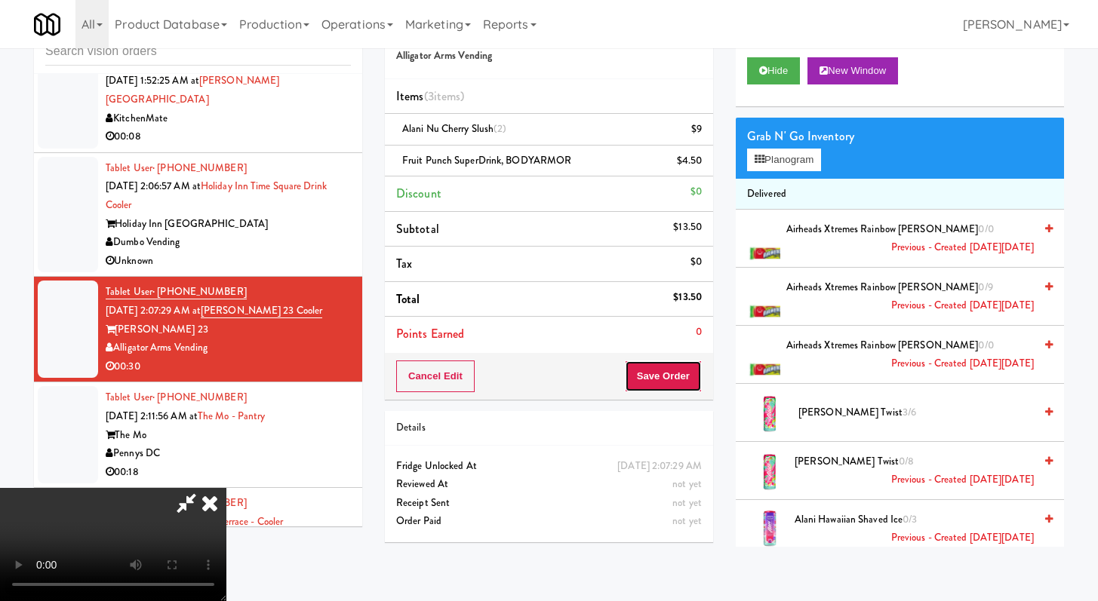
click at [699, 380] on button "Save Order" at bounding box center [663, 377] width 77 height 32
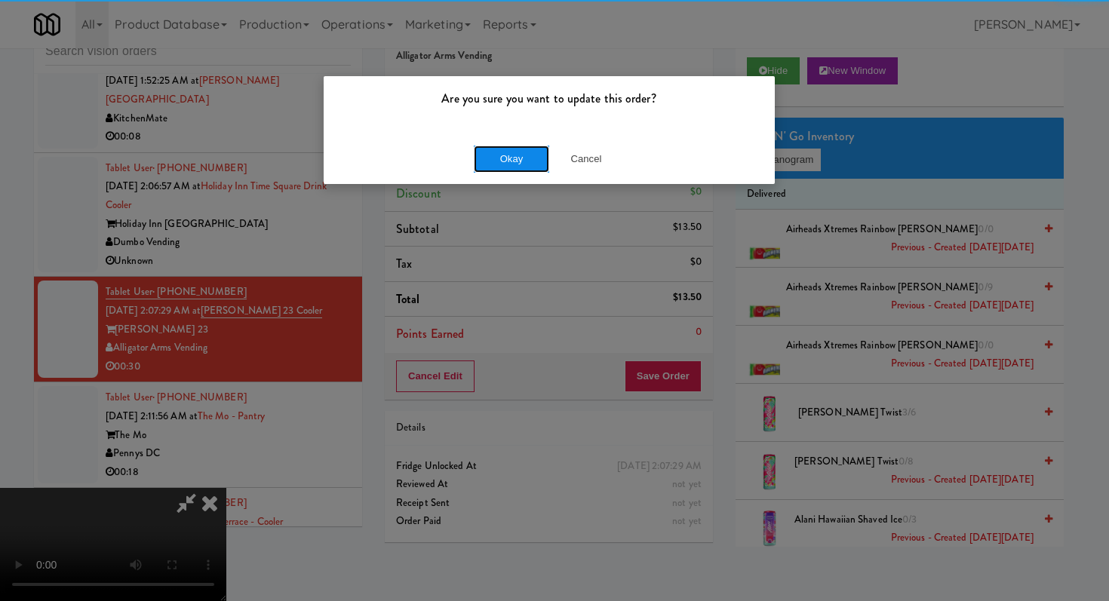
click at [501, 160] on button "Okay" at bounding box center [511, 159] width 75 height 27
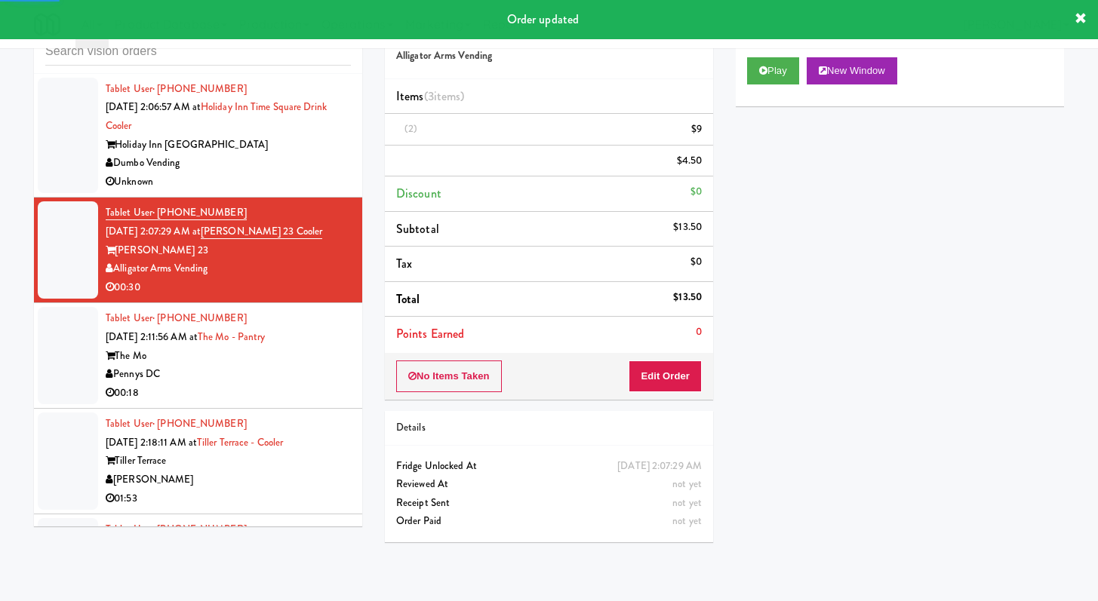
scroll to position [4103, 0]
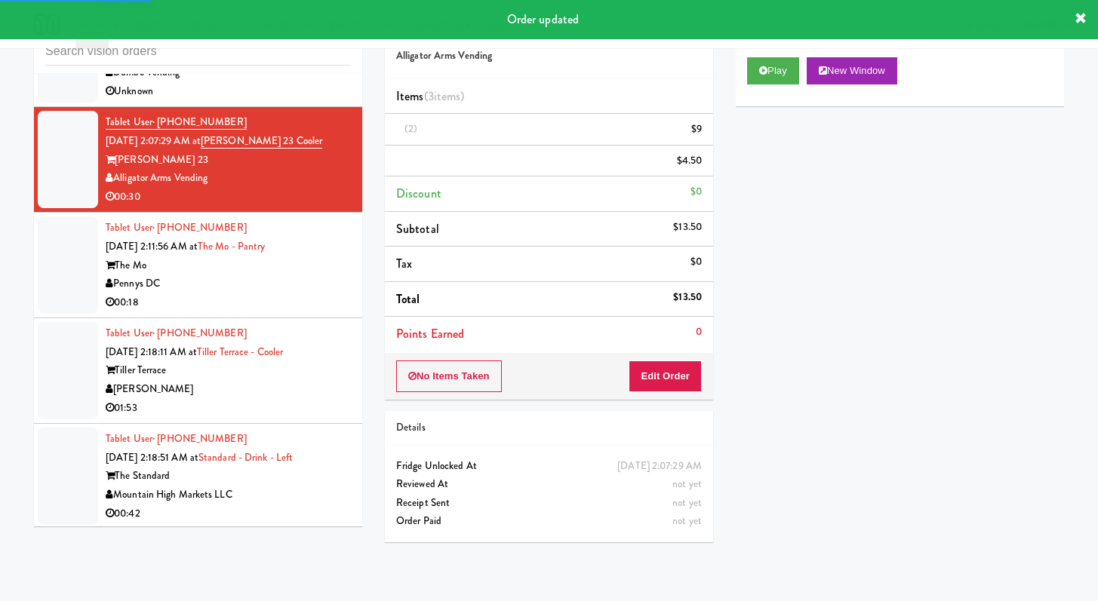
click at [268, 309] on div "00:18" at bounding box center [228, 302] width 245 height 19
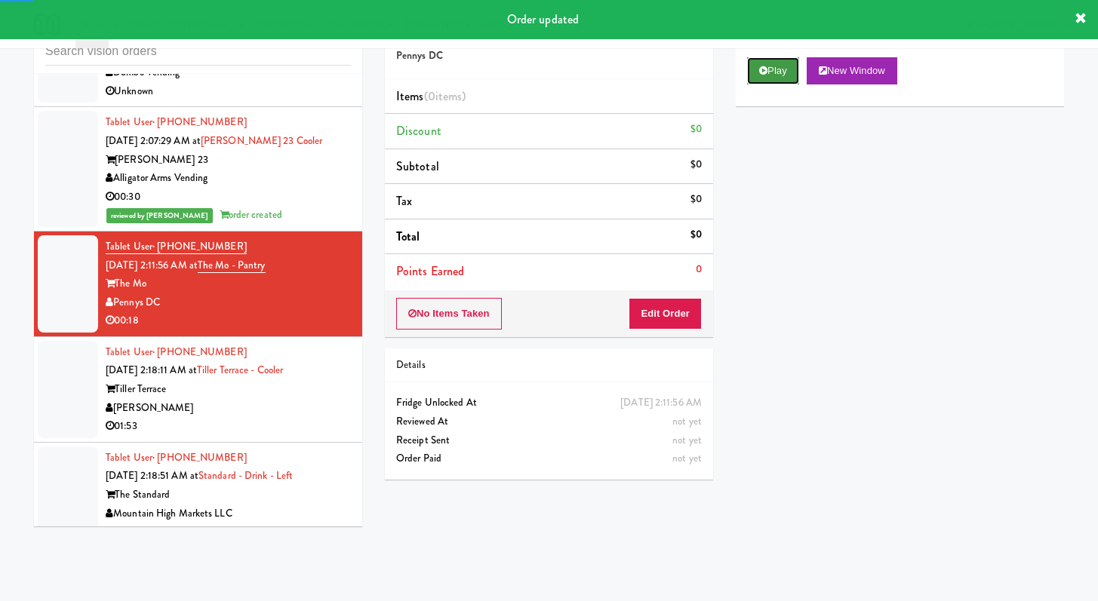
click at [759, 68] on icon at bounding box center [763, 71] width 8 height 10
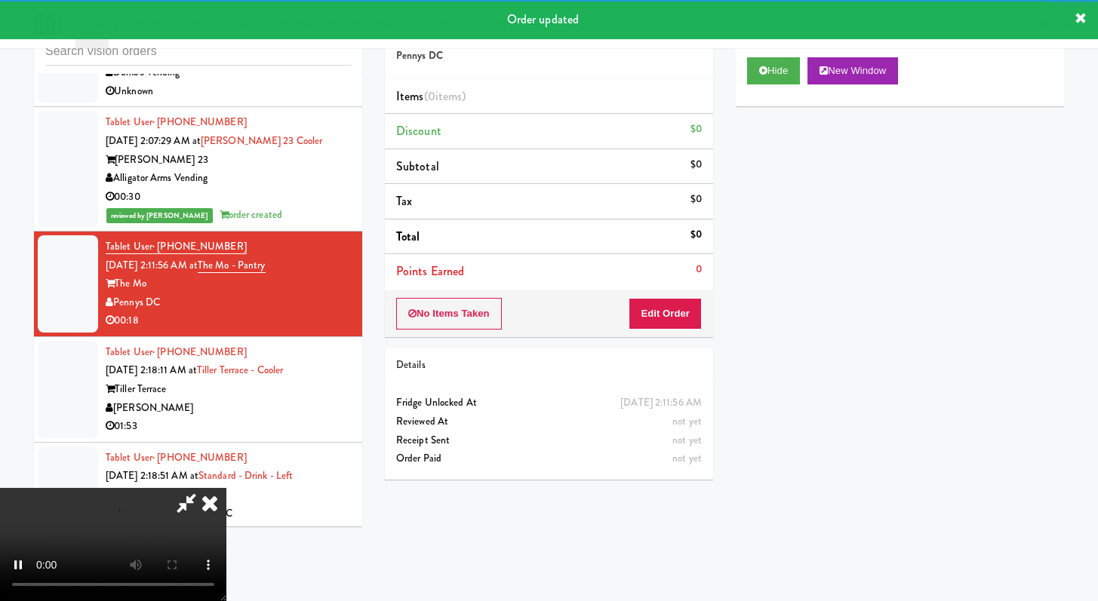
click at [667, 330] on div "No Items Taken Edit Order" at bounding box center [549, 313] width 328 height 47
click at [674, 315] on button "Edit Order" at bounding box center [664, 314] width 73 height 32
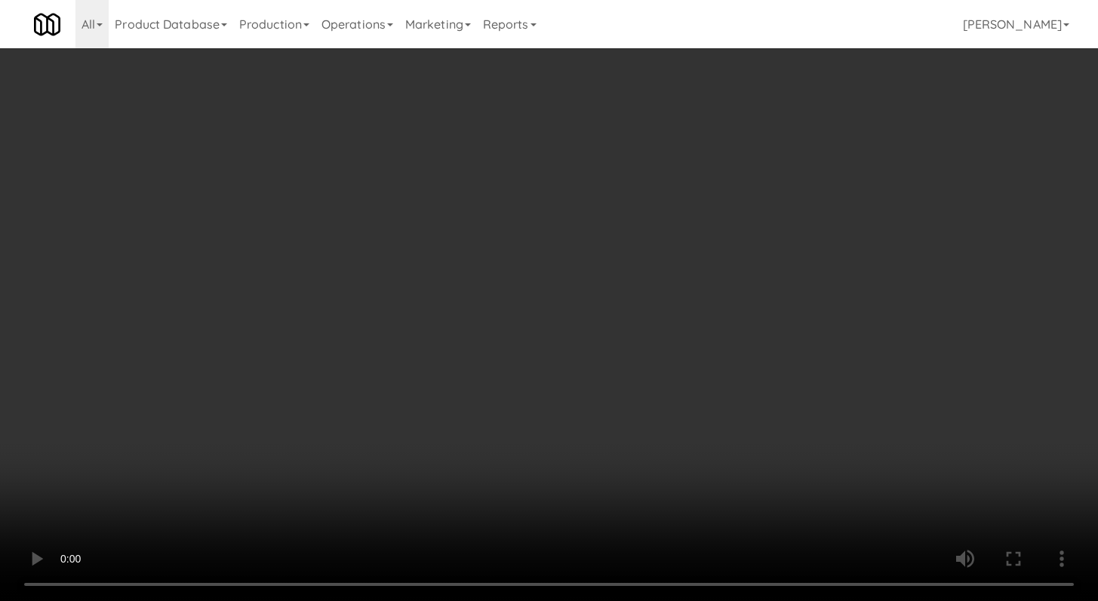
scroll to position [4084, 0]
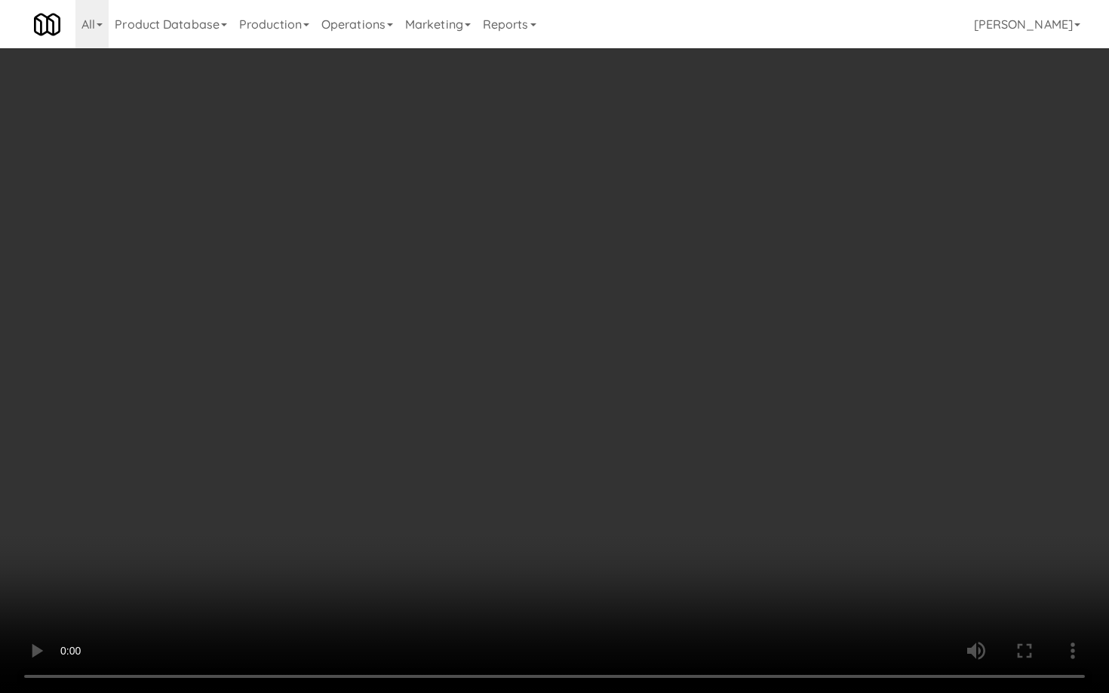
click at [571, 528] on video at bounding box center [554, 346] width 1109 height 693
click at [573, 525] on video at bounding box center [554, 346] width 1109 height 693
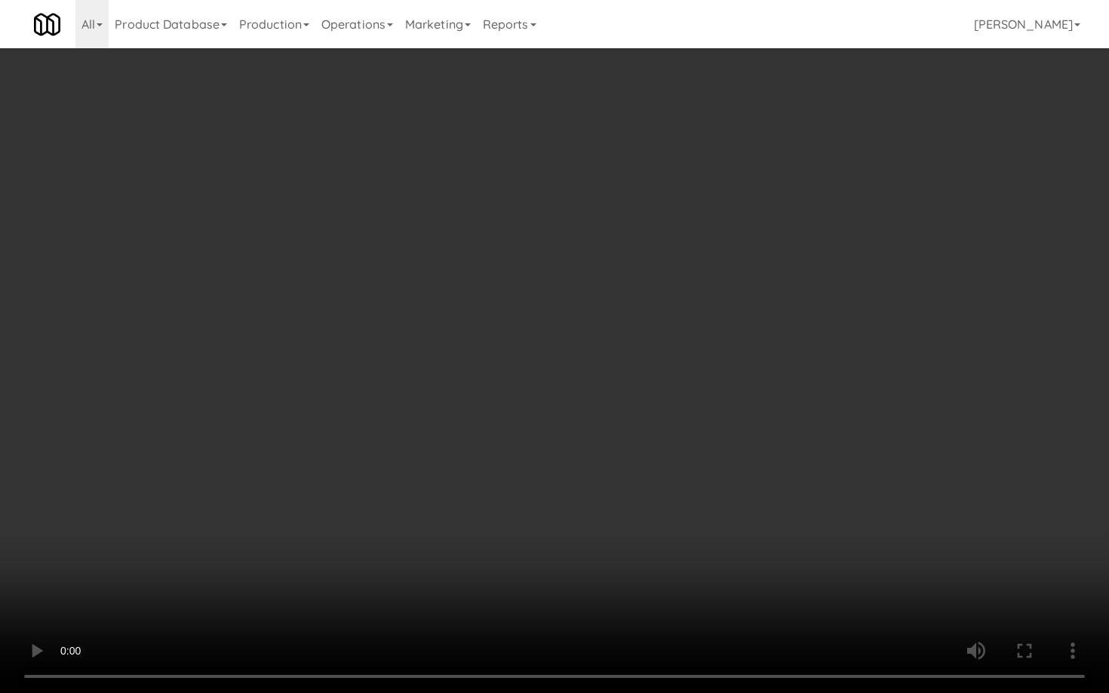
click at [573, 525] on video at bounding box center [554, 346] width 1109 height 693
click at [573, 524] on video at bounding box center [554, 346] width 1109 height 693
click at [620, 505] on video at bounding box center [554, 346] width 1109 height 693
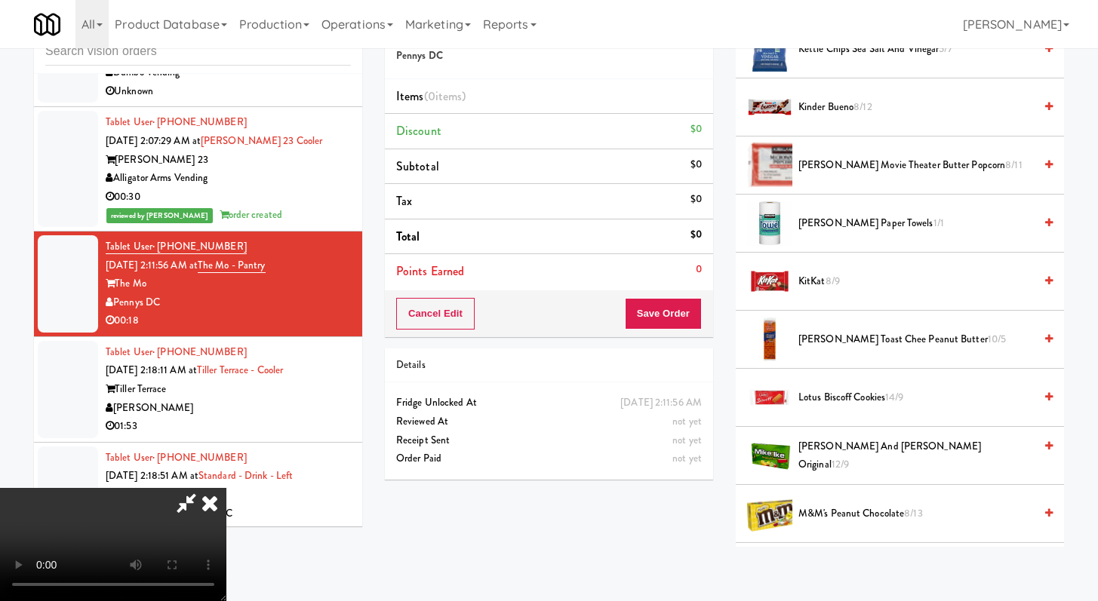
scroll to position [590, 0]
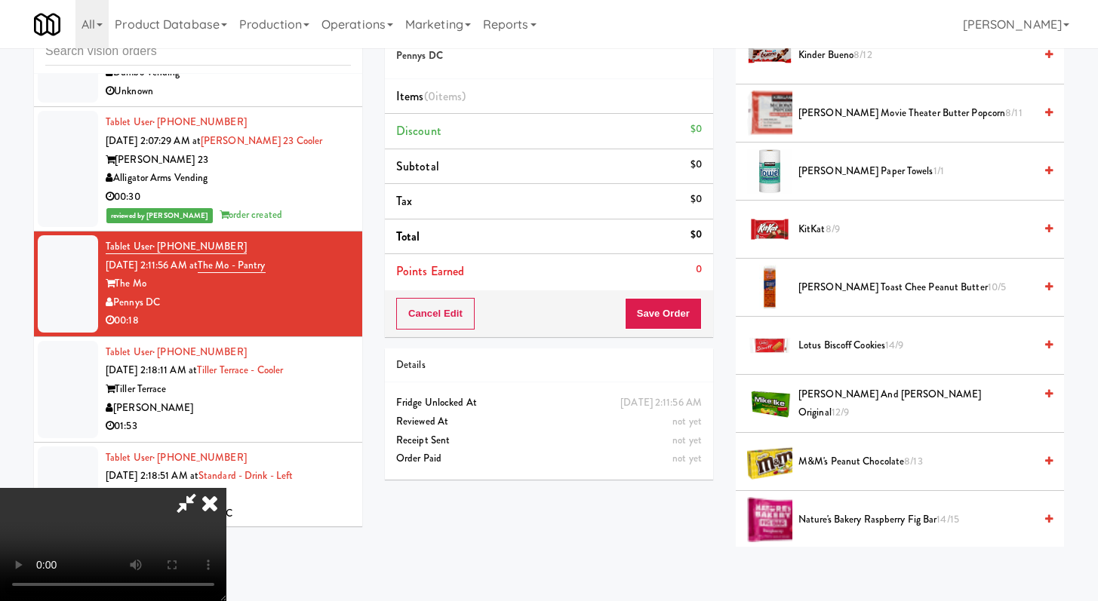
click at [862, 404] on span "[PERSON_NAME] and [PERSON_NAME] Original 12/9" at bounding box center [915, 404] width 235 height 37
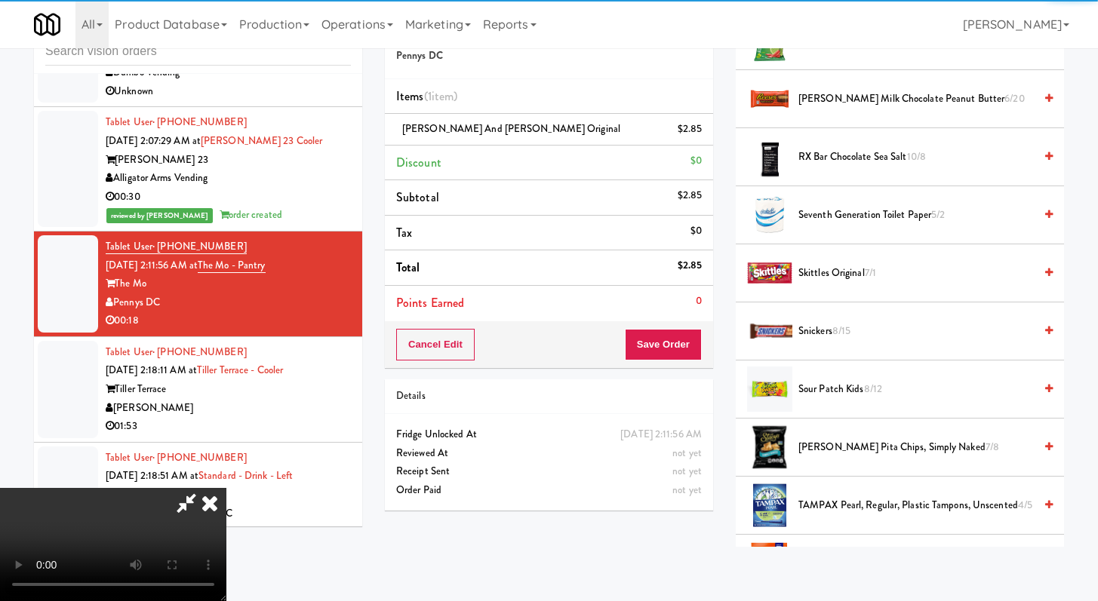
scroll to position [1755, 0]
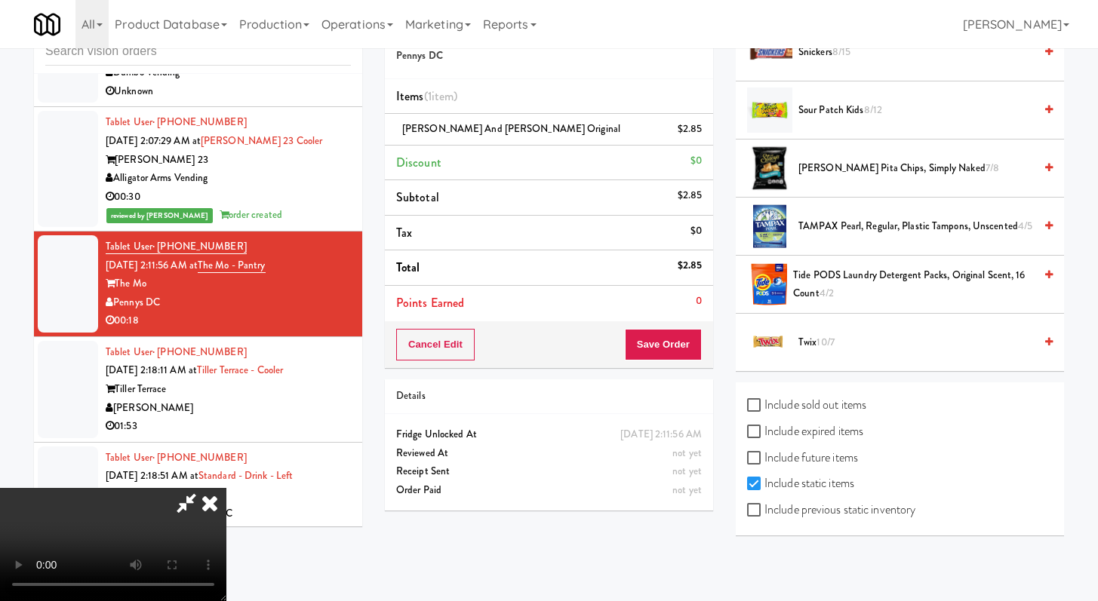
click at [813, 329] on li "Twix 10/7" at bounding box center [900, 342] width 328 height 57
click at [810, 339] on span "Twix 10/7" at bounding box center [915, 342] width 235 height 19
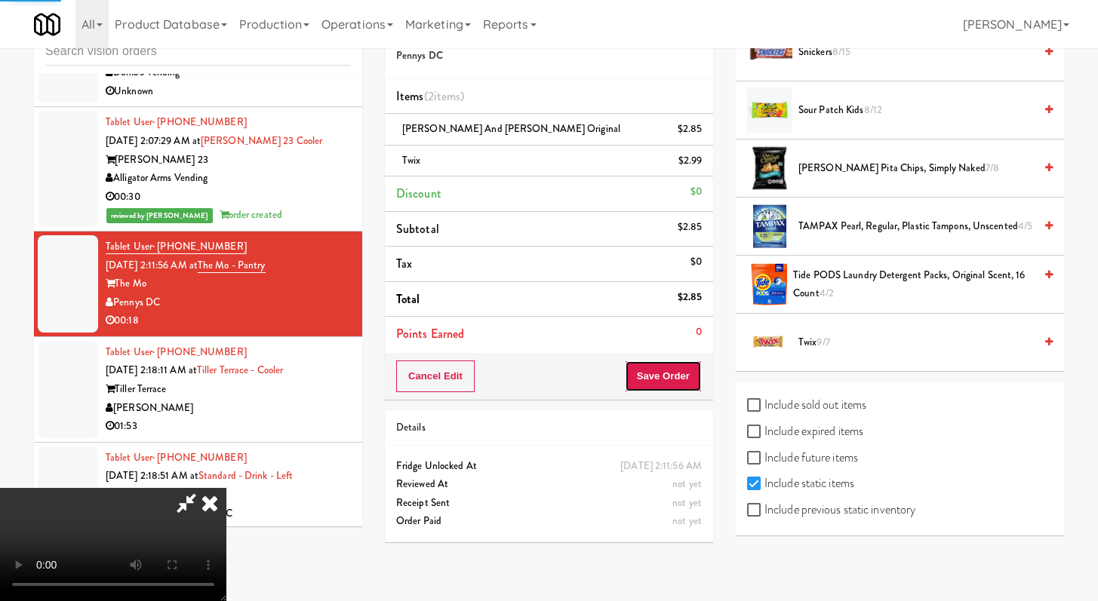
click at [663, 379] on button "Save Order" at bounding box center [663, 377] width 77 height 32
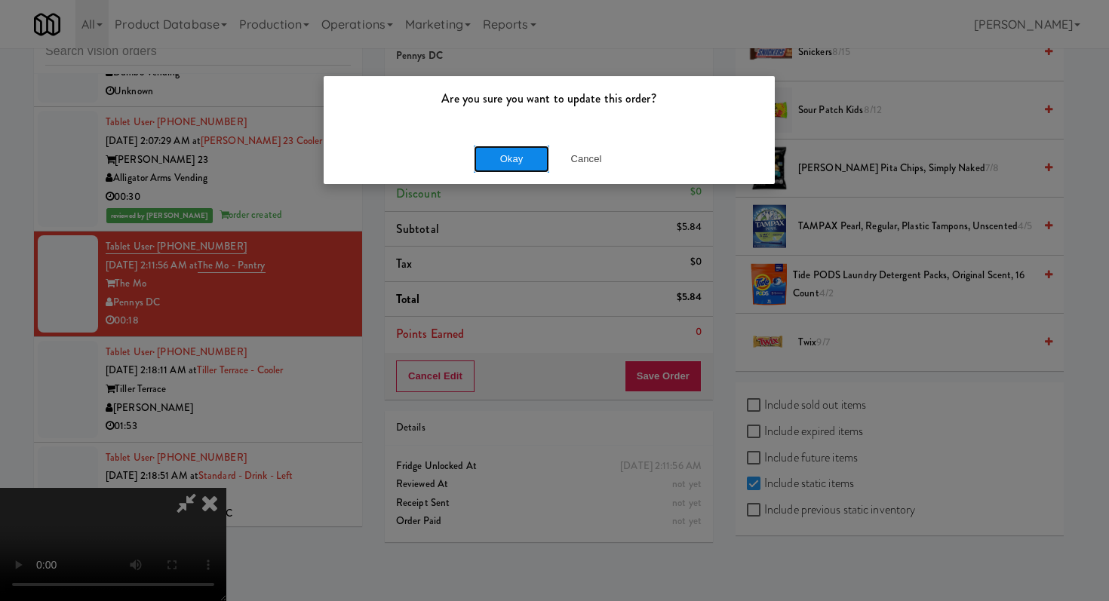
click at [523, 154] on button "Okay" at bounding box center [511, 159] width 75 height 27
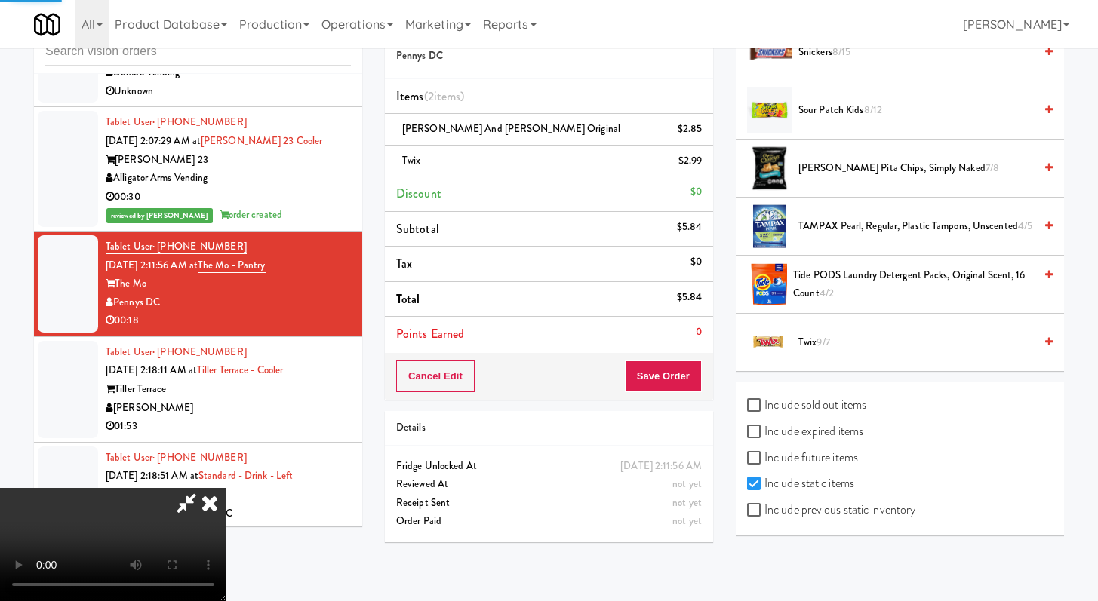
scroll to position [64, 0]
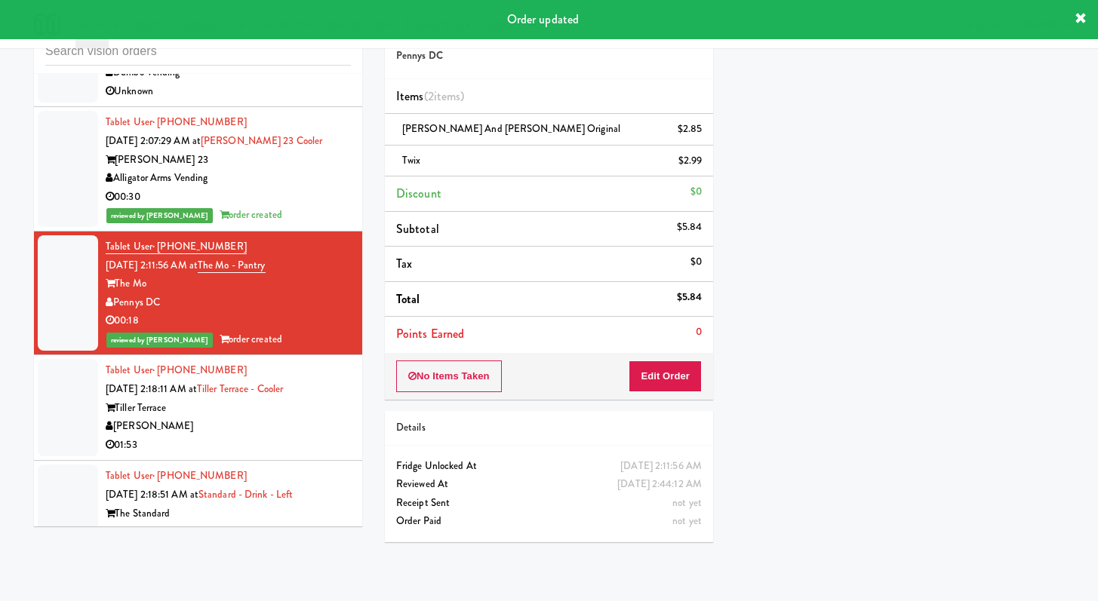
click at [272, 432] on div "[PERSON_NAME]" at bounding box center [228, 426] width 245 height 19
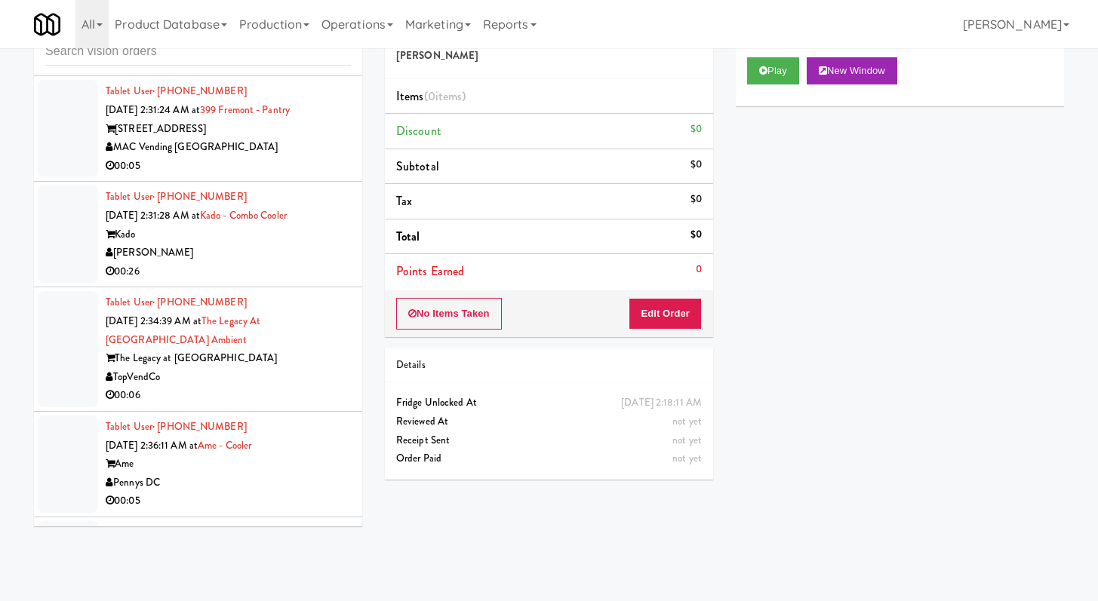
scroll to position [4595, 0]
click at [307, 178] on li "Tablet User · (415) 714-0808 [DATE] 2:31:24 AM at [GEOGRAPHIC_DATA] - Pantry [S…" at bounding box center [198, 128] width 328 height 106
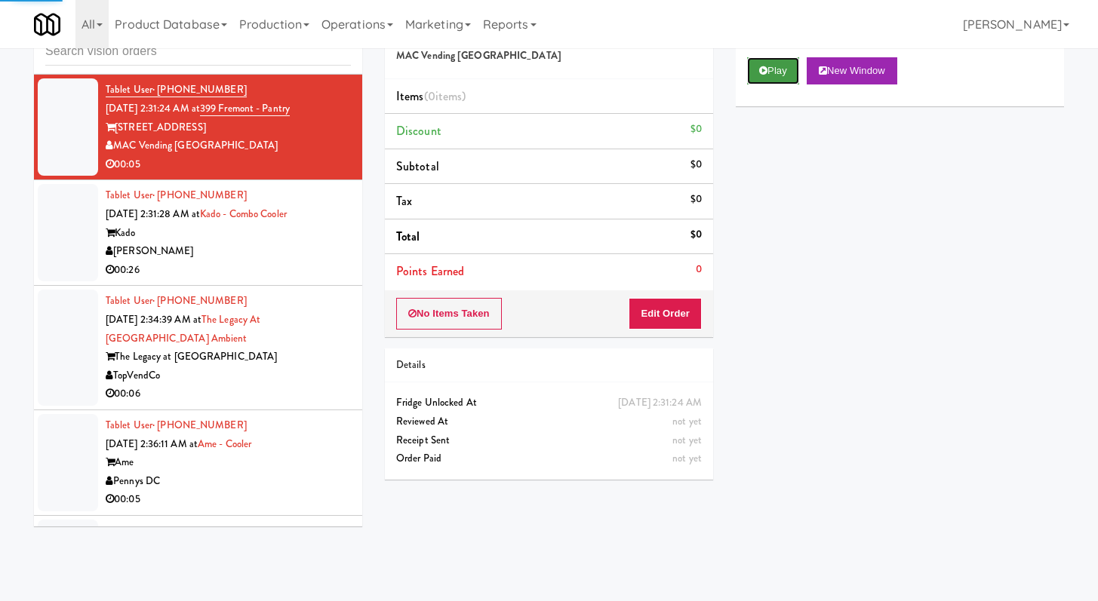
click at [768, 75] on button "Play" at bounding box center [773, 70] width 52 height 27
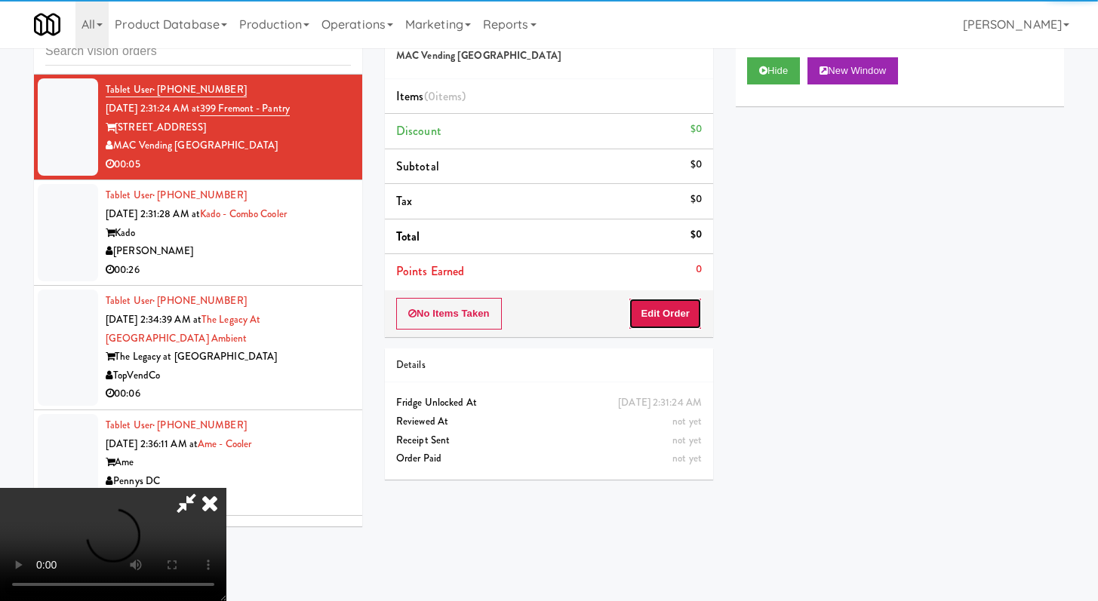
click at [676, 319] on button "Edit Order" at bounding box center [664, 314] width 73 height 32
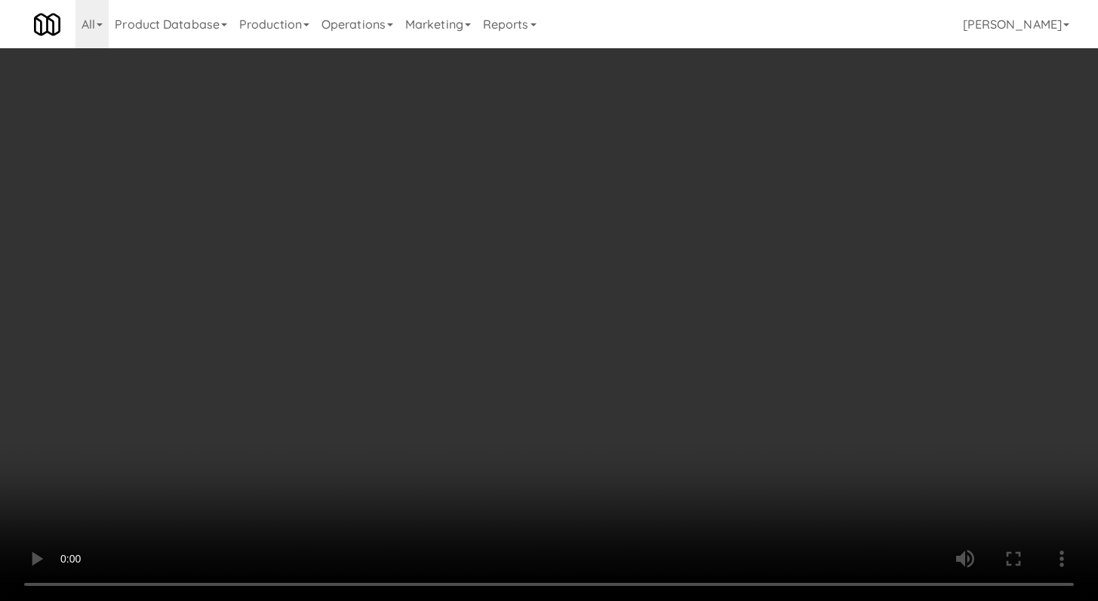
scroll to position [4577, 0]
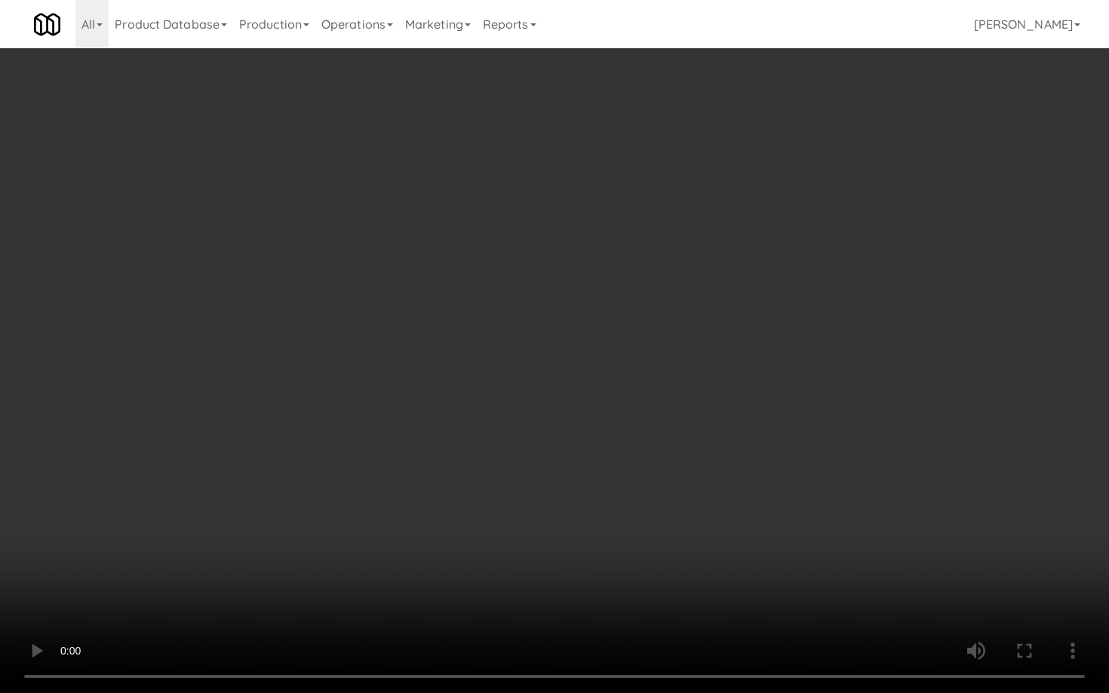
click at [574, 513] on video at bounding box center [554, 346] width 1109 height 693
click at [573, 509] on video at bounding box center [554, 346] width 1109 height 693
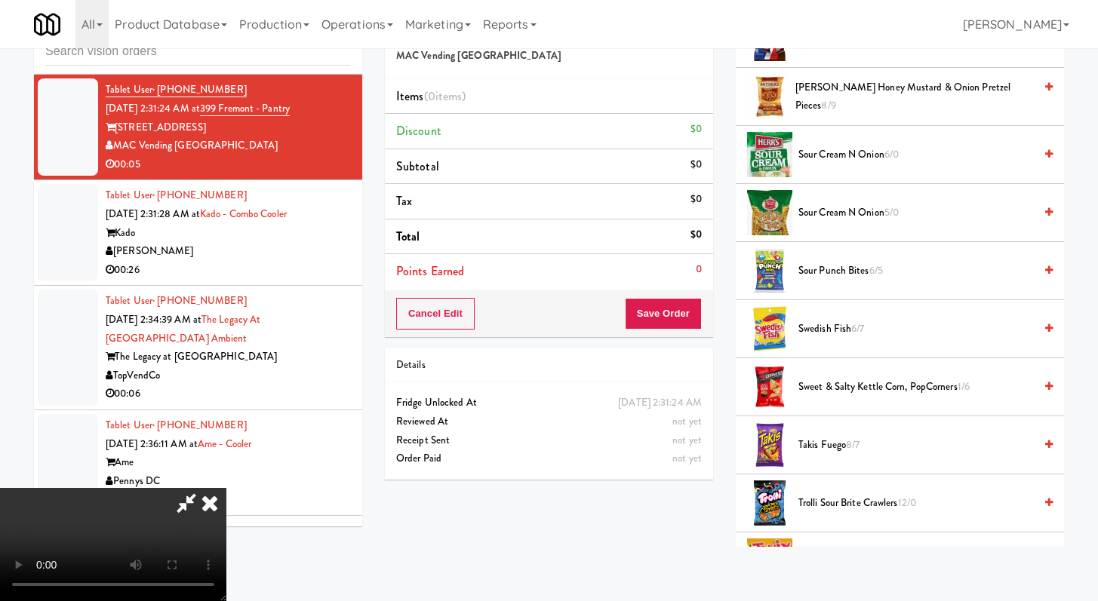
scroll to position [1083, 0]
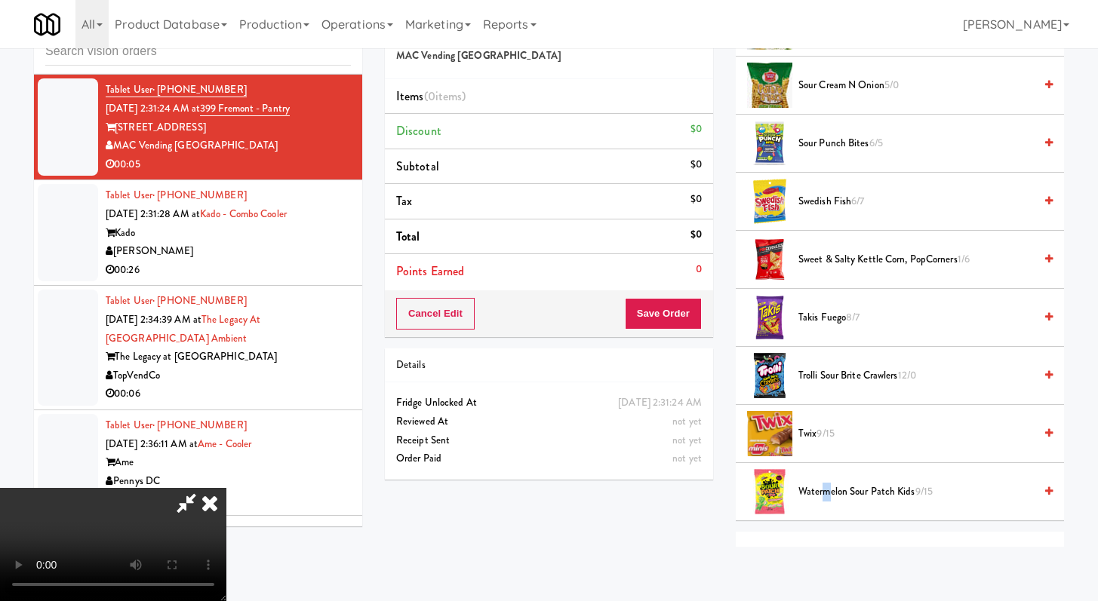
drag, startPoint x: 827, startPoint y: 493, endPoint x: 757, endPoint y: 421, distance: 100.8
click at [825, 493] on span "Watermelon Sour Patch Kids 9/15" at bounding box center [915, 492] width 235 height 19
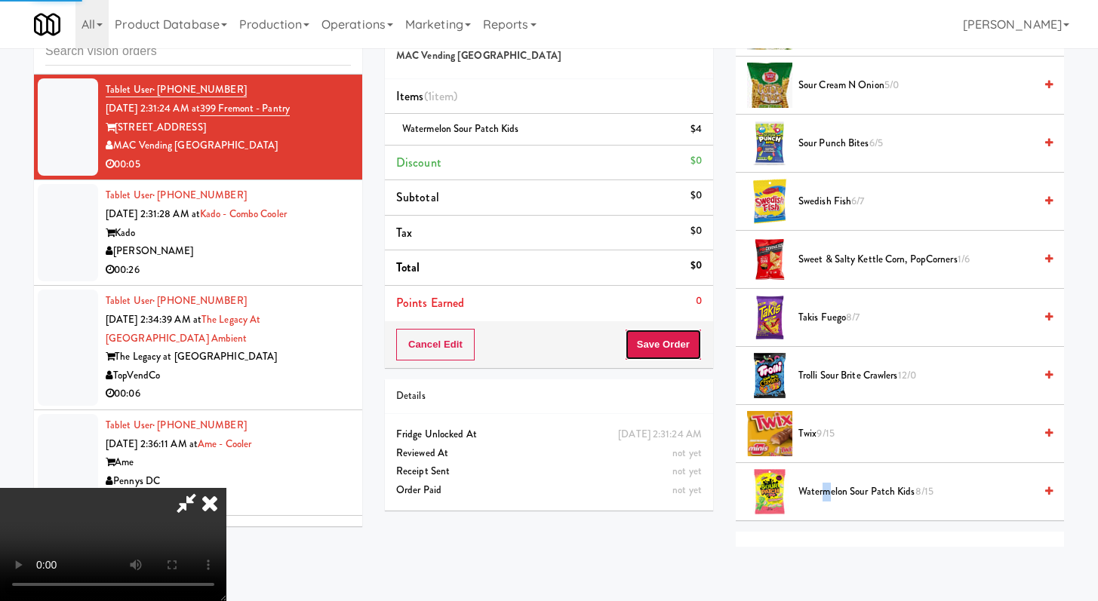
click at [676, 349] on button "Save Order" at bounding box center [663, 345] width 77 height 32
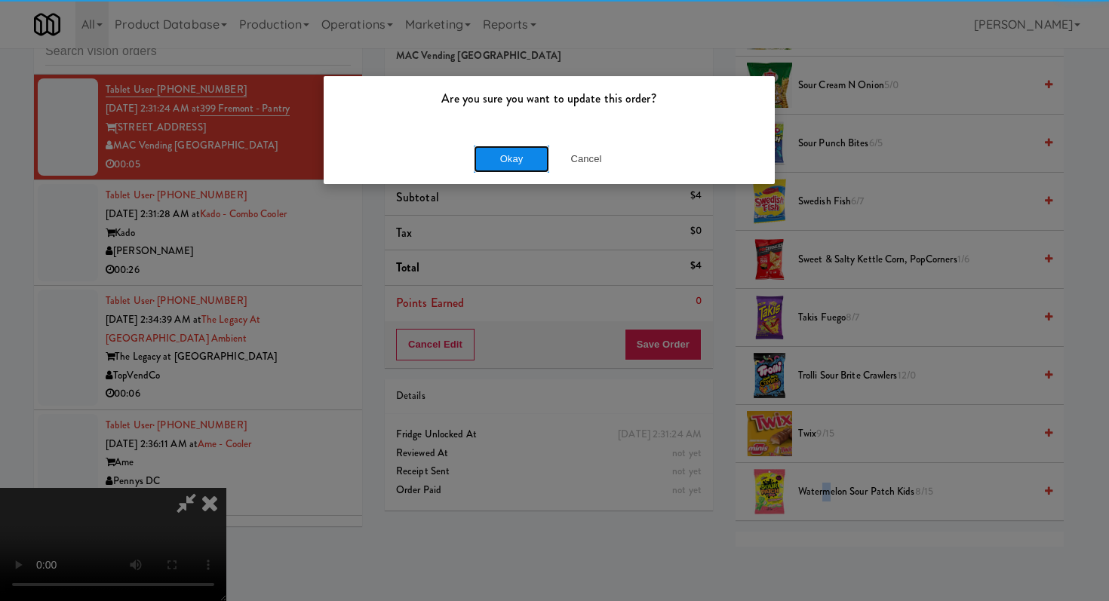
click at [497, 154] on button "Okay" at bounding box center [511, 159] width 75 height 27
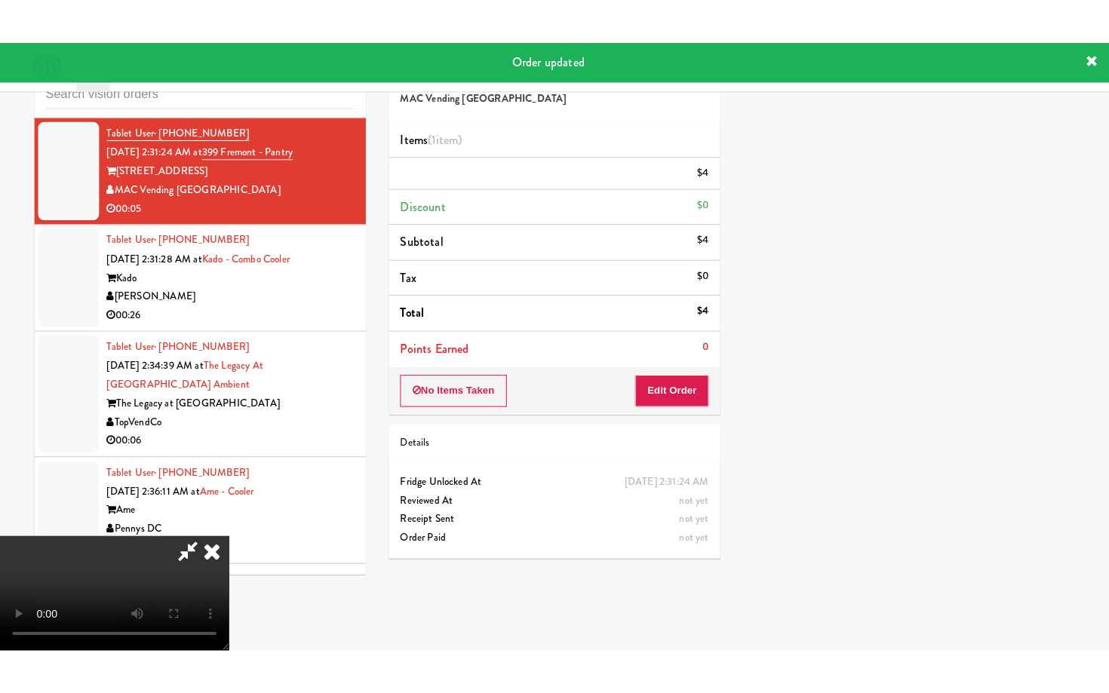
scroll to position [64, 0]
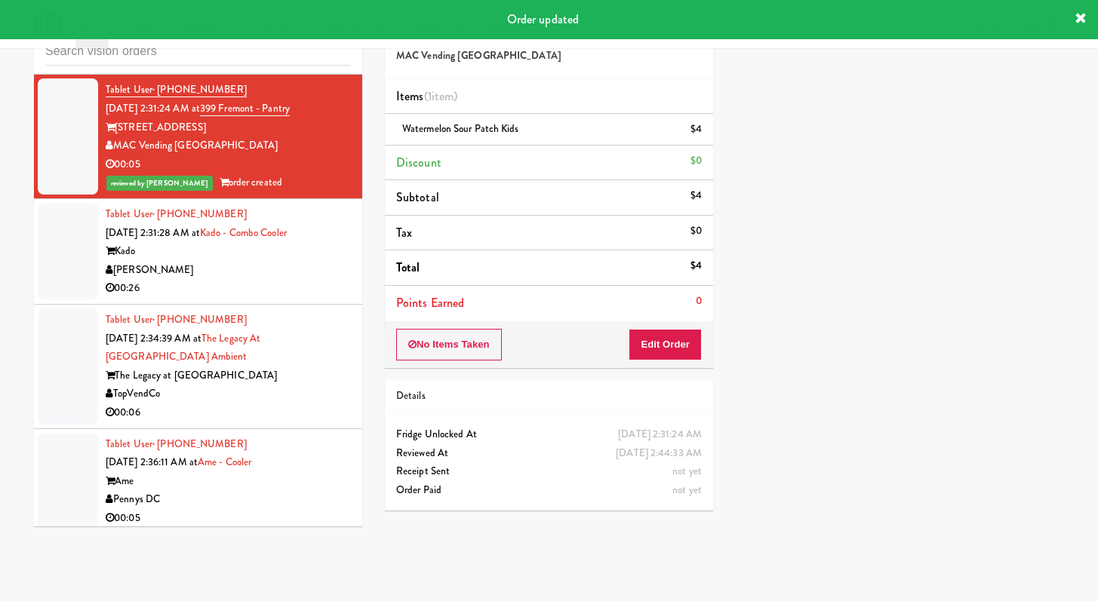
click at [287, 298] on div "00:26" at bounding box center [228, 288] width 245 height 19
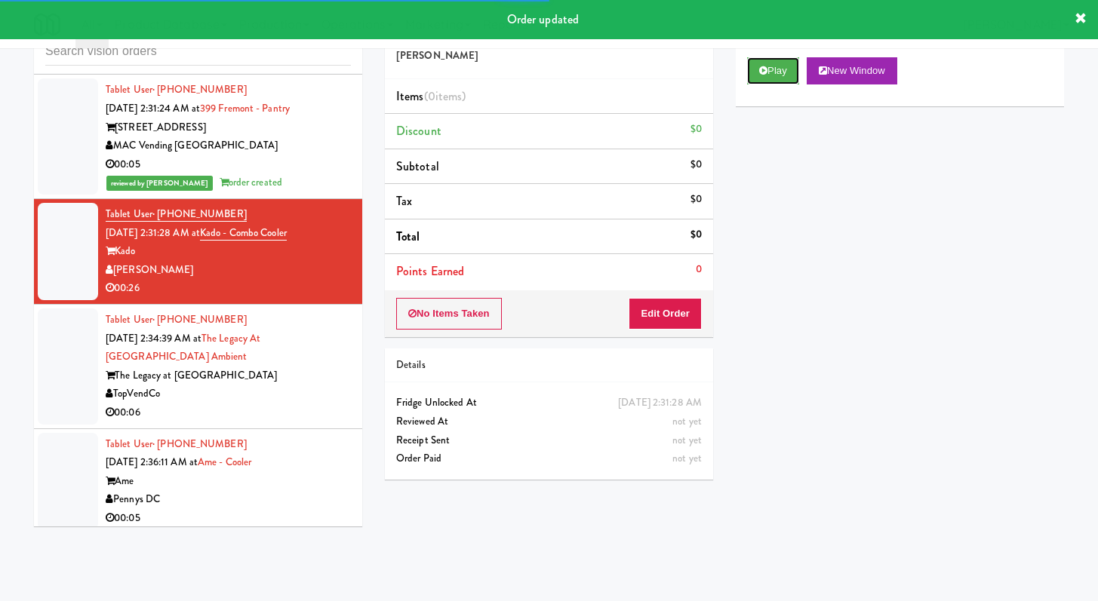
drag, startPoint x: 763, startPoint y: 64, endPoint x: 745, endPoint y: 96, distance: 36.5
click at [763, 64] on button "Play" at bounding box center [773, 70] width 52 height 27
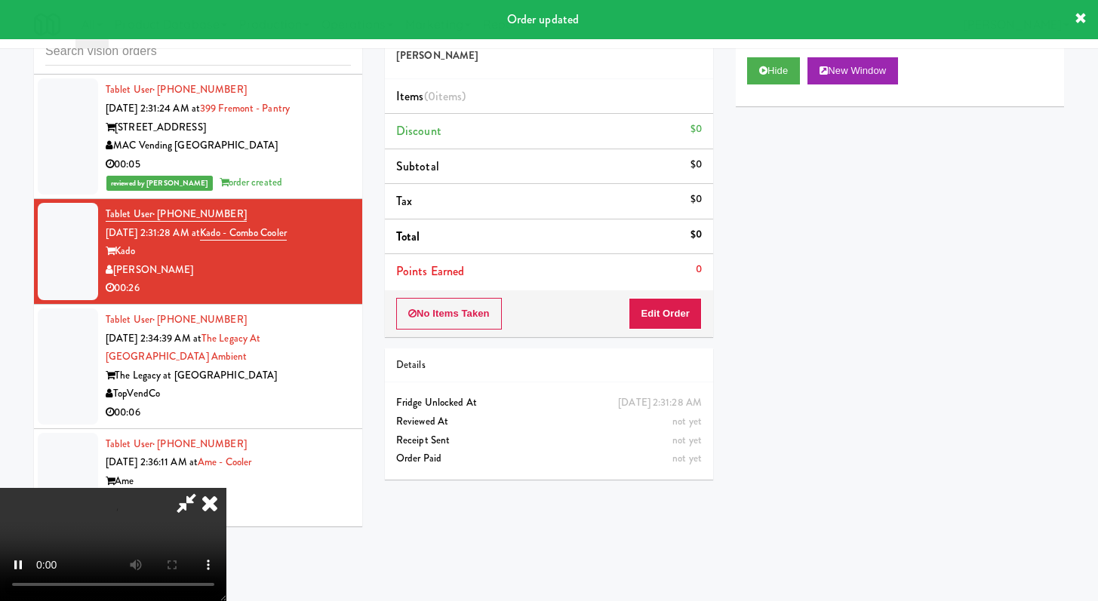
click at [670, 294] on div "No Items Taken Edit Order" at bounding box center [549, 313] width 328 height 47
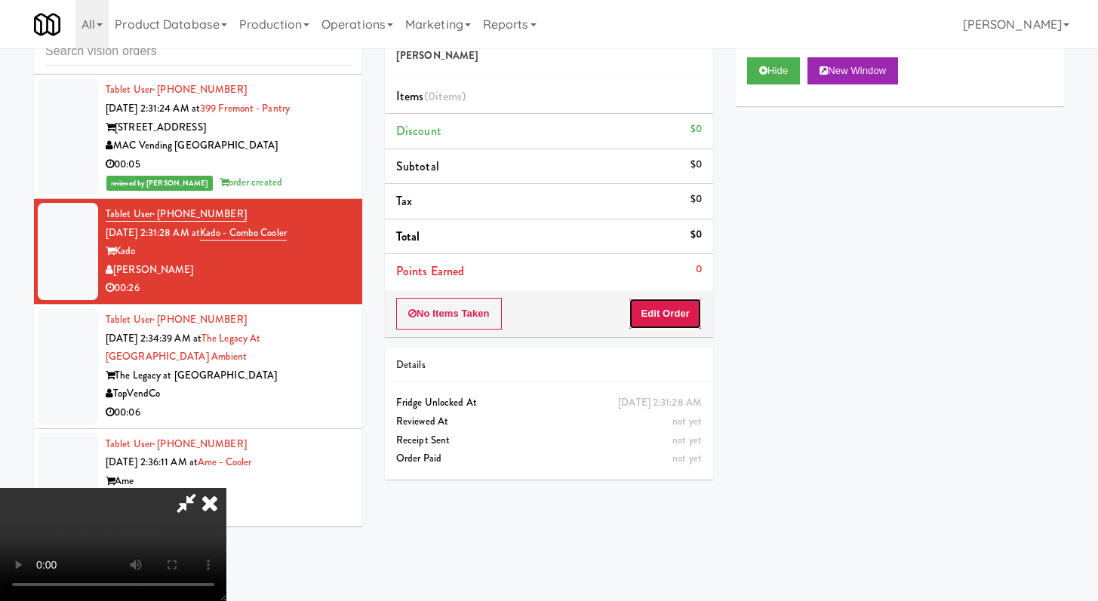
click at [671, 324] on button "Edit Order" at bounding box center [664, 314] width 73 height 32
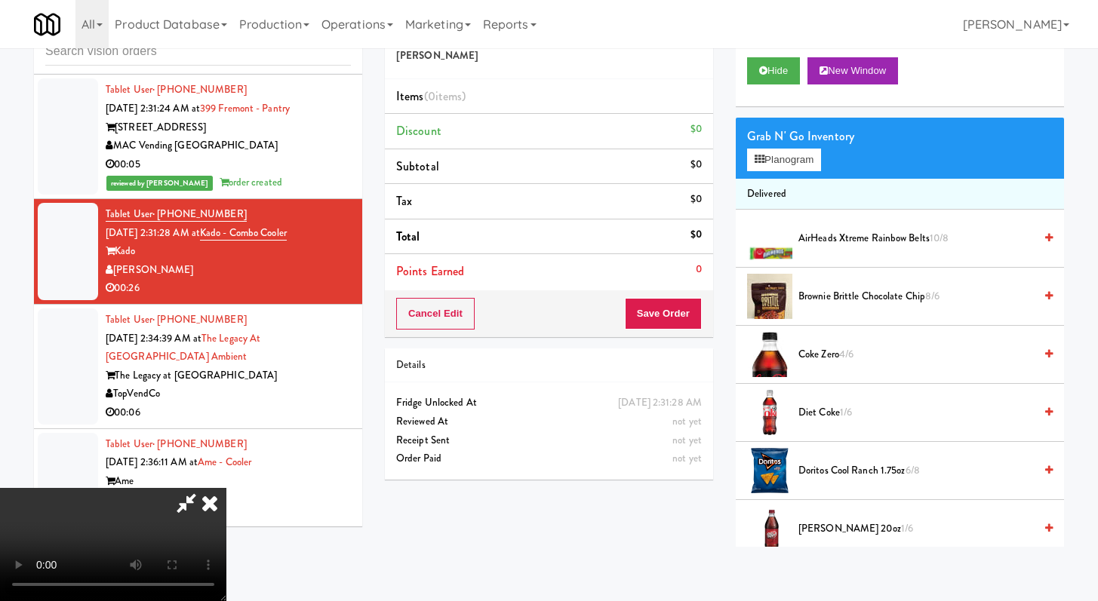
scroll to position [4577, 0]
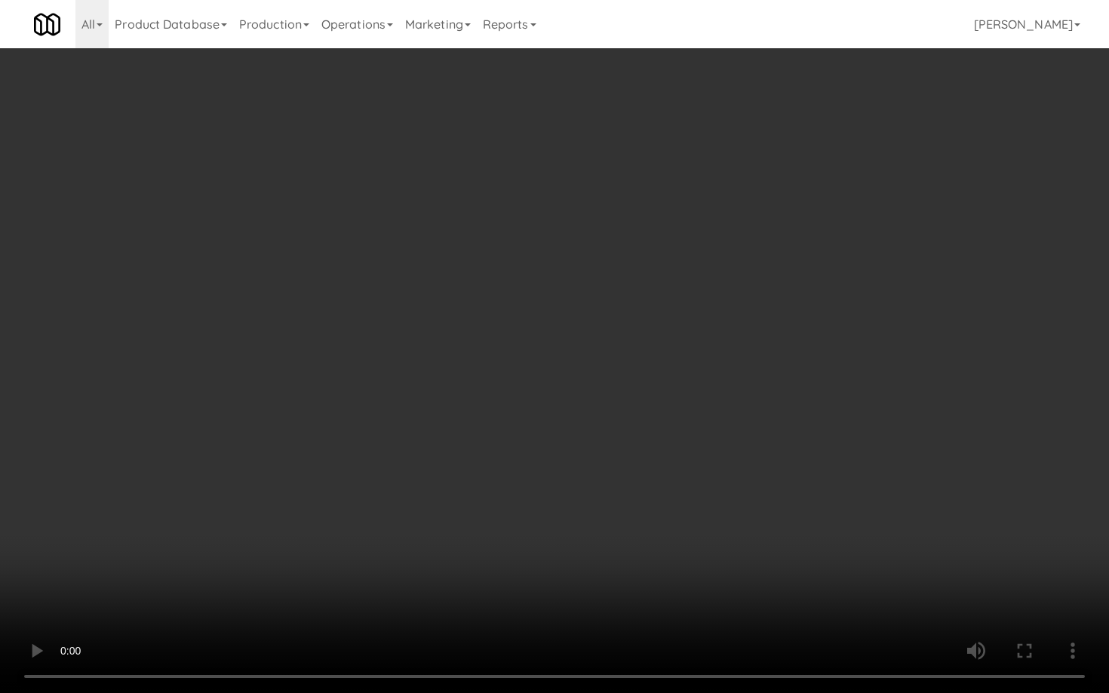
click at [581, 376] on video at bounding box center [554, 346] width 1109 height 693
click at [588, 385] on video at bounding box center [554, 346] width 1109 height 693
click at [612, 357] on video at bounding box center [554, 346] width 1109 height 693
click at [614, 354] on video at bounding box center [554, 346] width 1109 height 693
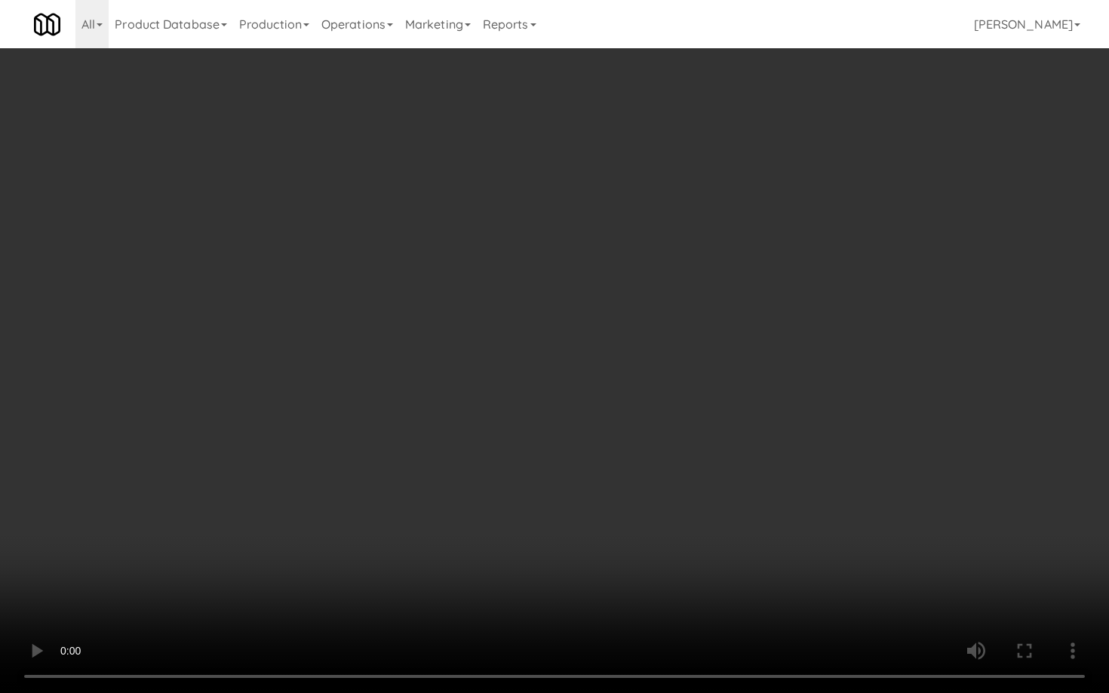
click at [614, 354] on video at bounding box center [554, 346] width 1109 height 693
click at [615, 351] on video at bounding box center [554, 346] width 1109 height 693
click at [625, 336] on video at bounding box center [554, 346] width 1109 height 693
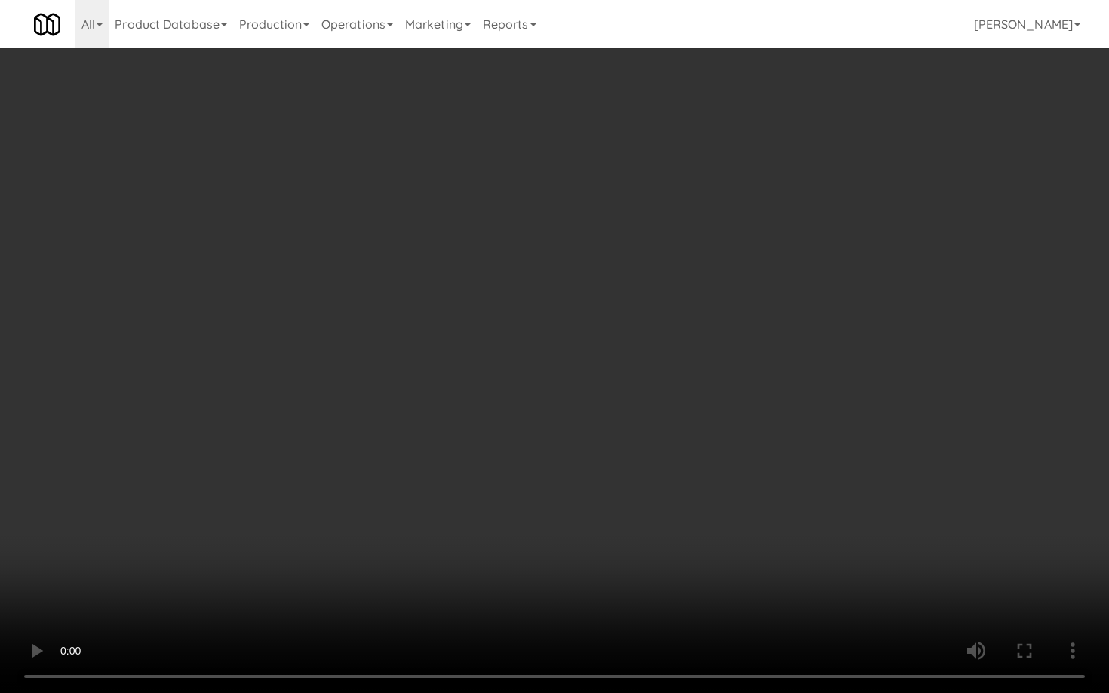
click at [625, 336] on video at bounding box center [554, 346] width 1109 height 693
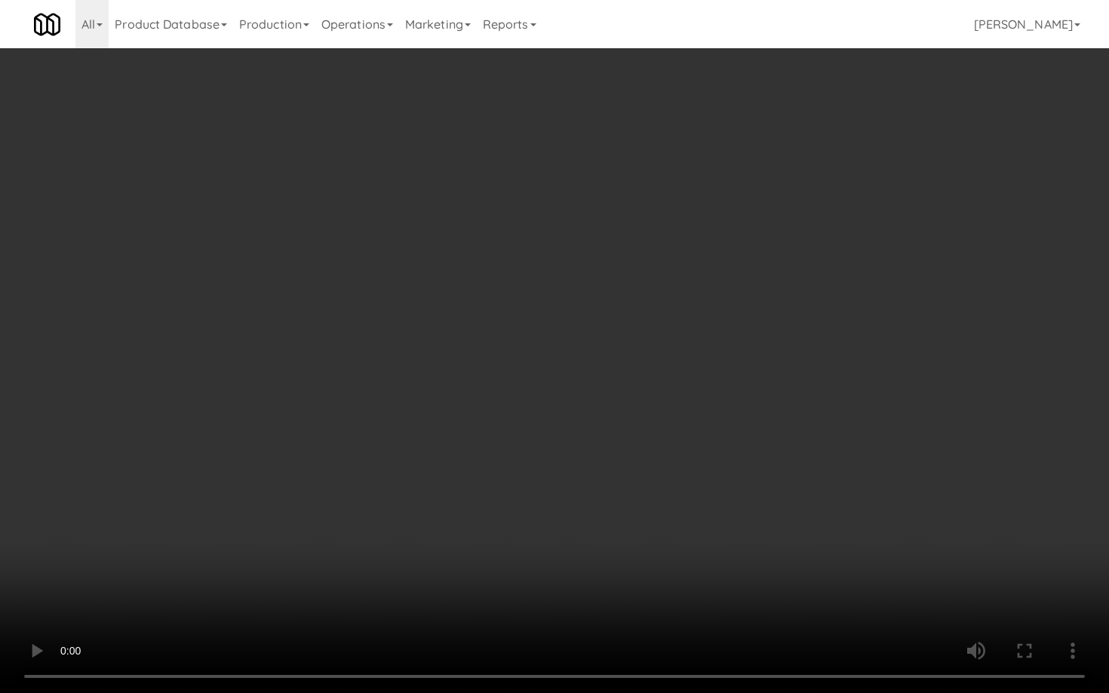
click at [625, 336] on video at bounding box center [554, 346] width 1109 height 693
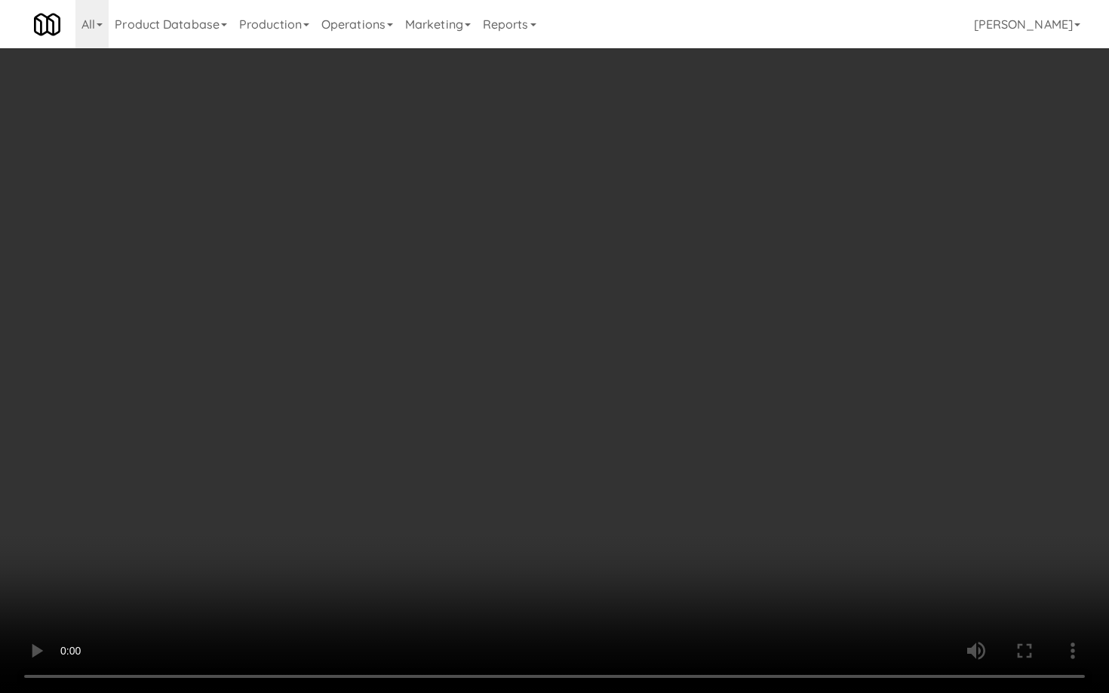
click at [625, 336] on video at bounding box center [554, 346] width 1109 height 693
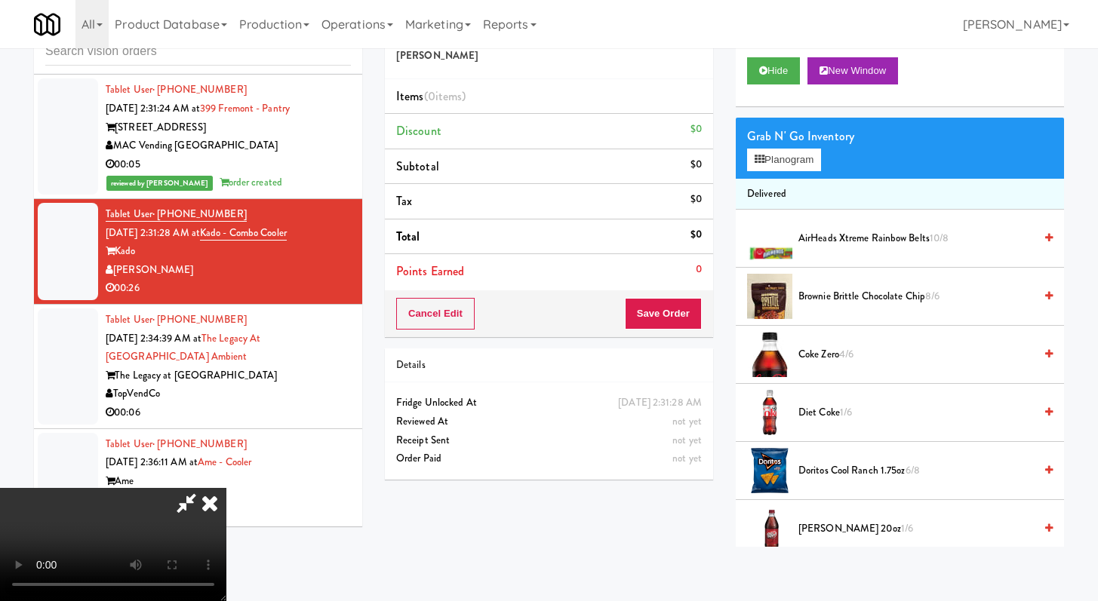
scroll to position [3, 0]
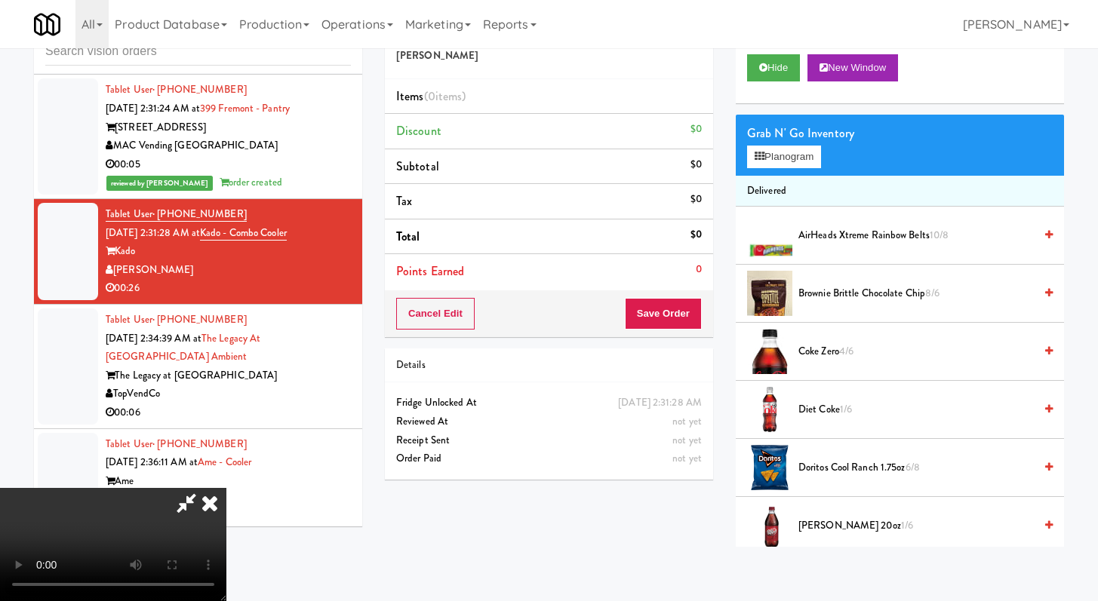
click at [819, 353] on span "Coke Zero 4/6" at bounding box center [915, 352] width 235 height 19
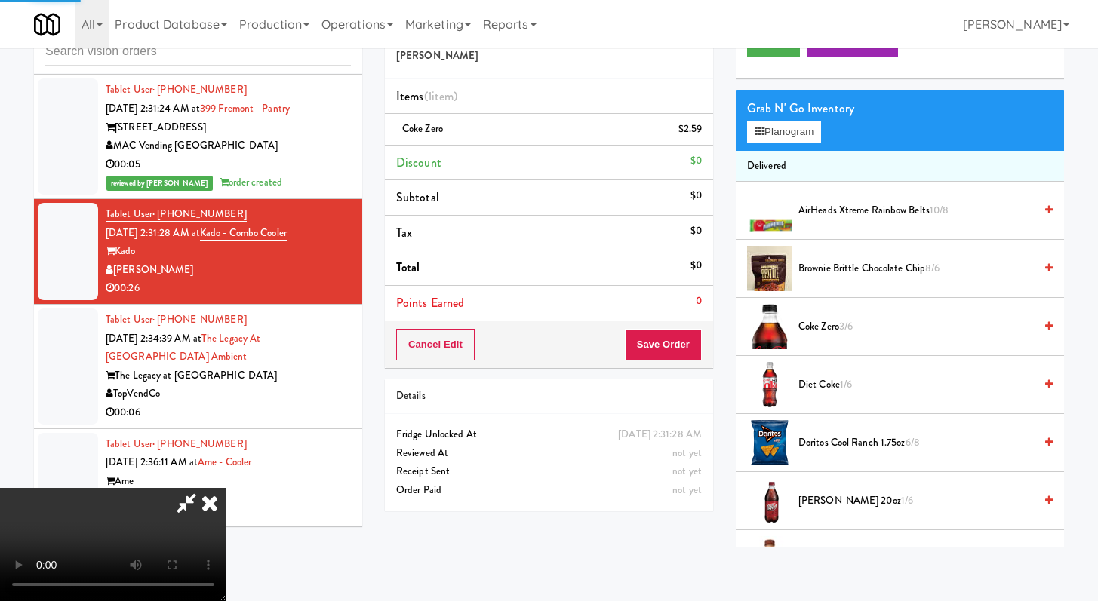
scroll to position [170, 0]
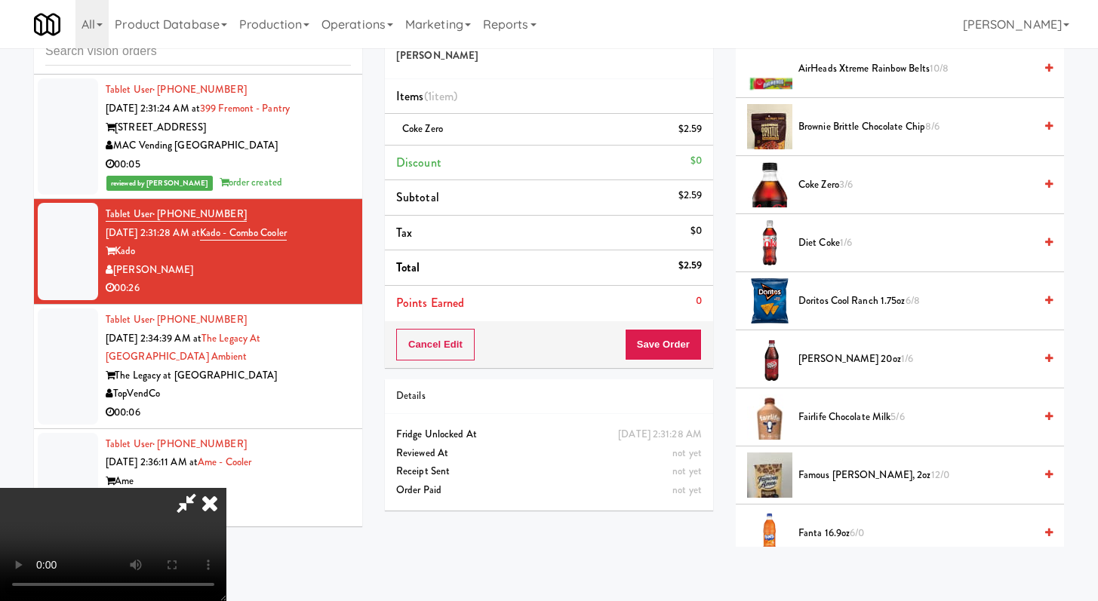
click at [833, 475] on span "Famous [PERSON_NAME], 2oz 12/0" at bounding box center [915, 475] width 235 height 19
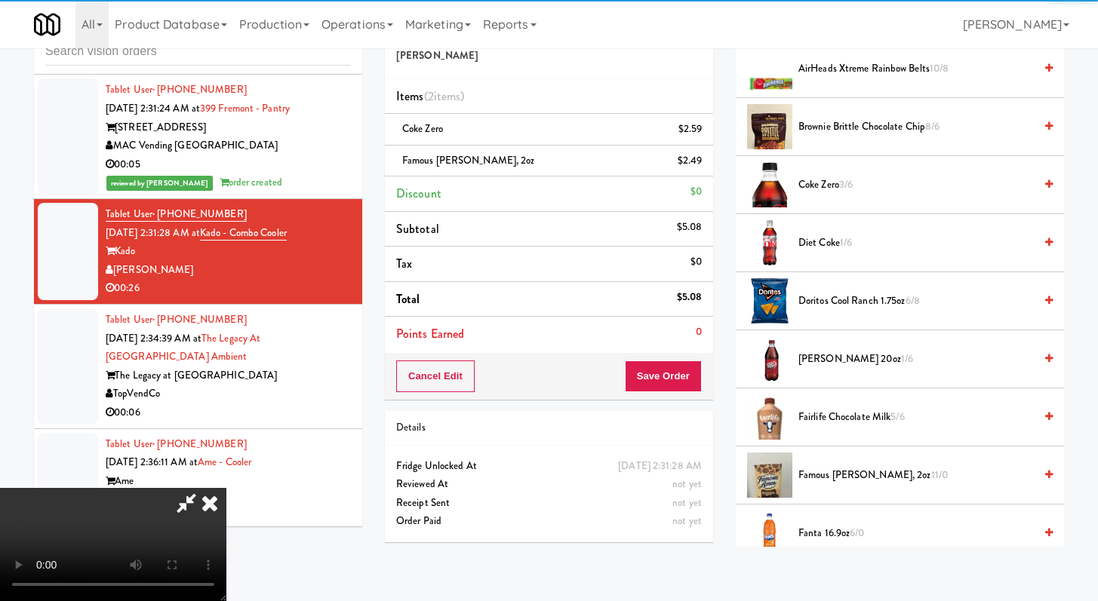
click at [828, 354] on span "[PERSON_NAME] 20oz 1/6" at bounding box center [915, 359] width 235 height 19
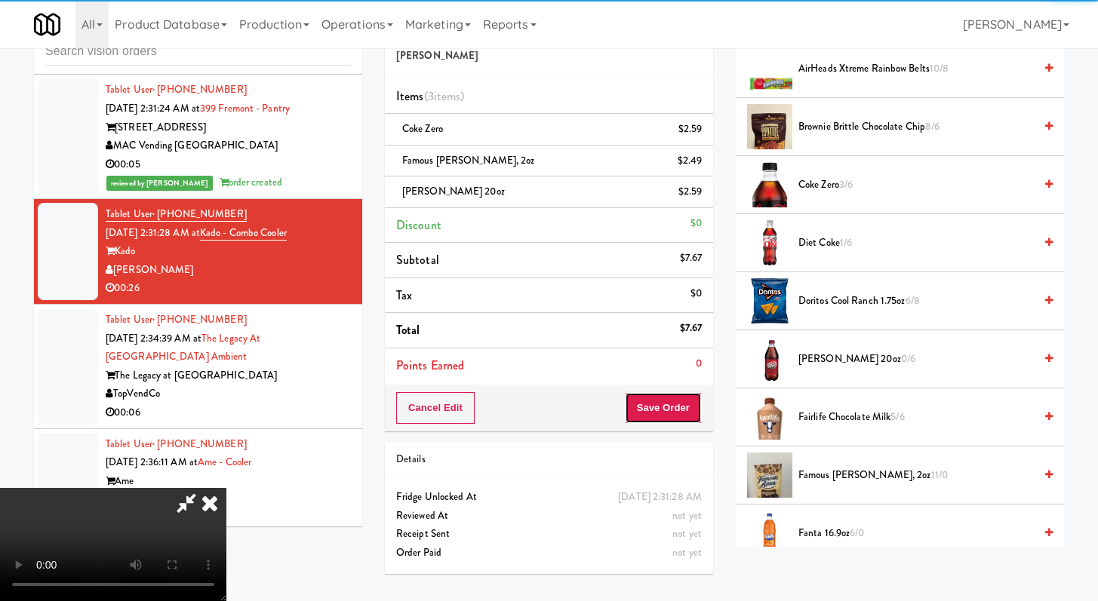
click at [667, 407] on button "Save Order" at bounding box center [663, 408] width 77 height 32
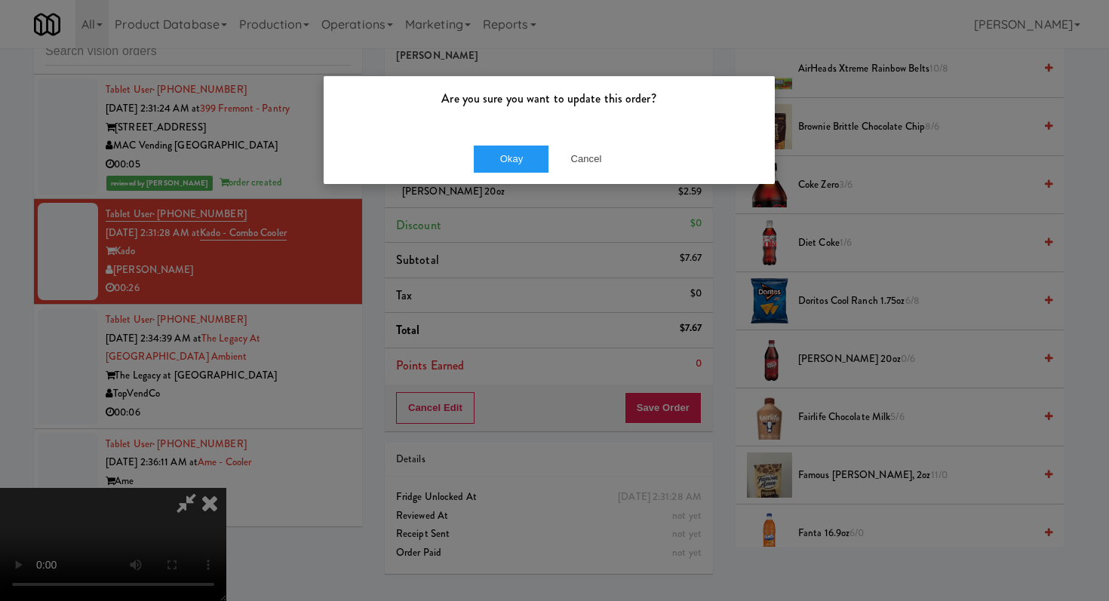
click at [518, 178] on div "Okay Cancel" at bounding box center [549, 159] width 451 height 51
click at [523, 165] on button "Okay" at bounding box center [511, 159] width 75 height 27
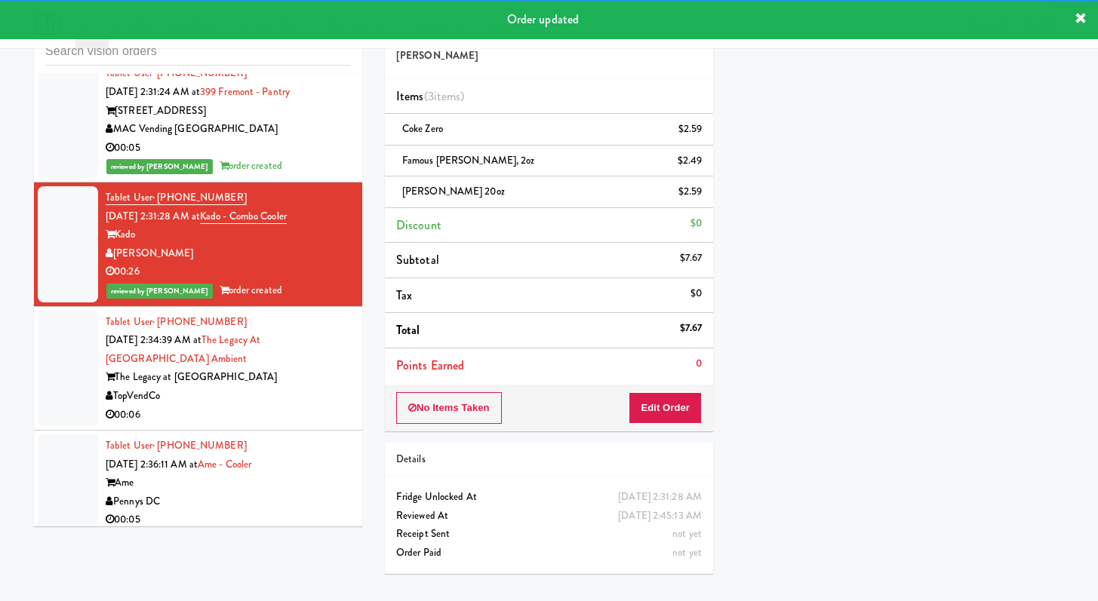
scroll to position [4634, 0]
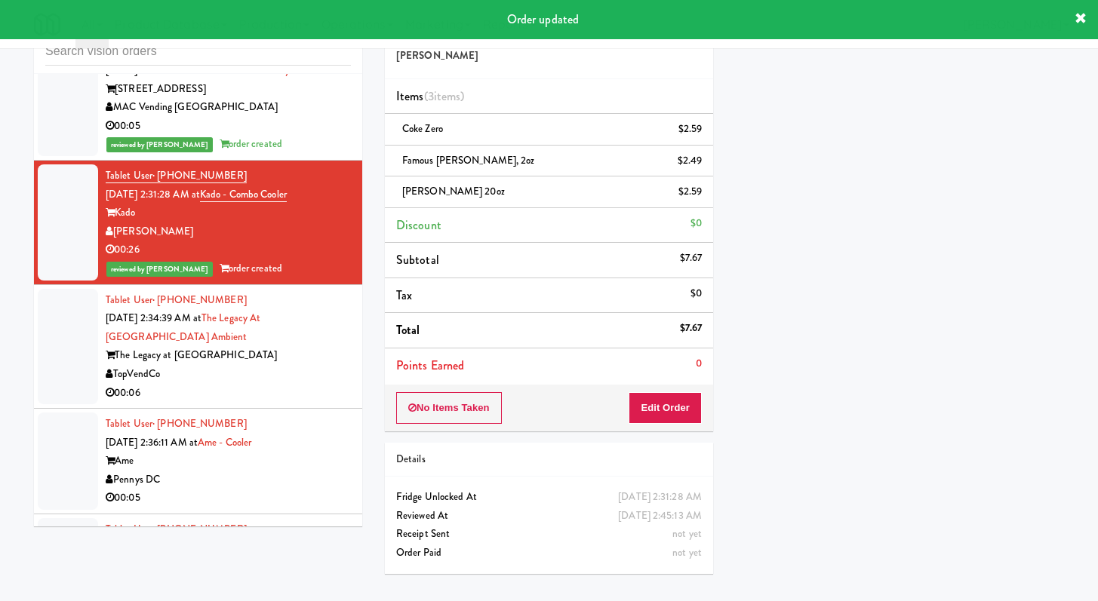
click at [283, 392] on div "00:06" at bounding box center [228, 393] width 245 height 19
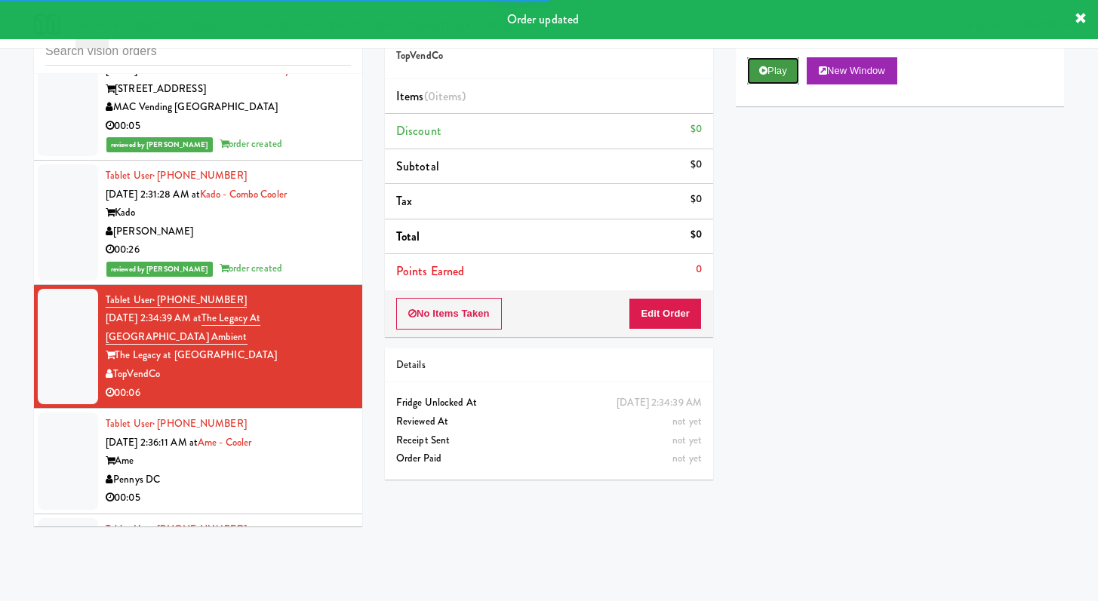
click at [787, 70] on button "Play" at bounding box center [773, 70] width 52 height 27
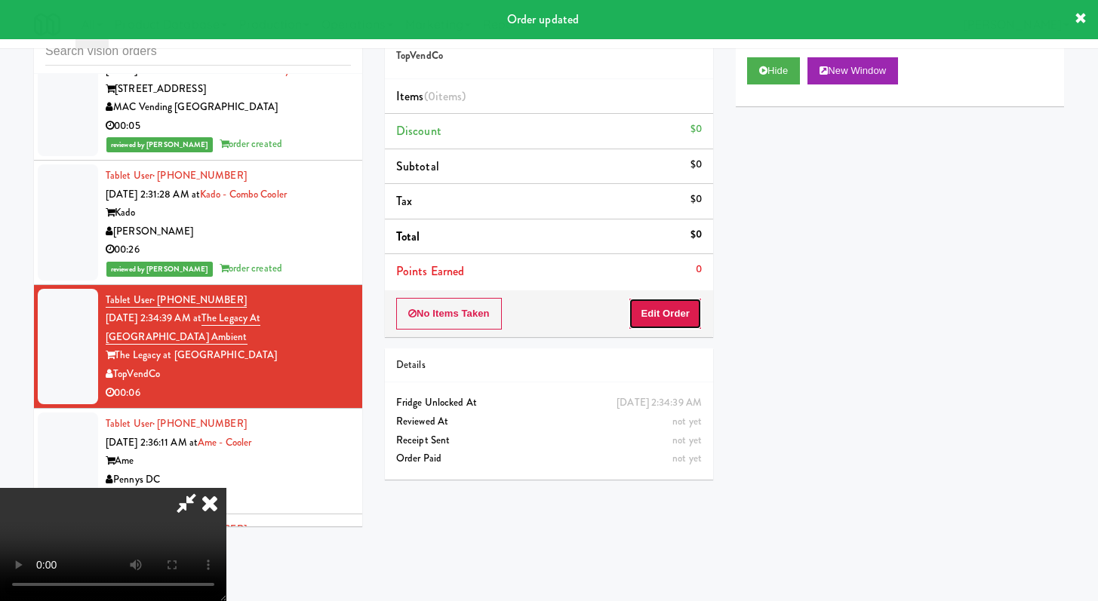
click at [668, 319] on button "Edit Order" at bounding box center [664, 314] width 73 height 32
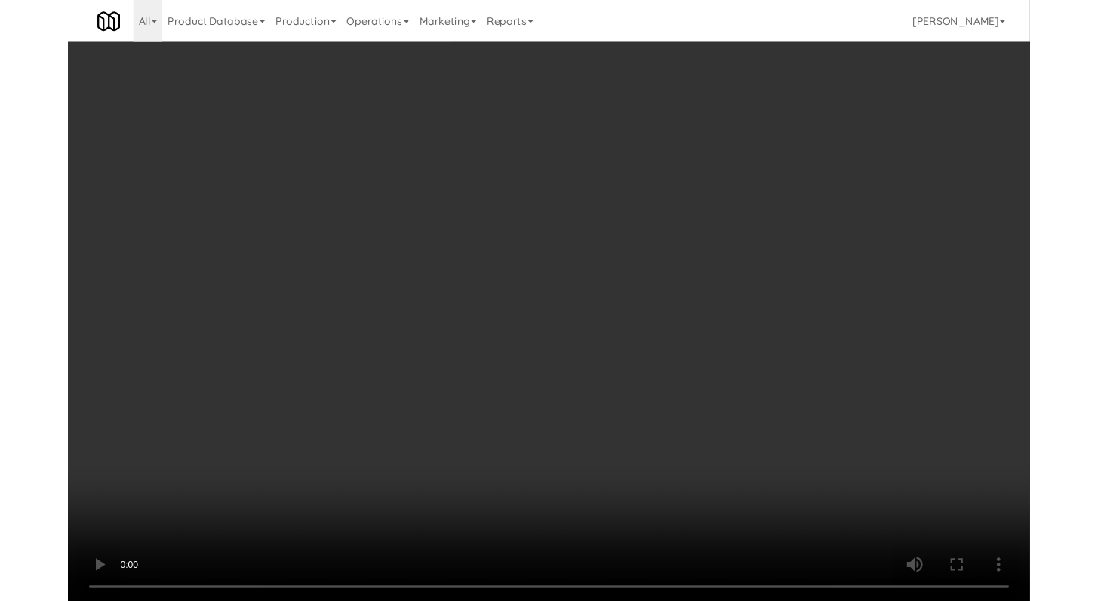
scroll to position [4615, 0]
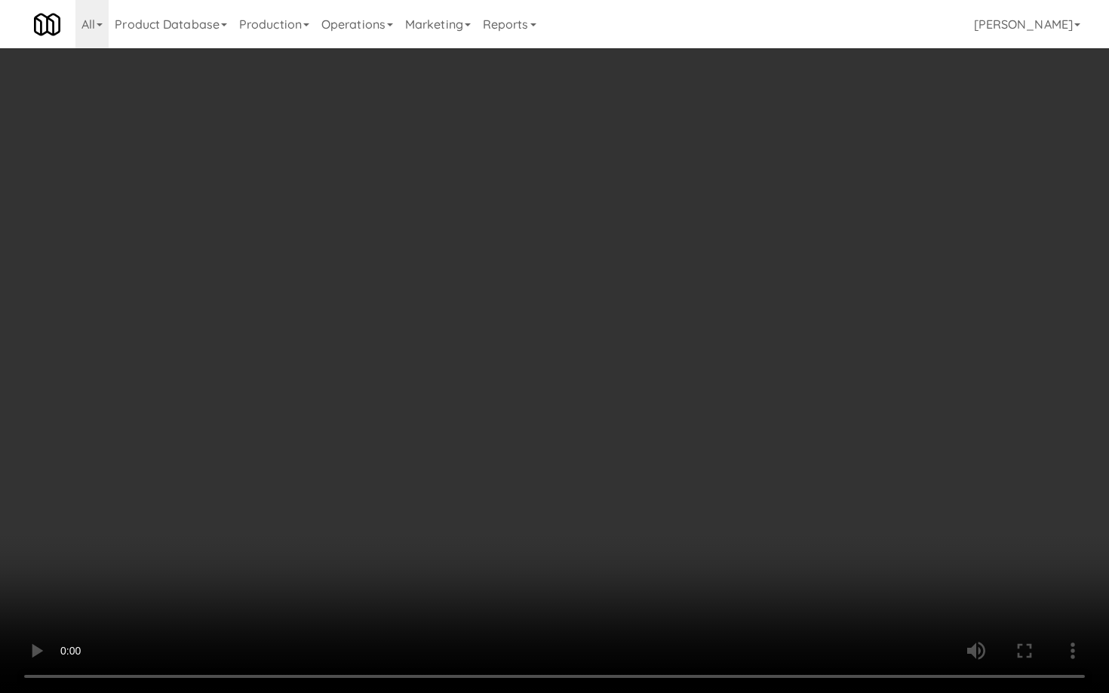
click at [587, 520] on video at bounding box center [554, 346] width 1109 height 693
click at [577, 402] on video at bounding box center [554, 346] width 1109 height 693
click at [583, 399] on video at bounding box center [554, 346] width 1109 height 693
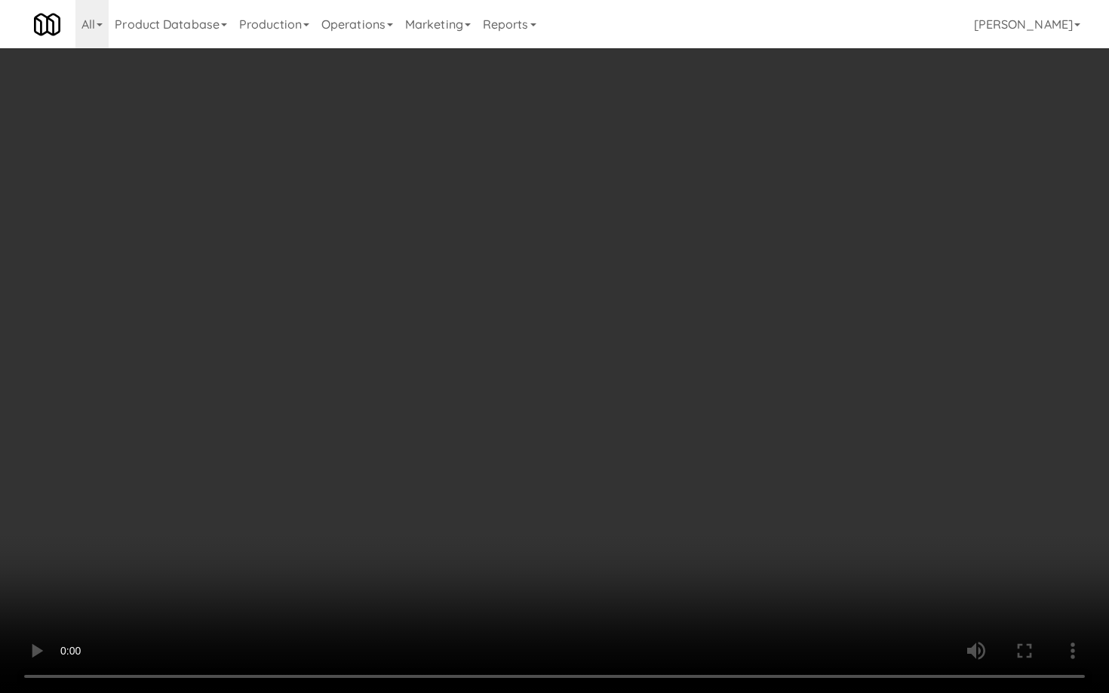
click at [583, 399] on video at bounding box center [554, 346] width 1109 height 693
click at [593, 392] on video at bounding box center [554, 346] width 1109 height 693
click at [614, 384] on video at bounding box center [554, 346] width 1109 height 693
click at [615, 384] on video at bounding box center [554, 346] width 1109 height 693
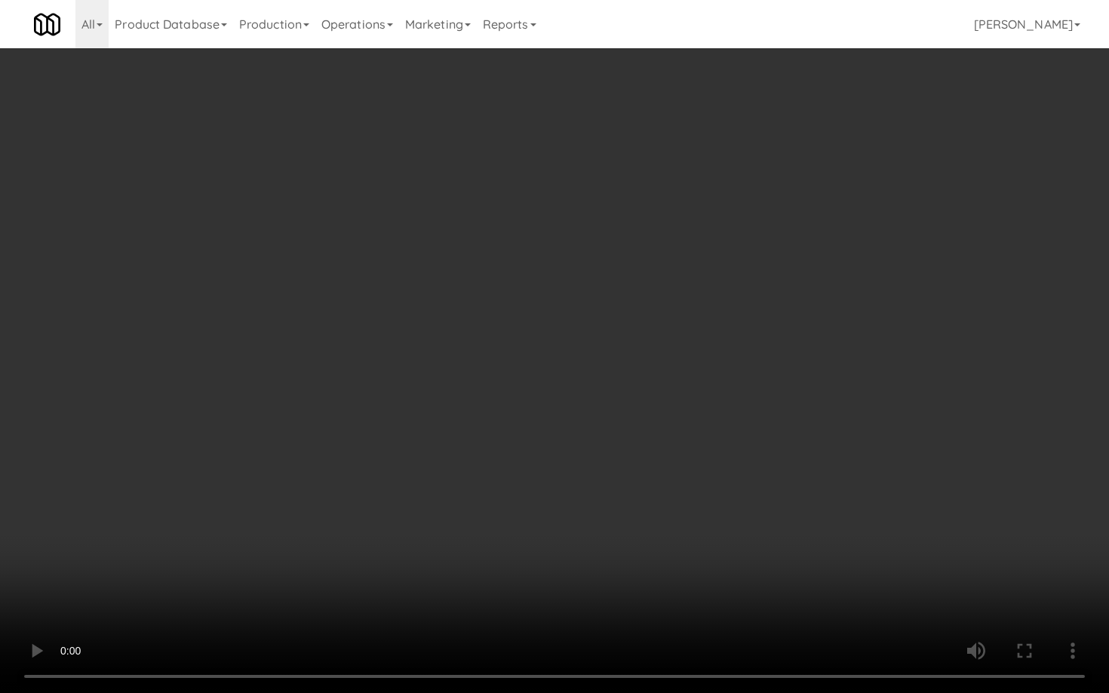
click at [635, 376] on video at bounding box center [554, 346] width 1109 height 693
click at [638, 386] on video at bounding box center [554, 346] width 1109 height 693
click at [647, 380] on video at bounding box center [554, 346] width 1109 height 693
click at [648, 379] on video at bounding box center [554, 346] width 1109 height 693
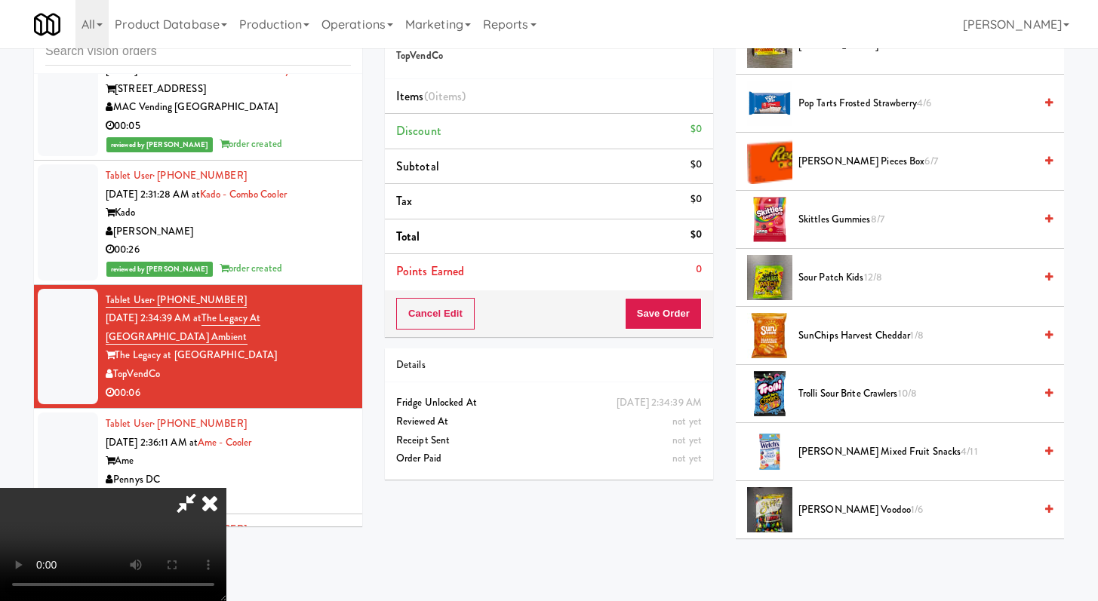
scroll to position [1290, 0]
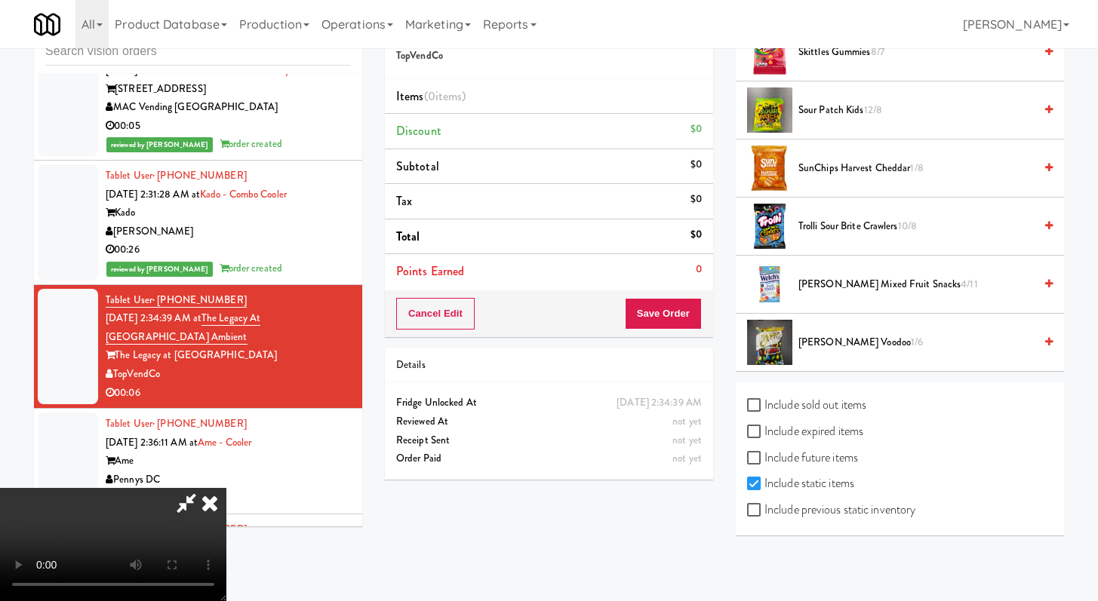
click at [846, 284] on span "[PERSON_NAME] Mixed Fruit Snacks 4/11" at bounding box center [915, 284] width 235 height 19
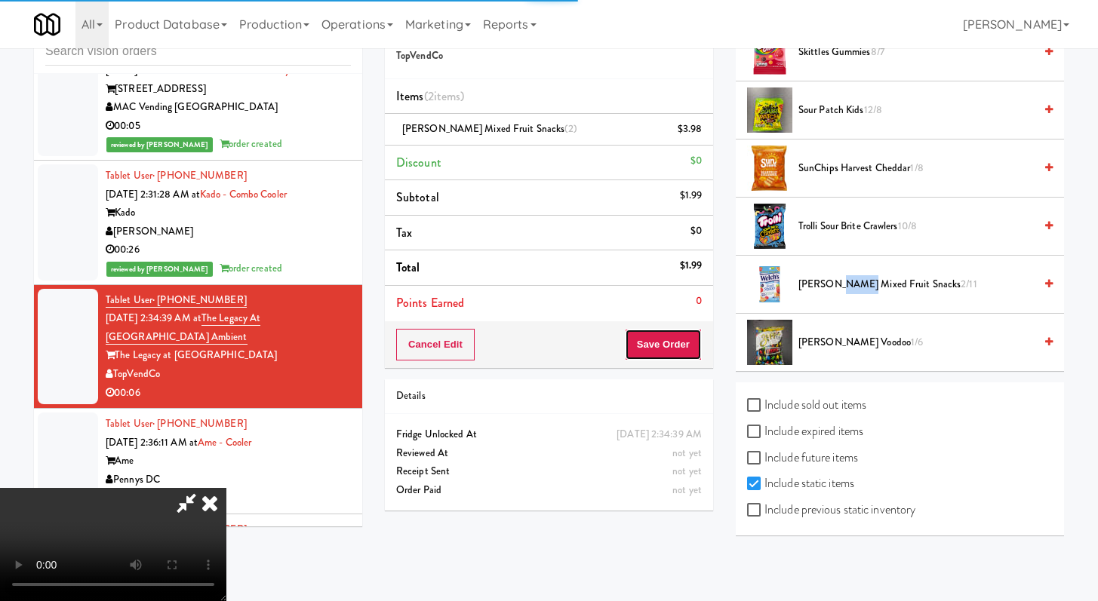
click at [700, 343] on button "Save Order" at bounding box center [663, 345] width 77 height 32
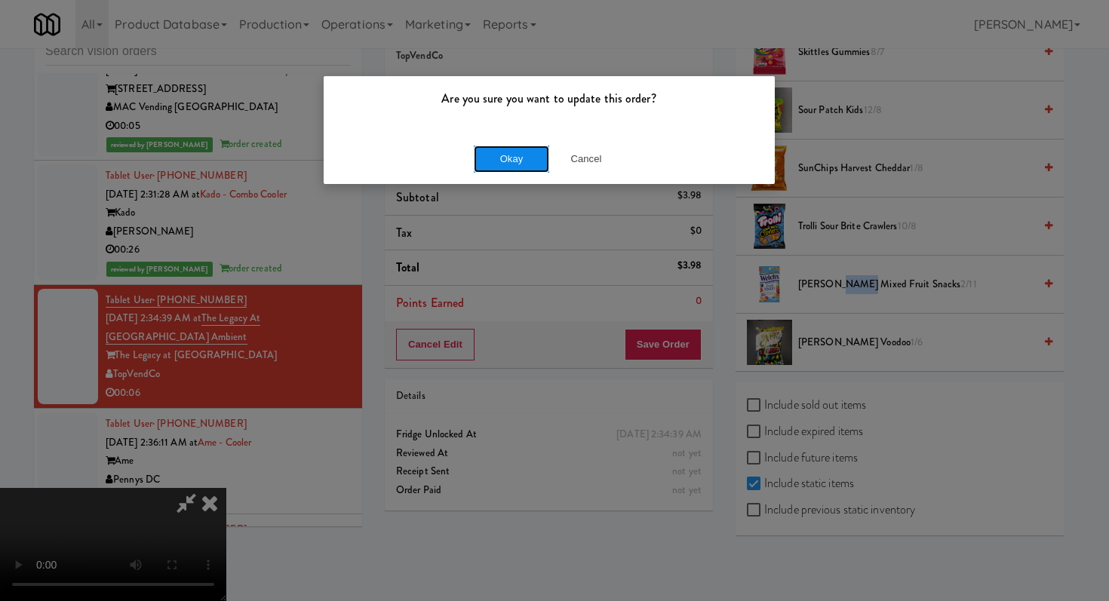
click at [527, 166] on button "Okay" at bounding box center [511, 159] width 75 height 27
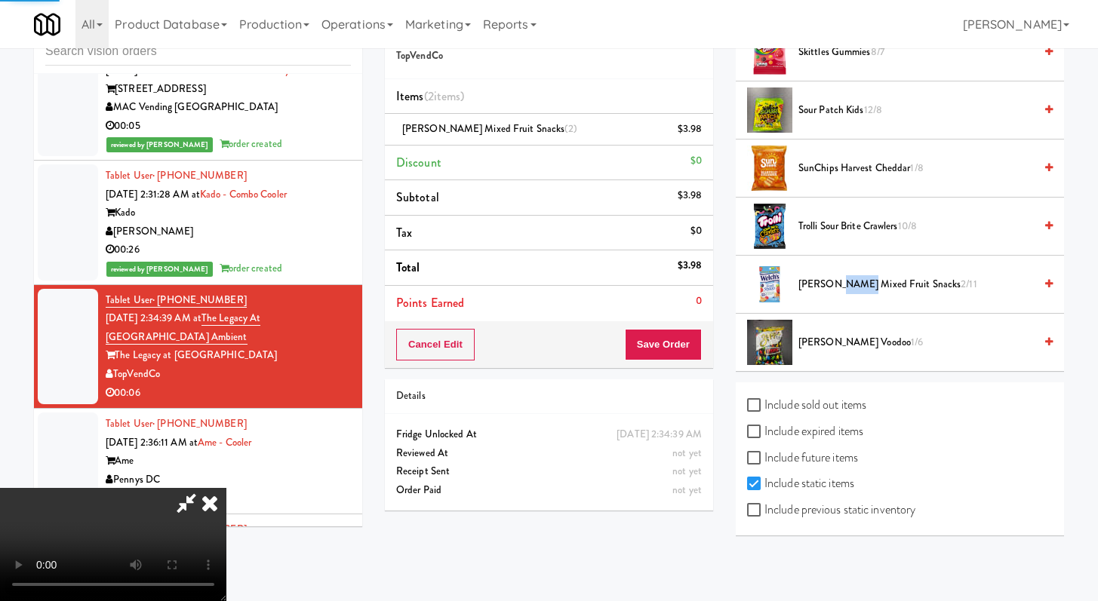
scroll to position [64, 0]
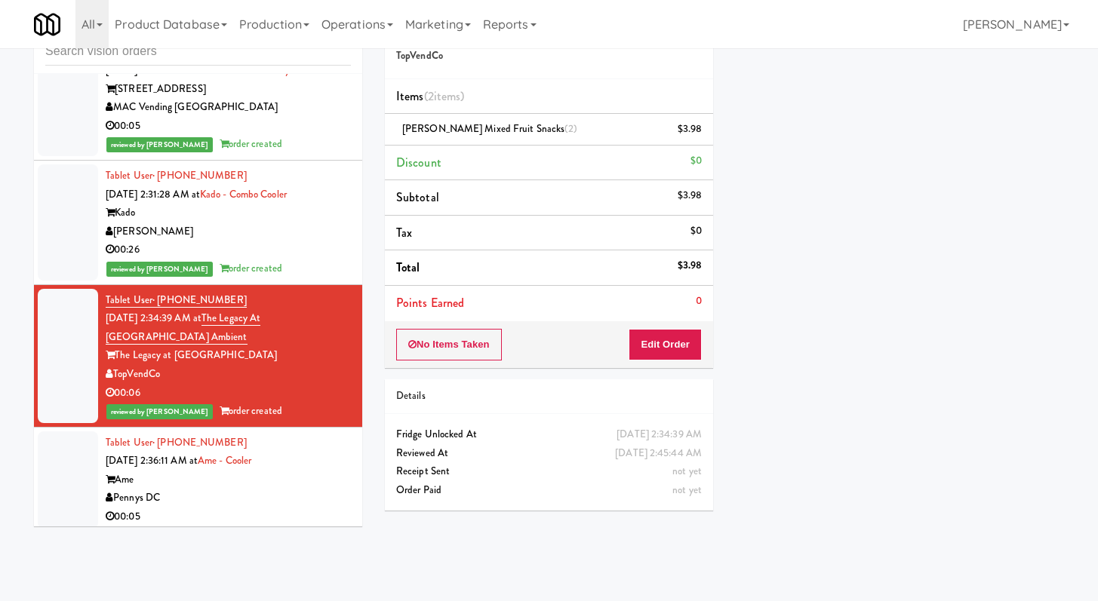
click at [269, 532] on div "inbox reviewed recent all unclear take inventory issue suspicious failed recent…" at bounding box center [198, 272] width 351 height 532
click at [290, 507] on div "Pennys DC" at bounding box center [228, 498] width 245 height 19
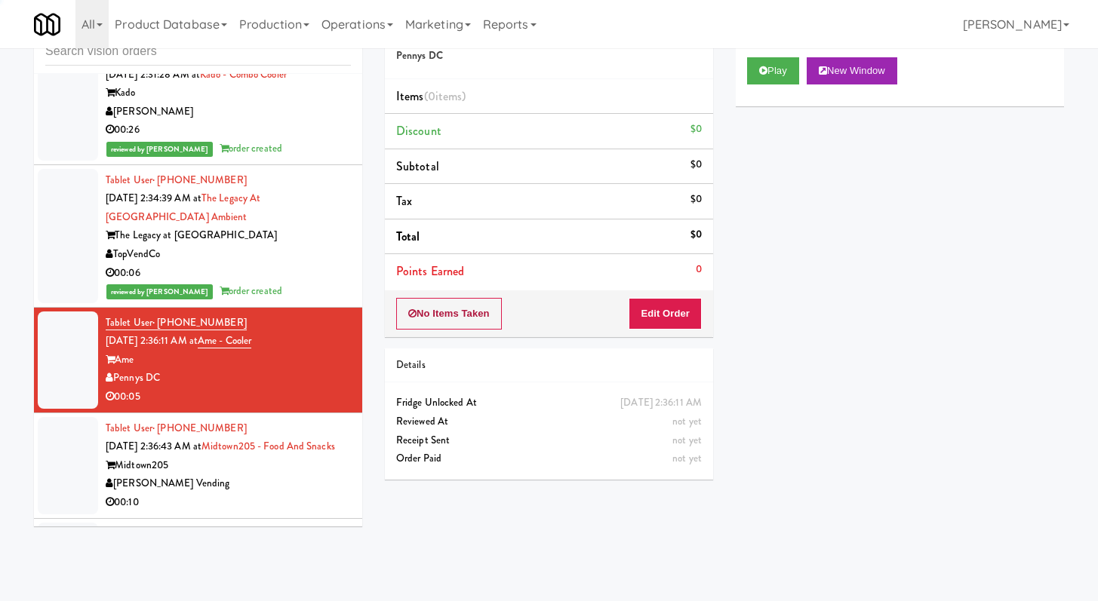
scroll to position [4762, 0]
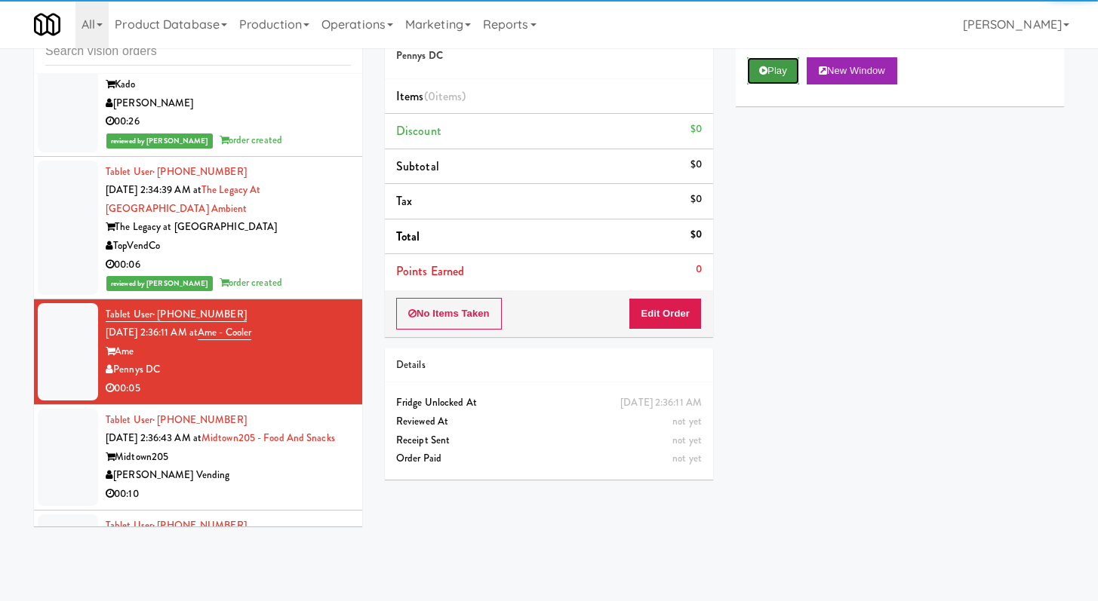
click at [779, 68] on button "Play" at bounding box center [773, 70] width 52 height 27
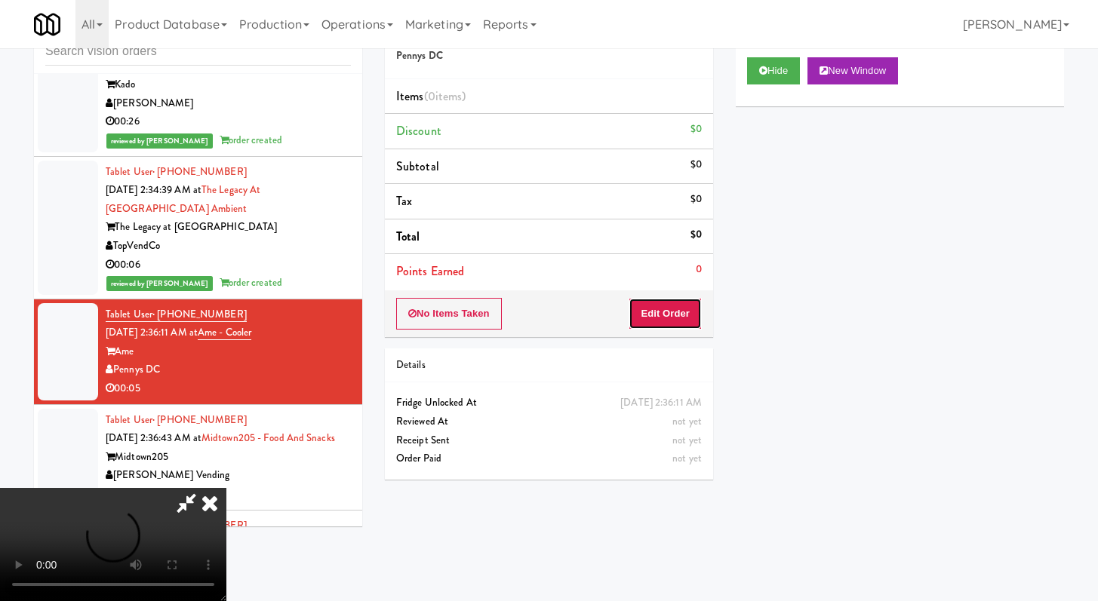
click at [653, 315] on button "Edit Order" at bounding box center [664, 314] width 73 height 32
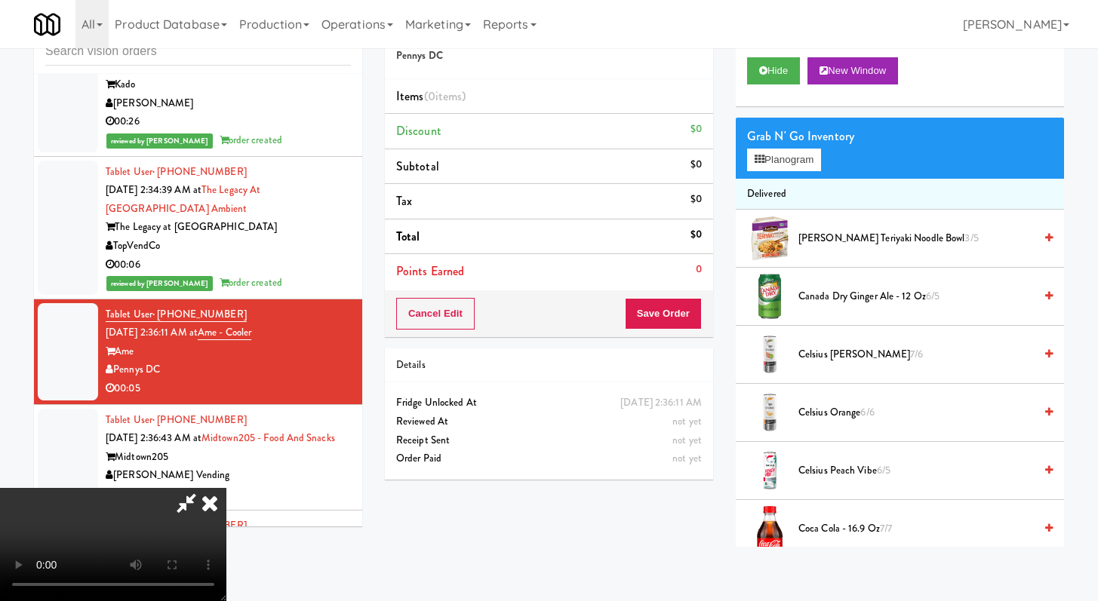
click at [226, 488] on icon at bounding box center [209, 503] width 33 height 30
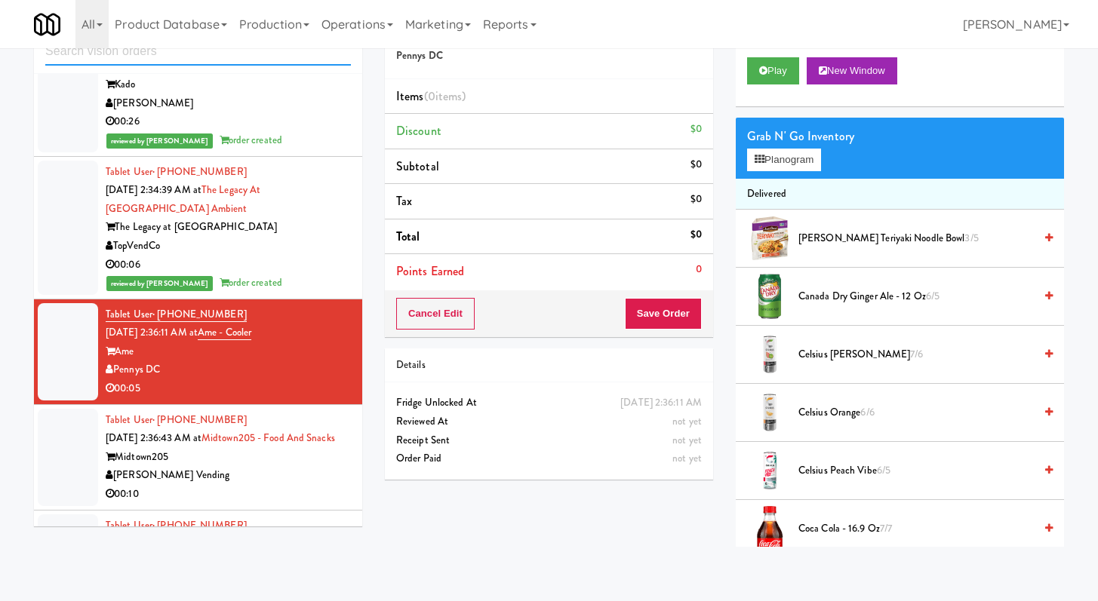
click at [258, 60] on input "text" at bounding box center [198, 52] width 306 height 28
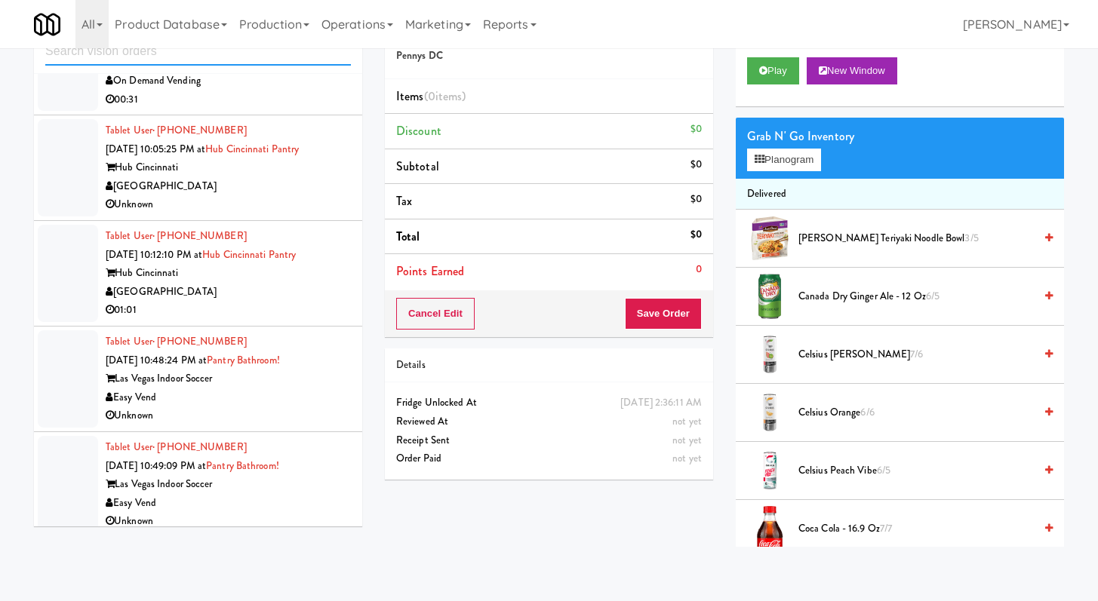
scroll to position [4330, 0]
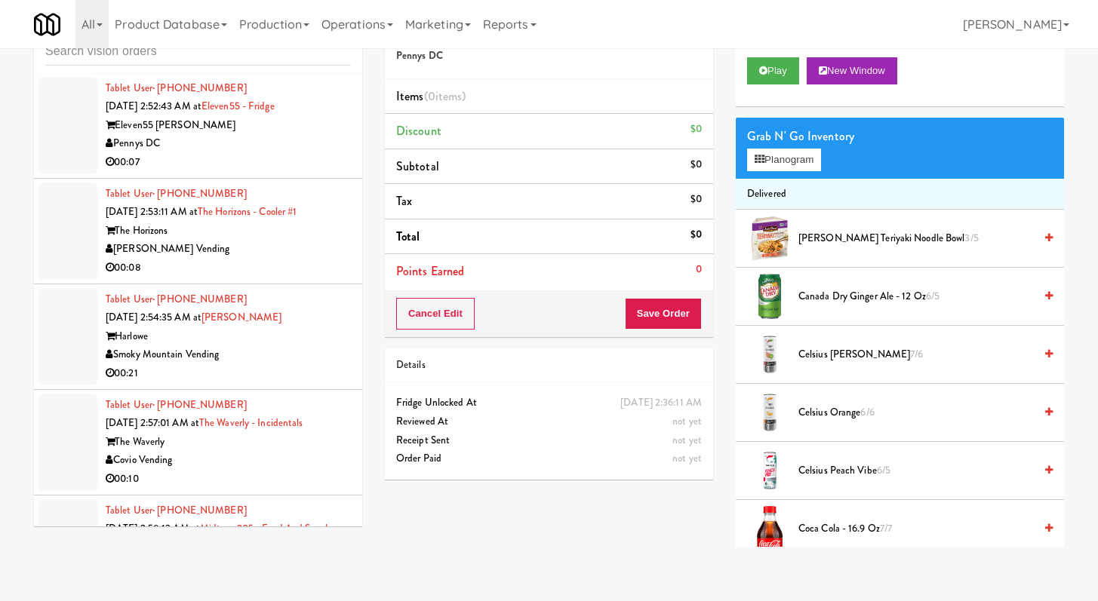
click at [298, 259] on div "[PERSON_NAME] Vending" at bounding box center [228, 249] width 245 height 19
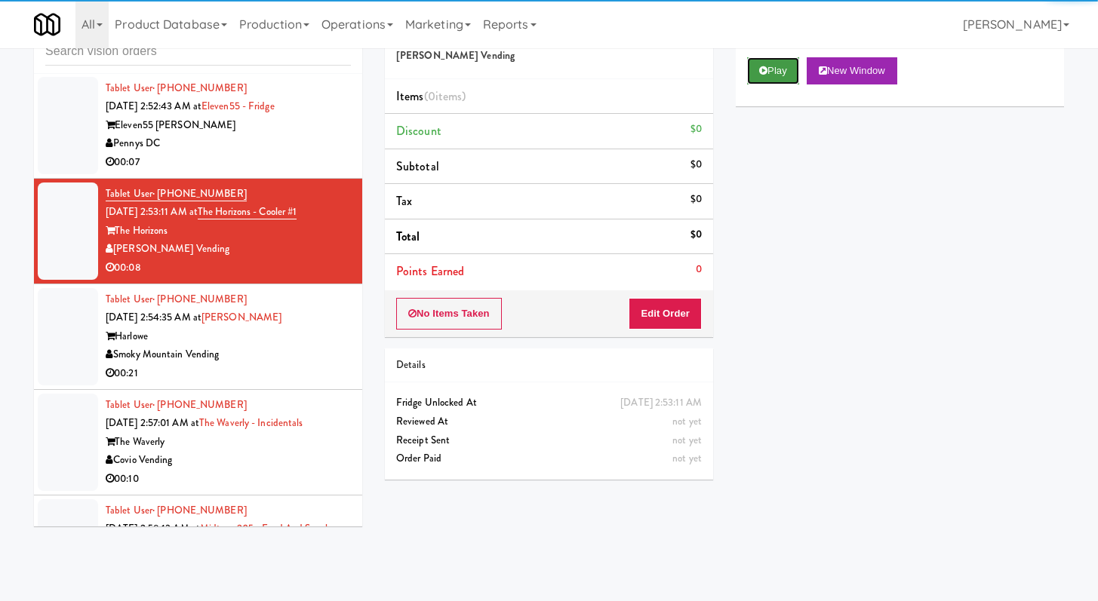
click at [761, 80] on button "Play" at bounding box center [773, 70] width 52 height 27
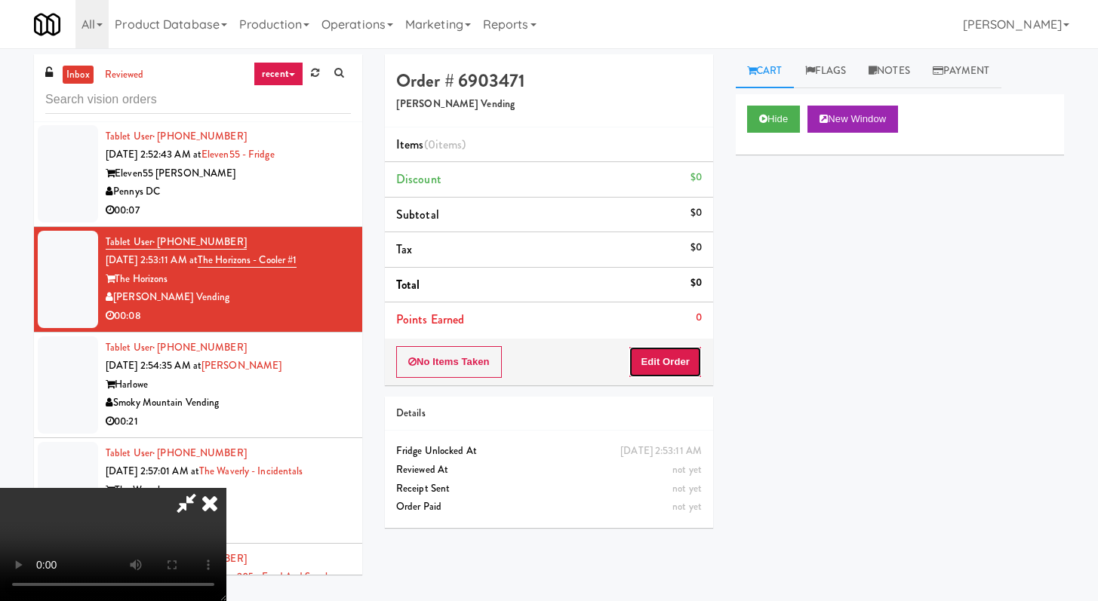
click at [655, 371] on button "Edit Order" at bounding box center [664, 362] width 73 height 32
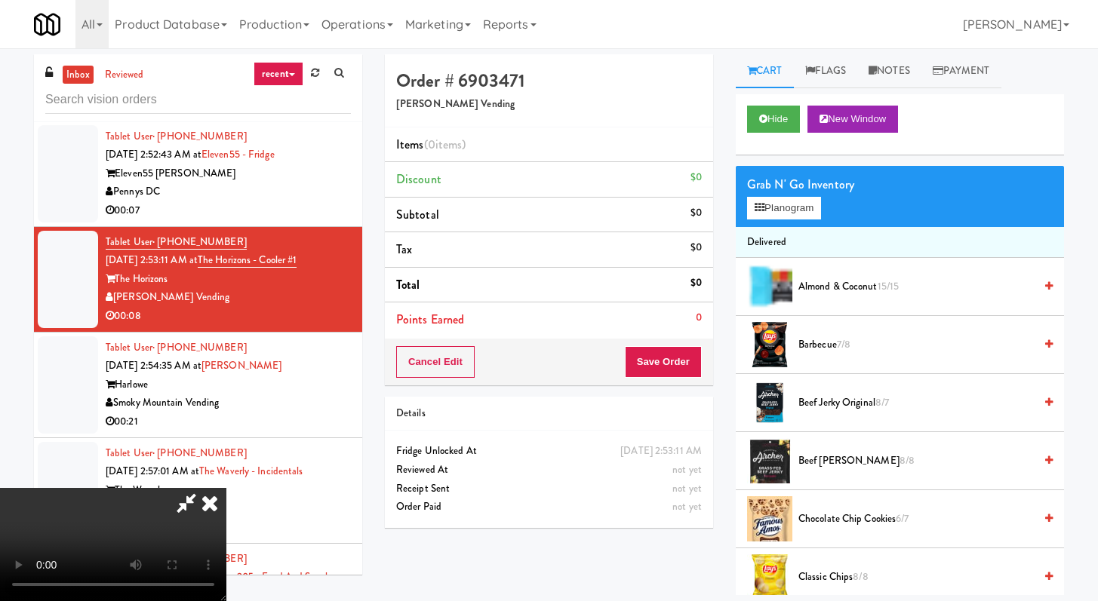
scroll to position [130, 0]
click at [226, 488] on video at bounding box center [113, 544] width 226 height 113
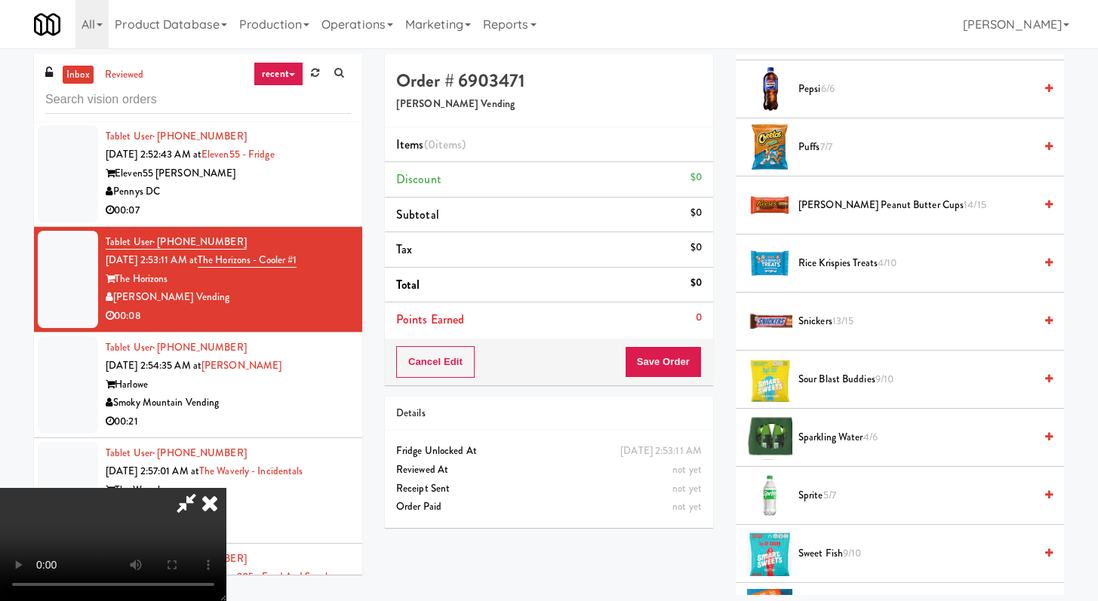
scroll to position [1521, 0]
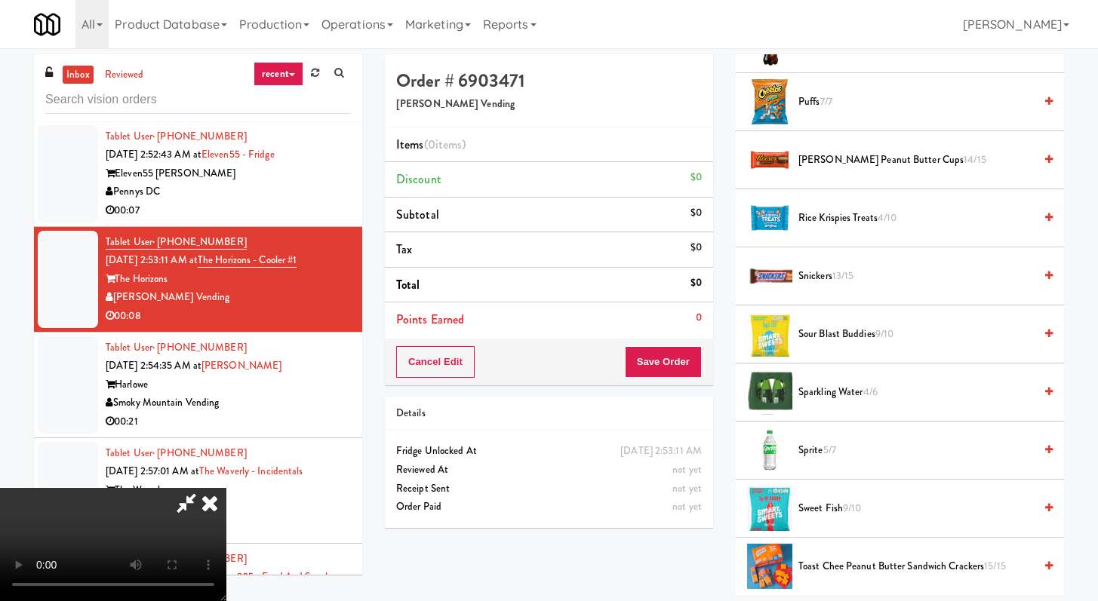
click at [838, 386] on span "Sparkling Water 4/6" at bounding box center [915, 392] width 235 height 19
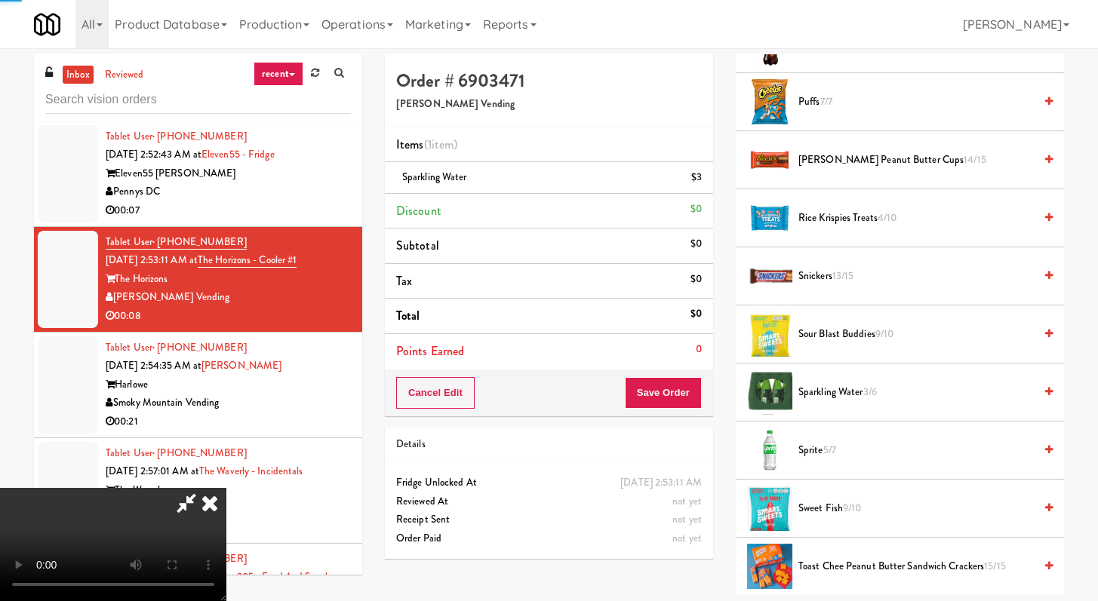
click at [838, 386] on span "Sparkling Water 3/6" at bounding box center [915, 392] width 235 height 19
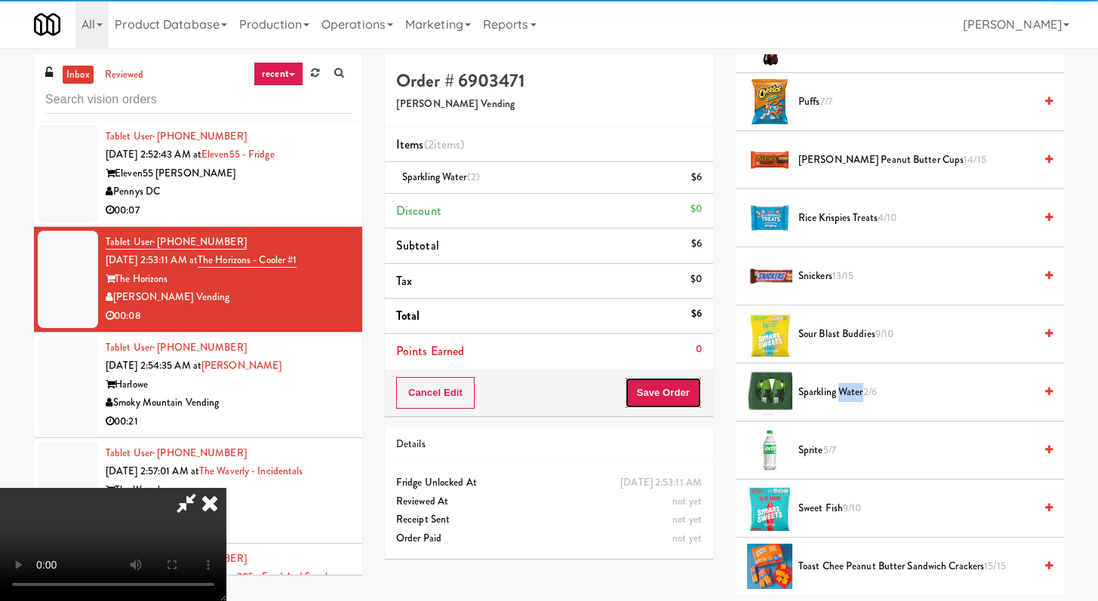
click at [668, 388] on button "Save Order" at bounding box center [663, 393] width 77 height 32
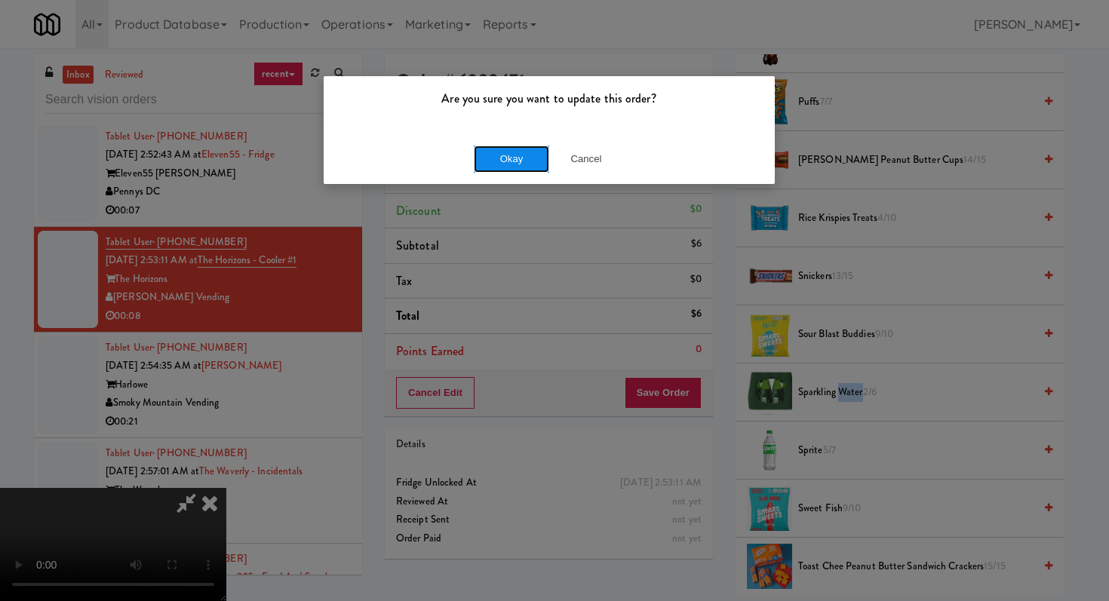
click at [508, 152] on button "Okay" at bounding box center [511, 159] width 75 height 27
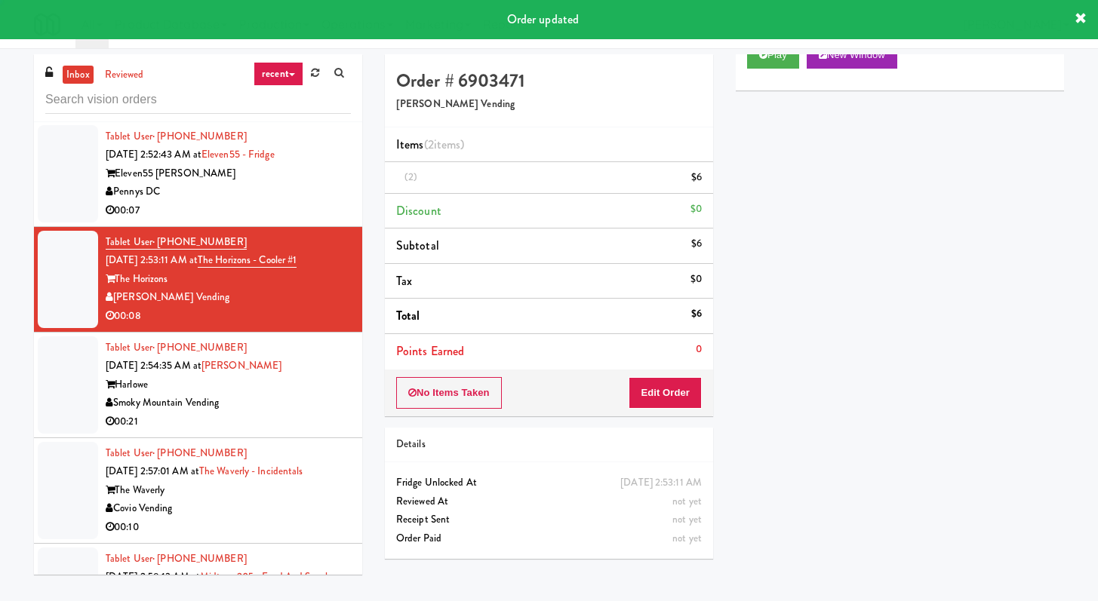
scroll to position [0, 0]
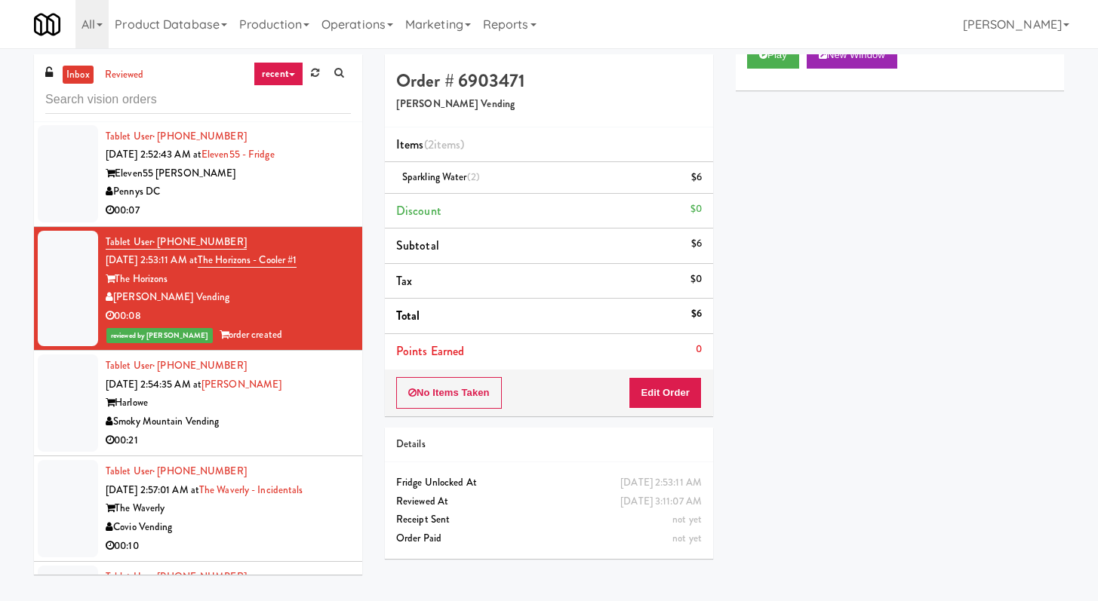
click at [308, 432] on div "Smoky Mountain Vending" at bounding box center [228, 422] width 245 height 19
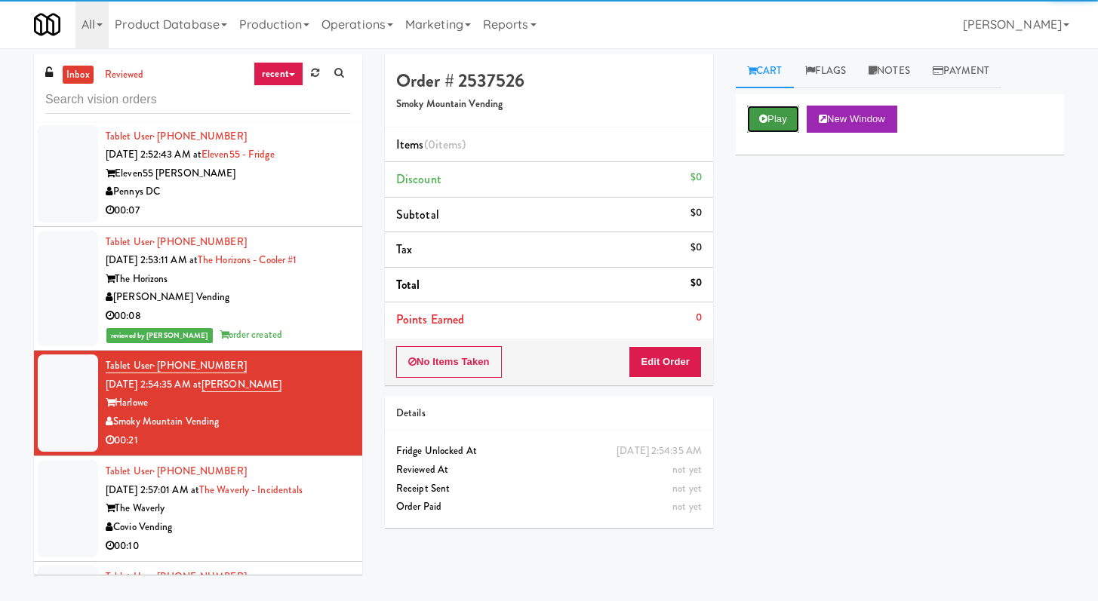
click at [761, 111] on button "Play" at bounding box center [773, 119] width 52 height 27
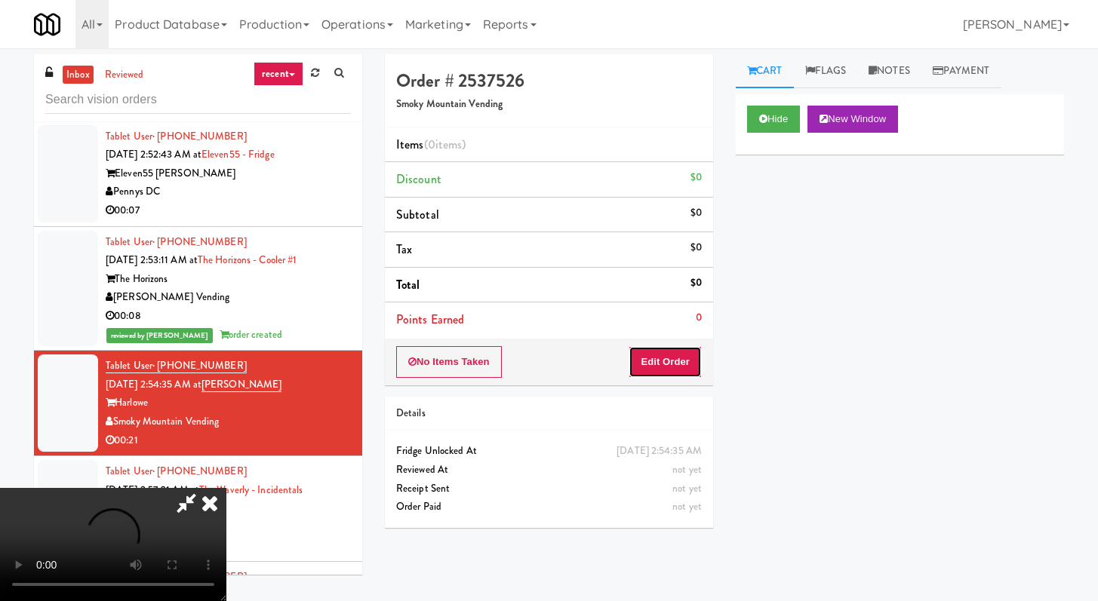
click at [659, 360] on button "Edit Order" at bounding box center [664, 362] width 73 height 32
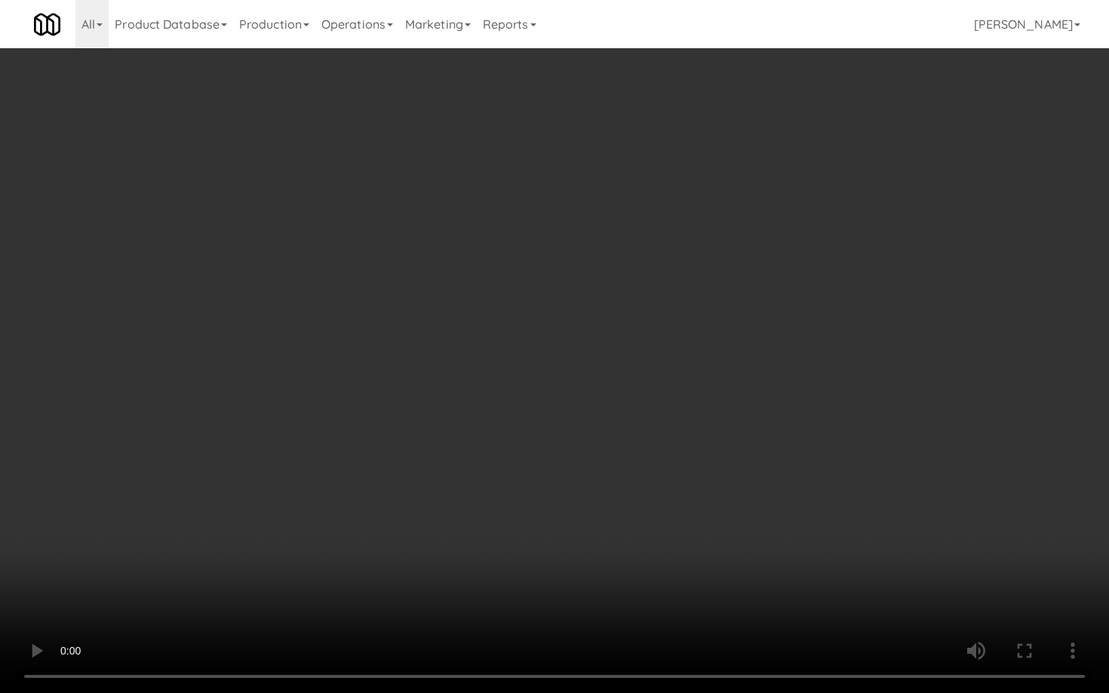
click at [609, 472] on video at bounding box center [554, 346] width 1109 height 693
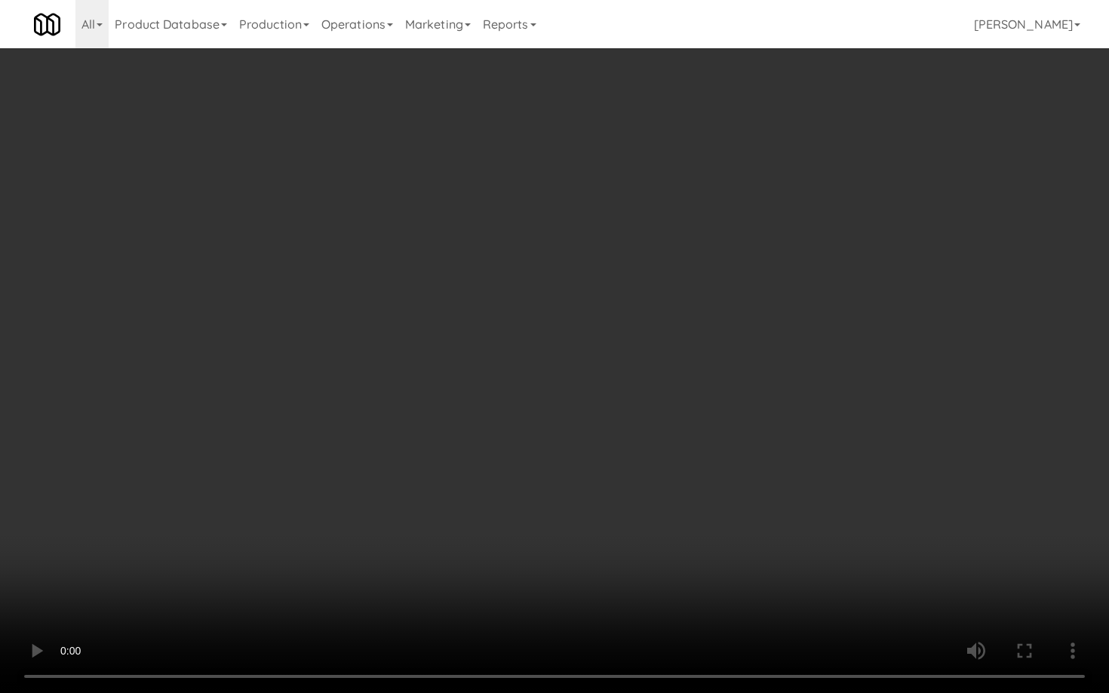
click at [609, 472] on video at bounding box center [554, 346] width 1109 height 693
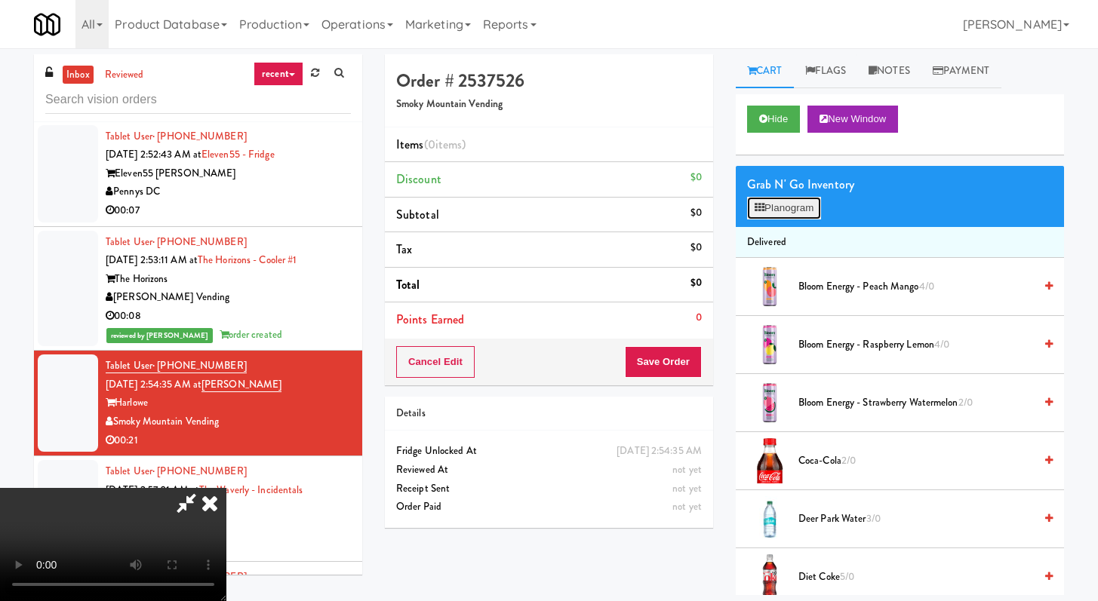
click at [768, 216] on button "Planogram" at bounding box center [784, 208] width 74 height 23
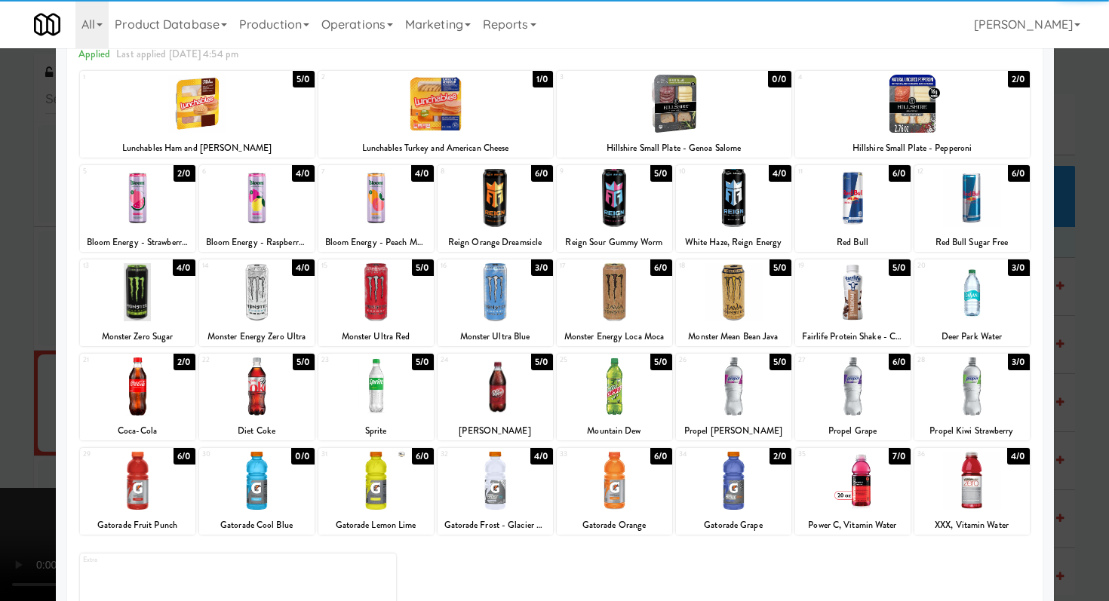
scroll to position [140, 0]
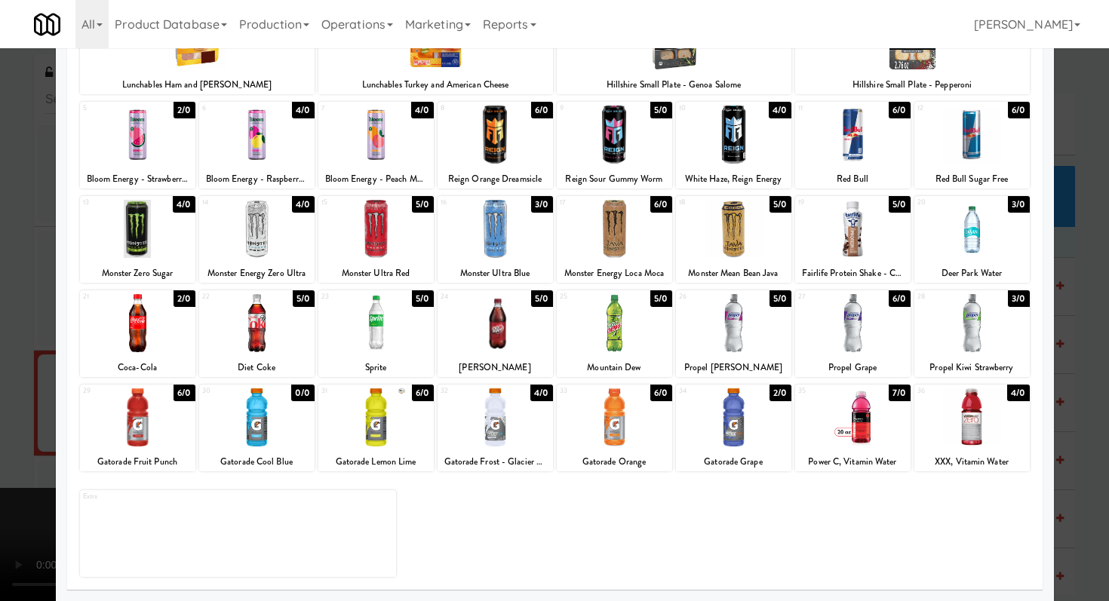
click at [723, 423] on div at bounding box center [733, 418] width 115 height 58
click at [722, 423] on div at bounding box center [733, 418] width 115 height 58
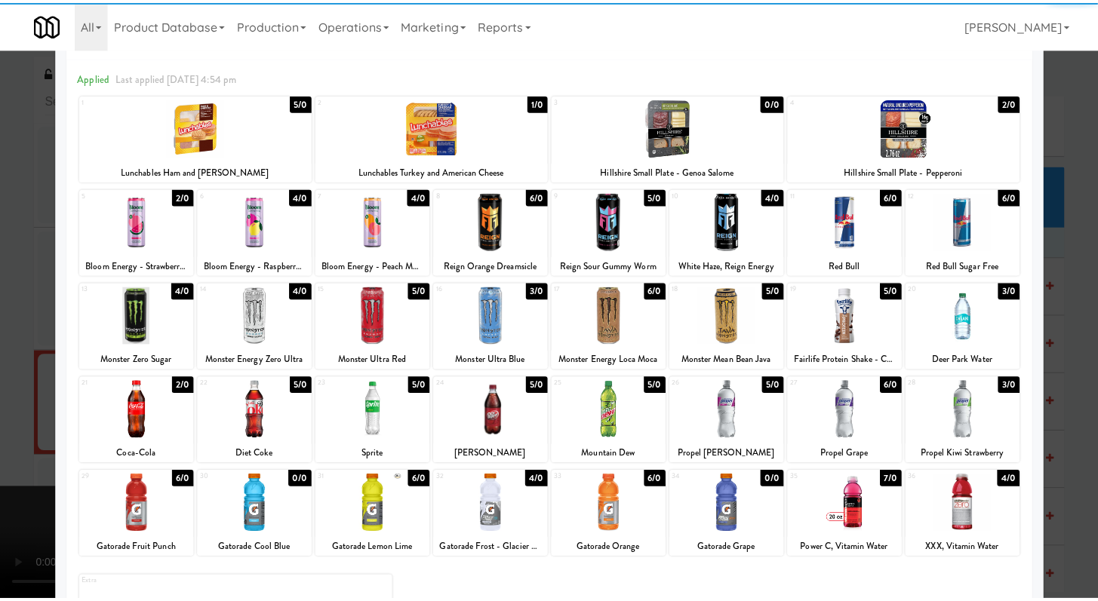
scroll to position [0, 0]
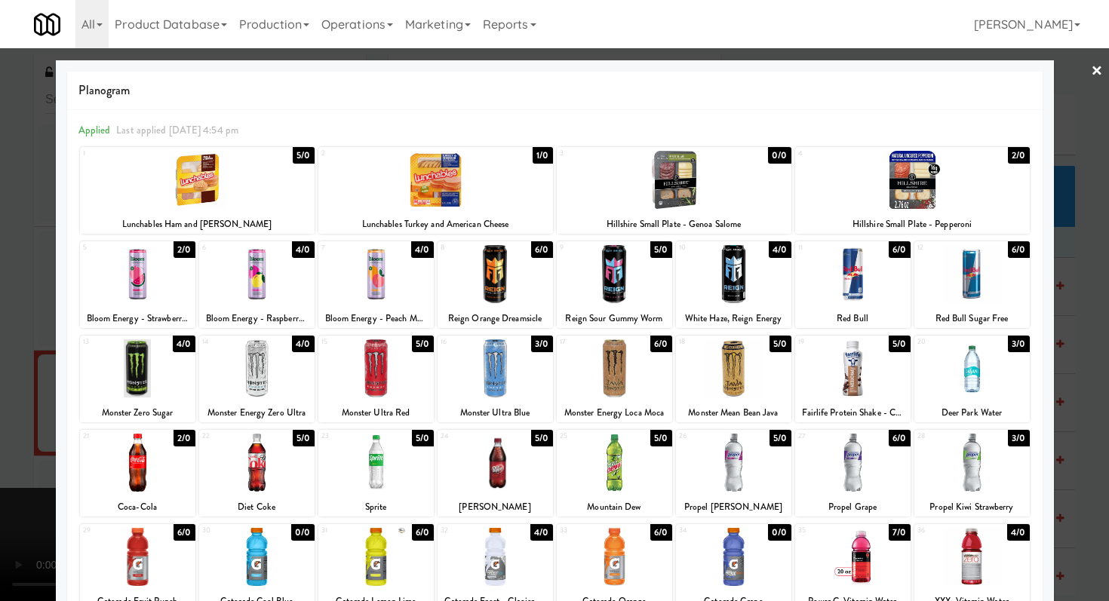
click at [451, 182] on div at bounding box center [435, 180] width 235 height 58
click at [0, 374] on div at bounding box center [554, 300] width 1109 height 601
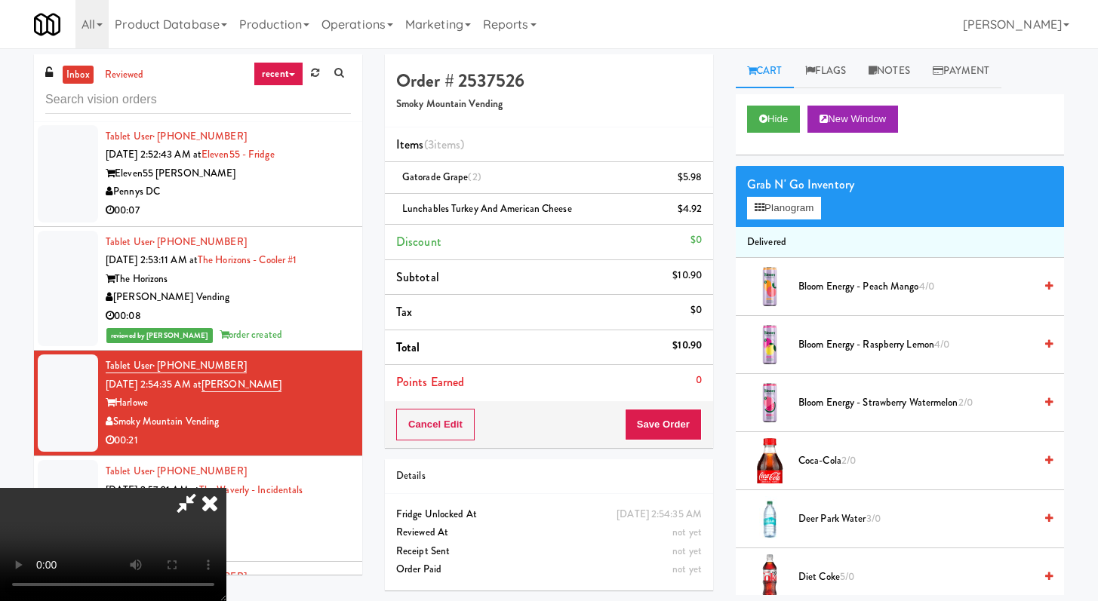
scroll to position [48, 0]
click at [226, 488] on video at bounding box center [113, 544] width 226 height 113
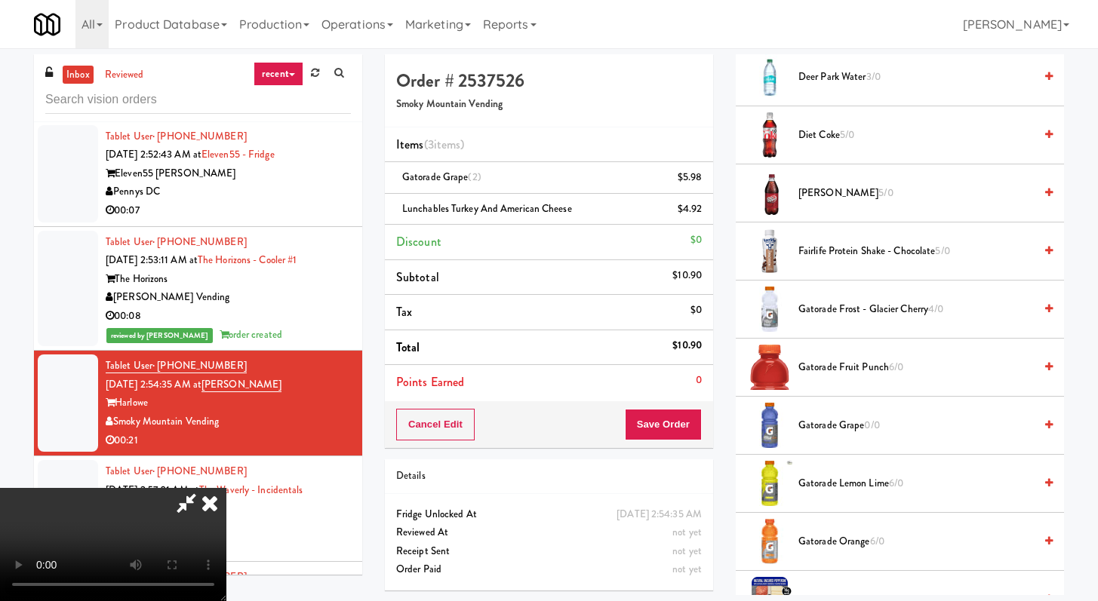
scroll to position [509, 0]
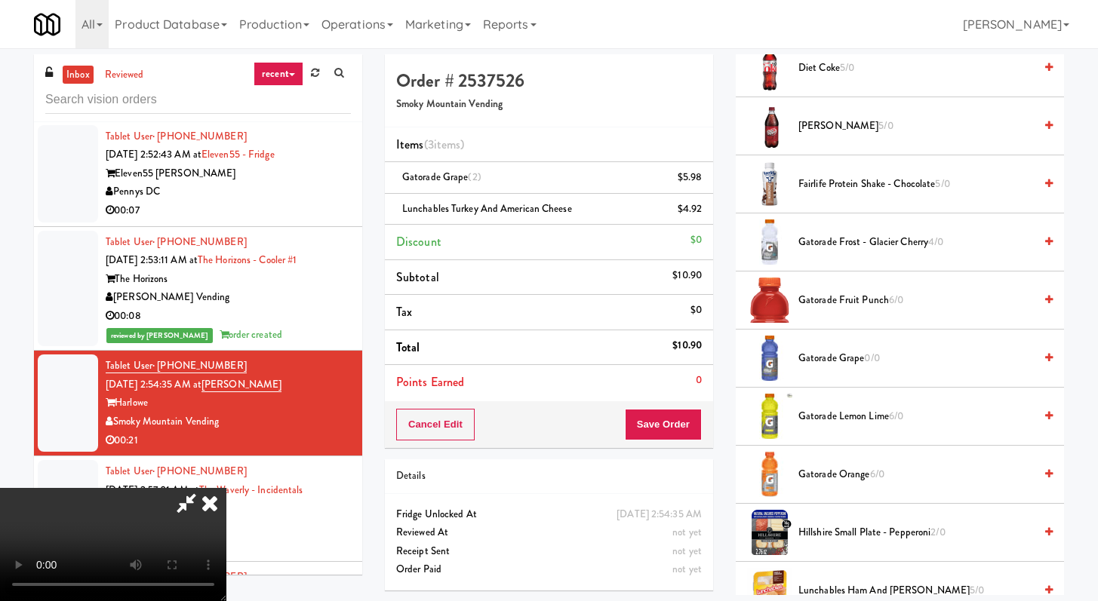
click at [848, 425] on span "Gatorade Lemon Lime 6/0" at bounding box center [915, 416] width 235 height 19
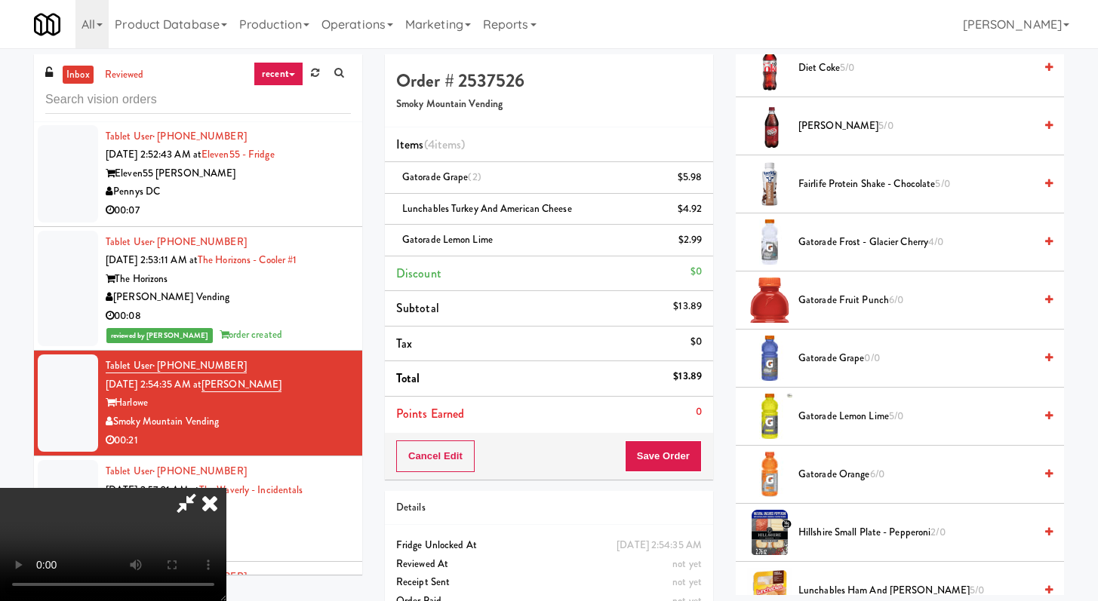
scroll to position [130, 0]
click at [684, 456] on button "Save Order" at bounding box center [663, 457] width 77 height 32
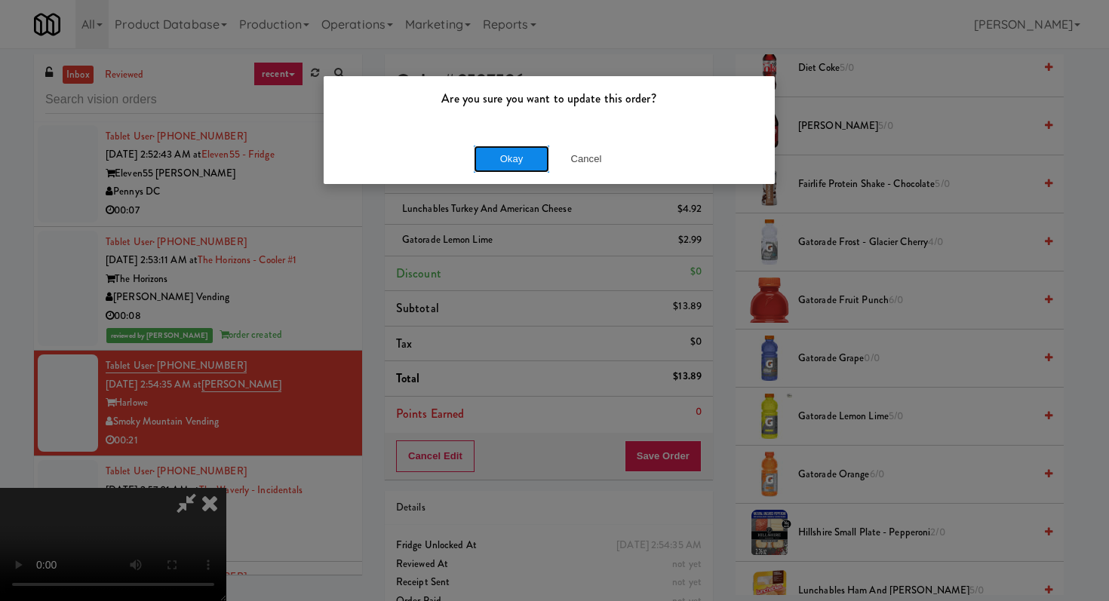
click at [533, 164] on button "Okay" at bounding box center [511, 159] width 75 height 27
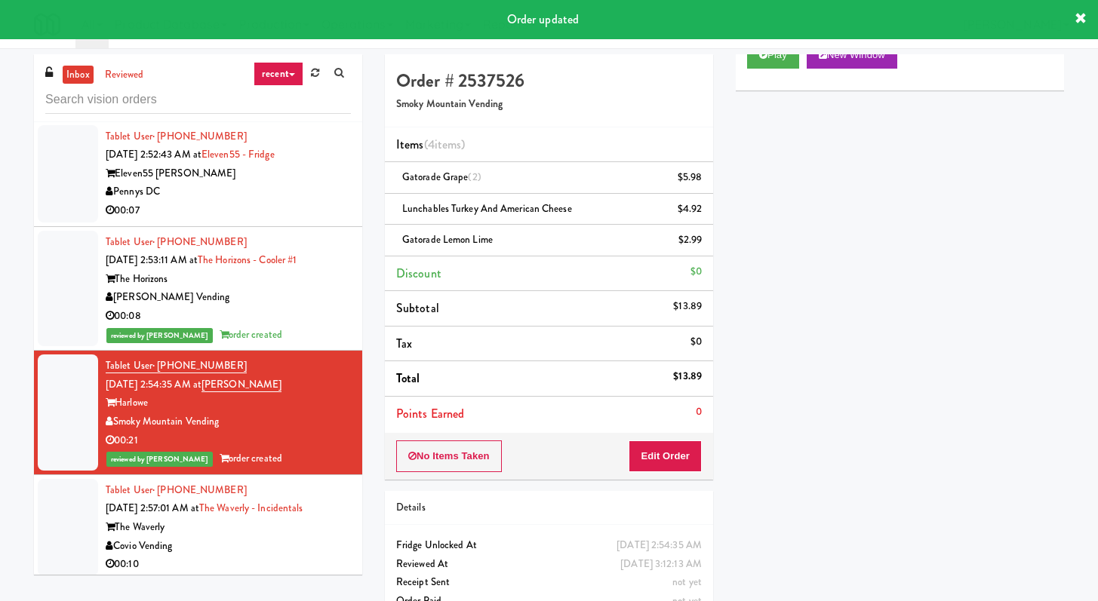
scroll to position [4573, 0]
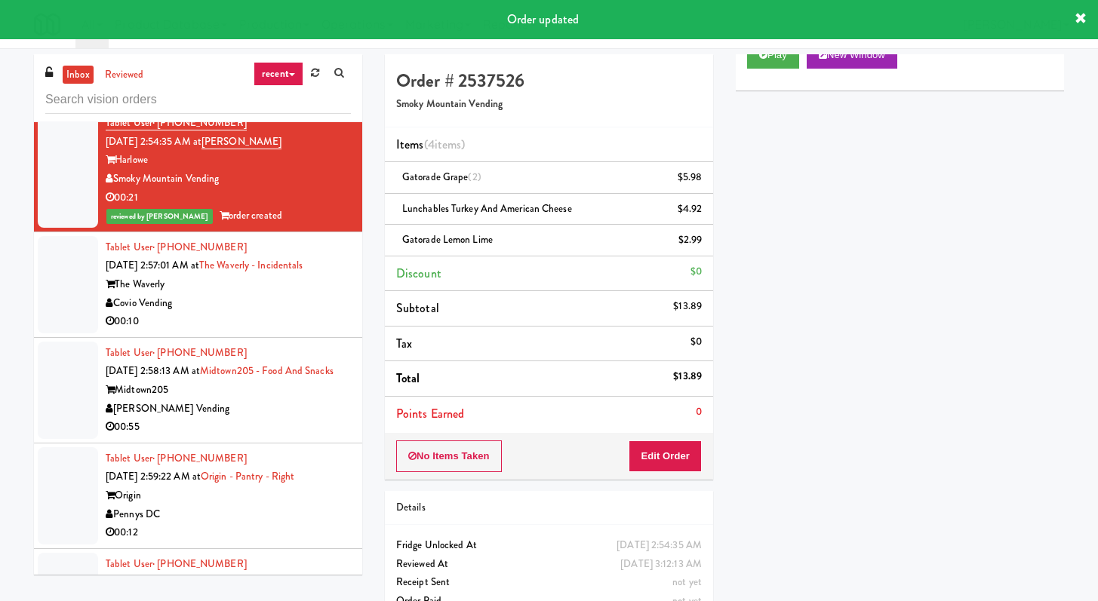
click at [298, 331] on div "00:10" at bounding box center [228, 321] width 245 height 19
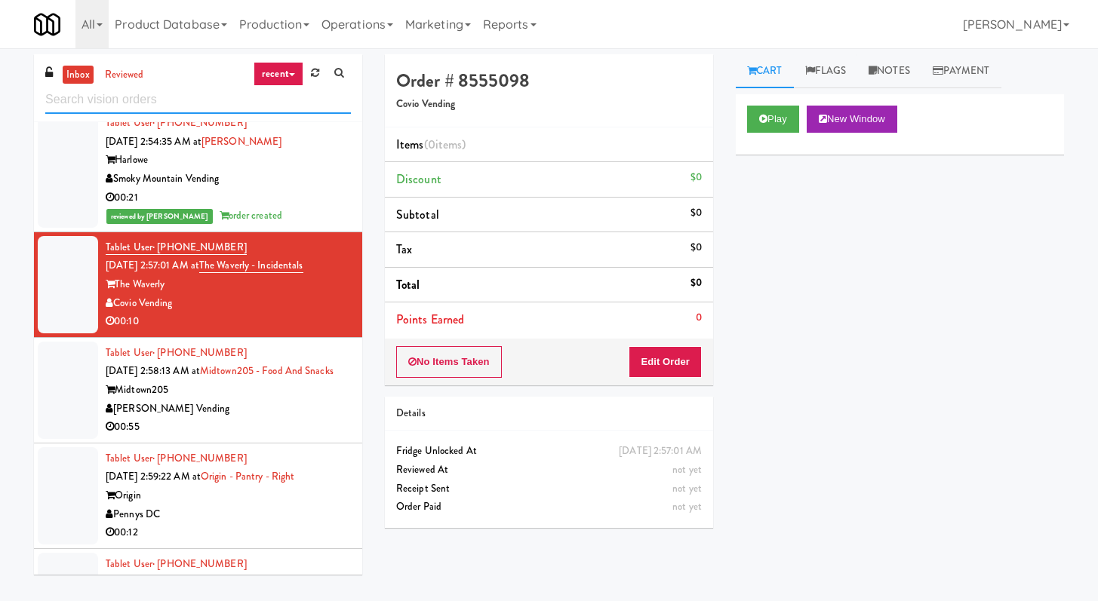
click at [142, 98] on input "text" at bounding box center [198, 100] width 306 height 28
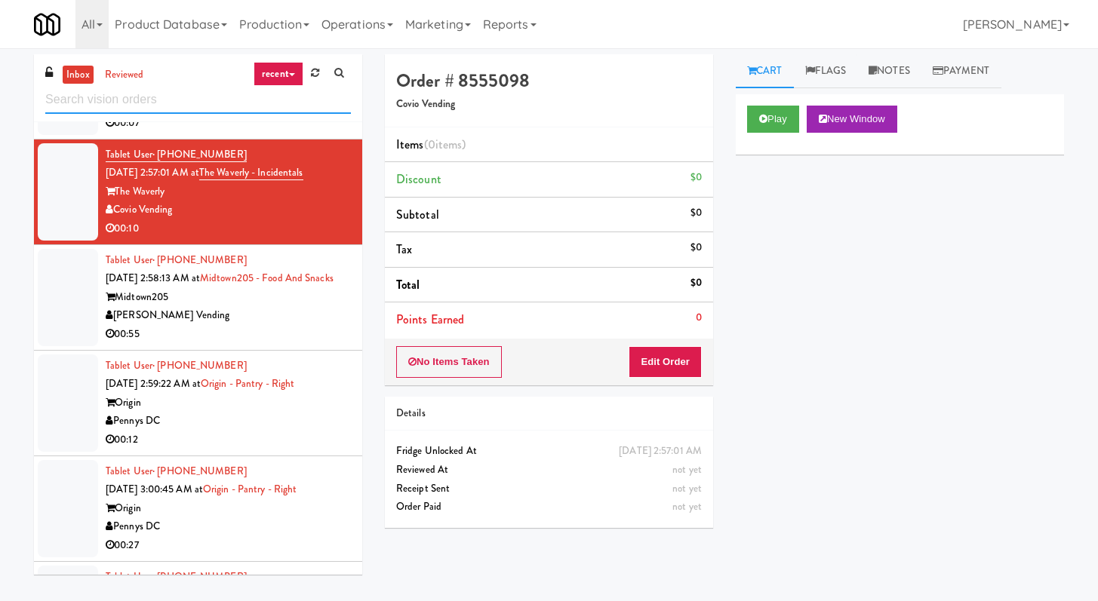
scroll to position [4336, 0]
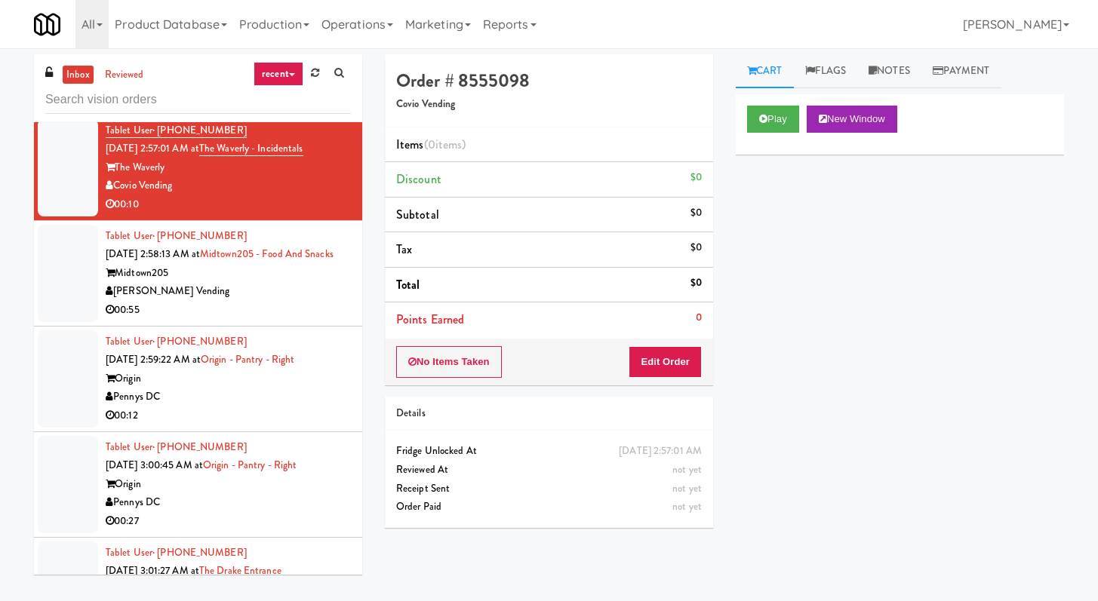
click at [315, 320] on div "00:55" at bounding box center [228, 310] width 245 height 19
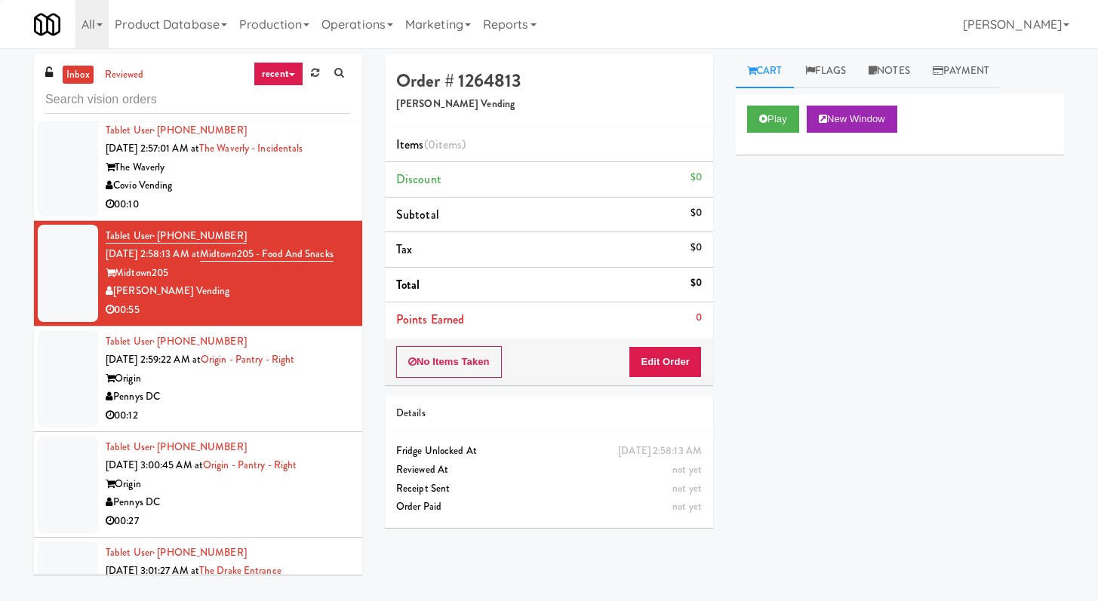
click at [296, 221] on li "Tablet User · (650) 450-7265 [DATE] 2:57:01 AM at The Waverly - Incidentals The…" at bounding box center [198, 168] width 328 height 106
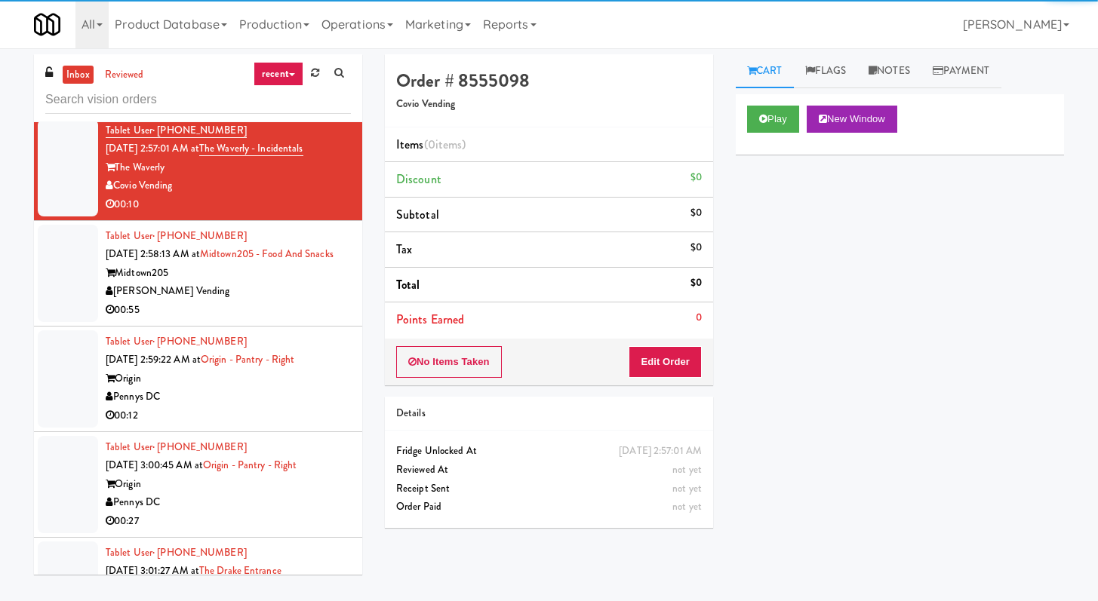
click at [805, 115] on div "Play New Window" at bounding box center [900, 119] width 306 height 27
click at [781, 117] on button "Play" at bounding box center [773, 119] width 52 height 27
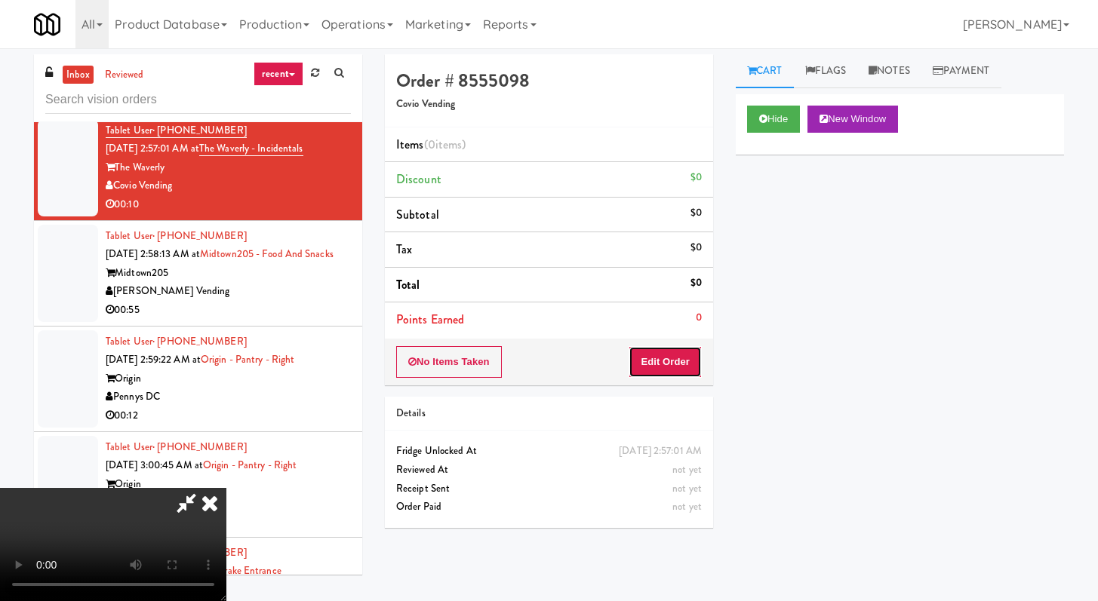
click at [641, 373] on button "Edit Order" at bounding box center [664, 362] width 73 height 32
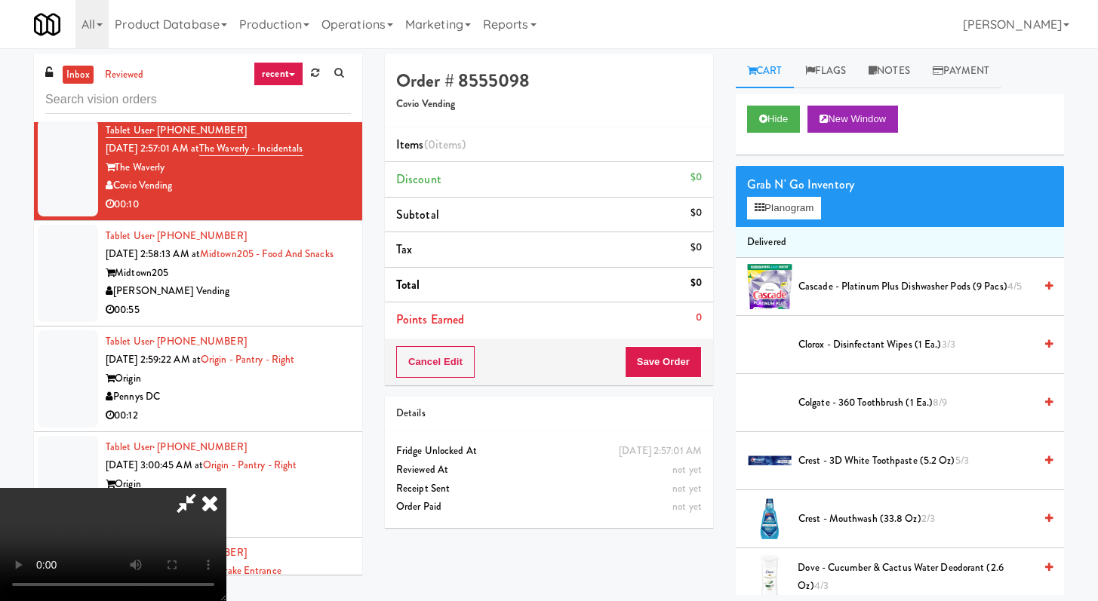
scroll to position [130, 0]
click at [226, 488] on video at bounding box center [113, 544] width 226 height 113
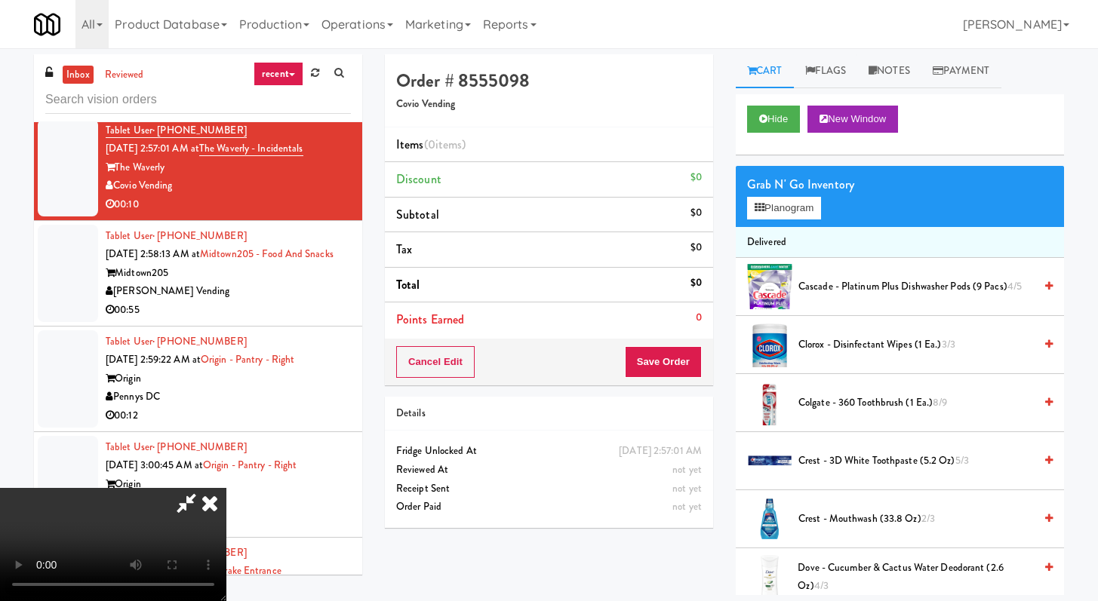
click at [226, 488] on video at bounding box center [113, 544] width 226 height 113
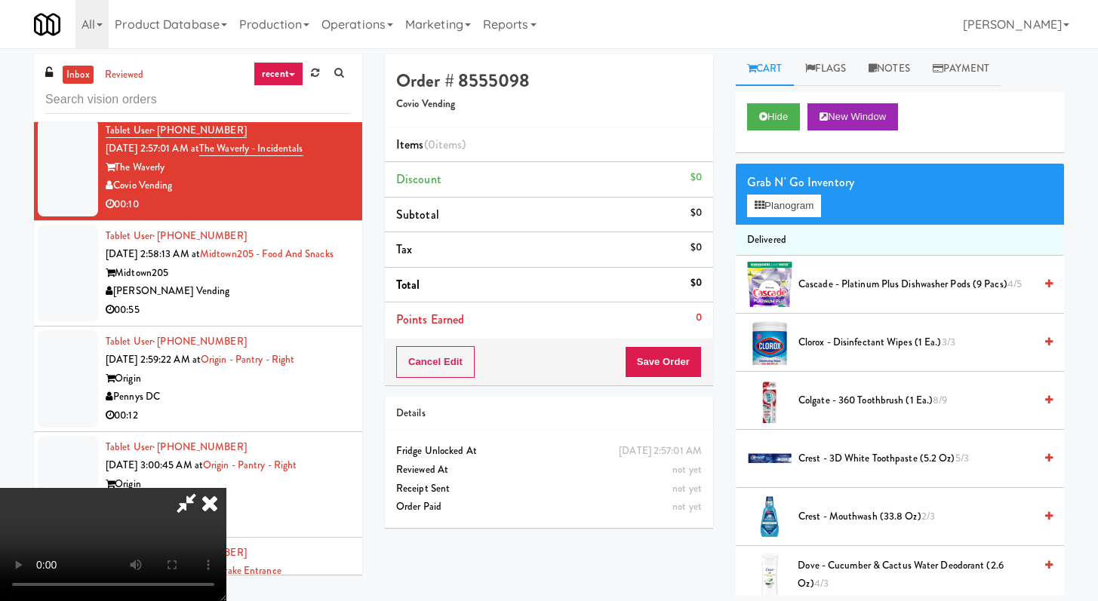
scroll to position [3, 0]
click at [831, 459] on span "Crest - 3D White Toothpaste (5.2 oz) 5/3" at bounding box center [915, 458] width 235 height 19
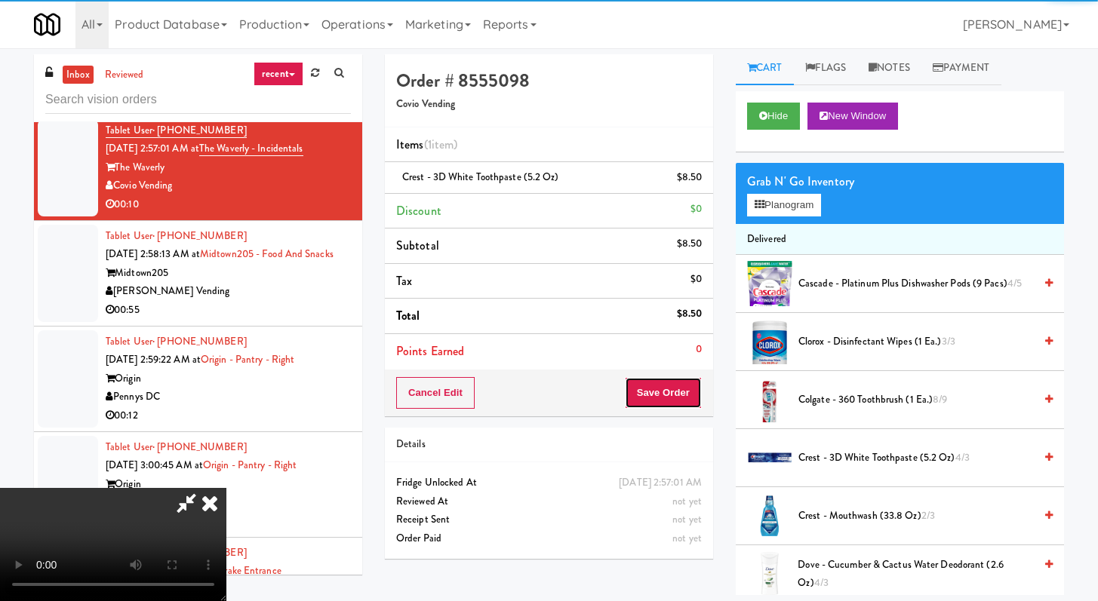
click at [687, 397] on button "Save Order" at bounding box center [663, 393] width 77 height 32
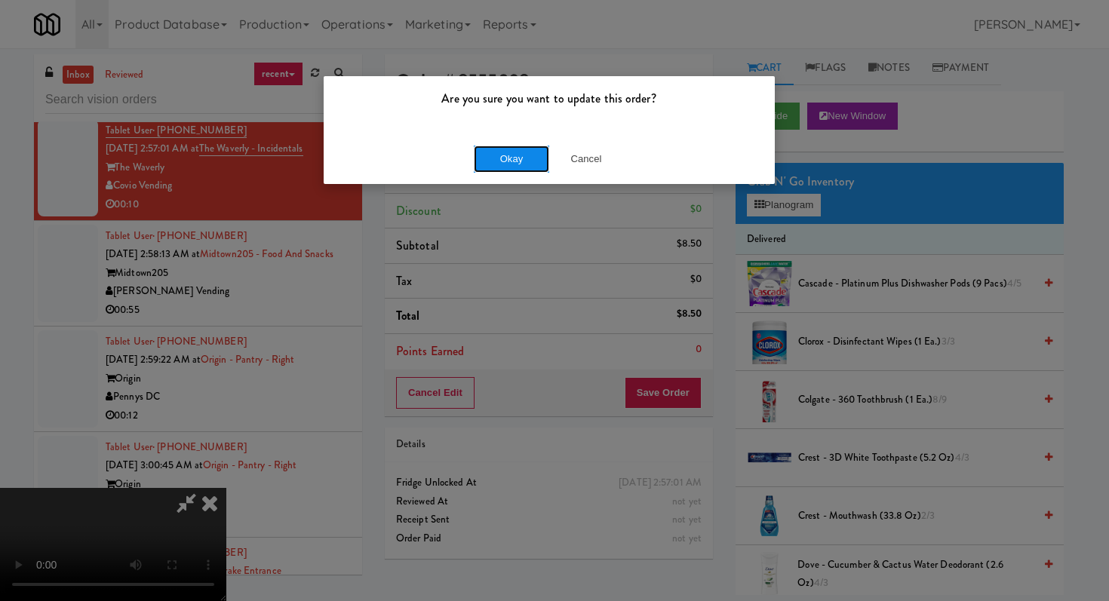
click at [482, 151] on button "Okay" at bounding box center [511, 159] width 75 height 27
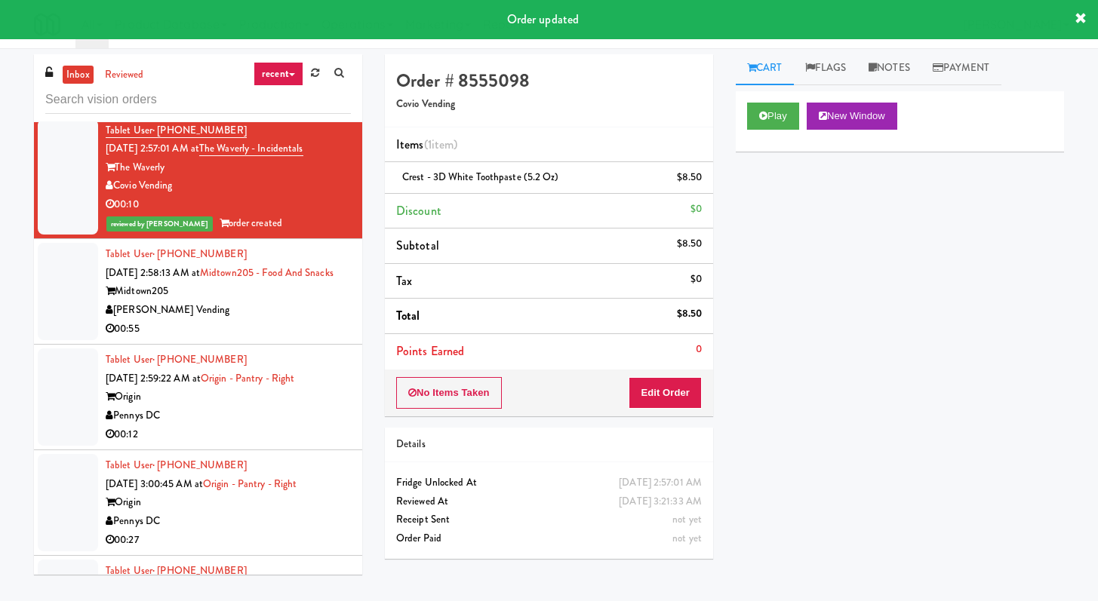
click at [299, 339] on div "00:55" at bounding box center [228, 329] width 245 height 19
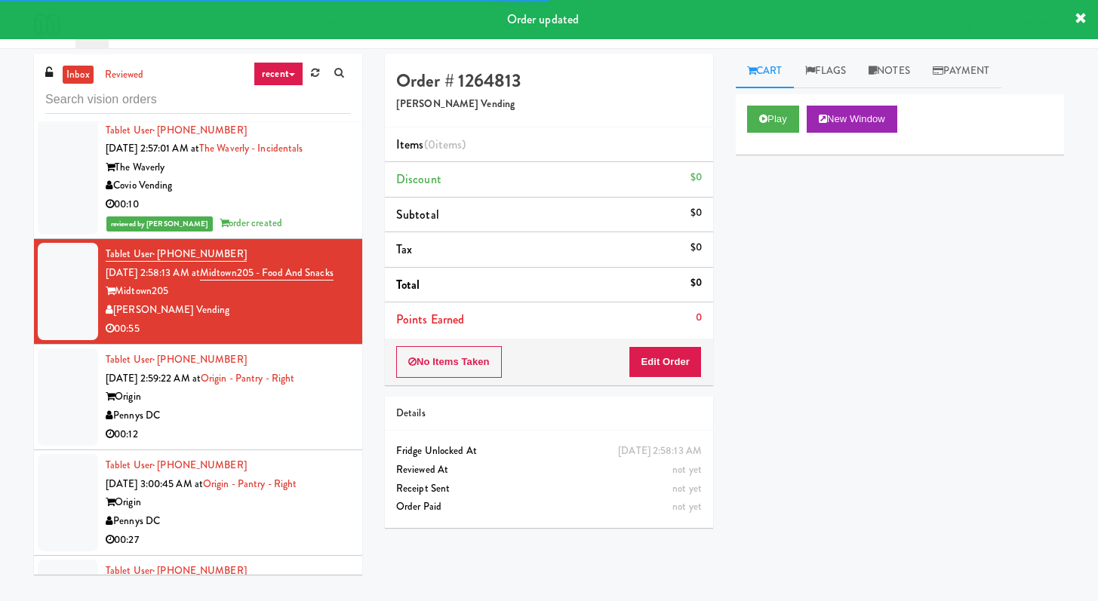
click at [775, 104] on div "Play New Window" at bounding box center [900, 124] width 328 height 60
click at [769, 117] on button "Play" at bounding box center [773, 119] width 52 height 27
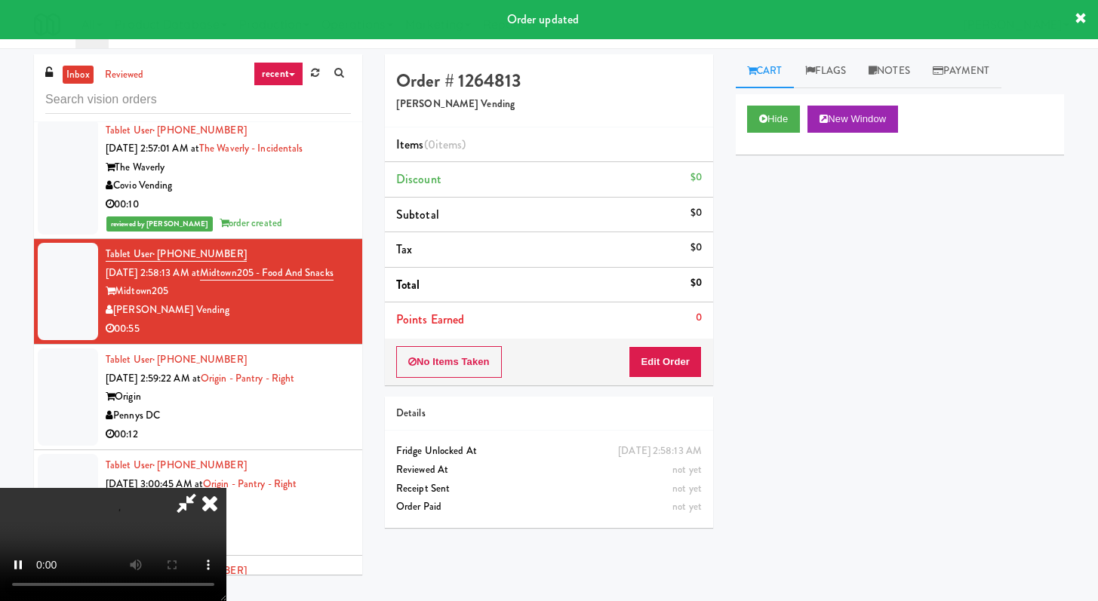
click at [686, 341] on div "No Items Taken Edit Order" at bounding box center [549, 362] width 328 height 47
click at [679, 358] on button "Edit Order" at bounding box center [664, 362] width 73 height 32
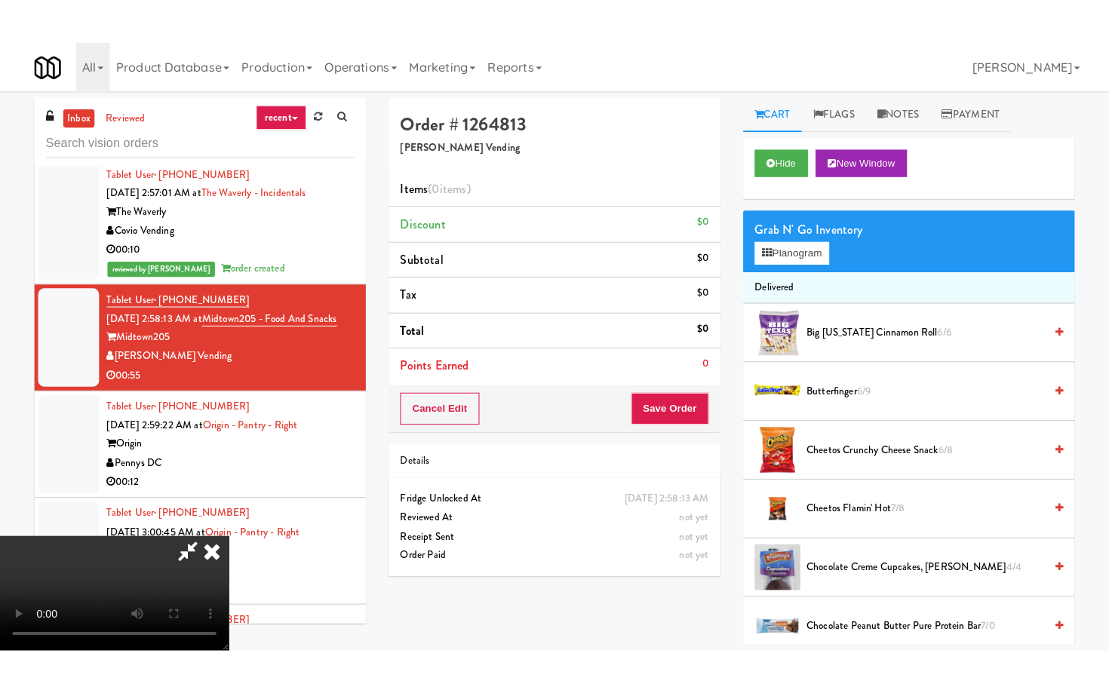
scroll to position [130, 0]
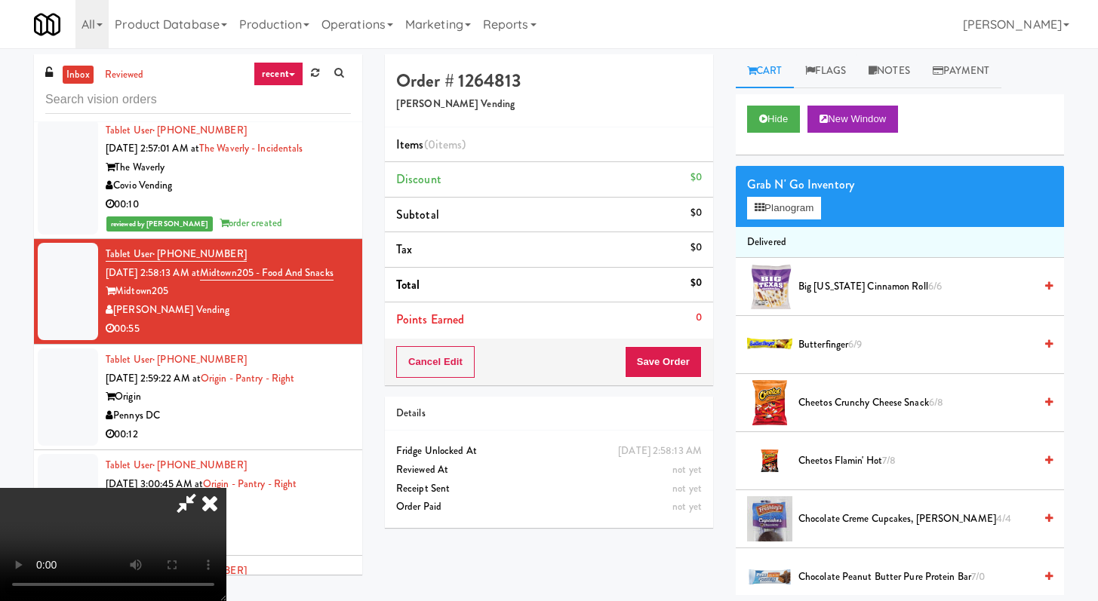
click at [226, 488] on video at bounding box center [113, 544] width 226 height 113
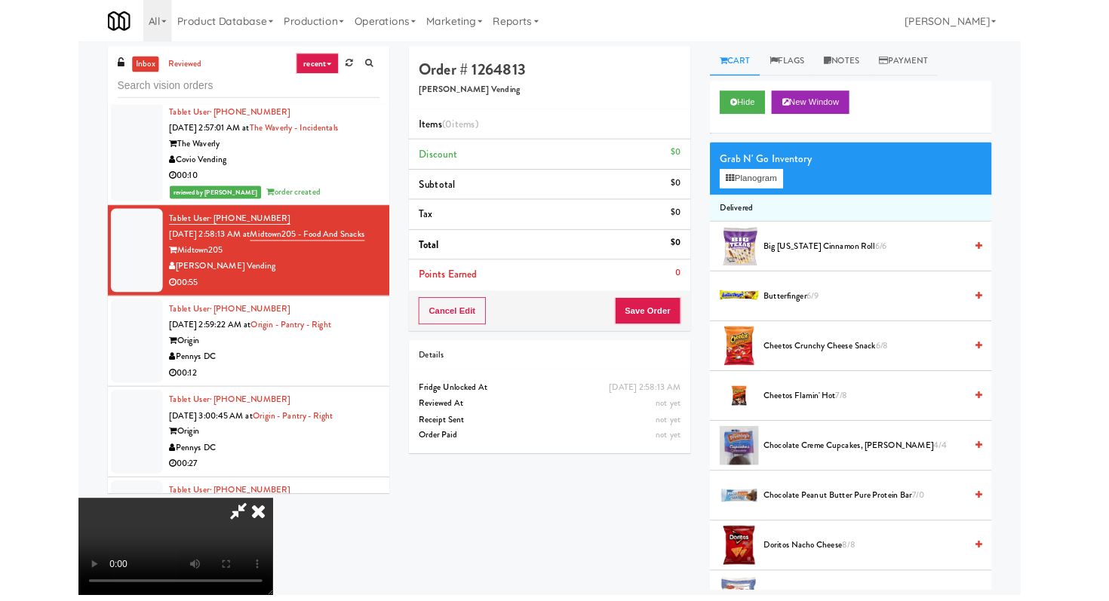
scroll to position [0, 0]
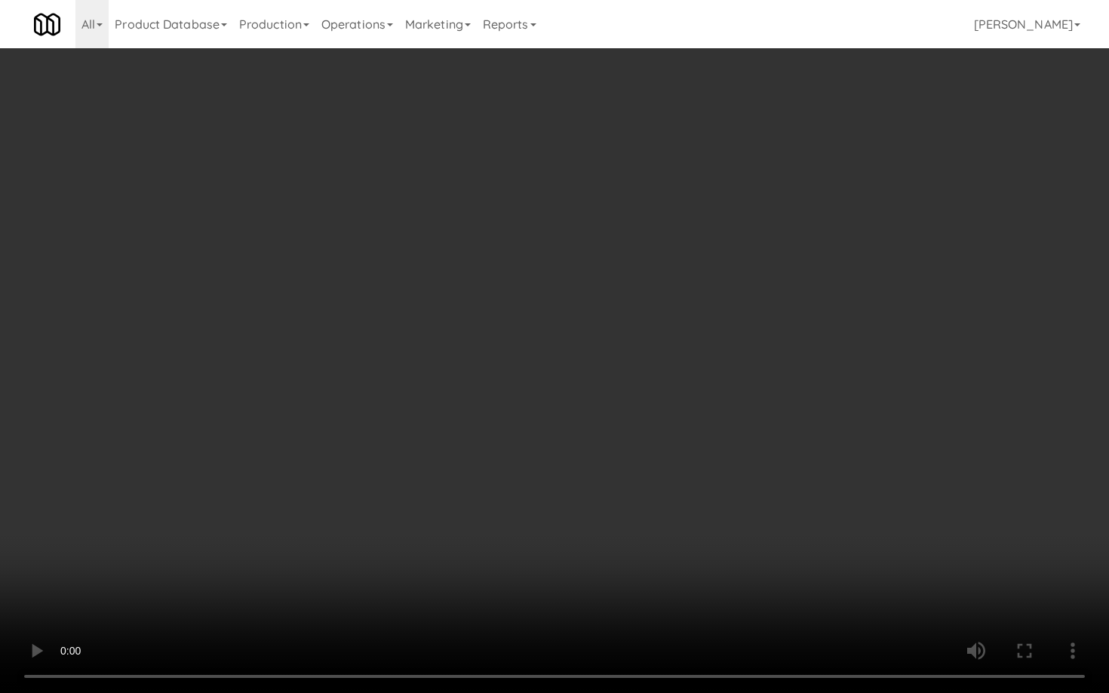
click at [582, 491] on video at bounding box center [554, 346] width 1109 height 693
click at [582, 490] on video at bounding box center [554, 346] width 1109 height 693
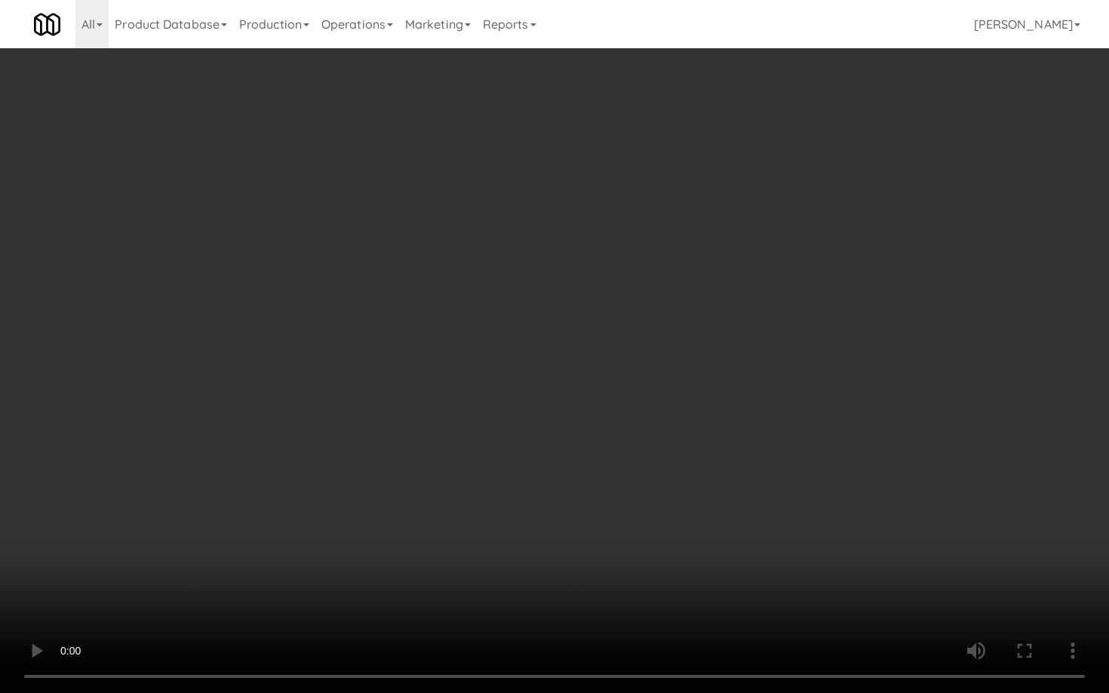
click at [582, 490] on video at bounding box center [554, 346] width 1109 height 693
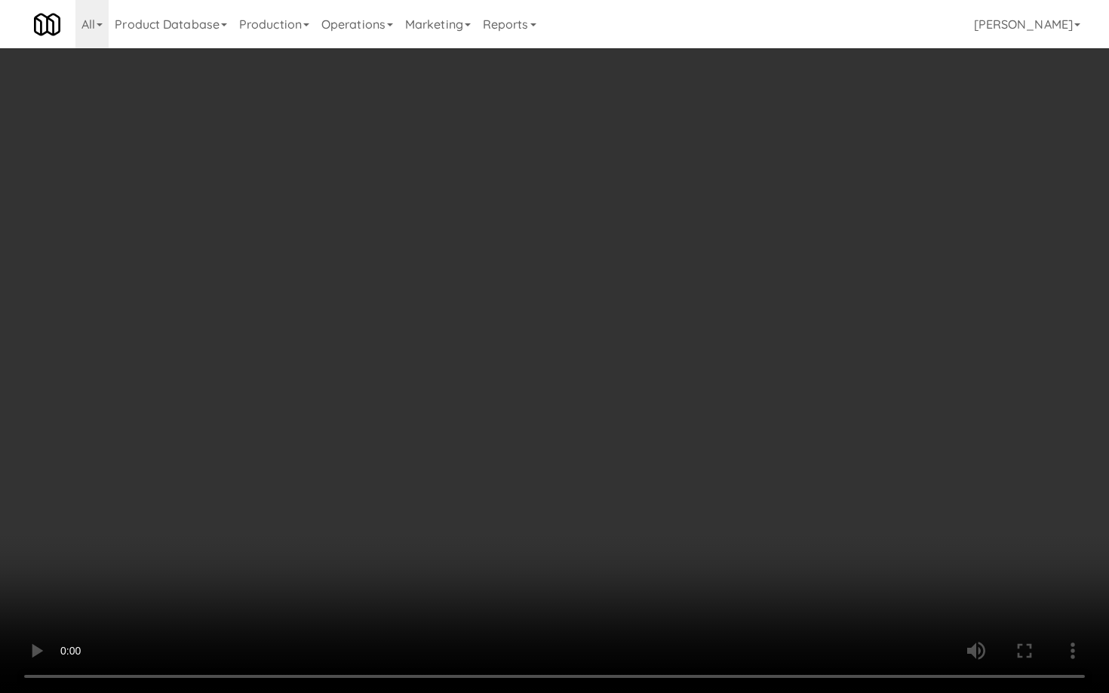
click at [582, 490] on video at bounding box center [554, 346] width 1109 height 693
click at [582, 491] on video at bounding box center [554, 346] width 1109 height 693
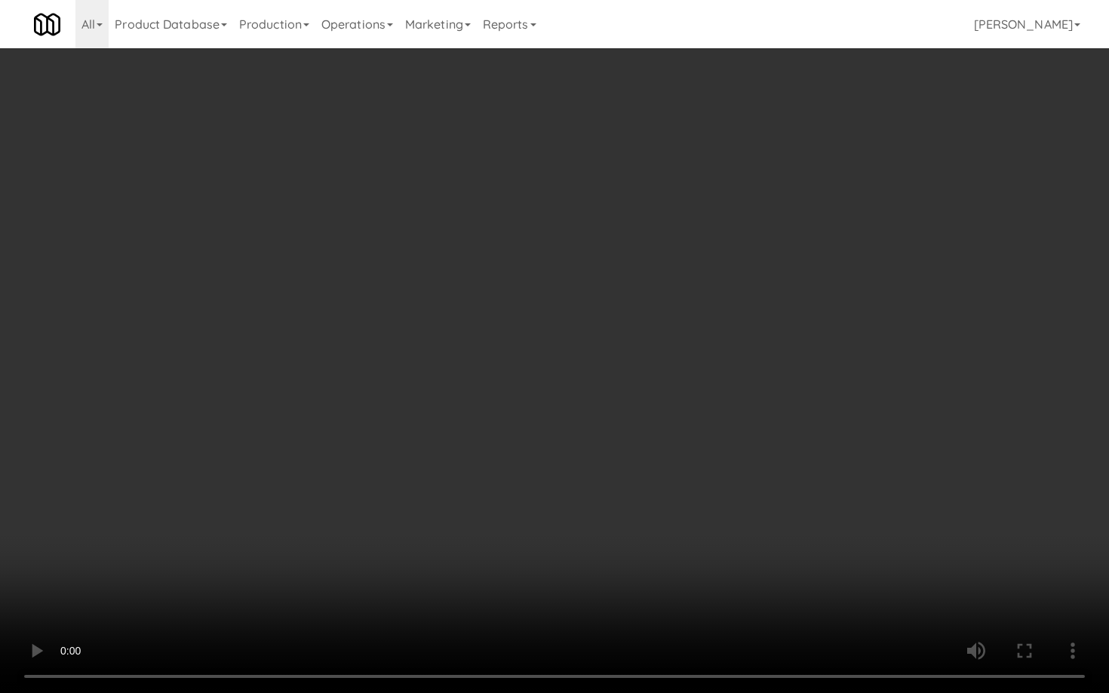
click at [582, 491] on video at bounding box center [554, 346] width 1109 height 693
click at [763, 492] on video at bounding box center [554, 346] width 1109 height 693
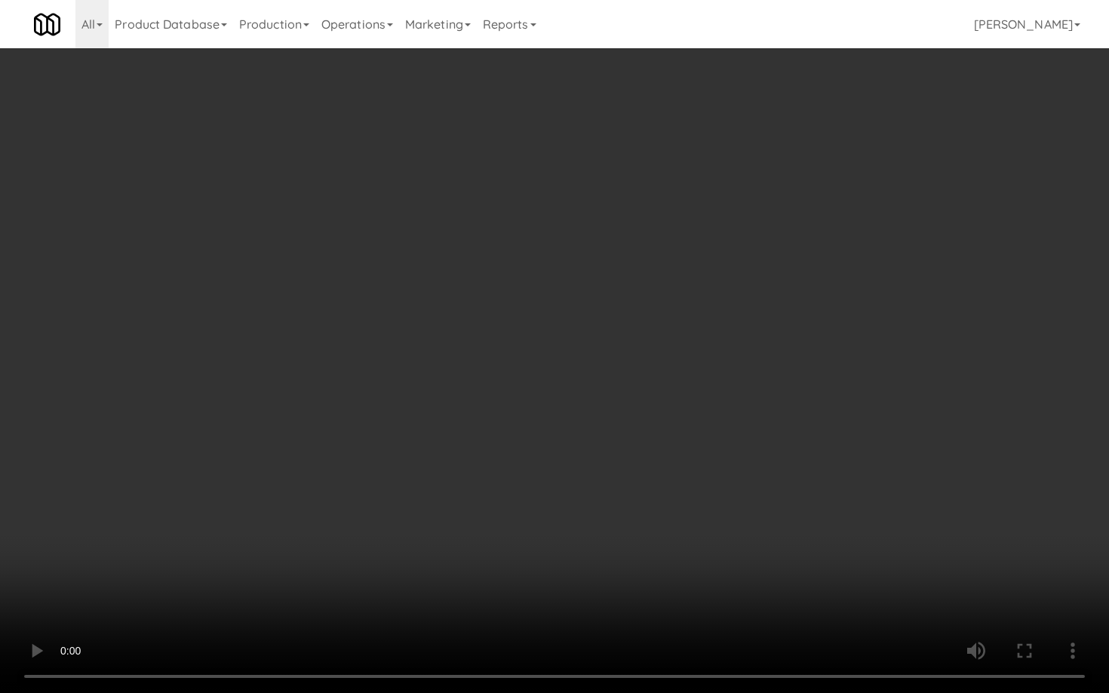
click at [763, 493] on video at bounding box center [554, 346] width 1109 height 693
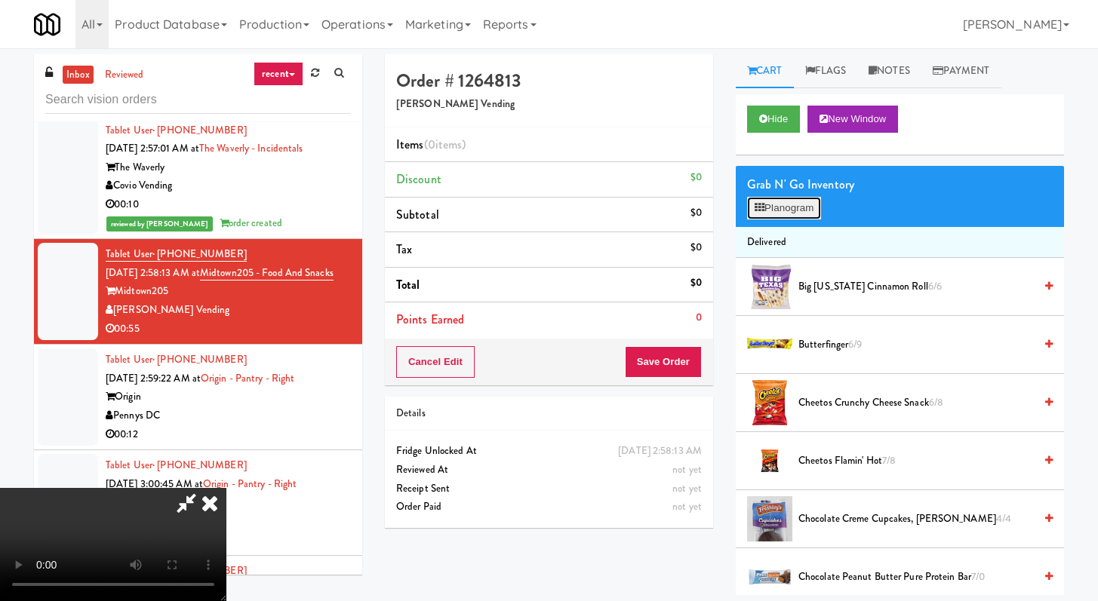
click at [812, 214] on button "Planogram" at bounding box center [784, 208] width 74 height 23
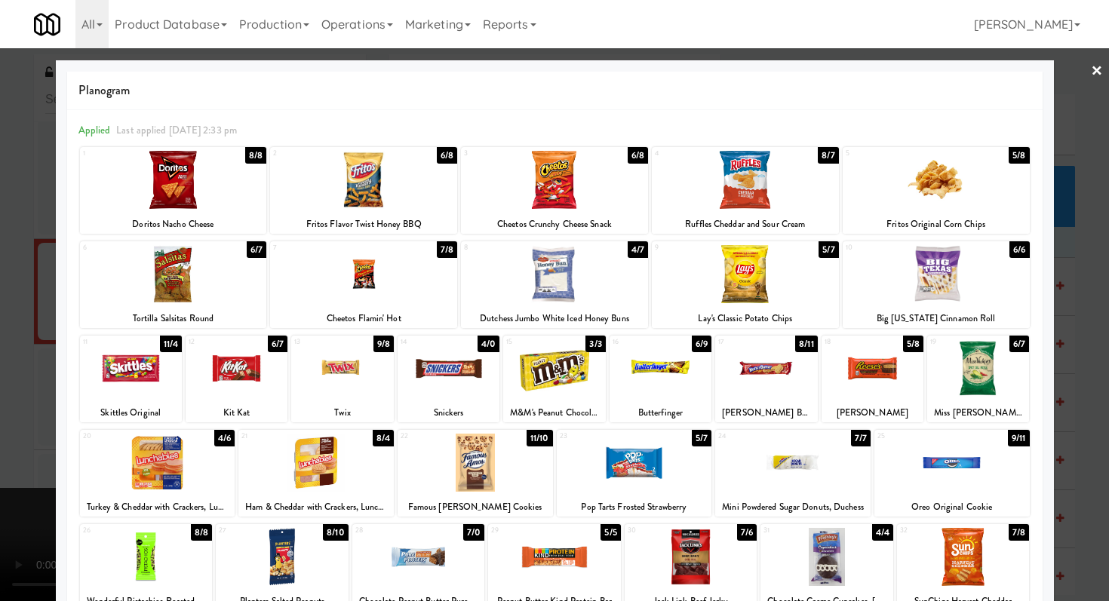
click at [403, 196] on div at bounding box center [363, 180] width 187 height 58
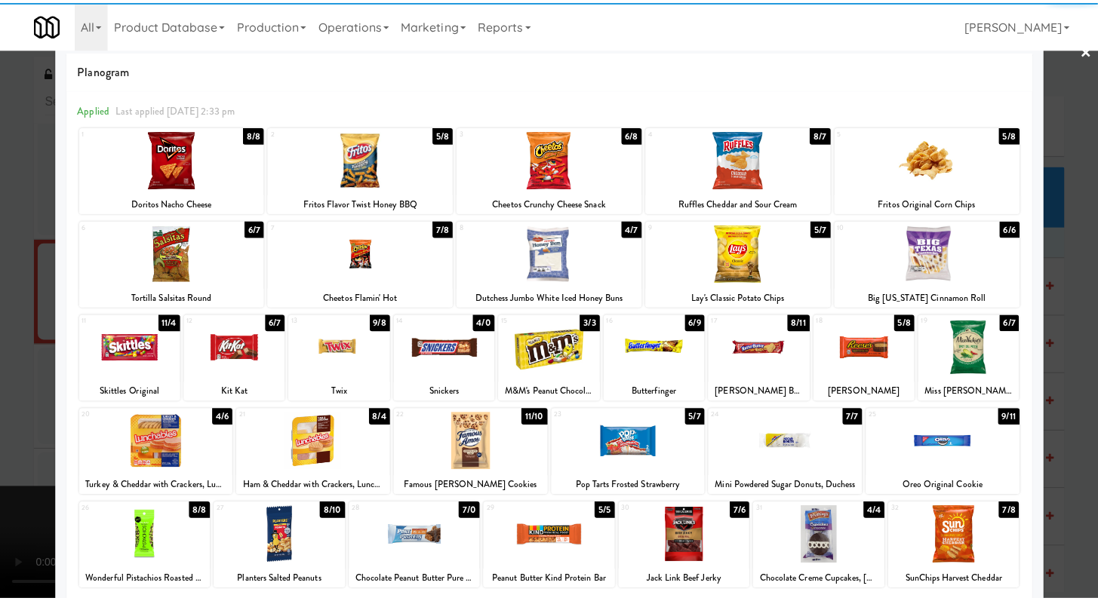
scroll to position [44, 0]
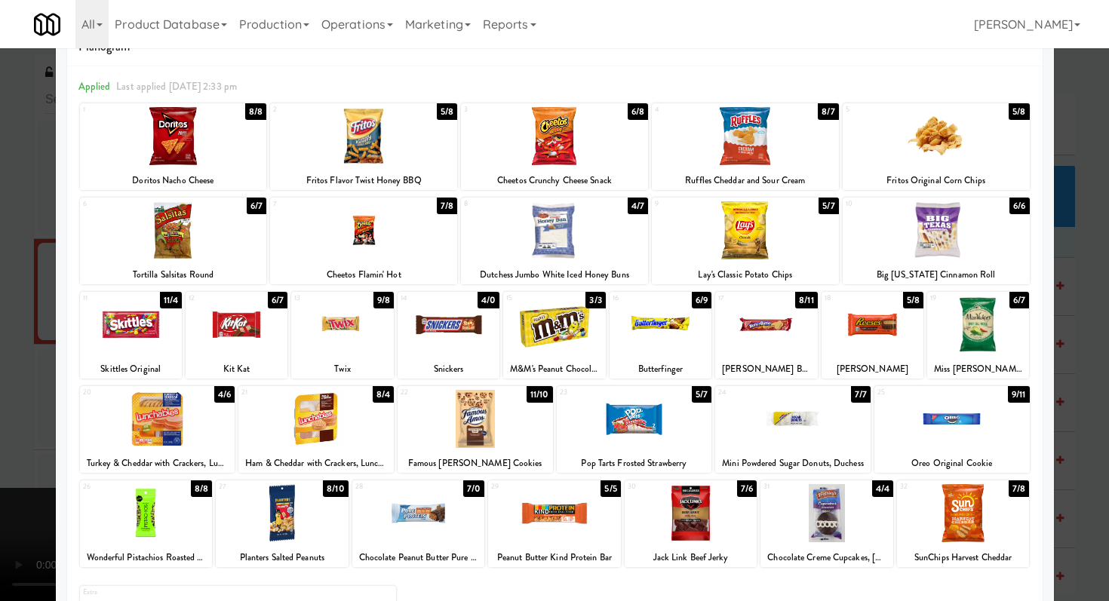
click at [806, 315] on div at bounding box center [766, 325] width 102 height 58
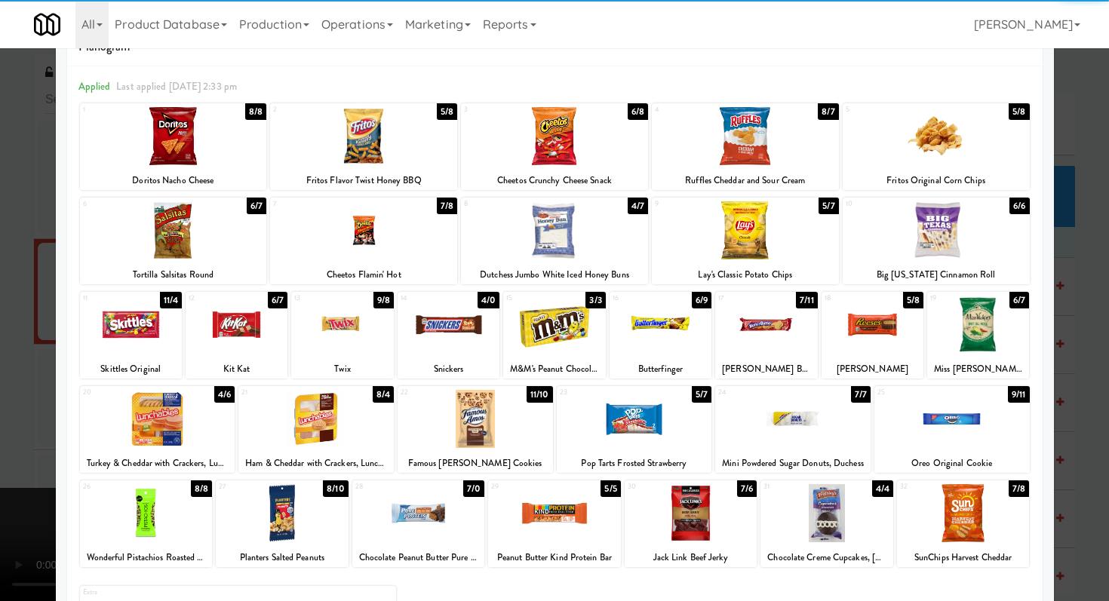
click at [698, 521] on div at bounding box center [691, 513] width 133 height 58
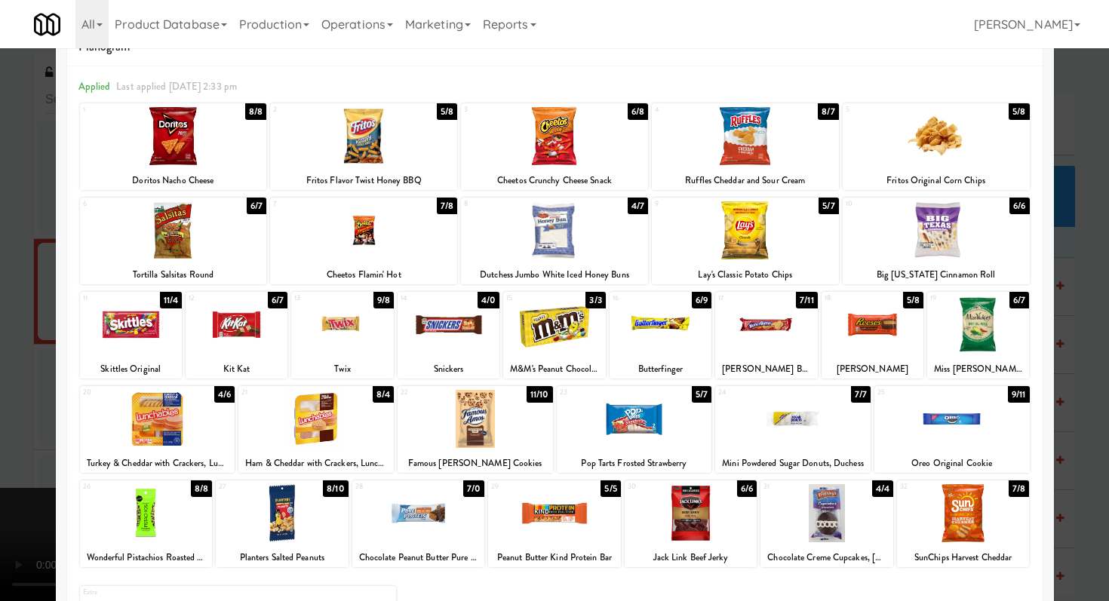
click at [637, 355] on div "16 6/9 Butterfinger" at bounding box center [661, 335] width 102 height 87
click at [195, 511] on div at bounding box center [146, 513] width 133 height 58
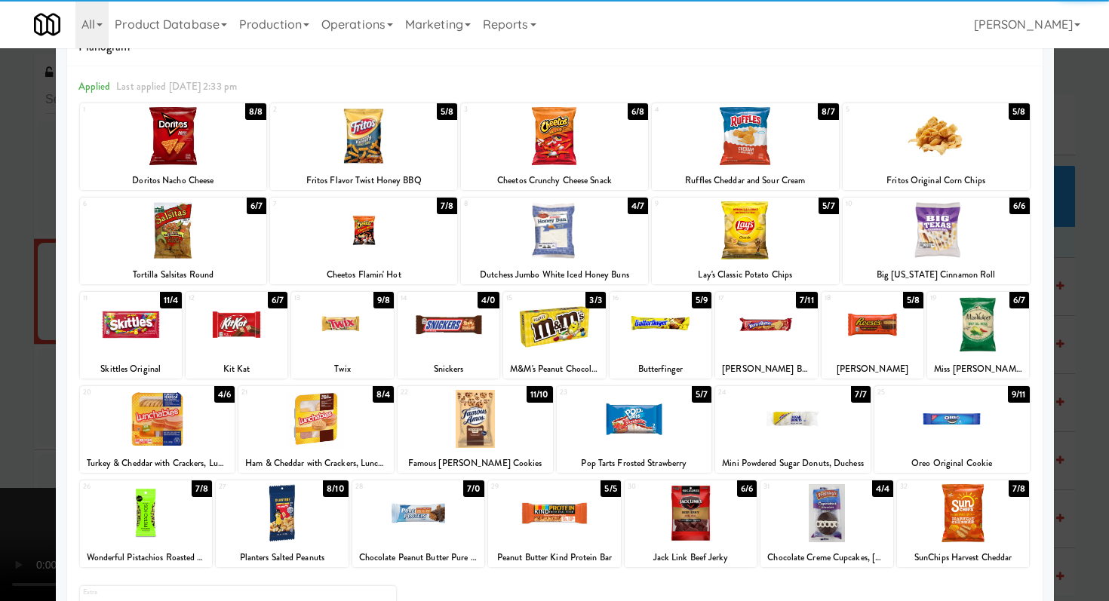
click at [0, 400] on div at bounding box center [554, 300] width 1109 height 601
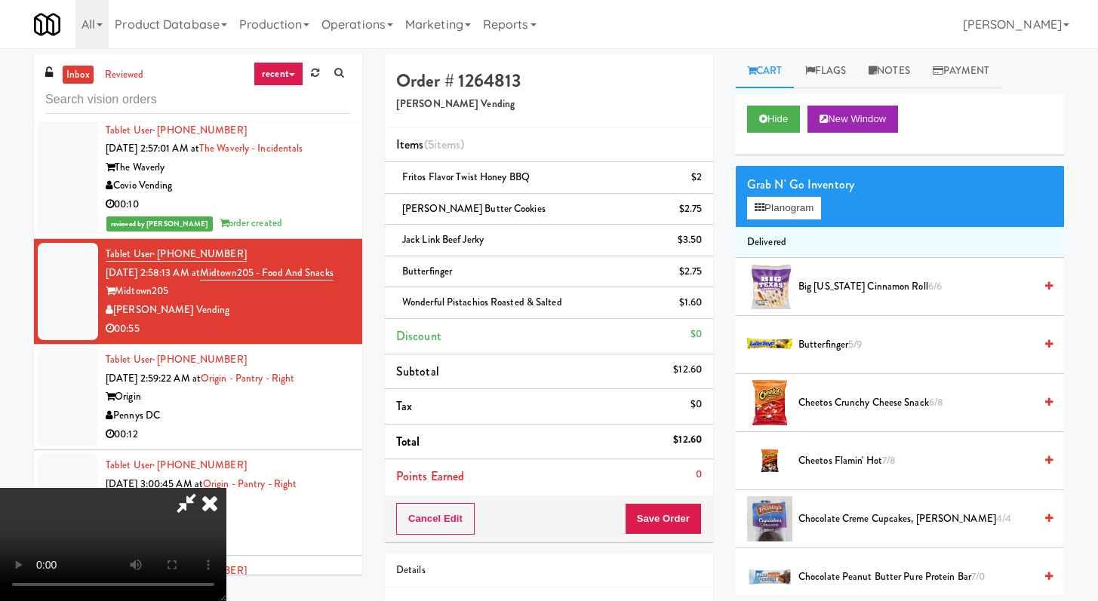
click at [208, 488] on video at bounding box center [113, 544] width 226 height 113
click at [226, 488] on video at bounding box center [113, 544] width 226 height 113
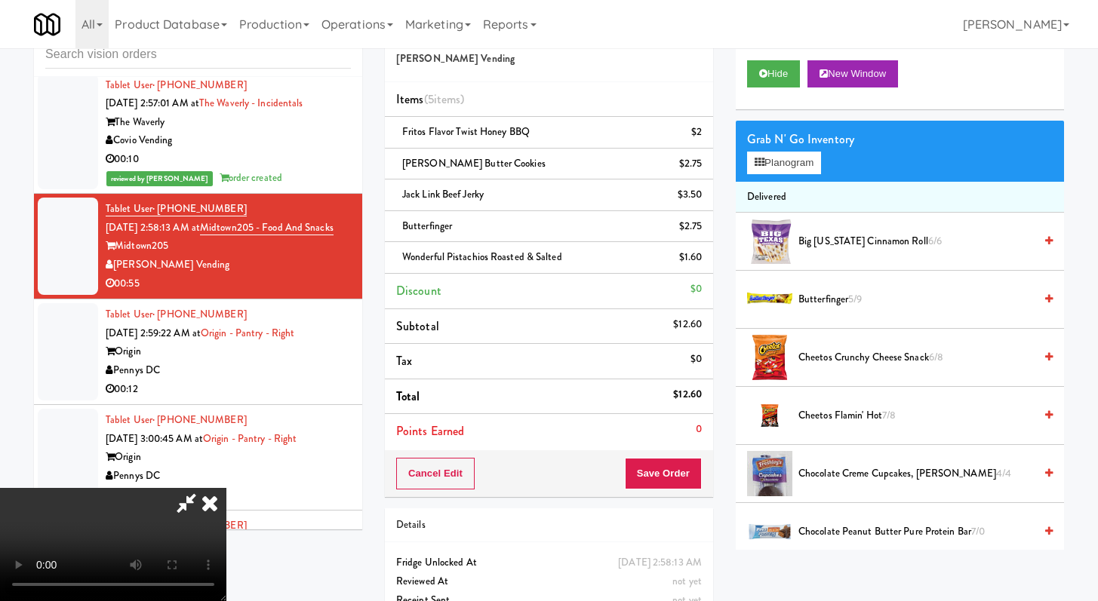
scroll to position [95, 0]
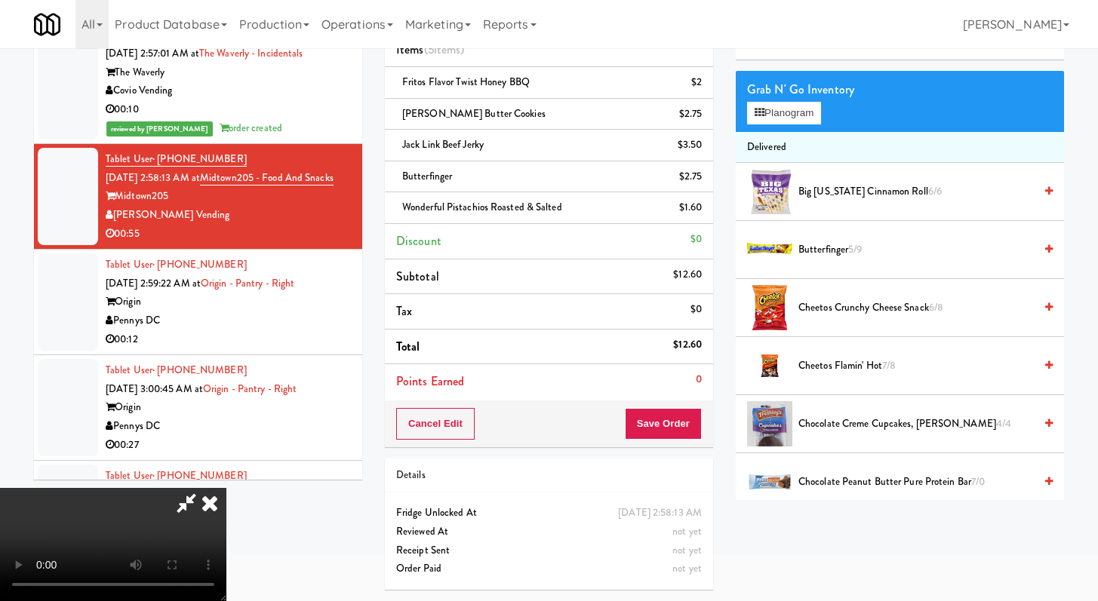
click at [226, 488] on video at bounding box center [113, 544] width 226 height 113
click at [679, 434] on button "Save Order" at bounding box center [663, 424] width 77 height 32
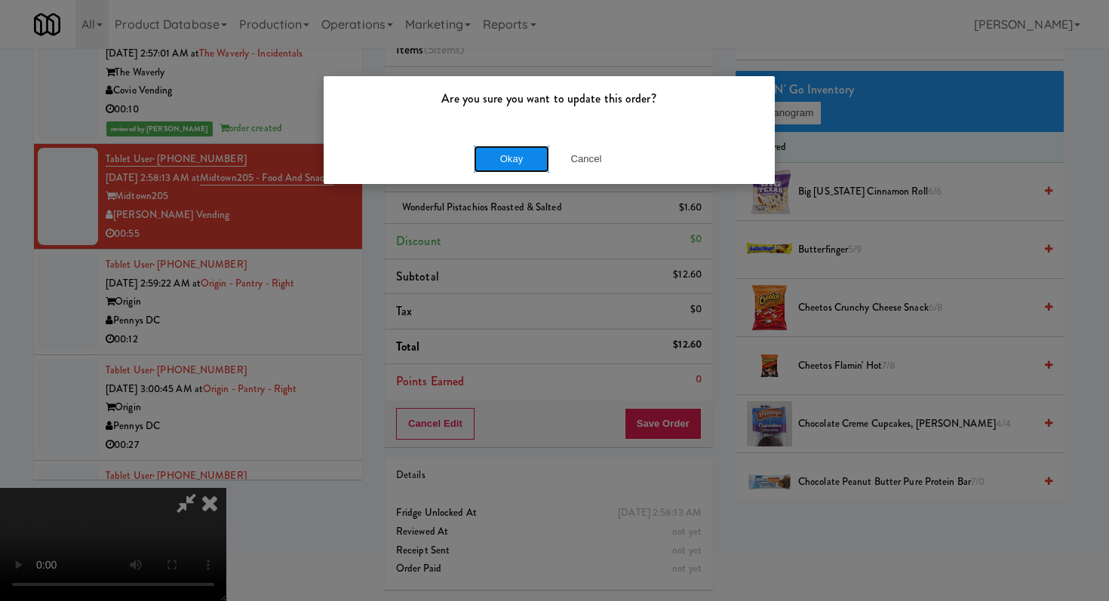
click at [502, 152] on button "Okay" at bounding box center [511, 159] width 75 height 27
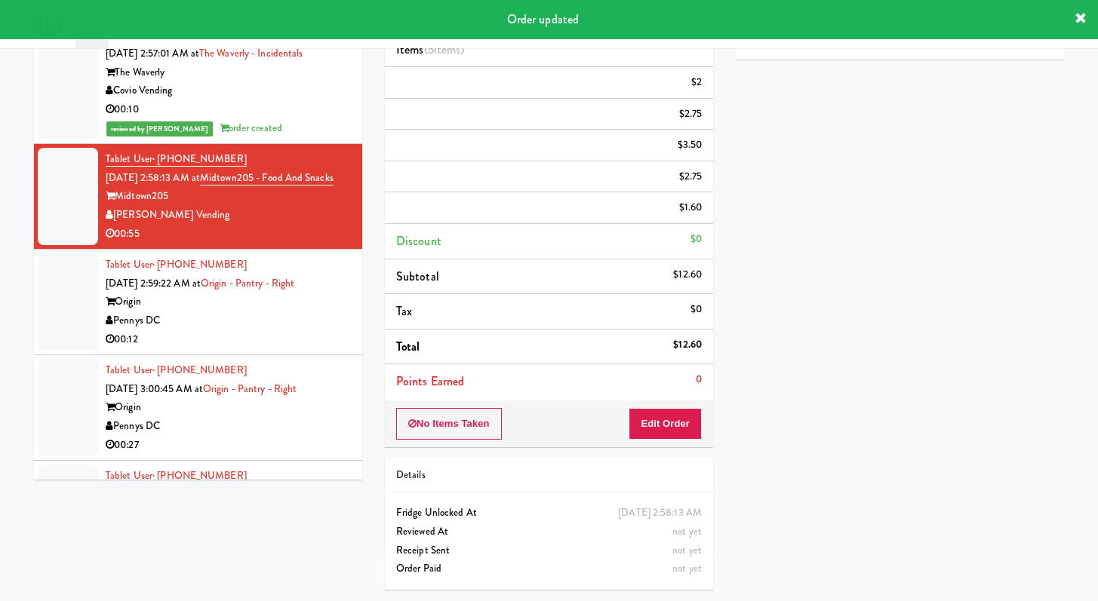
scroll to position [0, 0]
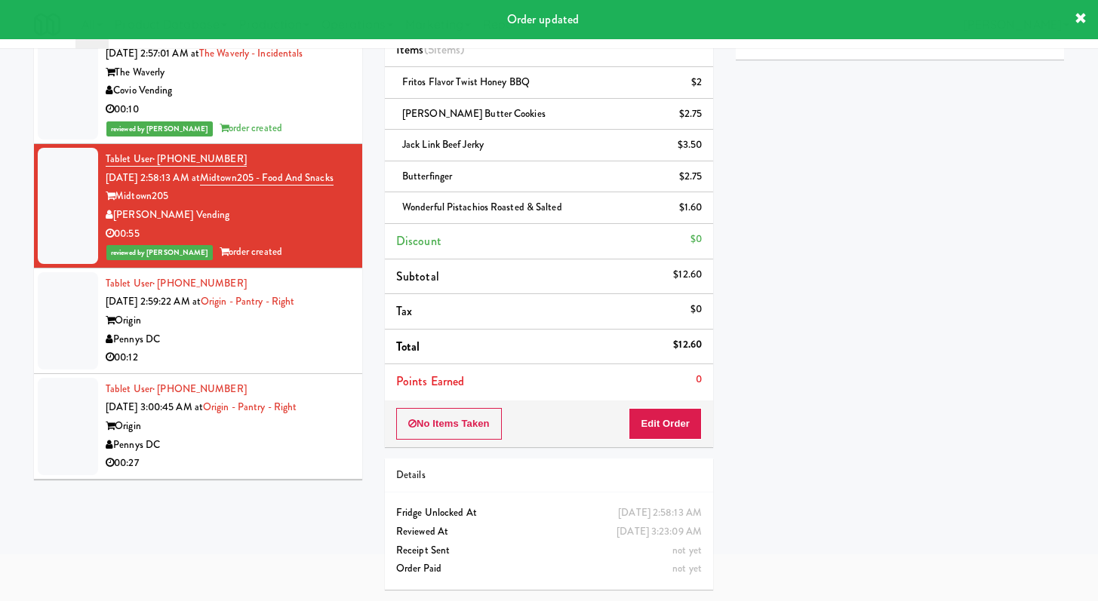
drag, startPoint x: 290, startPoint y: 381, endPoint x: 290, endPoint y: 394, distance: 12.8
click at [290, 349] on div "Pennys DC" at bounding box center [228, 339] width 245 height 19
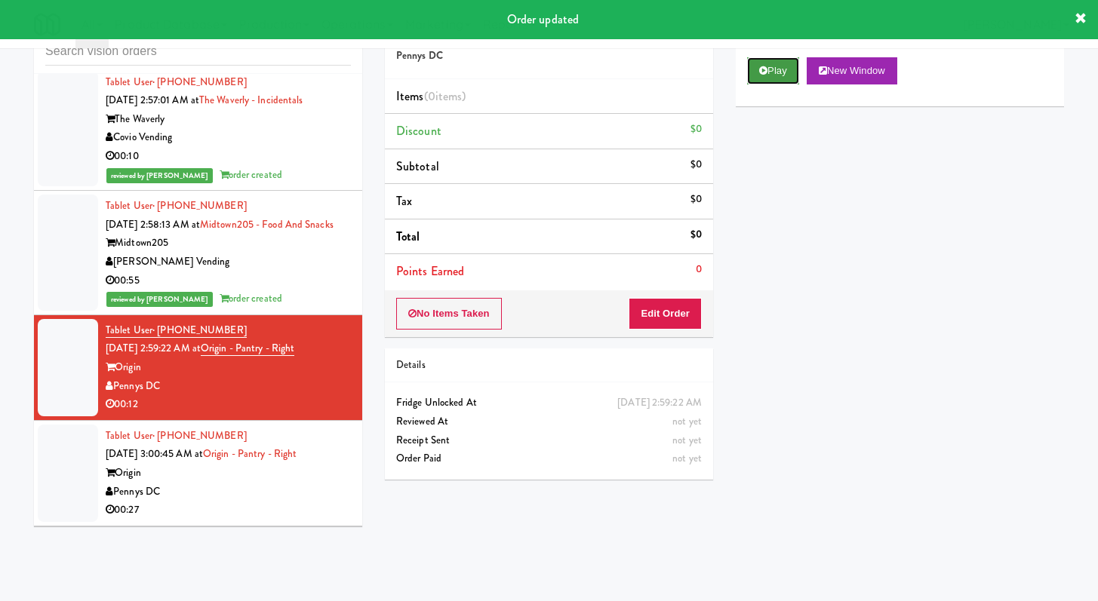
click at [761, 71] on icon at bounding box center [763, 71] width 8 height 10
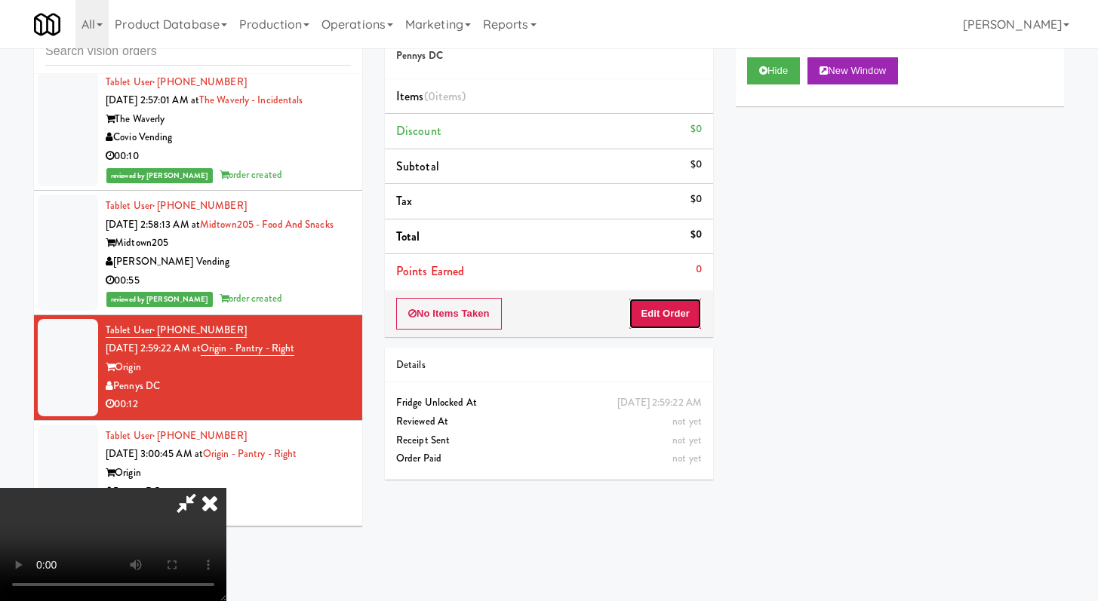
click at [666, 321] on button "Edit Order" at bounding box center [664, 314] width 73 height 32
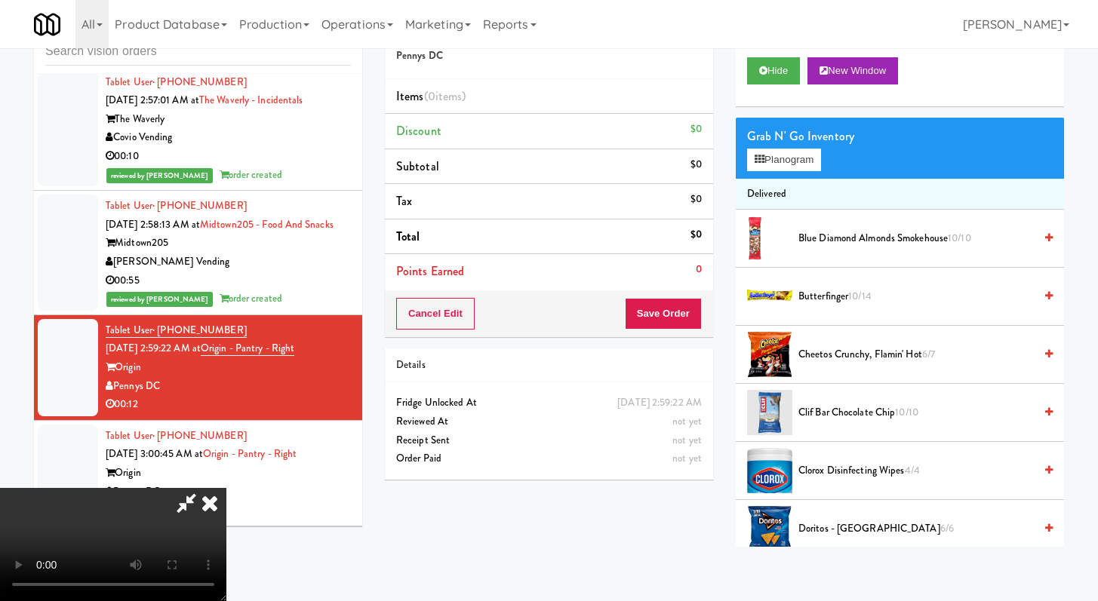
scroll to position [130, 0]
click at [226, 488] on video at bounding box center [113, 544] width 226 height 113
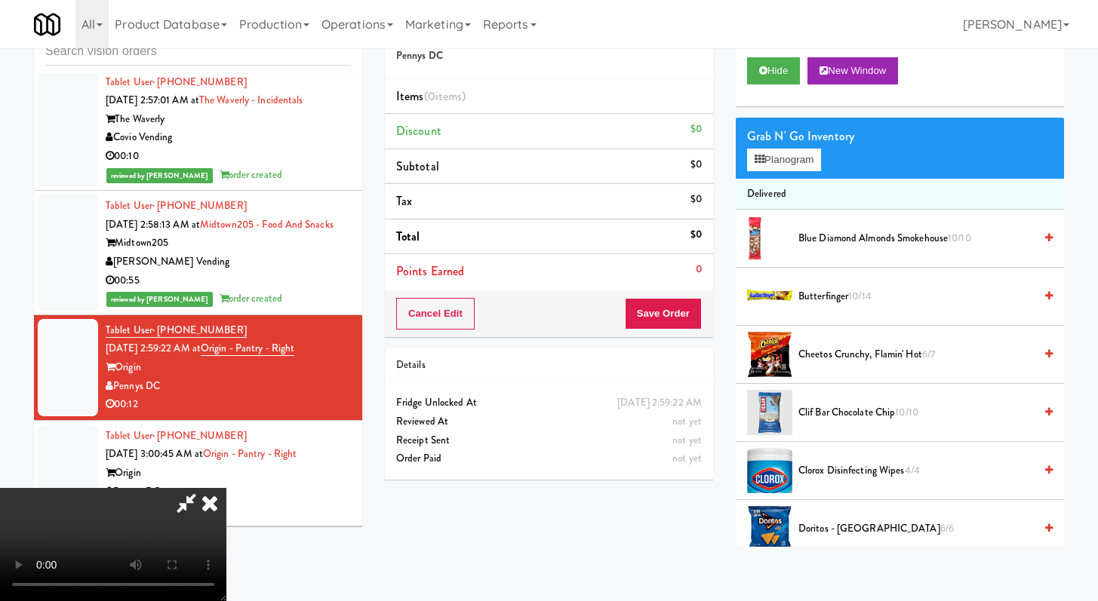
scroll to position [127, 0]
click at [226, 488] on video at bounding box center [113, 544] width 226 height 113
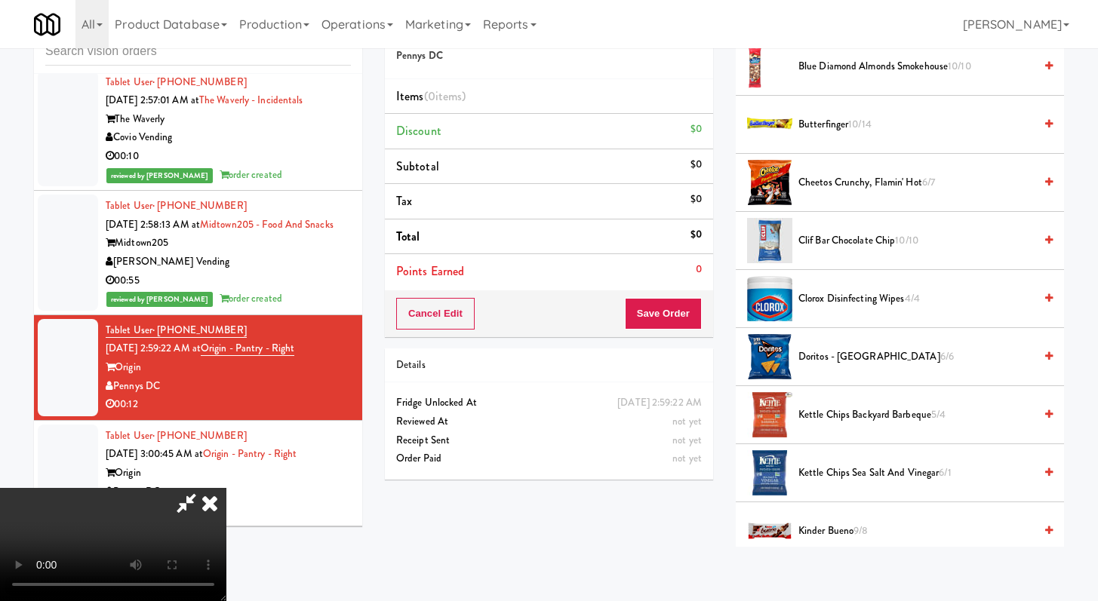
click at [833, 456] on li "Kettle Chips Sea Salt and Vinegar 6/1" at bounding box center [900, 473] width 328 height 58
click at [826, 470] on span "Kettle Chips Sea Salt and Vinegar 6/1" at bounding box center [915, 473] width 235 height 19
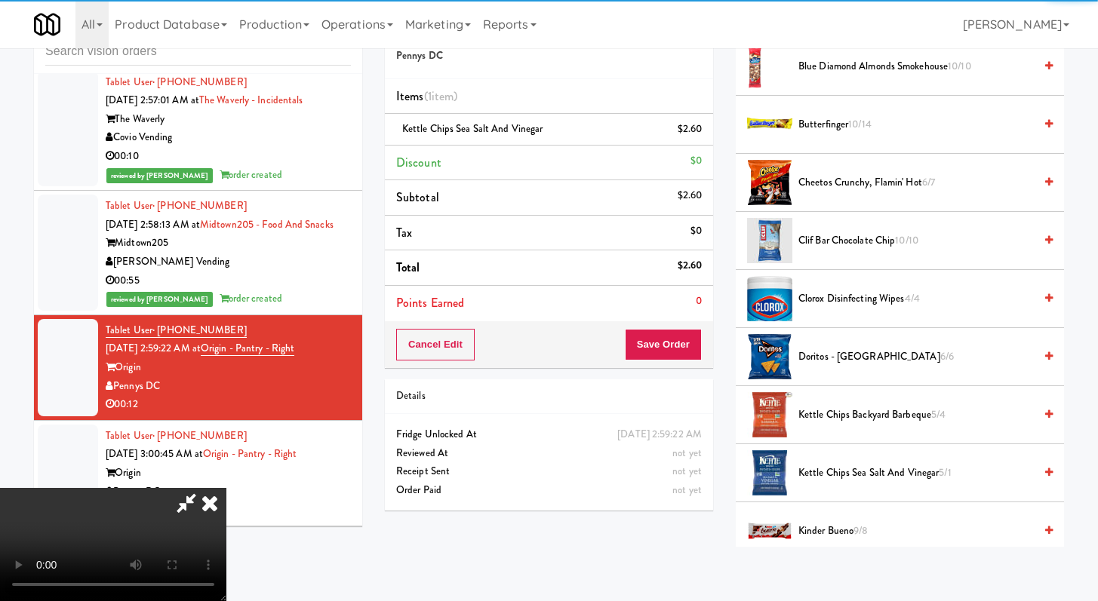
scroll to position [453, 0]
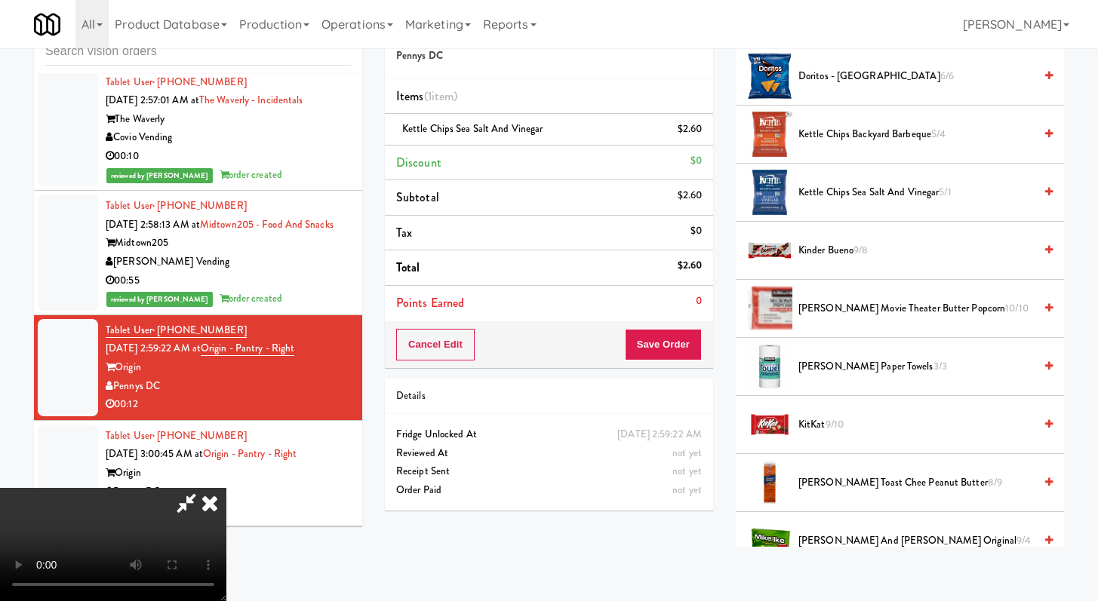
click at [825, 412] on li "KitKat 9/10" at bounding box center [900, 425] width 328 height 58
click at [811, 432] on span "KitKat 9/10" at bounding box center [915, 425] width 235 height 19
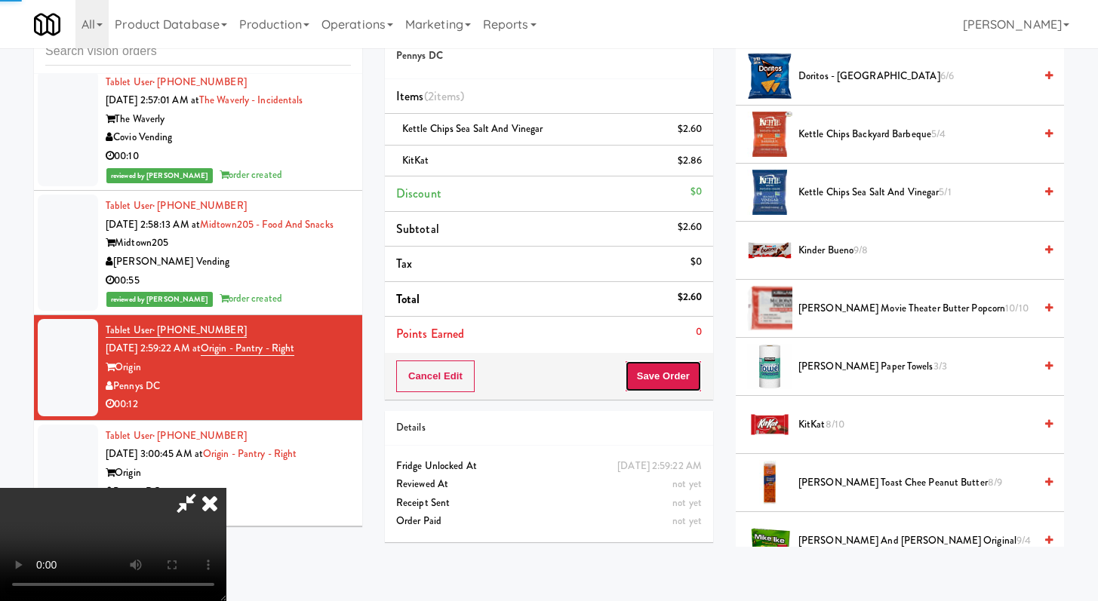
click at [681, 383] on button "Save Order" at bounding box center [663, 377] width 77 height 32
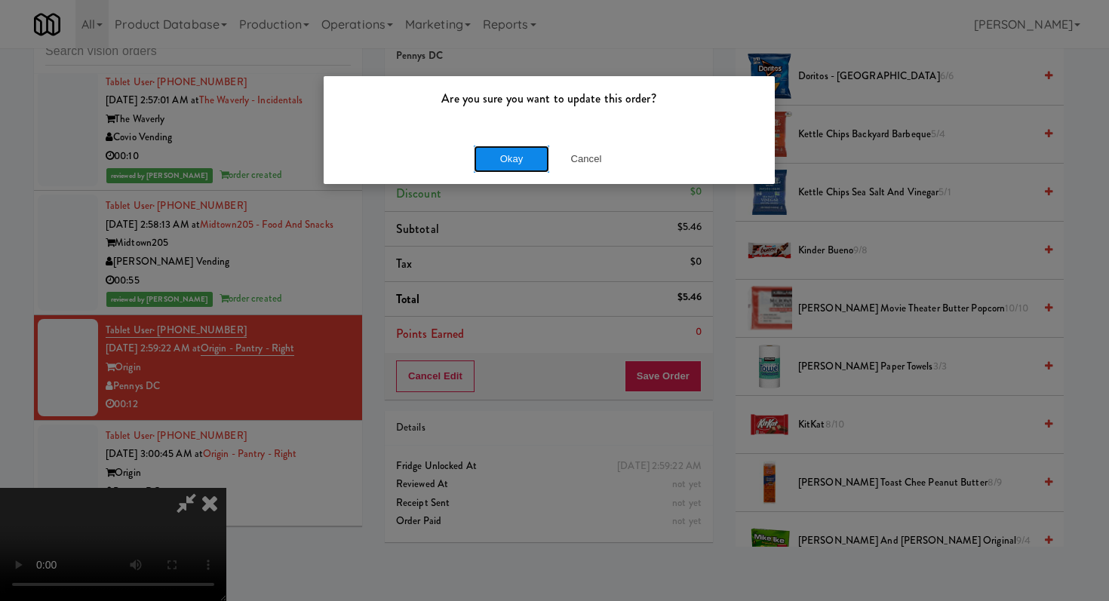
click at [484, 146] on button "Okay" at bounding box center [511, 159] width 75 height 27
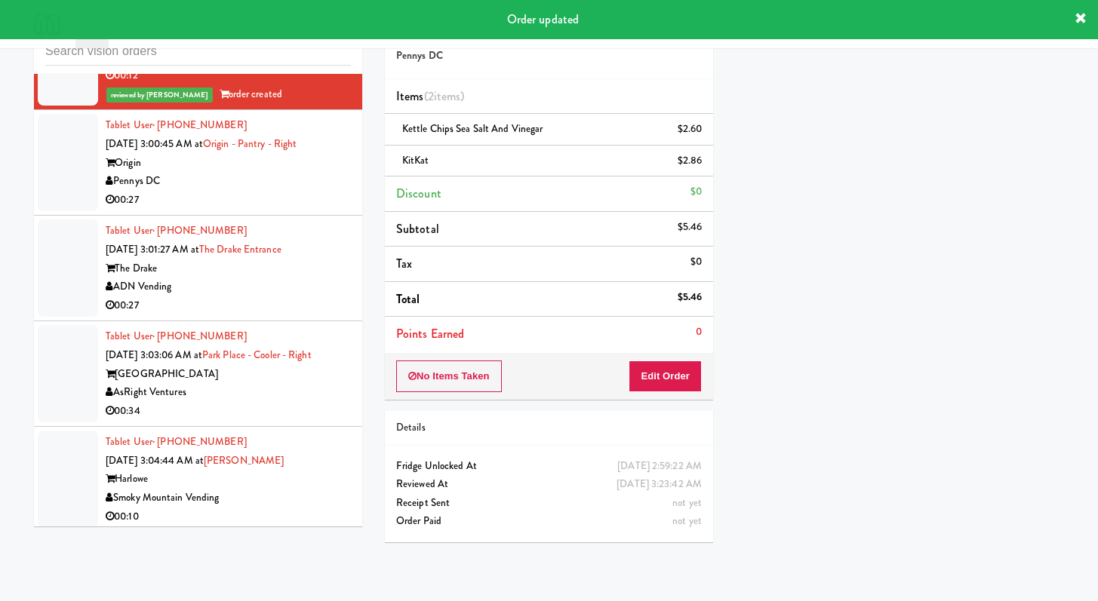
scroll to position [4637, 0]
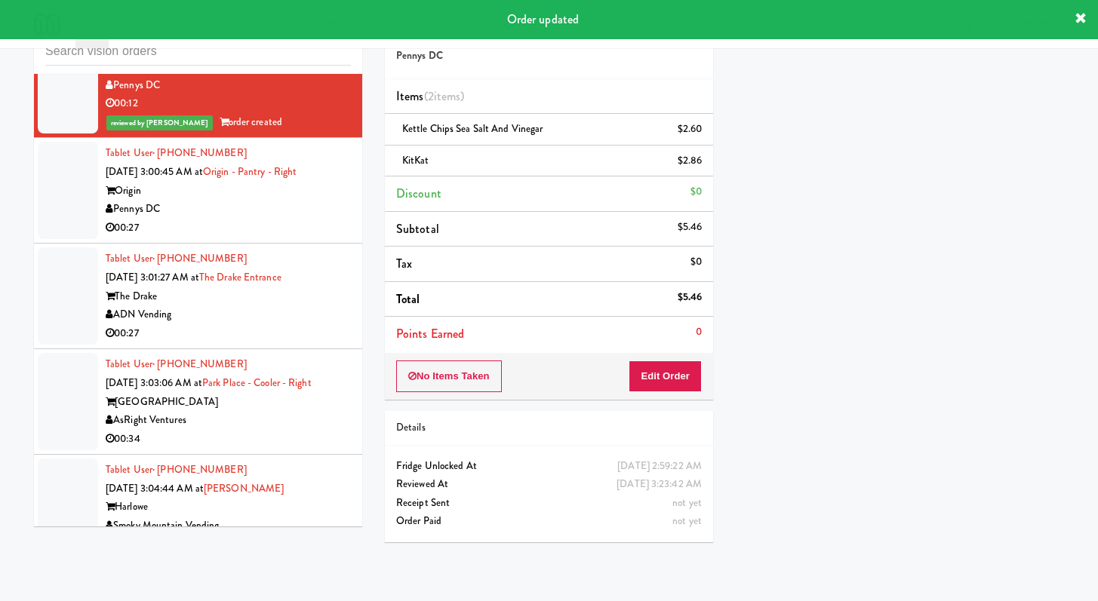
click at [304, 238] on div "00:27" at bounding box center [228, 228] width 245 height 19
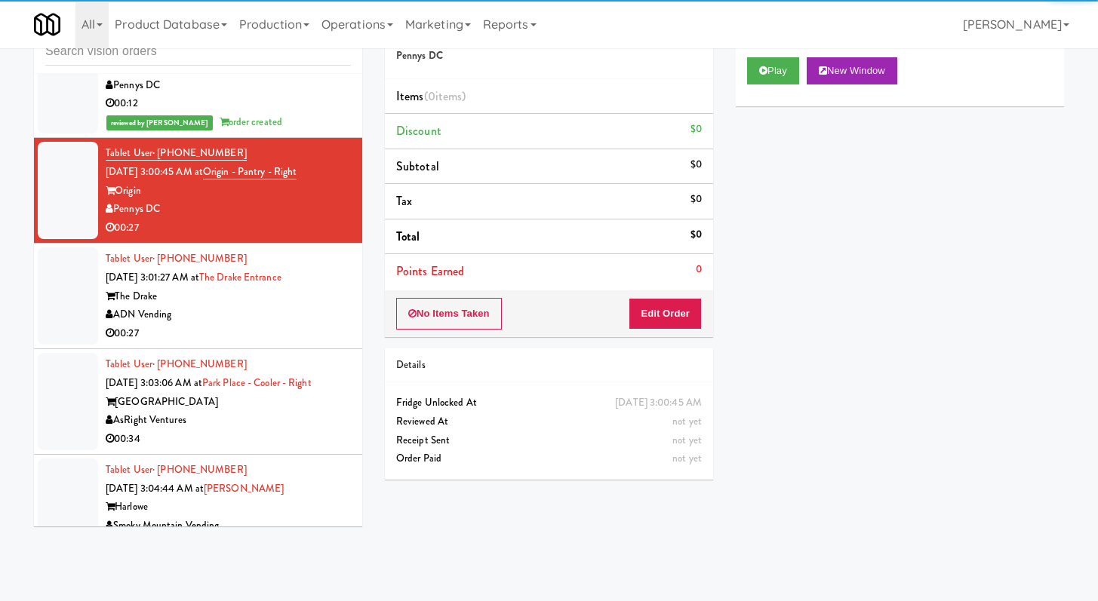
click at [763, 54] on div "Play New Window" at bounding box center [900, 76] width 328 height 60
click at [757, 70] on button "Play" at bounding box center [773, 70] width 52 height 27
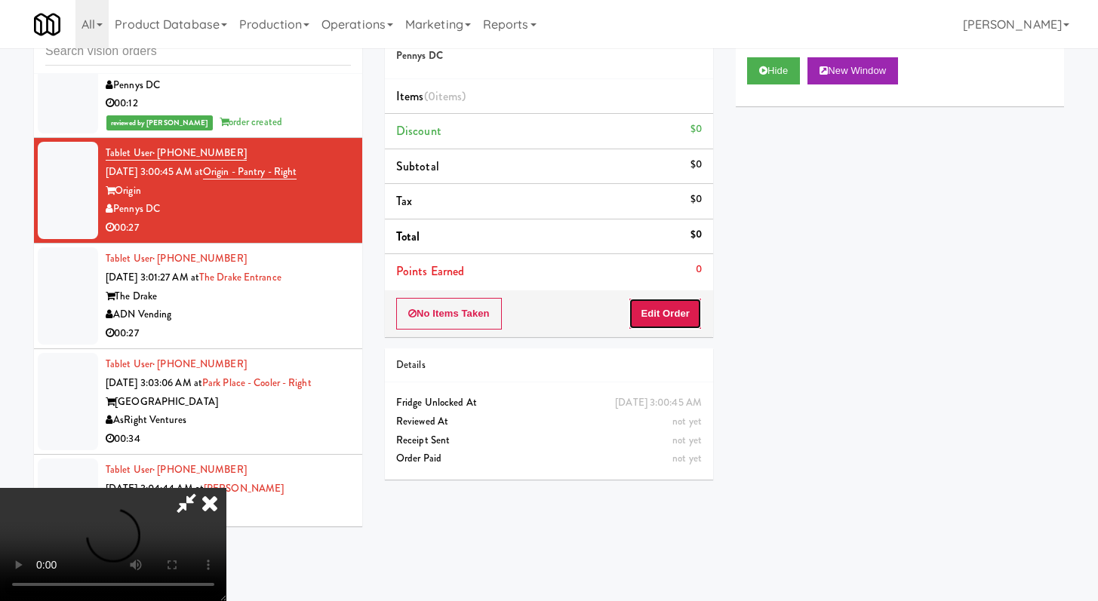
click at [671, 306] on button "Edit Order" at bounding box center [664, 314] width 73 height 32
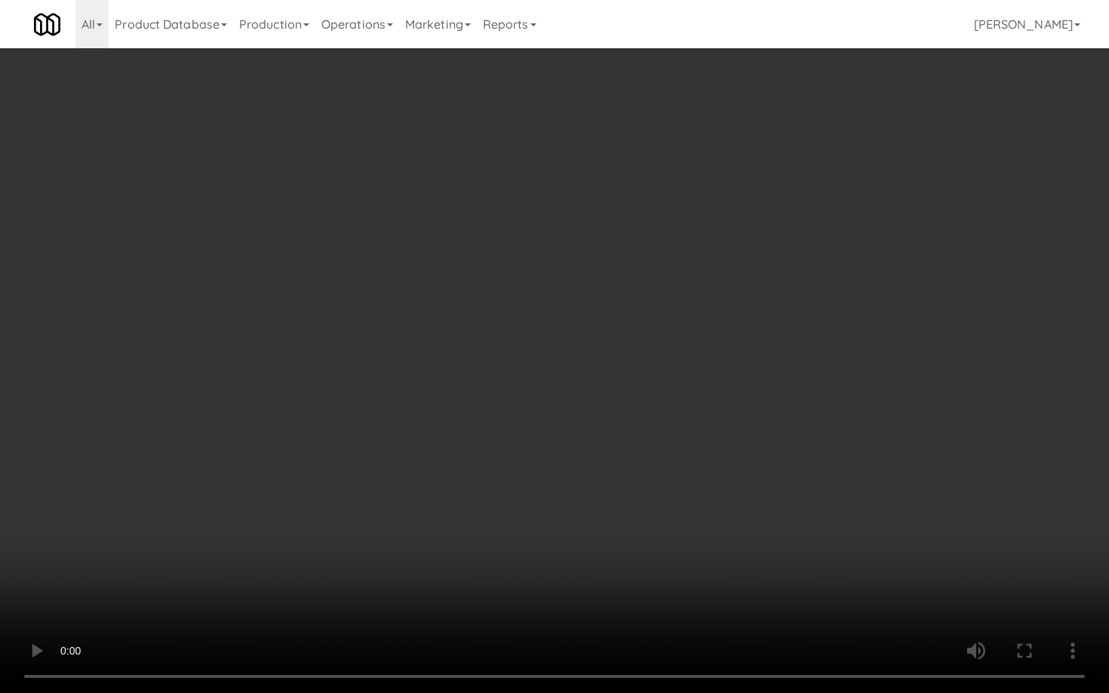
click at [585, 488] on video at bounding box center [554, 346] width 1109 height 693
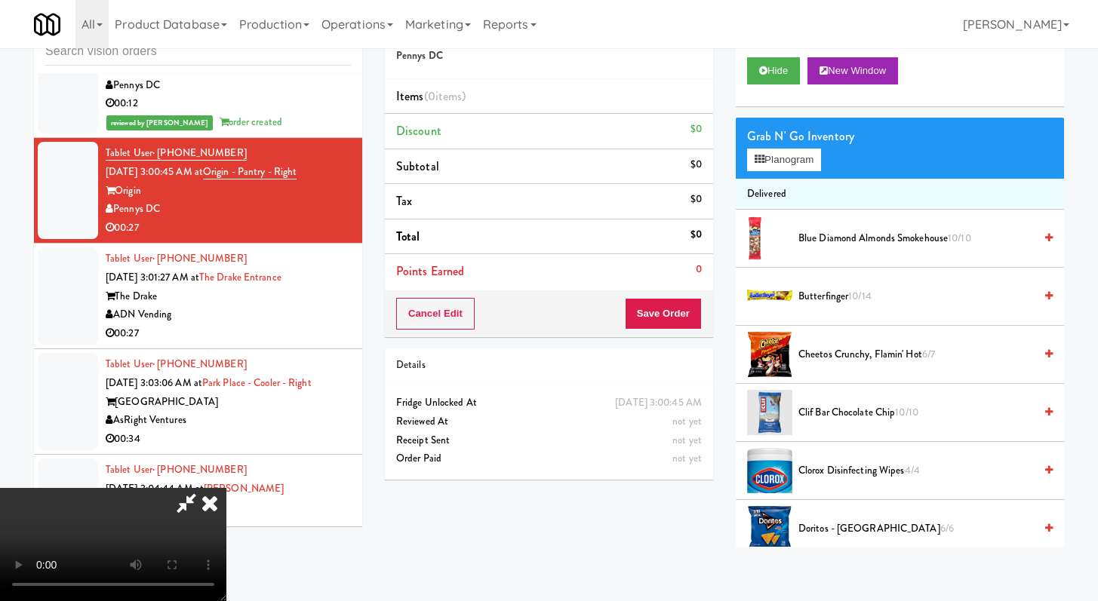
click at [226, 488] on video at bounding box center [113, 544] width 226 height 113
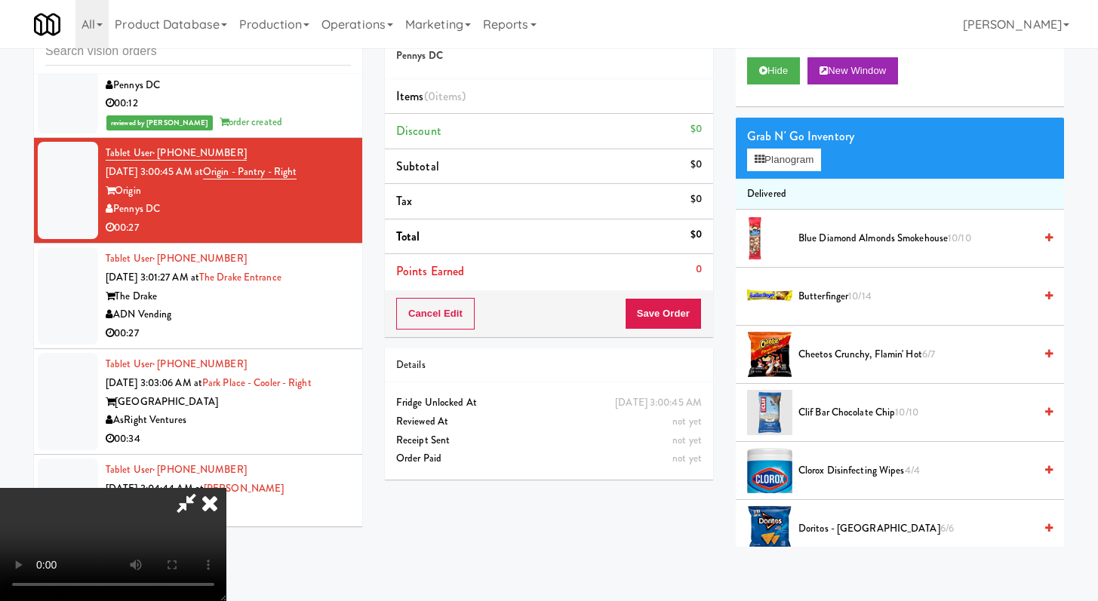
click at [226, 488] on icon at bounding box center [209, 503] width 33 height 30
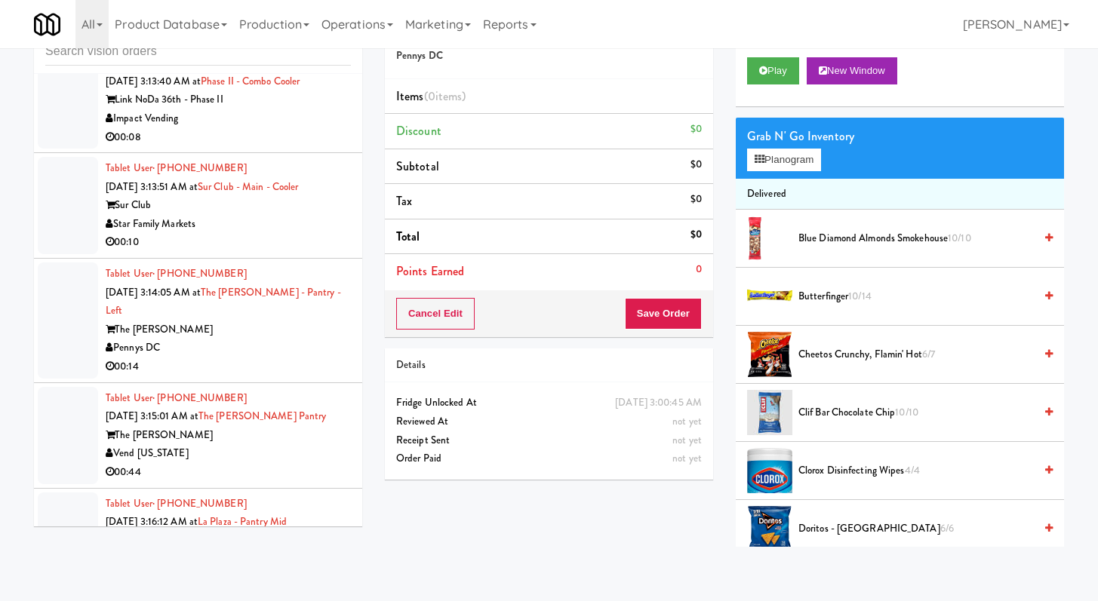
scroll to position [6540, 0]
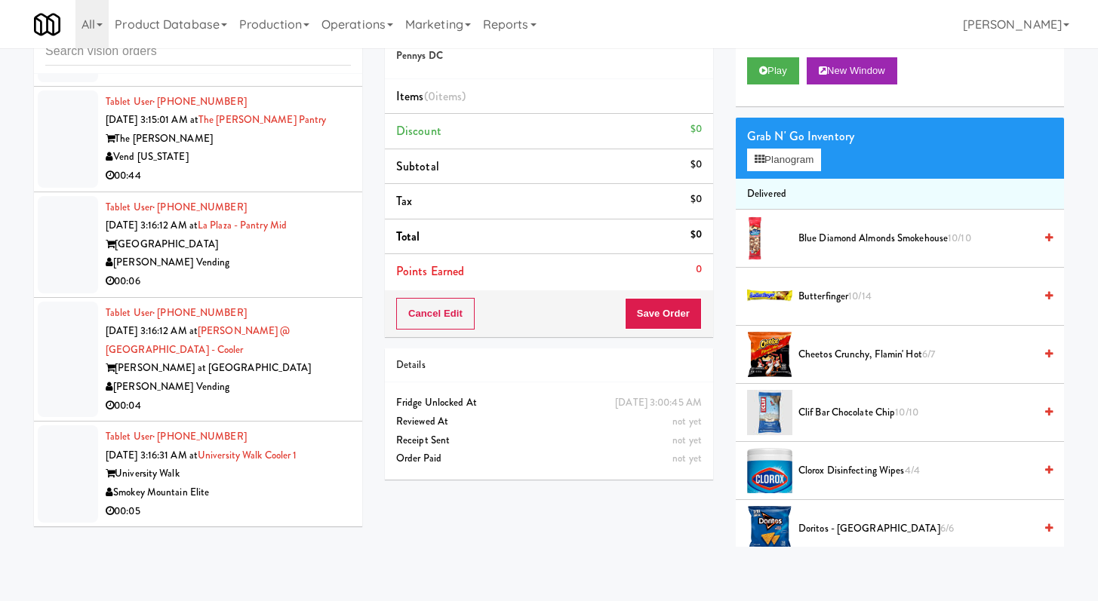
click at [269, 272] on div "[PERSON_NAME] Vending" at bounding box center [228, 262] width 245 height 19
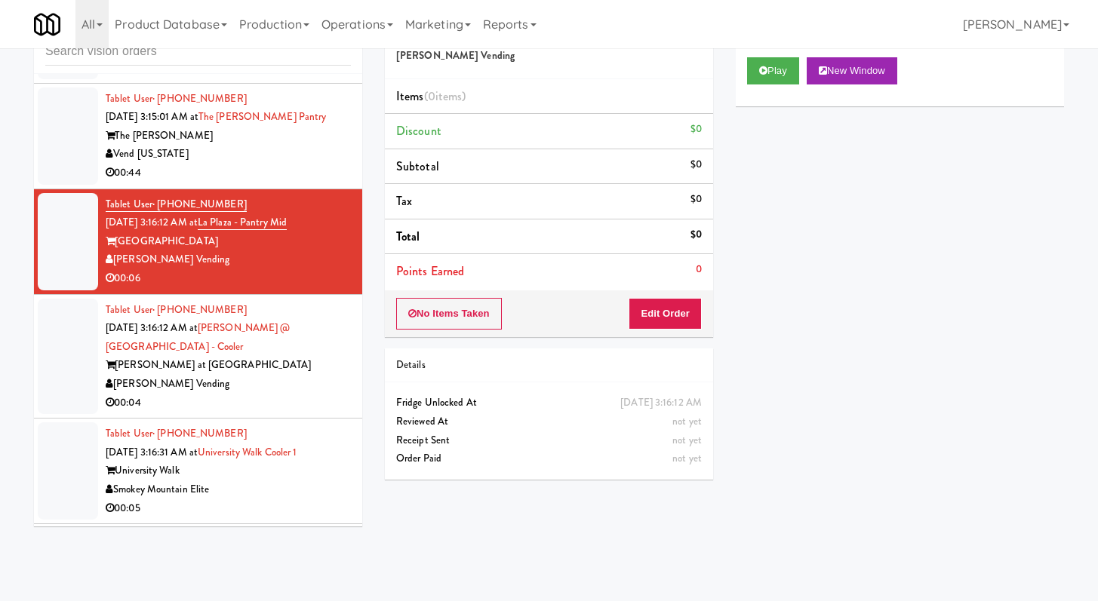
scroll to position [6543, 0]
click at [748, 88] on div "Play New Window" at bounding box center [900, 76] width 328 height 60
click at [765, 72] on icon at bounding box center [763, 71] width 8 height 10
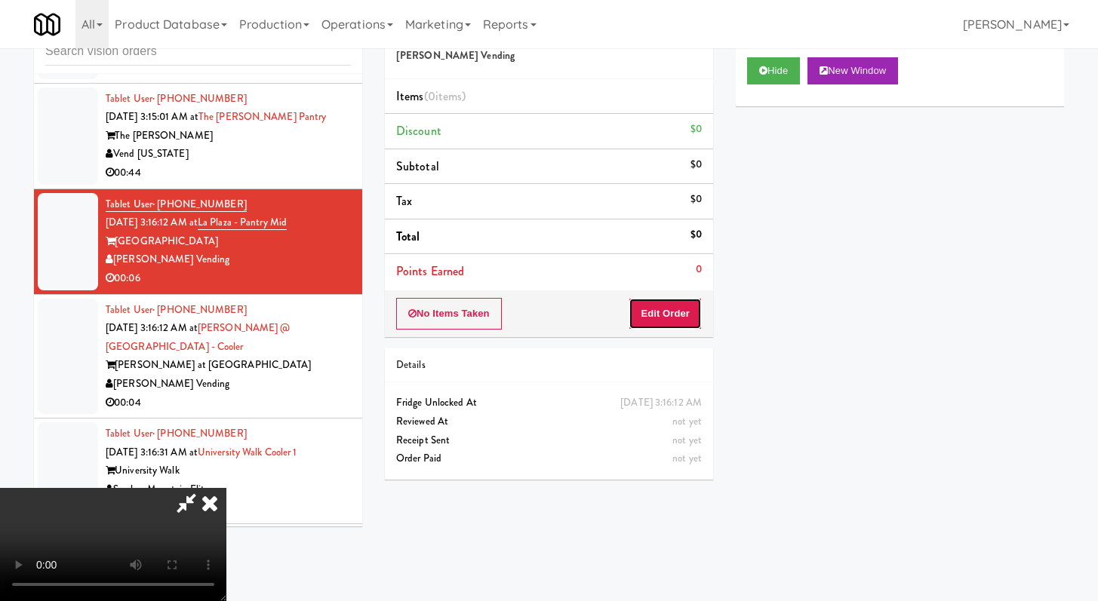
click at [665, 318] on button "Edit Order" at bounding box center [664, 314] width 73 height 32
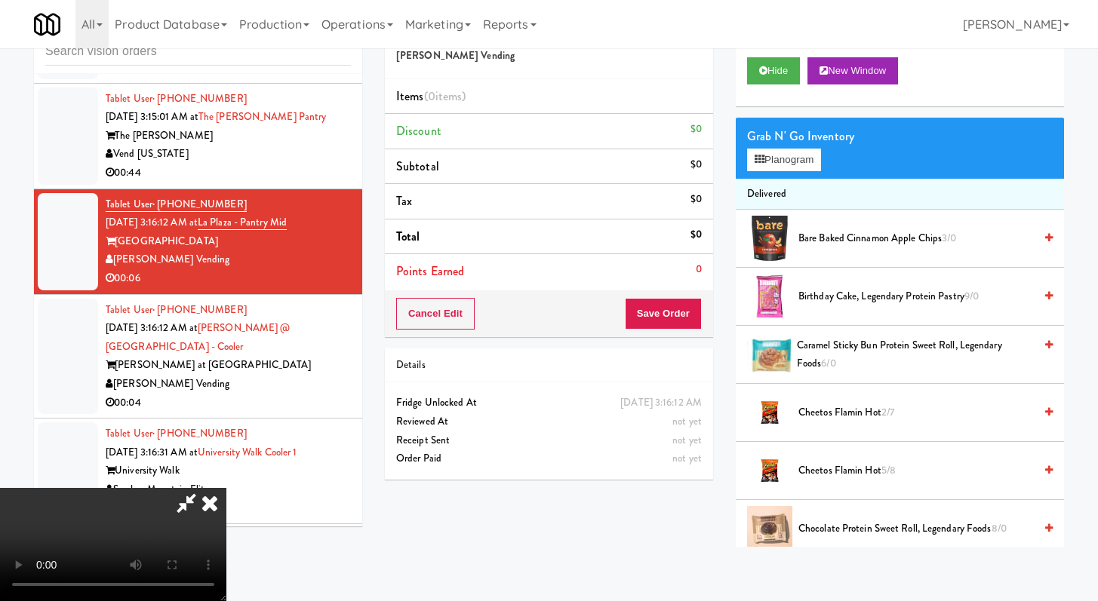
scroll to position [130, 0]
click at [226, 488] on video at bounding box center [113, 544] width 226 height 113
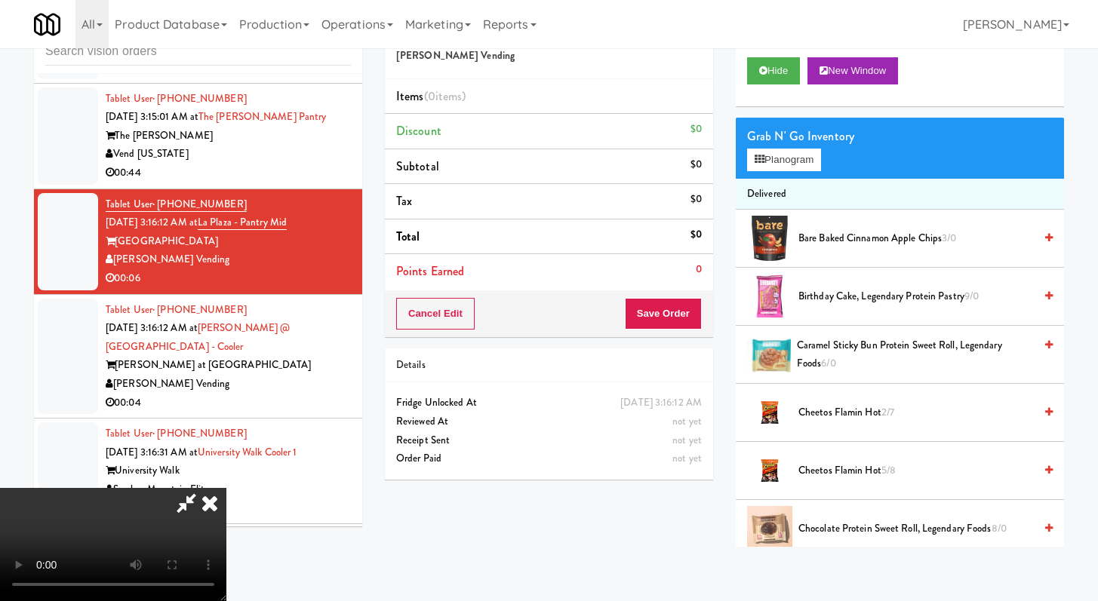
click at [226, 488] on video at bounding box center [113, 544] width 226 height 113
click at [860, 416] on span "Cheetos Flamin Hot 2/7" at bounding box center [915, 413] width 235 height 19
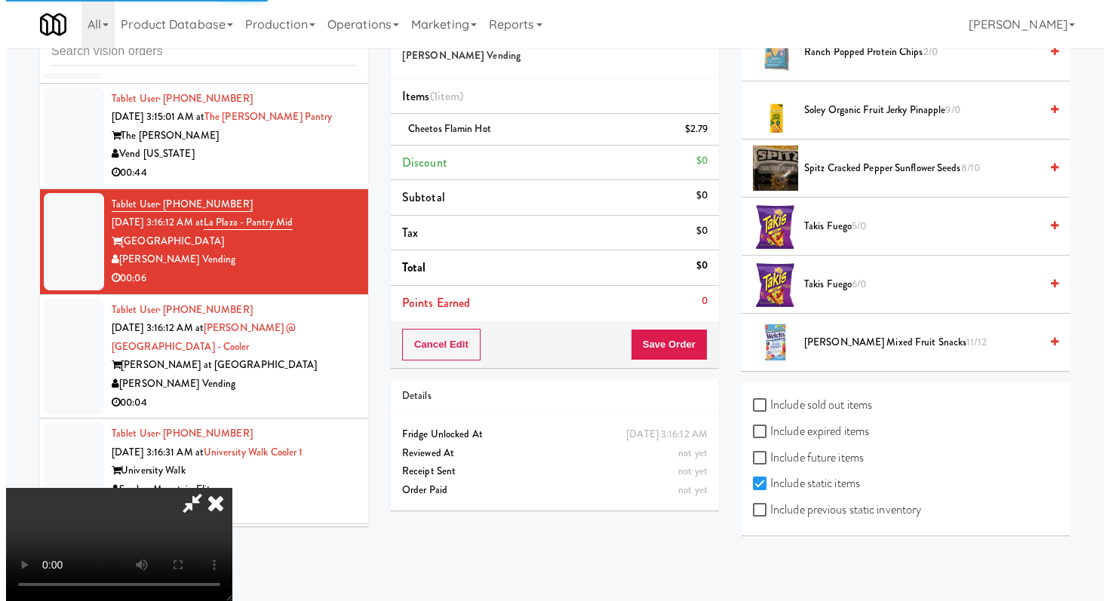
scroll to position [0, 0]
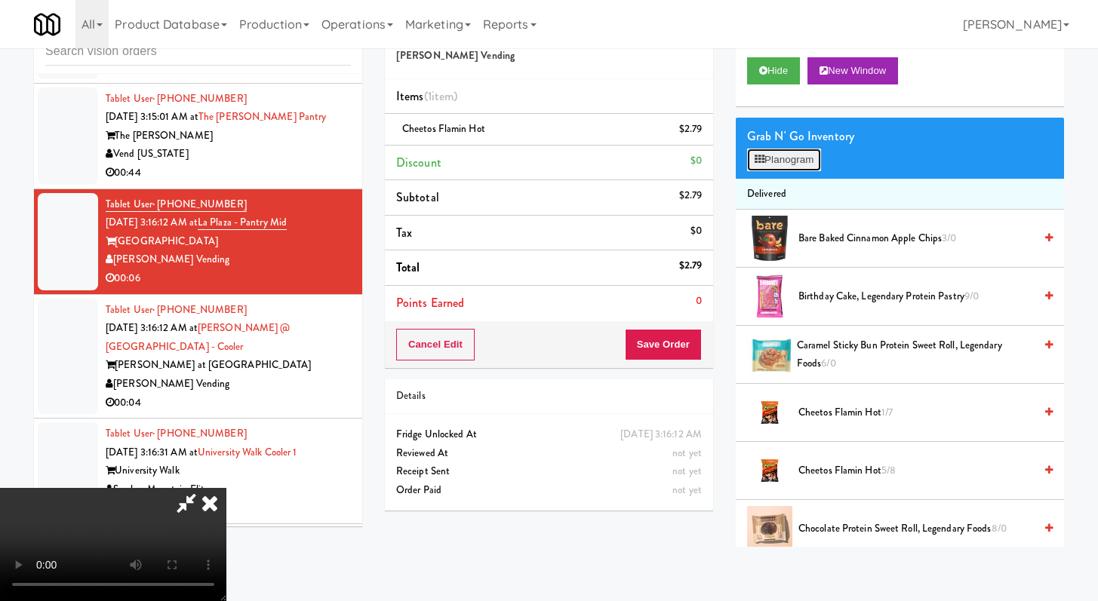
click at [789, 167] on button "Planogram" at bounding box center [784, 160] width 74 height 23
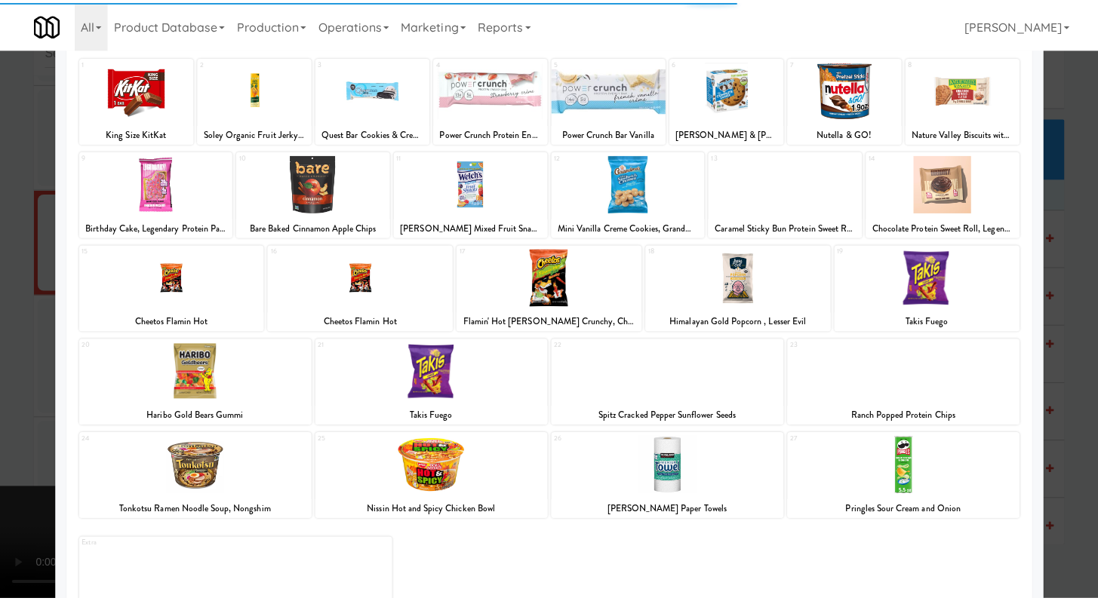
scroll to position [140, 0]
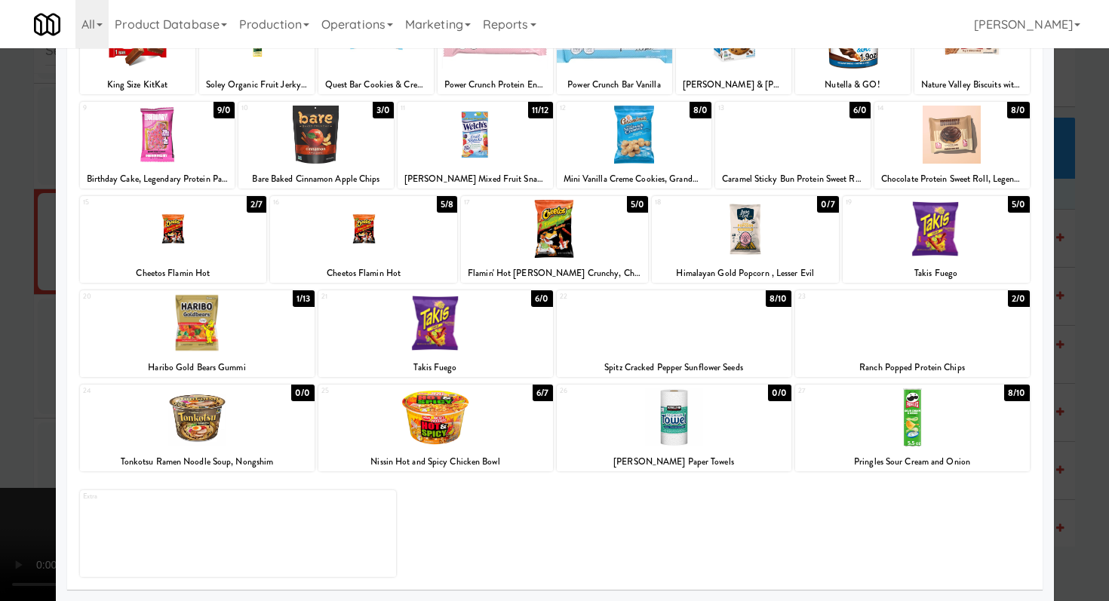
click at [0, 346] on div at bounding box center [554, 300] width 1109 height 601
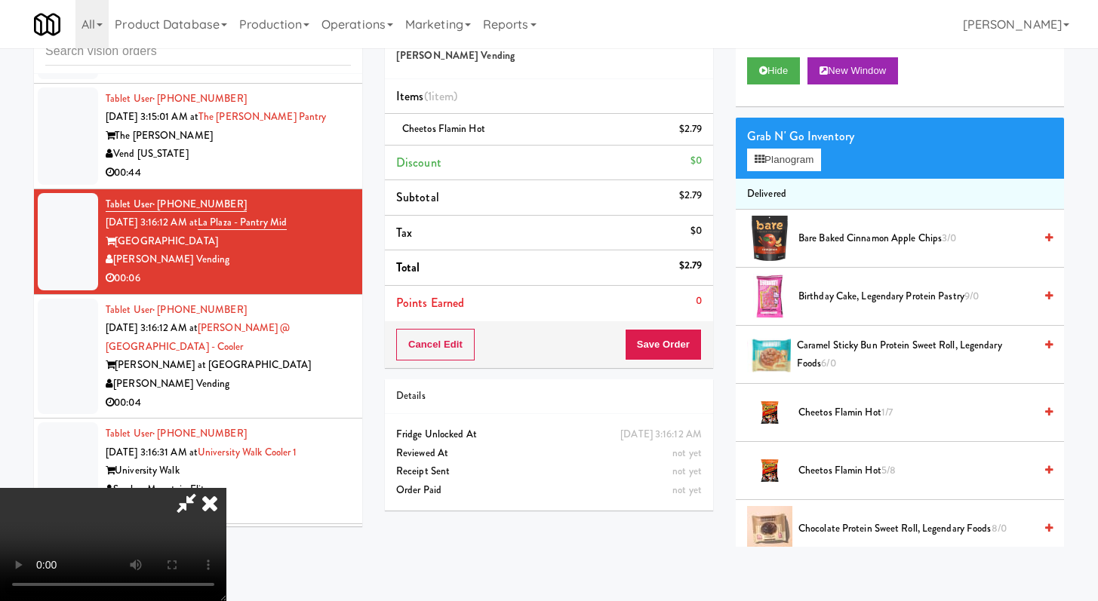
click at [226, 488] on video at bounding box center [113, 544] width 226 height 113
click at [792, 163] on button "Planogram" at bounding box center [784, 160] width 74 height 23
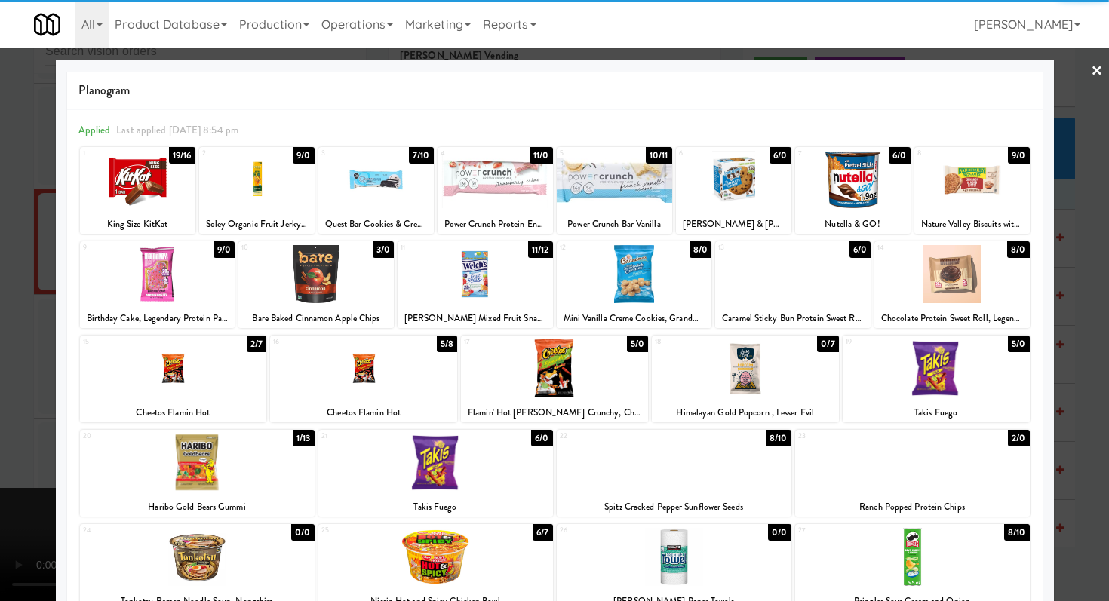
click at [486, 561] on div at bounding box center [435, 557] width 235 height 58
click at [5, 418] on div at bounding box center [554, 300] width 1109 height 601
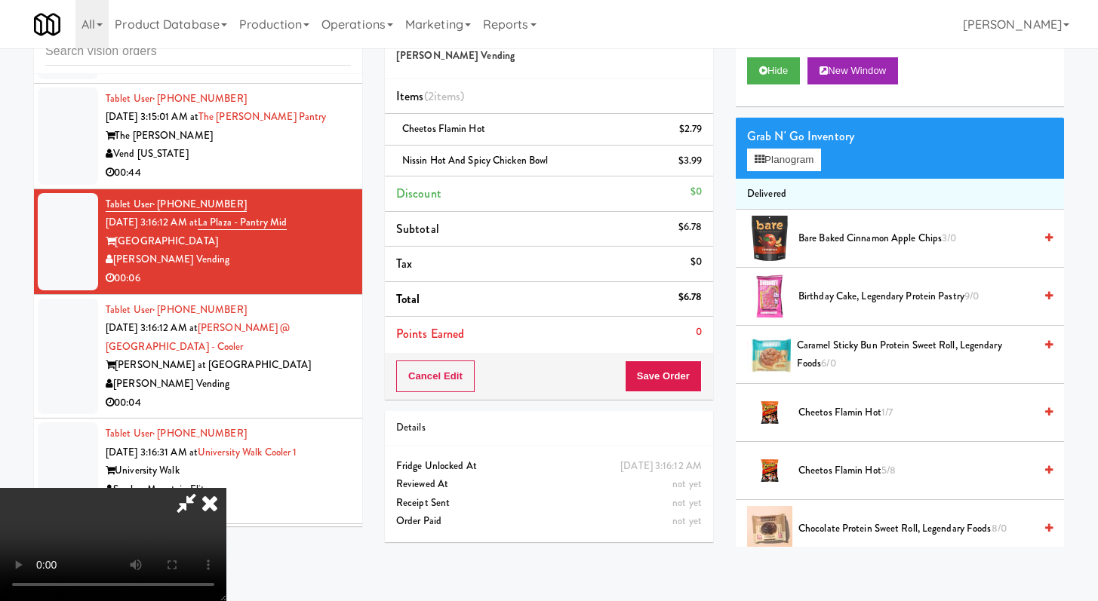
click at [690, 403] on div "Order # 3398332 Cordray Vending Items (2 items ) Cheetos Flamin Hot $2.79 Nissi…" at bounding box center [548, 280] width 351 height 548
click at [696, 382] on button "Save Order" at bounding box center [663, 377] width 77 height 32
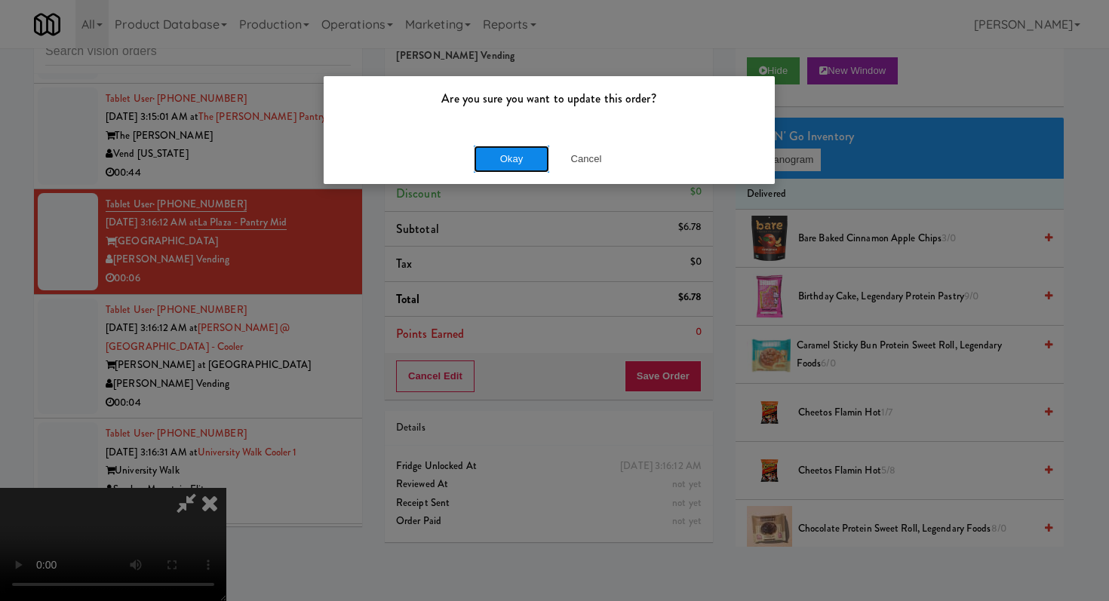
click at [484, 152] on button "Okay" at bounding box center [511, 159] width 75 height 27
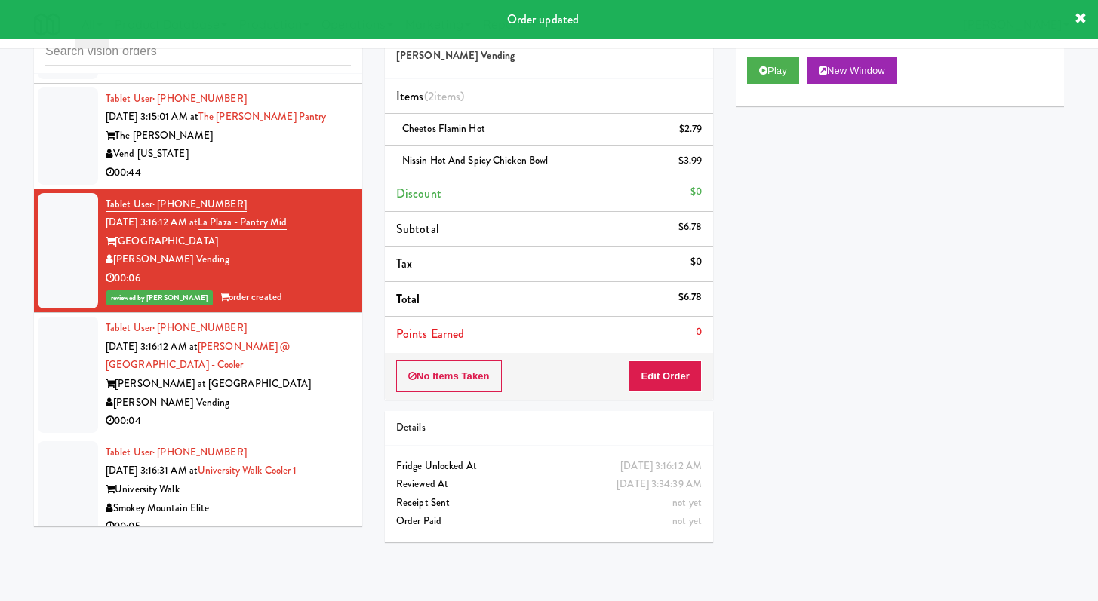
click at [279, 413] on div "[PERSON_NAME] Vending" at bounding box center [228, 403] width 245 height 19
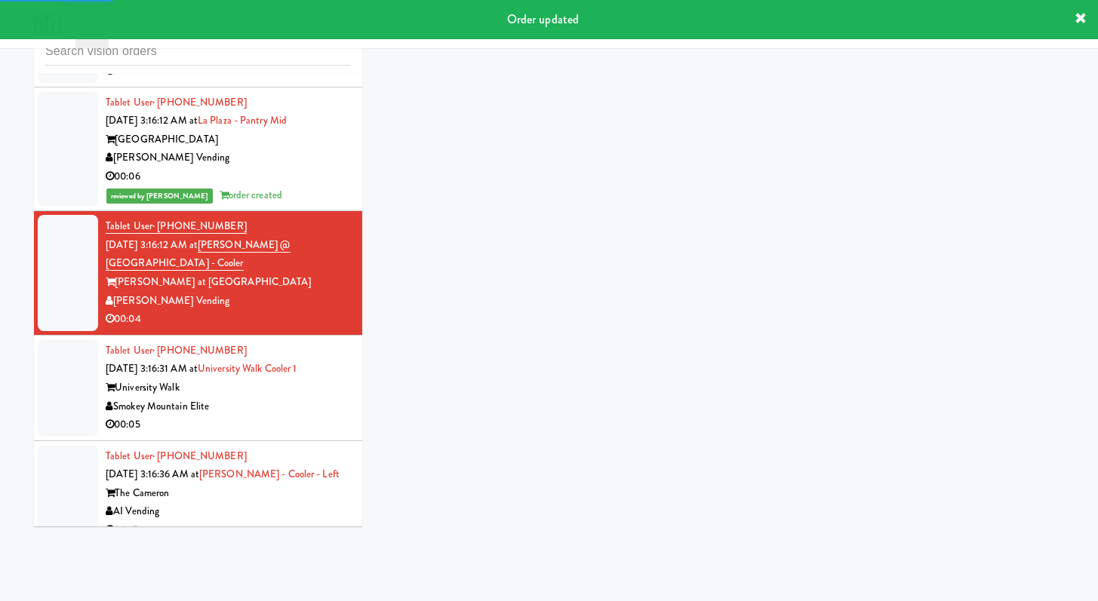
scroll to position [6729, 0]
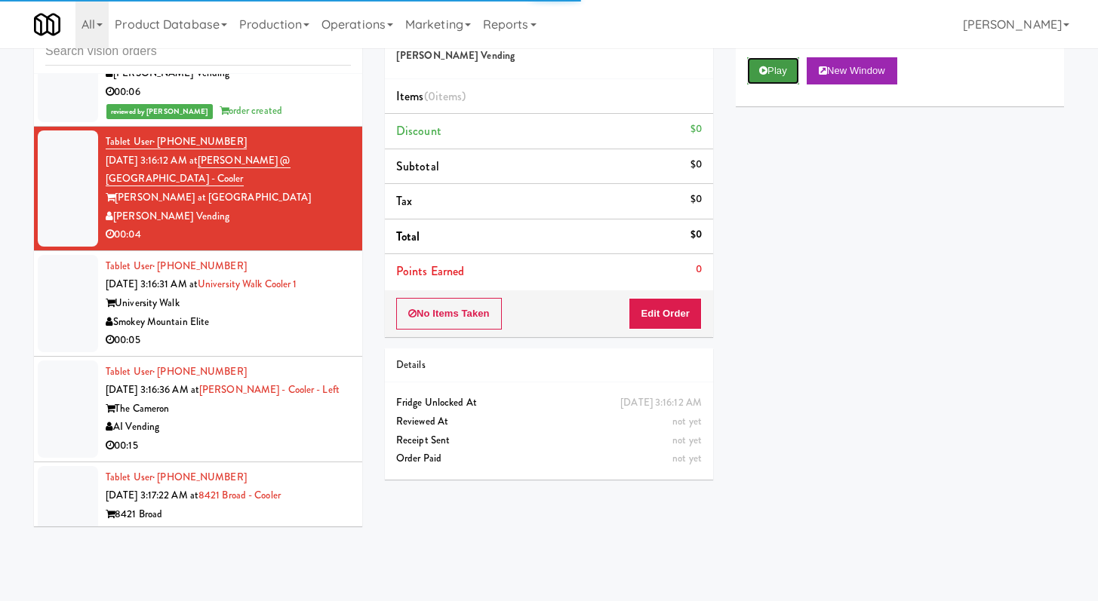
click at [769, 62] on button "Play" at bounding box center [773, 70] width 52 height 27
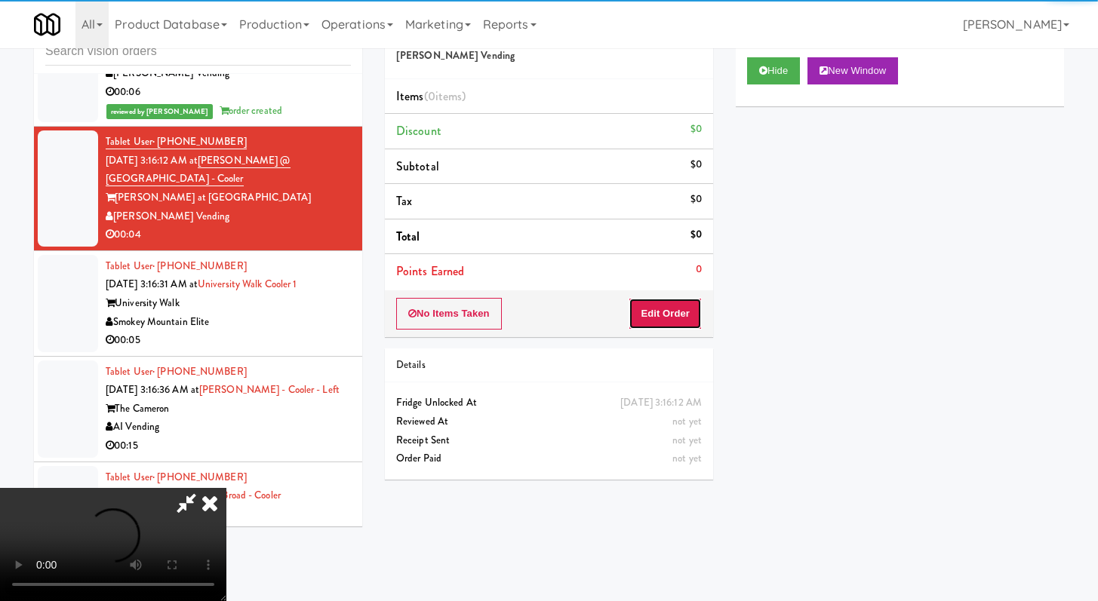
click at [656, 309] on button "Edit Order" at bounding box center [664, 314] width 73 height 32
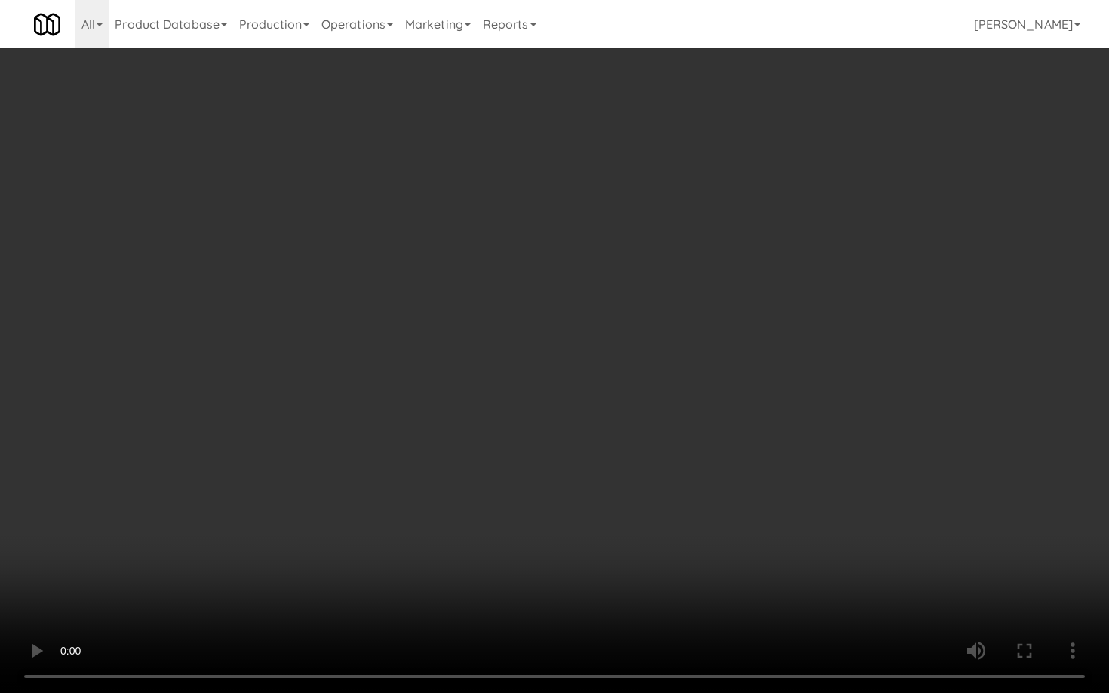
click at [665, 467] on video at bounding box center [554, 346] width 1109 height 693
click at [668, 465] on video at bounding box center [554, 346] width 1109 height 693
click at [701, 446] on video at bounding box center [554, 346] width 1109 height 693
click at [708, 434] on video at bounding box center [554, 346] width 1109 height 693
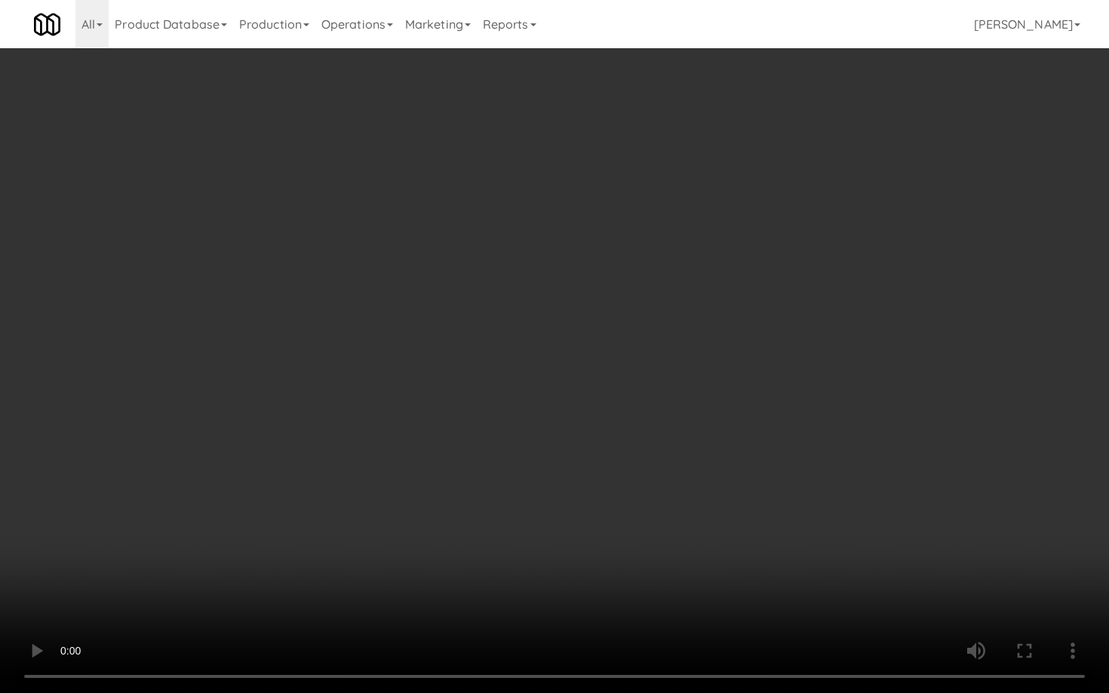
click at [708, 434] on video at bounding box center [554, 346] width 1109 height 693
click at [712, 431] on video at bounding box center [554, 346] width 1109 height 693
click at [677, 407] on video at bounding box center [554, 346] width 1109 height 693
click at [681, 385] on video at bounding box center [554, 346] width 1109 height 693
click at [682, 384] on video at bounding box center [554, 346] width 1109 height 693
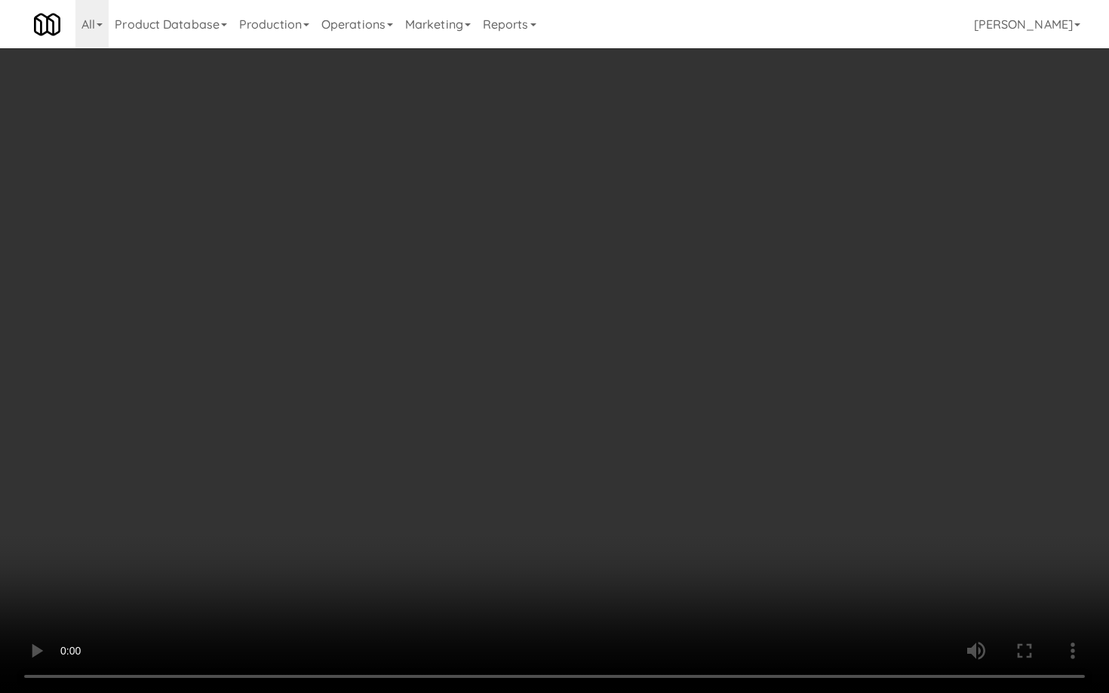
click at [687, 346] on video at bounding box center [554, 346] width 1109 height 693
click at [750, 321] on video at bounding box center [554, 346] width 1109 height 693
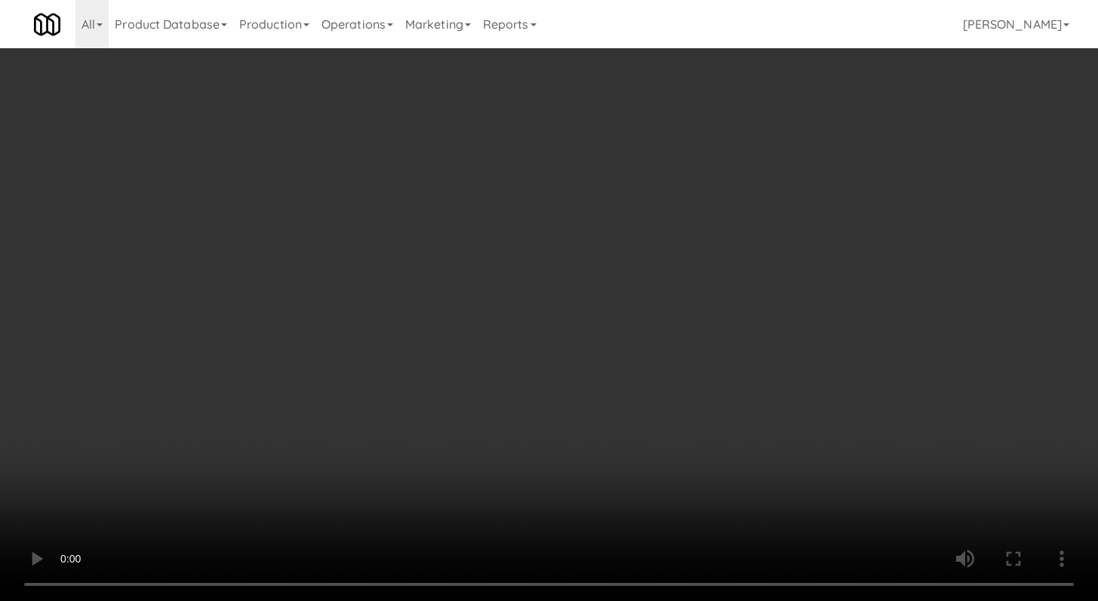
scroll to position [1115, 0]
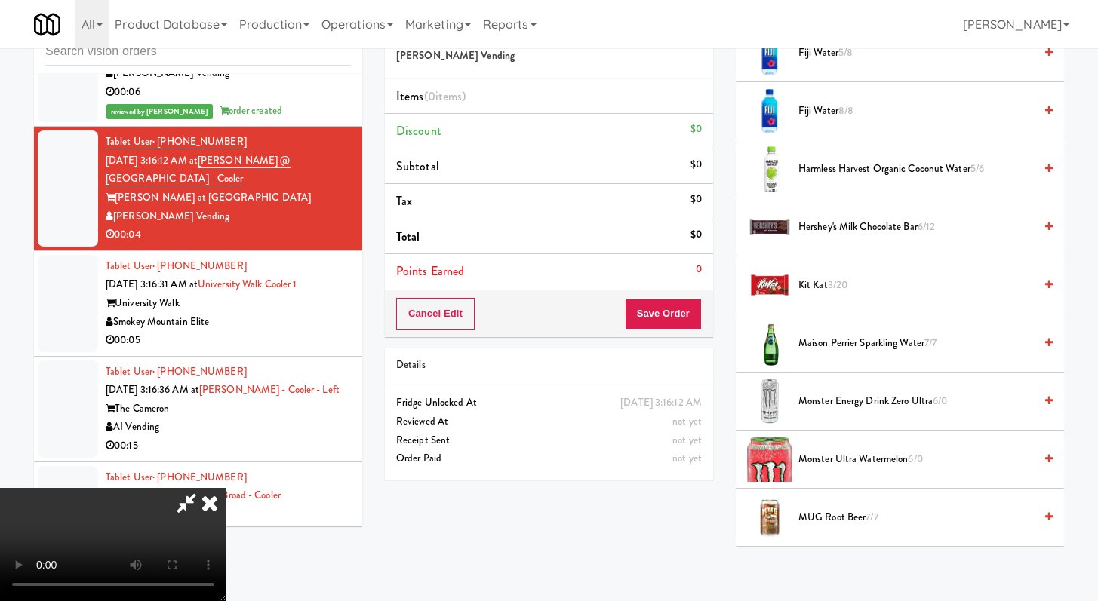
click at [806, 290] on span "Kit Kat 3/20" at bounding box center [915, 285] width 235 height 19
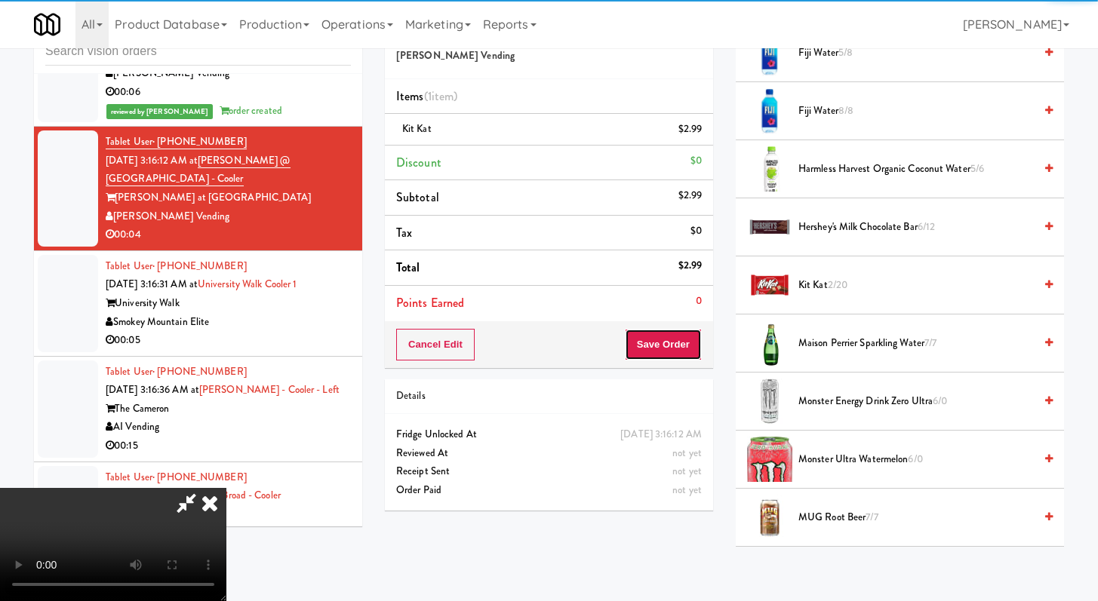
click at [687, 350] on button "Save Order" at bounding box center [663, 345] width 77 height 32
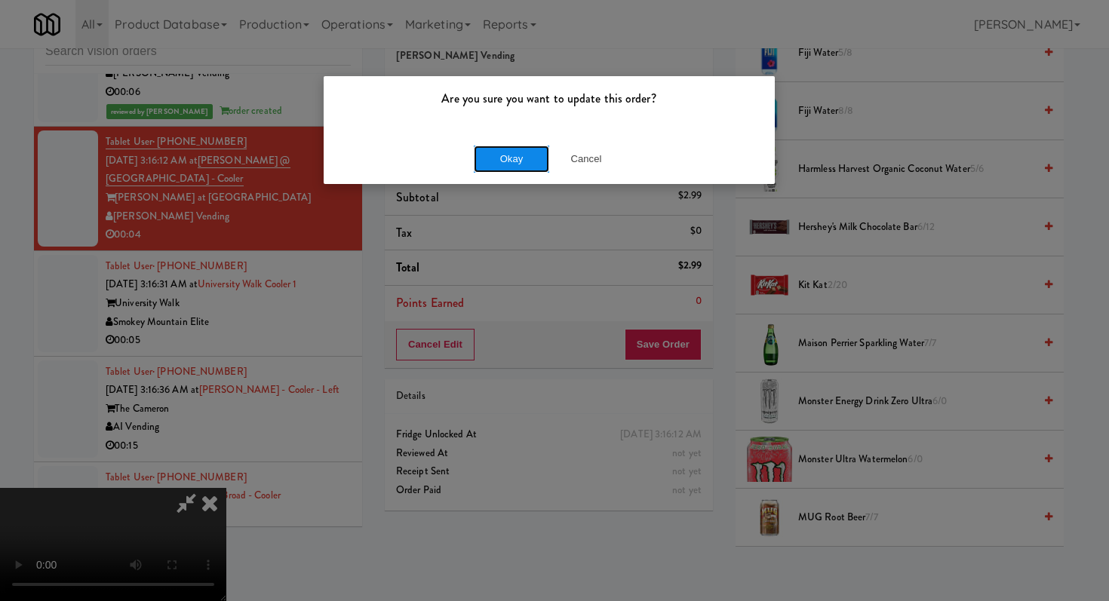
click at [532, 163] on button "Okay" at bounding box center [511, 159] width 75 height 27
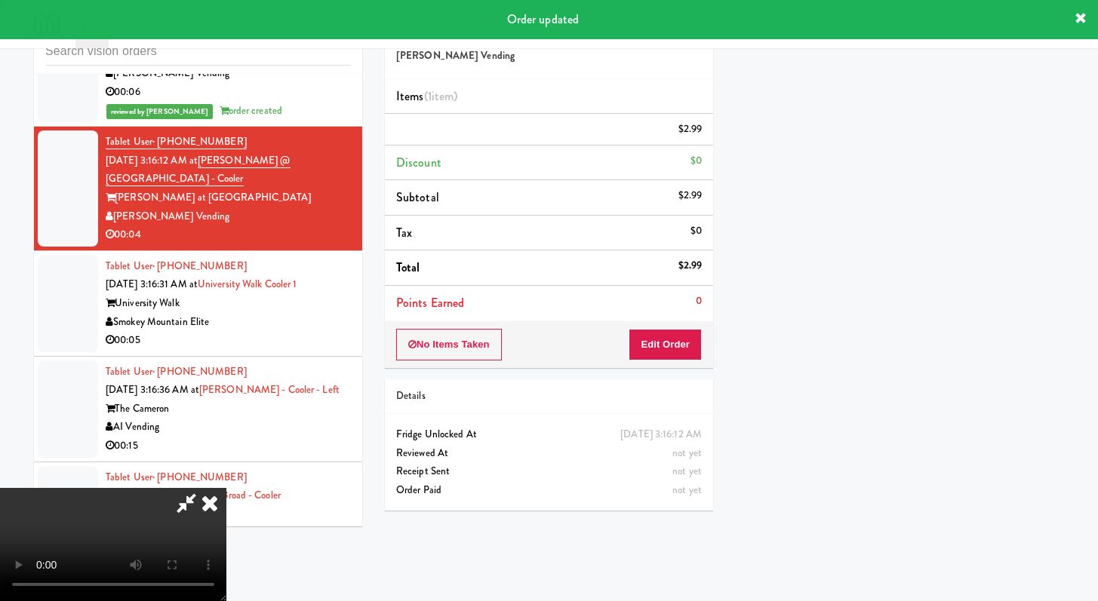
scroll to position [64, 0]
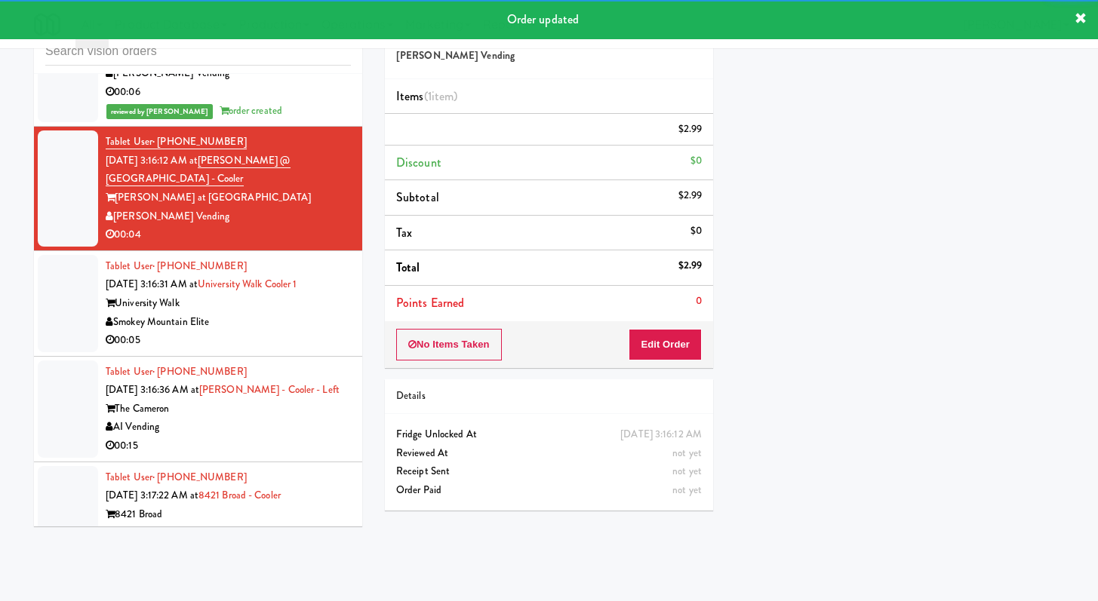
click at [291, 350] on div "00:05" at bounding box center [228, 340] width 245 height 19
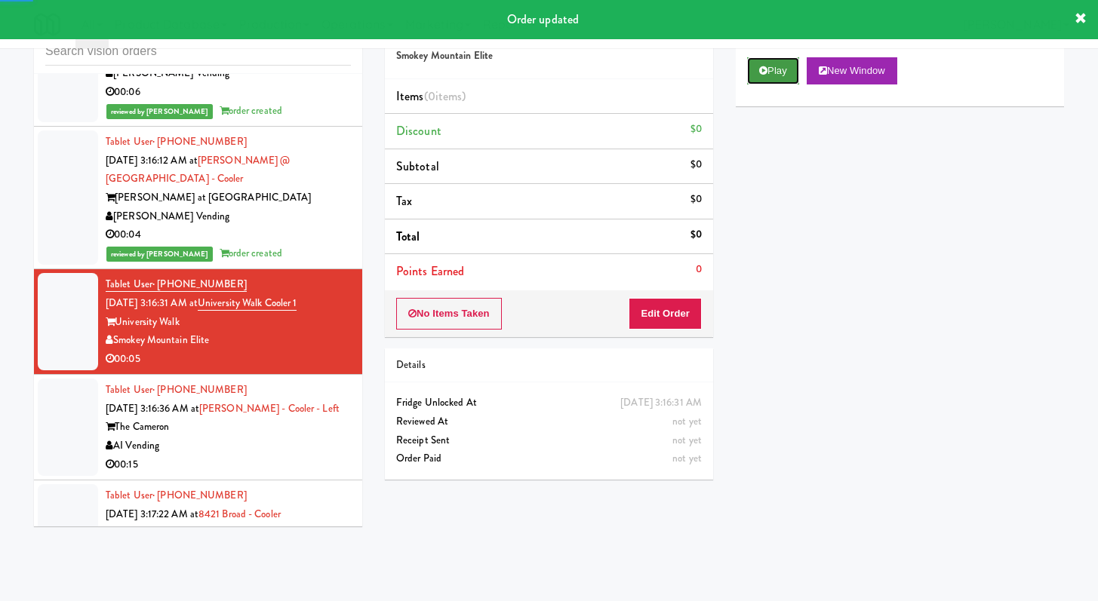
click at [785, 72] on button "Play" at bounding box center [773, 70] width 52 height 27
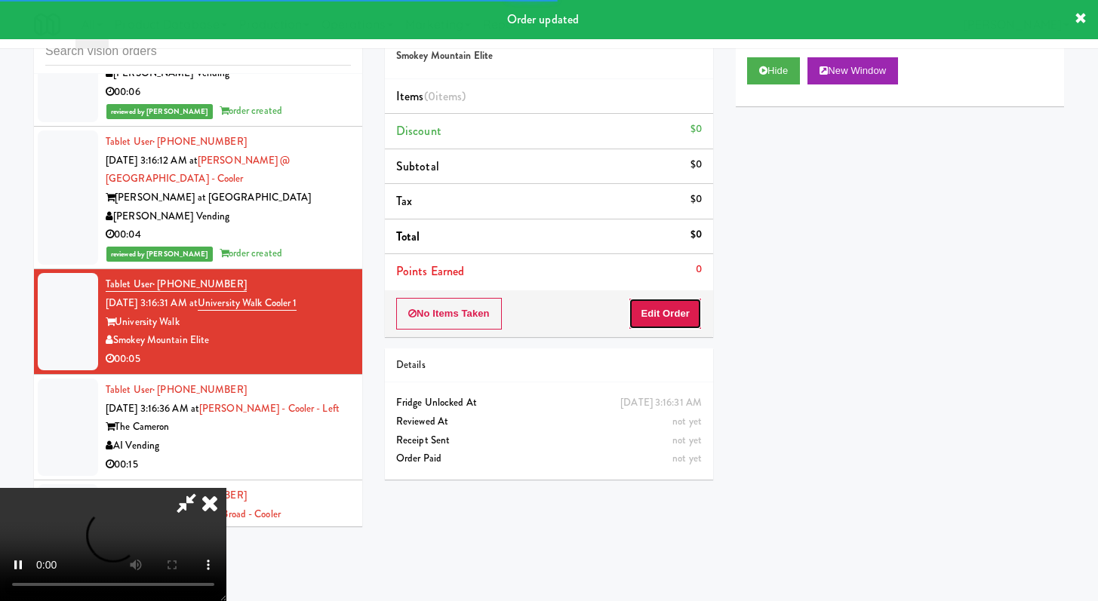
click at [656, 309] on button "Edit Order" at bounding box center [664, 314] width 73 height 32
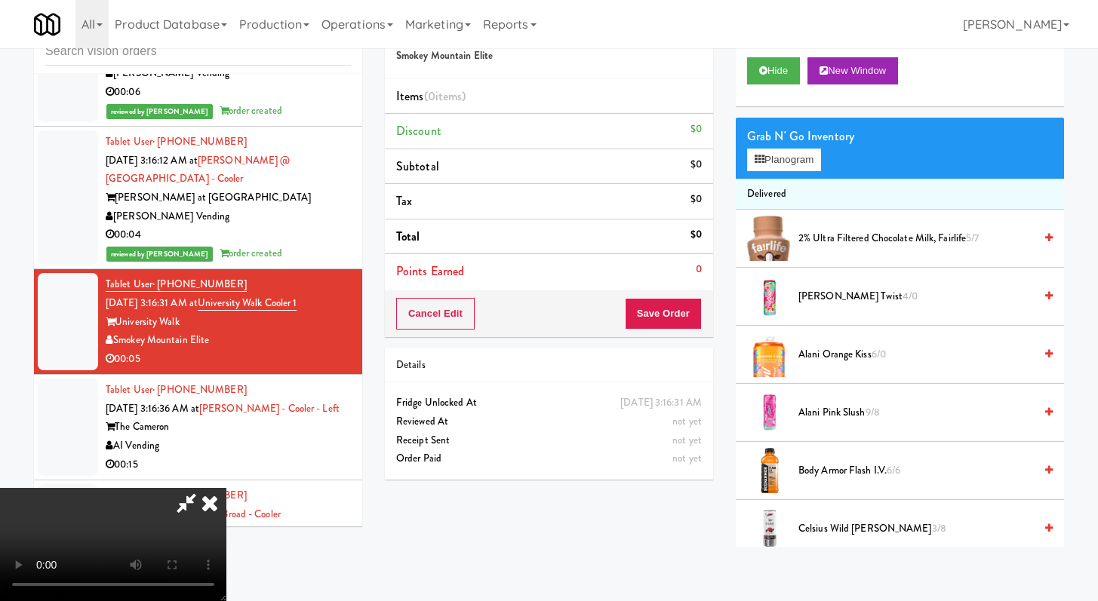
scroll to position [130, 0]
click at [226, 488] on video at bounding box center [113, 544] width 226 height 113
click at [198, 488] on video at bounding box center [113, 544] width 226 height 113
click at [226, 488] on video at bounding box center [113, 544] width 226 height 113
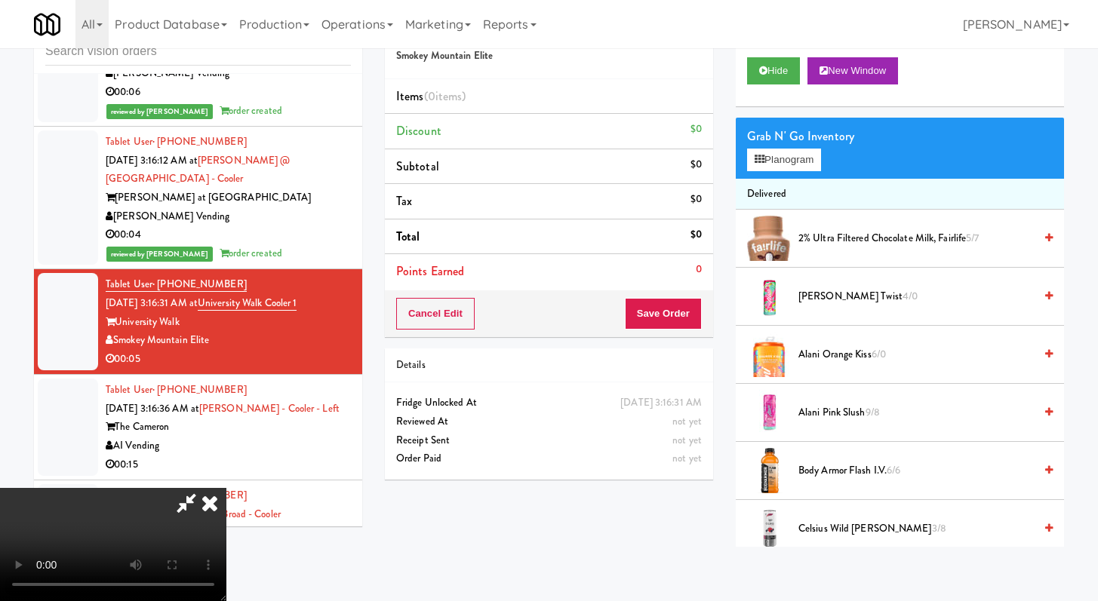
click at [226, 488] on video at bounding box center [113, 544] width 226 height 113
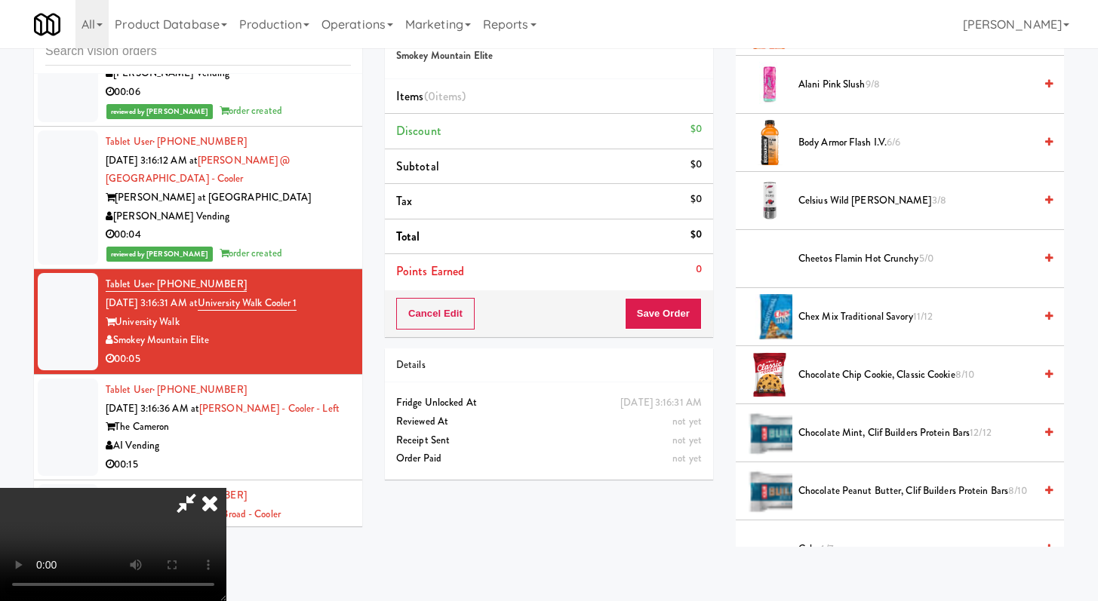
click at [853, 252] on span "Cheetos Flamin Hot Crunchy 5/0" at bounding box center [915, 259] width 235 height 19
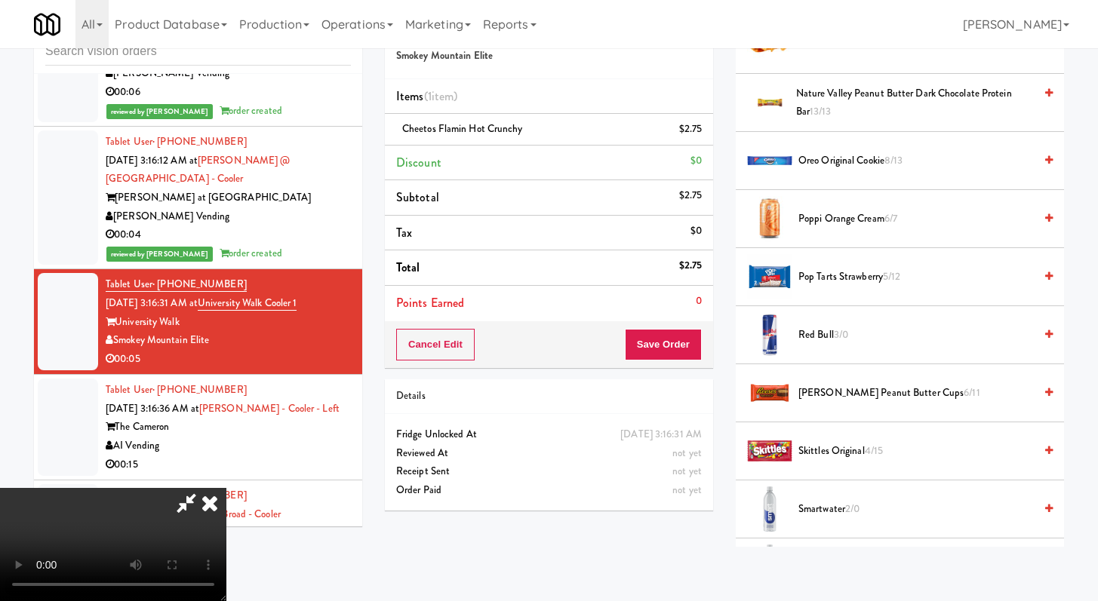
scroll to position [1728, 0]
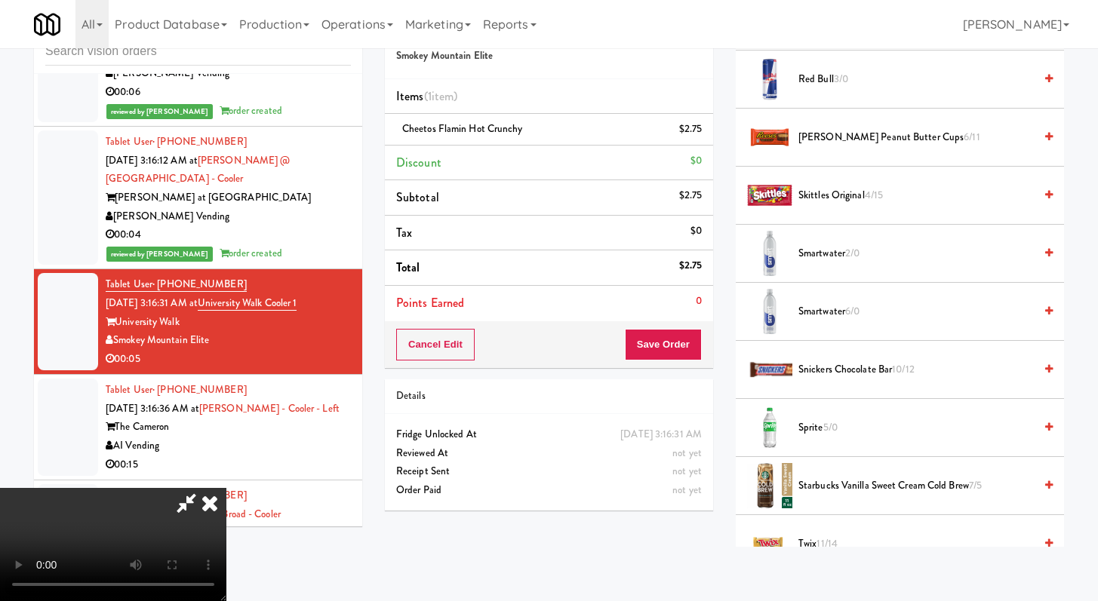
click at [819, 423] on span "Sprite 5/0" at bounding box center [915, 428] width 235 height 19
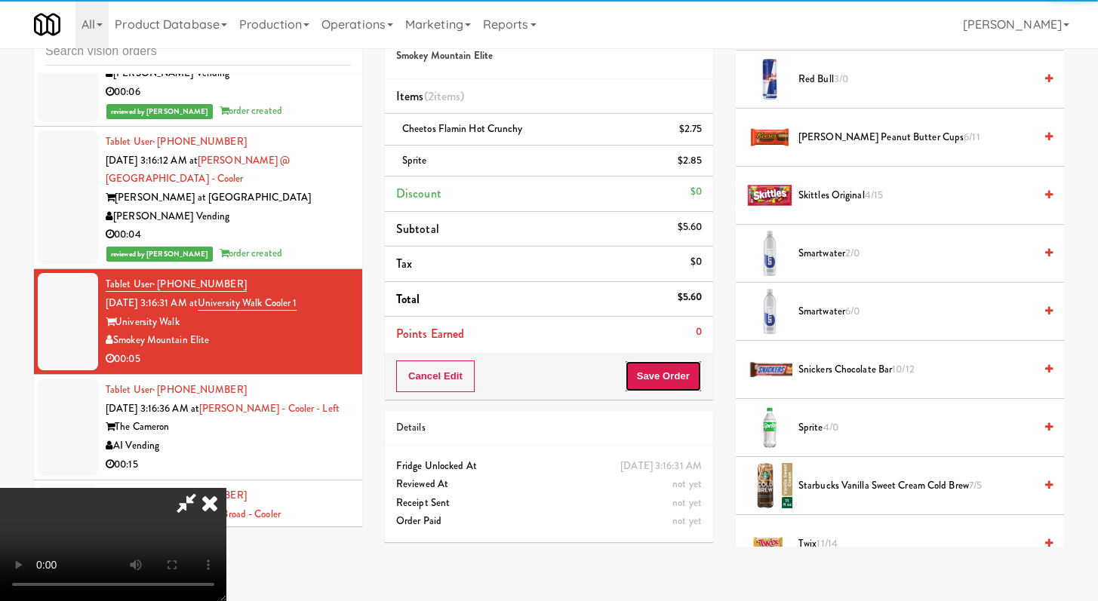
click at [673, 378] on button "Save Order" at bounding box center [663, 377] width 77 height 32
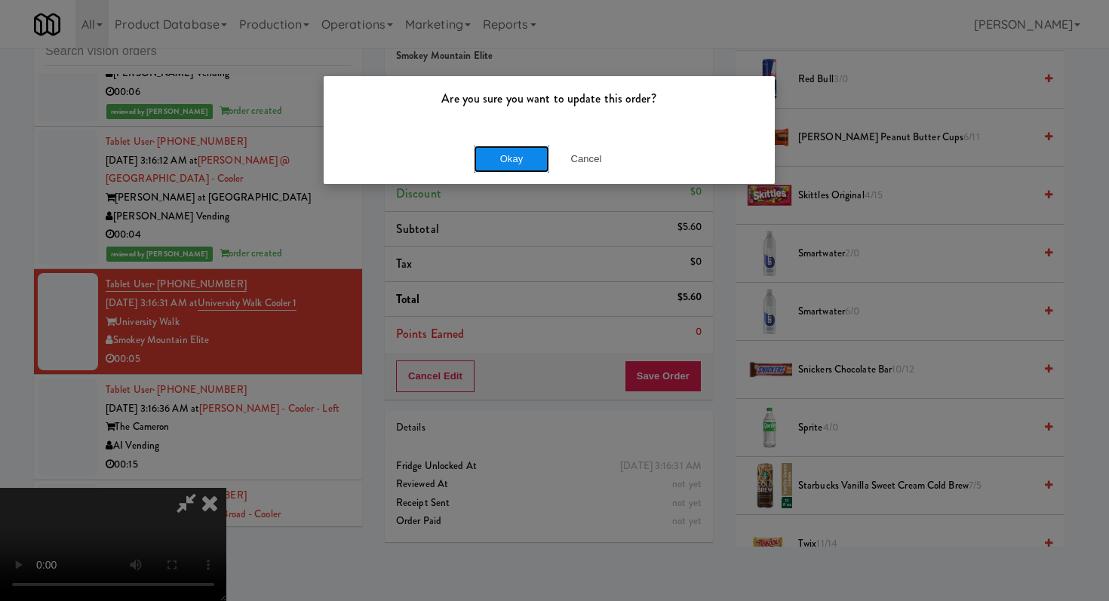
click at [480, 149] on button "Okay" at bounding box center [511, 159] width 75 height 27
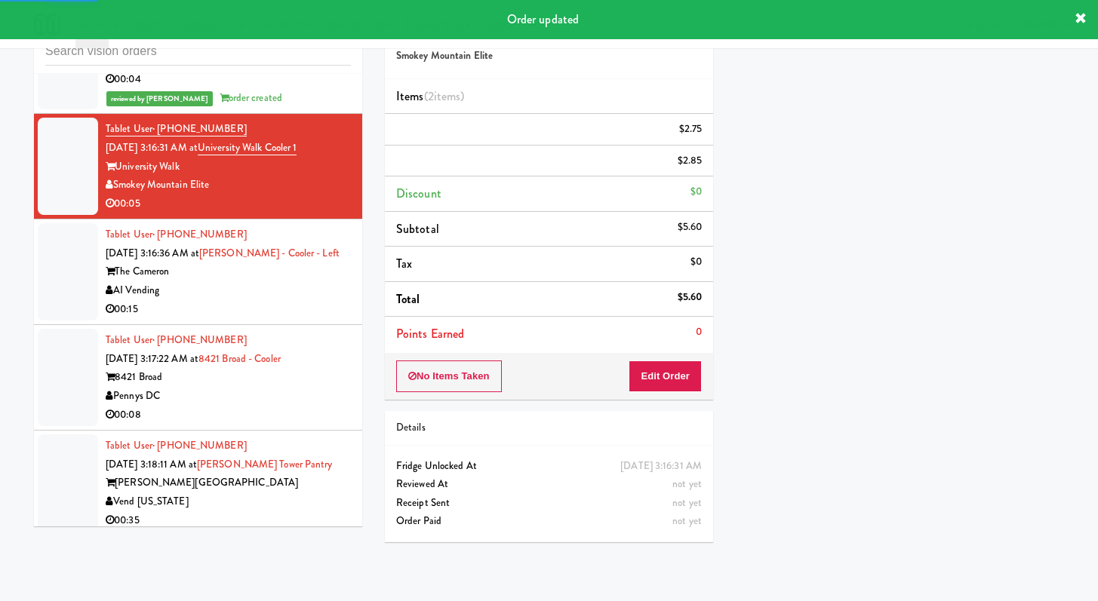
scroll to position [6987, 0]
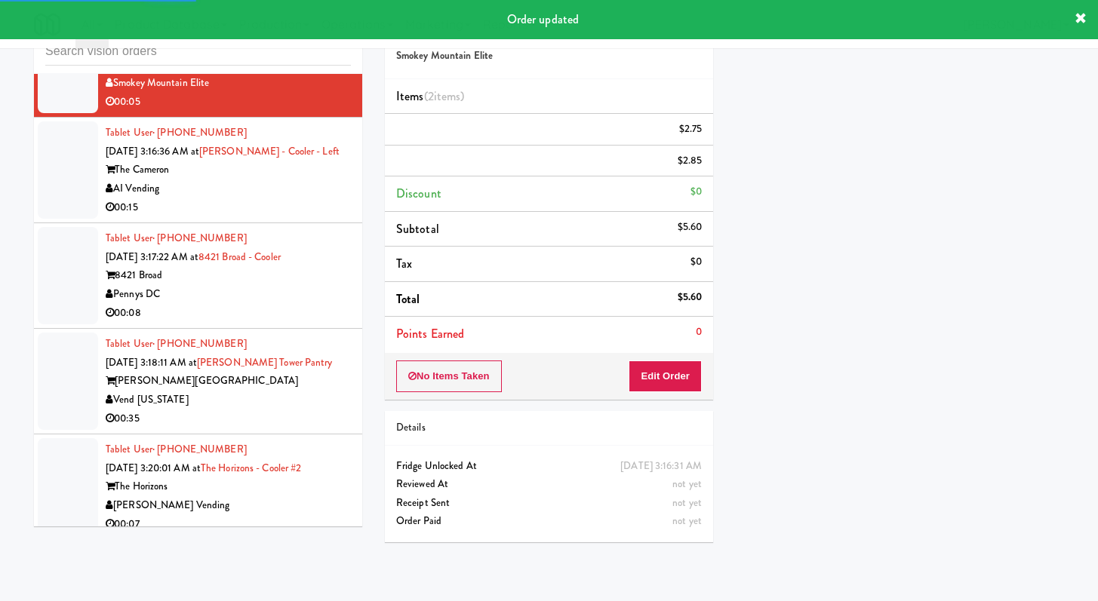
click at [290, 223] on li "Tablet User · (720) 470-8844 Oct 12, 2025 3:16:36 AM at Cameron - Cooler - Left…" at bounding box center [198, 171] width 328 height 106
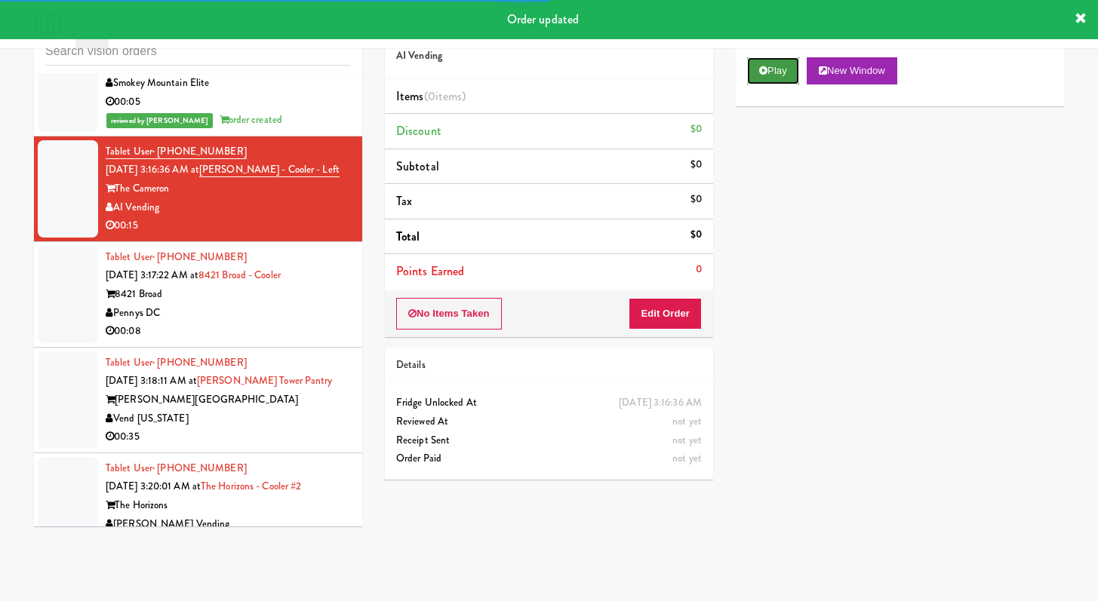
click at [795, 76] on button "Play" at bounding box center [773, 70] width 52 height 27
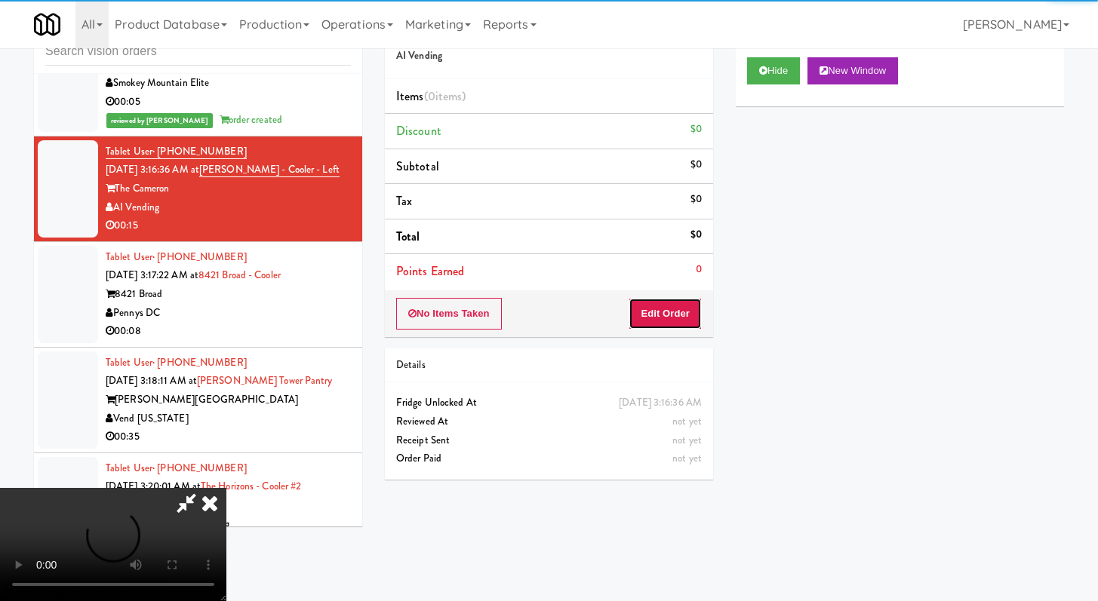
click at [684, 308] on button "Edit Order" at bounding box center [664, 314] width 73 height 32
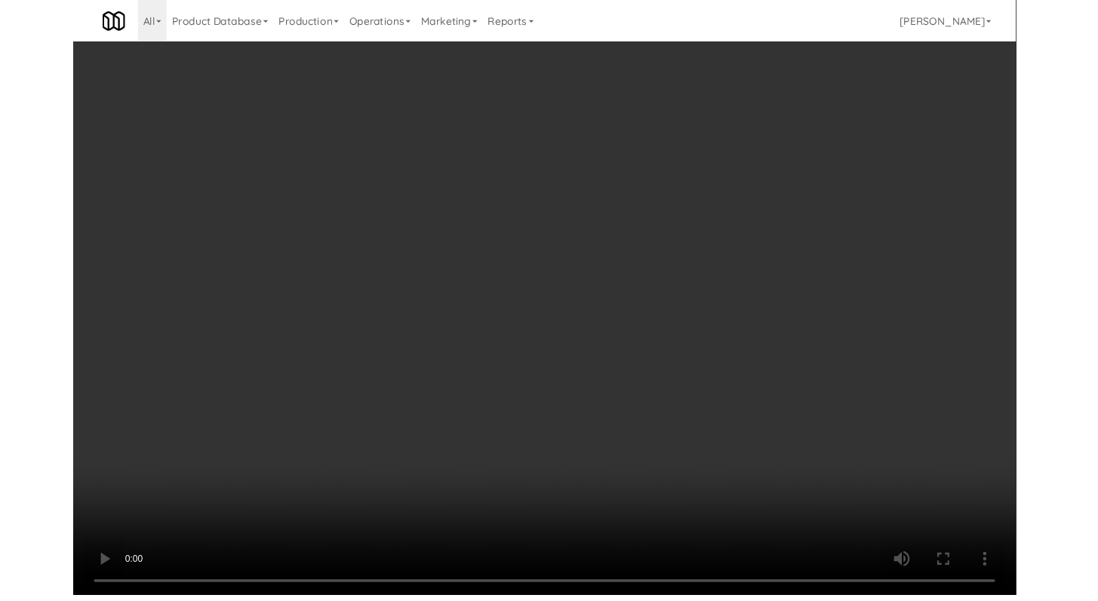
scroll to position [6968, 0]
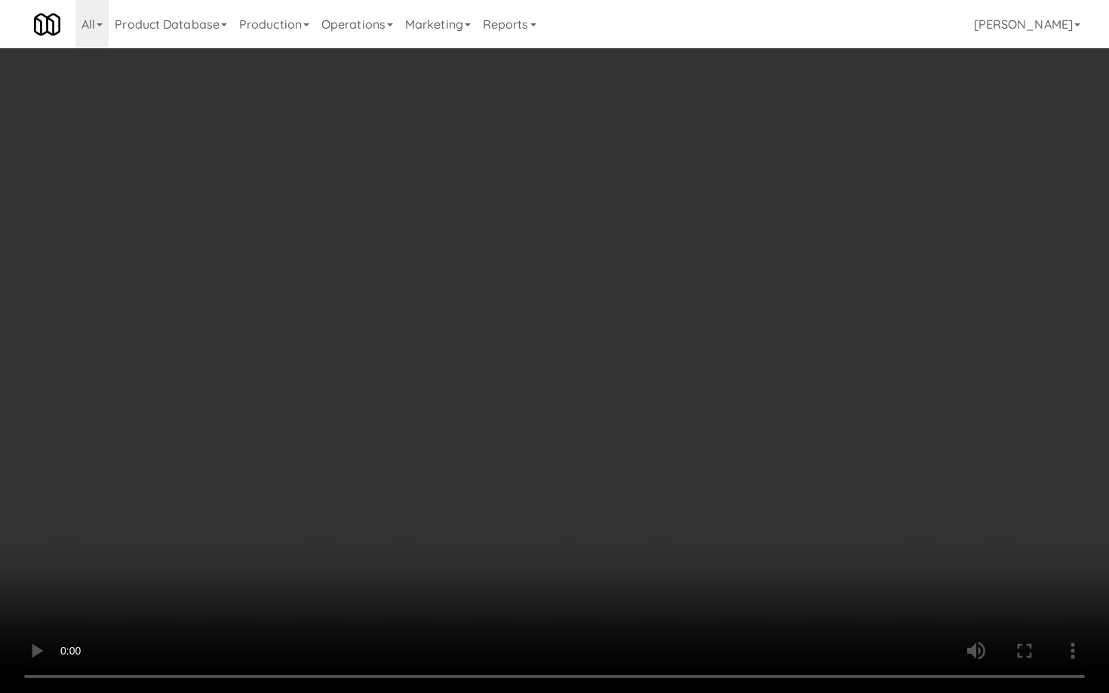
click at [569, 515] on video at bounding box center [554, 346] width 1109 height 693
click at [568, 515] on video at bounding box center [554, 346] width 1109 height 693
click at [784, 561] on video at bounding box center [554, 346] width 1109 height 693
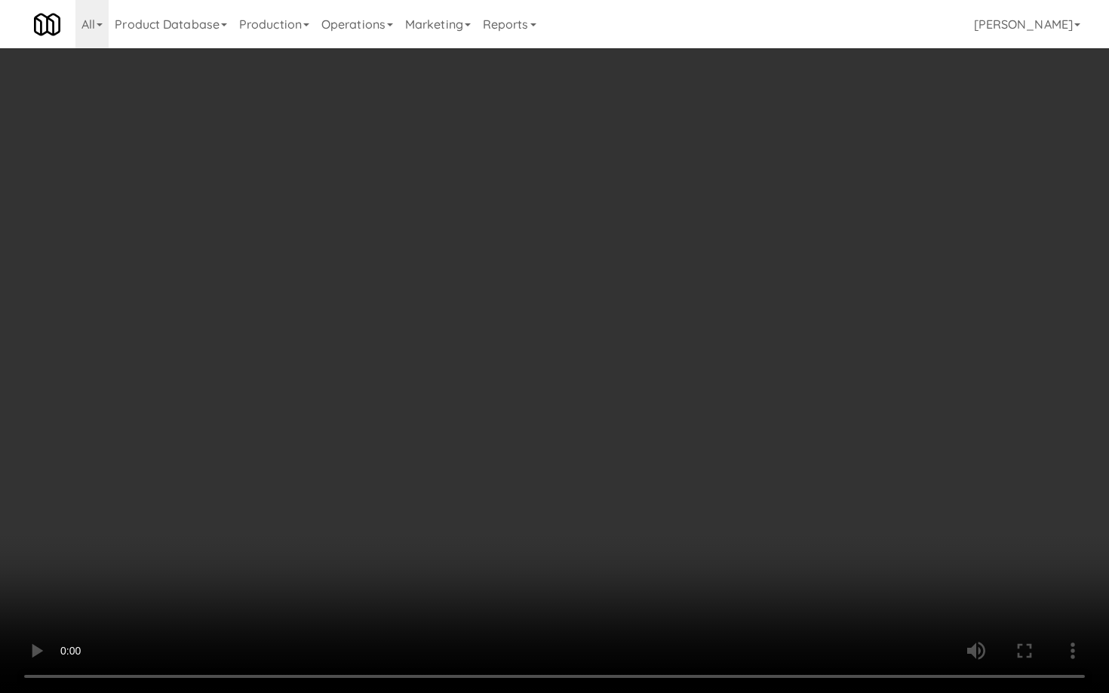
click at [784, 561] on video at bounding box center [554, 346] width 1109 height 693
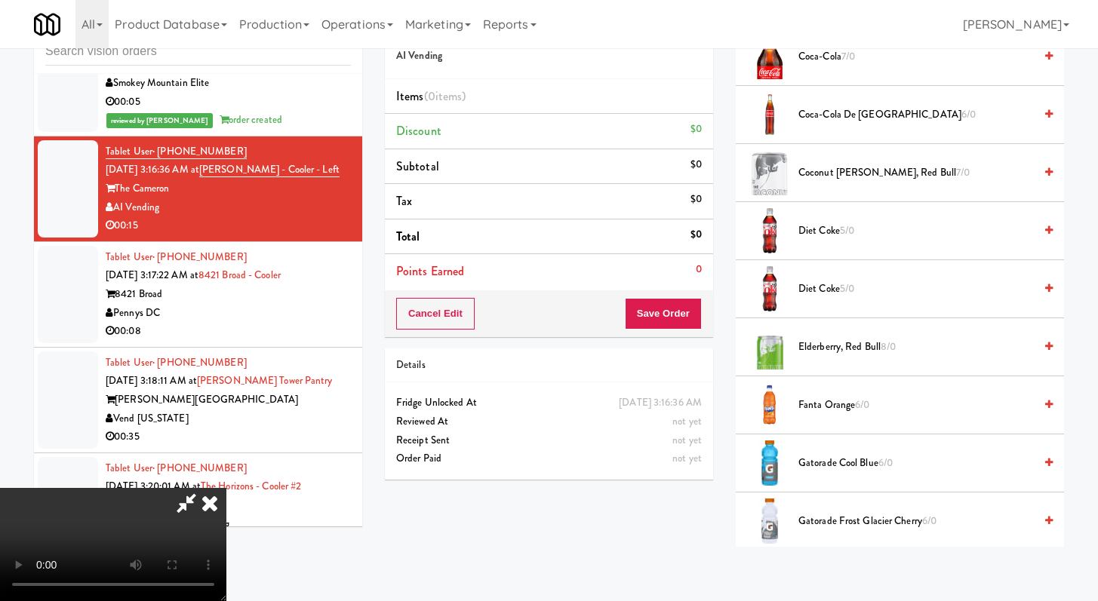
scroll to position [620, 0]
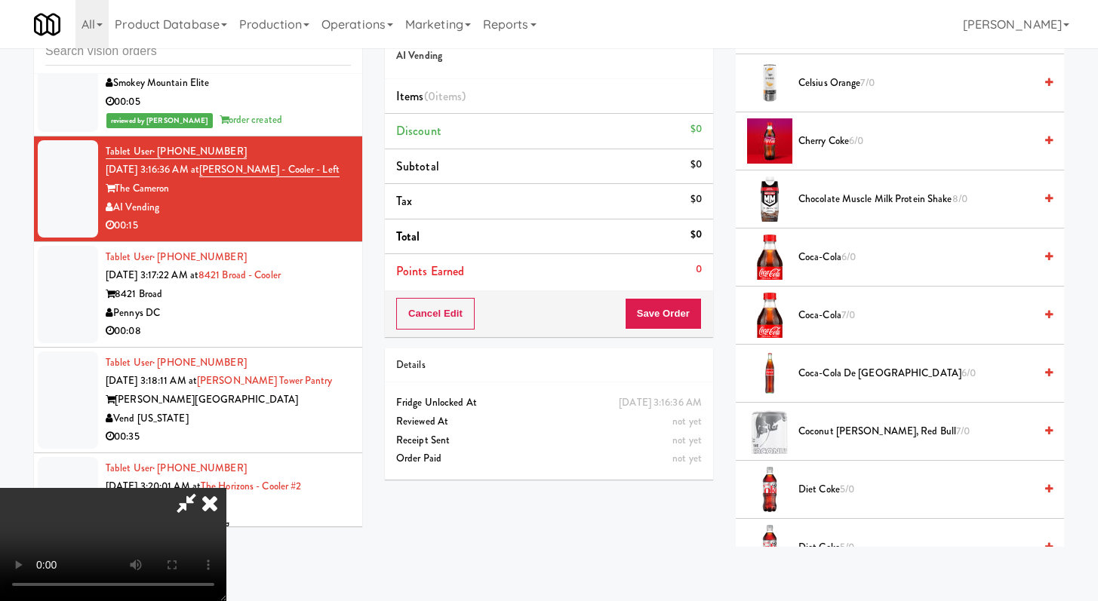
click at [818, 241] on li "Coca-Cola 6/0" at bounding box center [900, 258] width 328 height 58
click at [816, 255] on span "Coca-Cola 6/0" at bounding box center [915, 257] width 235 height 19
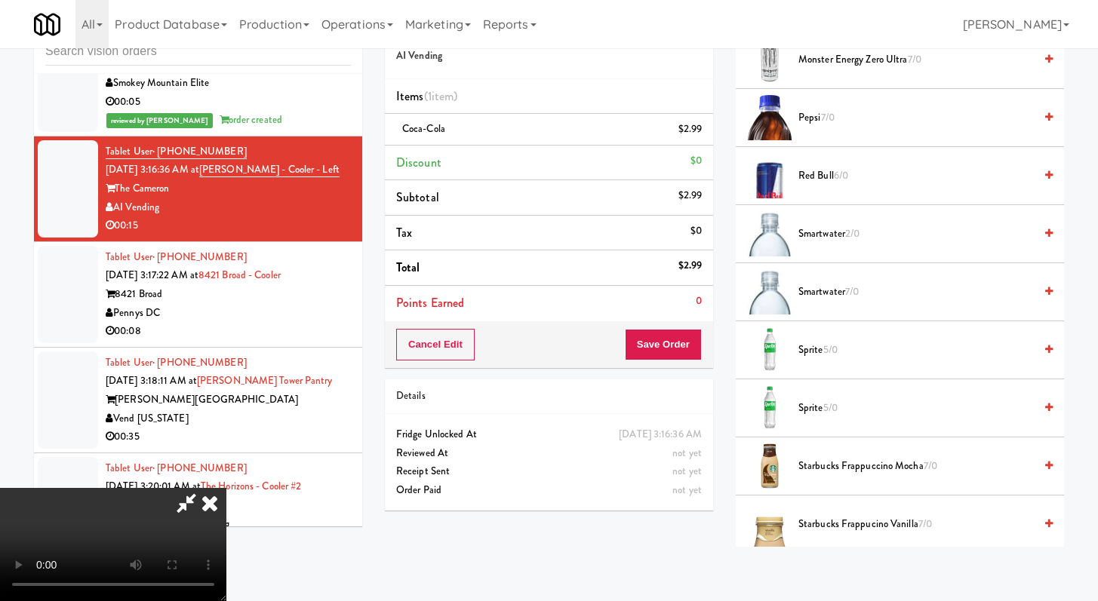
click at [819, 350] on span "Sprite 5/0" at bounding box center [915, 350] width 235 height 19
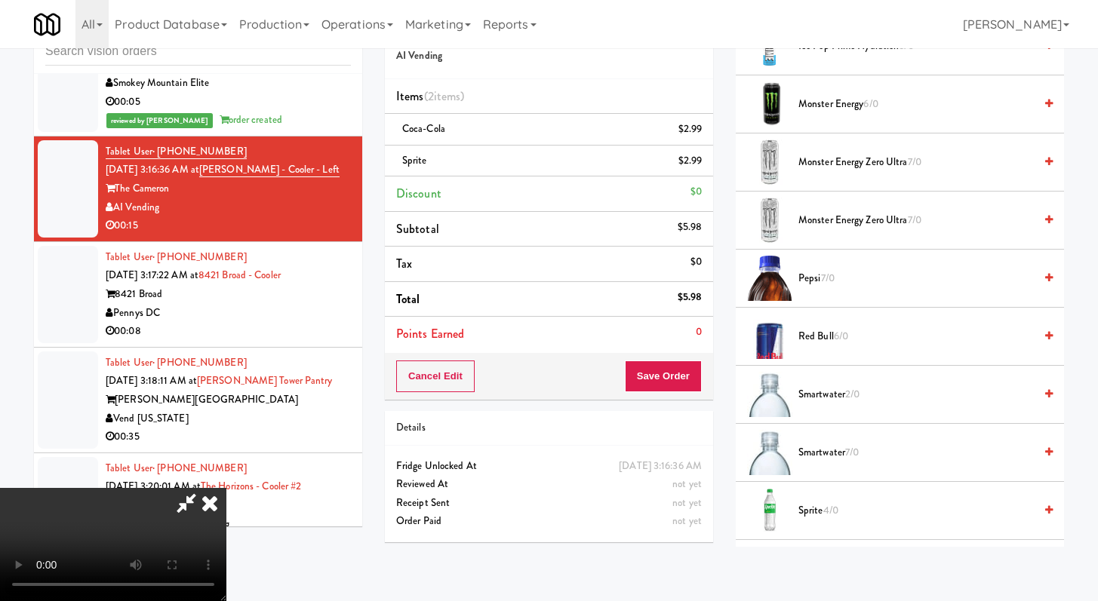
scroll to position [1154, 0]
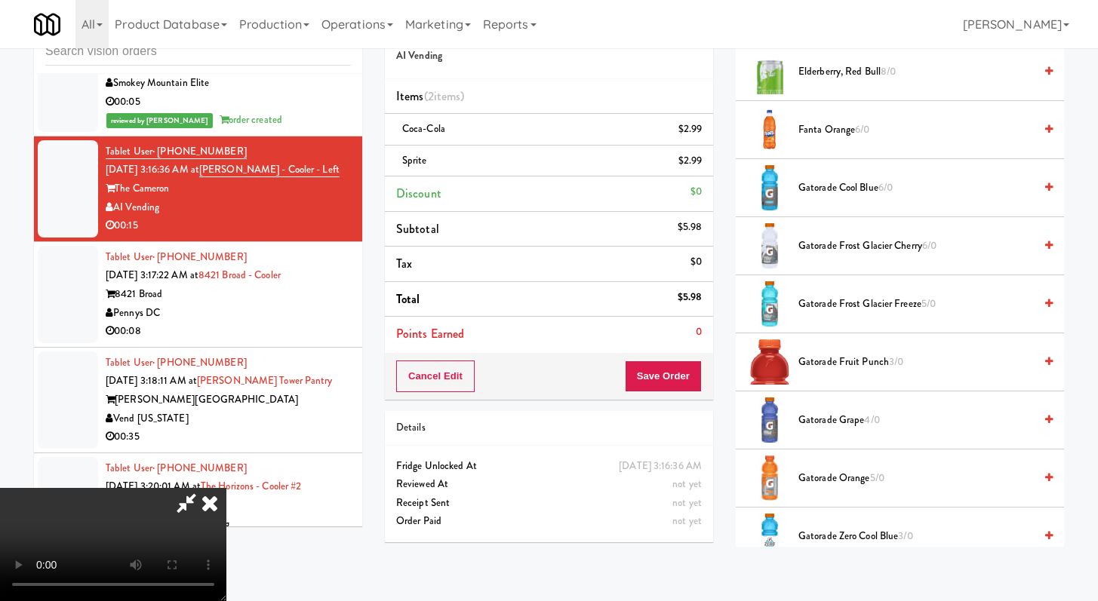
click at [831, 131] on span "Fanta Orange 6/0" at bounding box center [915, 130] width 235 height 19
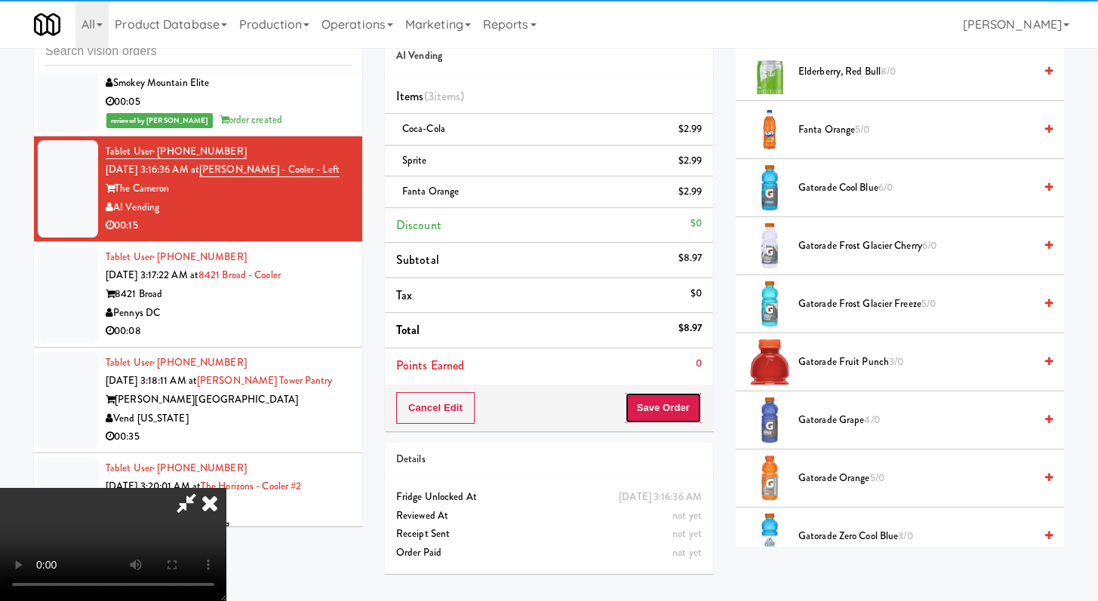
click at [665, 414] on button "Save Order" at bounding box center [663, 408] width 77 height 32
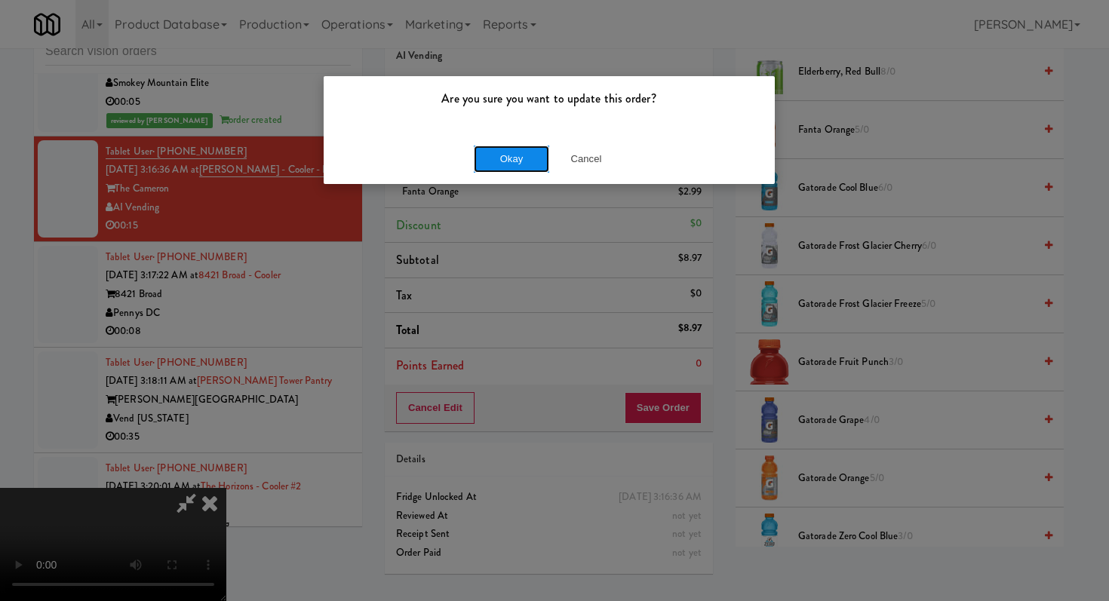
click at [505, 147] on button "Okay" at bounding box center [511, 159] width 75 height 27
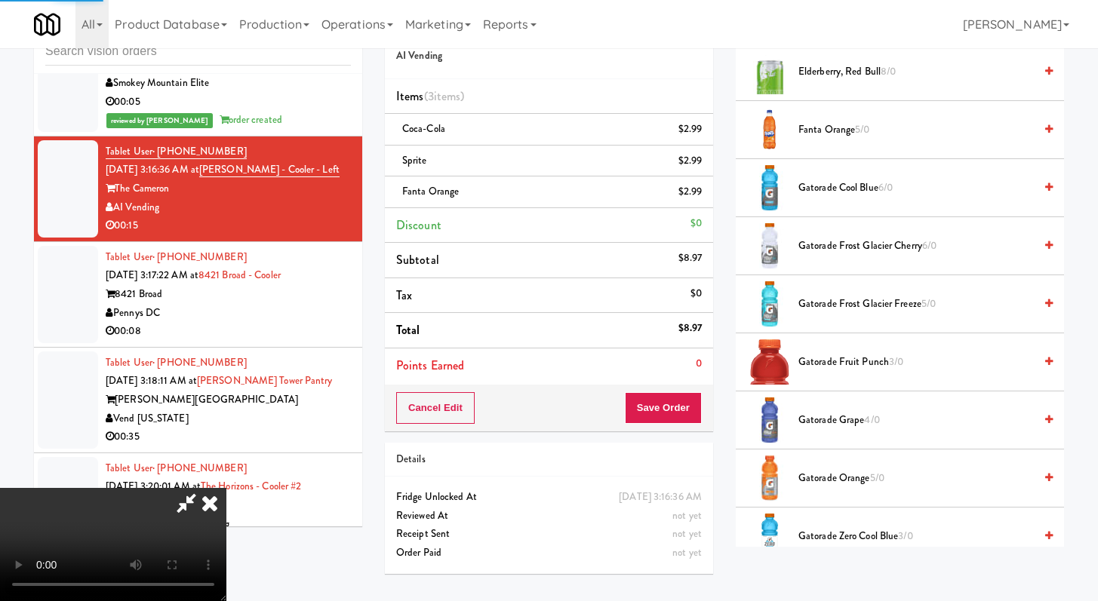
scroll to position [64, 0]
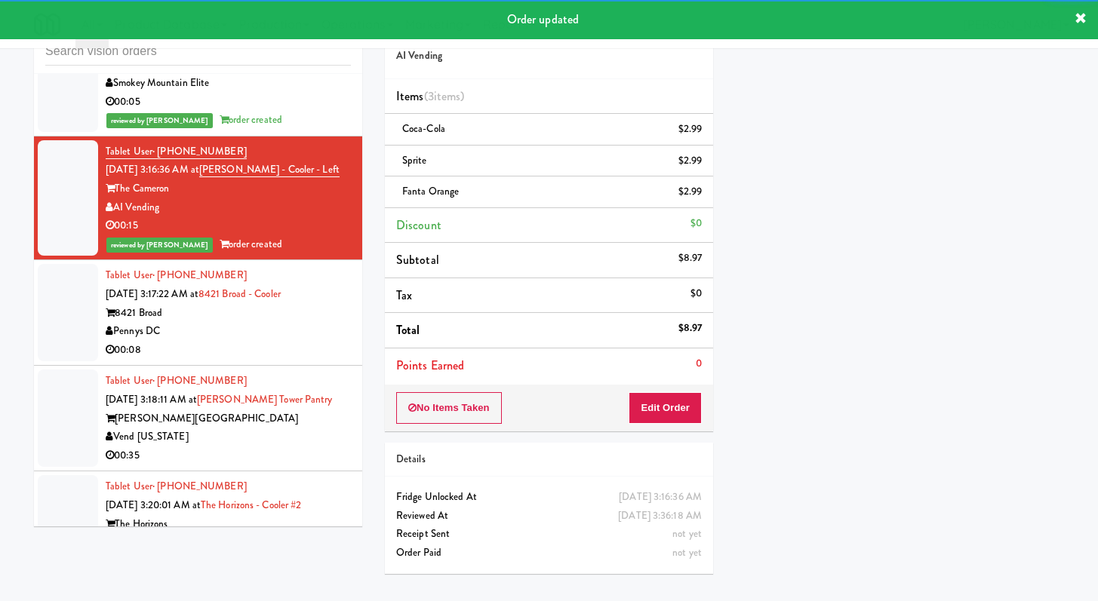
click at [282, 359] on div "Tablet User · (703) 899-2365 Oct 12, 2025 3:17:22 AM at 8421 Broad - Cooler 842…" at bounding box center [228, 312] width 245 height 93
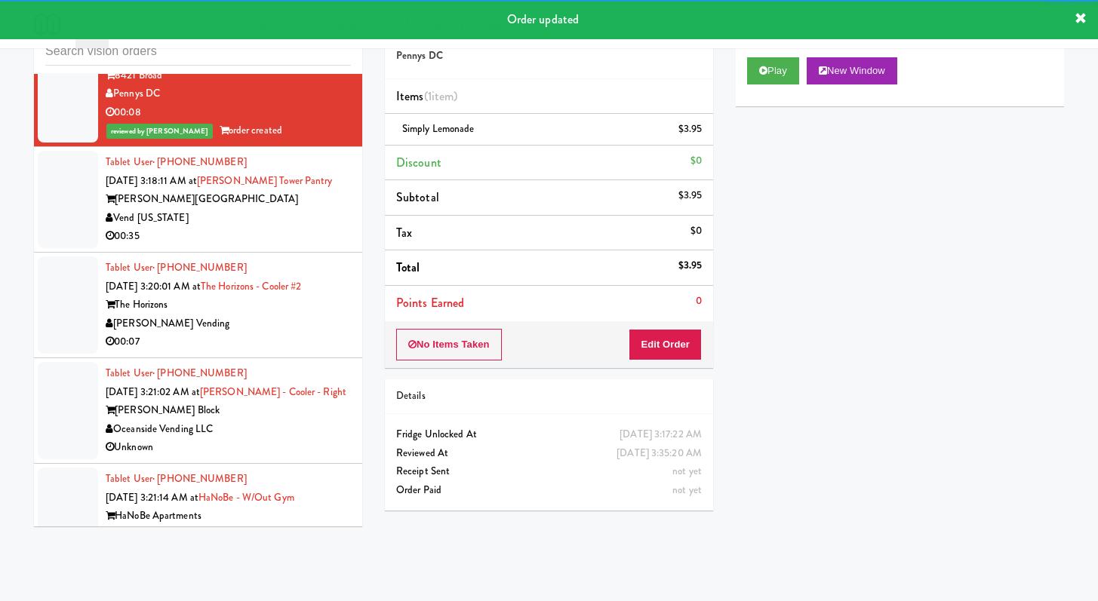
scroll to position [7226, 0]
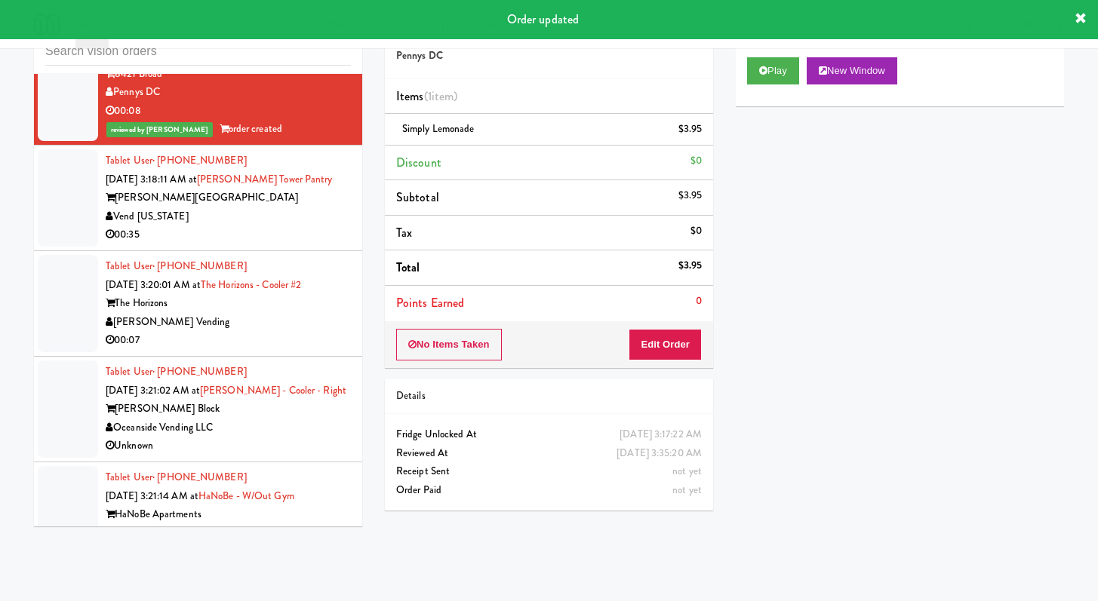
click at [284, 244] on div "00:35" at bounding box center [228, 235] width 245 height 19
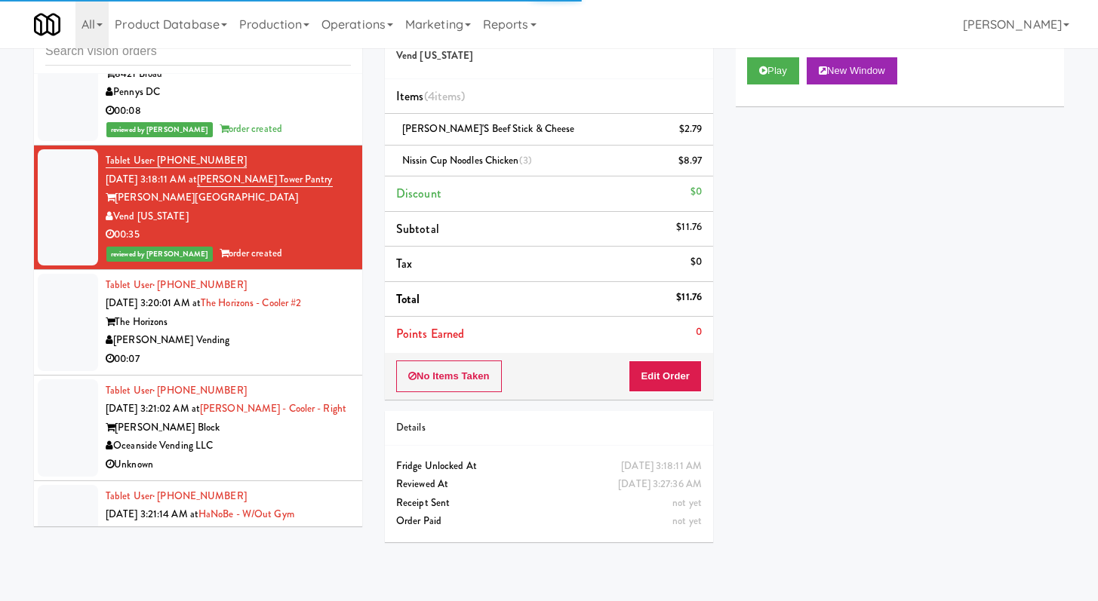
scroll to position [7310, 0]
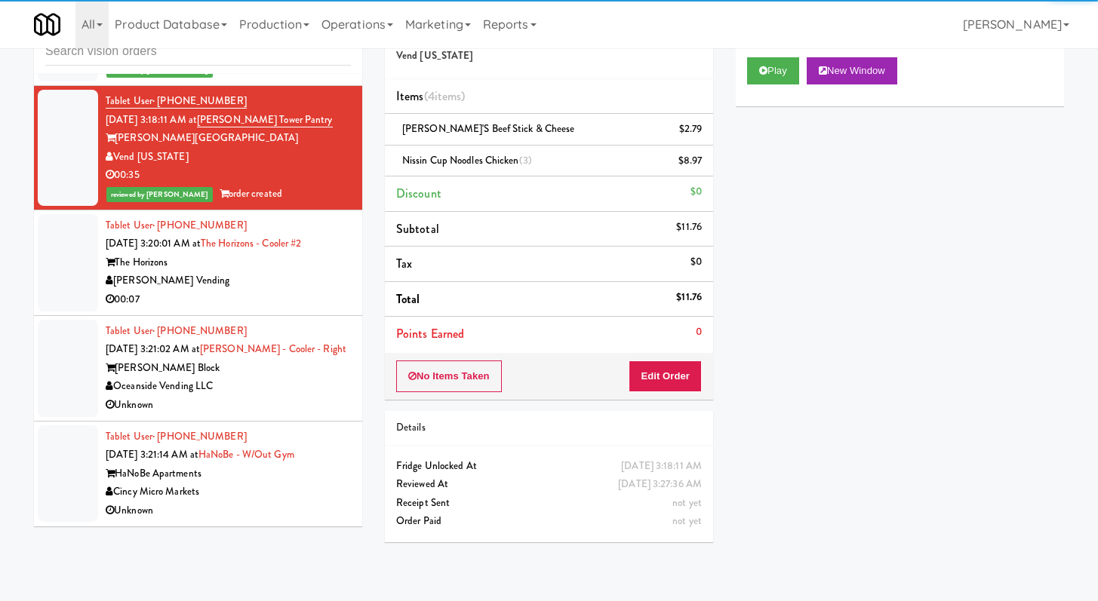
click at [300, 302] on div "00:07" at bounding box center [228, 299] width 245 height 19
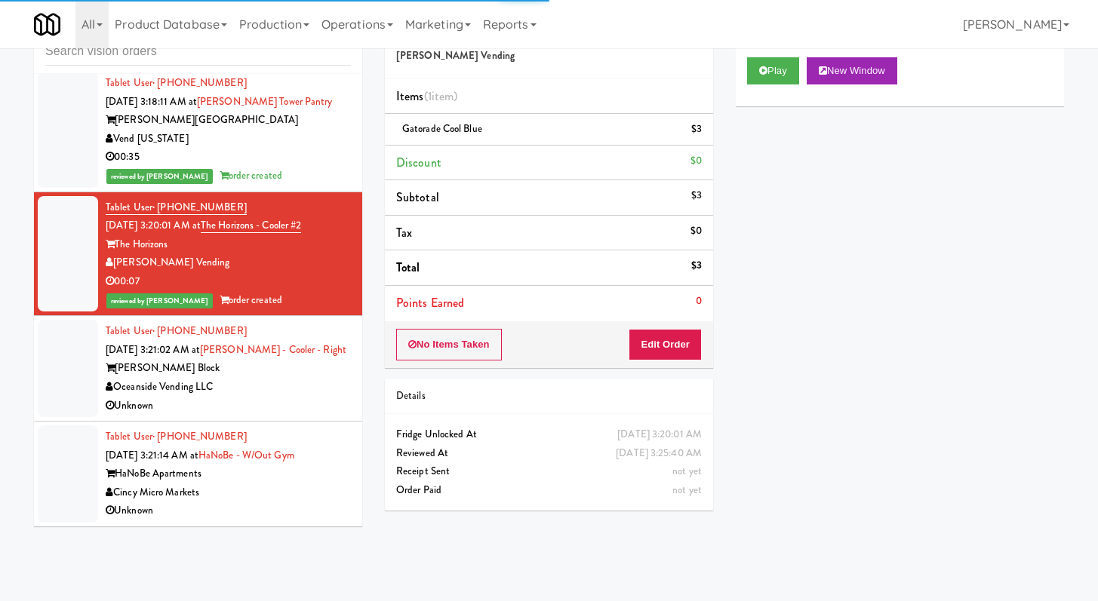
click at [278, 397] on div "Oceanside Vending LLC" at bounding box center [228, 387] width 245 height 19
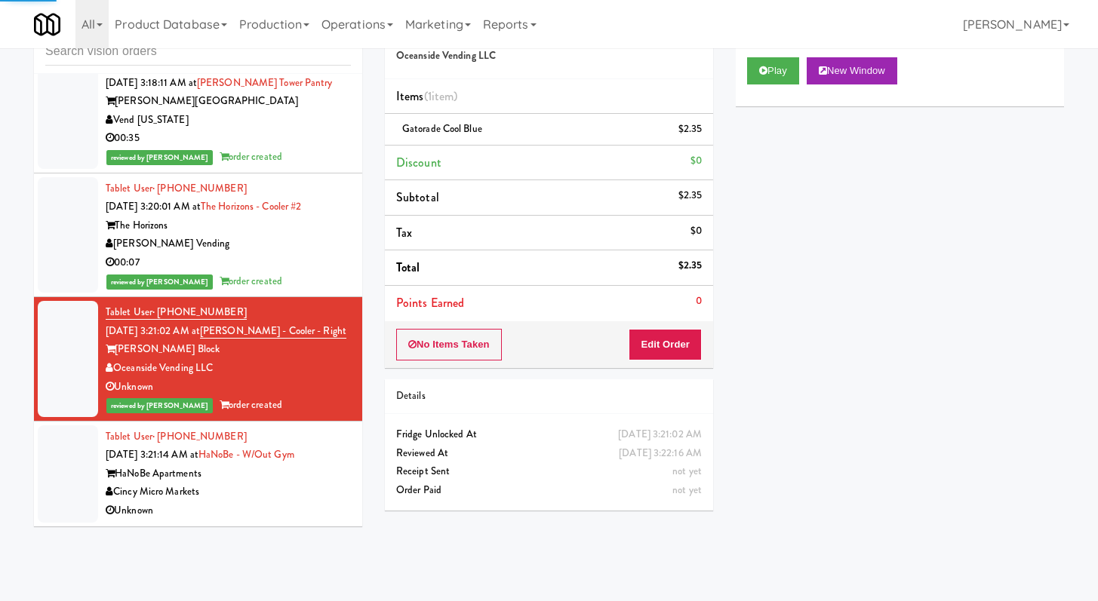
scroll to position [7347, 0]
click at [281, 515] on div "Unknown" at bounding box center [228, 511] width 245 height 19
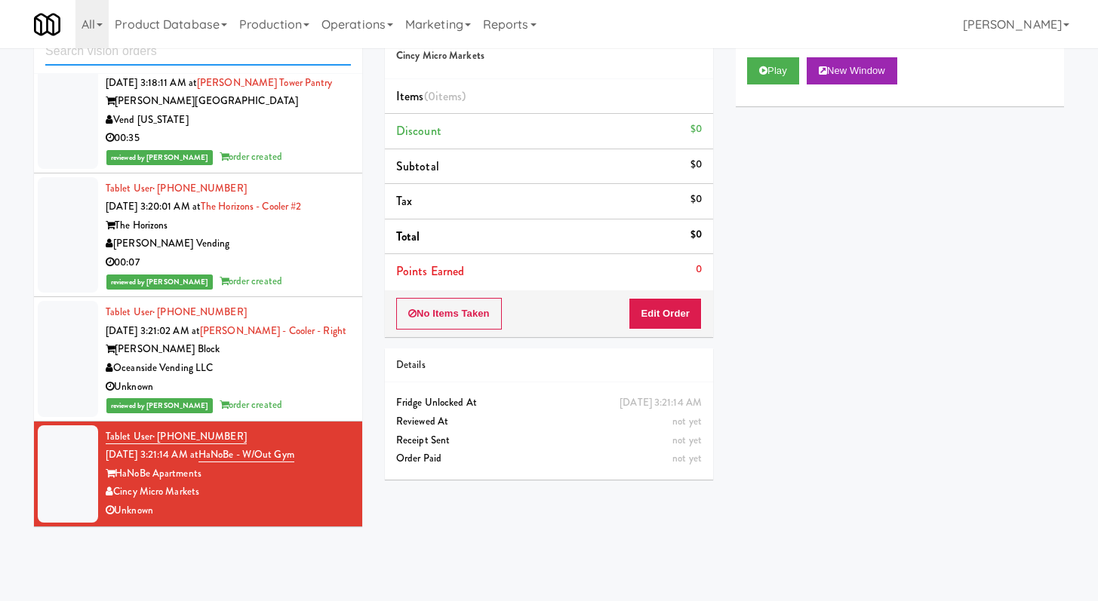
click at [216, 60] on input "text" at bounding box center [198, 52] width 306 height 28
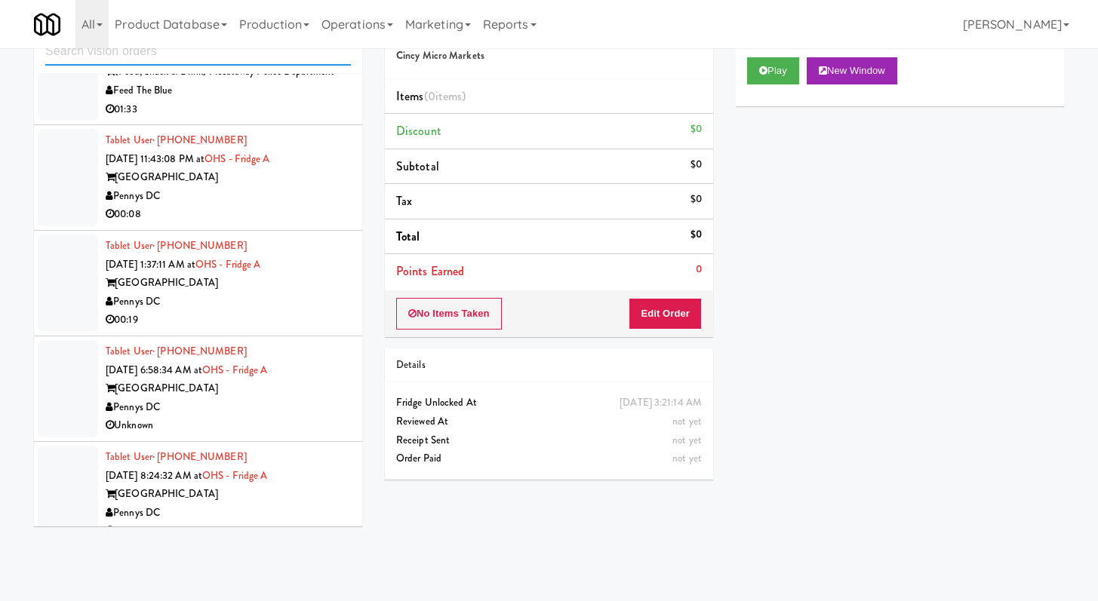
scroll to position [1448, 0]
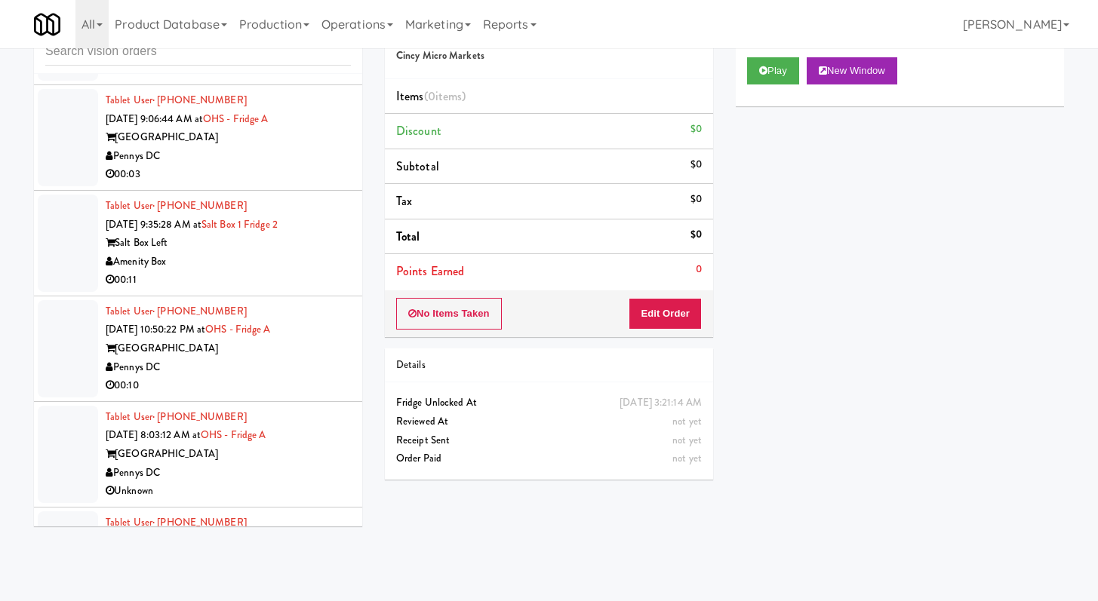
click at [275, 273] on div "00:11" at bounding box center [228, 280] width 245 height 19
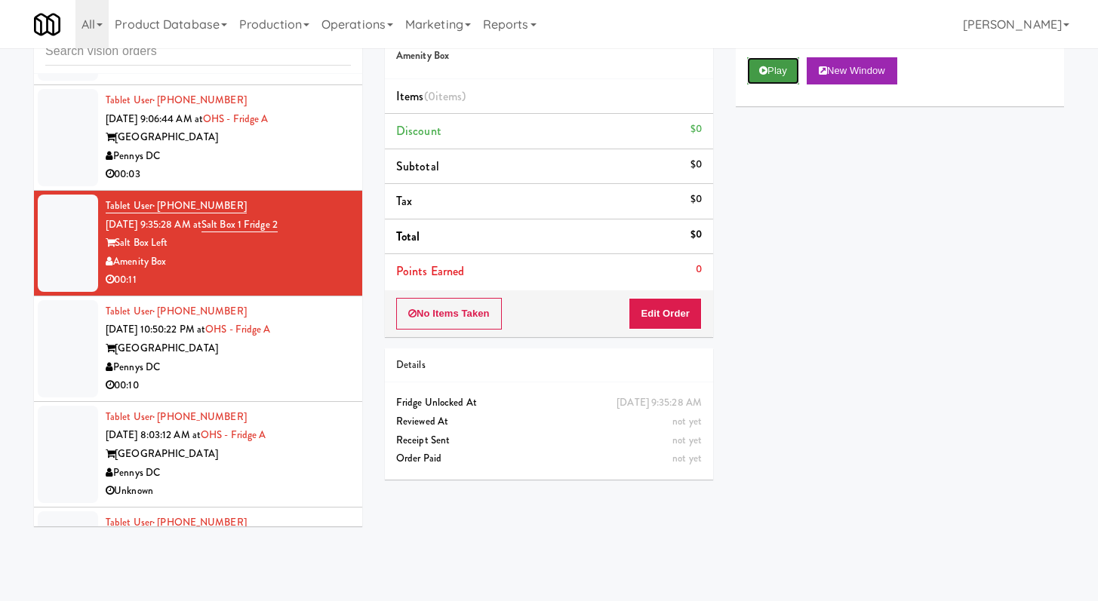
click at [794, 71] on button "Play" at bounding box center [773, 70] width 52 height 27
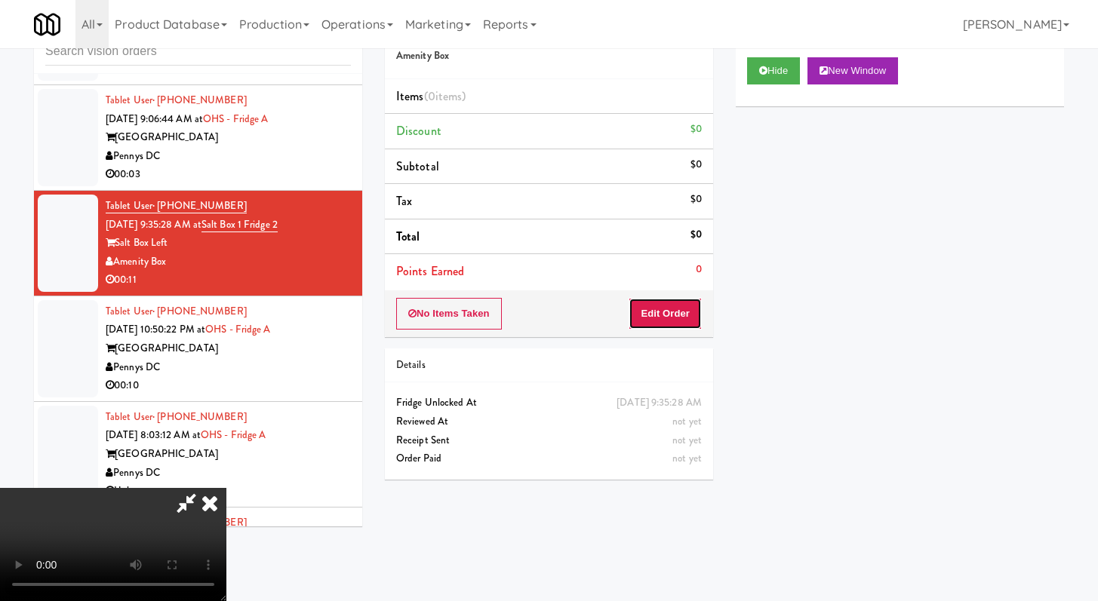
click at [664, 326] on button "Edit Order" at bounding box center [664, 314] width 73 height 32
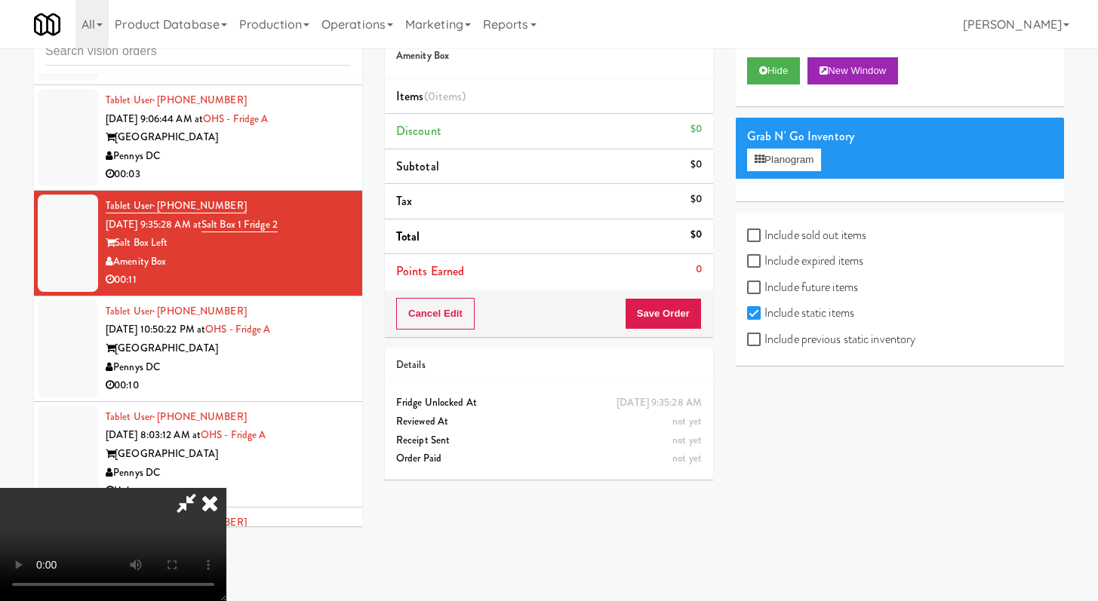
scroll to position [130, 0]
click at [226, 488] on video at bounding box center [113, 544] width 226 height 113
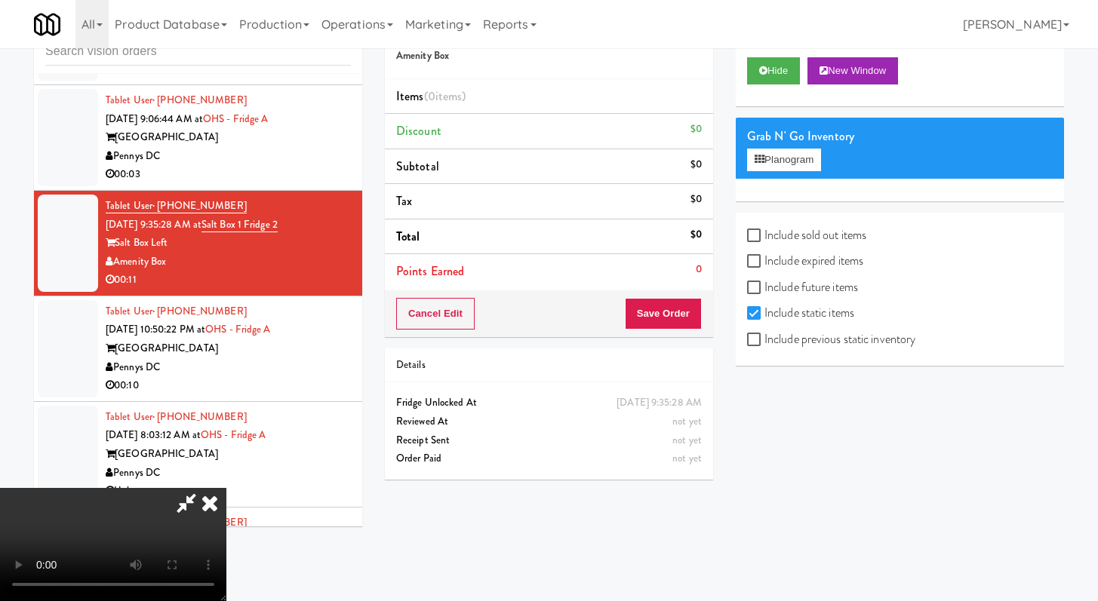
click at [226, 488] on video at bounding box center [113, 544] width 226 height 113
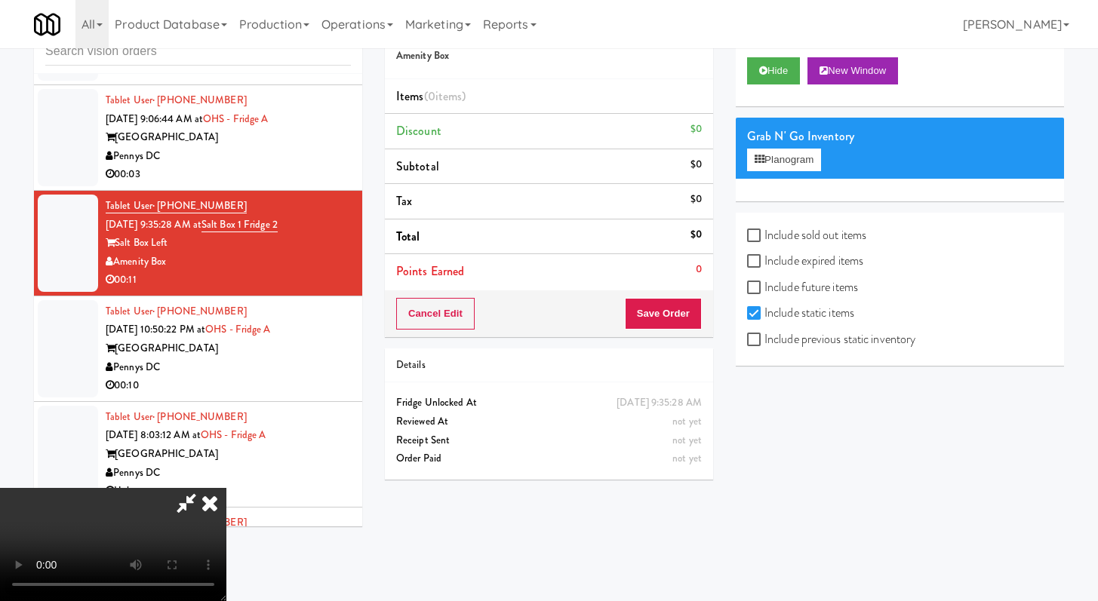
click at [226, 488] on video at bounding box center [113, 544] width 226 height 113
click at [226, 488] on icon at bounding box center [209, 503] width 33 height 30
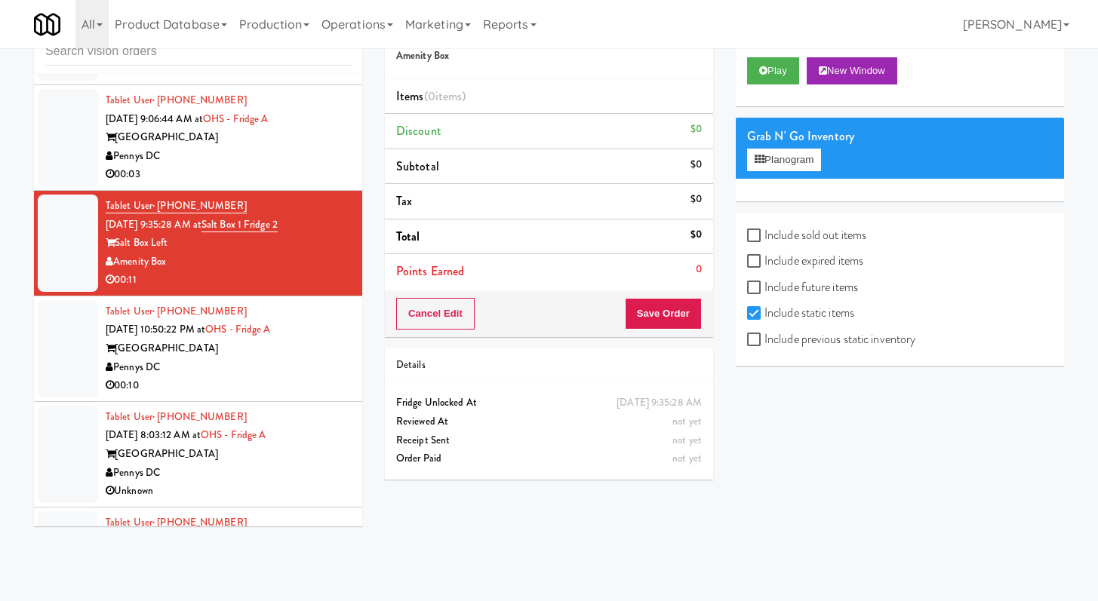
click at [298, 369] on div "Pennys DC" at bounding box center [228, 367] width 245 height 19
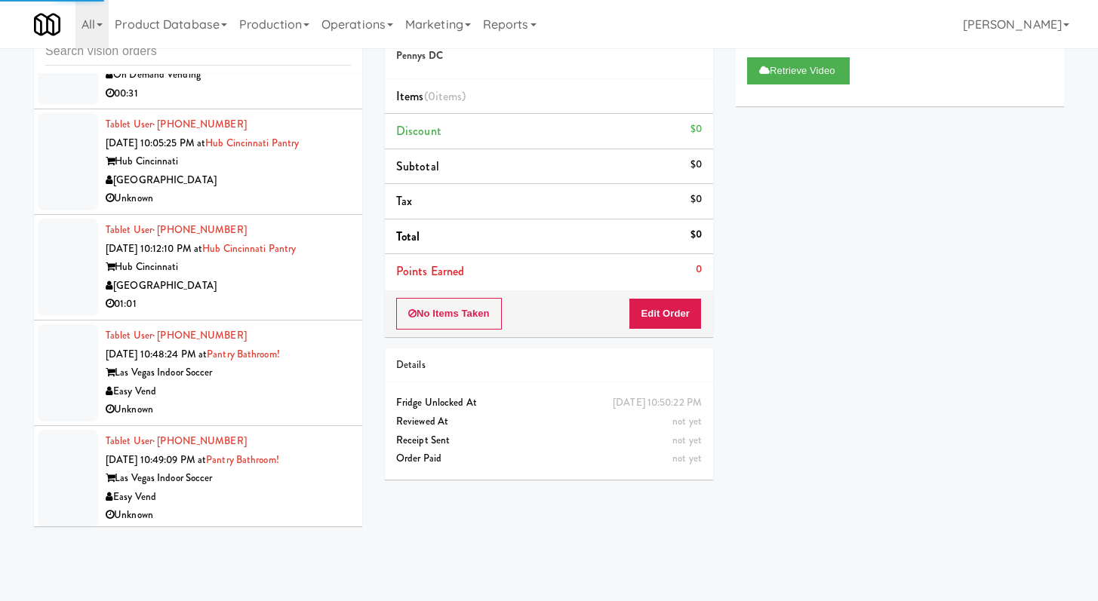
scroll to position [3310, 0]
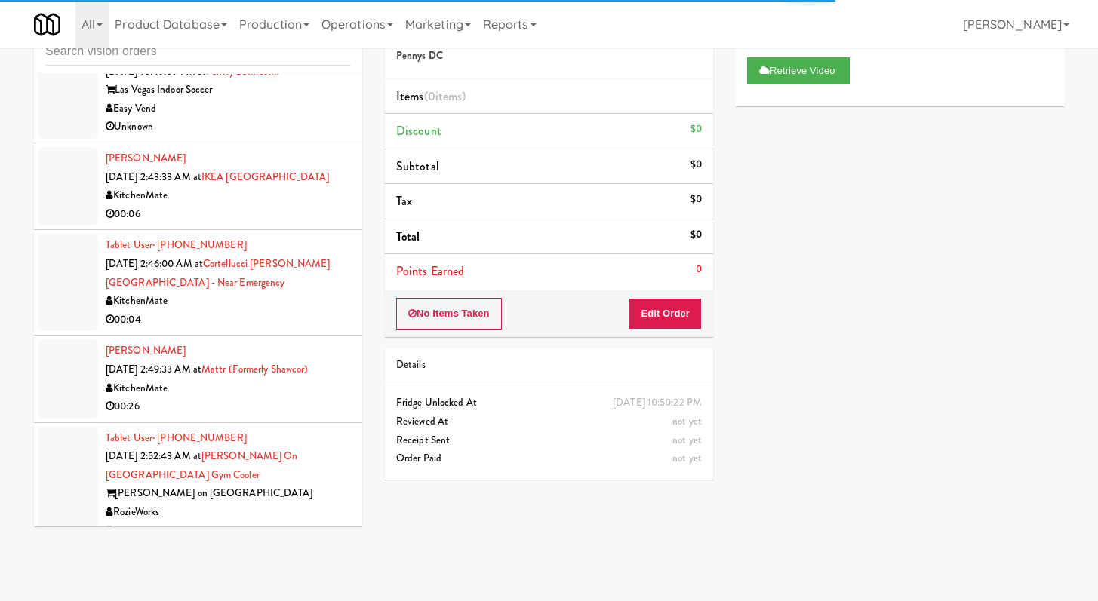
click at [296, 319] on div "00:04" at bounding box center [228, 320] width 245 height 19
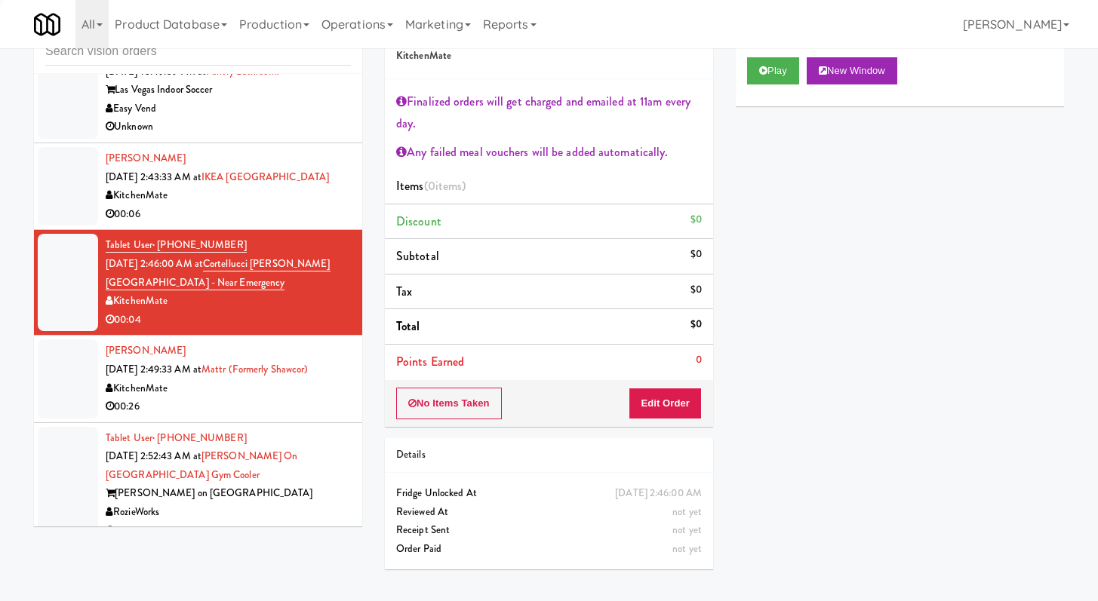
click at [276, 416] on div "00:26" at bounding box center [228, 407] width 245 height 19
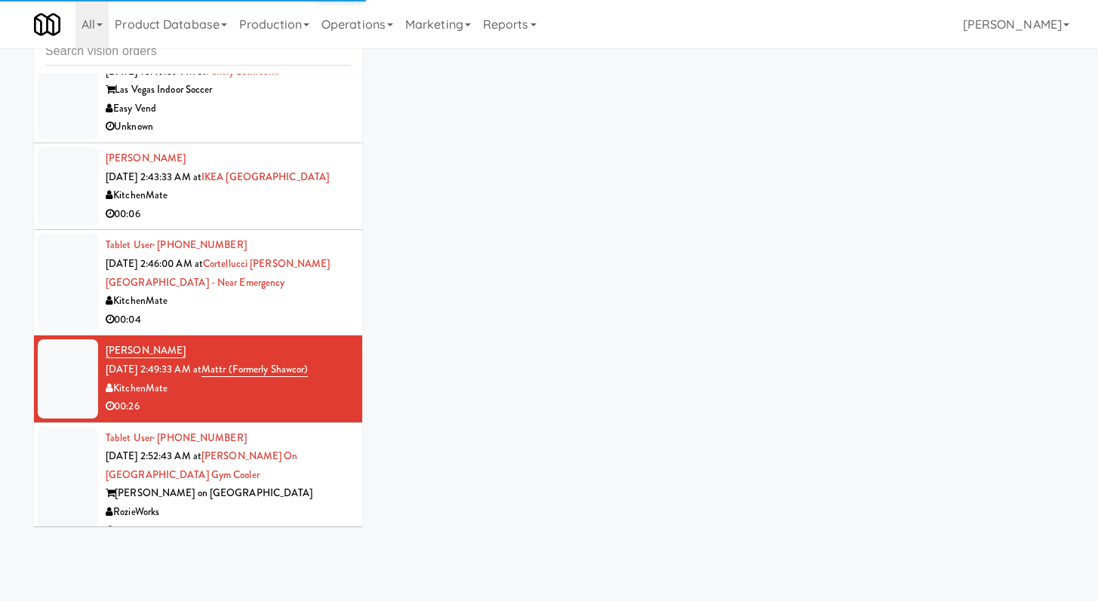
scroll to position [4278, 0]
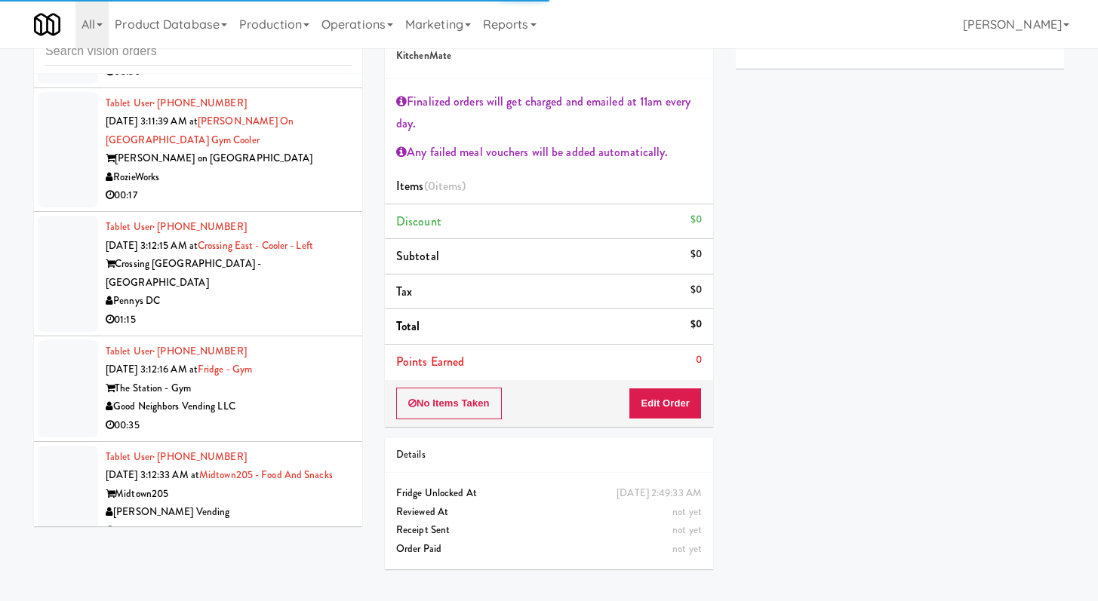
click at [307, 205] on div "00:17" at bounding box center [228, 195] width 245 height 19
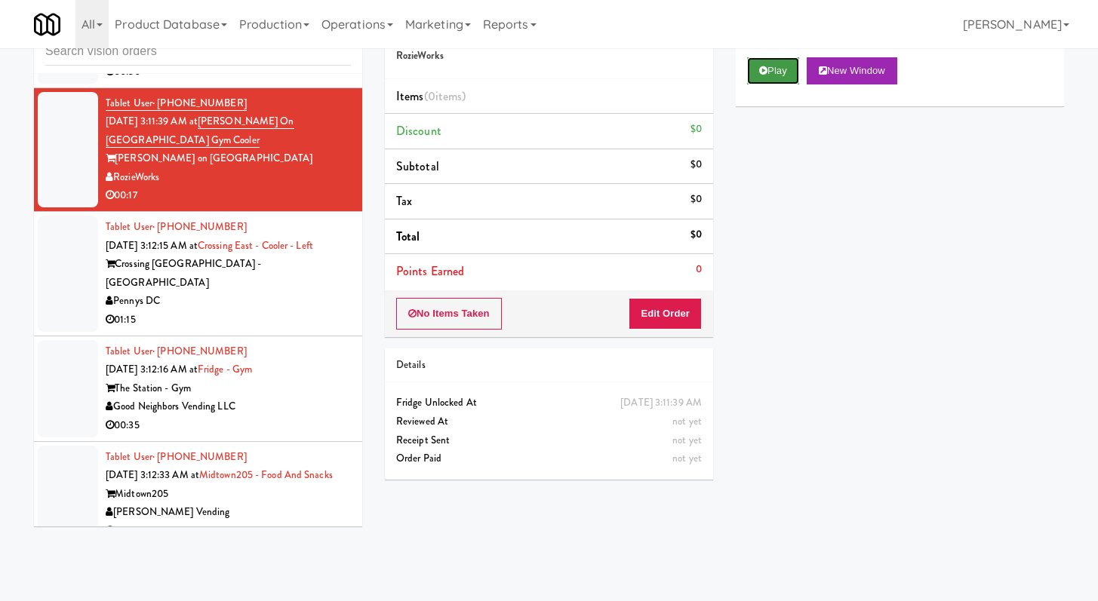
click at [760, 78] on button "Play" at bounding box center [773, 70] width 52 height 27
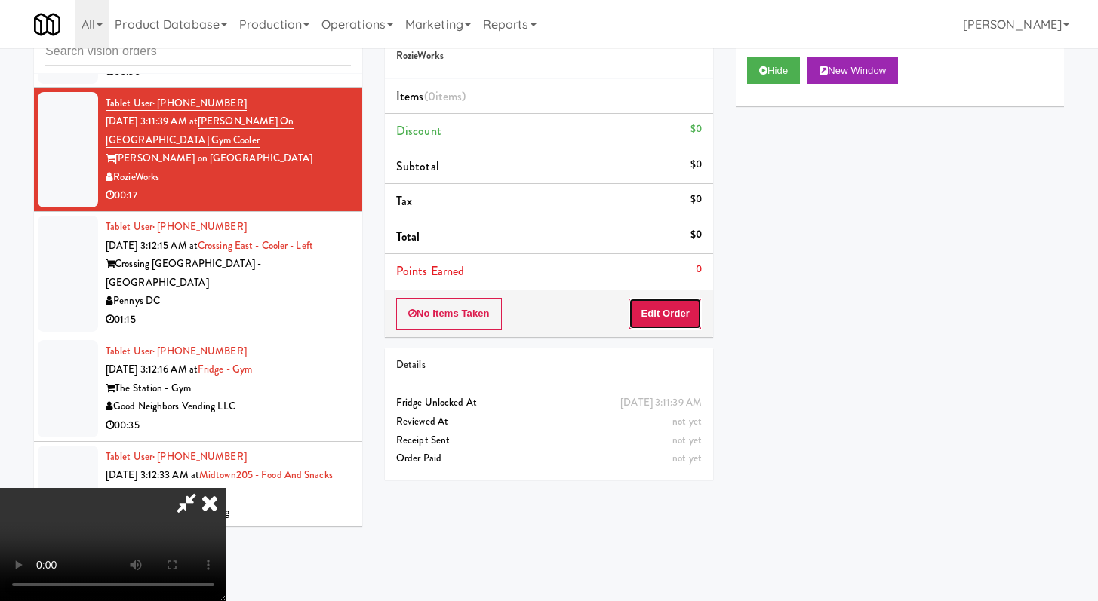
click at [642, 305] on button "Edit Order" at bounding box center [664, 314] width 73 height 32
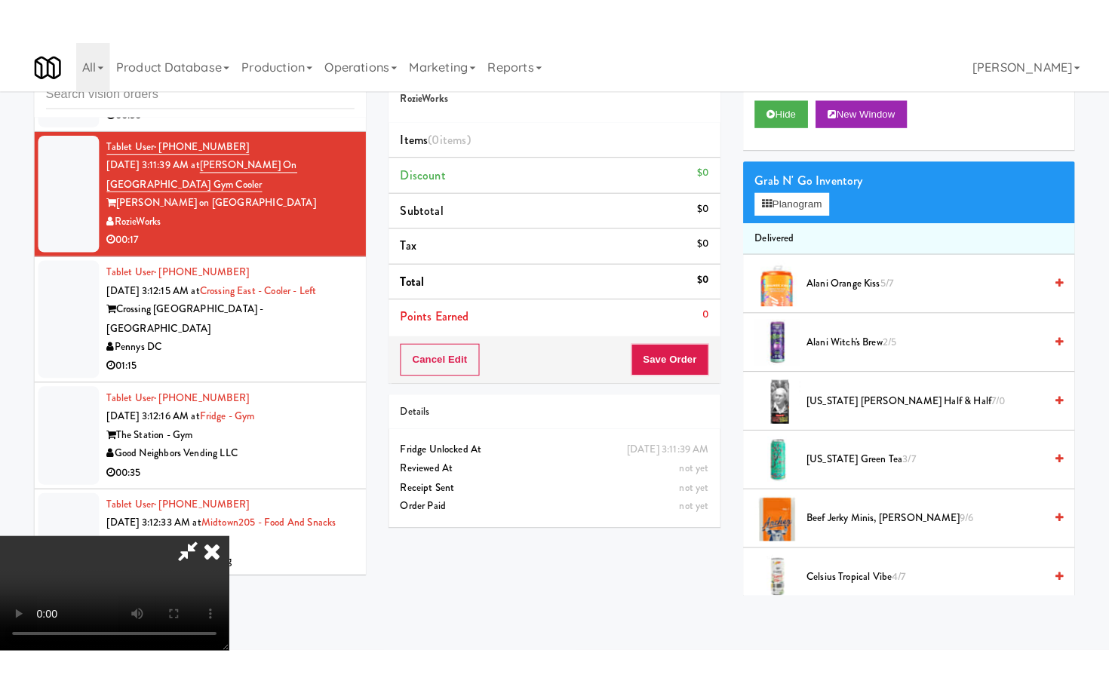
scroll to position [130, 0]
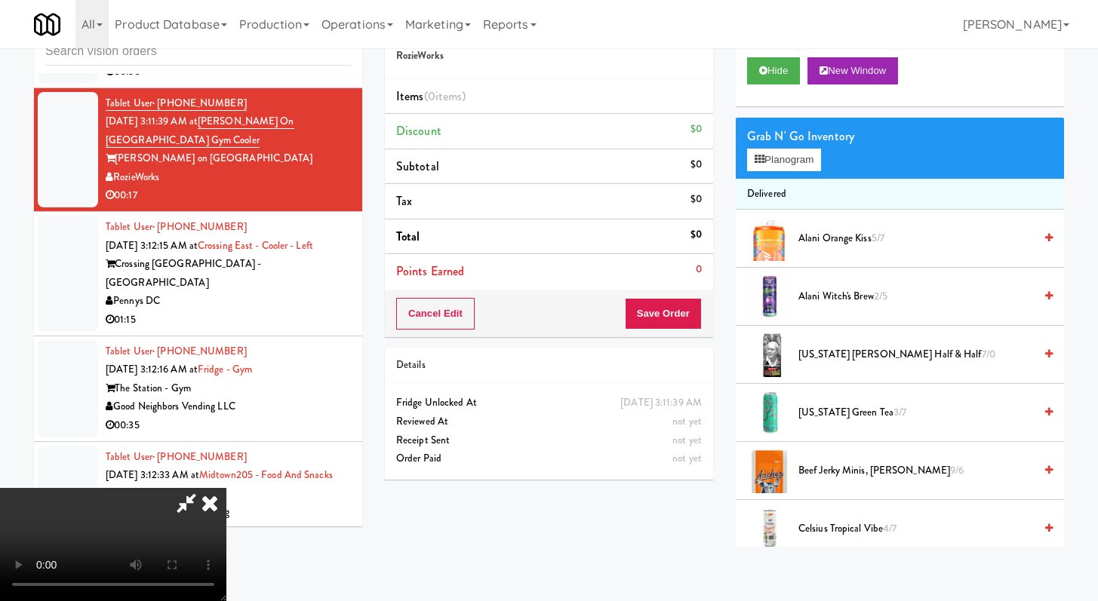
click at [226, 488] on video at bounding box center [113, 544] width 226 height 113
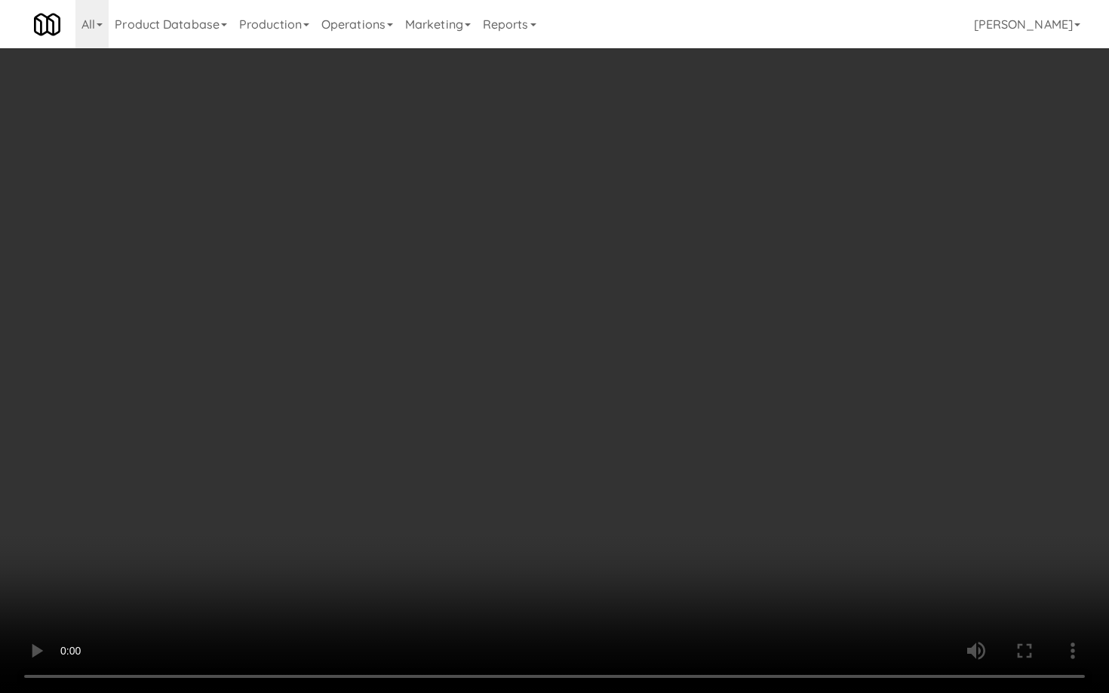
click at [649, 445] on video at bounding box center [554, 346] width 1109 height 693
click at [766, 454] on video at bounding box center [554, 346] width 1109 height 693
click at [748, 401] on video at bounding box center [554, 346] width 1109 height 693
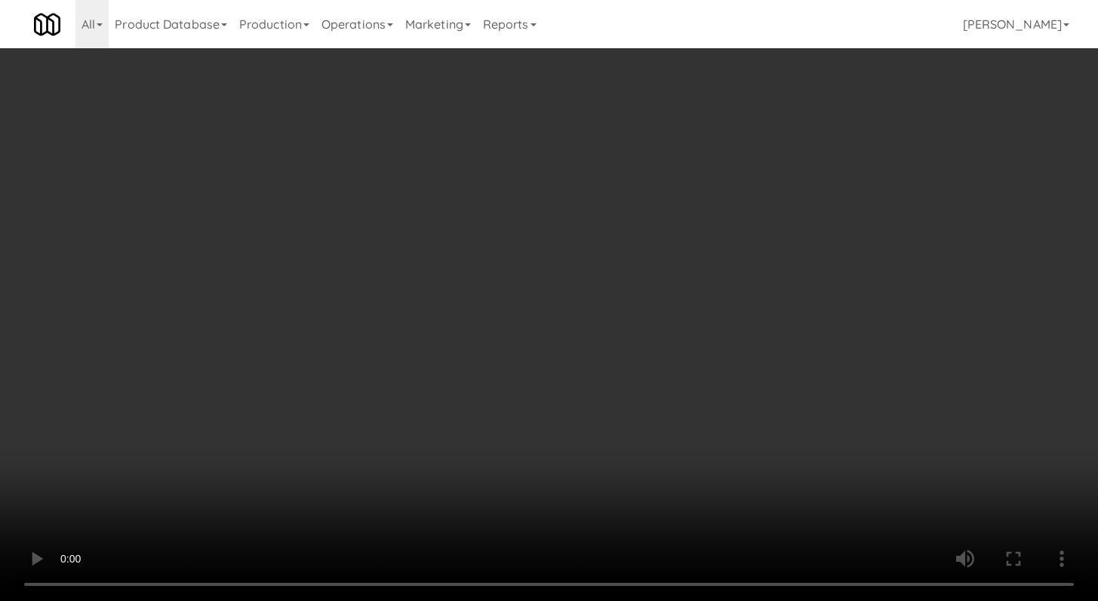
scroll to position [819, 0]
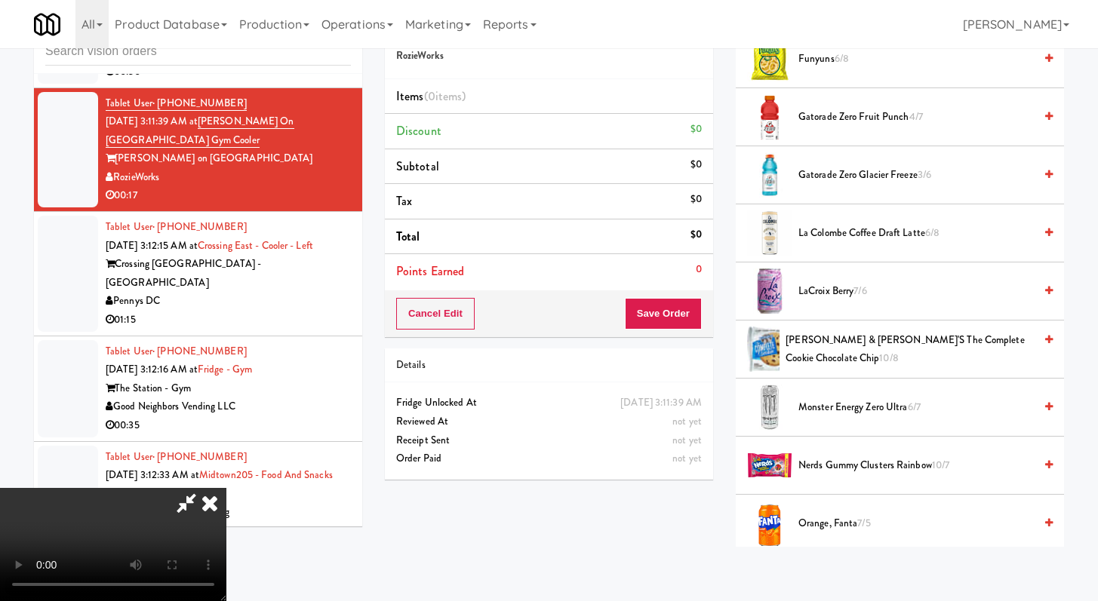
click at [862, 396] on li "Monster Energy Zero Ultra 6/7" at bounding box center [900, 408] width 328 height 58
click at [861, 405] on span "Monster Energy Zero Ultra 6/7" at bounding box center [915, 407] width 235 height 19
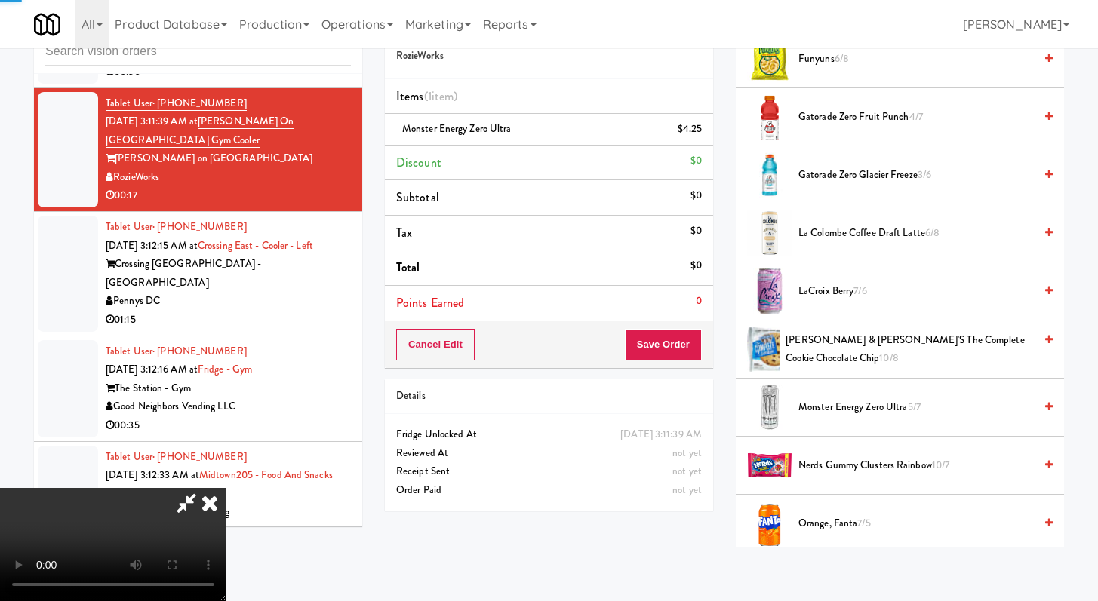
click at [226, 488] on video at bounding box center [113, 544] width 226 height 113
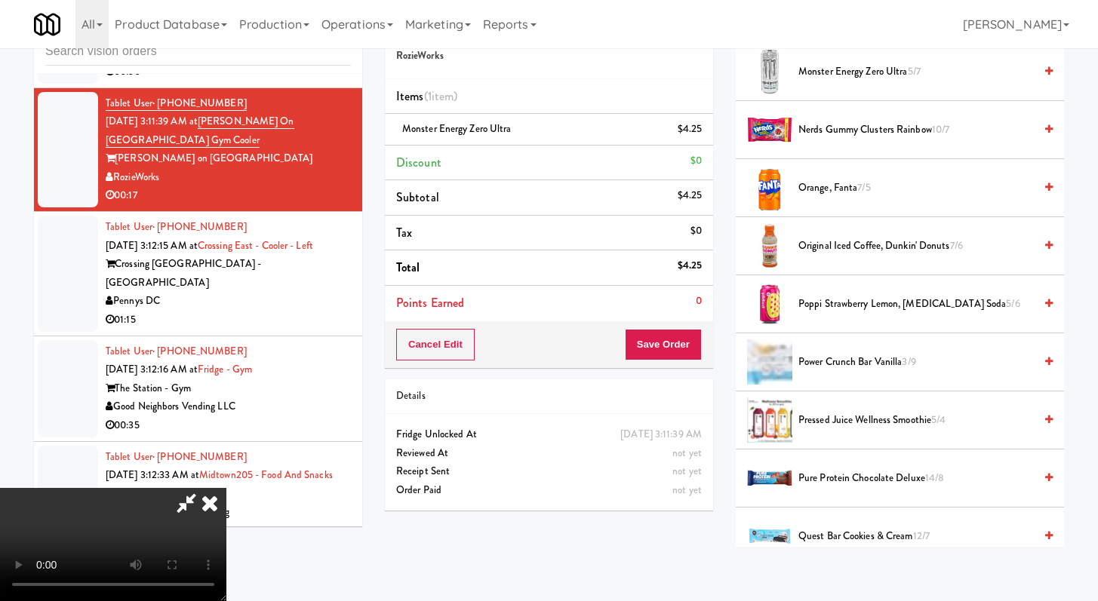
scroll to position [1103, 0]
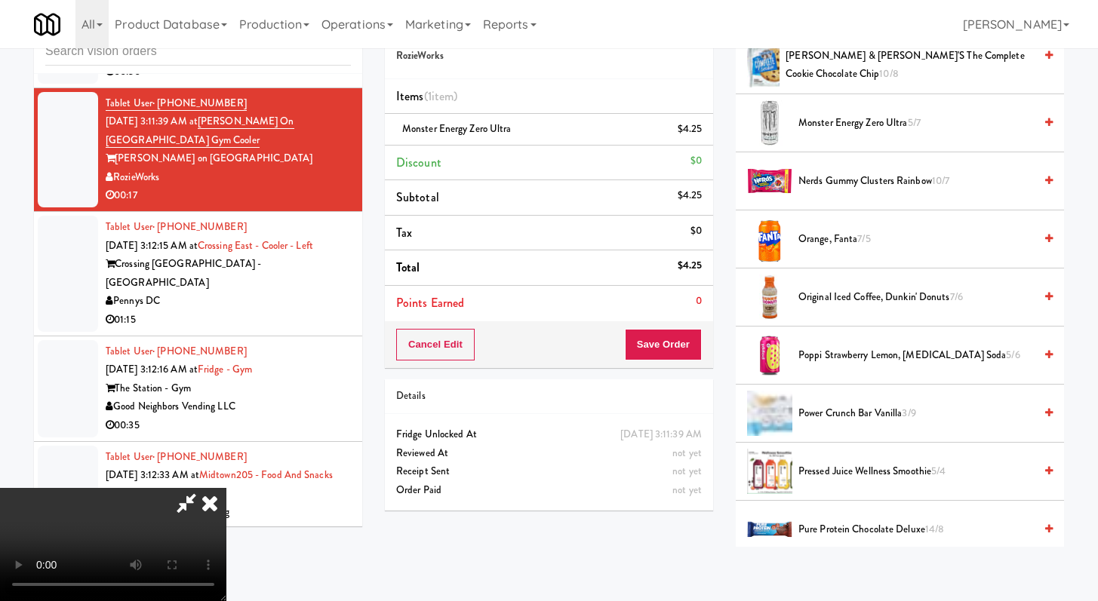
click at [828, 240] on span "Orange, Fanta 7/5" at bounding box center [915, 239] width 235 height 19
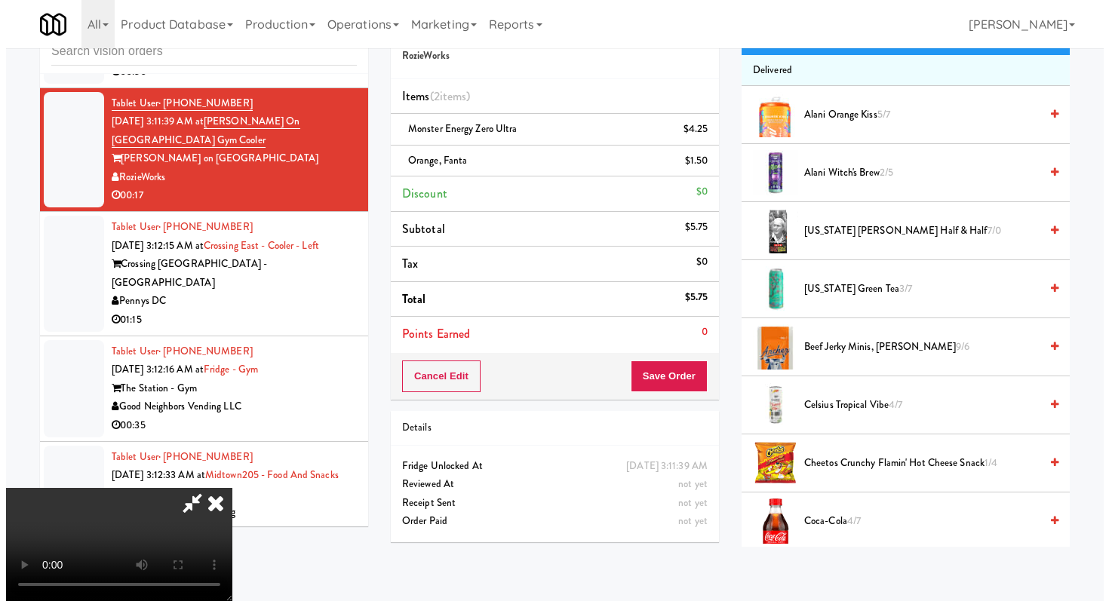
scroll to position [0, 0]
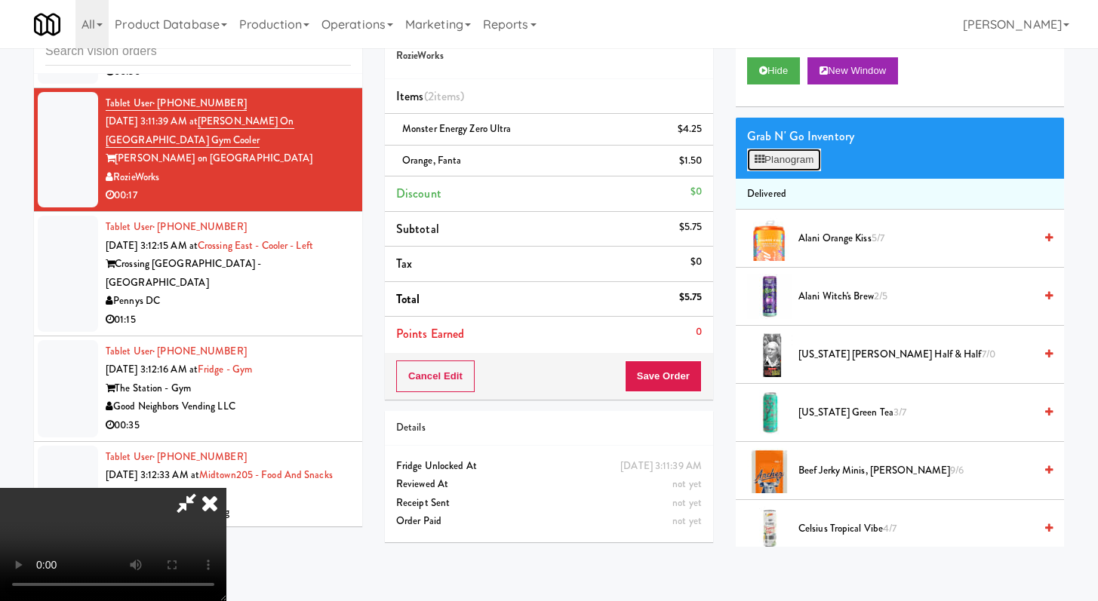
click at [765, 157] on button "Planogram" at bounding box center [784, 160] width 74 height 23
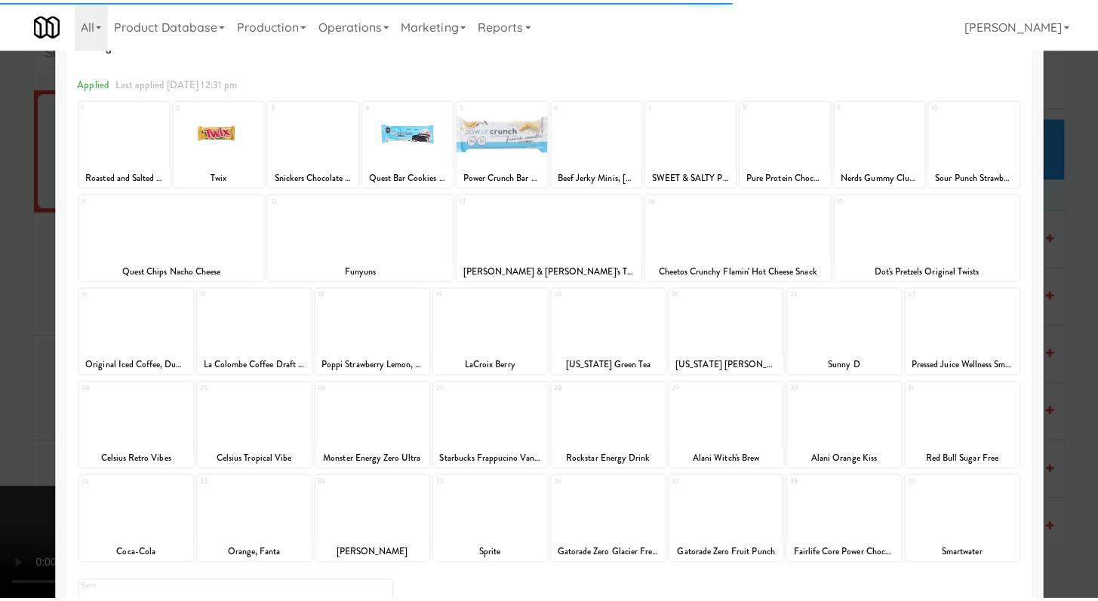
scroll to position [140, 0]
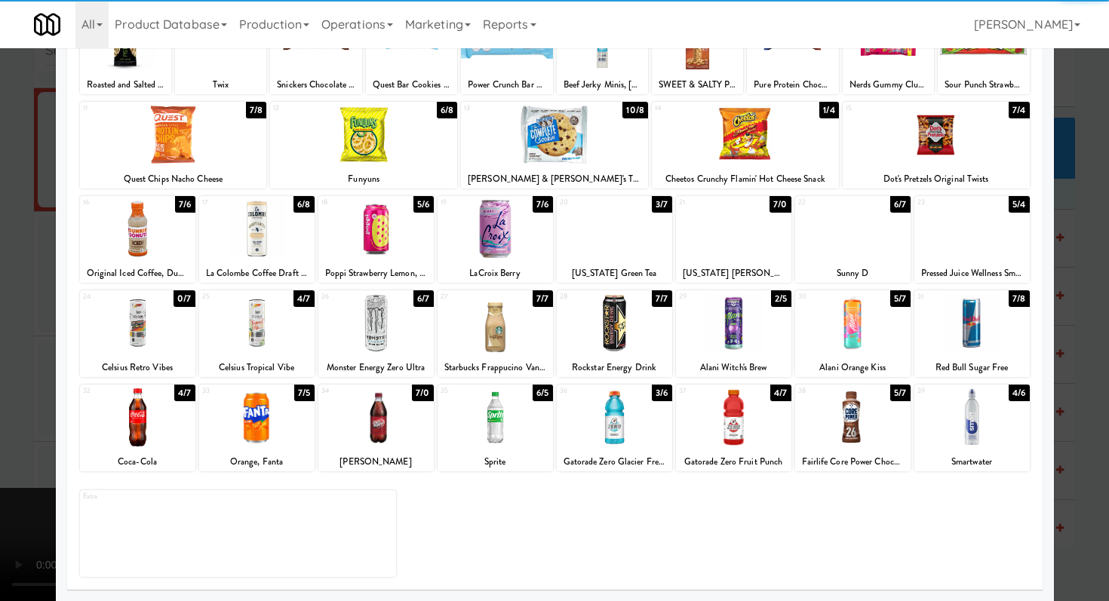
click at [5, 339] on div at bounding box center [554, 300] width 1109 height 601
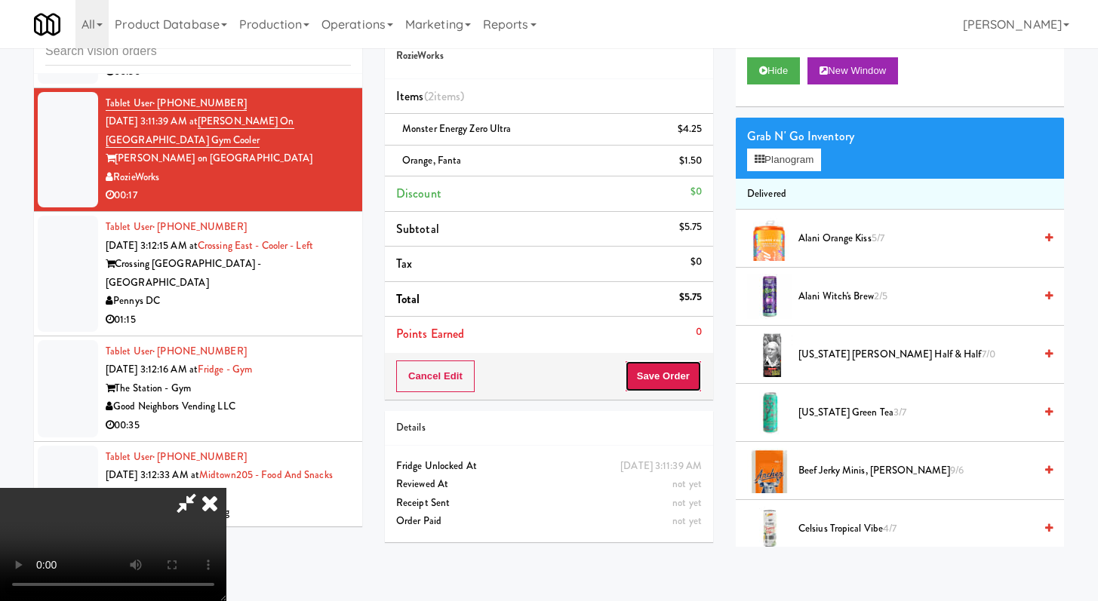
click at [679, 368] on button "Save Order" at bounding box center [663, 377] width 77 height 32
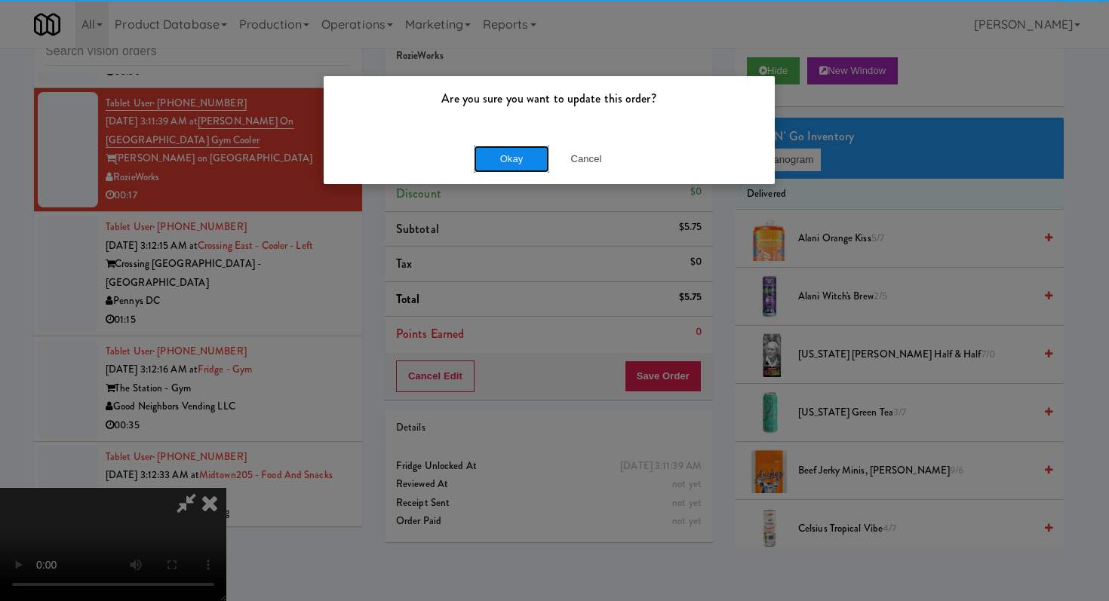
click at [524, 158] on button "Okay" at bounding box center [511, 159] width 75 height 27
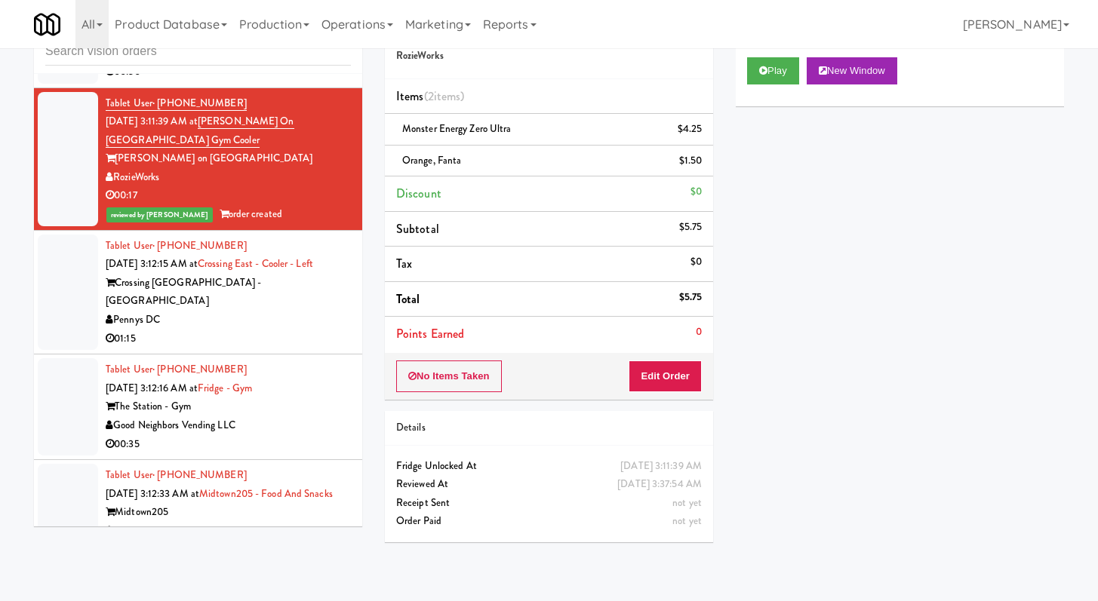
click at [236, 311] on div "Pennys DC" at bounding box center [228, 320] width 245 height 19
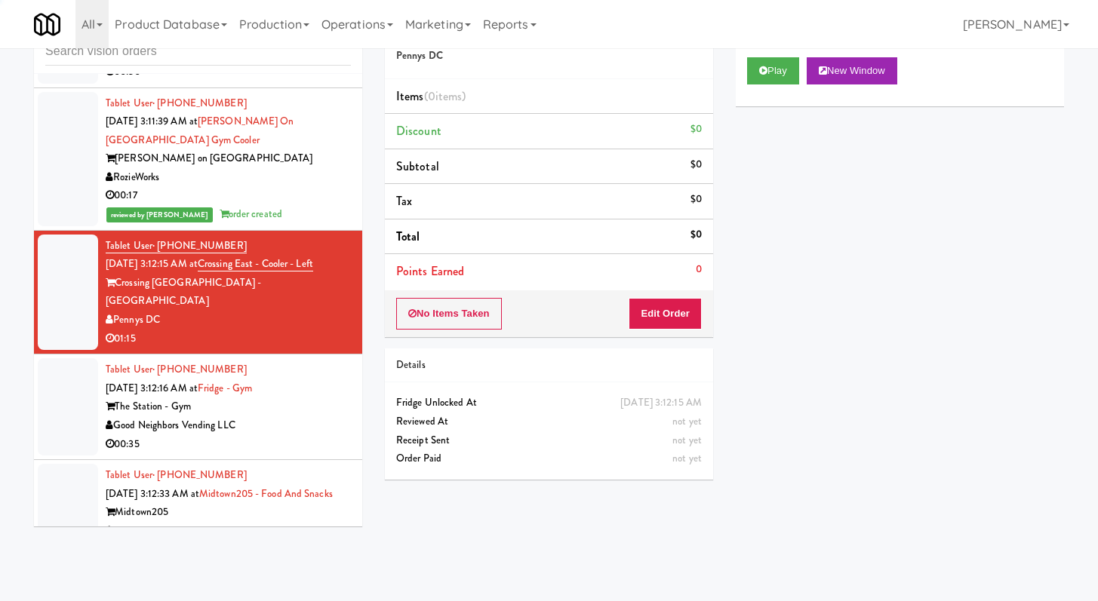
scroll to position [5623, 0]
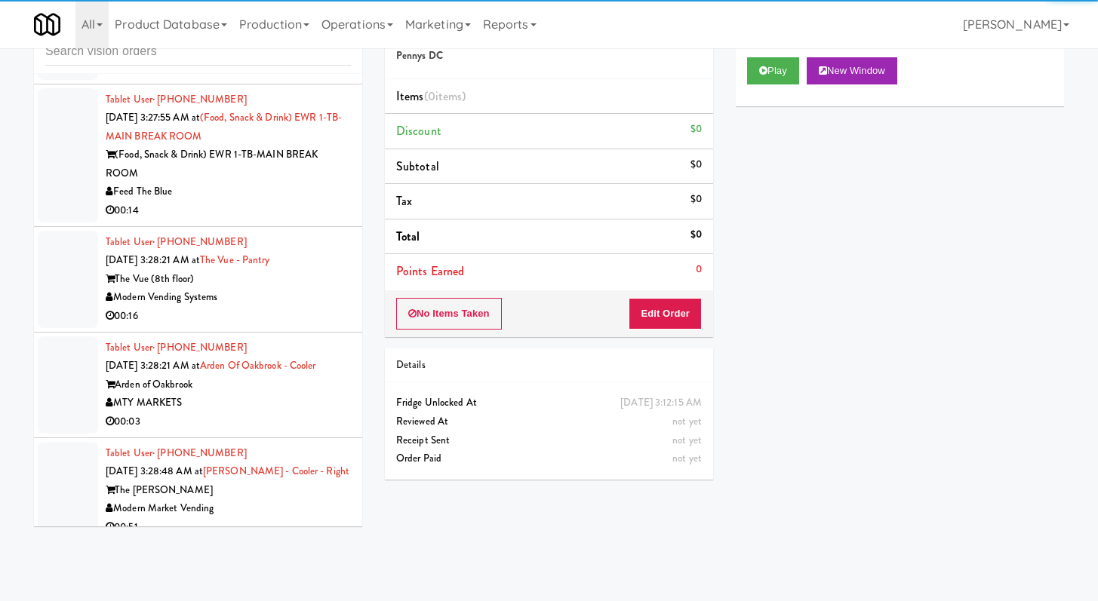
click at [296, 307] on div "00:16" at bounding box center [228, 316] width 245 height 19
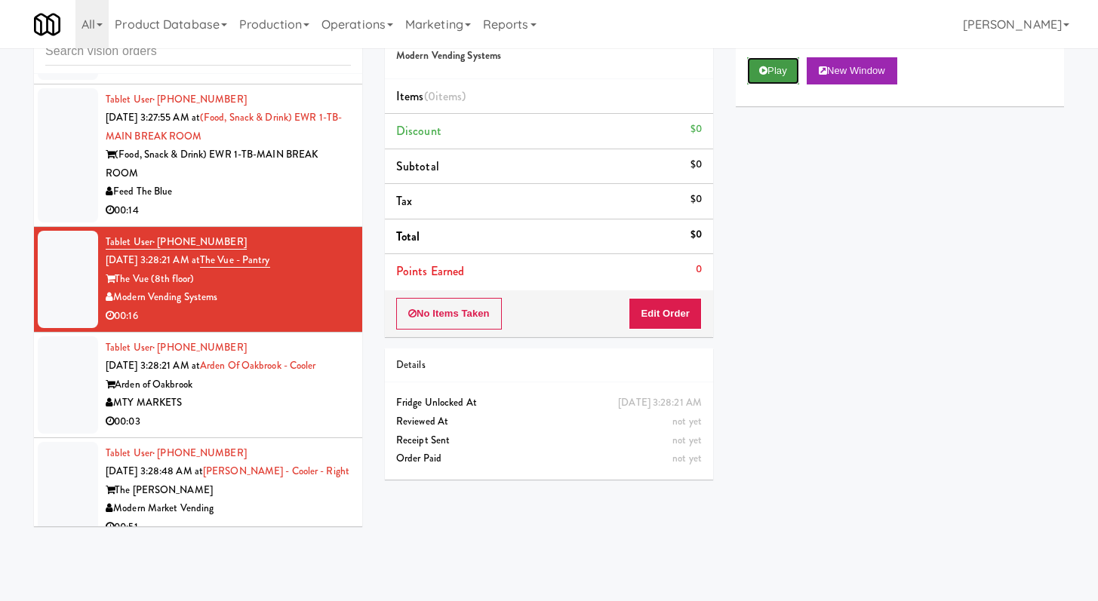
click at [757, 66] on button "Play" at bounding box center [773, 70] width 52 height 27
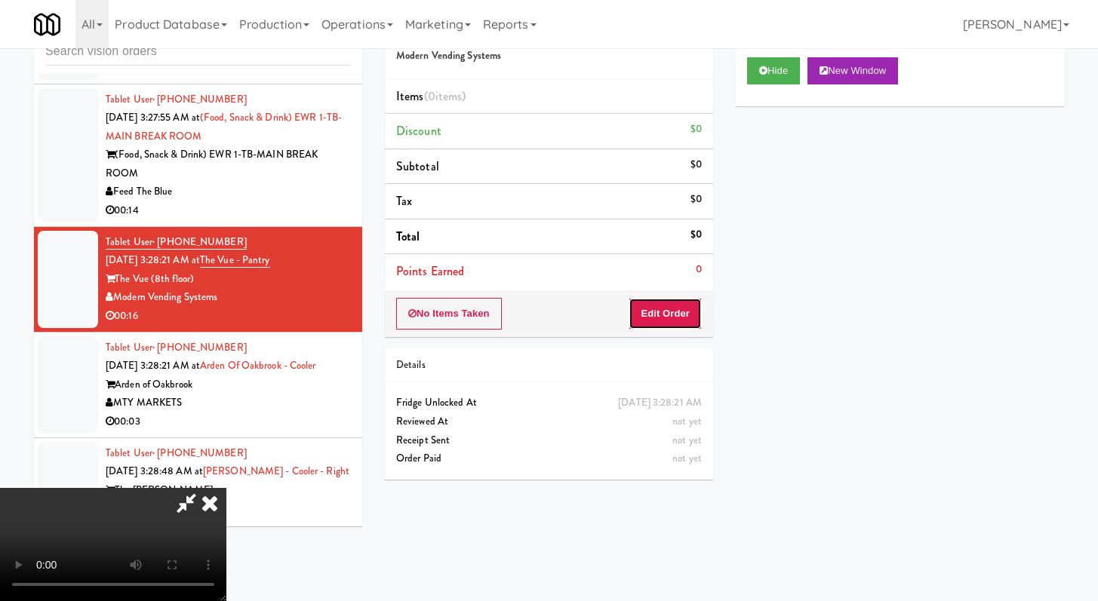
click at [695, 315] on button "Edit Order" at bounding box center [664, 314] width 73 height 32
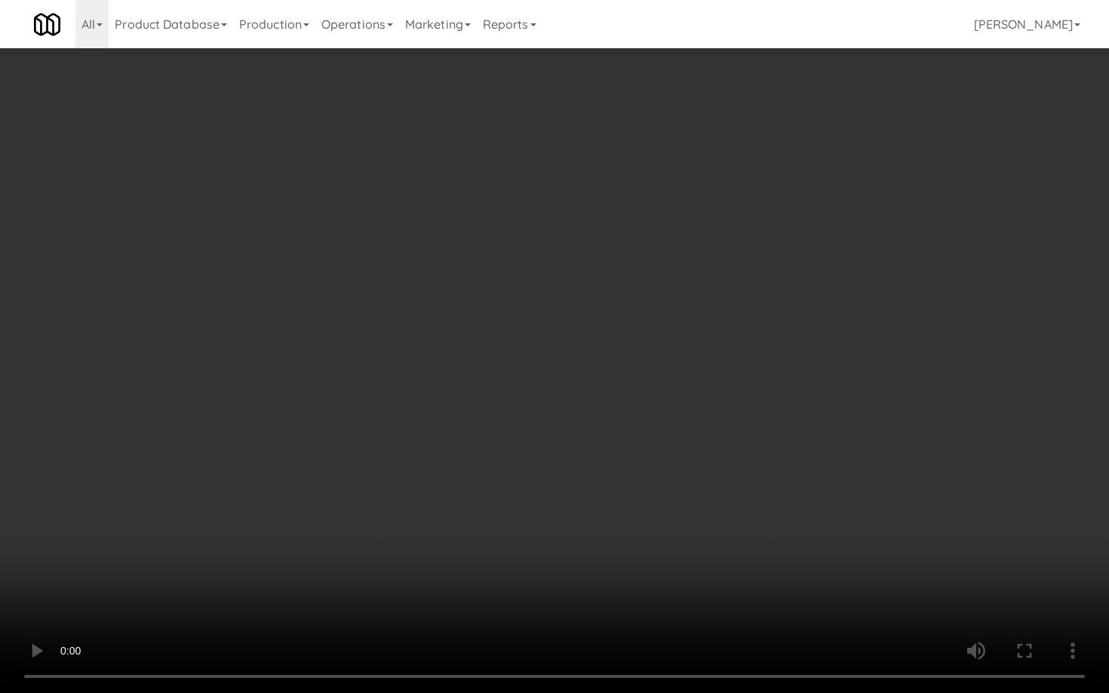
click at [787, 462] on video at bounding box center [554, 346] width 1109 height 693
click at [789, 456] on video at bounding box center [554, 346] width 1109 height 693
click at [791, 453] on video at bounding box center [554, 346] width 1109 height 693
click at [804, 449] on video at bounding box center [554, 346] width 1109 height 693
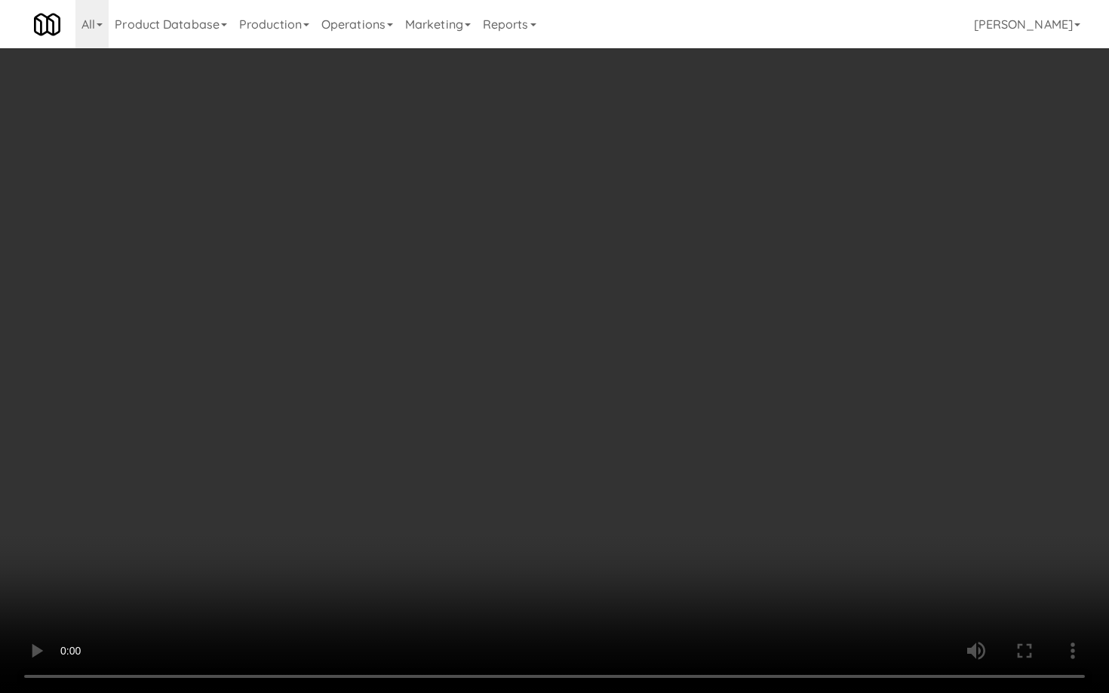
click at [804, 449] on video at bounding box center [554, 346] width 1109 height 693
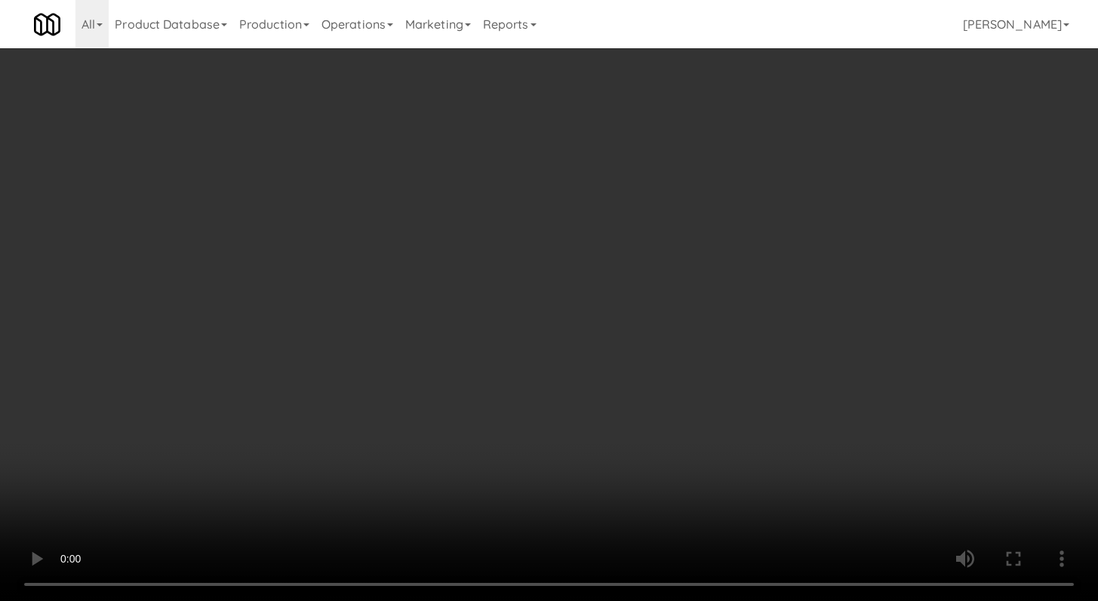
scroll to position [1353, 0]
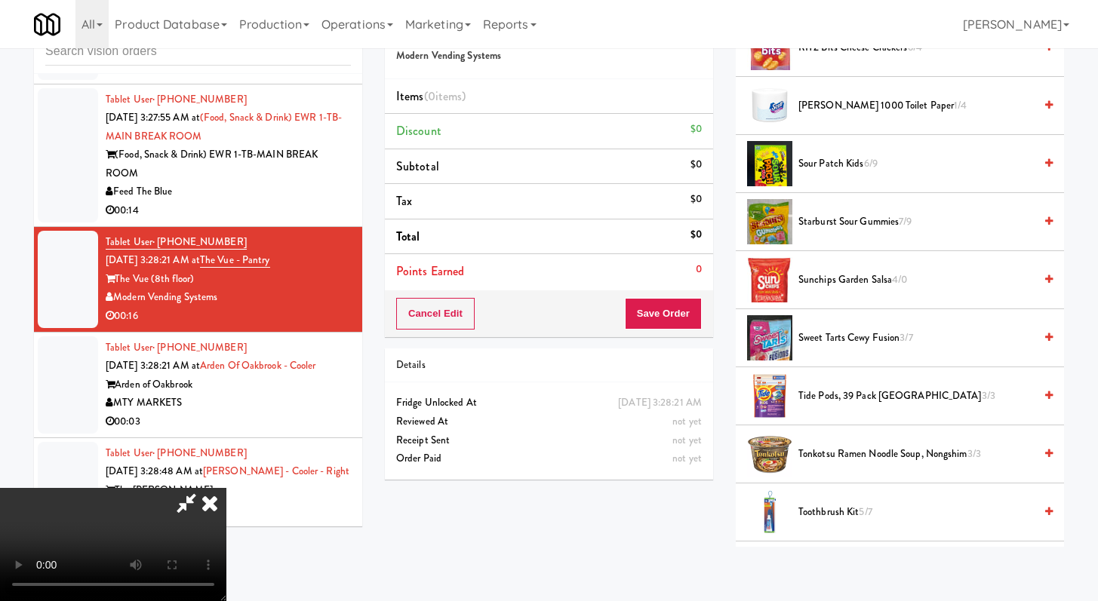
click at [829, 291] on li "Sunchips Garden Salsa 4/0" at bounding box center [900, 280] width 328 height 58
click at [828, 277] on span "Sunchips Garden Salsa 4/0" at bounding box center [915, 280] width 235 height 19
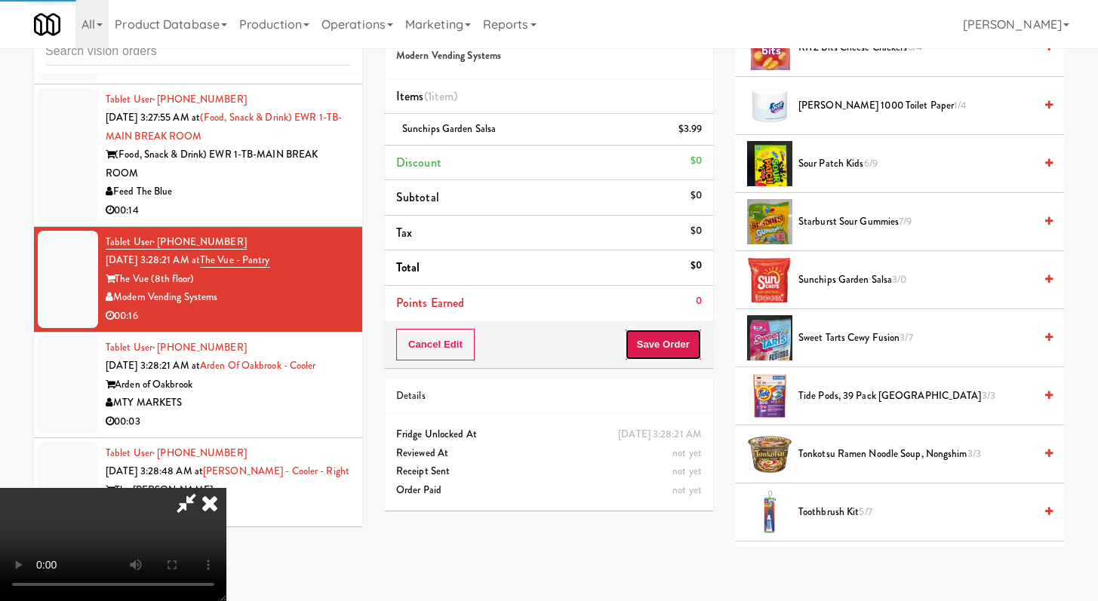
click at [680, 344] on button "Save Order" at bounding box center [663, 345] width 77 height 32
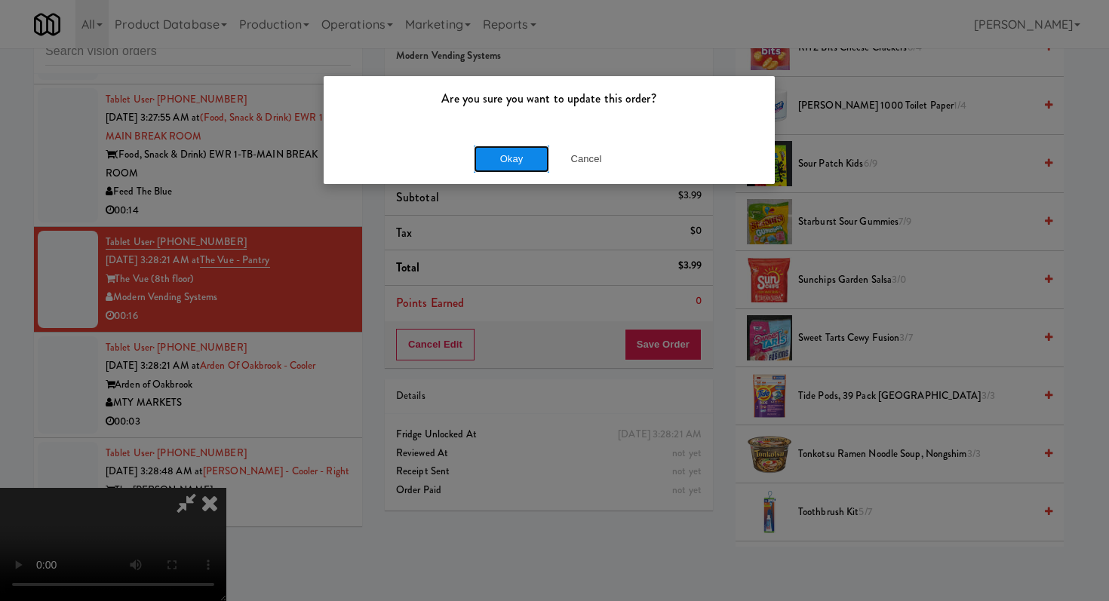
click at [519, 149] on button "Okay" at bounding box center [511, 159] width 75 height 27
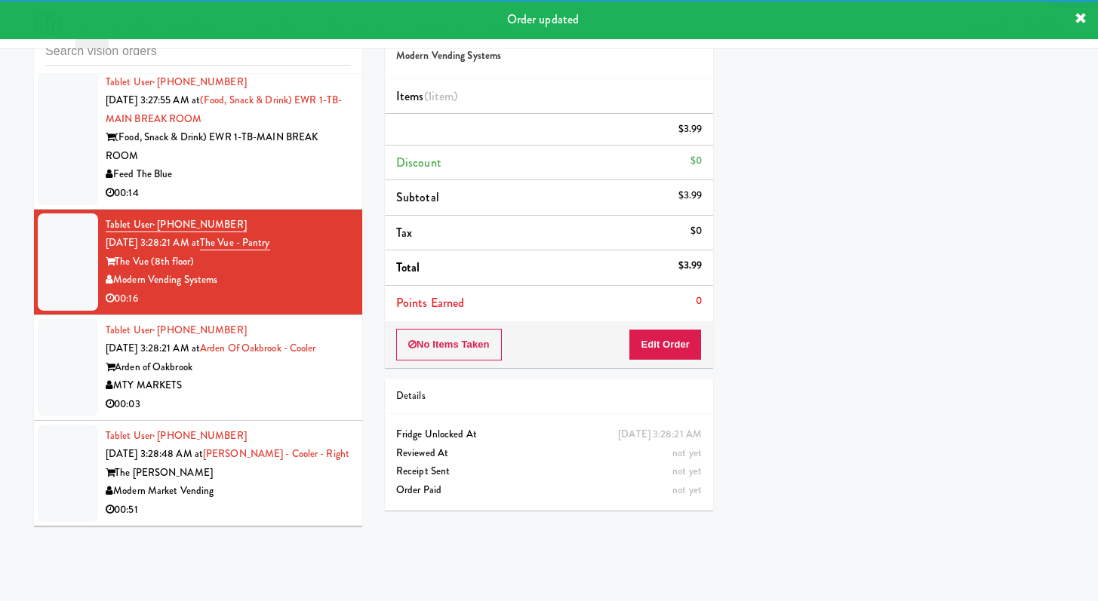
scroll to position [5664, 0]
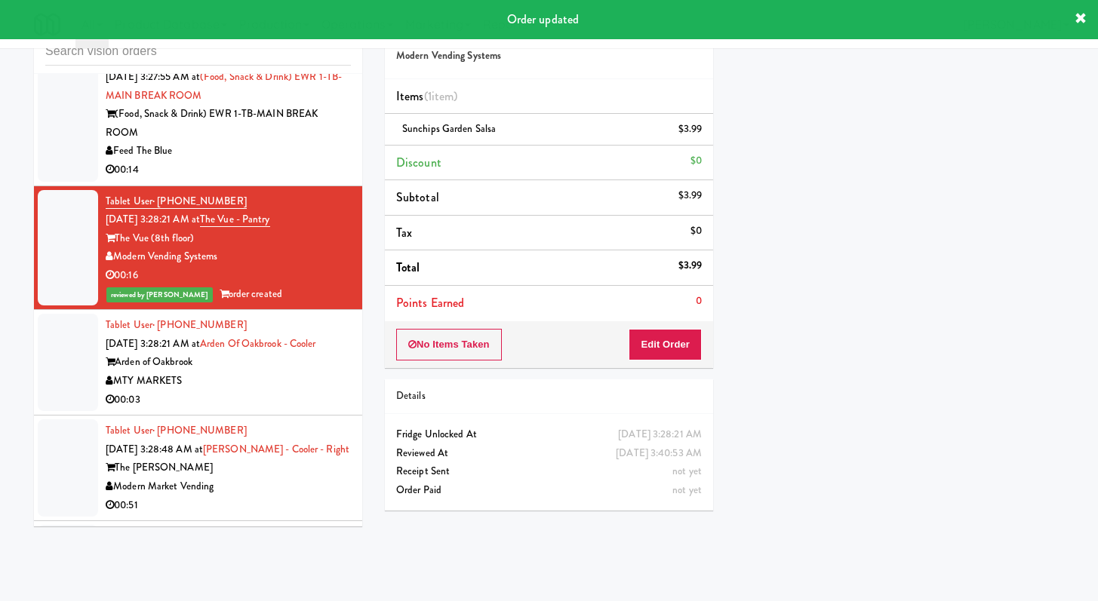
click at [300, 380] on div "MTY MARKETS" at bounding box center [228, 381] width 245 height 19
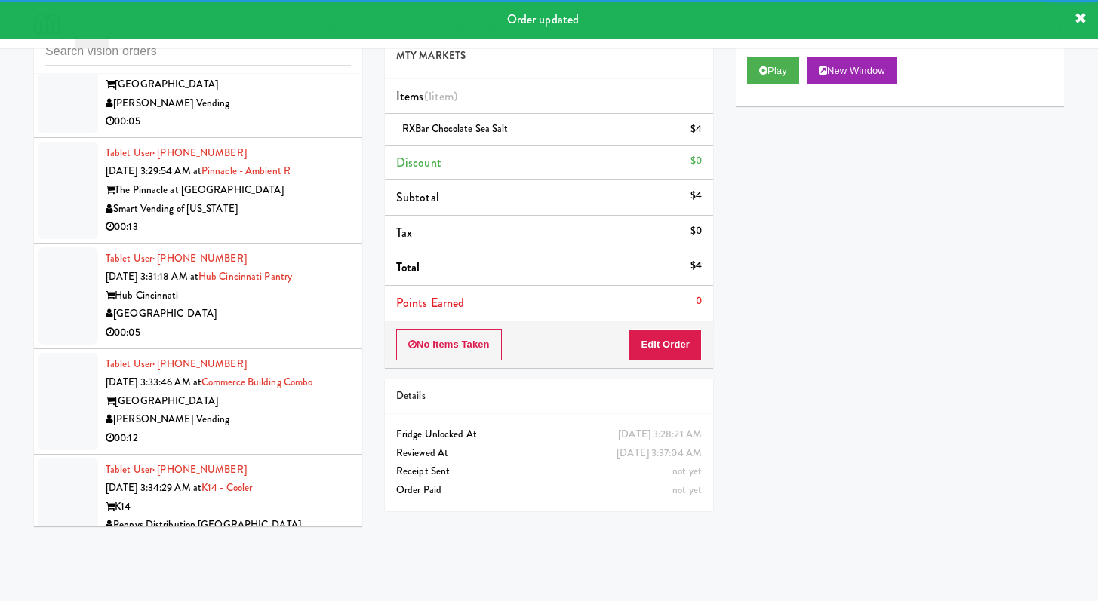
scroll to position [6173, 0]
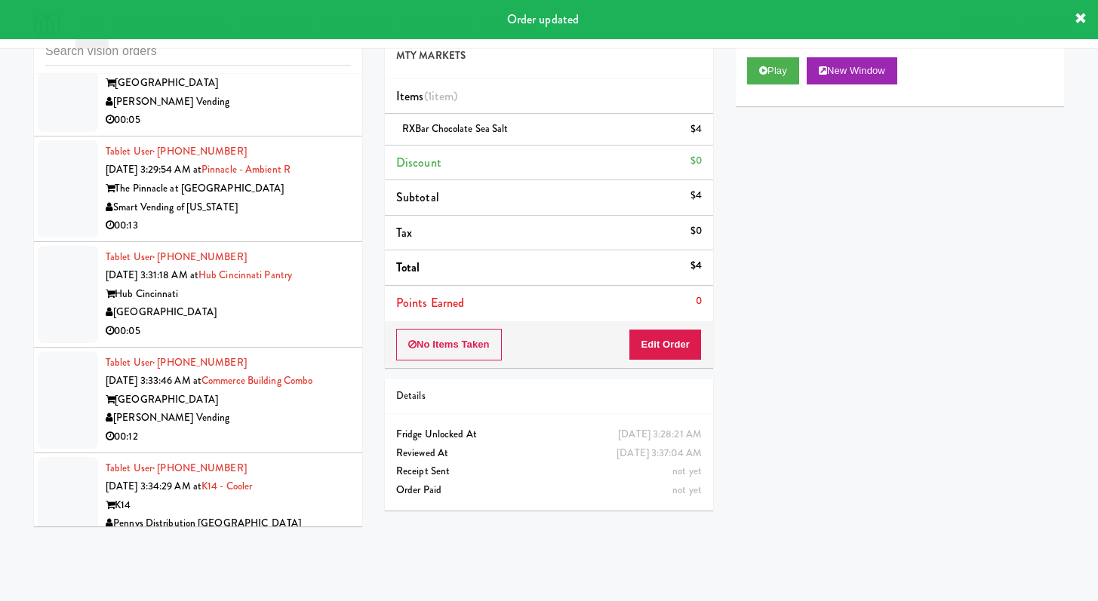
click at [290, 126] on div "00:05" at bounding box center [228, 120] width 245 height 19
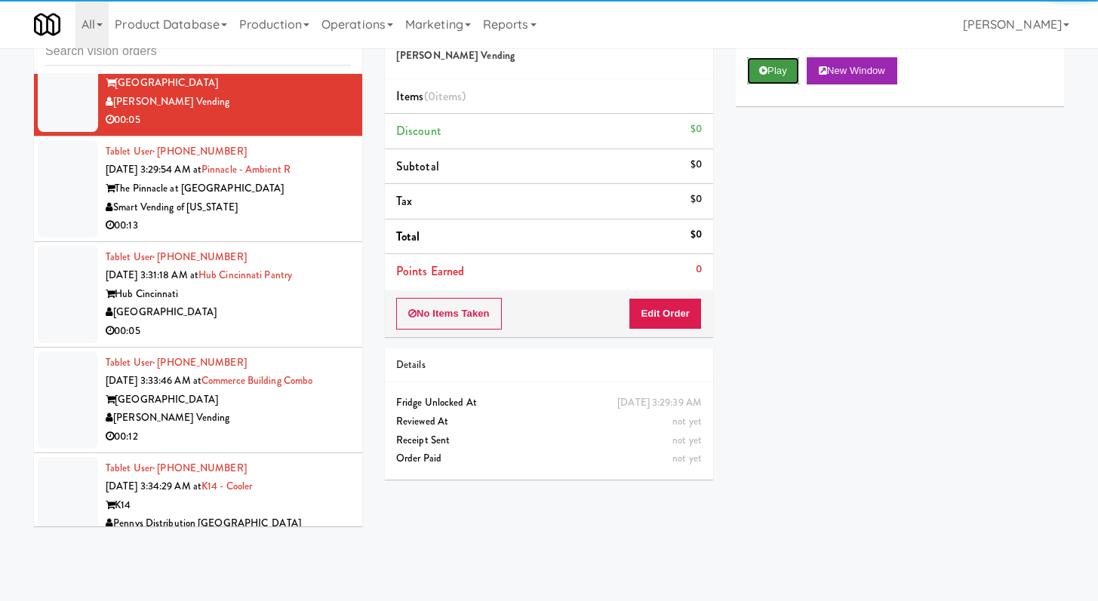
click at [783, 78] on button "Play" at bounding box center [773, 70] width 52 height 27
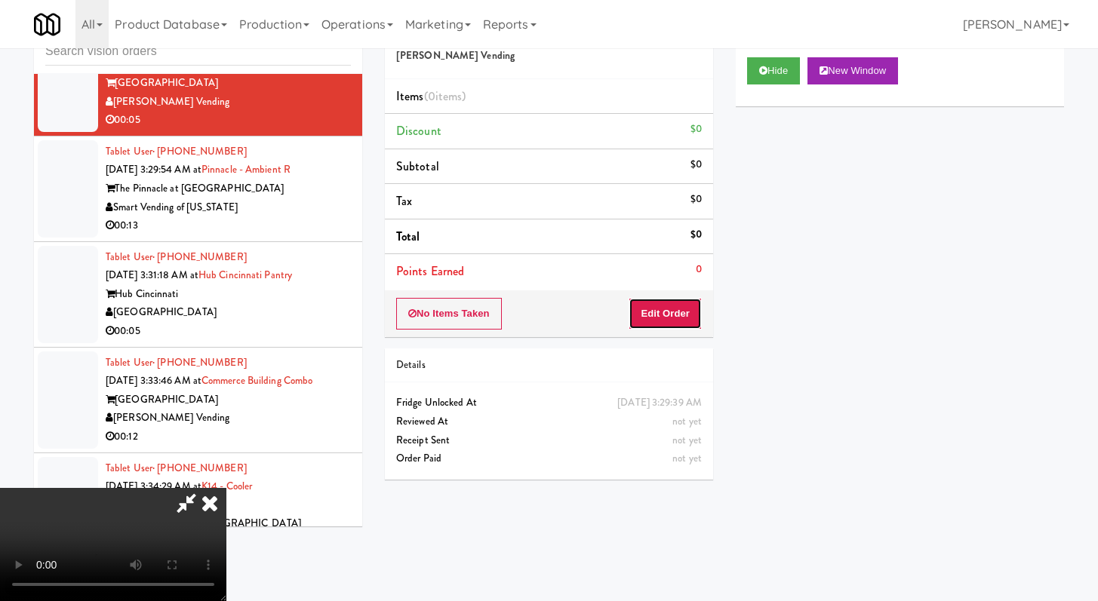
click at [669, 300] on button "Edit Order" at bounding box center [664, 314] width 73 height 32
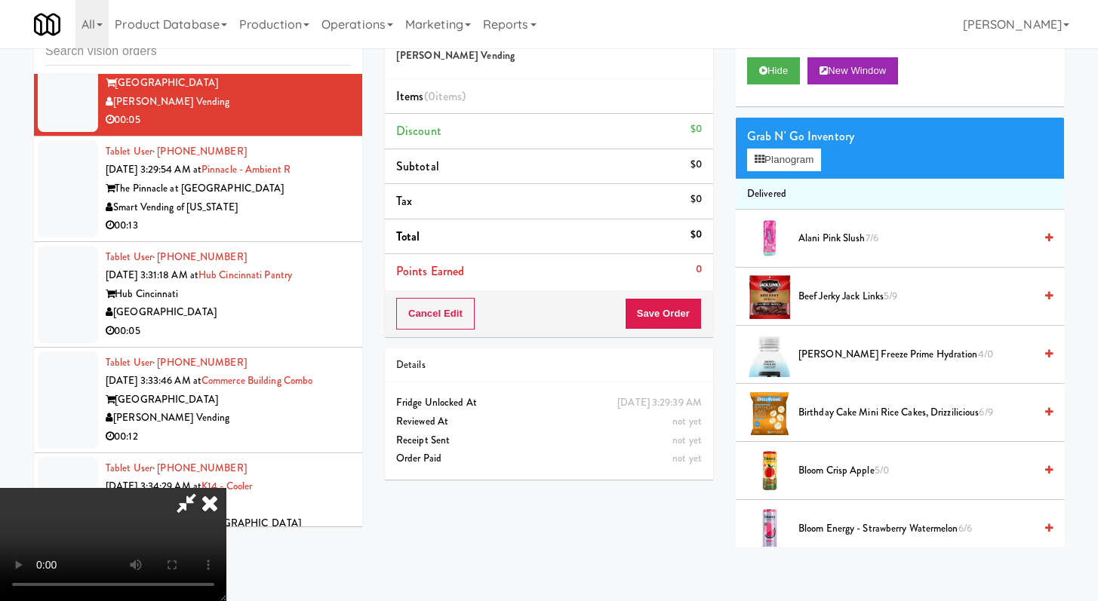
scroll to position [130, 0]
click at [226, 488] on video at bounding box center [113, 544] width 226 height 113
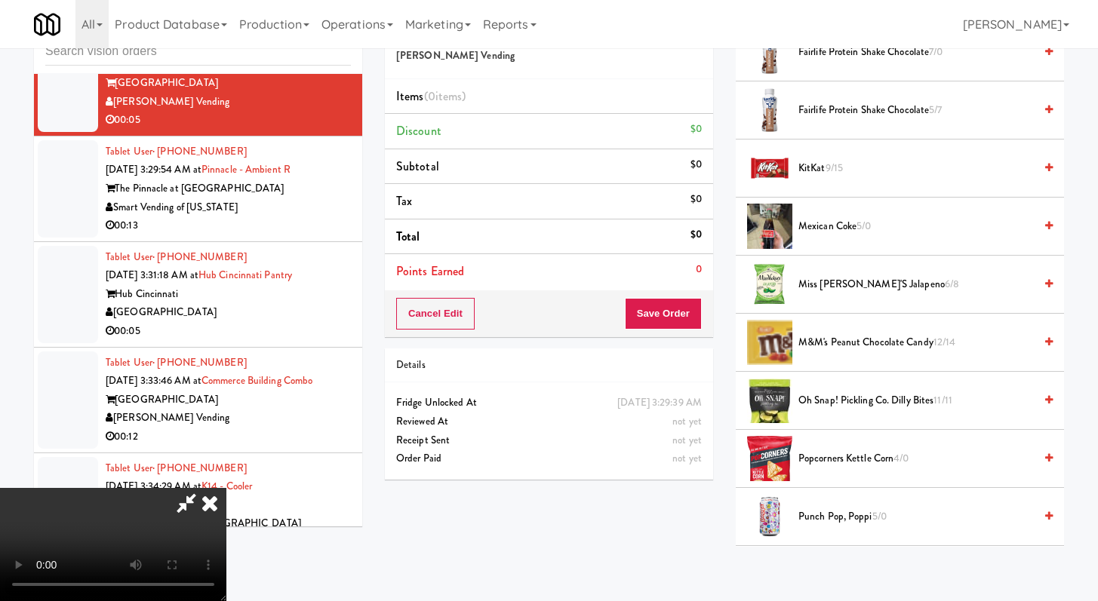
scroll to position [1143, 0]
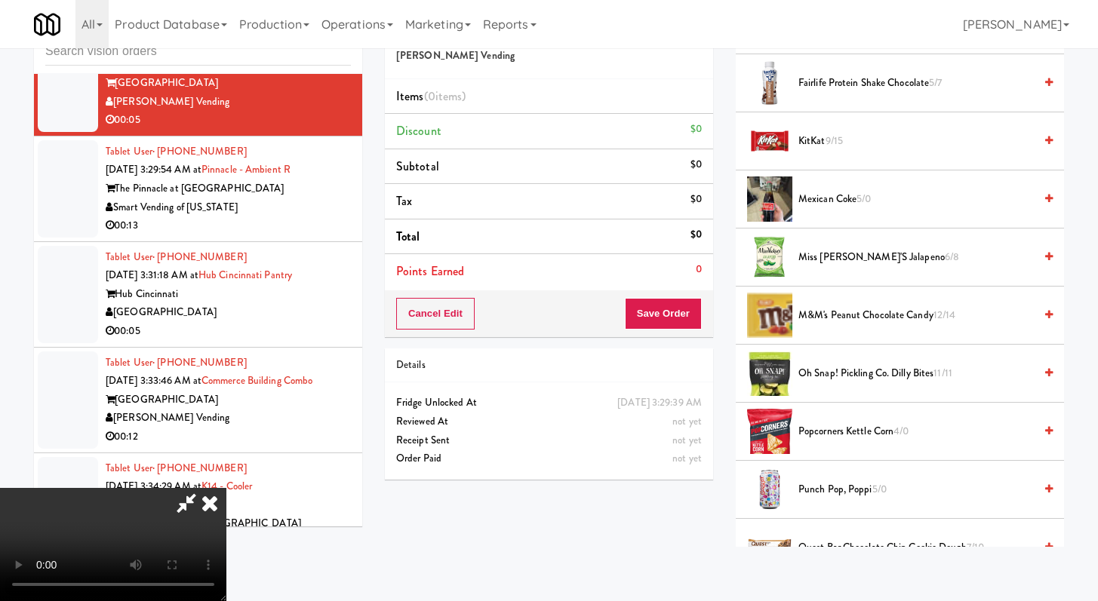
click at [816, 126] on li "KitKat 9/15" at bounding box center [900, 141] width 328 height 58
click at [817, 137] on span "KitKat 9/15" at bounding box center [915, 141] width 235 height 19
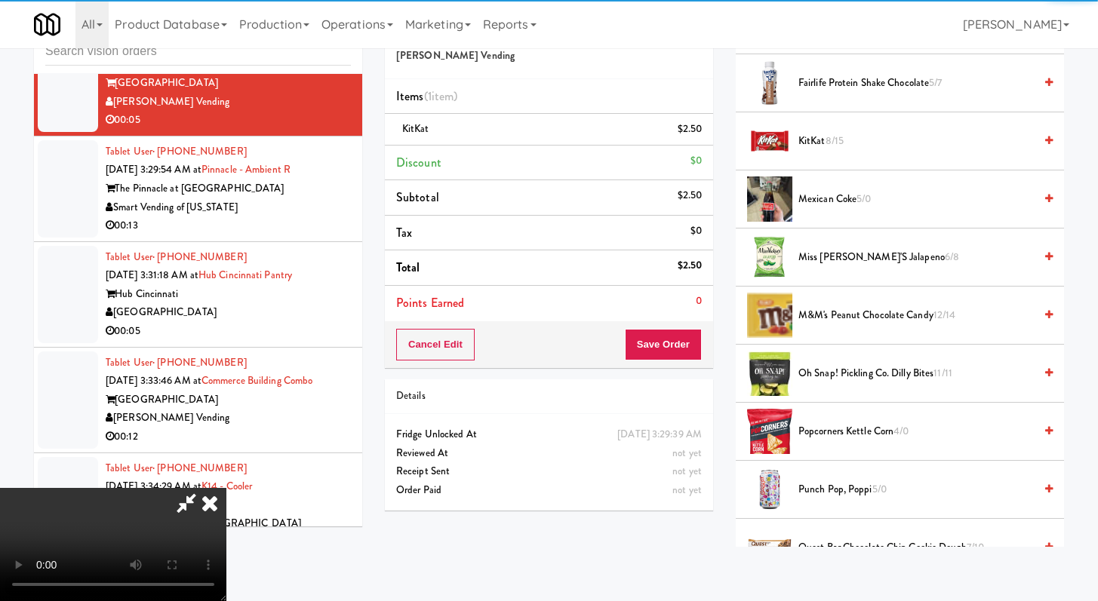
click at [670, 365] on div "Cancel Edit Save Order" at bounding box center [549, 344] width 328 height 47
click at [672, 349] on button "Save Order" at bounding box center [663, 345] width 77 height 32
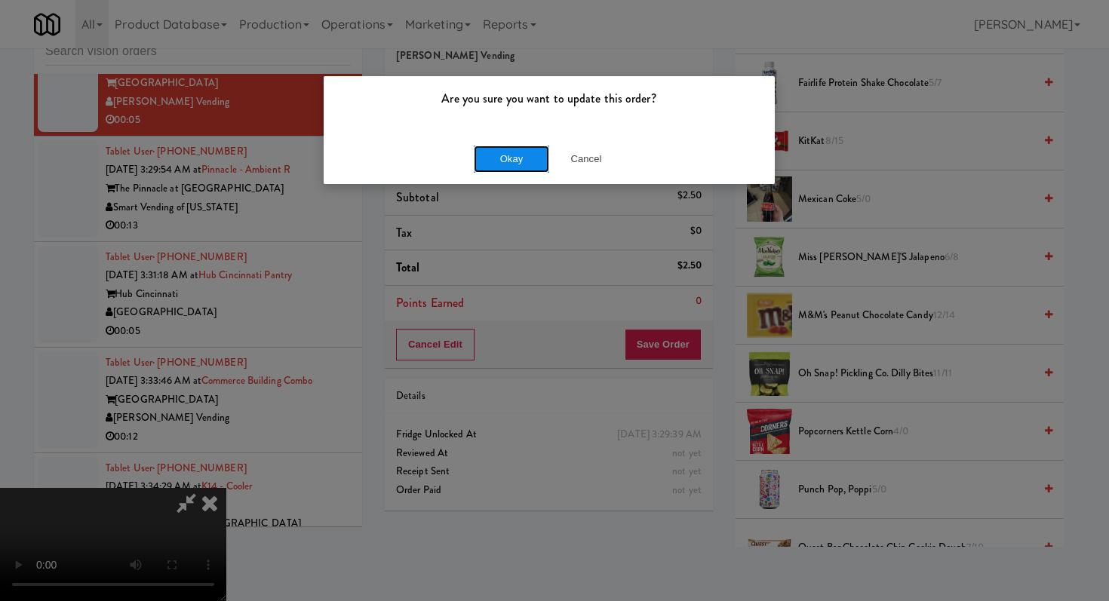
click at [496, 167] on button "Okay" at bounding box center [511, 159] width 75 height 27
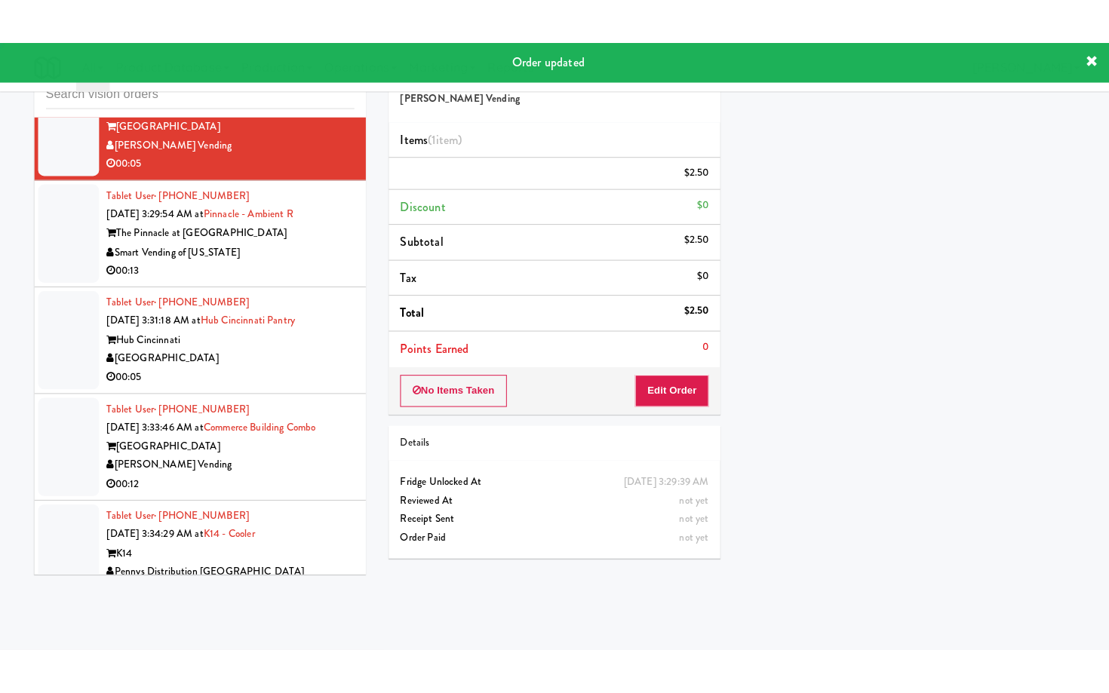
scroll to position [0, 0]
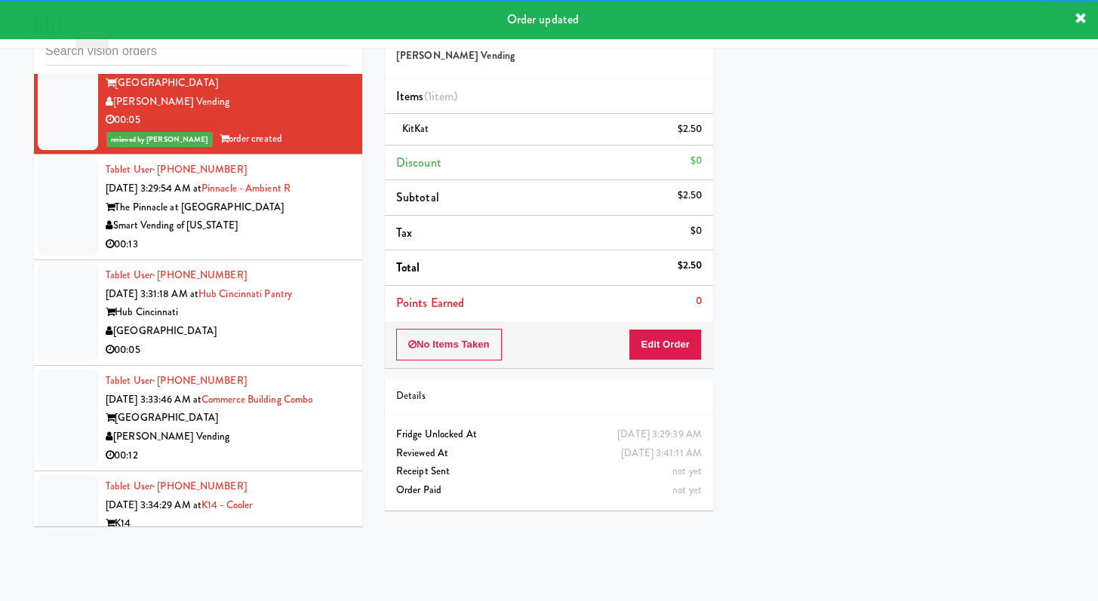
click at [318, 226] on div "Smart Vending of [US_STATE]" at bounding box center [228, 226] width 245 height 19
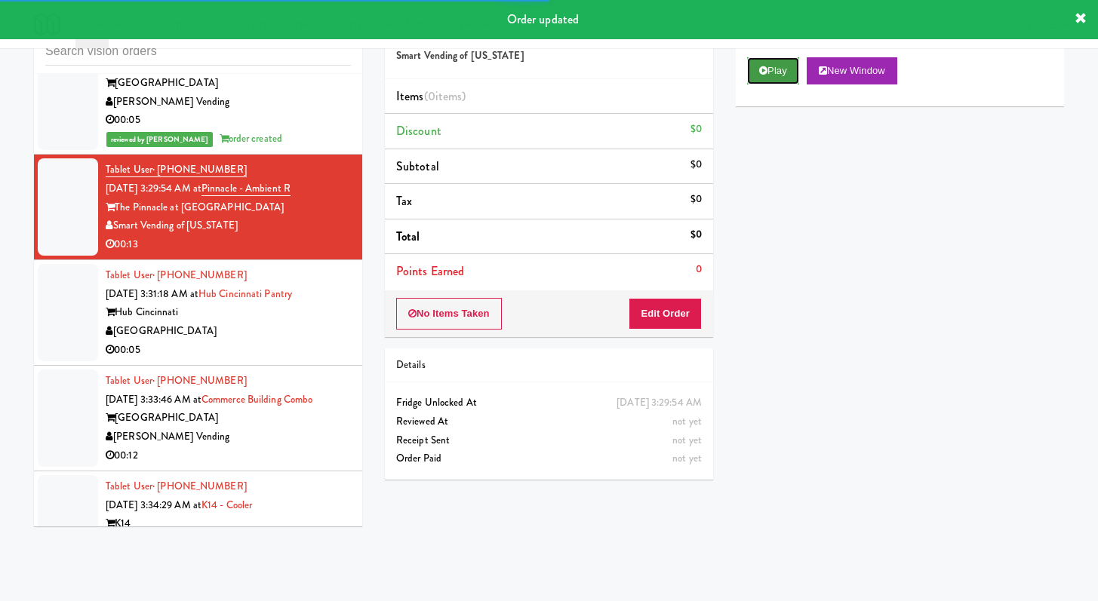
click at [795, 67] on button "Play" at bounding box center [773, 70] width 52 height 27
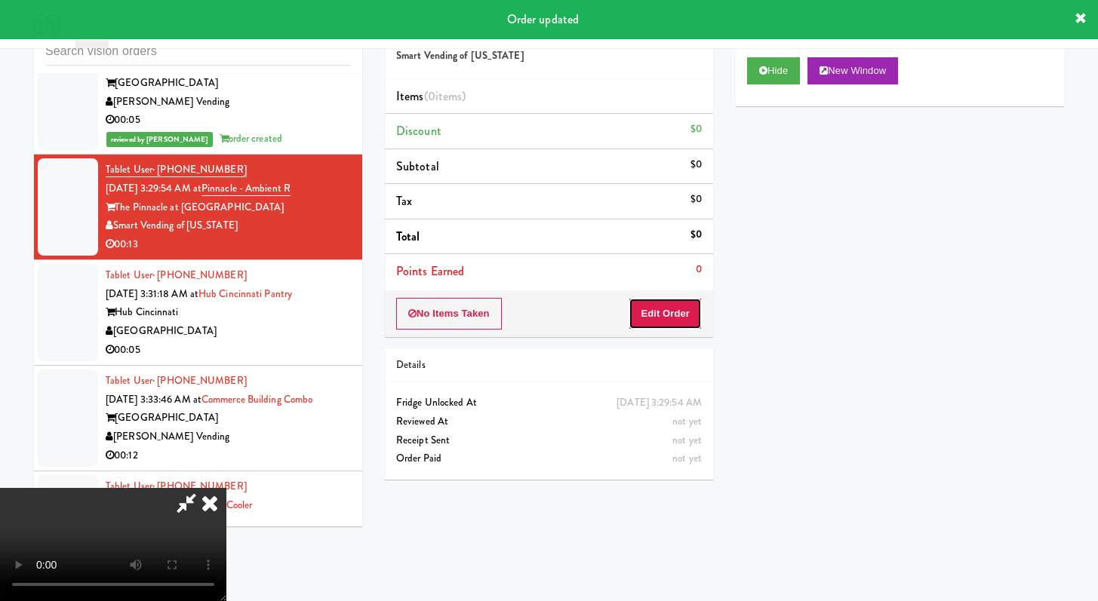
click at [659, 315] on button "Edit Order" at bounding box center [664, 314] width 73 height 32
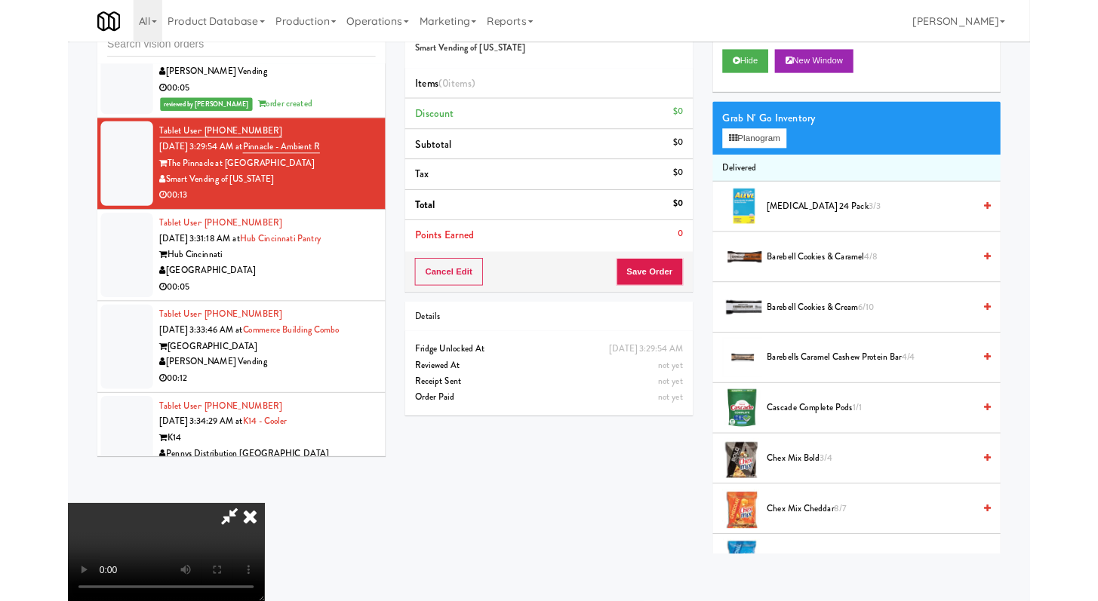
scroll to position [6155, 0]
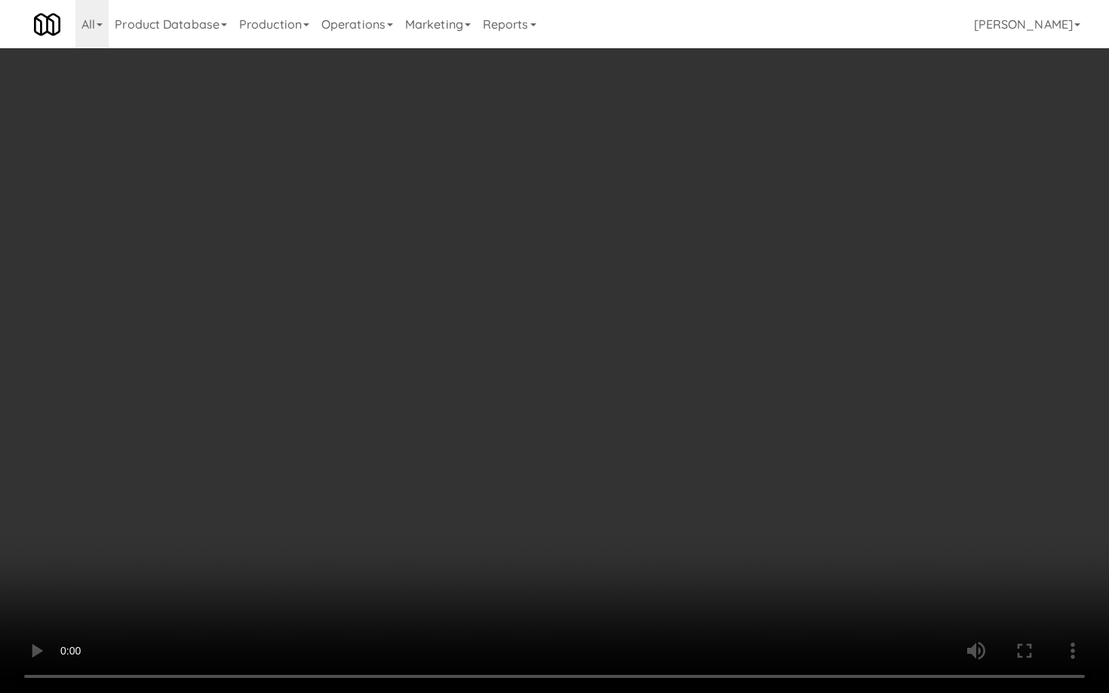
click at [951, 570] on video at bounding box center [554, 346] width 1109 height 693
click at [694, 355] on video at bounding box center [554, 346] width 1109 height 693
click at [904, 472] on video at bounding box center [554, 346] width 1109 height 693
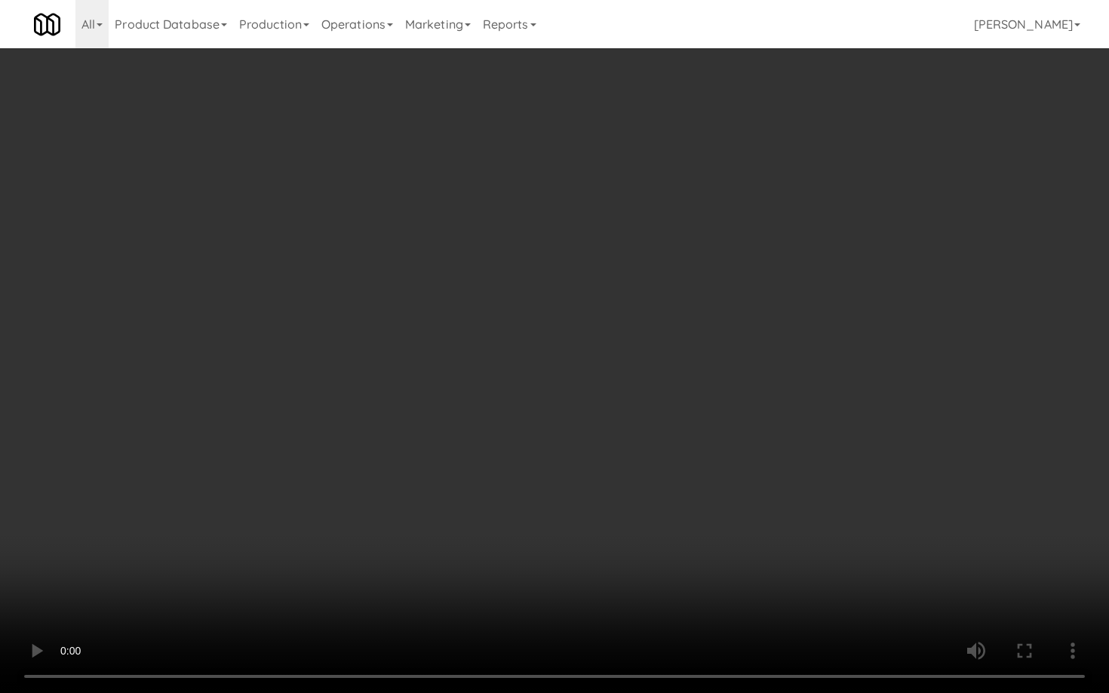
click at [904, 472] on video at bounding box center [554, 346] width 1109 height 693
click at [911, 459] on video at bounding box center [554, 346] width 1109 height 693
click at [917, 453] on video at bounding box center [554, 346] width 1109 height 693
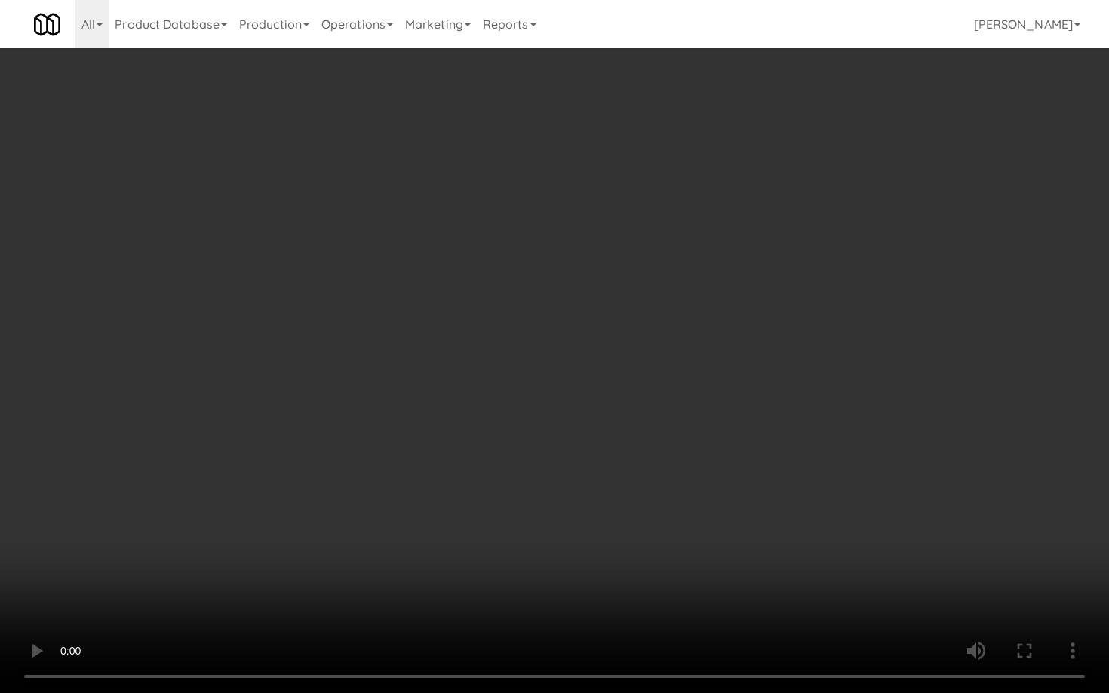
click at [918, 452] on video at bounding box center [554, 346] width 1109 height 693
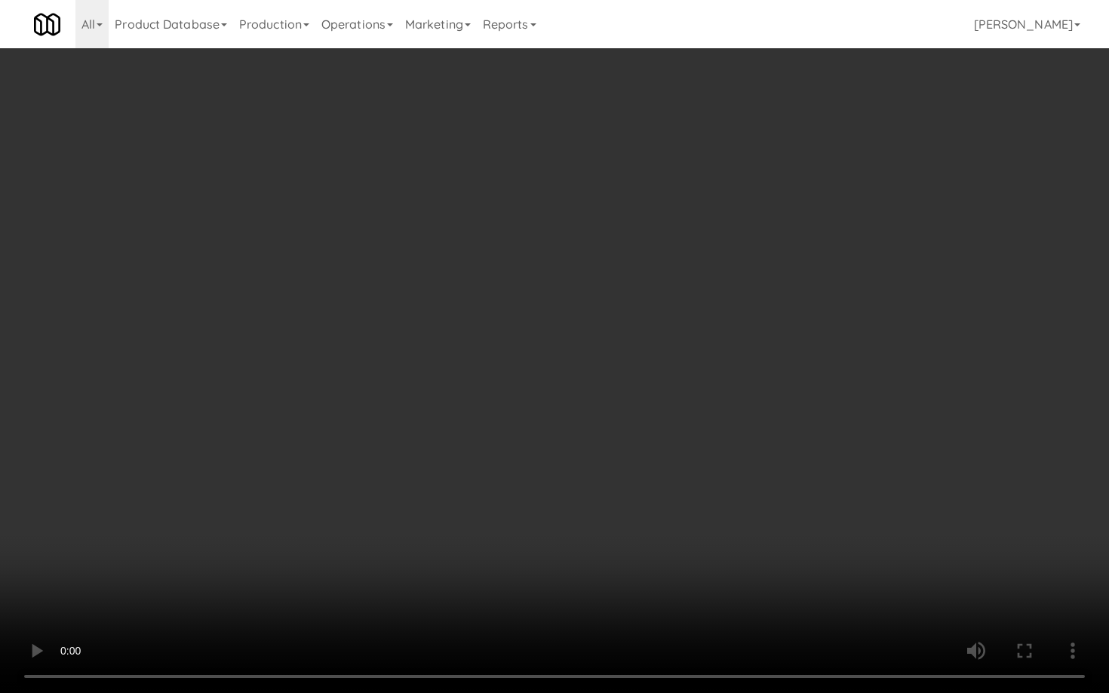
click at [918, 452] on video at bounding box center [554, 346] width 1109 height 693
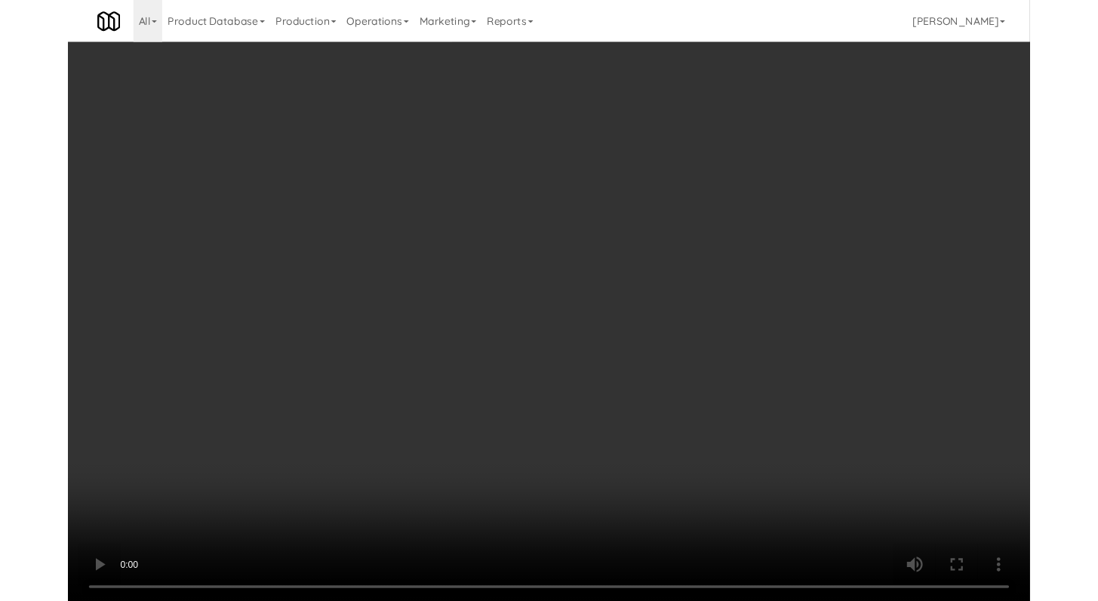
scroll to position [6173, 0]
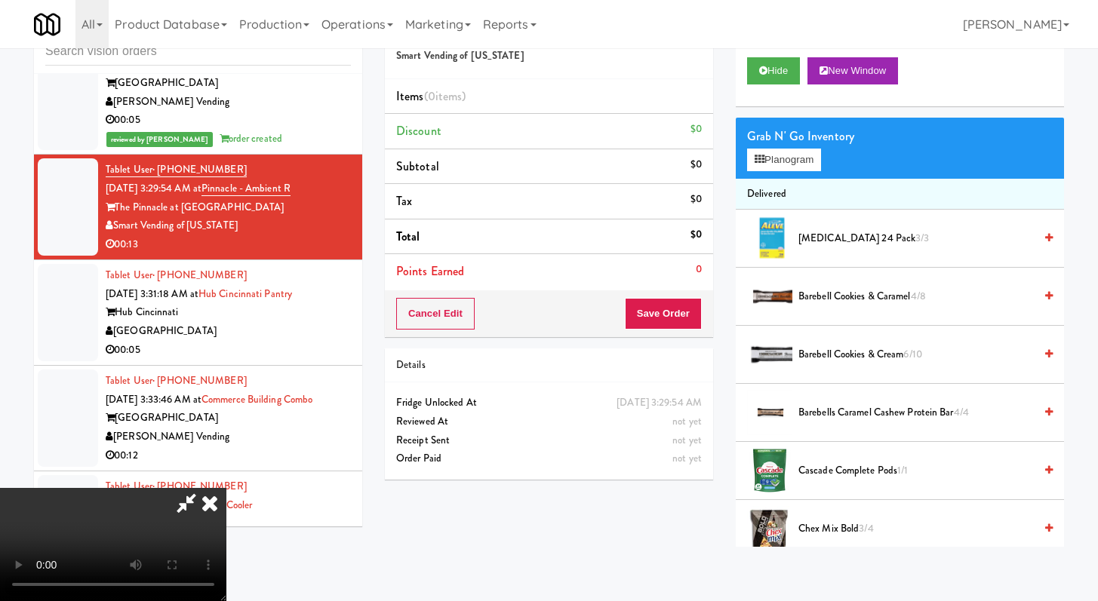
click at [226, 488] on video at bounding box center [113, 544] width 226 height 113
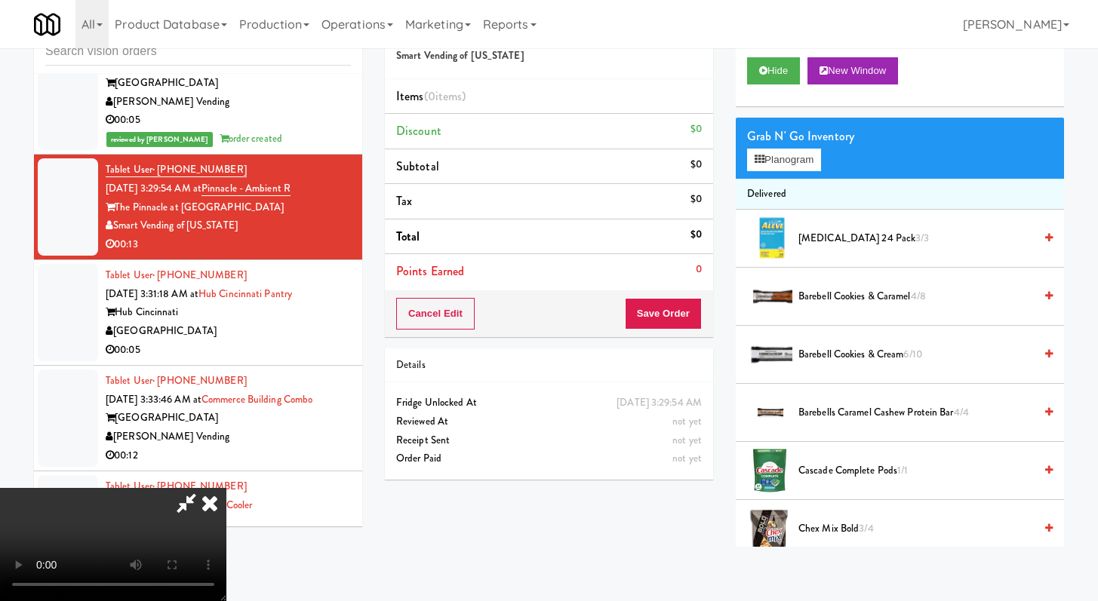
click at [226, 488] on video at bounding box center [113, 544] width 226 height 113
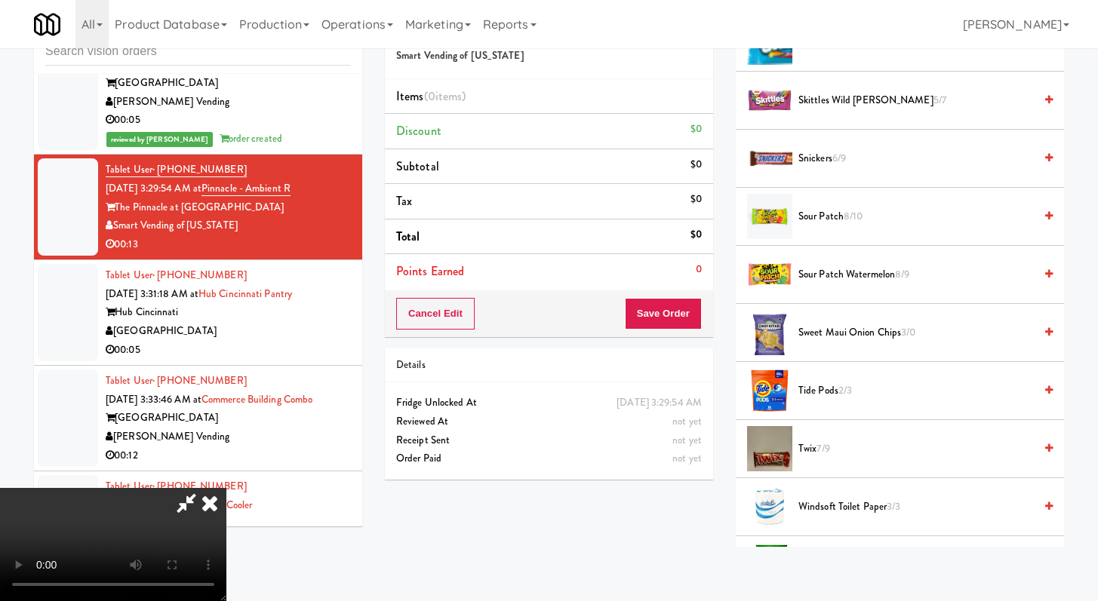
scroll to position [1871, 0]
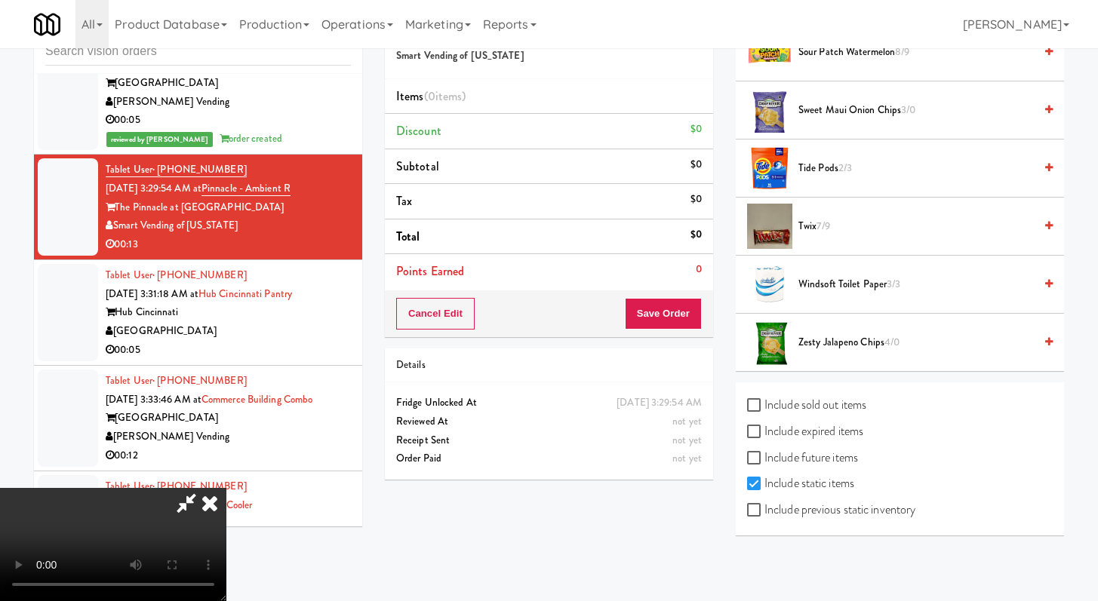
click at [819, 230] on span "7/9" at bounding box center [822, 226] width 13 height 14
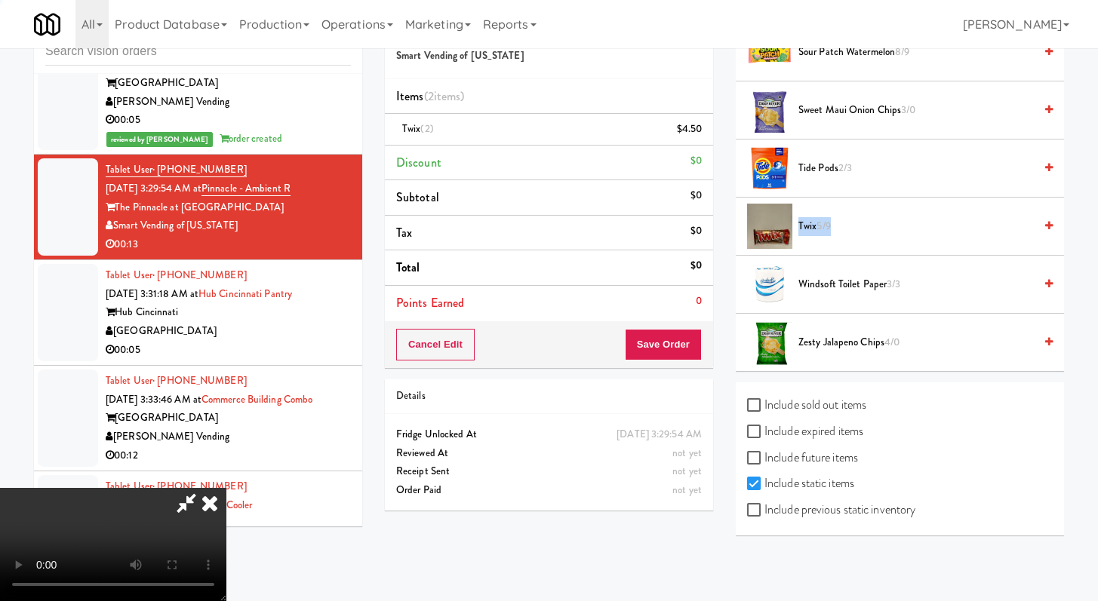
click at [819, 230] on span "5/9" at bounding box center [823, 226] width 14 height 14
click at [819, 230] on span "4/9" at bounding box center [823, 226] width 14 height 14
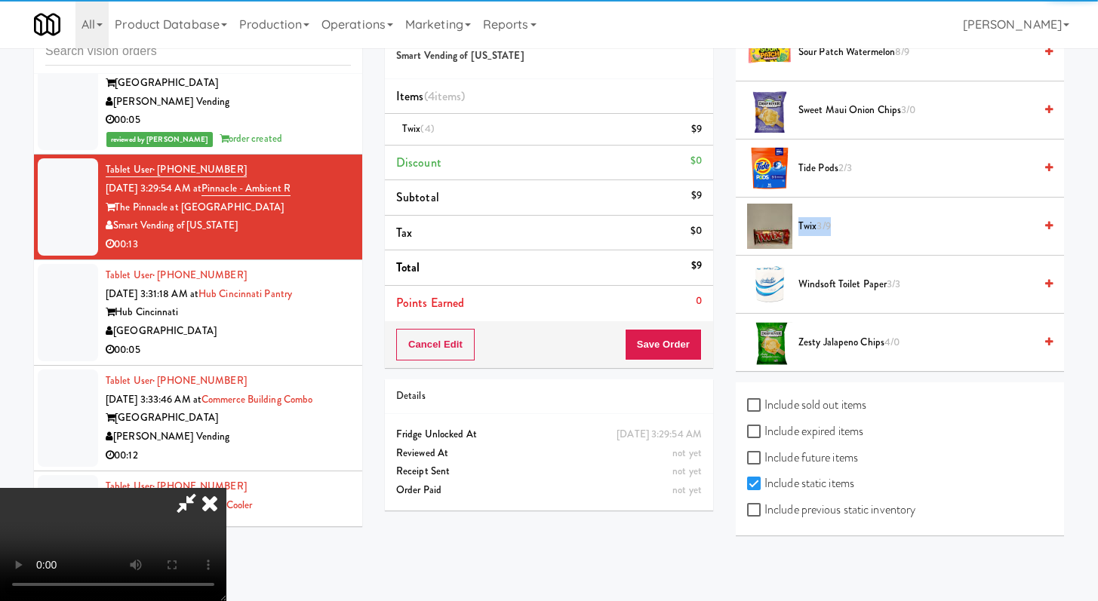
click at [811, 228] on span "Twix 3/9" at bounding box center [915, 226] width 235 height 19
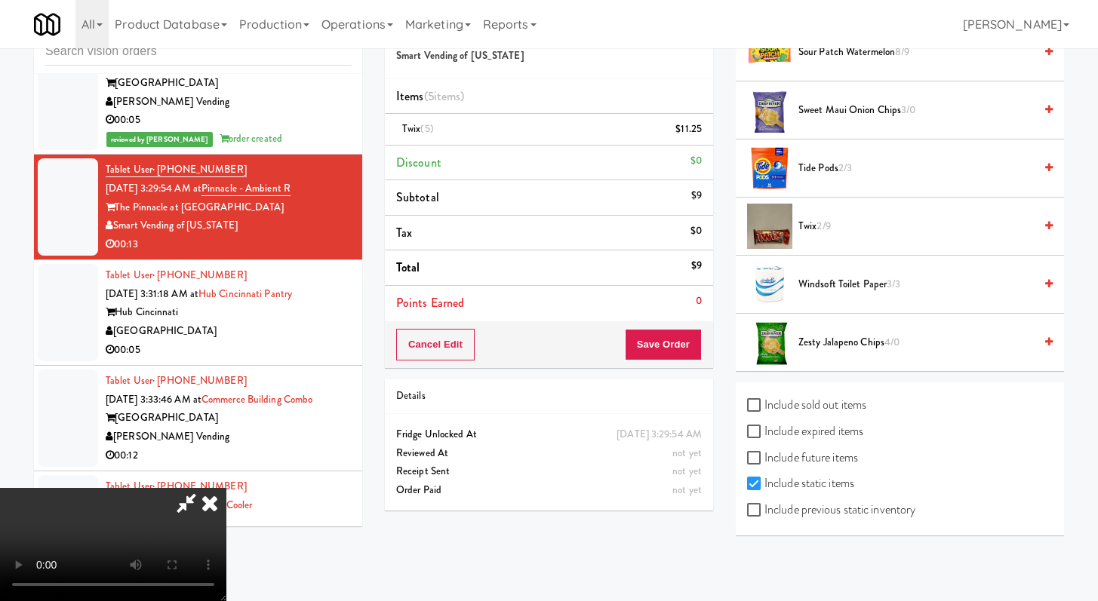
click at [684, 363] on div "Cancel Edit Save Order" at bounding box center [549, 344] width 328 height 47
click at [682, 349] on button "Save Order" at bounding box center [663, 345] width 77 height 32
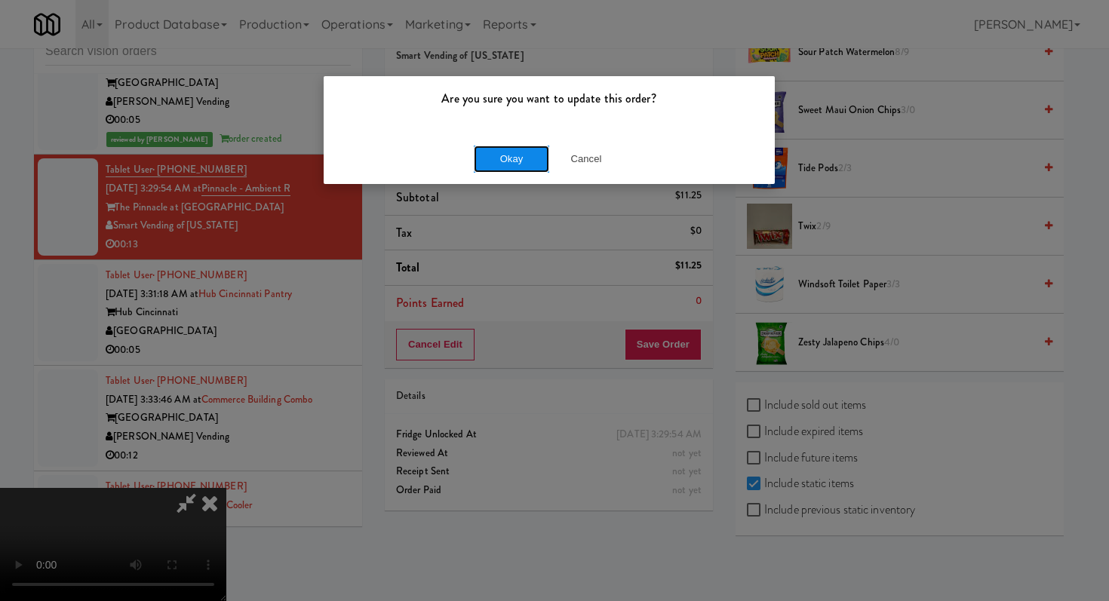
click at [527, 162] on button "Okay" at bounding box center [511, 159] width 75 height 27
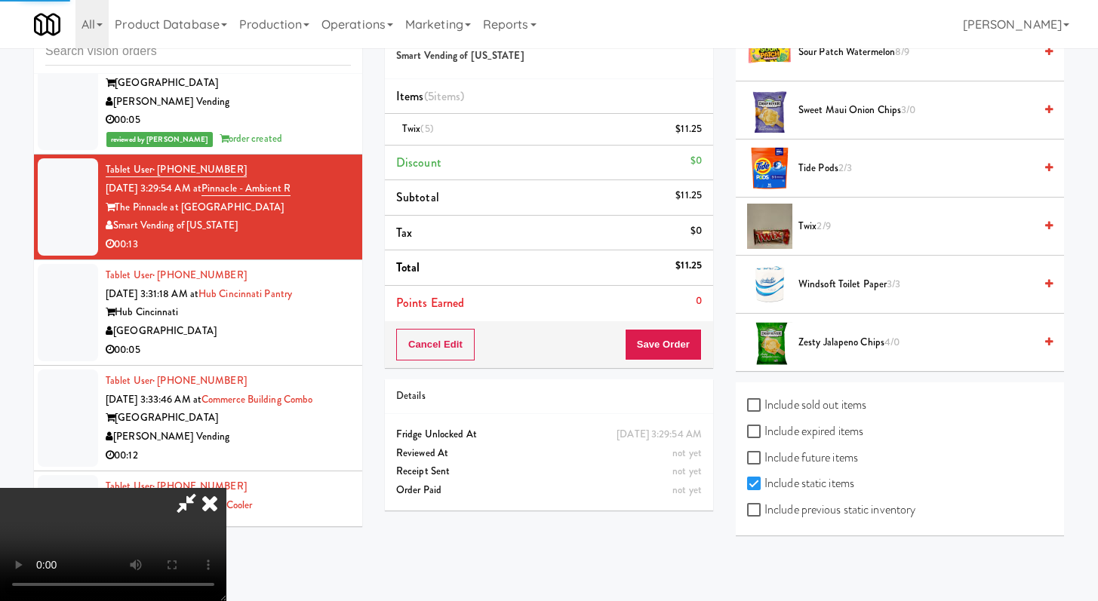
scroll to position [64, 0]
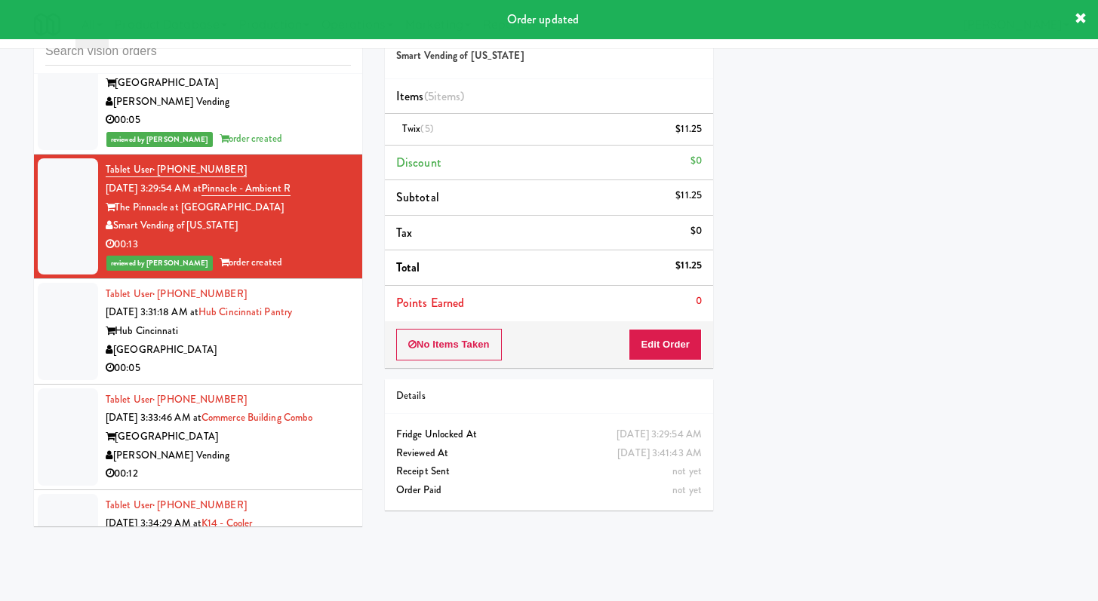
click at [269, 367] on div "00:05" at bounding box center [228, 368] width 245 height 19
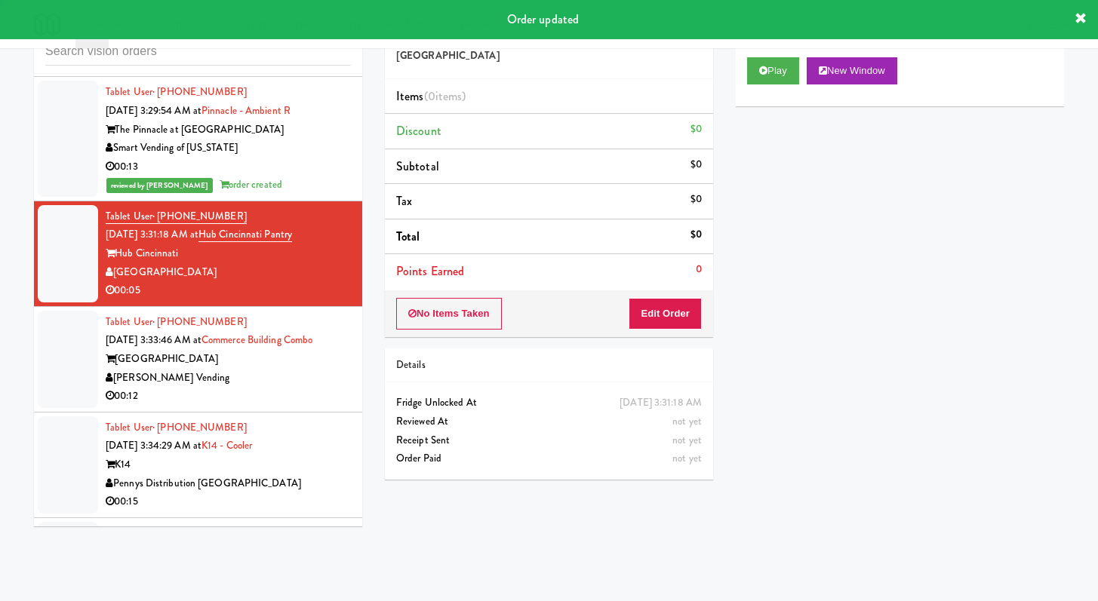
scroll to position [6332, 0]
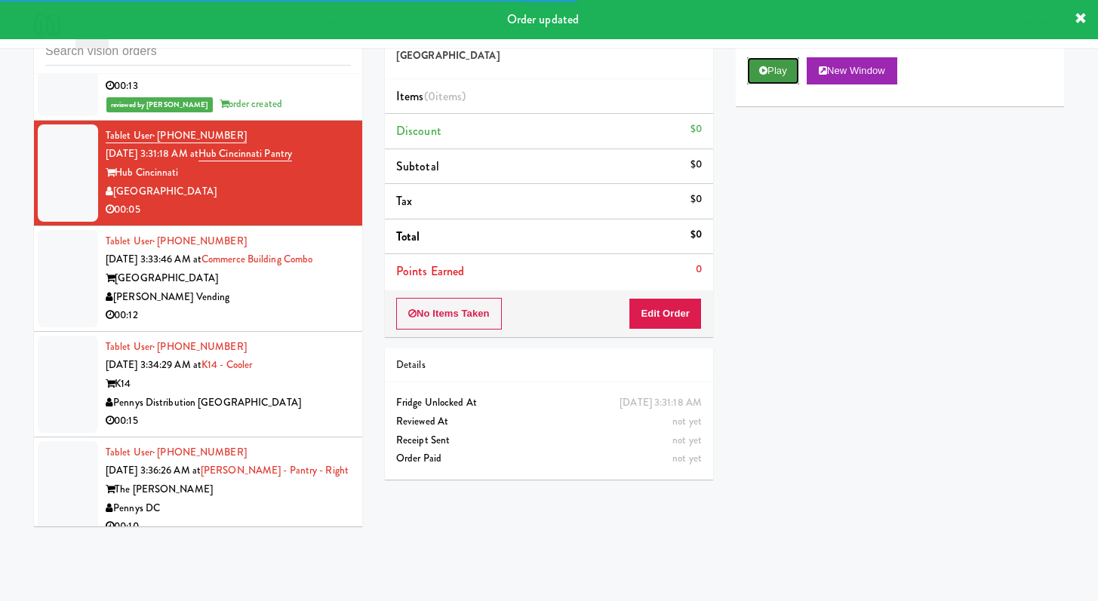
click at [780, 66] on button "Play" at bounding box center [773, 70] width 52 height 27
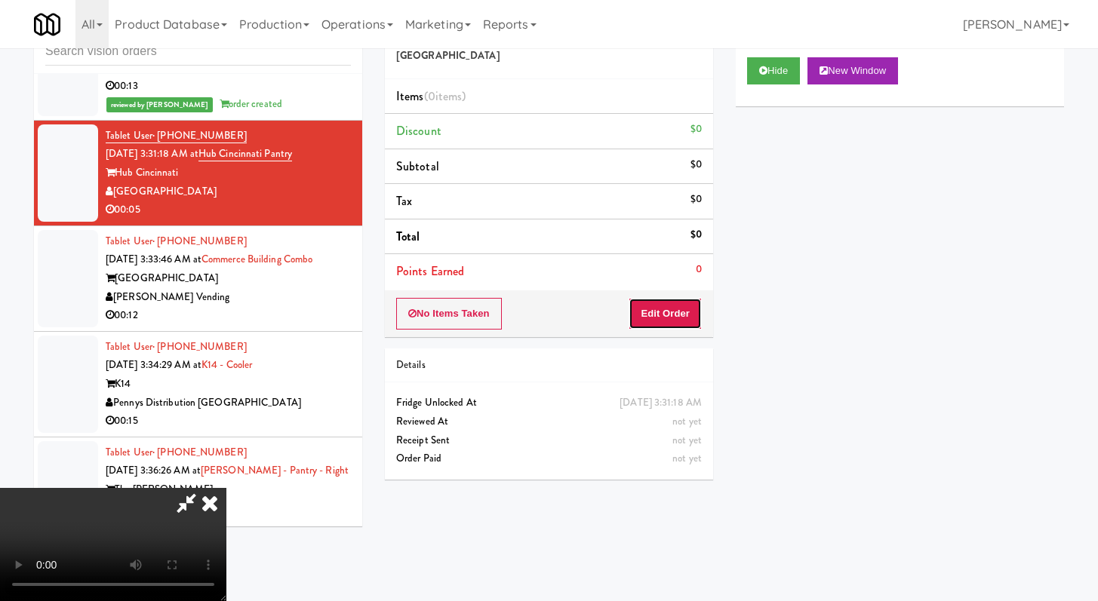
click at [669, 313] on button "Edit Order" at bounding box center [664, 314] width 73 height 32
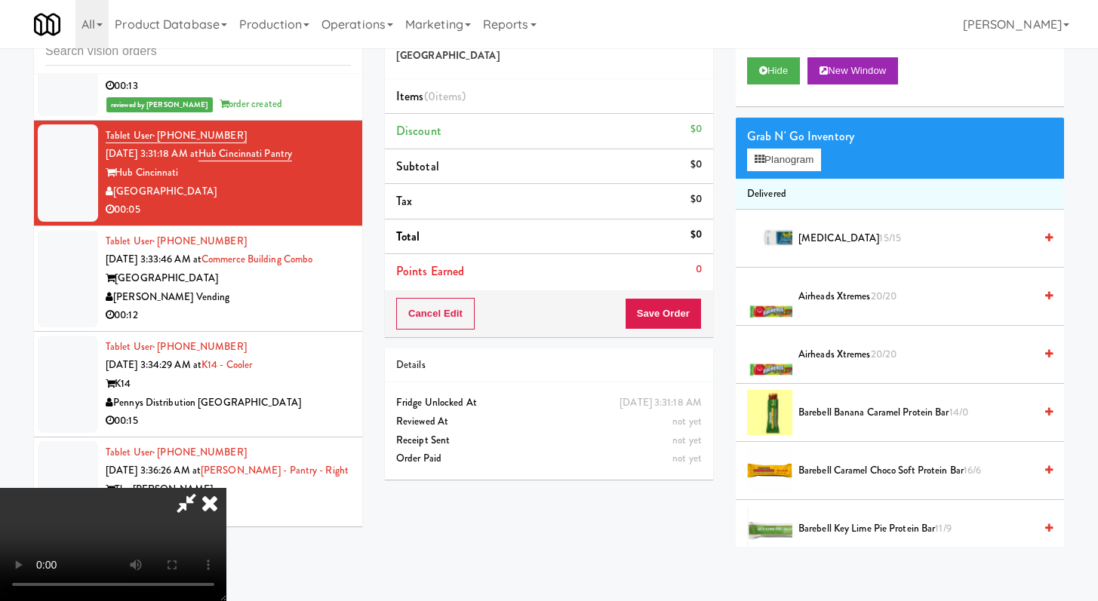
scroll to position [130, 0]
click at [226, 488] on video at bounding box center [113, 544] width 226 height 113
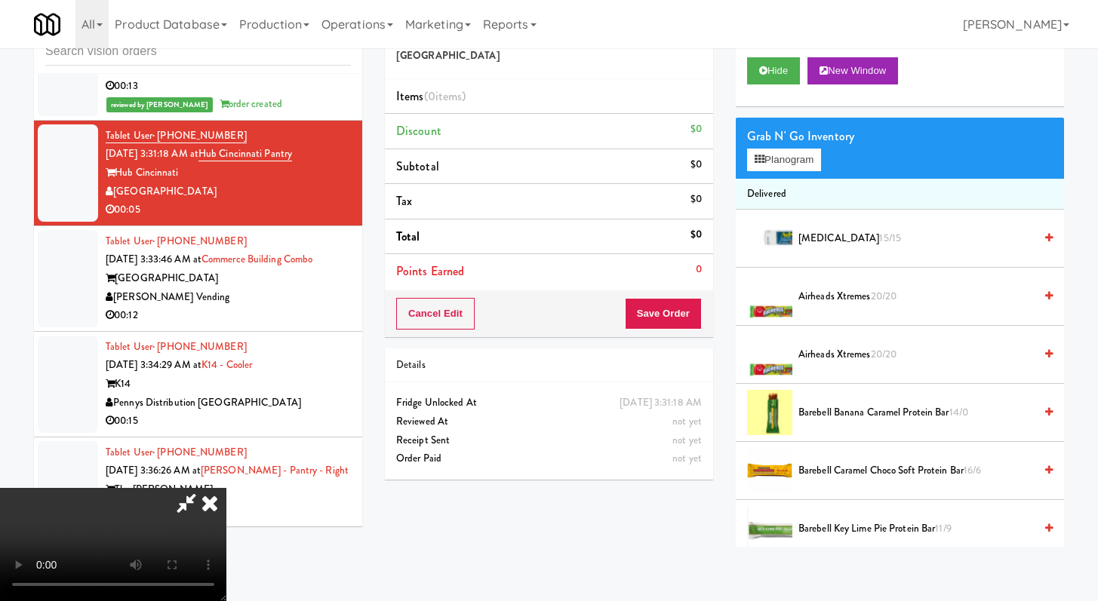
click at [226, 488] on video at bounding box center [113, 544] width 226 height 113
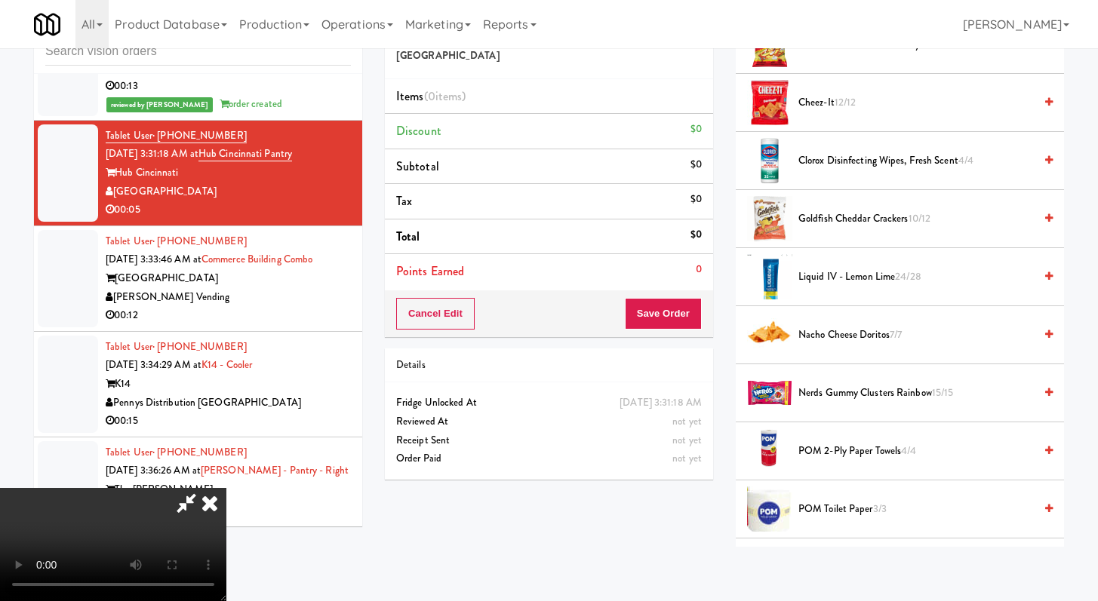
scroll to position [1755, 0]
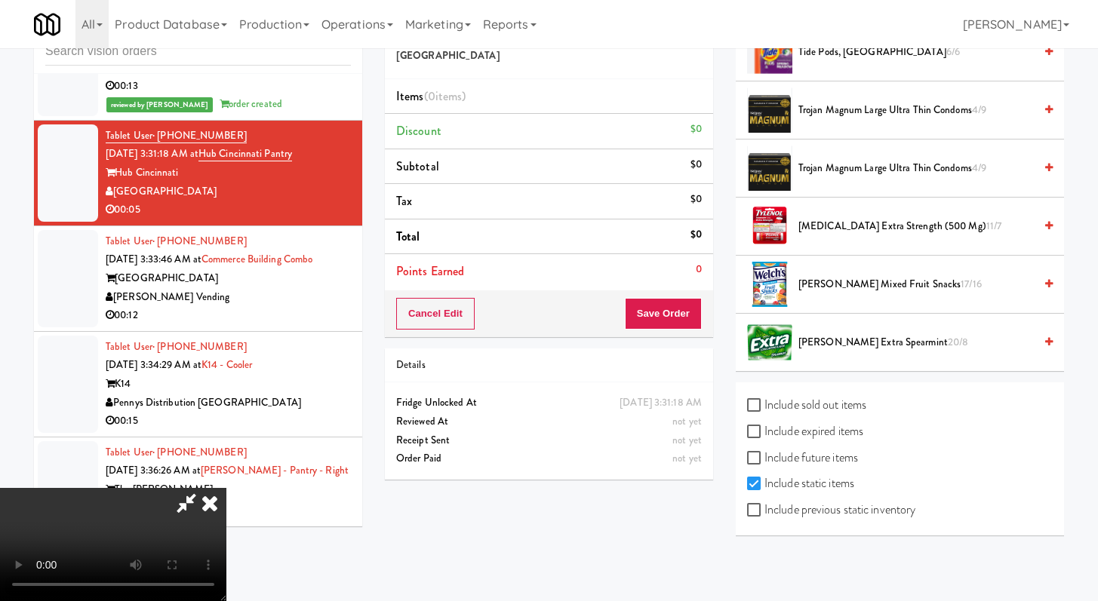
click at [847, 167] on span "Trojan Magnum Large Ultra Thin Condoms 4/9" at bounding box center [915, 168] width 235 height 19
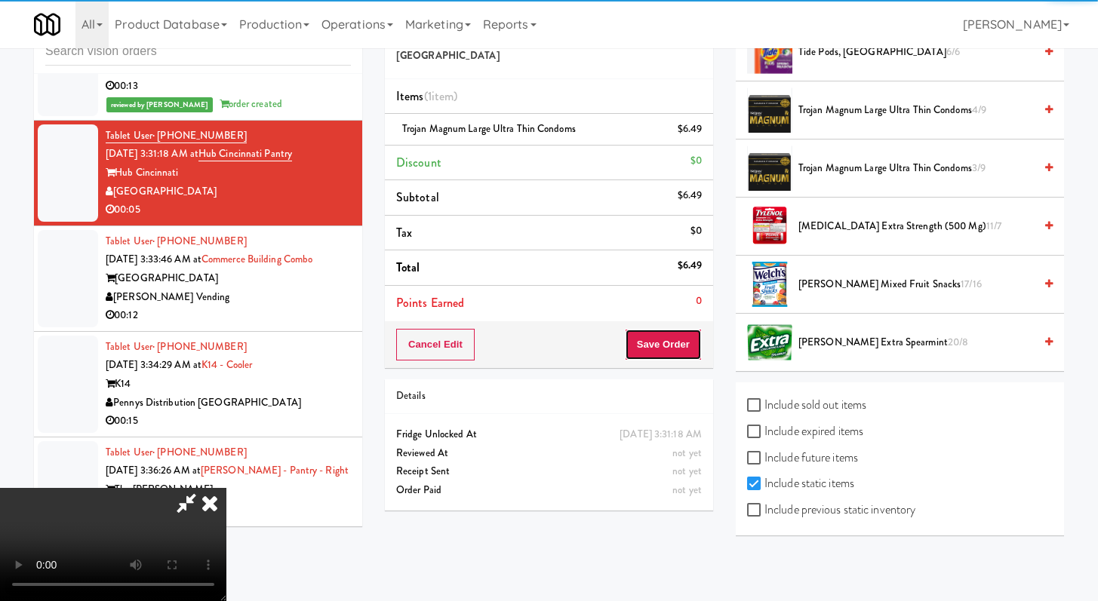
click at [688, 346] on button "Save Order" at bounding box center [663, 345] width 77 height 32
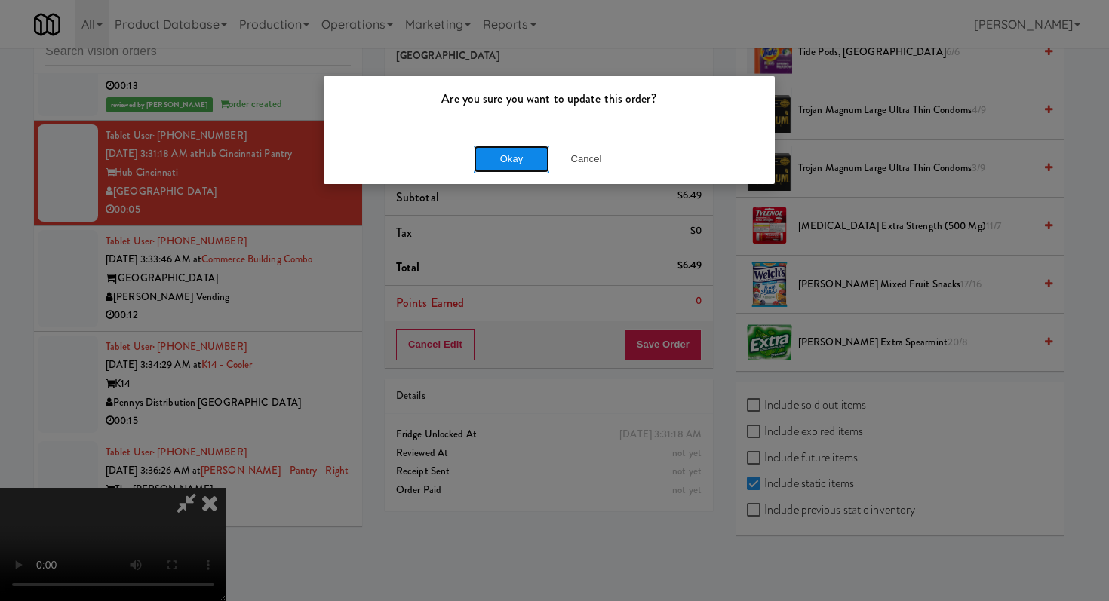
click at [521, 162] on button "Okay" at bounding box center [511, 159] width 75 height 27
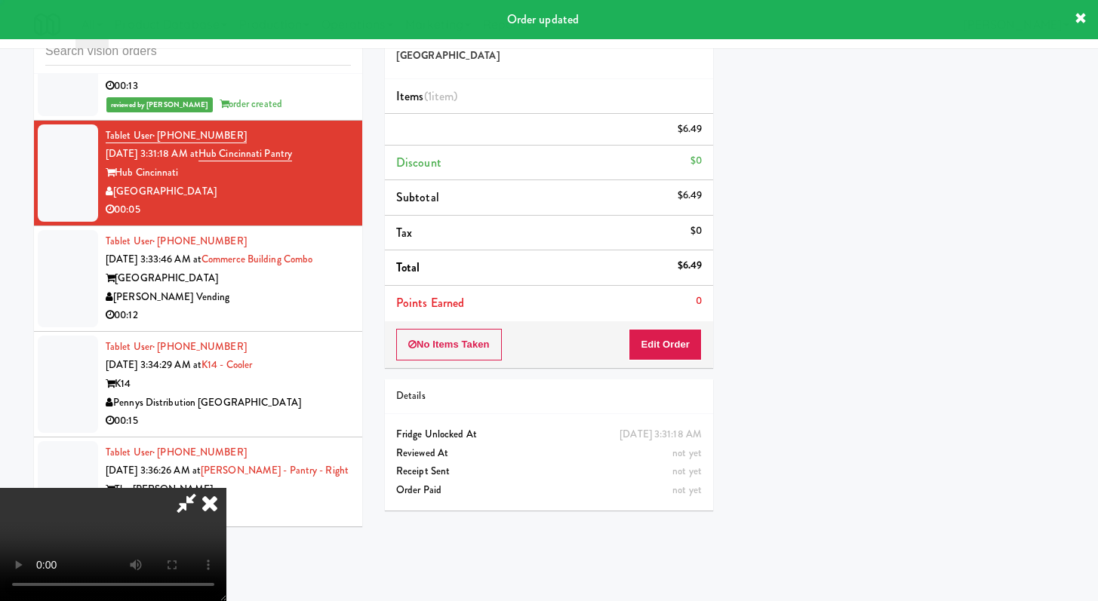
scroll to position [0, 0]
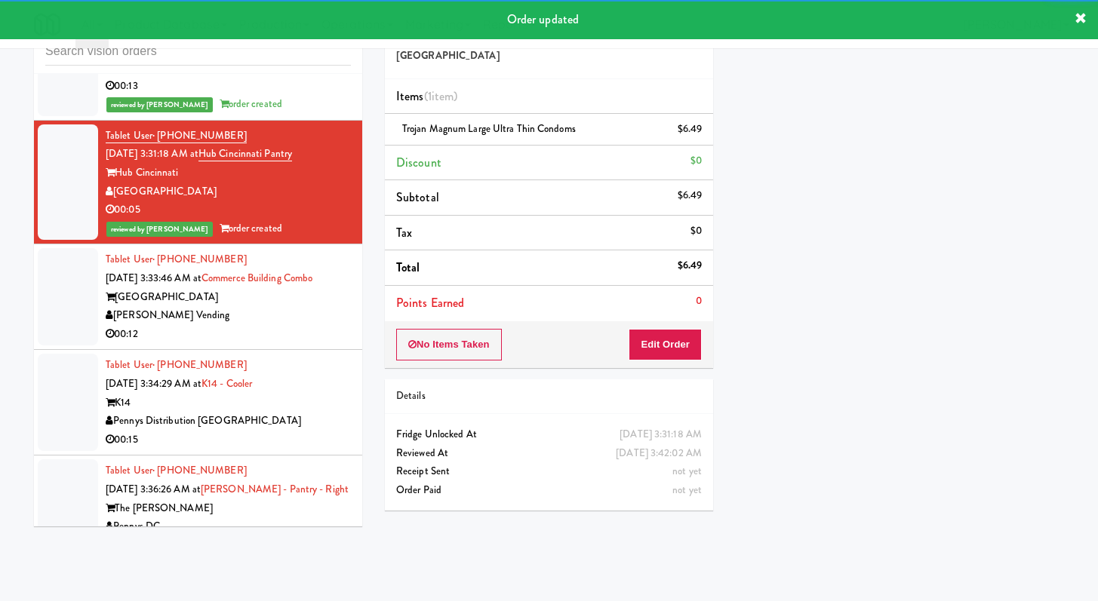
click at [317, 339] on div "00:12" at bounding box center [228, 334] width 245 height 19
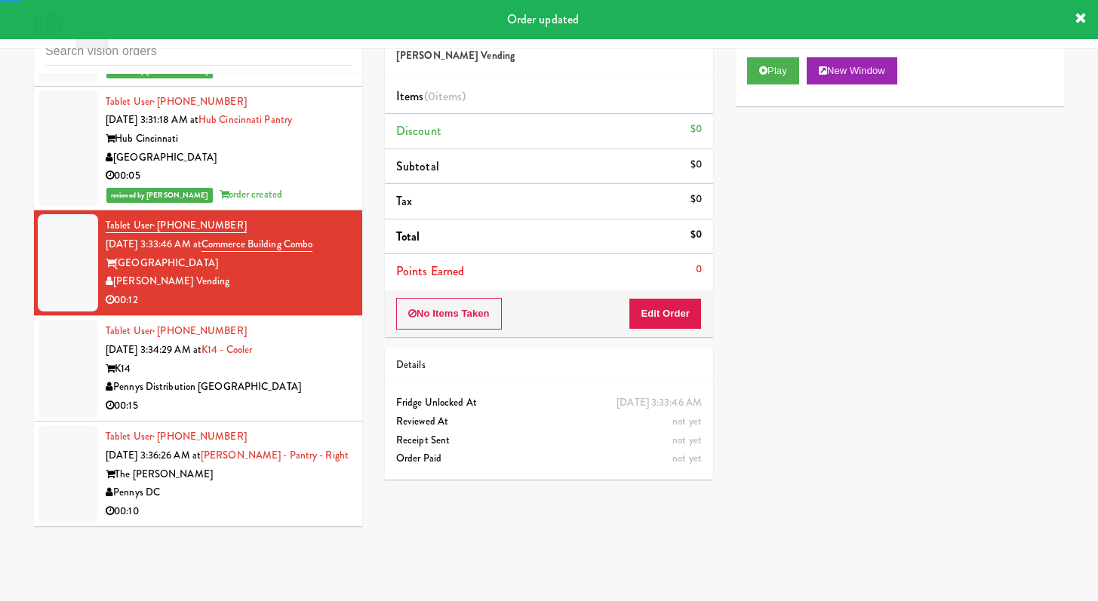
scroll to position [6372, 0]
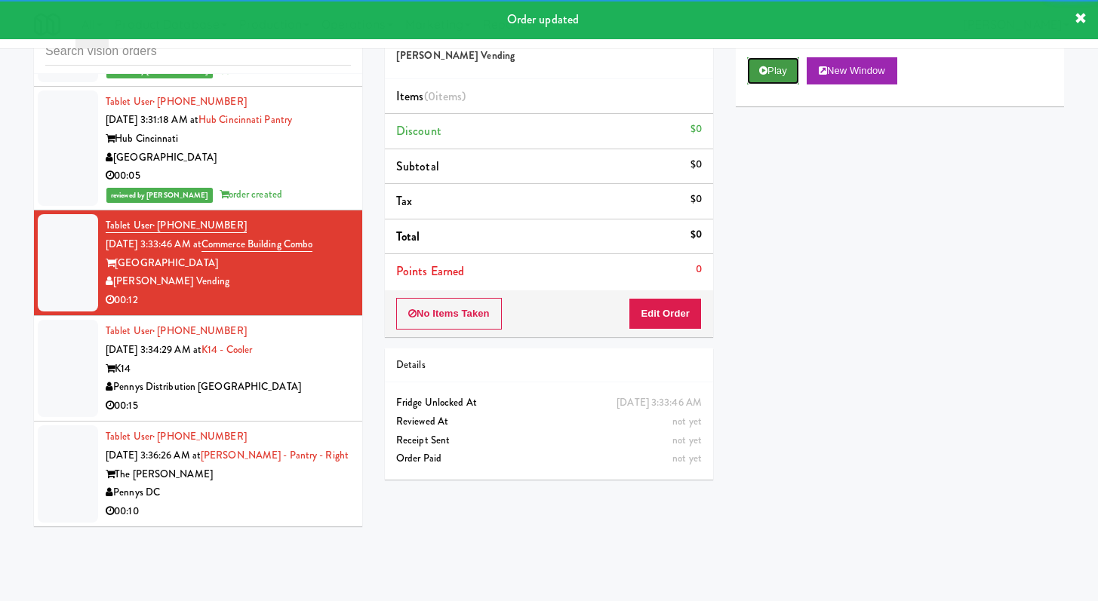
click at [789, 81] on button "Play" at bounding box center [773, 70] width 52 height 27
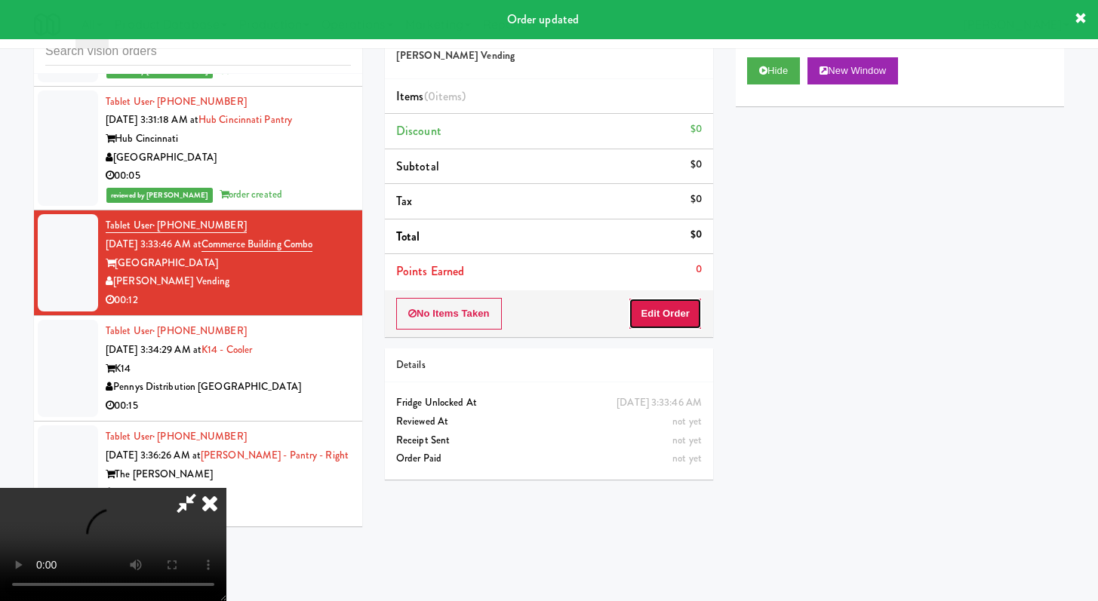
click at [681, 310] on button "Edit Order" at bounding box center [664, 314] width 73 height 32
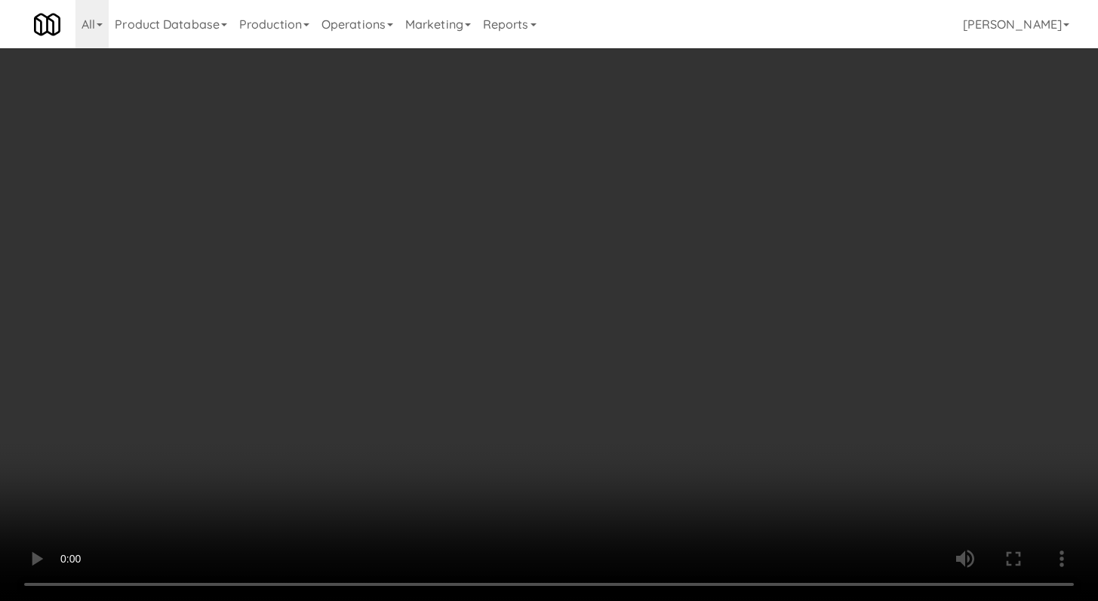
scroll to position [6353, 0]
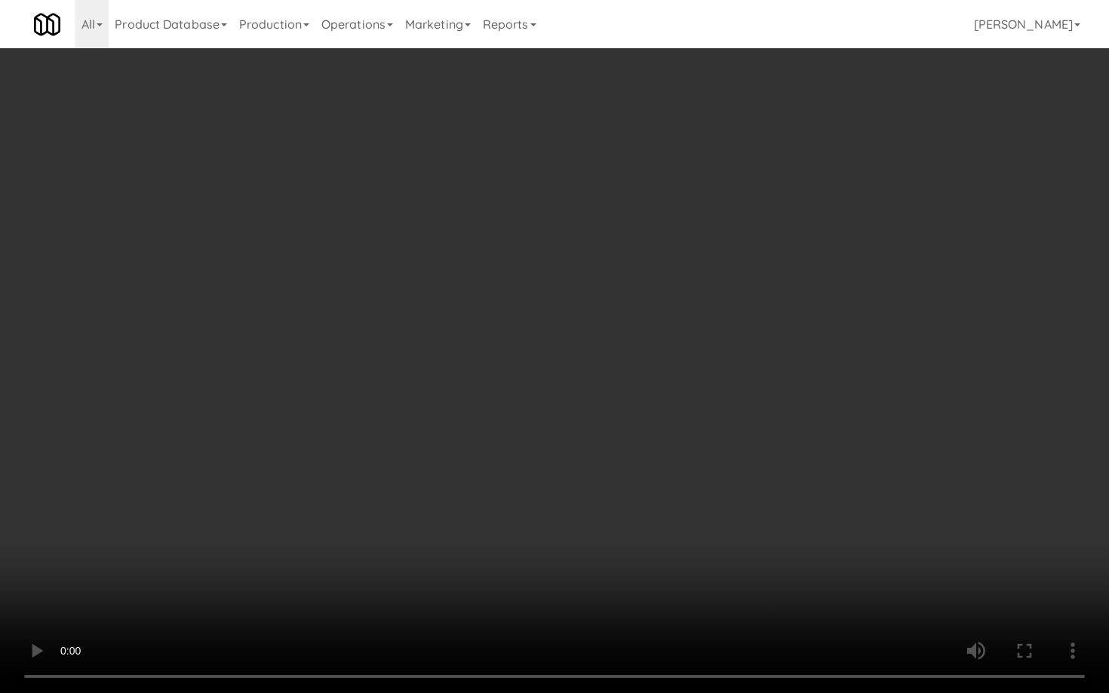
click at [552, 516] on video at bounding box center [554, 346] width 1109 height 693
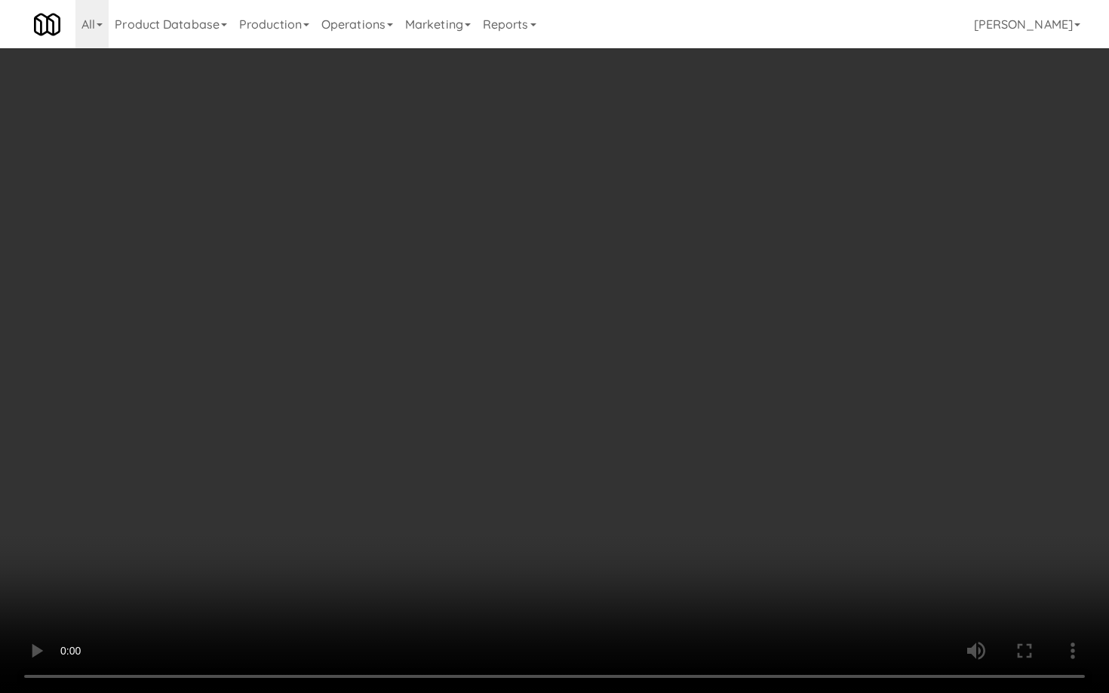
click at [552, 516] on video at bounding box center [554, 346] width 1109 height 693
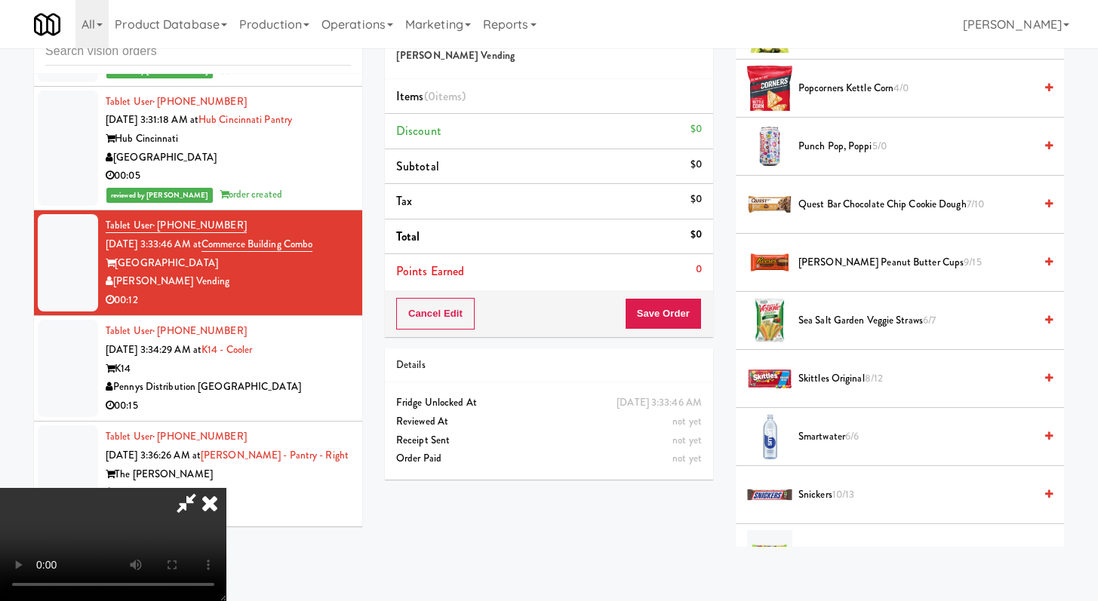
scroll to position [1613, 0]
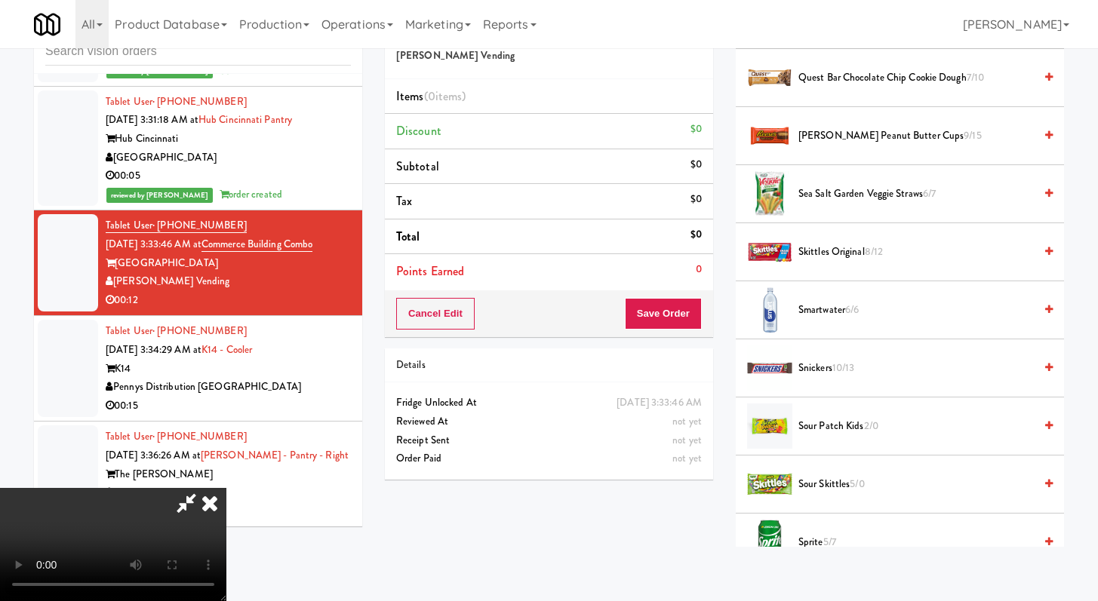
click at [816, 535] on span "Sprite 5/7" at bounding box center [915, 542] width 235 height 19
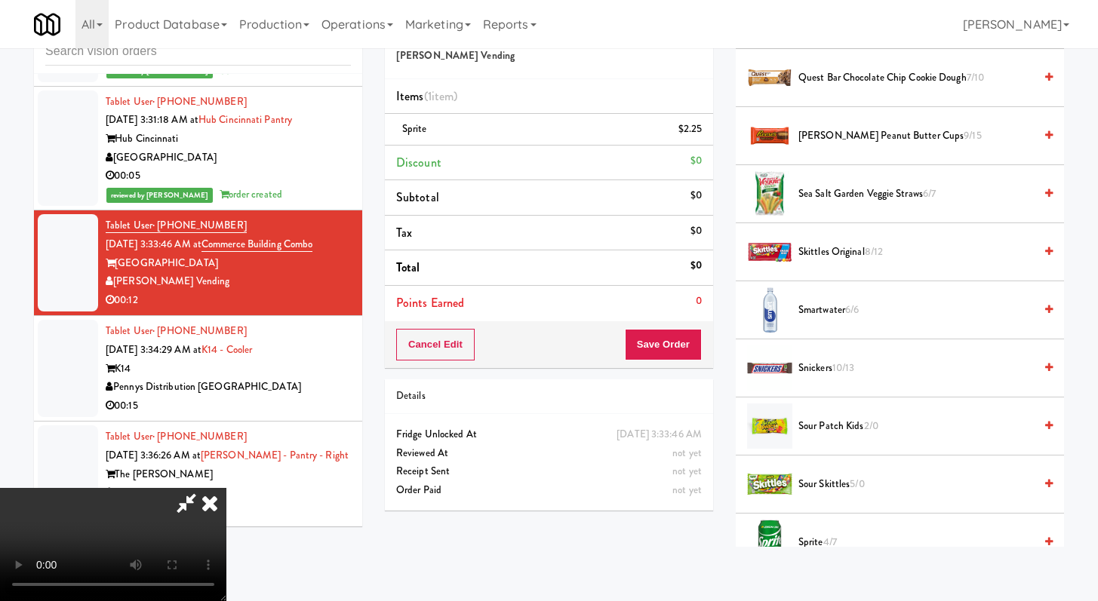
click at [816, 535] on span "Sprite 4/7" at bounding box center [915, 542] width 235 height 19
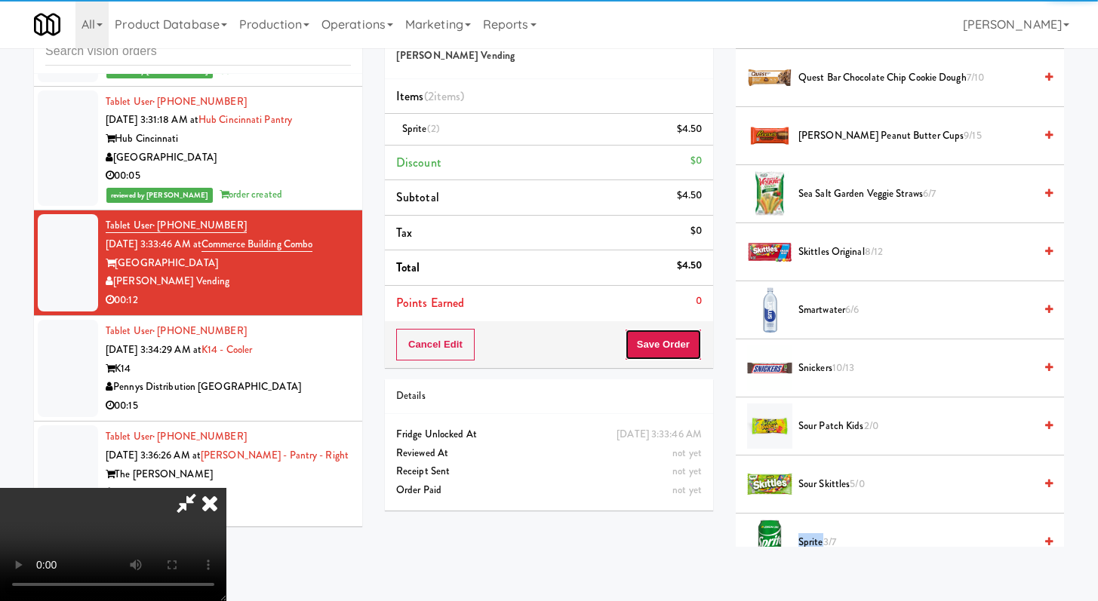
click at [671, 348] on button "Save Order" at bounding box center [663, 345] width 77 height 32
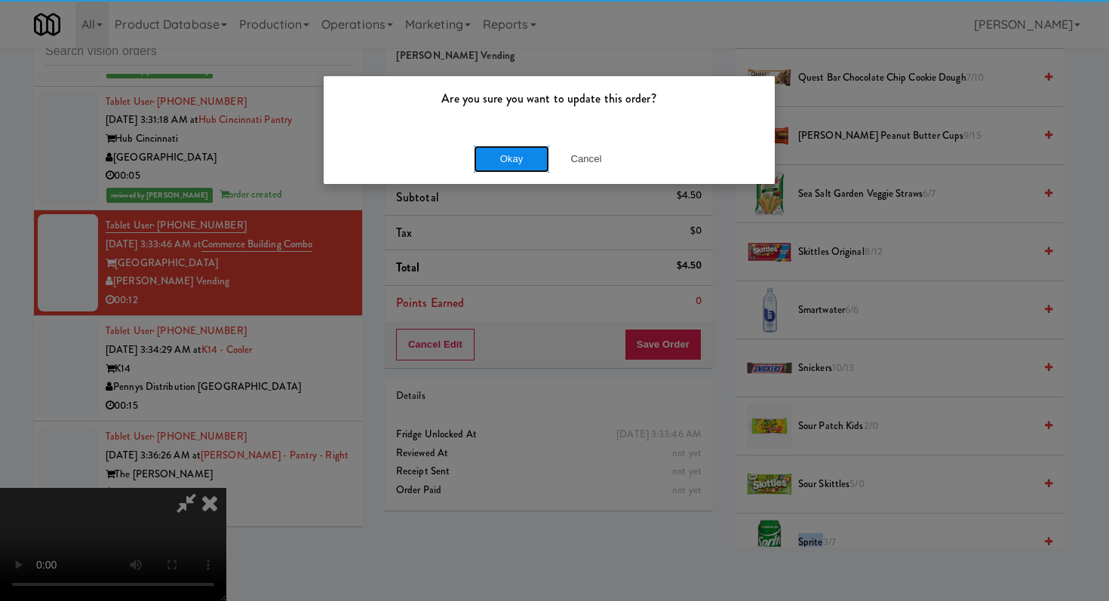
click at [536, 167] on button "Okay" at bounding box center [511, 159] width 75 height 27
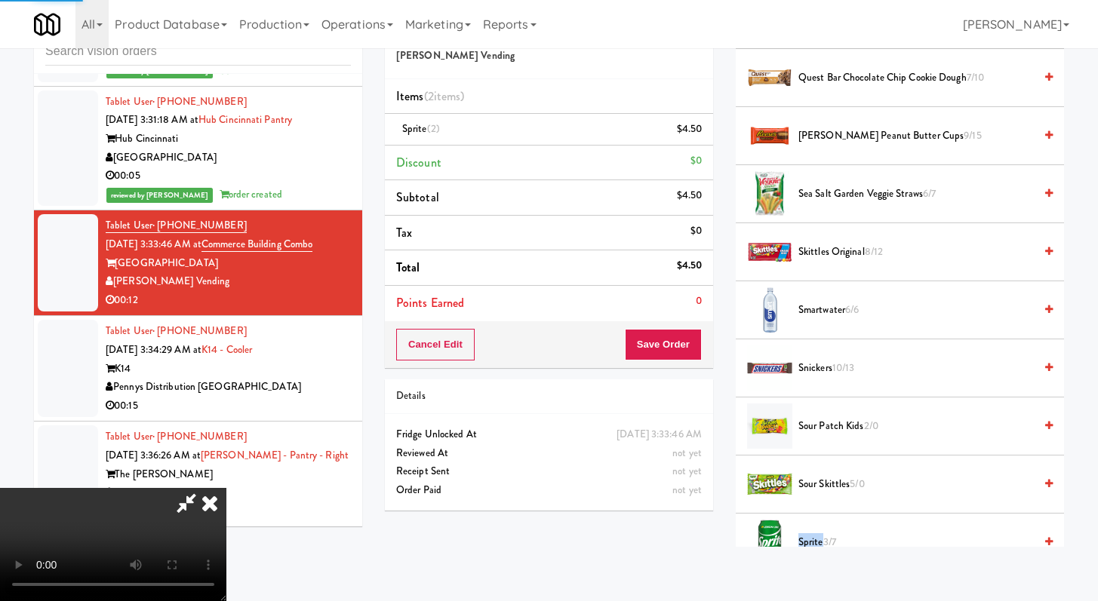
scroll to position [64, 0]
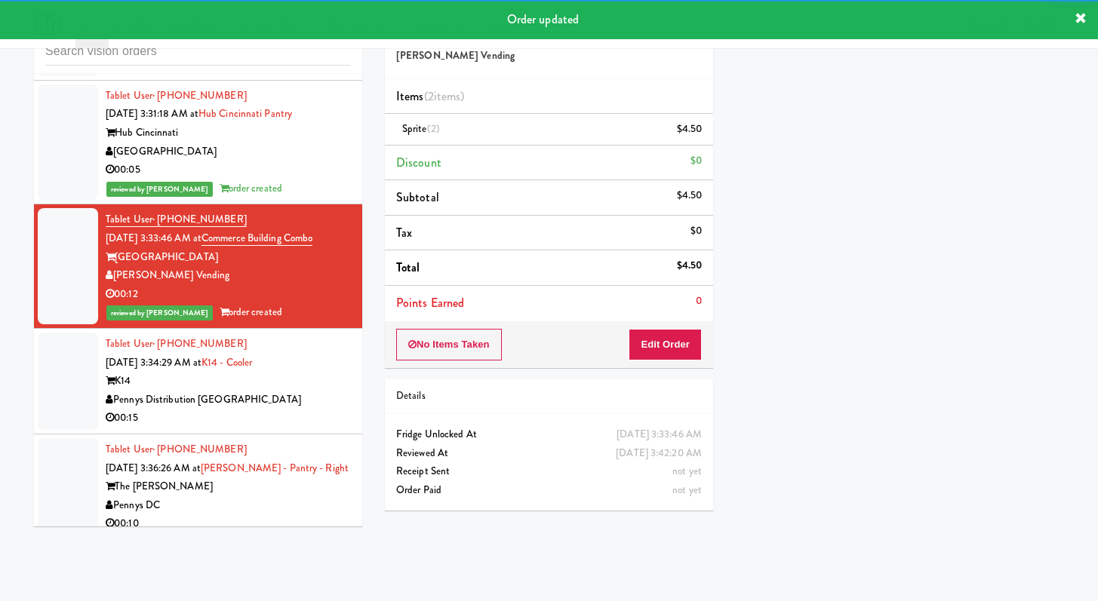
click at [345, 402] on li "Tablet User · (509) 985-2908 Oct 12, 2025 3:34:29 AM at K14 - Cooler K14 Pennys…" at bounding box center [198, 382] width 328 height 106
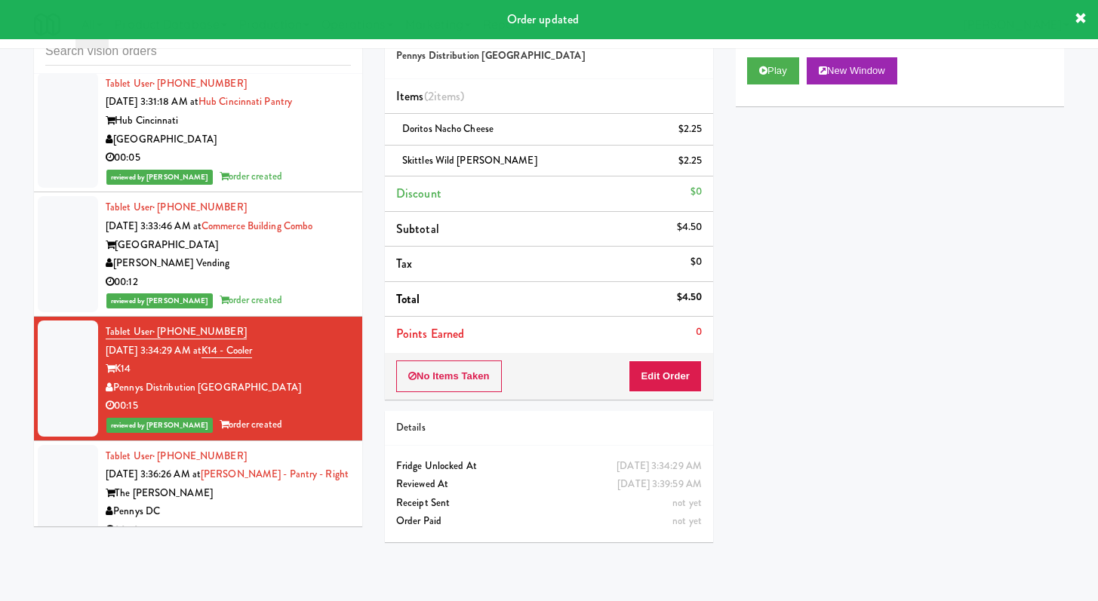
scroll to position [6409, 0]
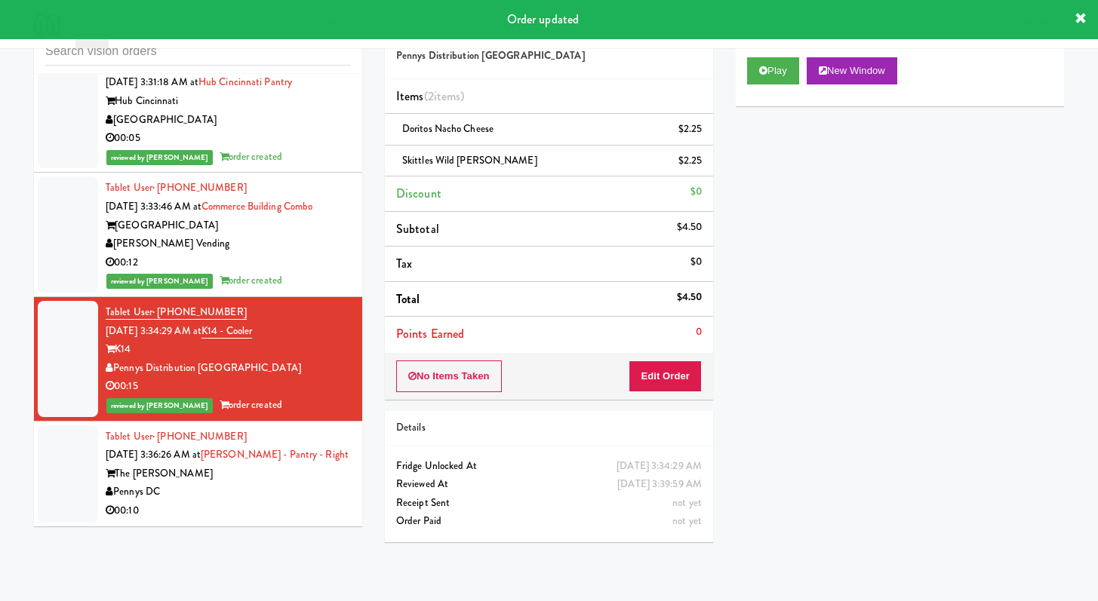
click at [256, 504] on div "00:10" at bounding box center [228, 511] width 245 height 19
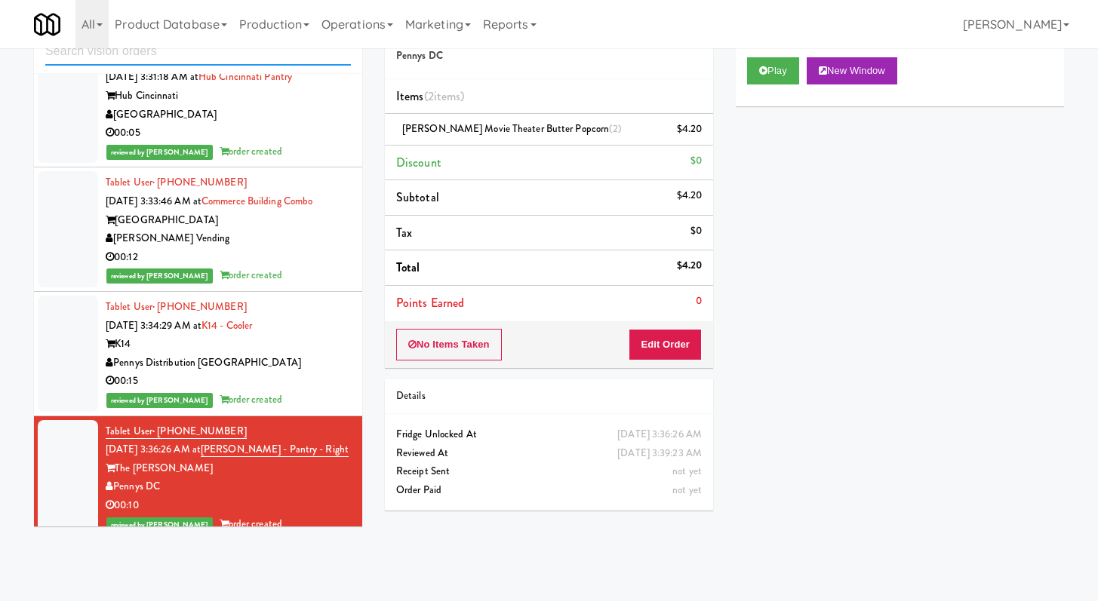
click at [224, 55] on input "text" at bounding box center [198, 52] width 306 height 28
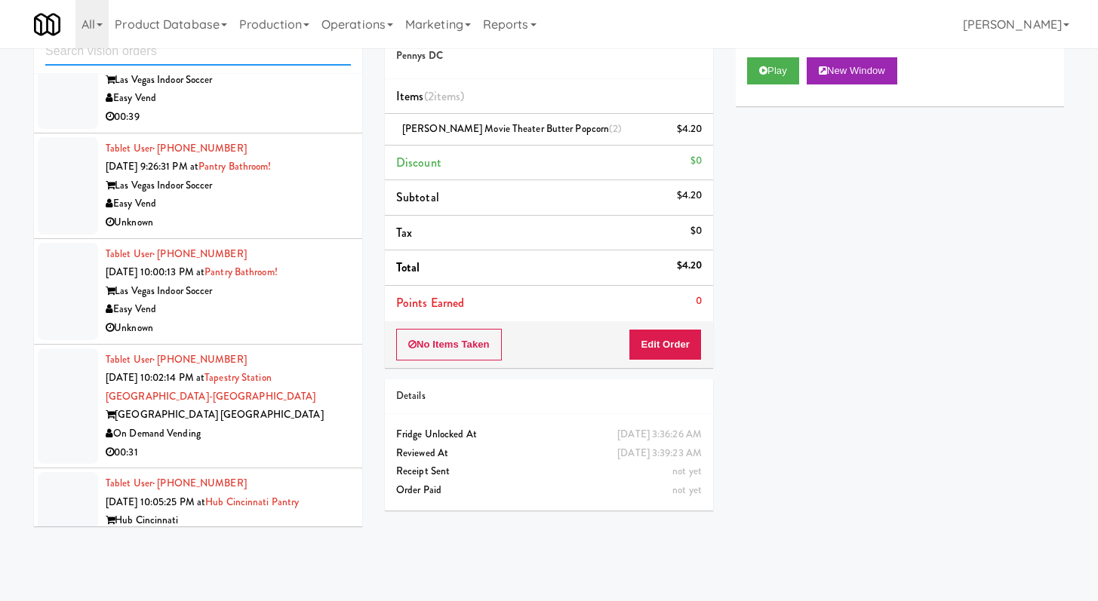
scroll to position [2612, 0]
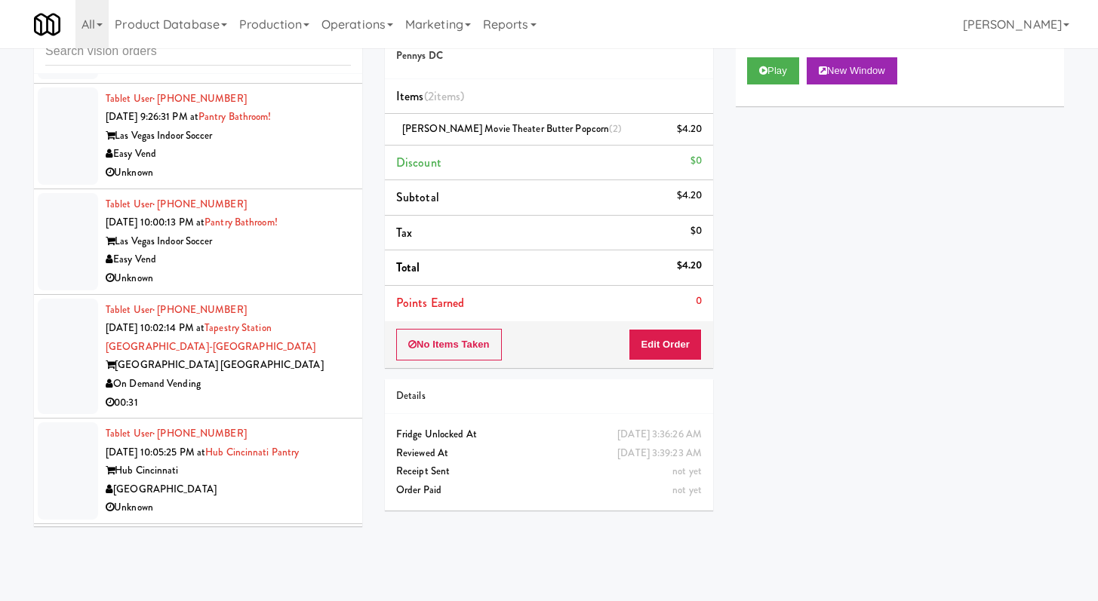
click at [293, 288] on div "Unknown" at bounding box center [228, 278] width 245 height 19
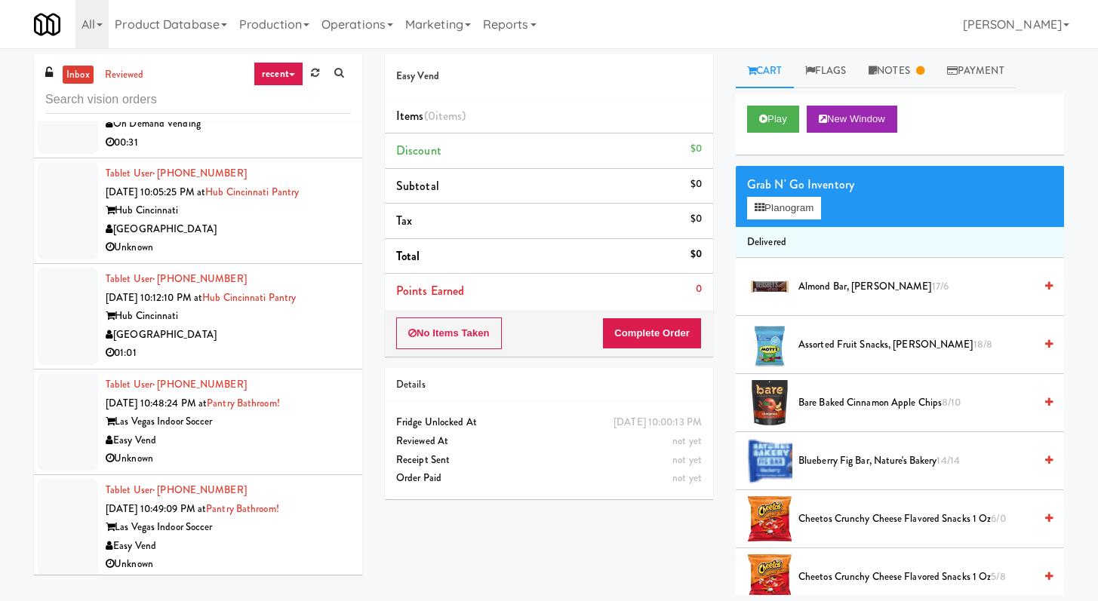
scroll to position [3620, 0]
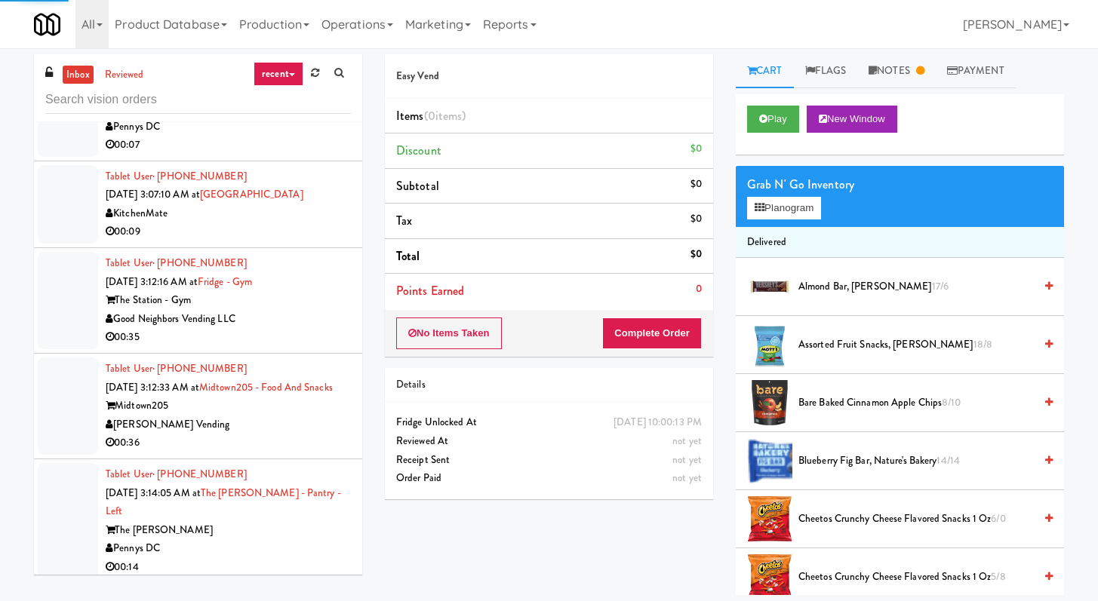
click at [298, 340] on div "00:35" at bounding box center [228, 337] width 245 height 19
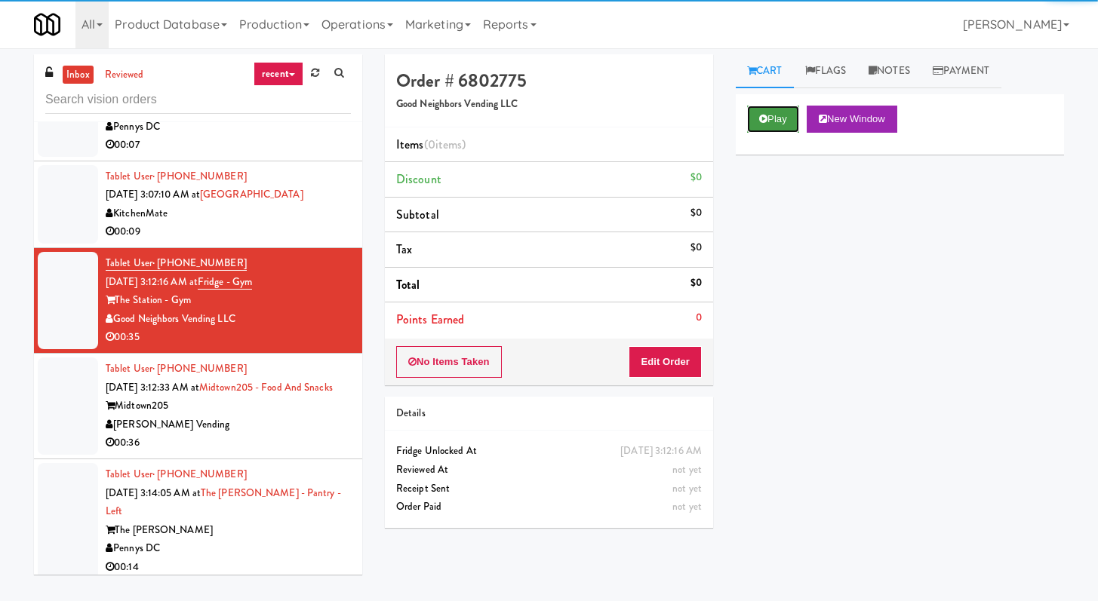
click at [790, 117] on button "Play" at bounding box center [773, 119] width 52 height 27
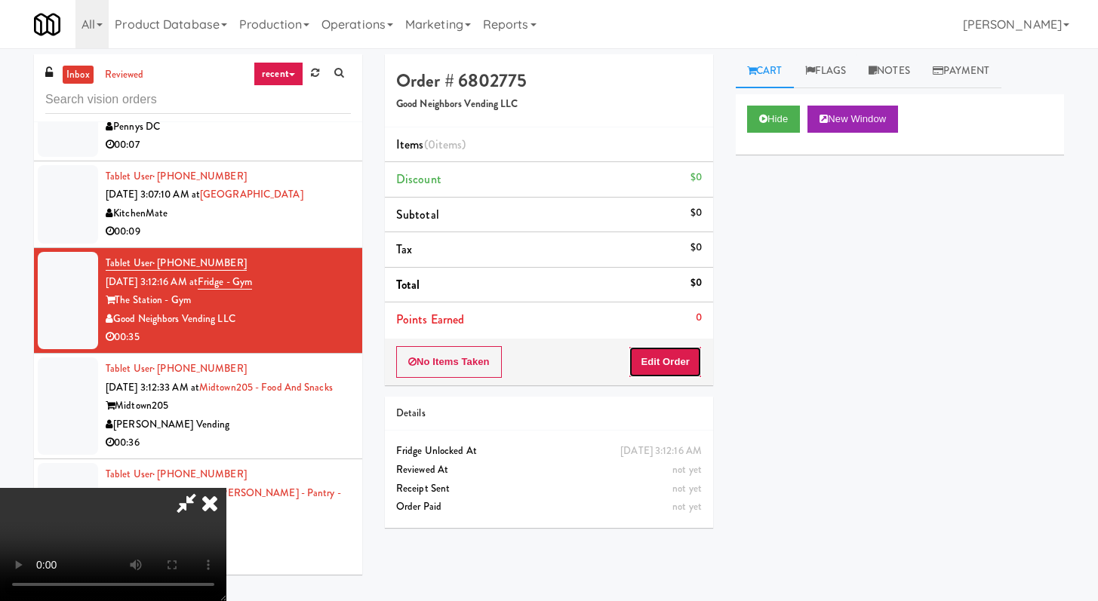
click at [648, 368] on button "Edit Order" at bounding box center [664, 362] width 73 height 32
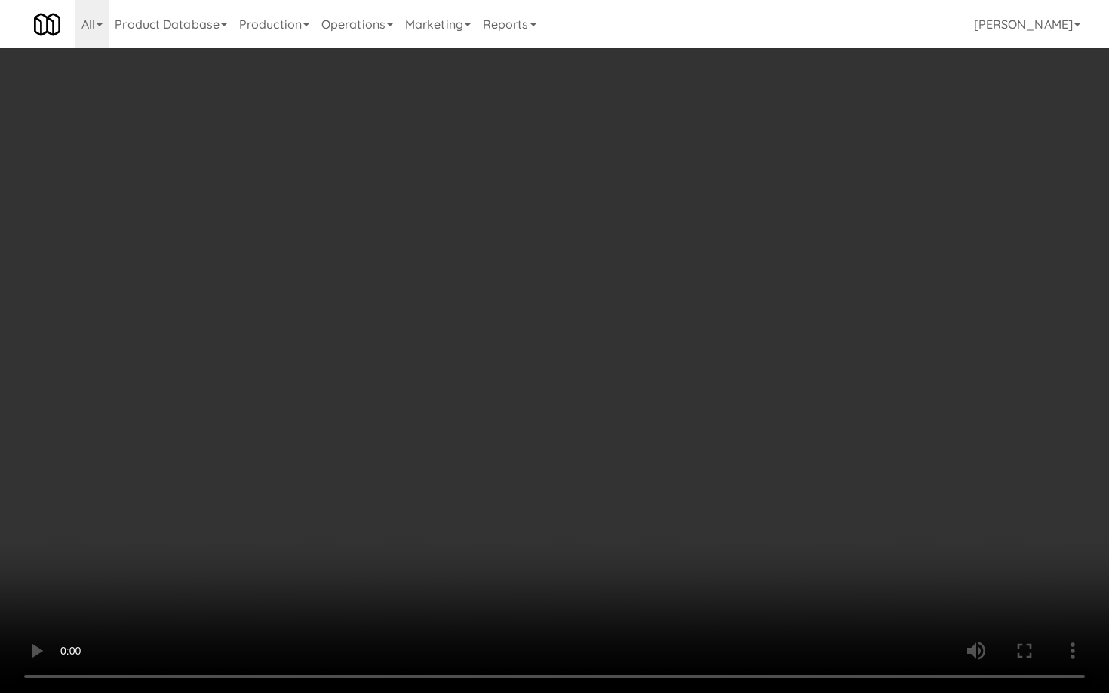
click at [601, 440] on video at bounding box center [554, 346] width 1109 height 693
click at [607, 433] on video at bounding box center [554, 346] width 1109 height 693
click at [610, 428] on video at bounding box center [554, 346] width 1109 height 693
click at [614, 422] on video at bounding box center [554, 346] width 1109 height 693
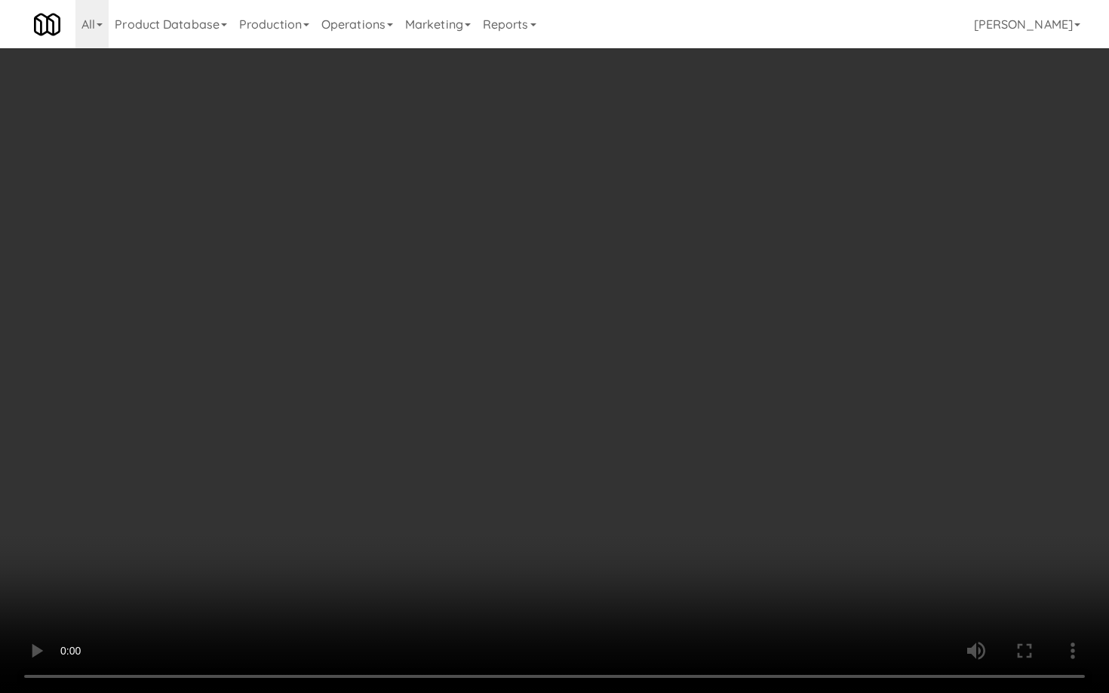
click at [614, 423] on video at bounding box center [554, 346] width 1109 height 693
click at [614, 425] on video at bounding box center [554, 346] width 1109 height 693
click at [614, 426] on video at bounding box center [554, 346] width 1109 height 693
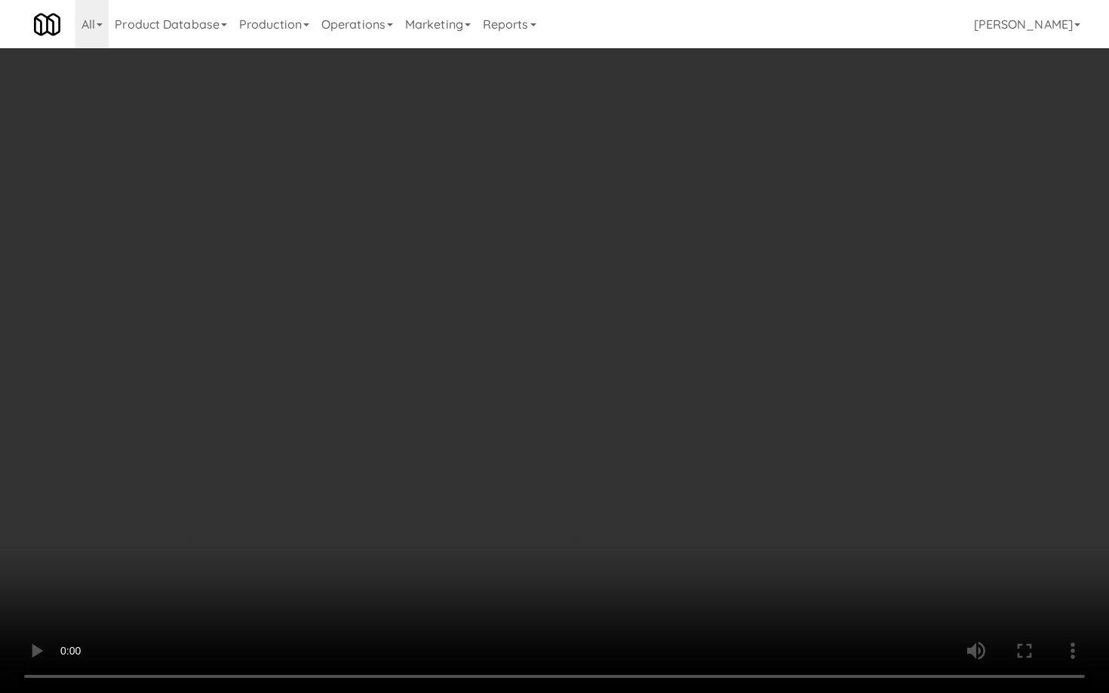
click at [614, 426] on video at bounding box center [554, 346] width 1109 height 693
click at [615, 427] on video at bounding box center [554, 346] width 1109 height 693
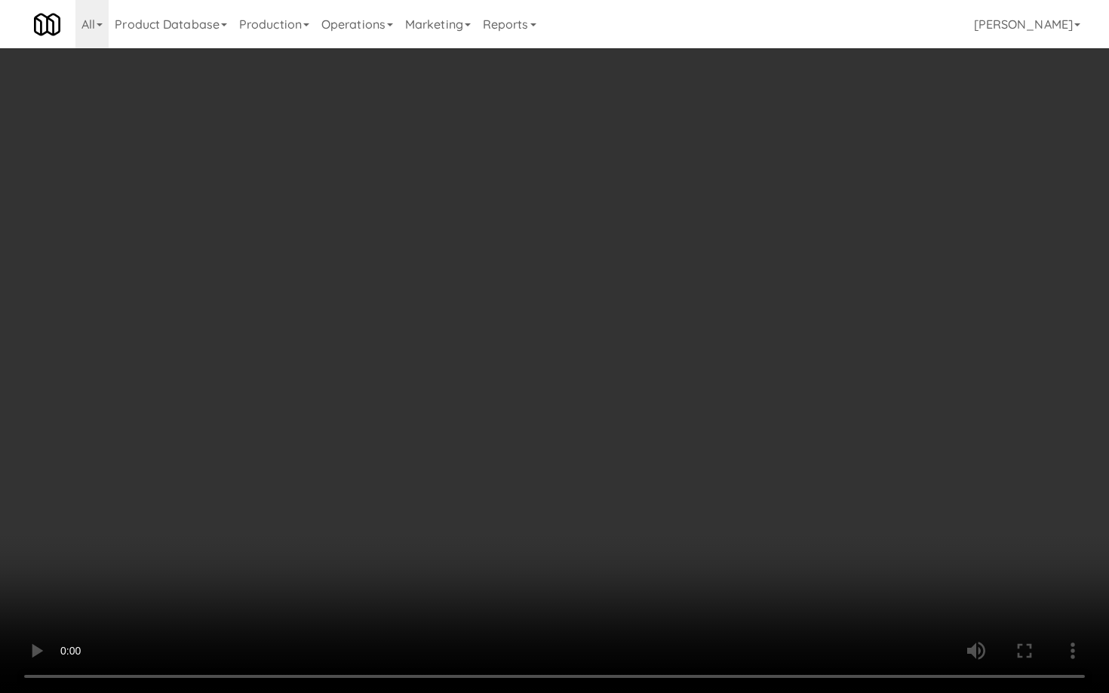
click at [615, 427] on video at bounding box center [554, 346] width 1109 height 693
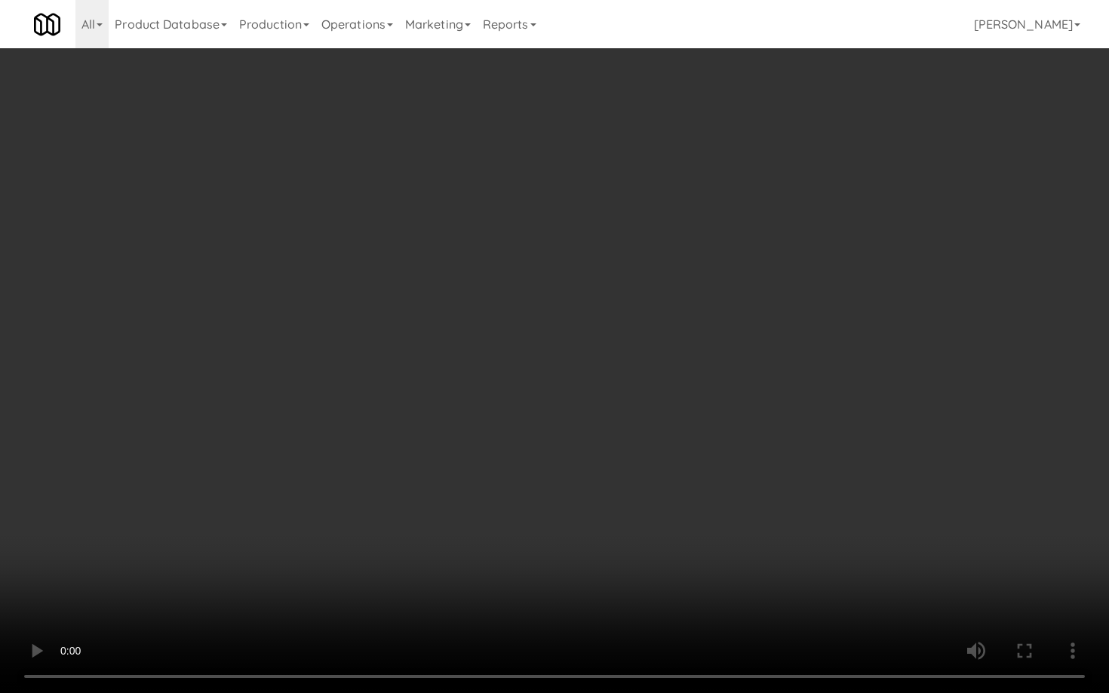
click at [615, 427] on video at bounding box center [554, 346] width 1109 height 693
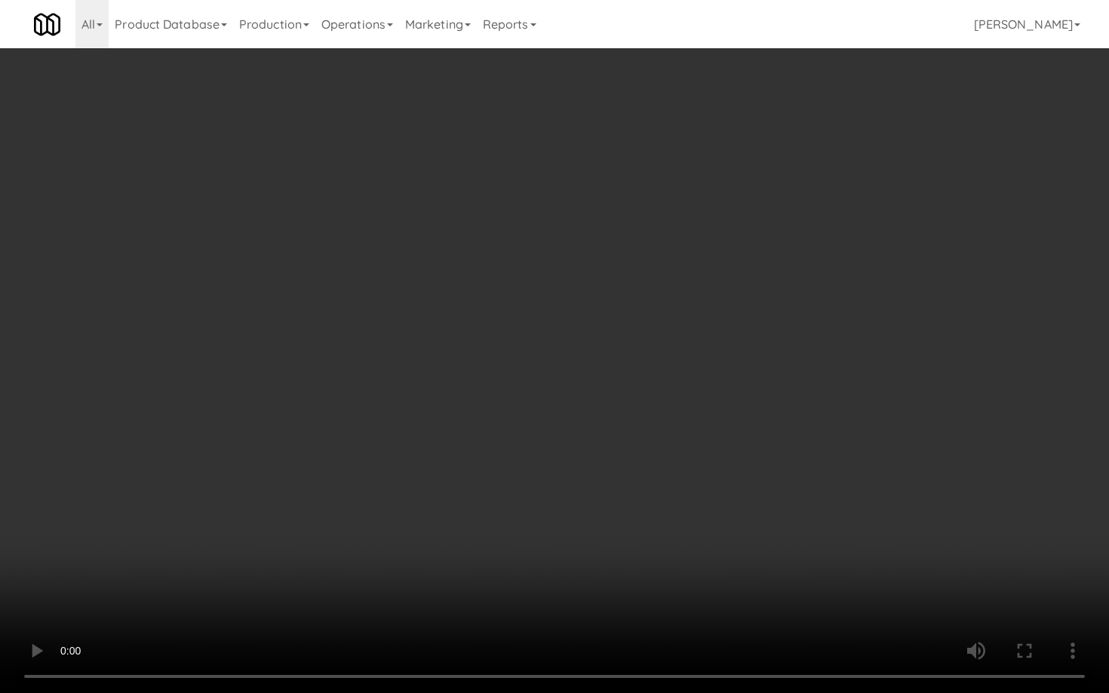
click at [615, 427] on video at bounding box center [554, 346] width 1109 height 693
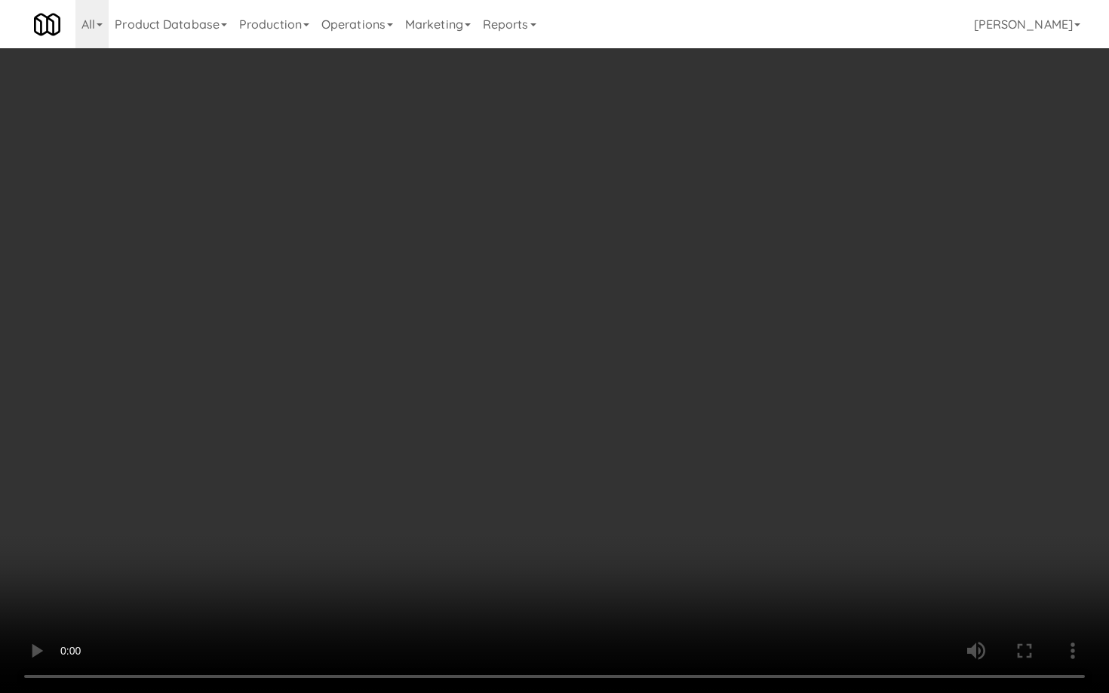
click at [615, 427] on video at bounding box center [554, 346] width 1109 height 693
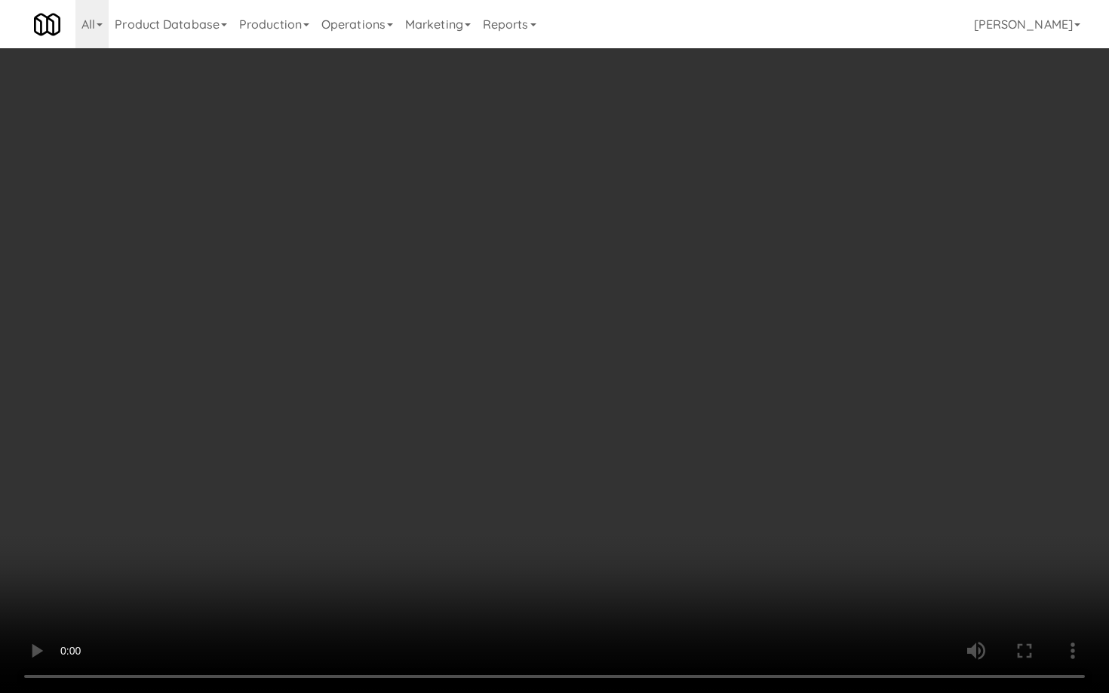
click at [615, 427] on video at bounding box center [554, 346] width 1109 height 693
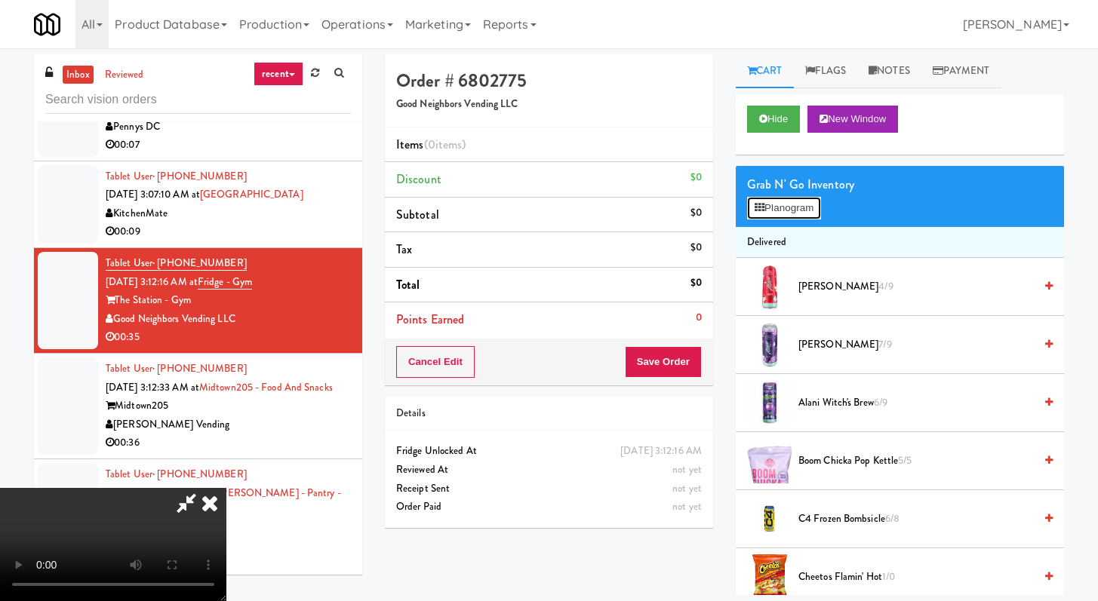
click at [782, 215] on button "Planogram" at bounding box center [784, 208] width 74 height 23
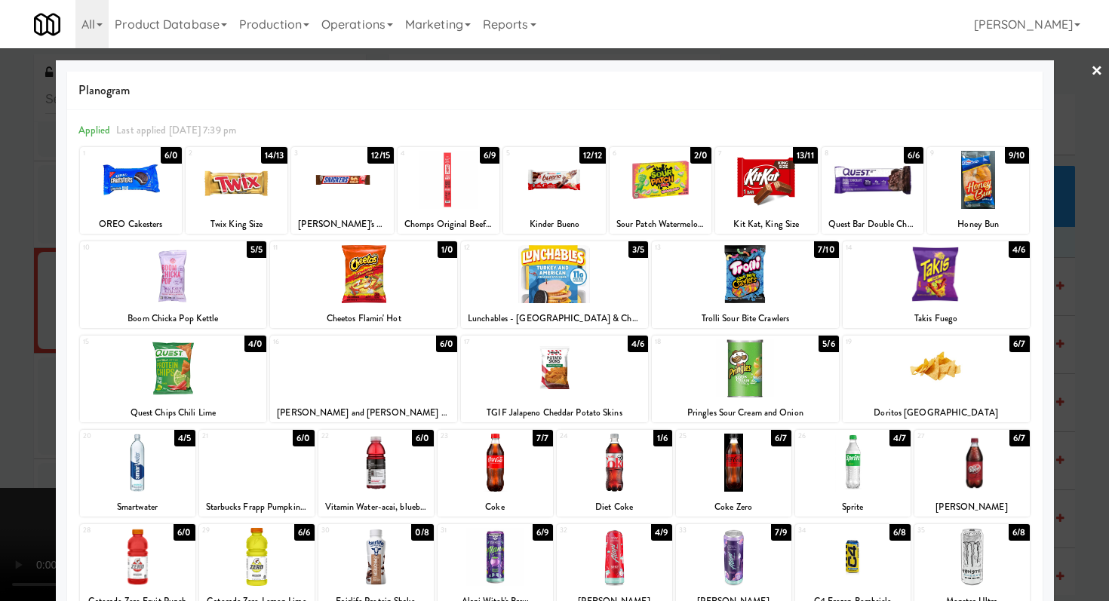
click at [558, 384] on div at bounding box center [554, 368] width 187 height 58
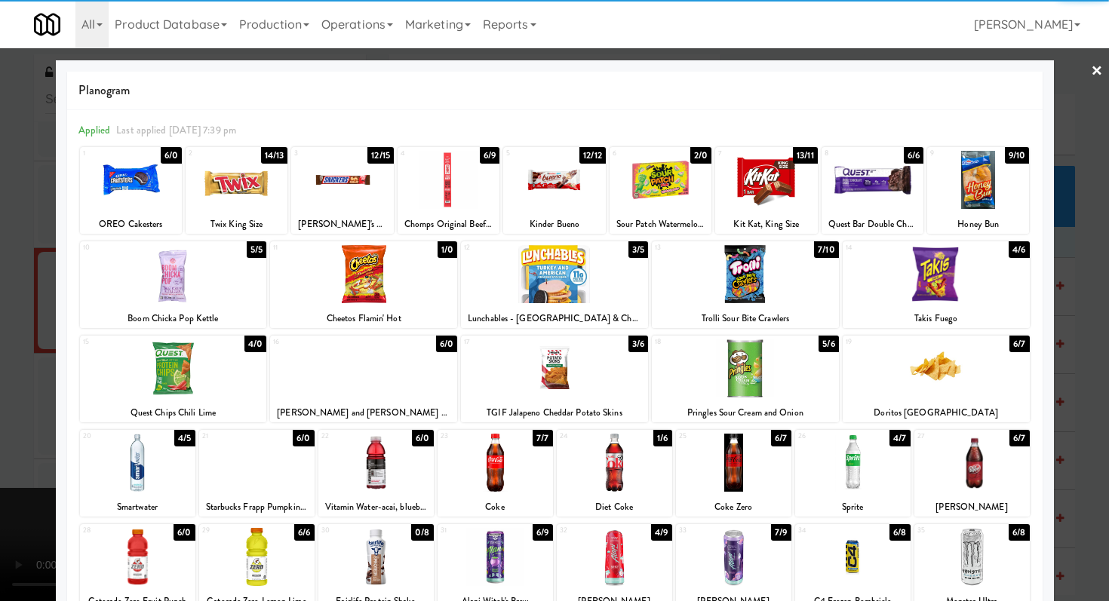
click at [362, 193] on div at bounding box center [342, 180] width 102 height 58
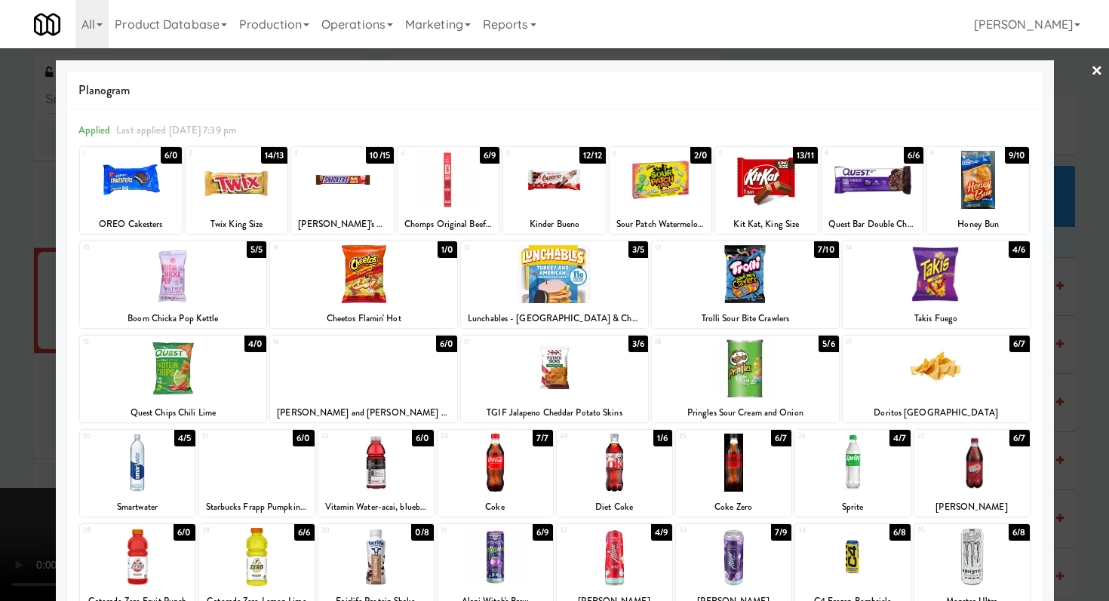
click at [63, 290] on div "Planogram Applied Last applied Friday 7:39 pm 1 6/0 OREO Cakesters 2 14/13 Twix…" at bounding box center [555, 400] width 998 height 680
click at [1091, 69] on link "×" at bounding box center [1097, 71] width 12 height 47
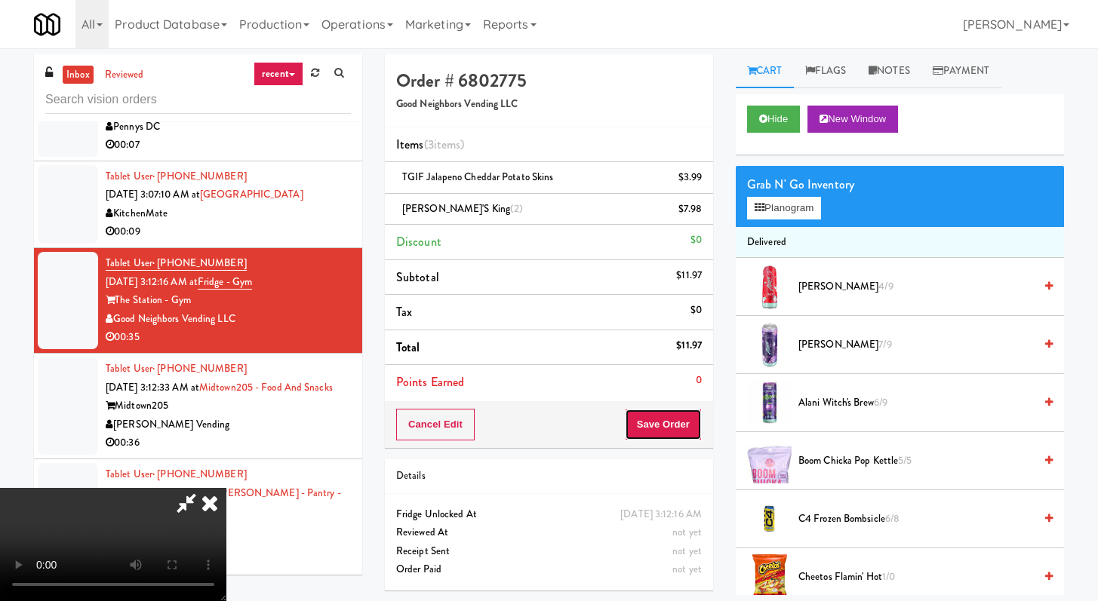
click at [682, 419] on button "Save Order" at bounding box center [663, 425] width 77 height 32
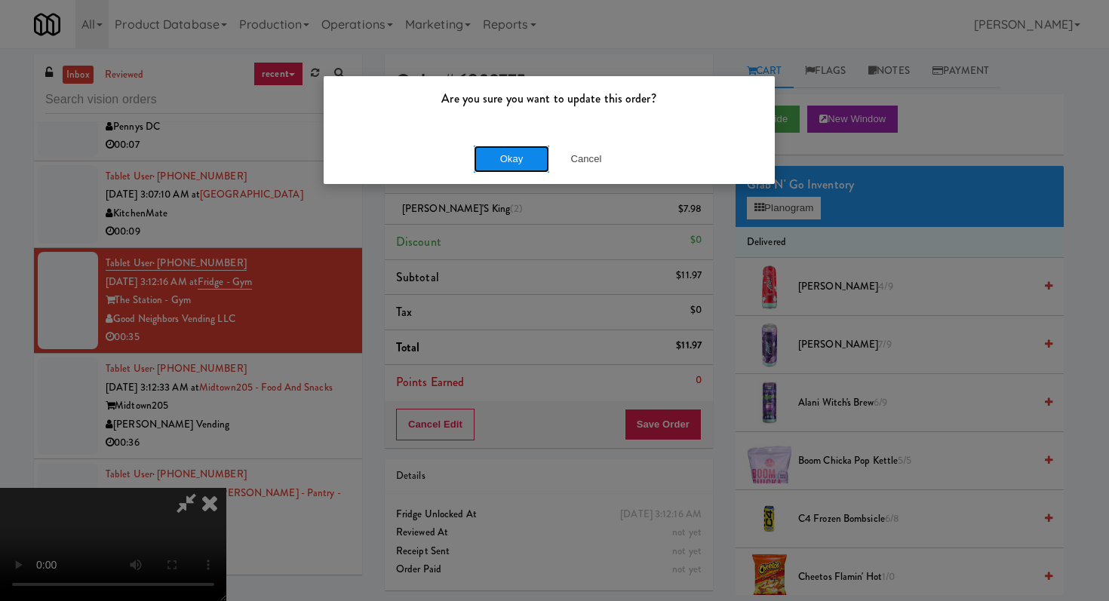
click at [508, 149] on button "Okay" at bounding box center [511, 159] width 75 height 27
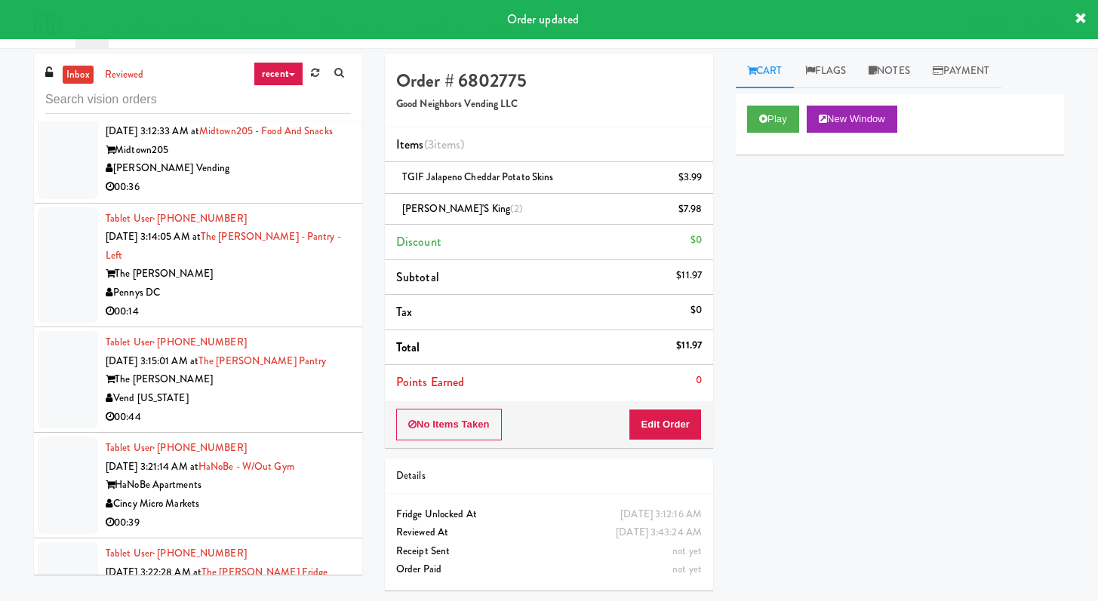
click at [287, 197] on div "00:36" at bounding box center [228, 187] width 245 height 19
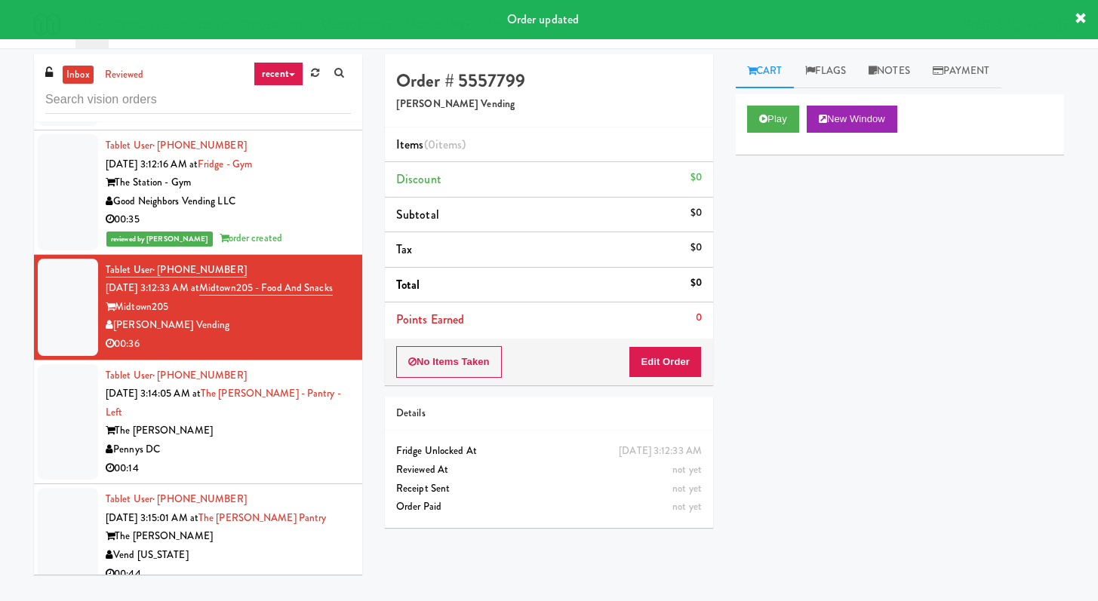
scroll to position [3670, 0]
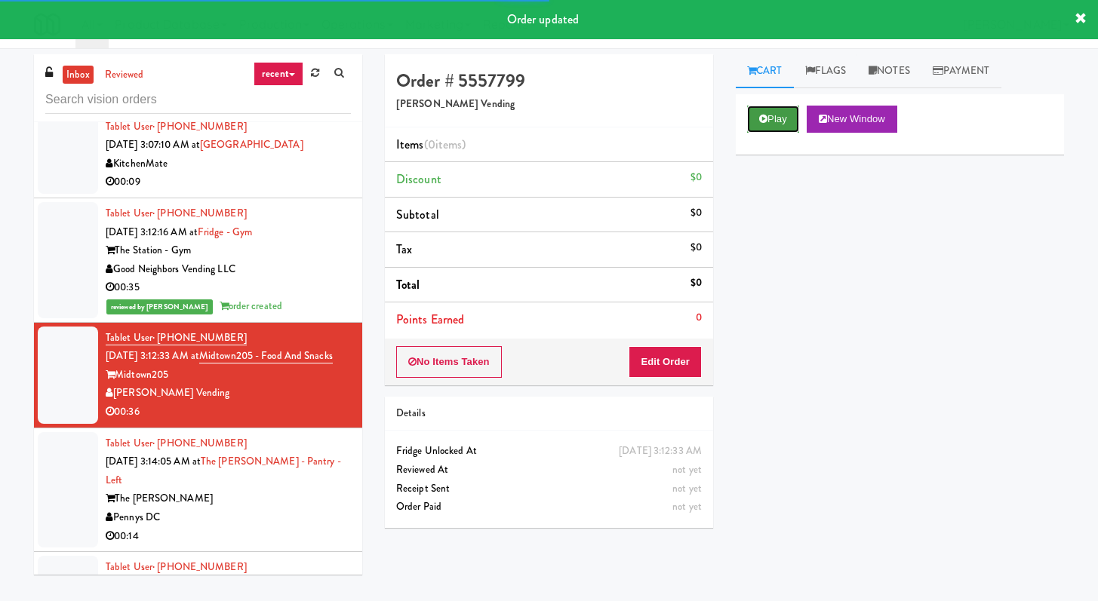
click at [765, 125] on button "Play" at bounding box center [773, 119] width 52 height 27
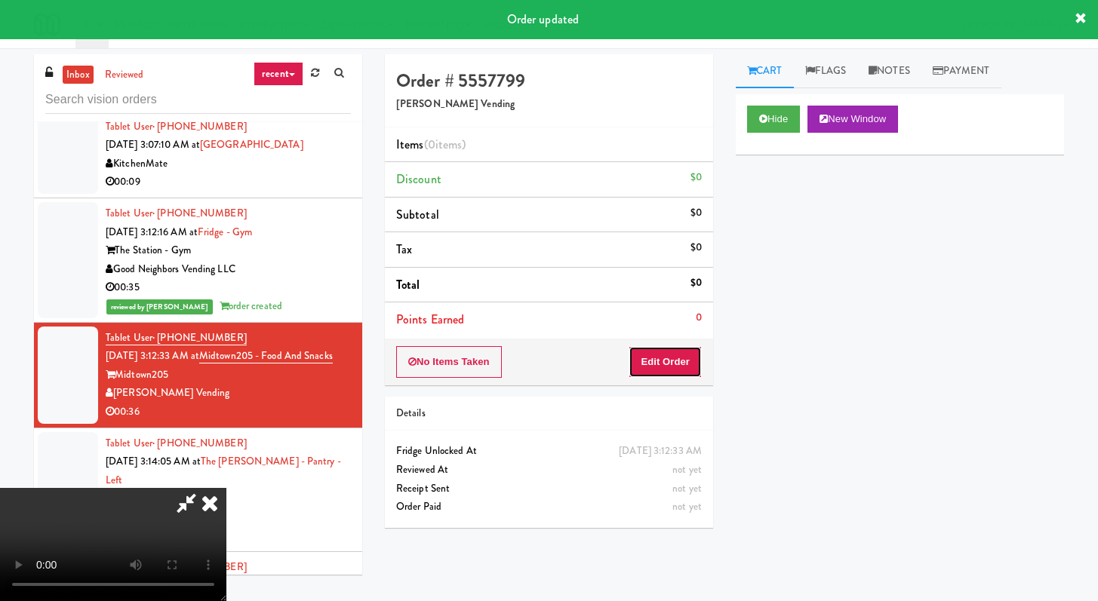
click at [687, 370] on button "Edit Order" at bounding box center [664, 362] width 73 height 32
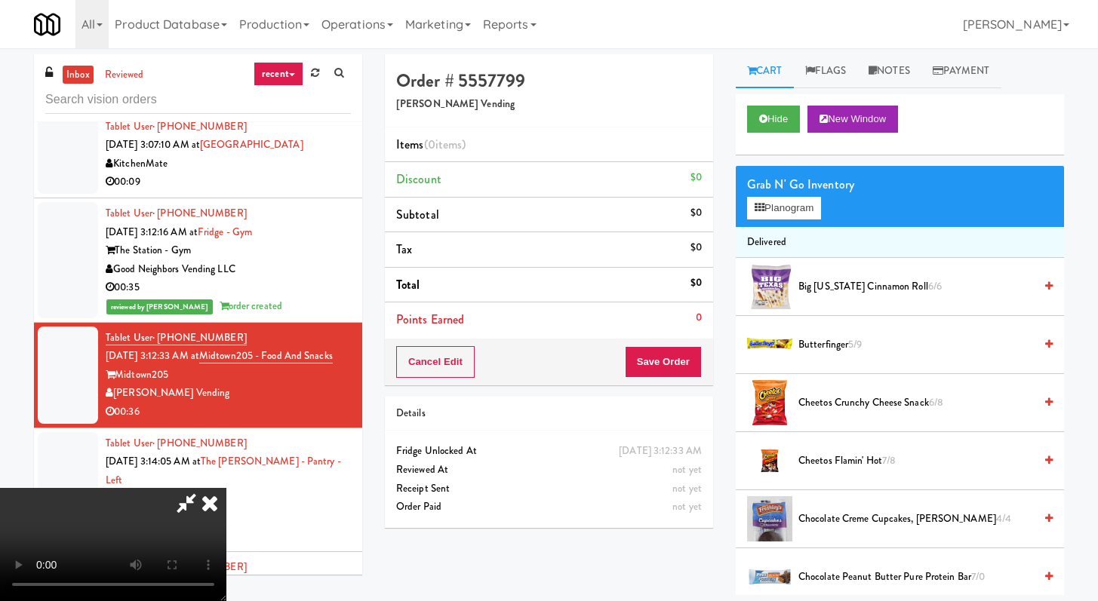
scroll to position [0, 0]
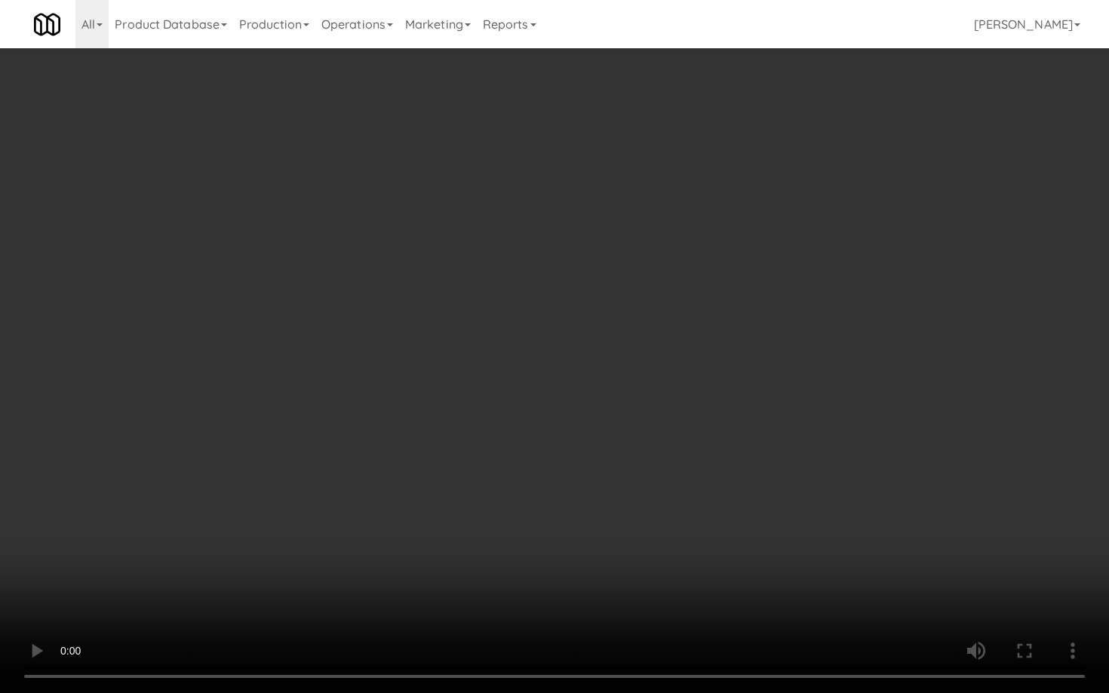
click at [570, 523] on video at bounding box center [554, 346] width 1109 height 693
click at [601, 499] on video at bounding box center [554, 346] width 1109 height 693
click at [610, 487] on video at bounding box center [554, 346] width 1109 height 693
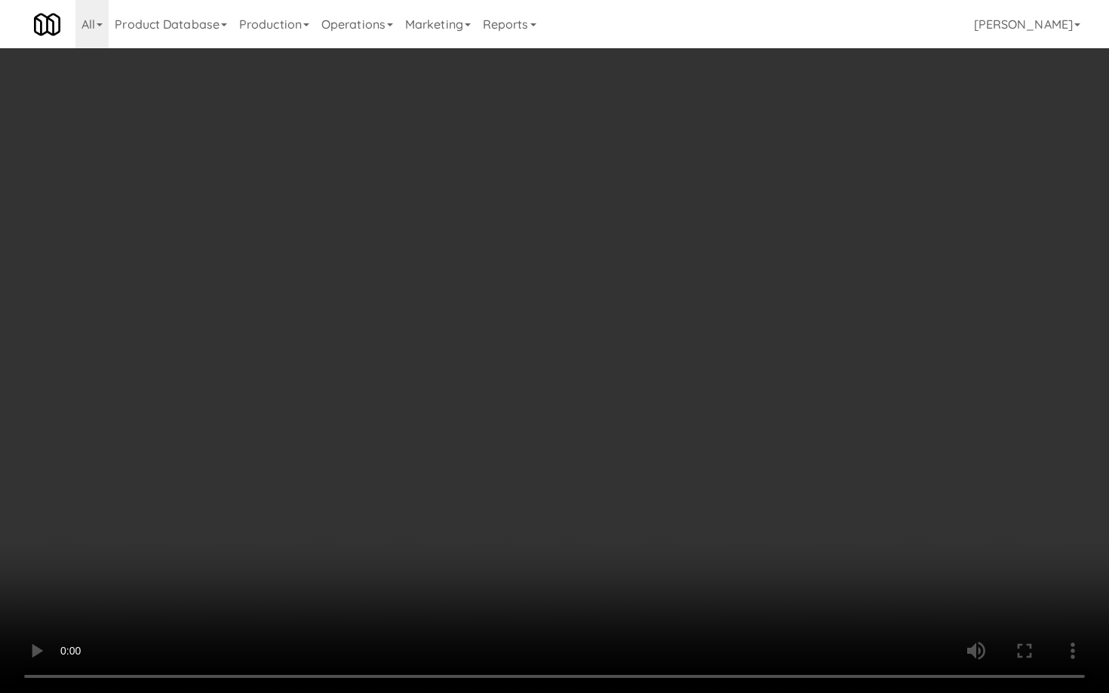
click at [610, 487] on video at bounding box center [554, 346] width 1109 height 693
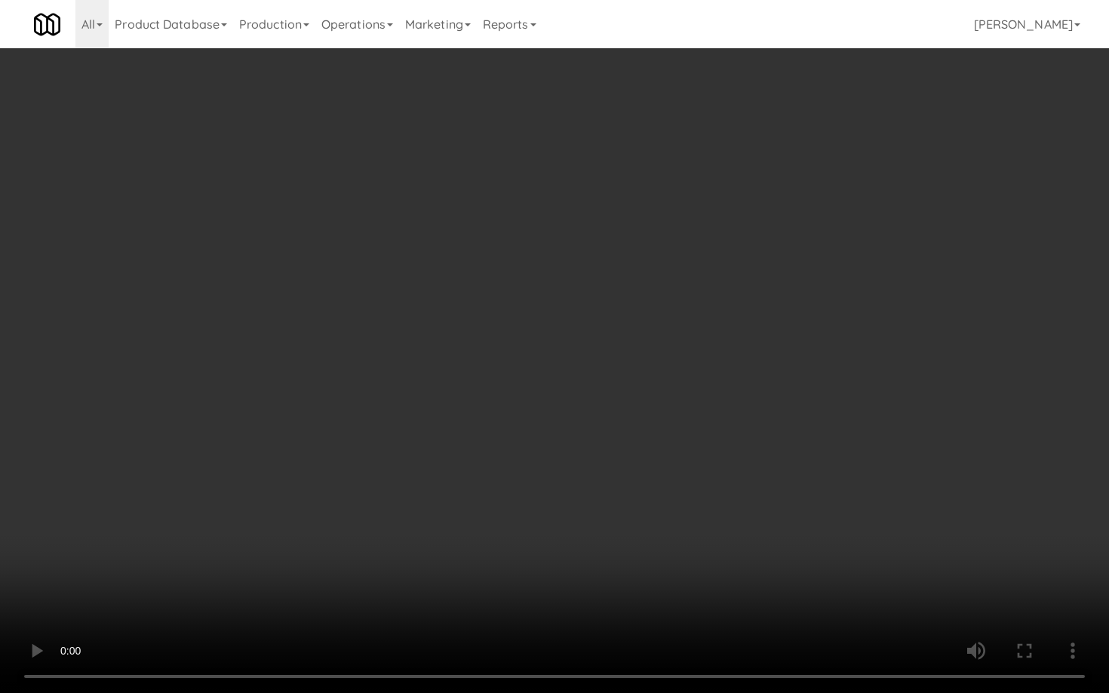
click at [610, 486] on video at bounding box center [554, 346] width 1109 height 693
click at [836, 551] on video at bounding box center [554, 346] width 1109 height 693
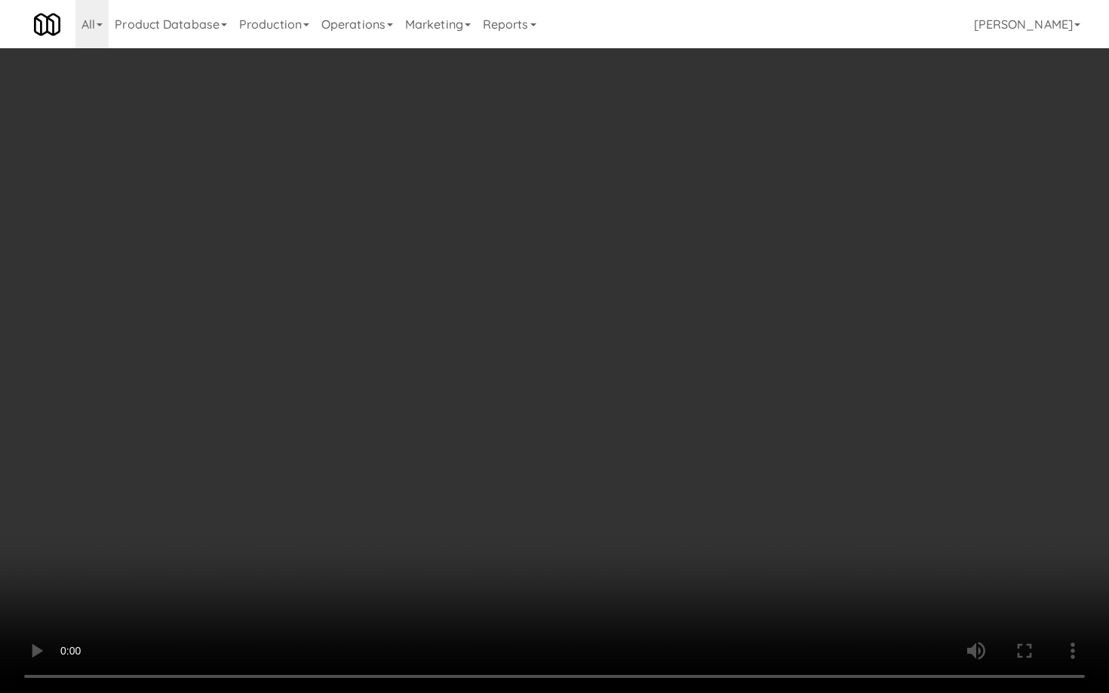
click at [819, 550] on video at bounding box center [554, 346] width 1109 height 693
click at [806, 548] on video at bounding box center [554, 346] width 1109 height 693
click at [819, 531] on video at bounding box center [554, 346] width 1109 height 693
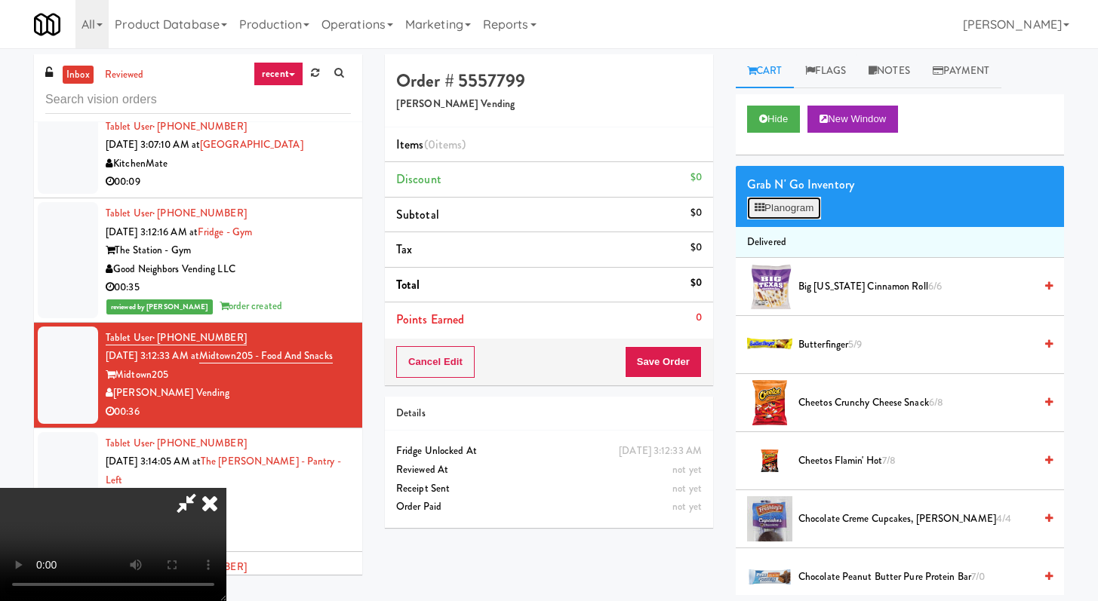
click at [779, 210] on button "Planogram" at bounding box center [784, 208] width 74 height 23
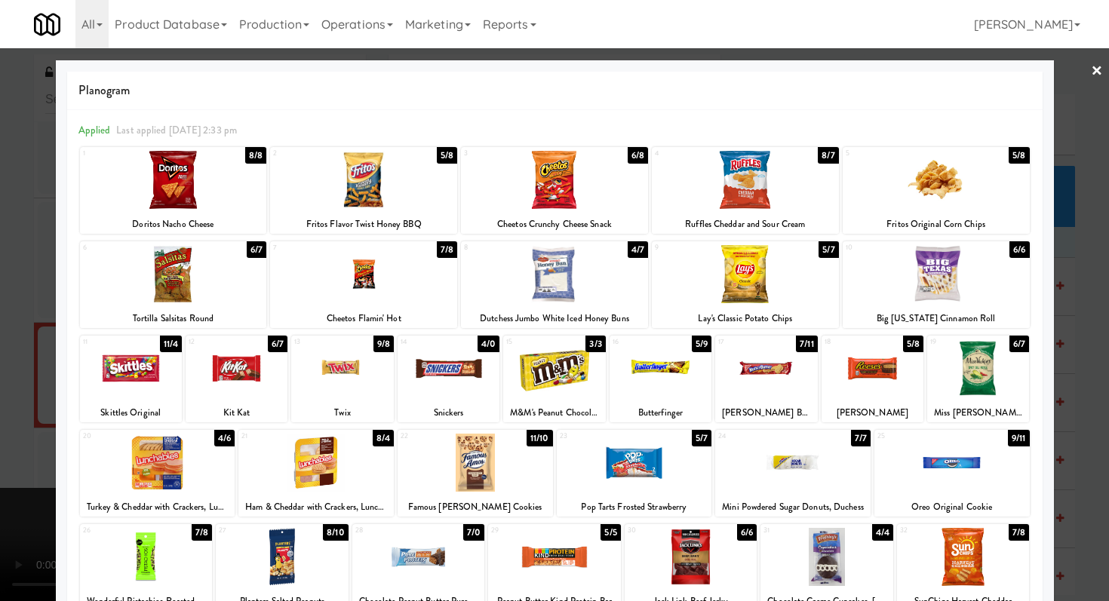
click at [575, 293] on div at bounding box center [554, 274] width 187 height 58
click at [871, 376] on div at bounding box center [873, 368] width 102 height 58
click at [199, 178] on div at bounding box center [173, 180] width 187 height 58
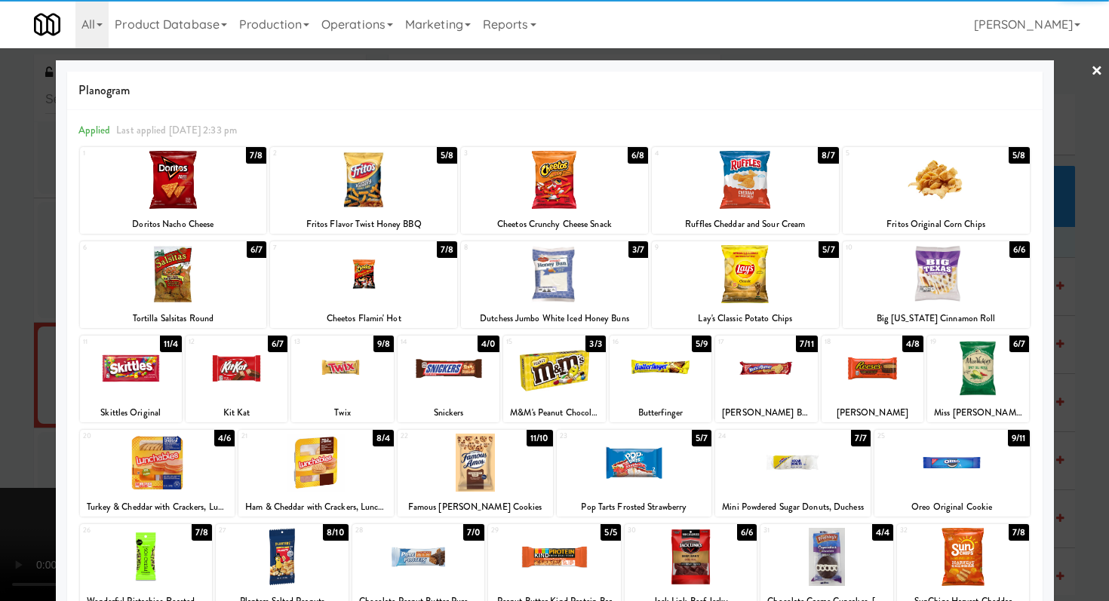
click at [253, 367] on div at bounding box center [237, 368] width 102 height 58
click at [0, 354] on div at bounding box center [554, 300] width 1109 height 601
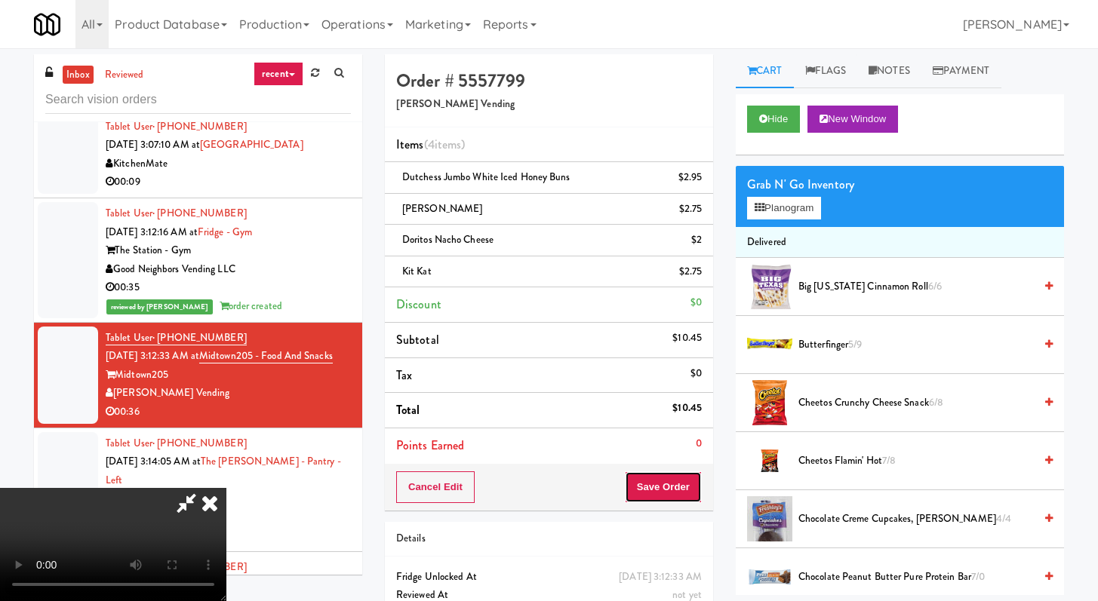
click at [675, 481] on button "Save Order" at bounding box center [663, 488] width 77 height 32
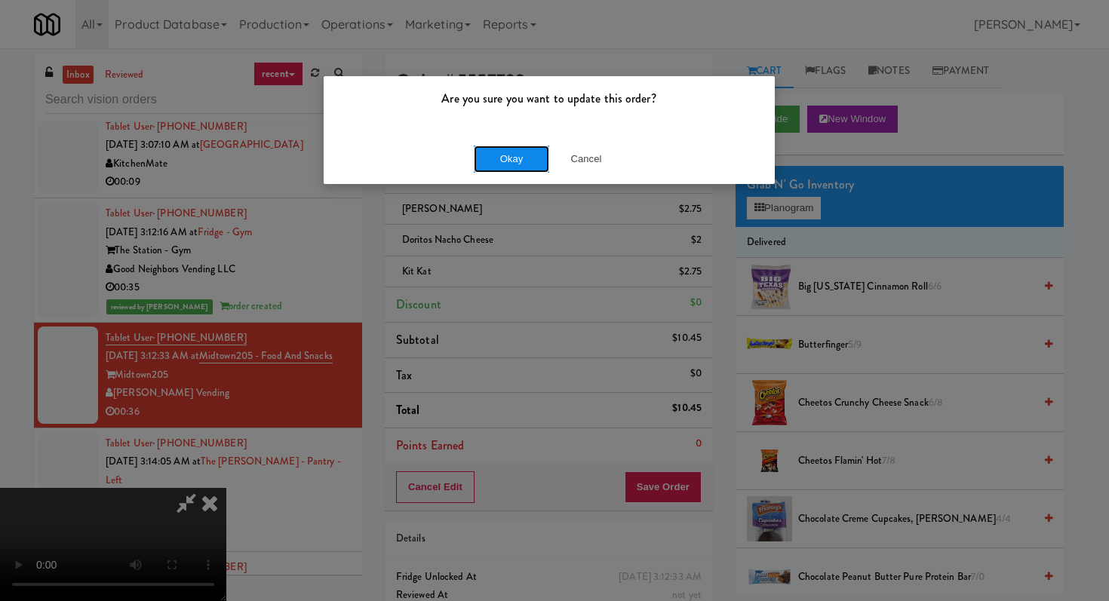
click at [510, 161] on button "Okay" at bounding box center [511, 159] width 75 height 27
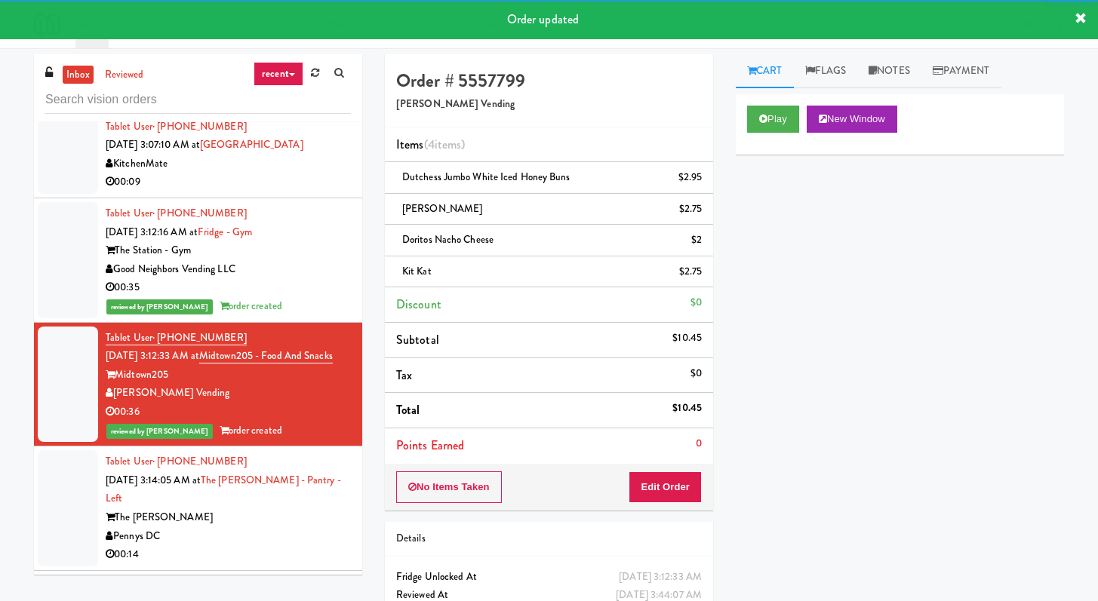
scroll to position [3905, 0]
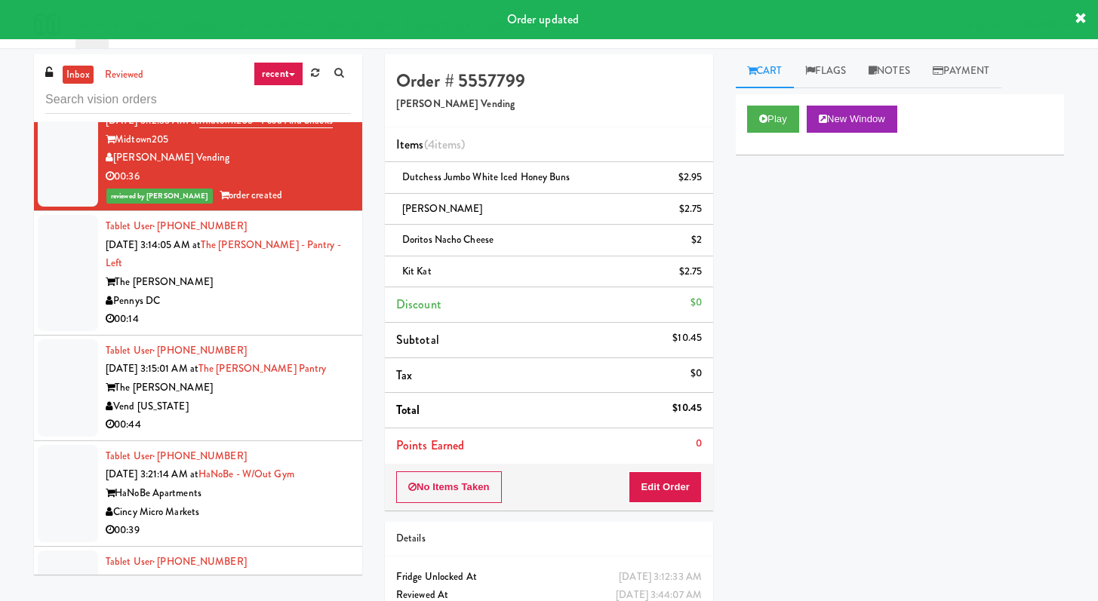
click at [282, 342] on li "Tablet User · (786) 229-2588 Oct 12, 2025 3:15:01 AM at The Fitzgerald Pantry T…" at bounding box center [198, 389] width 328 height 106
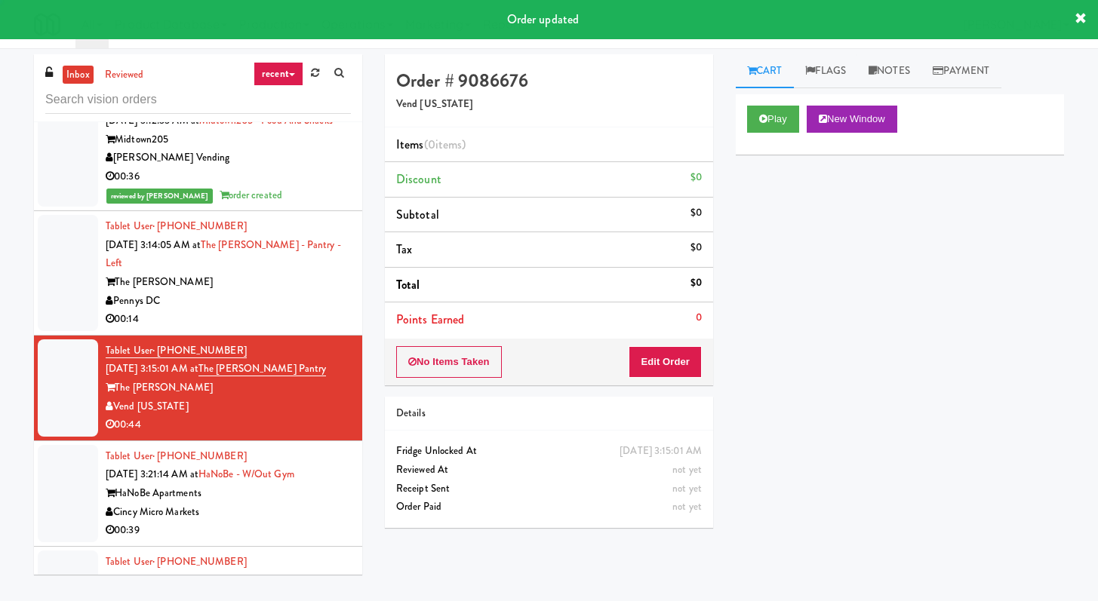
click at [293, 327] on div "00:14" at bounding box center [228, 319] width 245 height 19
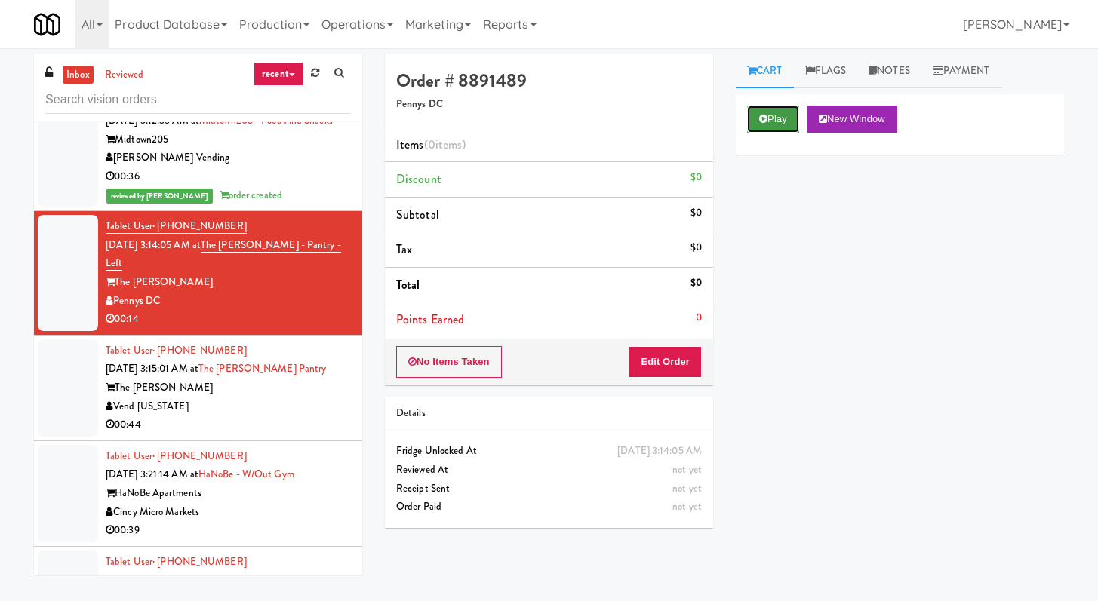
click at [797, 111] on button "Play" at bounding box center [773, 119] width 52 height 27
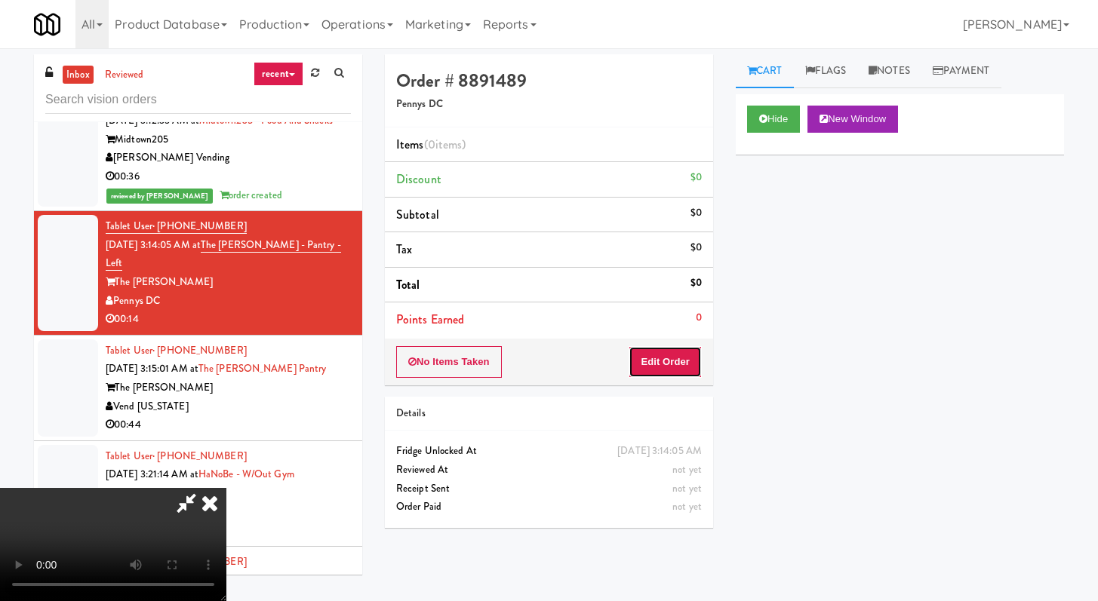
click at [664, 369] on button "Edit Order" at bounding box center [664, 362] width 73 height 32
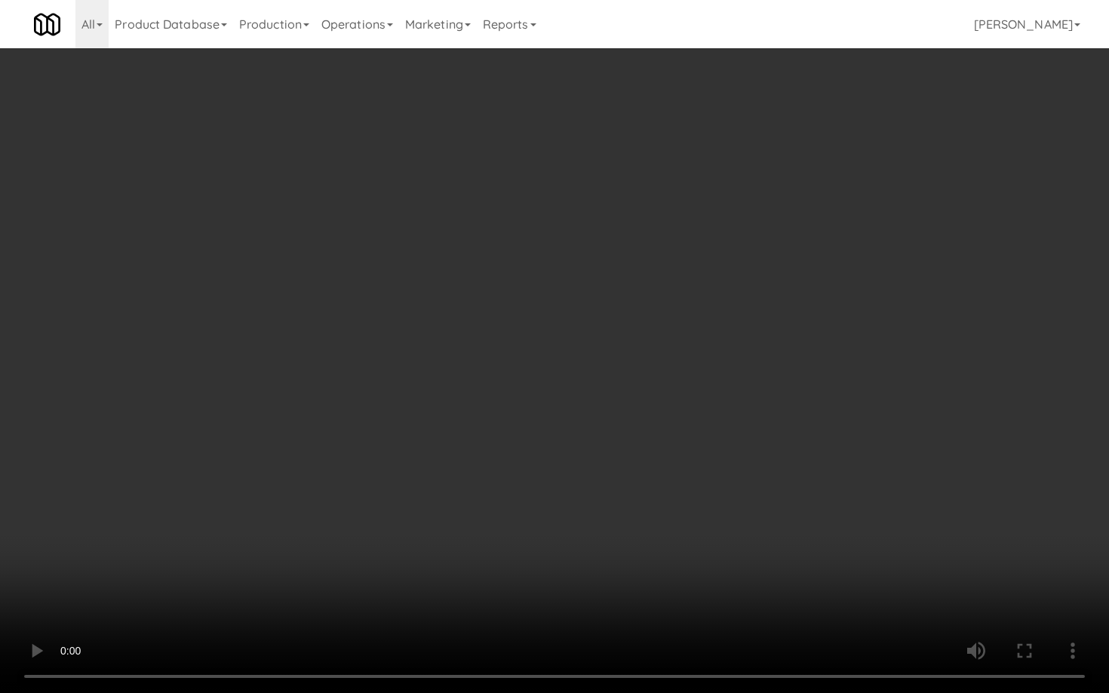
click at [630, 490] on video at bounding box center [554, 346] width 1109 height 693
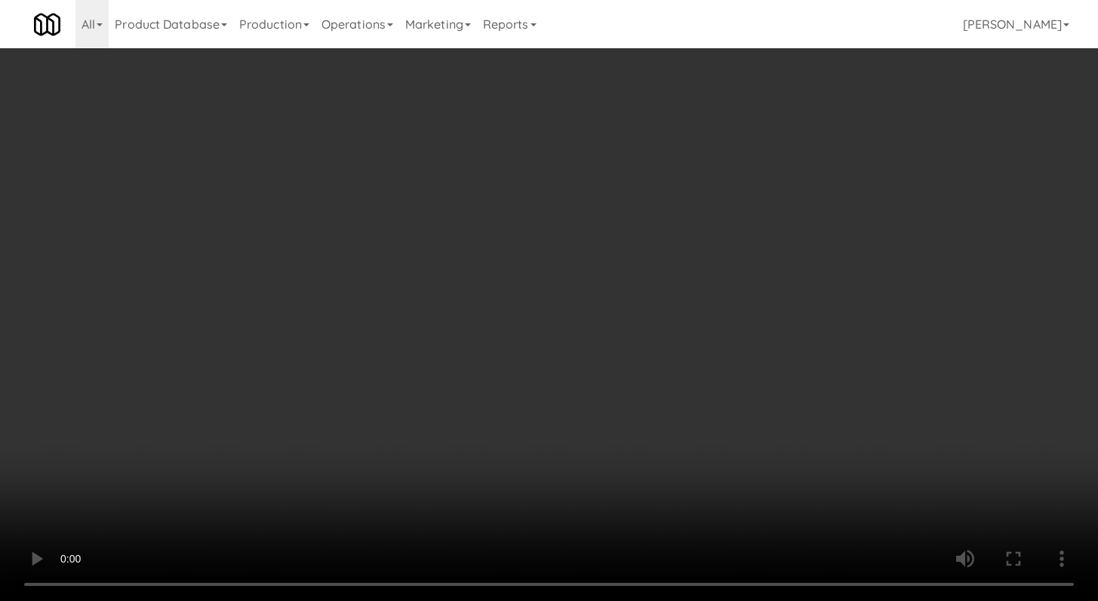
scroll to position [1562, 0]
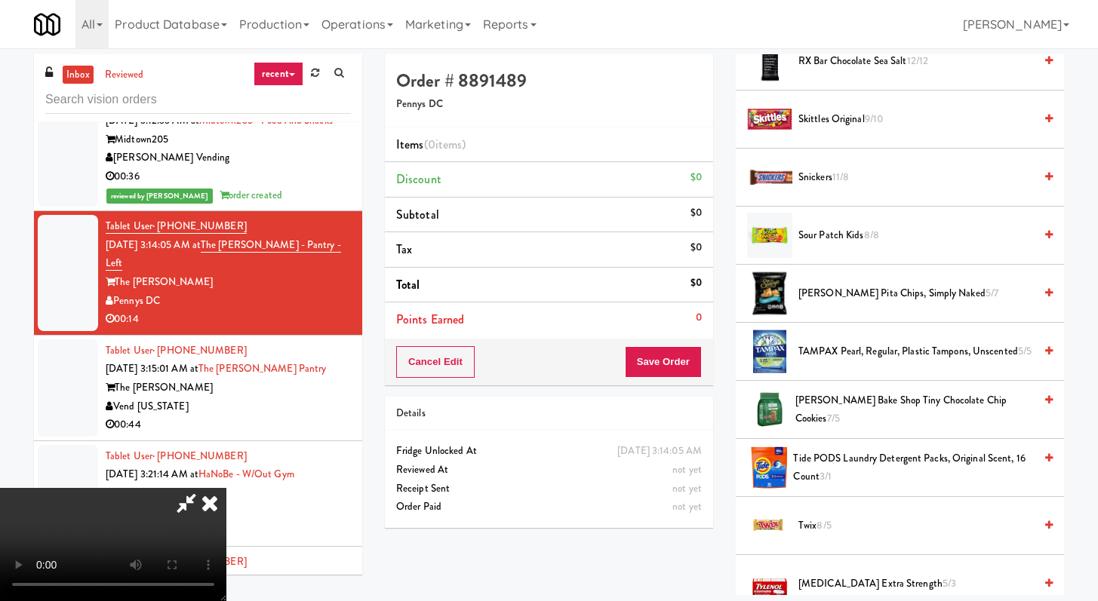
click at [226, 488] on video at bounding box center [113, 544] width 226 height 113
click at [803, 417] on span "Tate's Bake Shop Tiny Chocolate Chip Cookies 7/5" at bounding box center [914, 410] width 238 height 37
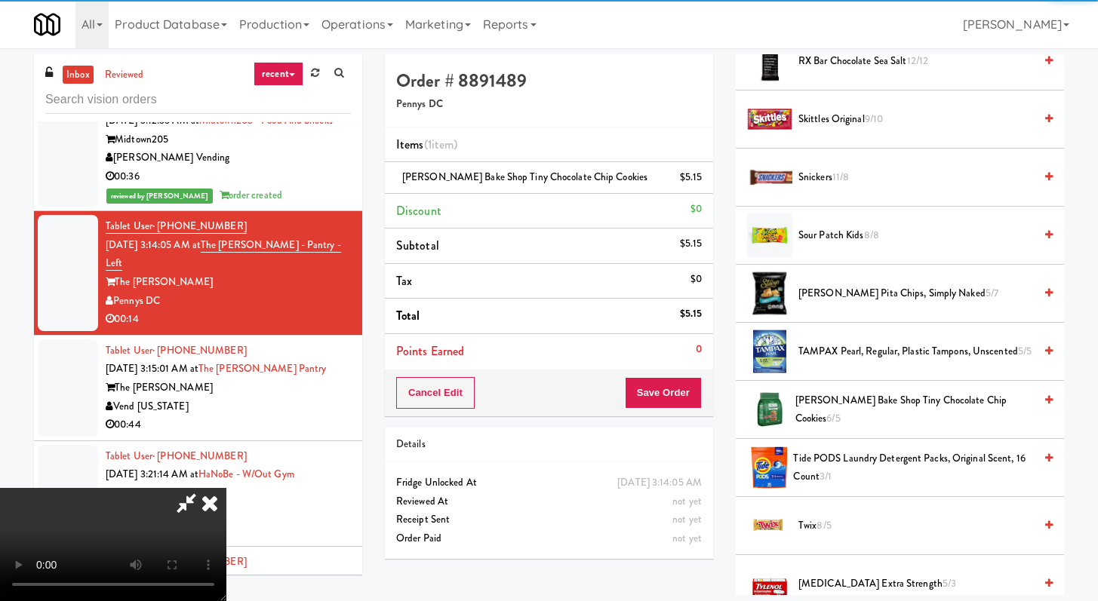
click at [829, 239] on span "Sour Patch Kids 8/8" at bounding box center [915, 235] width 235 height 19
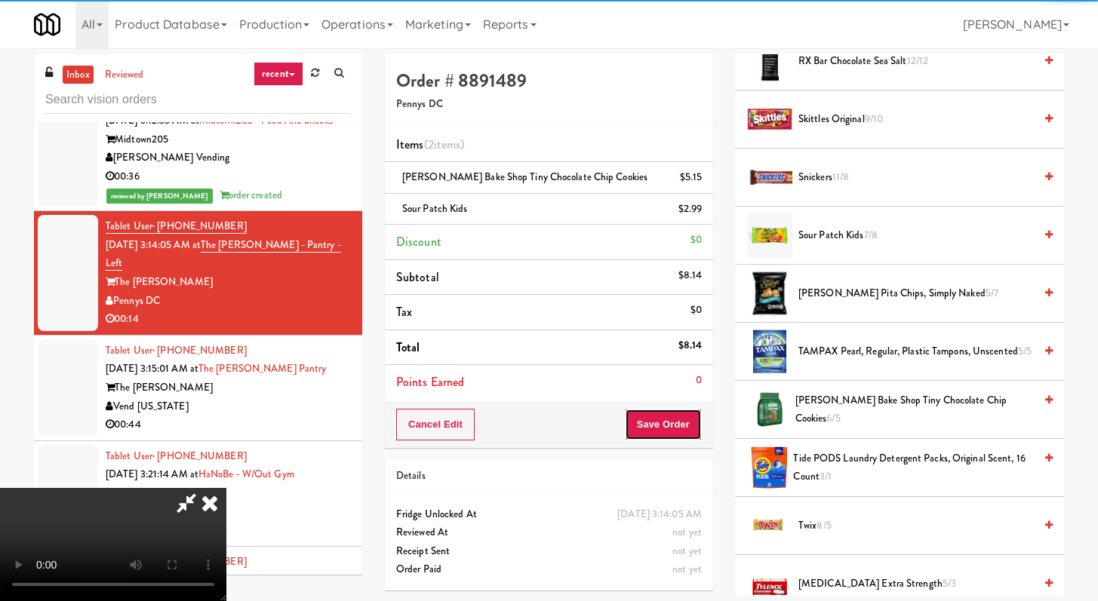
click at [695, 424] on button "Save Order" at bounding box center [663, 425] width 77 height 32
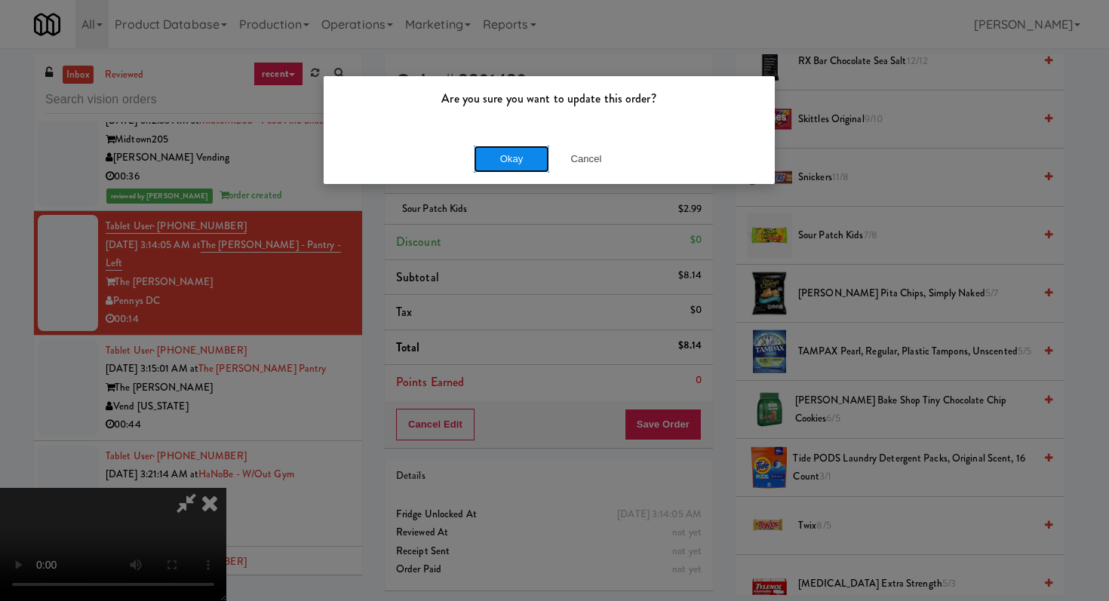
click at [499, 154] on button "Okay" at bounding box center [511, 159] width 75 height 27
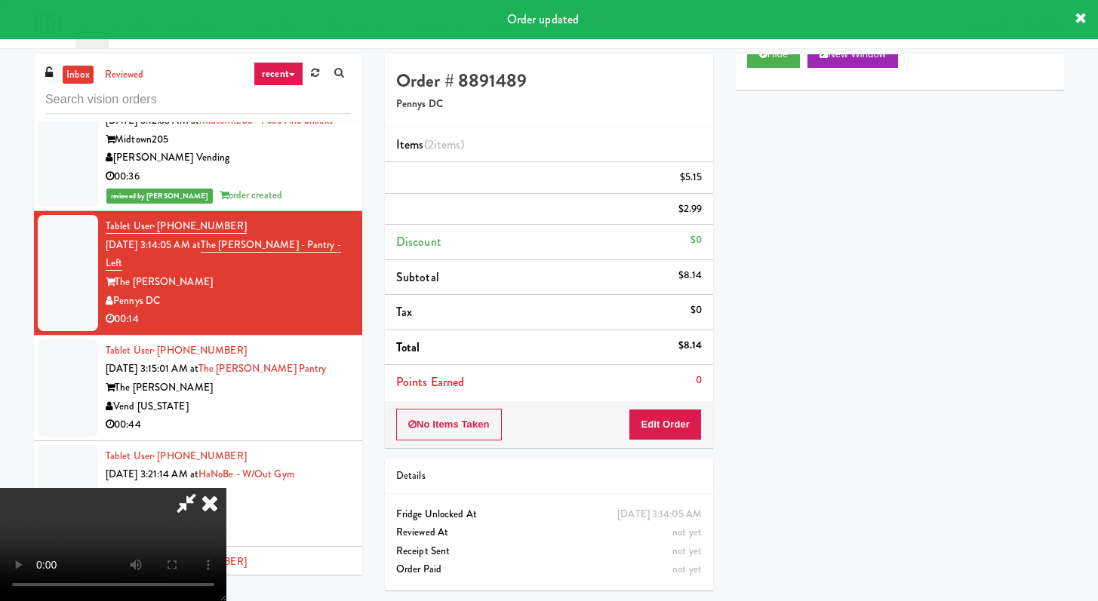
scroll to position [64, 0]
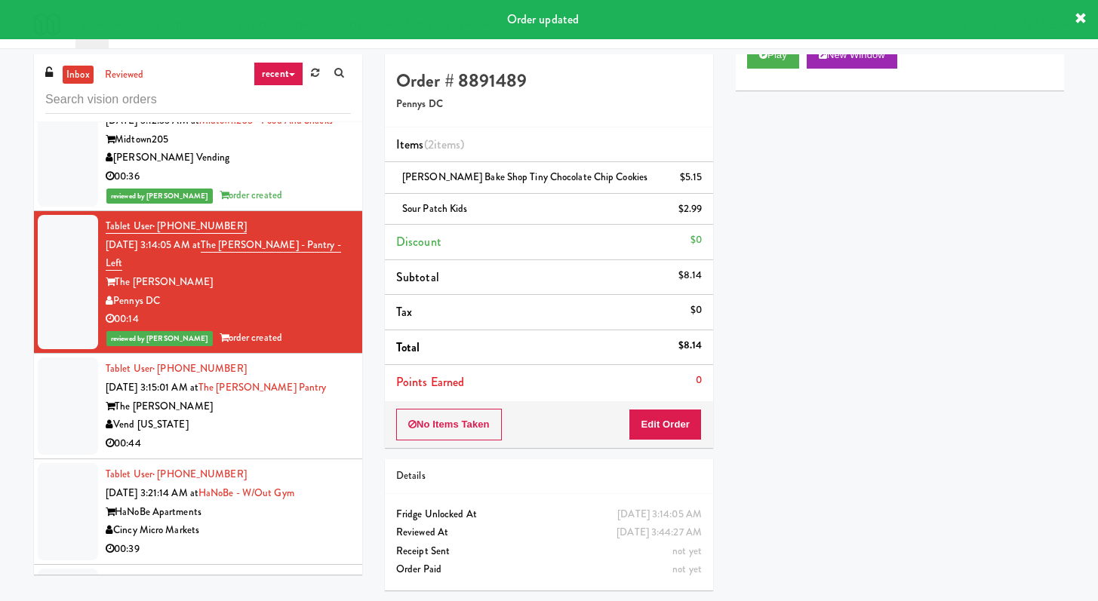
click at [261, 446] on div "00:44" at bounding box center [228, 444] width 245 height 19
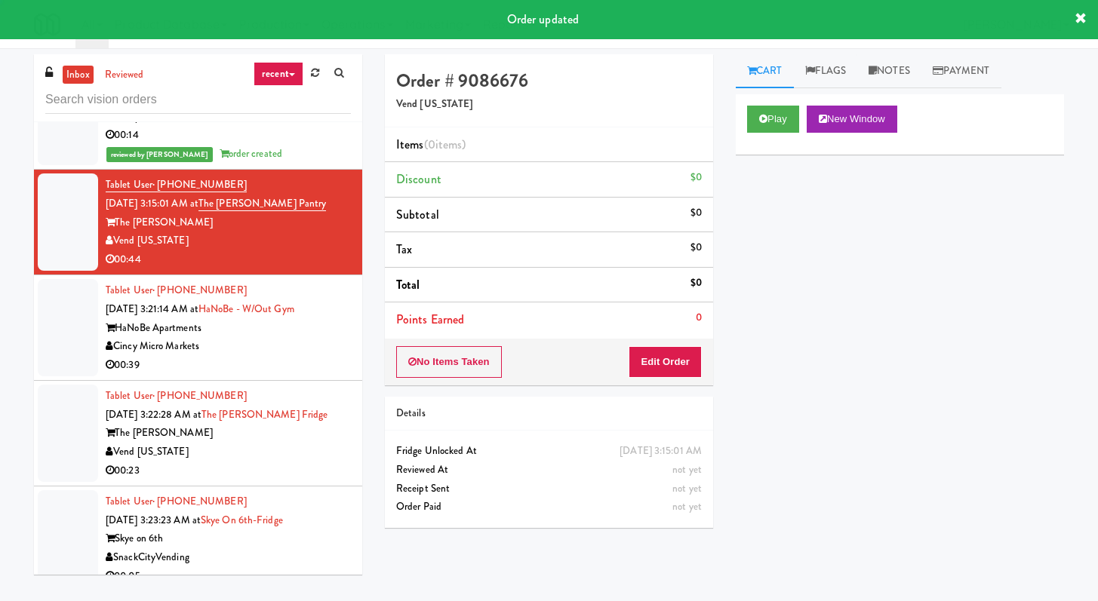
scroll to position [4262, 0]
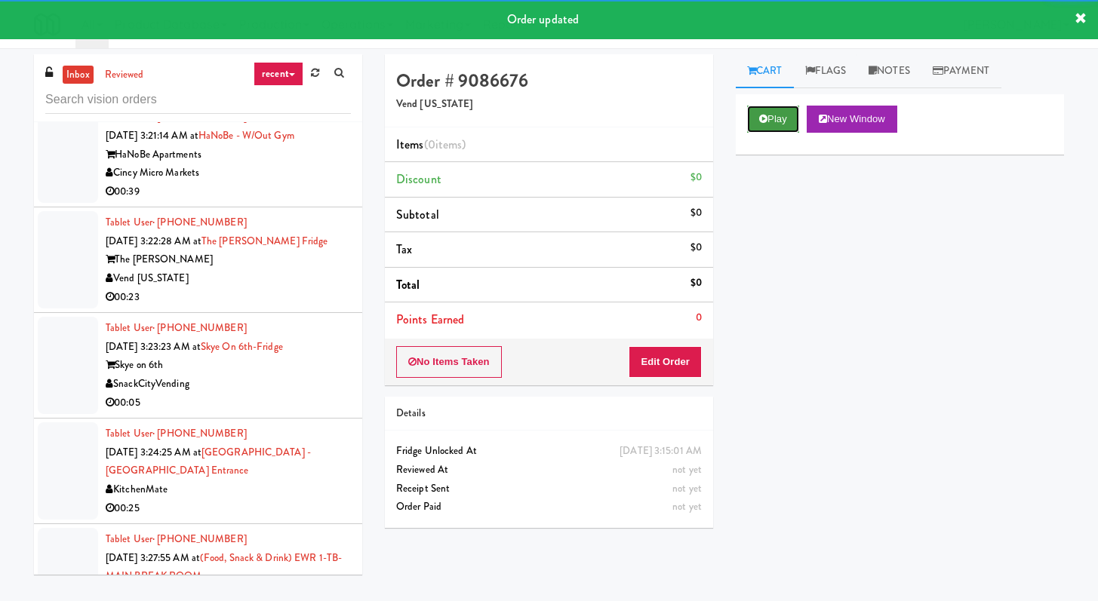
click at [757, 119] on button "Play" at bounding box center [773, 119] width 52 height 27
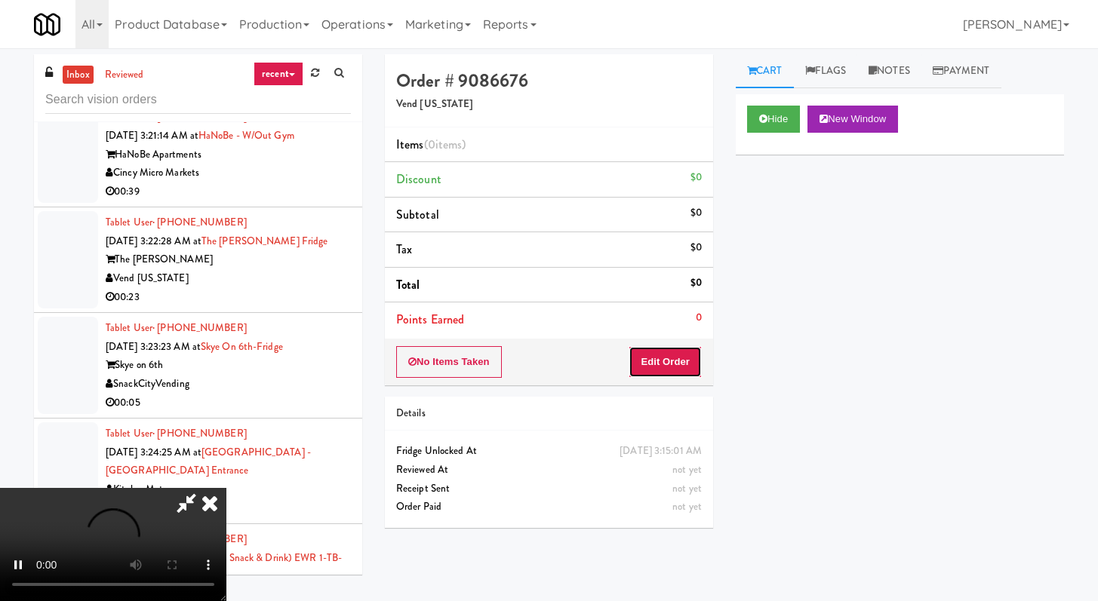
click at [666, 363] on button "Edit Order" at bounding box center [664, 362] width 73 height 32
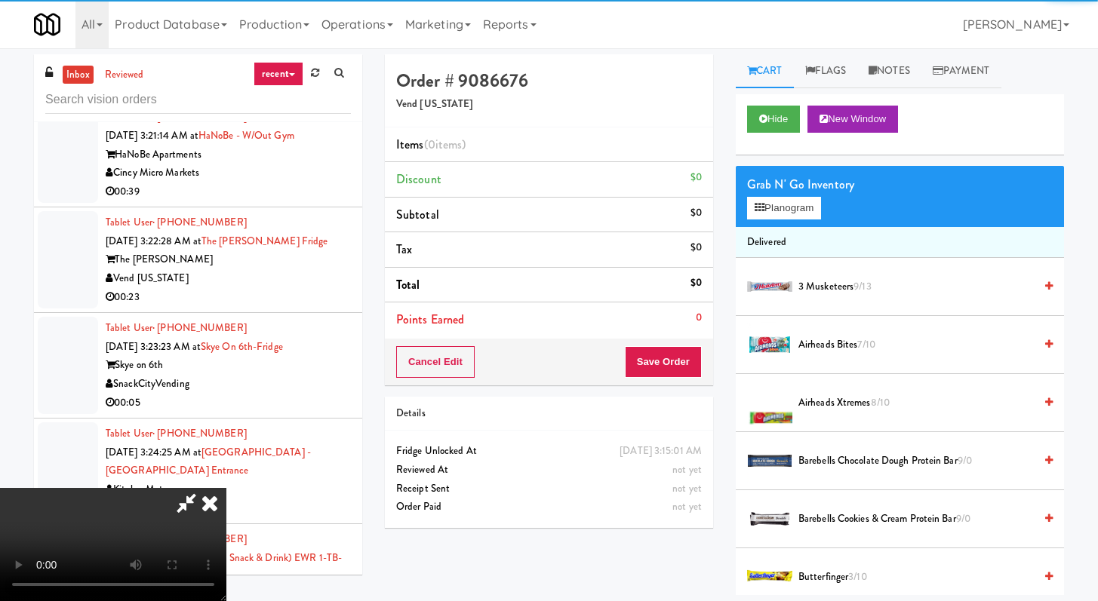
scroll to position [48, 0]
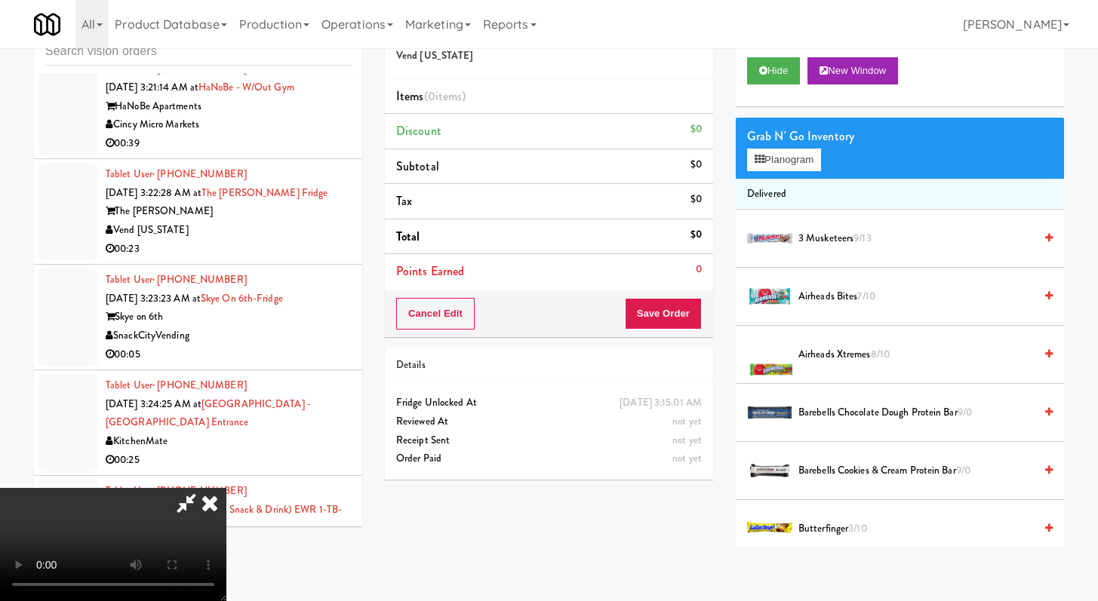
click at [226, 488] on video at bounding box center [113, 544] width 226 height 113
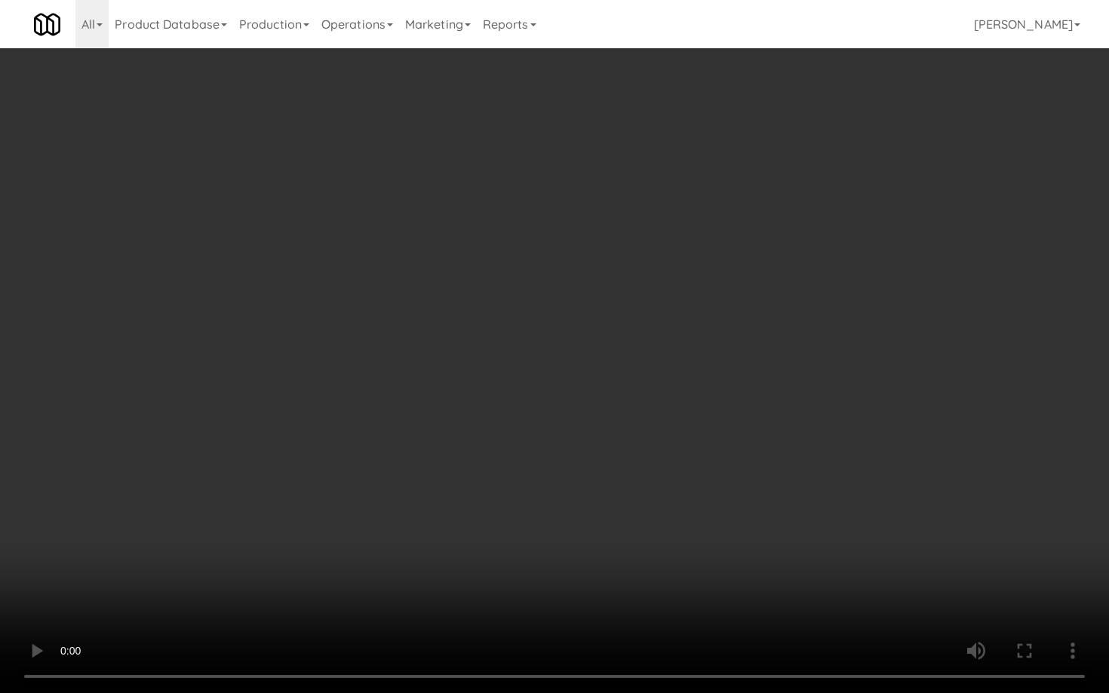
click at [592, 461] on video at bounding box center [554, 346] width 1109 height 693
click at [592, 462] on video at bounding box center [554, 346] width 1109 height 693
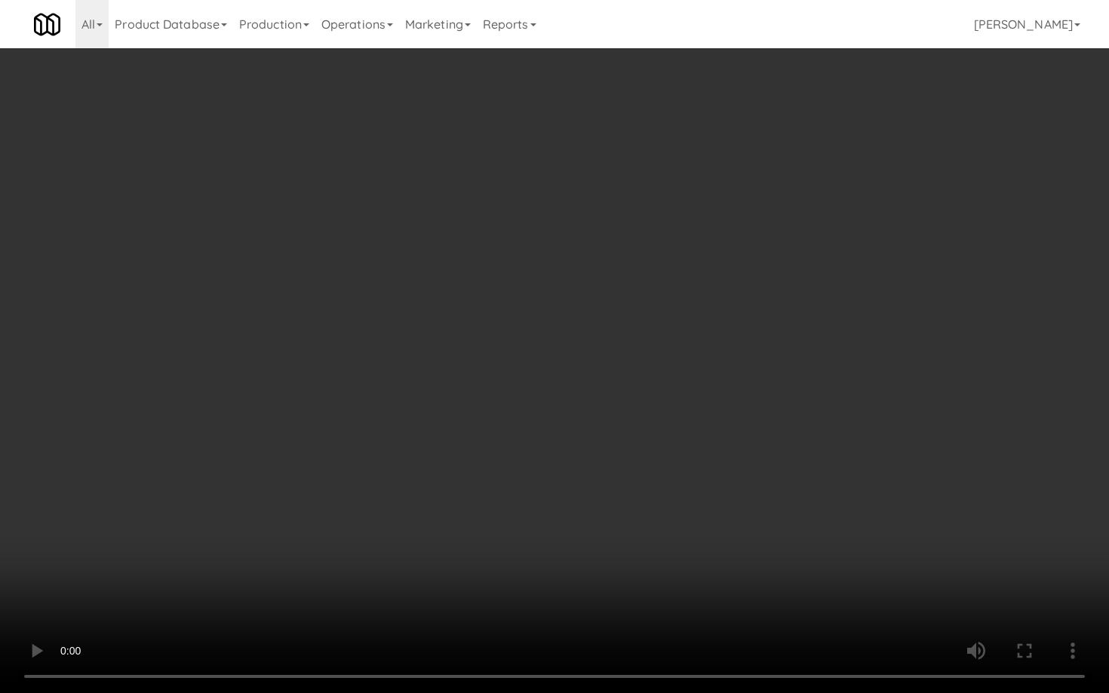
click at [591, 459] on video at bounding box center [554, 346] width 1109 height 693
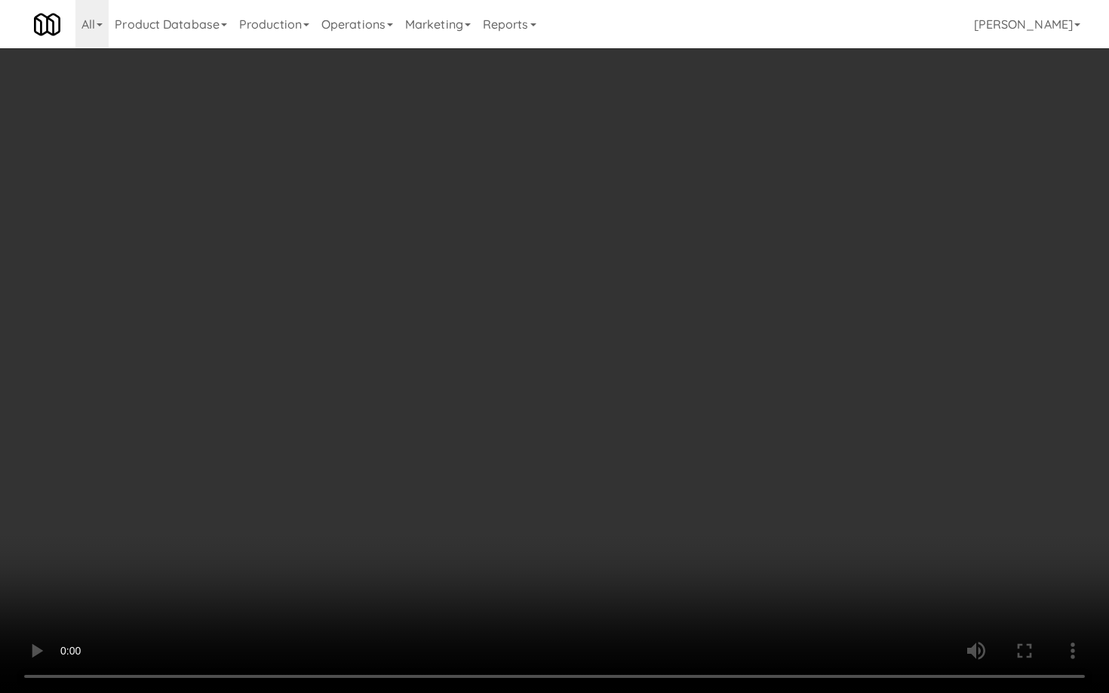
click at [591, 459] on video at bounding box center [554, 346] width 1109 height 693
click at [745, 527] on video at bounding box center [554, 346] width 1109 height 693
click at [716, 531] on video at bounding box center [554, 346] width 1109 height 693
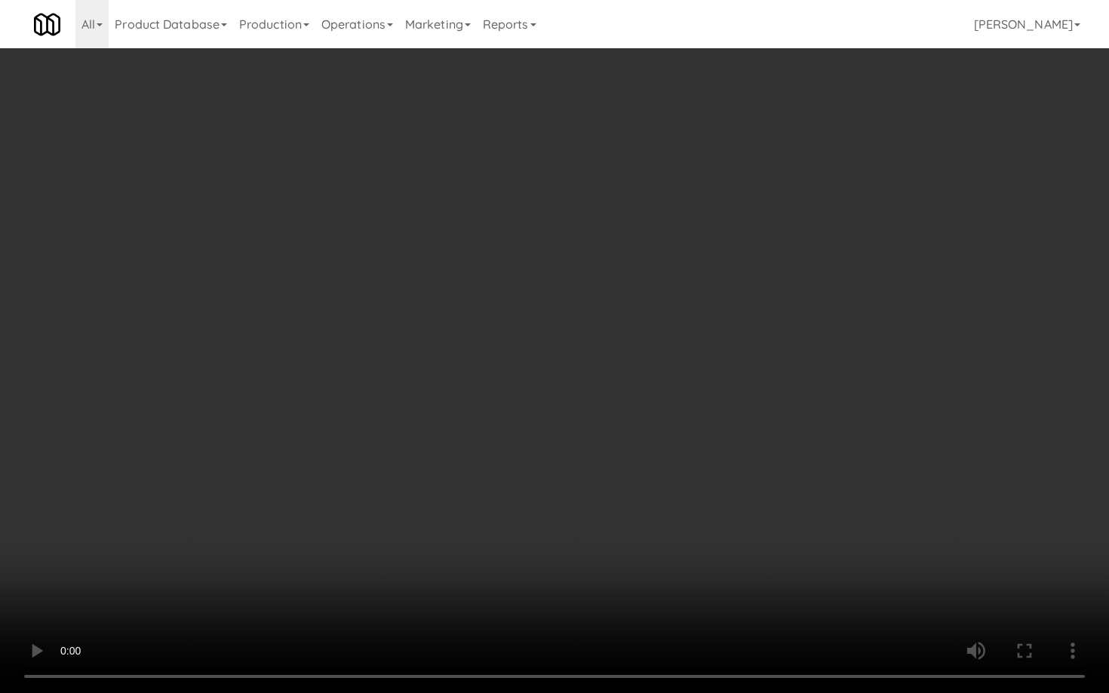
click at [716, 531] on video at bounding box center [554, 346] width 1109 height 693
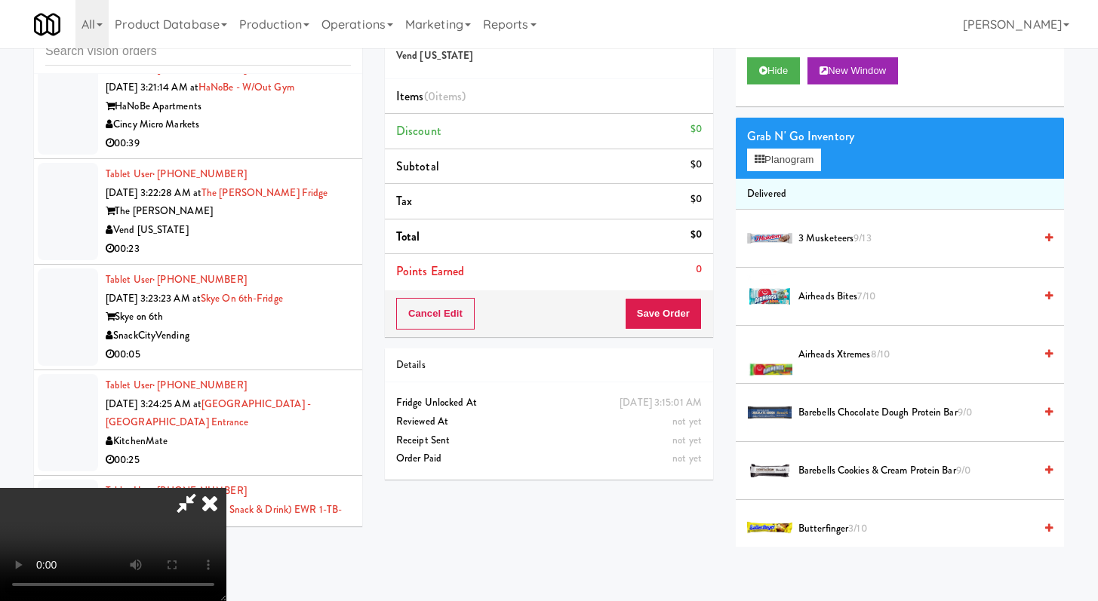
click at [836, 472] on span "Barebells Cookies & Cream Protein Bar 9/0" at bounding box center [915, 471] width 235 height 19
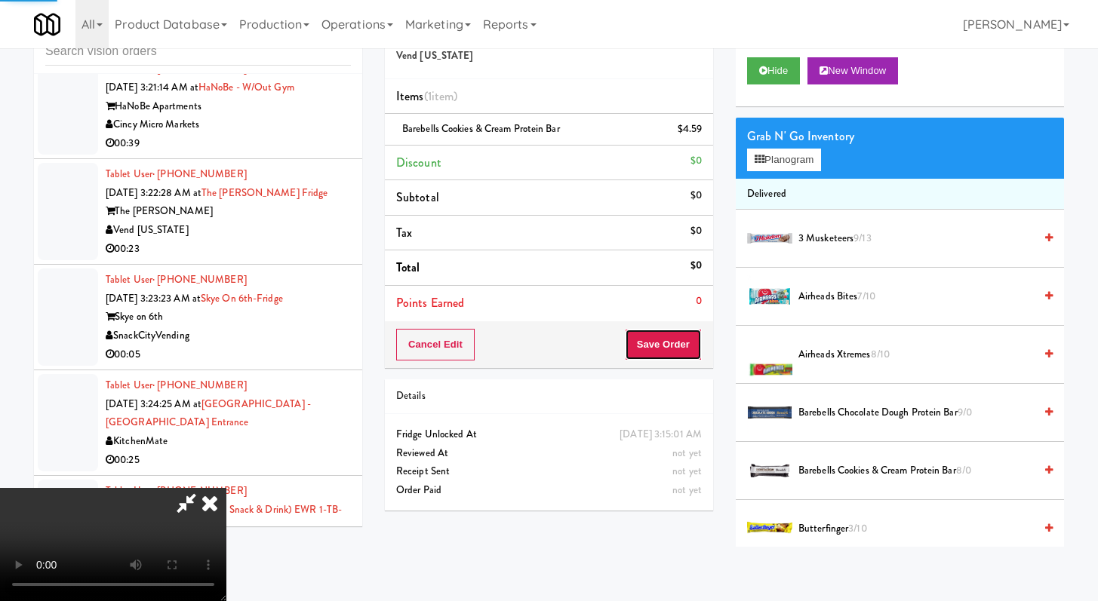
click at [672, 348] on button "Save Order" at bounding box center [663, 345] width 77 height 32
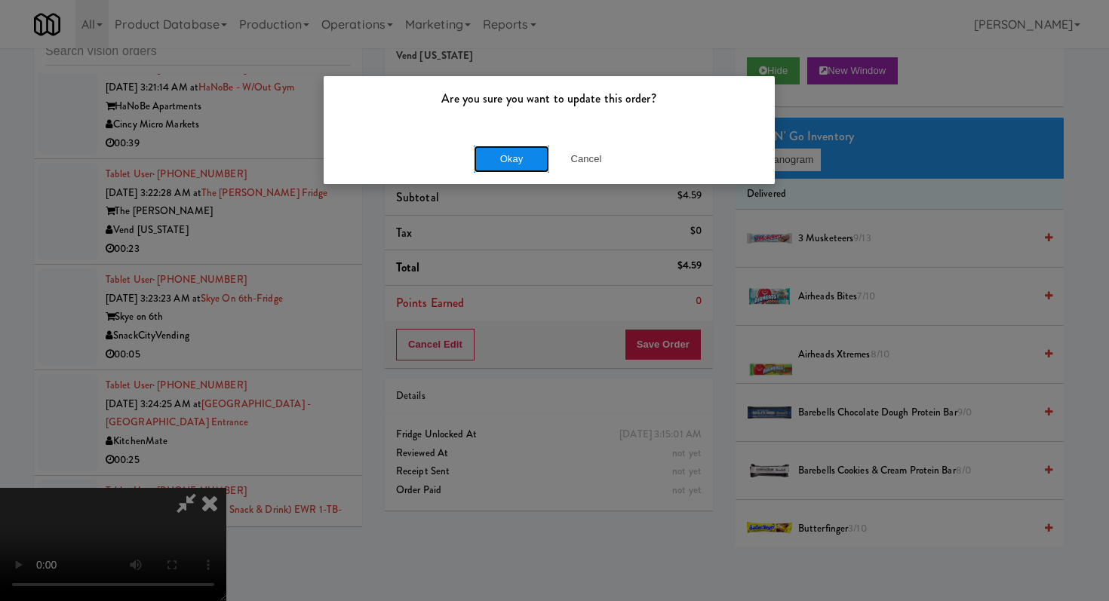
click at [514, 155] on button "Okay" at bounding box center [511, 159] width 75 height 27
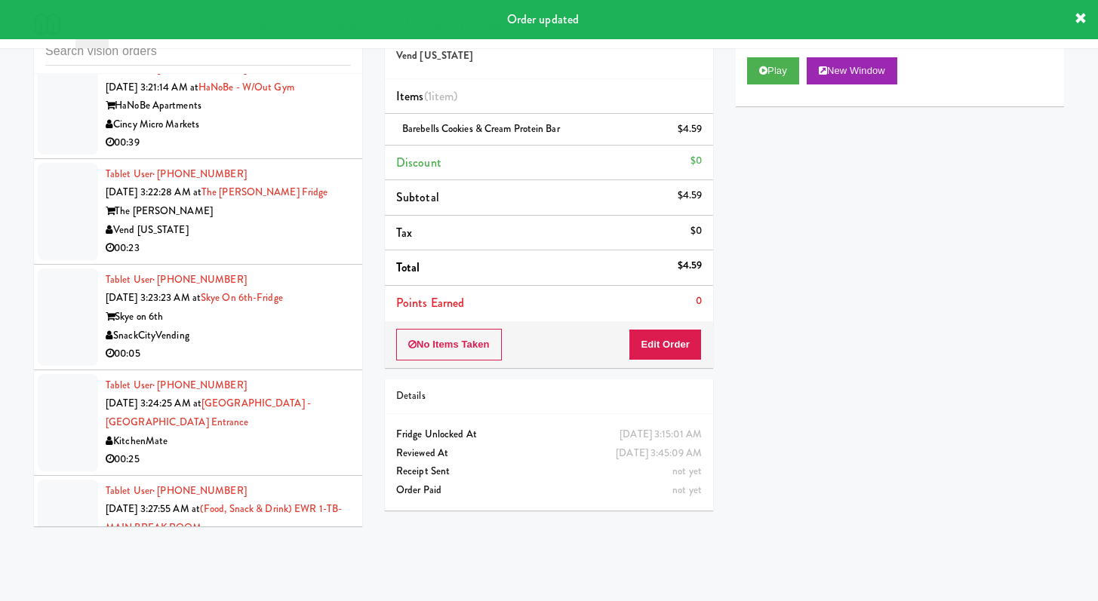
scroll to position [4236, 0]
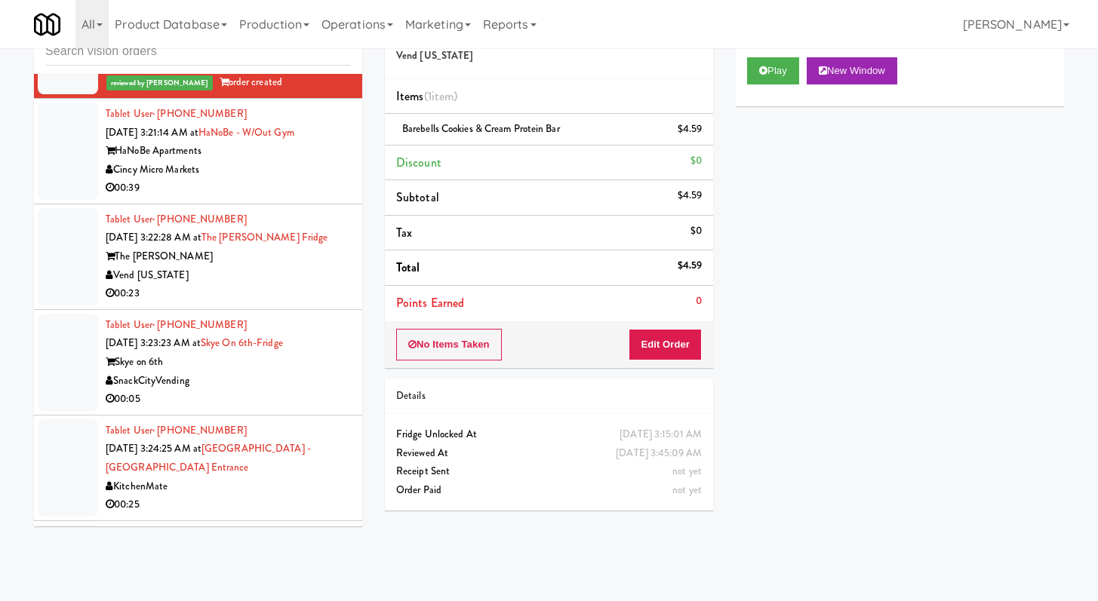
click at [258, 192] on div "00:39" at bounding box center [228, 188] width 245 height 19
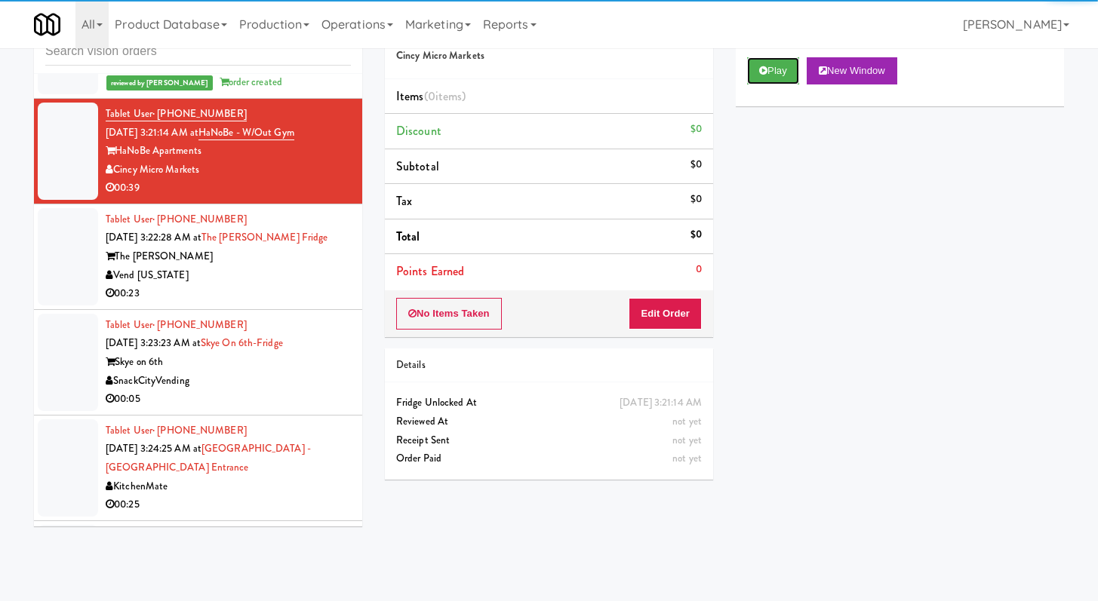
click at [760, 69] on icon at bounding box center [763, 71] width 8 height 10
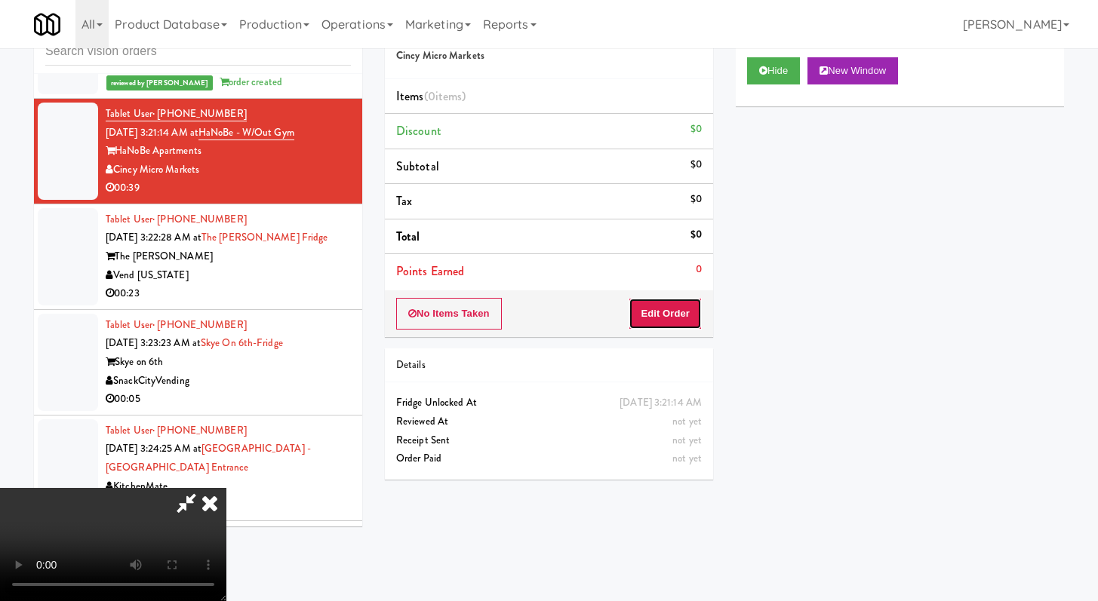
click at [652, 318] on button "Edit Order" at bounding box center [664, 314] width 73 height 32
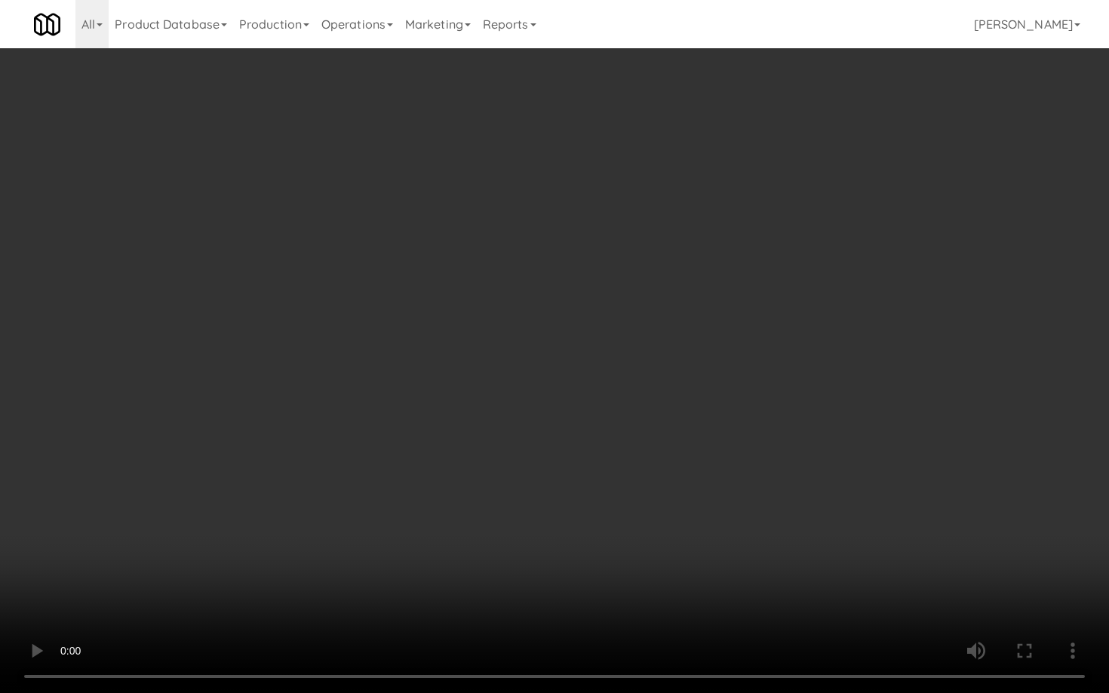
click at [583, 489] on video at bounding box center [554, 346] width 1109 height 693
click at [888, 548] on video at bounding box center [554, 346] width 1109 height 693
click at [738, 516] on video at bounding box center [554, 346] width 1109 height 693
click at [740, 510] on video at bounding box center [554, 346] width 1109 height 693
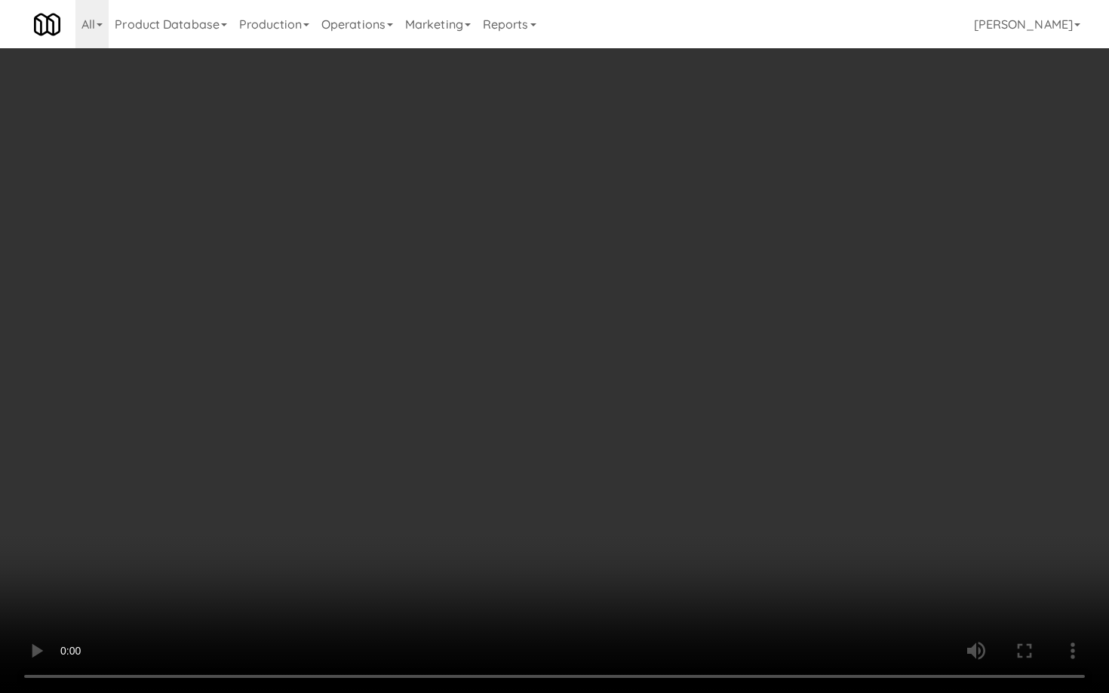
click at [740, 510] on video at bounding box center [554, 346] width 1109 height 693
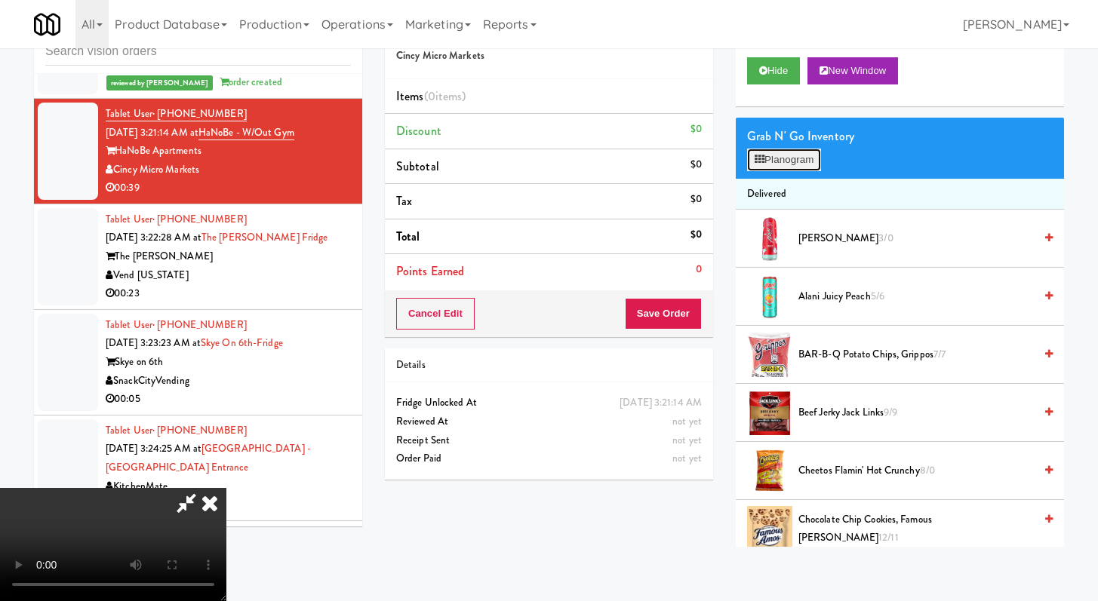
click at [784, 167] on button "Planogram" at bounding box center [784, 160] width 74 height 23
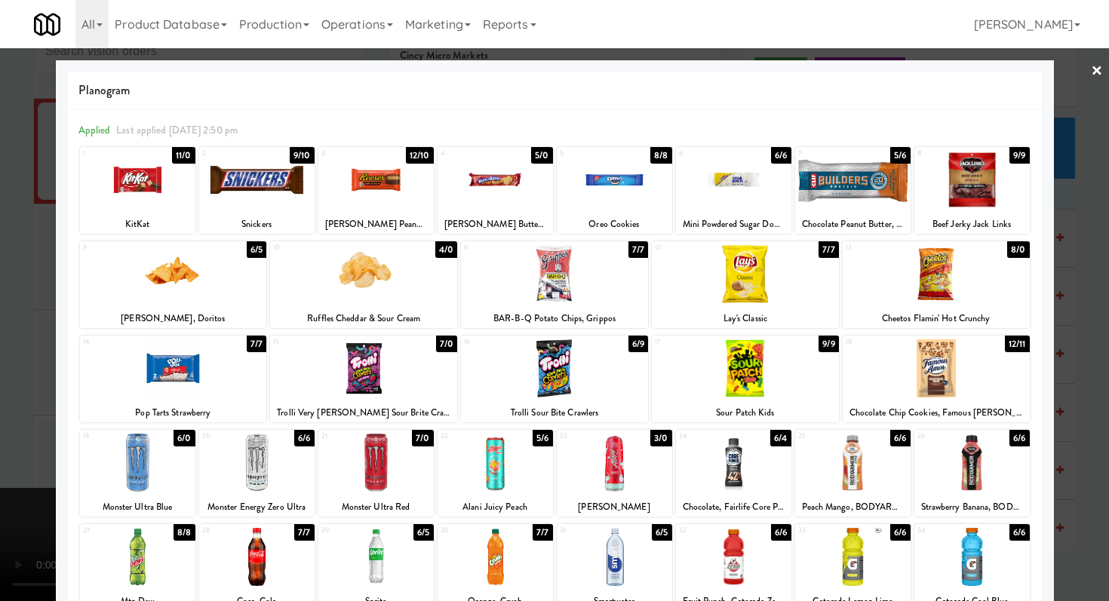
click at [143, 184] on div at bounding box center [137, 180] width 115 height 58
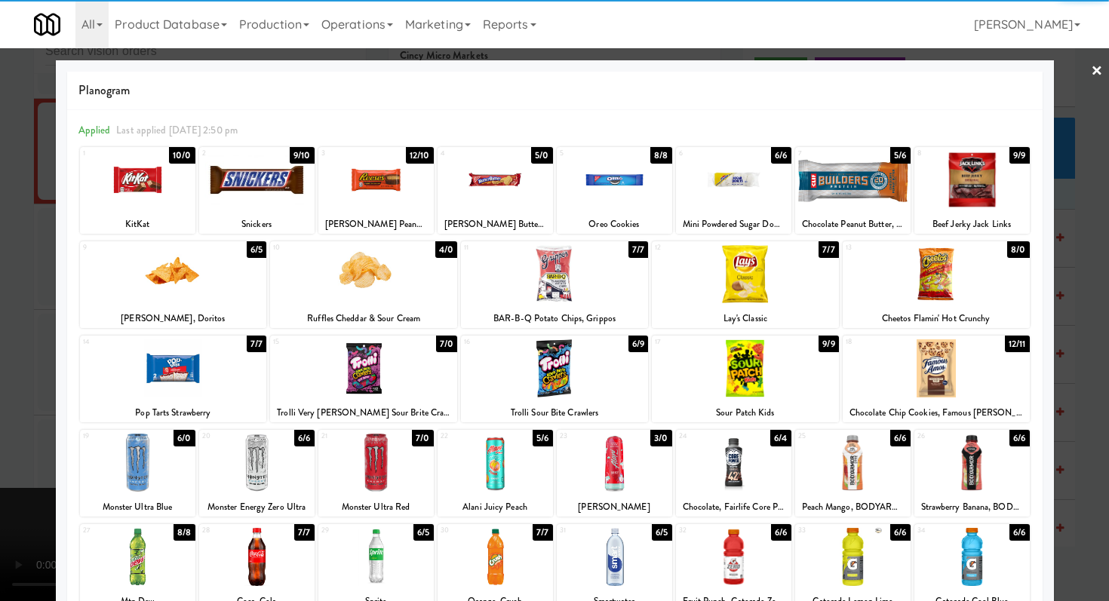
click at [293, 192] on div at bounding box center [256, 180] width 115 height 58
click at [250, 553] on div at bounding box center [256, 557] width 115 height 58
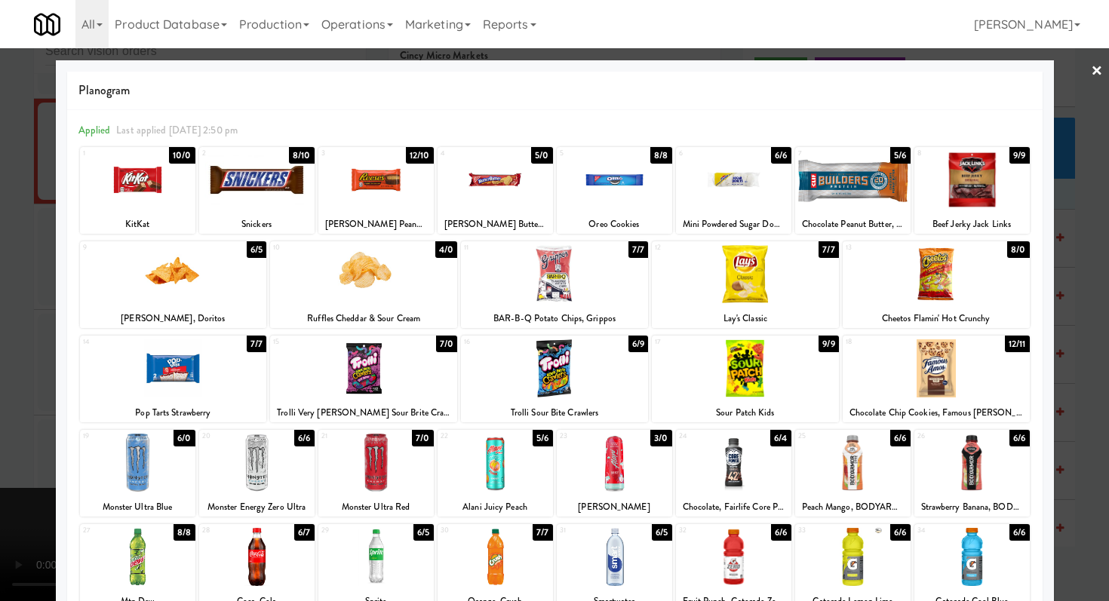
click at [576, 283] on div at bounding box center [554, 274] width 187 height 58
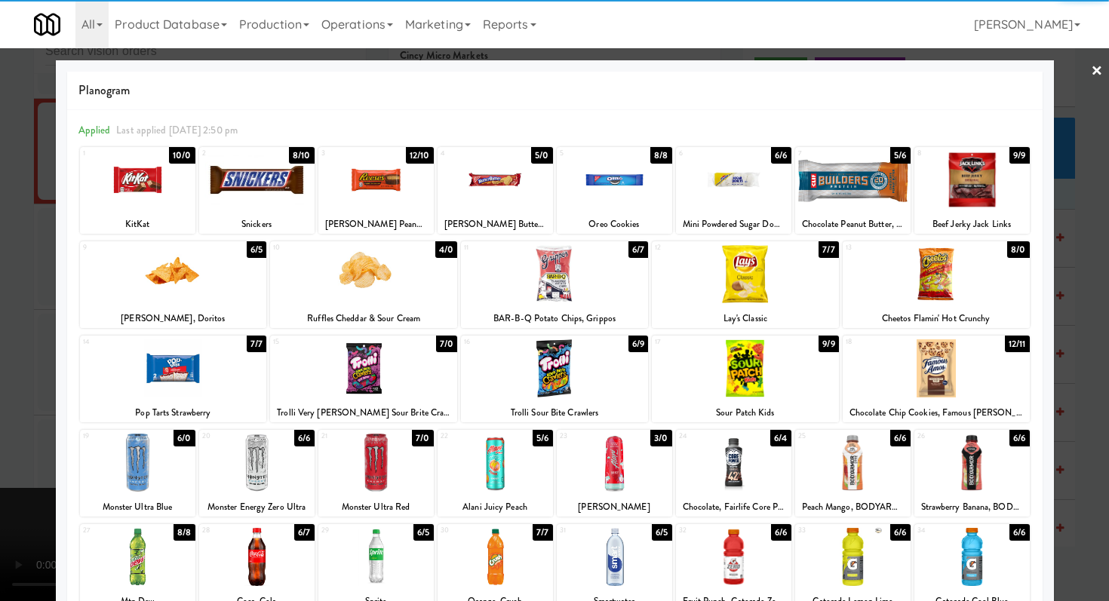
click at [0, 297] on div at bounding box center [554, 300] width 1109 height 601
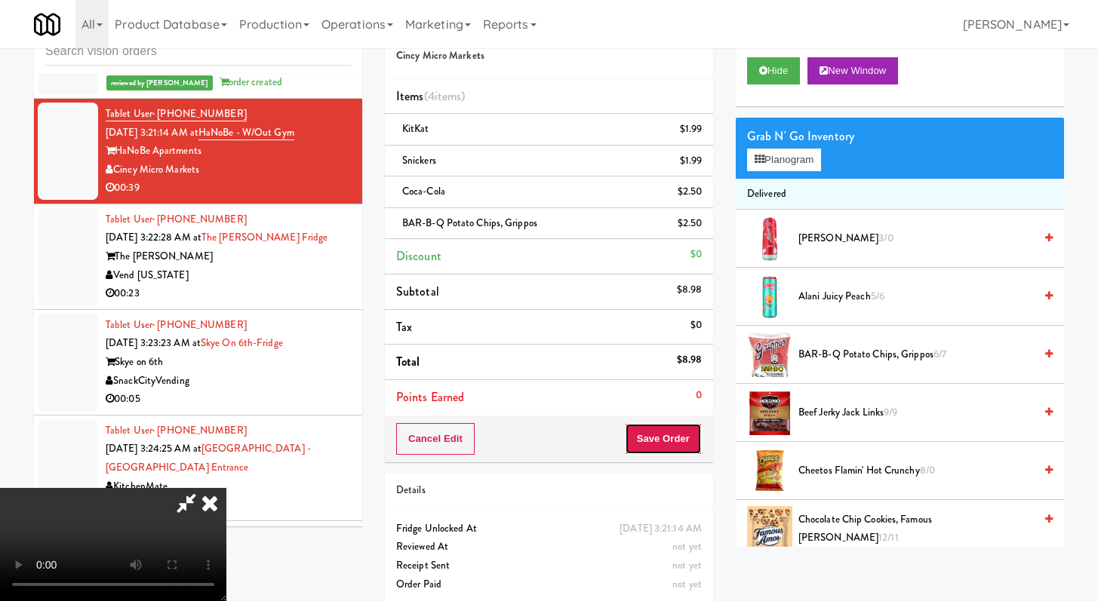
click at [675, 434] on button "Save Order" at bounding box center [663, 439] width 77 height 32
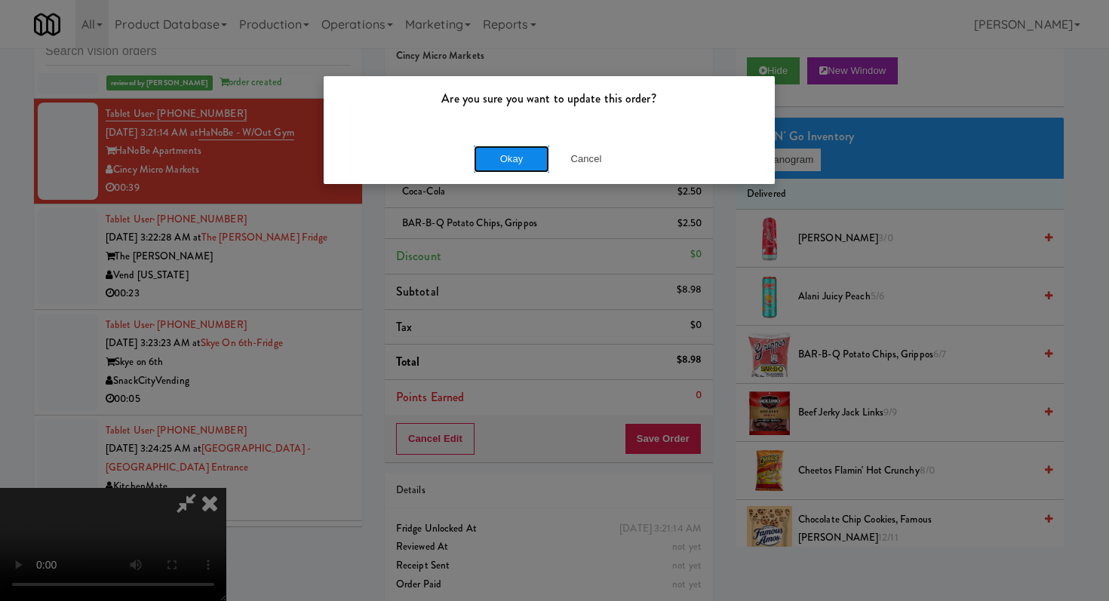
click at [515, 163] on button "Okay" at bounding box center [511, 159] width 75 height 27
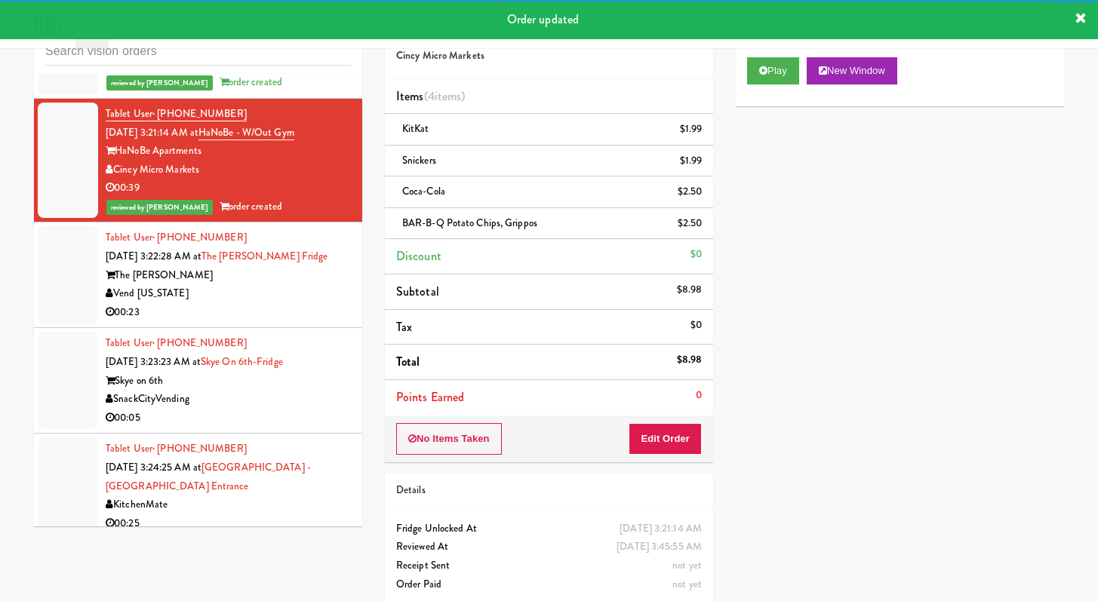
click at [290, 309] on div "00:23" at bounding box center [228, 312] width 245 height 19
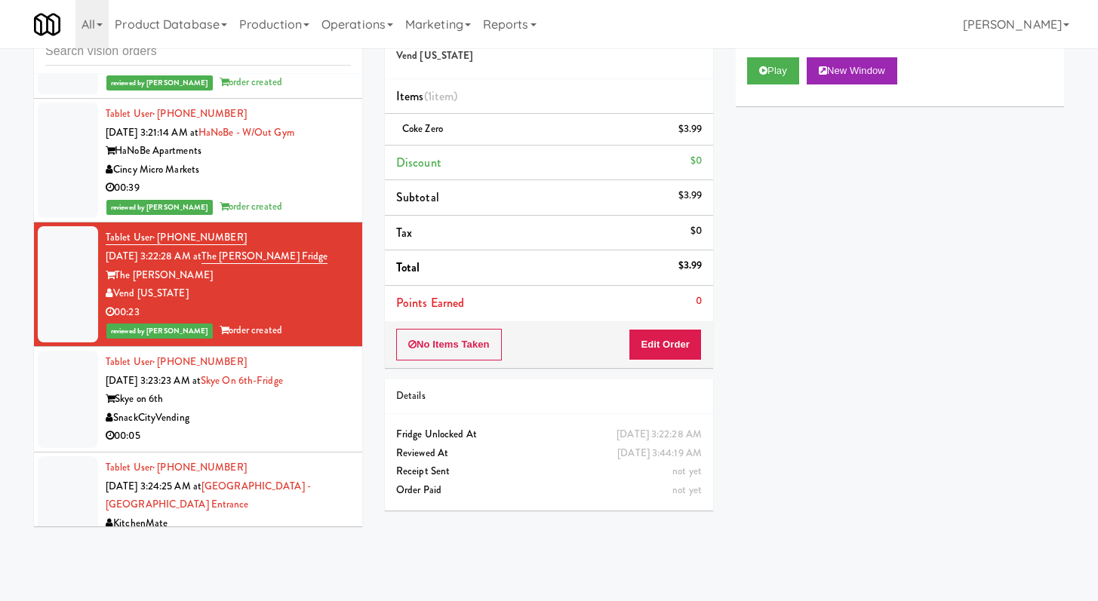
click at [266, 428] on div "SnackCityVending" at bounding box center [228, 418] width 245 height 19
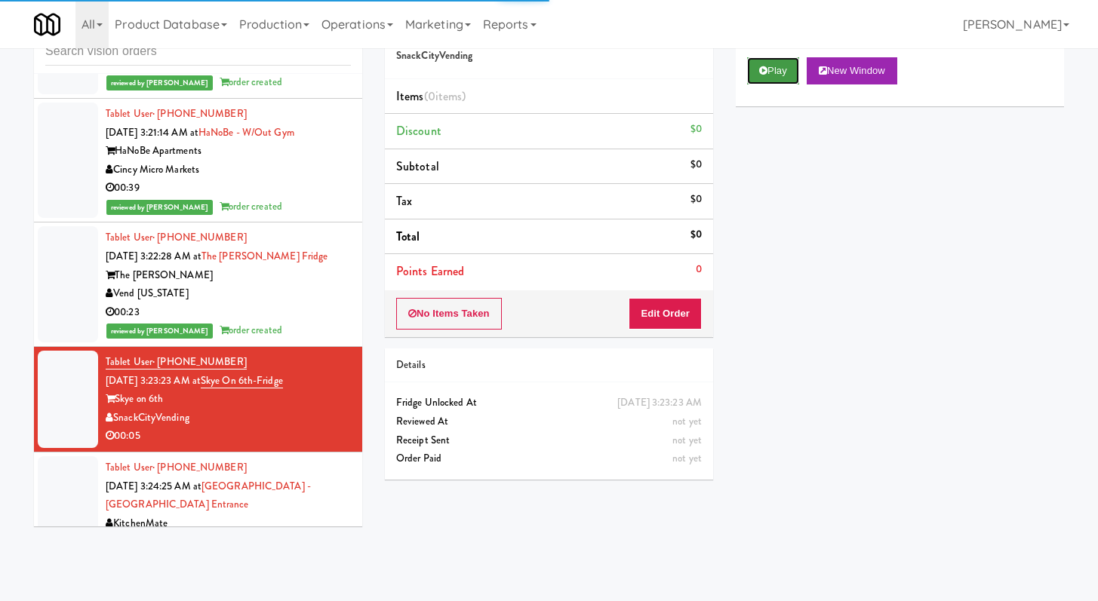
click at [771, 60] on button "Play" at bounding box center [773, 70] width 52 height 27
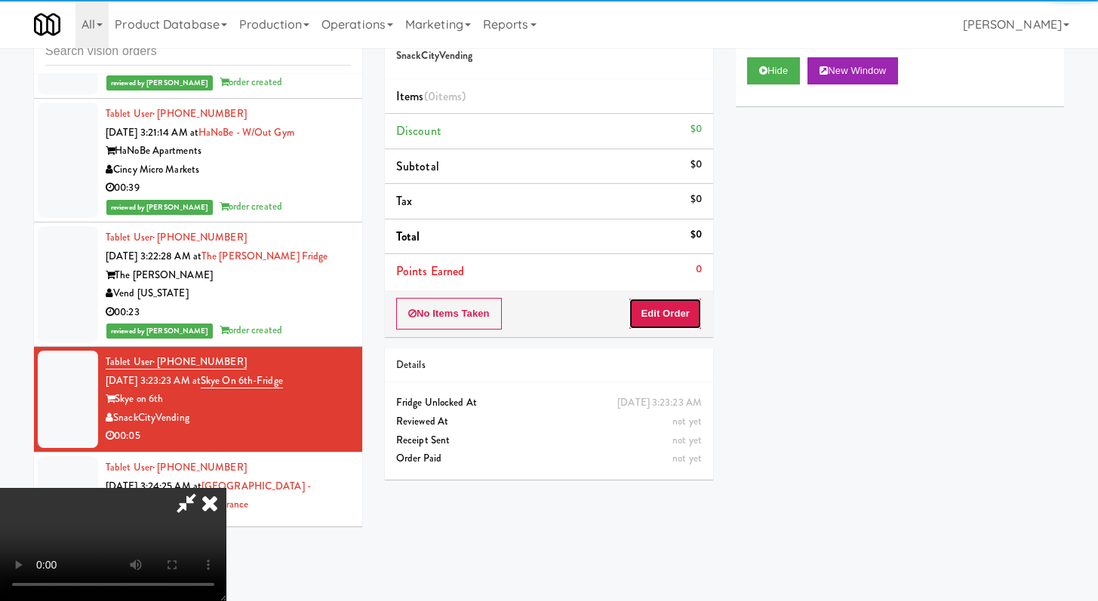
click at [685, 315] on button "Edit Order" at bounding box center [664, 314] width 73 height 32
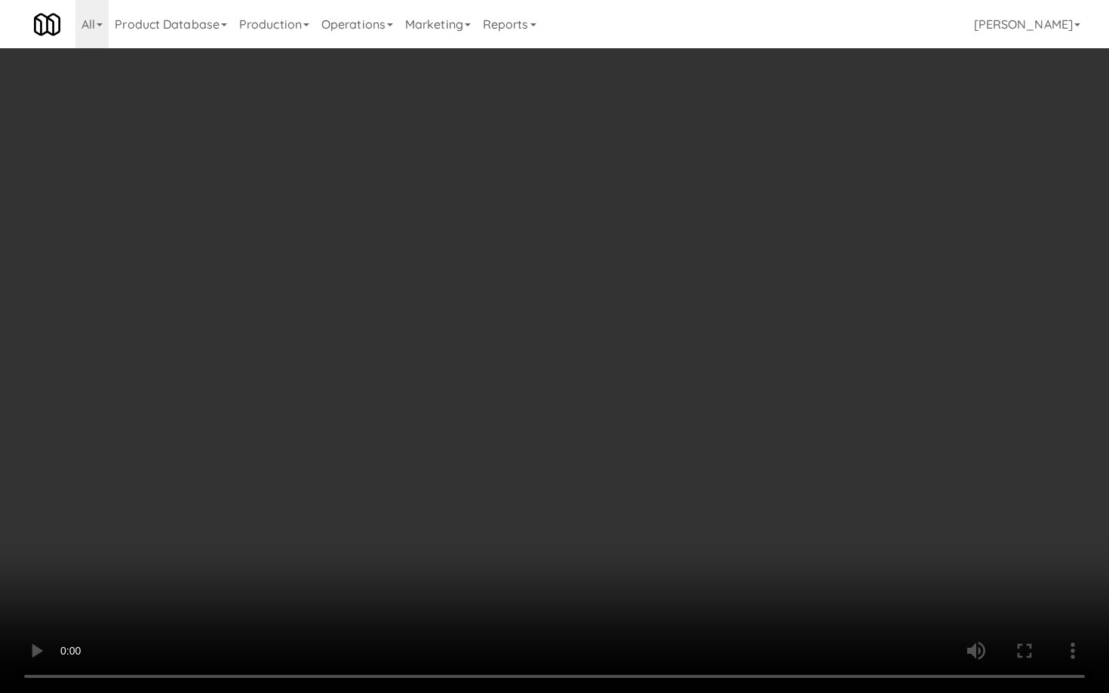
click at [590, 518] on video at bounding box center [554, 346] width 1109 height 693
click at [599, 506] on video at bounding box center [554, 346] width 1109 height 693
click at [604, 500] on video at bounding box center [554, 346] width 1109 height 693
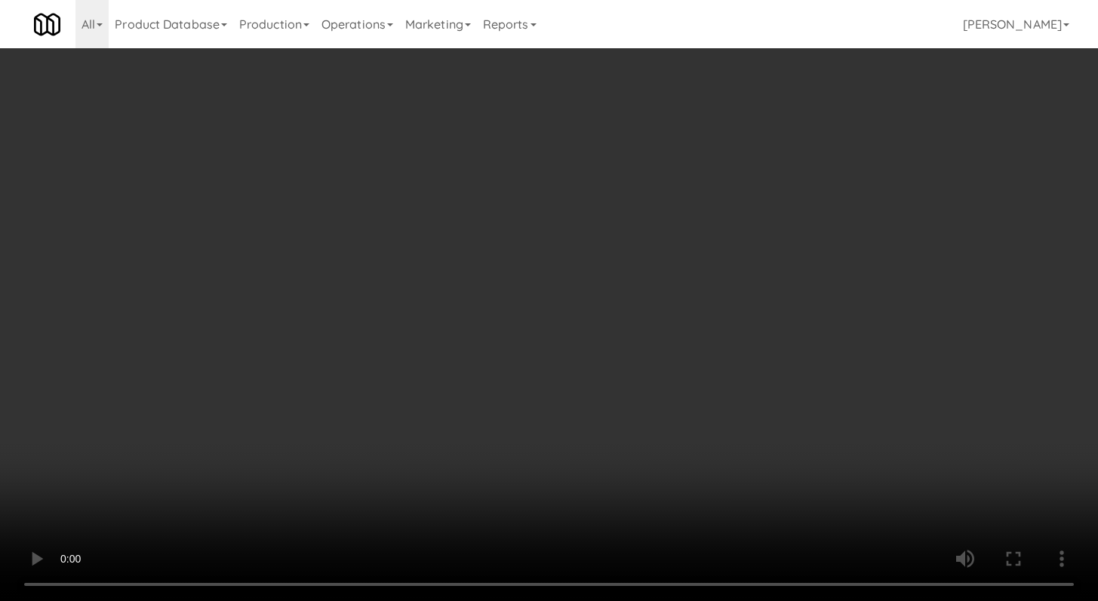
scroll to position [1028, 0]
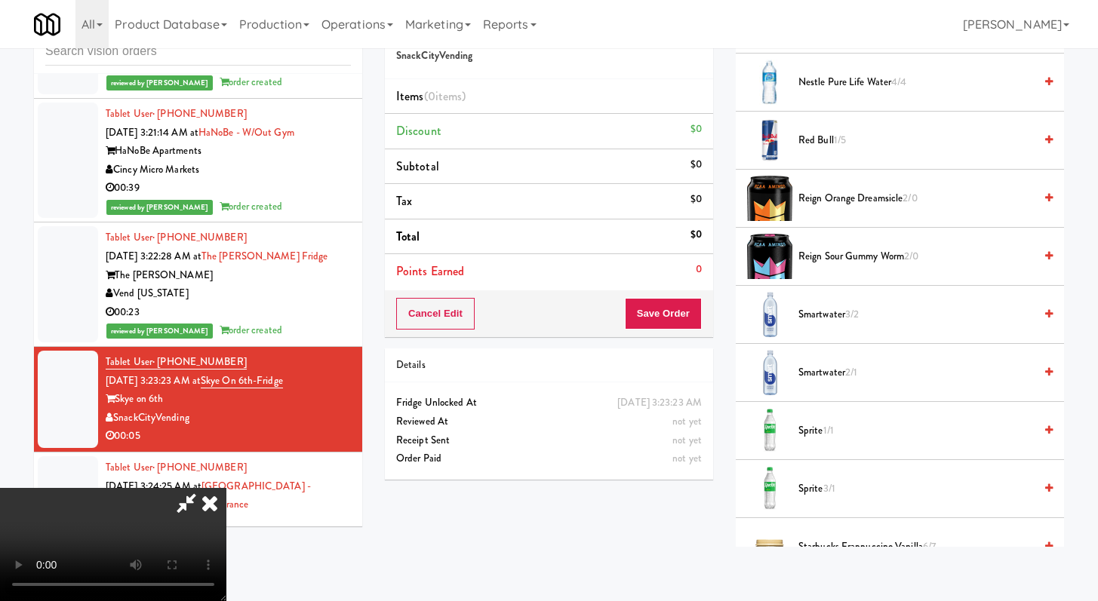
click at [827, 143] on span "Red Bull 1/5" at bounding box center [915, 140] width 235 height 19
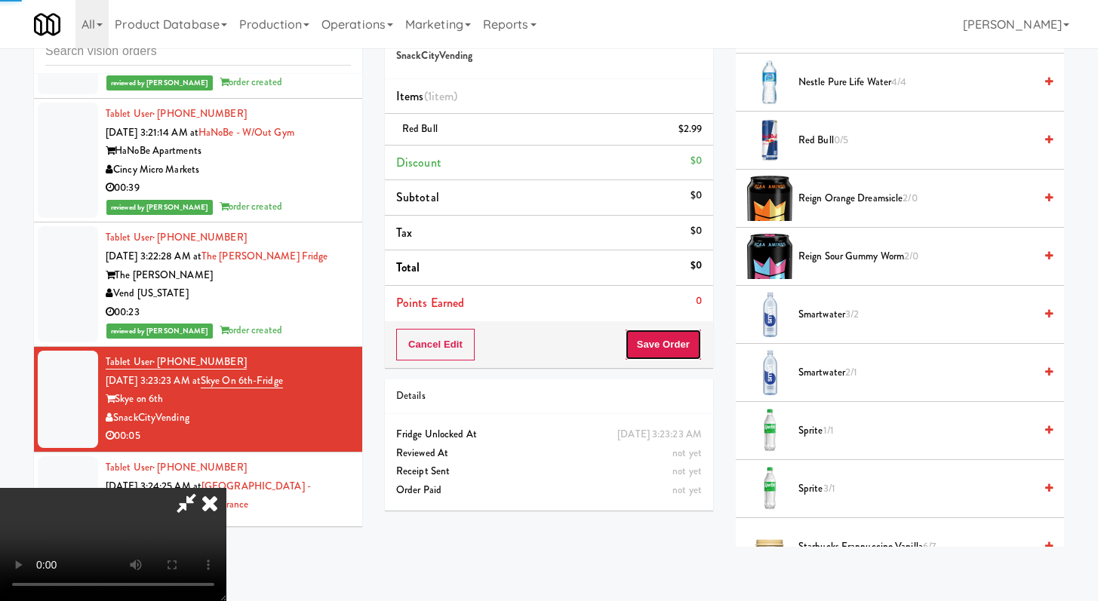
click at [674, 349] on button "Save Order" at bounding box center [663, 345] width 77 height 32
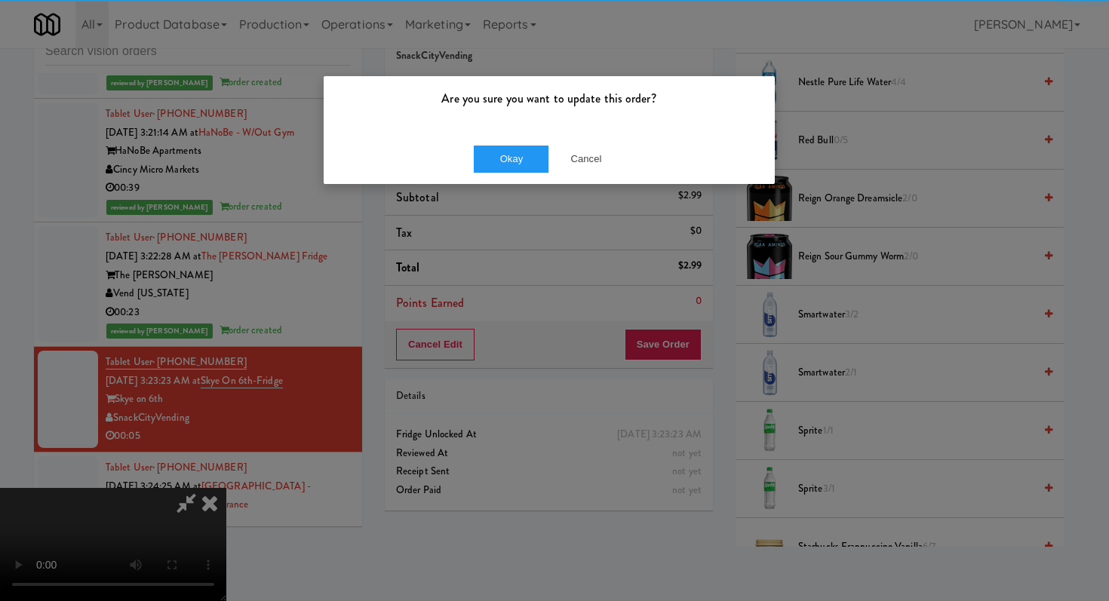
click at [522, 138] on div "Okay Cancel" at bounding box center [549, 159] width 451 height 51
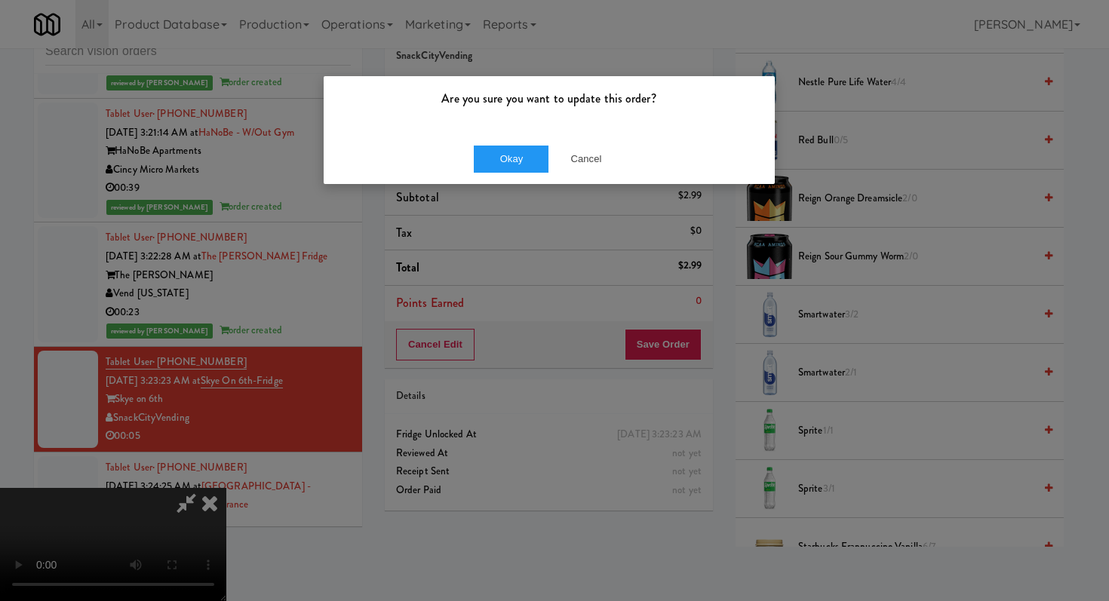
click at [512, 177] on div "Okay Cancel" at bounding box center [549, 159] width 451 height 51
click at [515, 167] on button "Okay" at bounding box center [511, 159] width 75 height 27
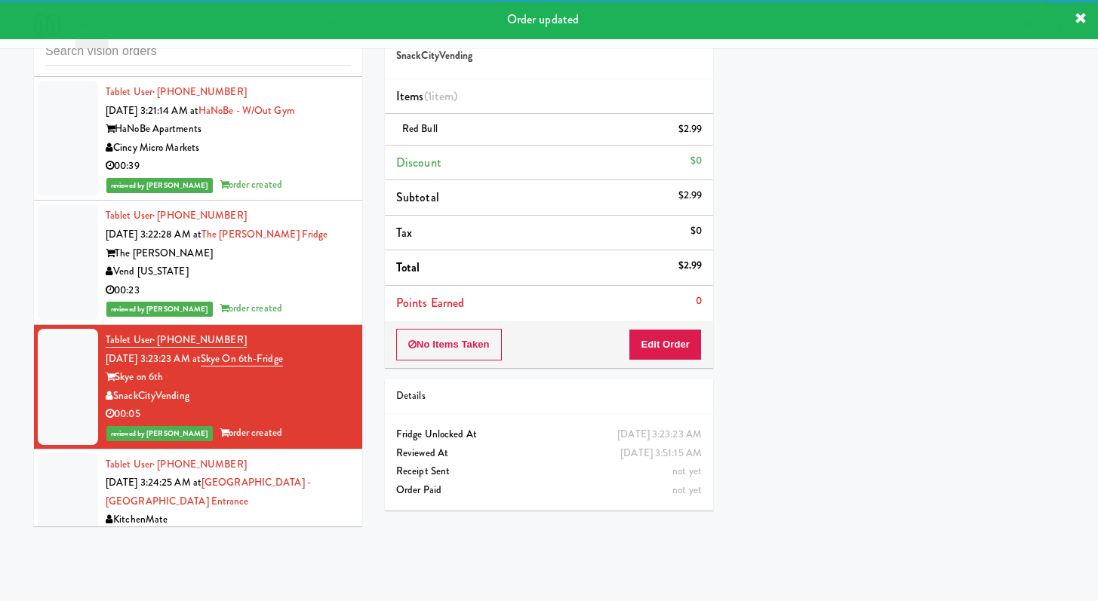
scroll to position [4290, 0]
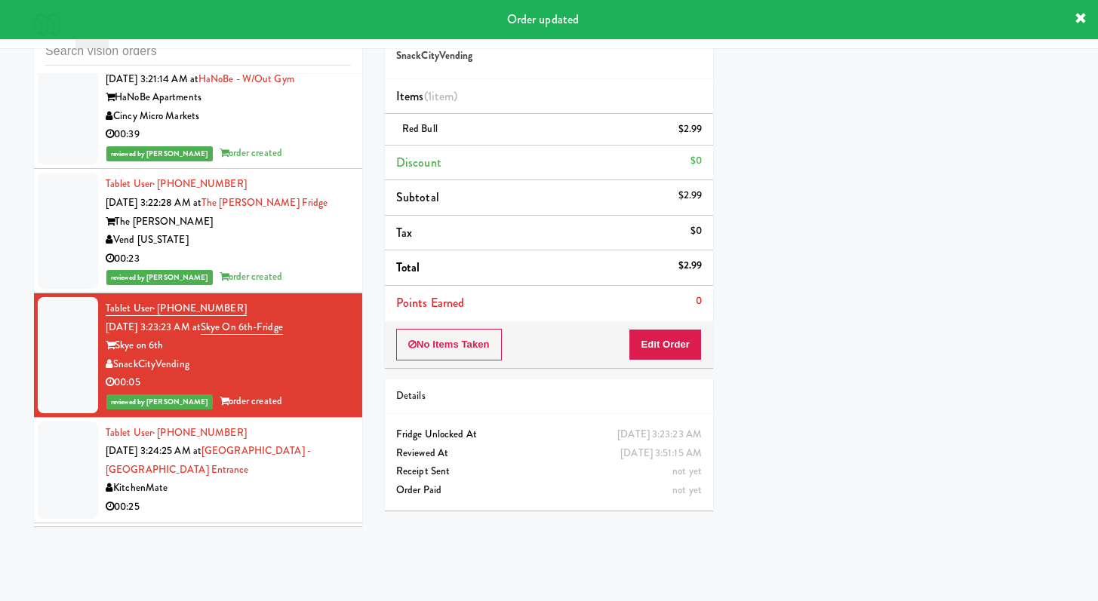
click at [282, 502] on div "00:25" at bounding box center [228, 507] width 245 height 19
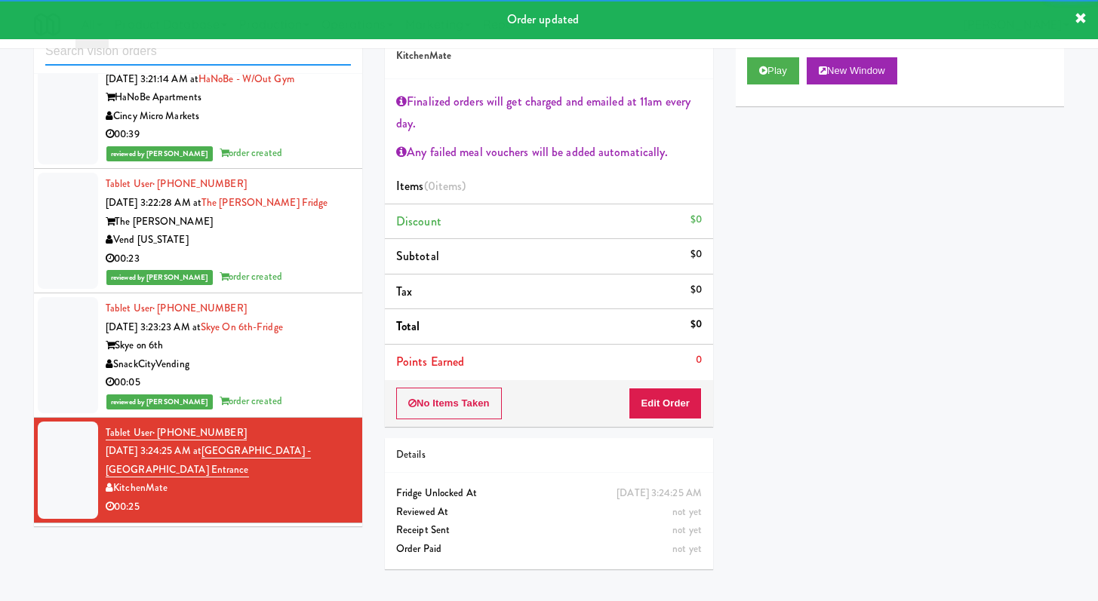
click at [319, 62] on input "text" at bounding box center [198, 52] width 306 height 28
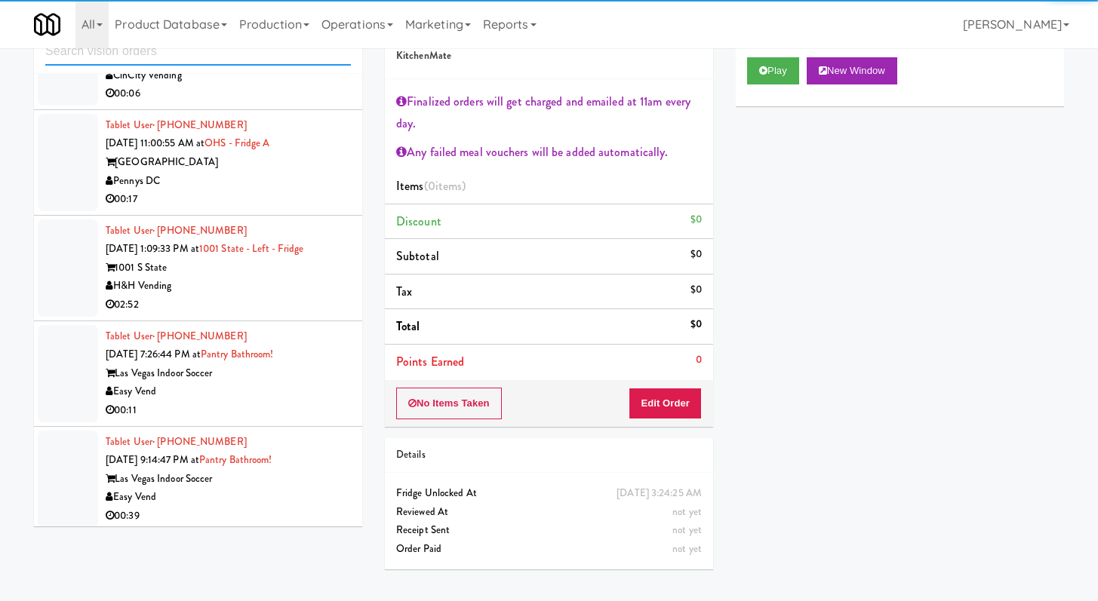
scroll to position [3737, 0]
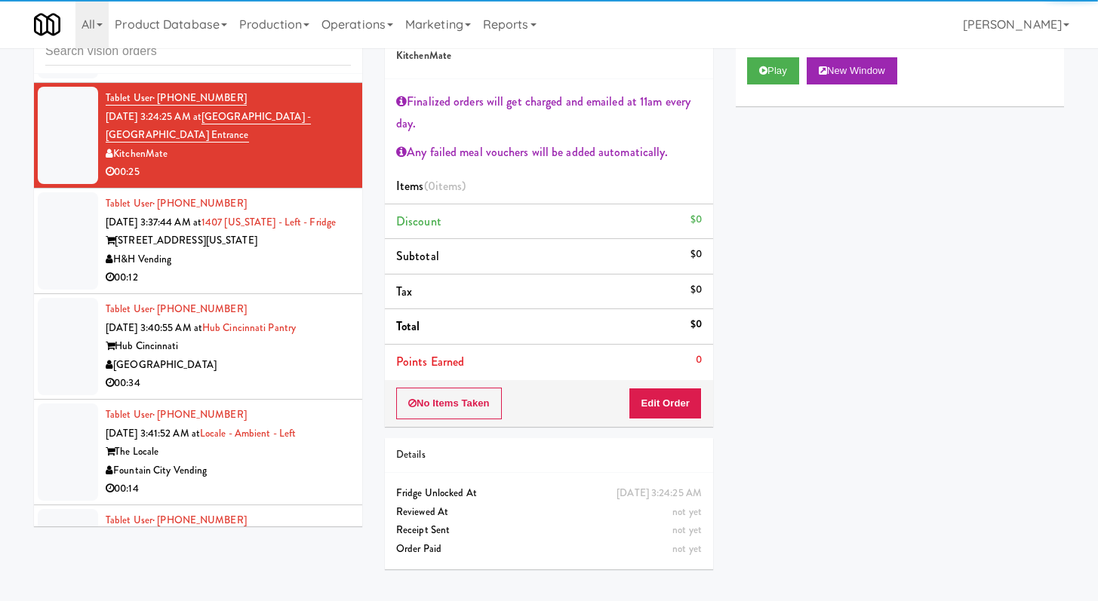
click at [285, 269] on div "H&H Vending" at bounding box center [228, 259] width 245 height 19
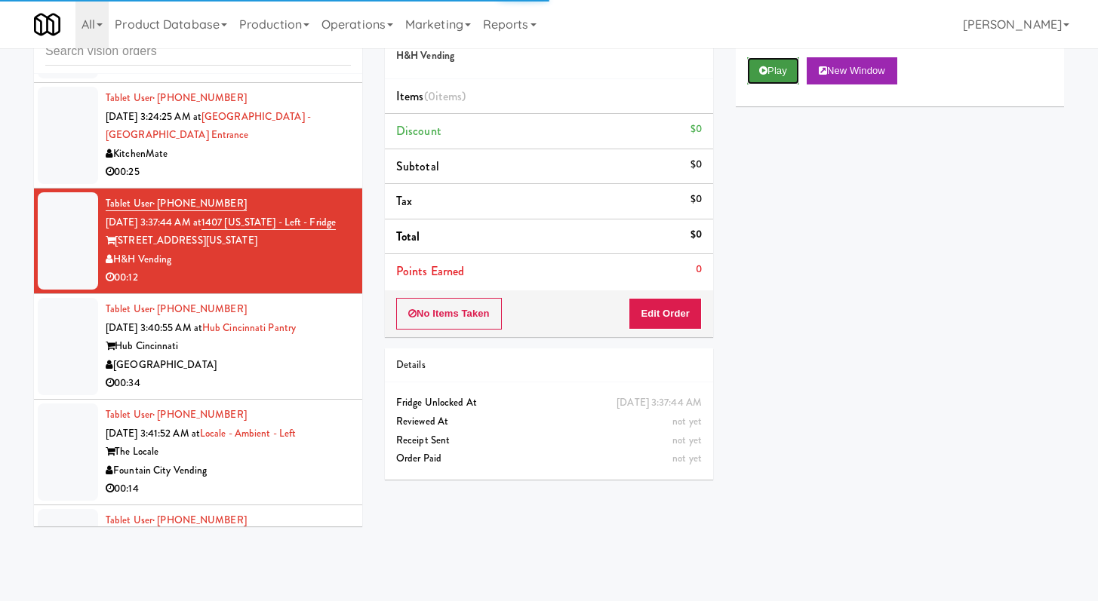
click at [762, 58] on button "Play" at bounding box center [773, 70] width 52 height 27
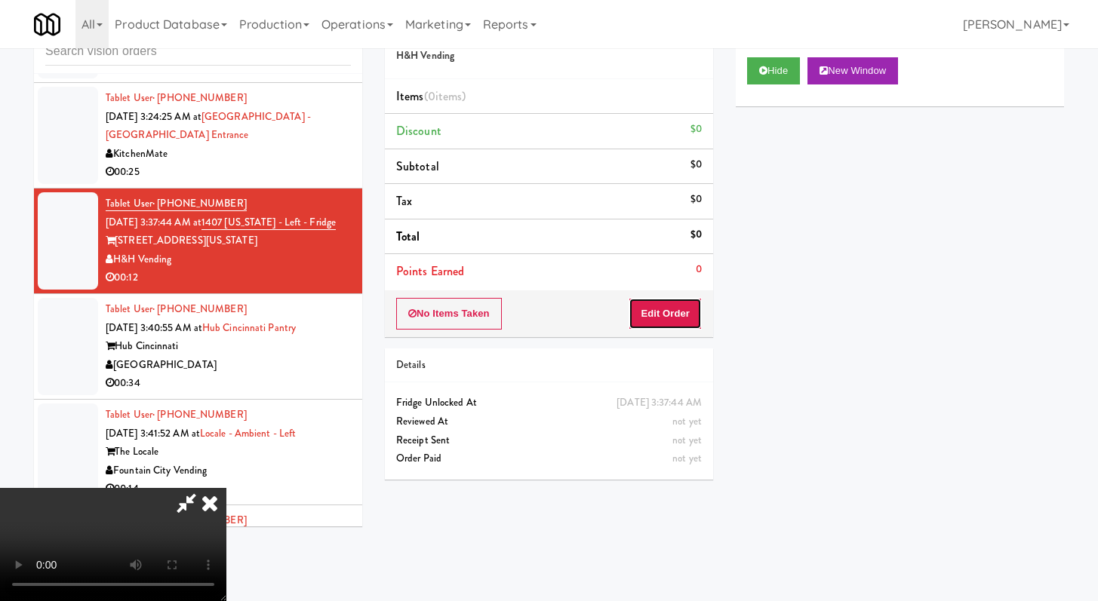
click at [671, 308] on button "Edit Order" at bounding box center [664, 314] width 73 height 32
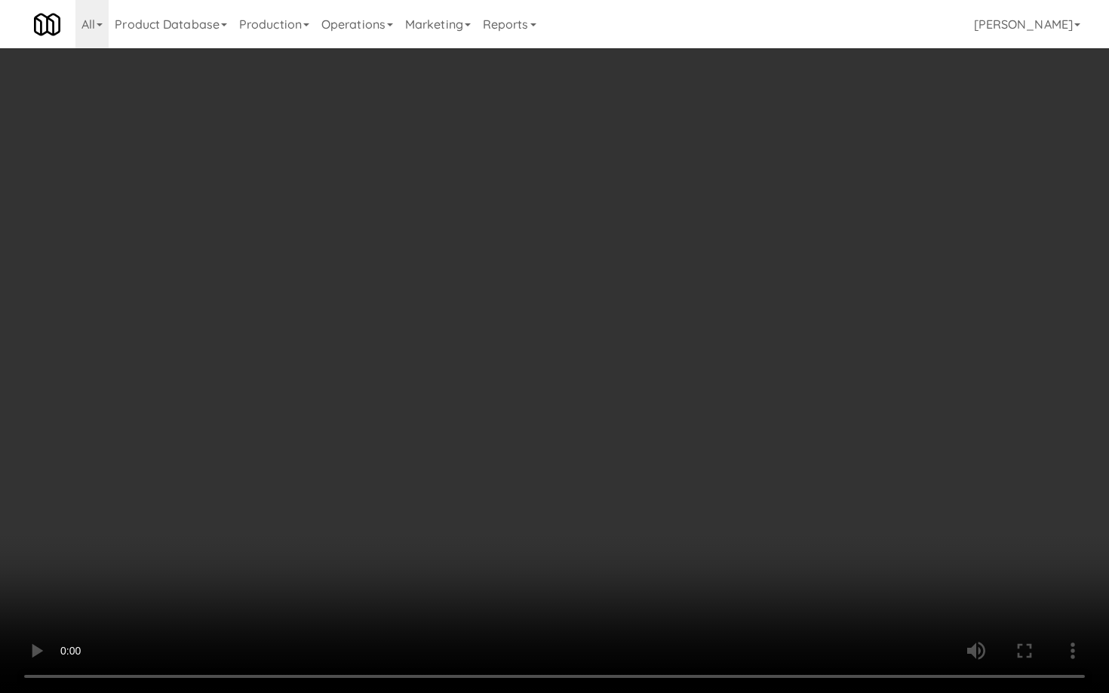
click at [681, 409] on video at bounding box center [554, 346] width 1109 height 693
click at [693, 397] on video at bounding box center [554, 346] width 1109 height 693
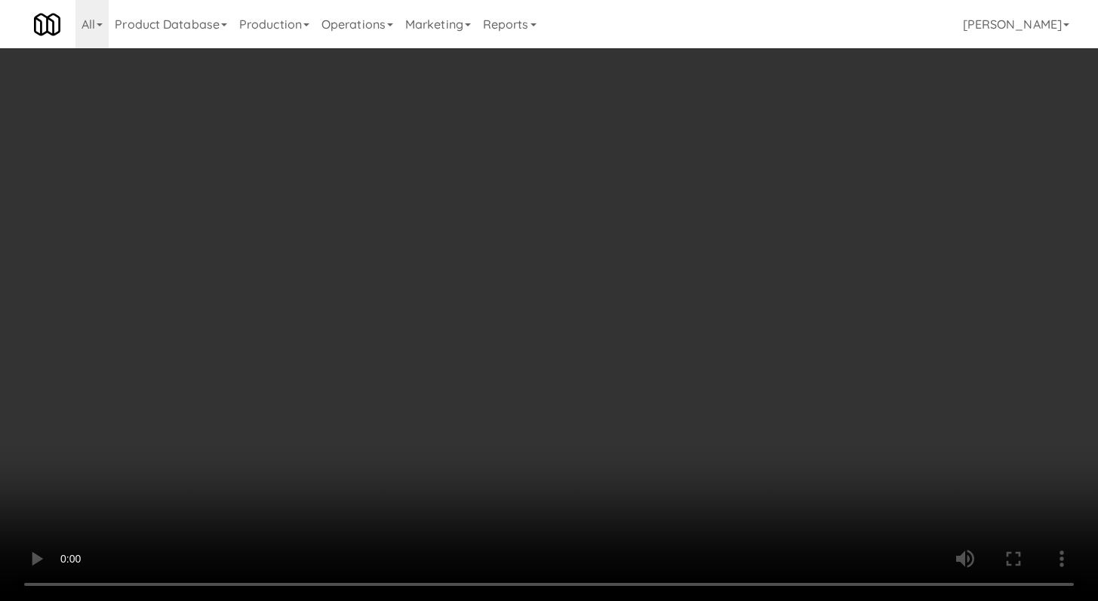
scroll to position [650, 0]
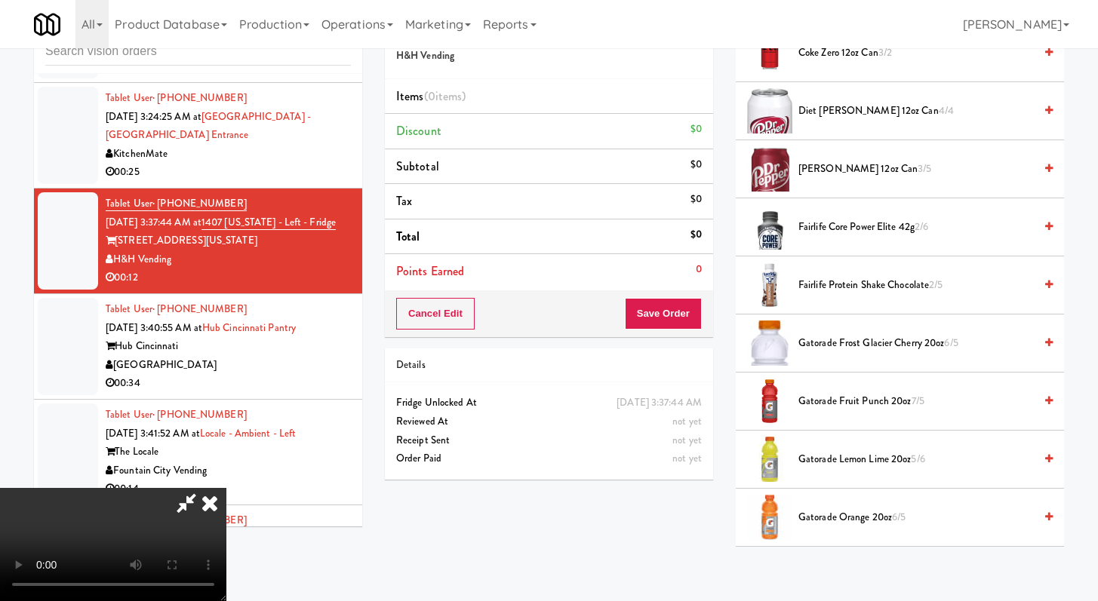
click at [833, 465] on span "Gatorade Lemon Lime 20oz 5/6" at bounding box center [915, 459] width 235 height 19
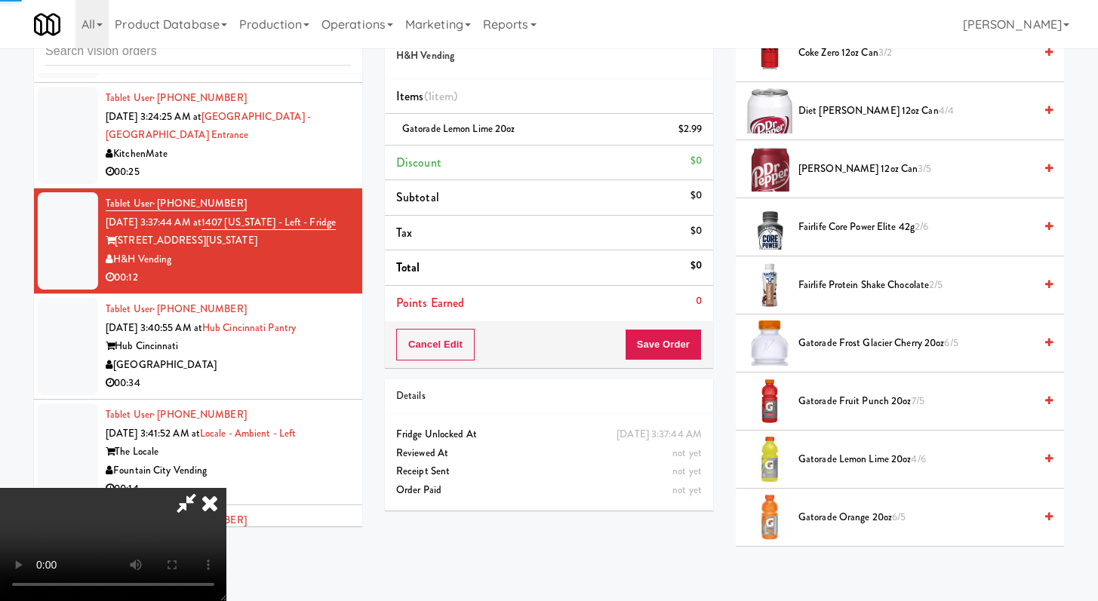
click at [835, 507] on li "Gatorade Orange 20oz 6/5" at bounding box center [900, 518] width 328 height 58
click at [834, 520] on span "Gatorade Orange 20oz 6/5" at bounding box center [915, 517] width 235 height 19
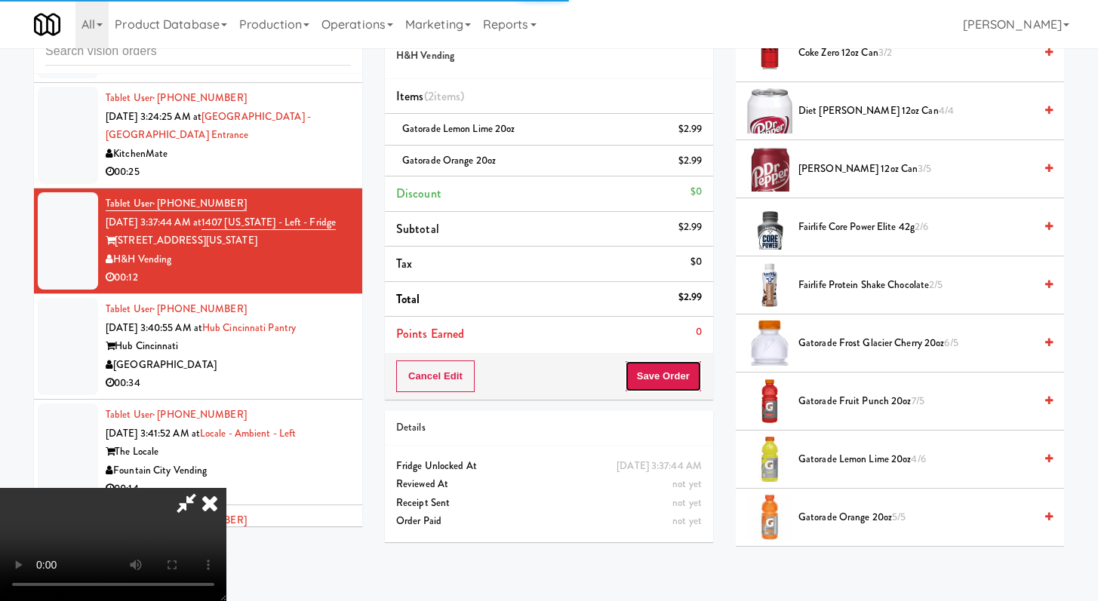
click at [684, 376] on button "Save Order" at bounding box center [663, 377] width 77 height 32
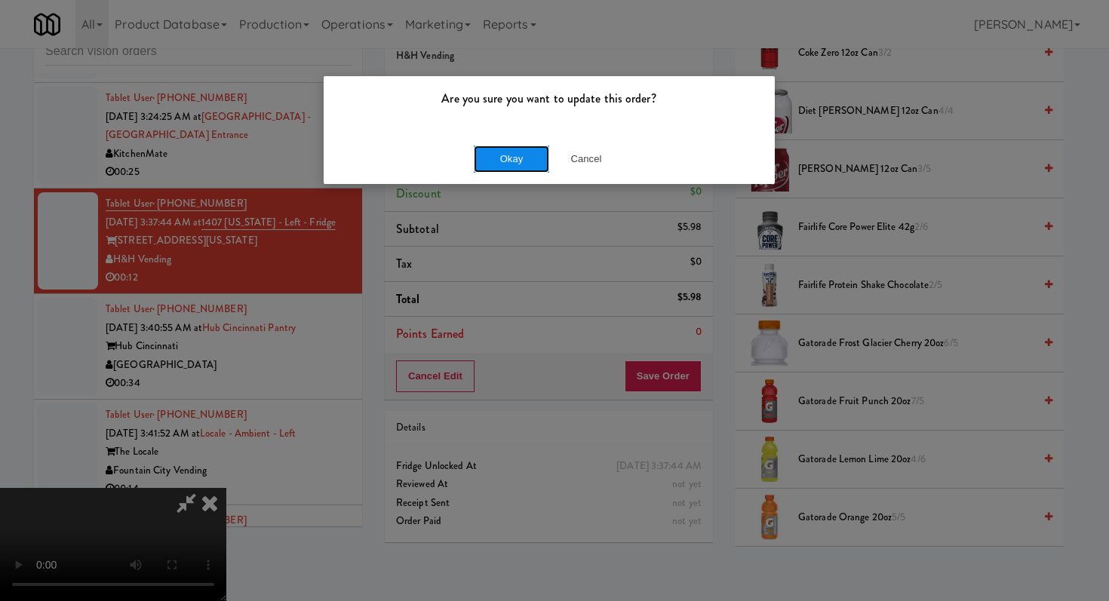
click at [500, 152] on button "Okay" at bounding box center [511, 159] width 75 height 27
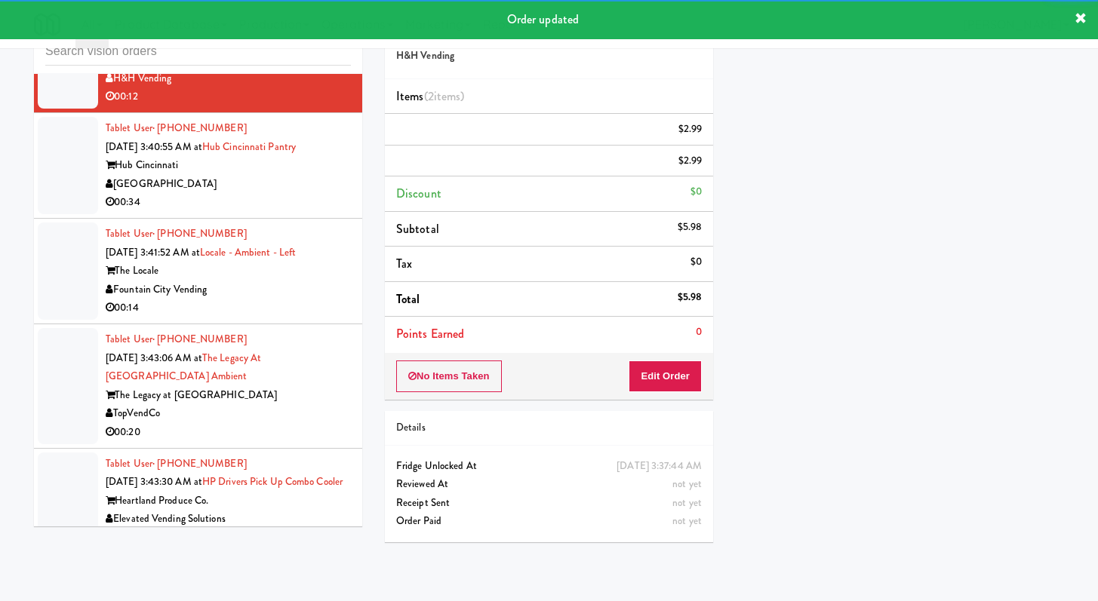
scroll to position [3956, 0]
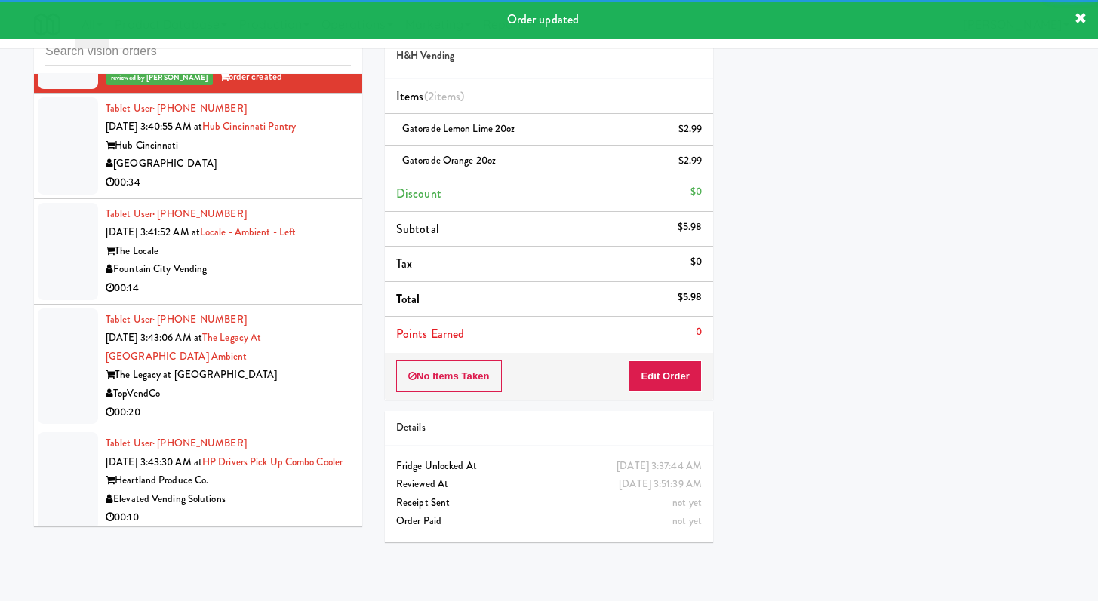
click at [293, 192] on div "00:34" at bounding box center [228, 183] width 245 height 19
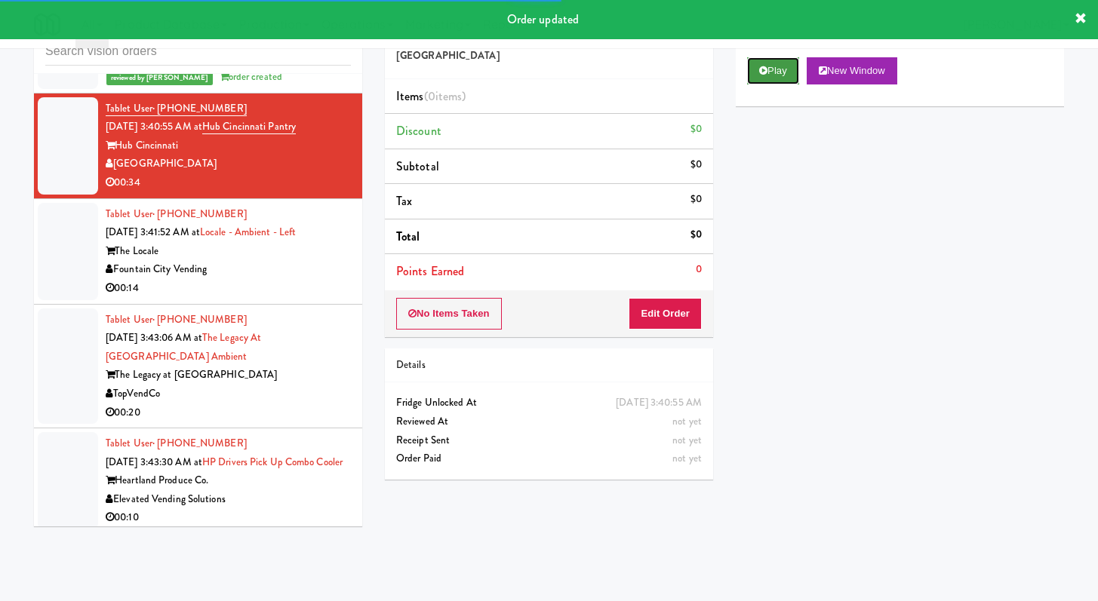
click at [757, 66] on button "Play" at bounding box center [773, 70] width 52 height 27
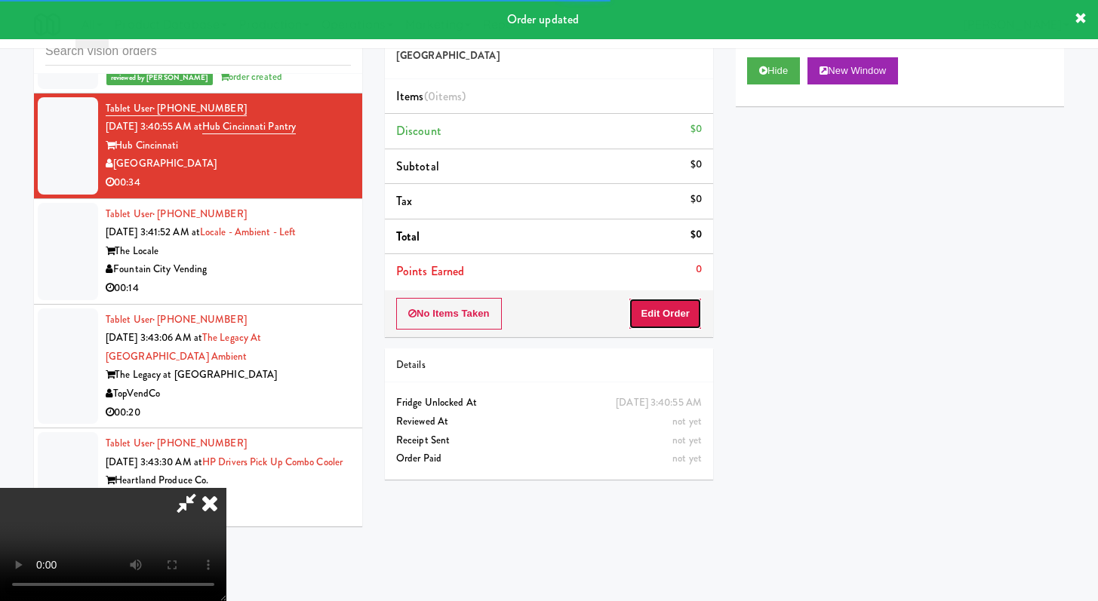
click at [677, 312] on button "Edit Order" at bounding box center [664, 314] width 73 height 32
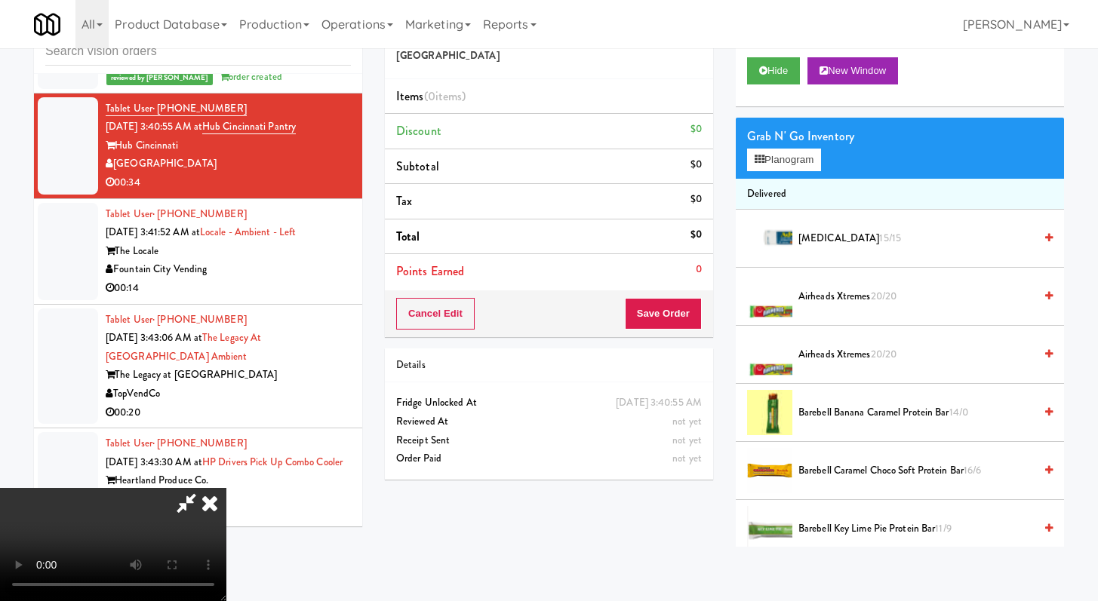
scroll to position [130, 0]
click at [226, 488] on video at bounding box center [113, 544] width 226 height 113
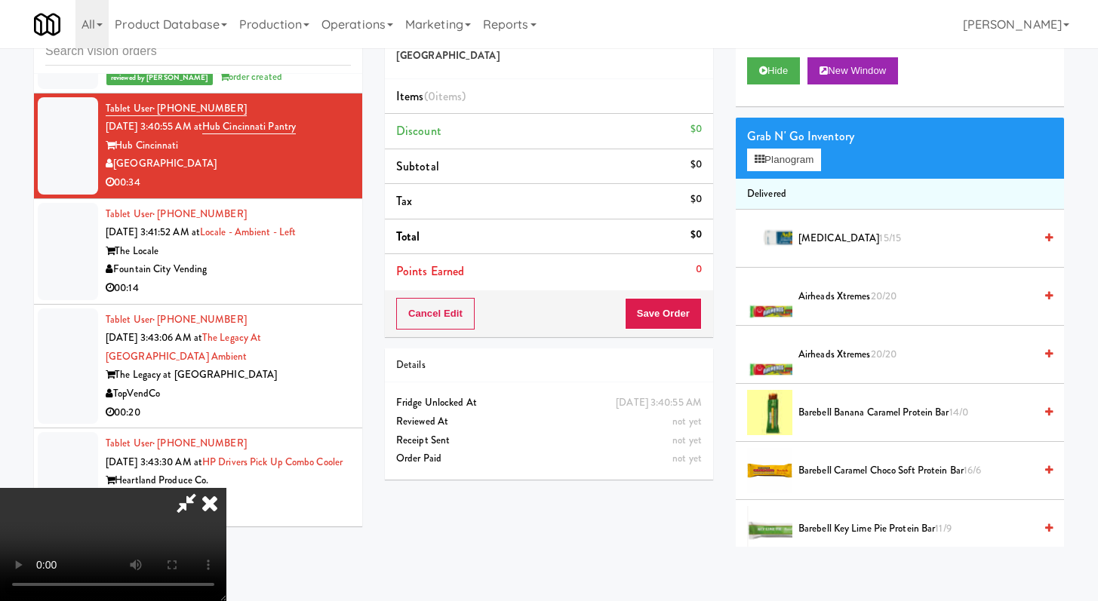
click at [226, 488] on video at bounding box center [113, 544] width 226 height 113
click at [226, 488] on icon at bounding box center [209, 503] width 33 height 30
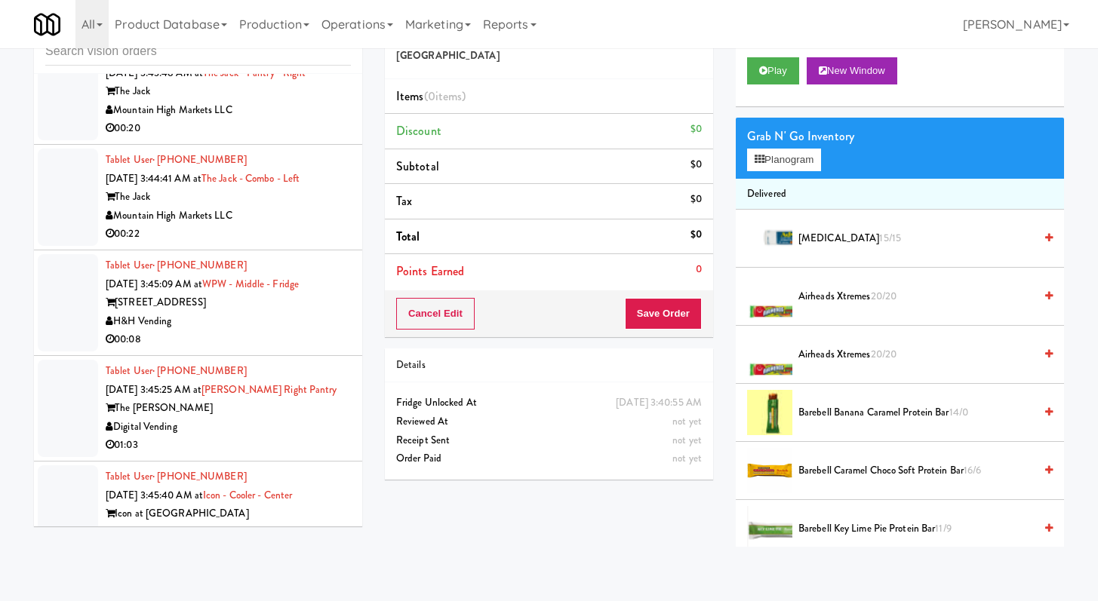
scroll to position [4929, 0]
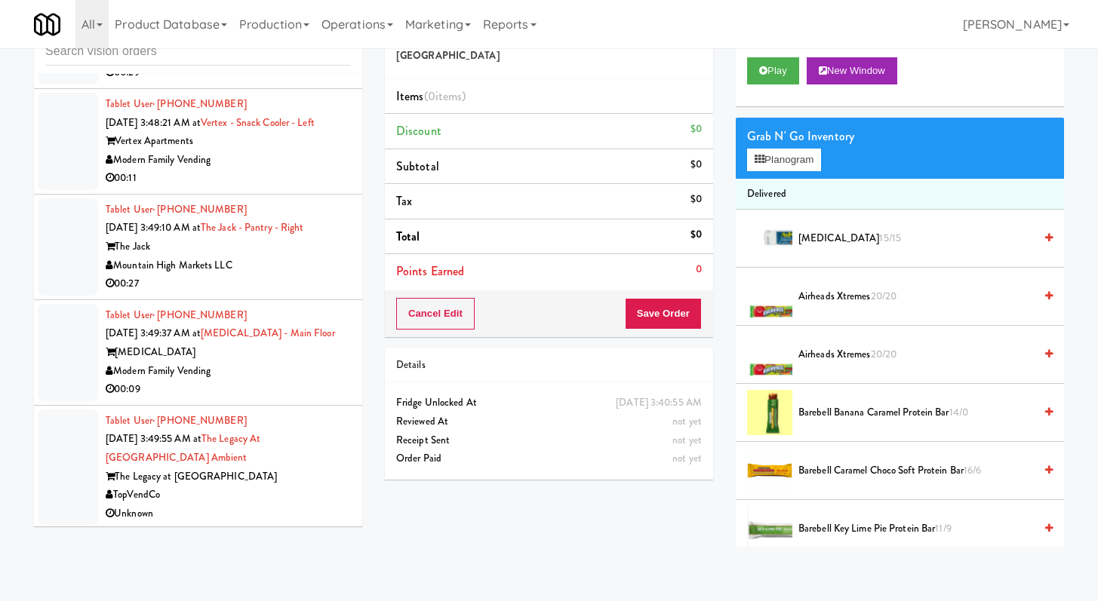
click at [290, 188] on div "00:11" at bounding box center [228, 178] width 245 height 19
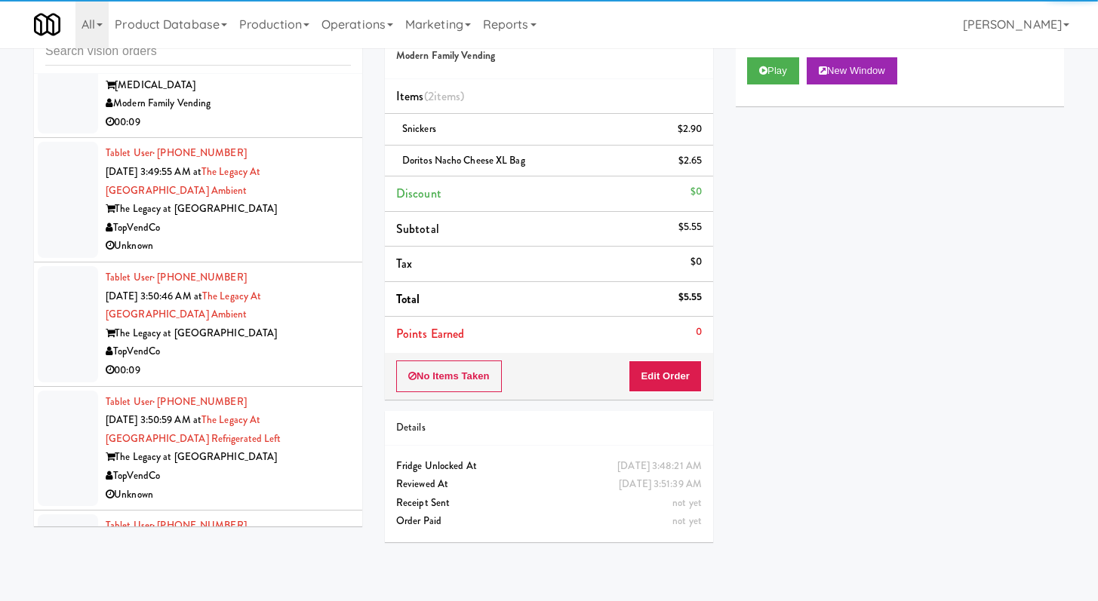
scroll to position [5365, 0]
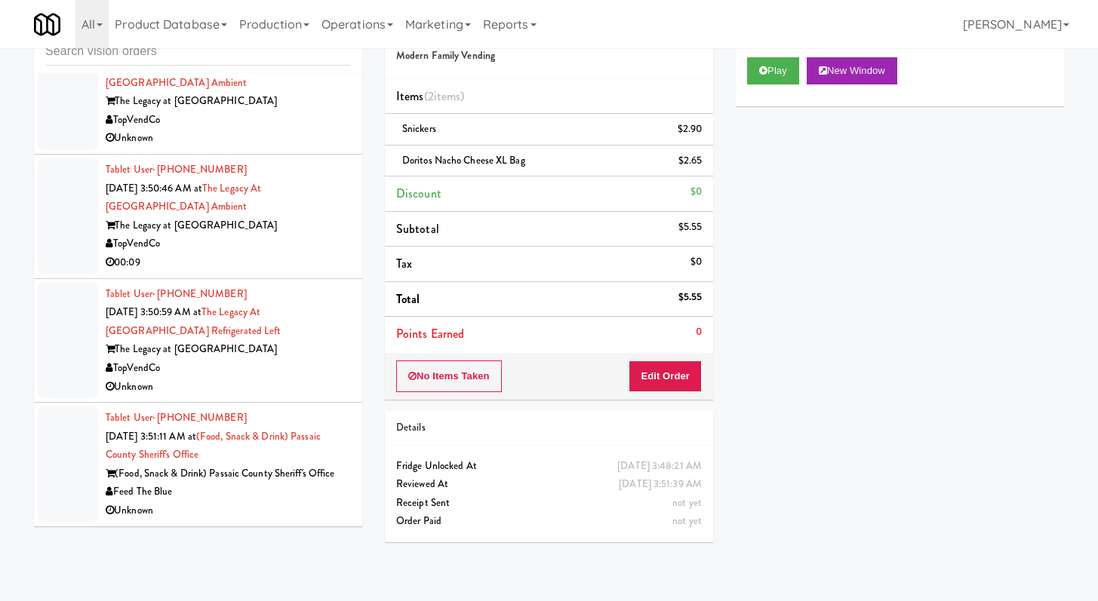
click at [305, 271] on div "00:09" at bounding box center [228, 262] width 245 height 19
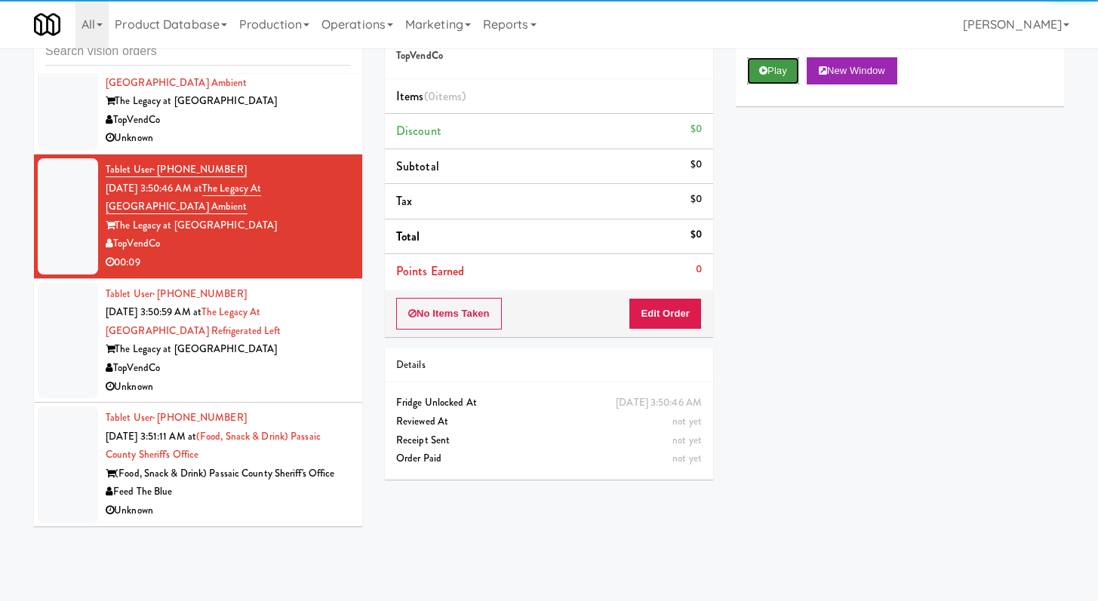
click at [784, 76] on button "Play" at bounding box center [773, 70] width 52 height 27
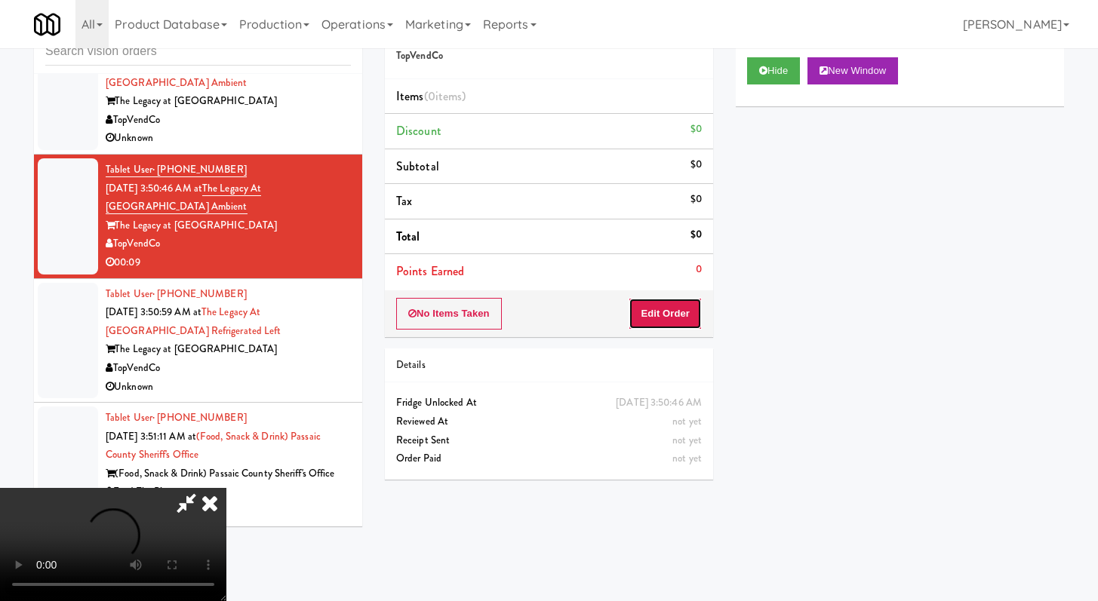
click at [650, 306] on button "Edit Order" at bounding box center [664, 314] width 73 height 32
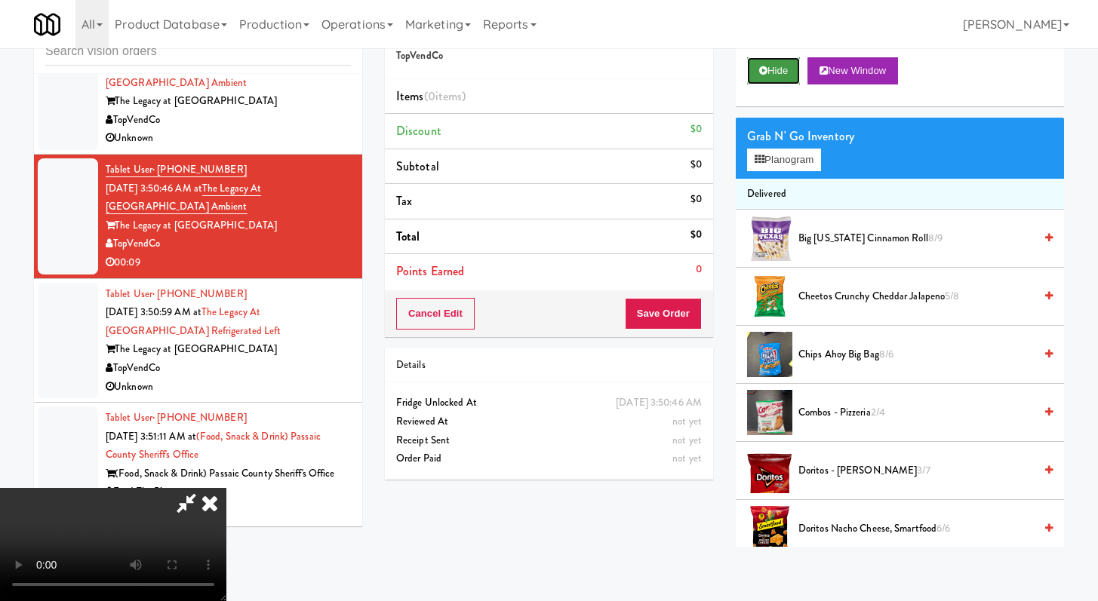
click at [785, 72] on button "Hide" at bounding box center [773, 70] width 53 height 27
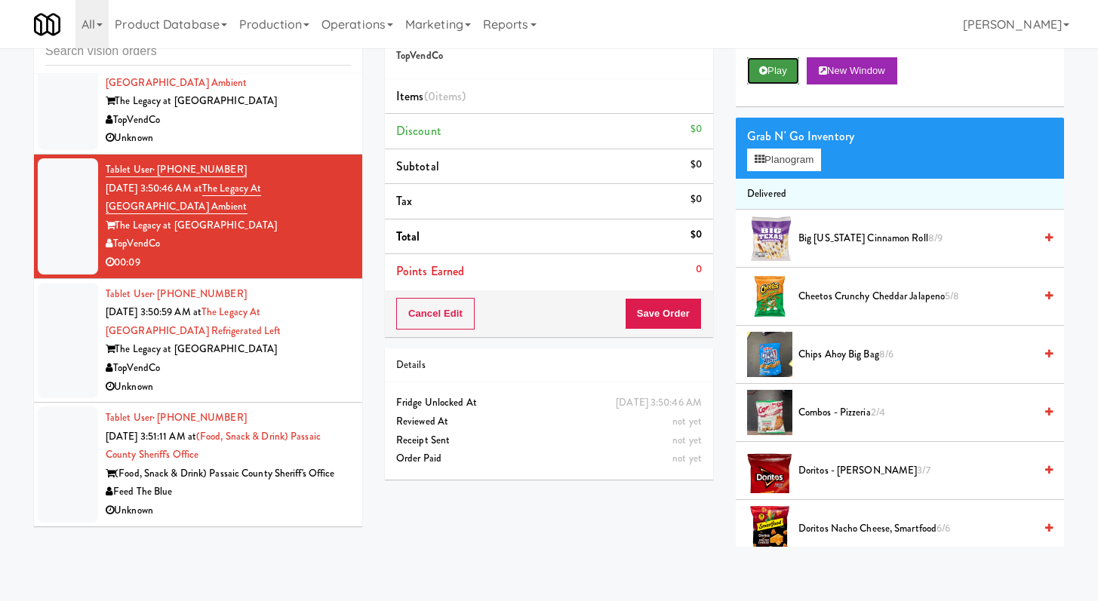
click at [785, 72] on button "Play" at bounding box center [773, 70] width 52 height 27
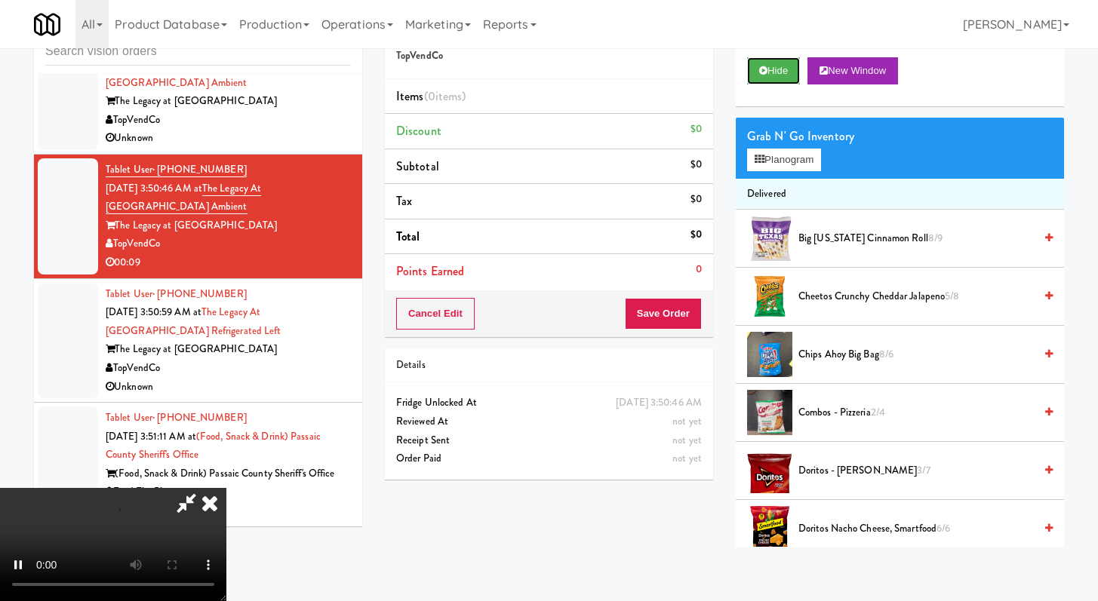
scroll to position [130, 0]
click at [226, 488] on video at bounding box center [113, 544] width 226 height 113
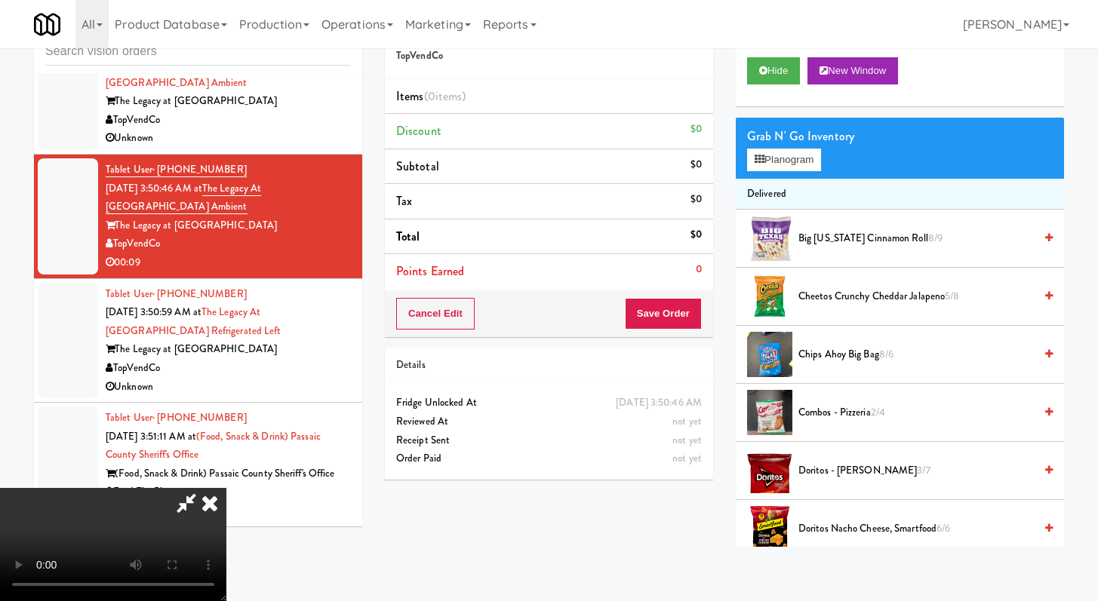
click at [226, 488] on video at bounding box center [113, 544] width 226 height 113
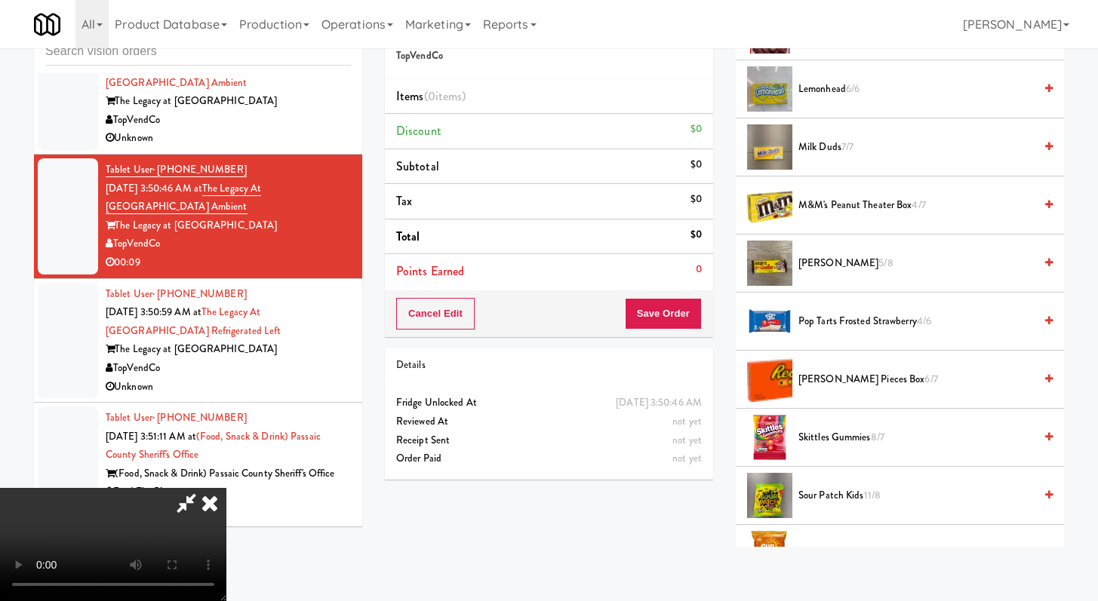
scroll to position [905, 0]
click at [844, 321] on span "Pop Tarts Frosted Strawberry 4/6" at bounding box center [915, 321] width 235 height 19
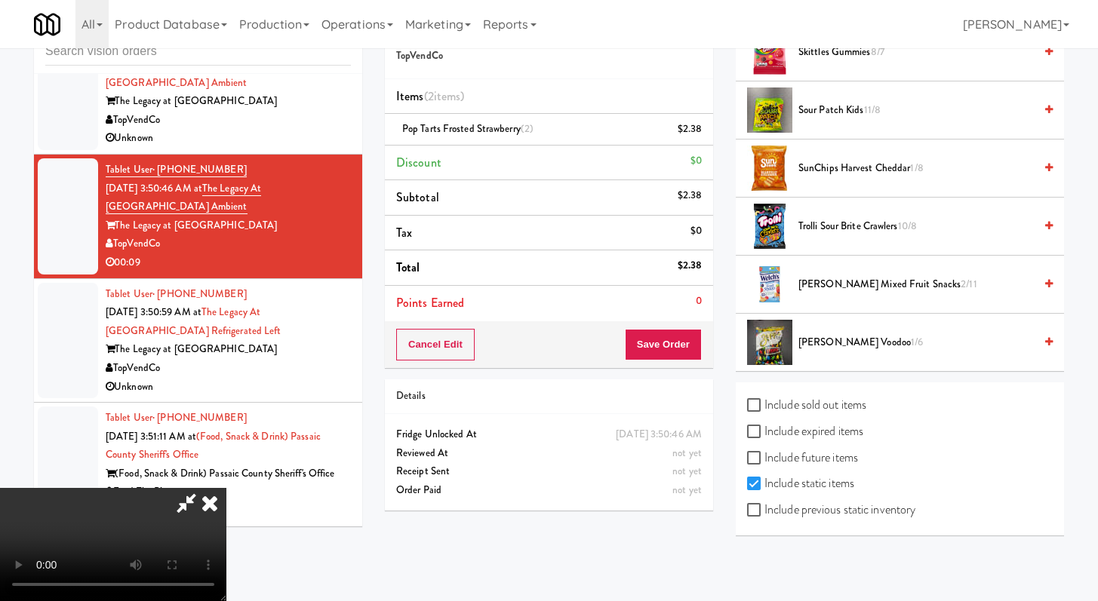
click at [773, 505] on label "Include previous static inventory" at bounding box center [831, 510] width 168 height 23
click at [764, 505] on input "Include previous static inventory" at bounding box center [755, 511] width 17 height 12
checkbox input "true"
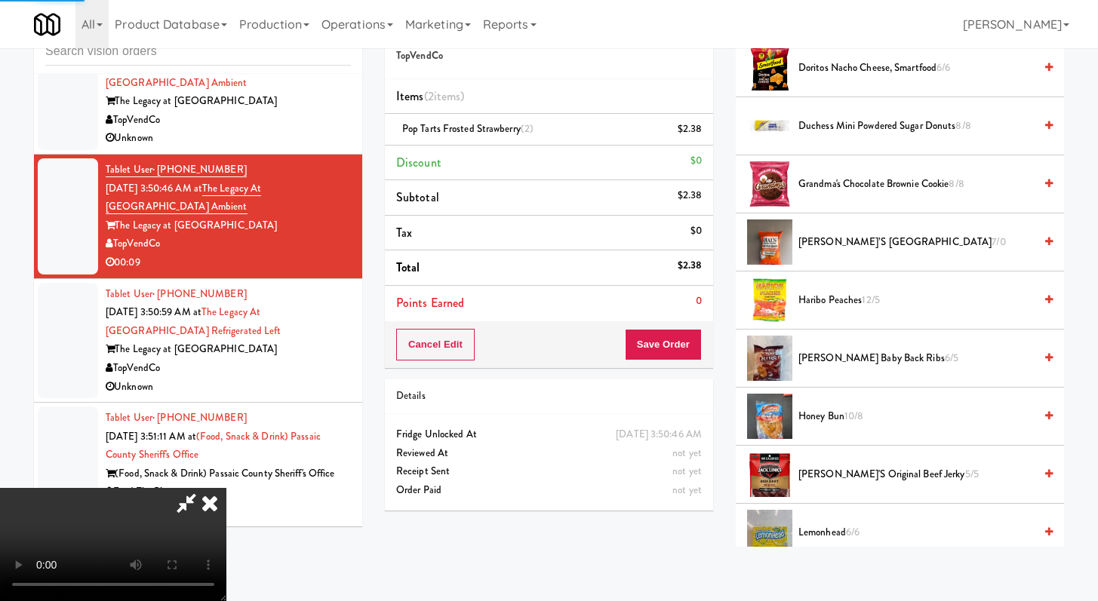
scroll to position [0, 0]
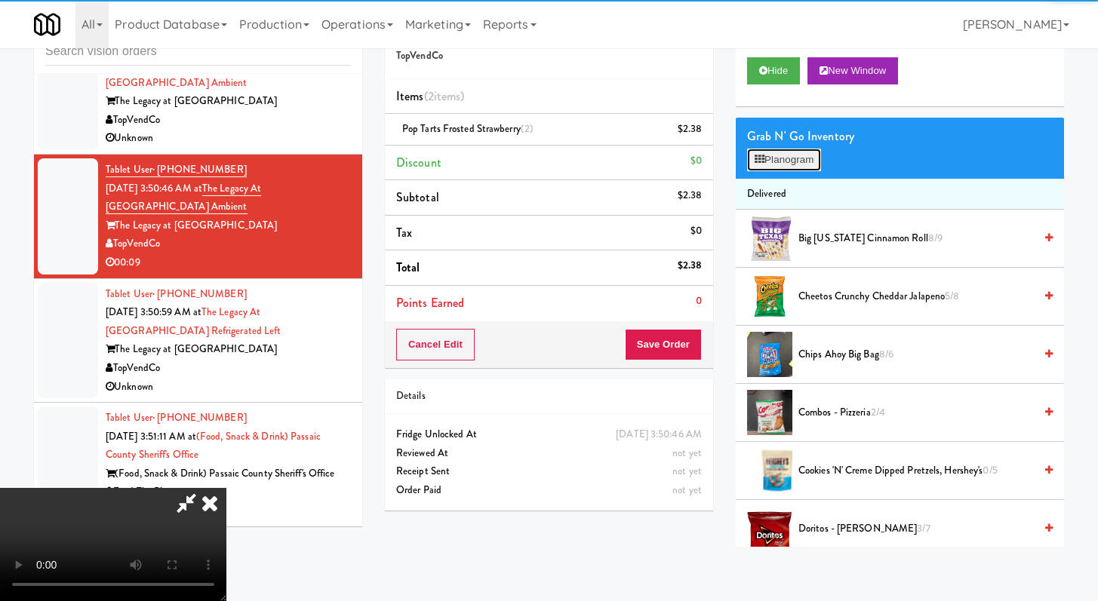
click at [782, 167] on button "Planogram" at bounding box center [784, 160] width 74 height 23
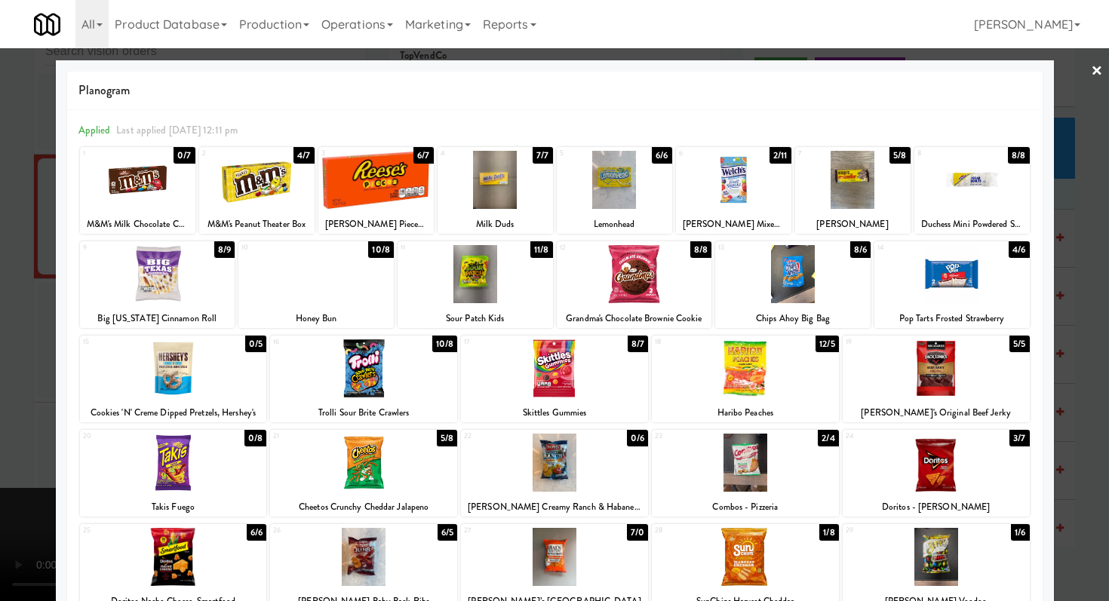
click at [0, 266] on div at bounding box center [554, 300] width 1109 height 601
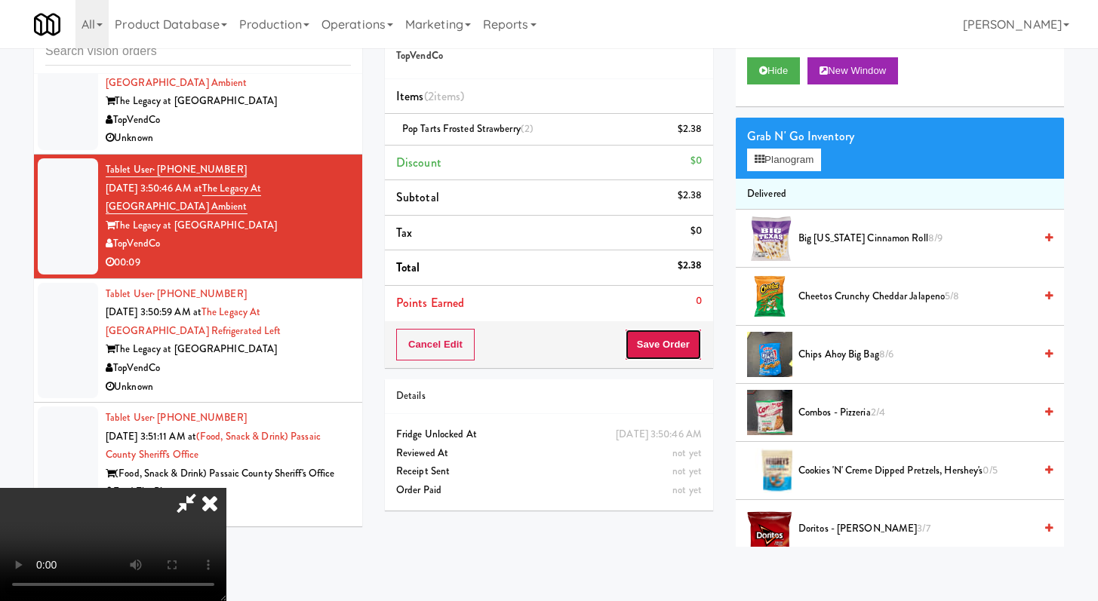
click at [687, 346] on button "Save Order" at bounding box center [663, 345] width 77 height 32
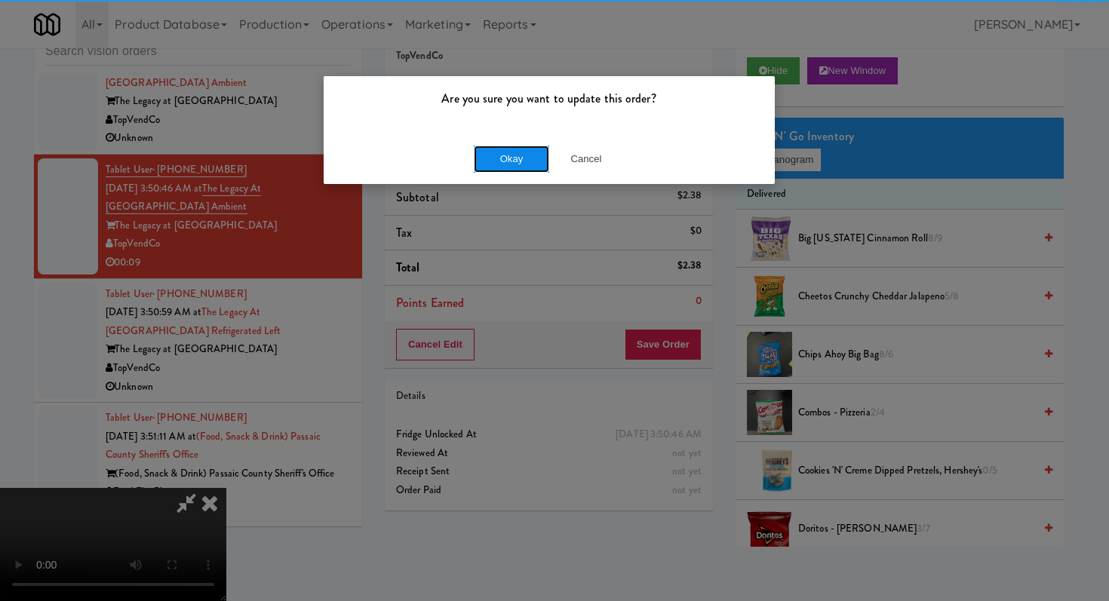
click at [513, 161] on button "Okay" at bounding box center [511, 159] width 75 height 27
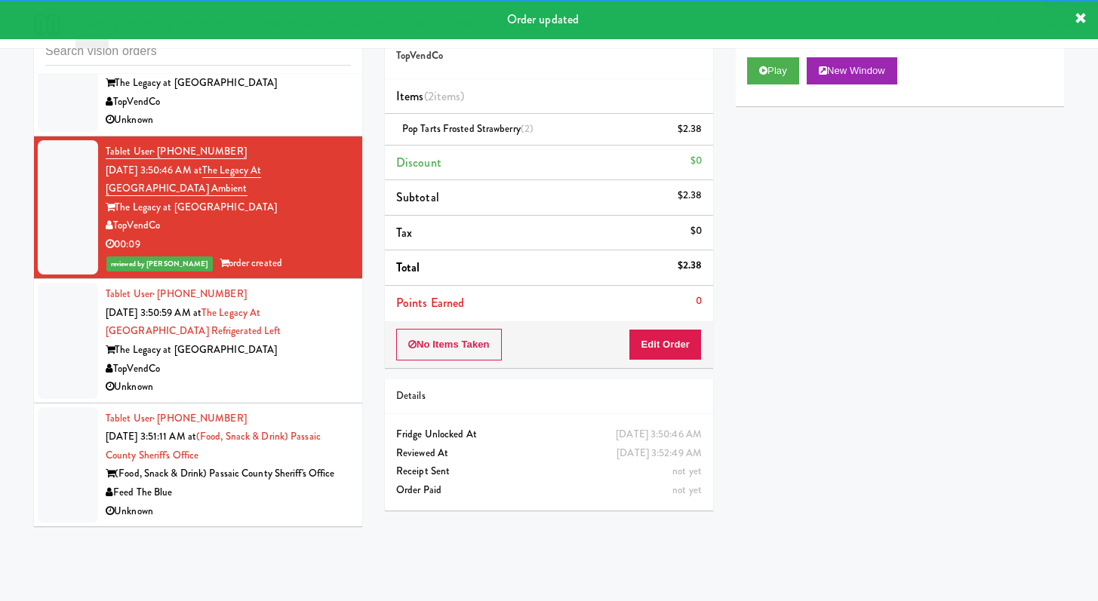
click at [306, 397] on div "Unknown" at bounding box center [228, 387] width 245 height 19
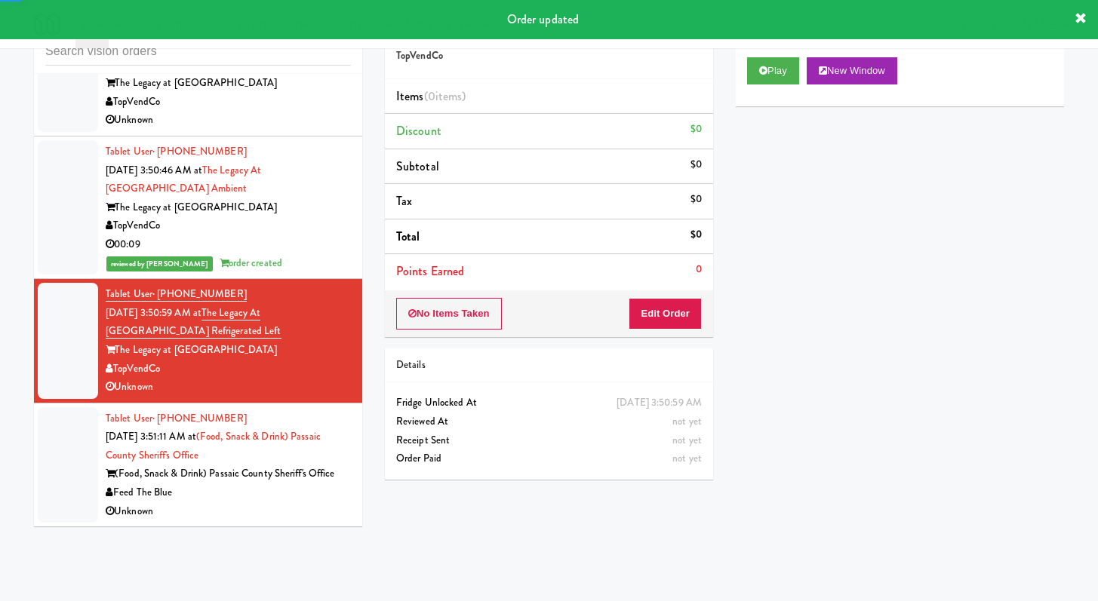
scroll to position [5384, 0]
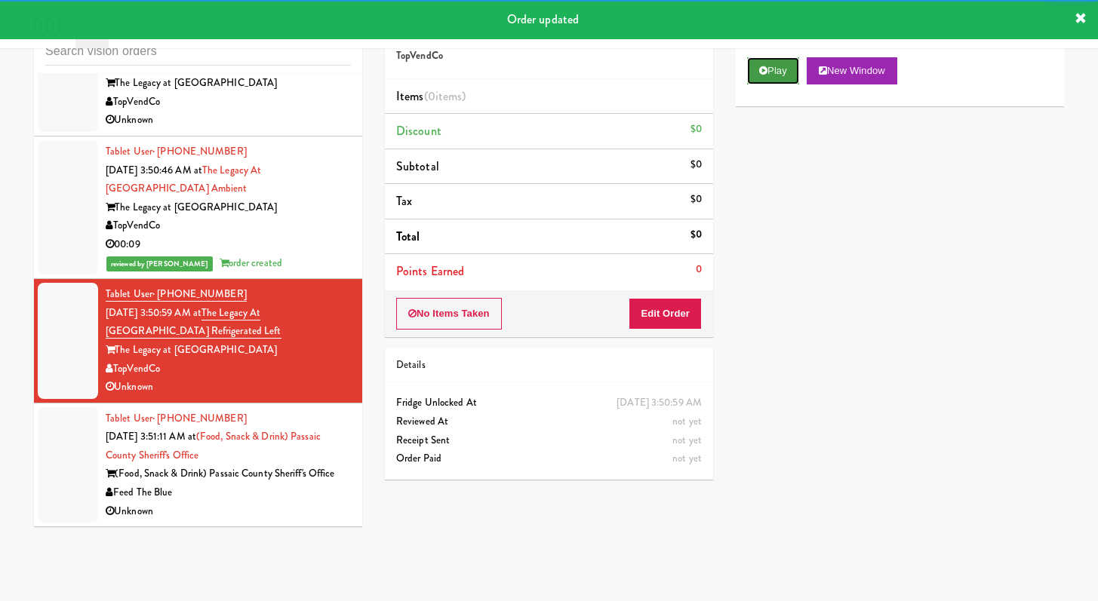
click at [780, 63] on button "Play" at bounding box center [773, 70] width 52 height 27
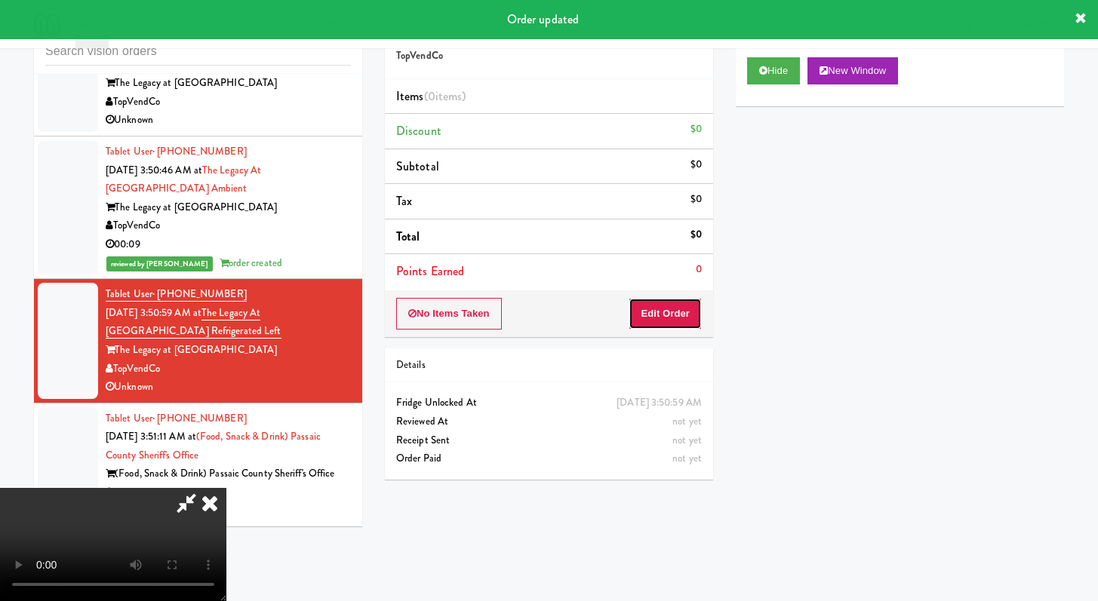
click at [681, 313] on button "Edit Order" at bounding box center [664, 314] width 73 height 32
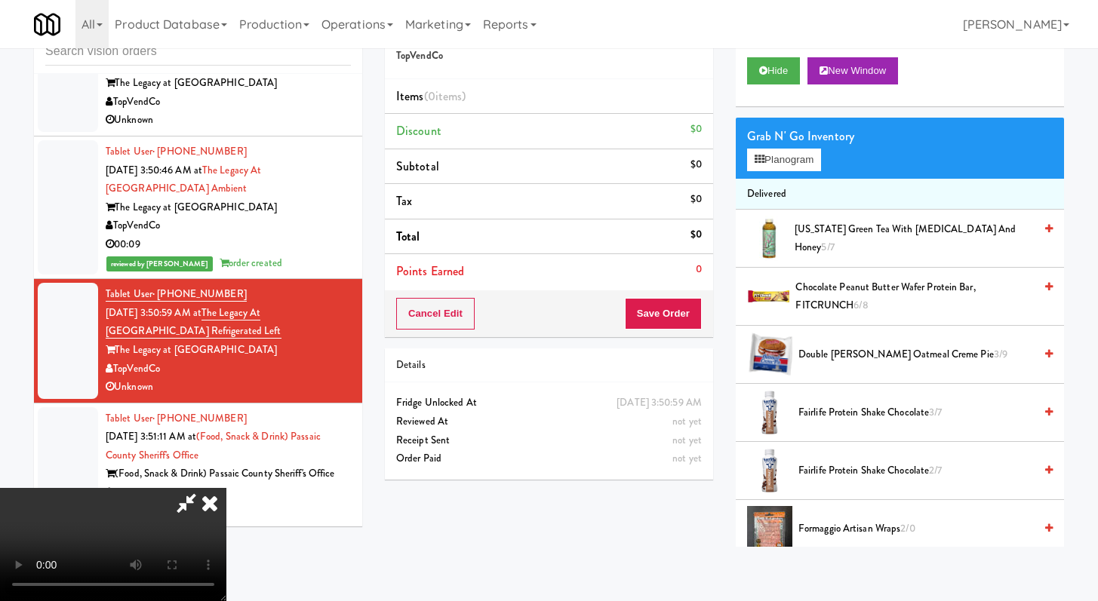
scroll to position [0, 0]
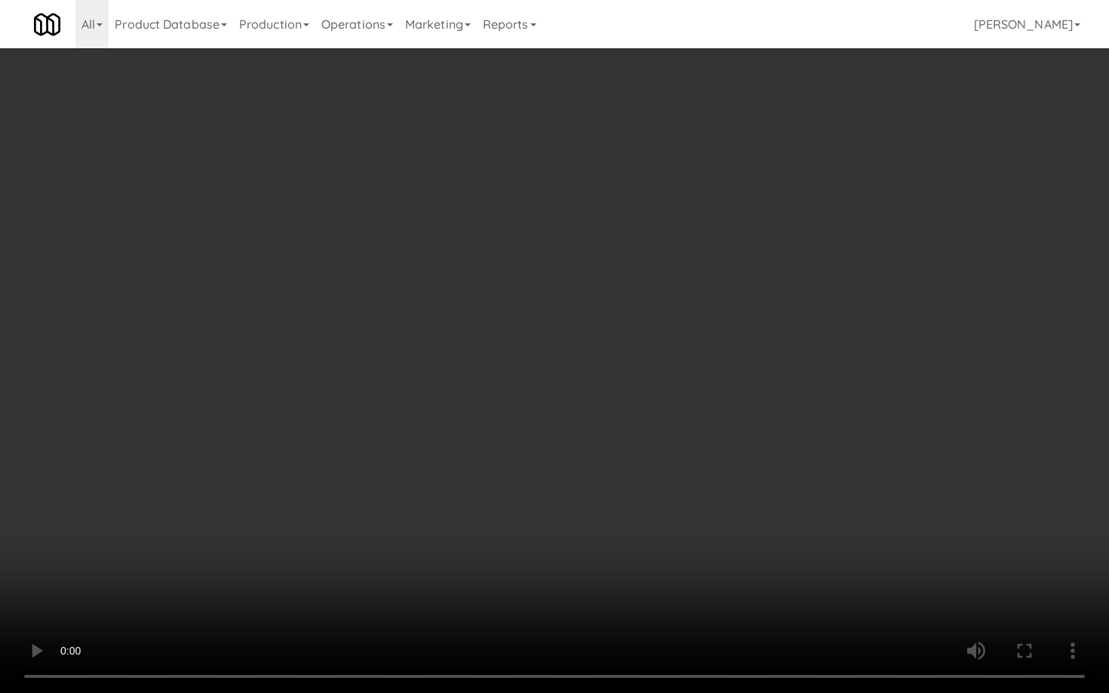
click at [564, 486] on video at bounding box center [554, 346] width 1109 height 693
click at [564, 485] on video at bounding box center [554, 346] width 1109 height 693
click at [536, 500] on video at bounding box center [554, 346] width 1109 height 693
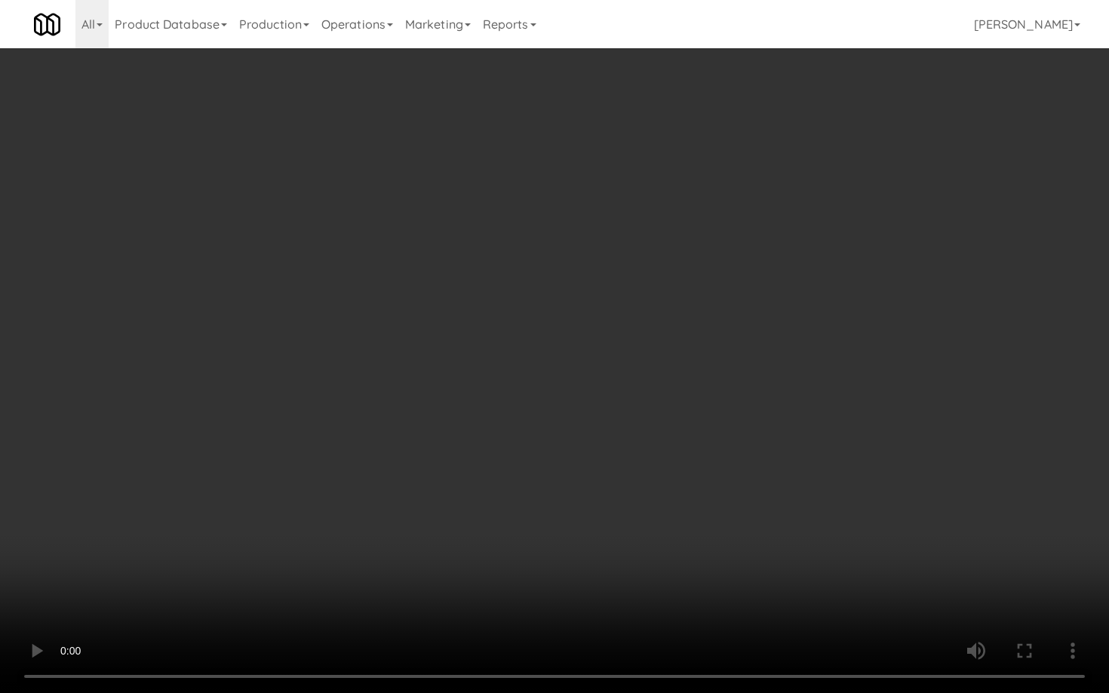
click at [536, 495] on video at bounding box center [554, 346] width 1109 height 693
click at [568, 493] on video at bounding box center [554, 346] width 1109 height 693
click at [567, 496] on video at bounding box center [554, 346] width 1109 height 693
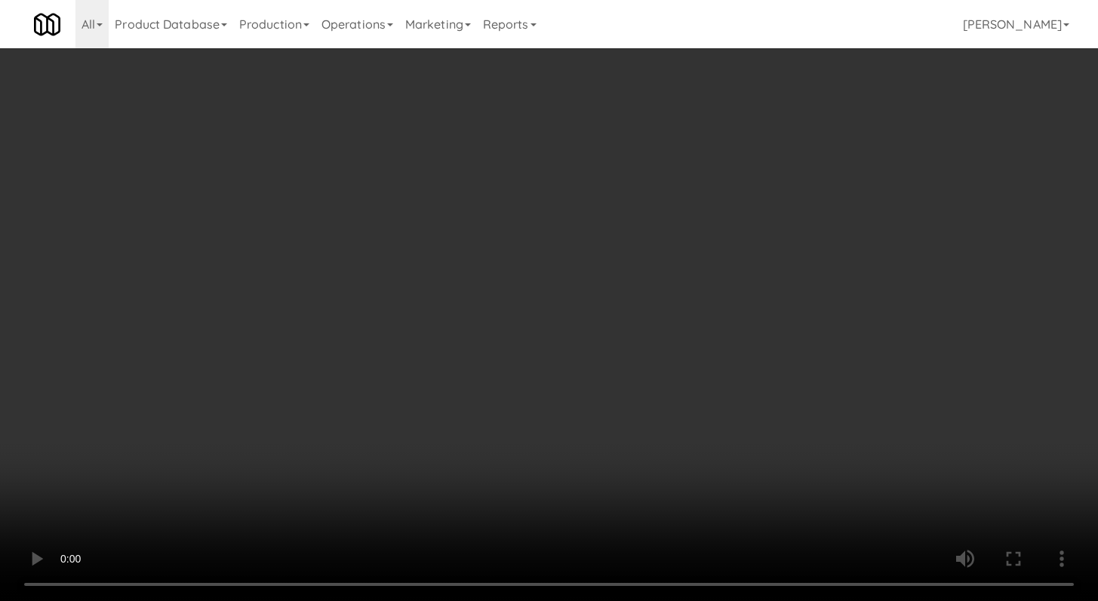
scroll to position [599, 0]
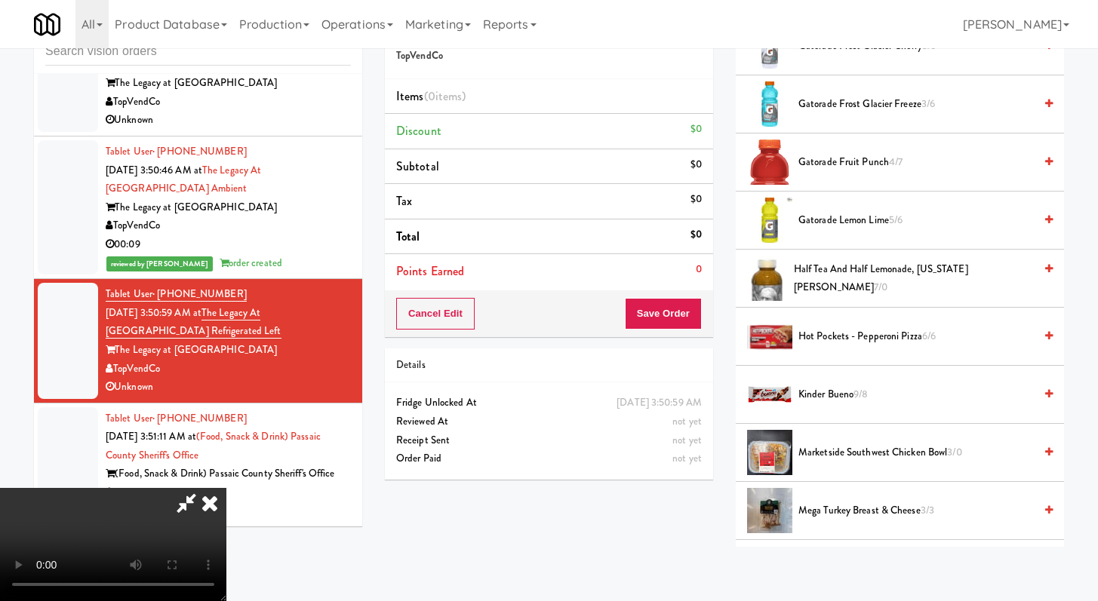
click at [843, 266] on span "Half Tea and Half Lemonade, Arizona Arnold Palmer 7/0" at bounding box center [914, 278] width 240 height 37
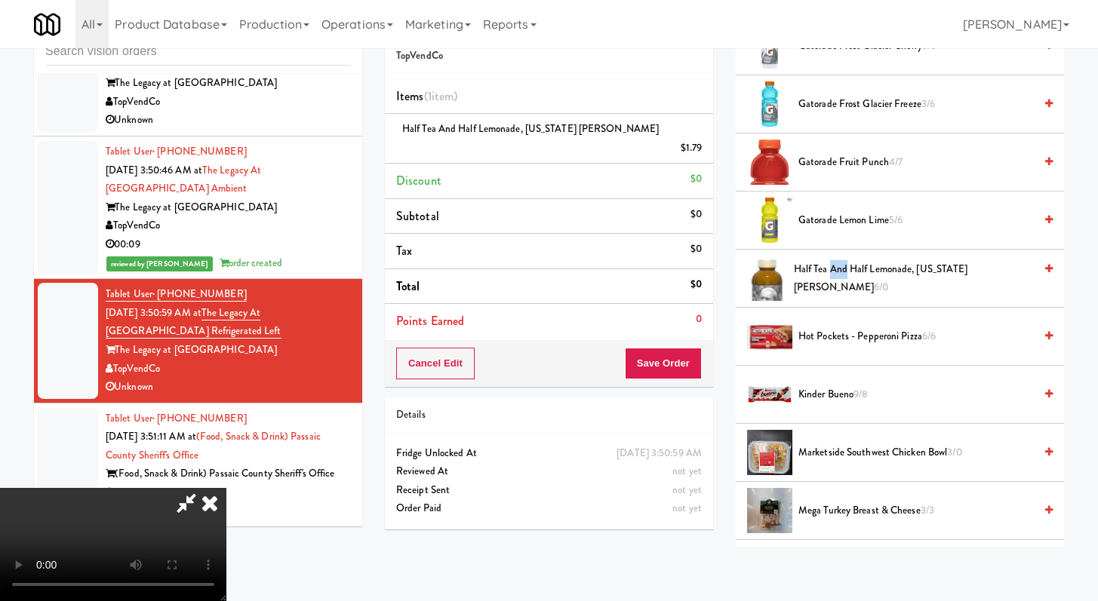
click at [843, 266] on span "Half Tea and Half Lemonade, Arizona Arnold Palmer 6/0" at bounding box center [914, 278] width 240 height 37
click at [837, 220] on span "Gatorade Lemon Lime 5/6" at bounding box center [915, 220] width 235 height 19
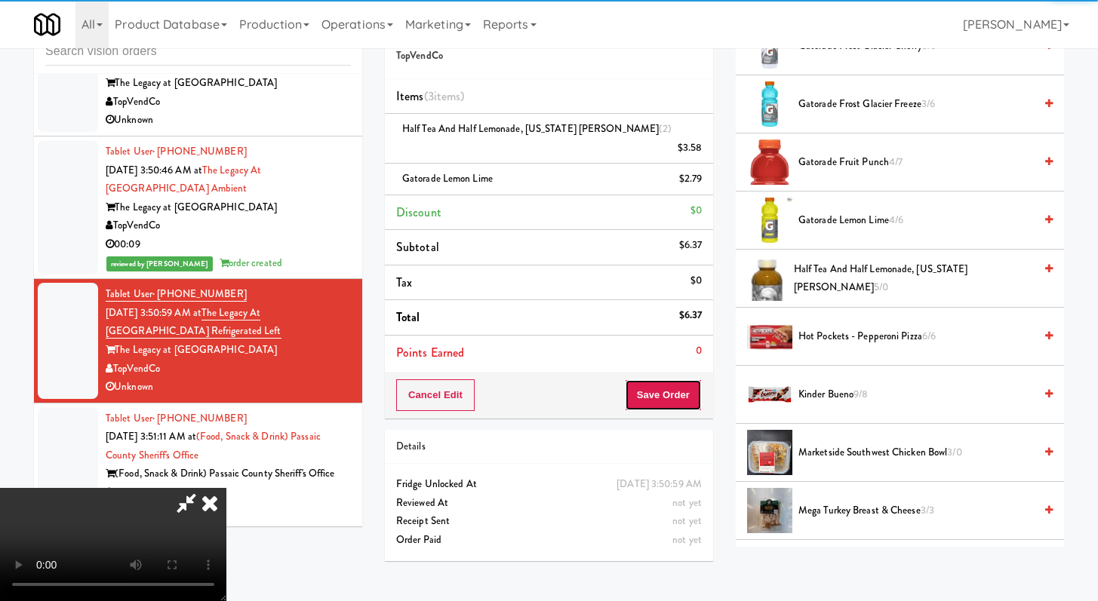
click at [678, 379] on button "Save Order" at bounding box center [663, 395] width 77 height 32
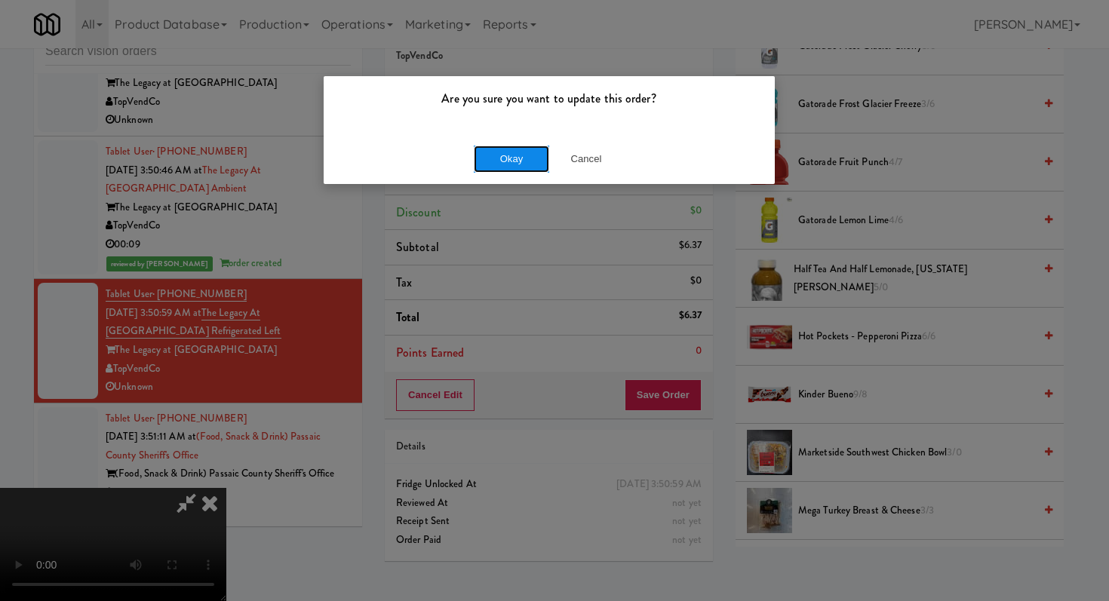
click at [526, 166] on button "Okay" at bounding box center [511, 159] width 75 height 27
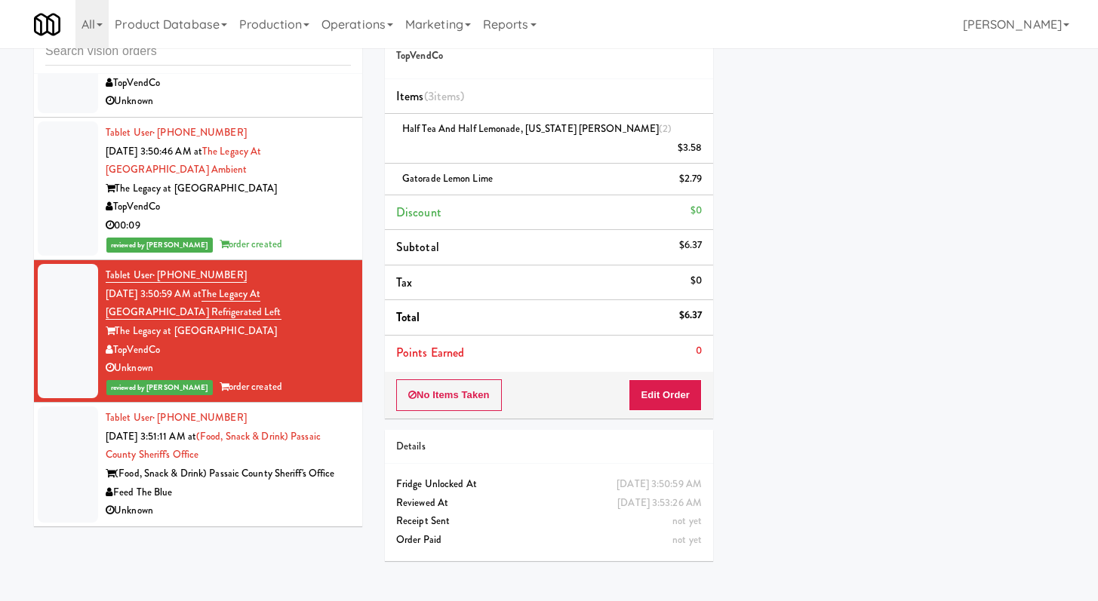
scroll to position [5402, 0]
click at [273, 96] on div "Unknown" at bounding box center [228, 101] width 245 height 19
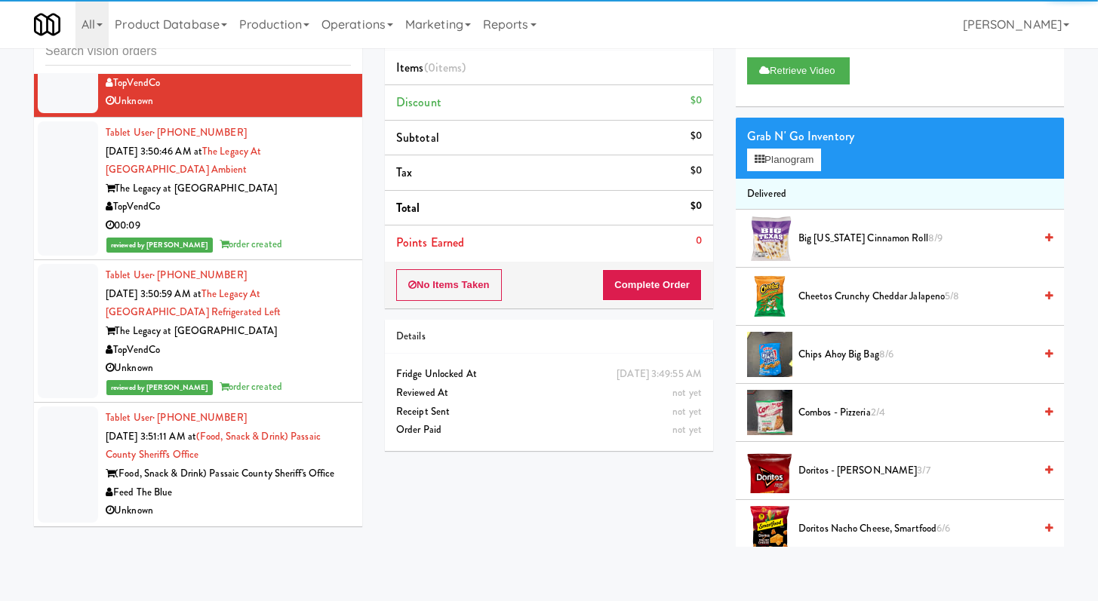
click at [287, 512] on div "Unknown" at bounding box center [228, 511] width 245 height 19
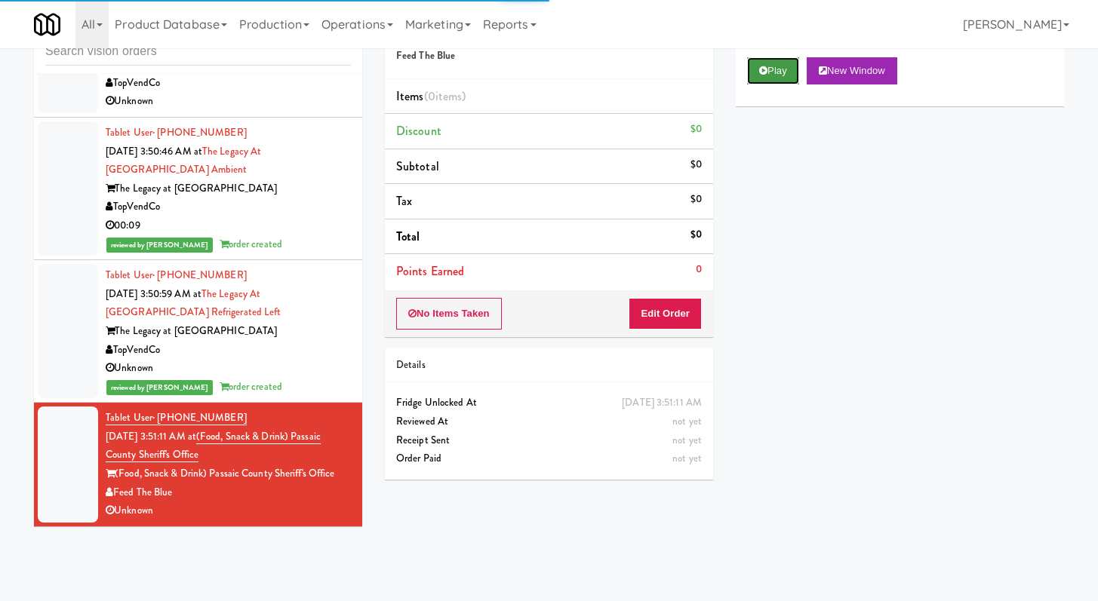
click at [763, 66] on icon at bounding box center [763, 71] width 8 height 10
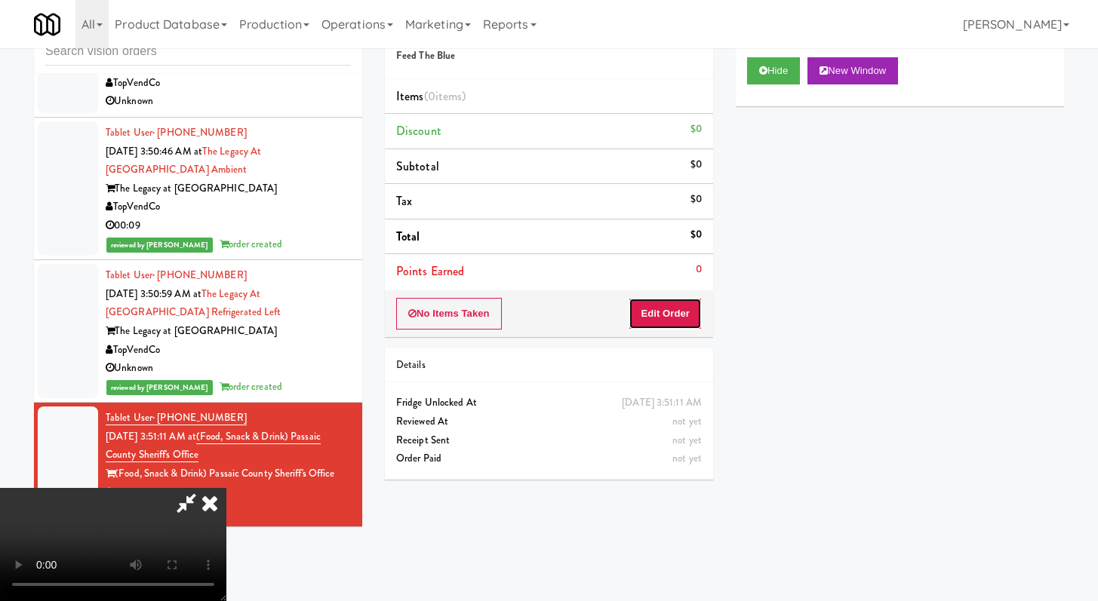
click at [682, 309] on button "Edit Order" at bounding box center [664, 314] width 73 height 32
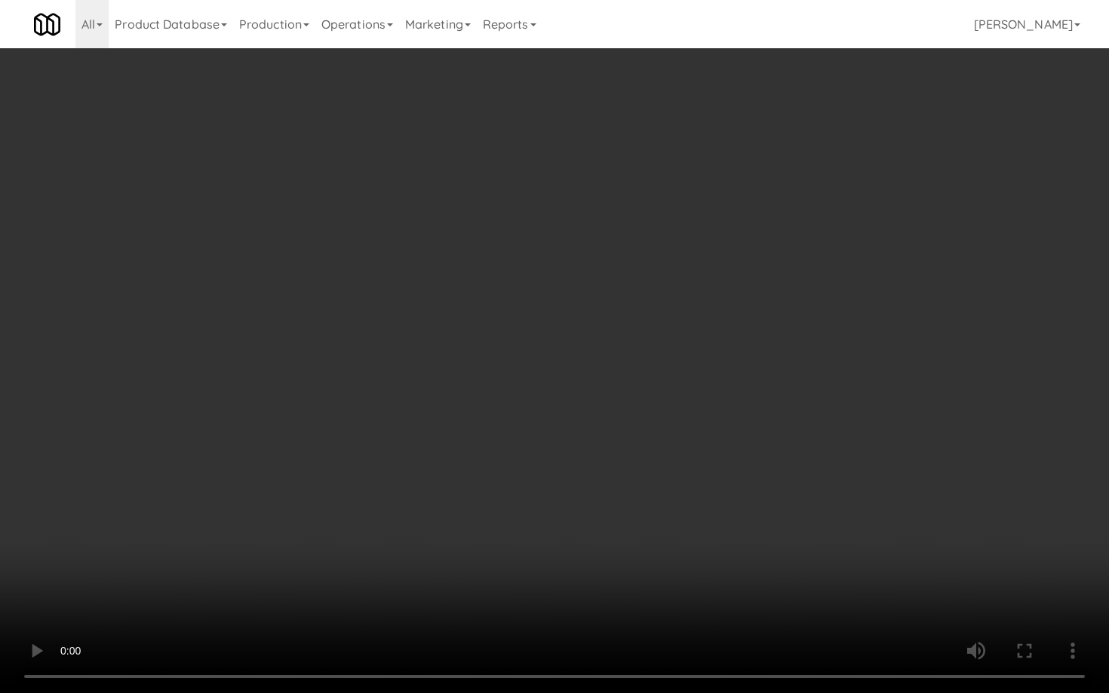
click at [571, 494] on video at bounding box center [554, 346] width 1109 height 693
click at [573, 487] on video at bounding box center [554, 346] width 1109 height 693
click at [576, 481] on video at bounding box center [554, 346] width 1109 height 693
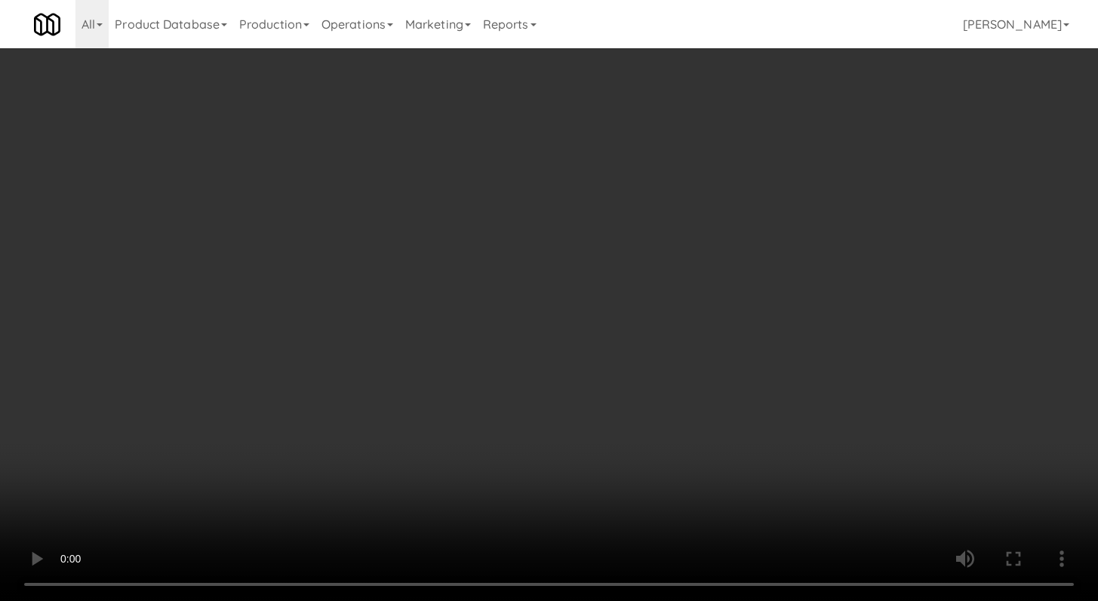
scroll to position [1232, 0]
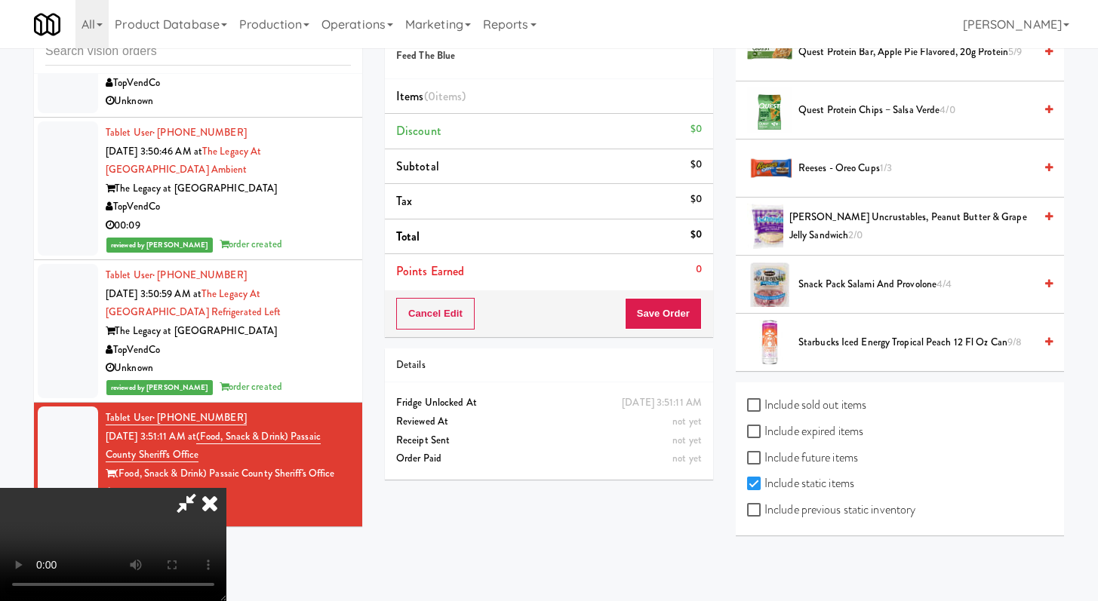
click at [848, 240] on span "2/0" at bounding box center [855, 235] width 14 height 14
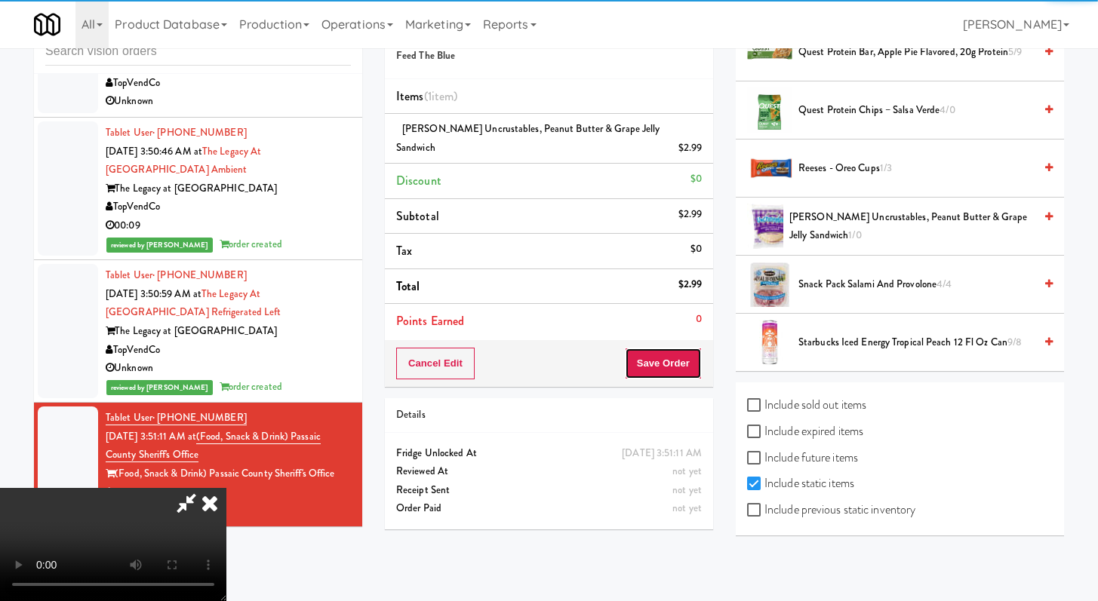
click at [694, 356] on button "Save Order" at bounding box center [663, 364] width 77 height 32
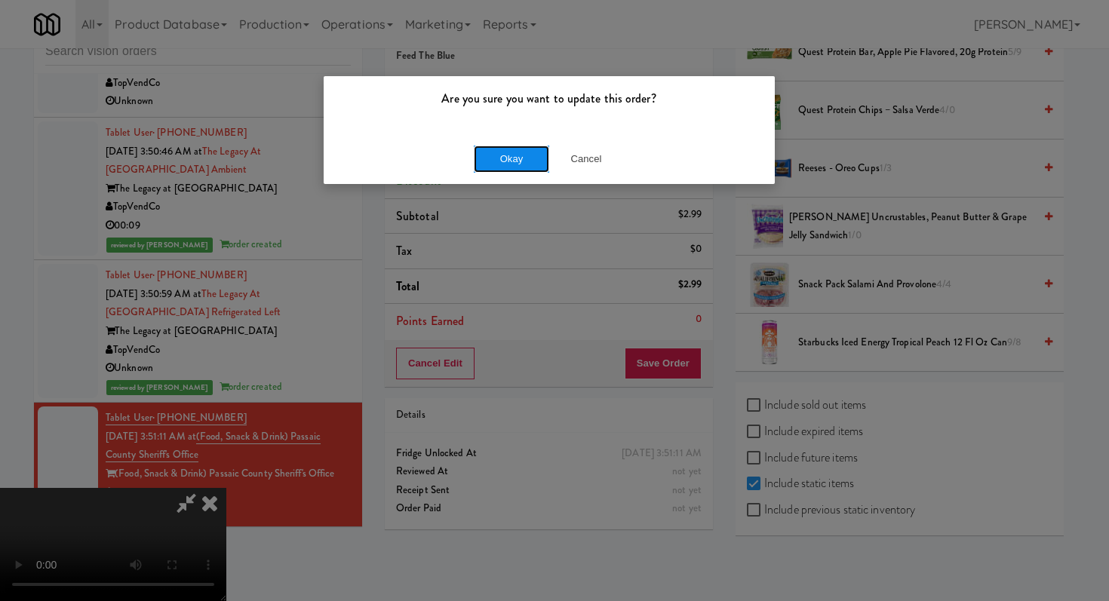
click at [512, 162] on button "Okay" at bounding box center [511, 159] width 75 height 27
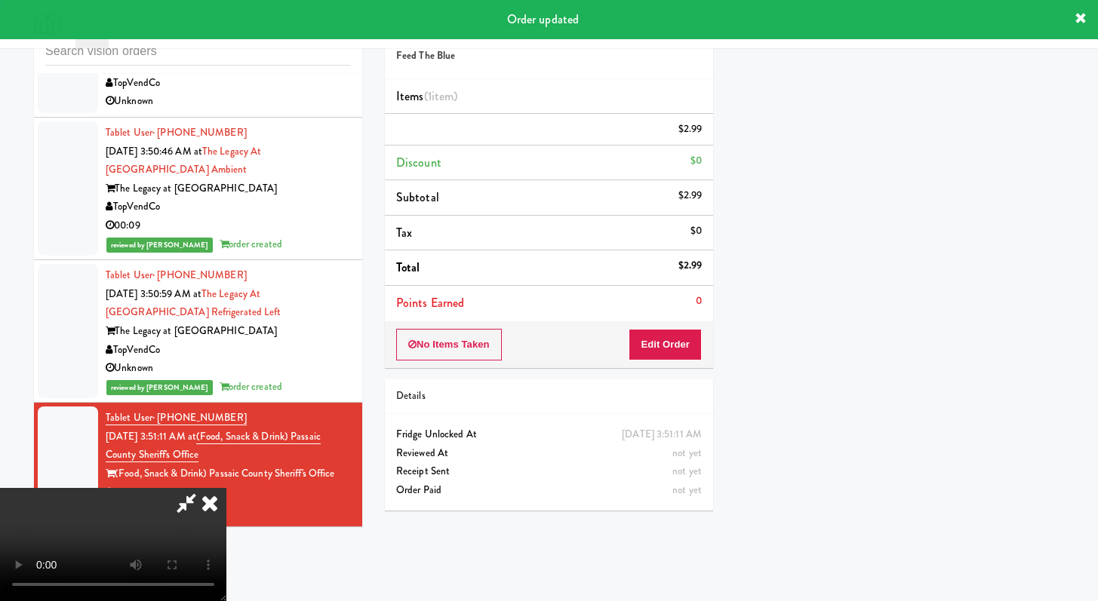
scroll to position [64, 0]
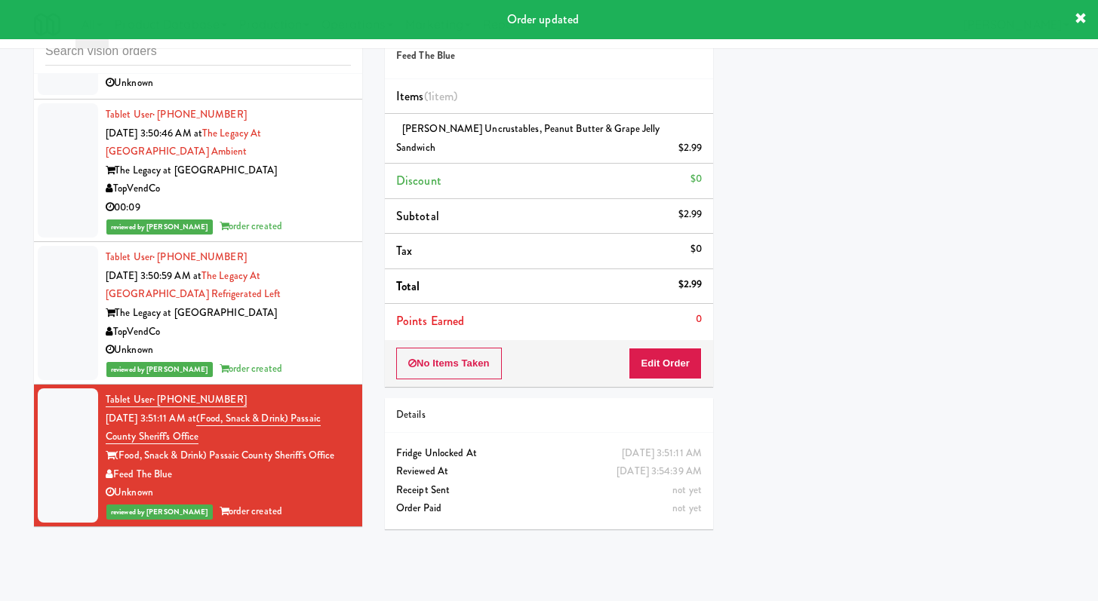
click at [256, 93] on div "Unknown" at bounding box center [228, 83] width 245 height 19
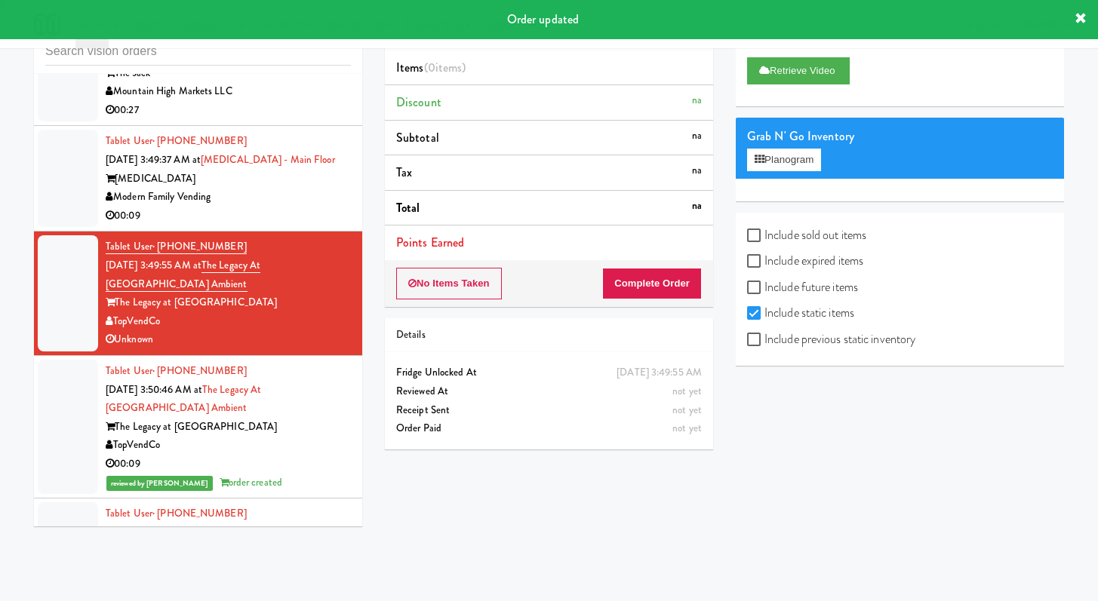
scroll to position [4902, 0]
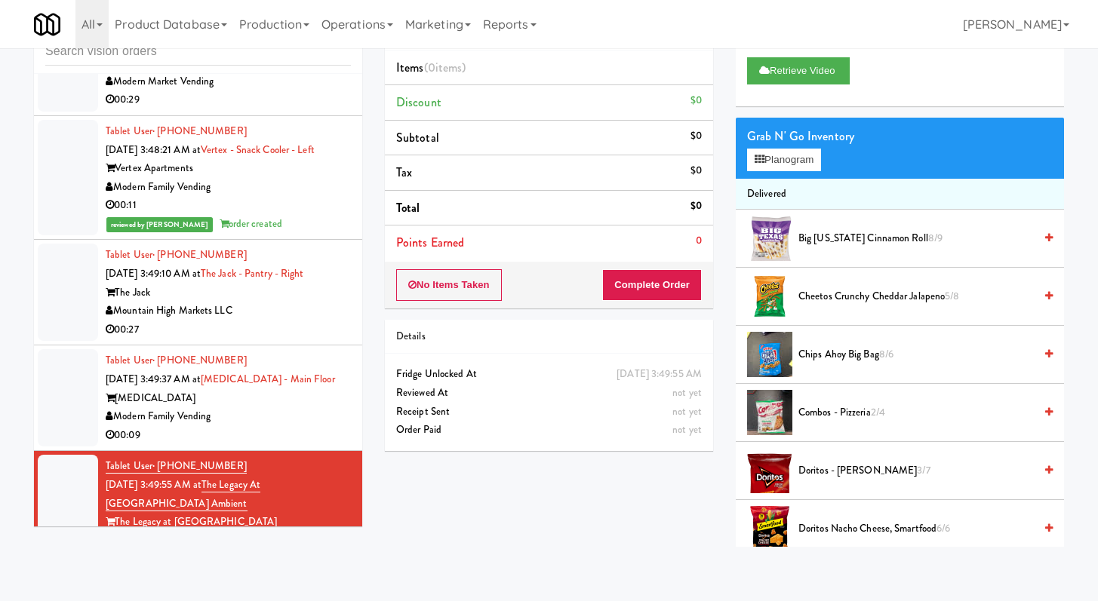
click at [291, 445] on div "00:09" at bounding box center [228, 435] width 245 height 19
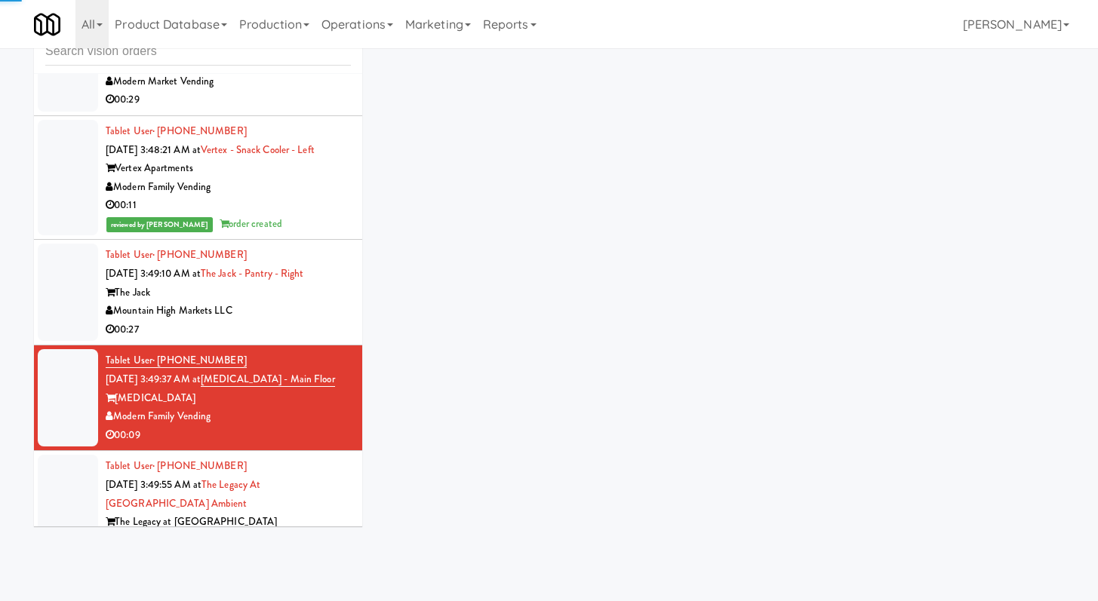
click at [321, 321] on div "Mountain High Markets LLC" at bounding box center [228, 311] width 245 height 19
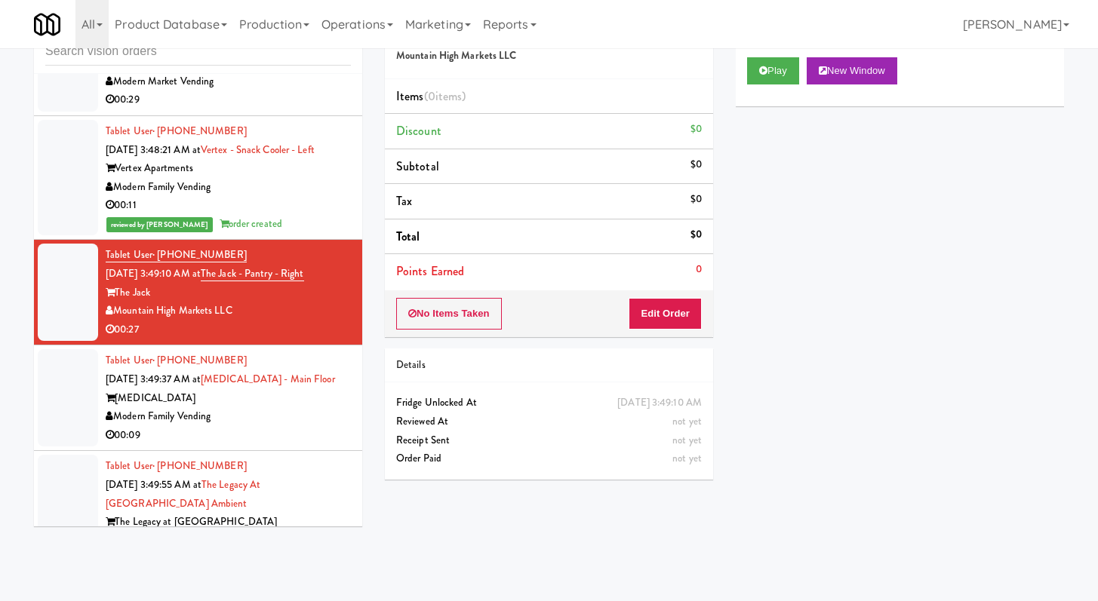
scroll to position [5421, 0]
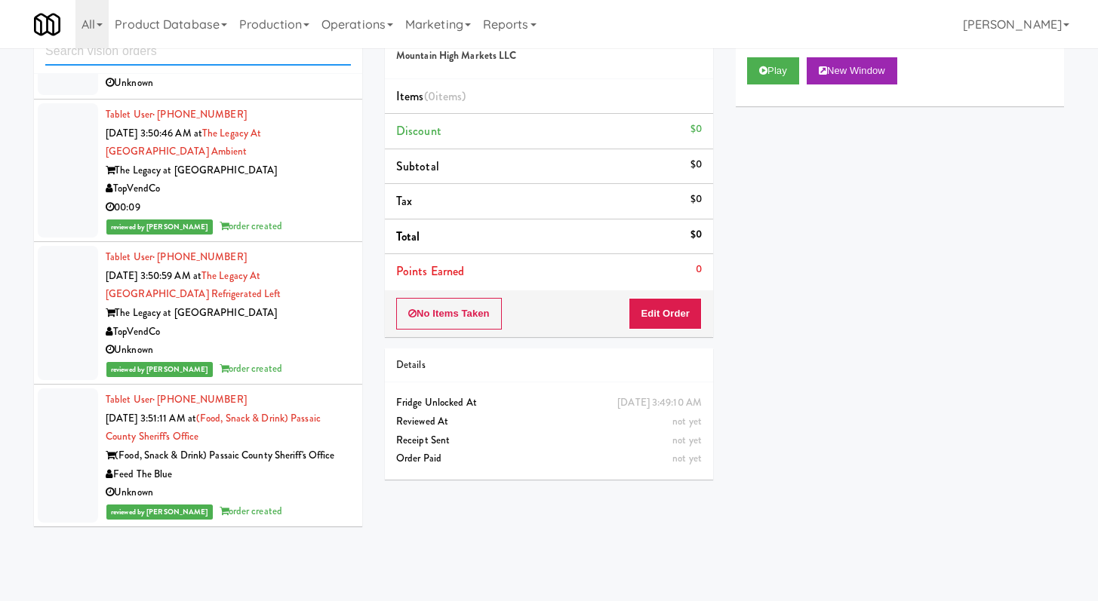
click at [250, 51] on input "text" at bounding box center [198, 52] width 306 height 28
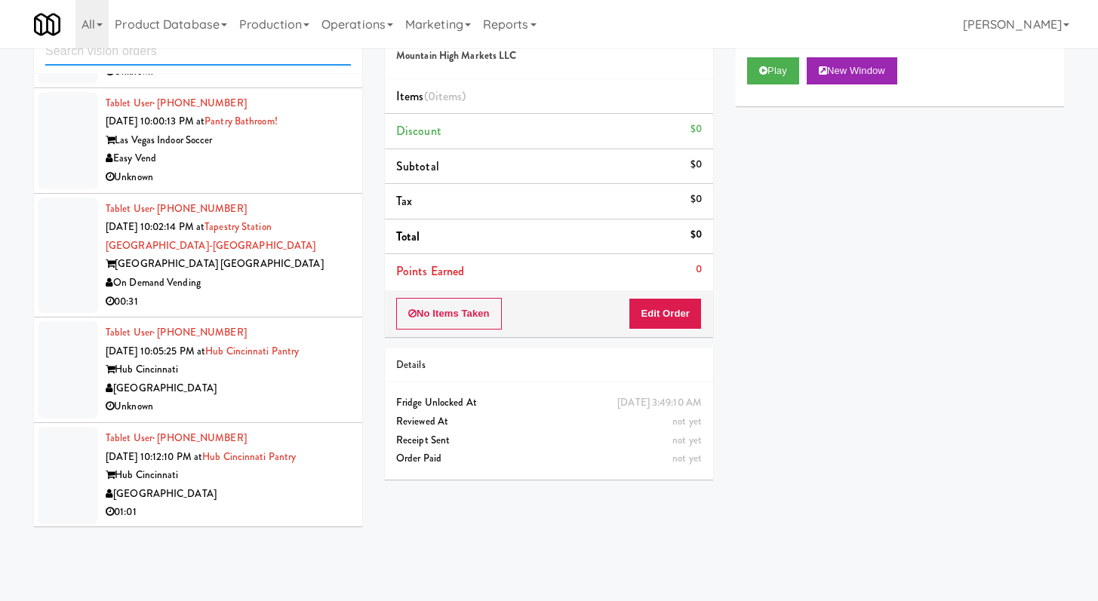
scroll to position [2714, 0]
click at [286, 284] on div "On Demand Vending" at bounding box center [228, 282] width 245 height 19
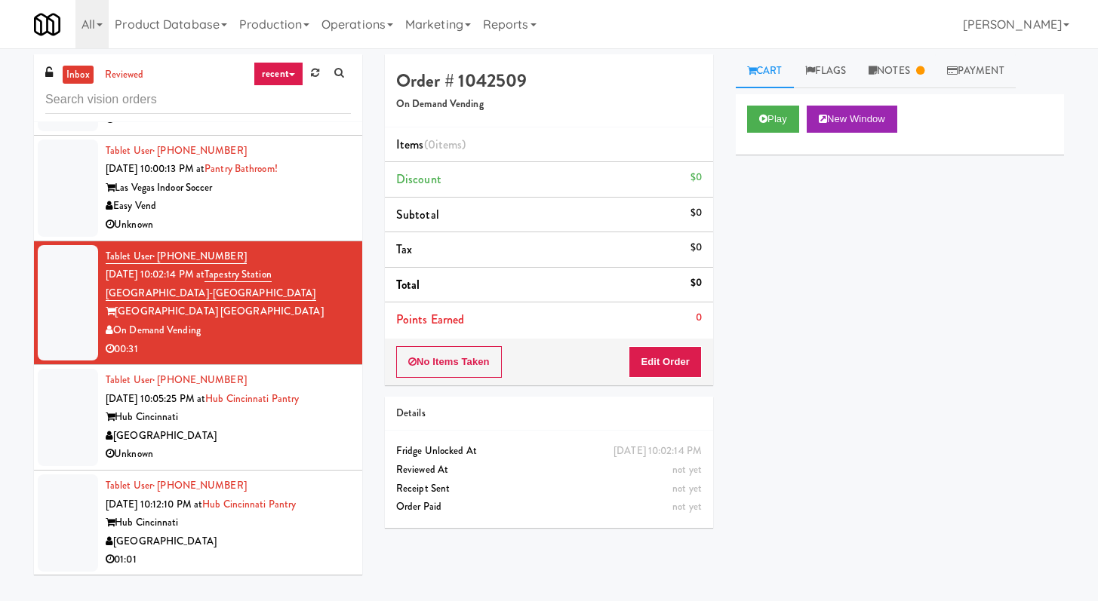
scroll to position [3756, 0]
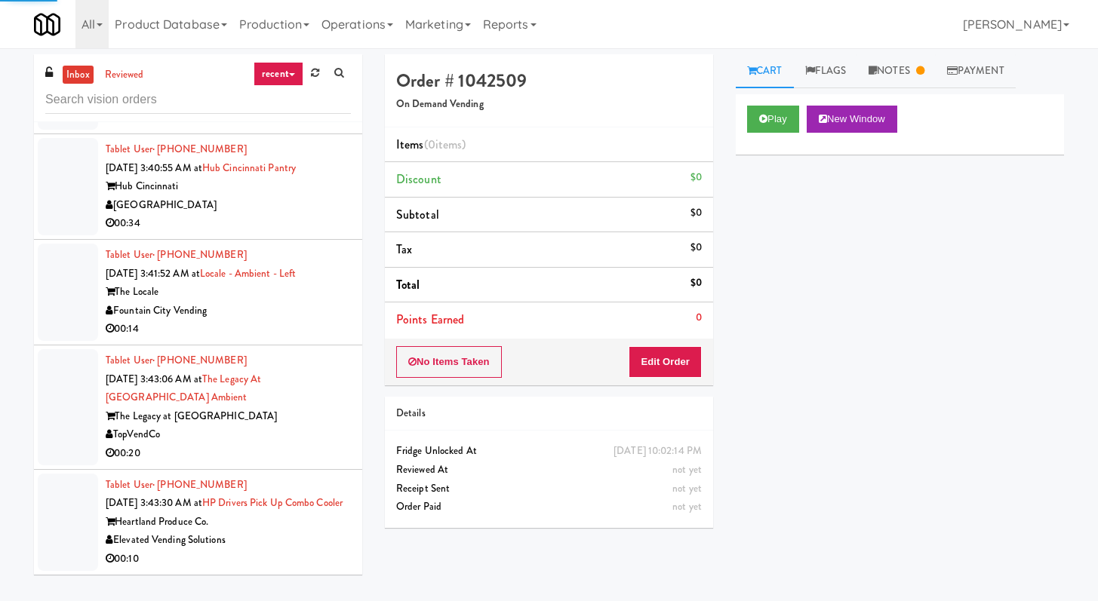
click at [283, 320] on div "00:14" at bounding box center [228, 329] width 245 height 19
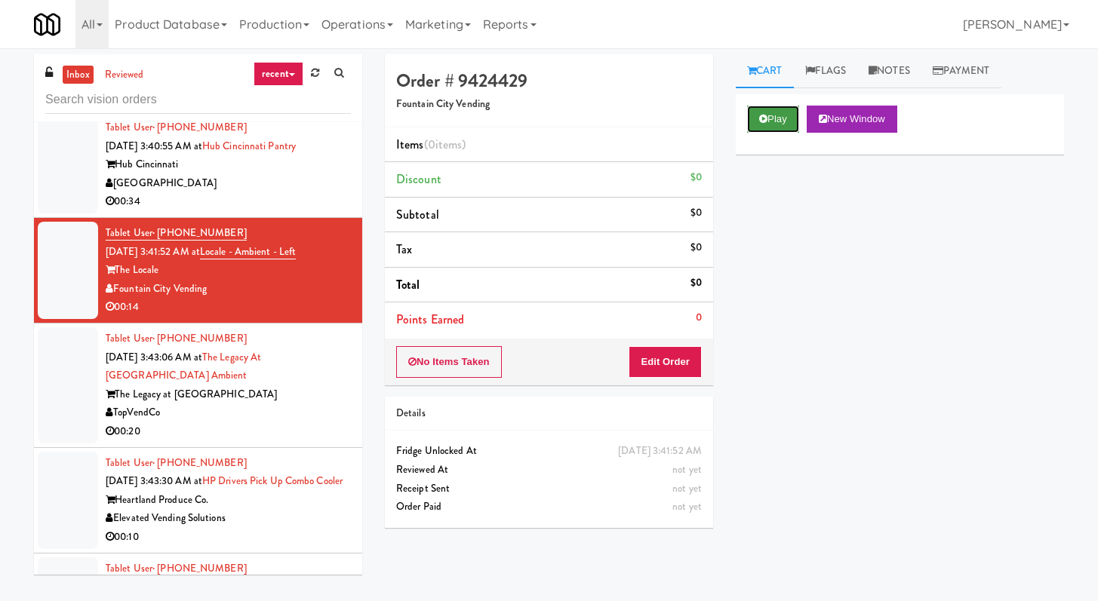
click at [747, 116] on button "Play" at bounding box center [773, 119] width 52 height 27
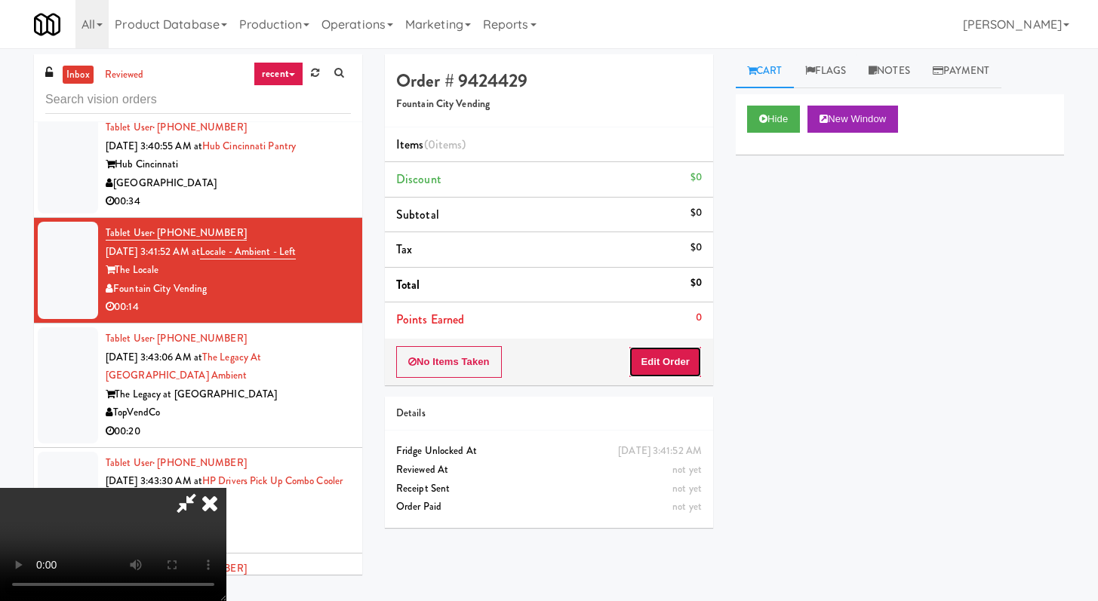
click at [682, 360] on button "Edit Order" at bounding box center [664, 362] width 73 height 32
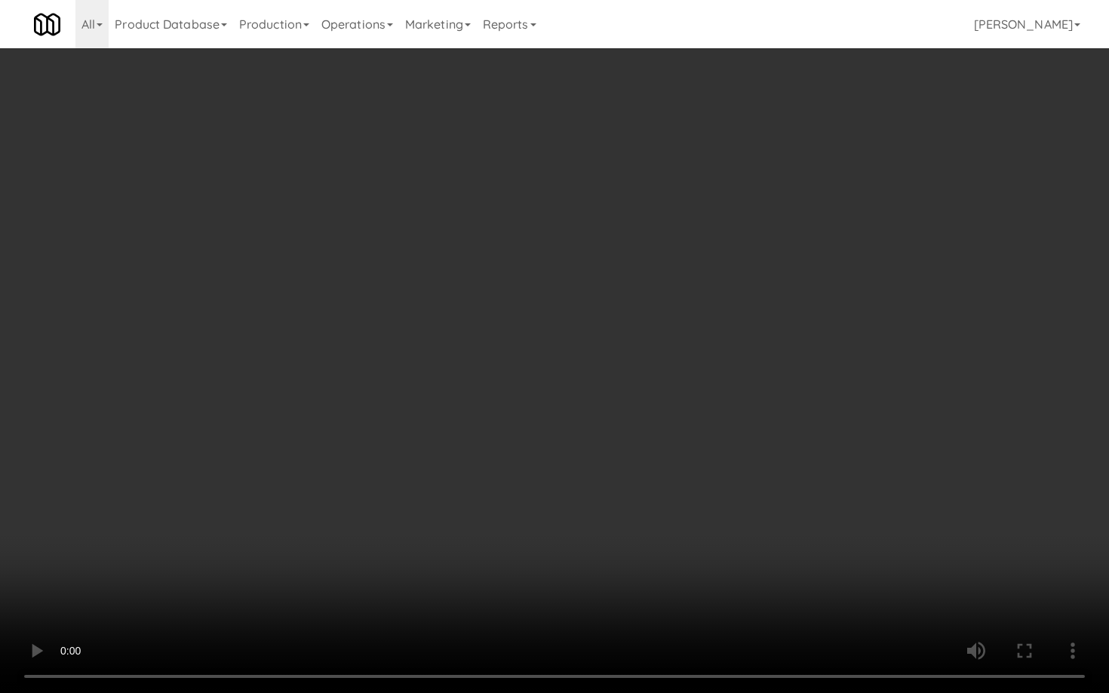
click at [529, 511] on video at bounding box center [554, 346] width 1109 height 693
click at [536, 499] on video at bounding box center [554, 346] width 1109 height 693
click at [540, 496] on video at bounding box center [554, 346] width 1109 height 693
click at [542, 493] on video at bounding box center [554, 346] width 1109 height 693
click at [545, 487] on video at bounding box center [554, 346] width 1109 height 693
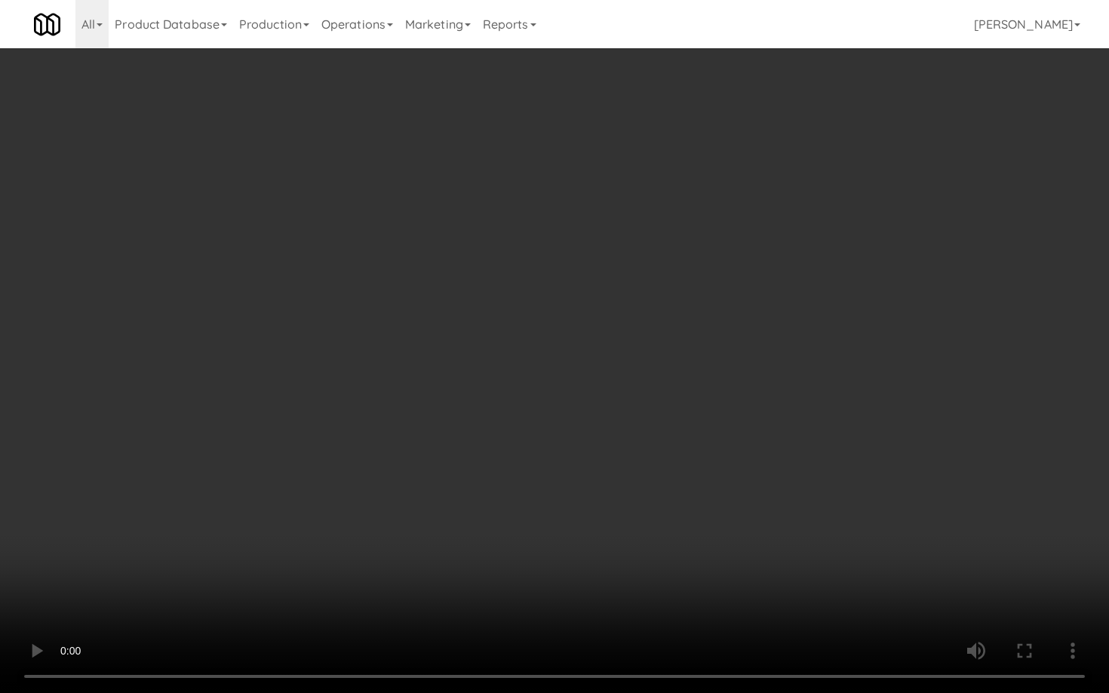
click at [546, 485] on video at bounding box center [554, 346] width 1109 height 693
click at [572, 468] on video at bounding box center [554, 346] width 1109 height 693
click at [579, 466] on video at bounding box center [554, 346] width 1109 height 693
click at [586, 445] on video at bounding box center [554, 346] width 1109 height 693
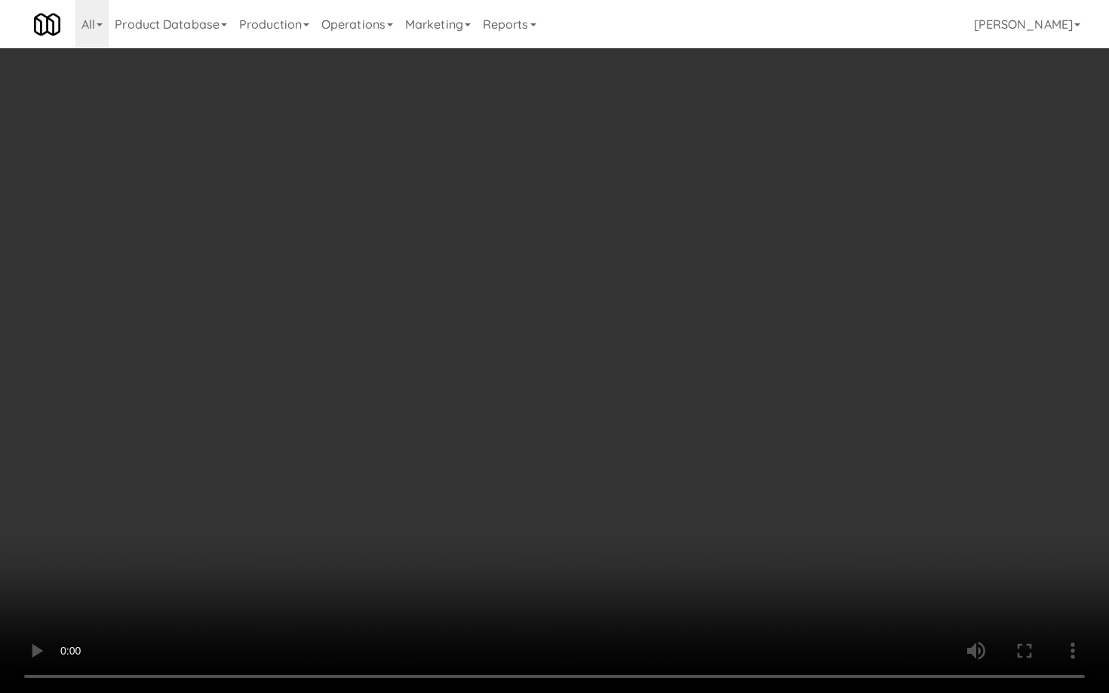
click at [586, 445] on video at bounding box center [554, 346] width 1109 height 693
click at [587, 445] on video at bounding box center [554, 346] width 1109 height 693
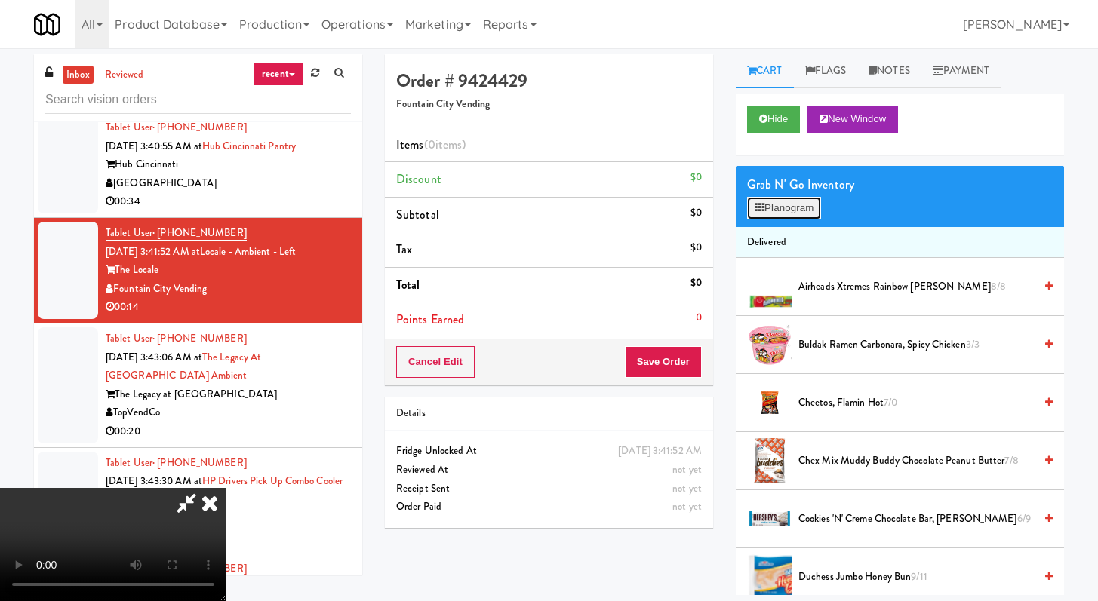
click at [789, 218] on button "Planogram" at bounding box center [784, 208] width 74 height 23
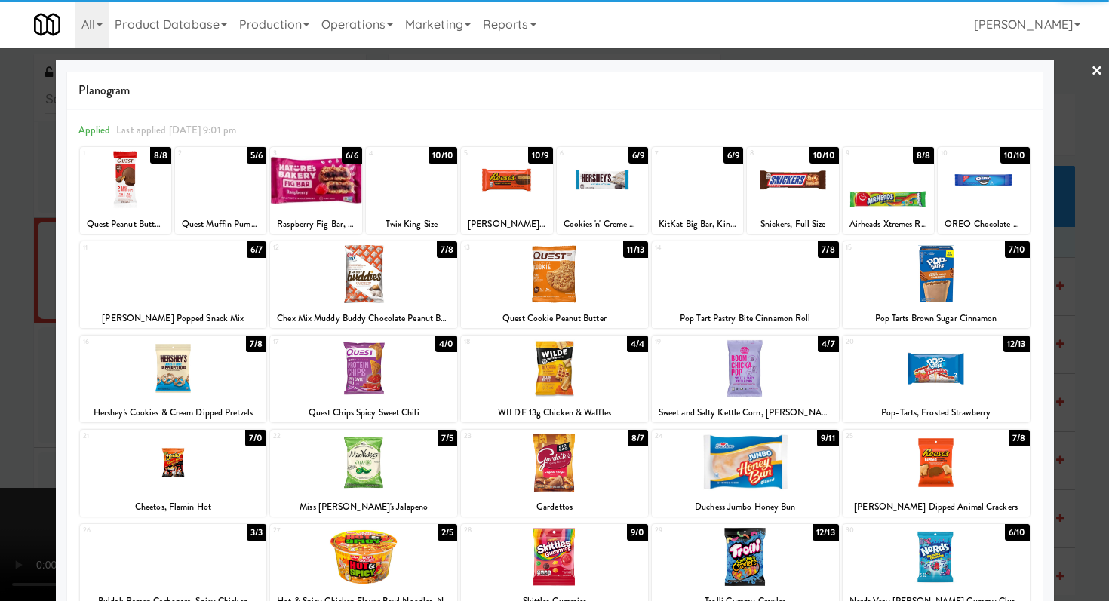
click at [564, 373] on div at bounding box center [554, 368] width 187 height 58
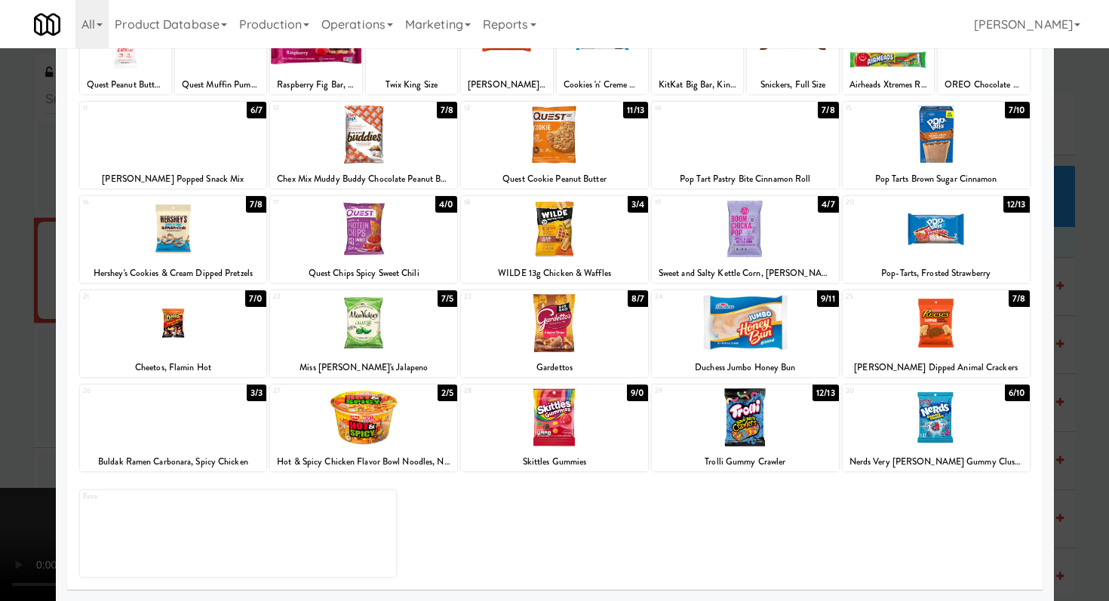
click at [931, 328] on div at bounding box center [936, 323] width 187 height 58
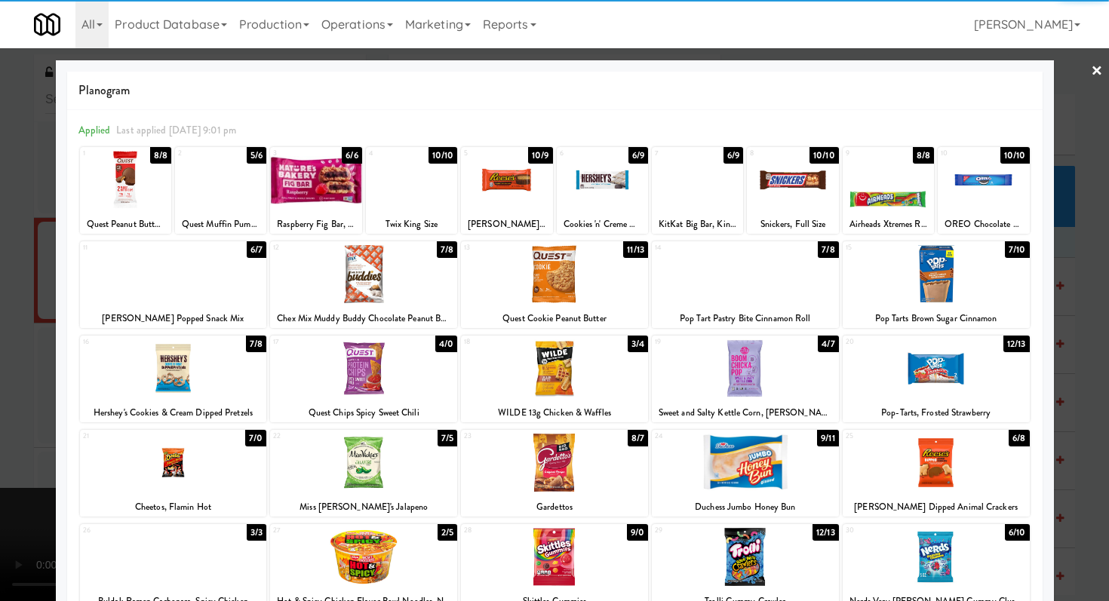
click at [677, 195] on div at bounding box center [697, 180] width 91 height 58
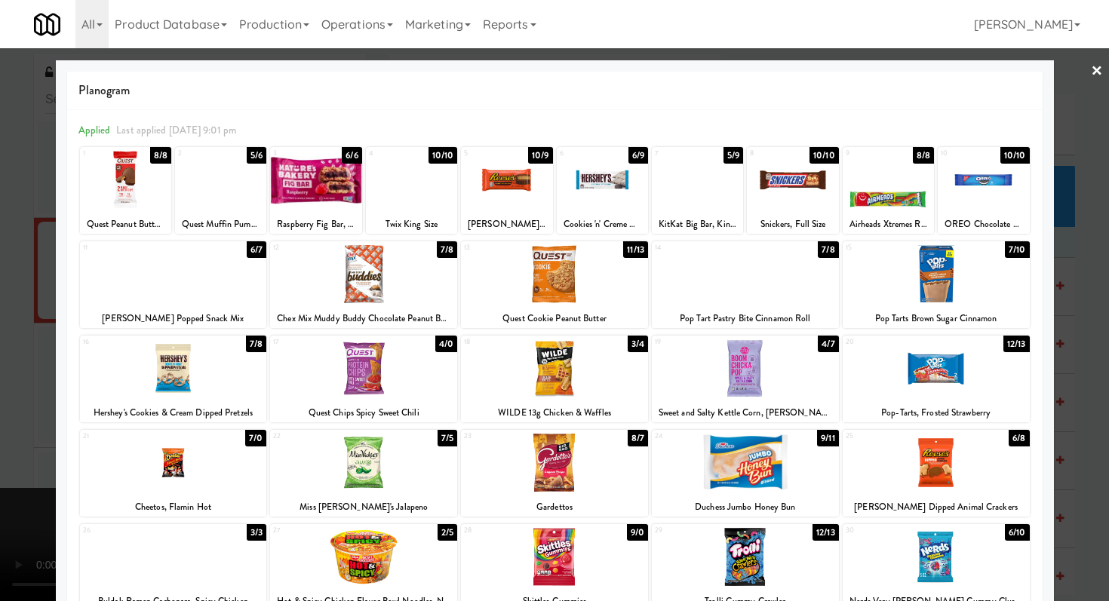
click at [0, 256] on div at bounding box center [554, 300] width 1109 height 601
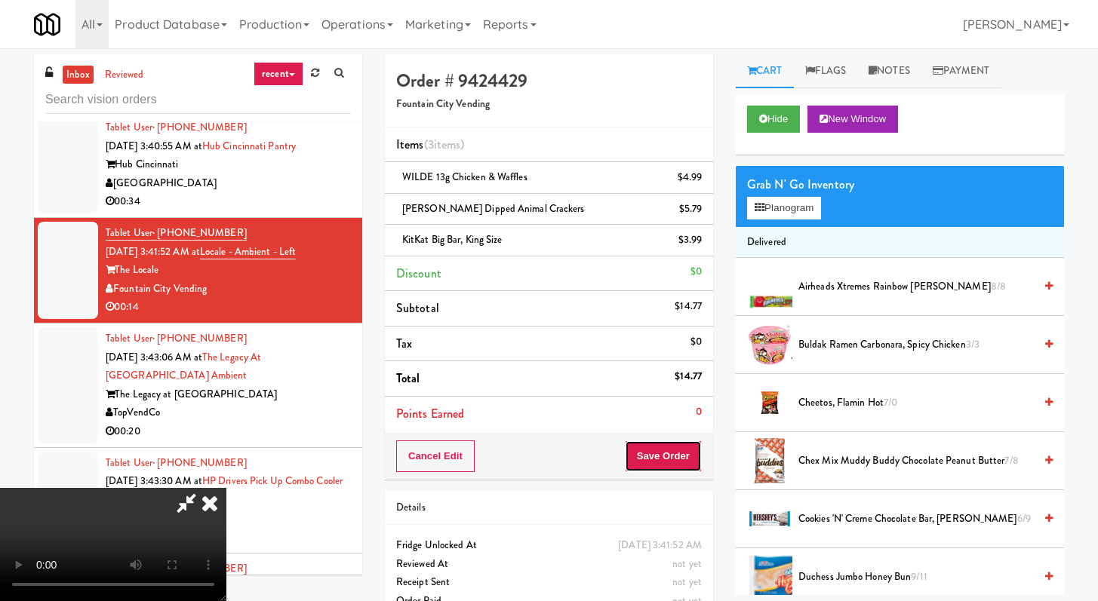
click at [677, 447] on button "Save Order" at bounding box center [663, 457] width 77 height 32
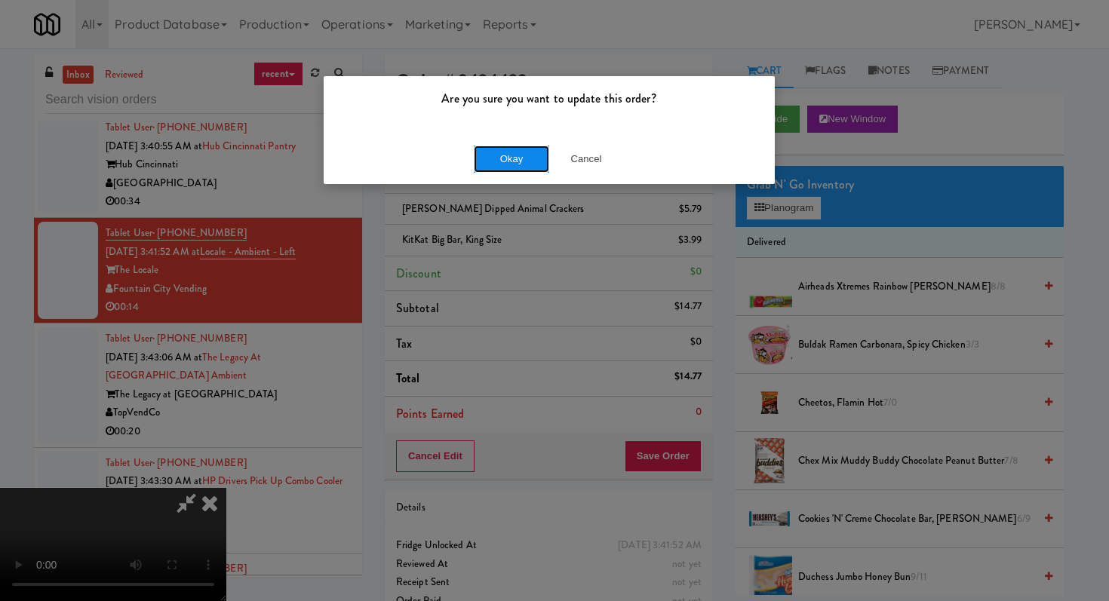
click at [504, 166] on button "Okay" at bounding box center [511, 159] width 75 height 27
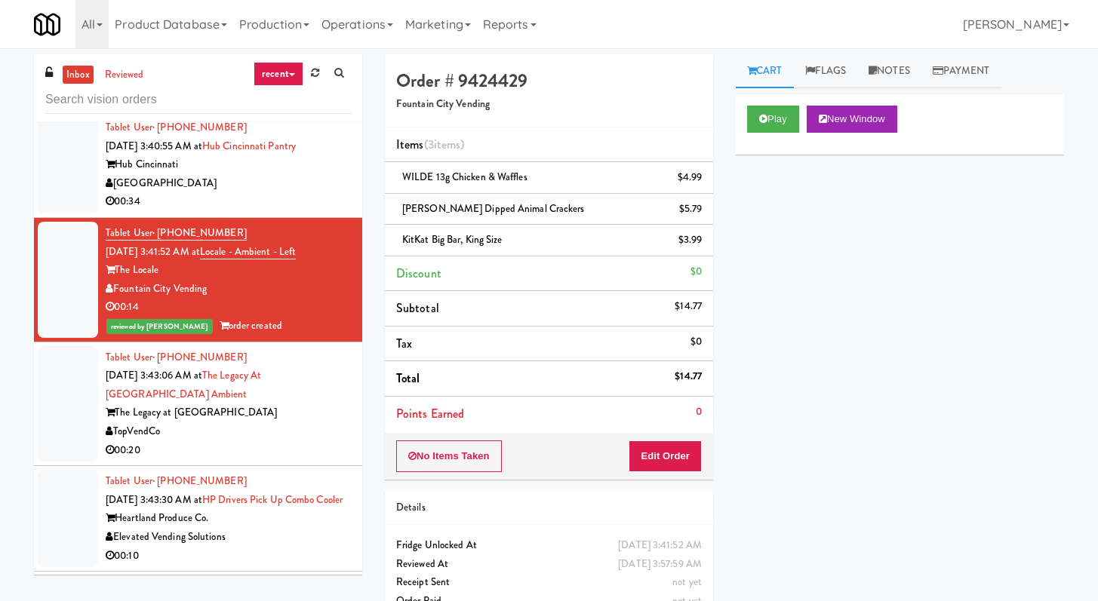
click at [274, 444] on div "00:20" at bounding box center [228, 450] width 245 height 19
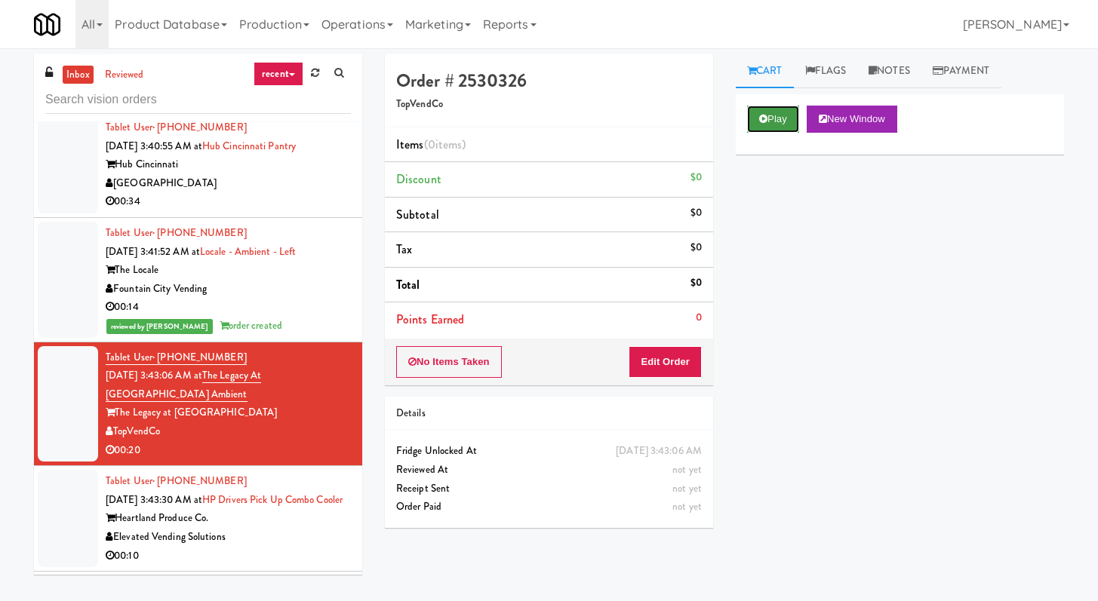
click at [760, 109] on button "Play" at bounding box center [773, 119] width 52 height 27
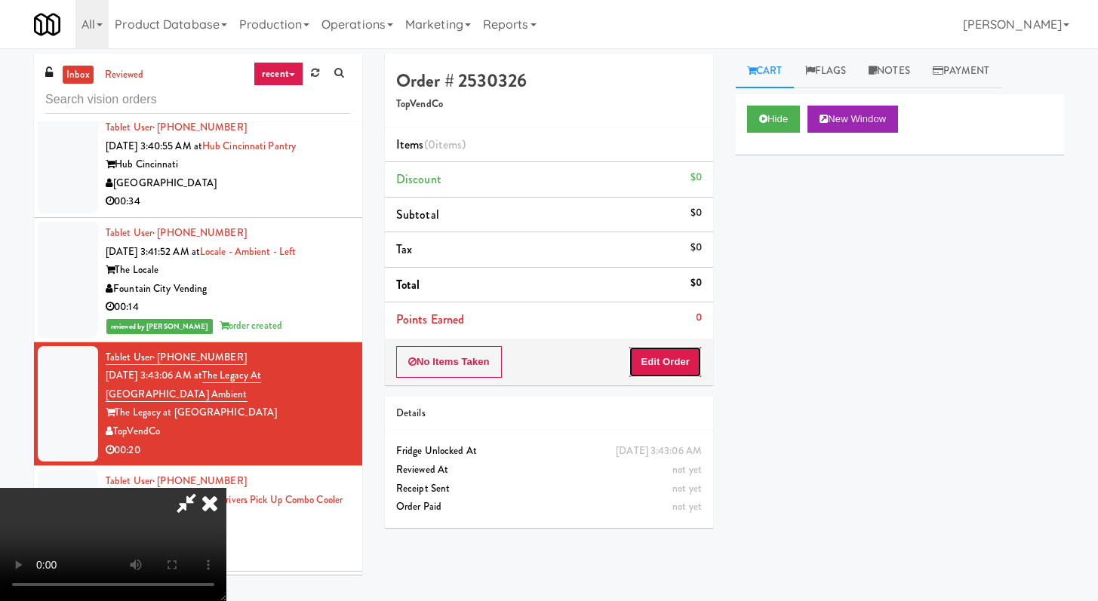
click at [684, 353] on button "Edit Order" at bounding box center [664, 362] width 73 height 32
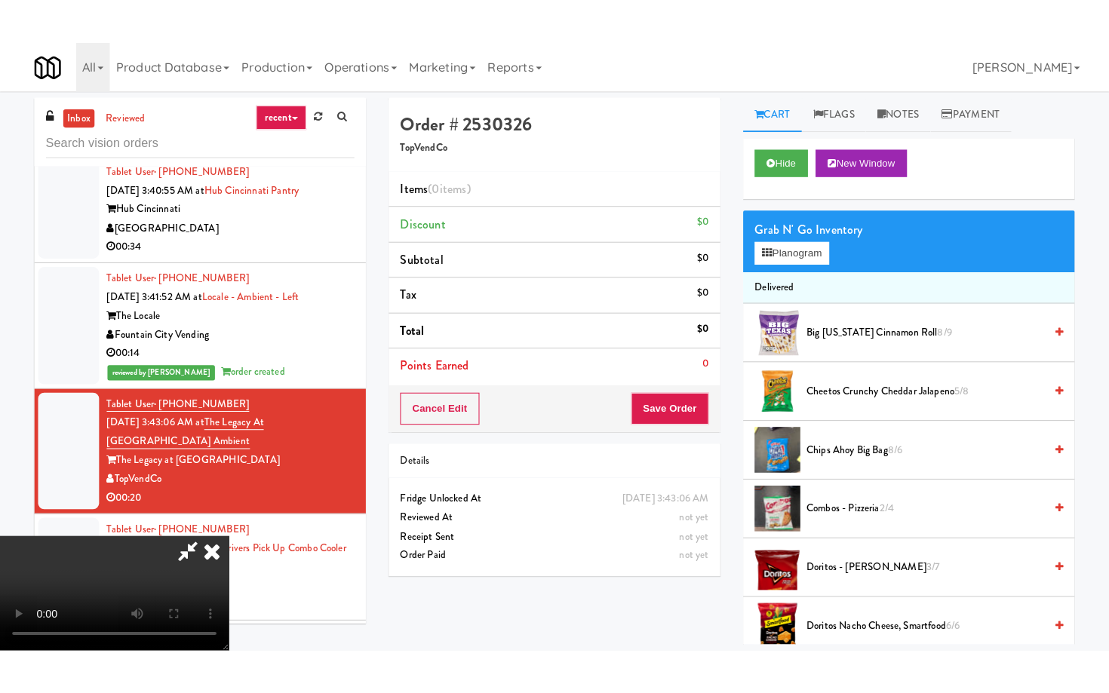
scroll to position [130, 0]
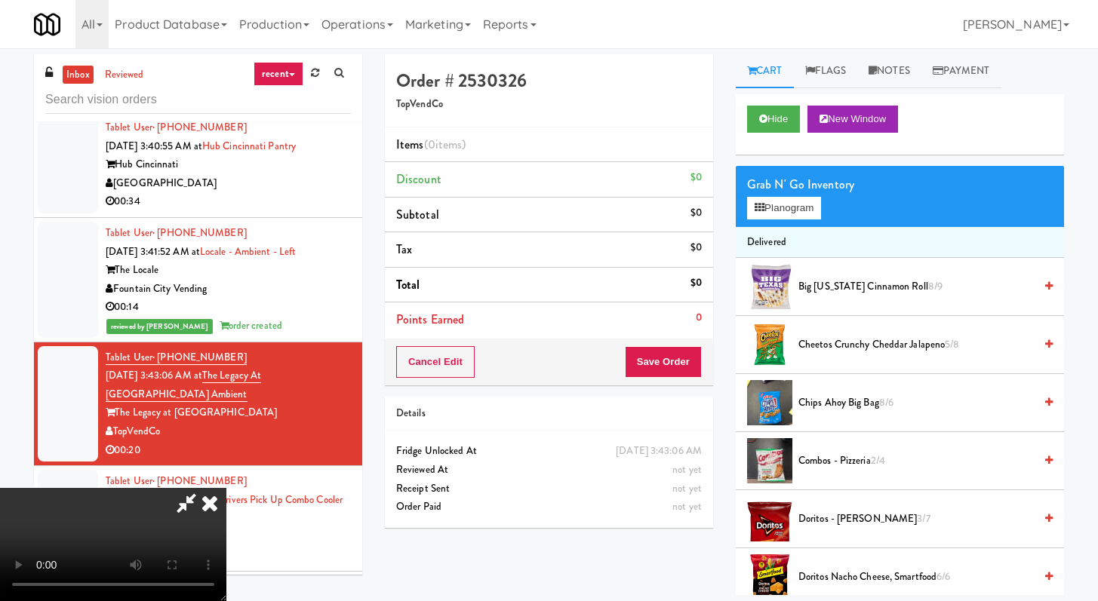
click at [226, 488] on video at bounding box center [113, 544] width 226 height 113
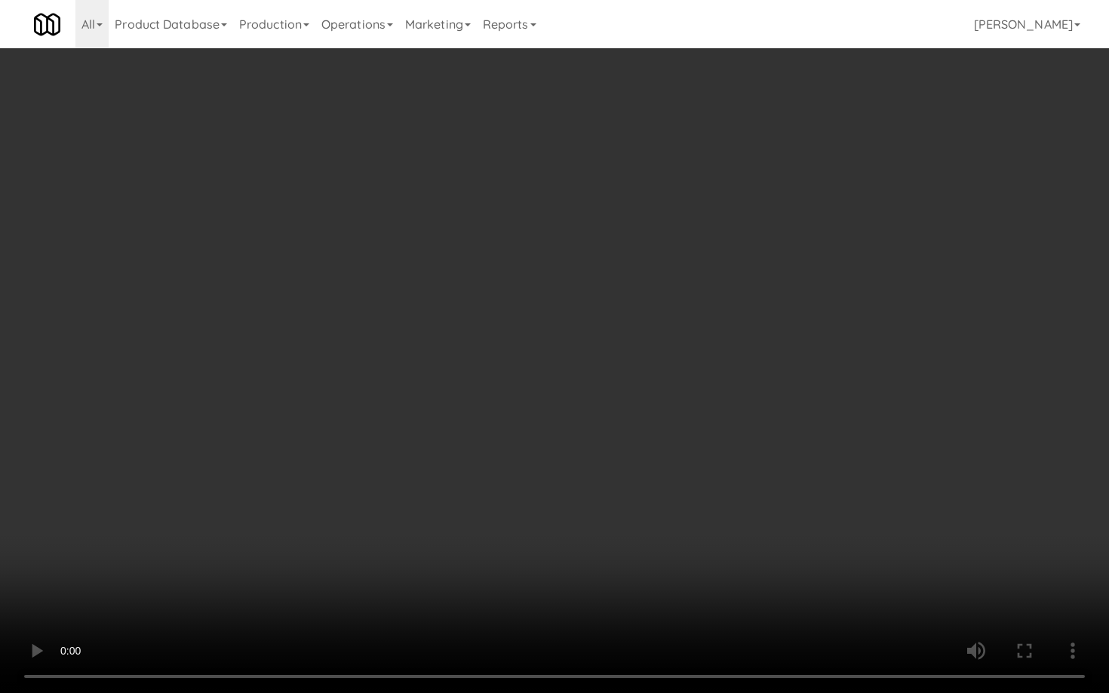
click at [643, 290] on video at bounding box center [554, 346] width 1109 height 693
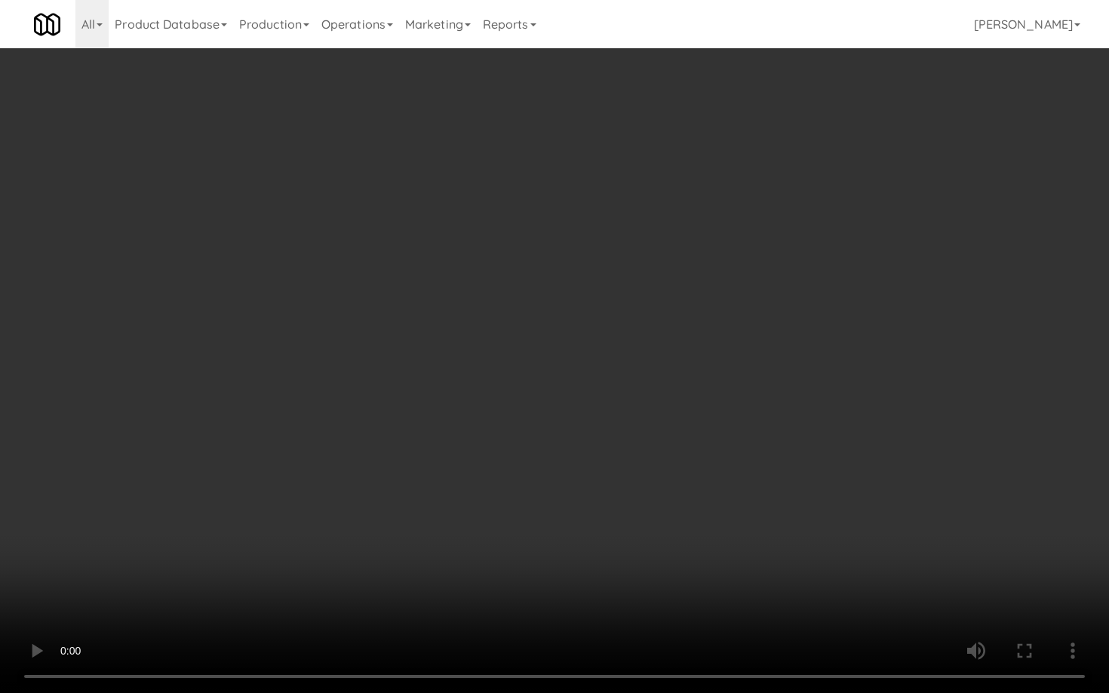
click at [730, 461] on video at bounding box center [554, 346] width 1109 height 693
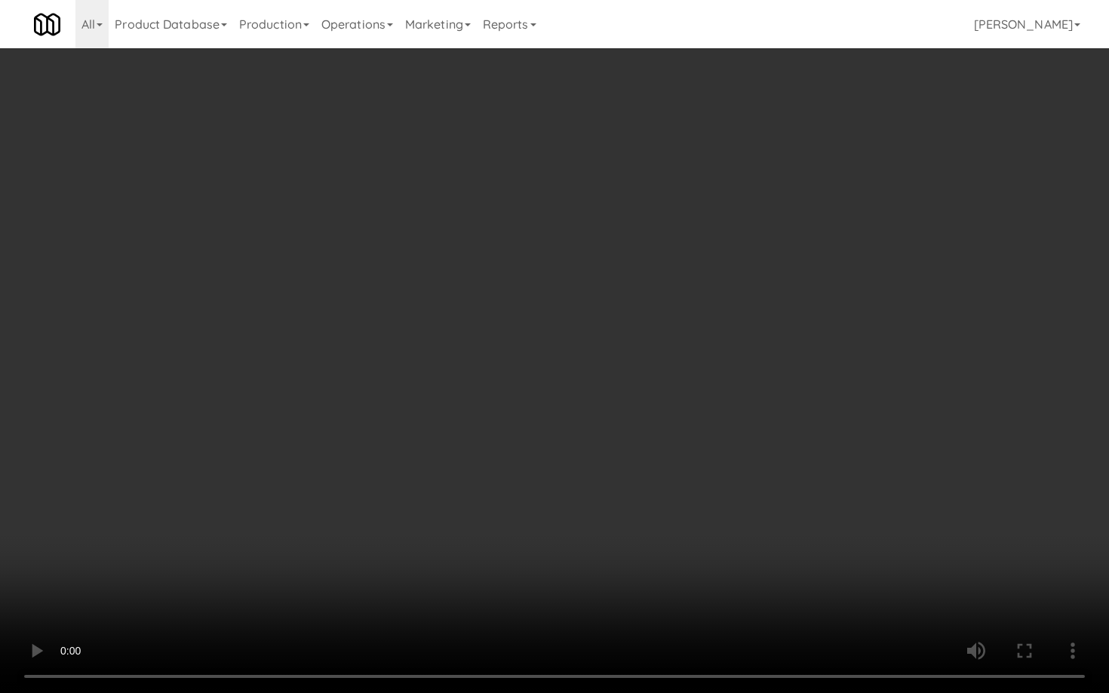
click at [730, 461] on video at bounding box center [554, 346] width 1109 height 693
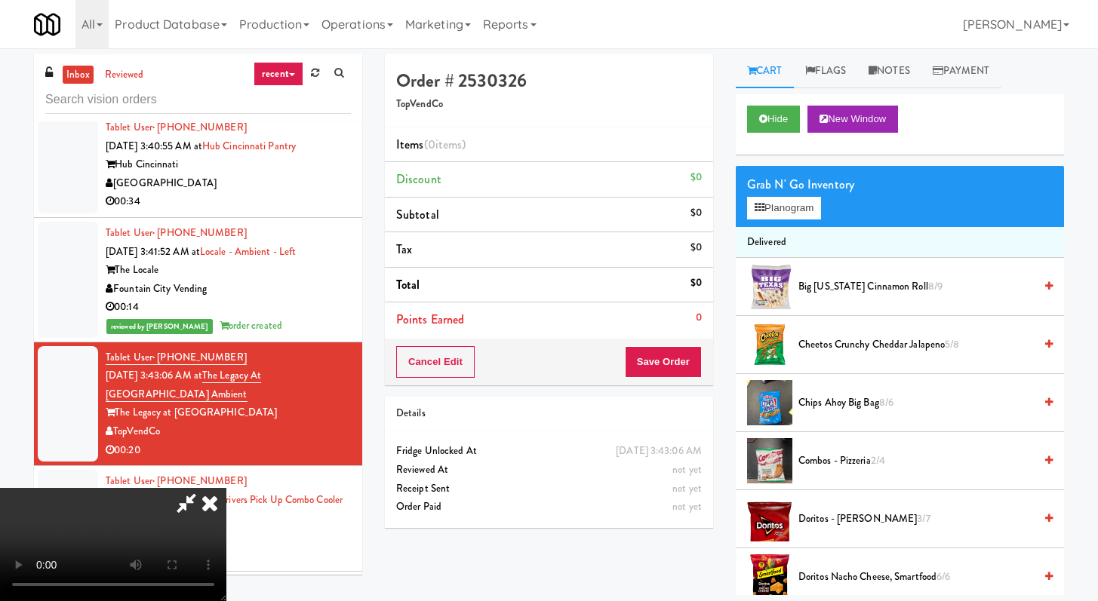
click at [901, 353] on span "Cheetos Crunchy Cheddar Jalapeno 5/8" at bounding box center [915, 345] width 235 height 19
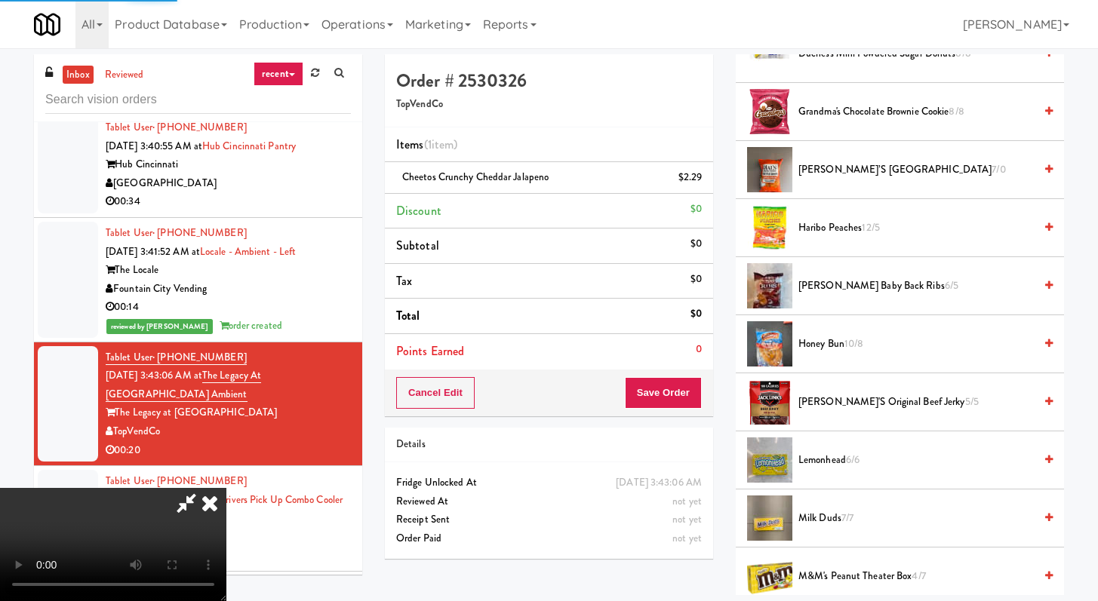
scroll to position [606, 0]
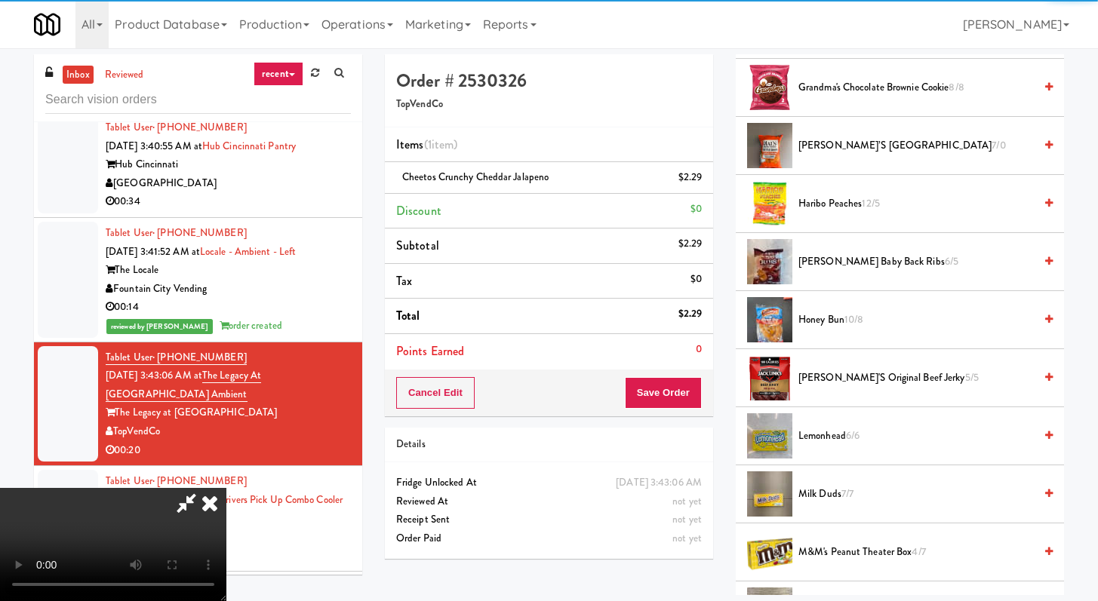
click at [850, 194] on li "Haribo Peaches 12/5" at bounding box center [900, 204] width 328 height 58
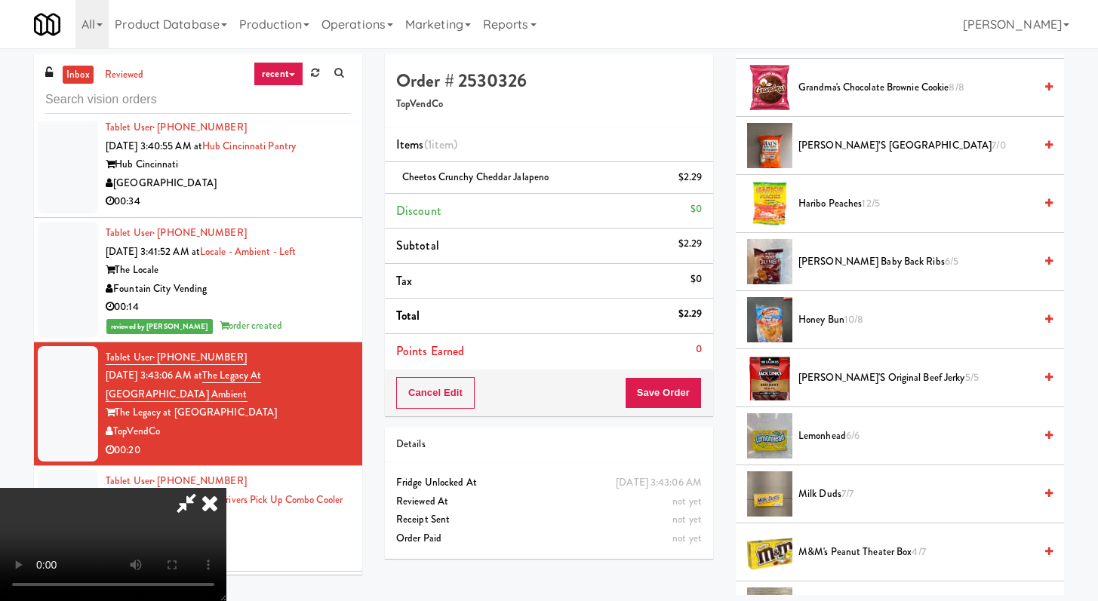
click at [848, 201] on span "Haribo Peaches 12/5" at bounding box center [915, 204] width 235 height 19
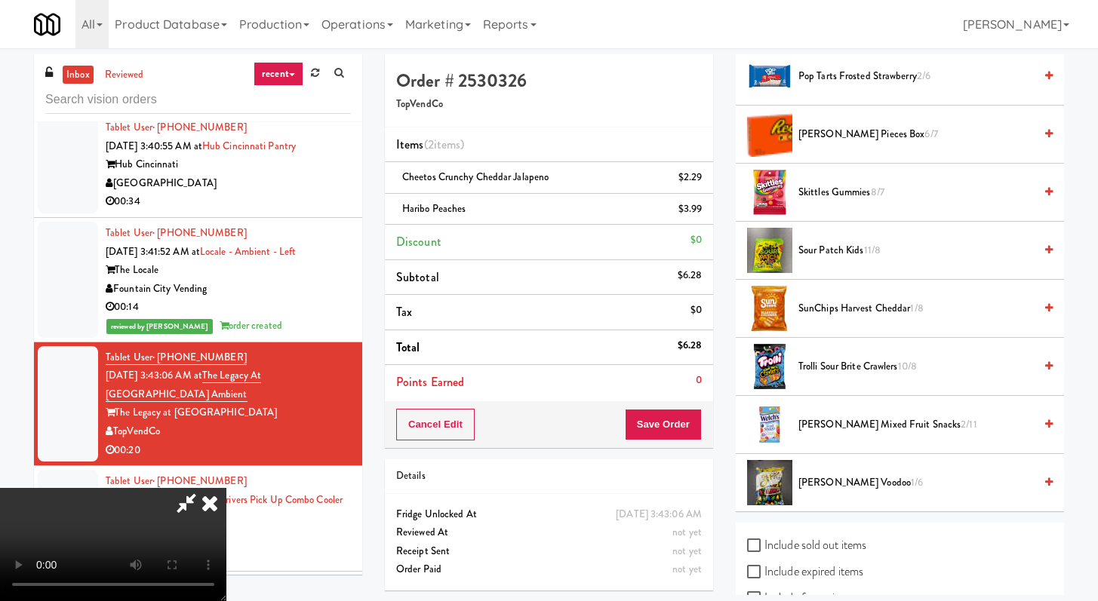
scroll to position [1277, 0]
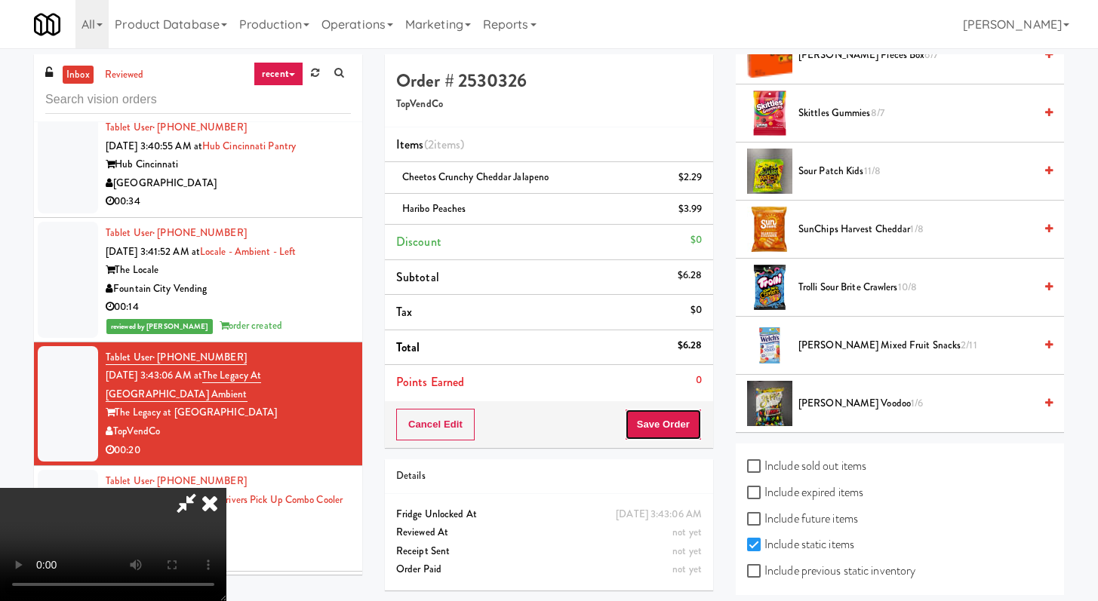
click at [695, 429] on button "Save Order" at bounding box center [663, 425] width 77 height 32
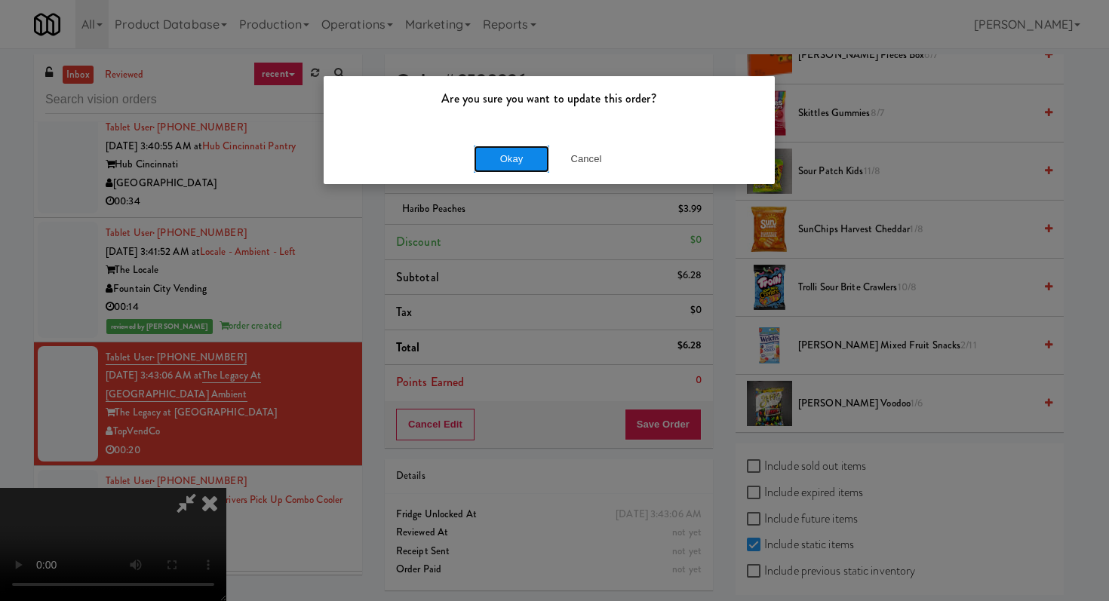
click at [507, 164] on button "Okay" at bounding box center [511, 159] width 75 height 27
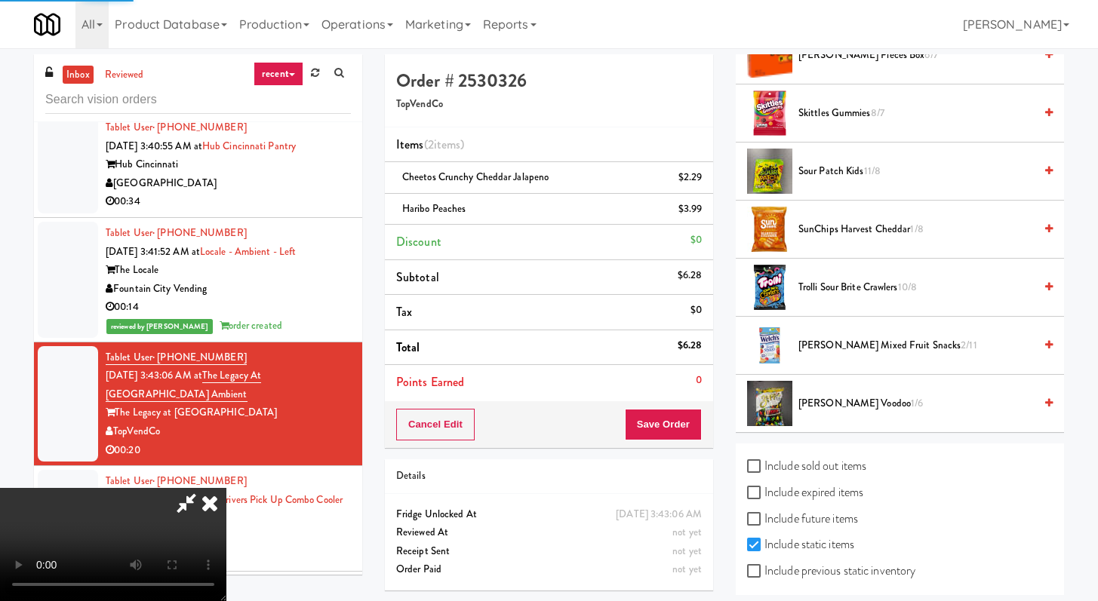
scroll to position [64, 0]
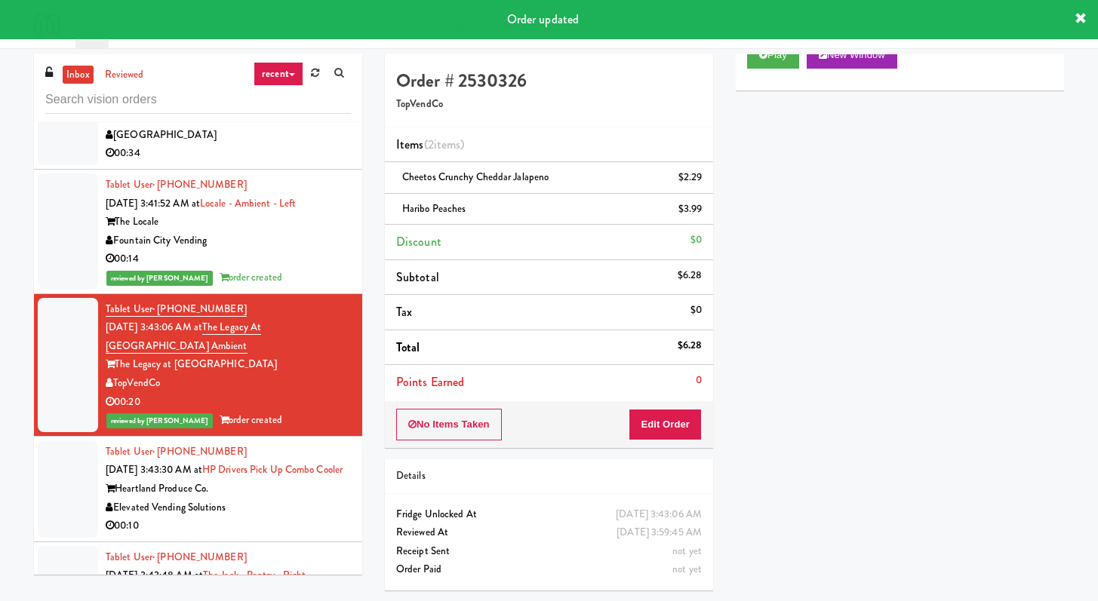
click at [250, 499] on div "Heartland Produce Co." at bounding box center [228, 489] width 245 height 19
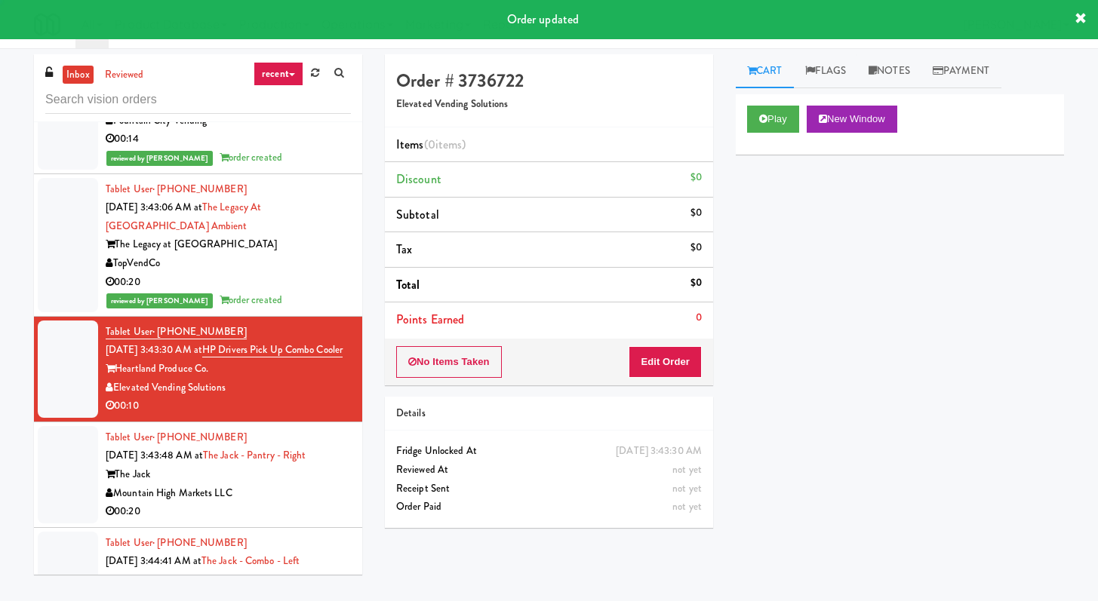
scroll to position [4298, 0]
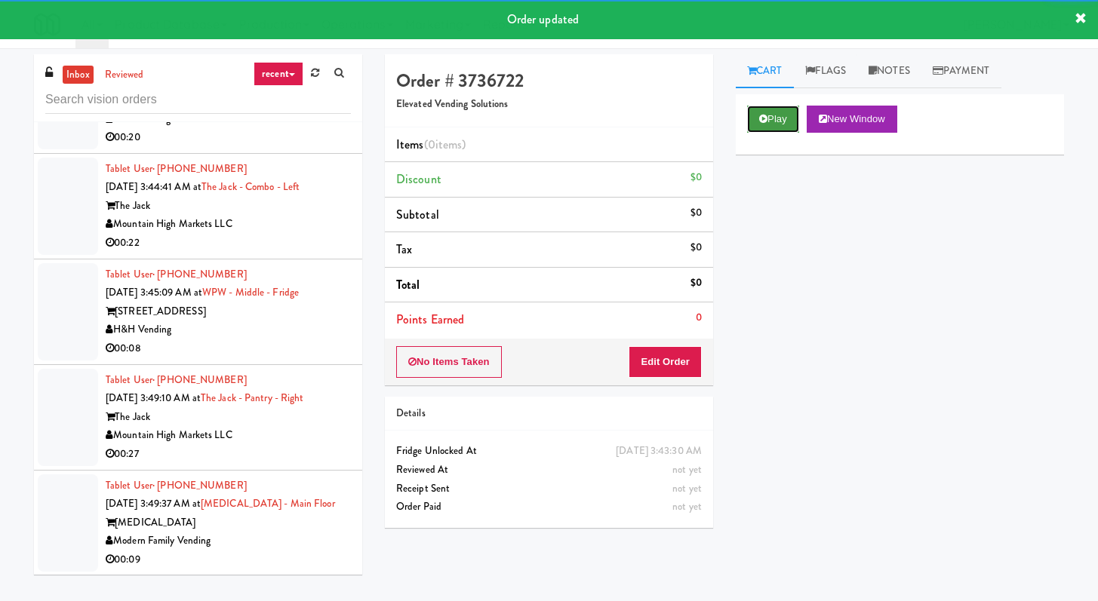
click at [747, 108] on button "Play" at bounding box center [773, 119] width 52 height 27
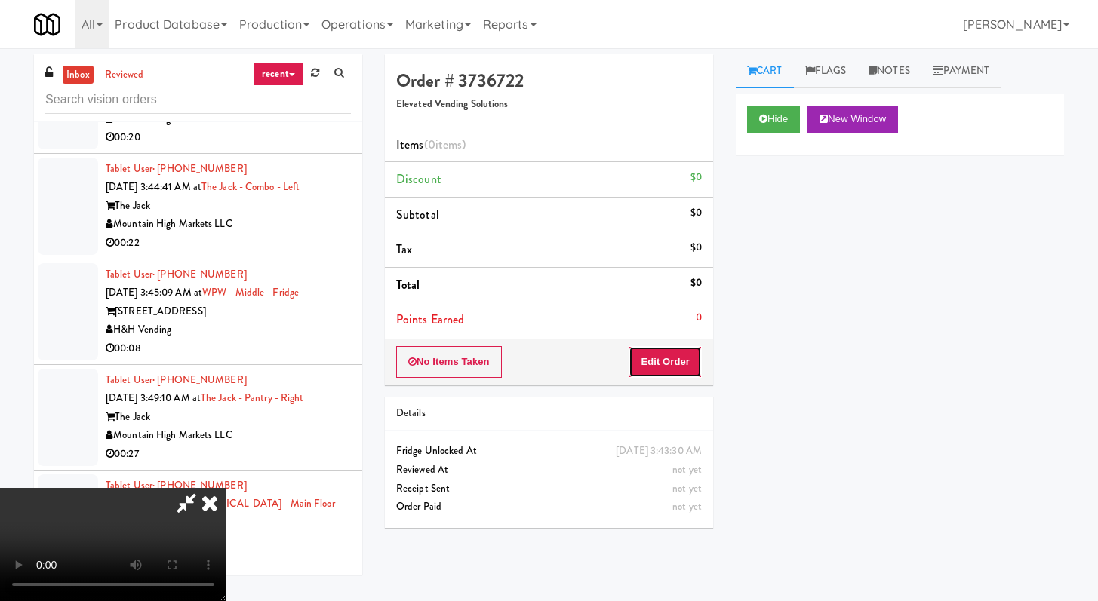
click at [668, 354] on button "Edit Order" at bounding box center [664, 362] width 73 height 32
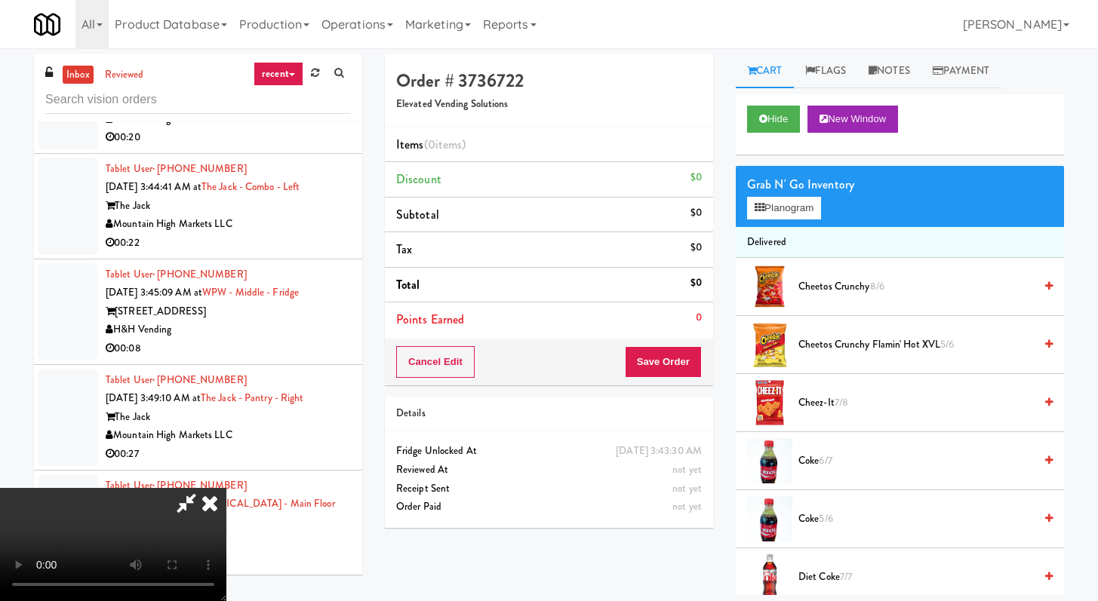
scroll to position [0, 0]
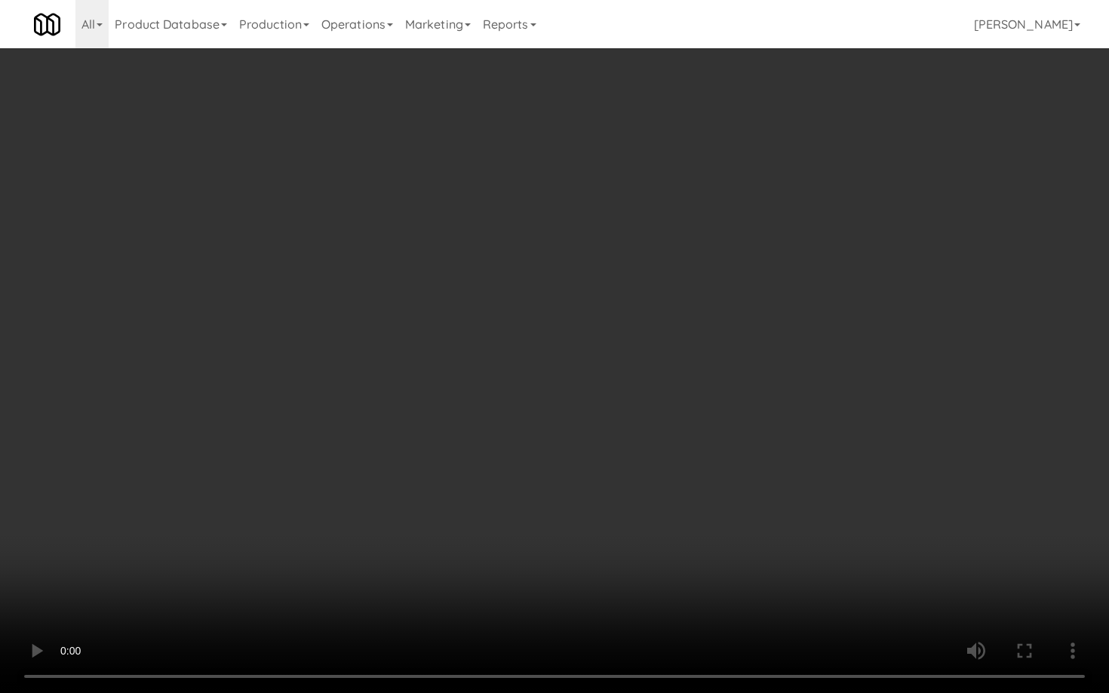
click at [591, 527] on video at bounding box center [554, 346] width 1109 height 693
click at [638, 460] on video at bounding box center [554, 346] width 1109 height 693
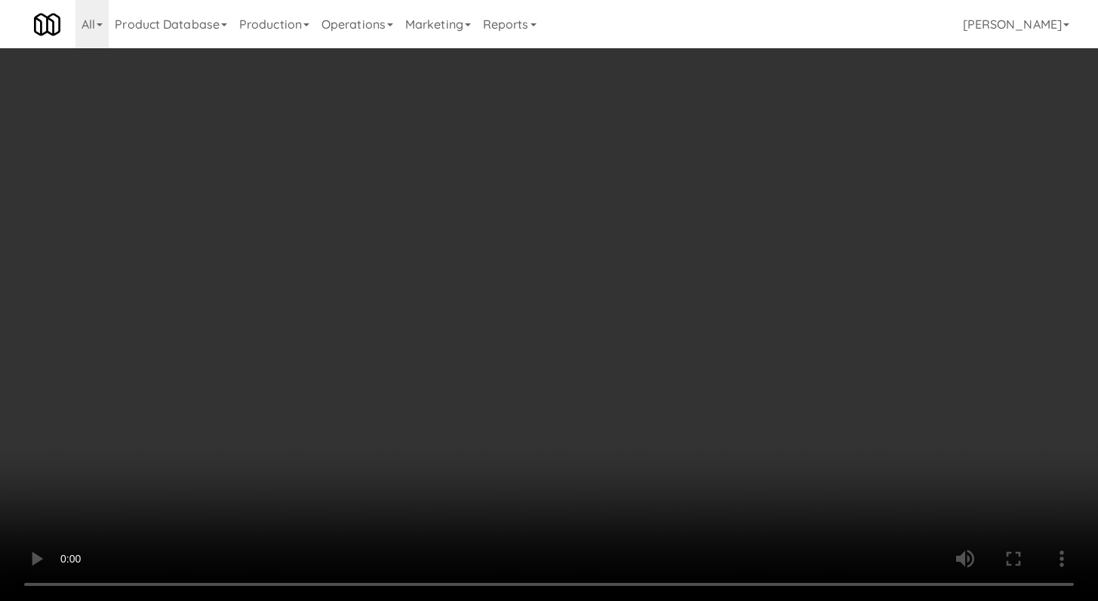
scroll to position [256, 0]
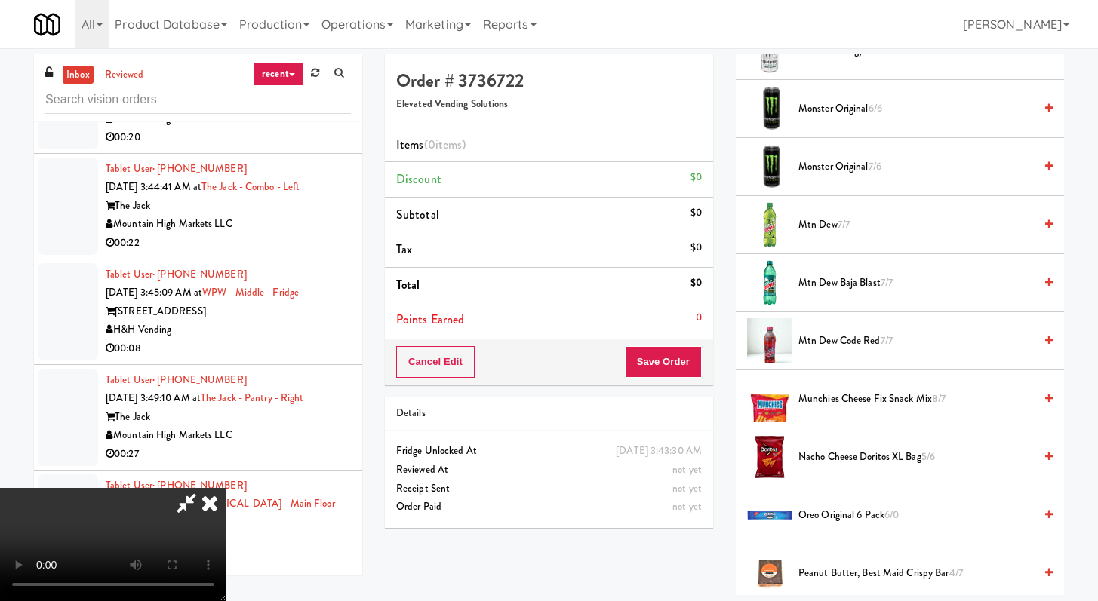
click at [835, 453] on span "Nacho Cheese Doritos XL Bag 5/6" at bounding box center [915, 457] width 235 height 19
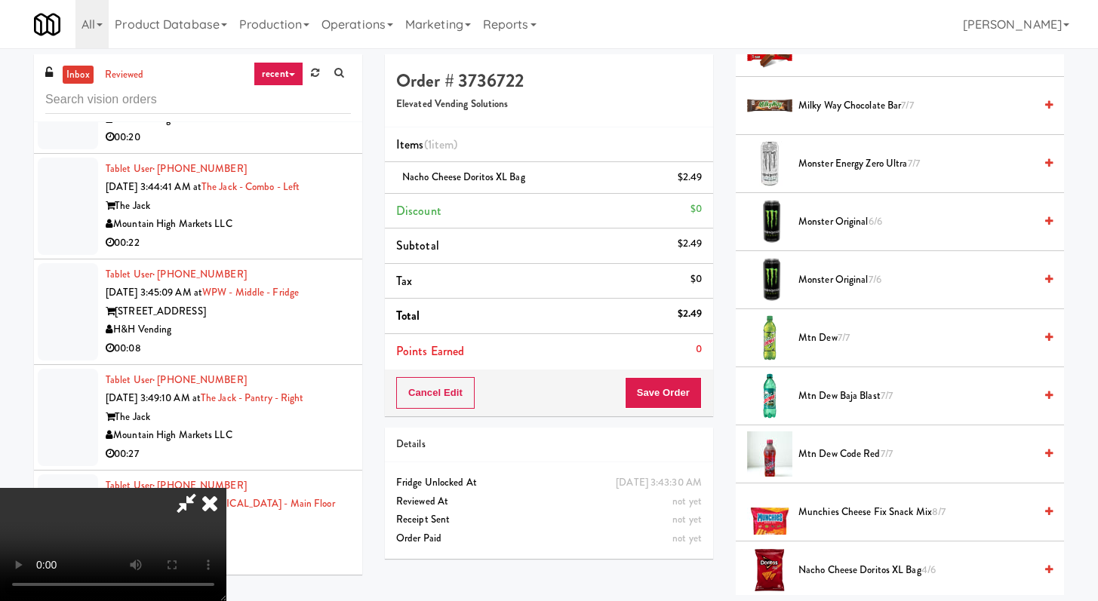
scroll to position [923, 0]
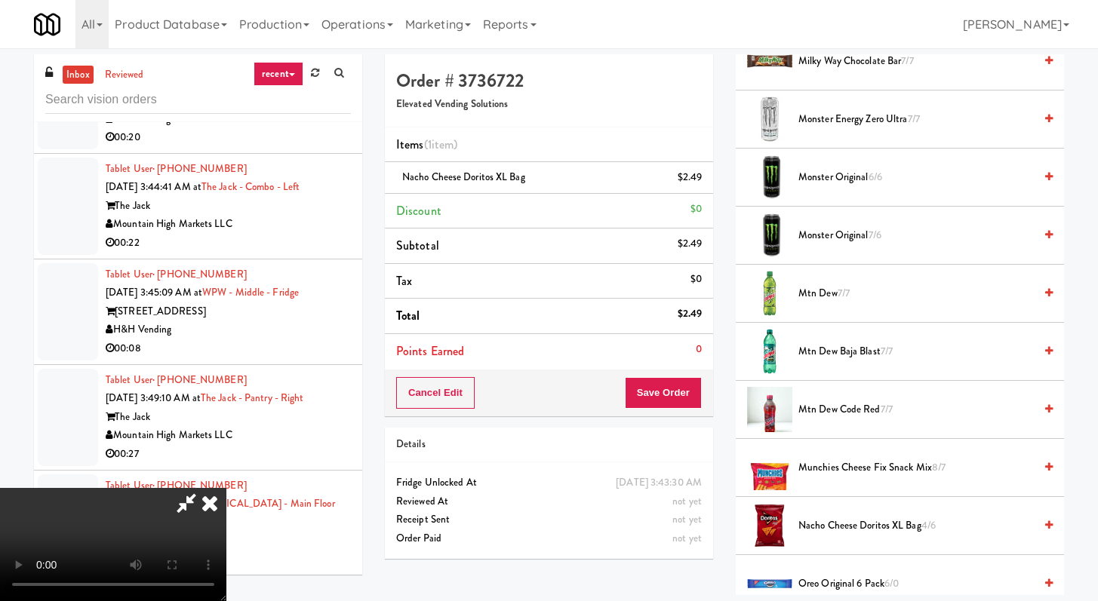
click at [814, 296] on span "Mtn Dew 7/7" at bounding box center [915, 293] width 235 height 19
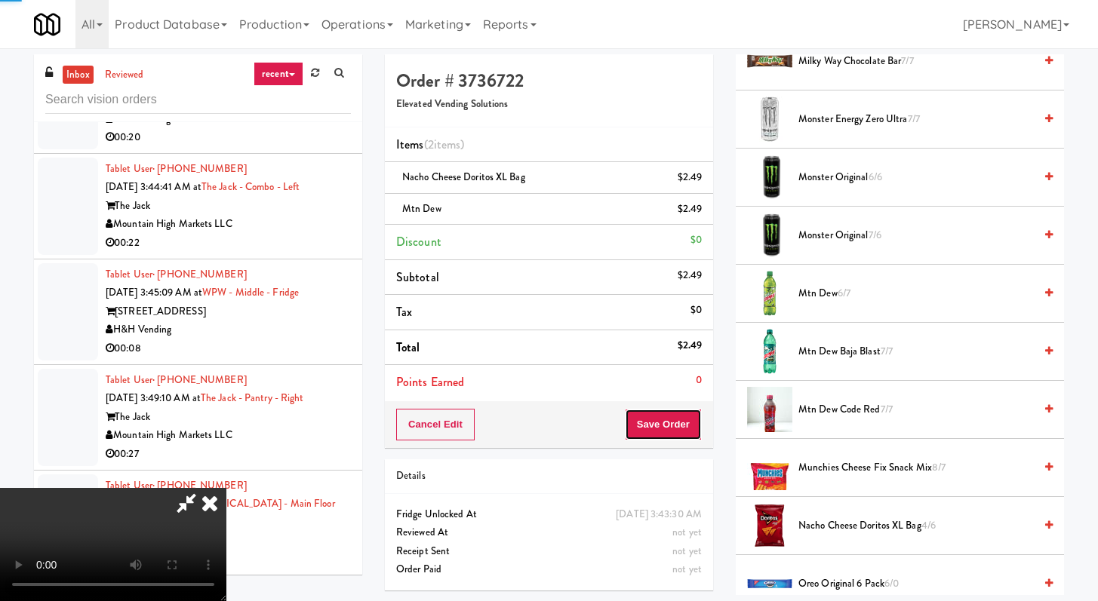
click at [675, 420] on button "Save Order" at bounding box center [663, 425] width 77 height 32
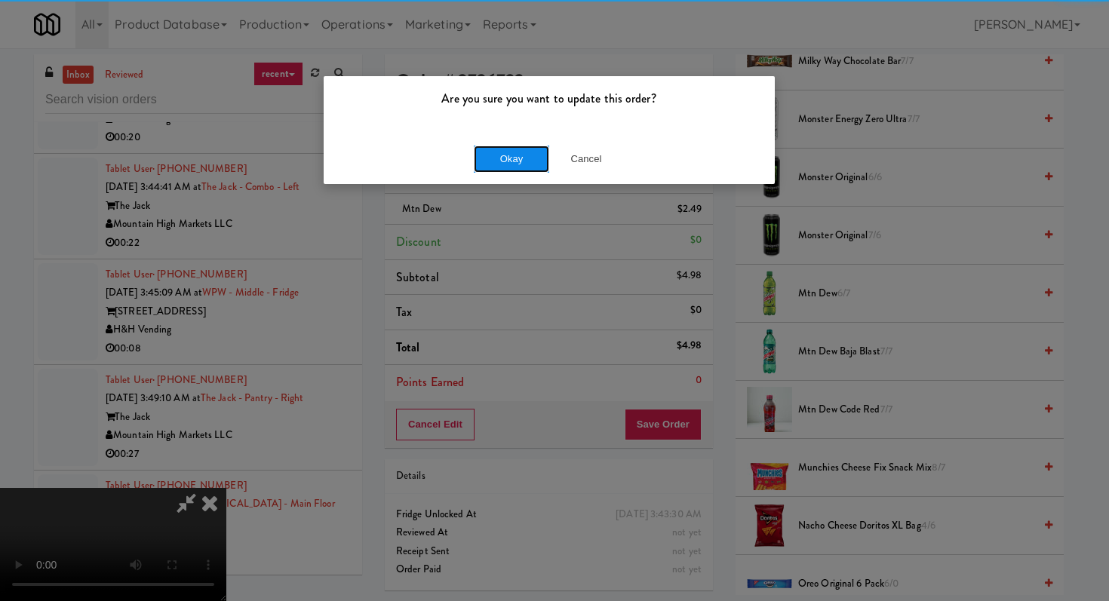
click at [524, 160] on button "Okay" at bounding box center [511, 159] width 75 height 27
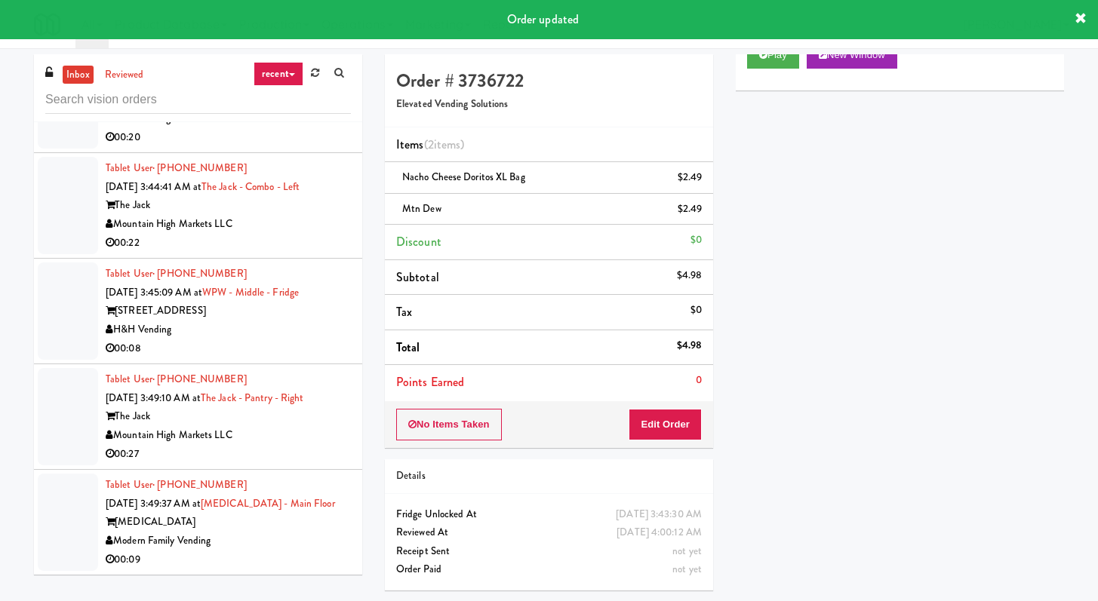
scroll to position [4096, 0]
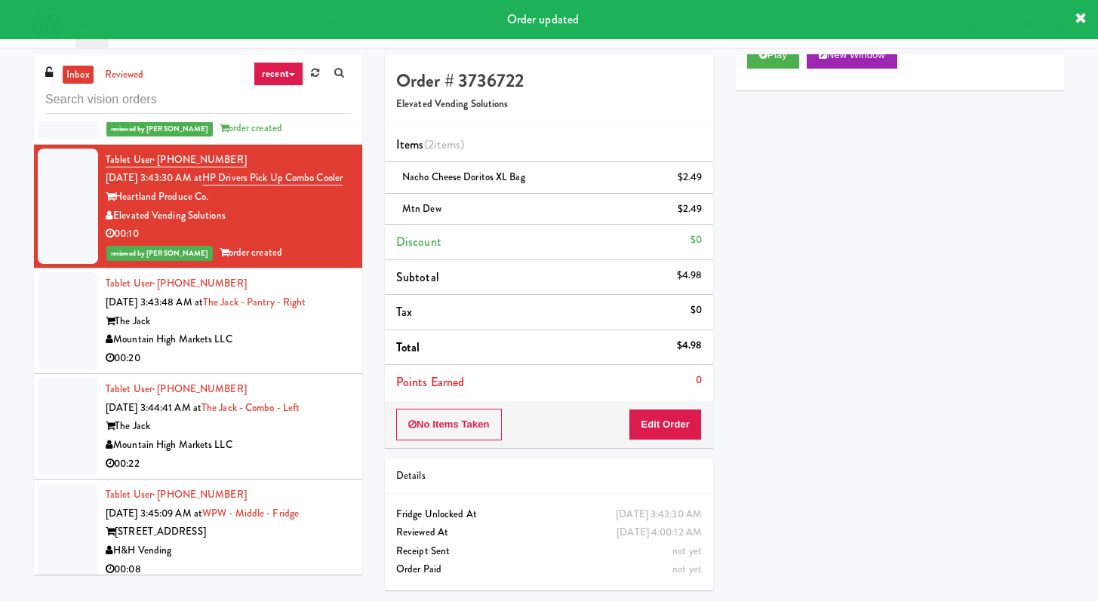
click at [306, 368] on div "00:20" at bounding box center [228, 358] width 245 height 19
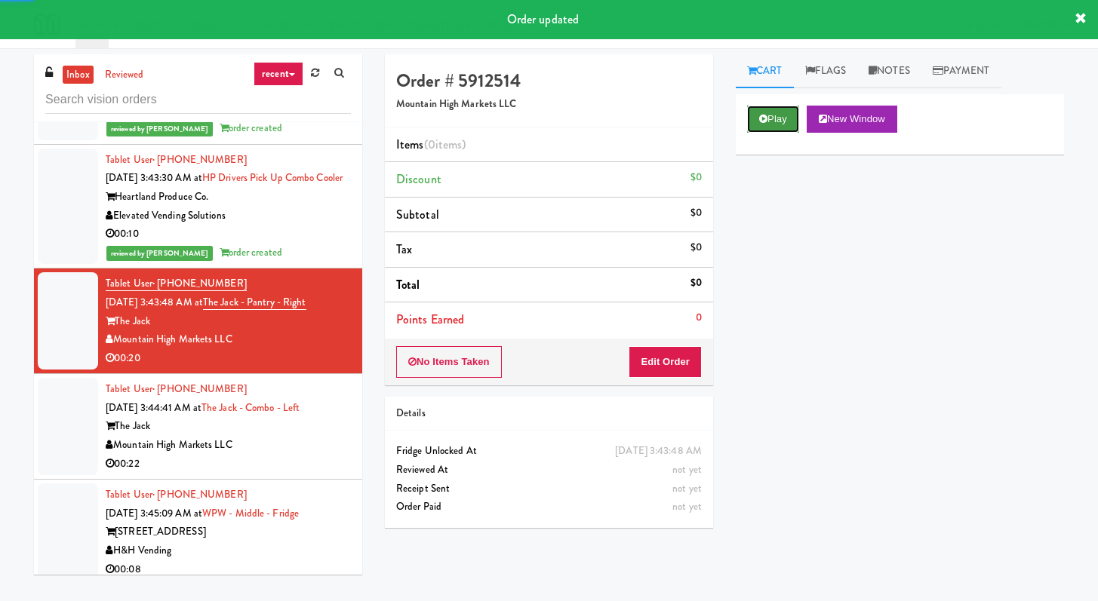
click at [778, 110] on button "Play" at bounding box center [773, 119] width 52 height 27
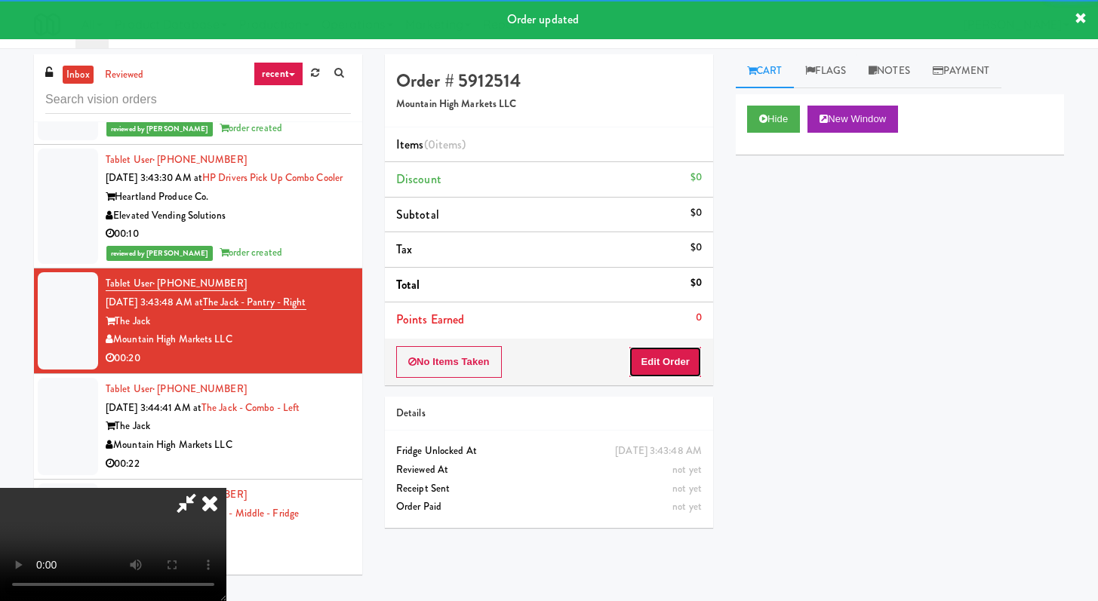
click at [680, 373] on button "Edit Order" at bounding box center [664, 362] width 73 height 32
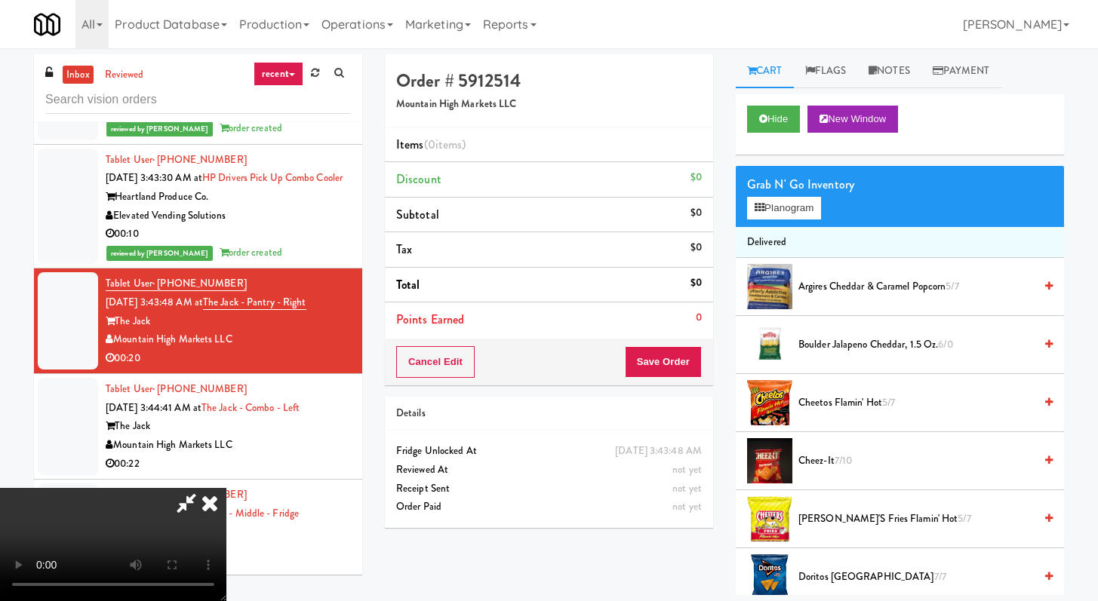
scroll to position [130, 0]
click at [226, 488] on video at bounding box center [113, 544] width 226 height 113
click at [623, 34] on div "All 325 Vending https://classic.micromart.com/vision-orders/628965?operator_id=…" at bounding box center [549, 24] width 1030 height 48
click at [204, 488] on icon at bounding box center [186, 503] width 35 height 30
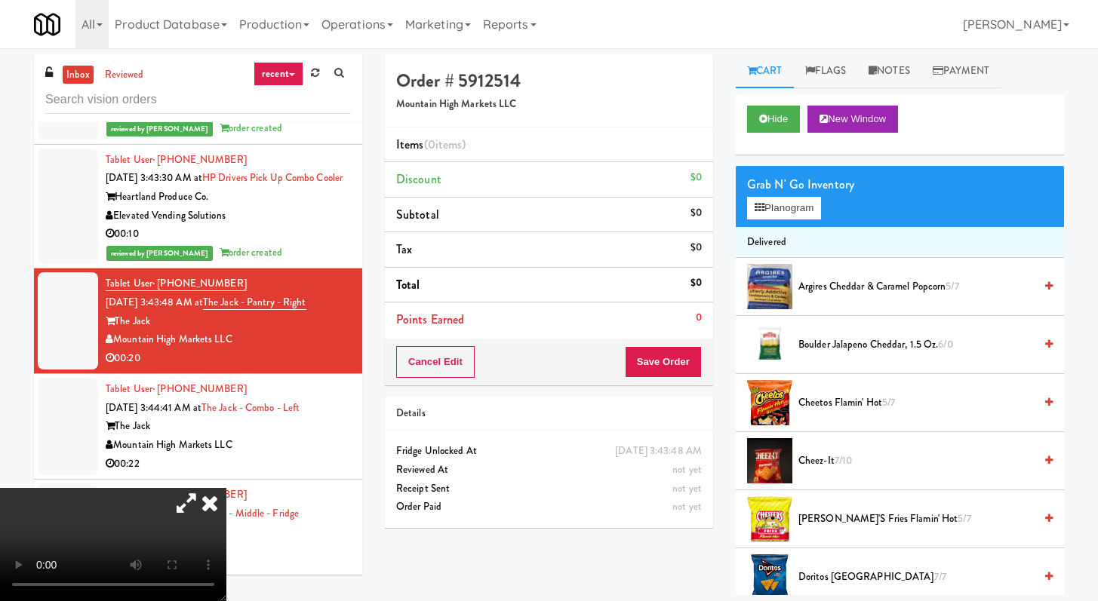
click at [644, 83] on h4 "Order # 5912514" at bounding box center [549, 81] width 306 height 20
click at [226, 488] on icon at bounding box center [209, 503] width 33 height 30
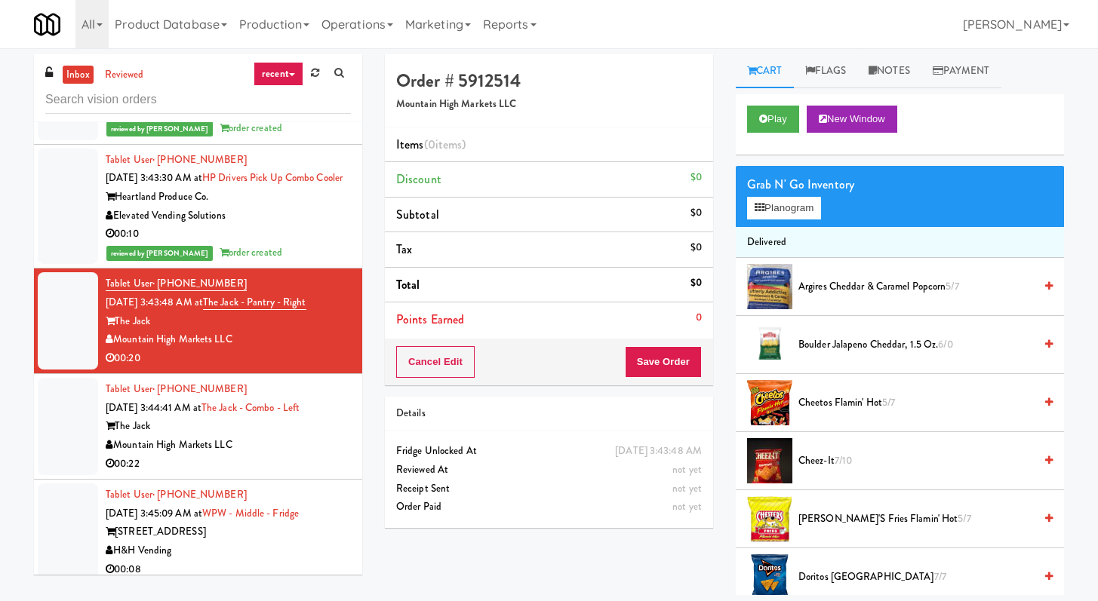
scroll to position [5135, 0]
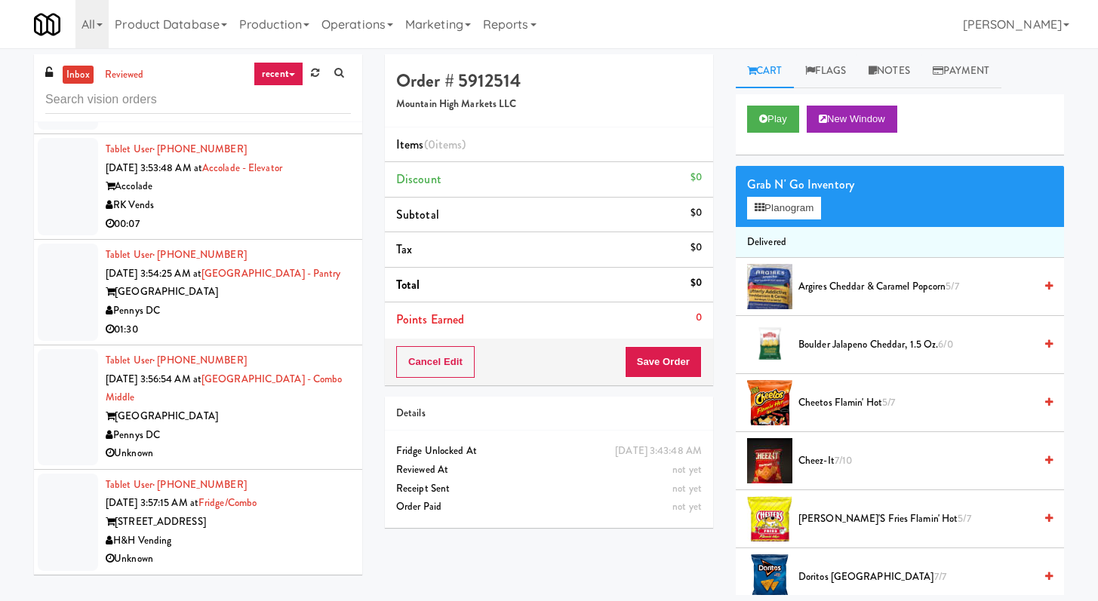
click at [264, 336] on div "01:30" at bounding box center [228, 330] width 245 height 19
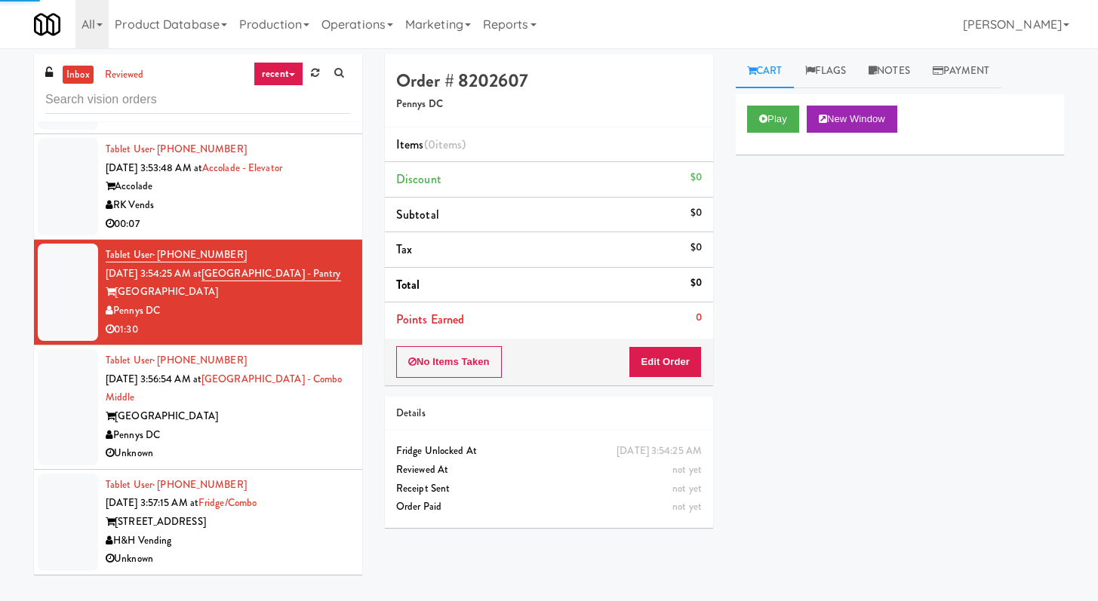
click at [272, 224] on div "00:07" at bounding box center [228, 224] width 245 height 19
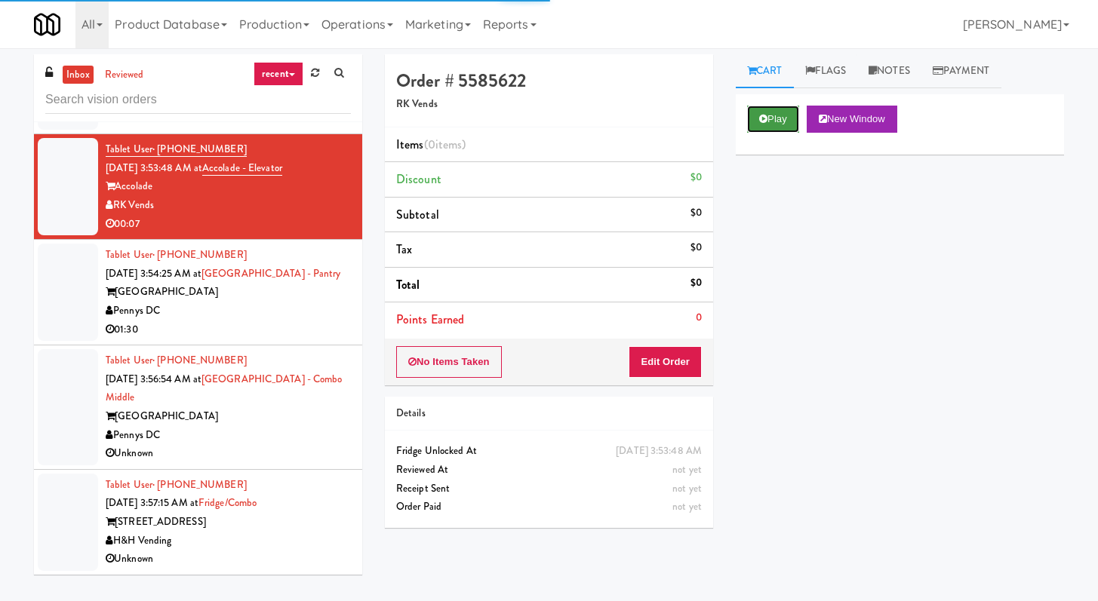
click at [779, 121] on button "Play" at bounding box center [773, 119] width 52 height 27
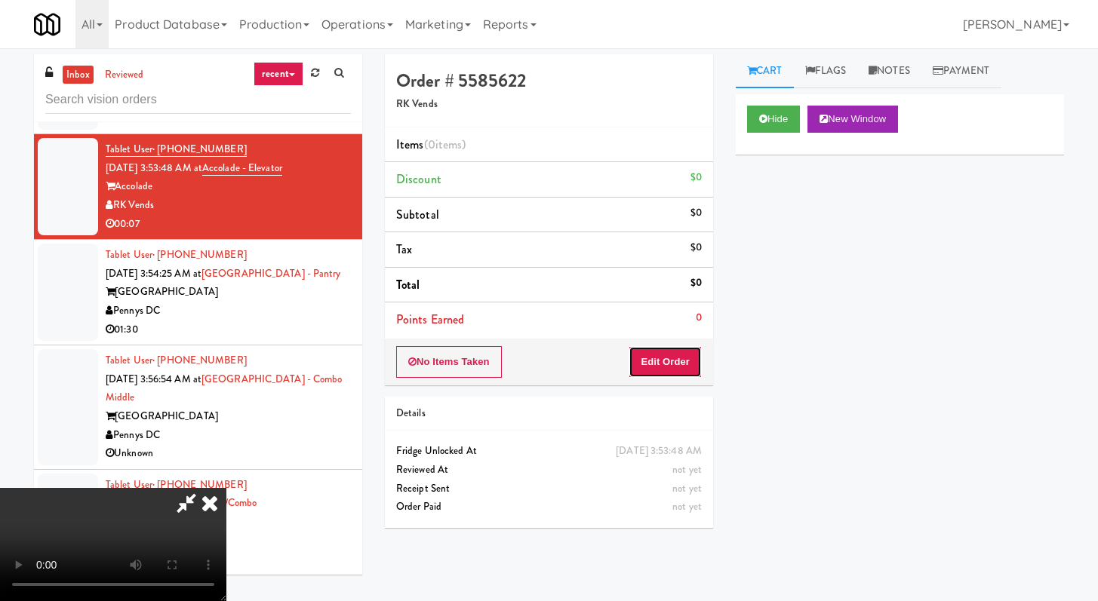
click at [662, 372] on button "Edit Order" at bounding box center [664, 362] width 73 height 32
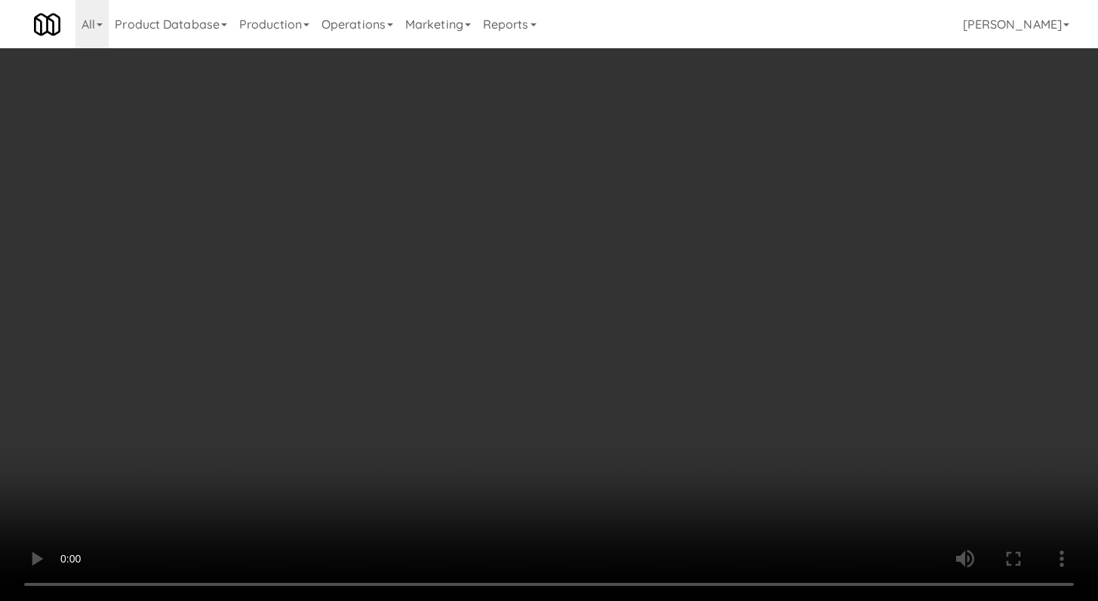
scroll to position [1104, 0]
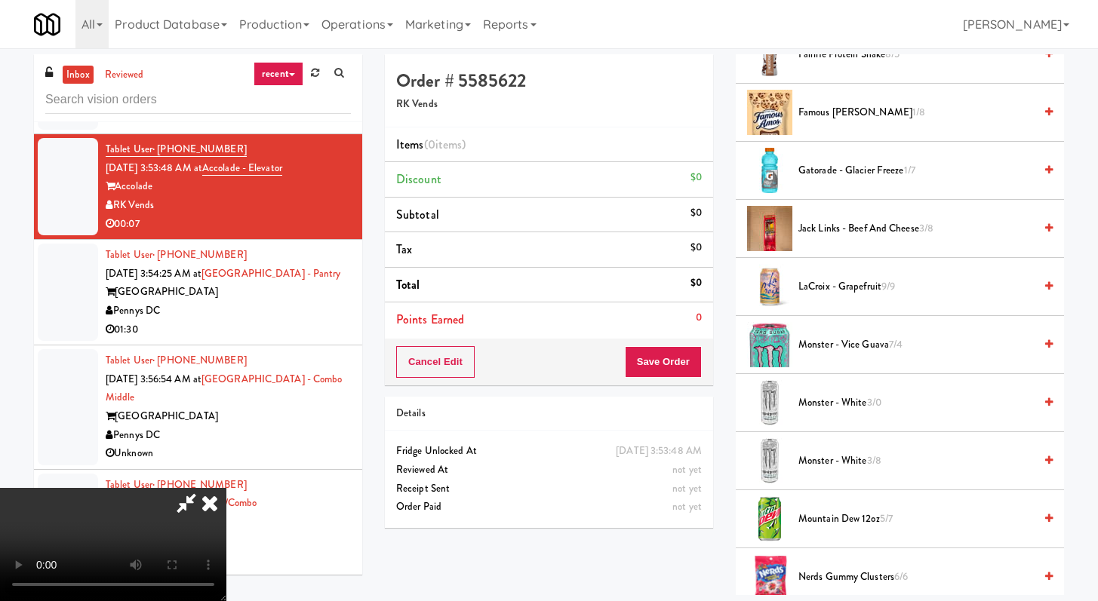
click at [845, 569] on span "Nerds Gummy Clusters 6/6" at bounding box center [915, 577] width 235 height 19
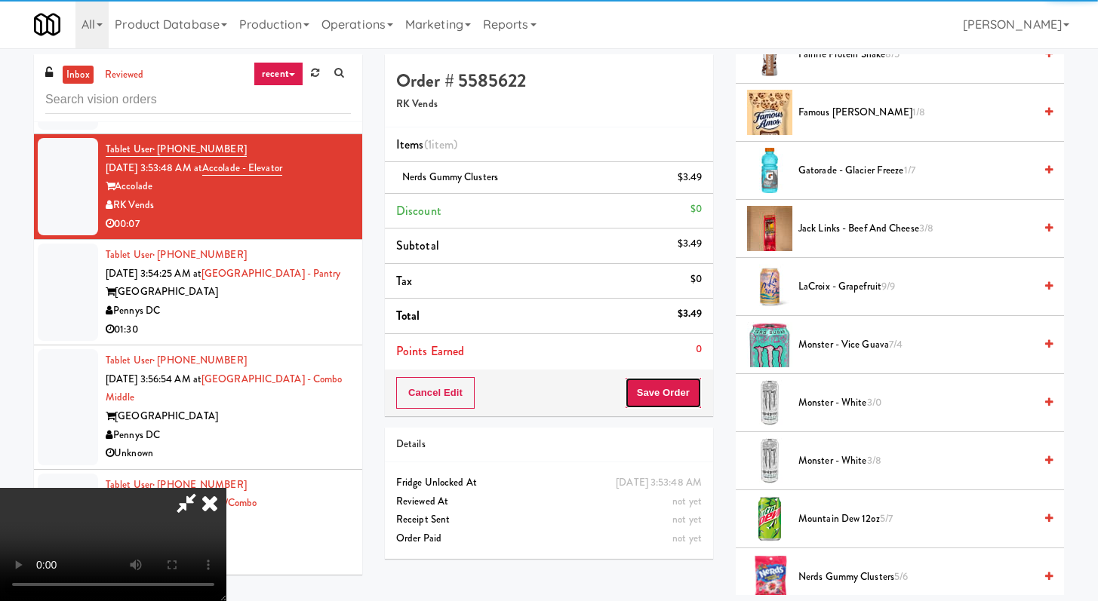
click at [688, 400] on button "Save Order" at bounding box center [663, 393] width 77 height 32
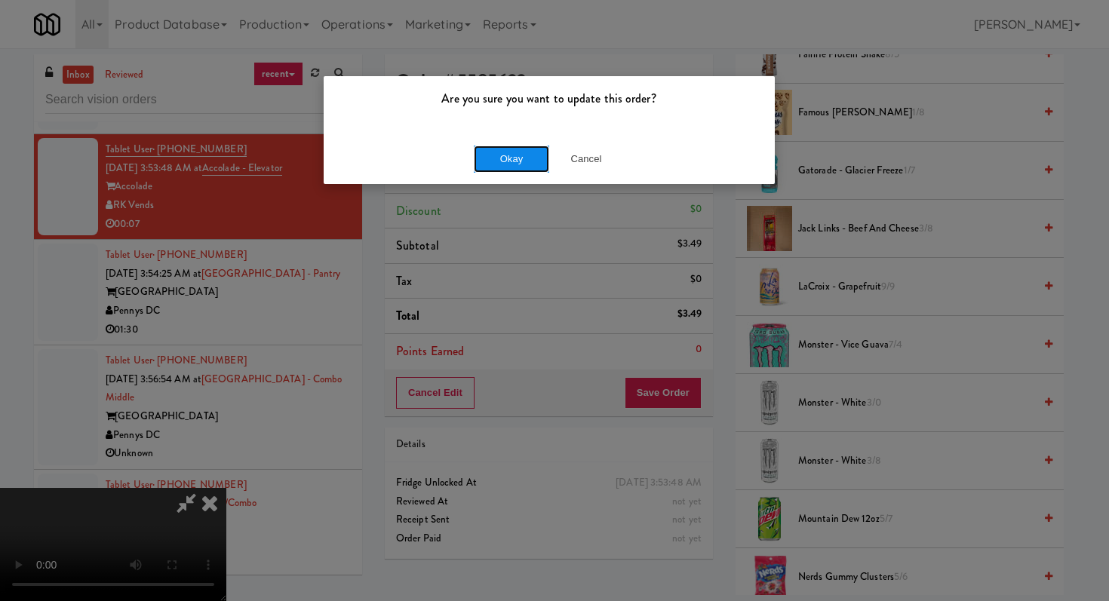
click at [527, 146] on button "Okay" at bounding box center [511, 159] width 75 height 27
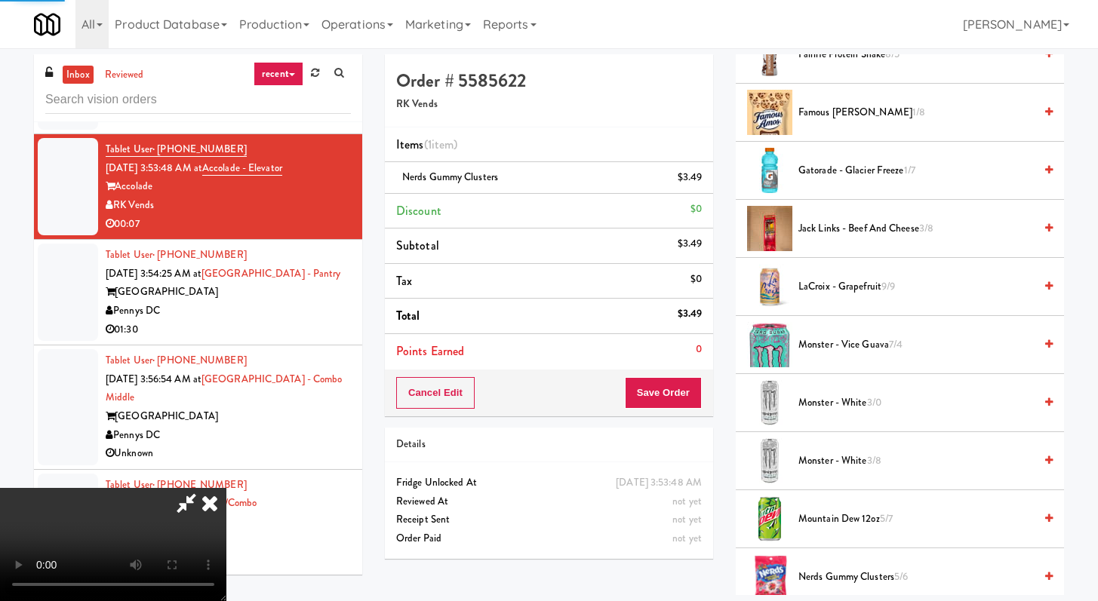
scroll to position [64, 0]
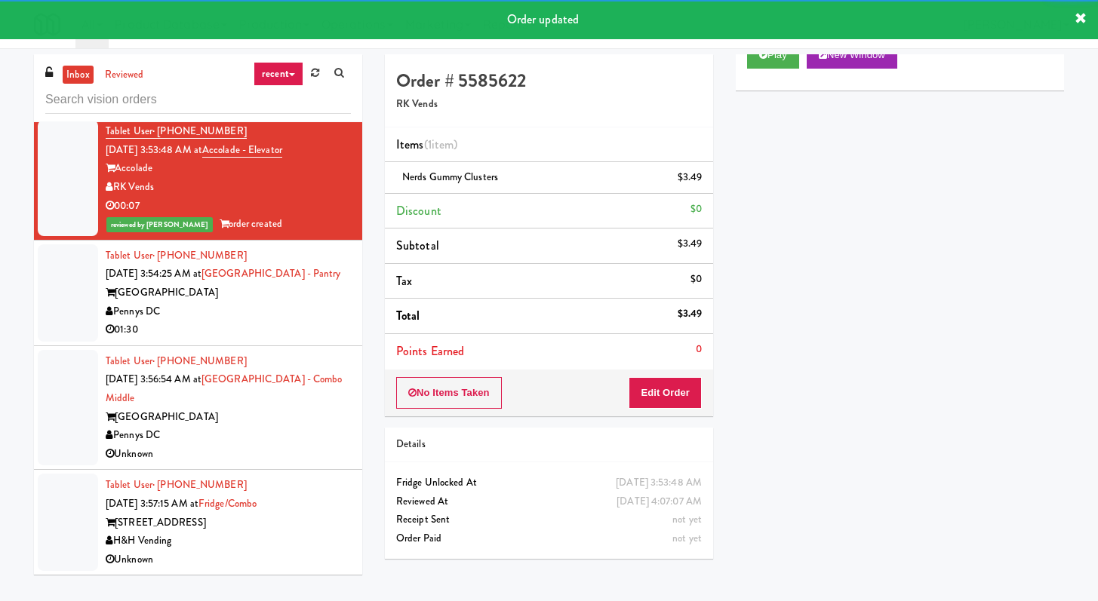
click at [278, 339] on div "01:30" at bounding box center [228, 330] width 245 height 19
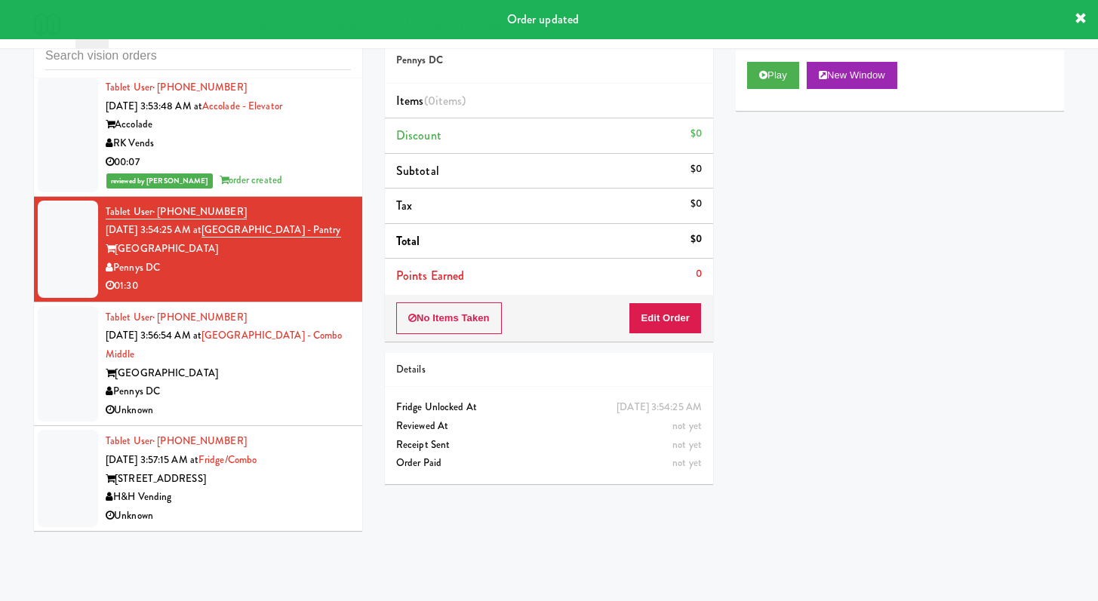
scroll to position [48, 0]
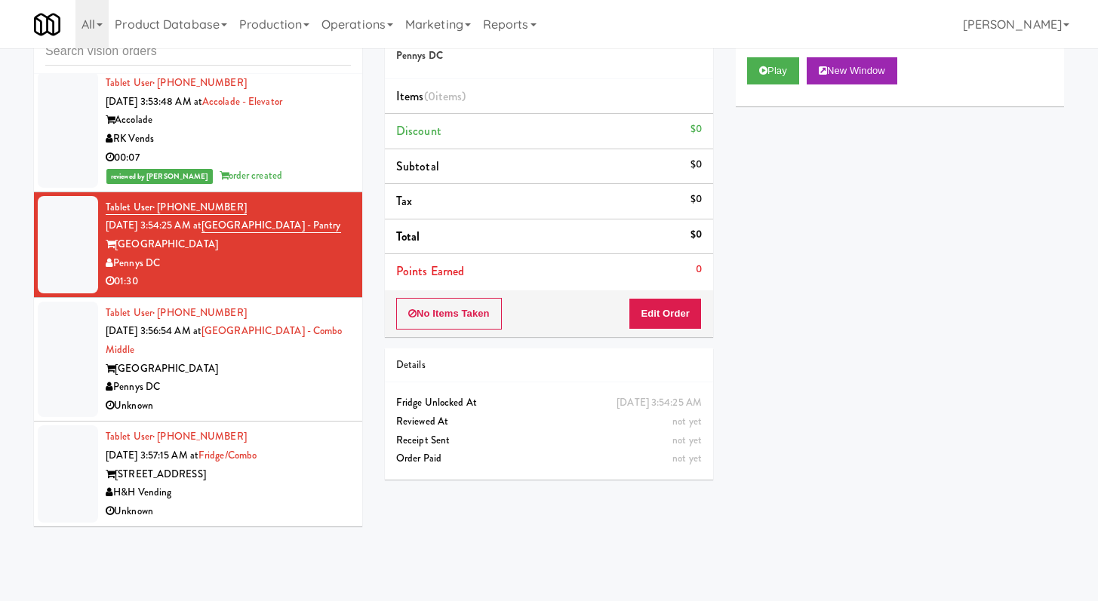
click at [293, 370] on div "[GEOGRAPHIC_DATA]" at bounding box center [228, 369] width 245 height 19
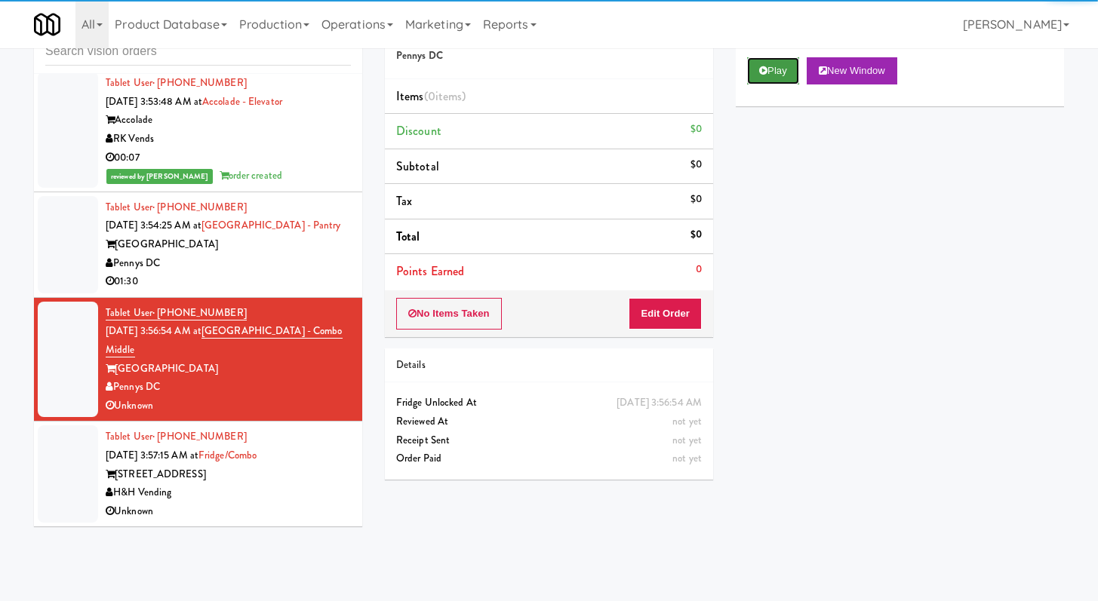
click at [751, 69] on button "Play" at bounding box center [773, 70] width 52 height 27
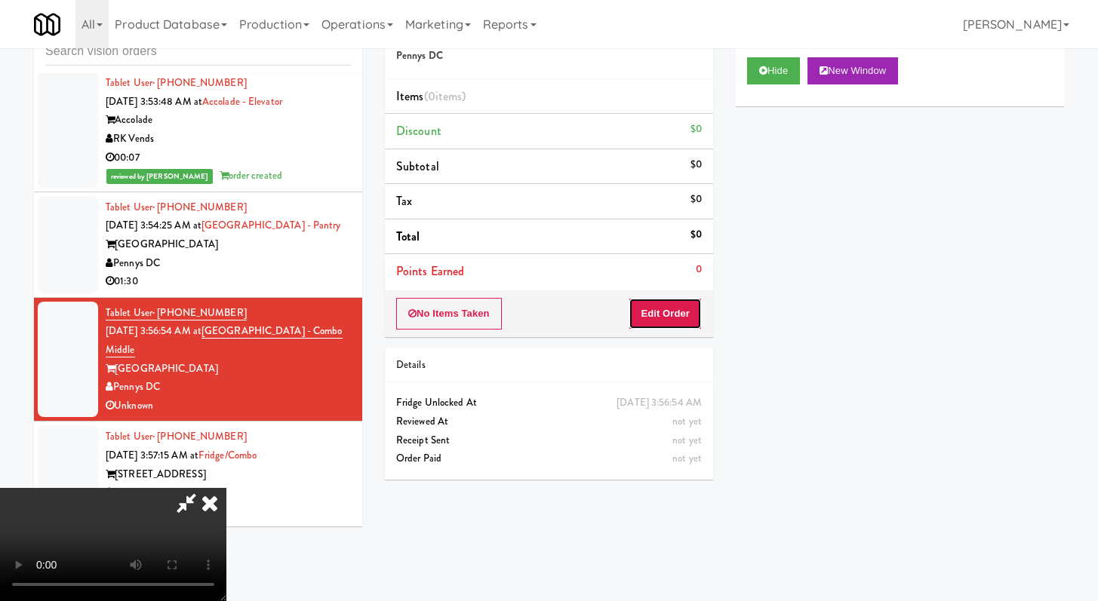
click at [689, 306] on button "Edit Order" at bounding box center [664, 314] width 73 height 32
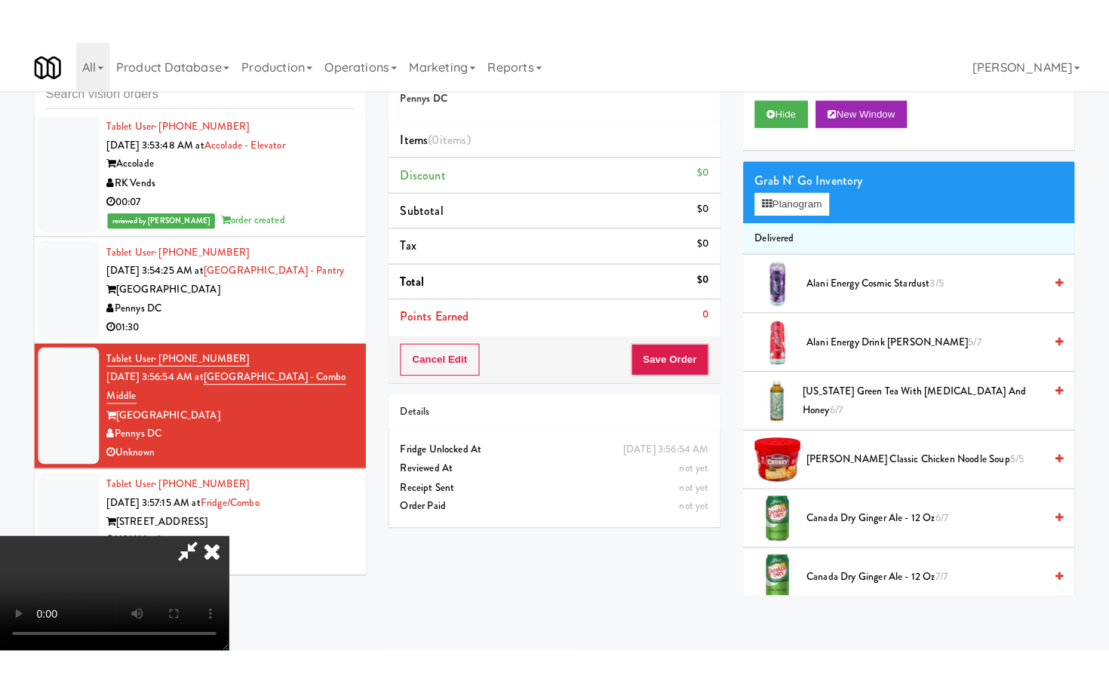
scroll to position [130, 0]
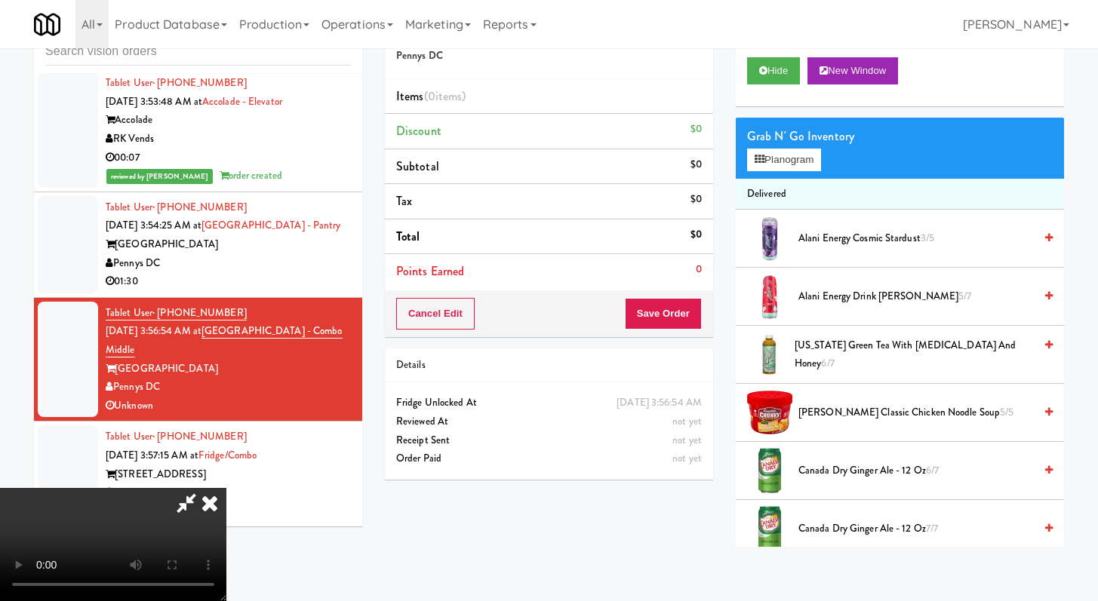
click at [226, 488] on video at bounding box center [113, 544] width 226 height 113
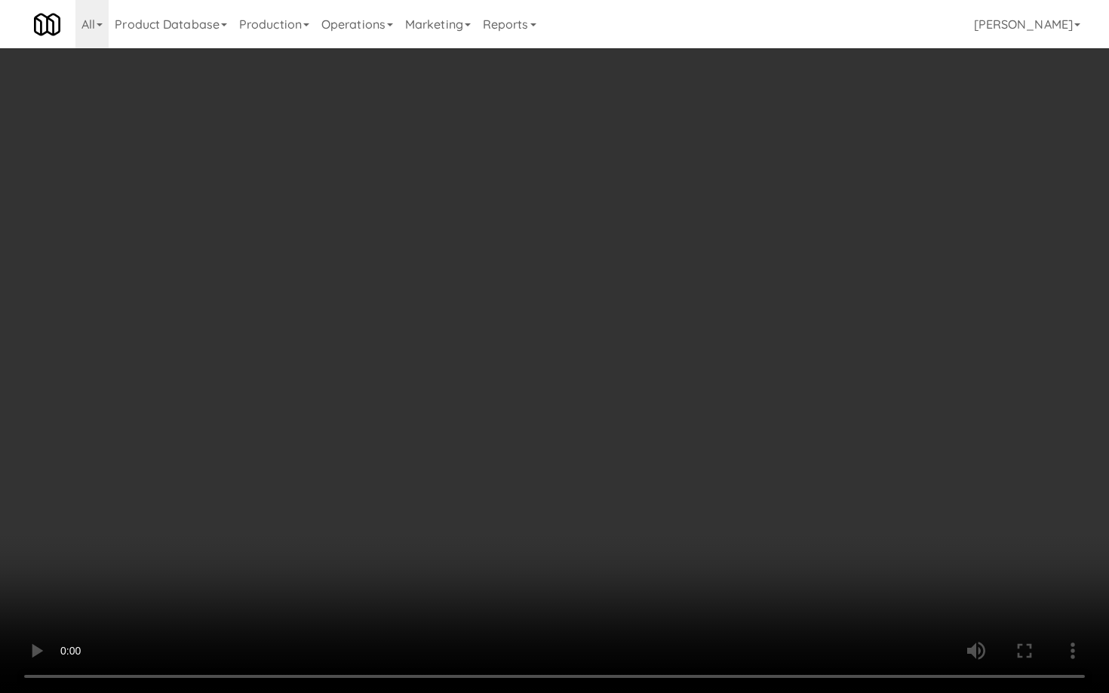
click at [554, 504] on video at bounding box center [554, 346] width 1109 height 693
click at [553, 502] on video at bounding box center [554, 346] width 1109 height 693
click at [570, 465] on video at bounding box center [554, 346] width 1109 height 693
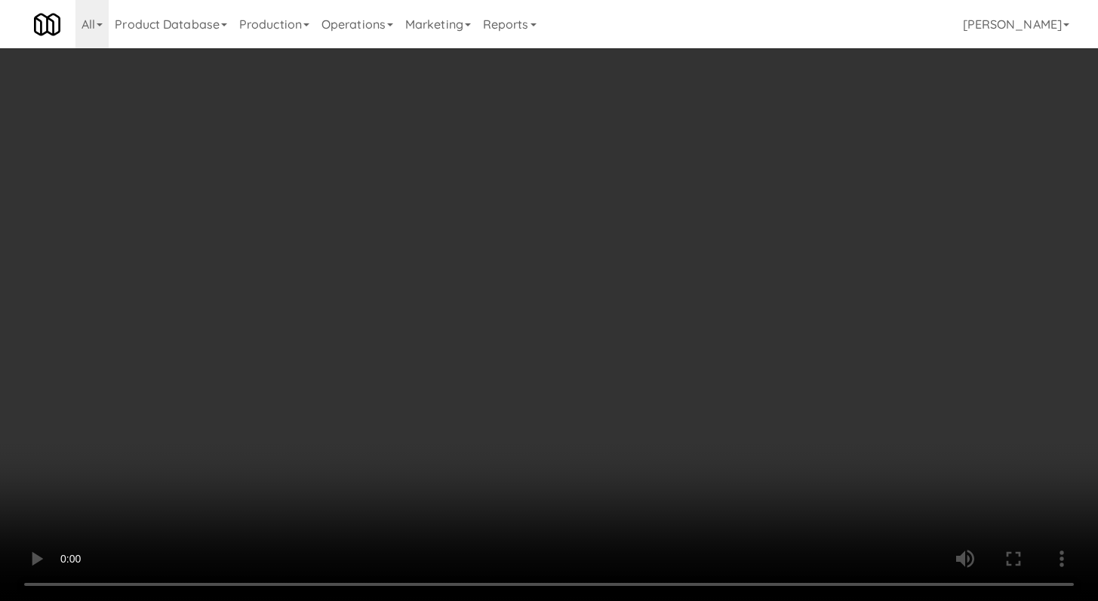
scroll to position [1697, 0]
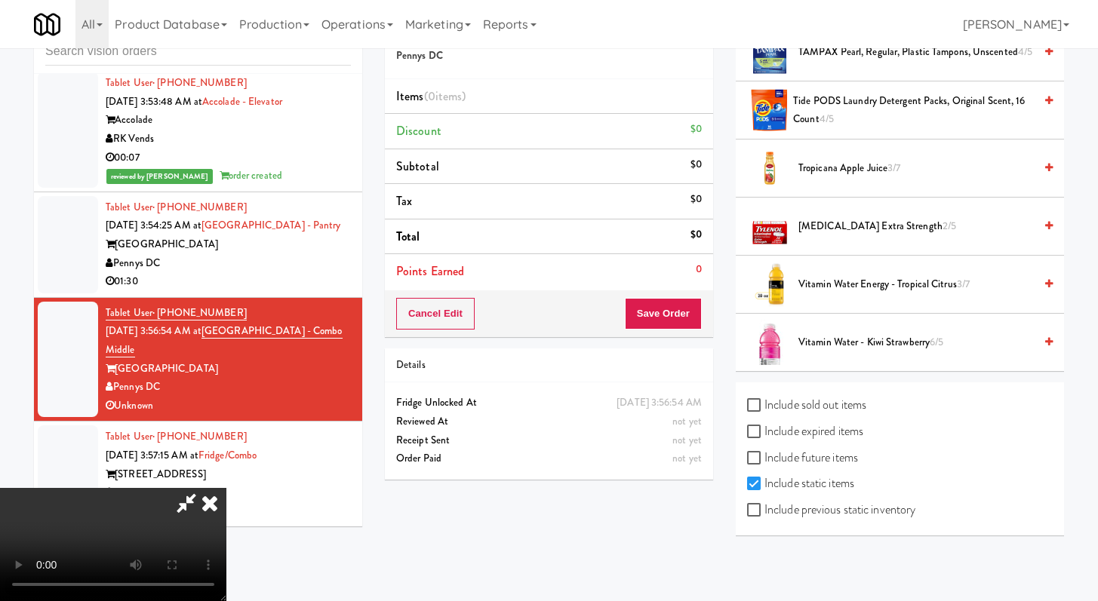
click at [833, 289] on span "Vitamin Water Energy - Tropical Citrus 3/7" at bounding box center [915, 284] width 235 height 19
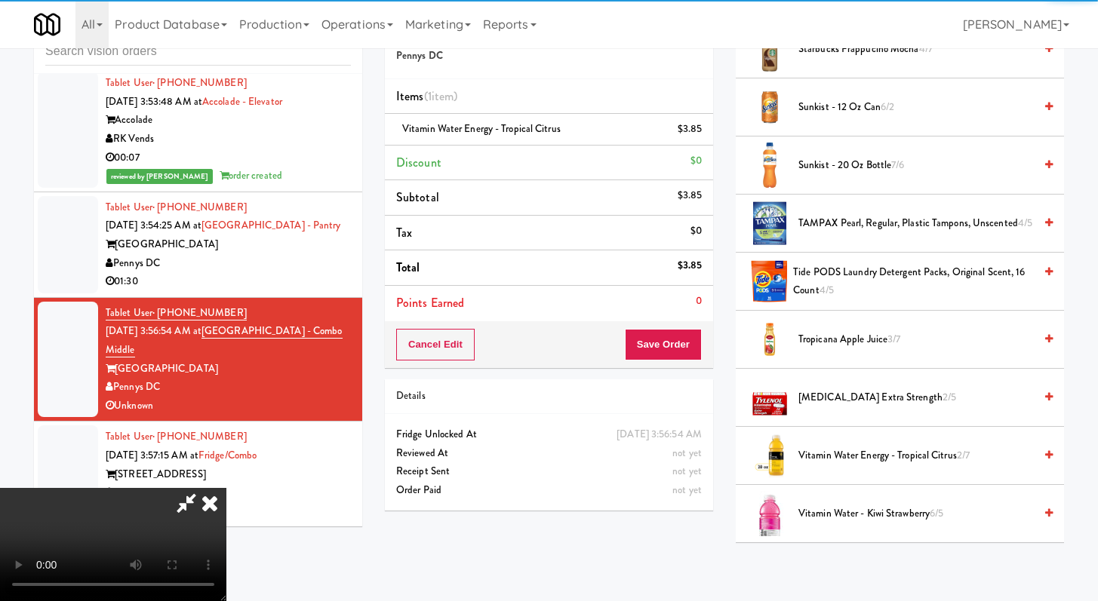
scroll to position [1187, 0]
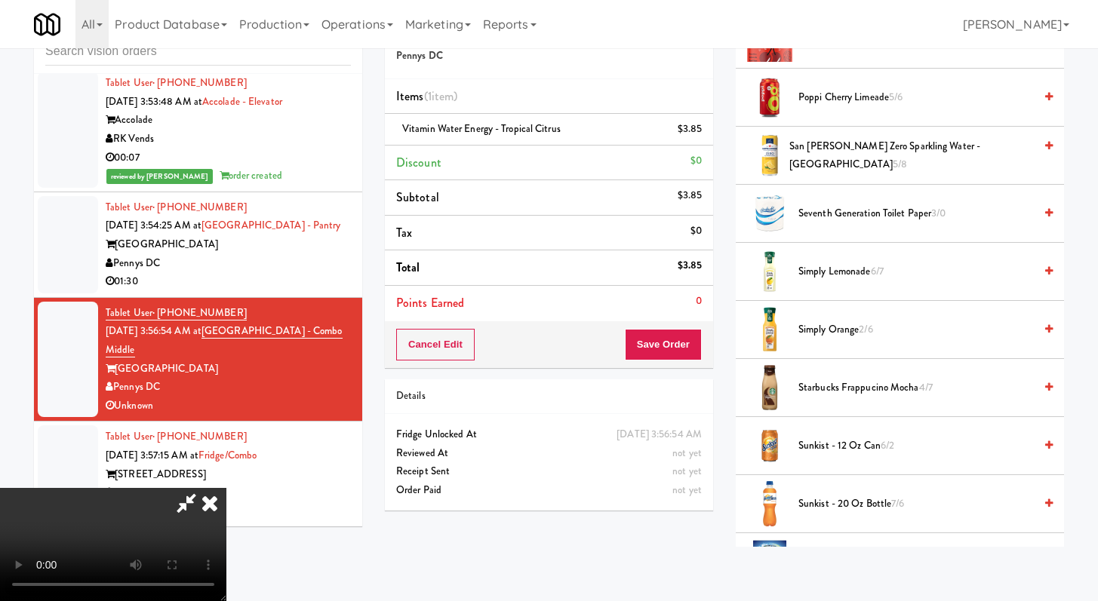
click at [825, 503] on span "Sunkist - 20 oz bottle 7/6" at bounding box center [915, 504] width 235 height 19
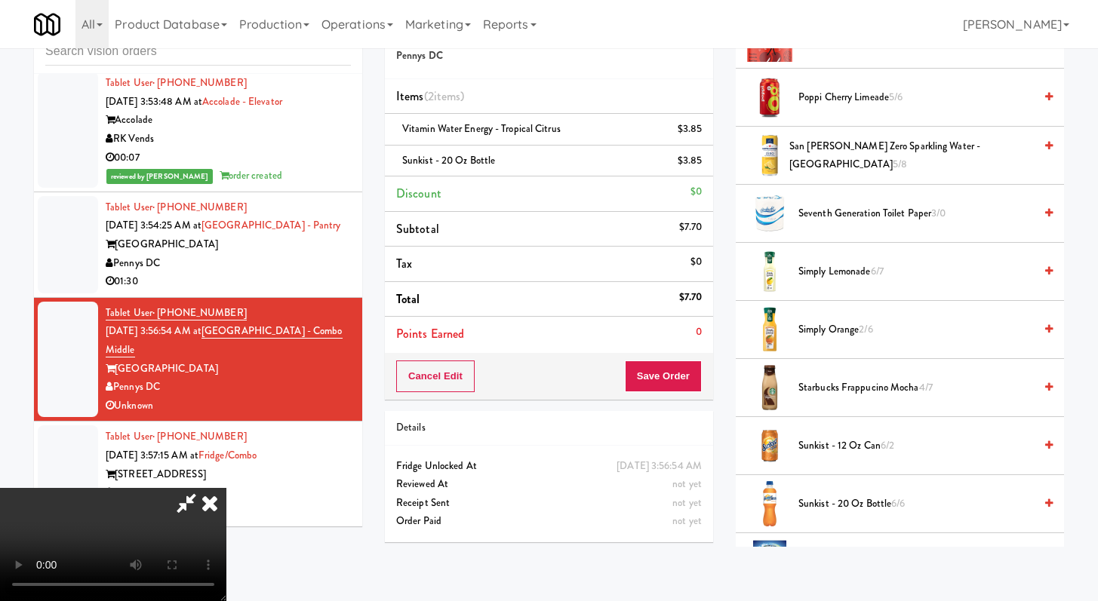
scroll to position [130, 0]
click at [662, 365] on button "Save Order" at bounding box center [663, 377] width 77 height 32
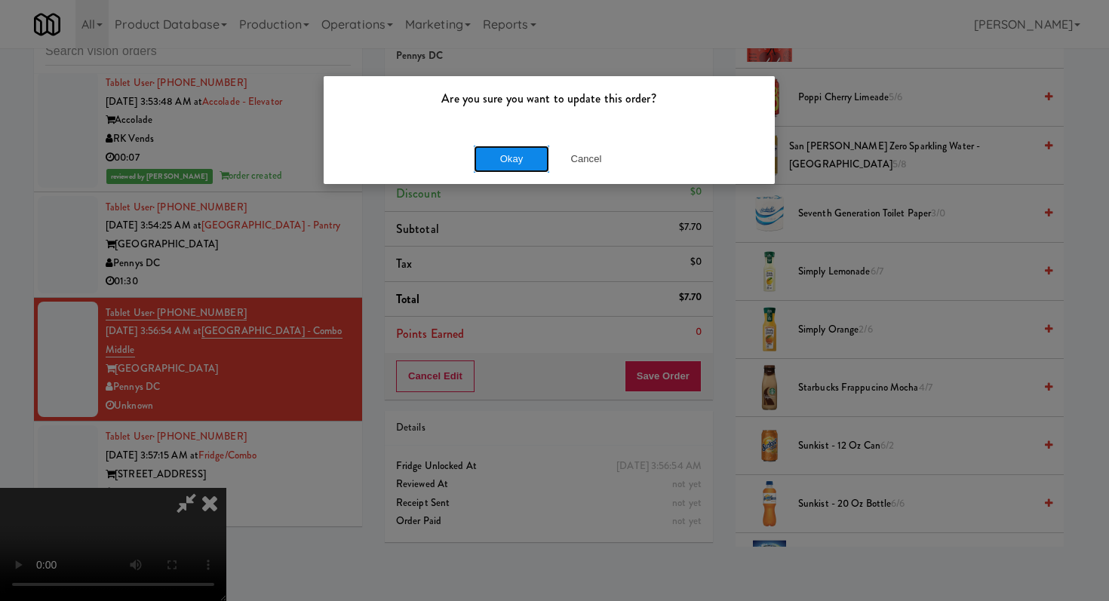
click at [512, 146] on button "Okay" at bounding box center [511, 159] width 75 height 27
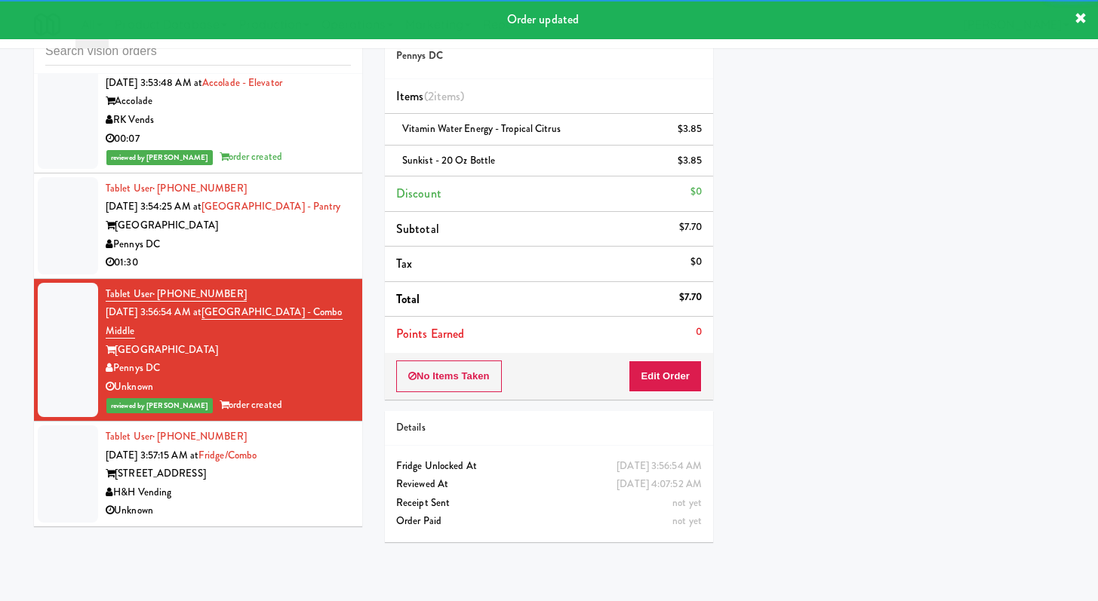
scroll to position [5172, 0]
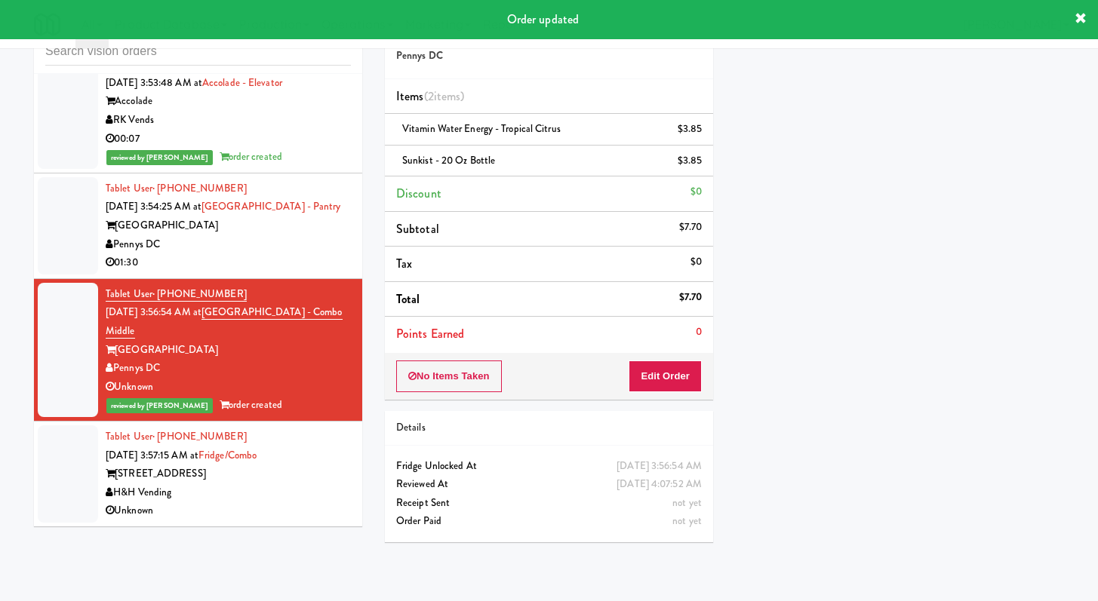
click at [271, 504] on div "Unknown" at bounding box center [228, 511] width 245 height 19
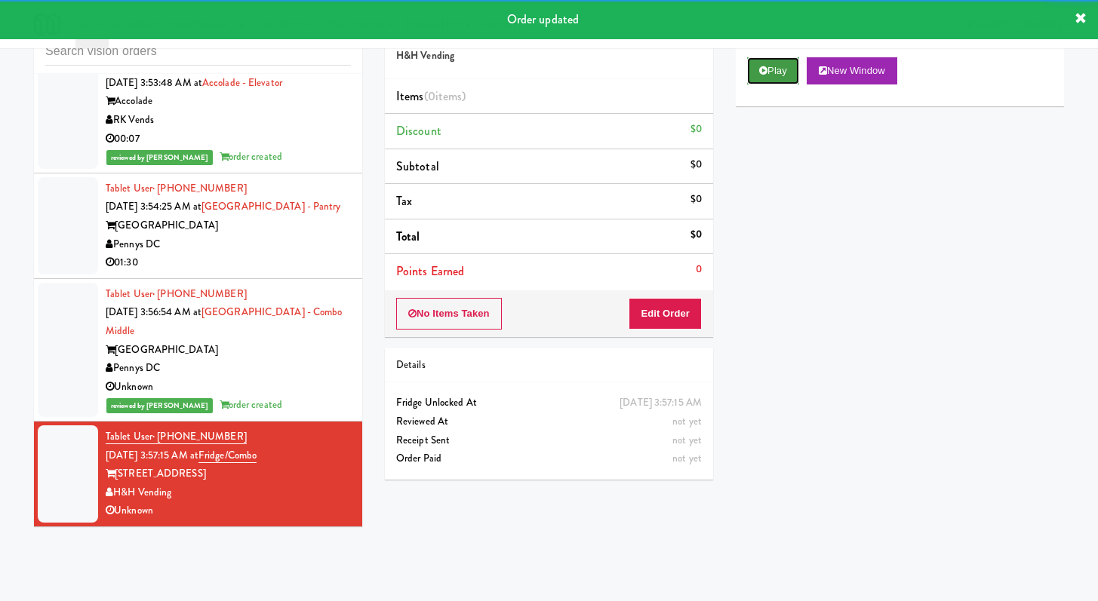
click at [781, 72] on button "Play" at bounding box center [773, 70] width 52 height 27
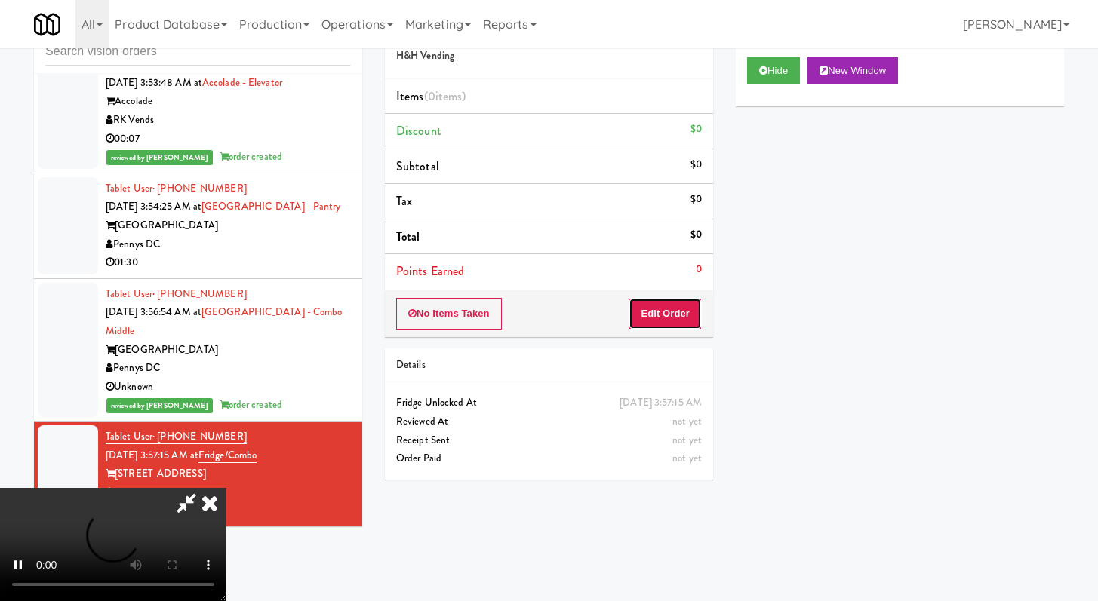
click at [671, 316] on button "Edit Order" at bounding box center [664, 314] width 73 height 32
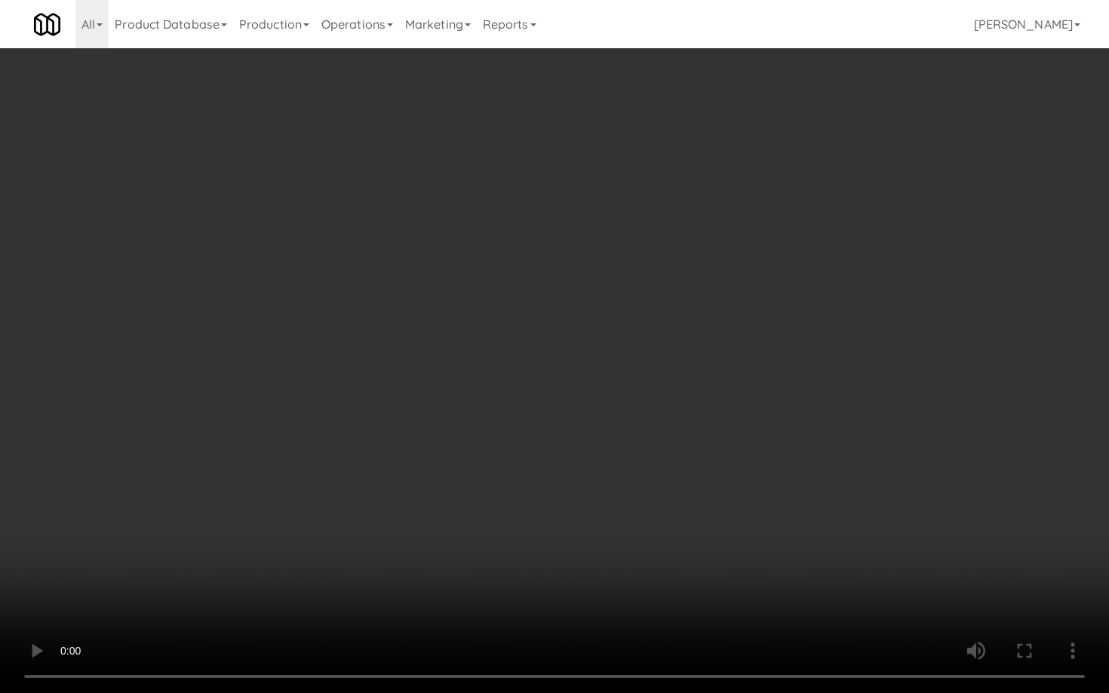
click at [846, 500] on video at bounding box center [554, 346] width 1109 height 693
click at [849, 491] on video at bounding box center [554, 346] width 1109 height 693
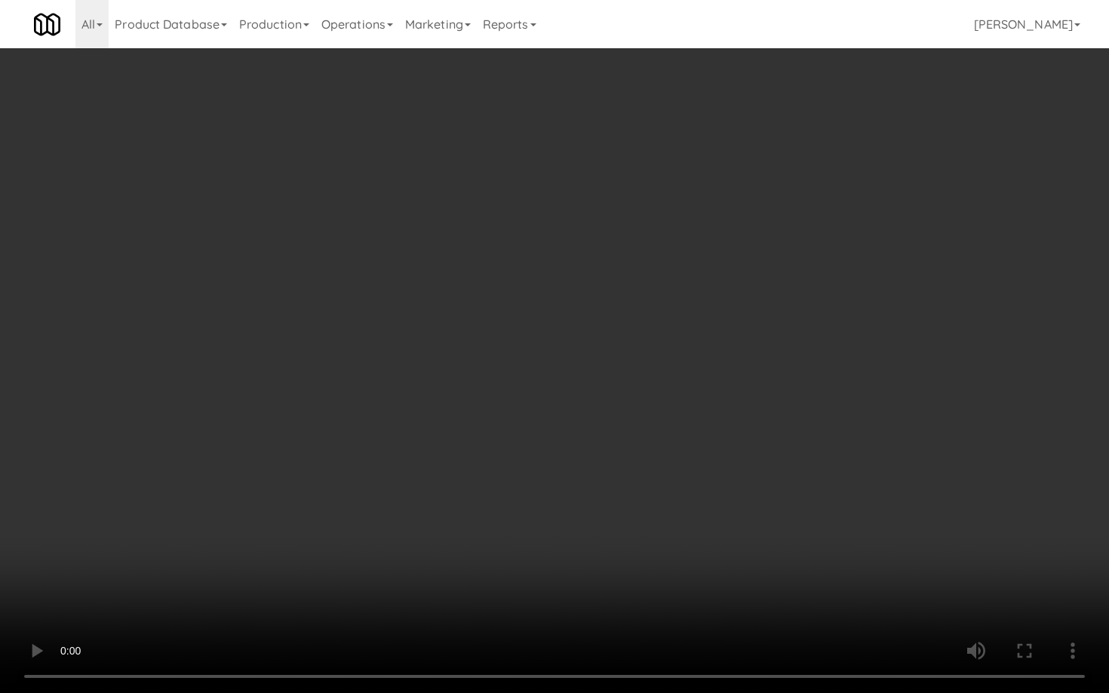
click at [849, 491] on video at bounding box center [554, 346] width 1109 height 693
click at [849, 492] on video at bounding box center [554, 346] width 1109 height 693
click at [709, 374] on video at bounding box center [554, 346] width 1109 height 693
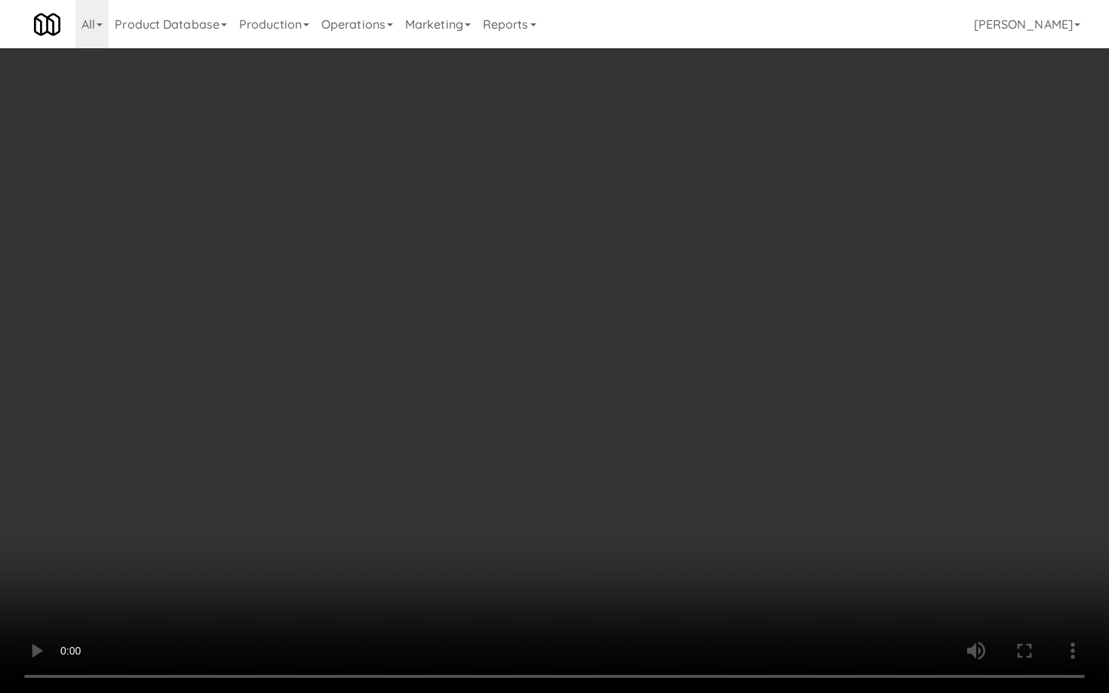
click at [751, 352] on video at bounding box center [554, 346] width 1109 height 693
click at [752, 355] on video at bounding box center [554, 346] width 1109 height 693
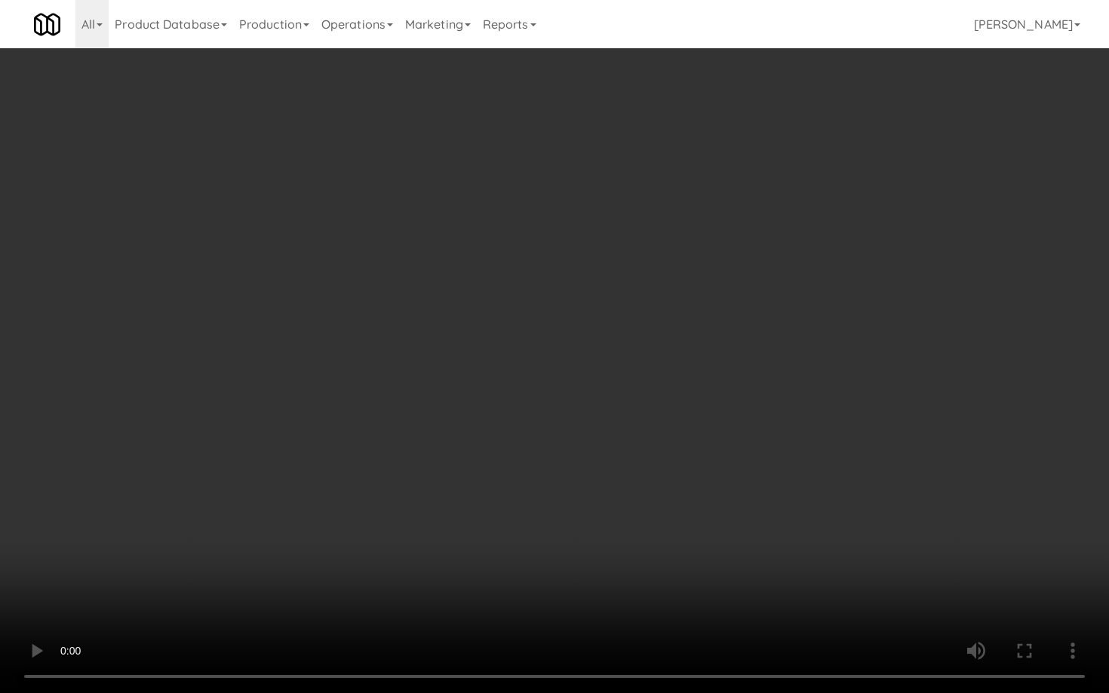
click at [752, 355] on video at bounding box center [554, 346] width 1109 height 693
click at [753, 355] on video at bounding box center [554, 346] width 1109 height 693
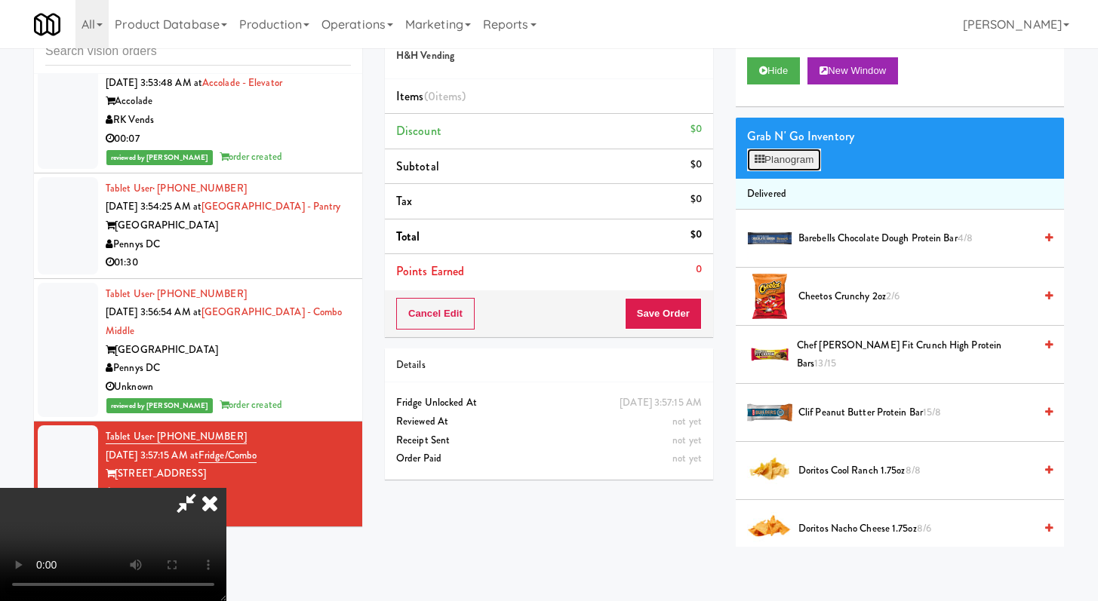
click at [803, 156] on button "Planogram" at bounding box center [784, 160] width 74 height 23
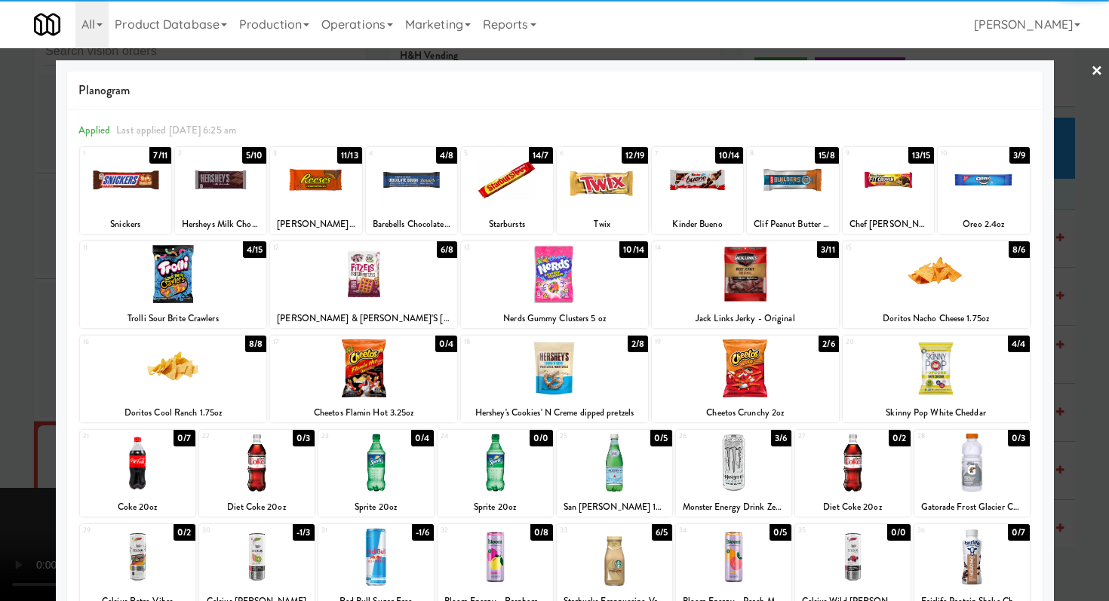
click at [773, 371] on div at bounding box center [745, 368] width 187 height 58
click at [900, 370] on div at bounding box center [936, 368] width 187 height 58
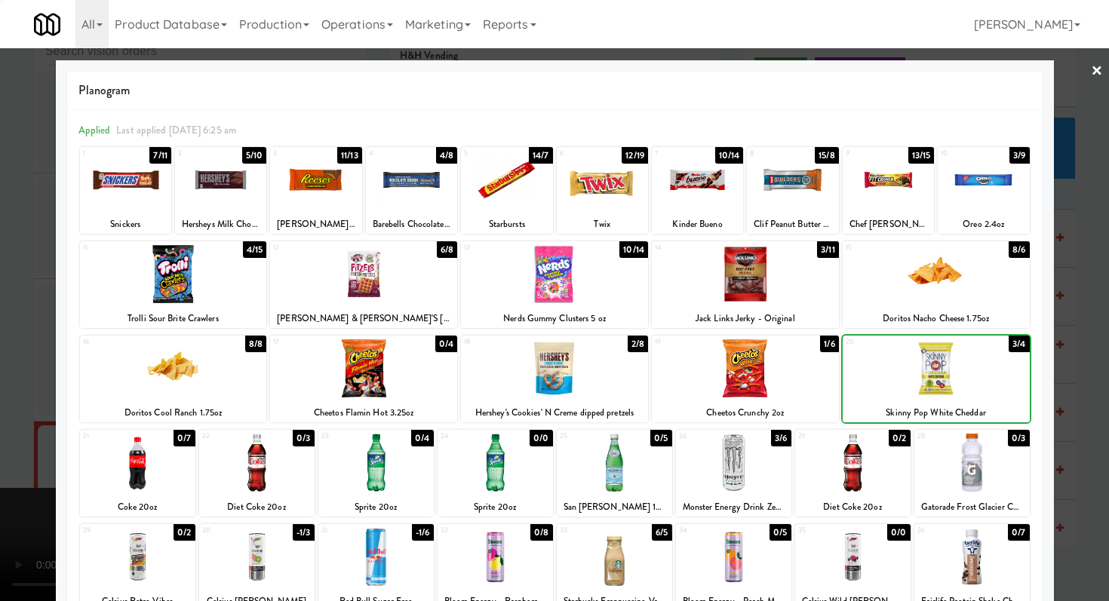
click at [910, 286] on div at bounding box center [936, 274] width 187 height 58
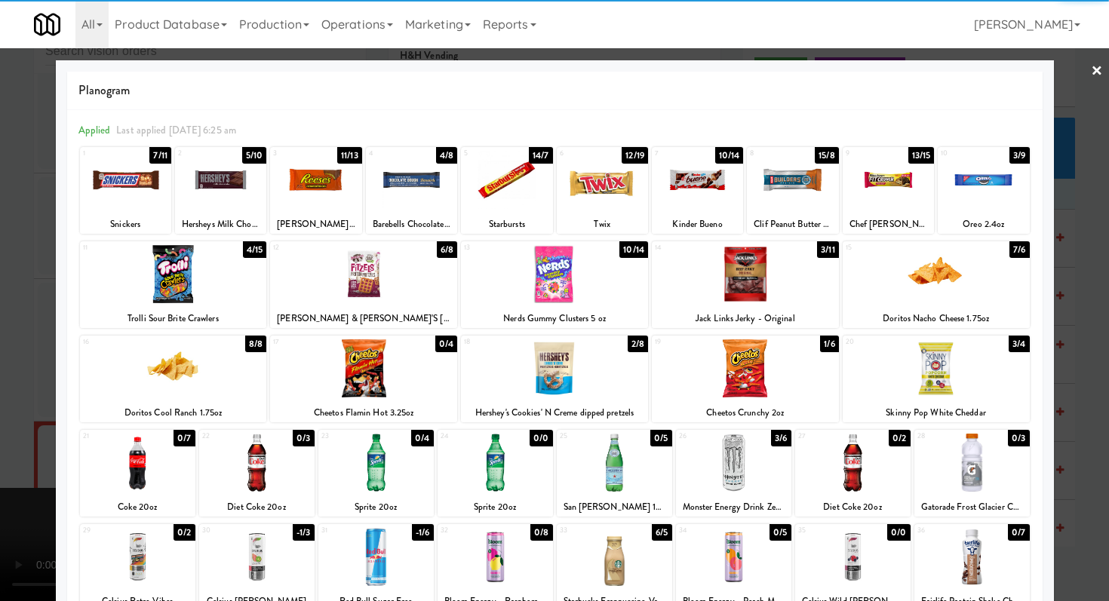
click at [186, 371] on div at bounding box center [173, 368] width 187 height 58
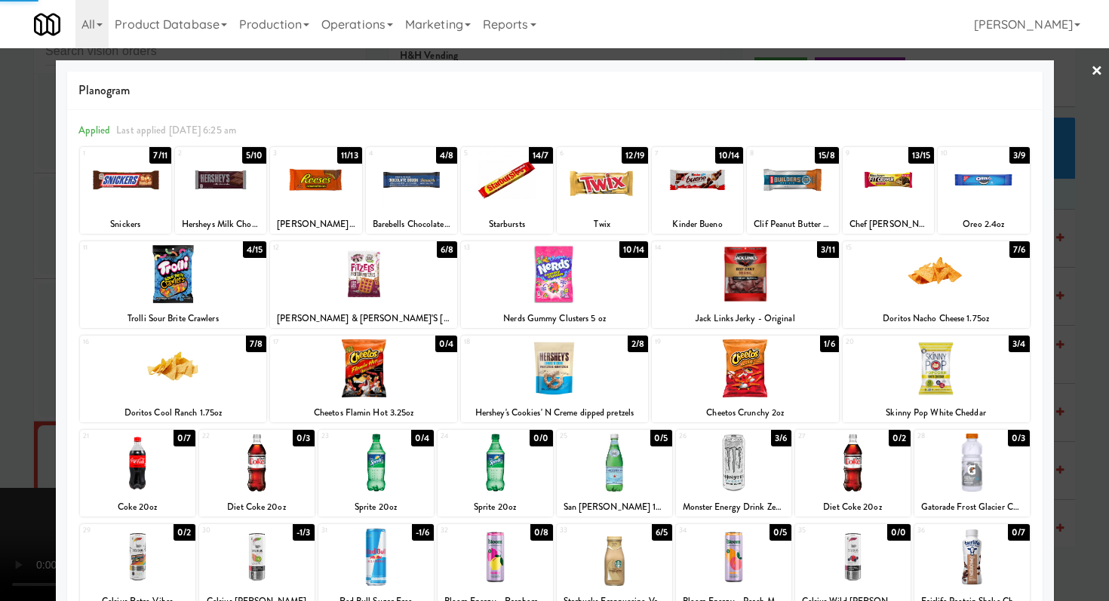
click at [0, 336] on div at bounding box center [554, 300] width 1109 height 601
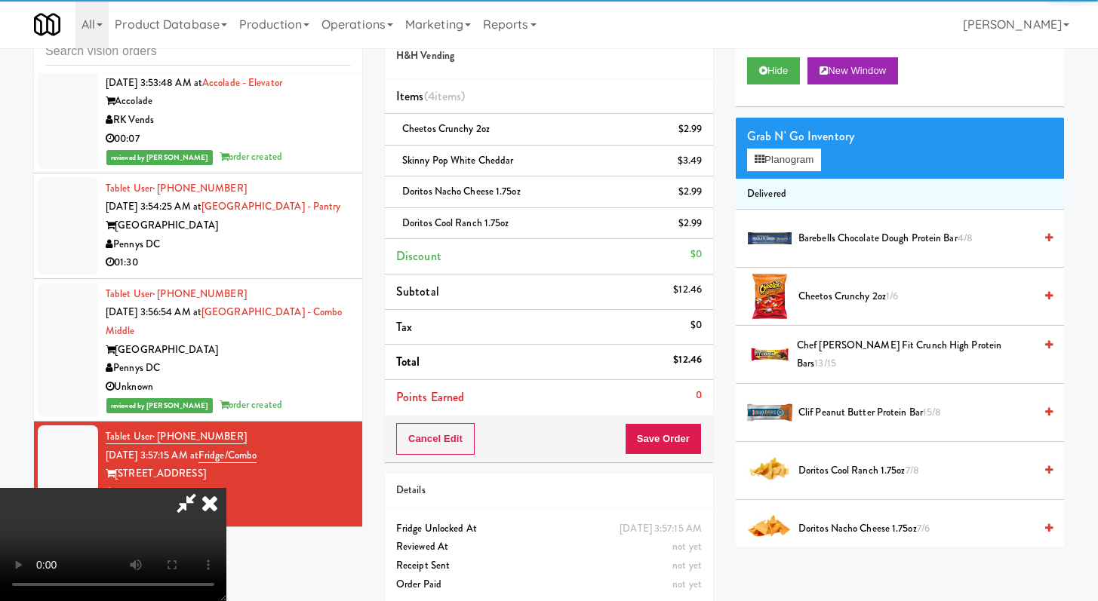
click at [226, 488] on video at bounding box center [113, 544] width 226 height 113
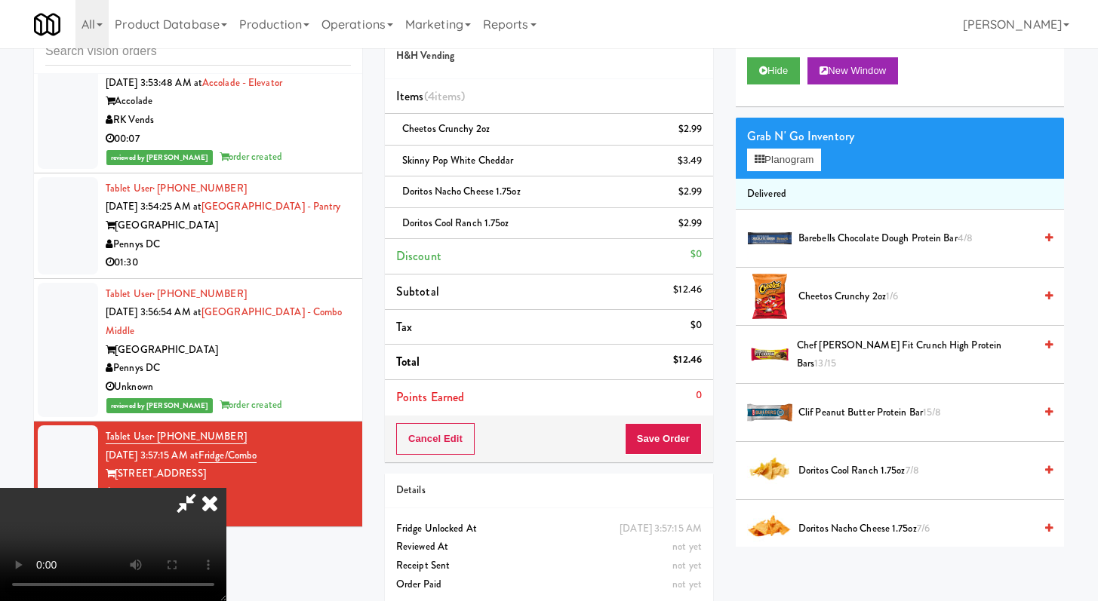
click at [226, 488] on video at bounding box center [113, 544] width 226 height 113
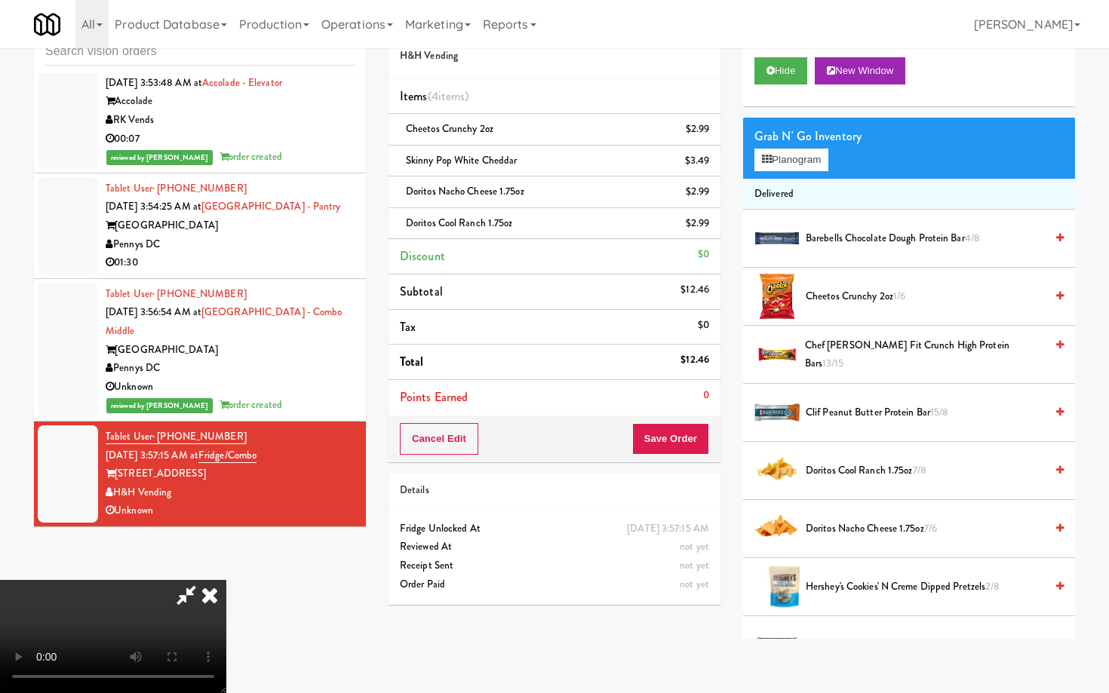
click at [226, 580] on video at bounding box center [113, 636] width 226 height 113
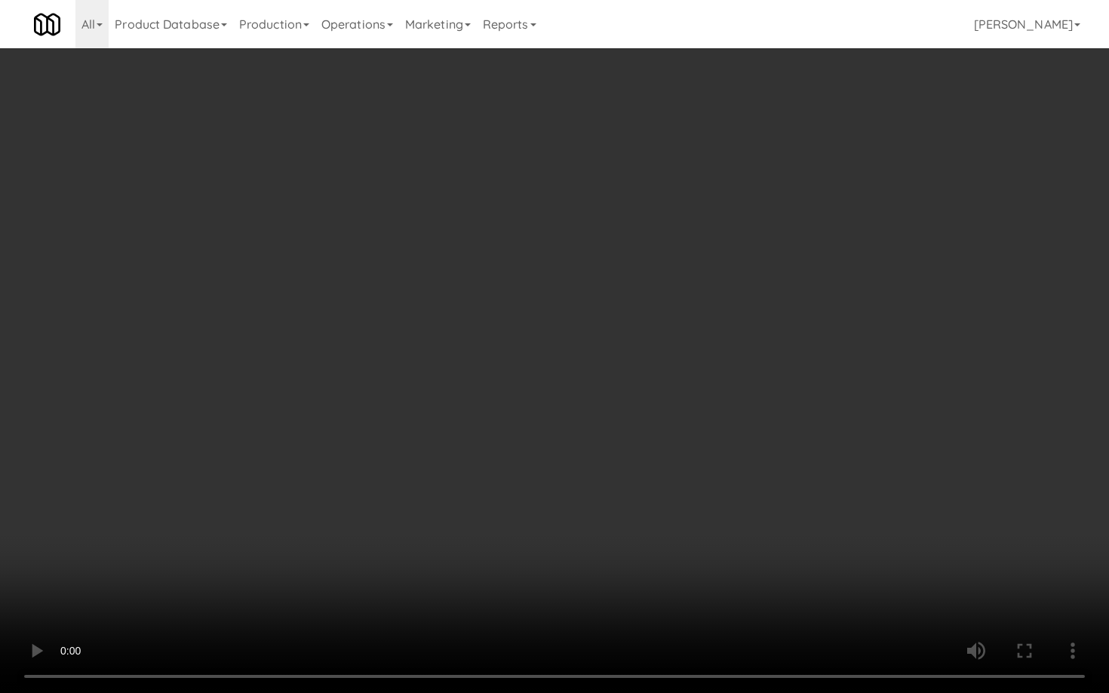
click at [615, 454] on video at bounding box center [554, 346] width 1109 height 693
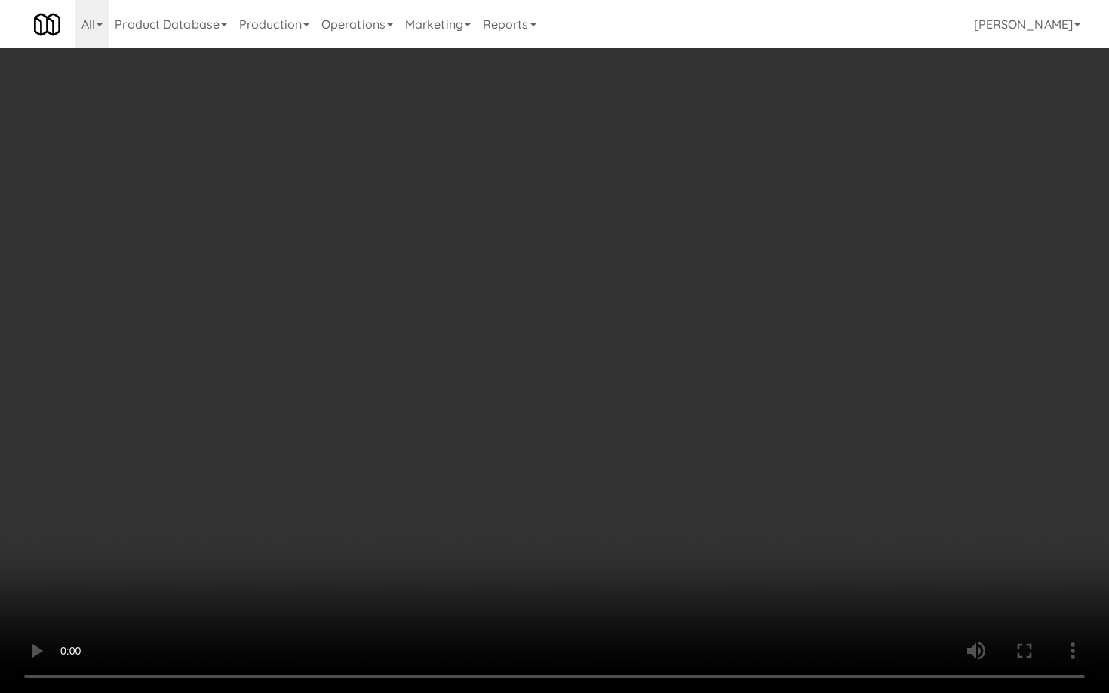
click at [615, 454] on video at bounding box center [554, 346] width 1109 height 693
click at [625, 438] on video at bounding box center [554, 346] width 1109 height 693
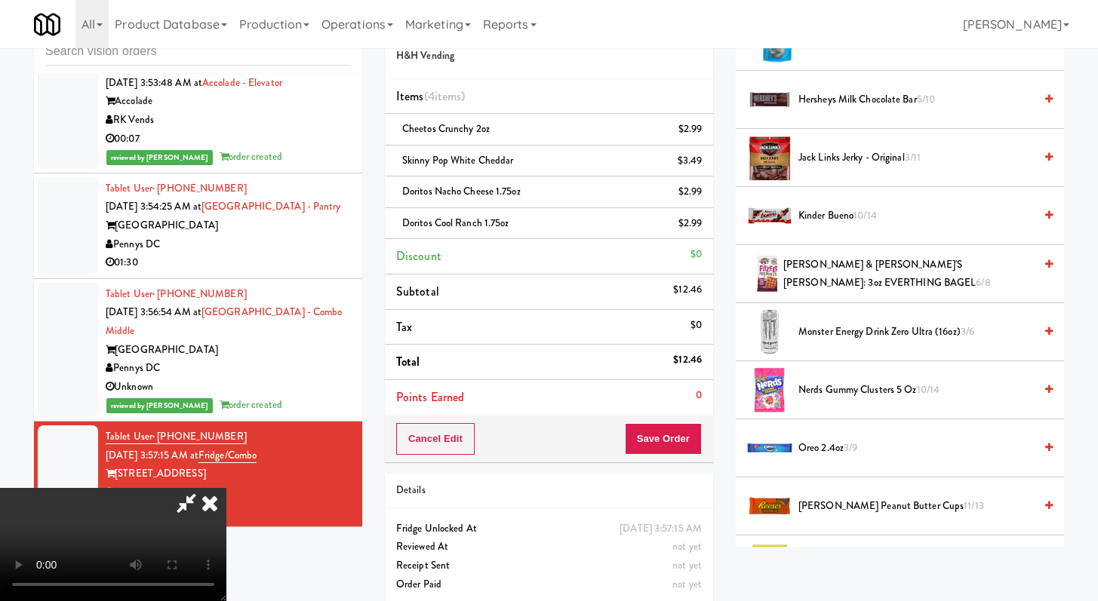
click at [877, 387] on span "Nerds Gummy Clusters 5 oz 10/14" at bounding box center [915, 390] width 235 height 19
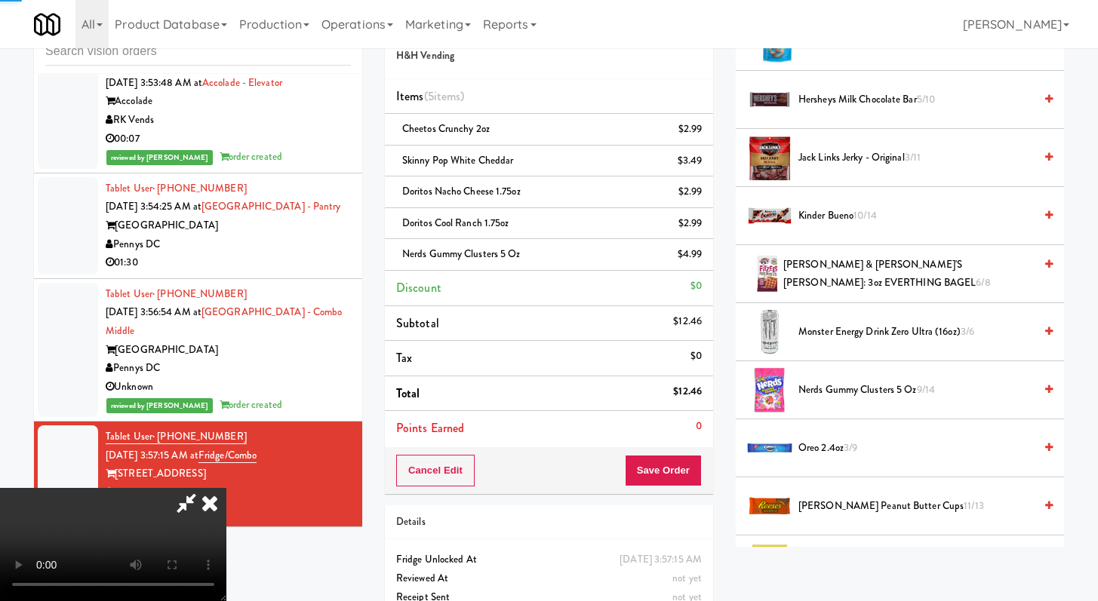
scroll to position [1058, 0]
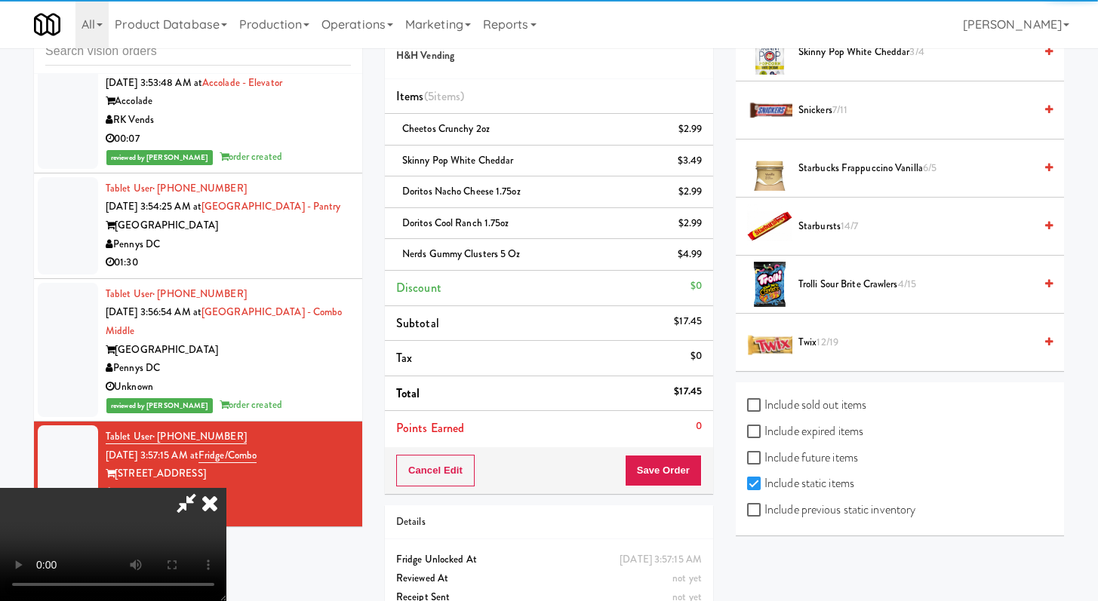
click at [846, 283] on span "Trolli Sour Brite Crawlers 4/15" at bounding box center [915, 284] width 235 height 19
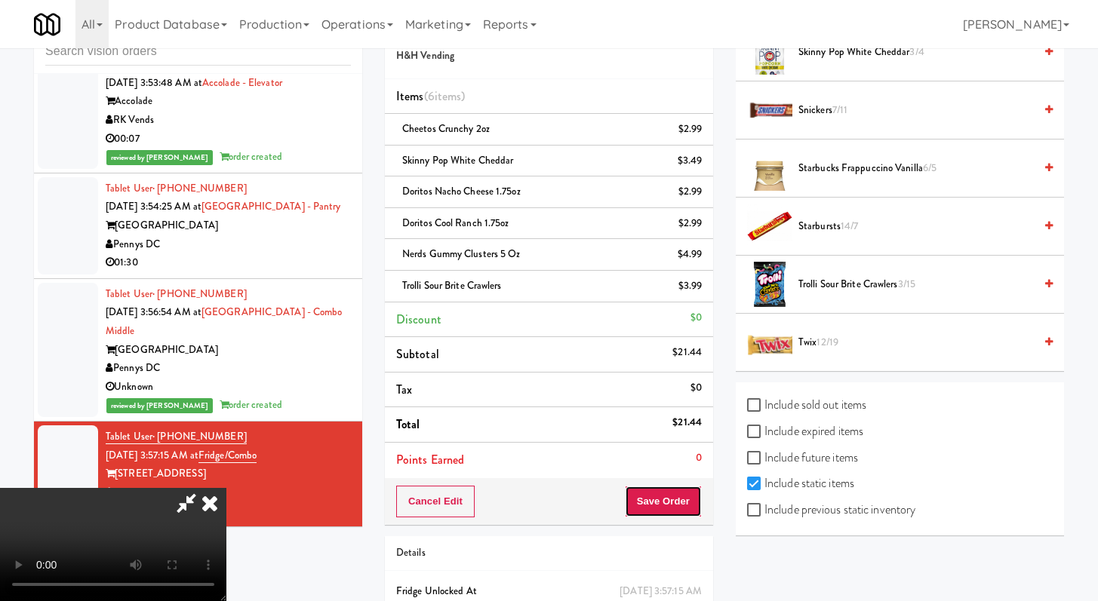
click at [668, 499] on button "Save Order" at bounding box center [663, 502] width 77 height 32
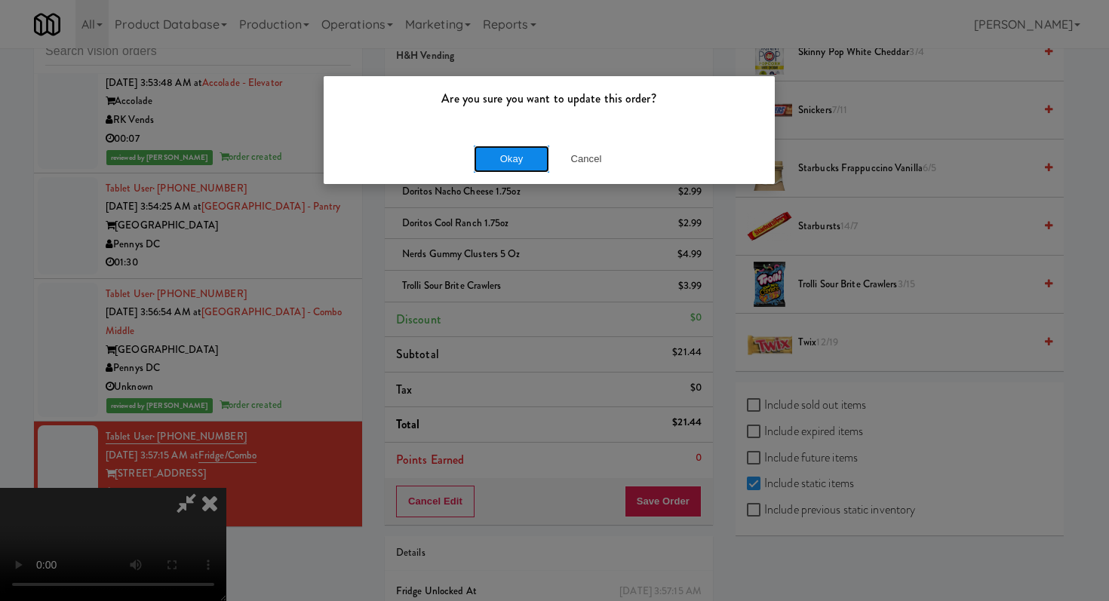
click at [508, 169] on button "Okay" at bounding box center [511, 159] width 75 height 27
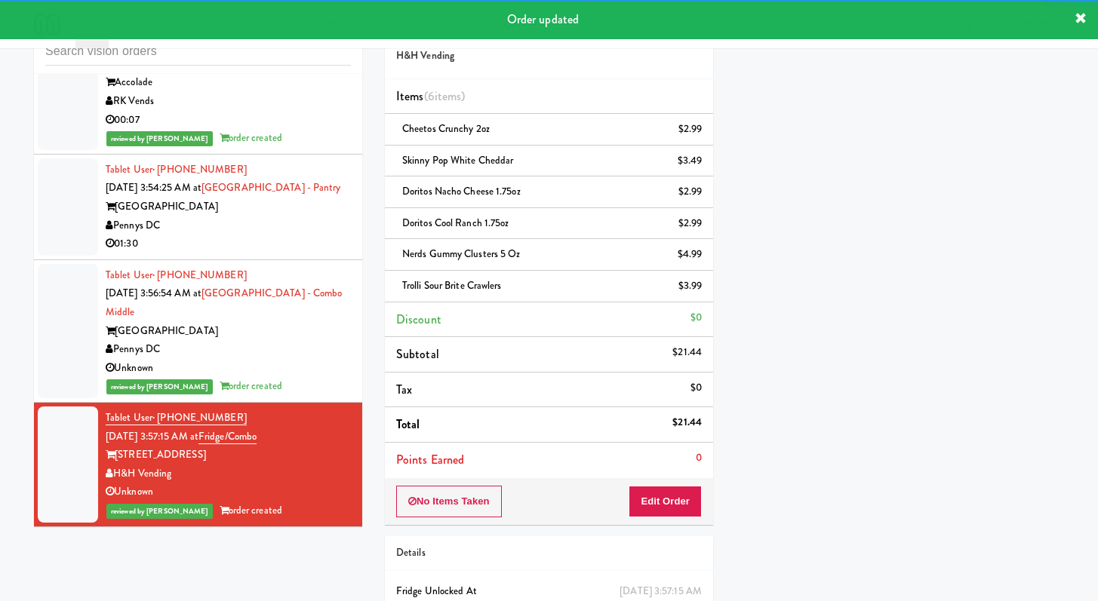
scroll to position [5190, 0]
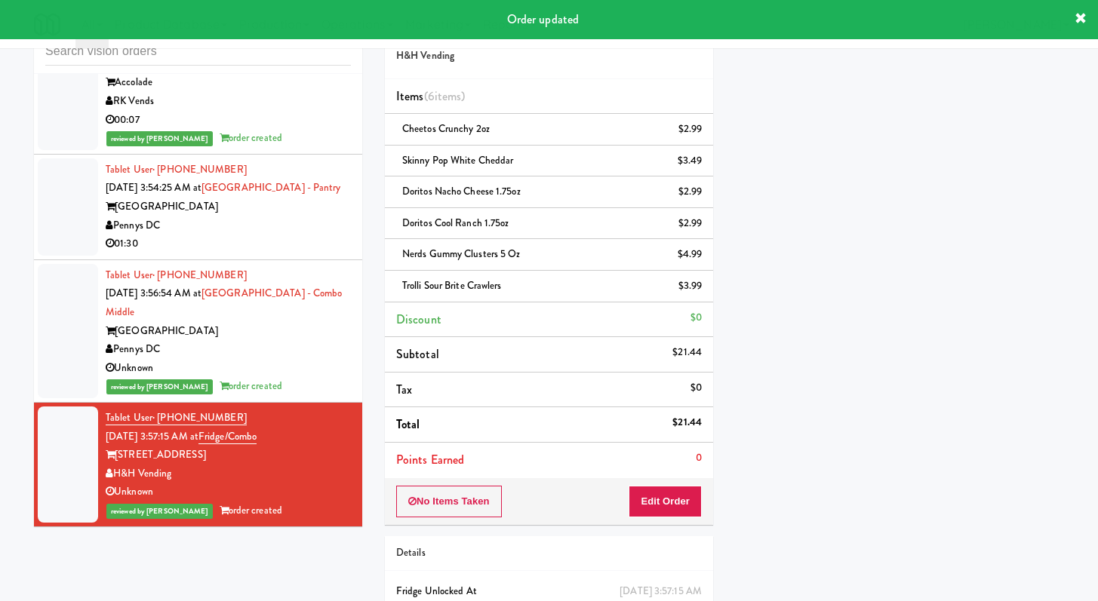
click at [275, 232] on div "Pennys DC" at bounding box center [228, 226] width 245 height 19
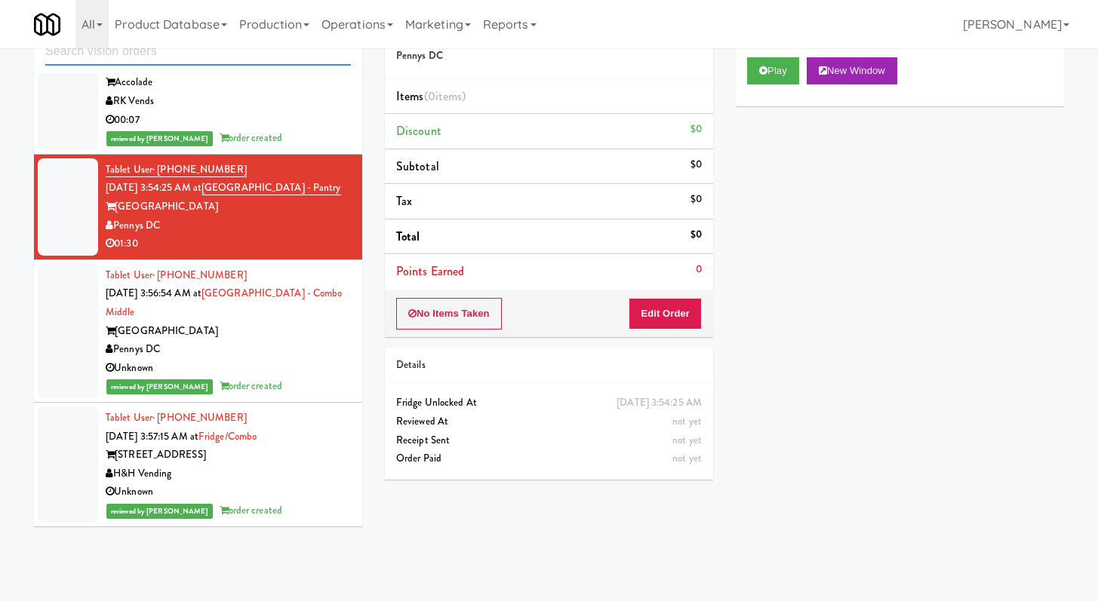
click at [263, 60] on input "text" at bounding box center [198, 52] width 306 height 28
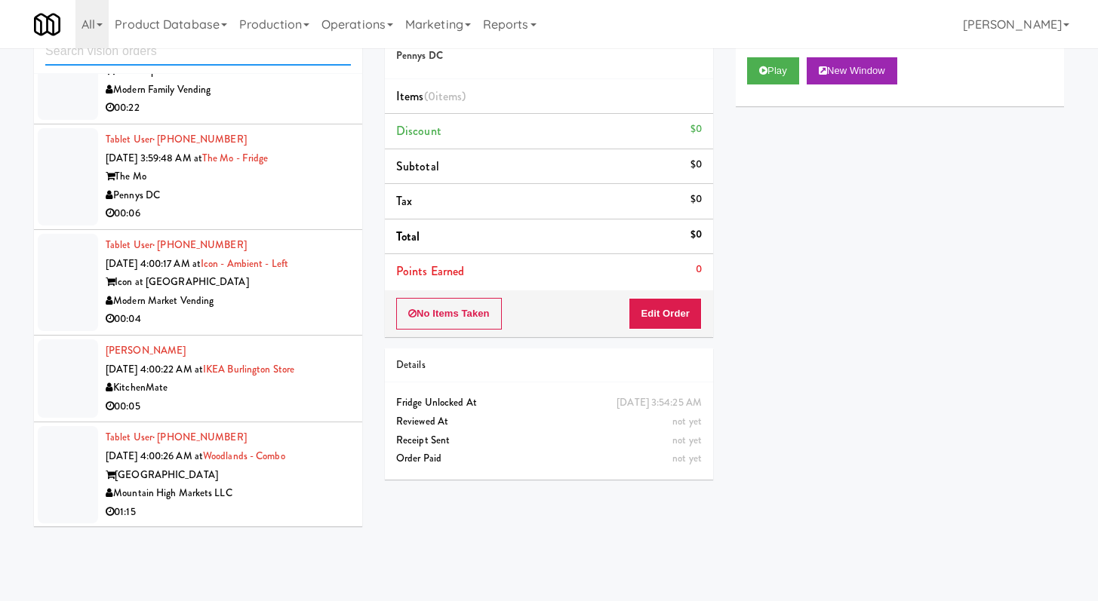
scroll to position [5571, 0]
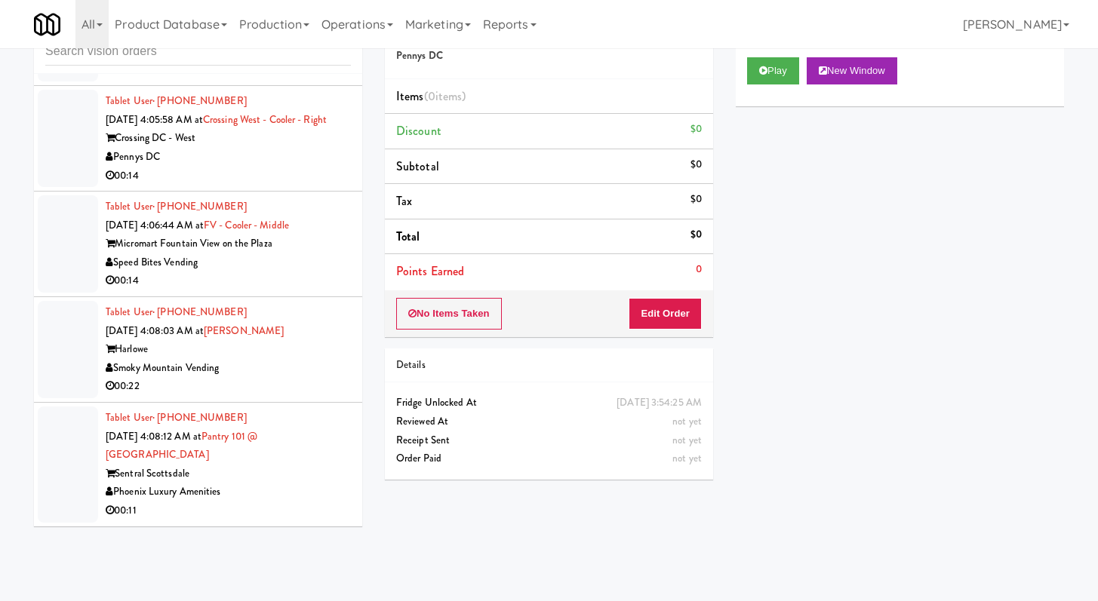
click at [303, 164] on div "Pennys DC" at bounding box center [228, 157] width 245 height 19
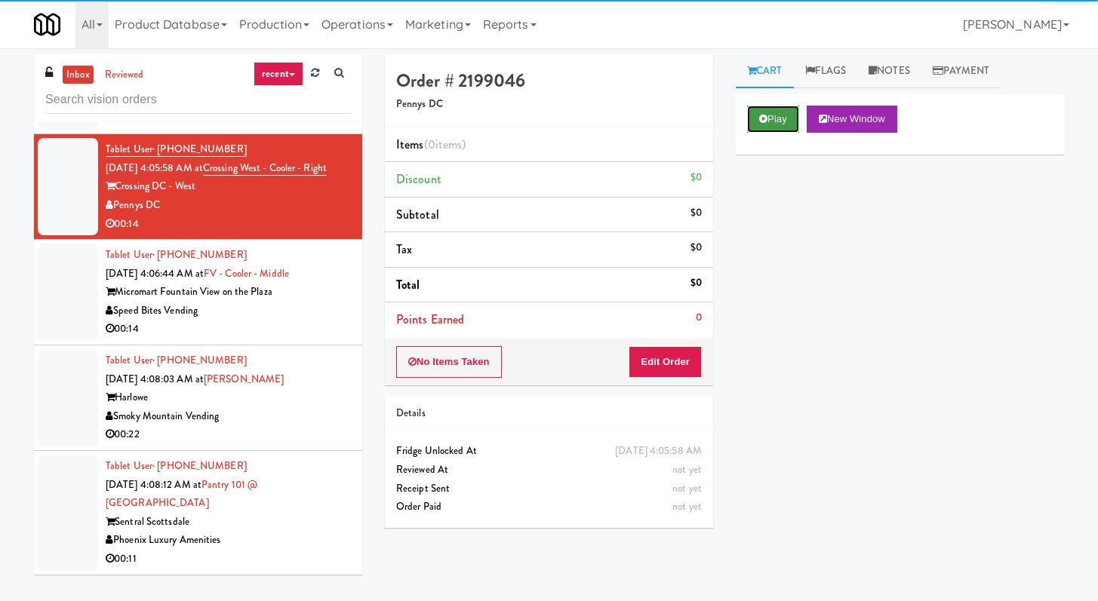
click at [758, 112] on button "Play" at bounding box center [773, 119] width 52 height 27
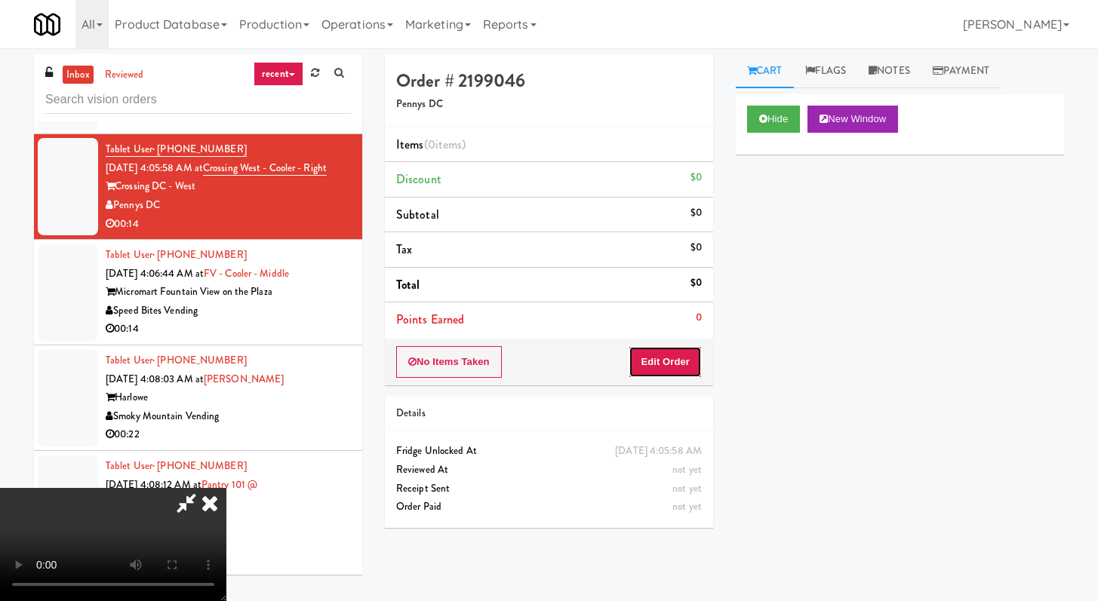
click at [679, 364] on button "Edit Order" at bounding box center [664, 362] width 73 height 32
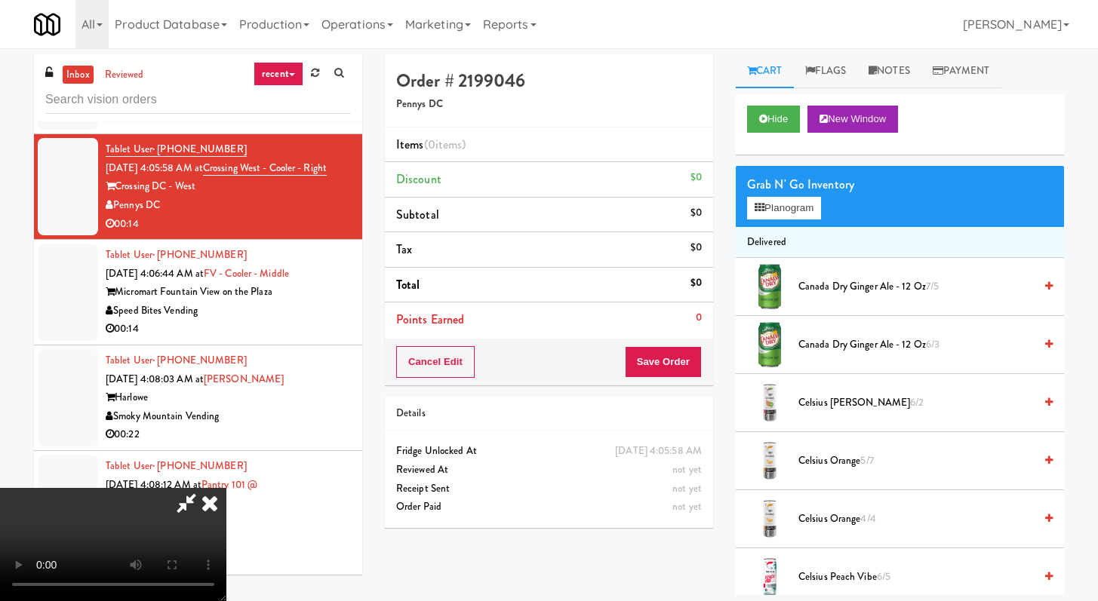
scroll to position [5552, 0]
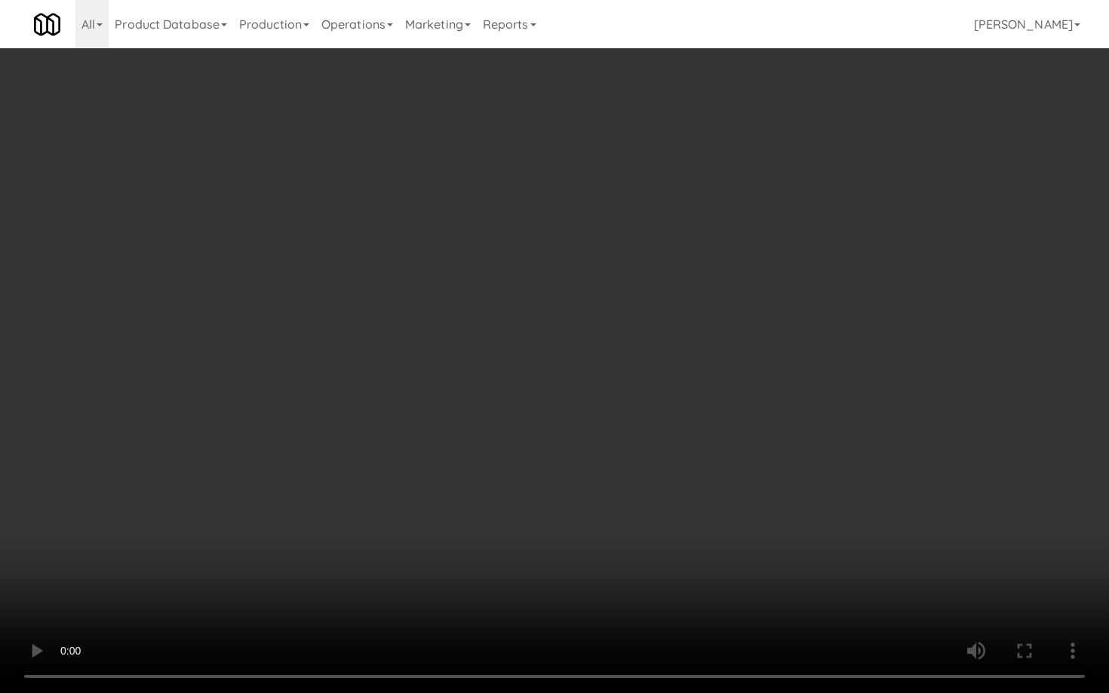
click at [833, 497] on video at bounding box center [554, 346] width 1109 height 693
click at [696, 415] on video at bounding box center [554, 346] width 1109 height 693
click at [714, 403] on video at bounding box center [554, 346] width 1109 height 693
click at [720, 395] on video at bounding box center [554, 346] width 1109 height 693
click at [725, 389] on video at bounding box center [554, 346] width 1109 height 693
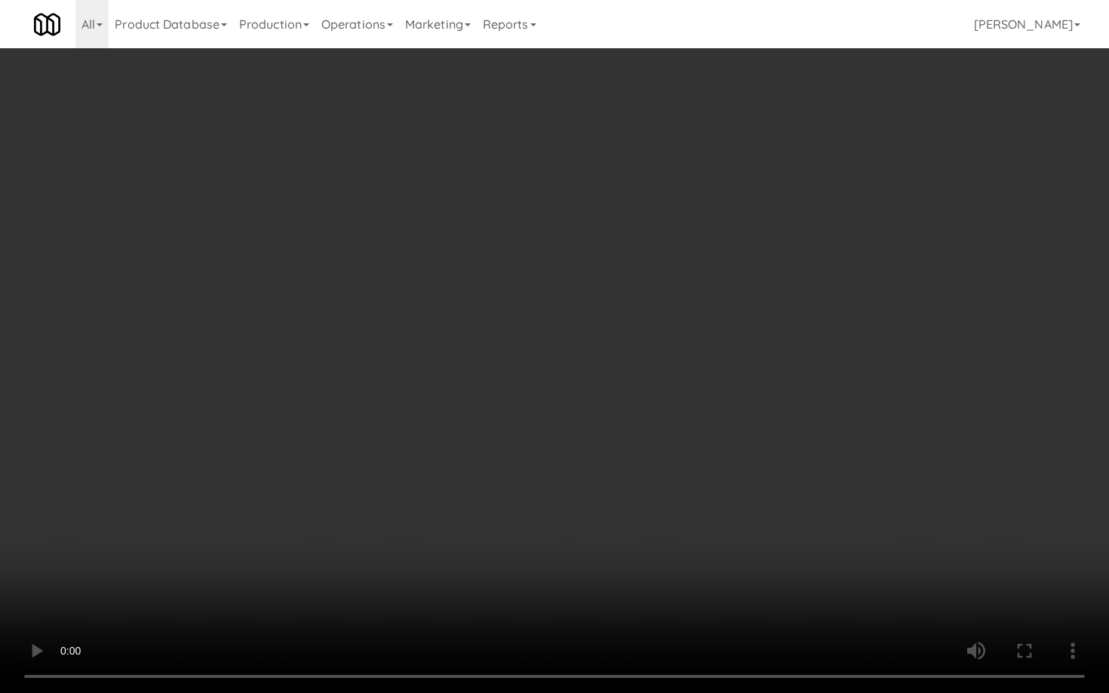
click at [725, 389] on video at bounding box center [554, 346] width 1109 height 693
click at [733, 383] on video at bounding box center [554, 346] width 1109 height 693
click at [733, 384] on video at bounding box center [554, 346] width 1109 height 693
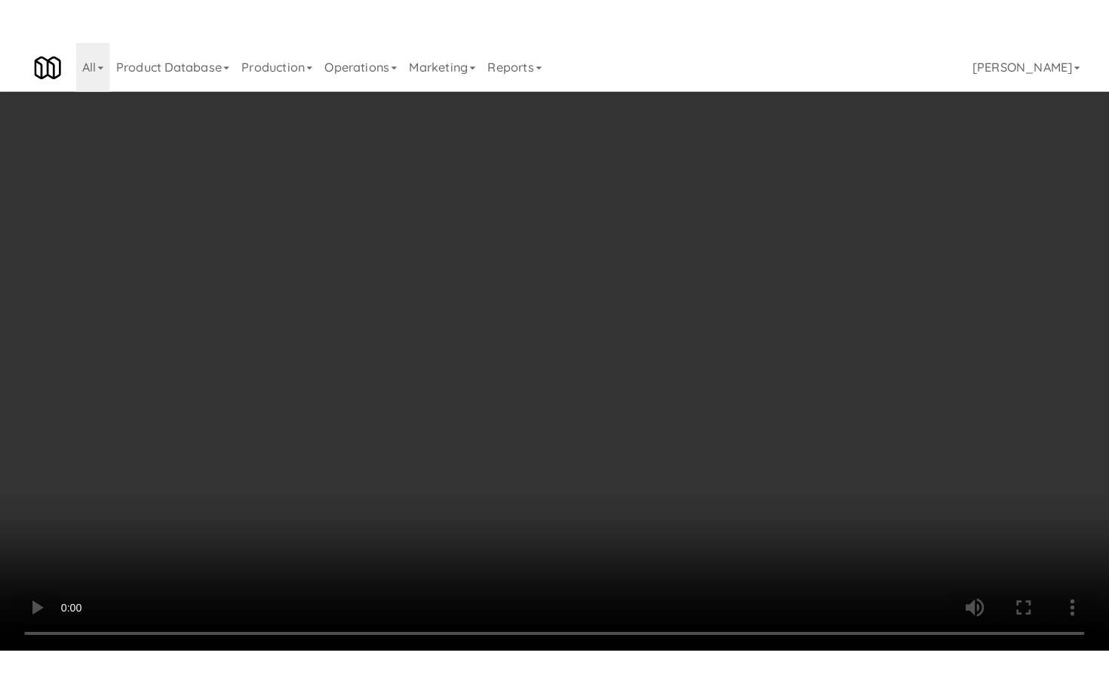
scroll to position [5571, 0]
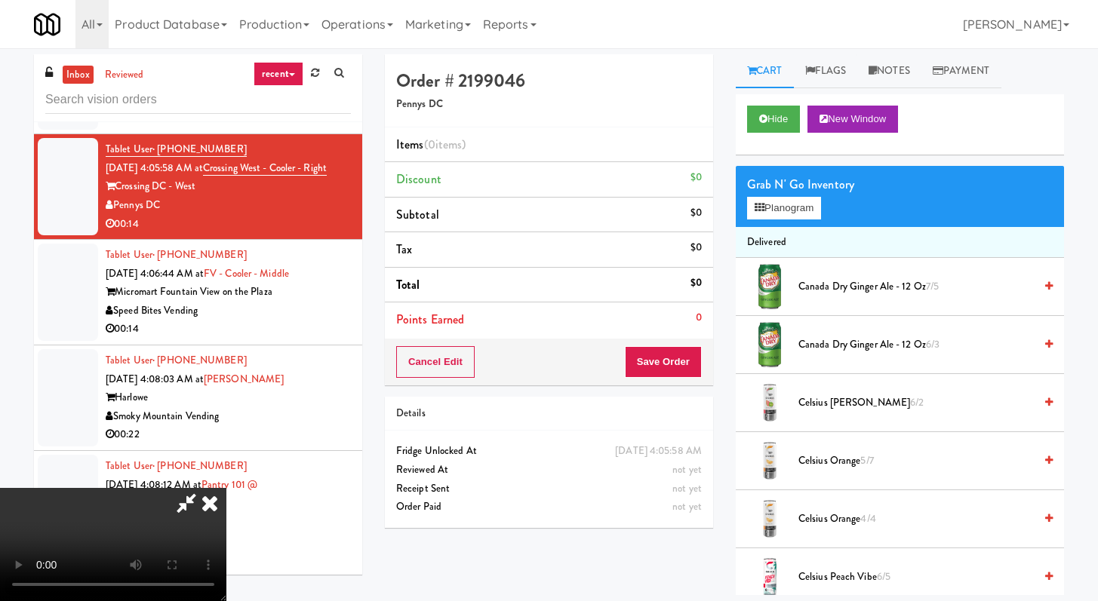
click at [226, 488] on video at bounding box center [113, 544] width 226 height 113
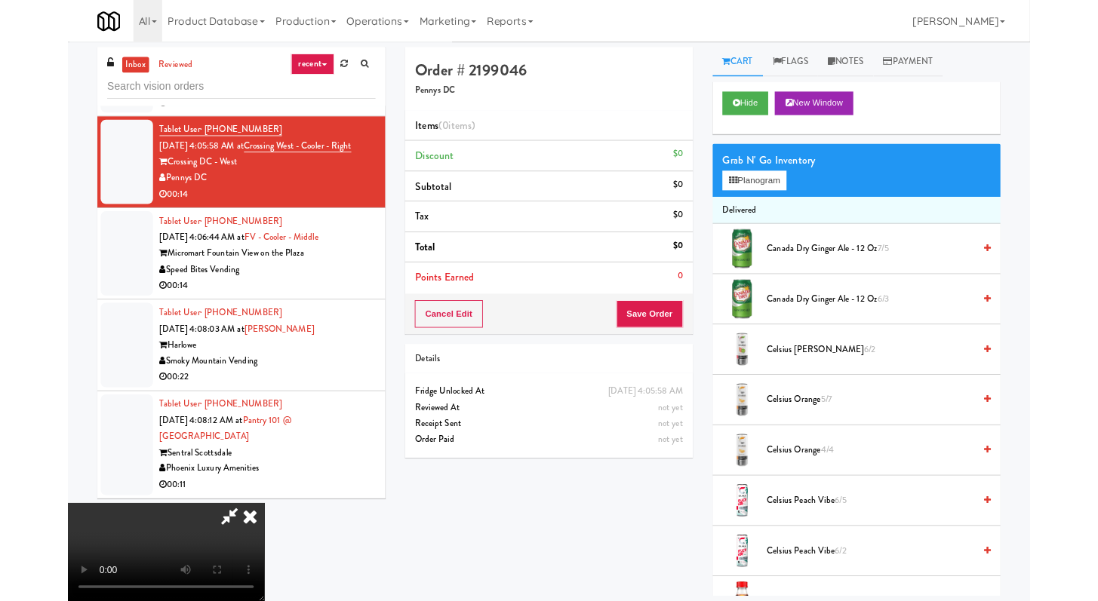
scroll to position [5552, 0]
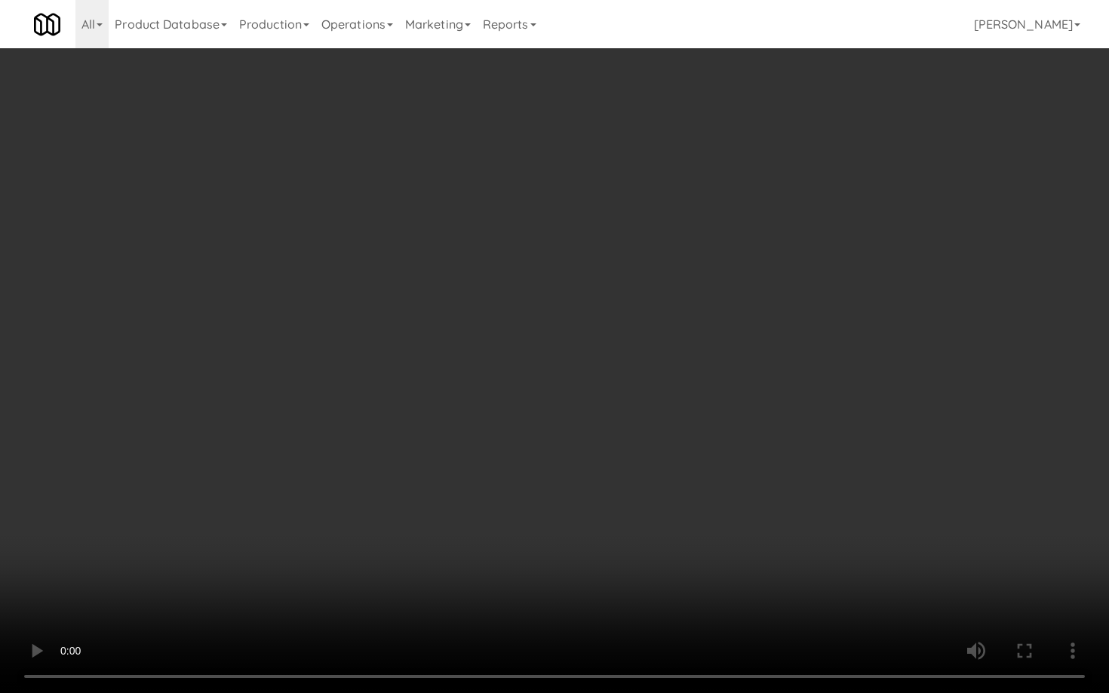
click at [788, 416] on video at bounding box center [554, 346] width 1109 height 693
click at [792, 410] on video at bounding box center [554, 346] width 1109 height 693
click at [803, 392] on video at bounding box center [554, 346] width 1109 height 693
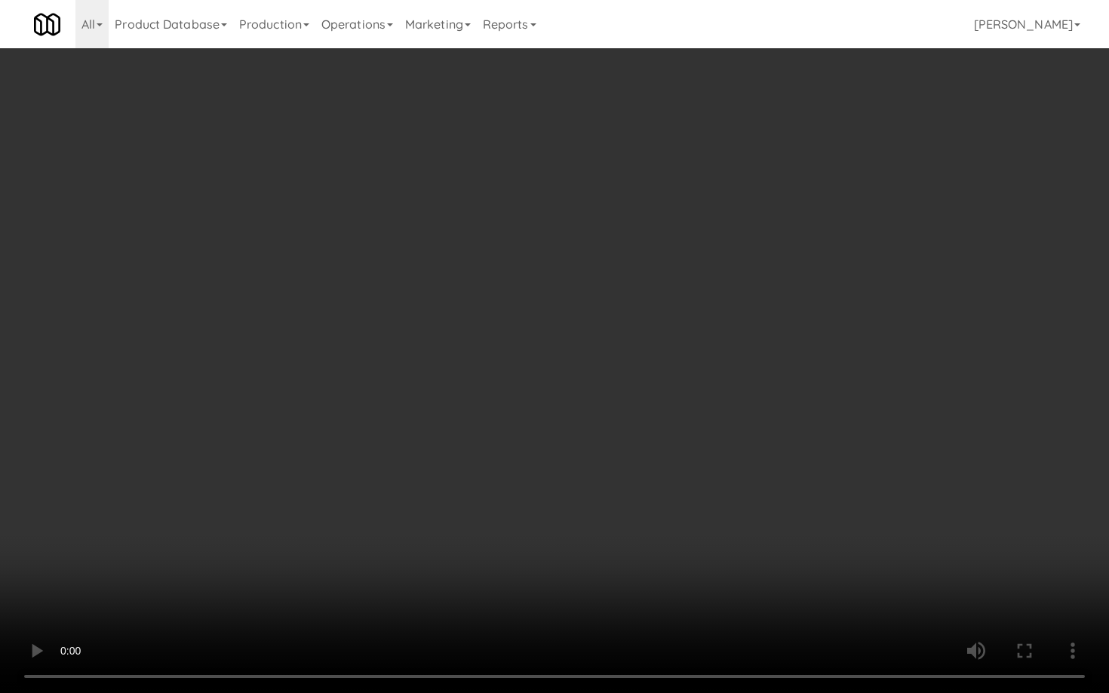
click at [866, 516] on video at bounding box center [554, 346] width 1109 height 693
click at [866, 515] on video at bounding box center [554, 346] width 1109 height 693
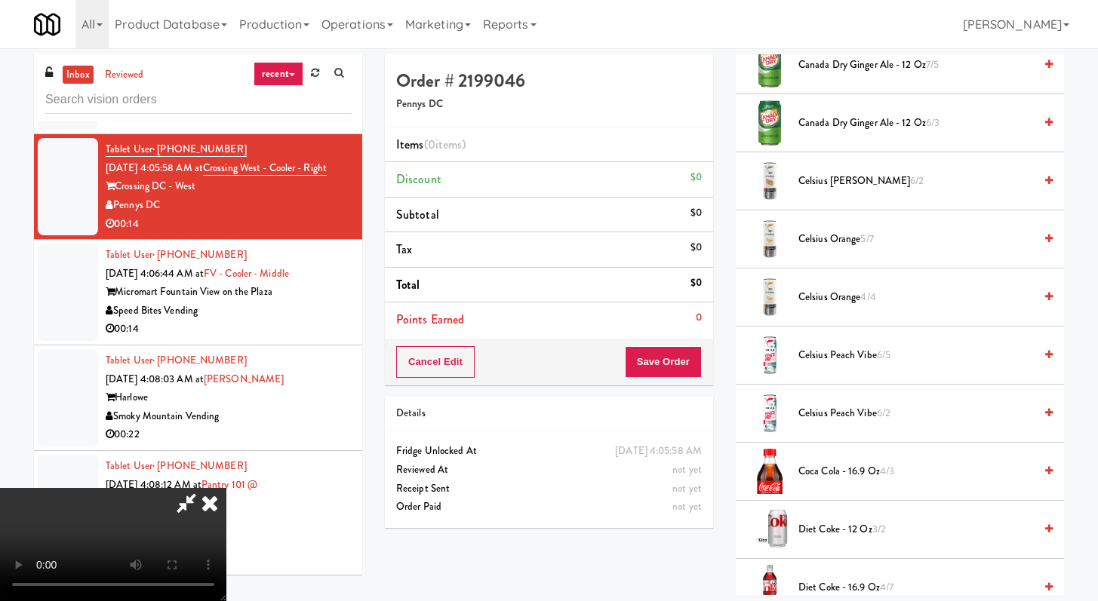
scroll to position [313, 0]
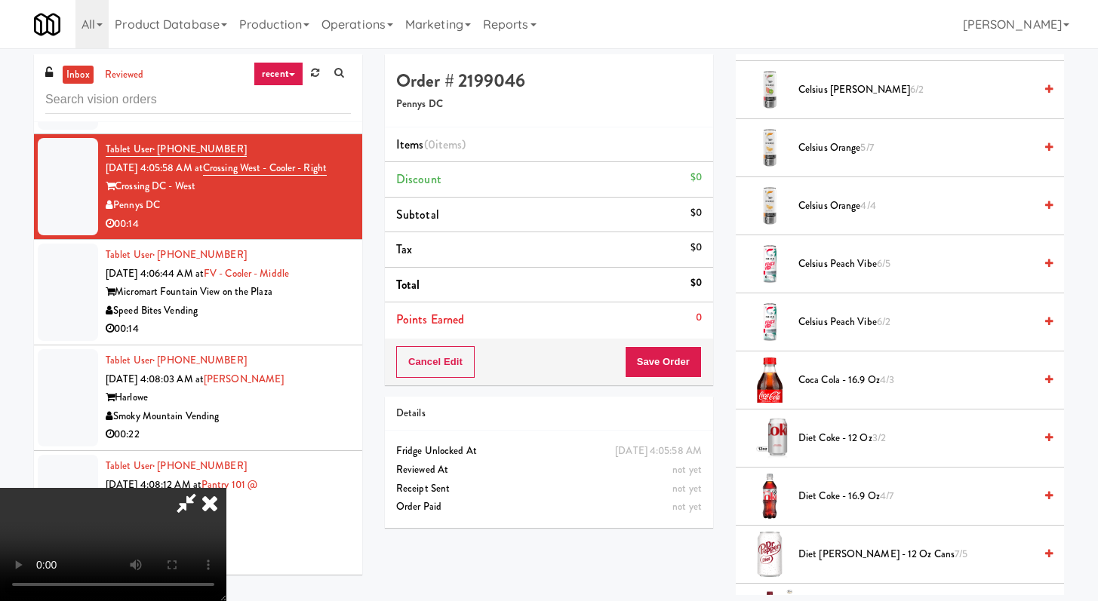
click at [831, 384] on span "Coca Cola - 16.9 oz 4/3" at bounding box center [915, 380] width 235 height 19
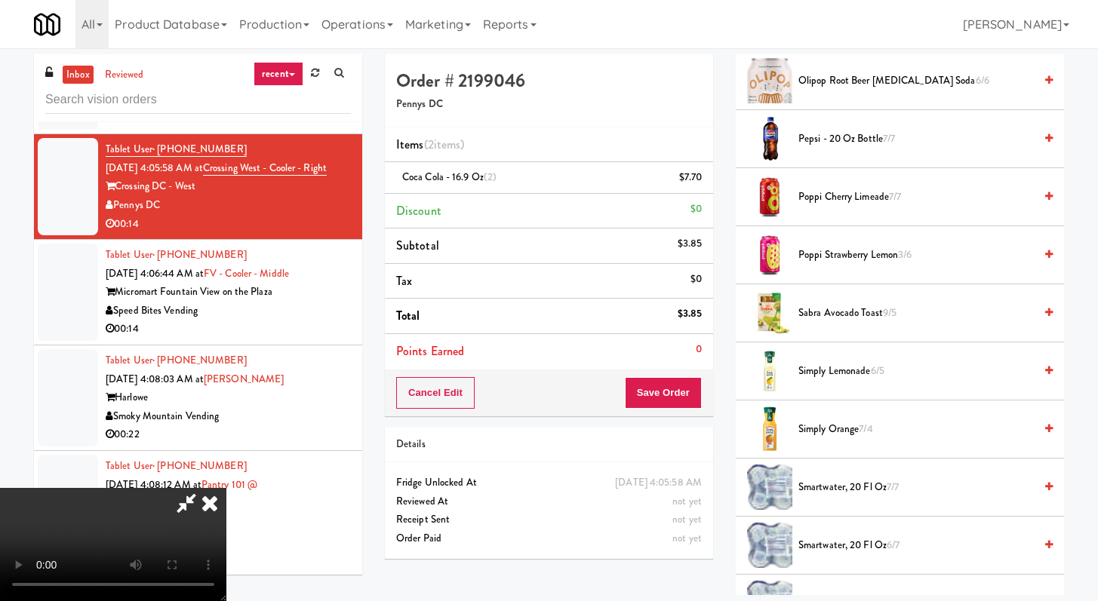
scroll to position [1605, 0]
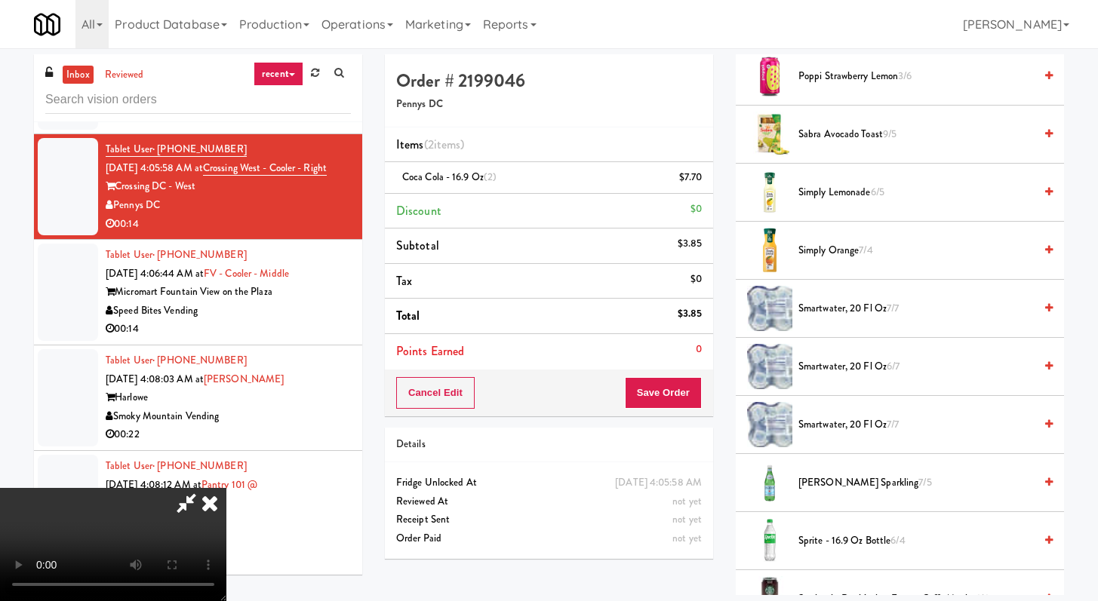
click at [812, 543] on span "Sprite - 16.9 oz Bottle 6/4" at bounding box center [915, 541] width 235 height 19
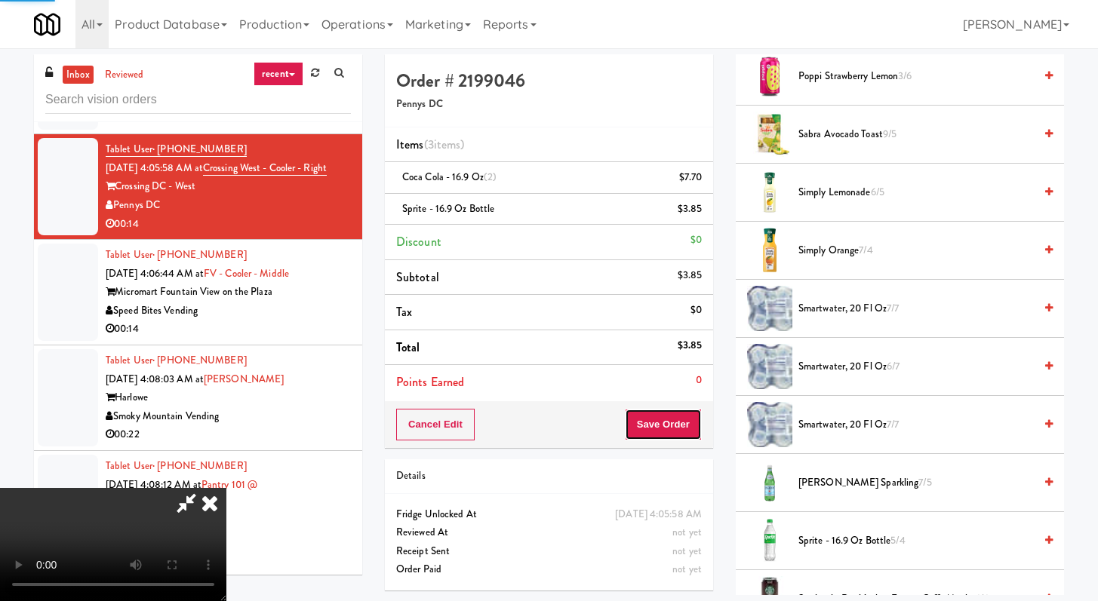
click at [671, 427] on button "Save Order" at bounding box center [663, 425] width 77 height 32
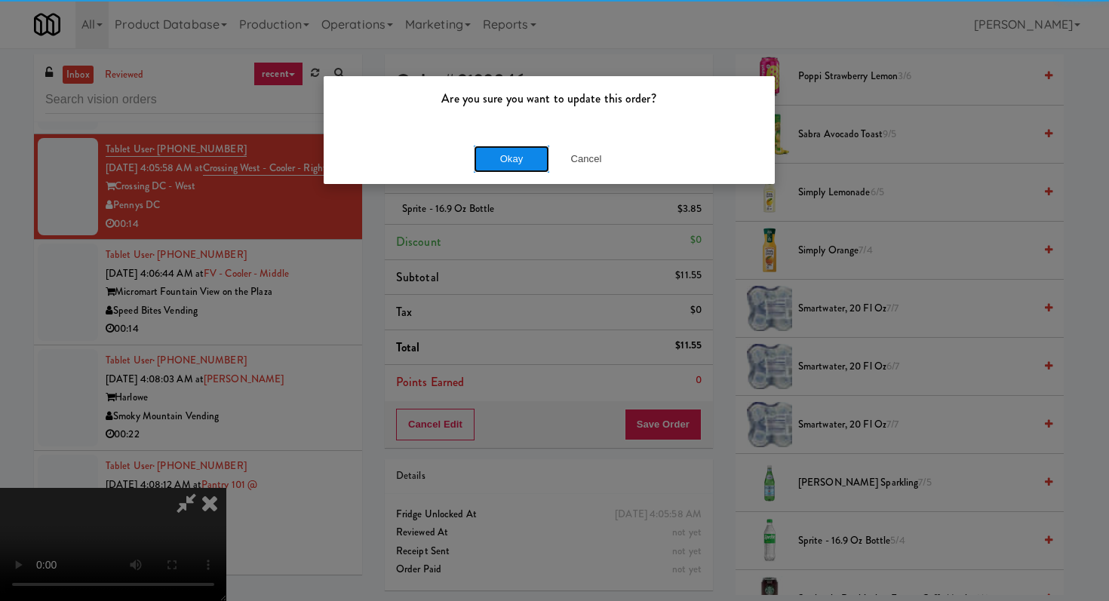
click at [523, 150] on button "Okay" at bounding box center [511, 159] width 75 height 27
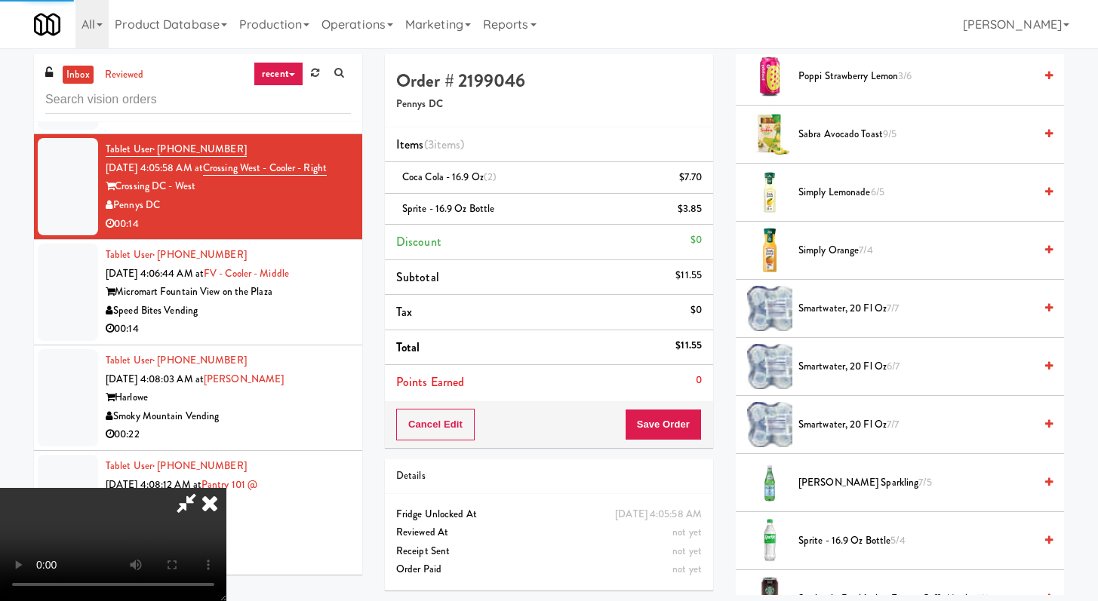
scroll to position [64, 0]
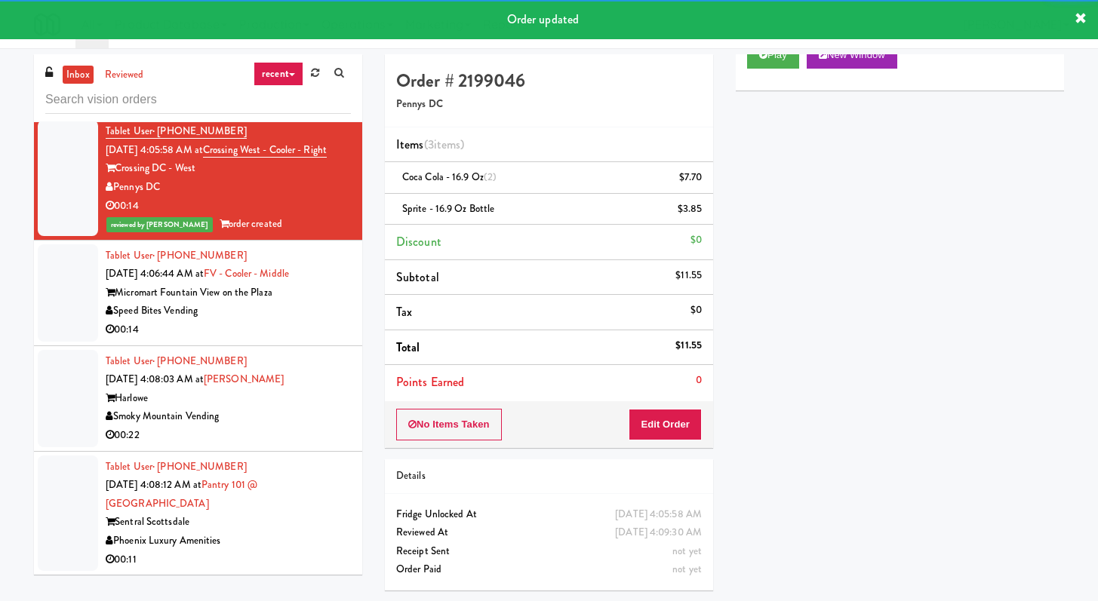
click at [294, 329] on div "Tablet User · (858) 744-0950 Oct 12, 2025 4:06:44 AM at FV - Cooler - Middle Mi…" at bounding box center [228, 293] width 245 height 93
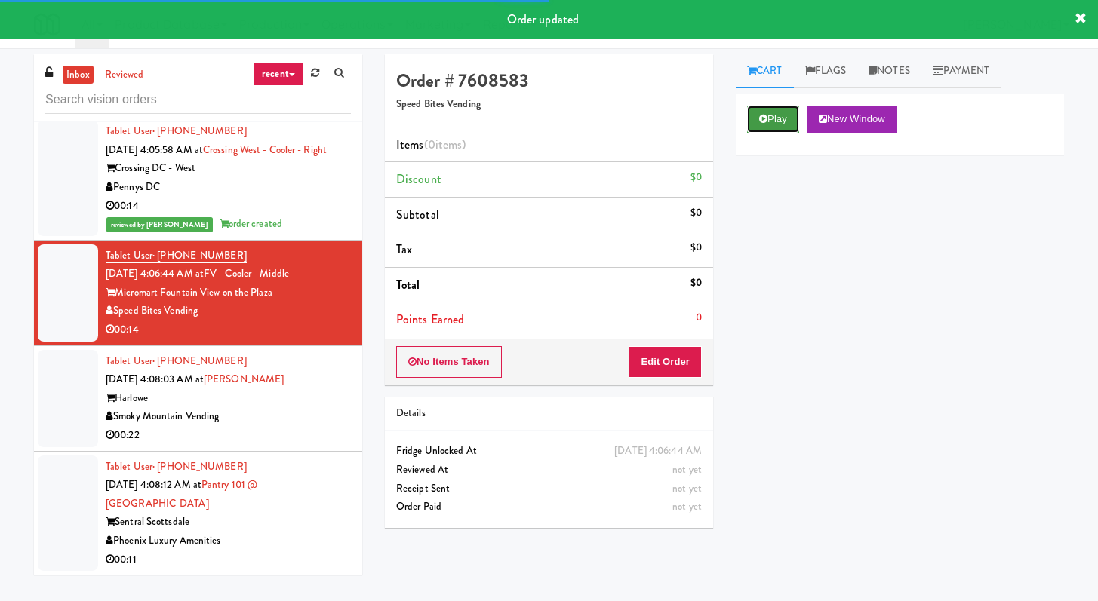
click at [754, 126] on button "Play" at bounding box center [773, 119] width 52 height 27
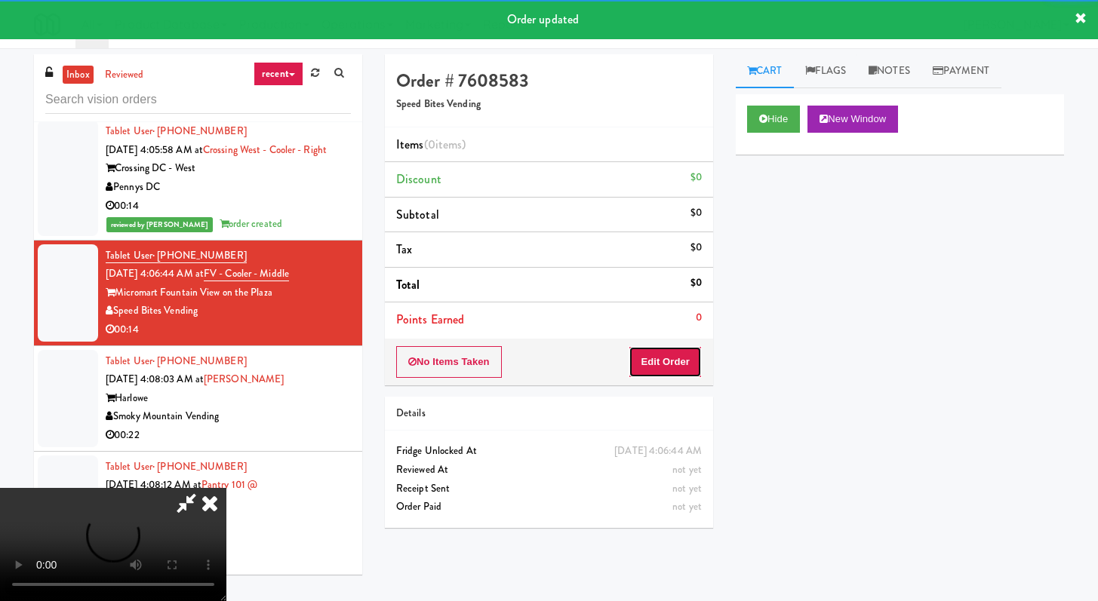
click at [672, 359] on button "Edit Order" at bounding box center [664, 362] width 73 height 32
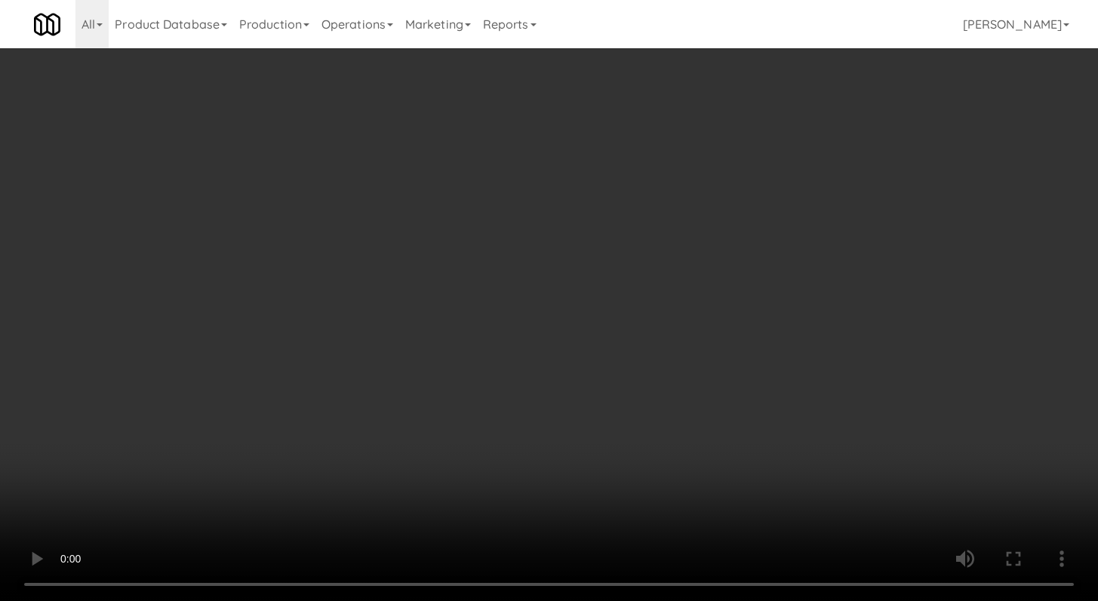
scroll to position [5552, 0]
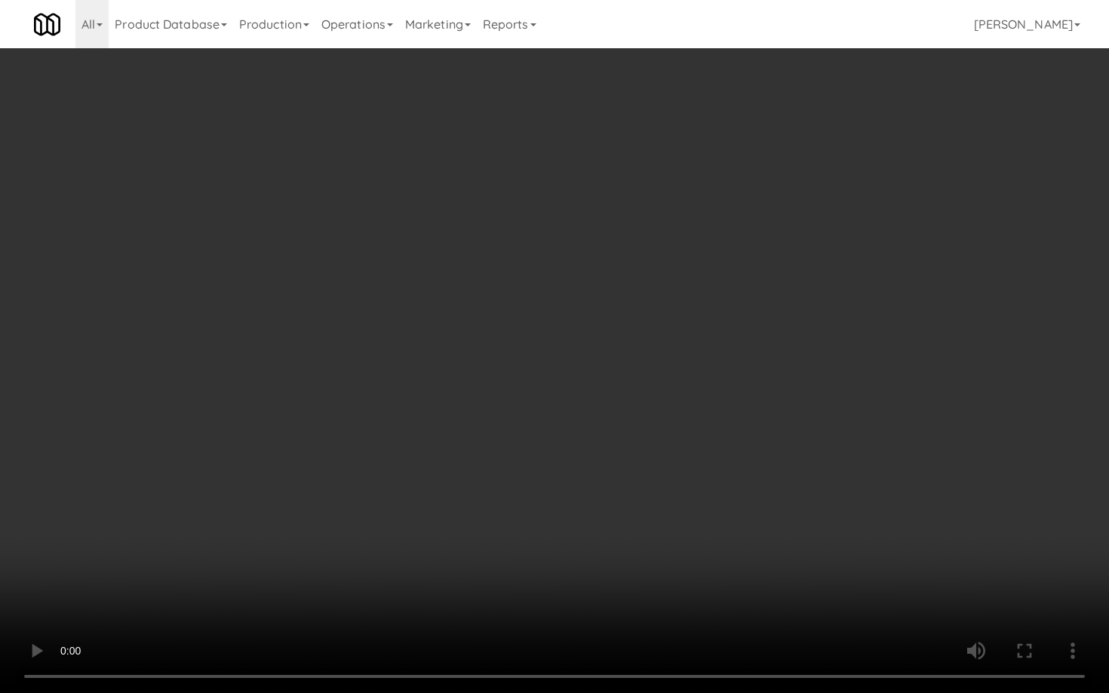
click at [629, 447] on video at bounding box center [554, 346] width 1109 height 693
click at [649, 439] on video at bounding box center [554, 346] width 1109 height 693
click at [650, 435] on video at bounding box center [554, 346] width 1109 height 693
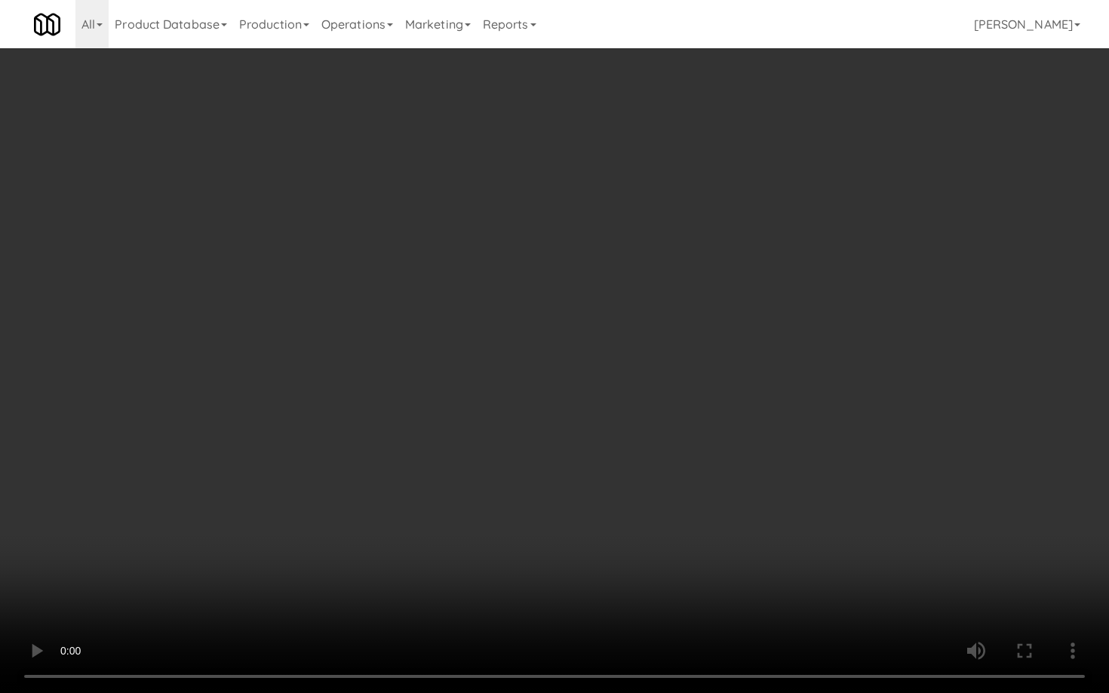
click at [650, 435] on video at bounding box center [554, 346] width 1109 height 693
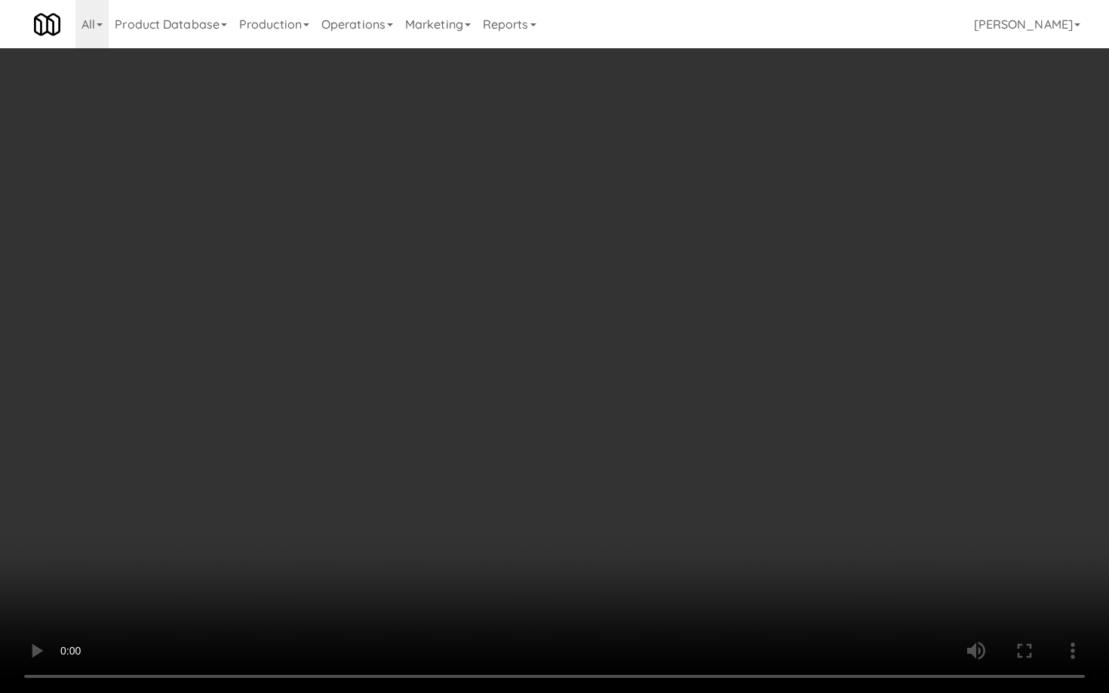
click at [650, 435] on video at bounding box center [554, 346] width 1109 height 693
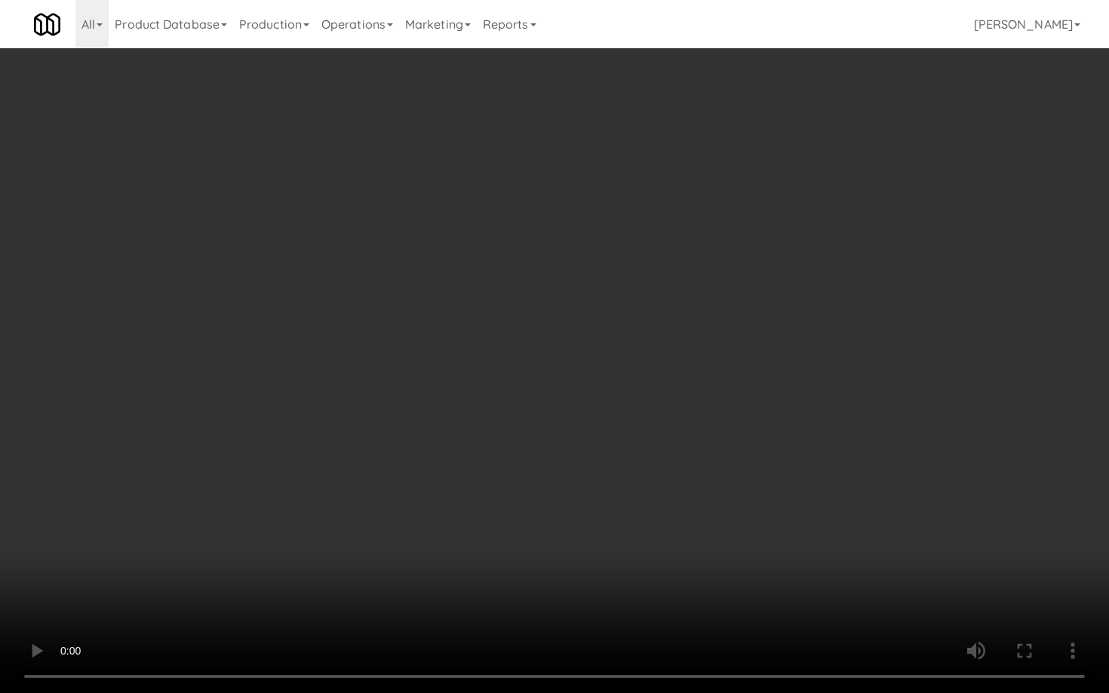
click at [650, 435] on video at bounding box center [554, 346] width 1109 height 693
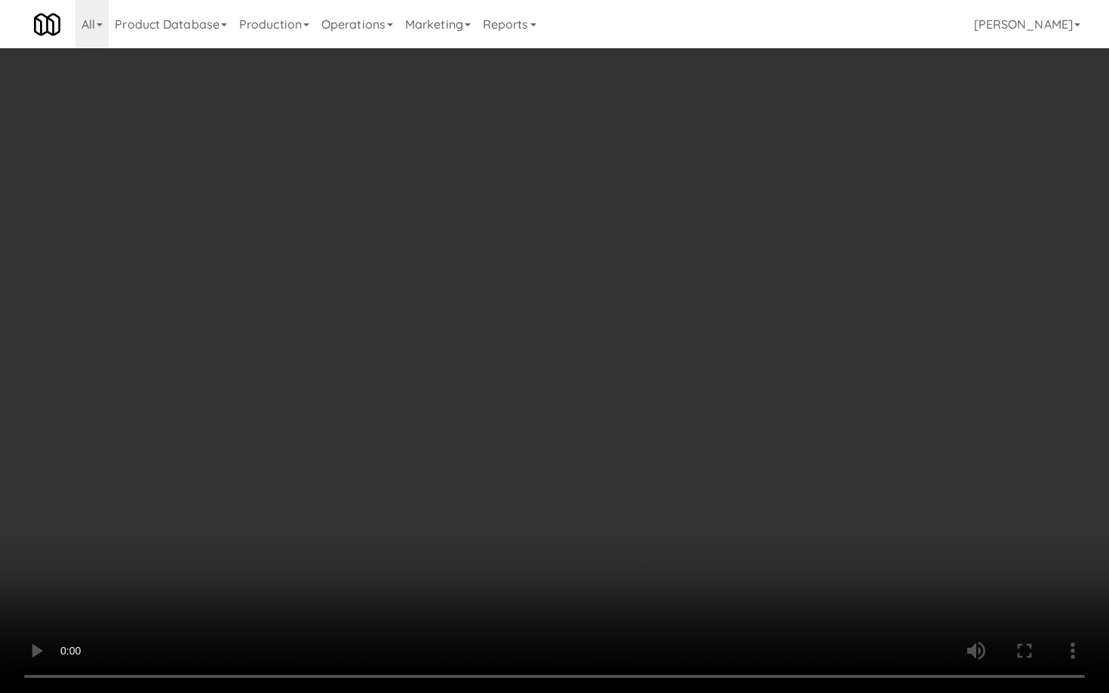
click at [650, 435] on video at bounding box center [554, 346] width 1109 height 693
click at [653, 432] on video at bounding box center [554, 346] width 1109 height 693
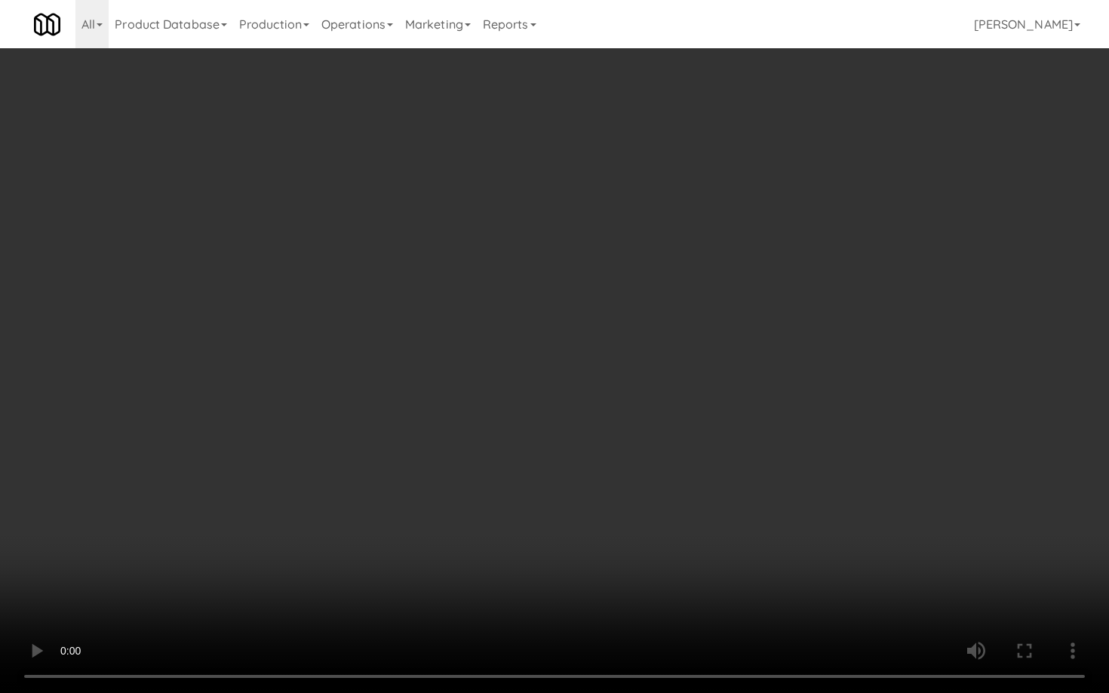
click at [653, 432] on video at bounding box center [554, 346] width 1109 height 693
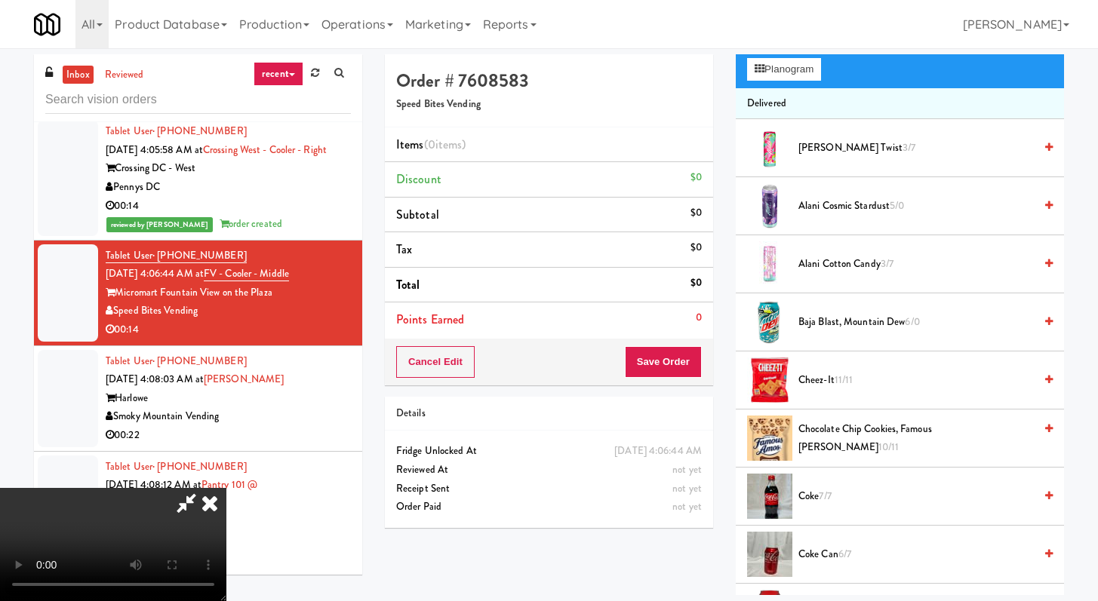
scroll to position [211, 0]
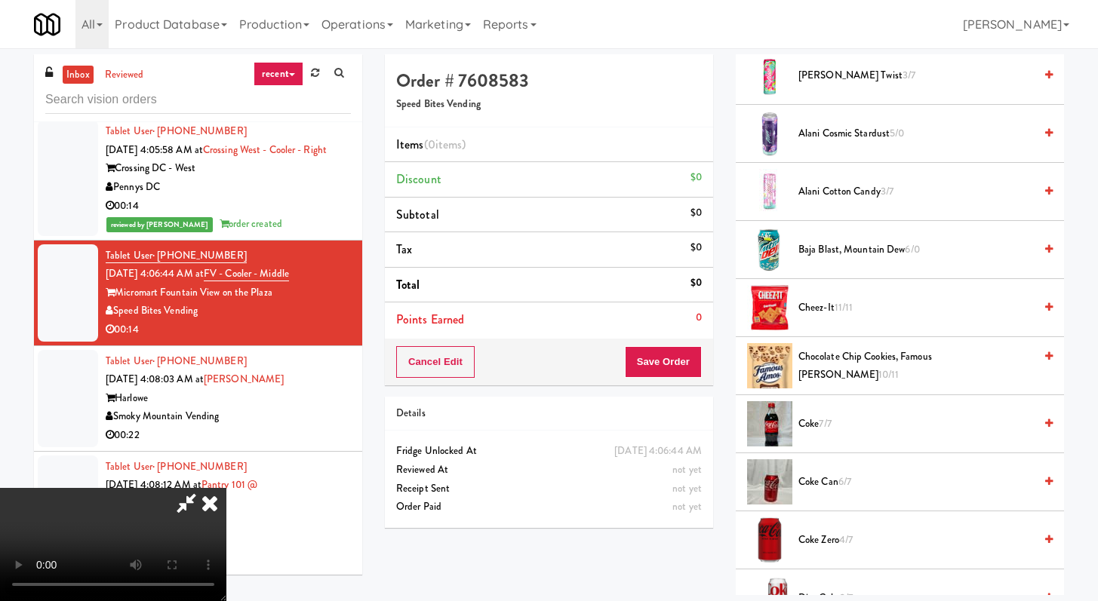
click at [822, 361] on span "Chocolate Chip Cookies, Famous Amos 10/11" at bounding box center [915, 366] width 235 height 37
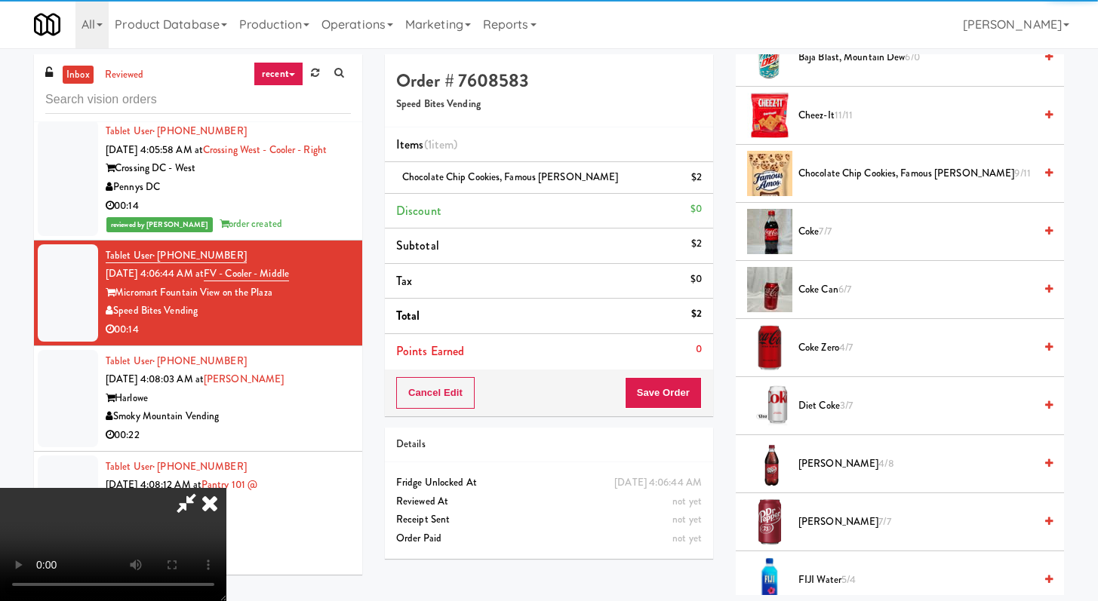
click at [827, 413] on span "Diet Coke 3/7" at bounding box center [915, 406] width 235 height 19
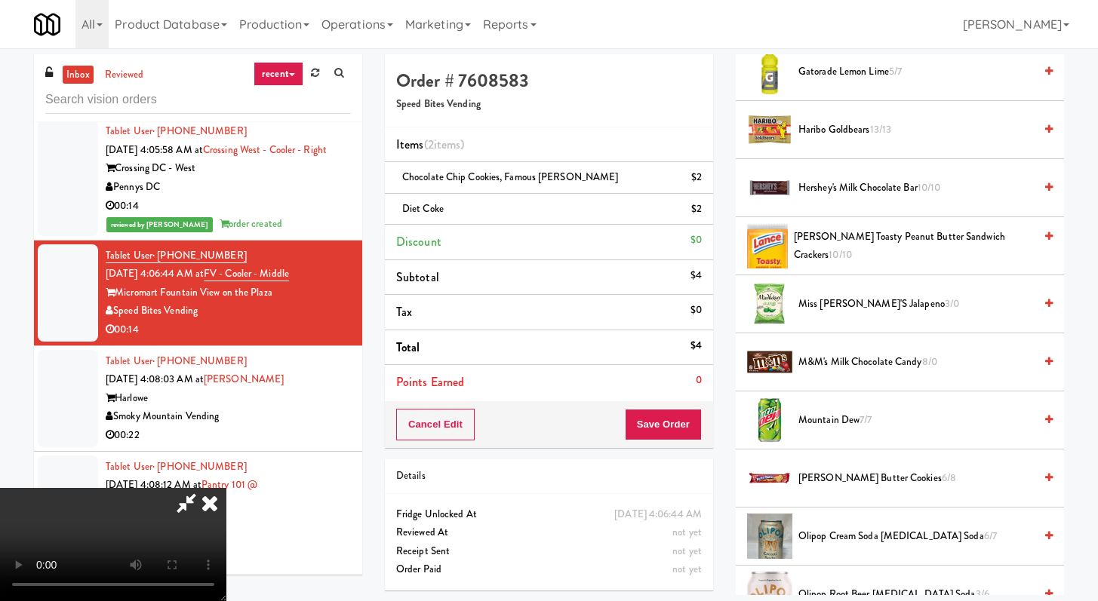
scroll to position [1092, 0]
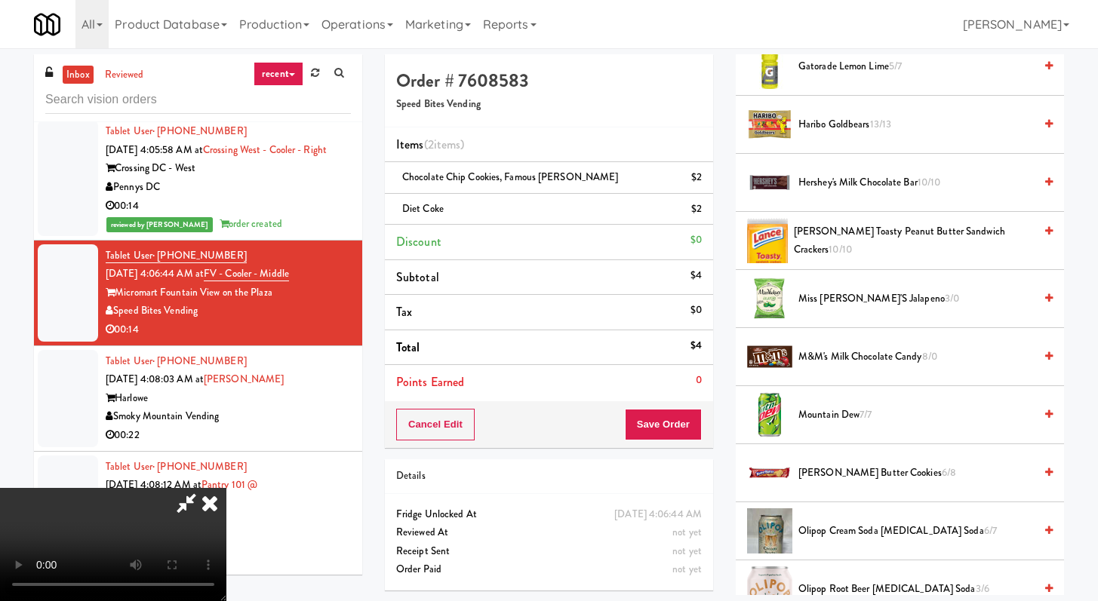
click at [836, 358] on span "M&M's Milk Chocolate Candy 8/0" at bounding box center [915, 357] width 235 height 19
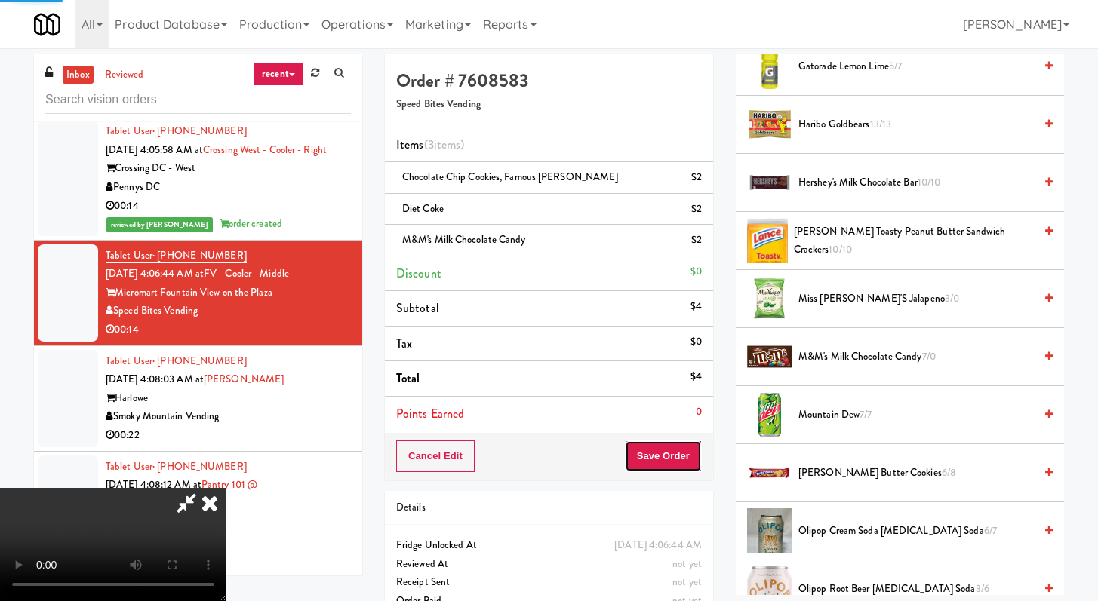
click at [662, 462] on button "Save Order" at bounding box center [663, 457] width 77 height 32
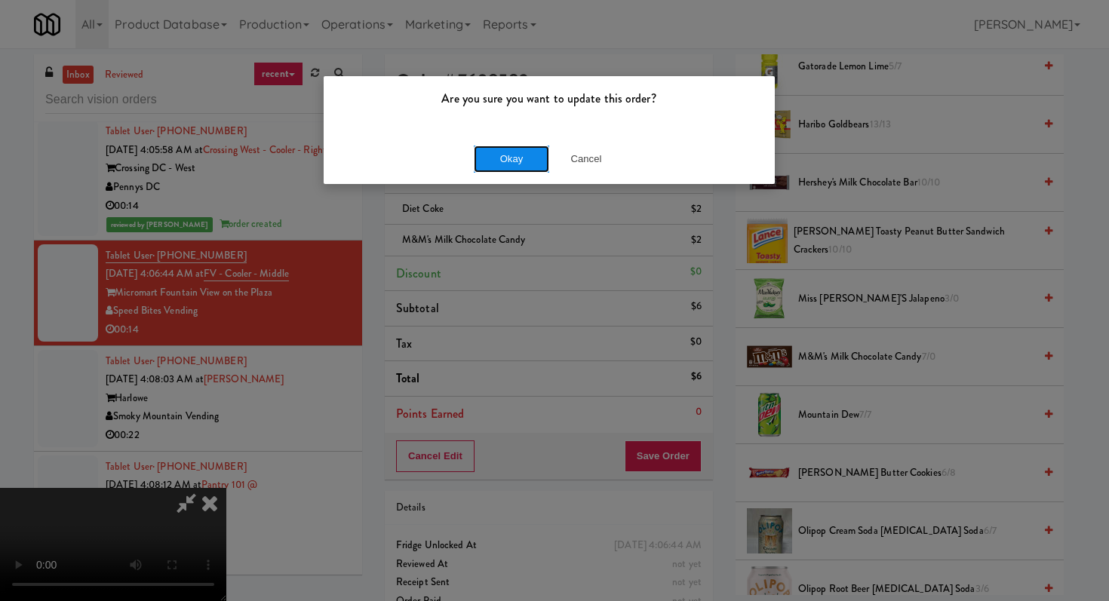
click at [510, 153] on button "Okay" at bounding box center [511, 159] width 75 height 27
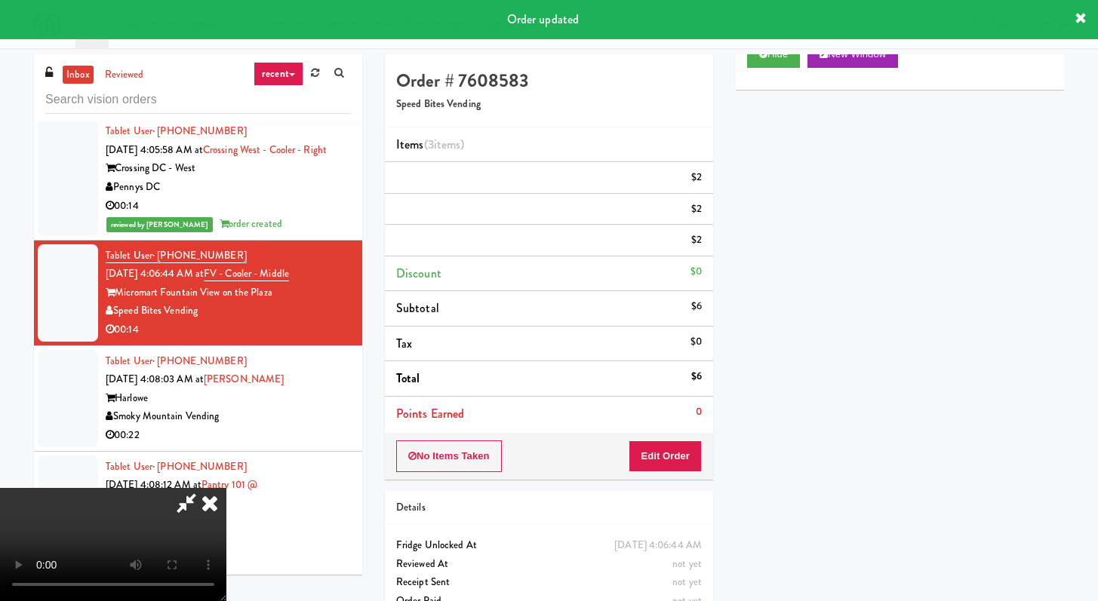
scroll to position [64, 0]
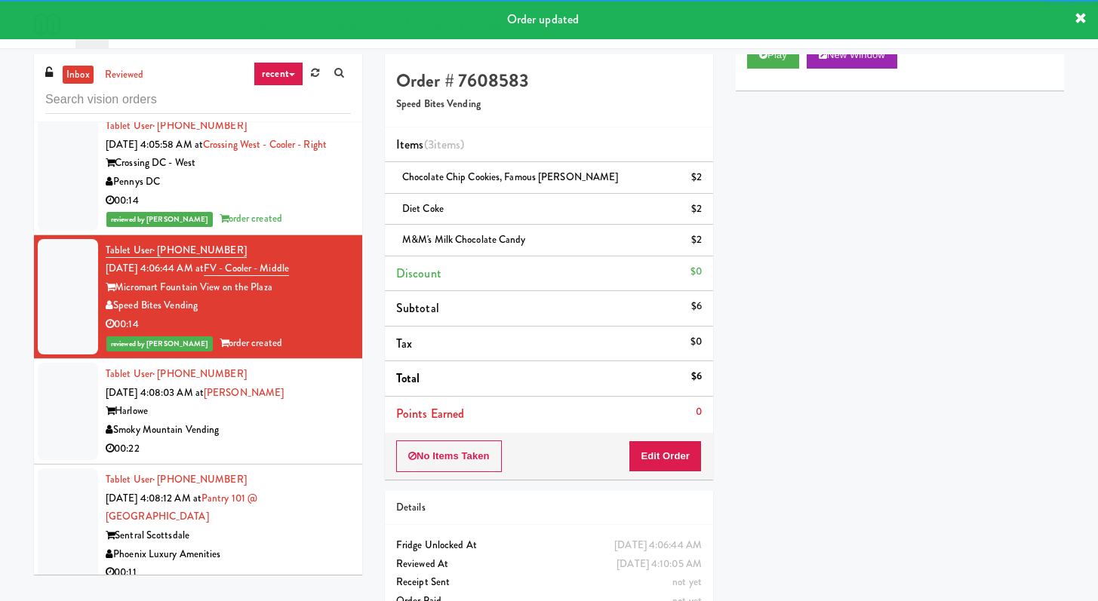
click at [303, 440] on div "Smoky Mountain Vending" at bounding box center [228, 430] width 245 height 19
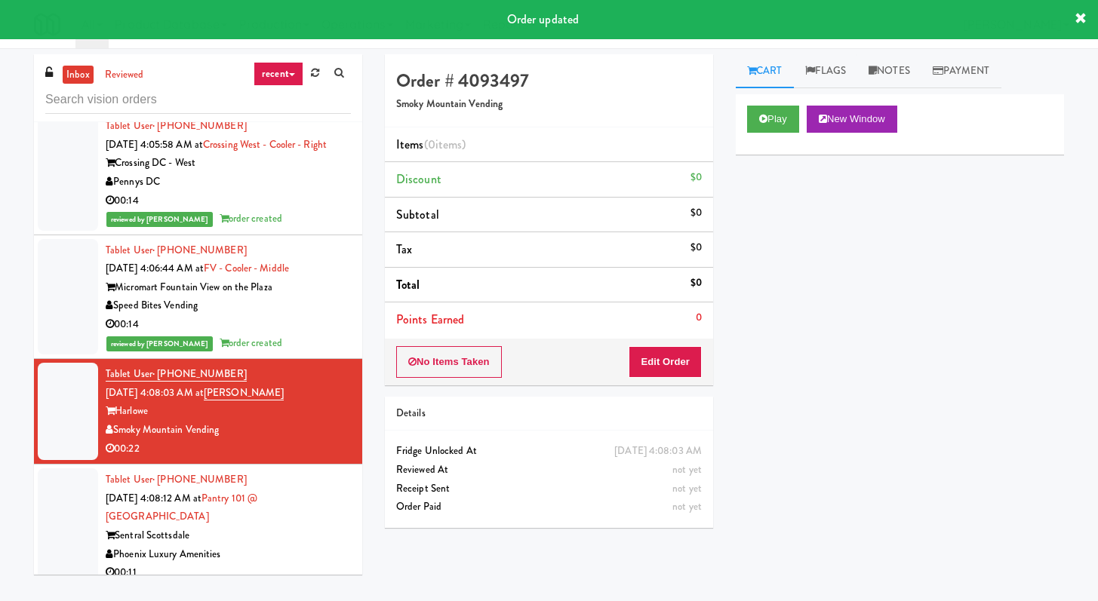
scroll to position [5608, 0]
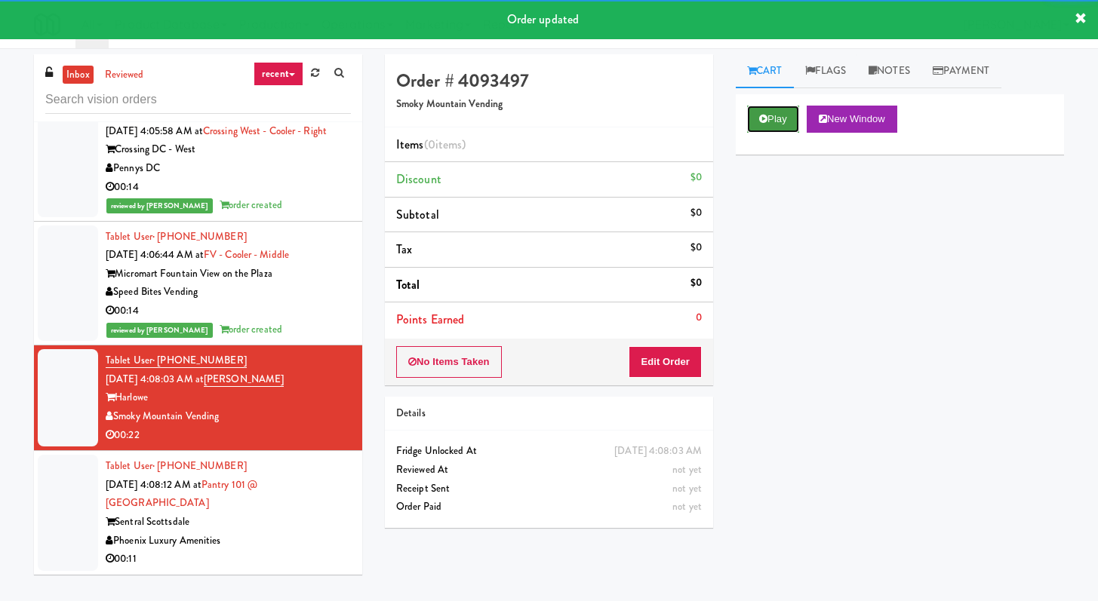
click at [791, 109] on button "Play" at bounding box center [773, 119] width 52 height 27
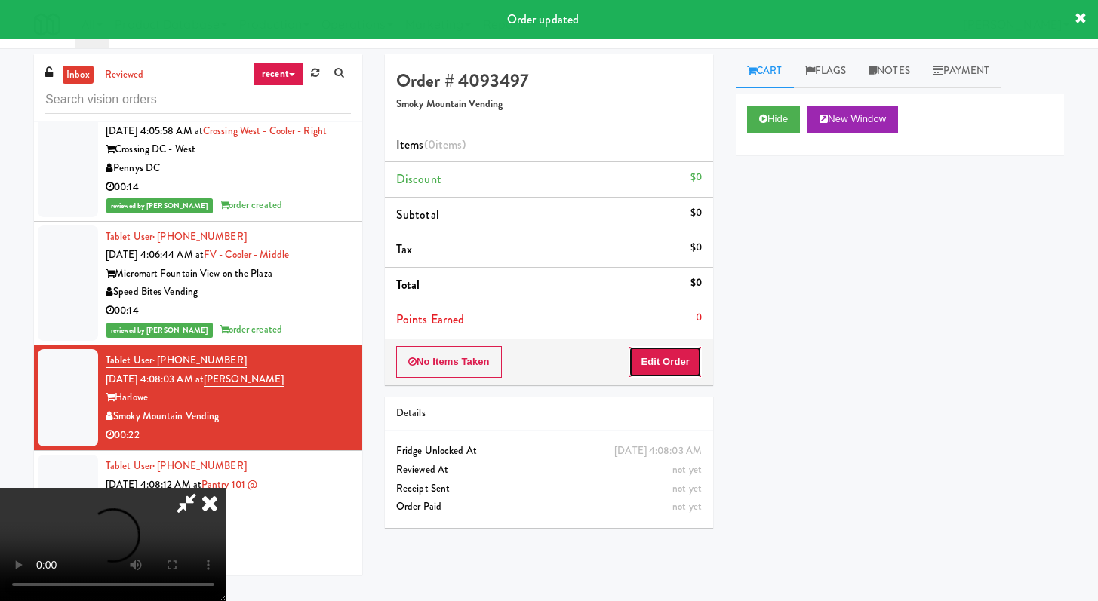
click at [667, 366] on button "Edit Order" at bounding box center [664, 362] width 73 height 32
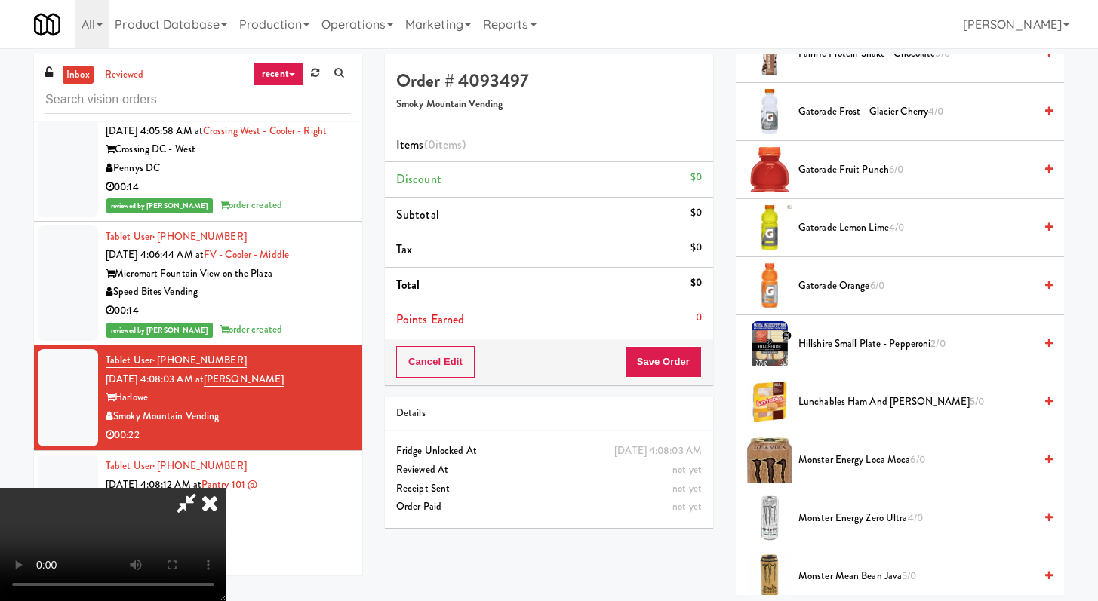
scroll to position [604, 0]
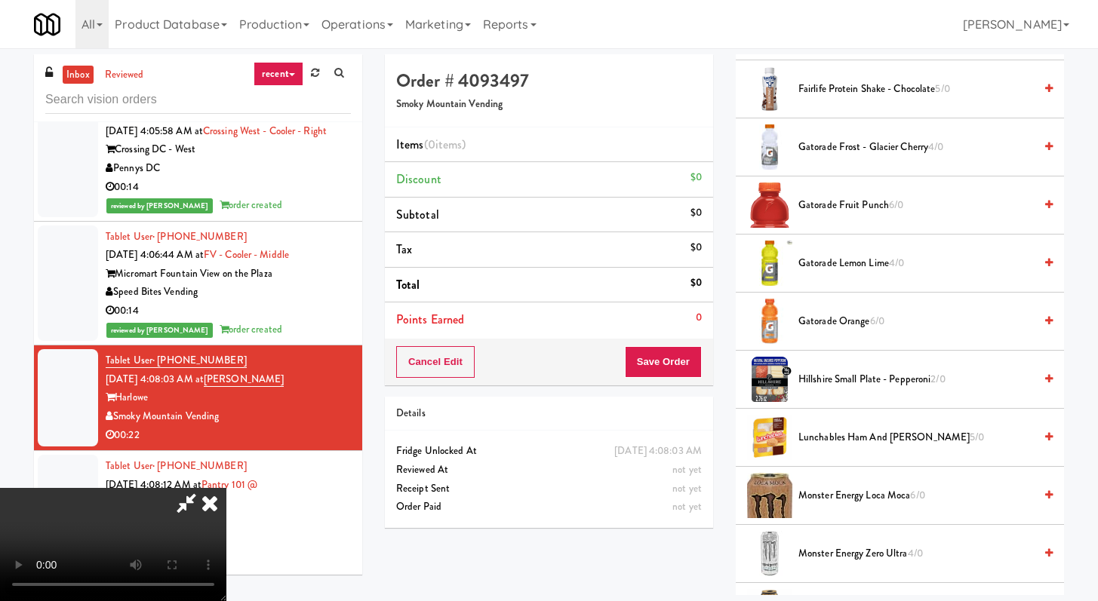
click at [852, 448] on li "Lunchables Ham and Cheddar 5/0" at bounding box center [900, 438] width 328 height 58
click at [850, 439] on span "Lunchables Ham and Cheddar 5/0" at bounding box center [915, 438] width 235 height 19
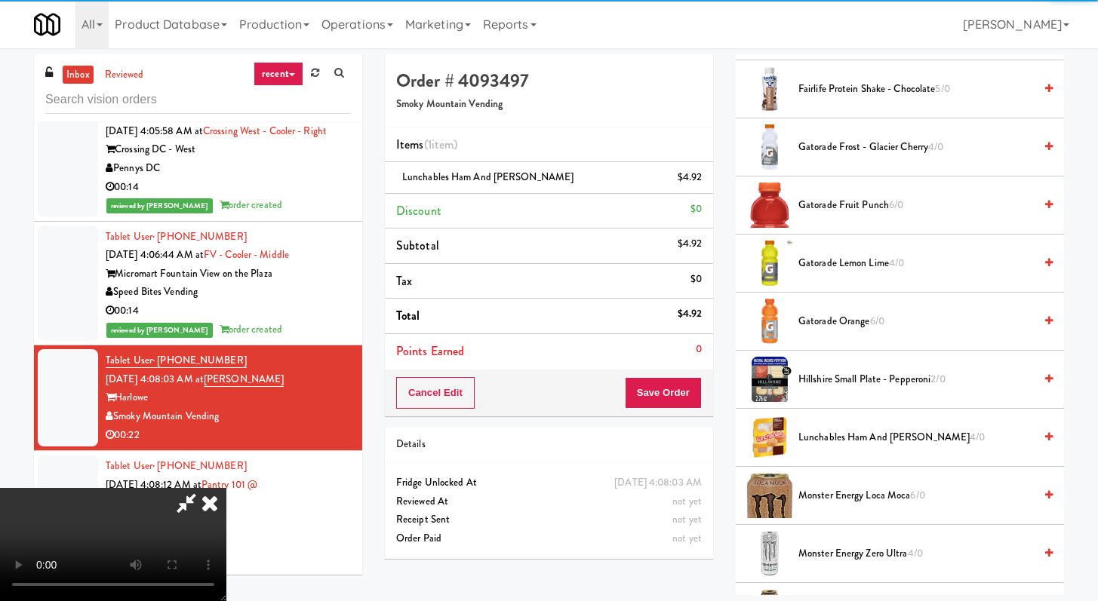
click at [828, 262] on span "Gatorade Lemon Lime 4/0" at bounding box center [915, 263] width 235 height 19
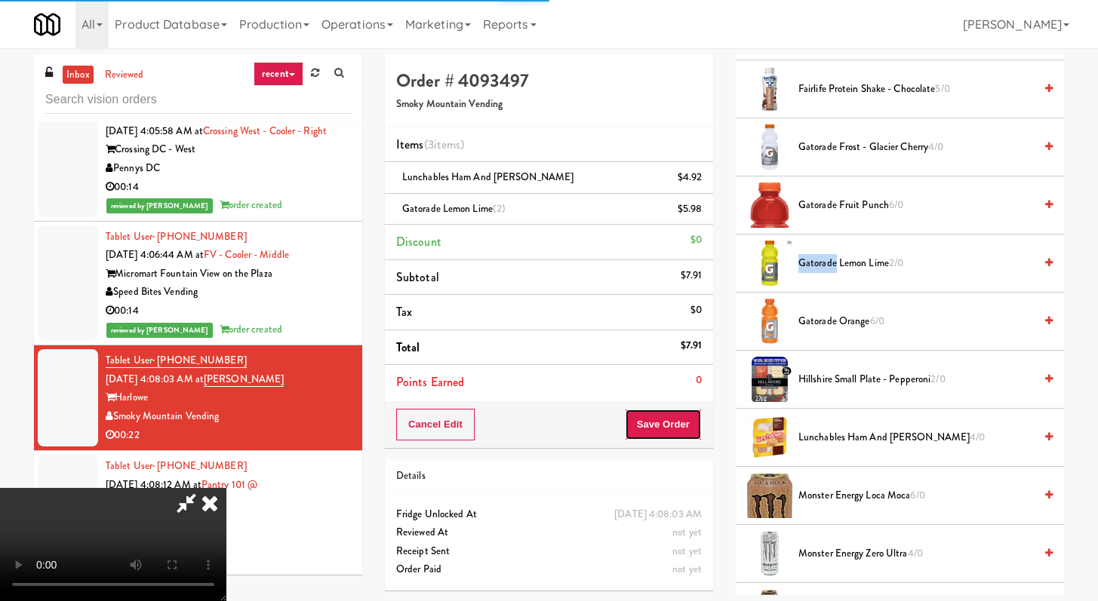
click at [693, 413] on button "Save Order" at bounding box center [663, 425] width 77 height 32
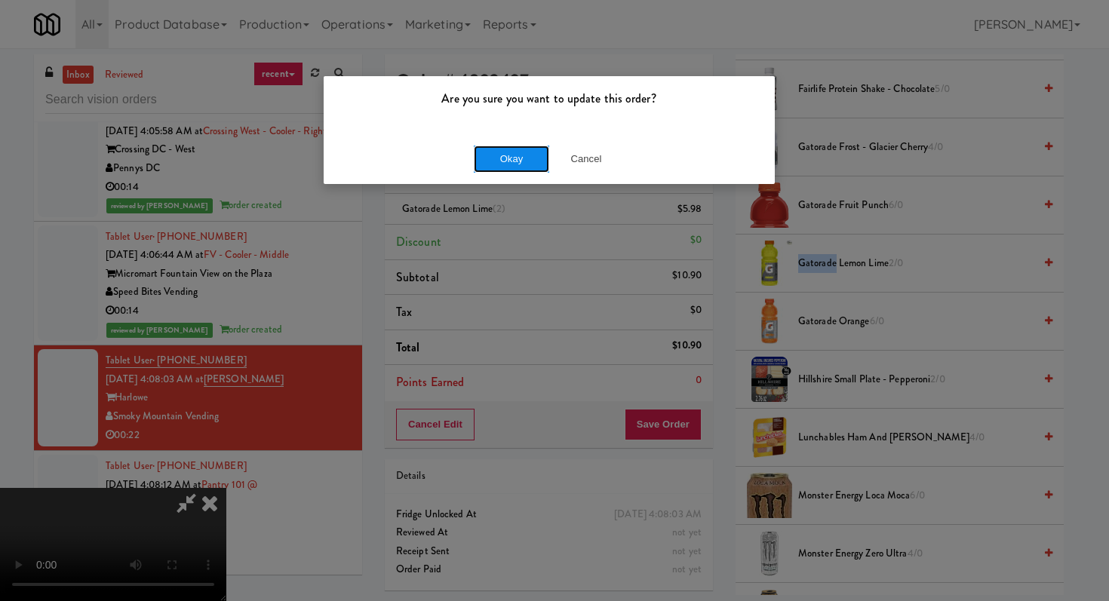
click at [518, 158] on button "Okay" at bounding box center [511, 159] width 75 height 27
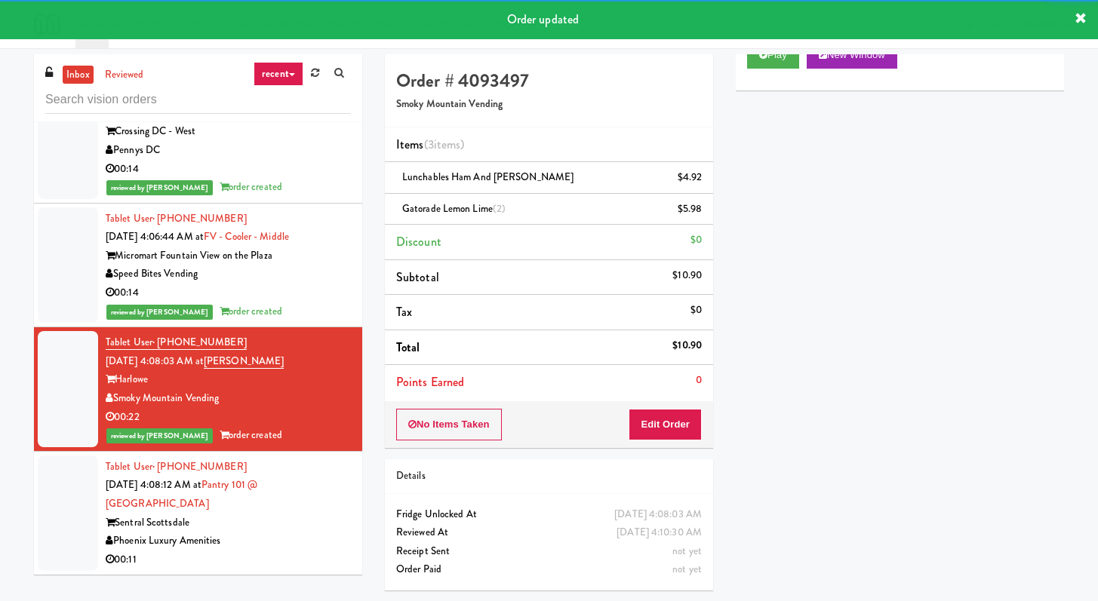
scroll to position [5626, 0]
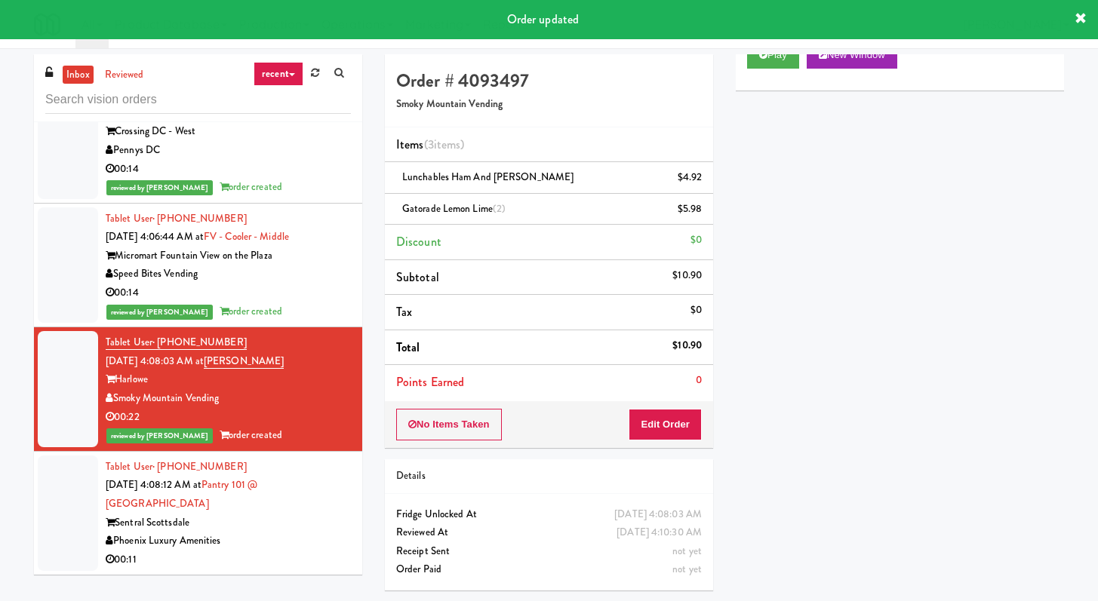
click at [282, 551] on div "00:11" at bounding box center [228, 560] width 245 height 19
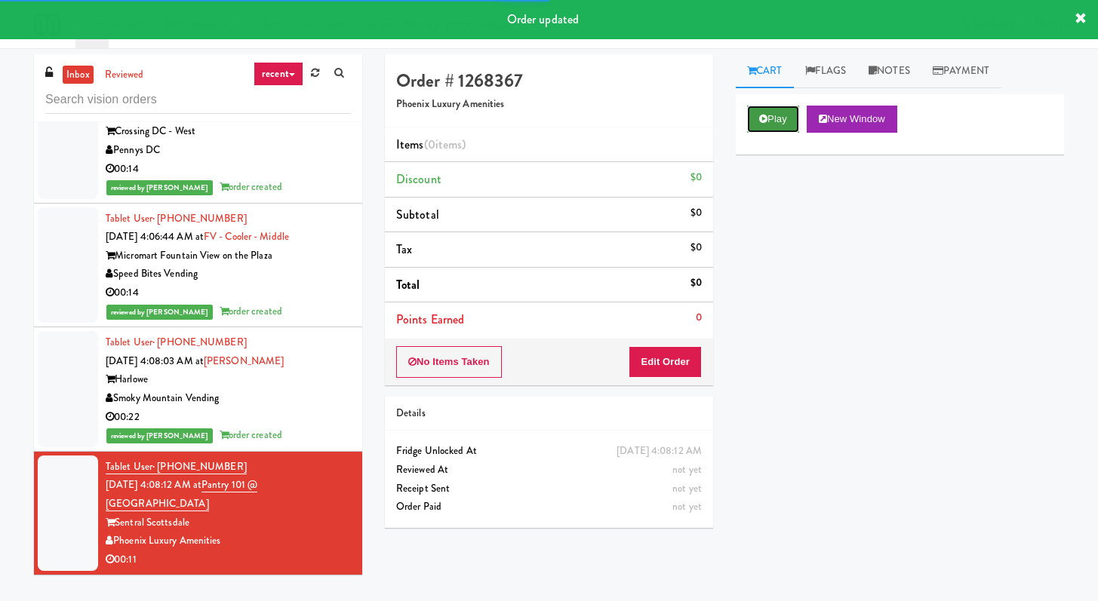
click at [758, 118] on button "Play" at bounding box center [773, 119] width 52 height 27
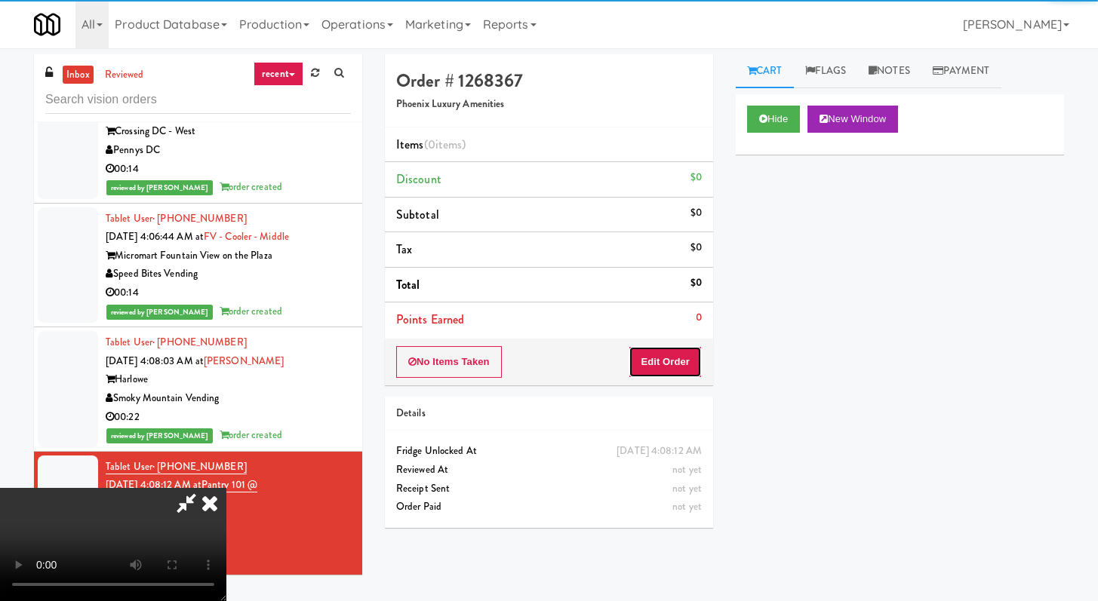
click at [684, 360] on button "Edit Order" at bounding box center [664, 362] width 73 height 32
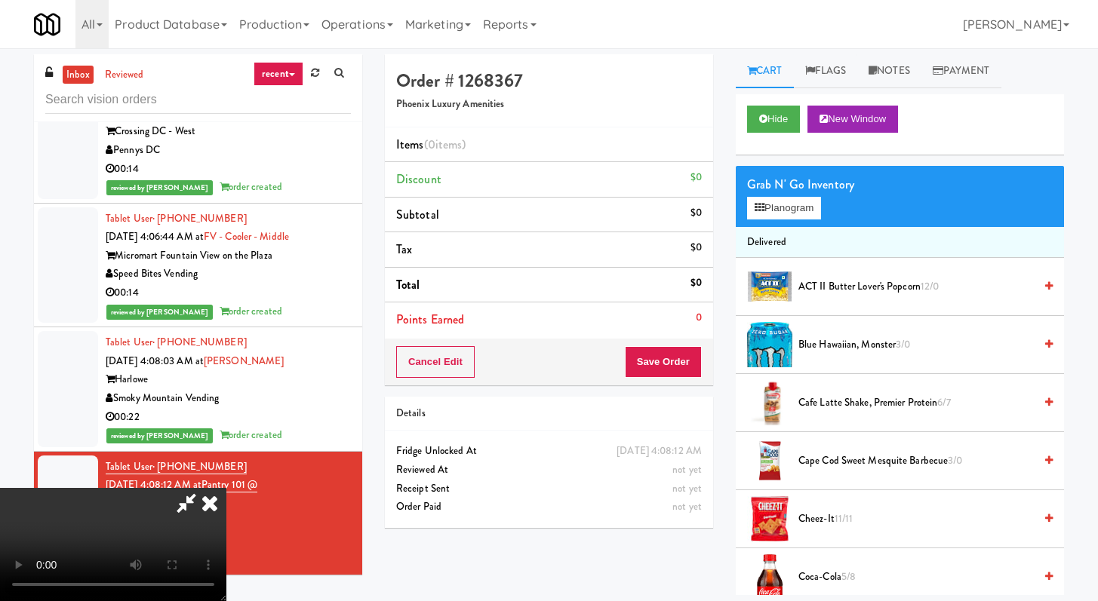
scroll to position [130, 0]
click at [226, 488] on video at bounding box center [113, 544] width 226 height 113
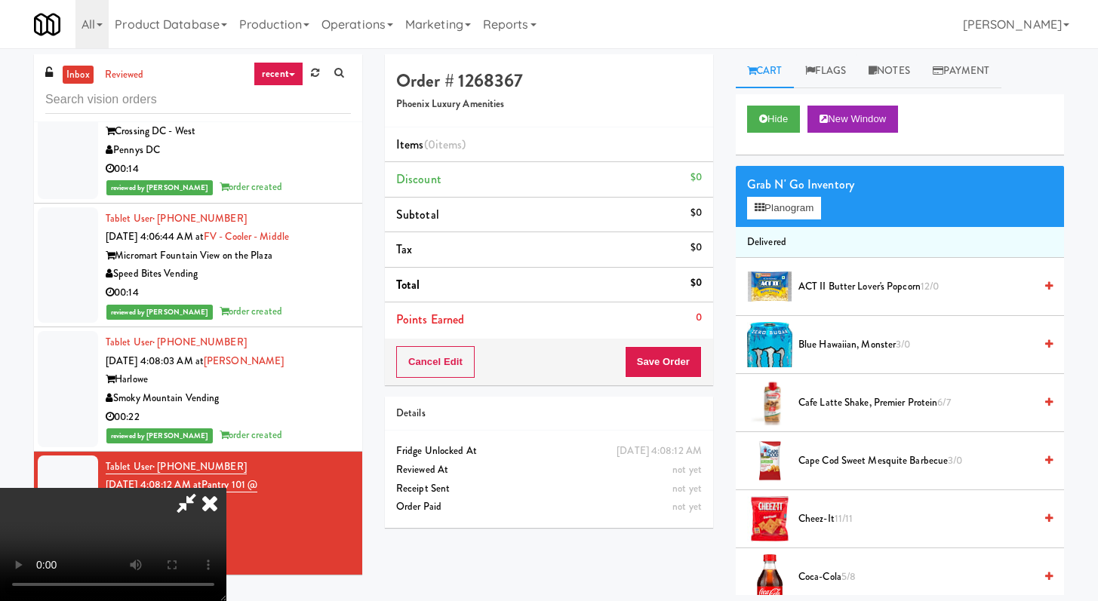
click at [226, 488] on video at bounding box center [113, 544] width 226 height 113
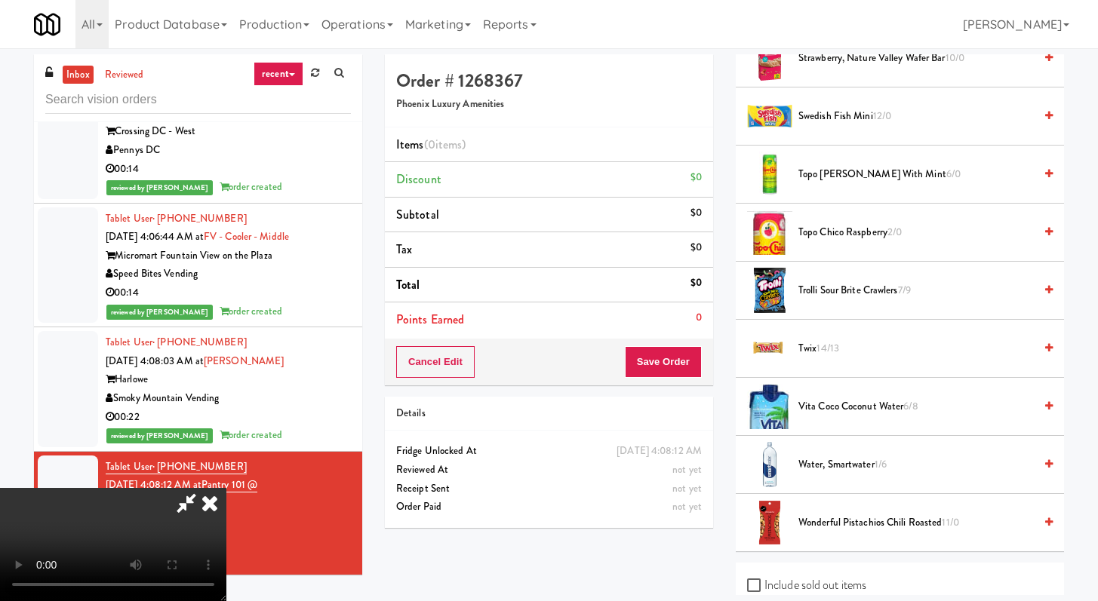
scroll to position [1703, 0]
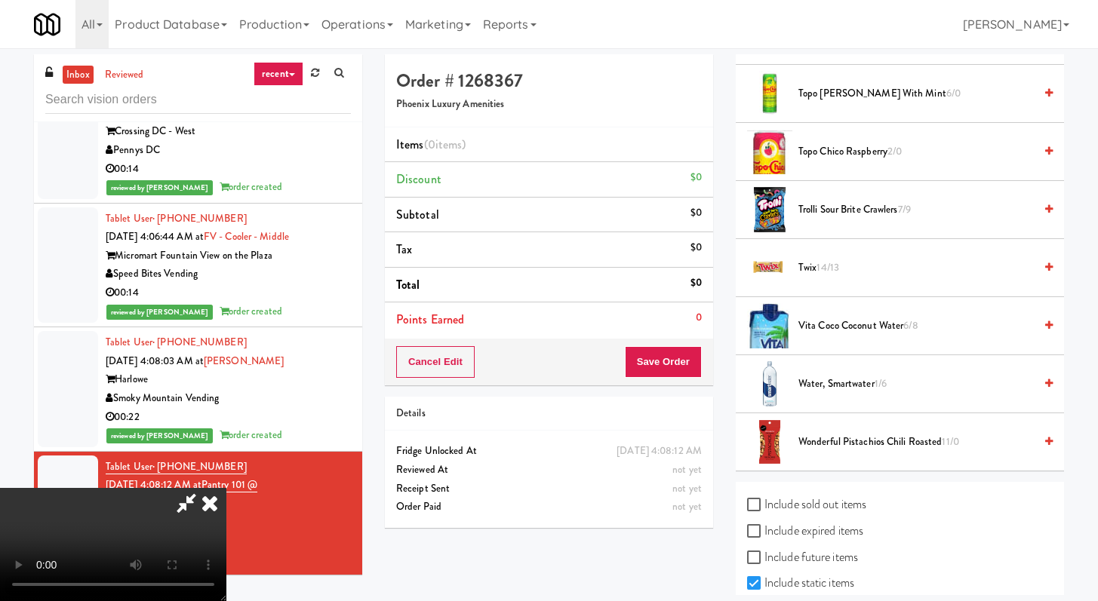
click at [822, 324] on span "Vita Coco Coconut Water 6/8" at bounding box center [915, 326] width 235 height 19
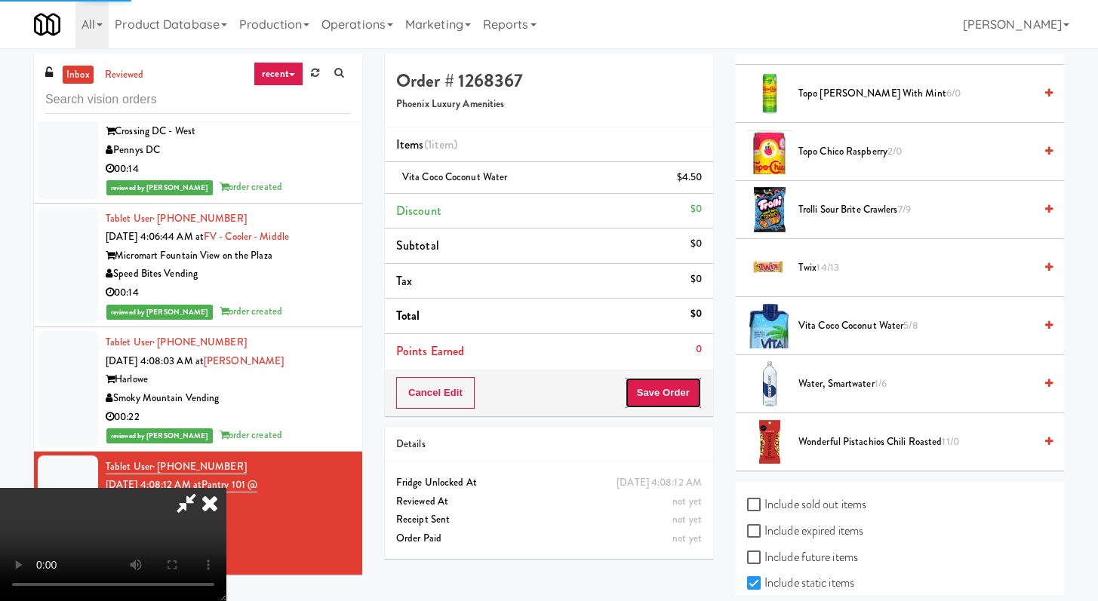
click at [680, 392] on button "Save Order" at bounding box center [663, 393] width 77 height 32
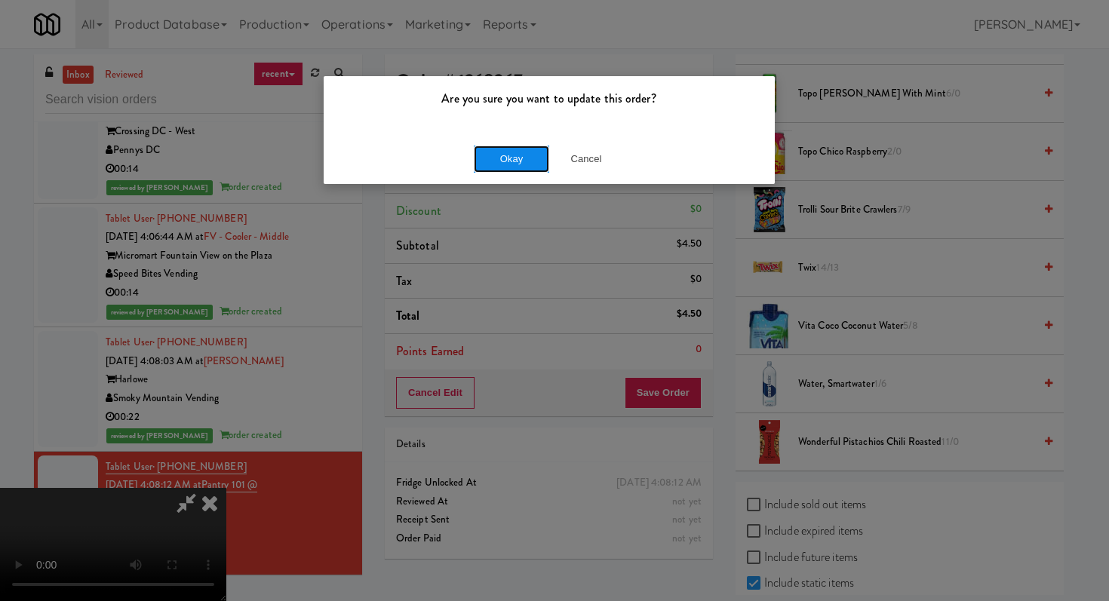
click at [494, 151] on button "Okay" at bounding box center [511, 159] width 75 height 27
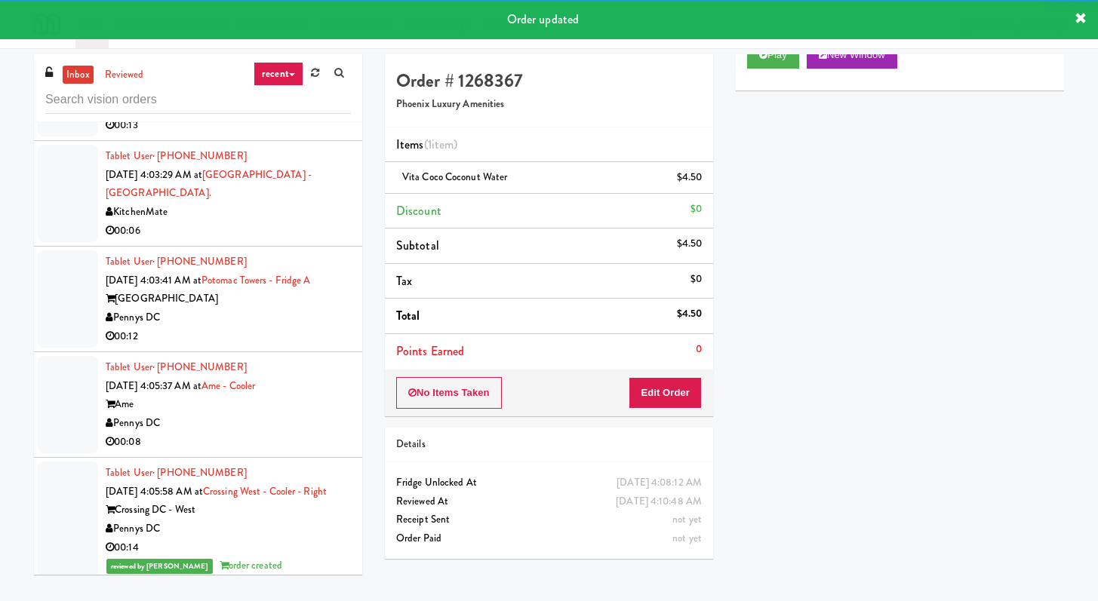
scroll to position [5017, 0]
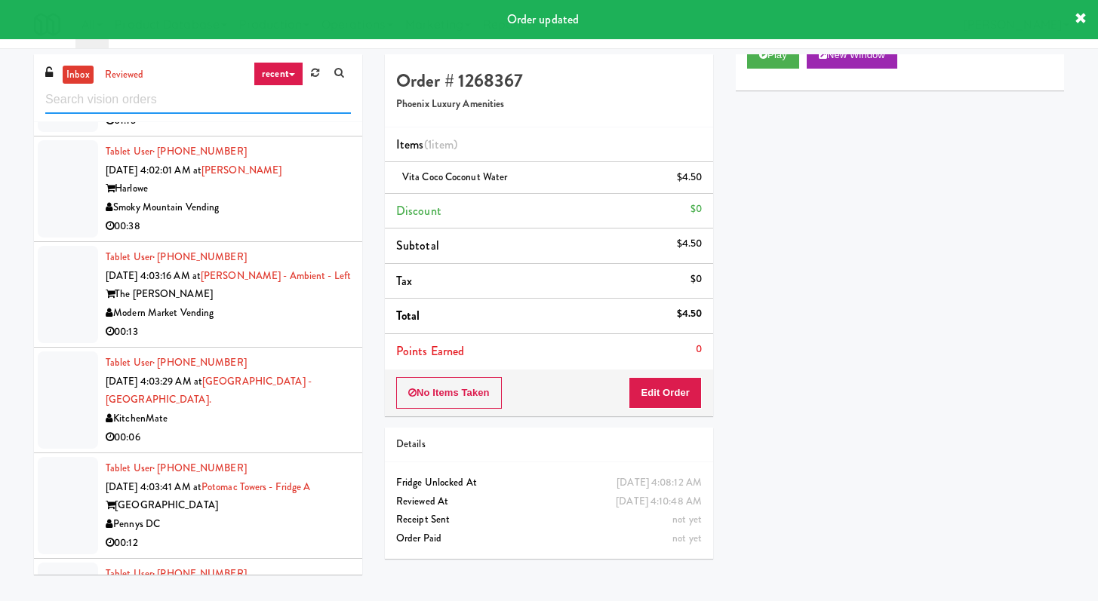
click at [221, 108] on input "text" at bounding box center [198, 100] width 306 height 28
